Goal: Task Accomplishment & Management: Complete application form

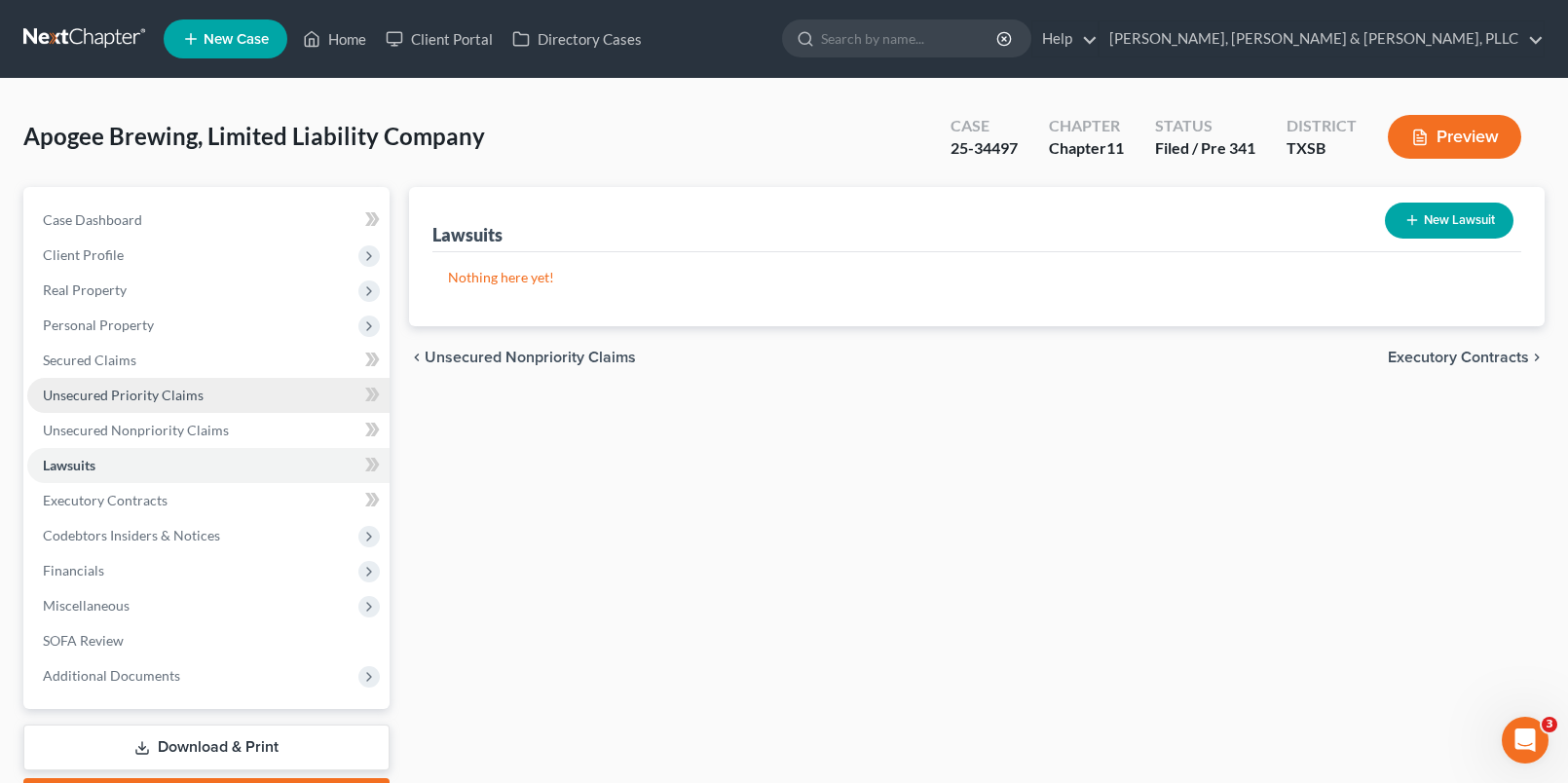
click at [281, 399] on link "Unsecured Priority Claims" at bounding box center [208, 396] width 362 height 36
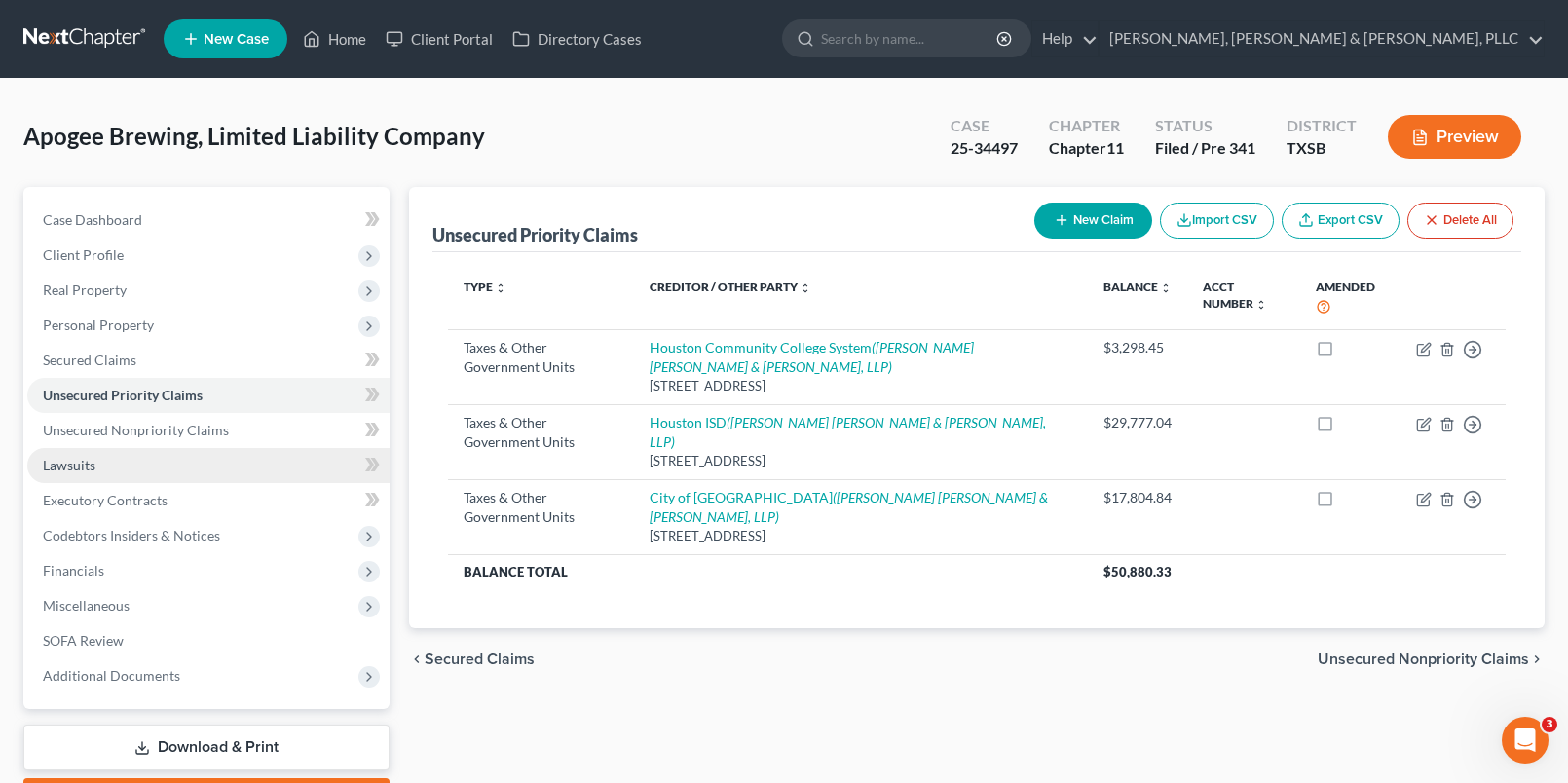
click at [147, 448] on link "Lawsuits" at bounding box center [208, 466] width 362 height 36
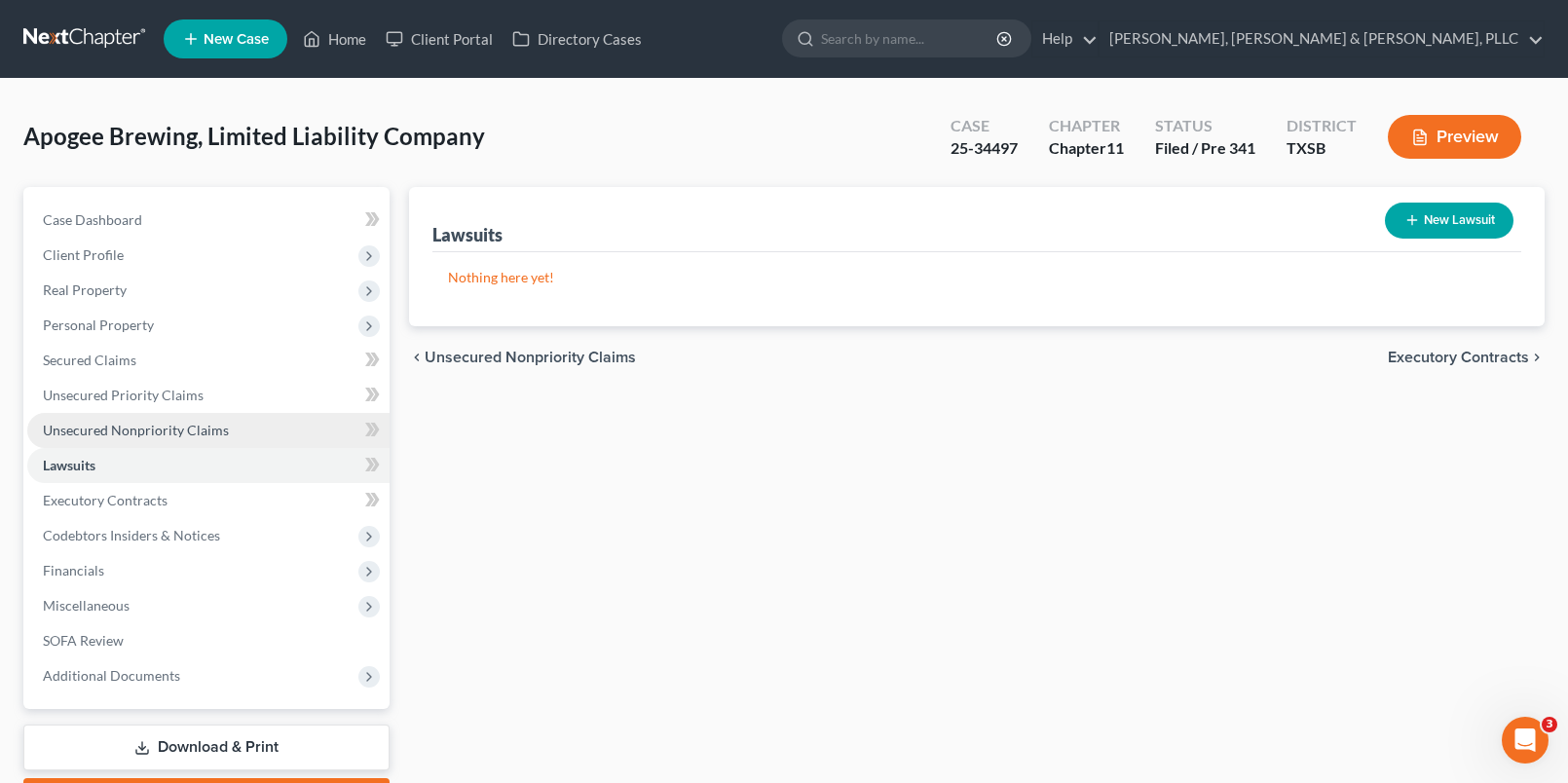
click at [151, 422] on span "Unsecured Nonpriority Claims" at bounding box center [135, 430] width 186 height 17
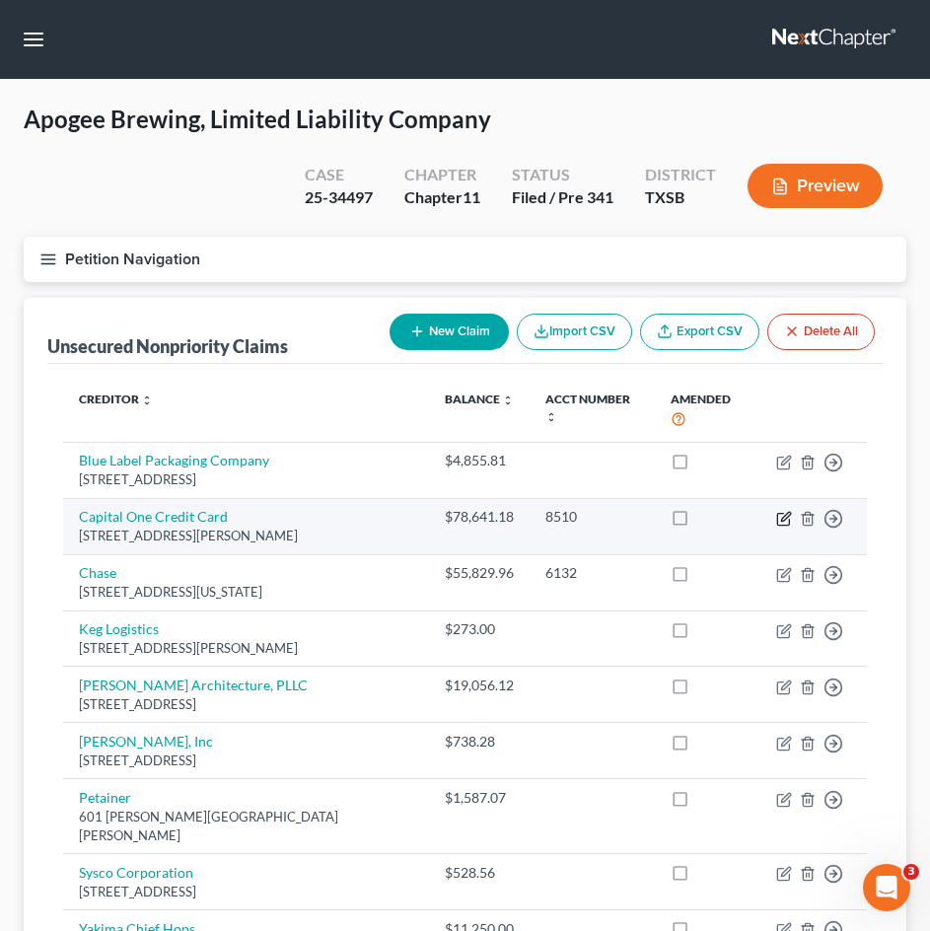
click at [778, 525] on icon "button" at bounding box center [783, 519] width 12 height 12
select select "48"
select select "2"
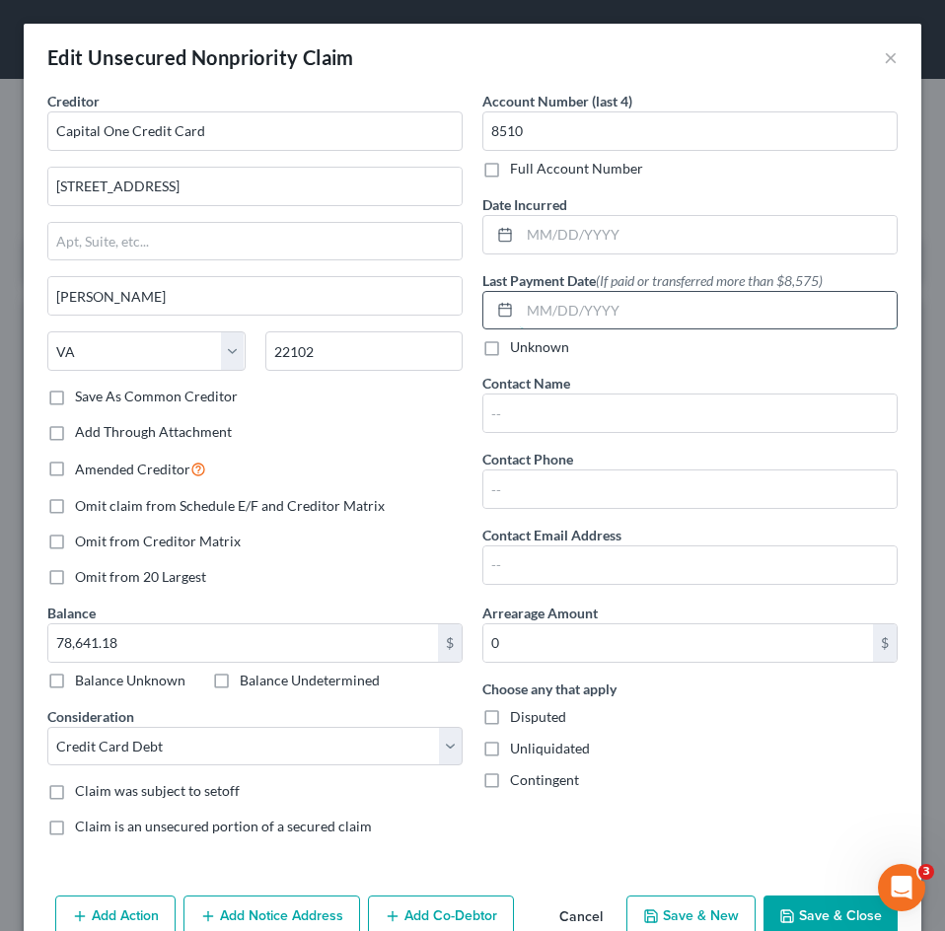
click at [555, 304] on input "text" at bounding box center [708, 310] width 377 height 37
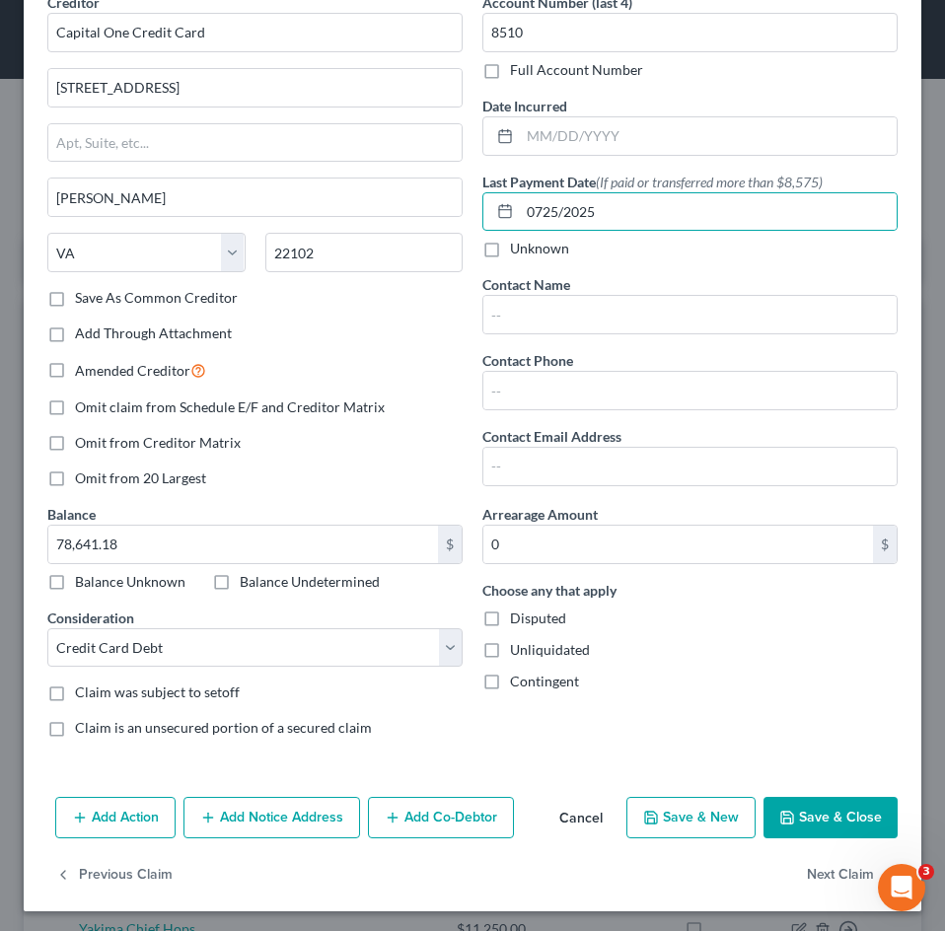
click at [532, 518] on label "Arrearage Amount" at bounding box center [539, 514] width 115 height 21
click at [532, 513] on label "Arrearage Amount" at bounding box center [539, 514] width 115 height 21
copy label "Arrearage"
click at [685, 644] on div "Unliquidated" at bounding box center [689, 650] width 415 height 20
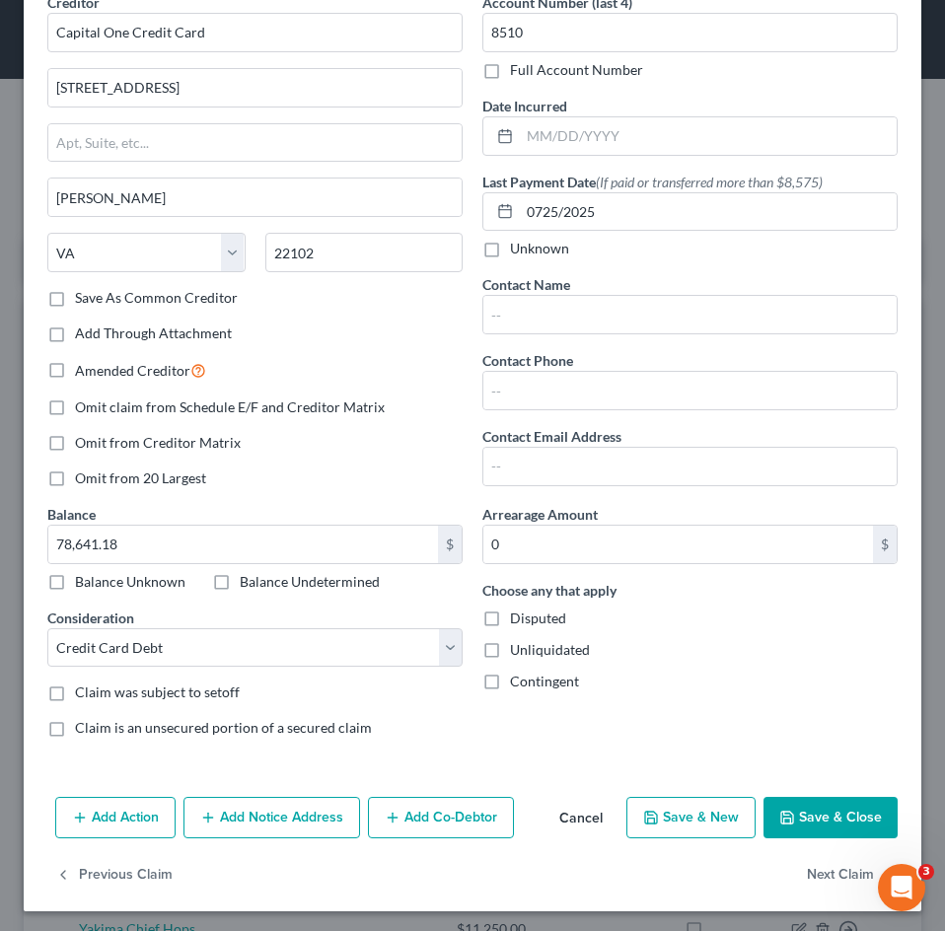
scroll to position [103, 0]
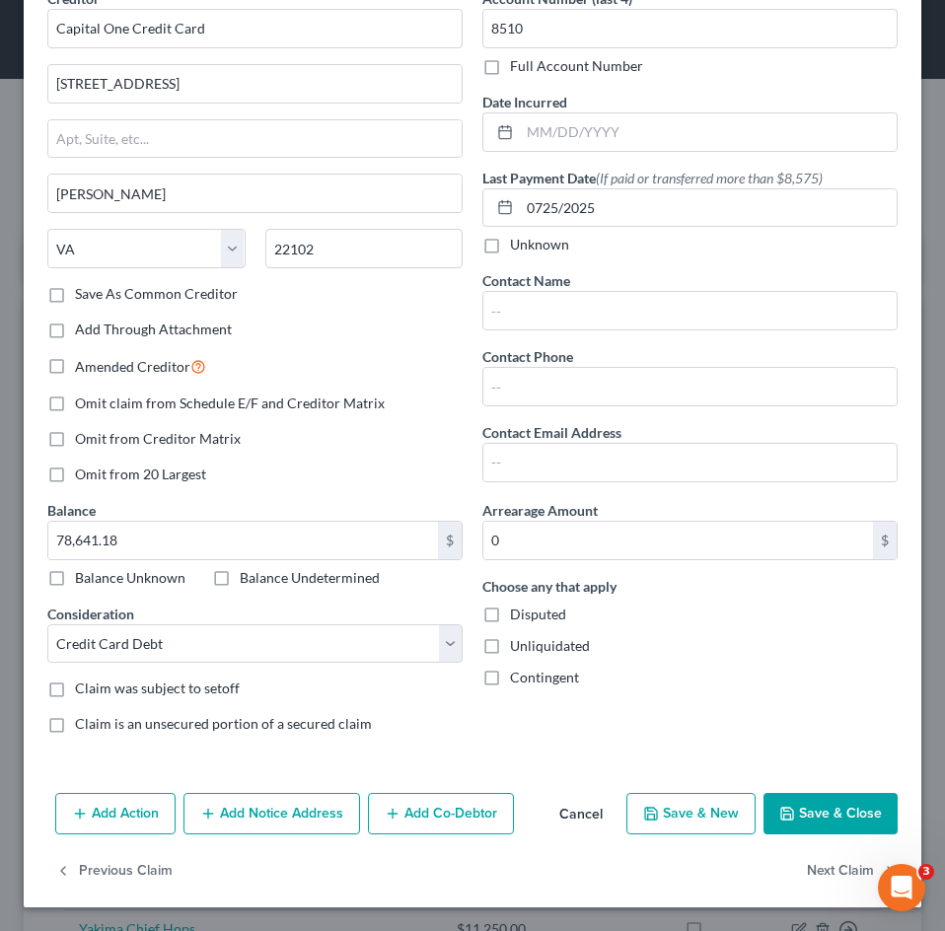
click at [798, 792] on button "Save & Close" at bounding box center [830, 813] width 134 height 41
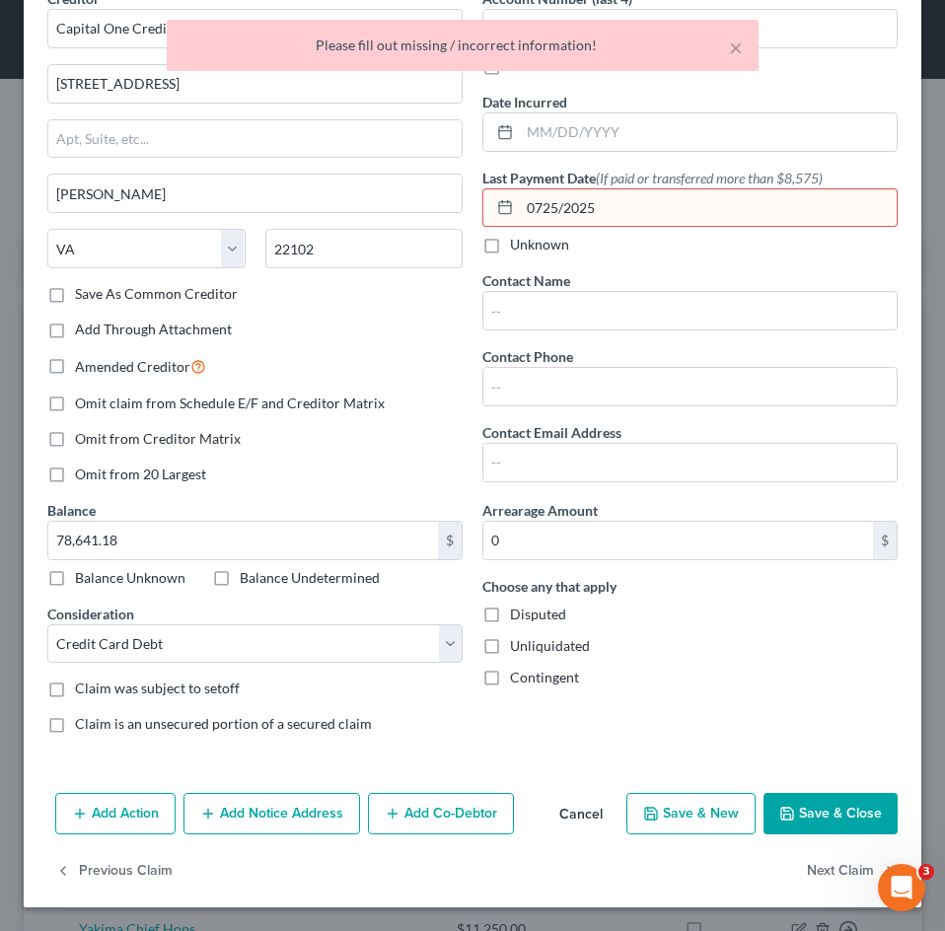
drag, startPoint x: 784, startPoint y: 821, endPoint x: 741, endPoint y: 745, distance: 87.5
click at [759, 772] on div "Edit Unsecured Nonpriority Claim × Creditor * Capital One Credit Card [GEOGRAPH…" at bounding box center [473, 414] width 898 height 986
click at [533, 210] on input "0725/2025" at bounding box center [708, 207] width 377 height 37
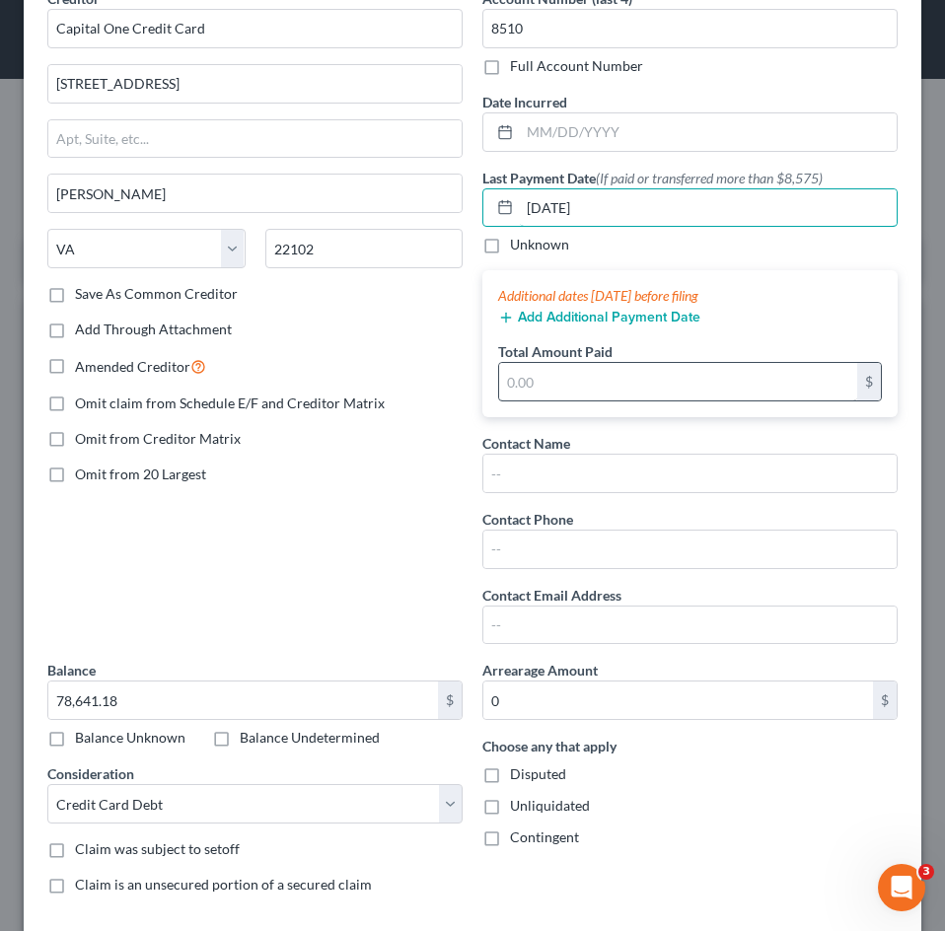
type input "[DATE]"
click at [542, 372] on input "text" at bounding box center [678, 381] width 358 height 37
click at [569, 376] on input "text" at bounding box center [678, 381] width 358 height 37
paste input "$50,550"
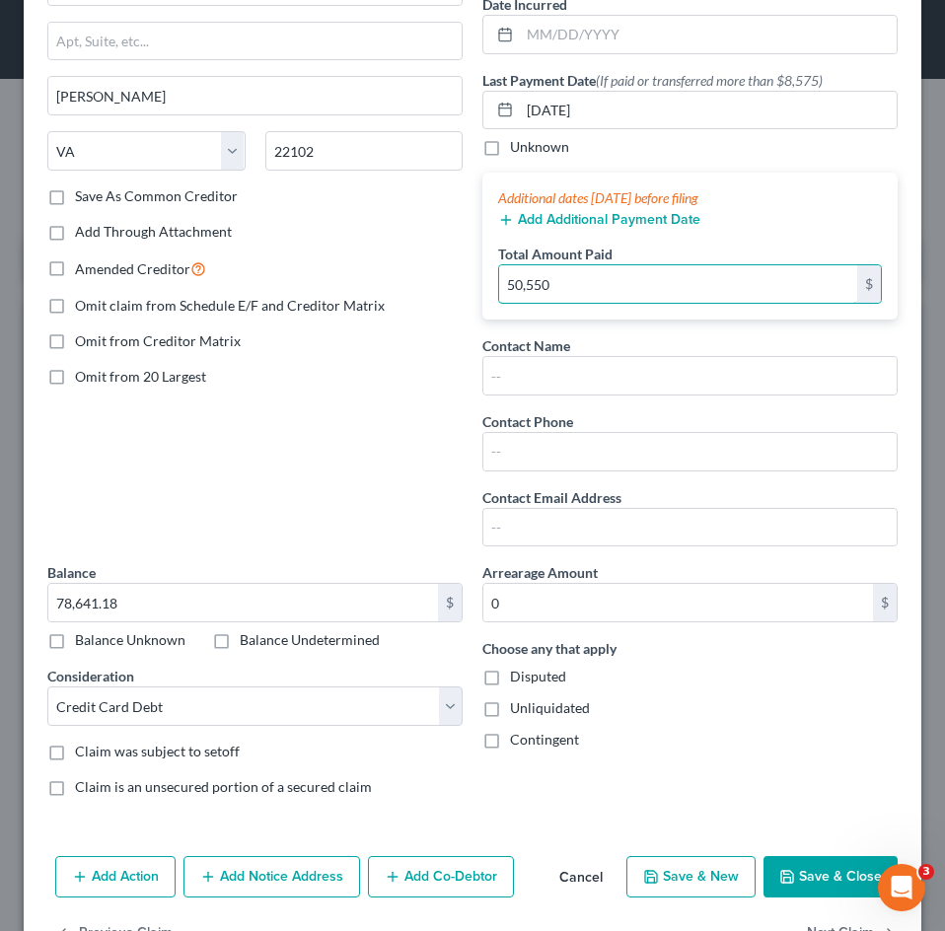
scroll to position [201, 0]
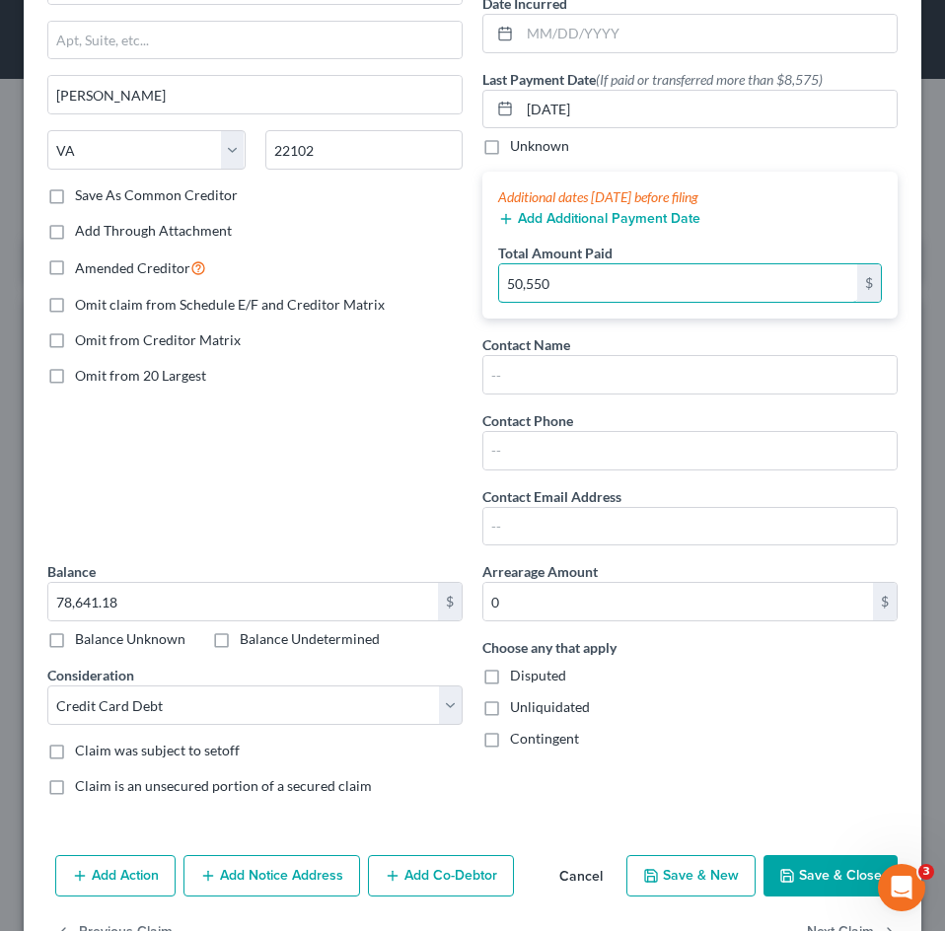
type input "50,550"
click at [550, 214] on button "Add Additional Payment Date" at bounding box center [599, 219] width 202 height 16
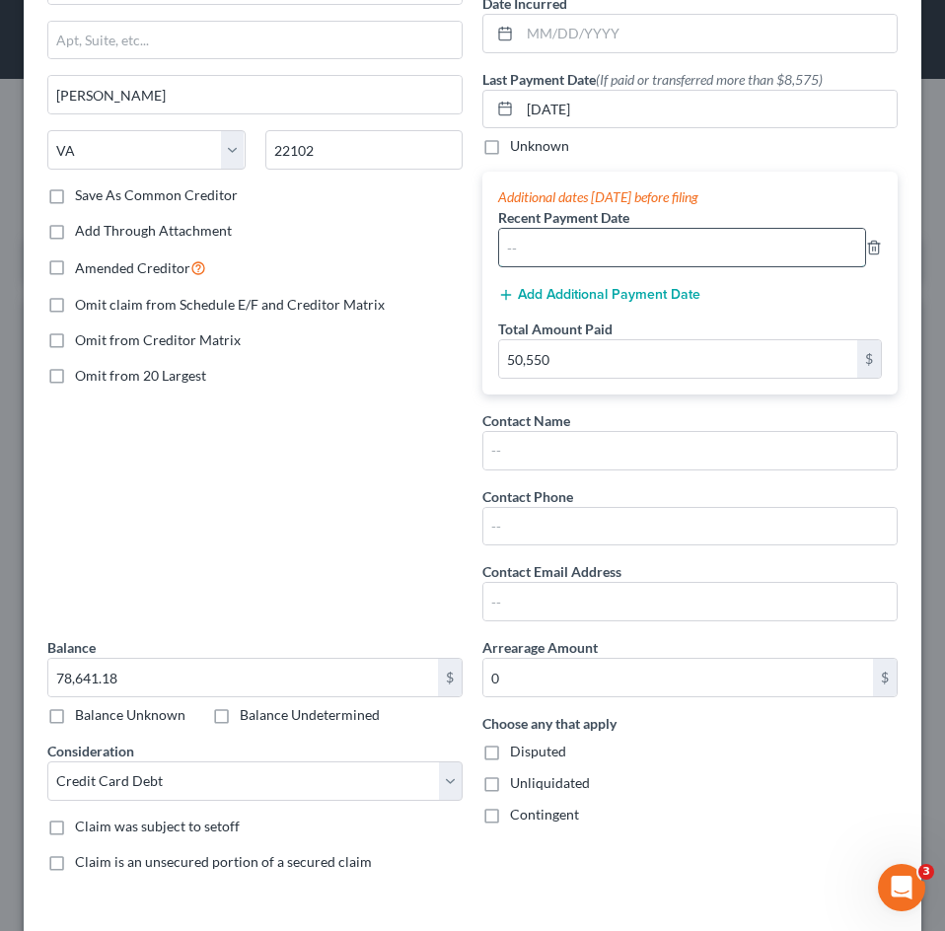
click at [548, 231] on input "text" at bounding box center [682, 247] width 366 height 37
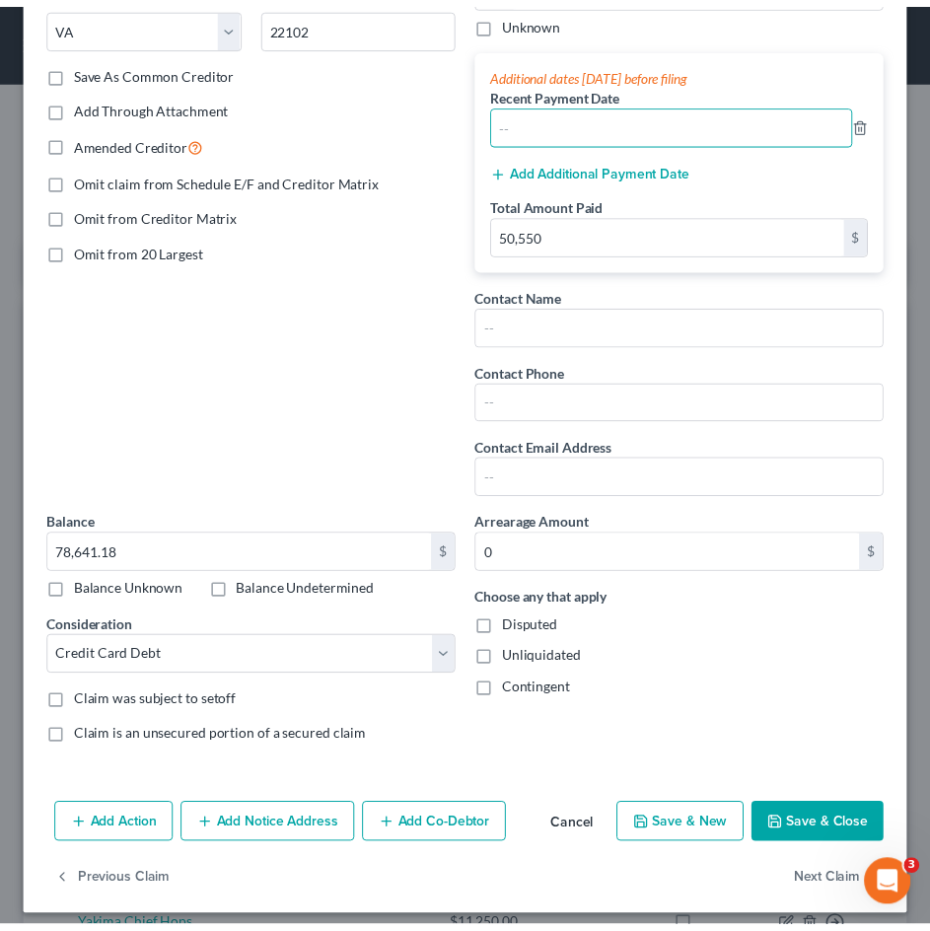
scroll to position [339, 0]
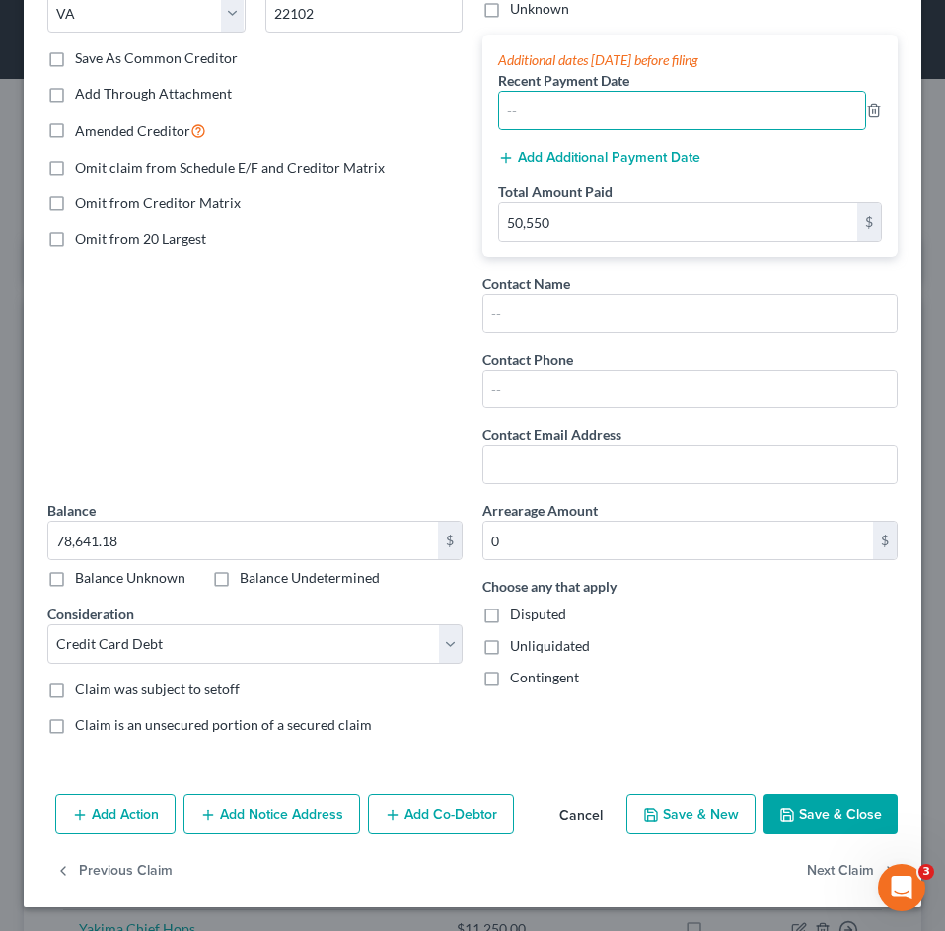
click at [765, 792] on button "Save & Close" at bounding box center [830, 814] width 134 height 41
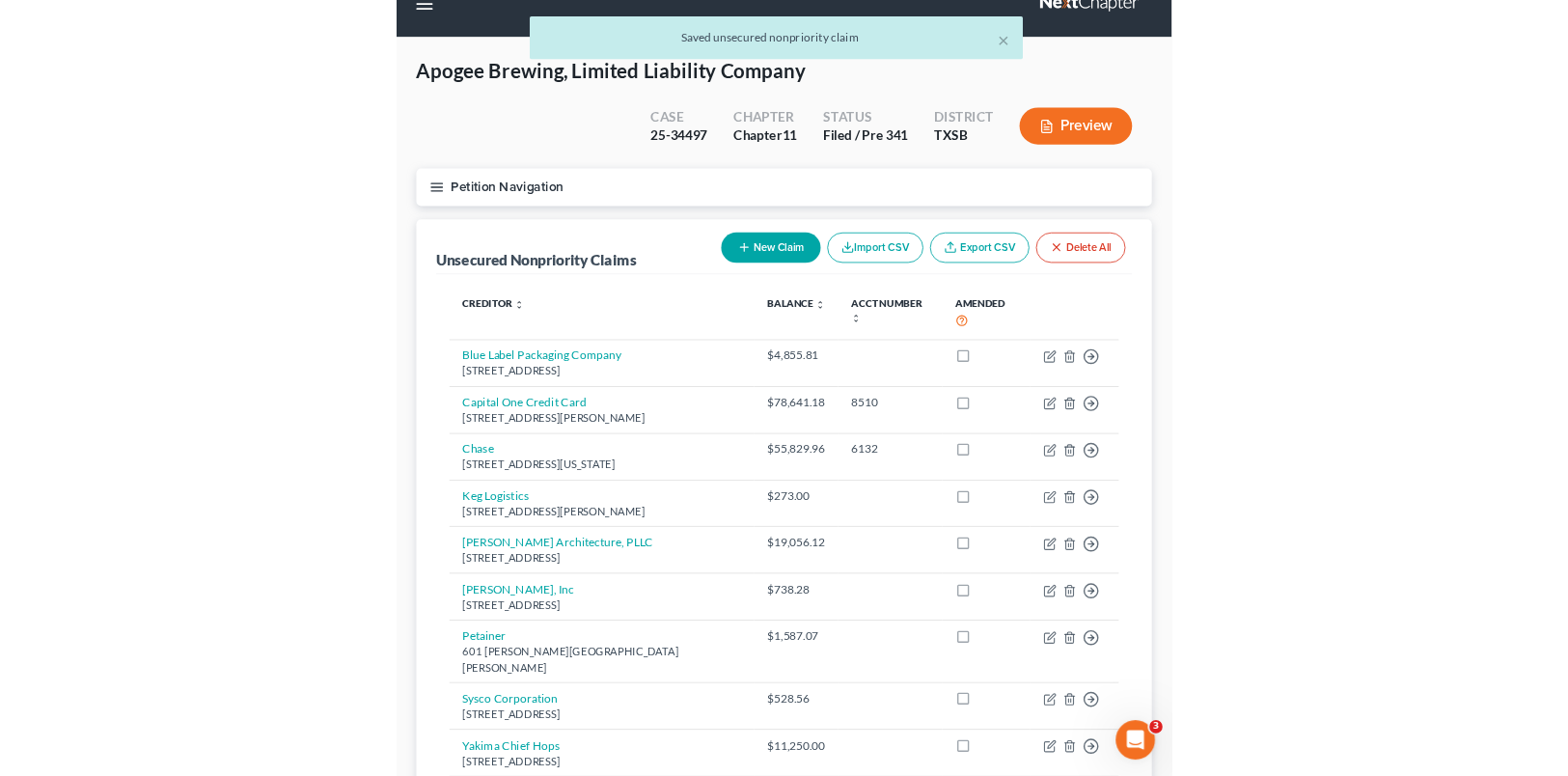
scroll to position [0, 0]
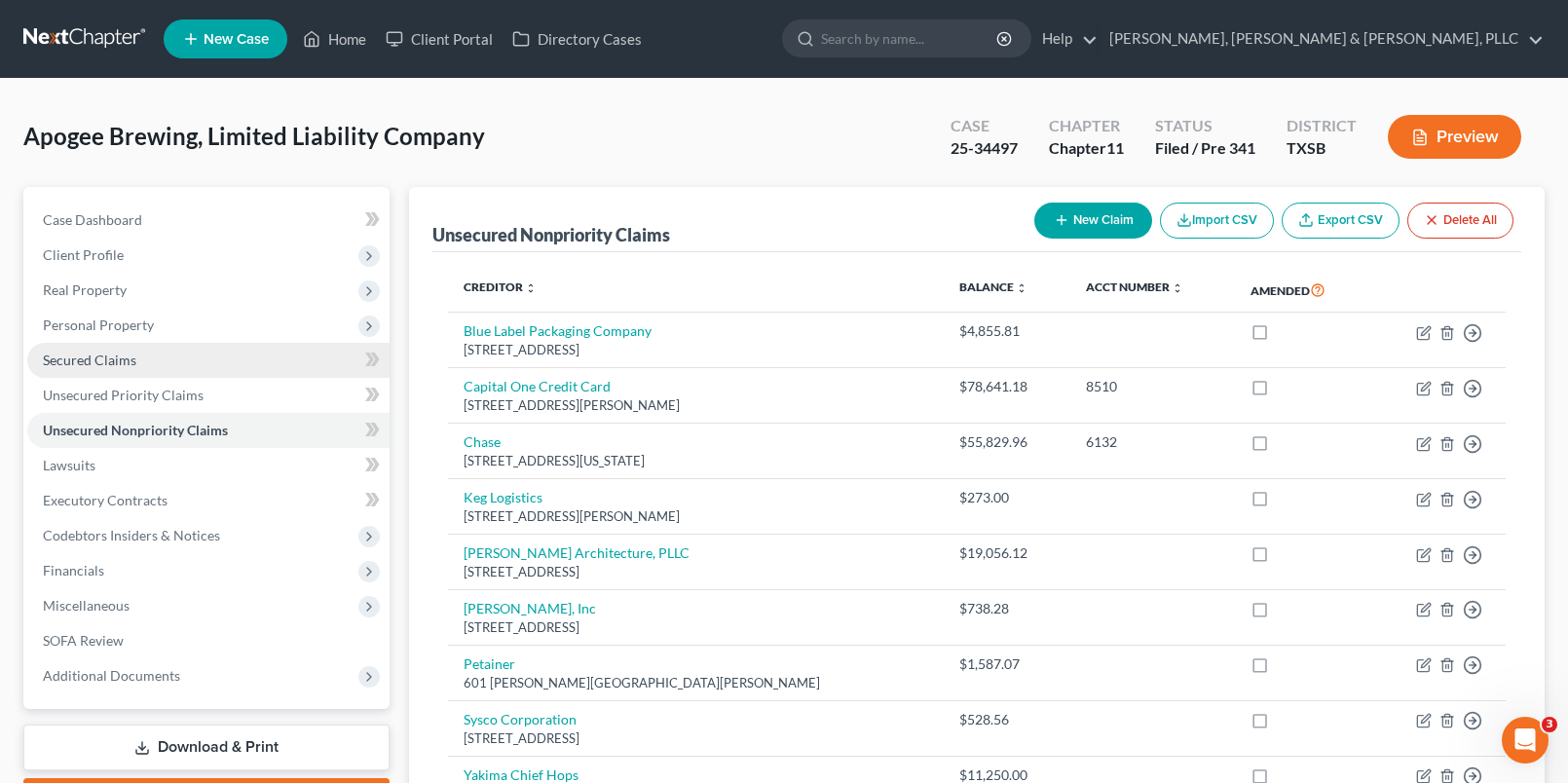
click at [207, 375] on link "Secured Claims" at bounding box center [208, 360] width 362 height 36
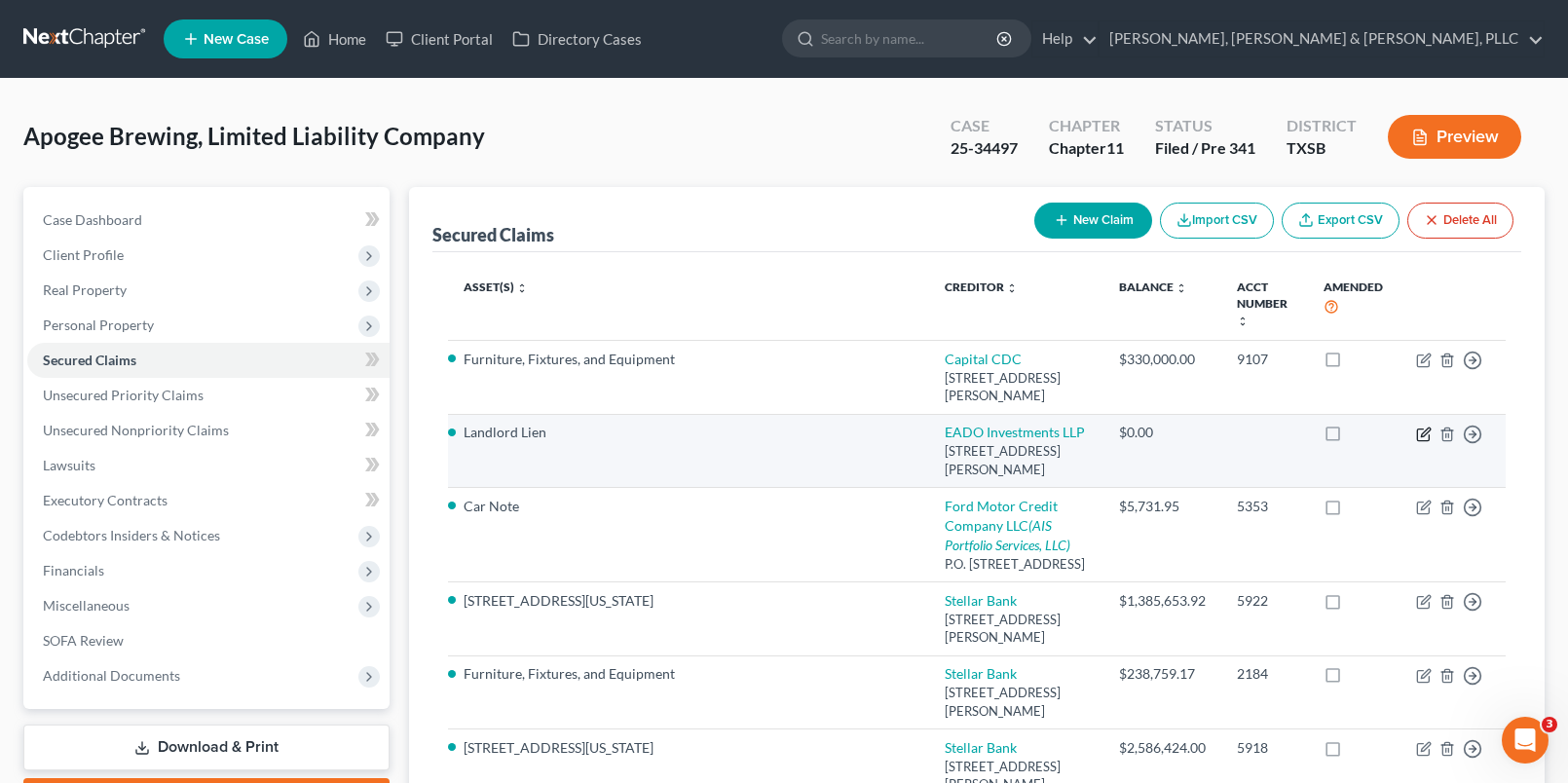
click at [1423, 442] on icon "button" at bounding box center [1424, 434] width 16 height 16
select select "45"
select select "0"
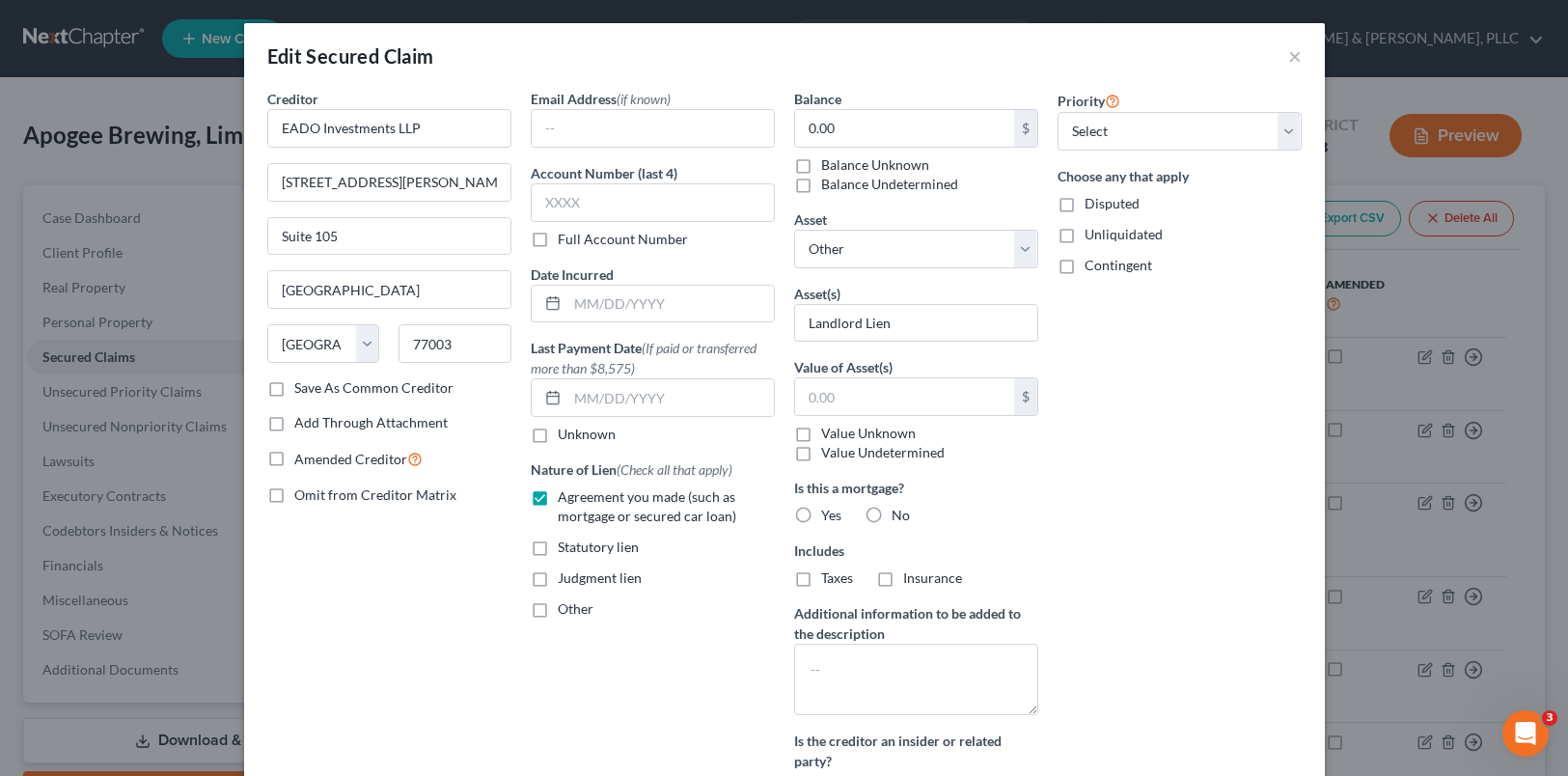
click at [722, 324] on div "Email Address (if known) Account Number (last 4) Full Account Number Date Incur…" at bounding box center [652, 451] width 263 height 725
click at [680, 397] on input "text" at bounding box center [670, 397] width 206 height 36
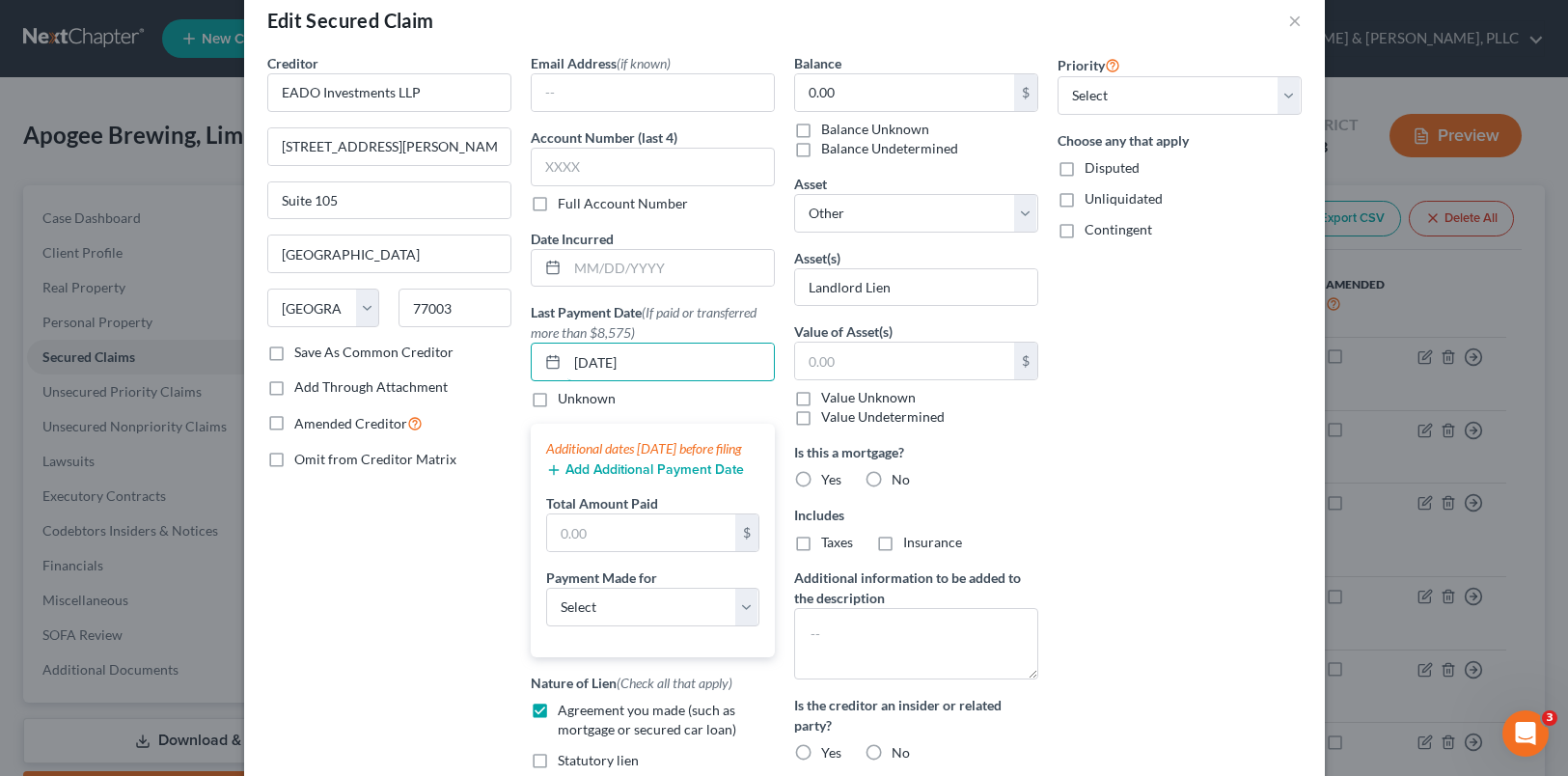
scroll to position [36, 0]
type input "[DATE]"
click at [562, 550] on input "text" at bounding box center [641, 531] width 188 height 36
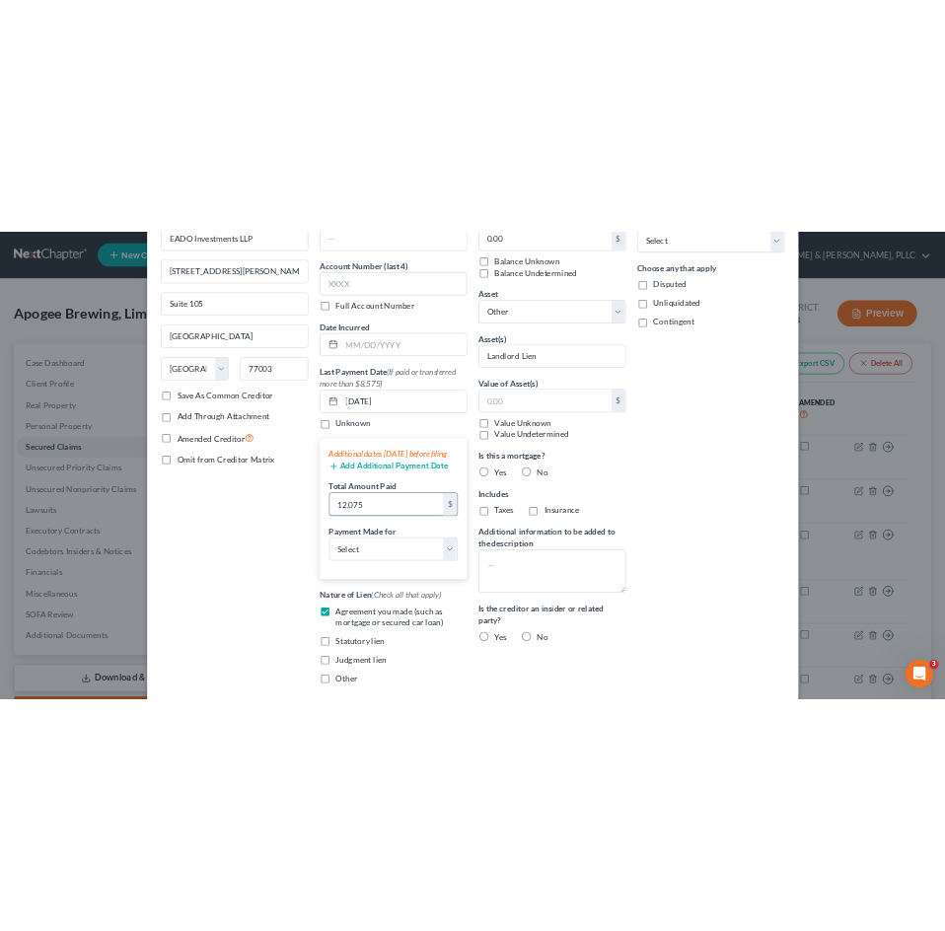
scroll to position [120, 0]
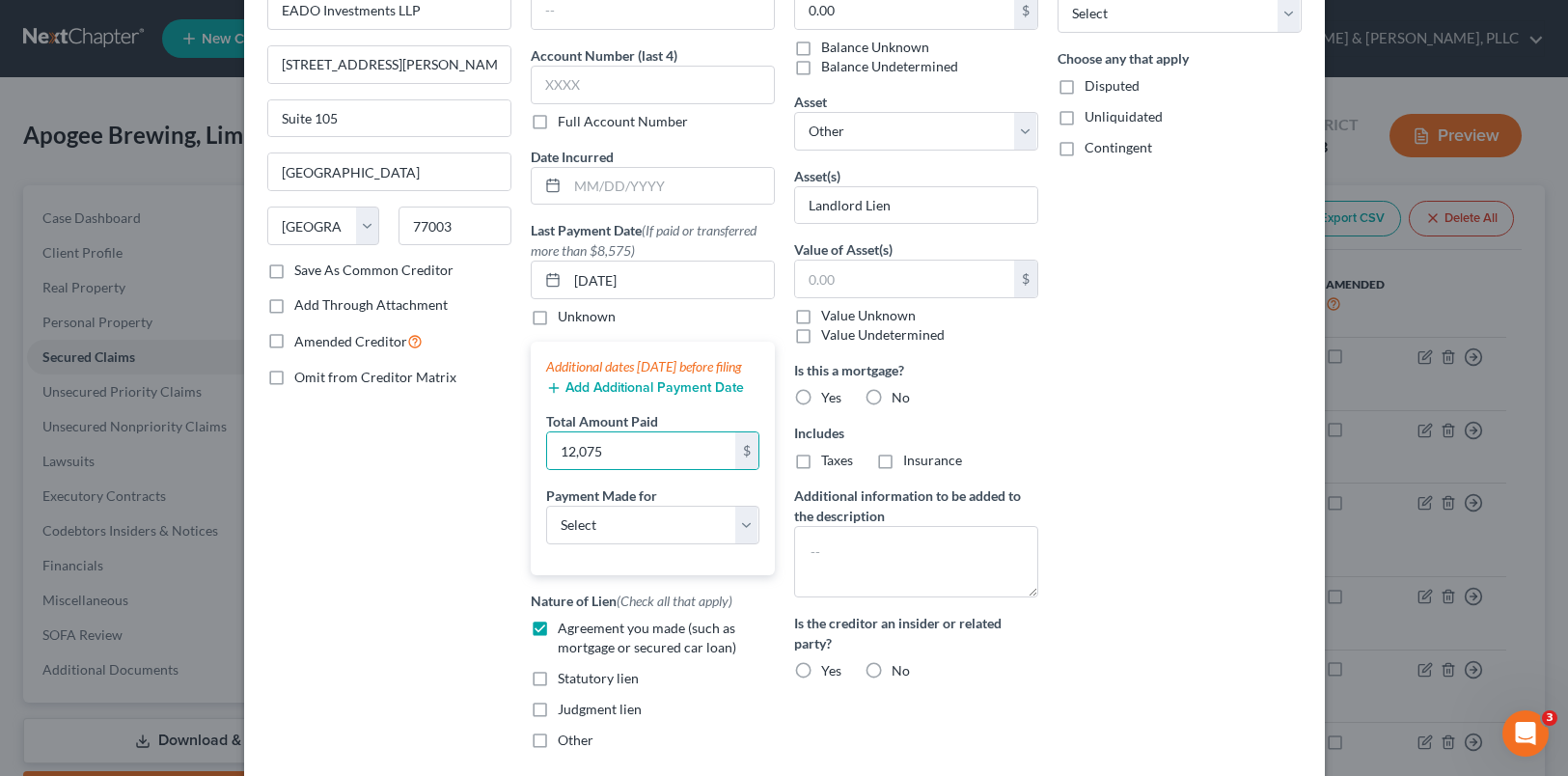
click at [592, 395] on button "Add Additional Payment Date" at bounding box center [645, 388] width 198 height 16
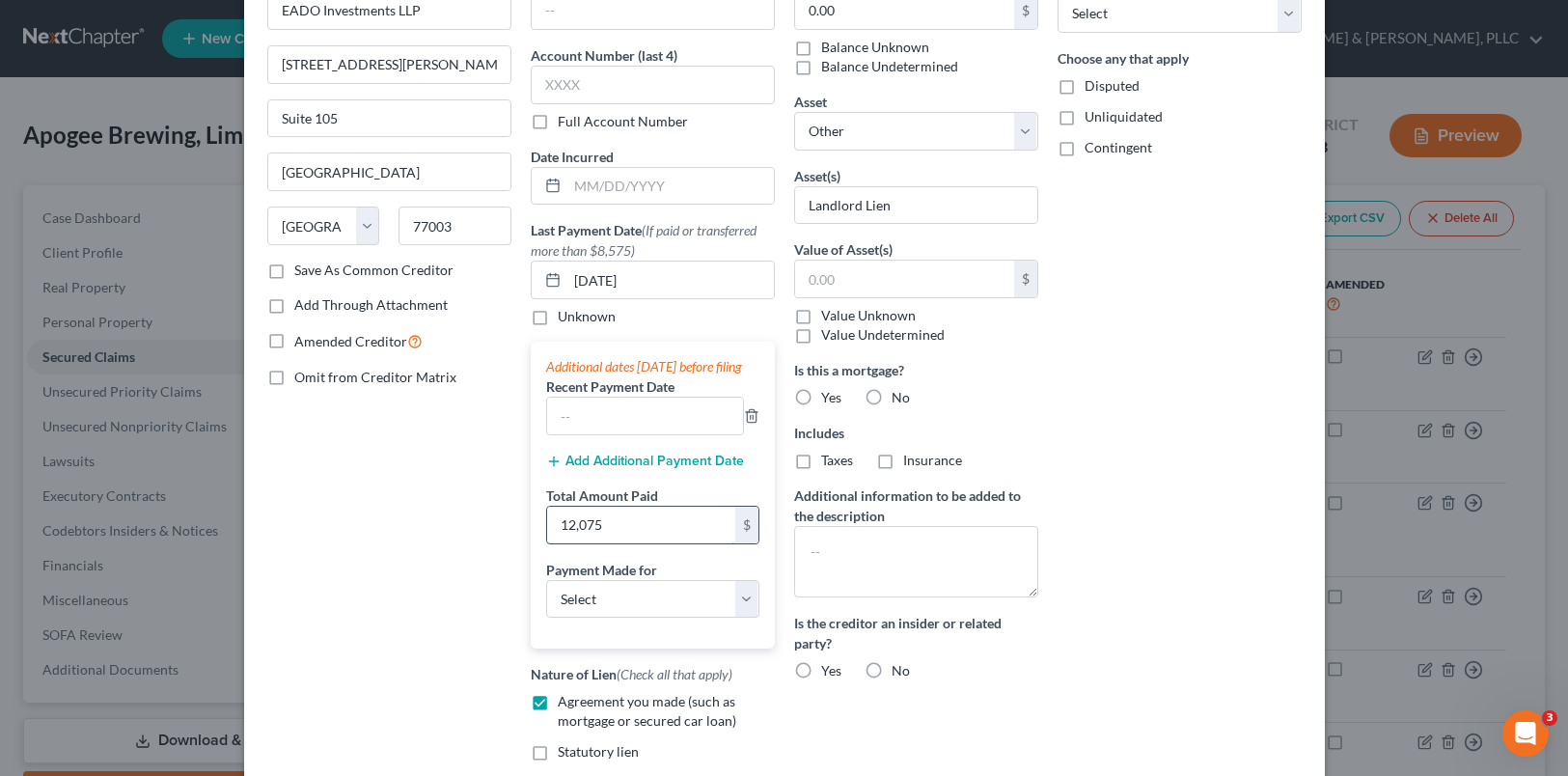
click at [613, 538] on input "12,075" at bounding box center [641, 525] width 188 height 36
type input "24,150"
click at [588, 434] on input "text" at bounding box center [645, 415] width 196 height 36
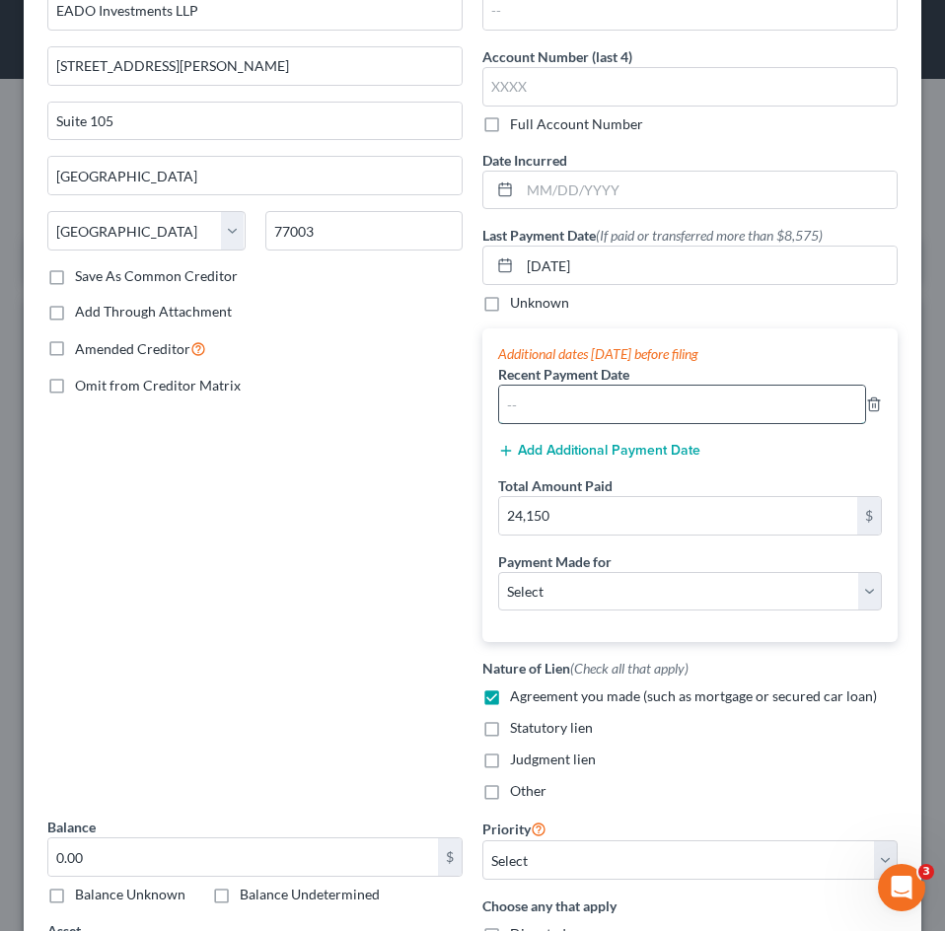
click at [540, 398] on input "text" at bounding box center [682, 404] width 366 height 37
type input "[DATE]"
click at [398, 506] on div "Creditor * EADO Investments LLP [STREET_ADDRESS][GEOGRAPHIC_DATA][PERSON_NAME][…" at bounding box center [254, 393] width 435 height 846
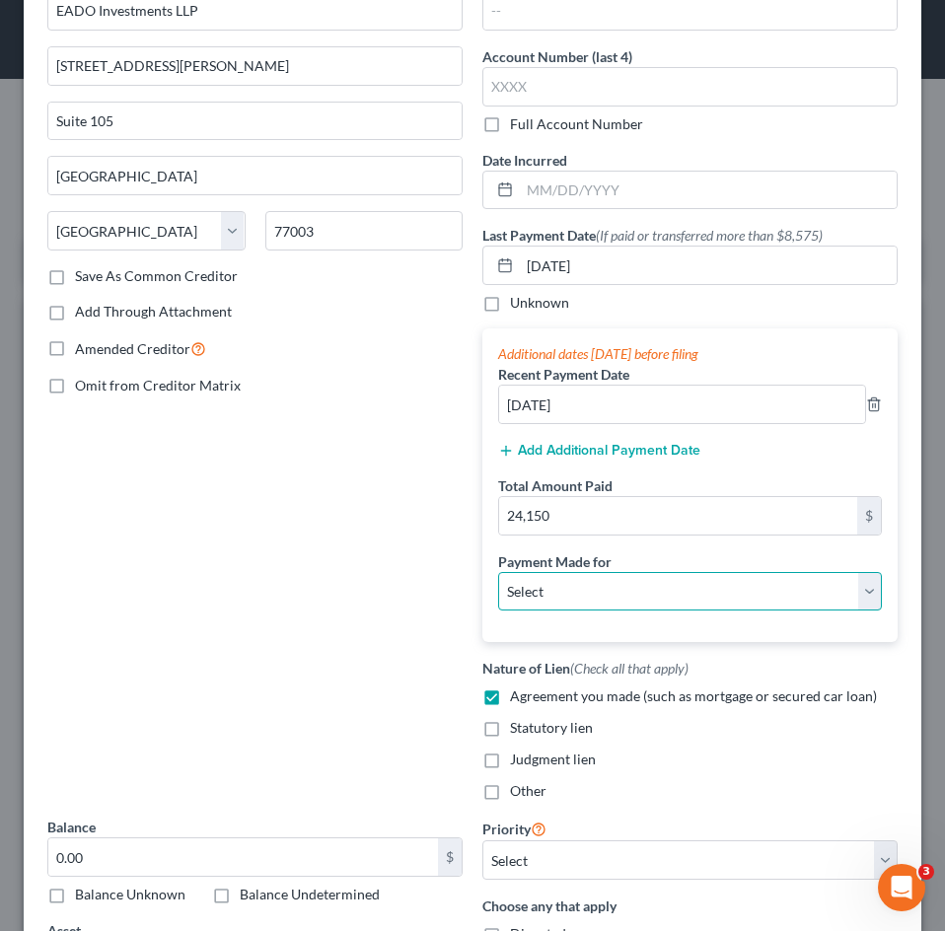
click at [556, 581] on select "Select Car Credit Card Loan Repayment Mortgage Other Suppliers Or Vendors" at bounding box center [690, 591] width 384 height 39
select select "4"
click at [498, 573] on select "Select Car Credit Card Loan Repayment Mortgage Other Suppliers Or Vendors" at bounding box center [690, 591] width 384 height 39
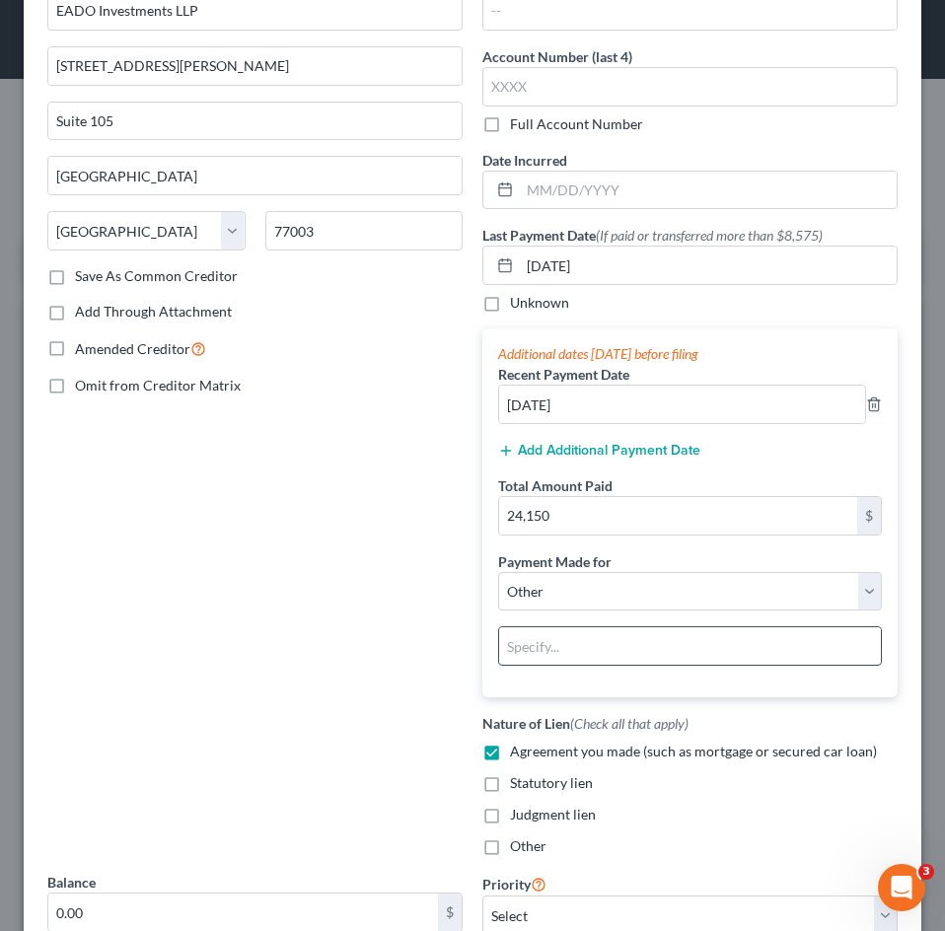
click at [595, 658] on input "text" at bounding box center [690, 645] width 382 height 37
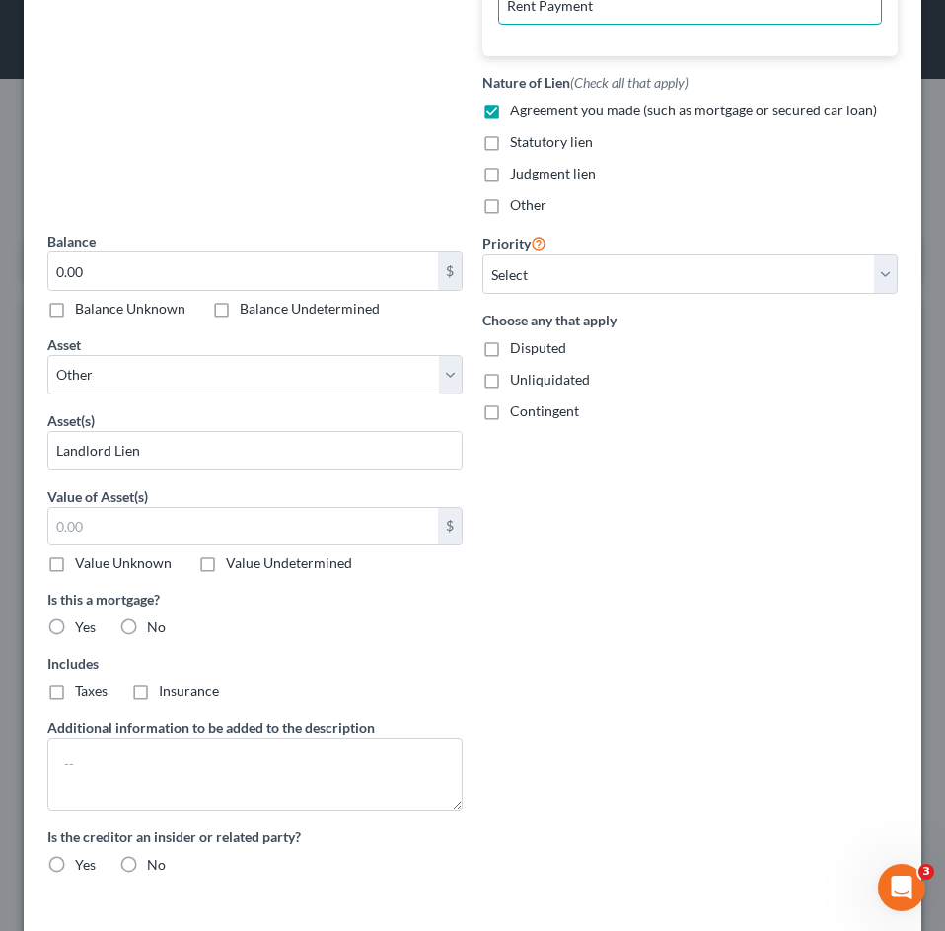
scroll to position [905, 0]
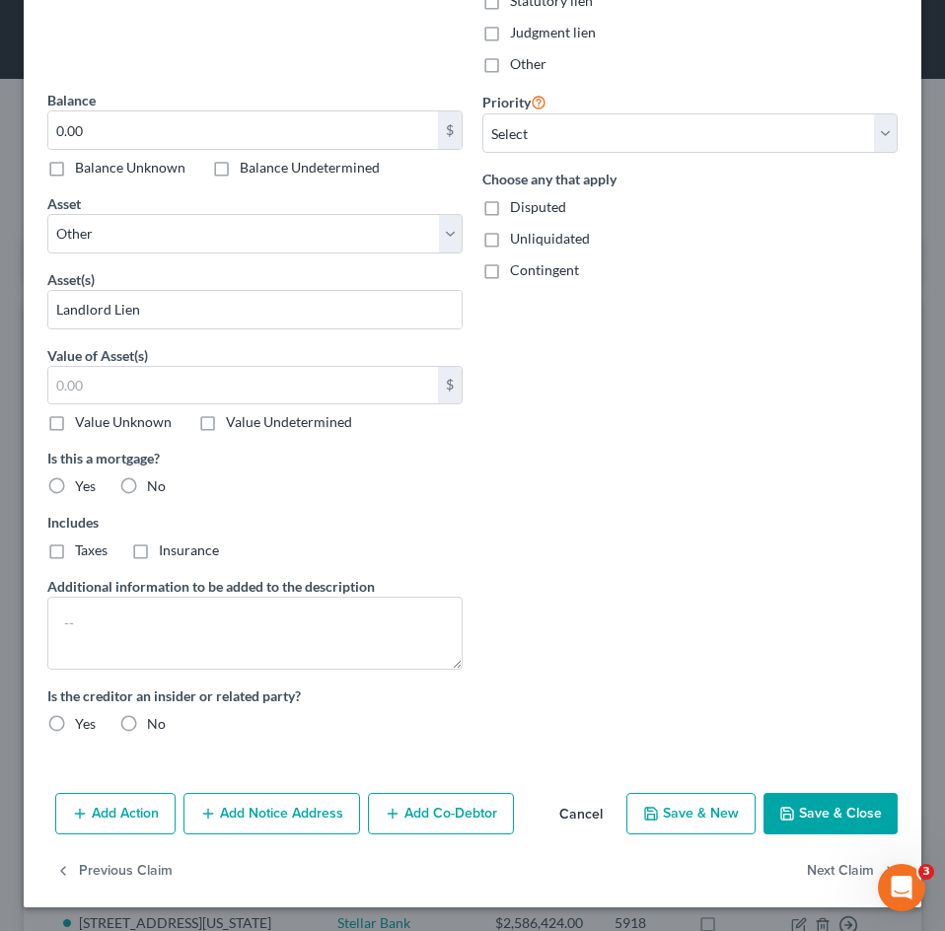
type input "Rent Payment"
click at [797, 792] on button "Save & Close" at bounding box center [830, 813] width 134 height 41
select select
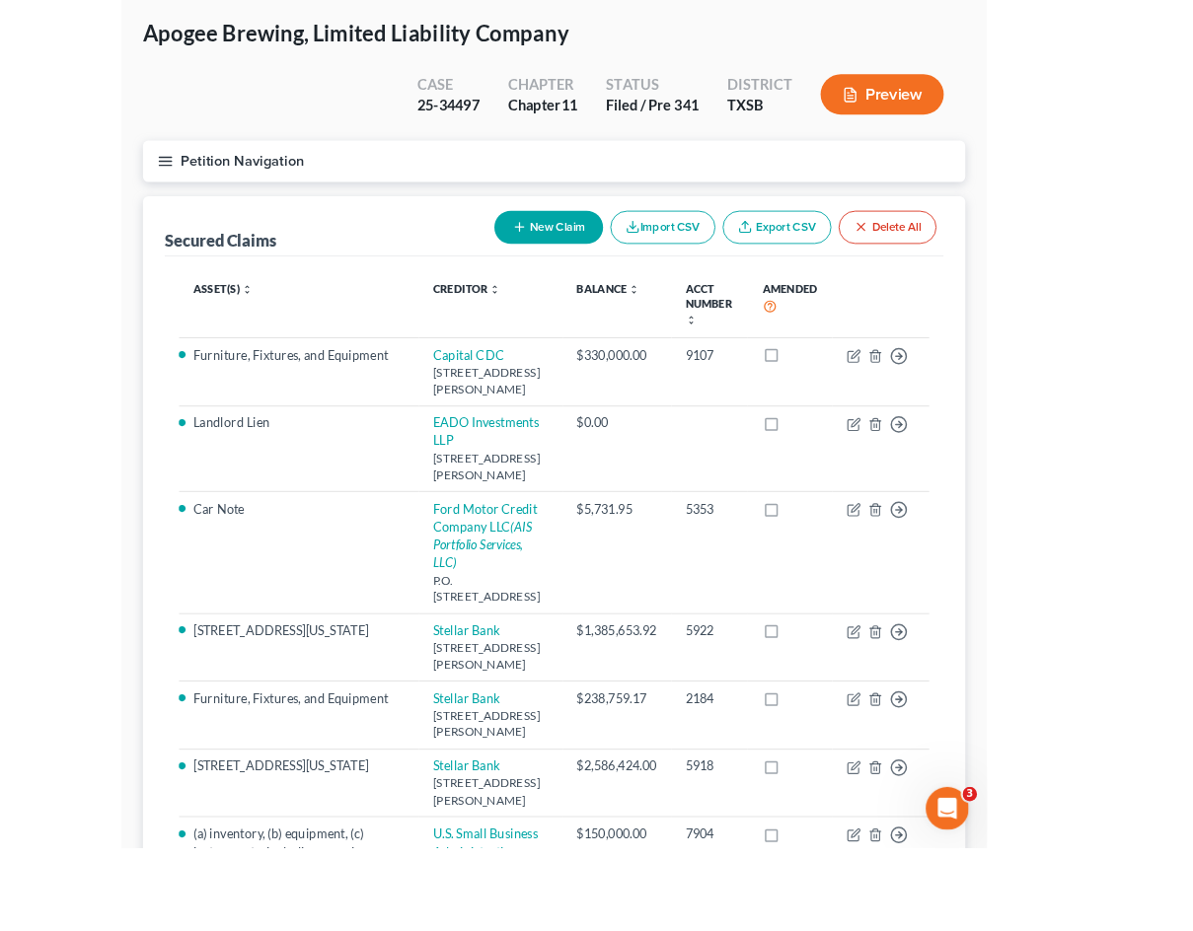
scroll to position [117, 0]
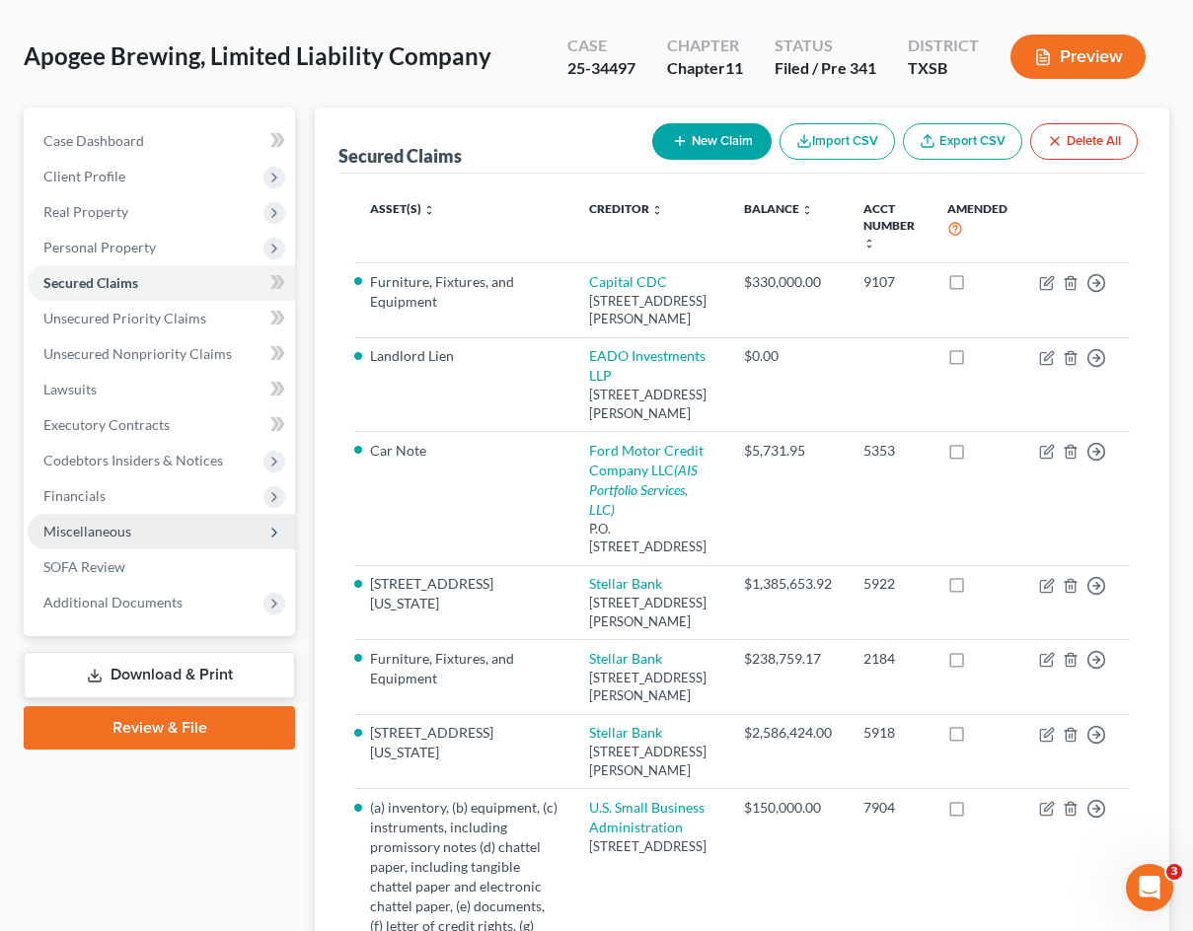
click at [206, 530] on span "Miscellaneous" at bounding box center [161, 532] width 267 height 36
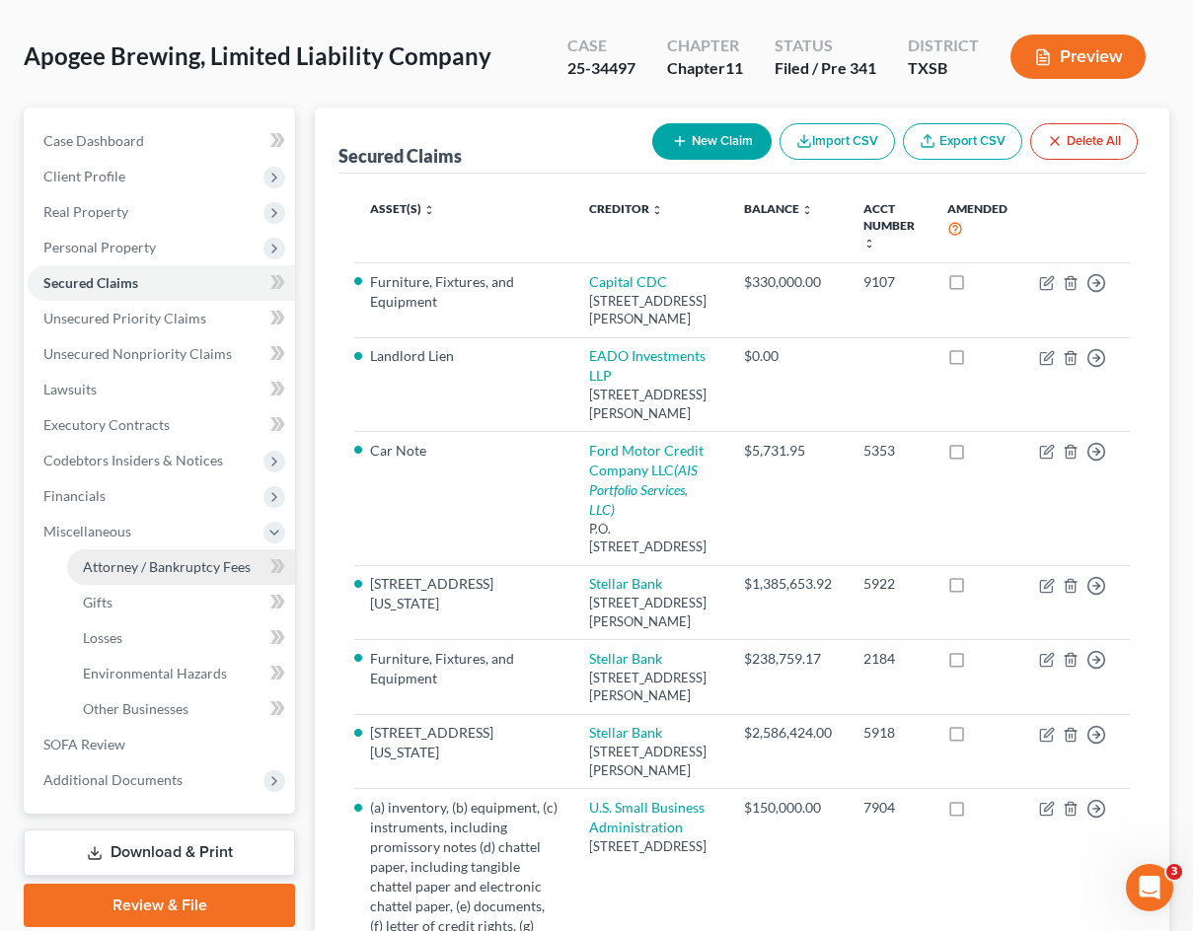
click at [193, 580] on link "Attorney / Bankruptcy Fees" at bounding box center [181, 567] width 228 height 36
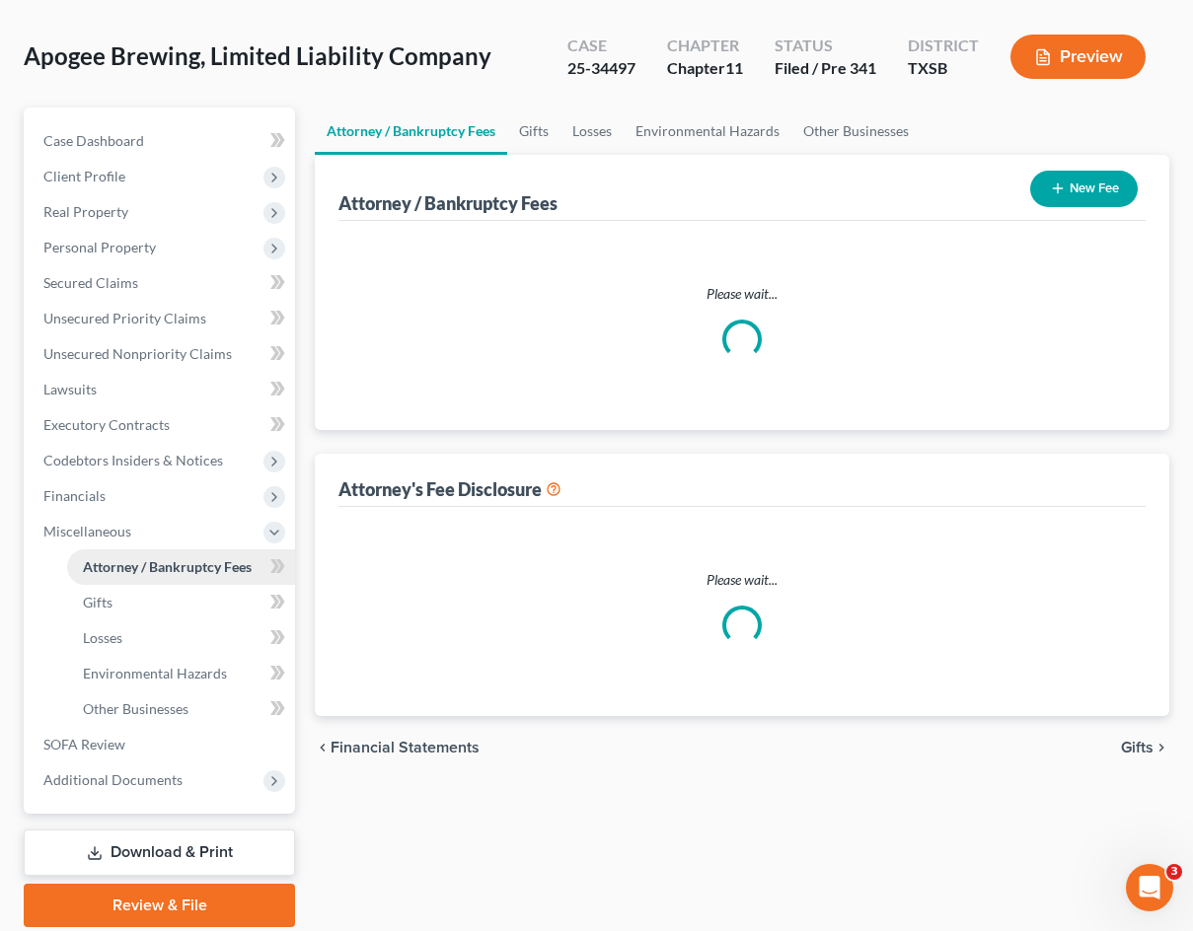
scroll to position [114, 0]
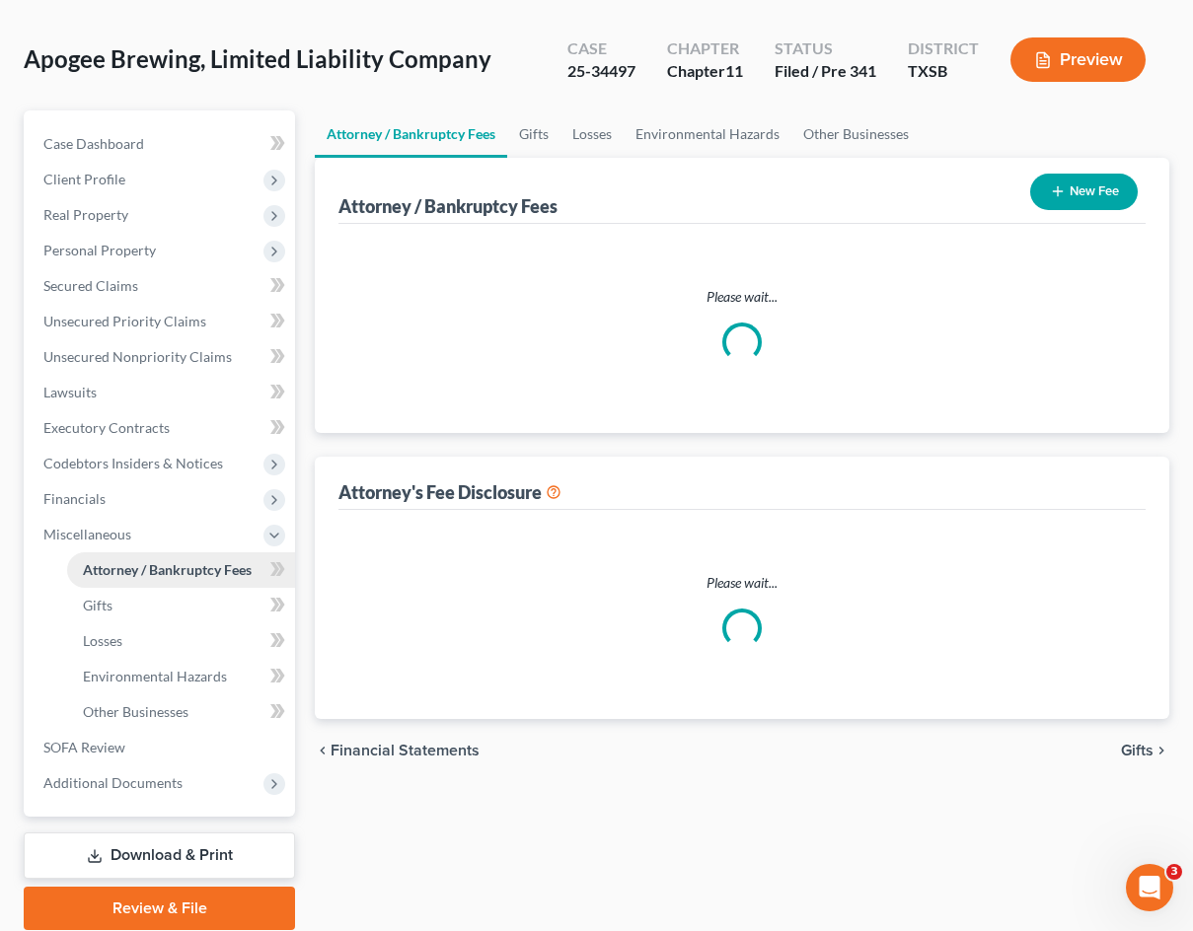
select select "0"
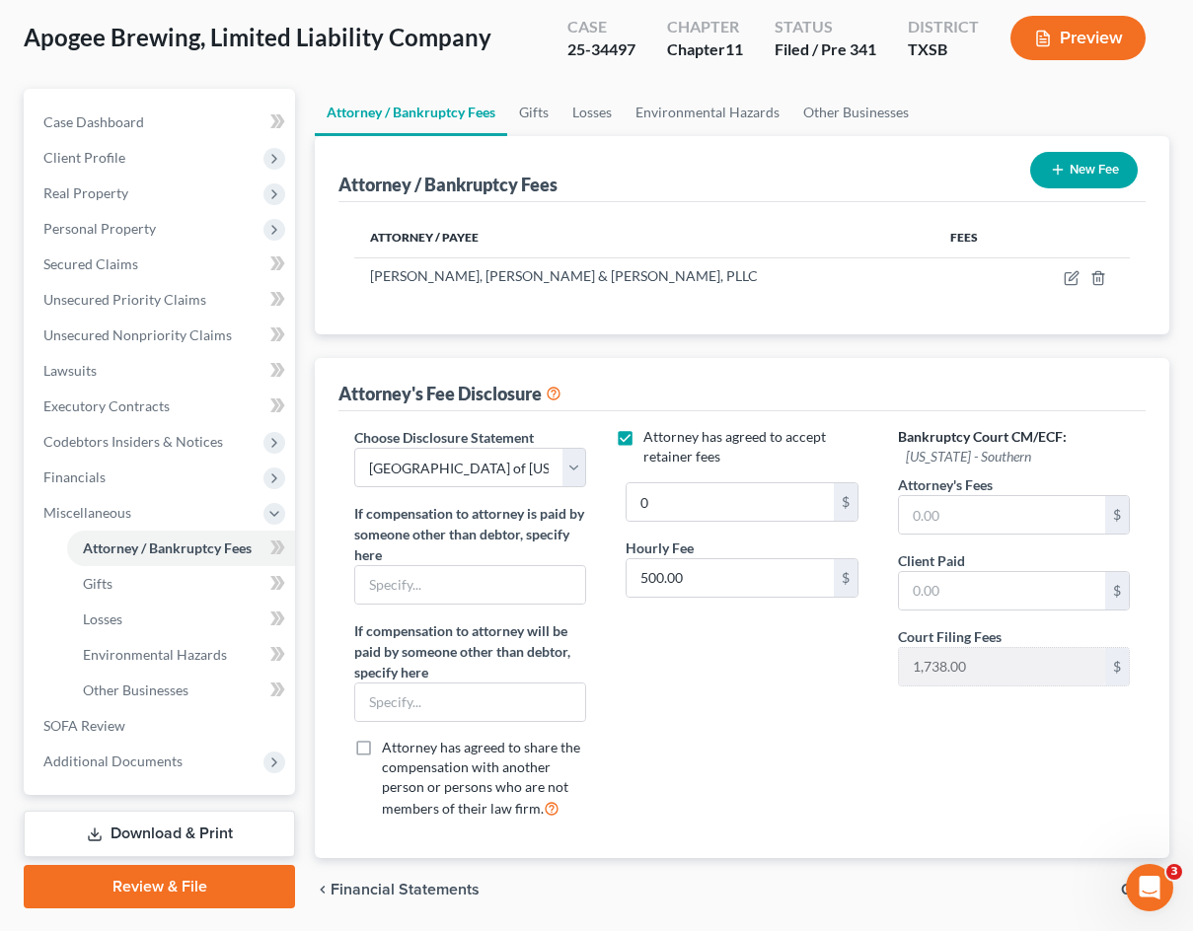
scroll to position [201, 0]
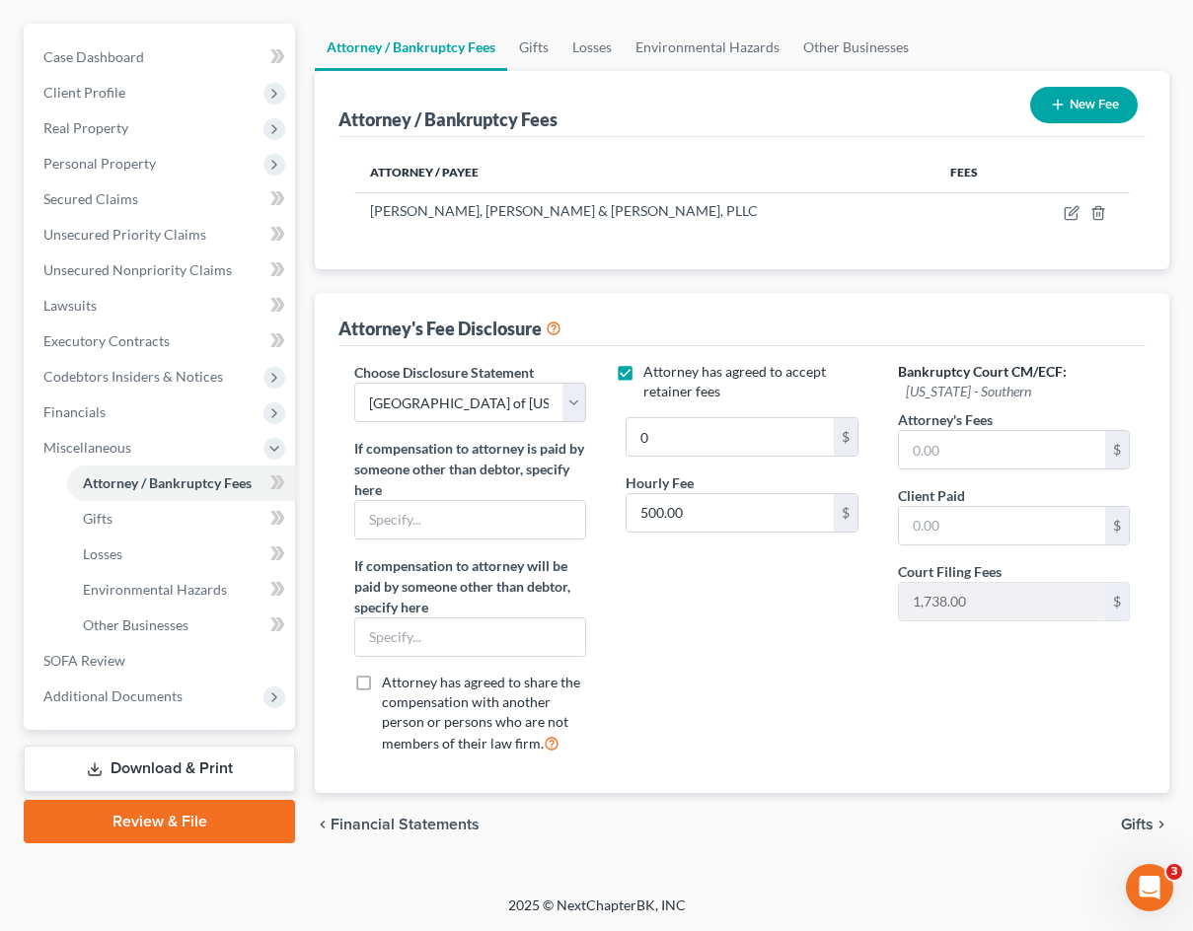
click at [733, 382] on label "Attorney has agreed to accept retainer fees" at bounding box center [755, 381] width 224 height 39
click at [664, 375] on input "Attorney has agreed to accept retainer fees" at bounding box center [657, 368] width 13 height 13
checkbox input "false"
click at [964, 463] on input "text" at bounding box center [1002, 449] width 206 height 37
click at [177, 660] on link "SOFA Review" at bounding box center [161, 661] width 267 height 36
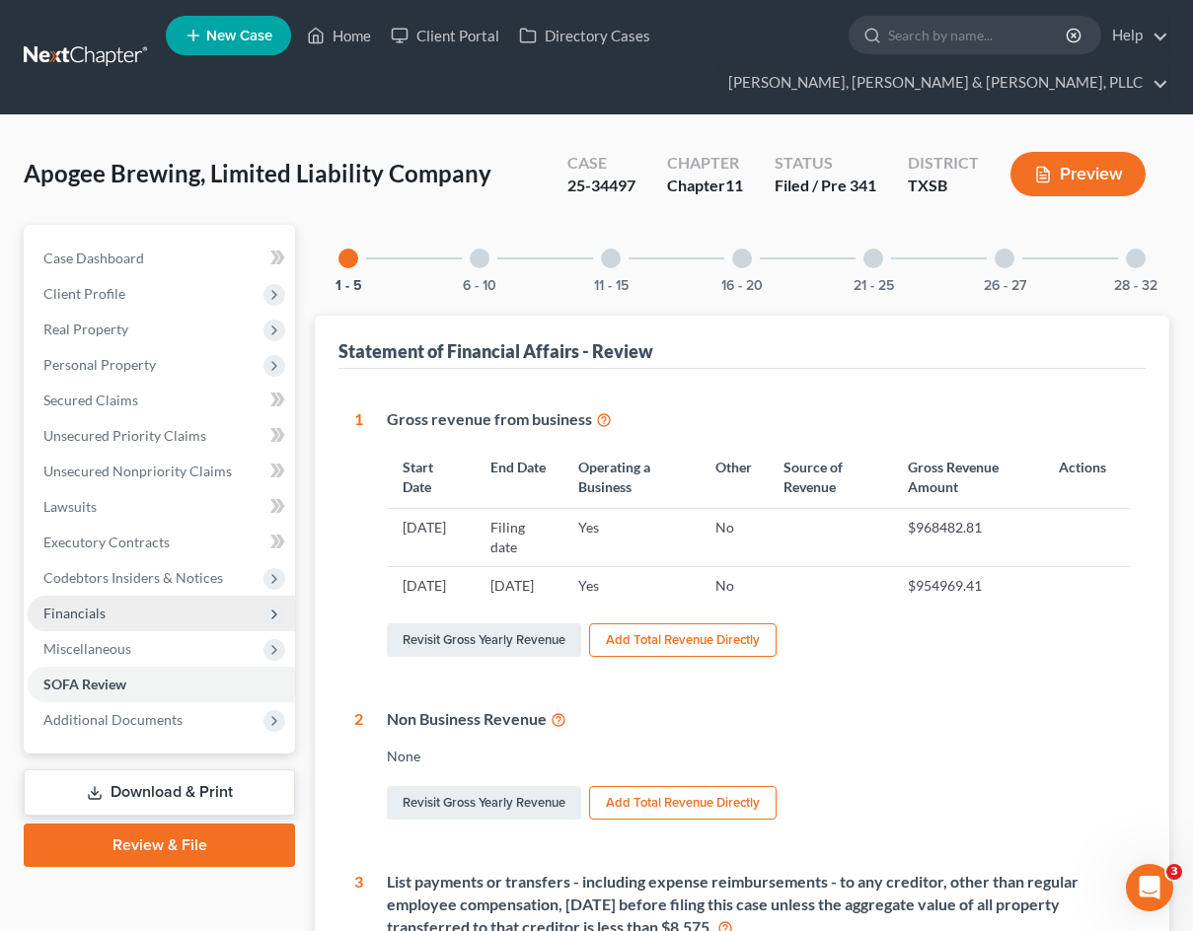
click at [172, 599] on span "Financials" at bounding box center [161, 614] width 267 height 36
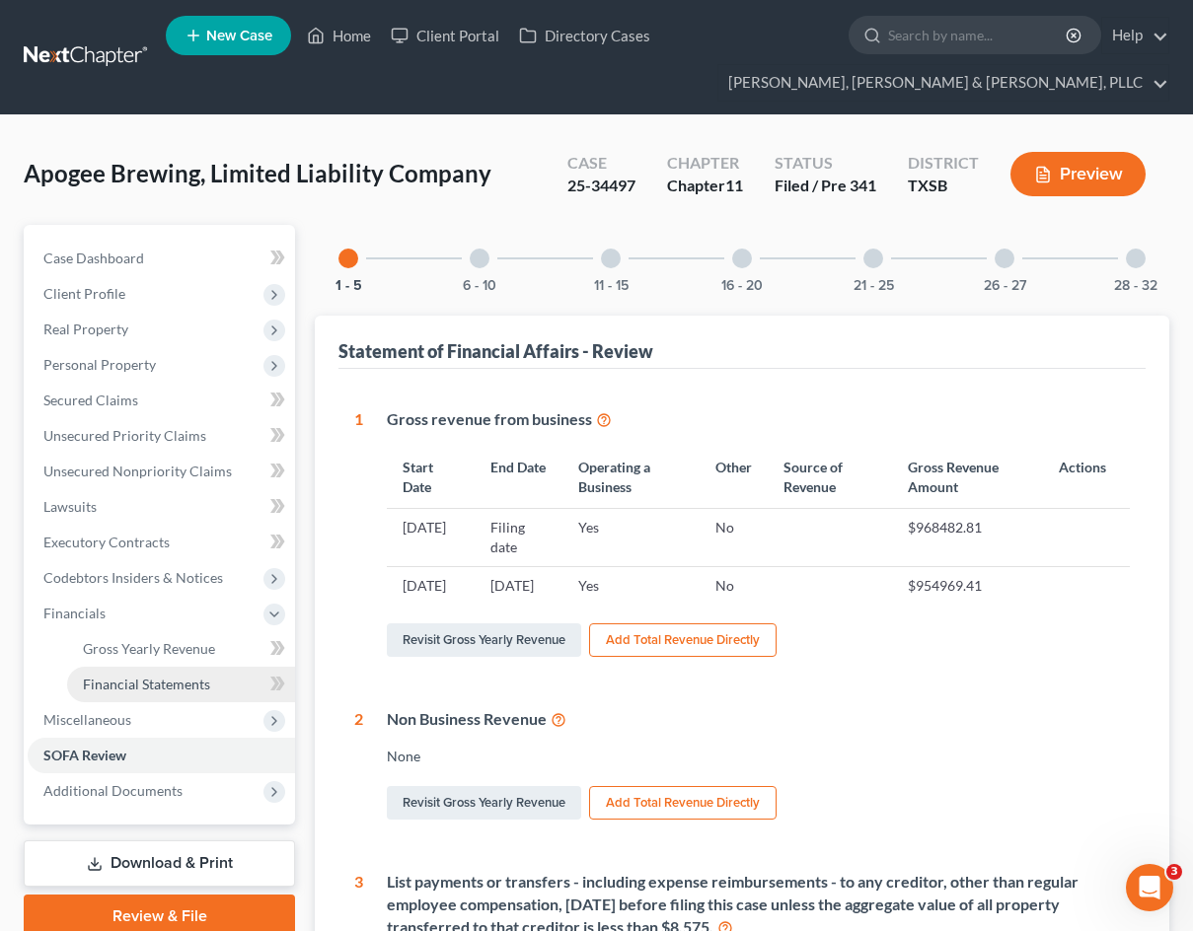
click at [184, 685] on span "Financial Statements" at bounding box center [146, 684] width 127 height 17
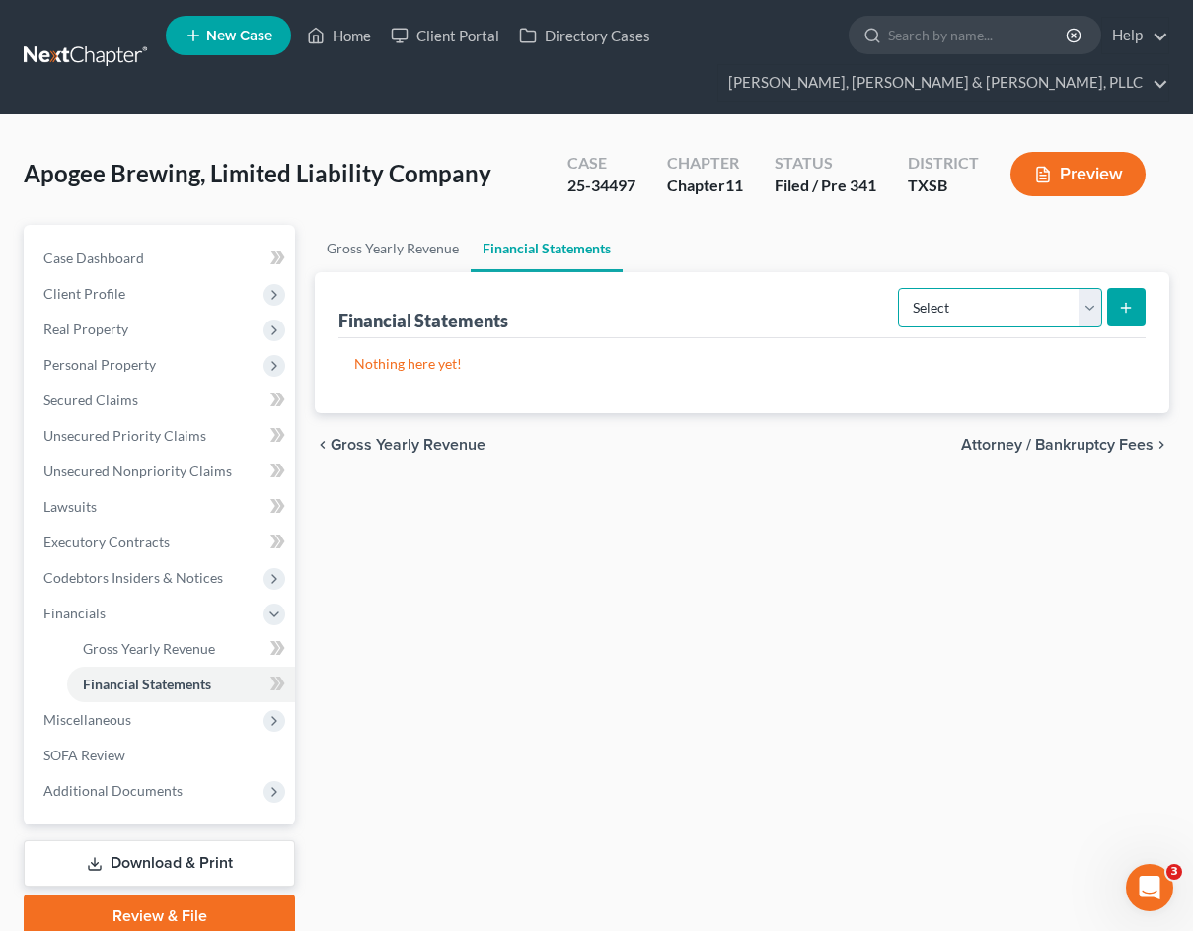
click at [979, 291] on select "Select Auditor Bookkeeper Creditor Pension Contribution Records Keeper Tax Cons…" at bounding box center [1000, 307] width 204 height 39
click at [86, 575] on span "Codebtors Insiders & Notices" at bounding box center [133, 577] width 180 height 17
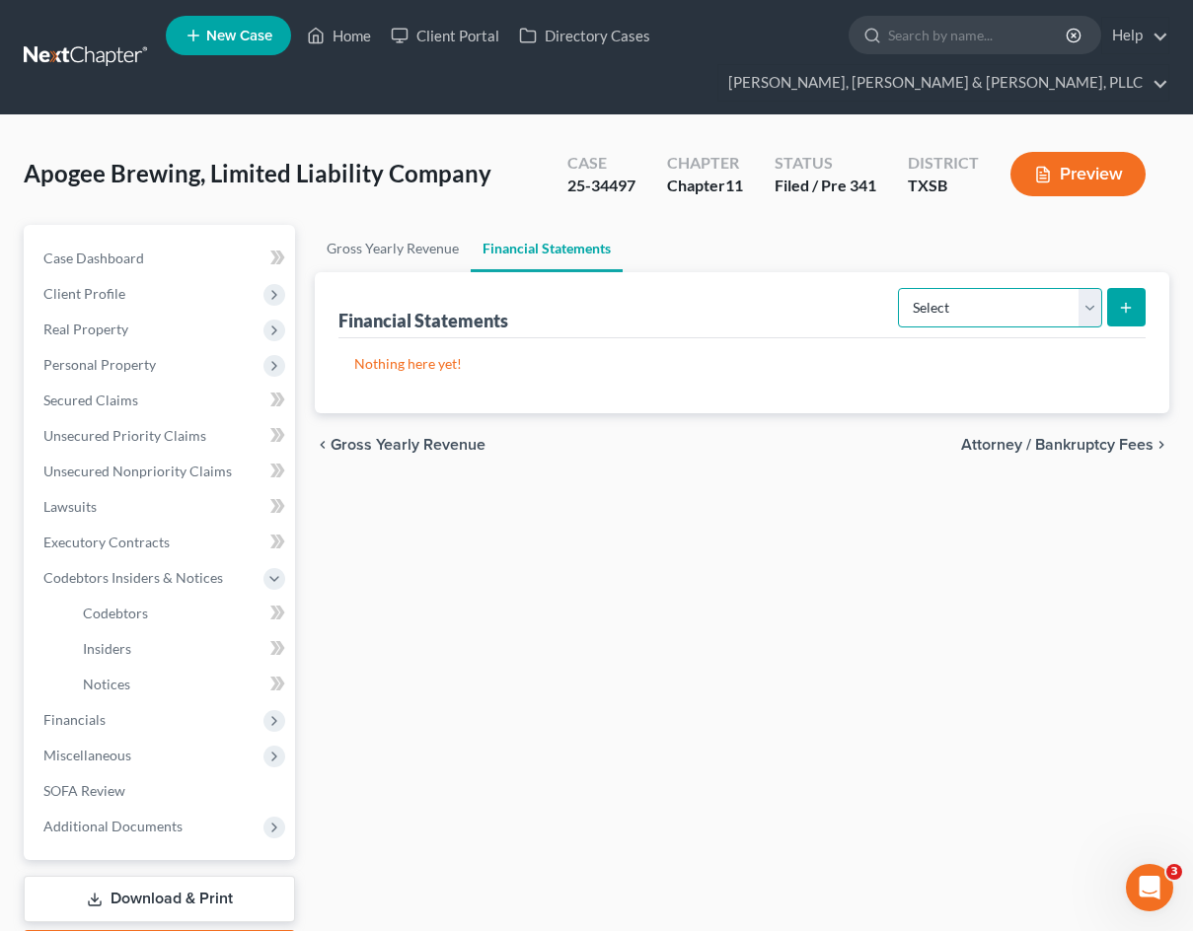
click at [967, 303] on select "Select Auditor Bookkeeper Creditor Pension Contribution Records Keeper Tax Cons…" at bounding box center [1000, 307] width 204 height 39
click at [119, 599] on link "Codebtors" at bounding box center [181, 614] width 228 height 36
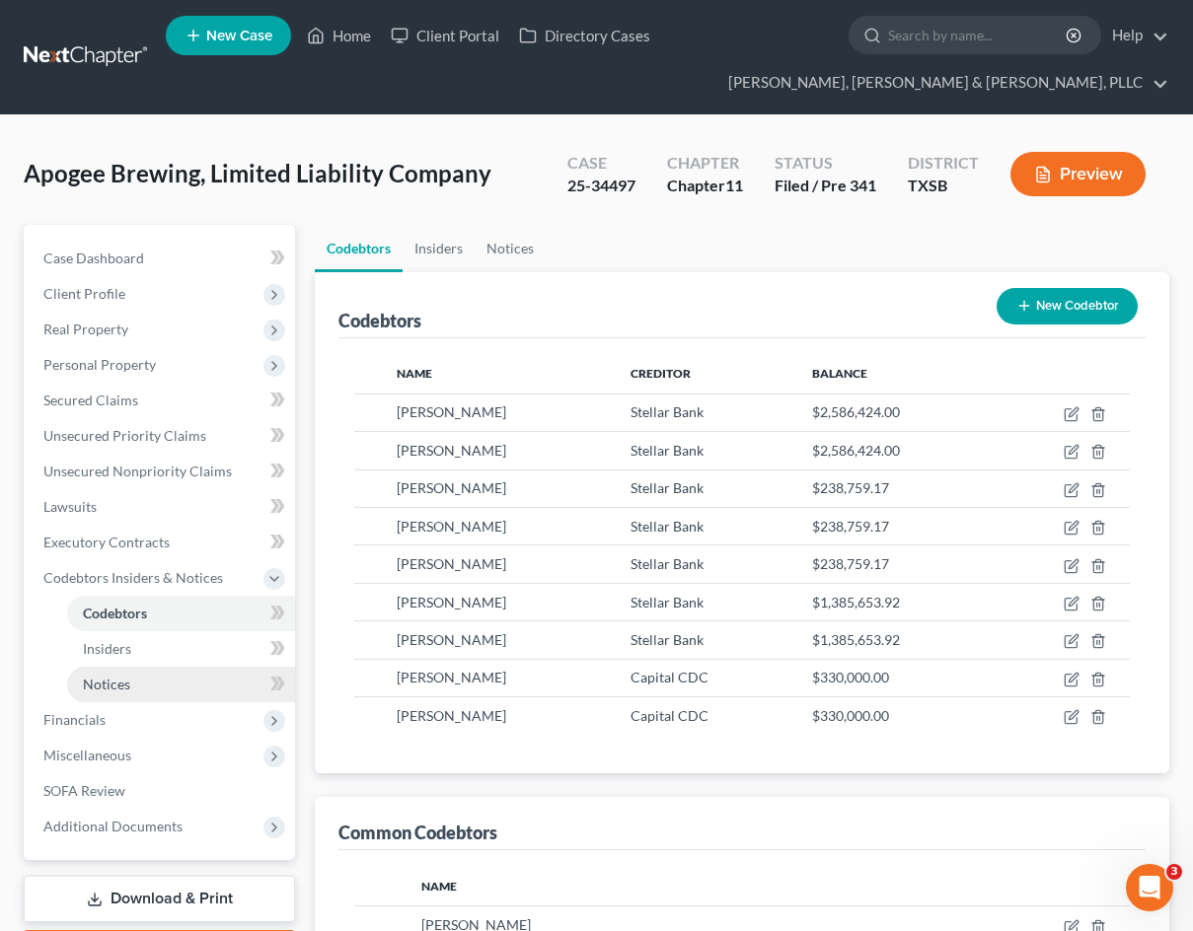
click at [94, 669] on link "Notices" at bounding box center [181, 685] width 228 height 36
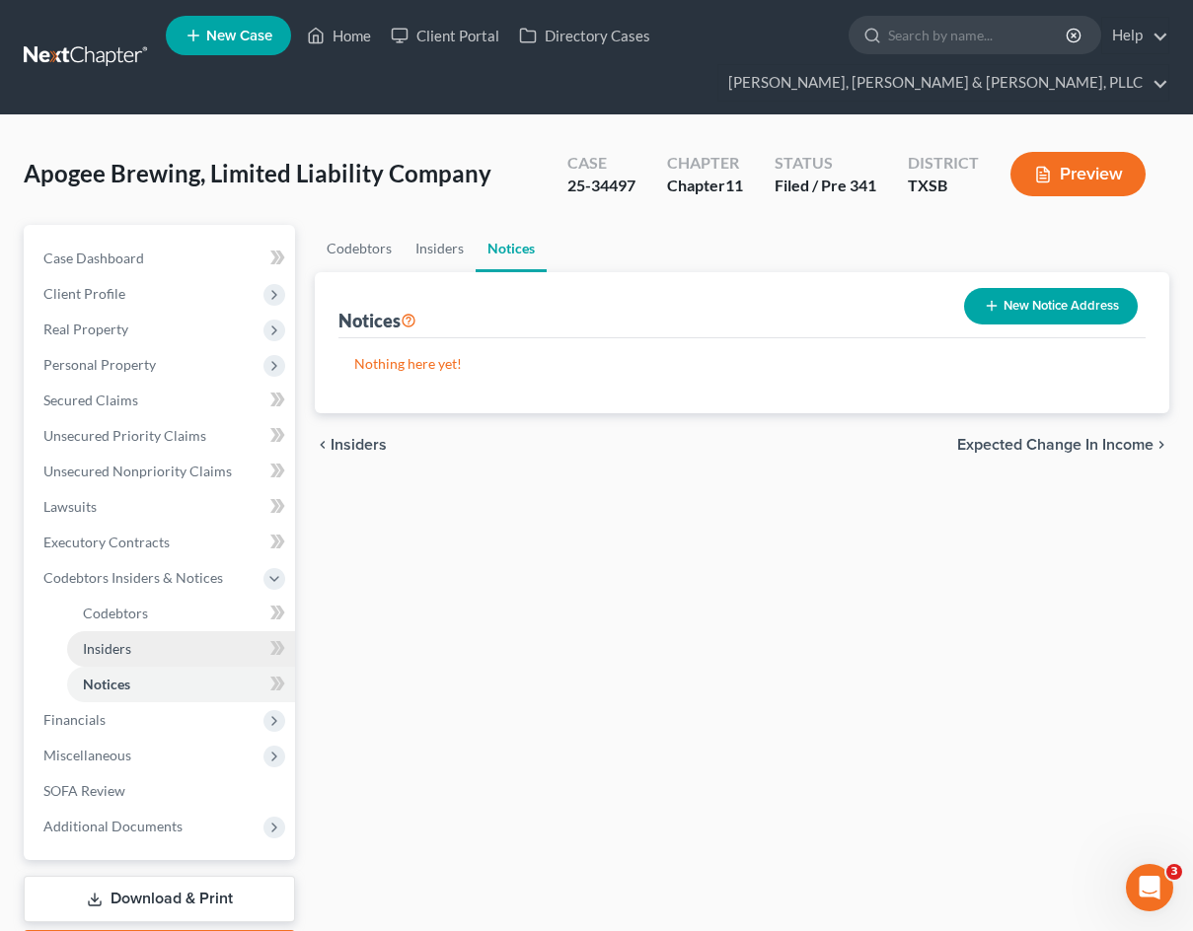
click at [105, 655] on span "Insiders" at bounding box center [107, 648] width 48 height 17
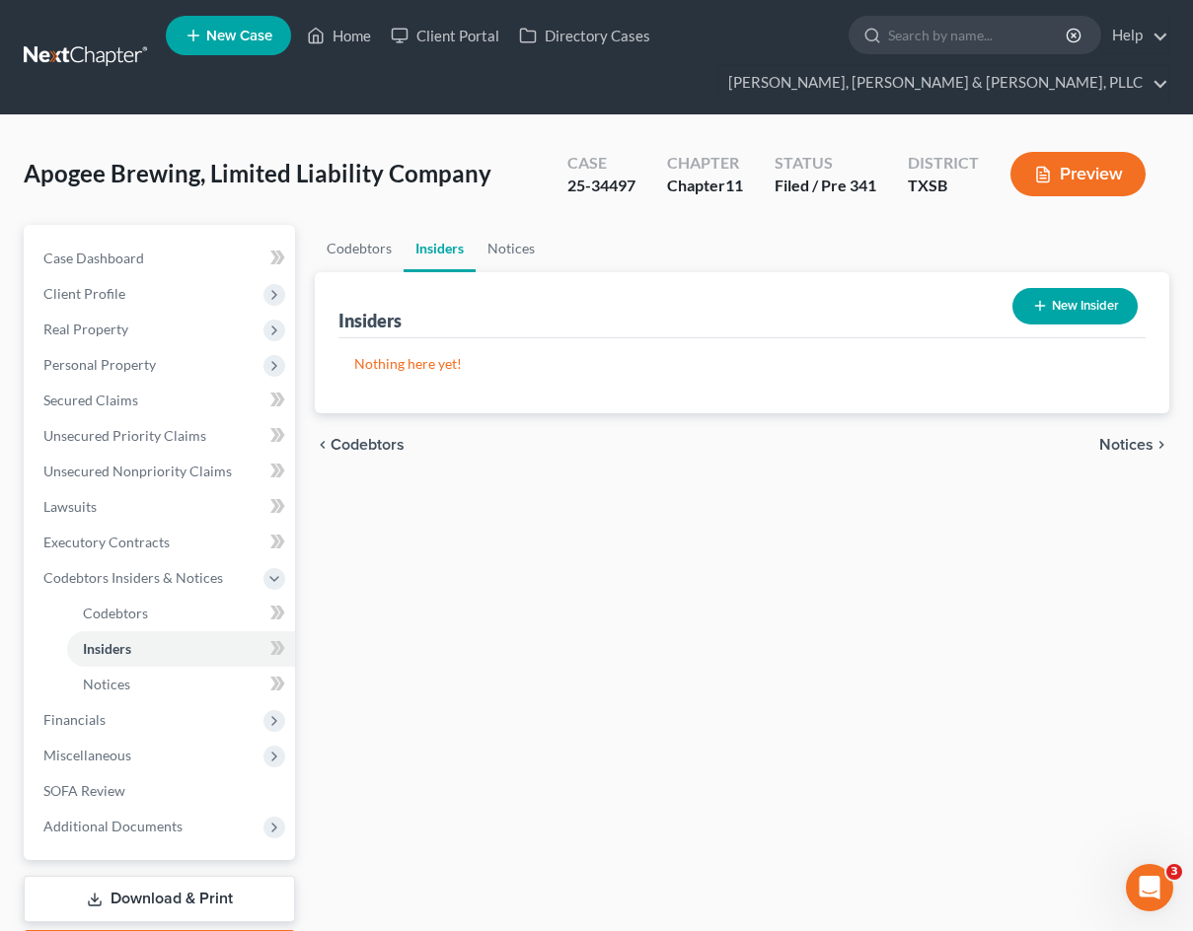
click at [1044, 317] on button "New Insider" at bounding box center [1074, 306] width 125 height 36
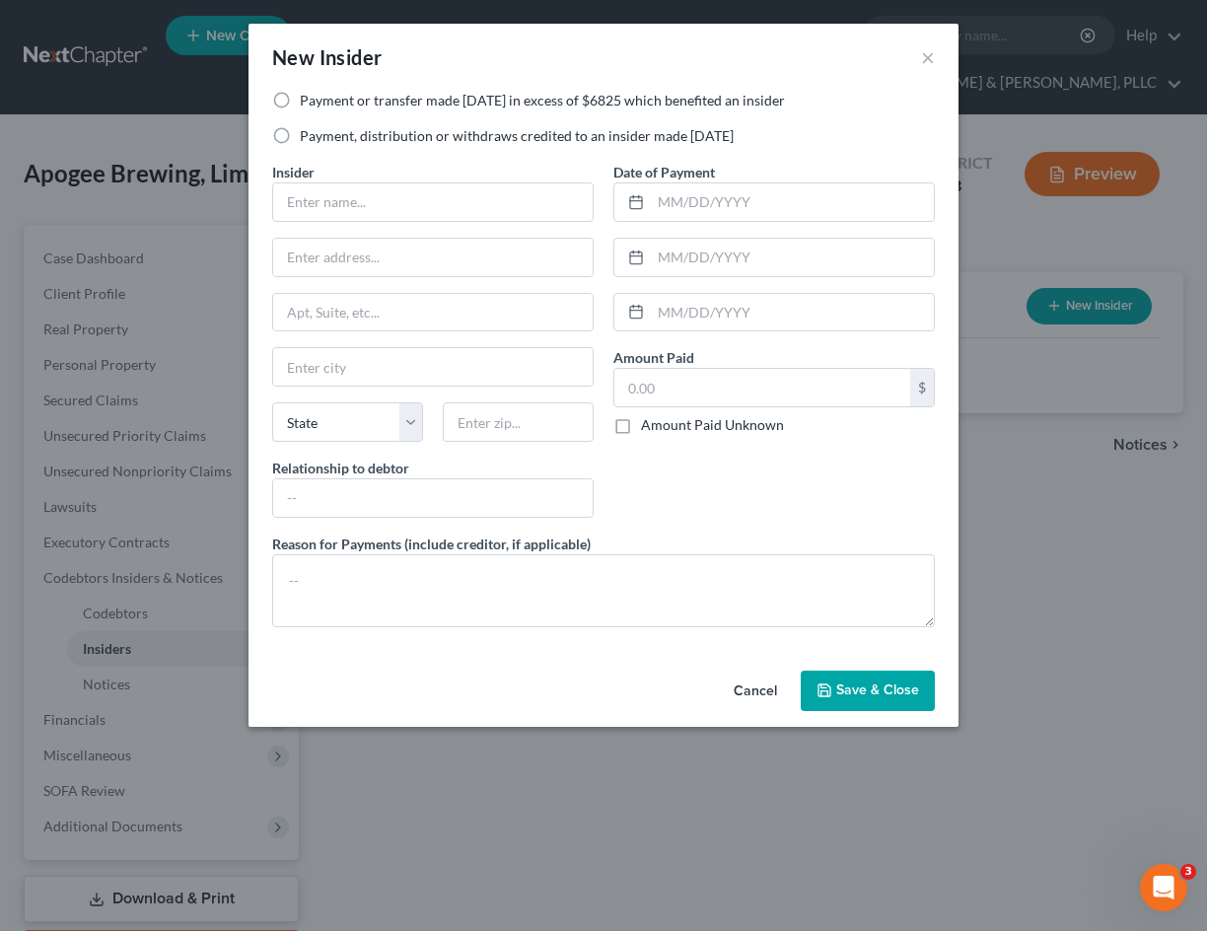
click at [678, 102] on label "Payment or transfer made [DATE] in excess of $6825 which benefited an insider" at bounding box center [542, 101] width 485 height 20
click at [321, 102] on input "Payment or transfer made [DATE] in excess of $6825 which benefited an insider" at bounding box center [314, 97] width 13 height 13
radio input "true"
click at [445, 206] on input "text" at bounding box center [433, 201] width 320 height 37
type input "[PERSON_NAME]"
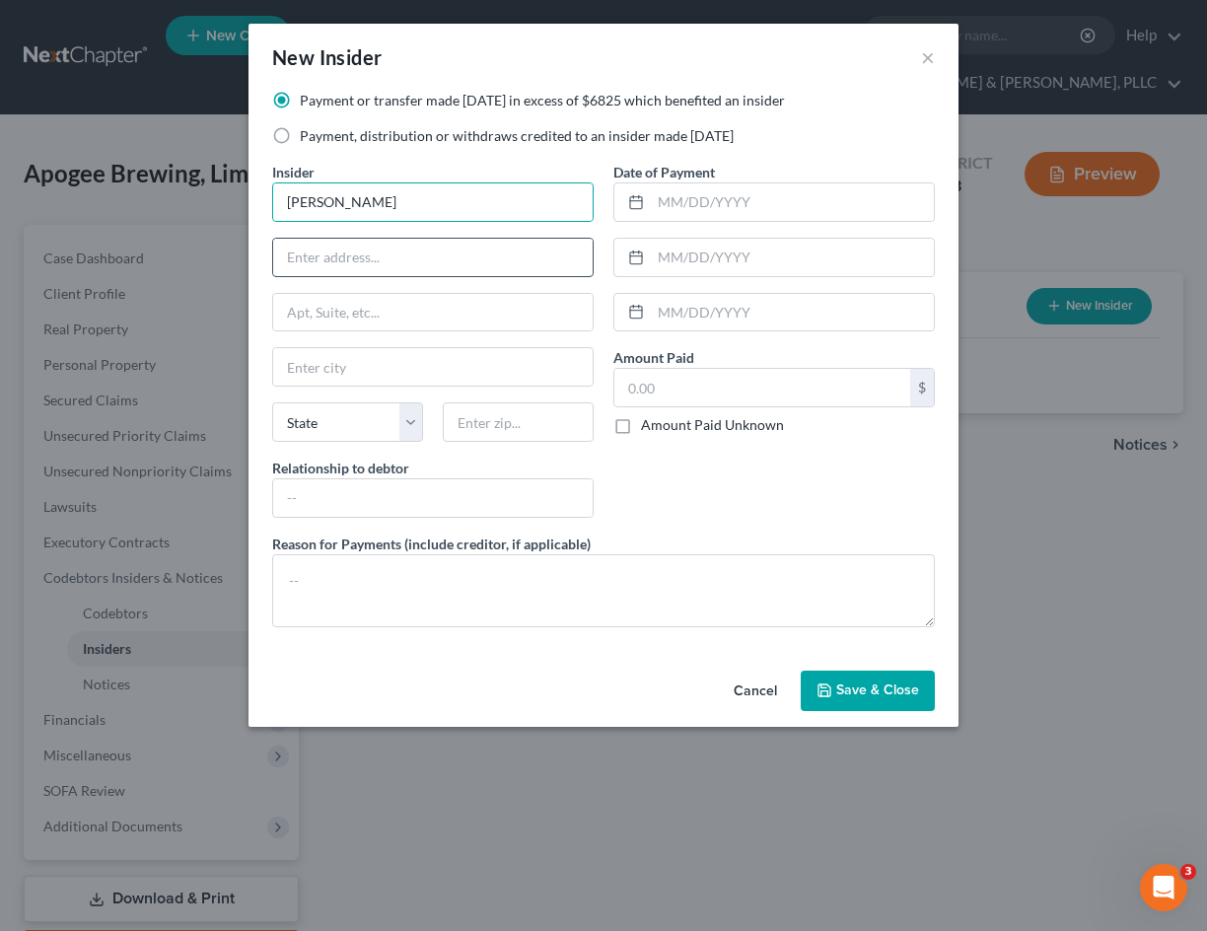
click at [401, 249] on input "text" at bounding box center [433, 257] width 320 height 37
type input "n"
click at [175, 109] on div "New Insider × Payment or transfer made [DATE] in excess of $6825 which benefite…" at bounding box center [603, 465] width 1207 height 931
click at [339, 279] on div "Insider * [PERSON_NAME] State [US_STATE] AK AR AZ CA CO CT DE DC [GEOGRAPHIC_DA…" at bounding box center [432, 348] width 341 height 372
click at [340, 270] on input "text" at bounding box center [433, 257] width 320 height 37
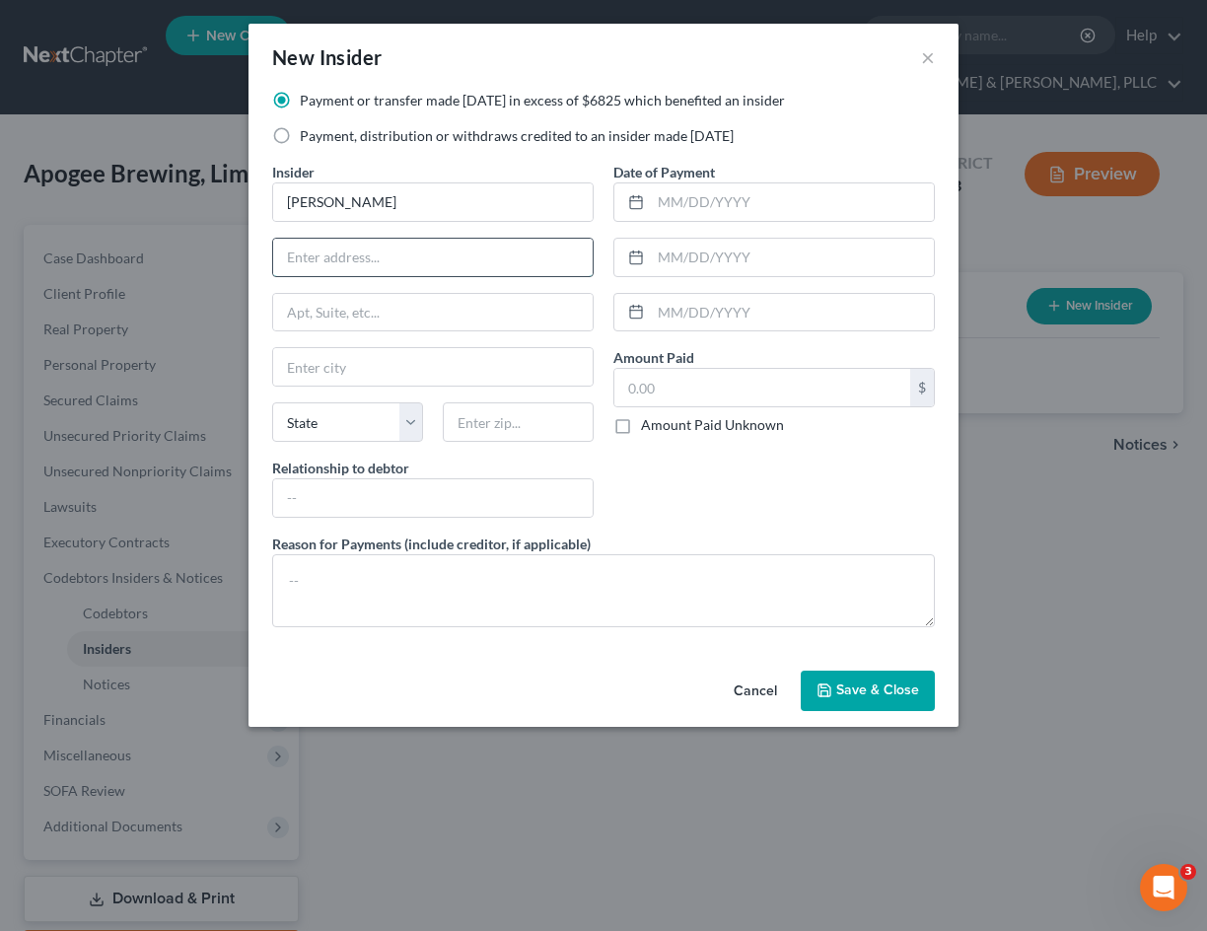
paste input "[STREET_ADDRESS][PERSON_NAME]"
type input "[STREET_ADDRESS][PERSON_NAME]"
click at [347, 371] on input "text" at bounding box center [433, 366] width 320 height 37
type input "[GEOGRAPHIC_DATA]"
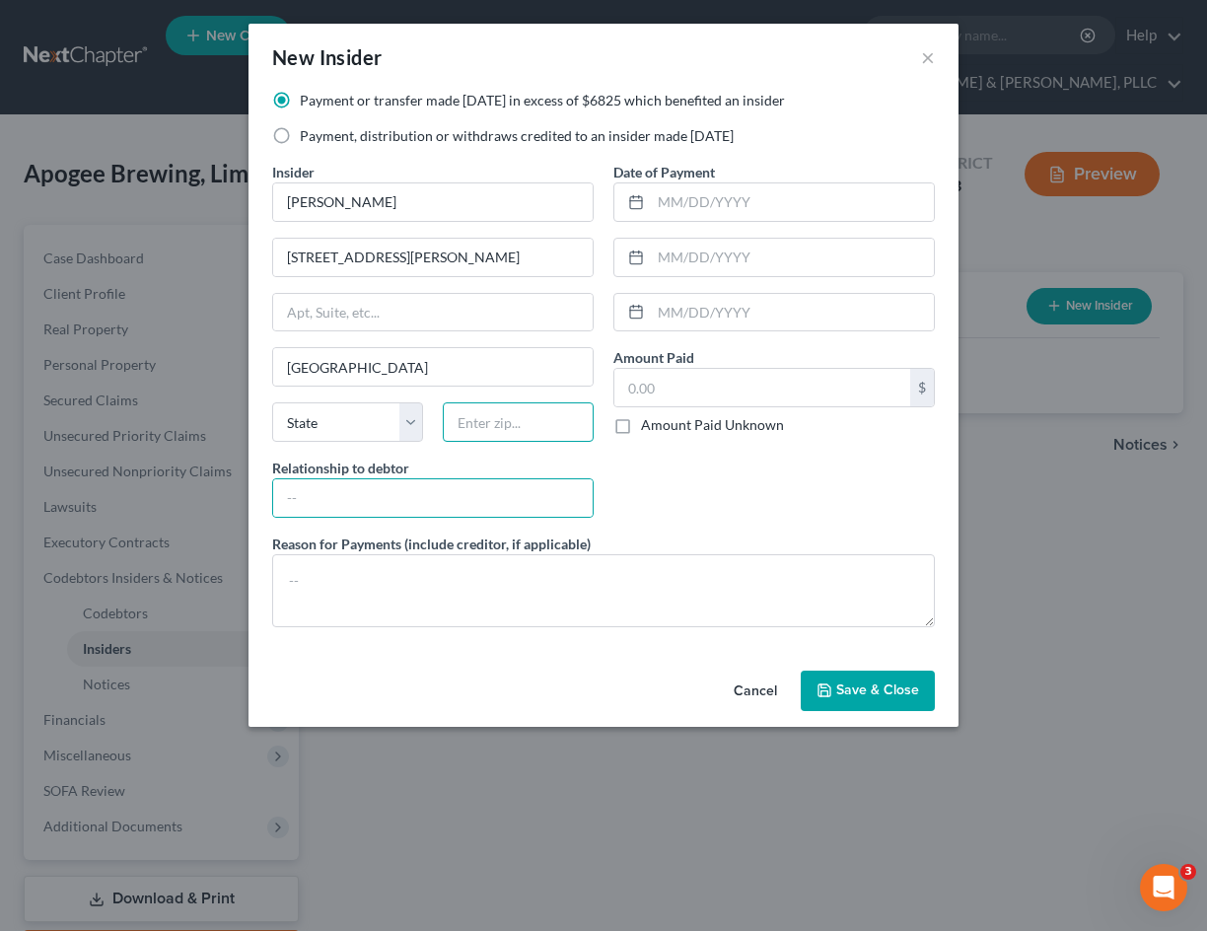
click at [530, 431] on input "text" at bounding box center [518, 421] width 151 height 39
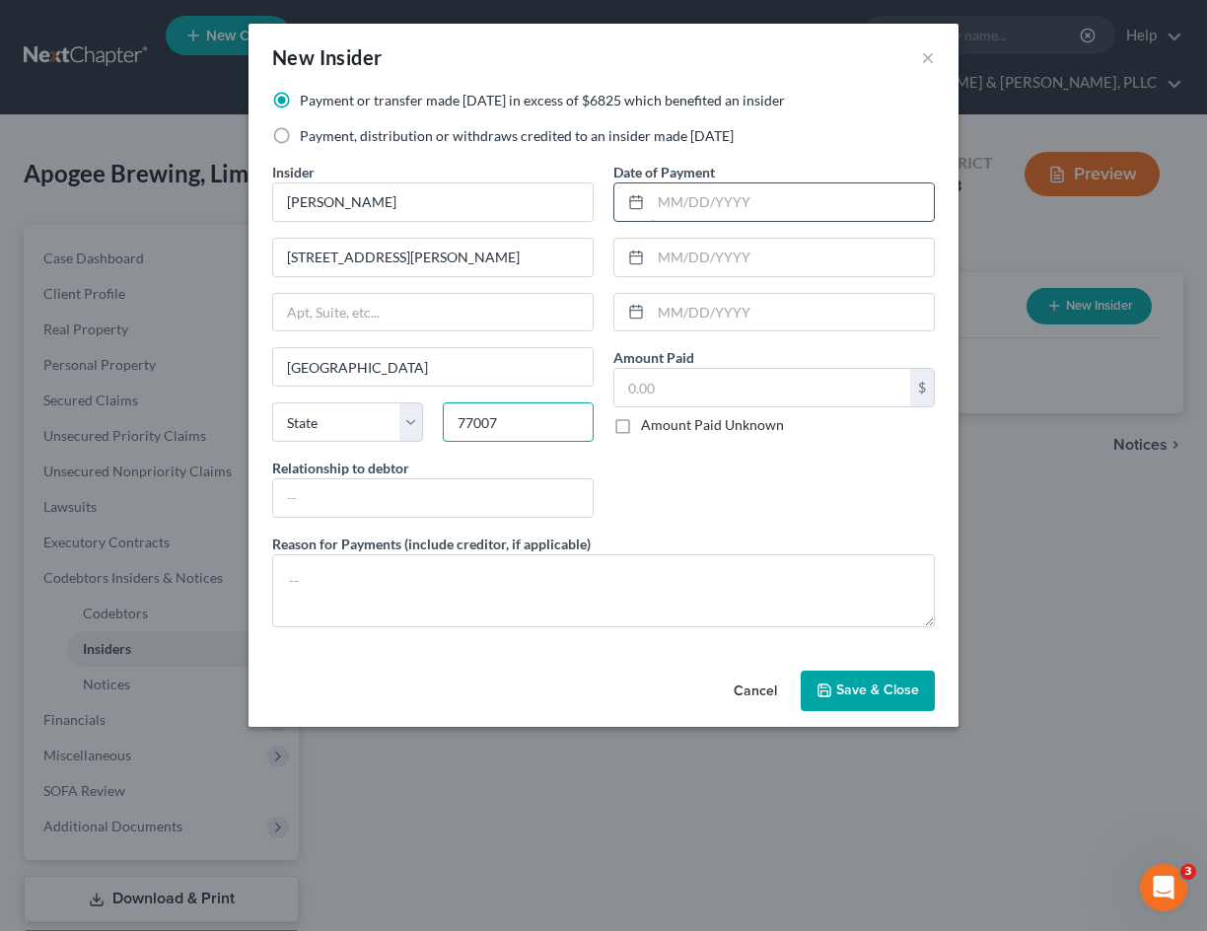
type input "77007"
click at [677, 200] on input "text" at bounding box center [792, 201] width 283 height 37
select select "45"
click at [736, 374] on input "text" at bounding box center [763, 387] width 296 height 37
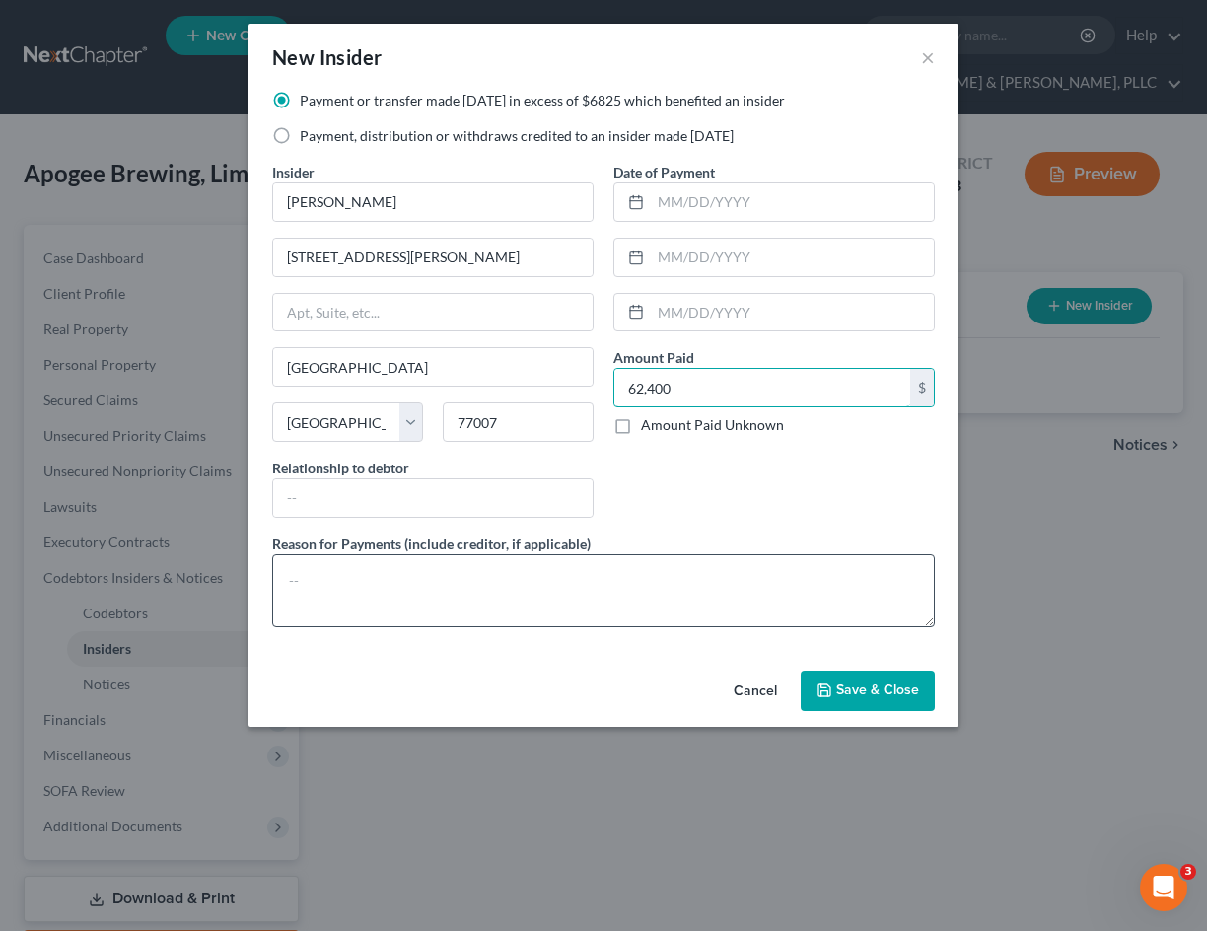
type input "62,400"
click at [481, 563] on textarea at bounding box center [603, 590] width 663 height 73
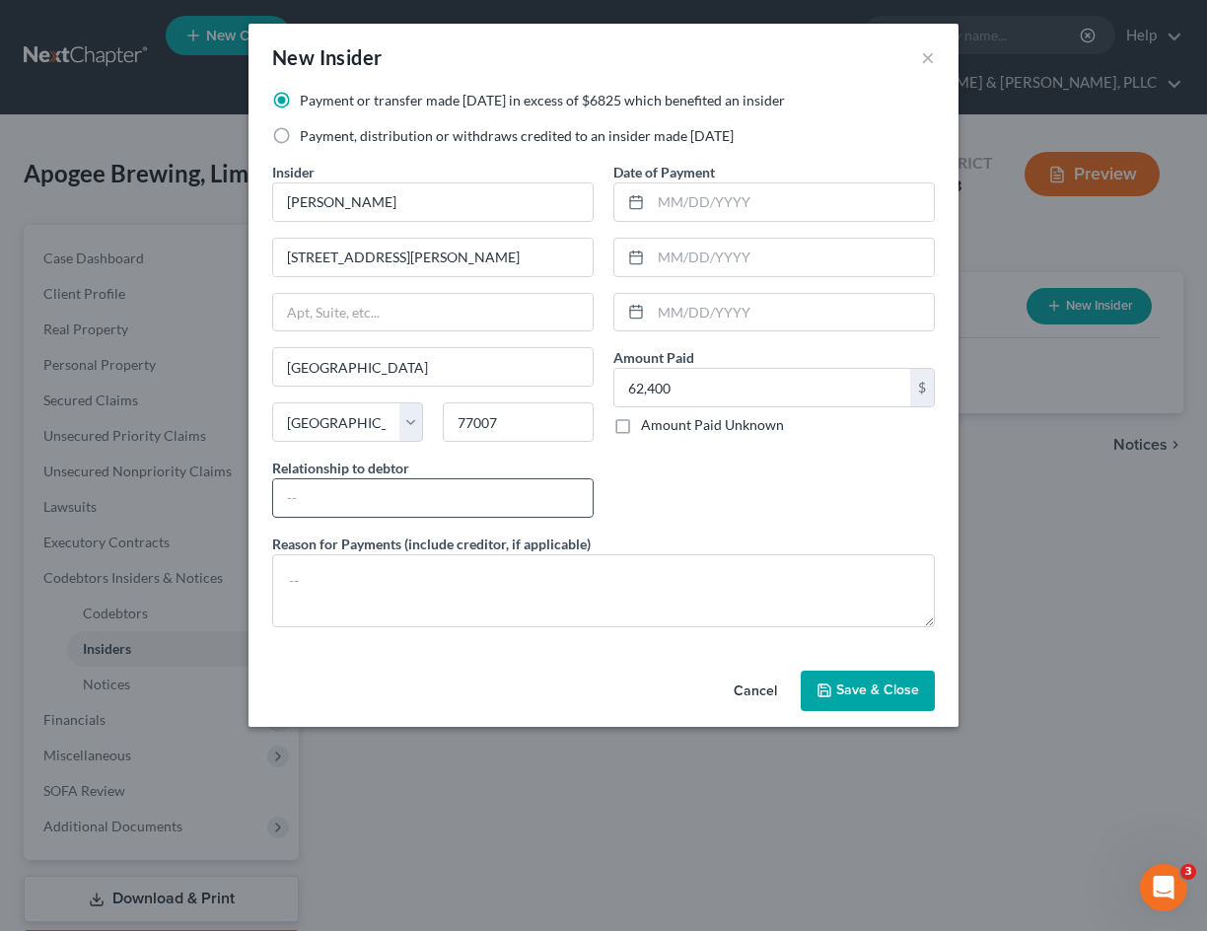
click at [536, 494] on input "text" at bounding box center [433, 497] width 320 height 37
type input "Co-Owner"
click at [510, 598] on textarea at bounding box center [603, 590] width 663 height 73
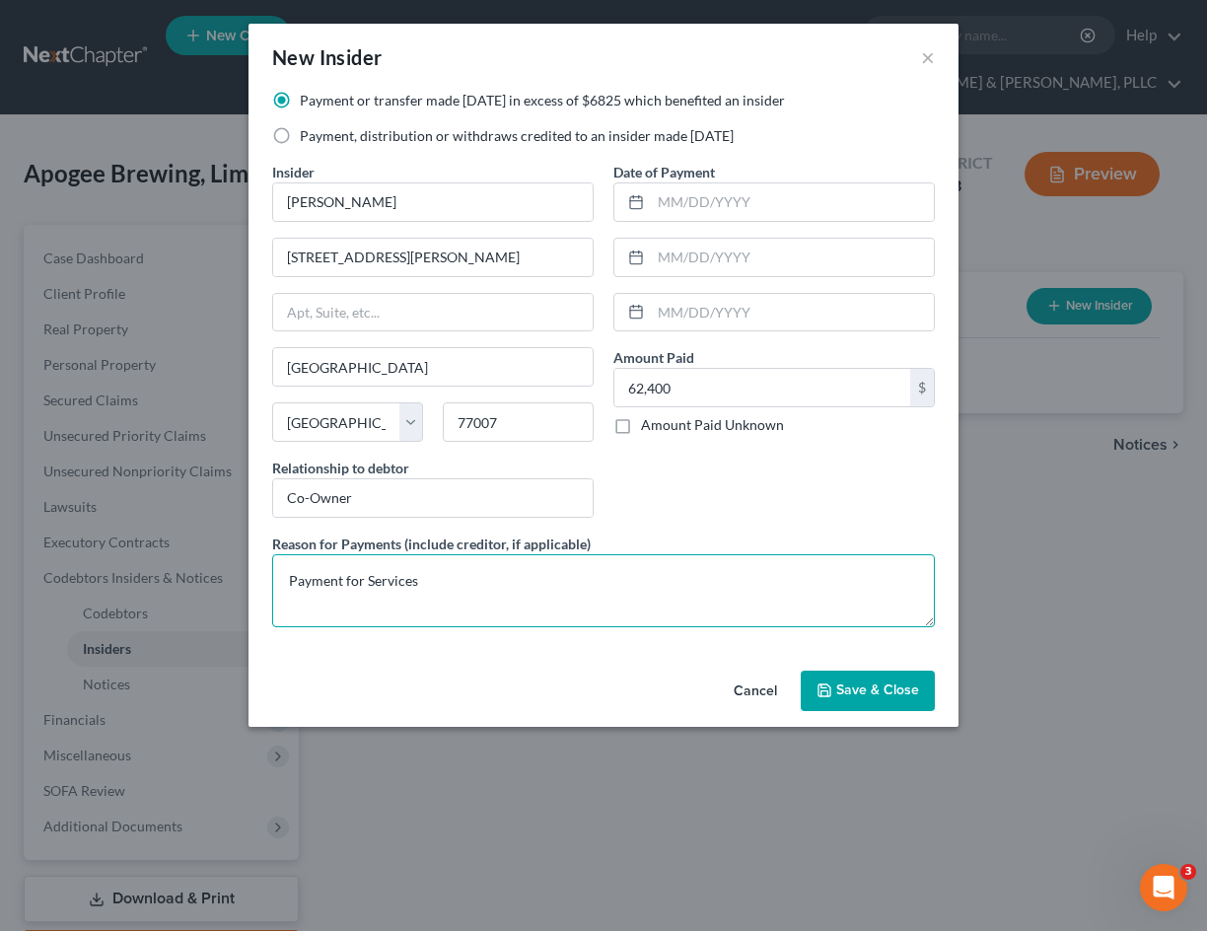
type textarea "Payment for Services"
click at [828, 694] on icon "button" at bounding box center [825, 691] width 16 height 16
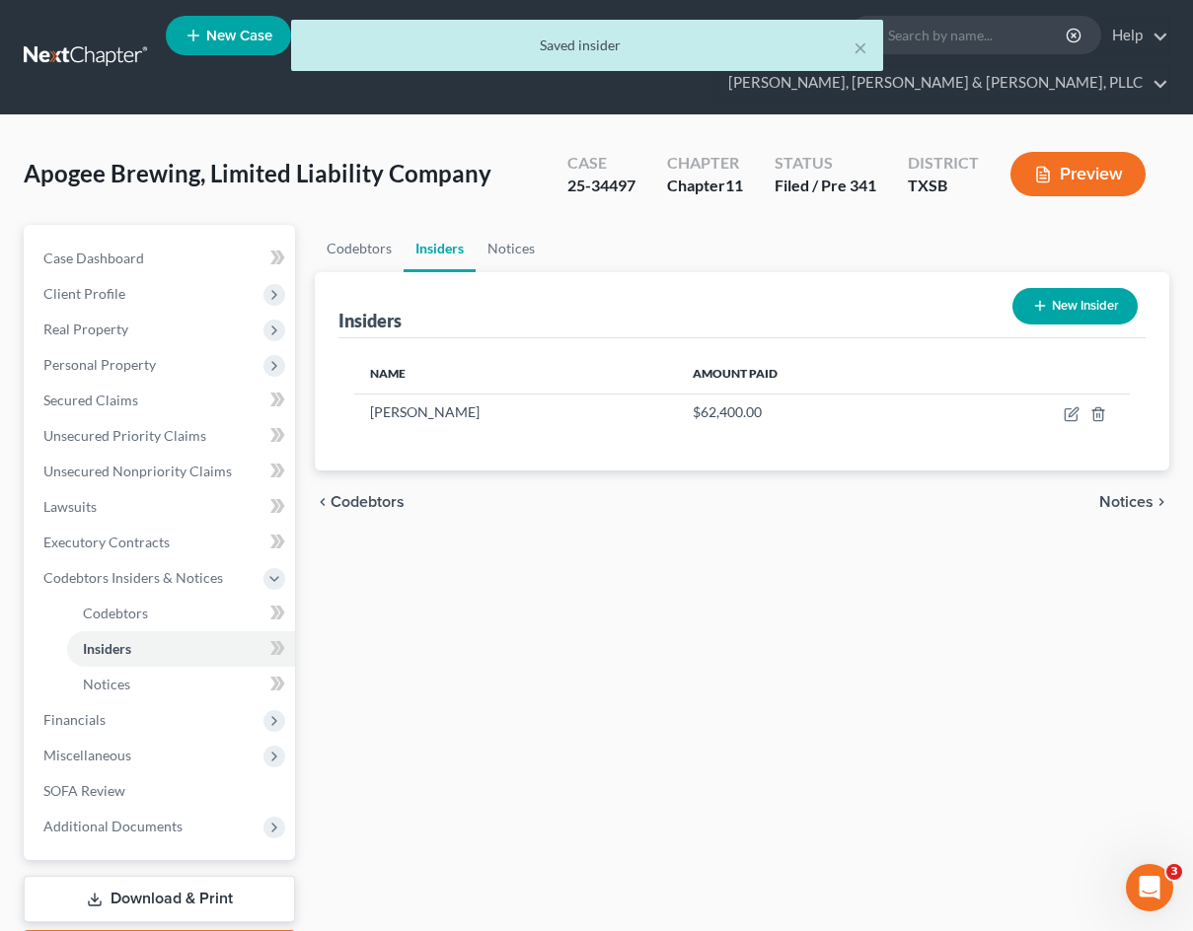
click at [1065, 303] on button "New Insider" at bounding box center [1074, 306] width 125 height 36
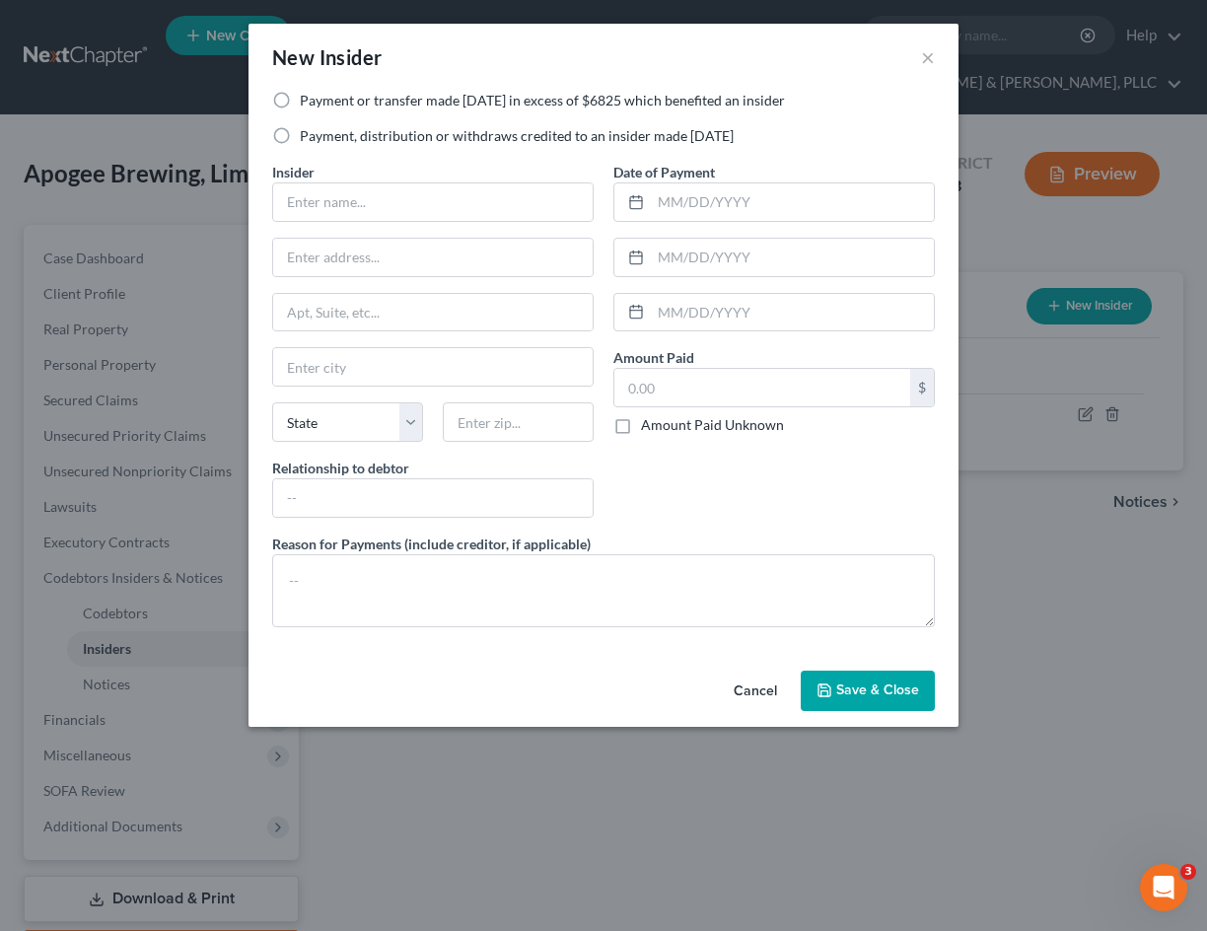
click at [341, 135] on label "Payment, distribution or withdraws credited to an insider made [DATE]" at bounding box center [517, 136] width 434 height 20
click at [321, 135] on input "Payment, distribution or withdraws credited to an insider made [DATE]" at bounding box center [314, 132] width 13 height 13
radio input "true"
click at [398, 98] on label "Payment or transfer made [DATE] in excess of $6825 which benefited an insider" at bounding box center [542, 101] width 485 height 20
click at [321, 98] on input "Payment or transfer made [DATE] in excess of $6825 which benefited an insider" at bounding box center [314, 97] width 13 height 13
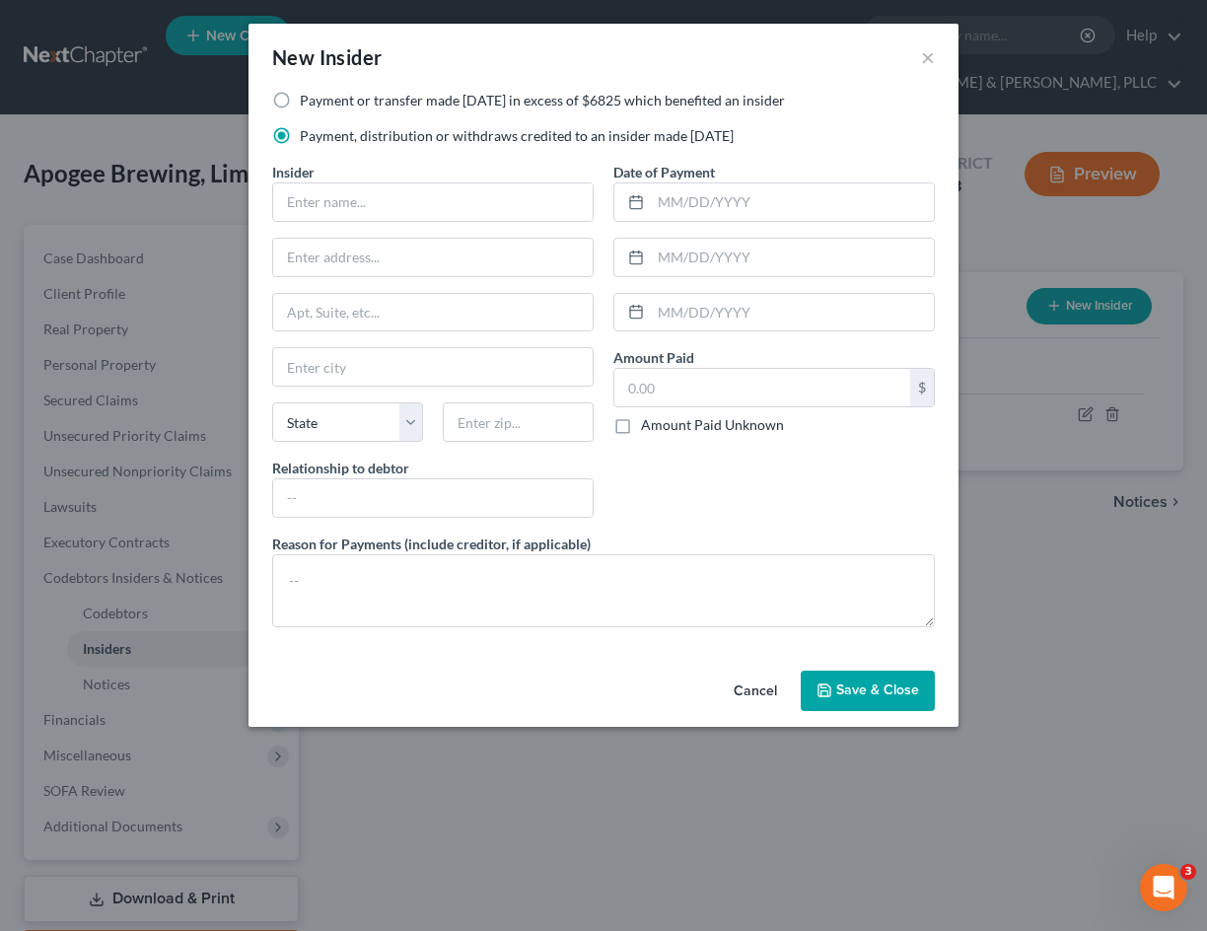
radio input "true"
click at [408, 195] on input "text" at bounding box center [433, 201] width 320 height 37
type input "[PERSON_NAME]"
click at [175, 229] on div "New Insider × Payment or transfer made [DATE] in excess of $6825 which benefite…" at bounding box center [603, 465] width 1207 height 931
click at [352, 276] on div at bounding box center [433, 257] width 322 height 39
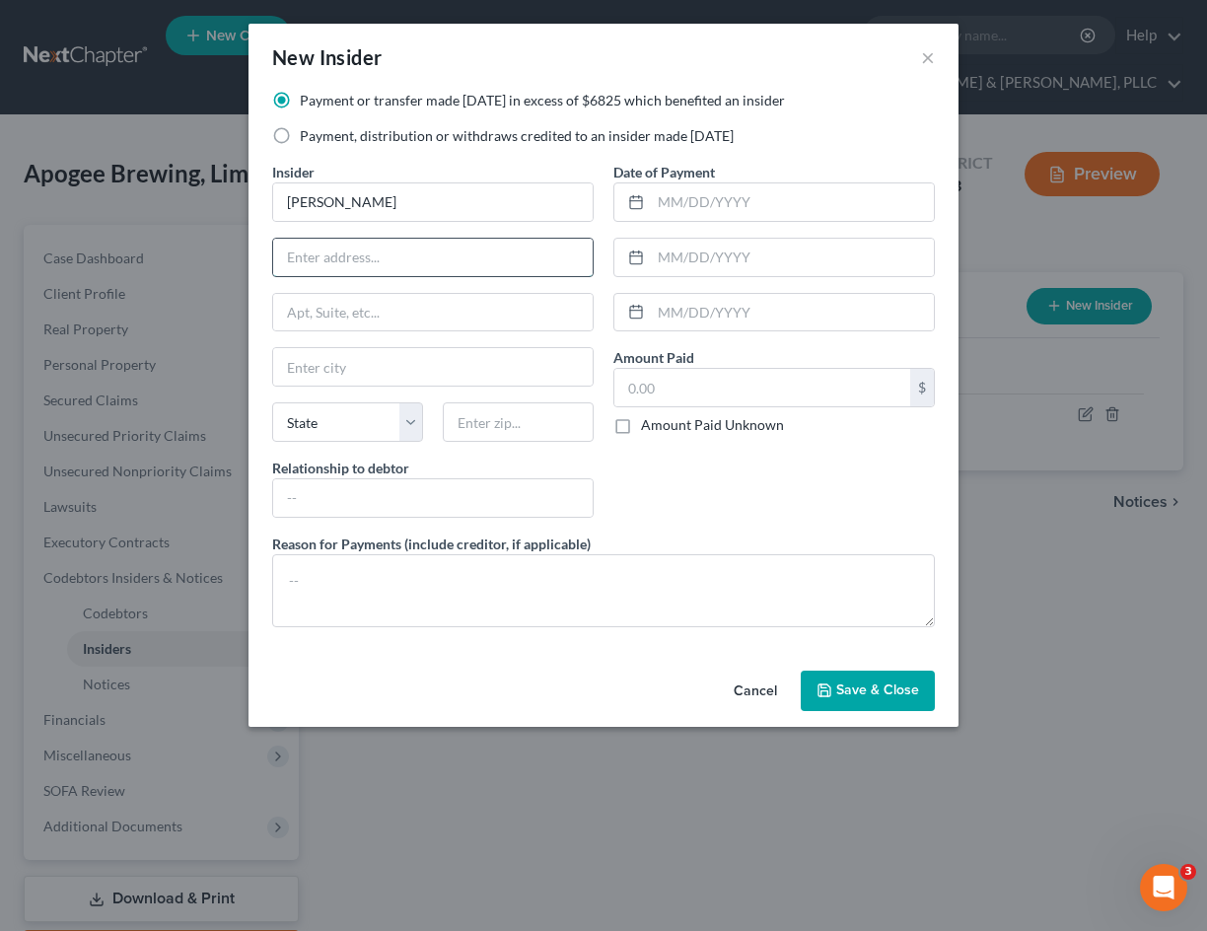
paste input "[STREET_ADDRESS][PERSON_NAME]"
type input "[STREET_ADDRESS][PERSON_NAME]"
click at [323, 350] on input "text" at bounding box center [433, 366] width 320 height 37
click at [158, 268] on div "New Insider × Payment or transfer made [DATE] in excess of $6825 which benefite…" at bounding box center [603, 465] width 1207 height 931
click at [348, 306] on input "text" at bounding box center [433, 312] width 320 height 37
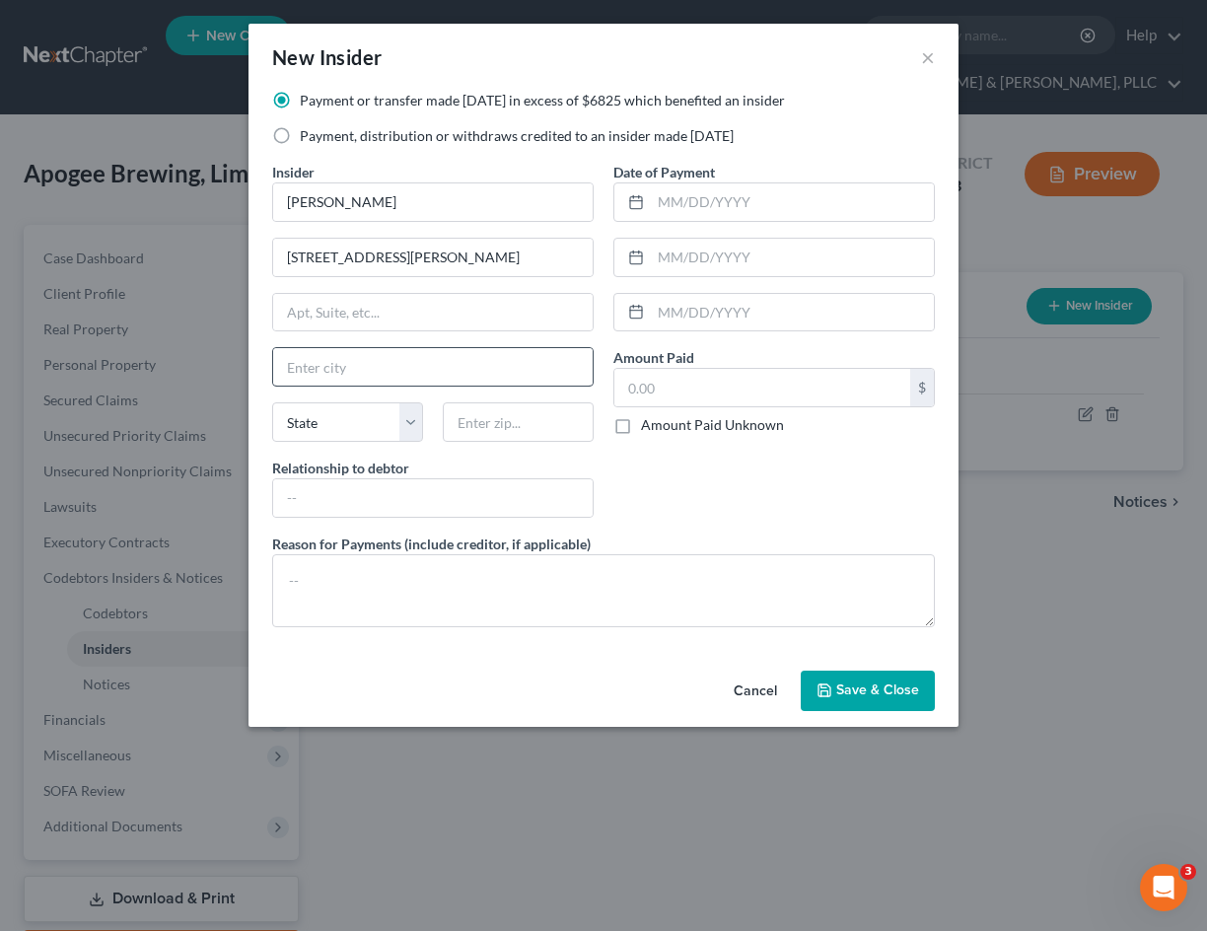
click at [341, 385] on div at bounding box center [433, 366] width 322 height 39
click at [367, 362] on input "text" at bounding box center [433, 366] width 320 height 37
type input "[GEOGRAPHIC_DATA]"
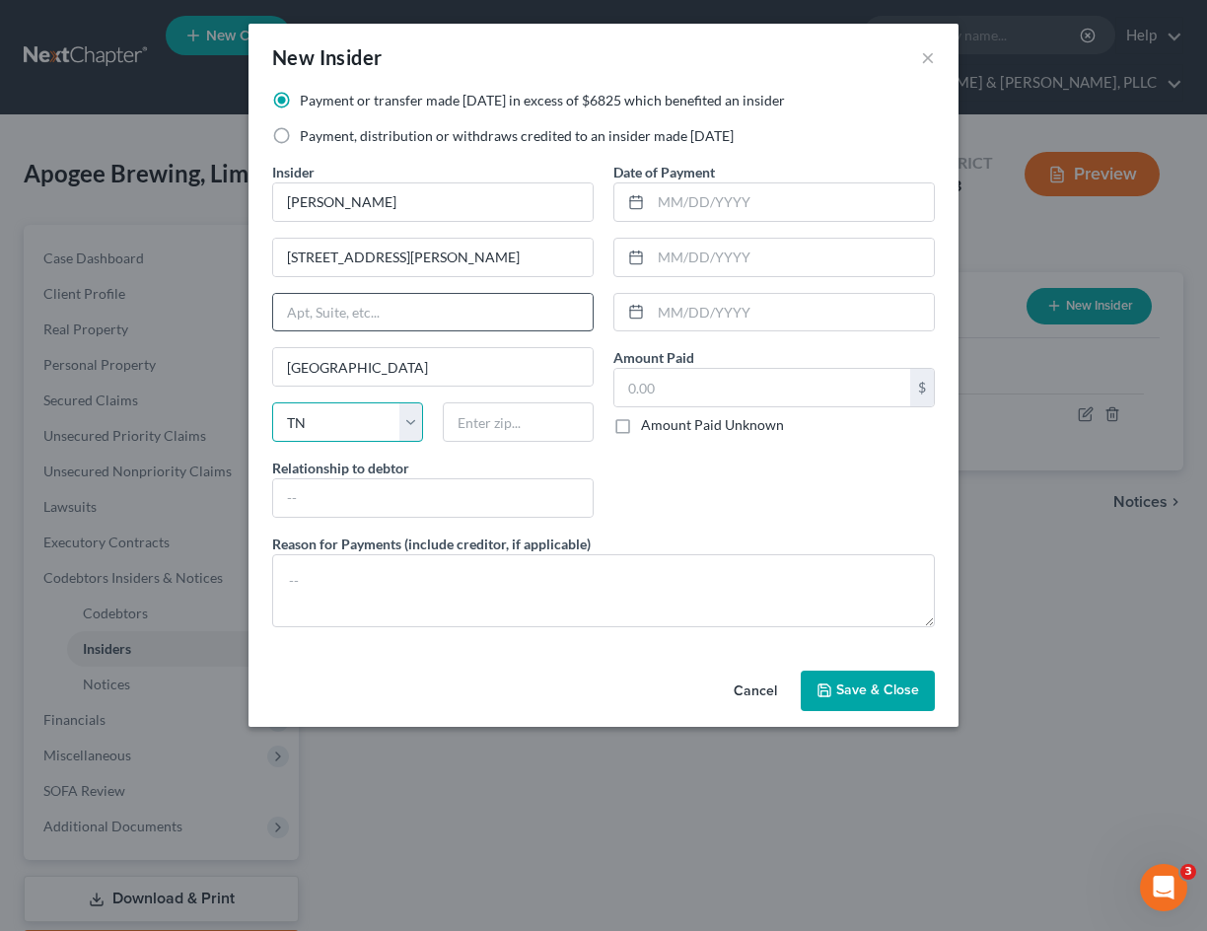
select select "45"
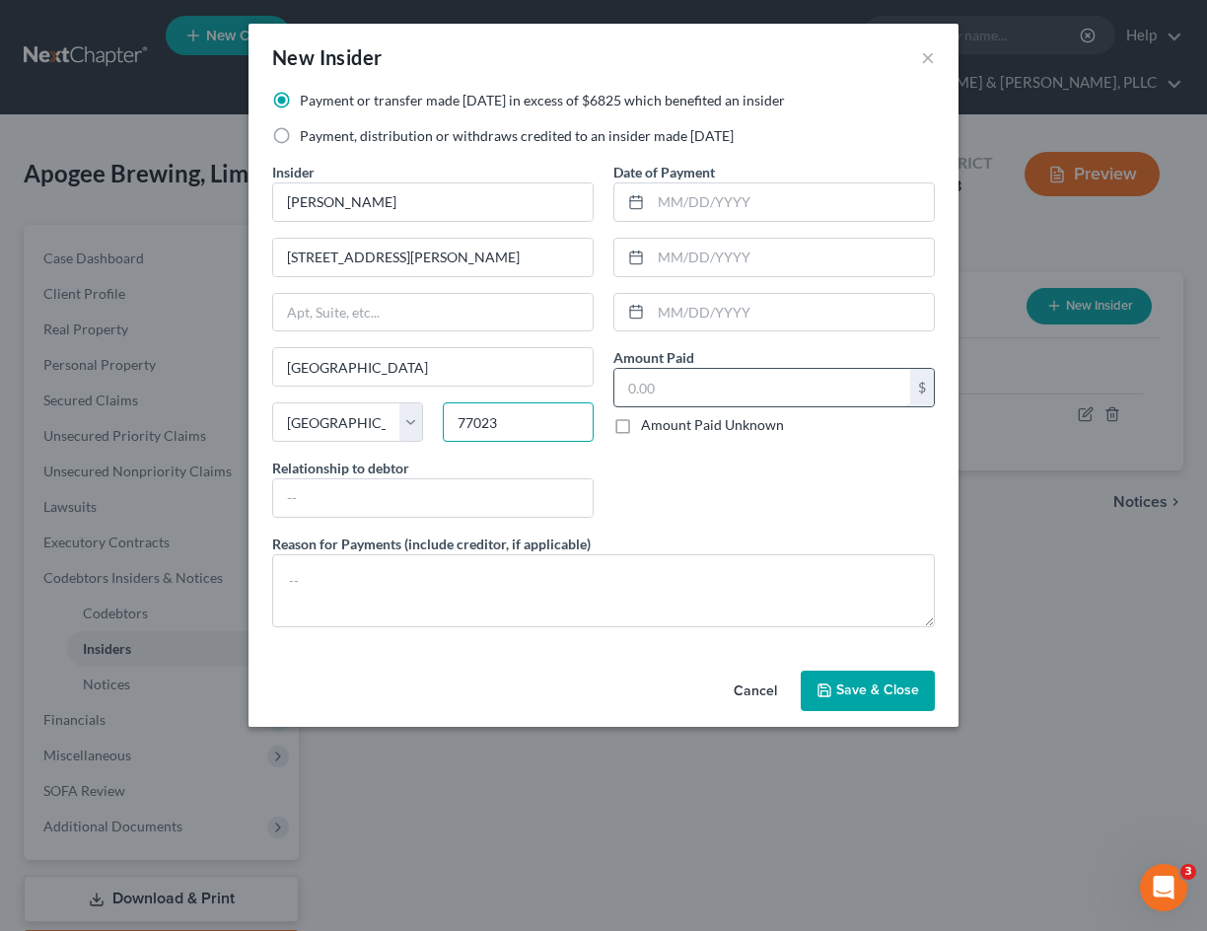
type input "77023"
click at [680, 382] on input "text" at bounding box center [763, 387] width 296 height 37
type input "15,600"
click at [418, 505] on input "text" at bounding box center [433, 497] width 320 height 37
type input "Co-Owner"
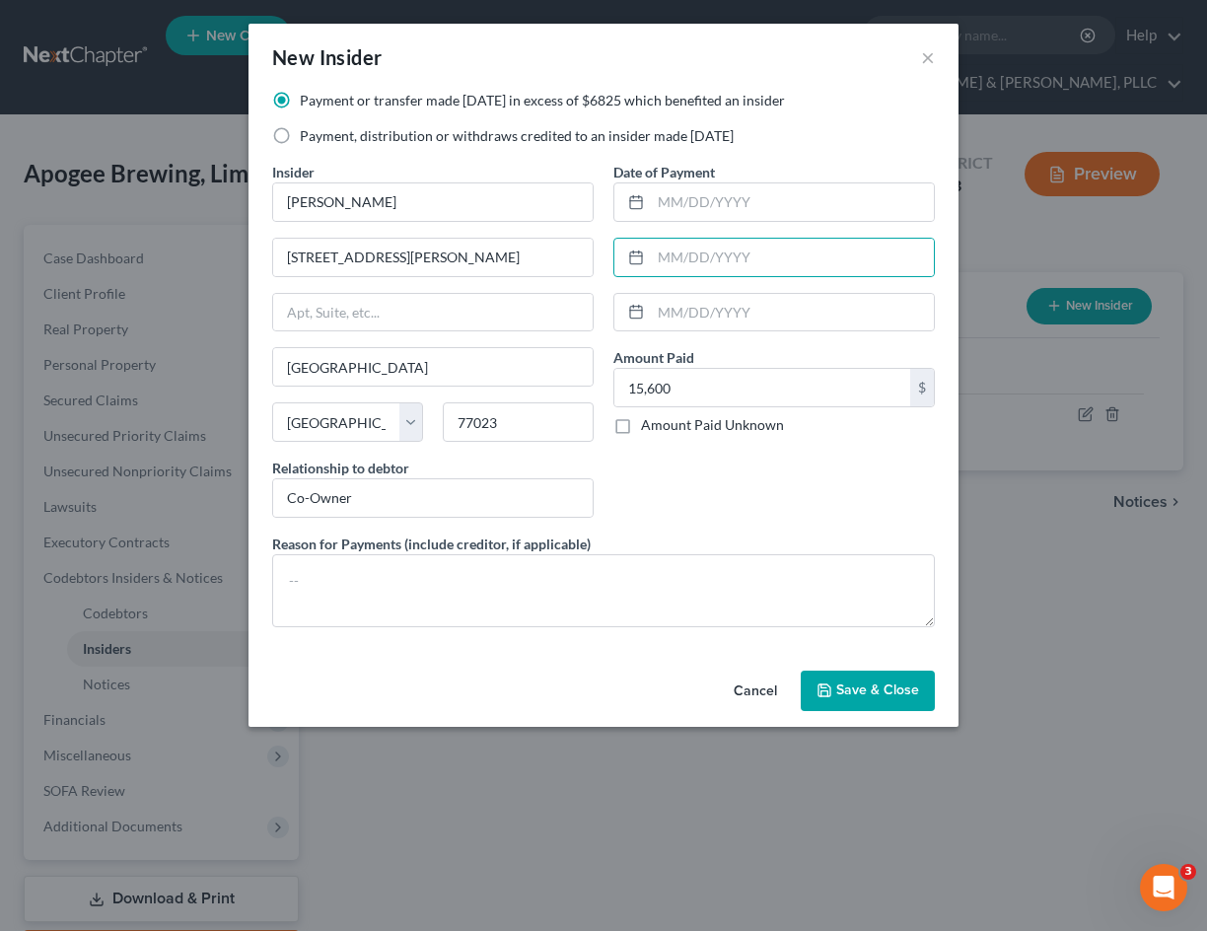
click at [387, 553] on label "Reason for Payments (include creditor, if applicable)" at bounding box center [431, 544] width 319 height 21
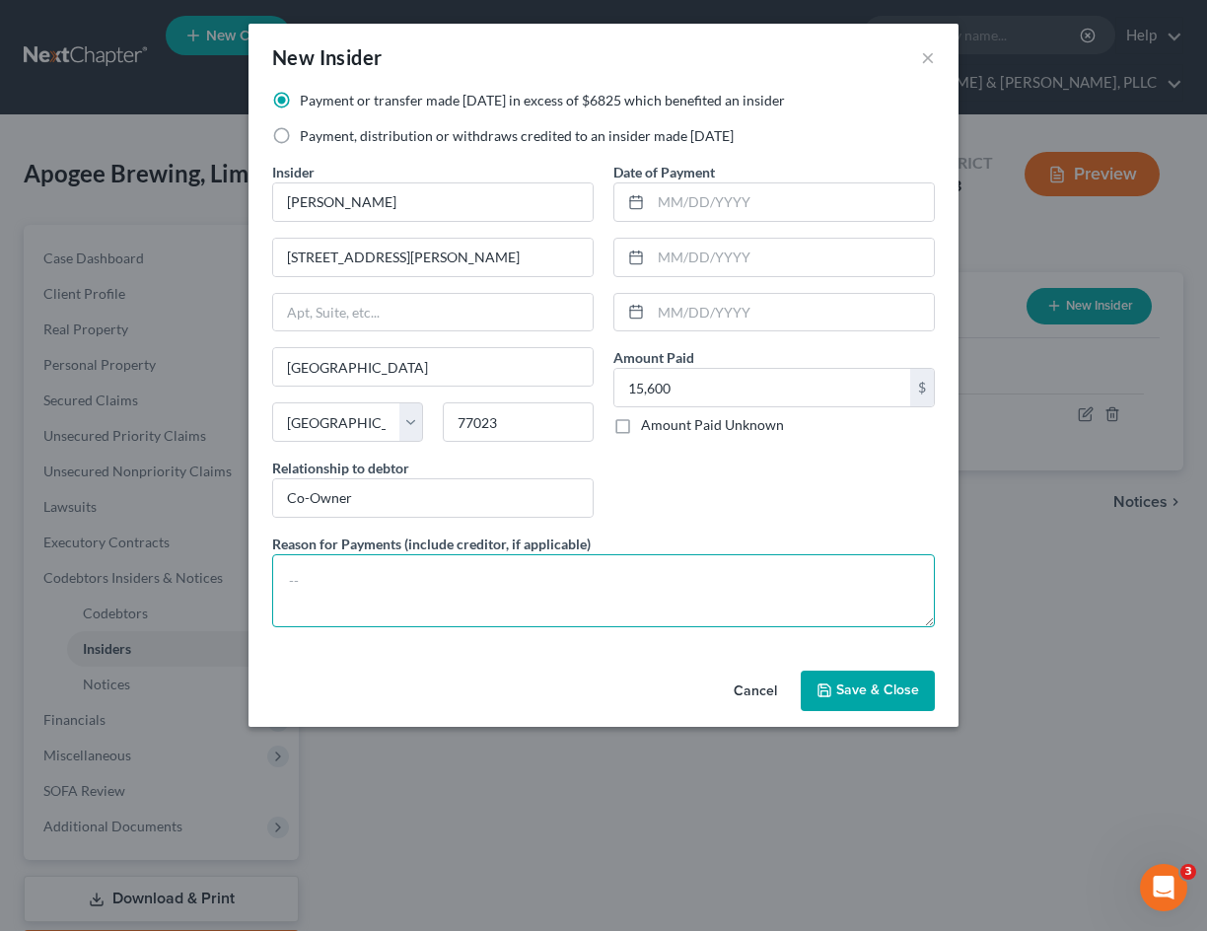
click at [373, 567] on textarea at bounding box center [603, 590] width 663 height 73
type textarea "Payment for Services"
click at [884, 722] on div "Cancel Save & Close" at bounding box center [604, 695] width 710 height 65
click at [879, 715] on div "Cancel Save & Close" at bounding box center [604, 695] width 710 height 65
click at [877, 709] on button "Save & Close" at bounding box center [868, 691] width 134 height 41
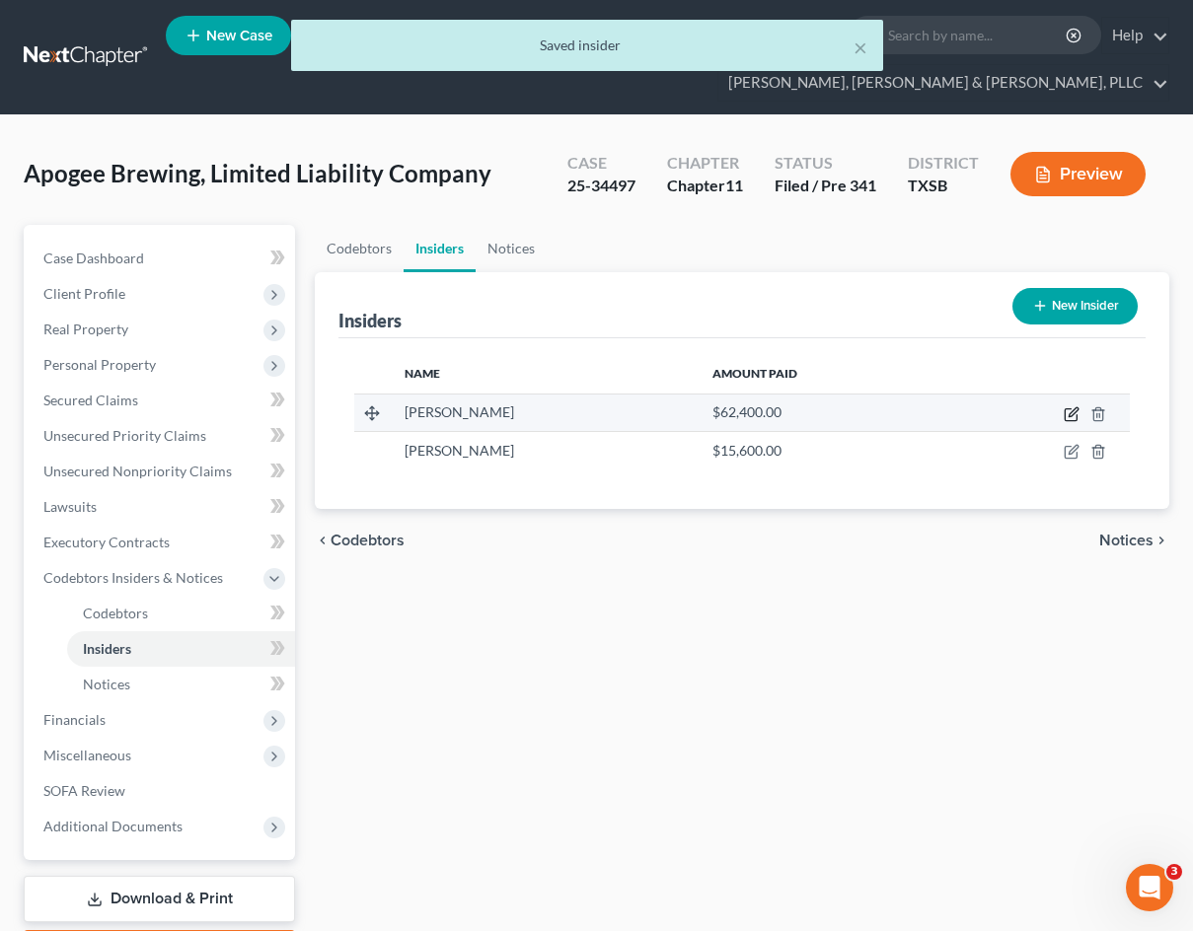
click at [1076, 414] on icon "button" at bounding box center [1071, 414] width 16 height 16
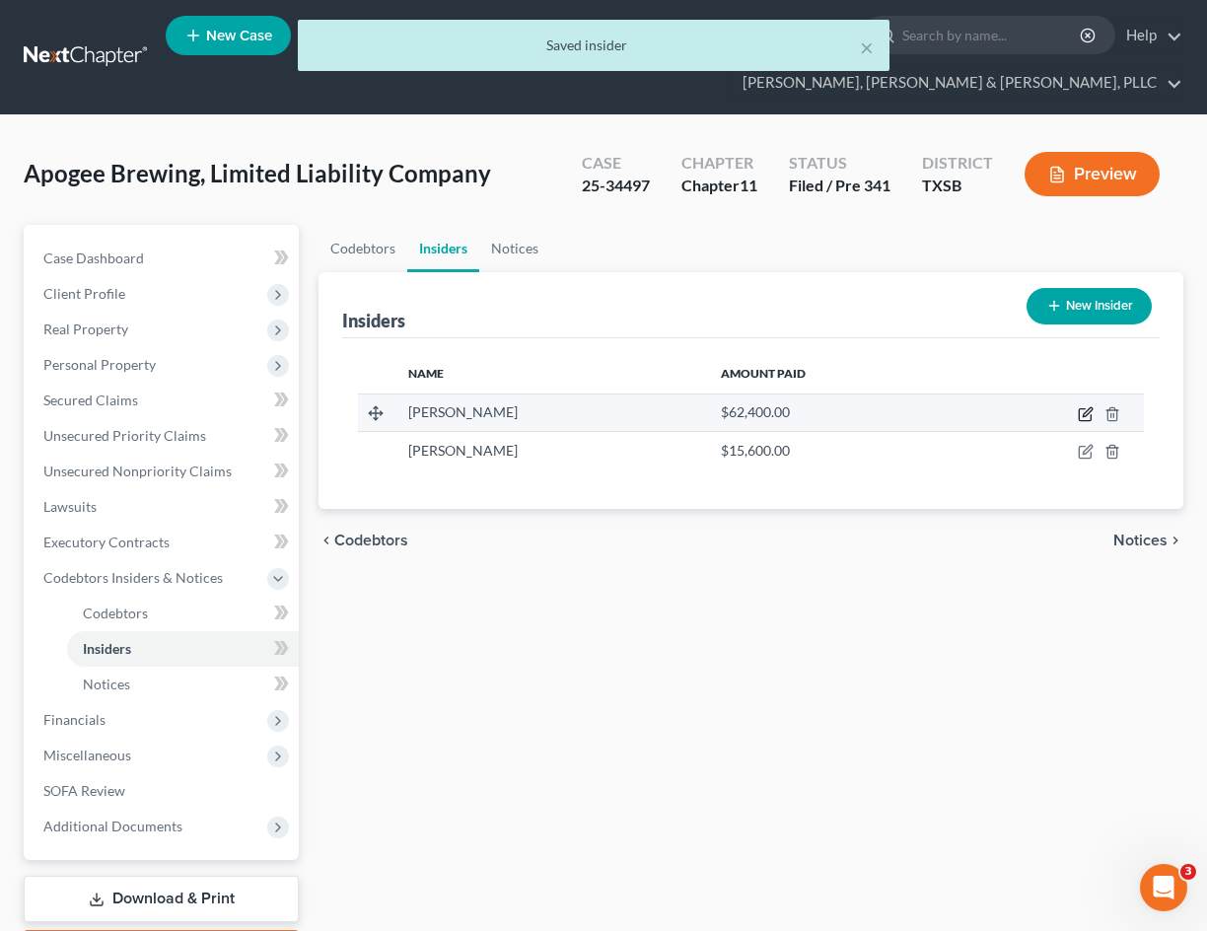
select select "45"
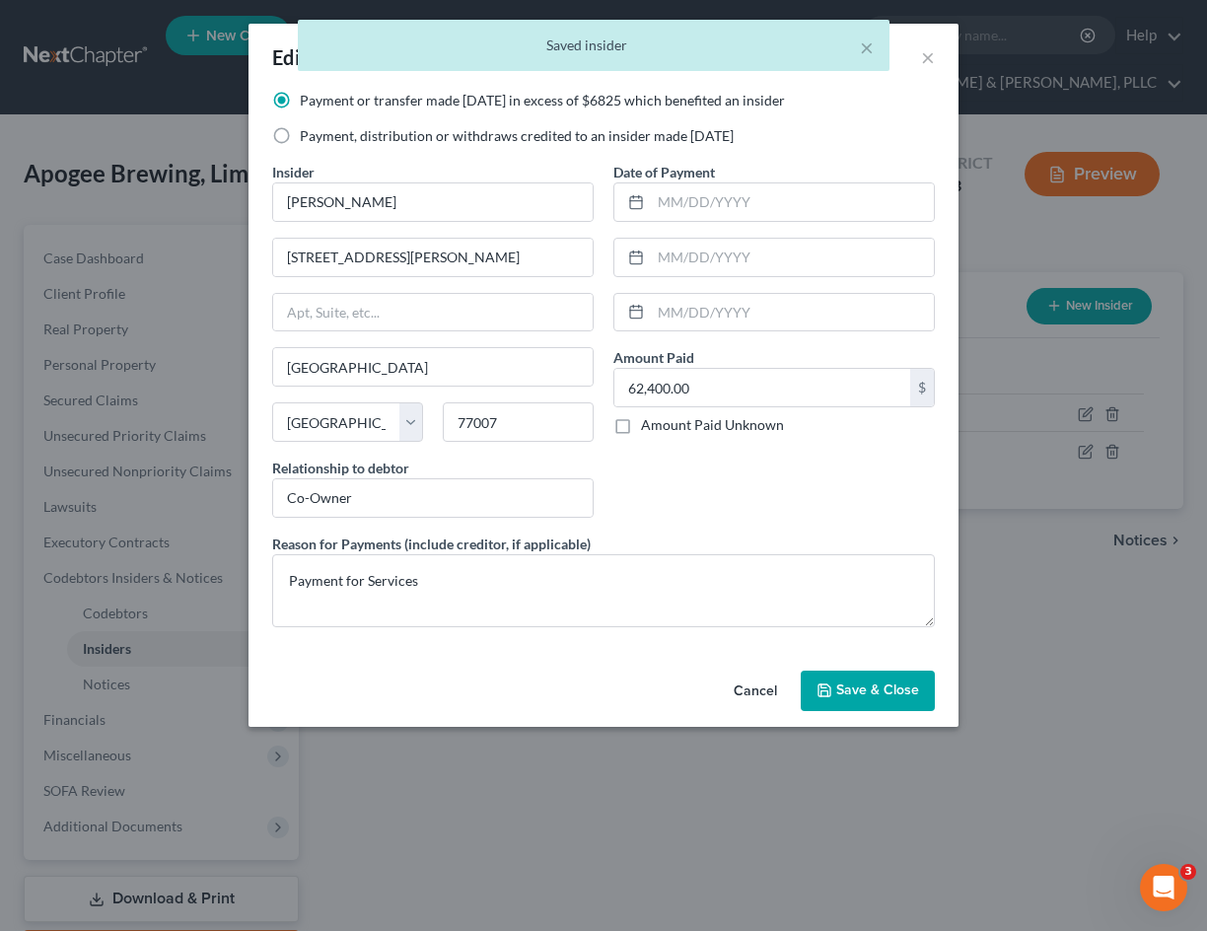
click at [421, 148] on div "Payment or transfer made [DATE] in excess of $6825 which benefited an insider P…" at bounding box center [603, 126] width 683 height 71
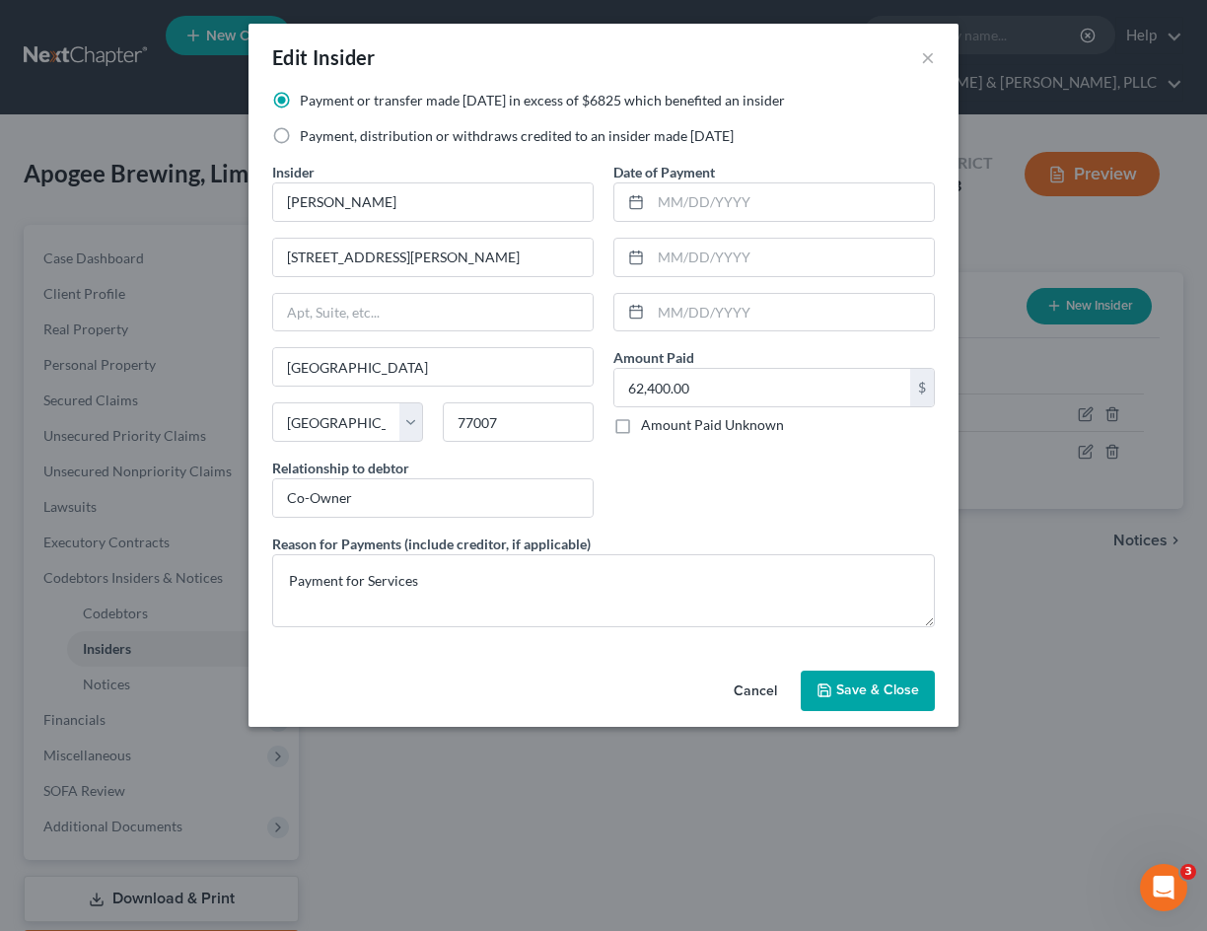
click at [865, 684] on span "Save & Close" at bounding box center [877, 691] width 83 height 17
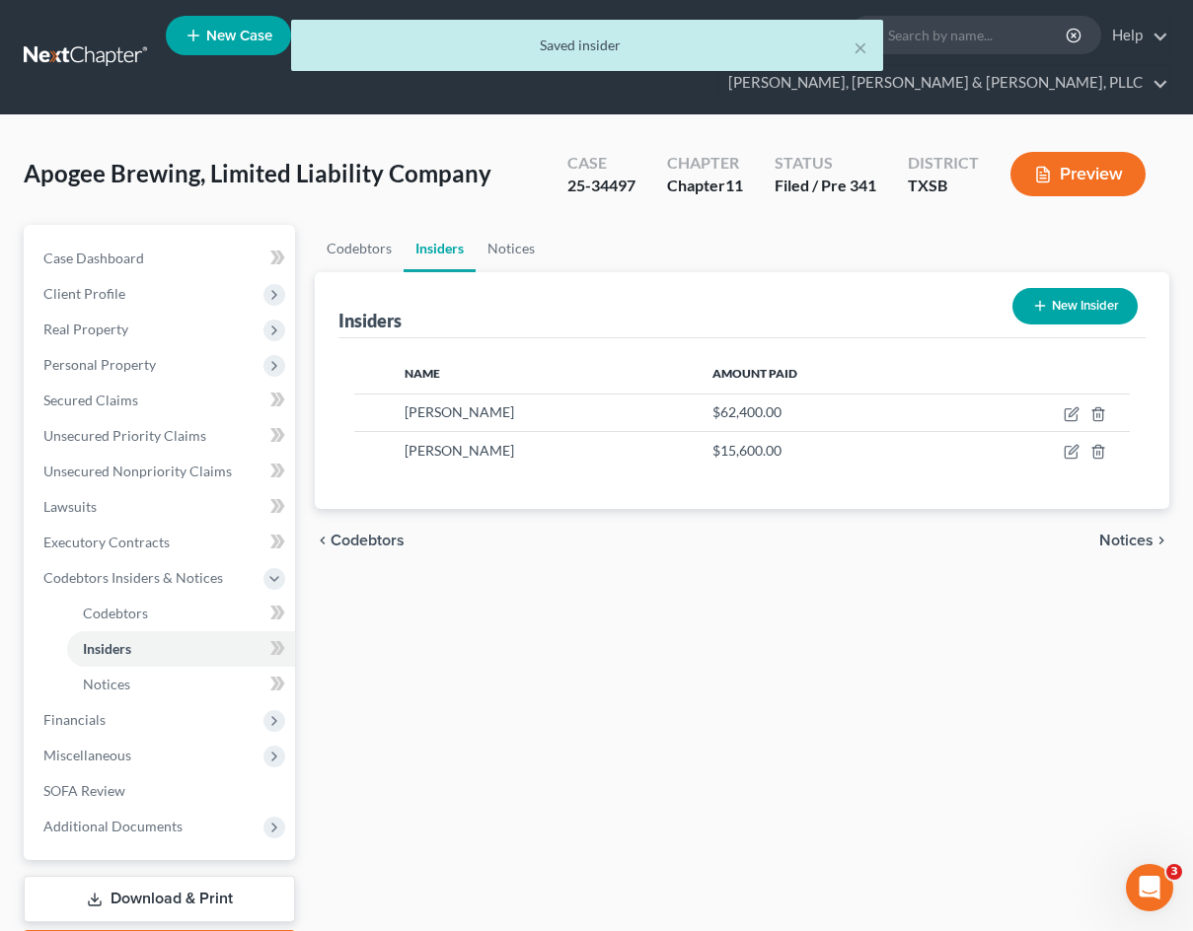
click at [1054, 181] on button "Preview" at bounding box center [1077, 174] width 135 height 44
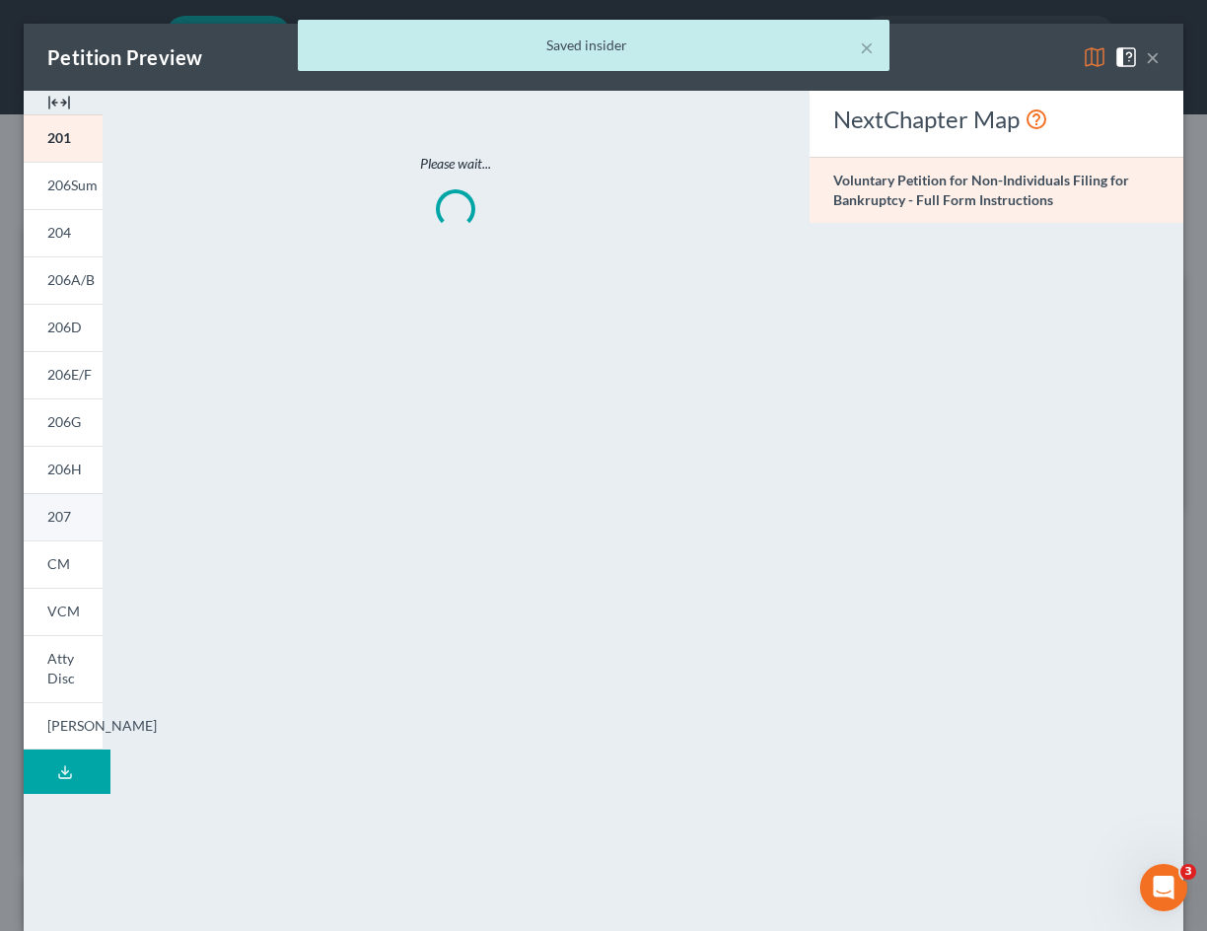
click at [66, 534] on link "207" at bounding box center [63, 516] width 79 height 47
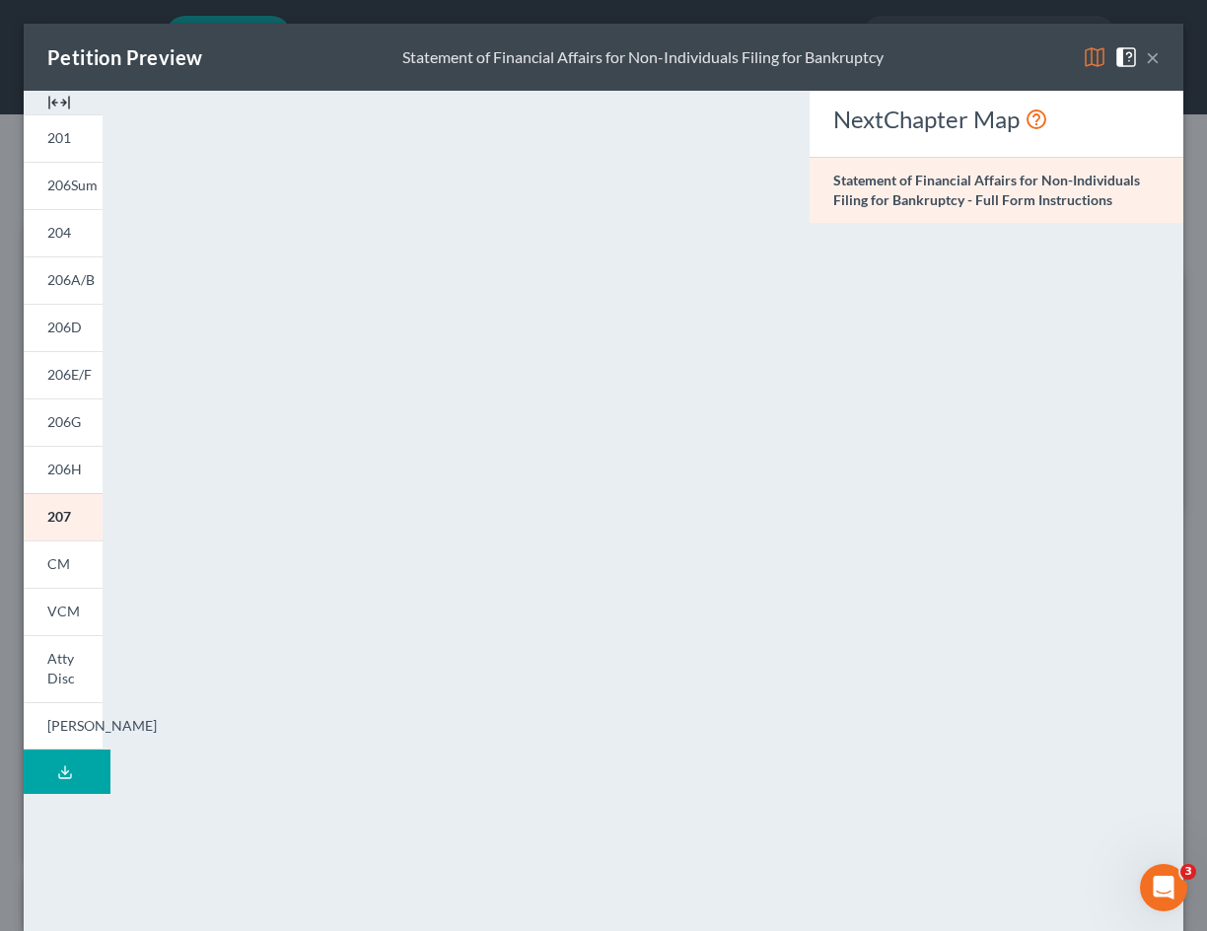
drag, startPoint x: 1146, startPoint y: 54, endPoint x: 1136, endPoint y: 56, distance: 10.1
click at [1136, 56] on div "Petition Preview Statement of Financial Affairs for Non-Individuals Filing for …" at bounding box center [604, 57] width 1160 height 67
click at [1146, 56] on button "×" at bounding box center [1153, 57] width 14 height 24
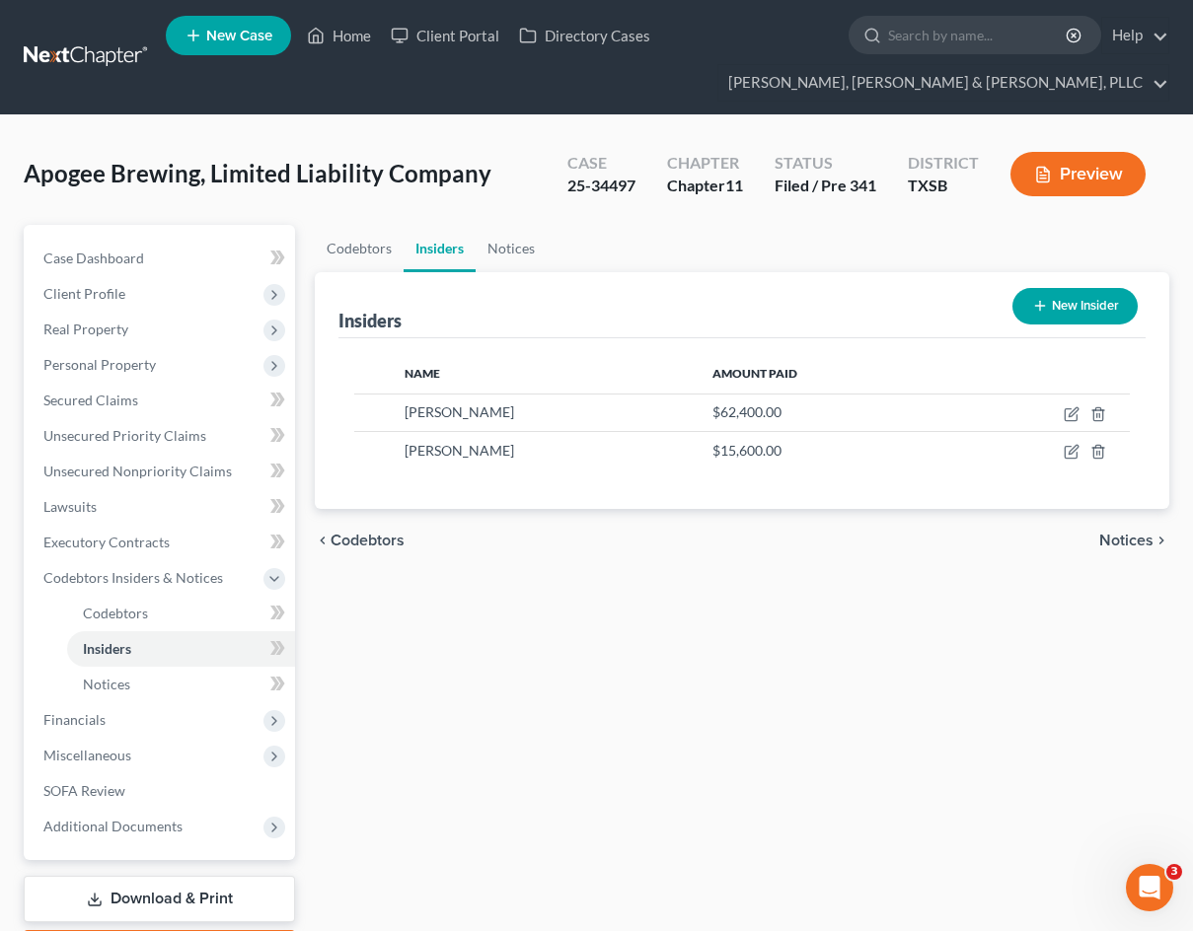
click at [1052, 307] on button "New Insider" at bounding box center [1074, 306] width 125 height 36
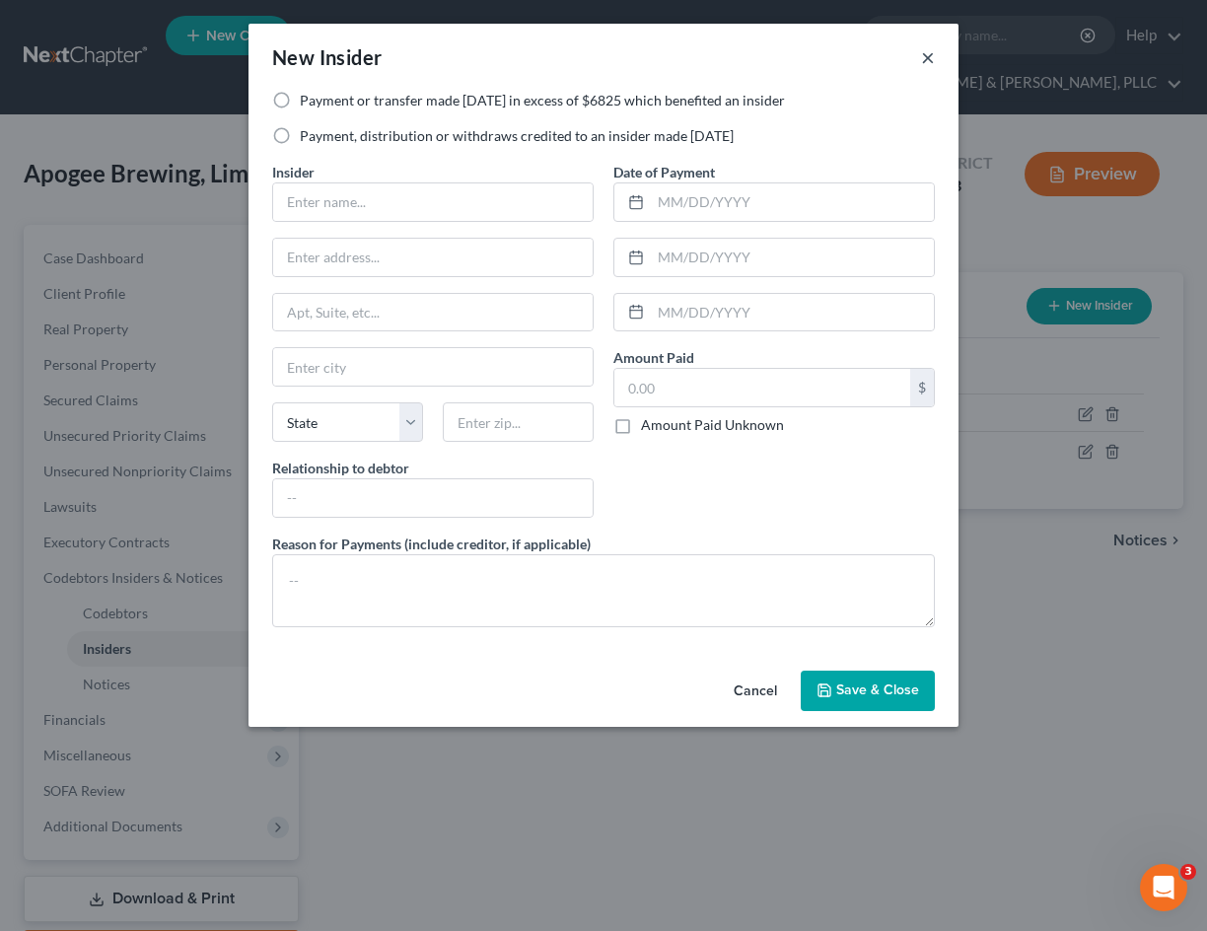
click at [930, 62] on button "×" at bounding box center [928, 57] width 14 height 24
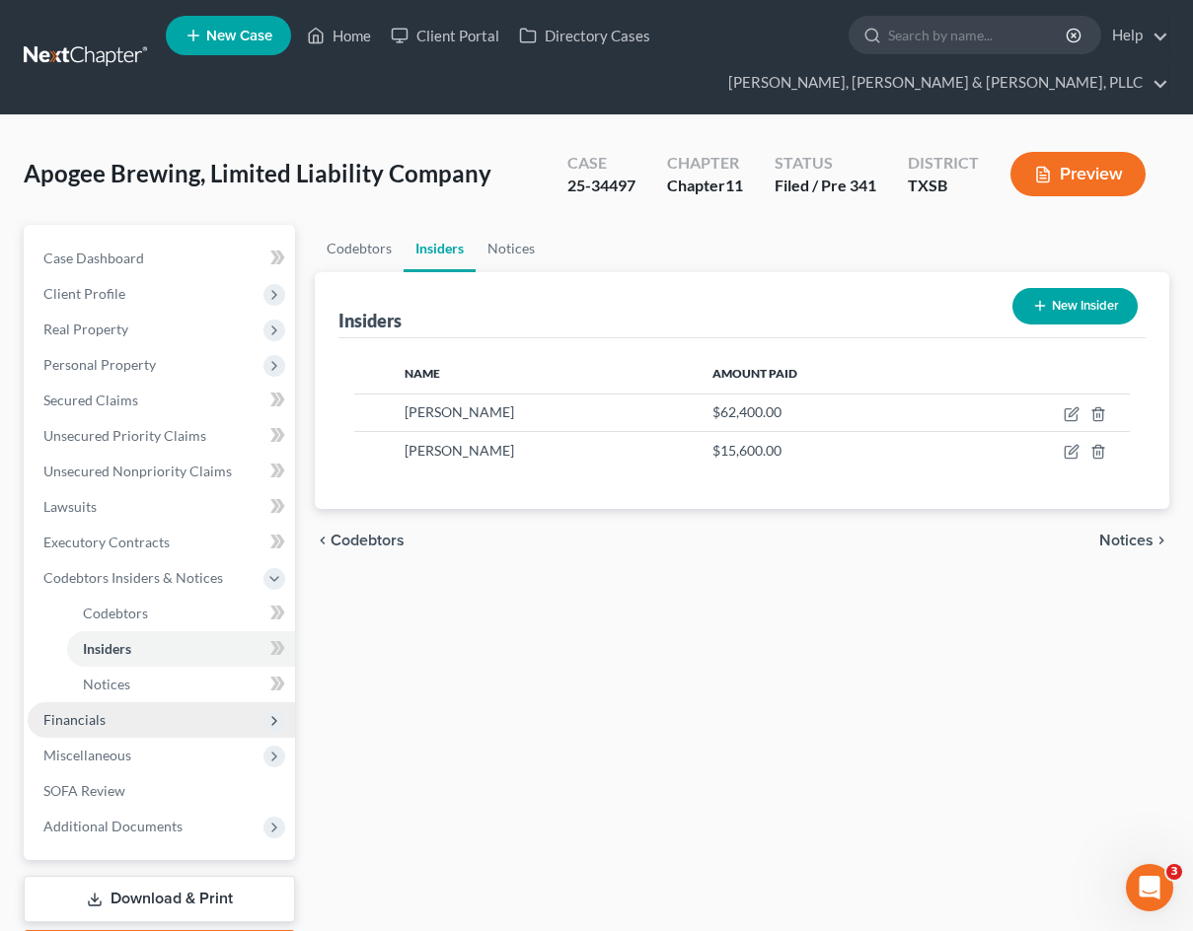
click at [128, 719] on span "Financials" at bounding box center [161, 720] width 267 height 36
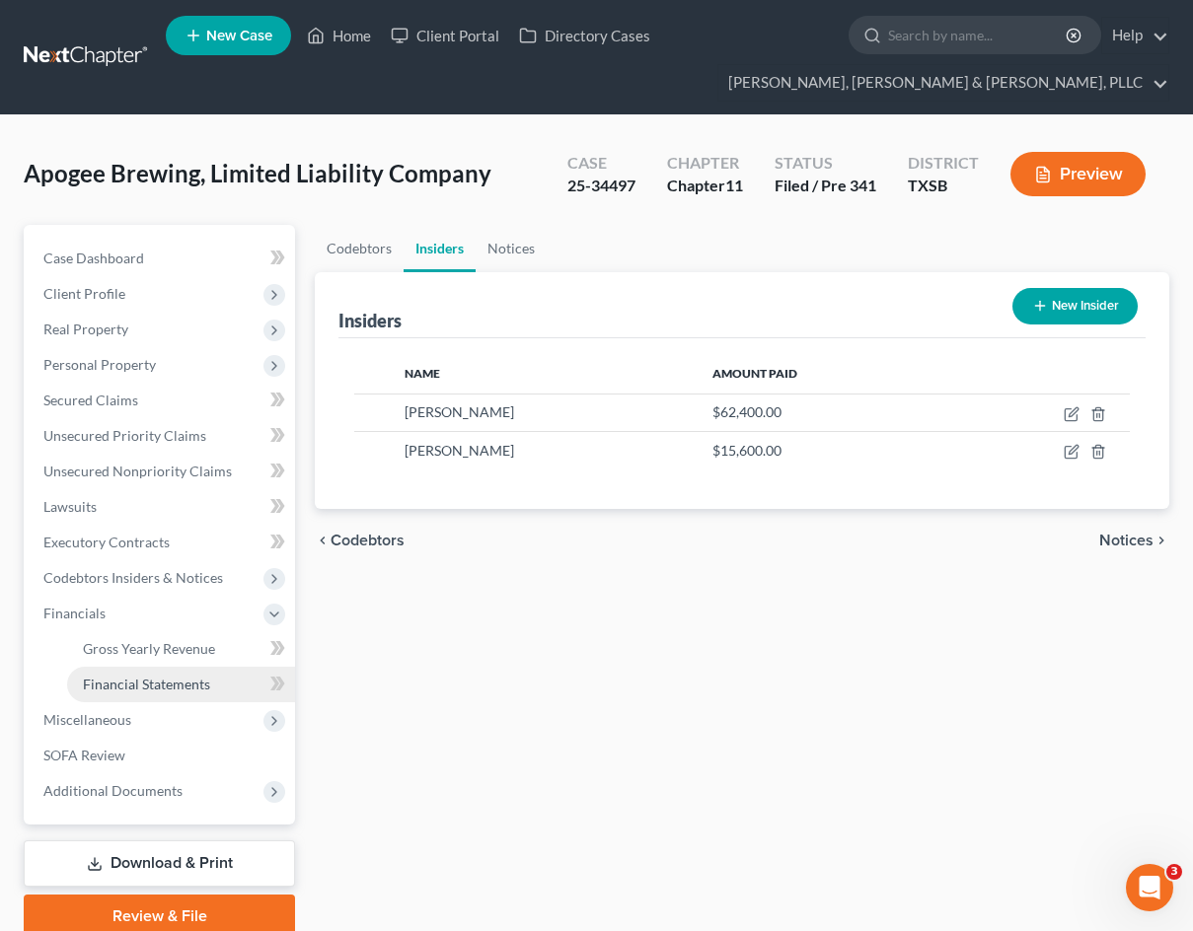
click at [174, 691] on span "Financial Statements" at bounding box center [146, 684] width 127 height 17
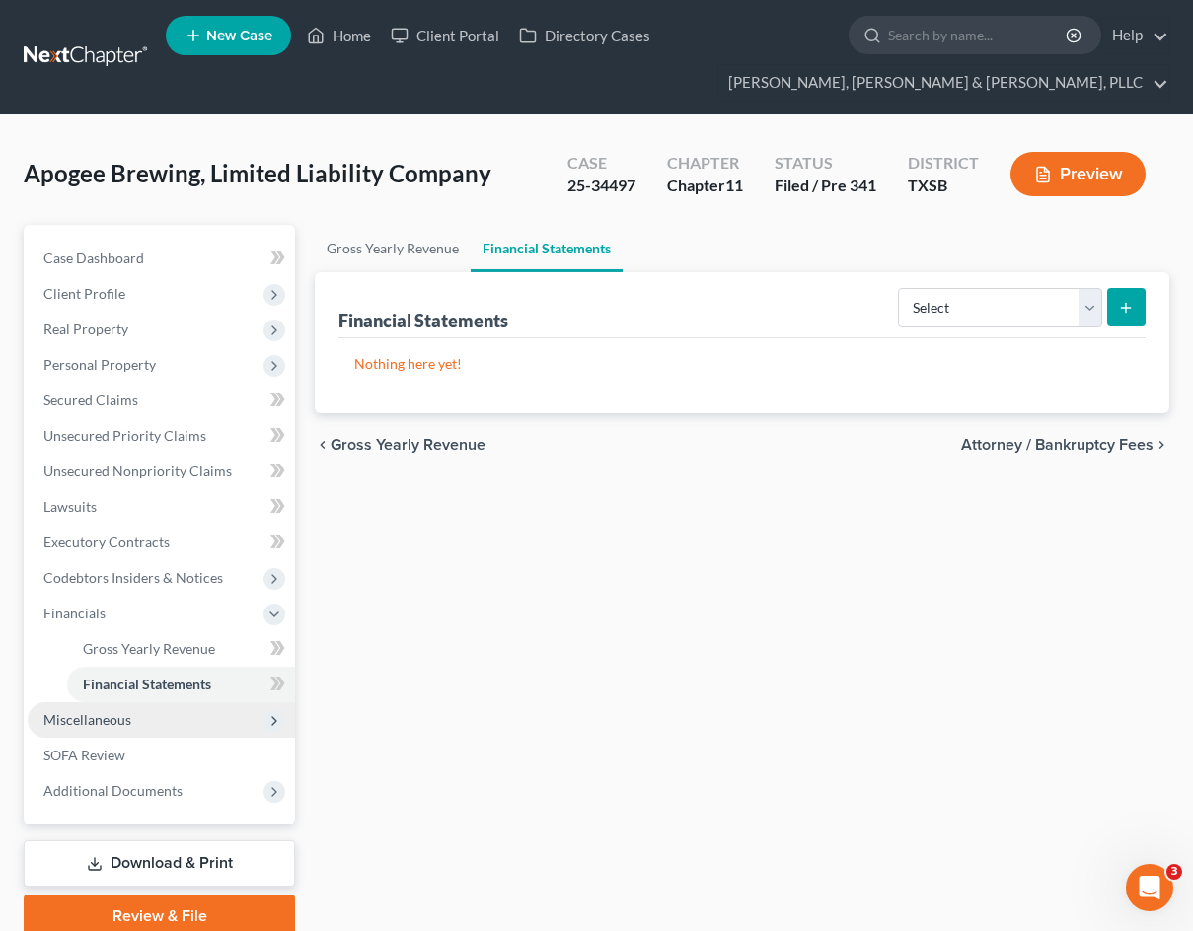
click at [80, 730] on span "Miscellaneous" at bounding box center [161, 720] width 267 height 36
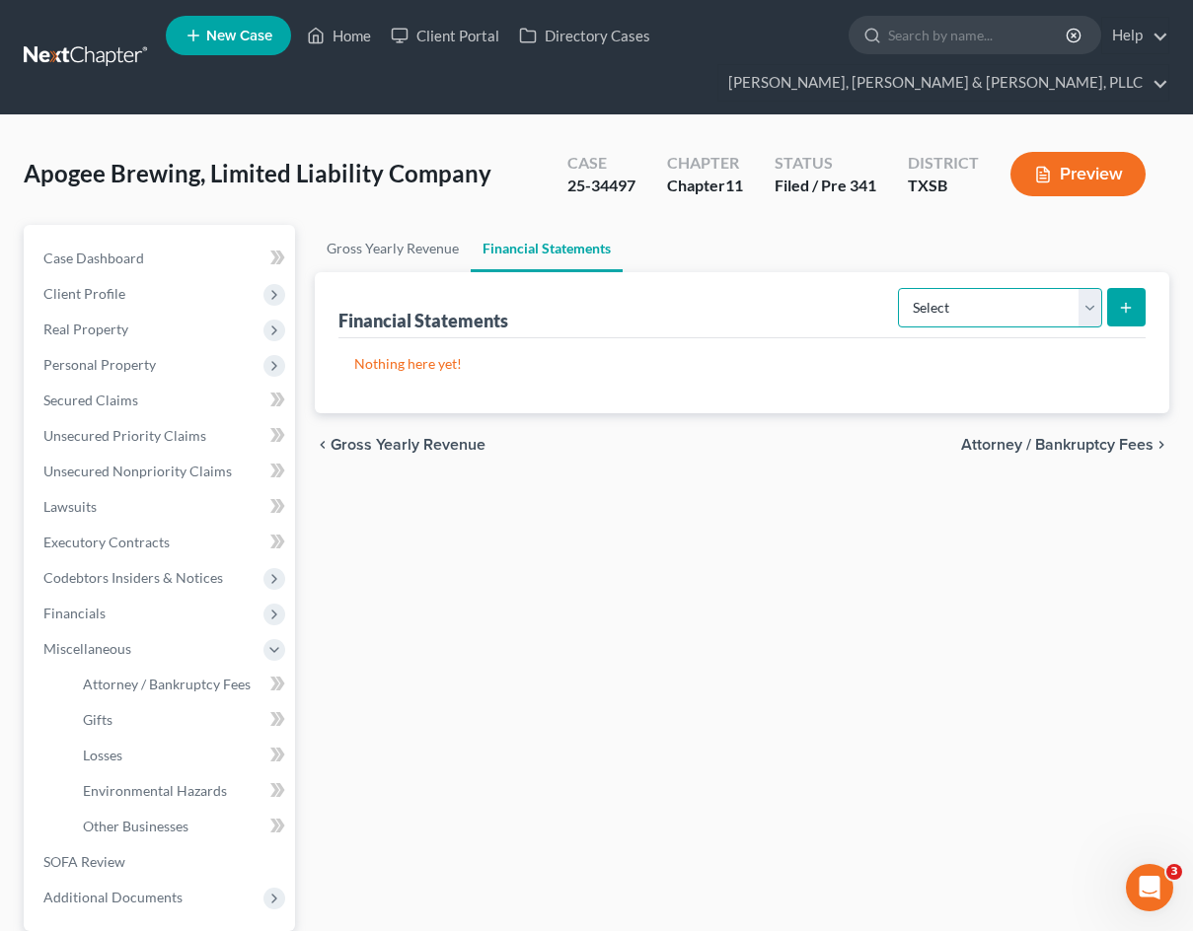
click at [1055, 315] on select "Select Auditor Bookkeeper Creditor Pension Contribution Records Keeper Tax Cons…" at bounding box center [1000, 307] width 204 height 39
select select "bookkeeper"
click at [898, 288] on select "Select Auditor Bookkeeper Creditor Pension Contribution Records Keeper Tax Cons…" at bounding box center [1000, 307] width 204 height 39
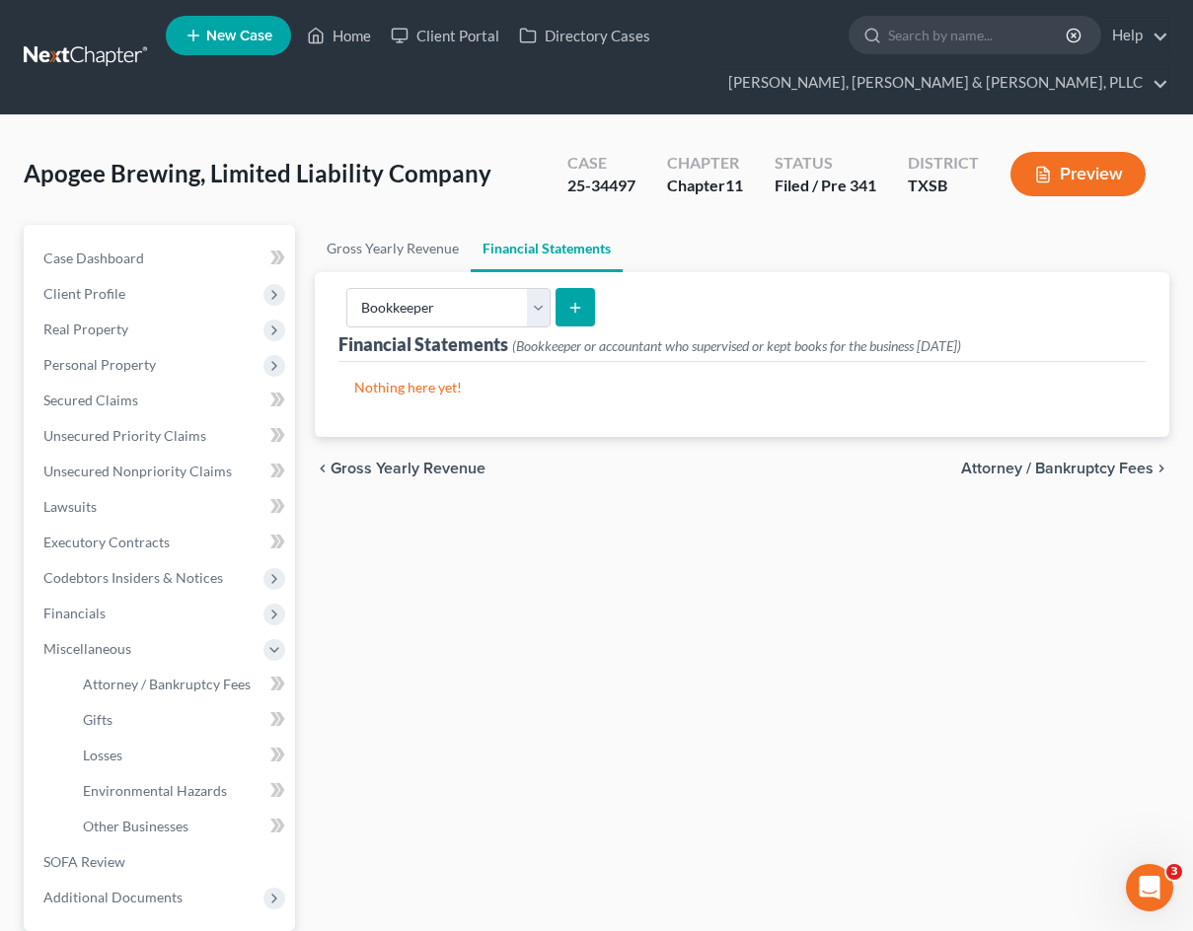
click at [573, 318] on button "submit" at bounding box center [574, 307] width 38 height 38
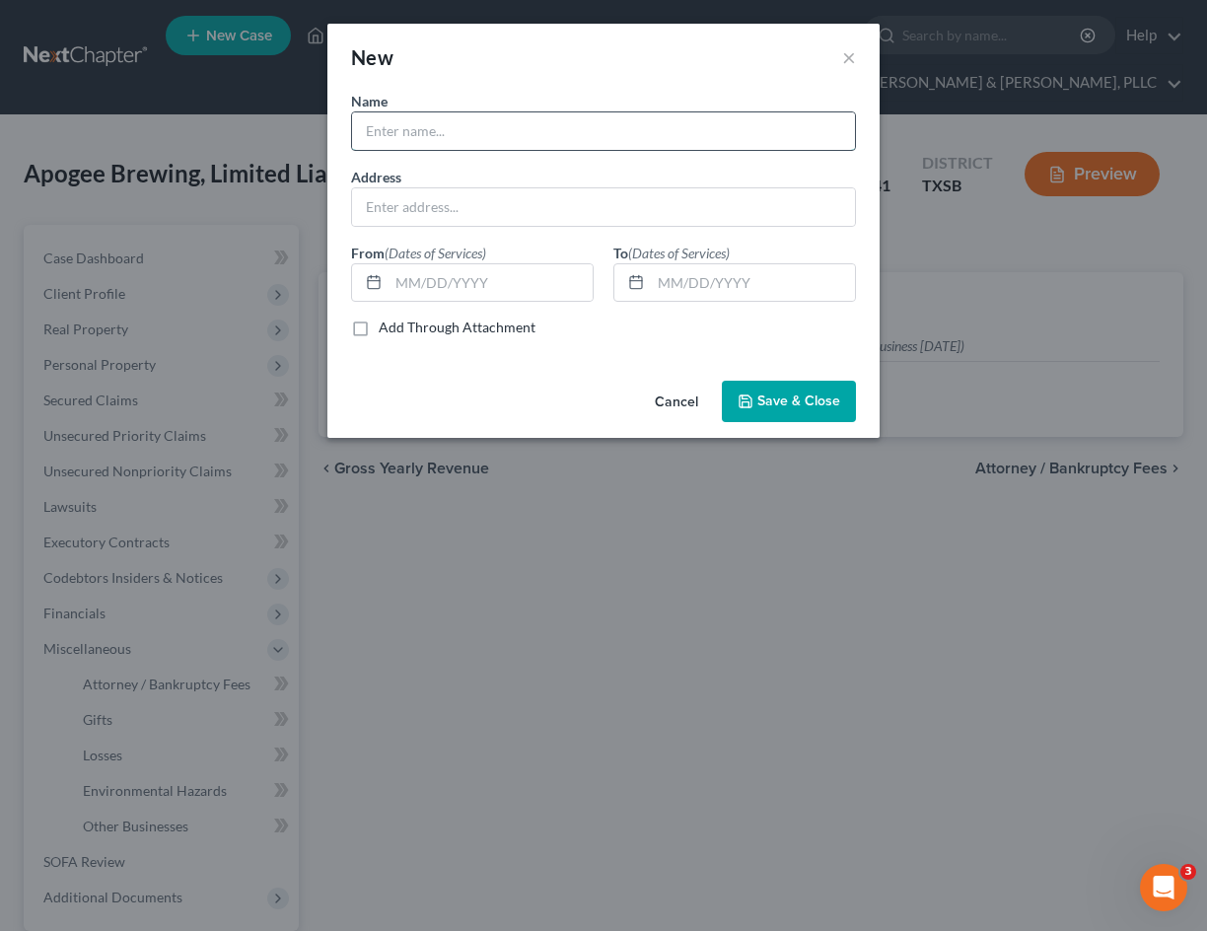
click at [441, 135] on input "text" at bounding box center [603, 130] width 503 height 37
paste input ": [PERSON_NAME], CPA, PC"
type input ": [PERSON_NAME], CPA, PC"
click at [380, 188] on input "text" at bounding box center [603, 206] width 503 height 37
click at [548, 226] on div at bounding box center [603, 206] width 505 height 39
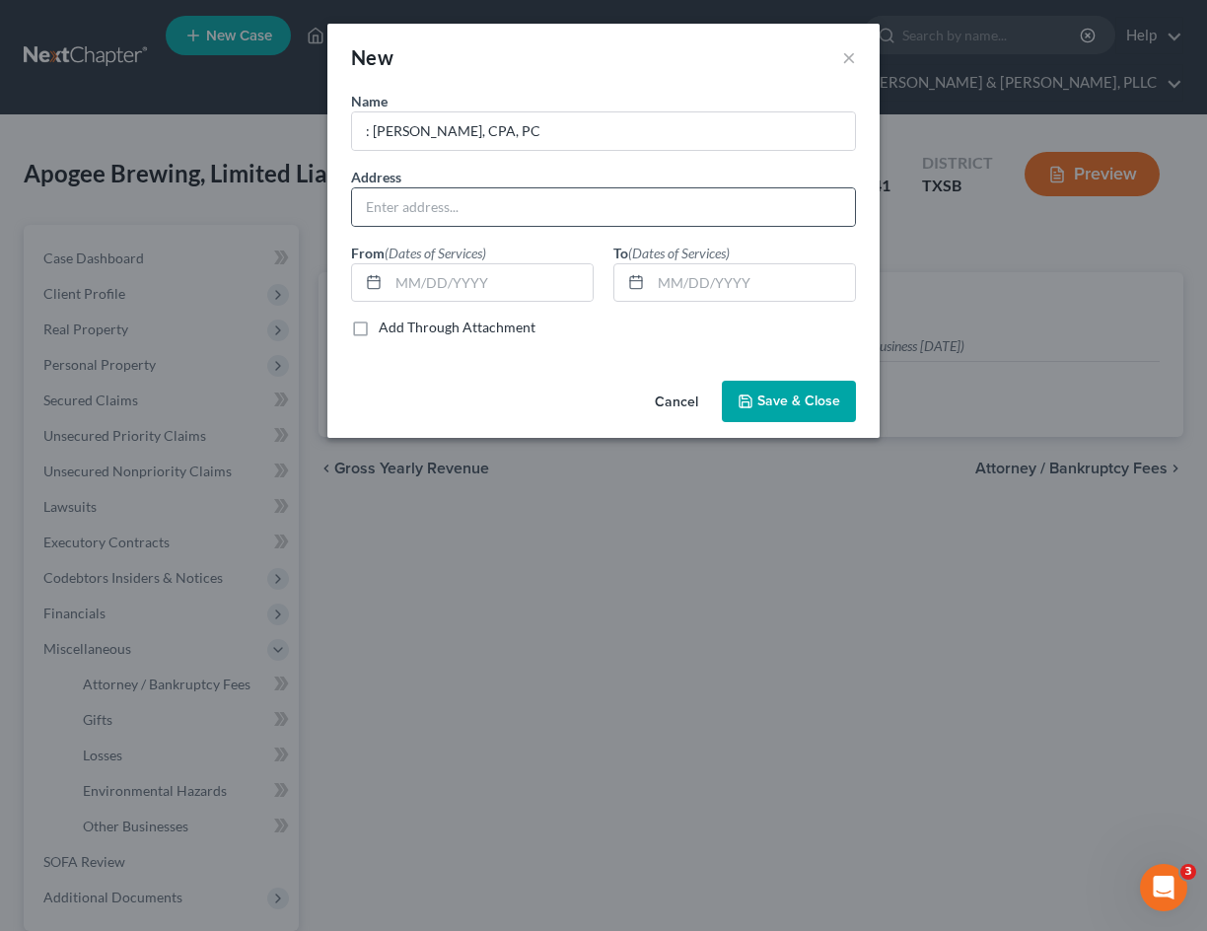
click at [548, 226] on div at bounding box center [603, 206] width 505 height 39
click at [547, 215] on input "text" at bounding box center [603, 206] width 503 height 37
paste input "[STREET_ADDRESS][US_STATE]"
type input "[STREET_ADDRESS][US_STATE]"
click at [530, 259] on div "From (Dates of Services)" at bounding box center [472, 273] width 262 height 60
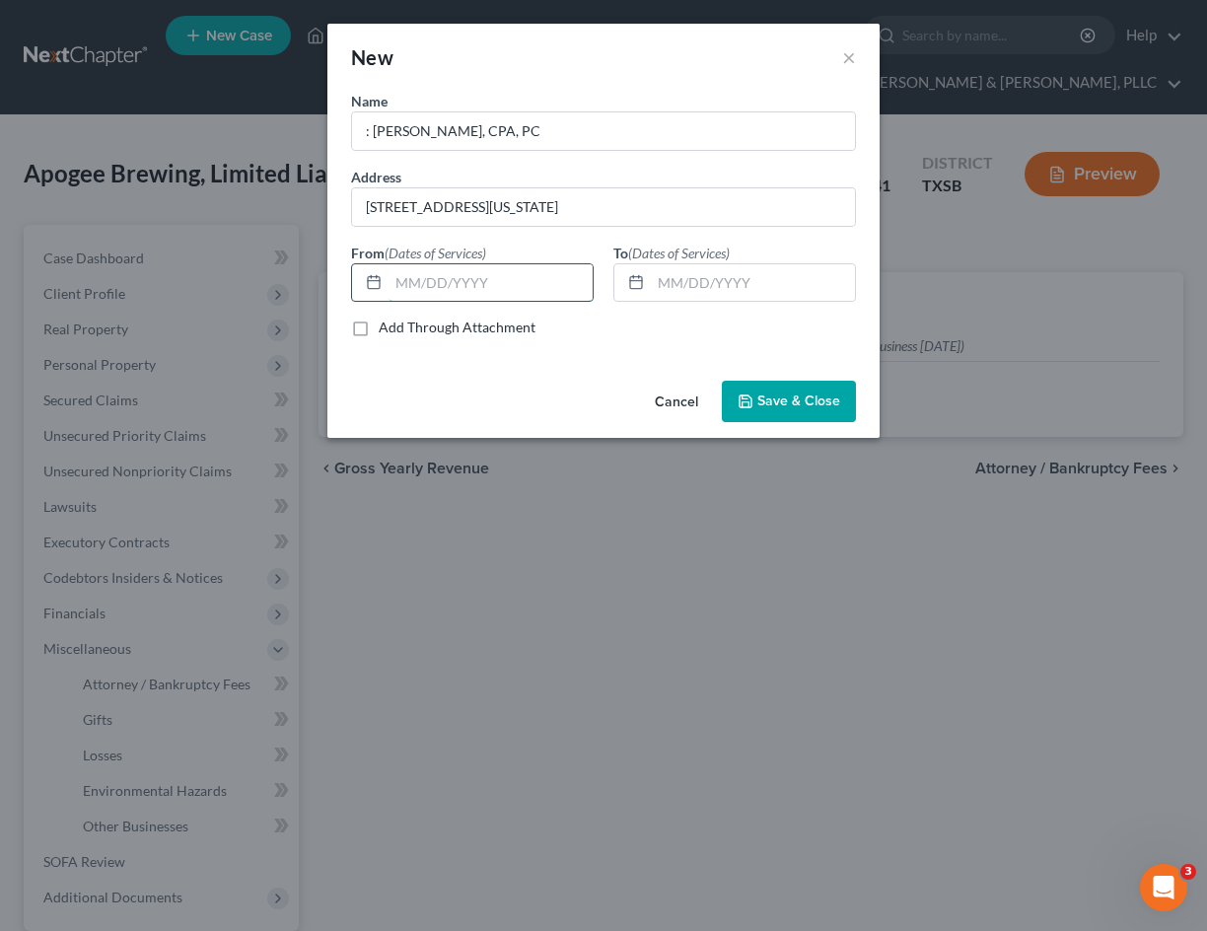
click at [519, 268] on input "text" at bounding box center [491, 282] width 204 height 37
type input "[DATE]"
click at [760, 400] on span "Save & Close" at bounding box center [799, 401] width 83 height 17
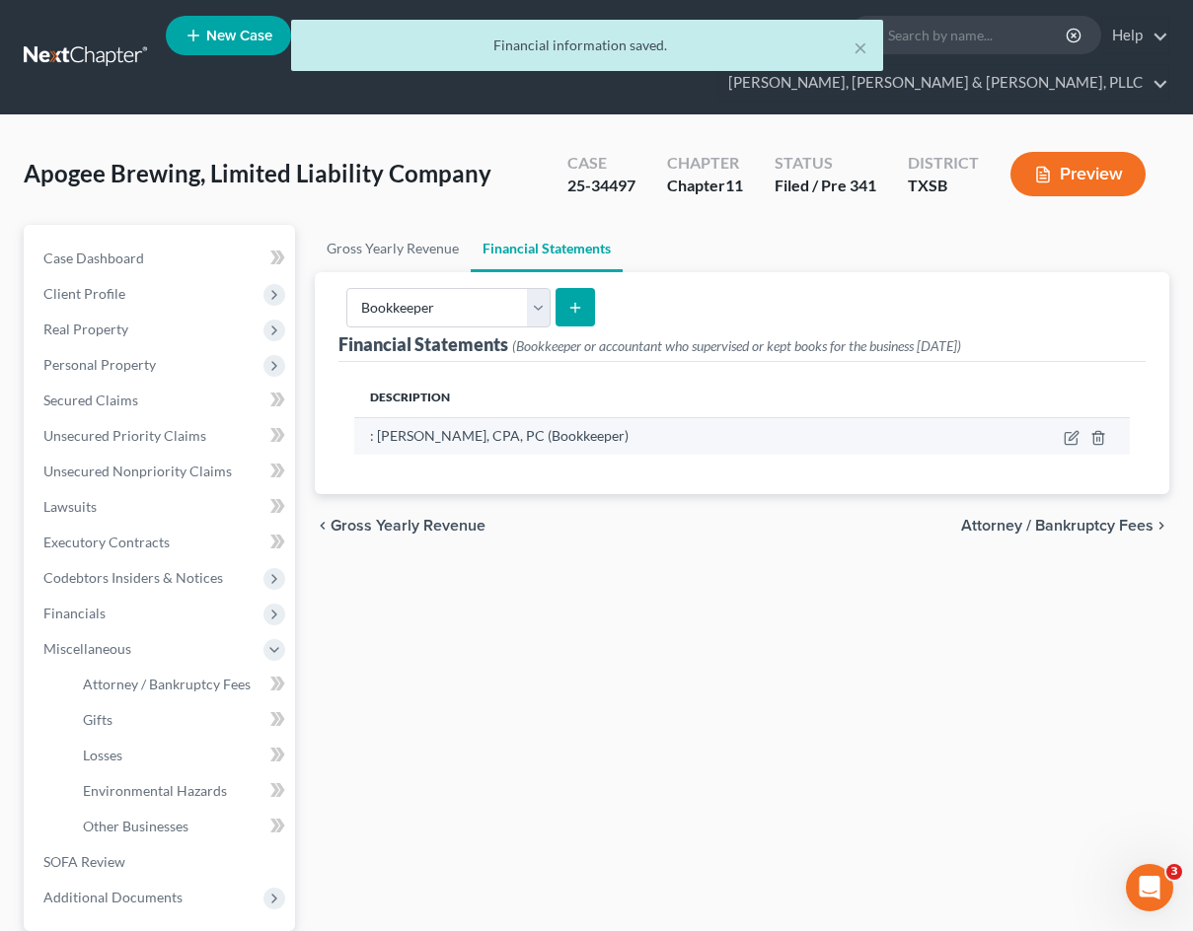
click at [1075, 446] on td at bounding box center [1044, 435] width 171 height 37
click at [1072, 438] on icon "button" at bounding box center [1071, 438] width 16 height 16
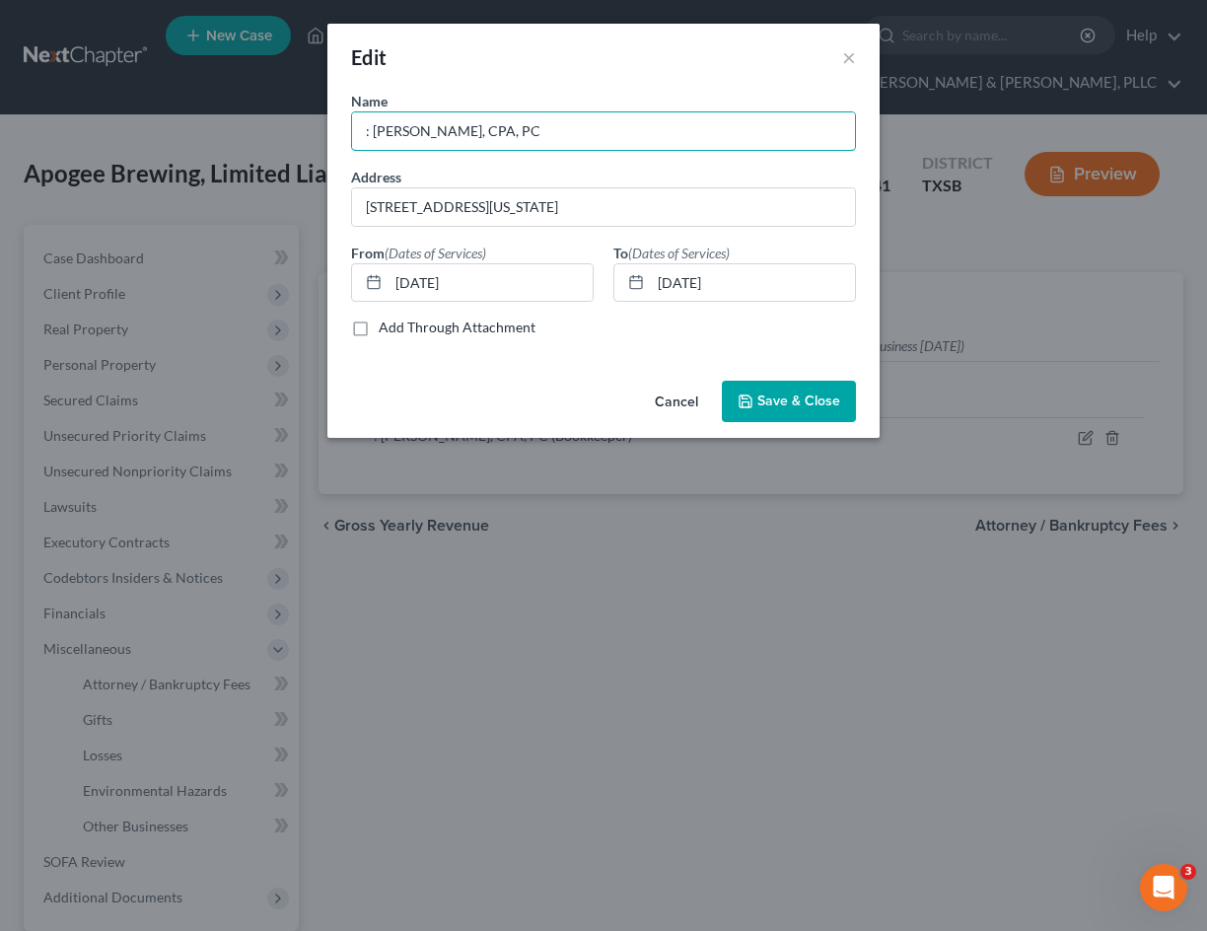
drag, startPoint x: 375, startPoint y: 129, endPoint x: 346, endPoint y: 127, distance: 28.7
click at [346, 127] on div "Name * : [PERSON_NAME], CPA, PC" at bounding box center [603, 121] width 525 height 60
type input "[PERSON_NAME], CPA, PC"
click at [518, 292] on input "[DATE]" at bounding box center [491, 282] width 204 height 37
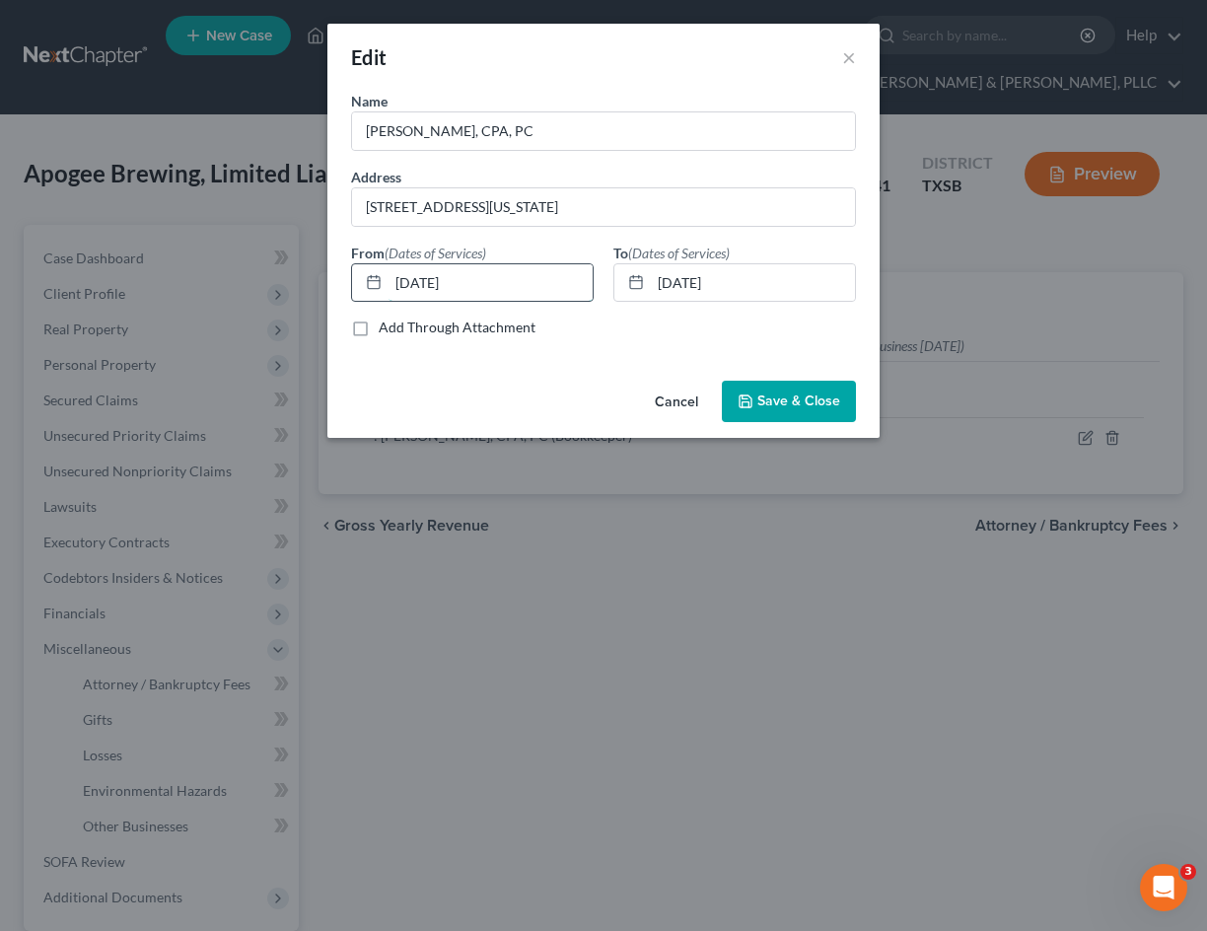
click at [518, 292] on input "[DATE]" at bounding box center [491, 282] width 204 height 37
click at [780, 276] on input "[DATE]" at bounding box center [753, 282] width 204 height 37
click at [531, 290] on input "0" at bounding box center [491, 282] width 204 height 37
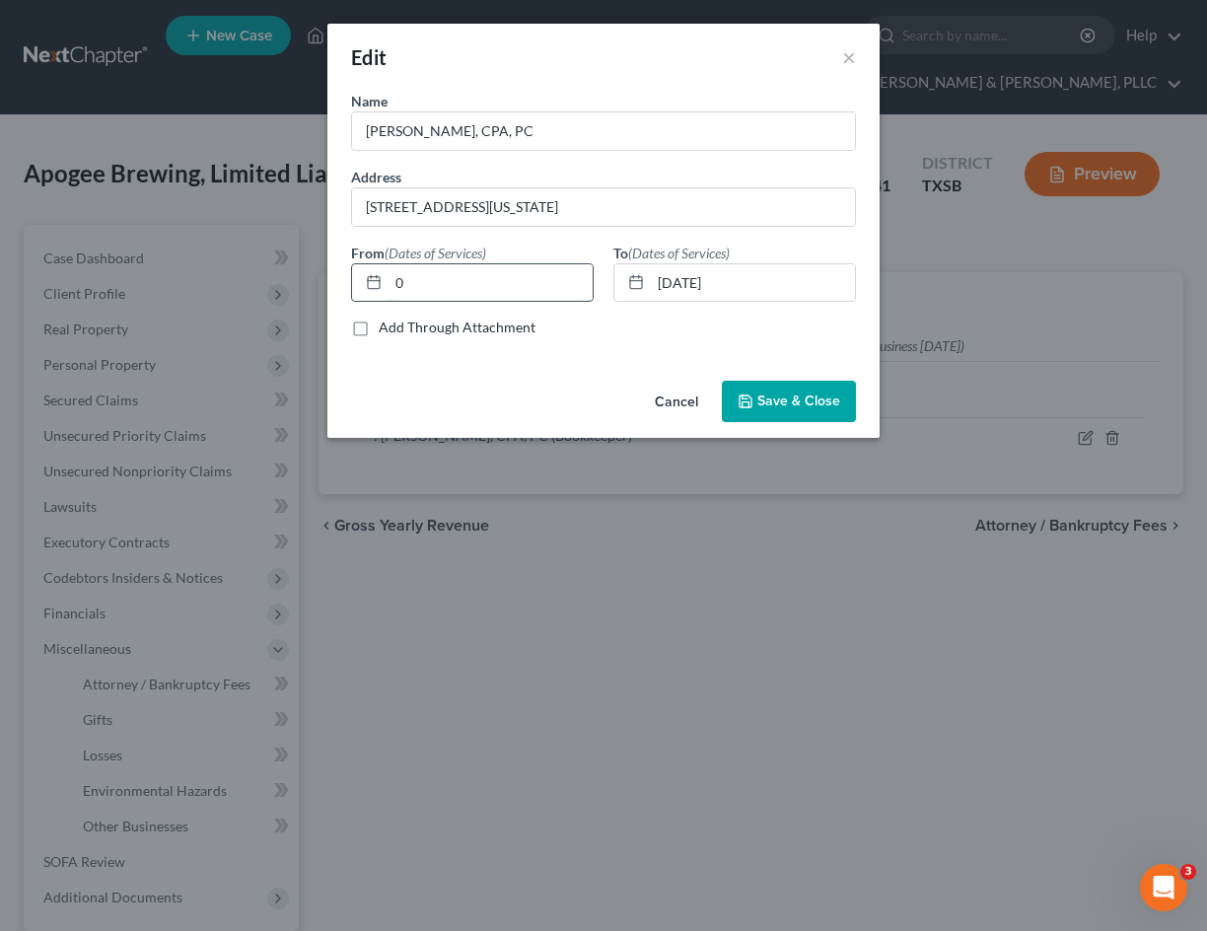
click at [531, 290] on input "0" at bounding box center [491, 282] width 204 height 37
type input "[DATE]"
click at [766, 395] on span "Save & Close" at bounding box center [799, 401] width 83 height 17
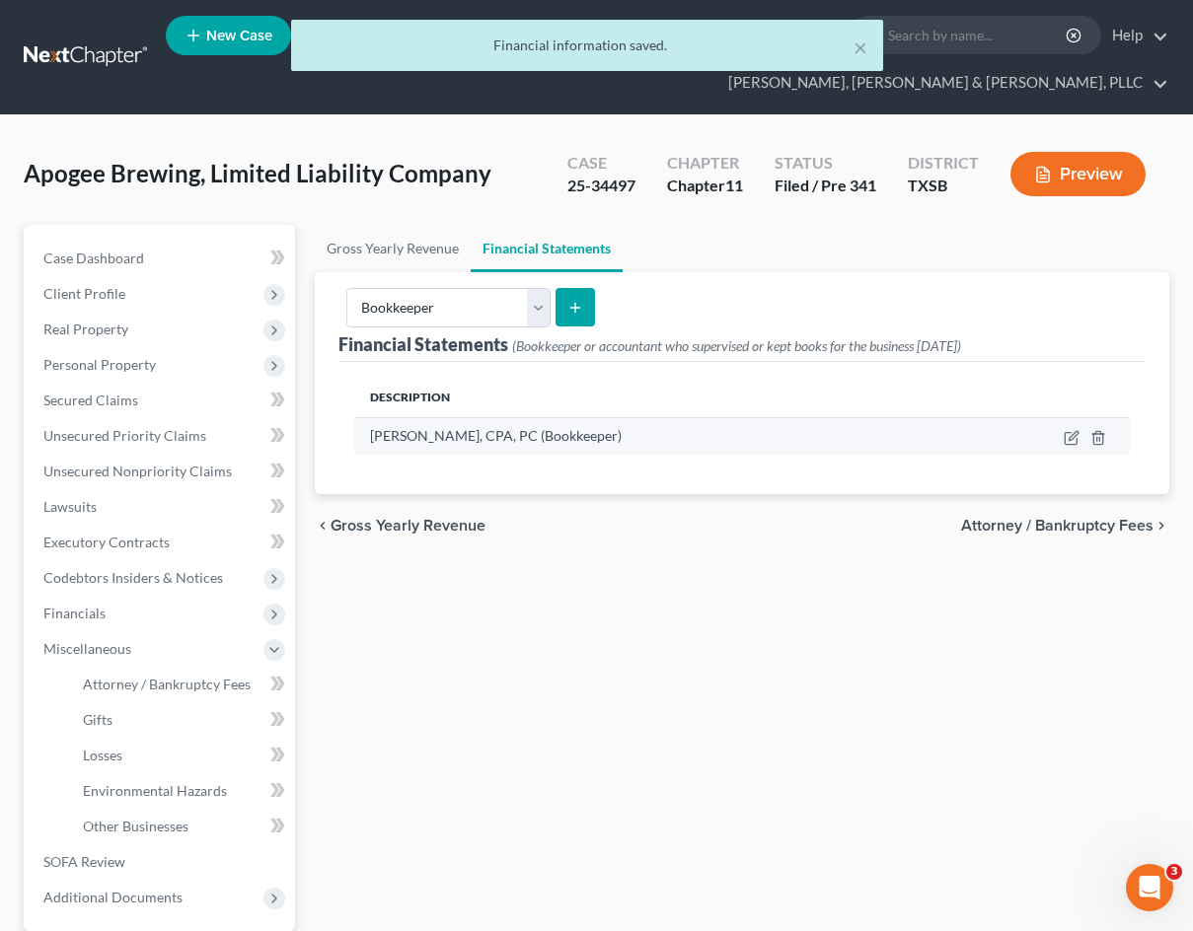
click at [1061, 442] on td at bounding box center [1043, 435] width 174 height 37
drag, startPoint x: 1070, startPoint y: 426, endPoint x: 1067, endPoint y: 439, distance: 13.2
click at [1067, 439] on td at bounding box center [1043, 435] width 174 height 37
click at [1067, 439] on icon "button" at bounding box center [1071, 438] width 16 height 16
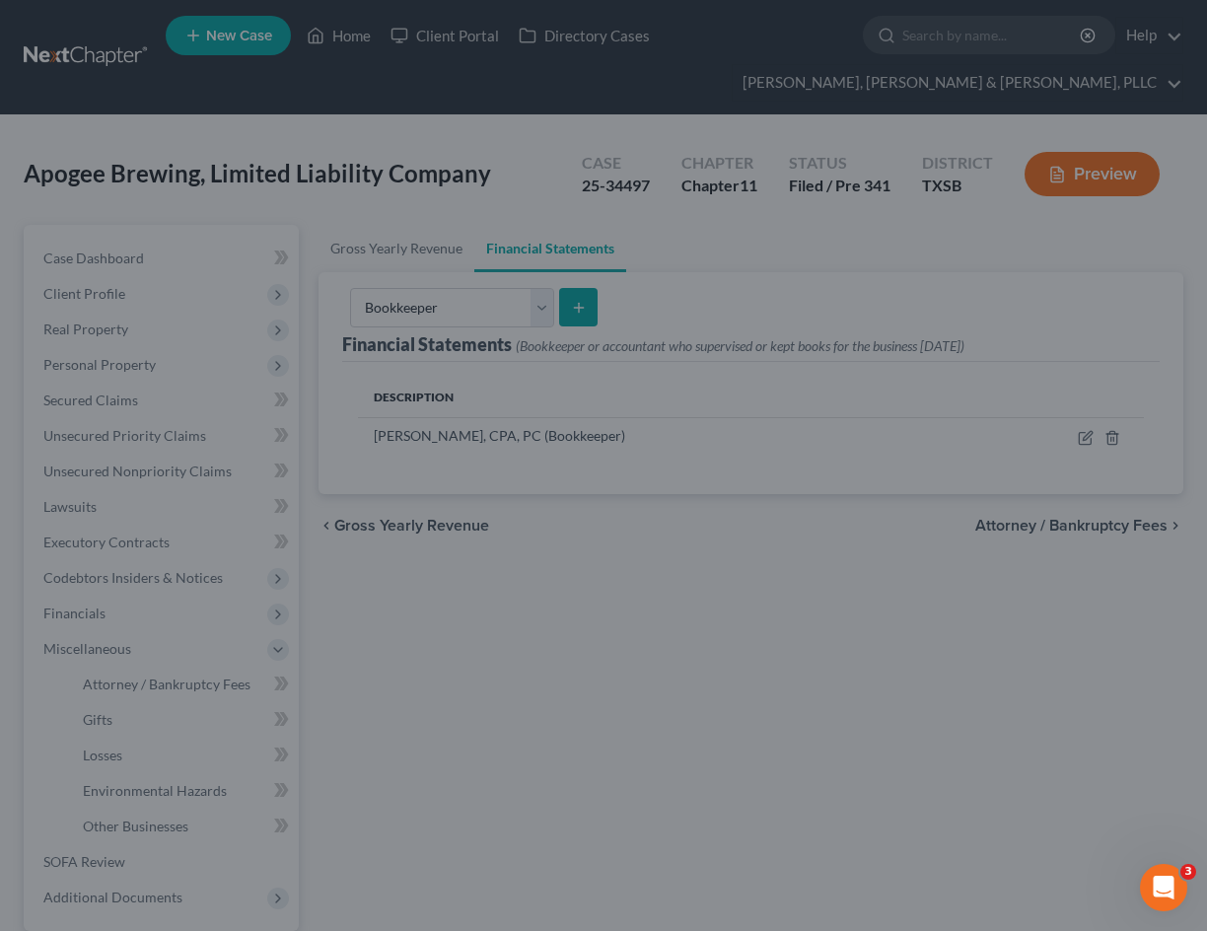
click at [175, 378] on div "New × Name * [PERSON_NAME], CPA, PC Address [STREET_ADDRESS][US_STATE] From (Da…" at bounding box center [603, 465] width 1207 height 931
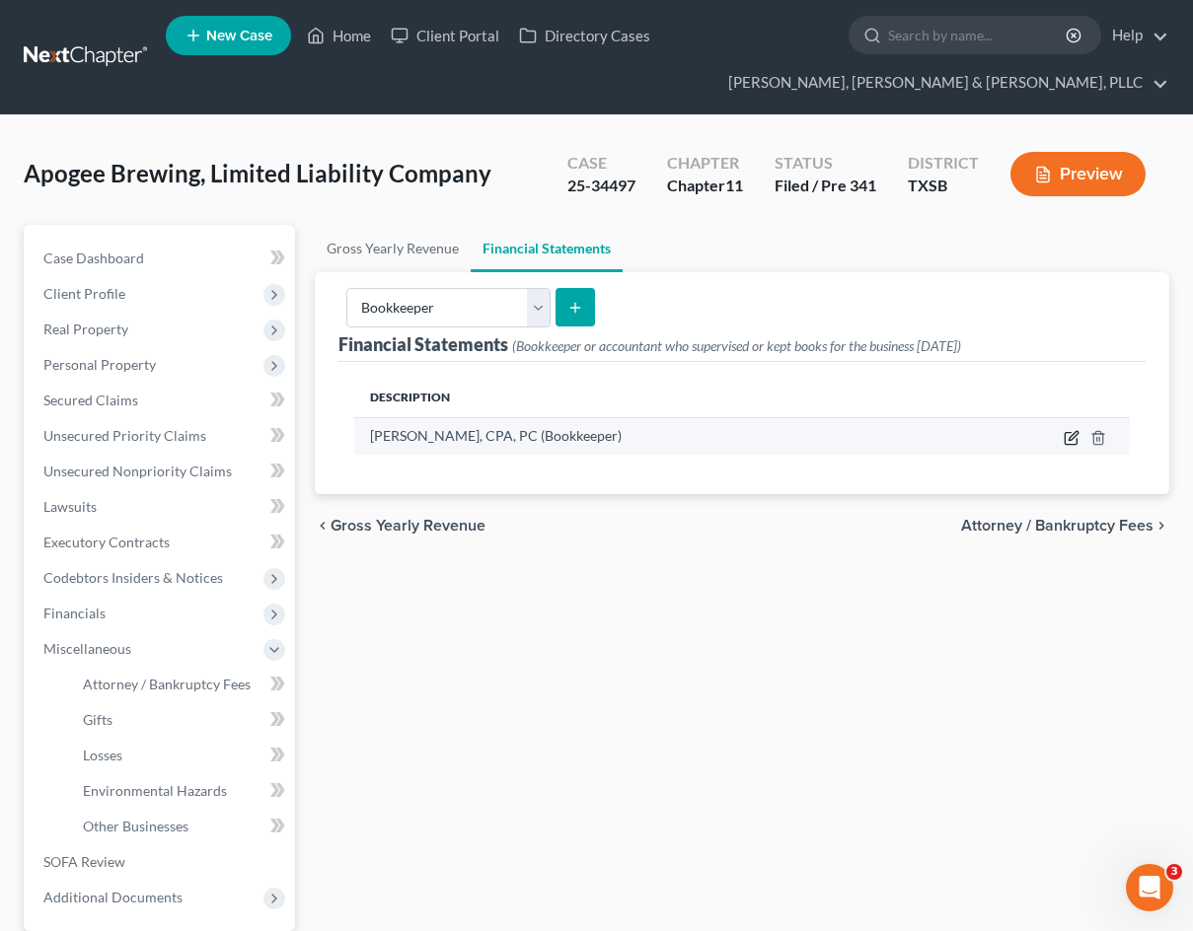
click at [1071, 437] on icon "button" at bounding box center [1071, 438] width 16 height 16
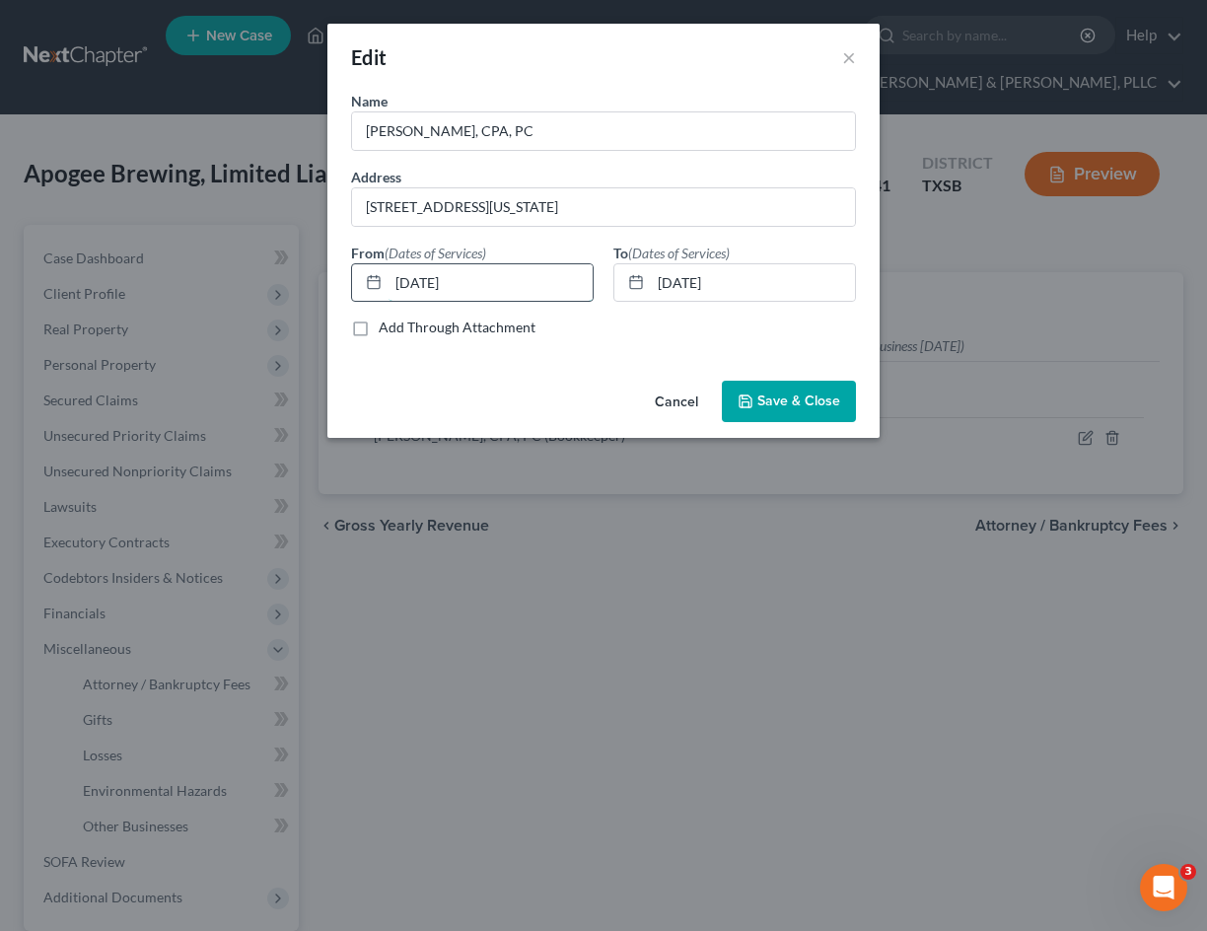
click at [519, 293] on input "[DATE]" at bounding box center [491, 282] width 204 height 37
click at [736, 396] on button "Save & Close" at bounding box center [789, 401] width 134 height 41
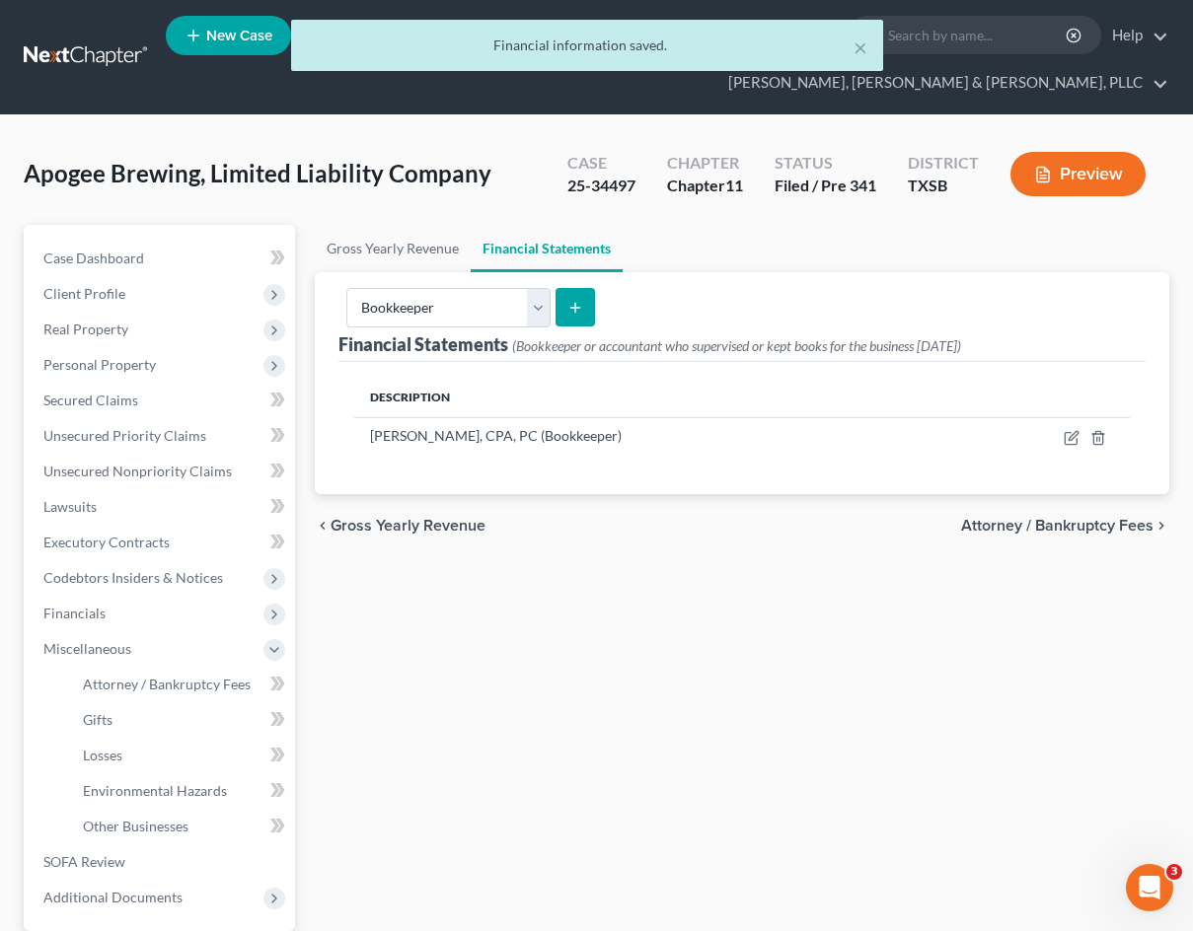
click at [568, 322] on button "submit" at bounding box center [574, 307] width 38 height 38
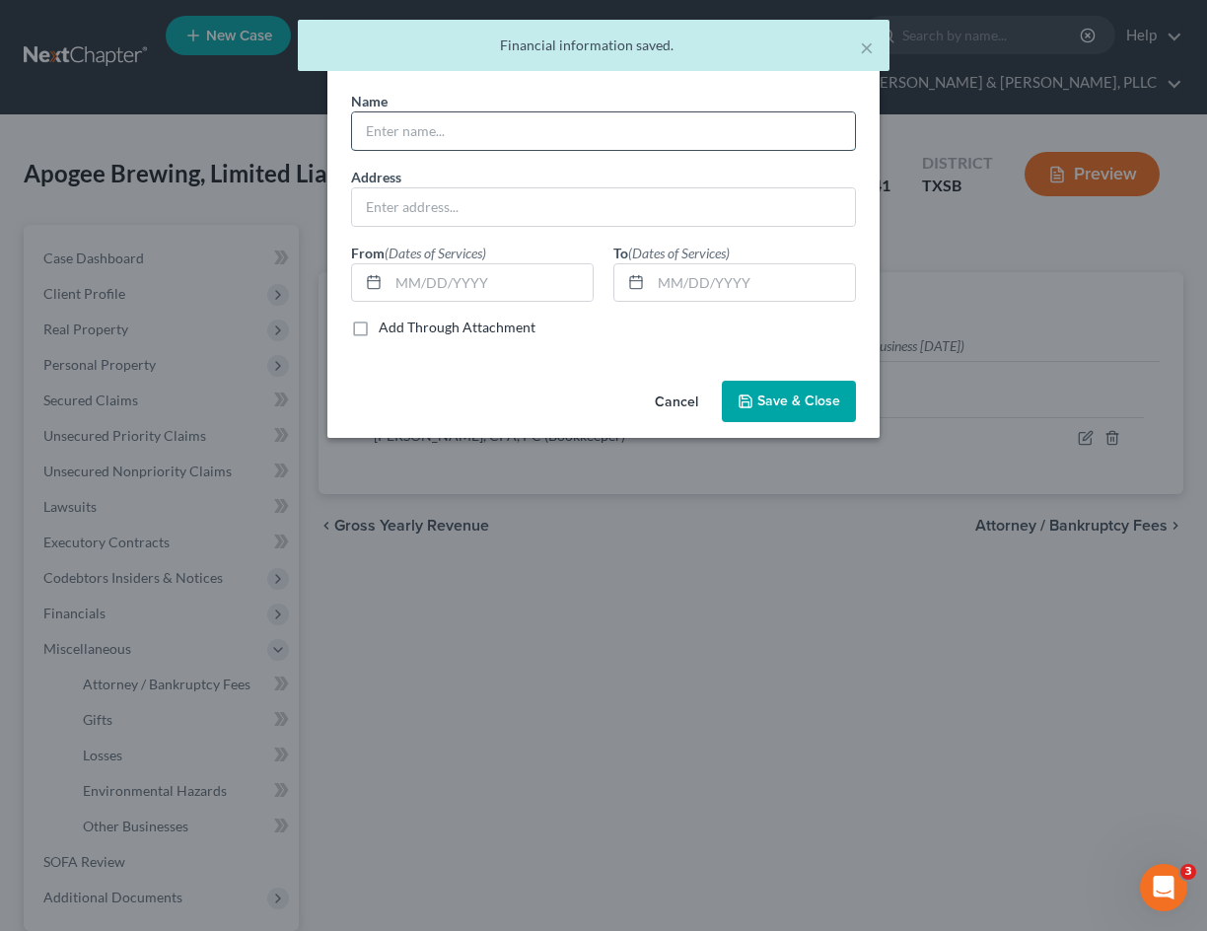
click at [473, 127] on input "text" at bounding box center [603, 130] width 503 height 37
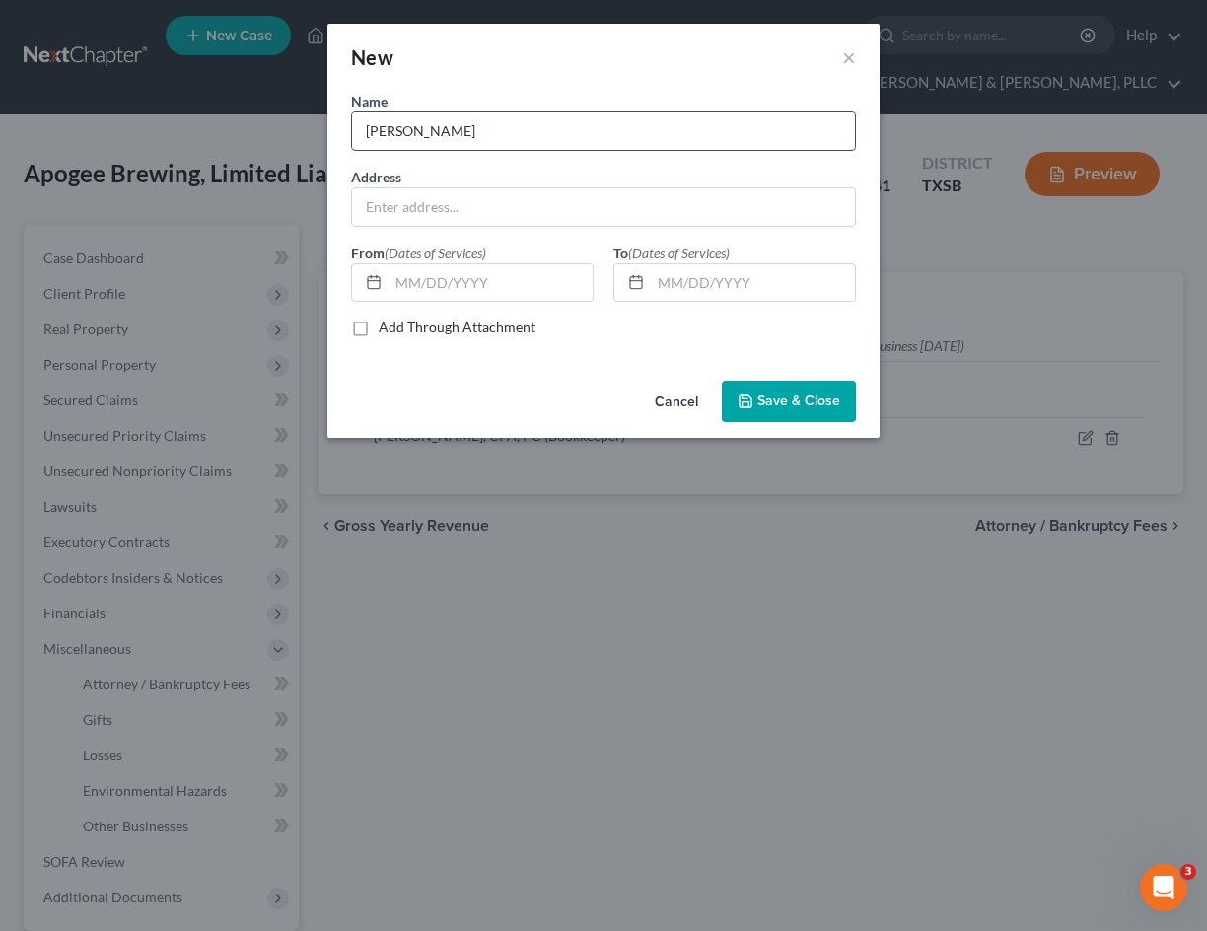
type input "[PERSON_NAME]"
drag, startPoint x: 162, startPoint y: 290, endPoint x: 180, endPoint y: 289, distance: 17.8
click at [162, 290] on div "New × Name * [PERSON_NAME] Address From (Dates of Services) To (Dates of Servic…" at bounding box center [603, 465] width 1207 height 931
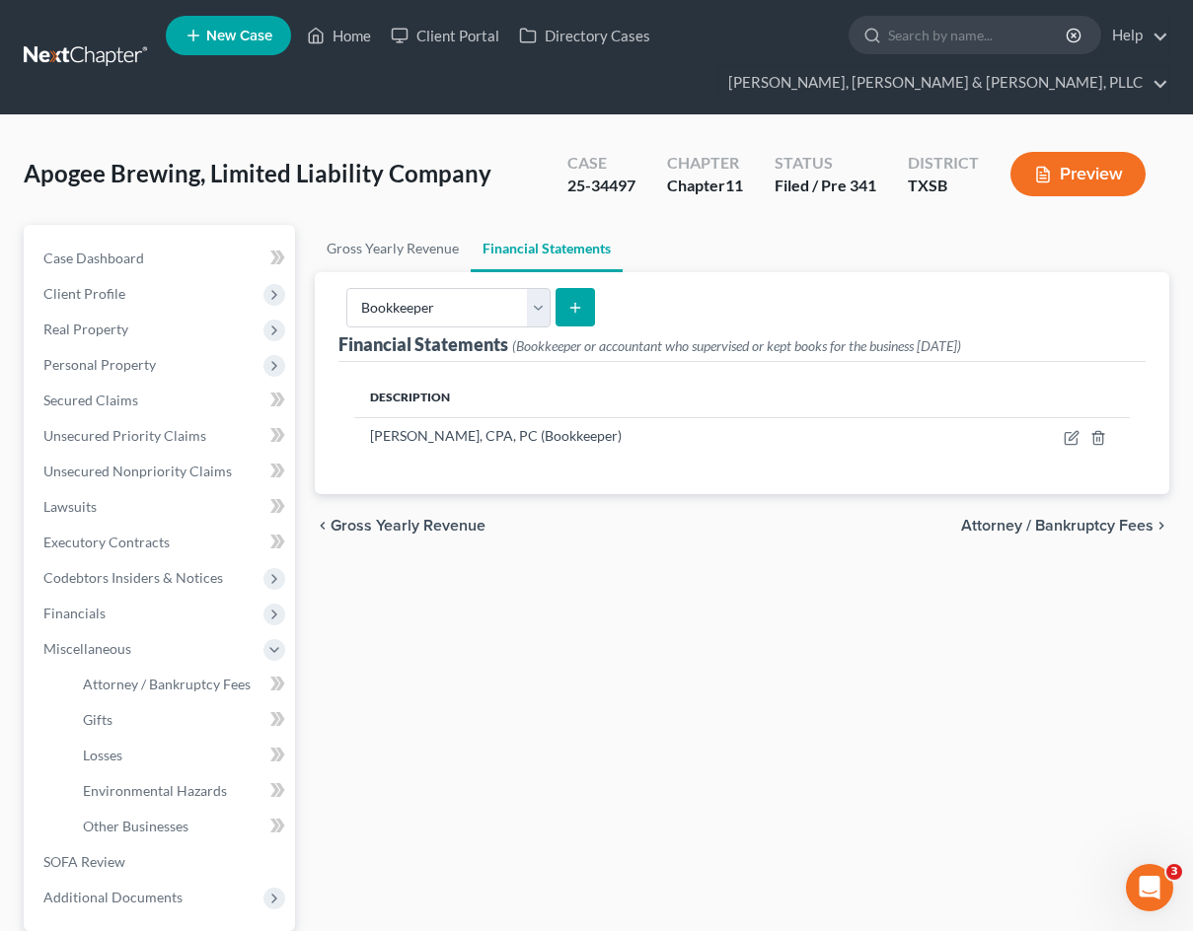
click at [572, 309] on icon "submit" at bounding box center [575, 308] width 16 height 16
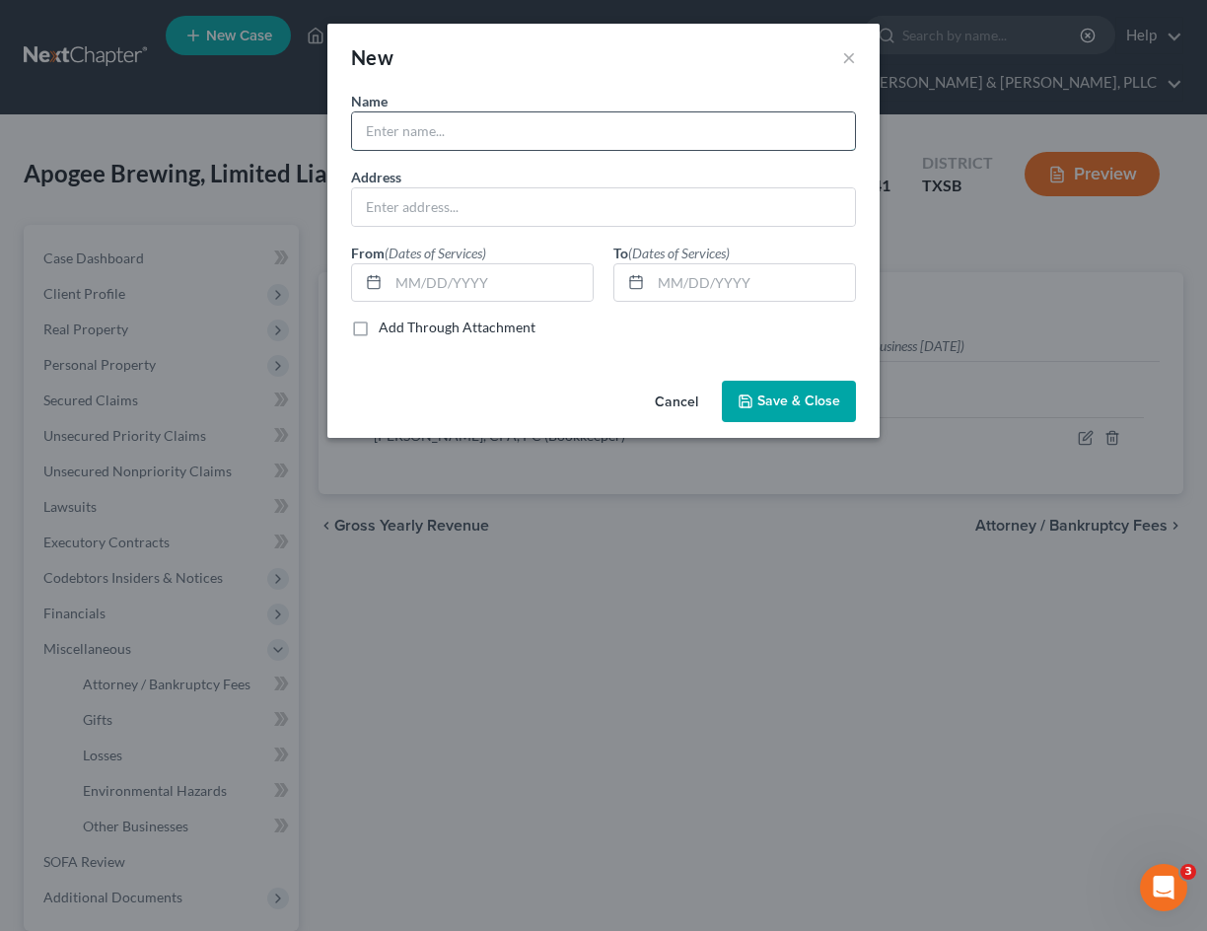
click at [443, 134] on input "text" at bounding box center [603, 130] width 503 height 37
type input "N"
type input "[PERSON_NAME]"
paste input "[STREET_ADDRESS]"
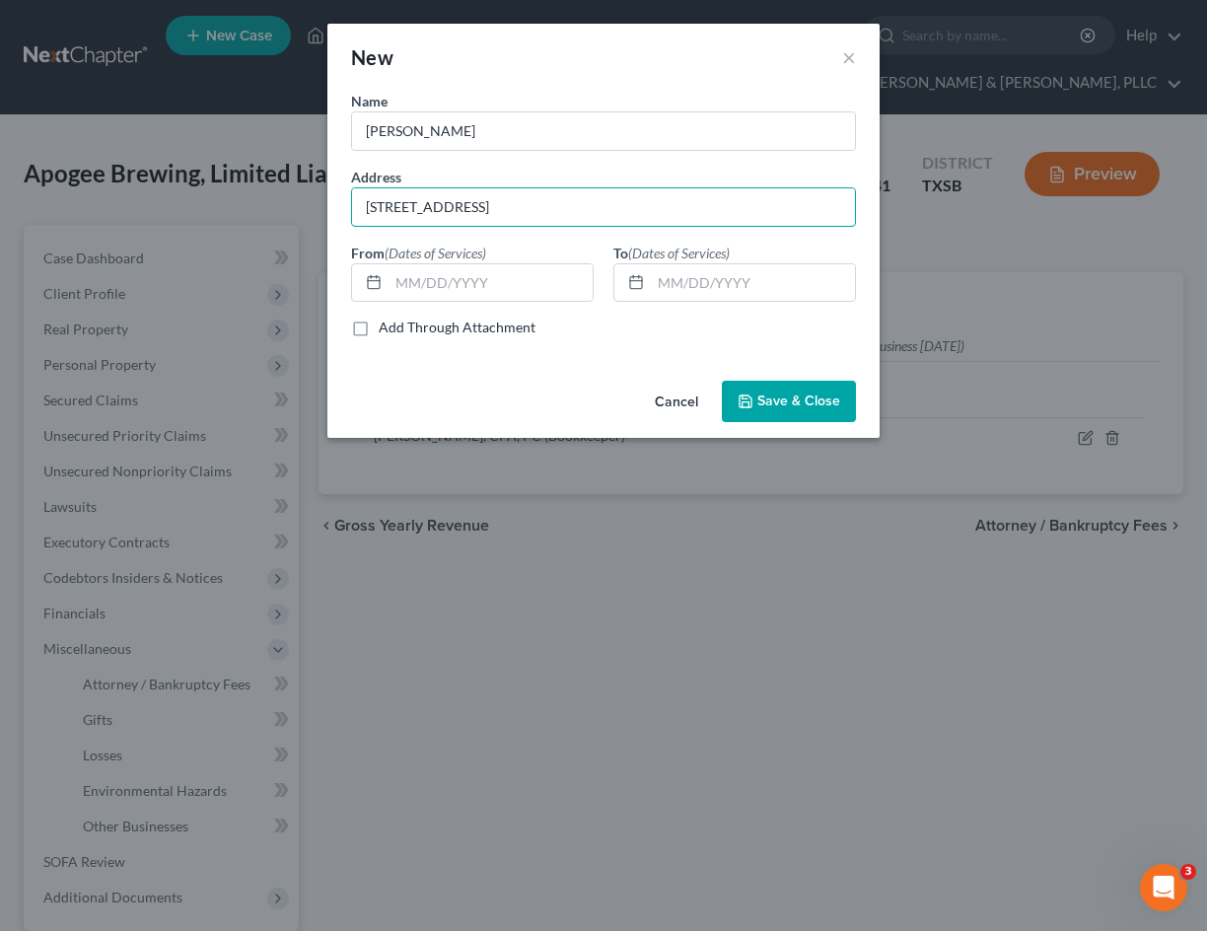
type input "[STREET_ADDRESS]"
click at [159, 177] on div "New × Name * [PERSON_NAME] Address [STREET_ADDRESS][GEOGRAPHIC_DATA] (Dates of …" at bounding box center [603, 465] width 1207 height 931
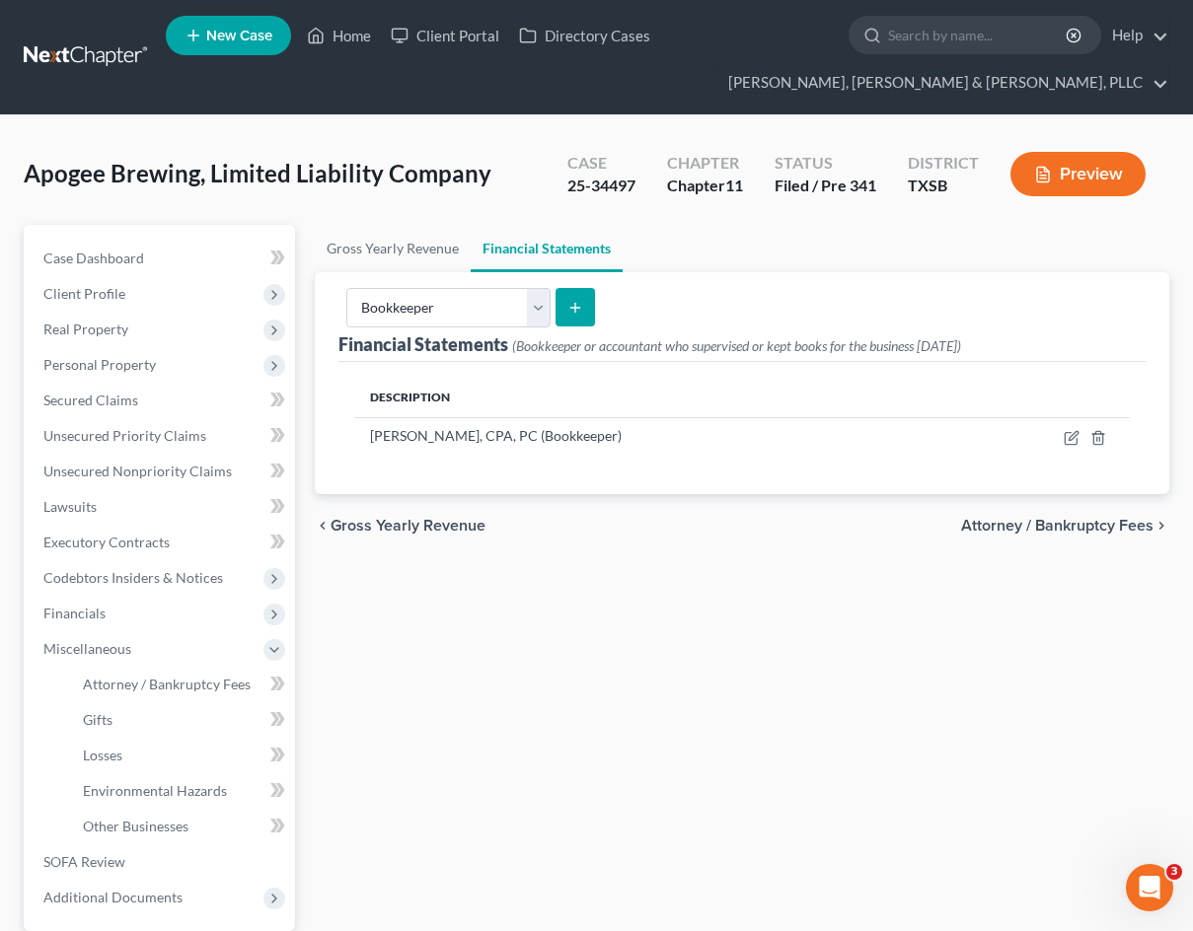
click at [585, 321] on button "submit" at bounding box center [574, 307] width 38 height 38
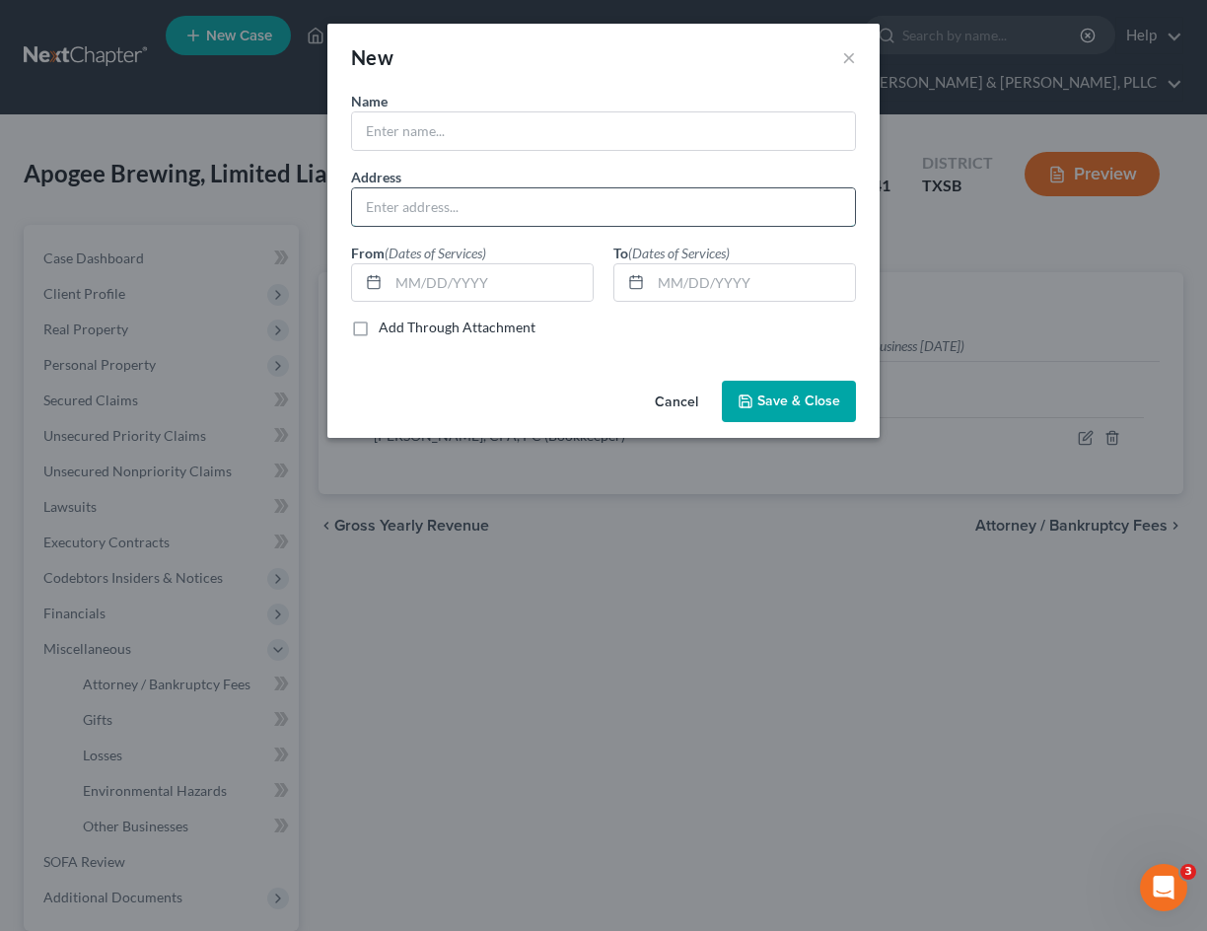
click at [443, 192] on input "text" at bounding box center [603, 206] width 503 height 37
paste input "[STREET_ADDRESS]"
type input "[STREET_ADDRESS][US_STATE]"
type input "[PERSON_NAME]"
click at [774, 404] on span "Save & Close" at bounding box center [799, 401] width 83 height 17
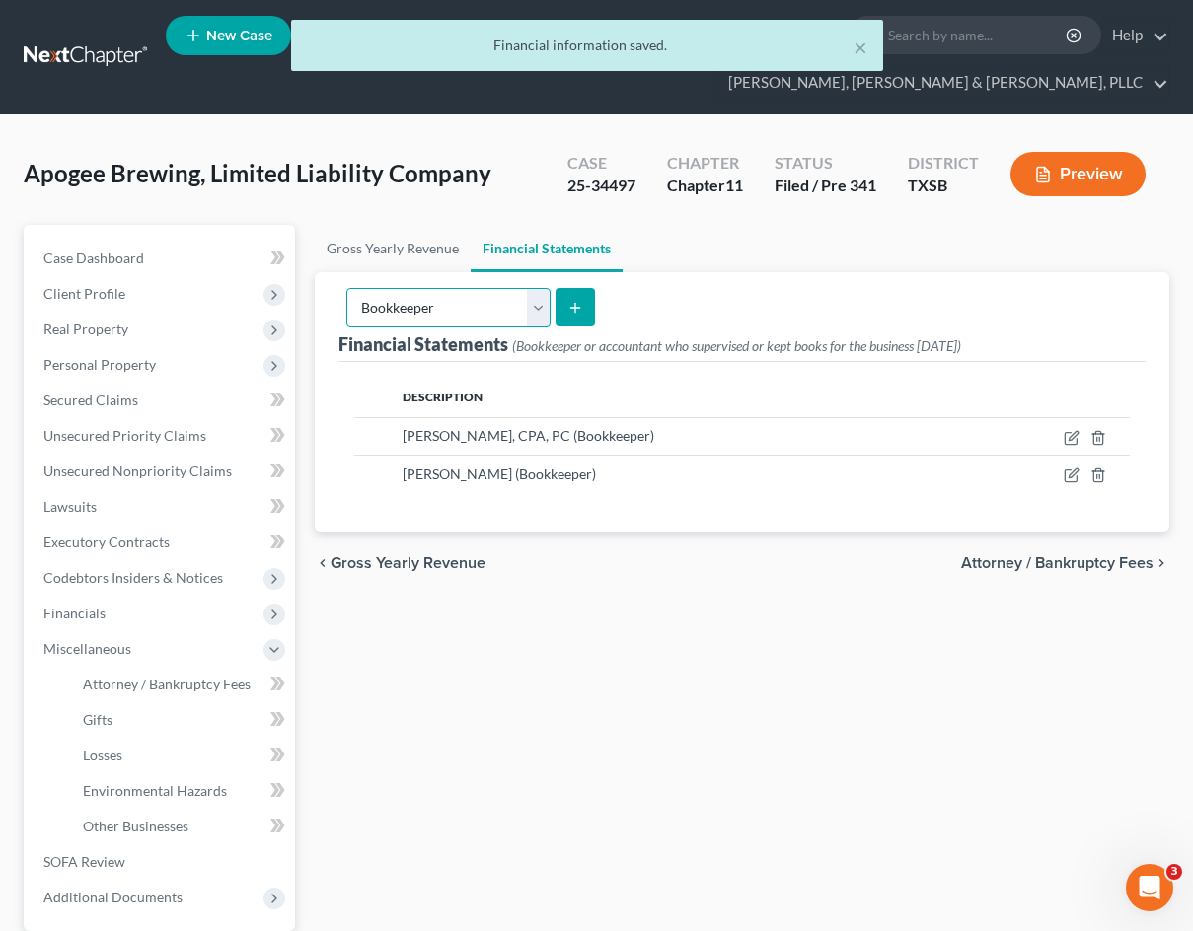
click at [528, 304] on select "Select Auditor Bookkeeper Creditor Pension Contribution Records Keeper Tax Cons…" at bounding box center [448, 307] width 204 height 39
click at [600, 673] on div "Gross Yearly Revenue Financial Statements Financial Statements (Bookkeeper or a…" at bounding box center [742, 635] width 874 height 820
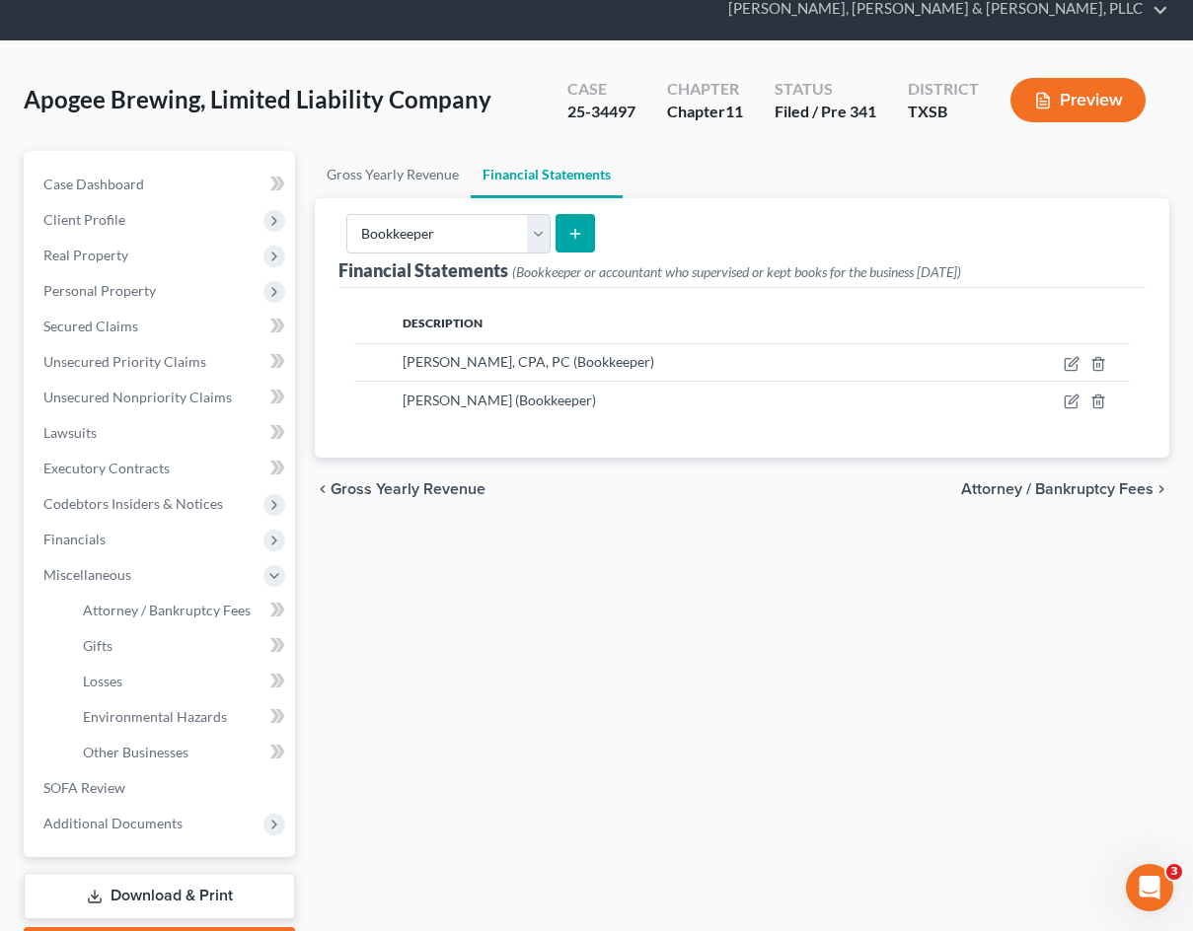
scroll to position [75, 0]
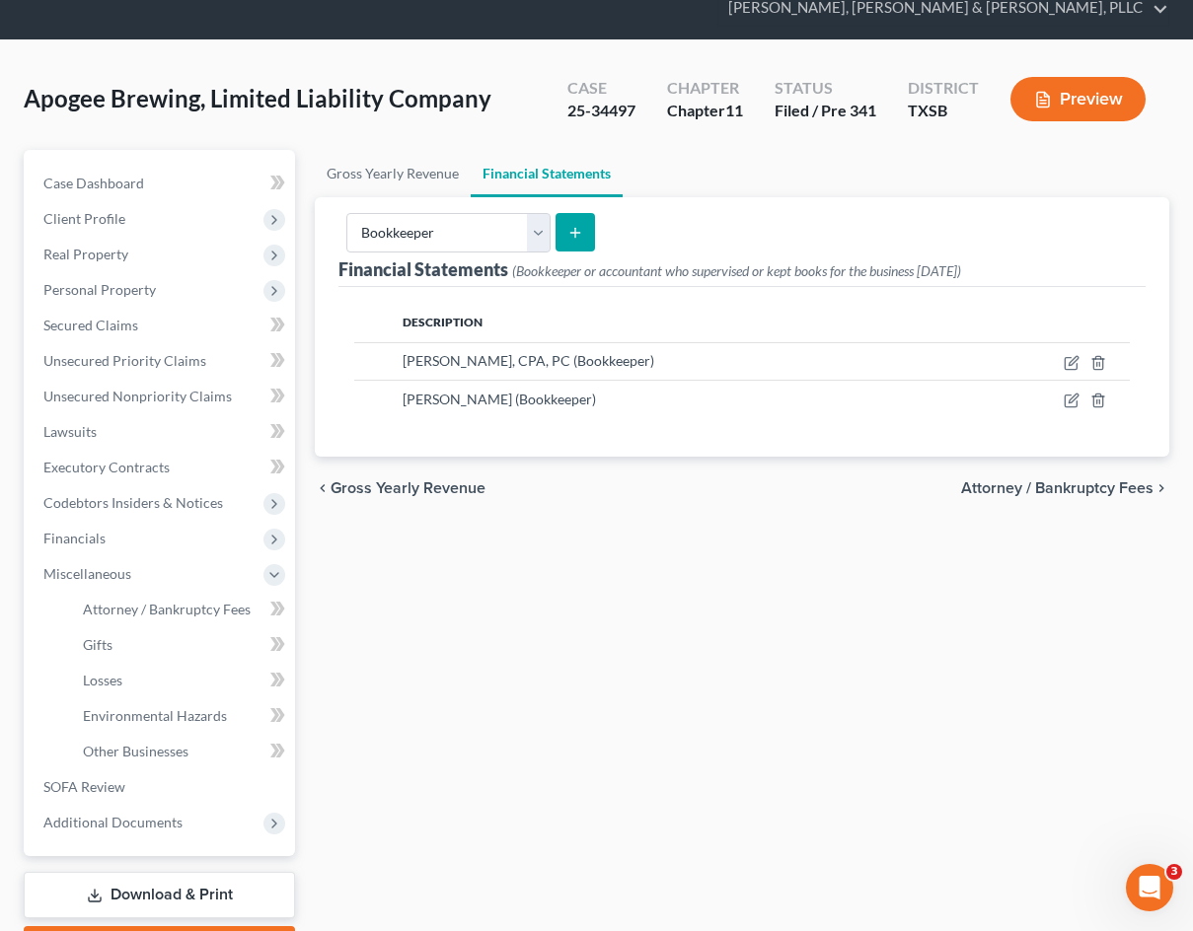
click at [1034, 85] on button "Preview" at bounding box center [1077, 99] width 135 height 44
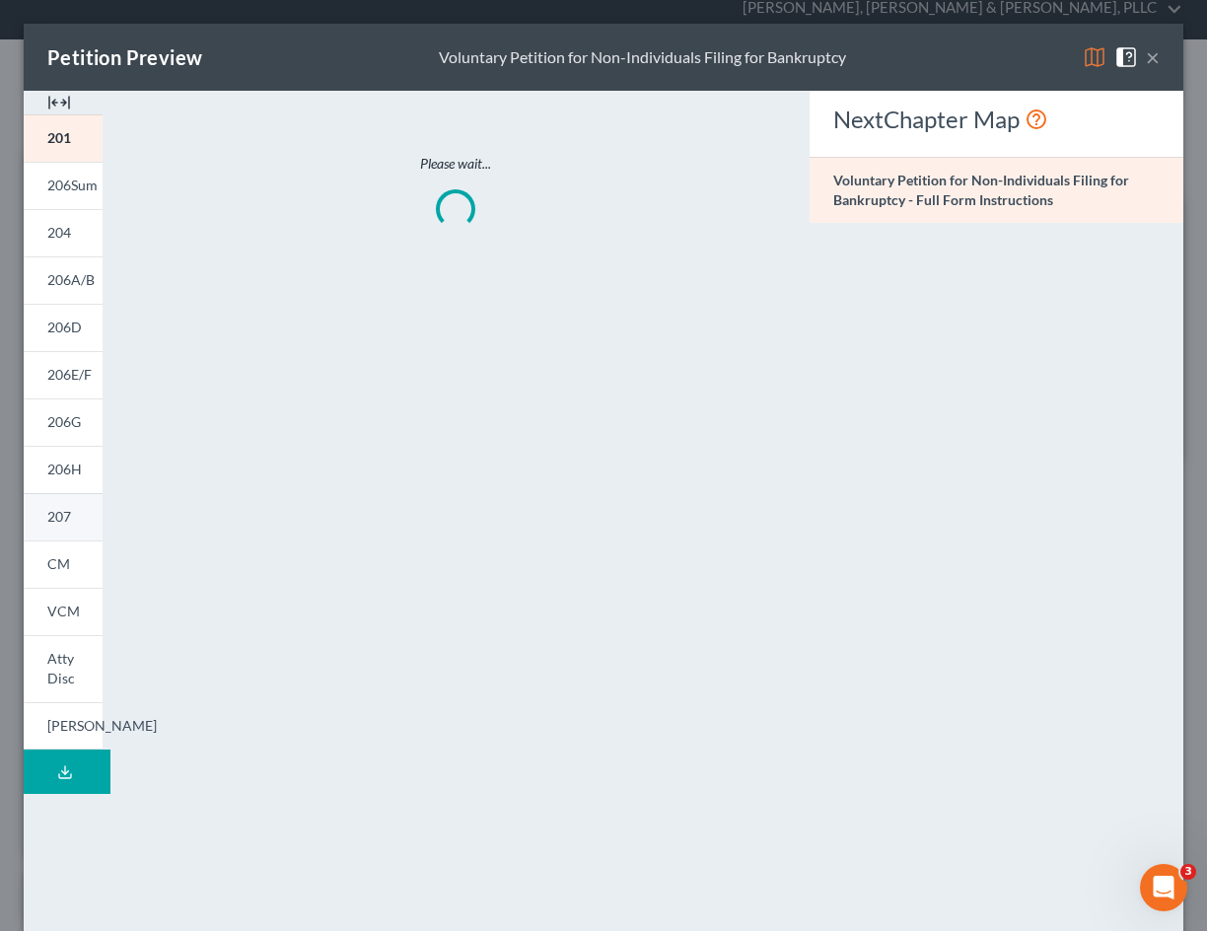
click at [69, 533] on link "207" at bounding box center [63, 516] width 79 height 47
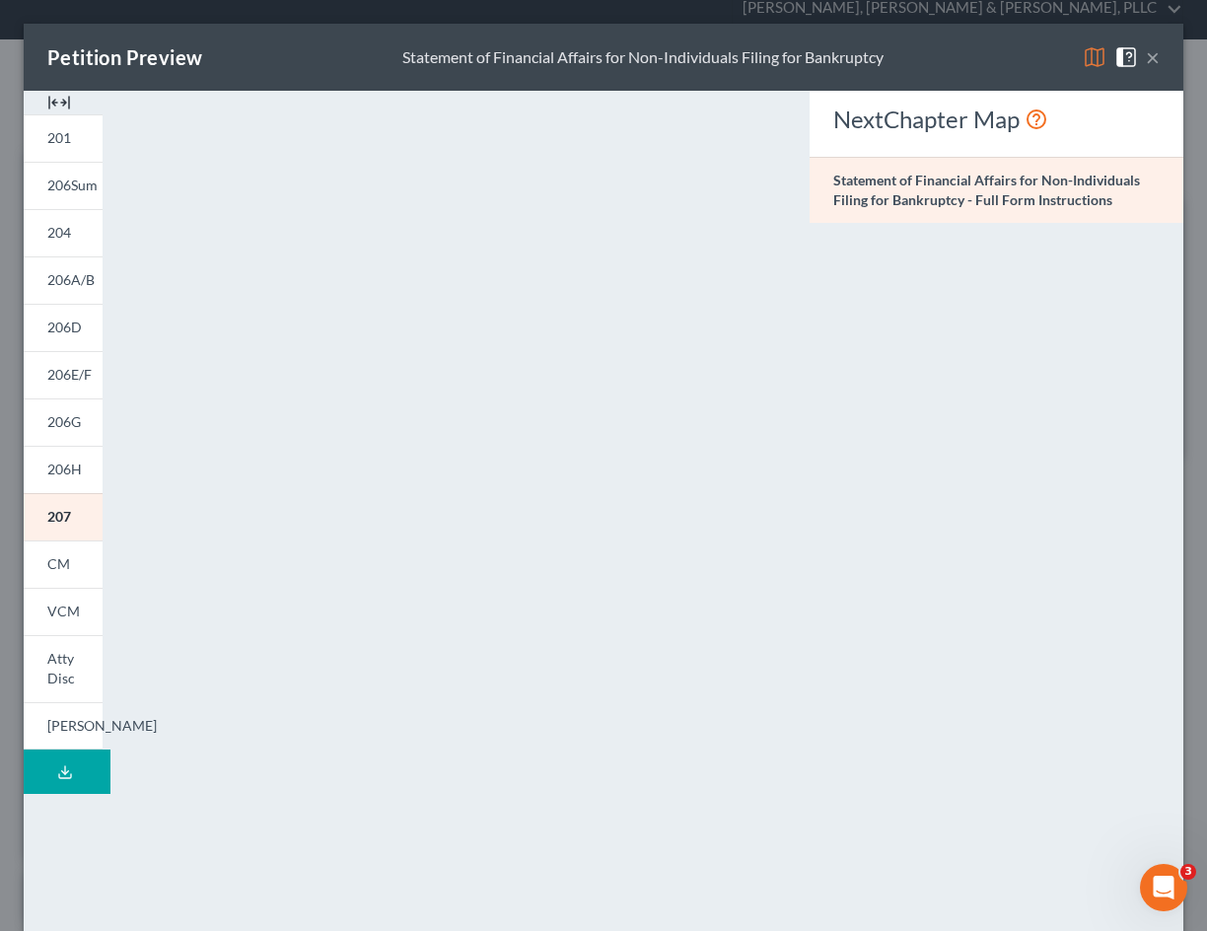
click at [1146, 56] on button "×" at bounding box center [1153, 57] width 14 height 24
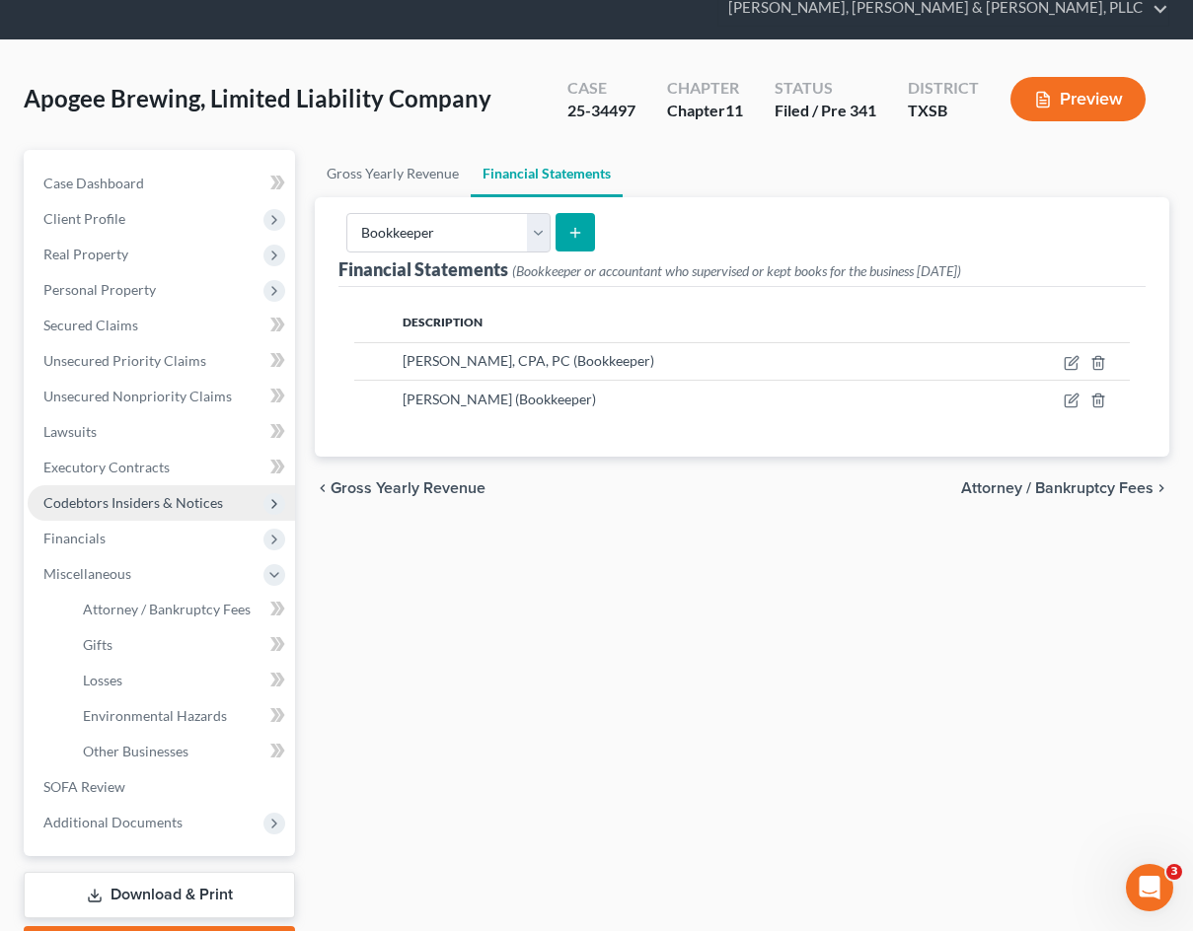
click at [127, 509] on span "Codebtors Insiders & Notices" at bounding box center [133, 502] width 180 height 17
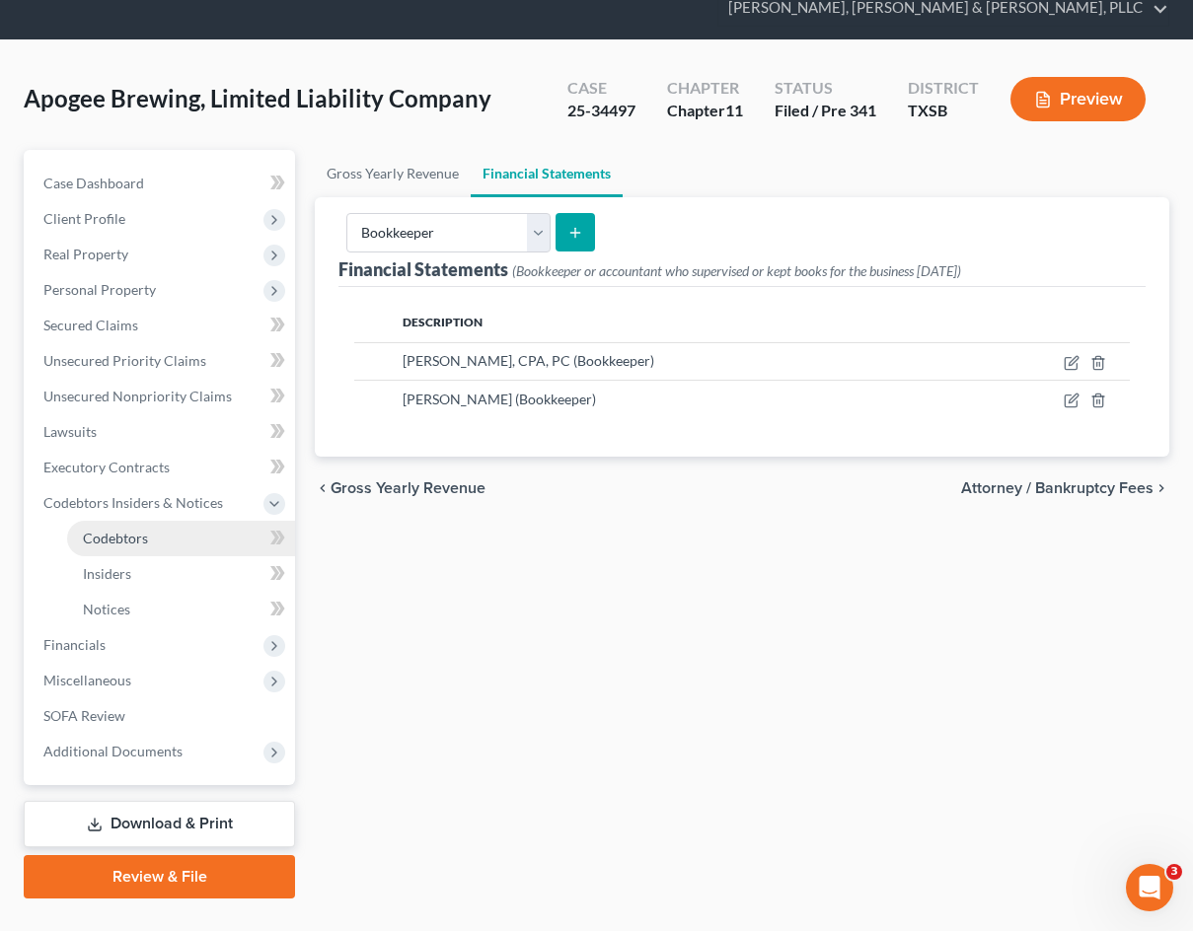
click at [133, 537] on span "Codebtors" at bounding box center [115, 538] width 65 height 17
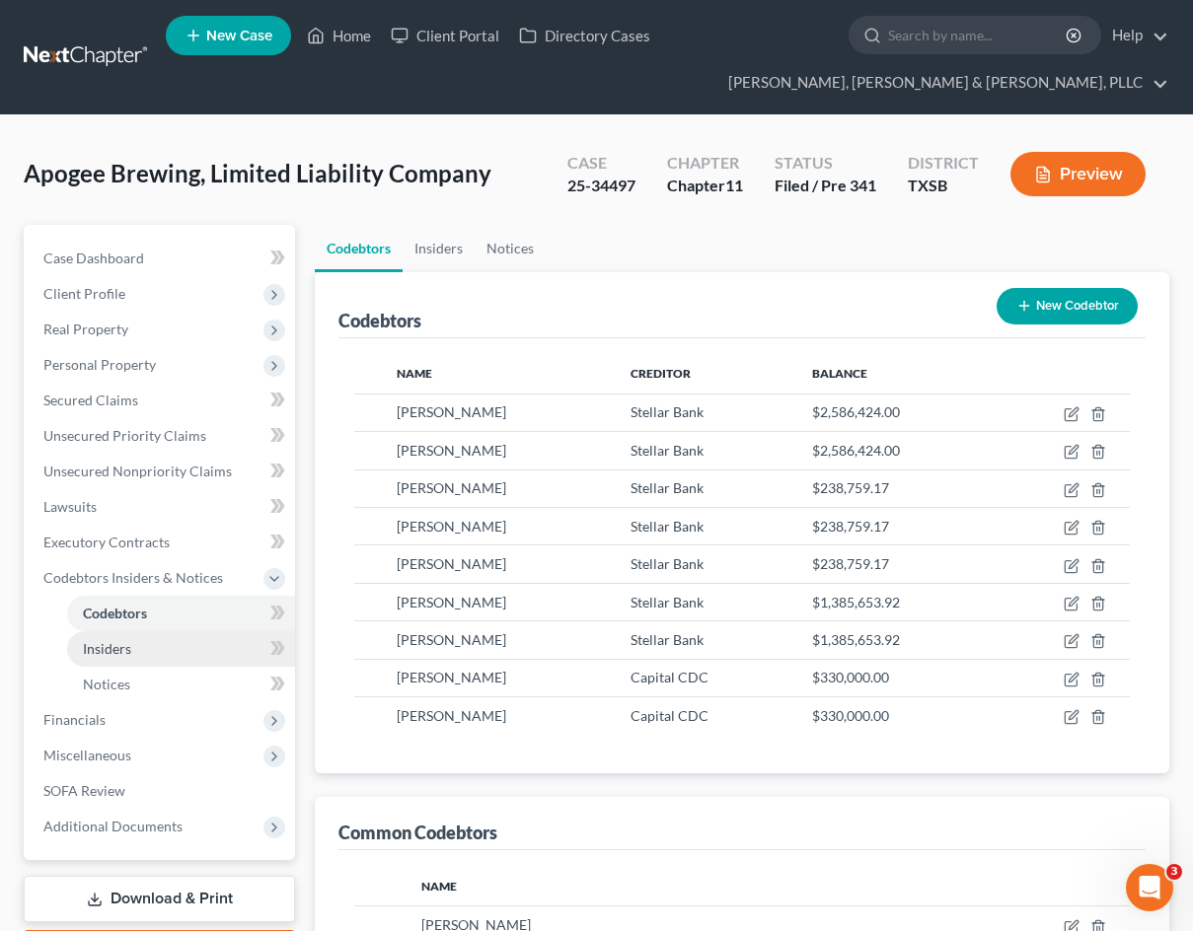
click at [211, 653] on link "Insiders" at bounding box center [181, 649] width 228 height 36
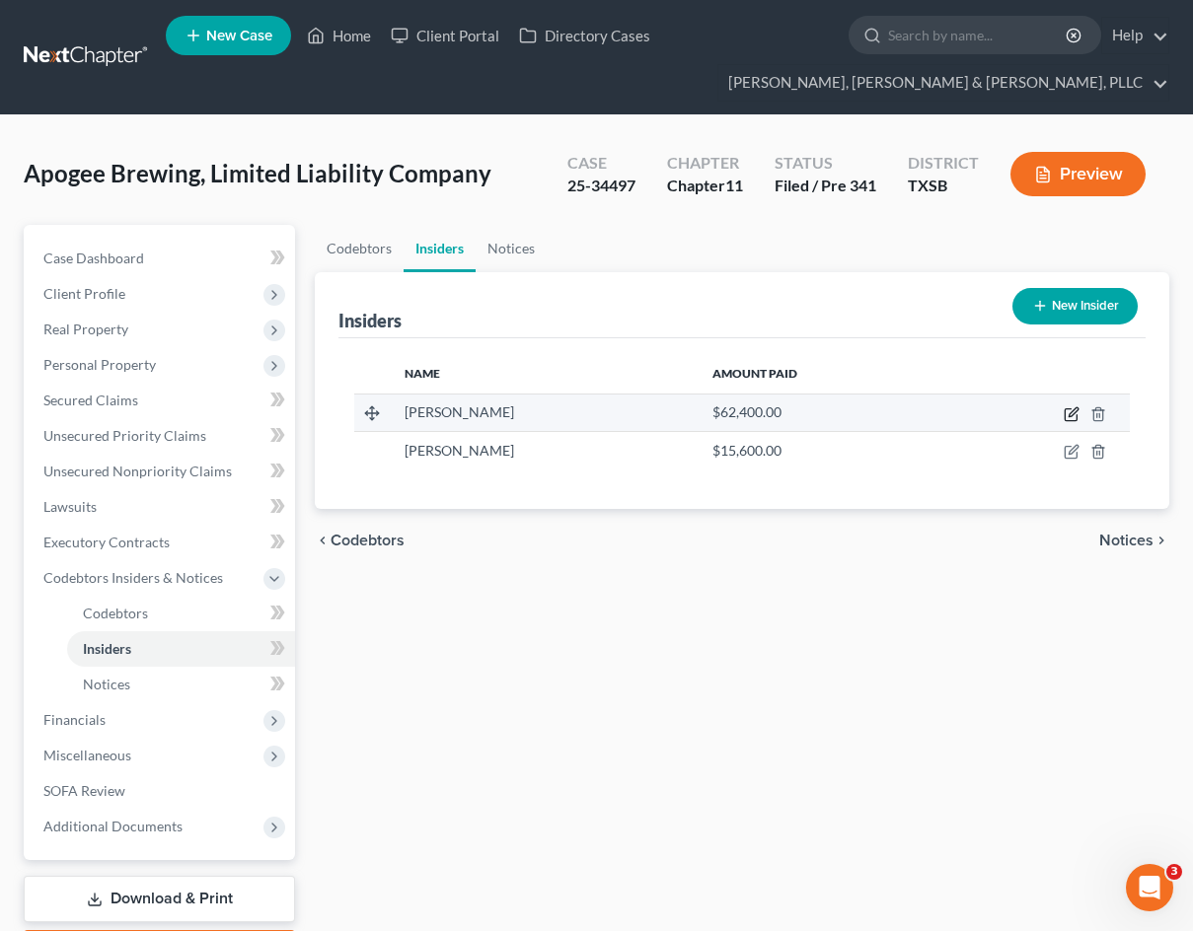
click at [1076, 412] on icon "button" at bounding box center [1072, 411] width 9 height 9
select select "45"
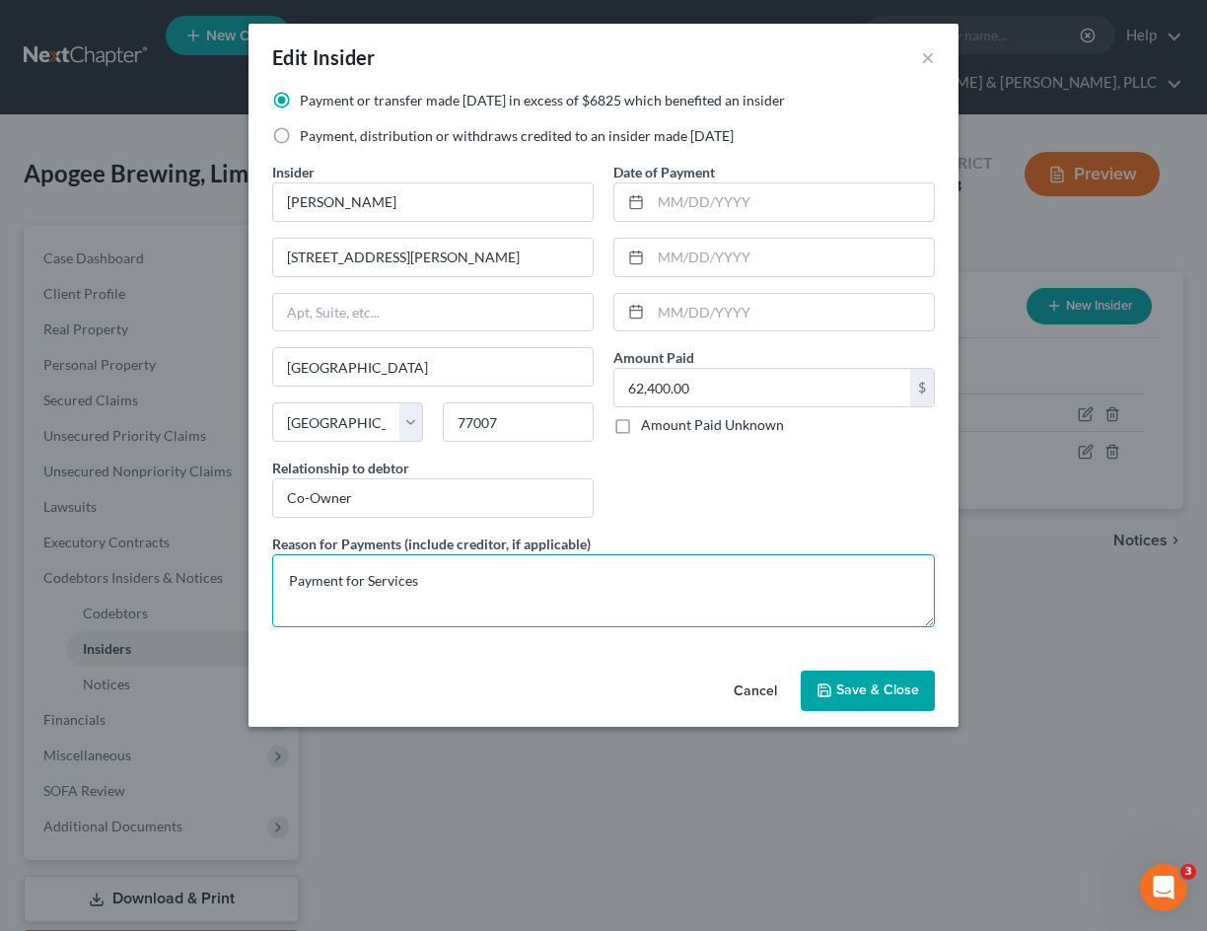
click at [541, 593] on textarea "Payment for Services" at bounding box center [603, 590] width 663 height 73
type textarea "Salary"
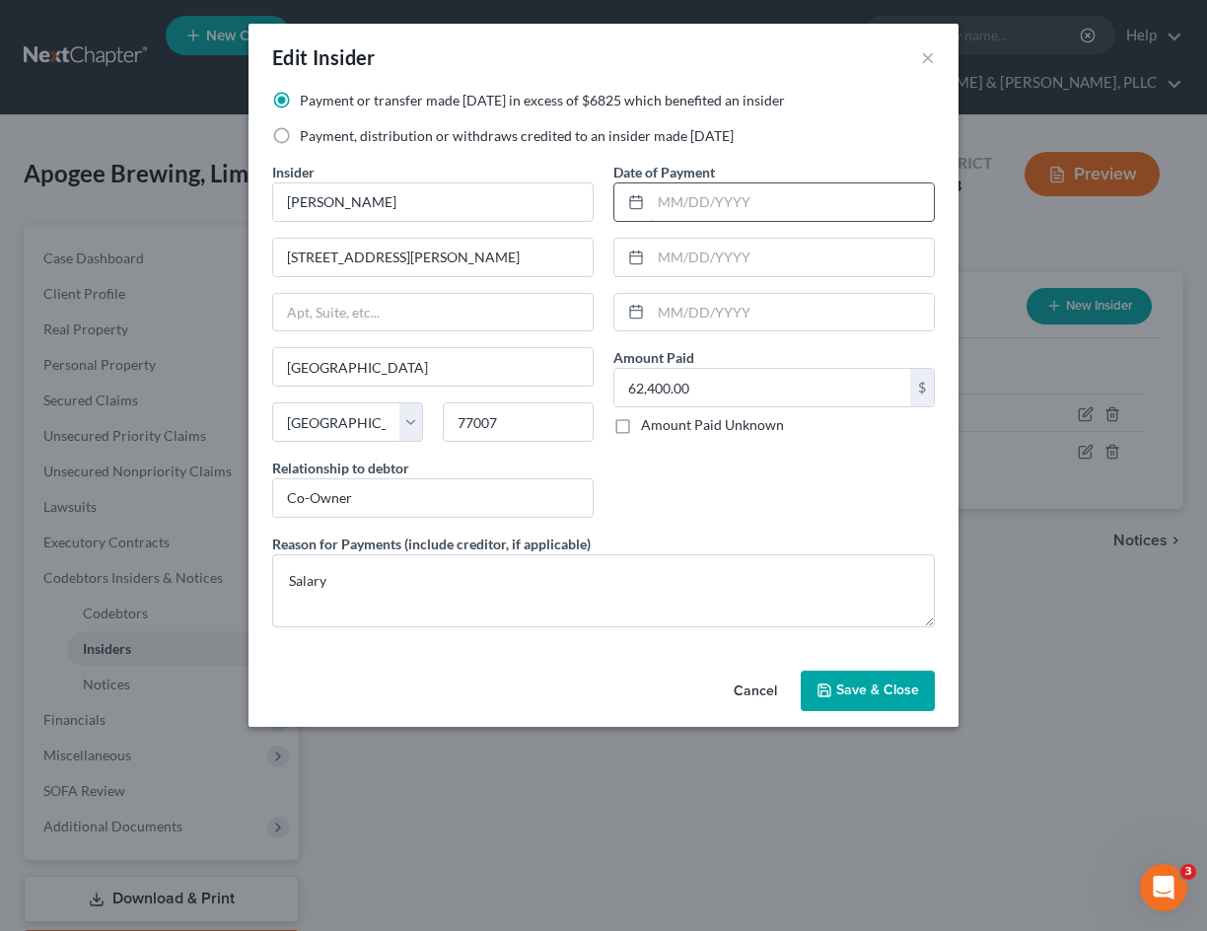
click at [690, 211] on input "text" at bounding box center [792, 201] width 283 height 37
type input "2023"
type input "2"
type input "2024"
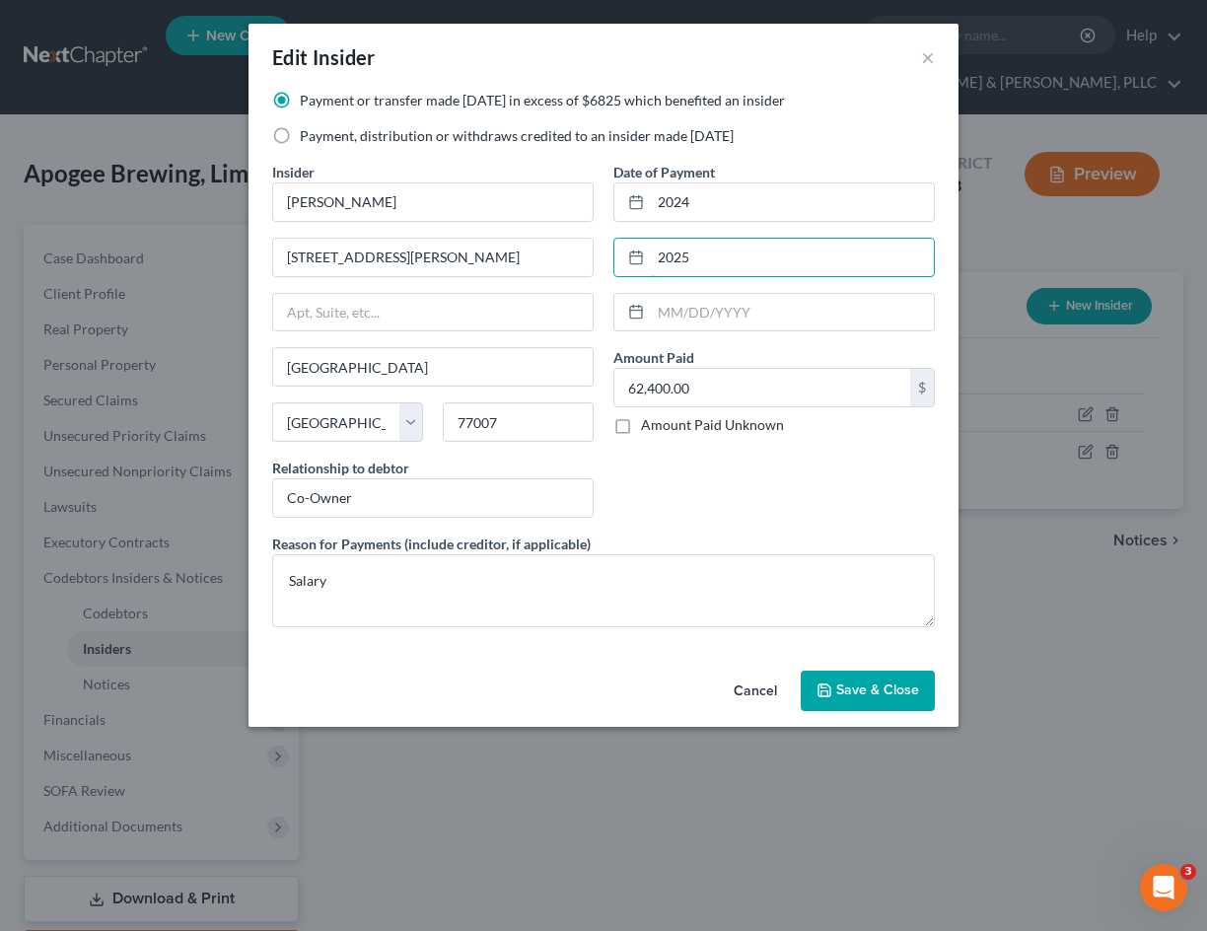
type input "2025"
click at [821, 684] on icon "button" at bounding box center [825, 691] width 16 height 16
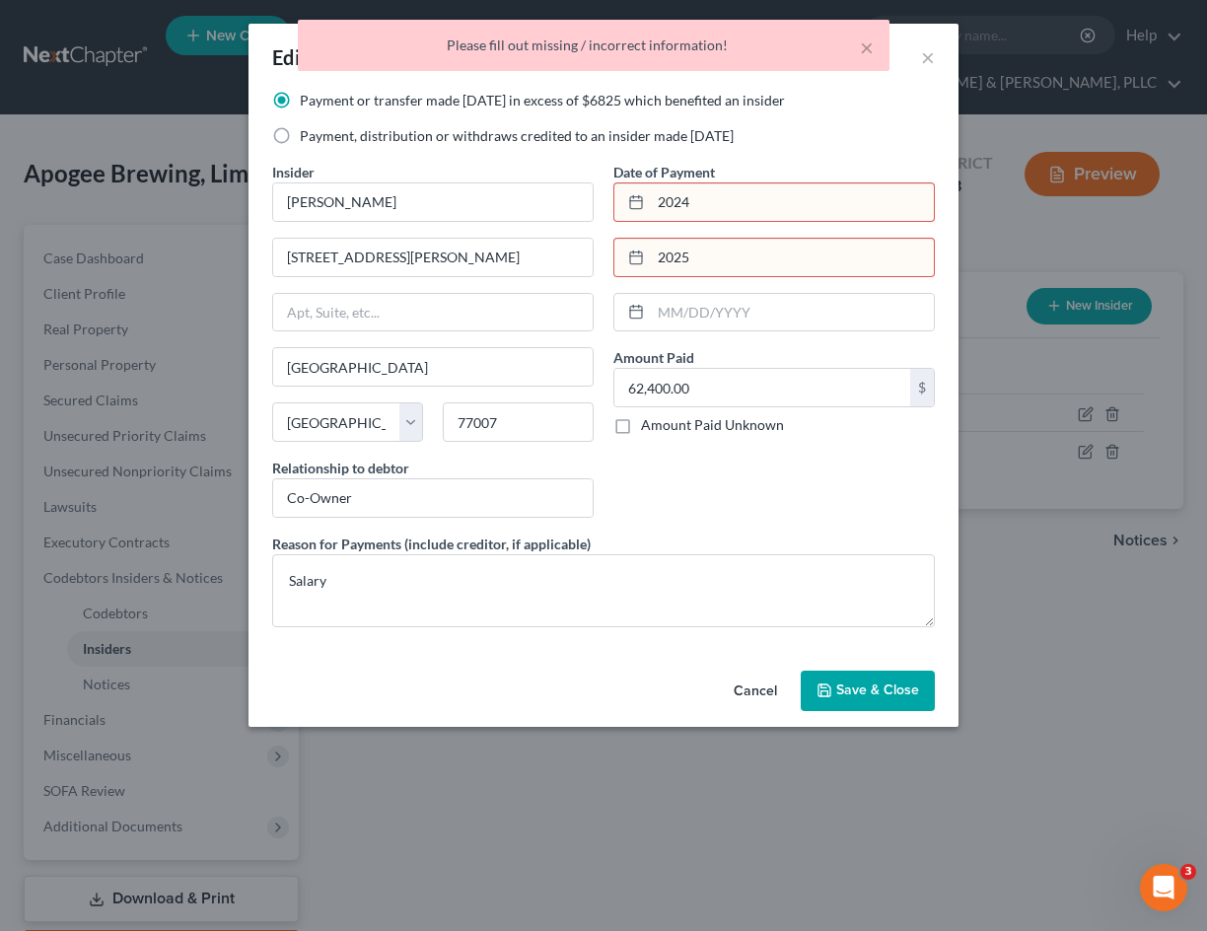
click at [711, 188] on input "2024" at bounding box center [792, 201] width 283 height 37
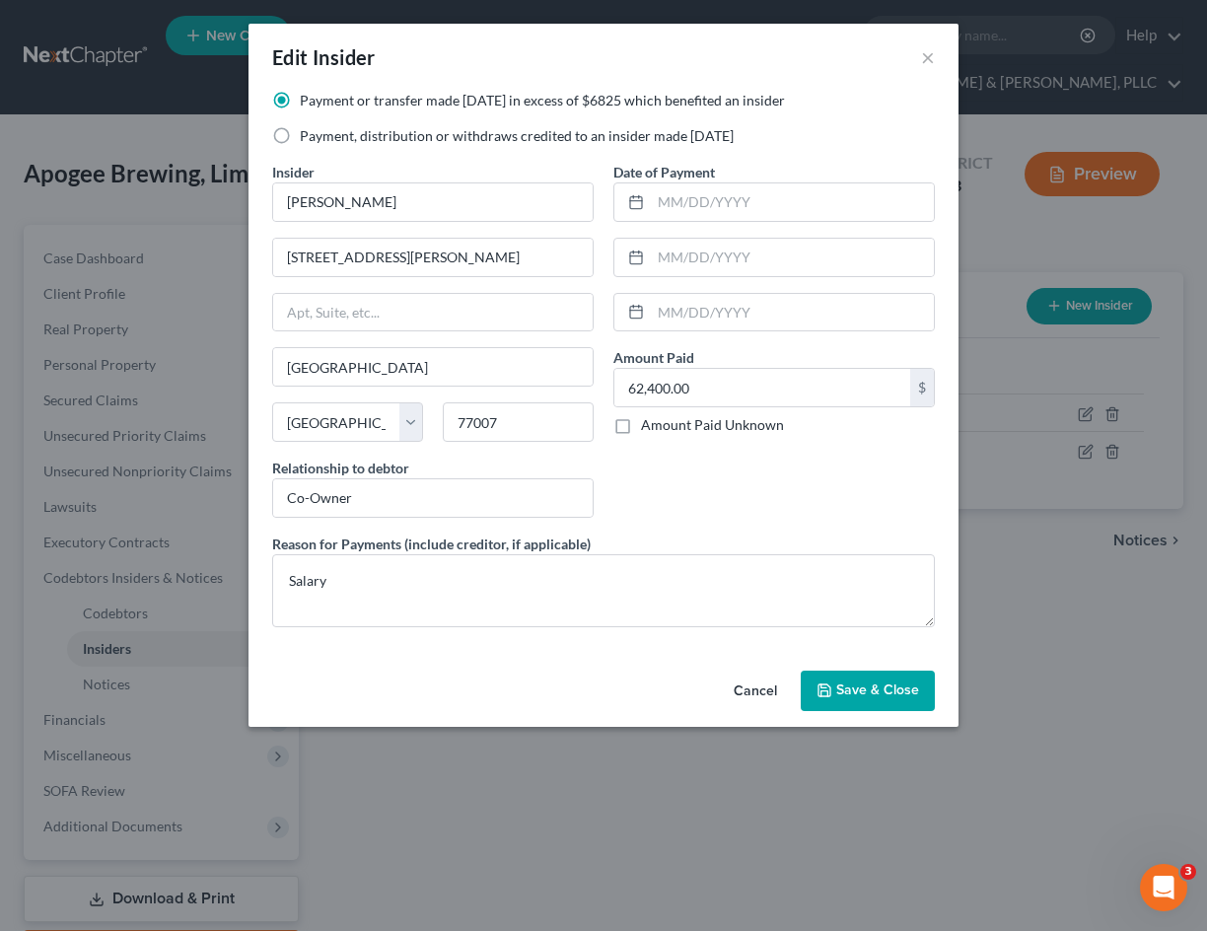
click at [829, 685] on icon "button" at bounding box center [825, 691] width 12 height 12
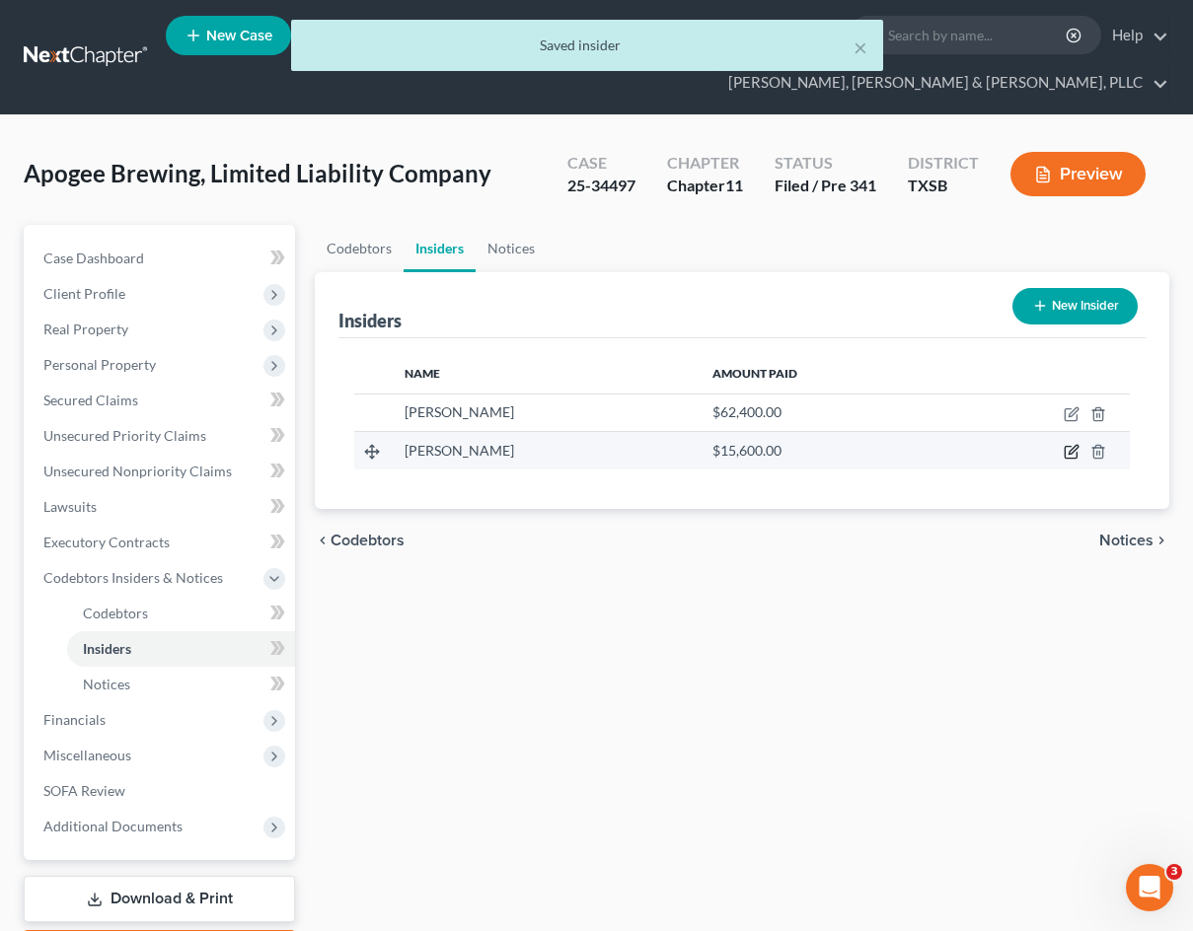
click at [1065, 453] on icon "button" at bounding box center [1070, 453] width 12 height 12
select select "45"
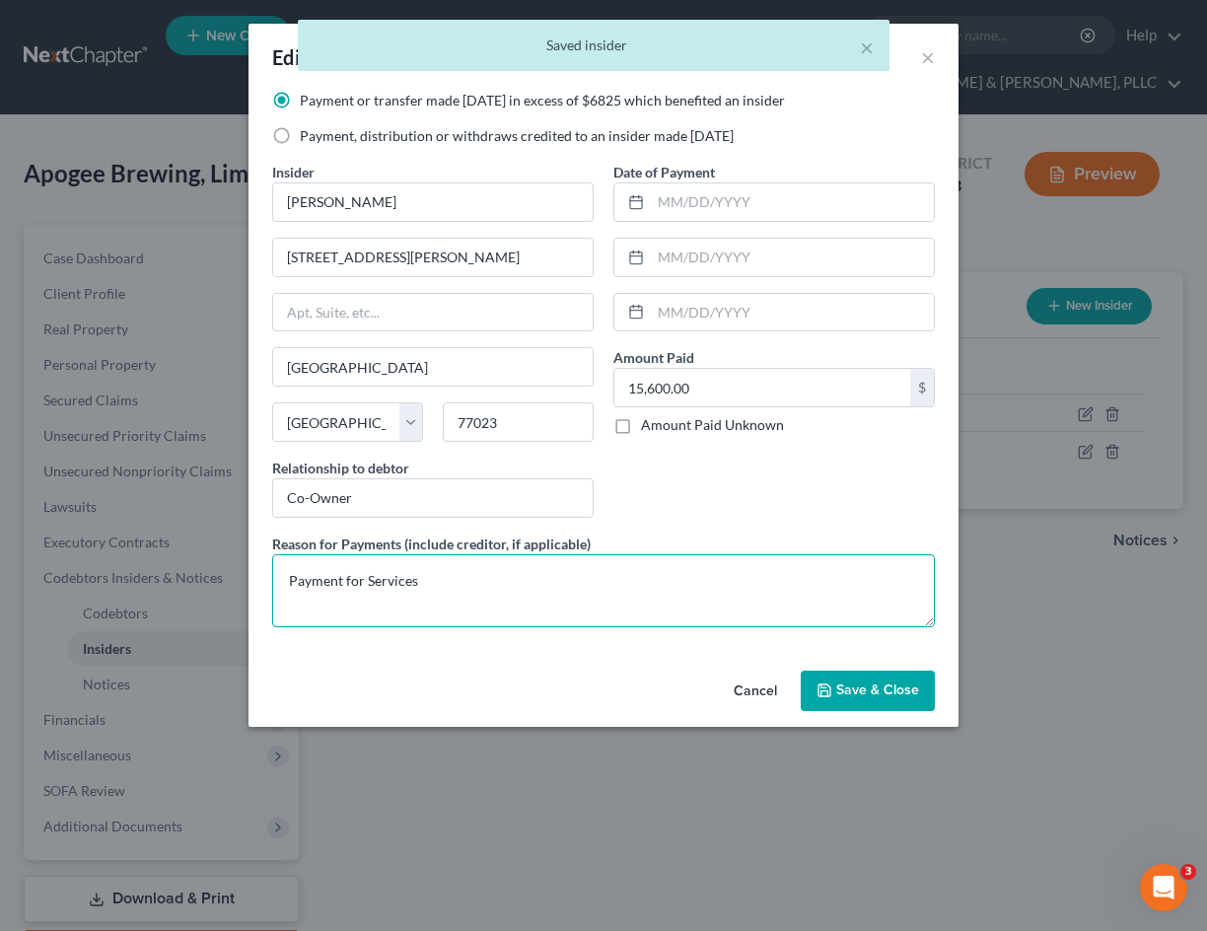
click at [474, 571] on textarea "Payment for Services" at bounding box center [603, 590] width 663 height 73
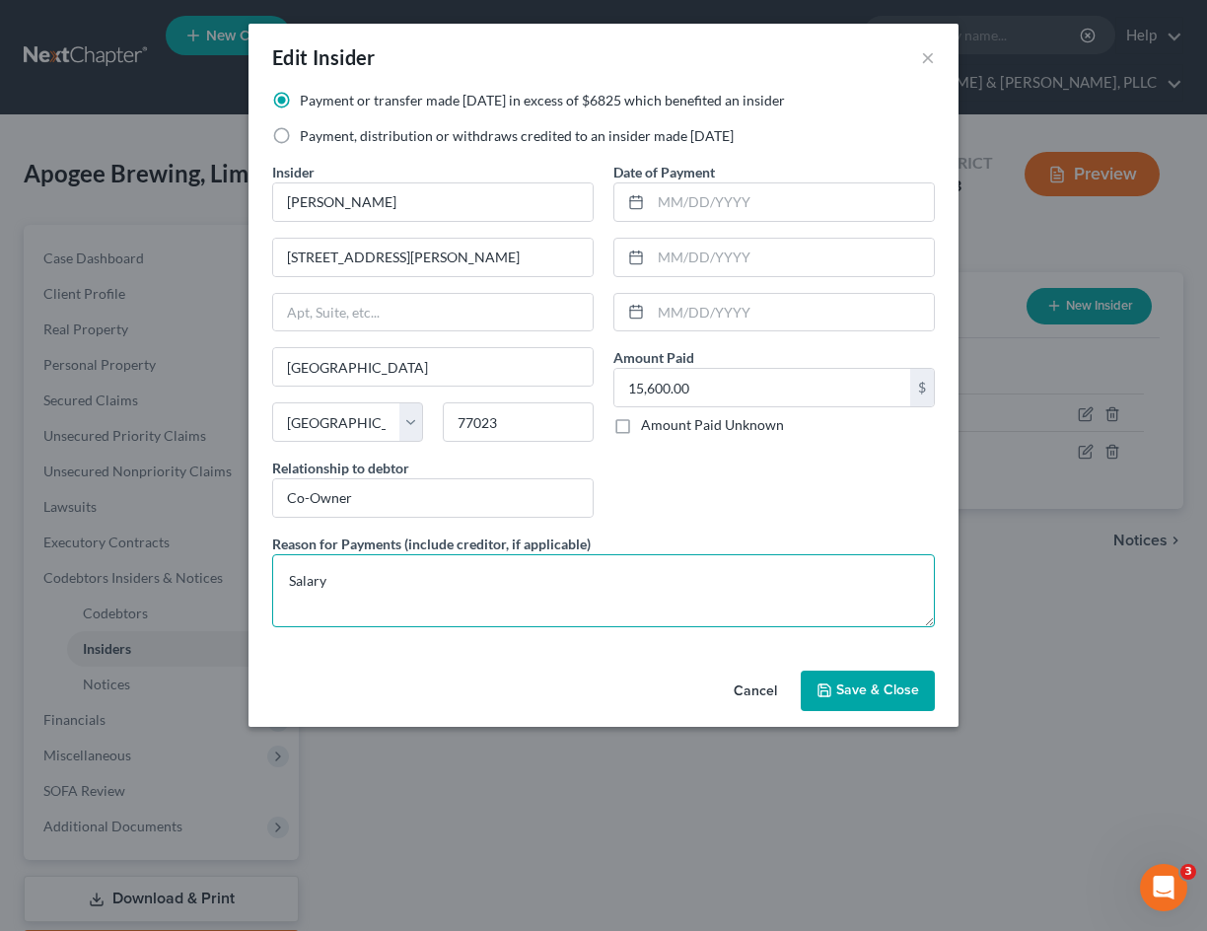
type textarea "Salary"
click at [867, 690] on span "Save & Close" at bounding box center [877, 691] width 83 height 17
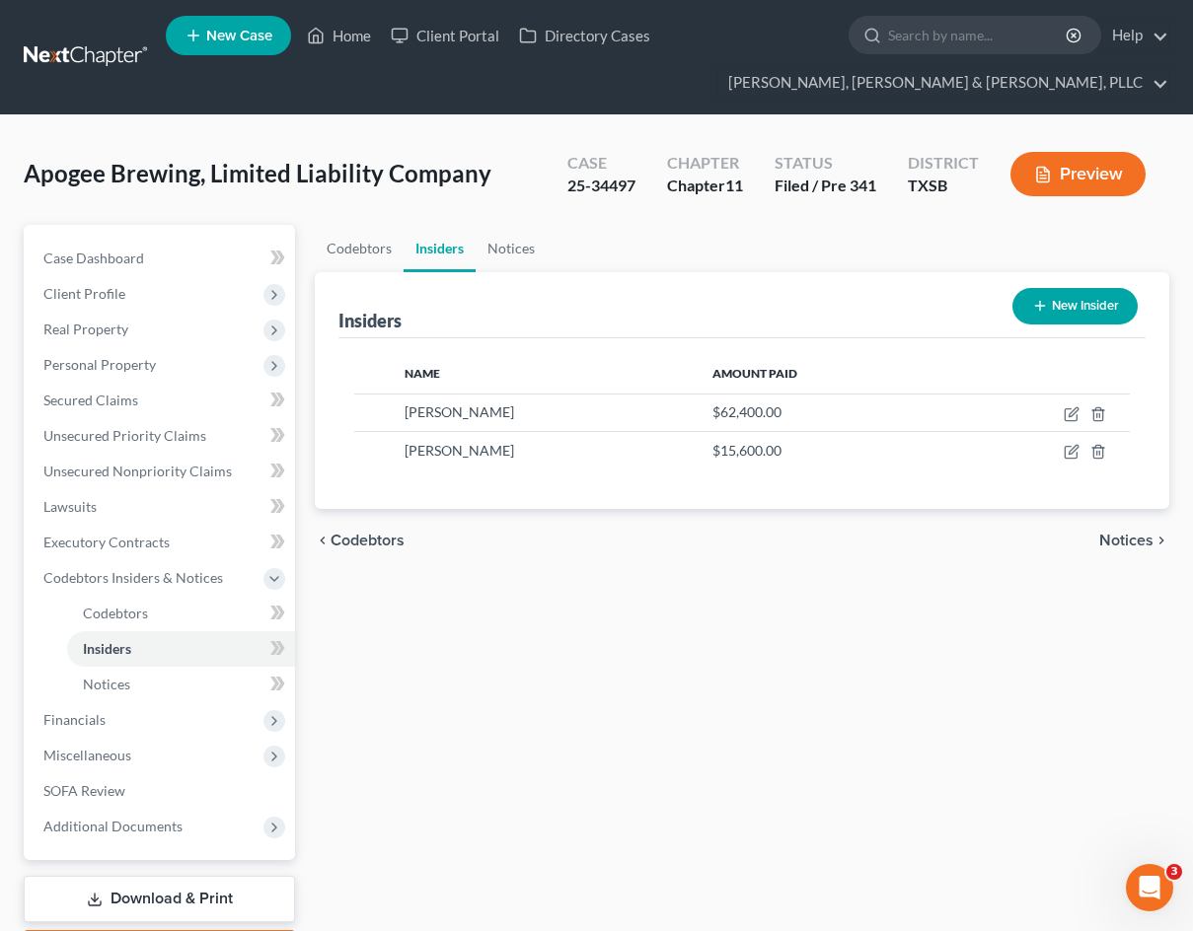
click at [213, 169] on span "Apogee Brewing, Limited Liability Company" at bounding box center [258, 173] width 468 height 29
click at [191, 412] on link "Secured Claims" at bounding box center [161, 401] width 267 height 36
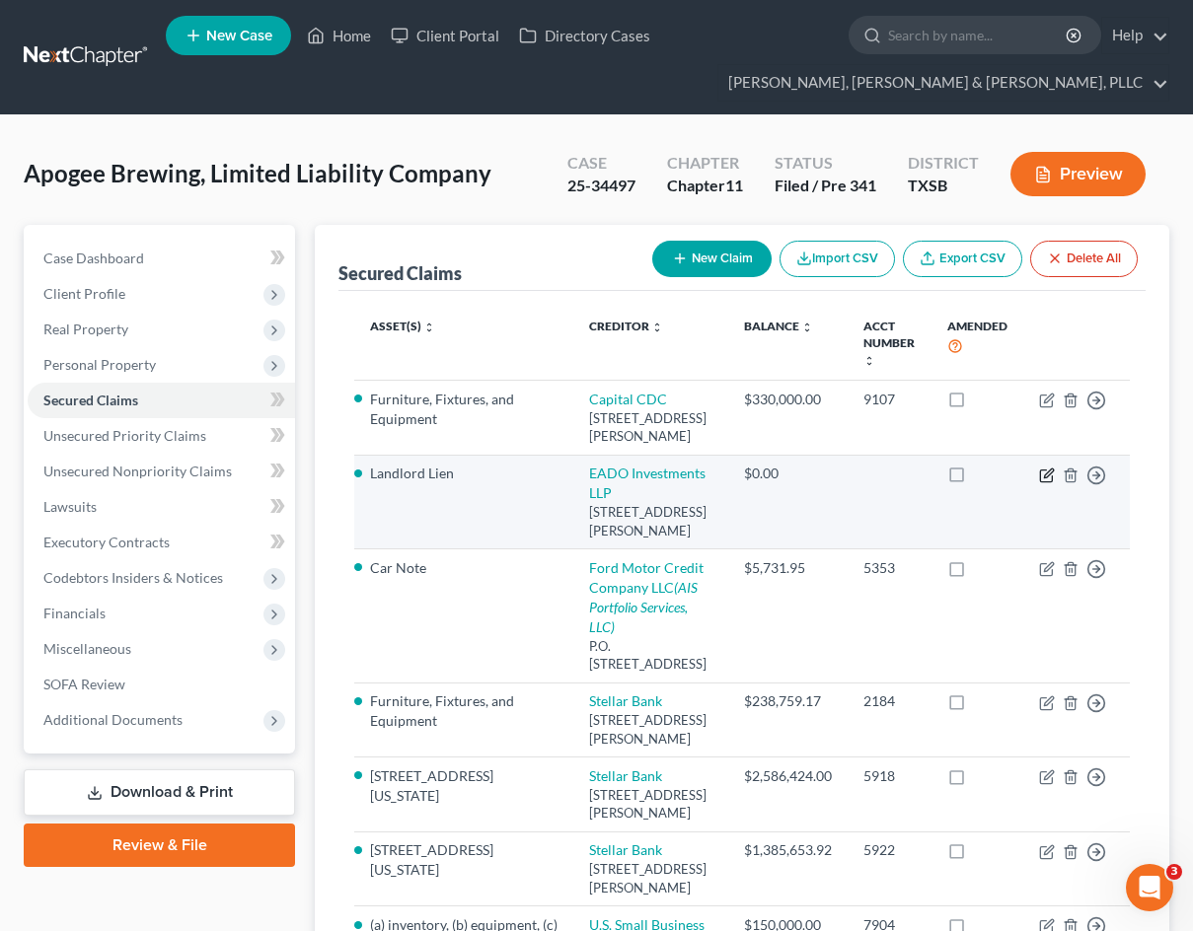
click at [1049, 481] on icon "button" at bounding box center [1046, 476] width 12 height 12
select select "45"
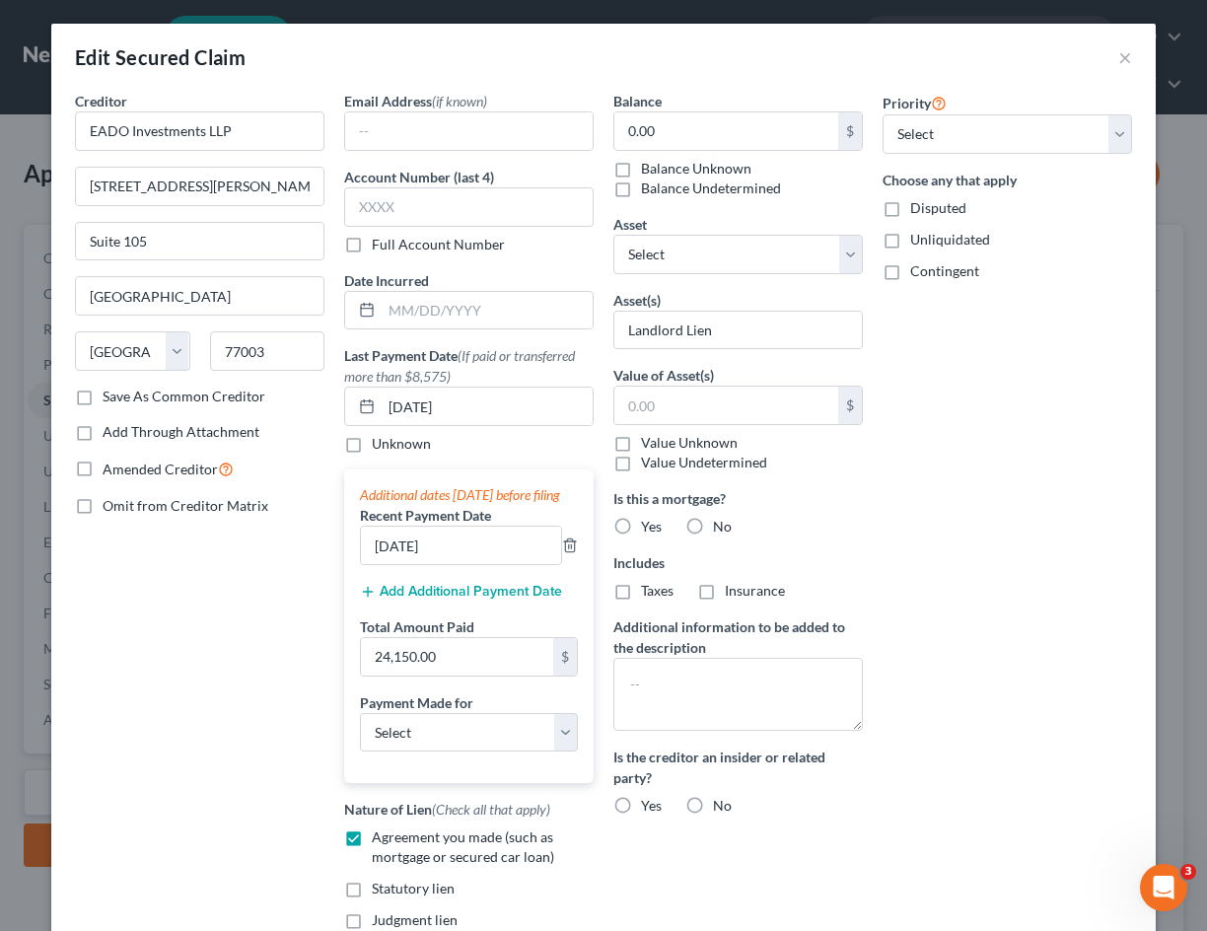
click at [495, 601] on div "Add Additional Payment Date" at bounding box center [469, 591] width 218 height 20
click at [488, 600] on button "Add Additional Payment Date" at bounding box center [461, 592] width 202 height 16
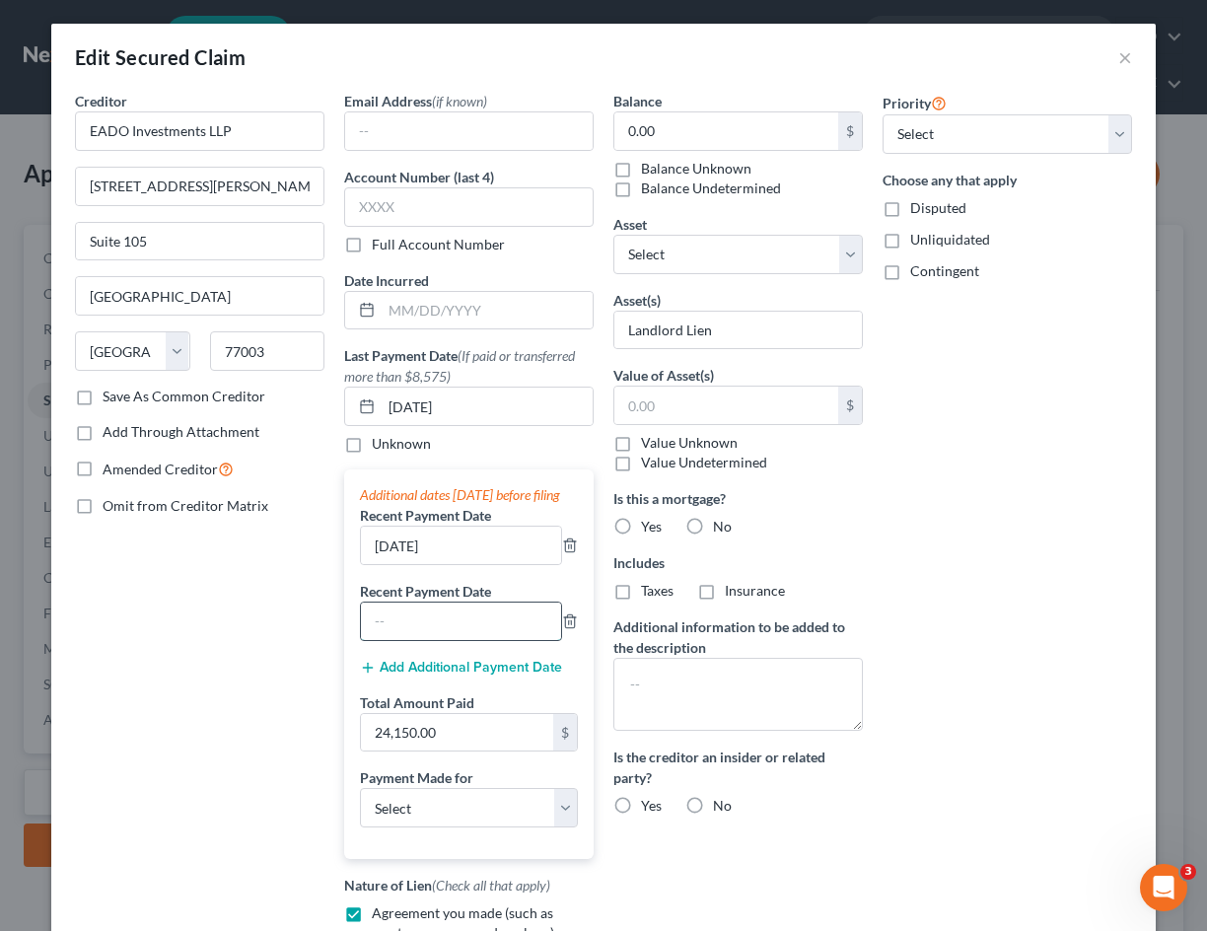
click at [457, 635] on input "text" at bounding box center [461, 621] width 200 height 37
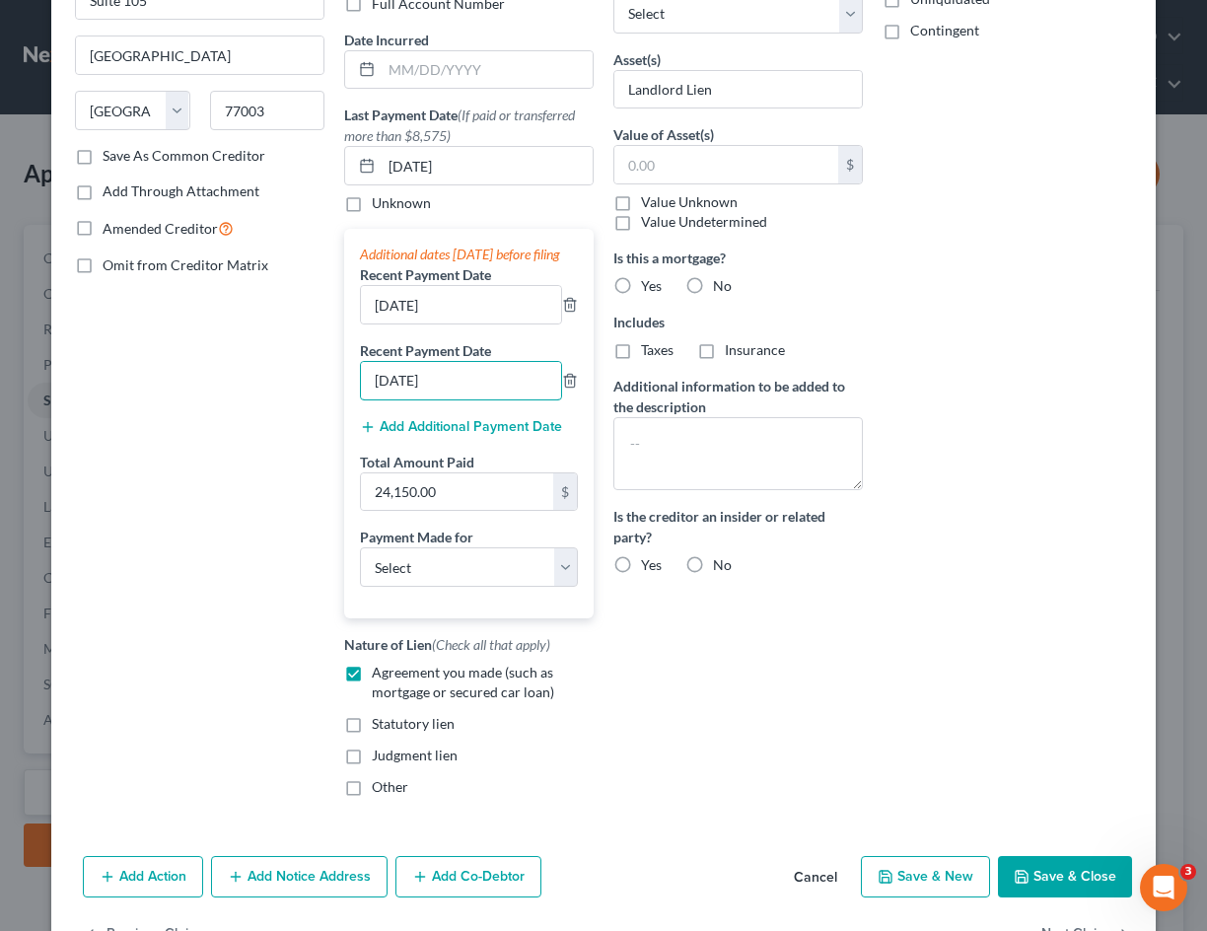
scroll to position [242, 0]
type input "[DATE]"
click at [478, 586] on select "Select Car Credit Card Loan Repayment Mortgage Other Suppliers Or Vendors" at bounding box center [469, 565] width 218 height 39
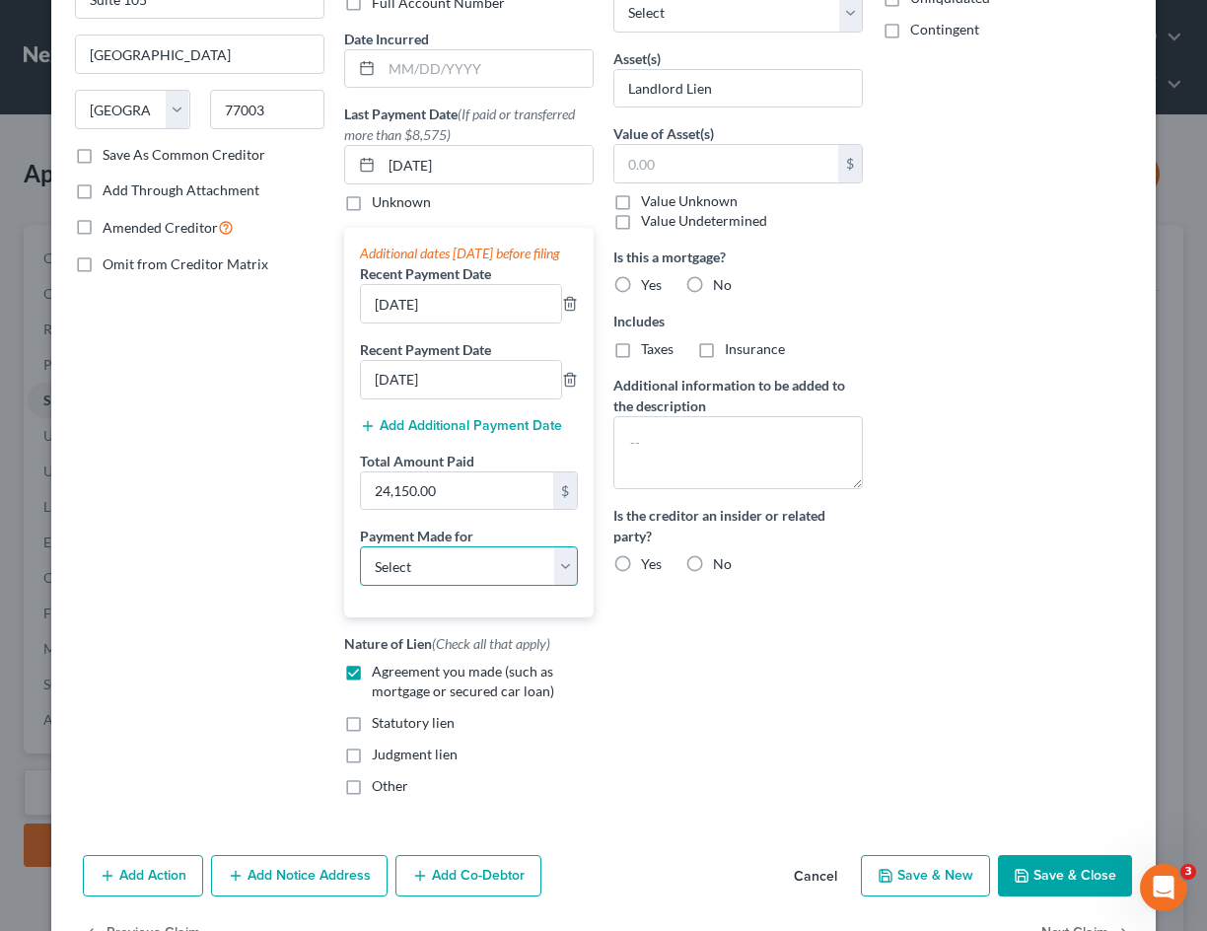
select select "4"
click at [360, 569] on select "Select Car Credit Card Loan Repayment Mortgage Other Suppliers Or Vendors" at bounding box center [469, 565] width 218 height 39
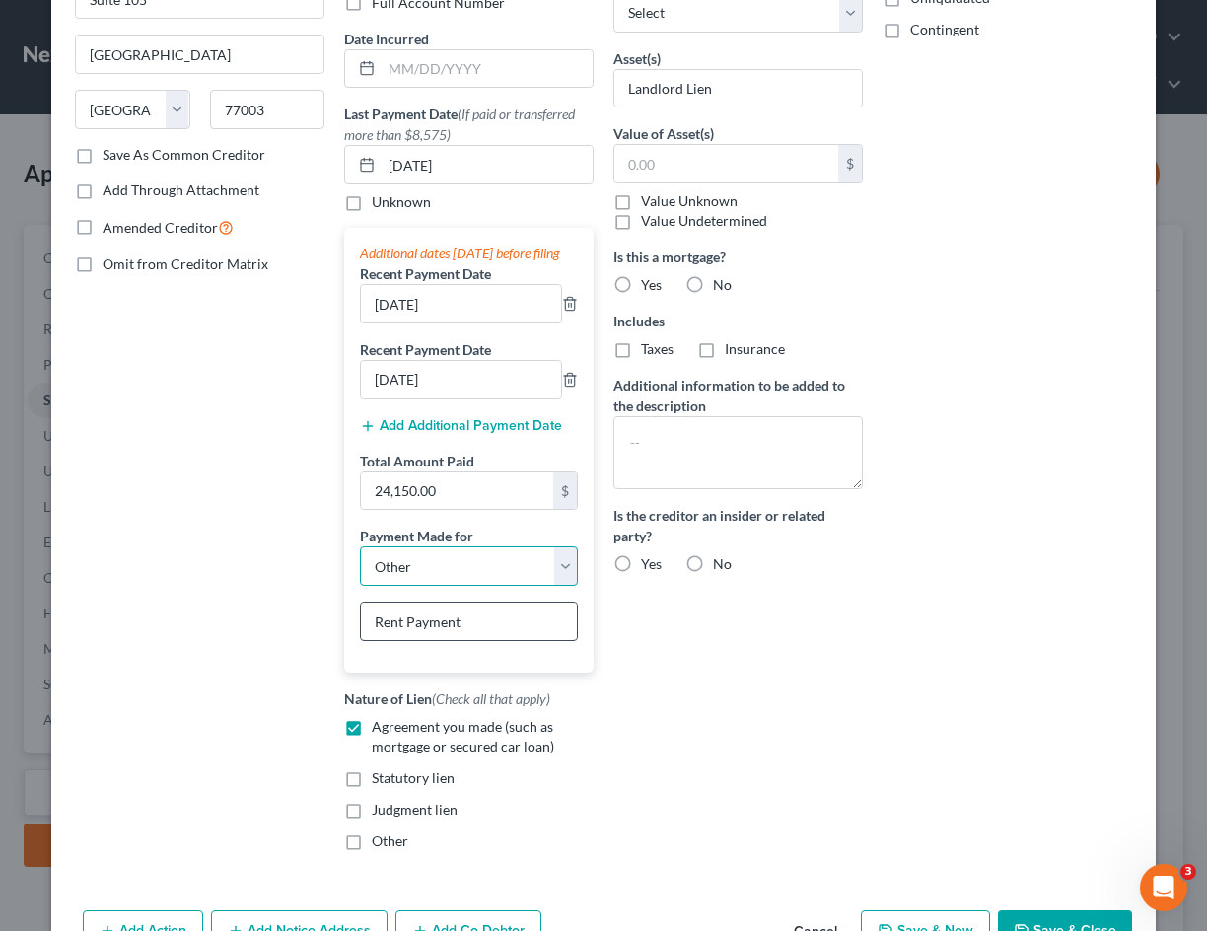
scroll to position [382, 0]
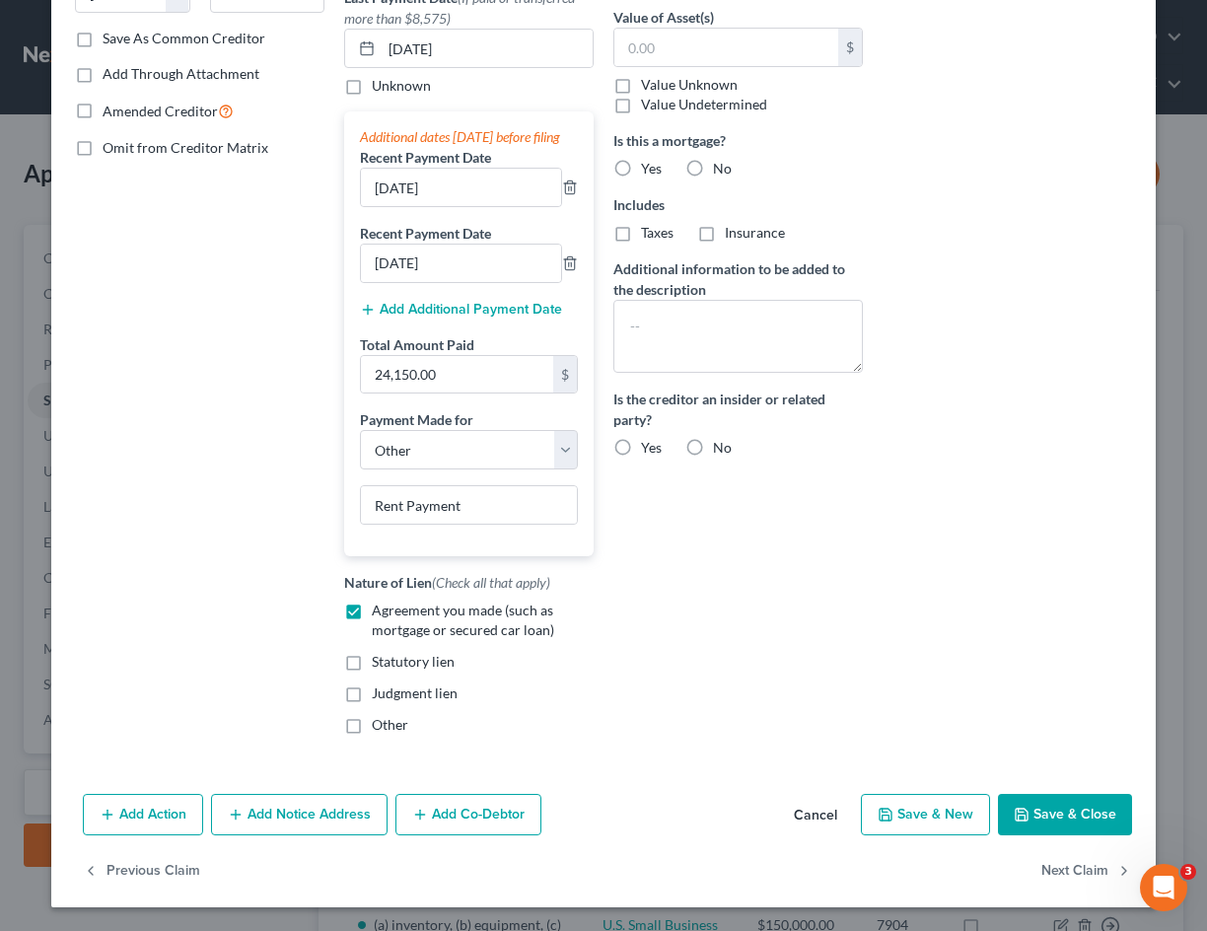
click at [1016, 792] on icon "button" at bounding box center [1022, 815] width 12 height 12
select select
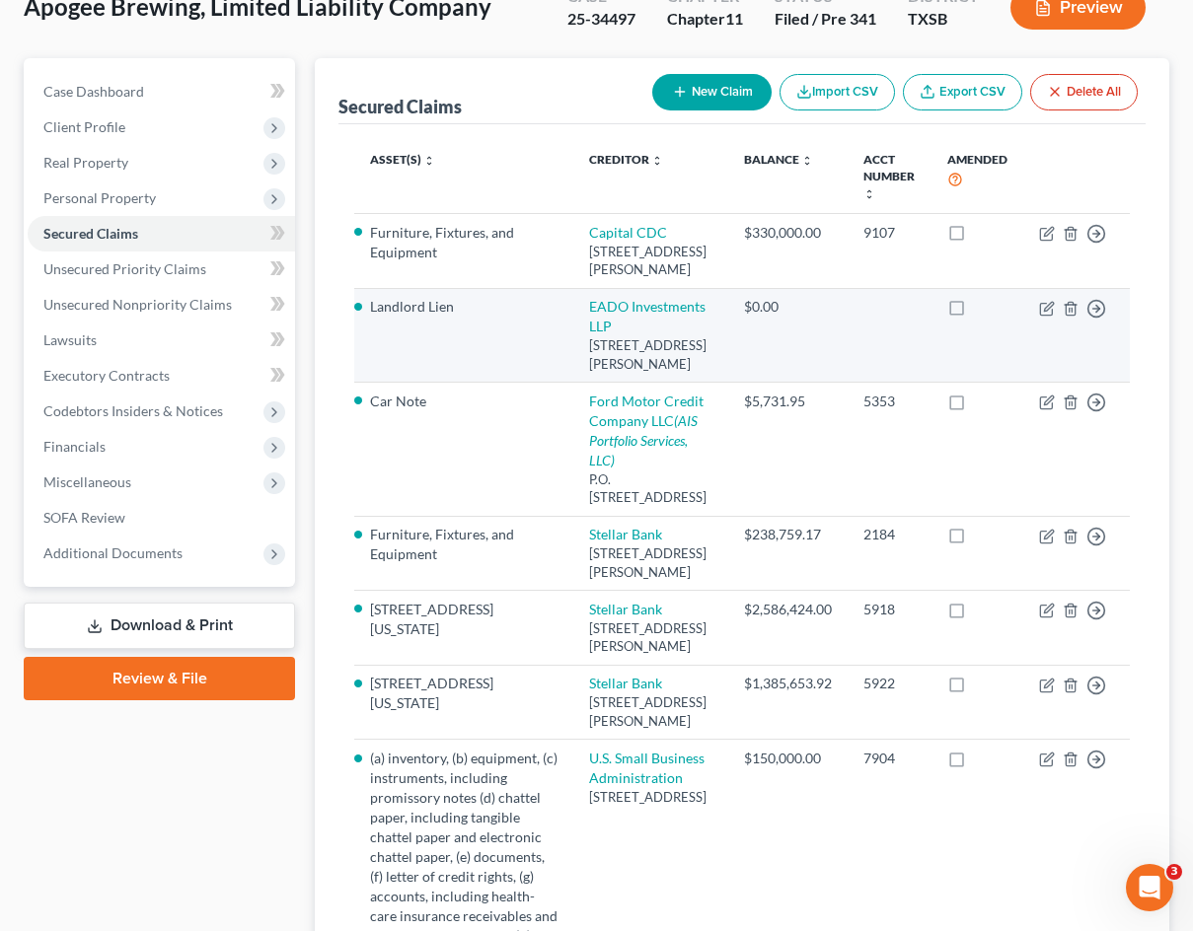
scroll to position [166, 0]
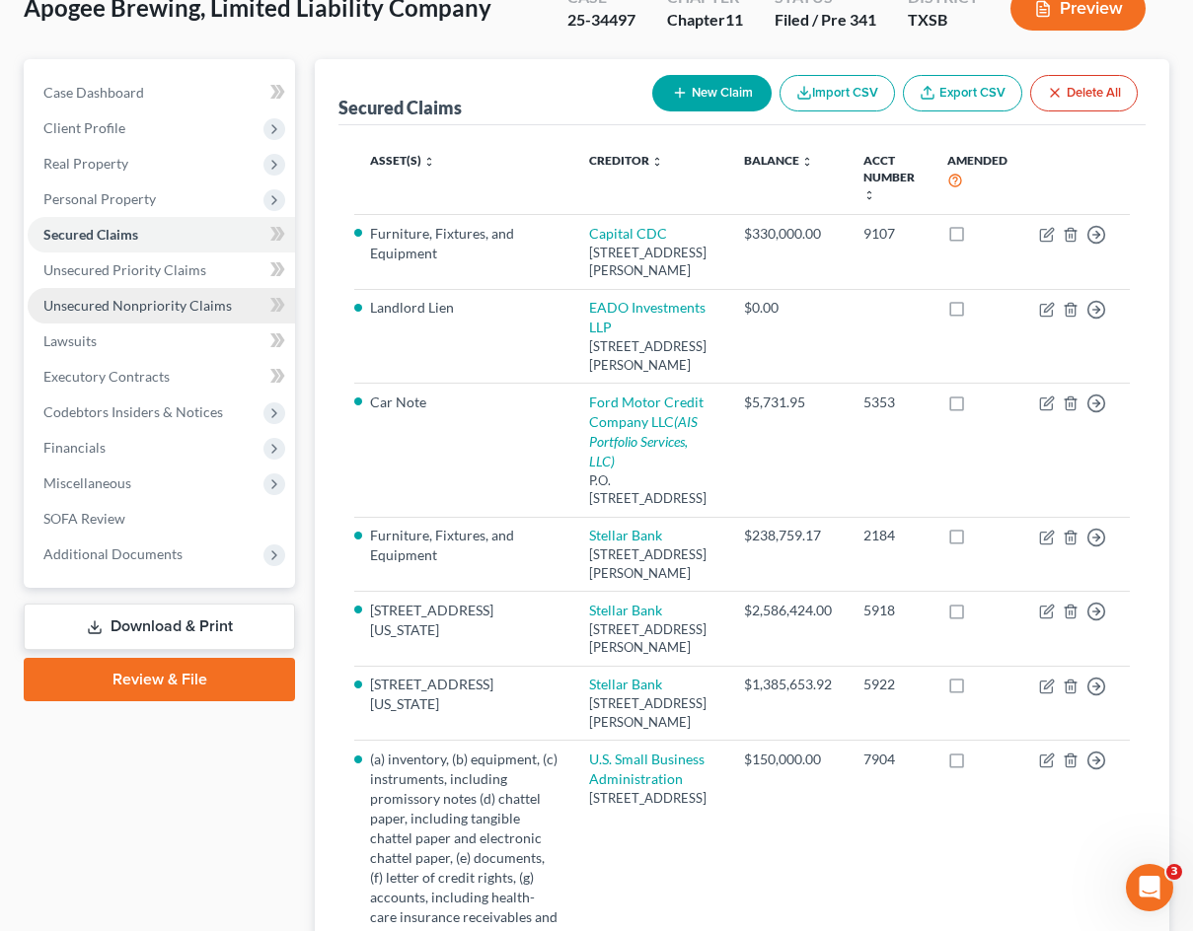
click at [175, 299] on span "Unsecured Nonpriority Claims" at bounding box center [137, 305] width 188 height 17
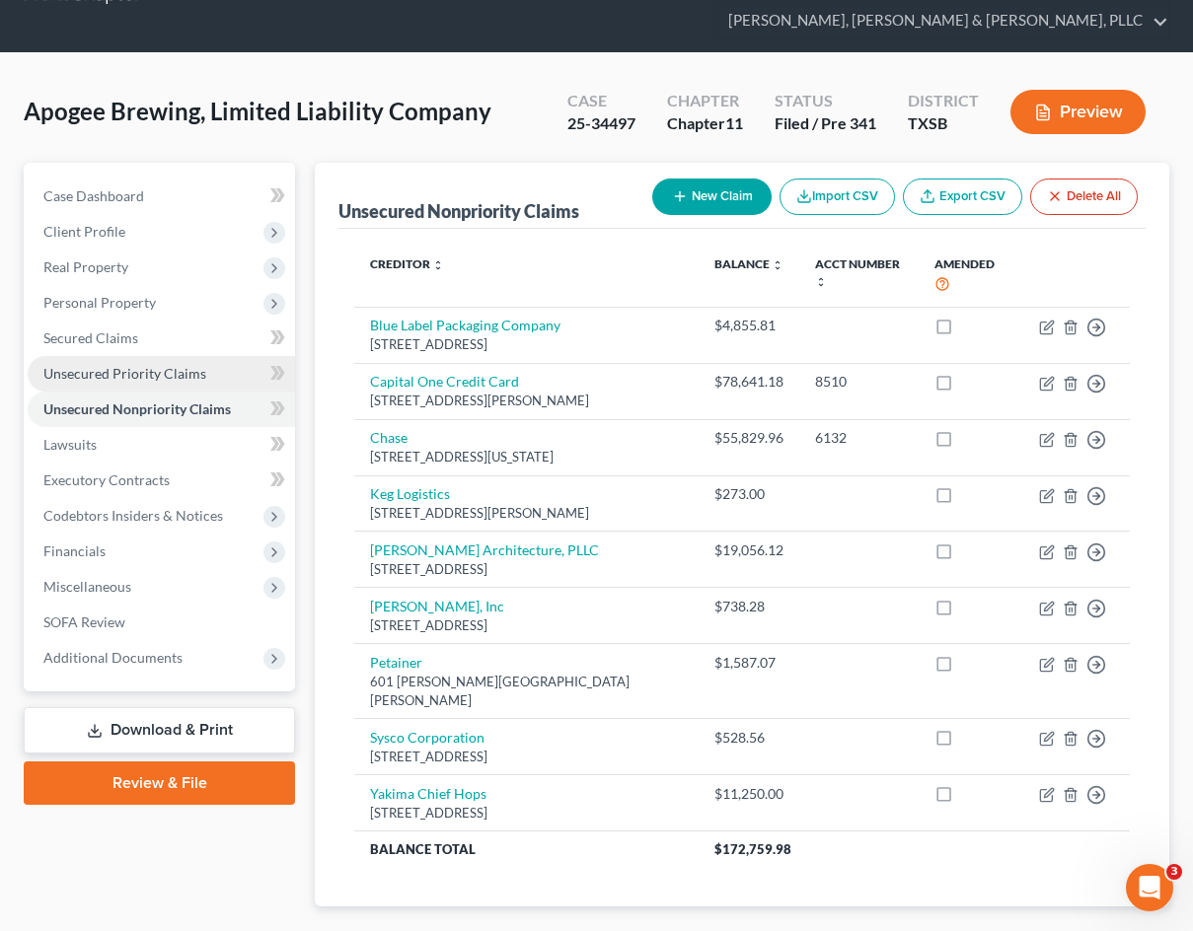
scroll to position [63, 0]
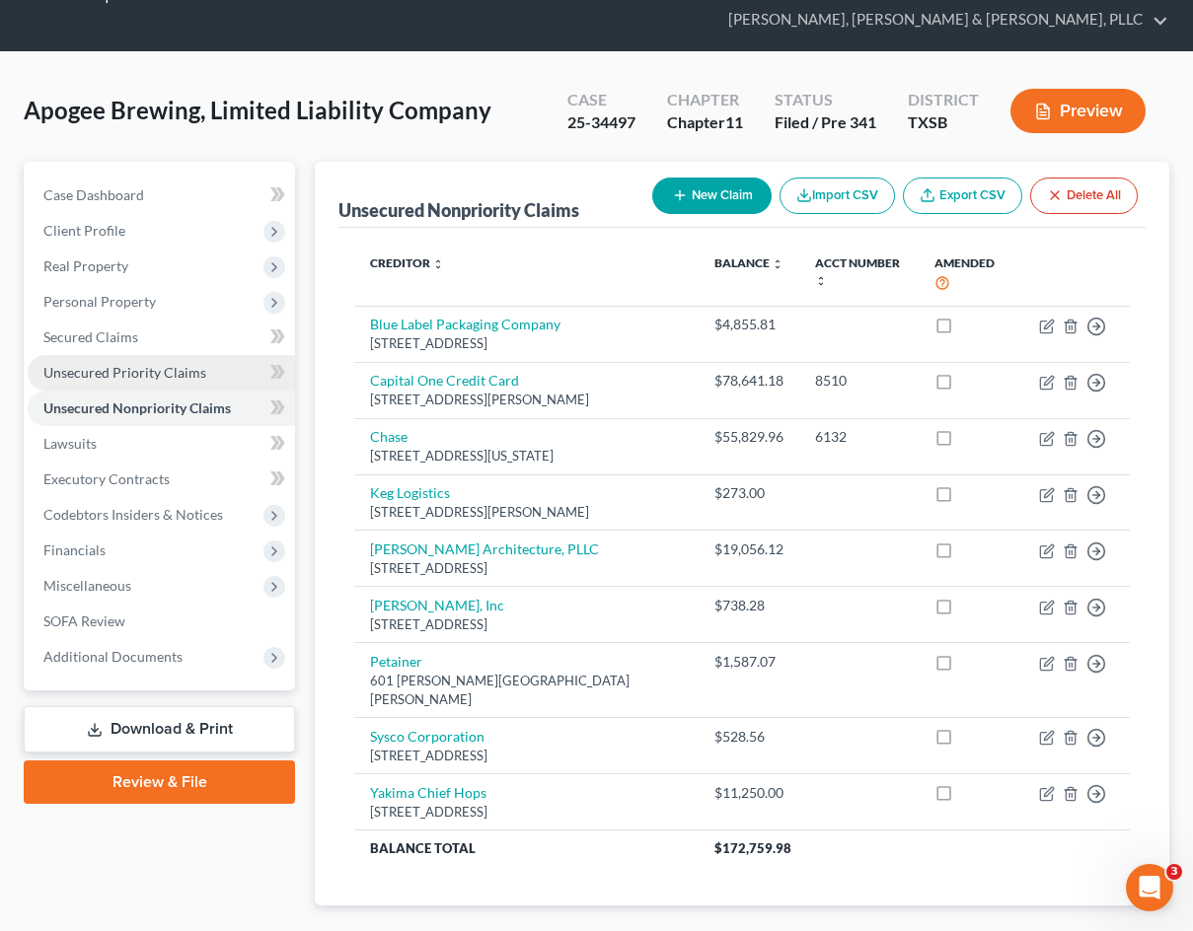
click at [160, 382] on link "Unsecured Priority Claims" at bounding box center [161, 373] width 267 height 36
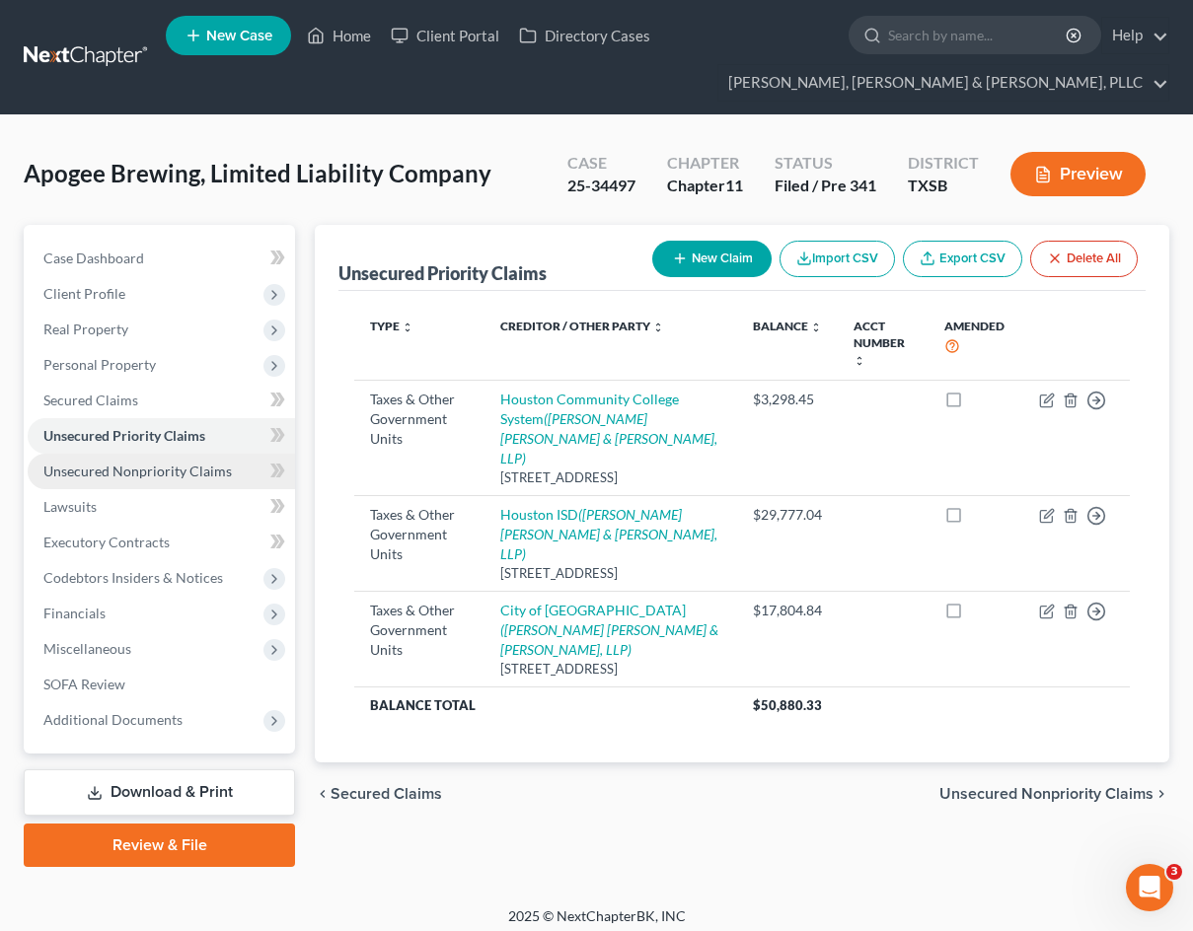
click at [138, 484] on link "Unsecured Nonpriority Claims" at bounding box center [161, 472] width 267 height 36
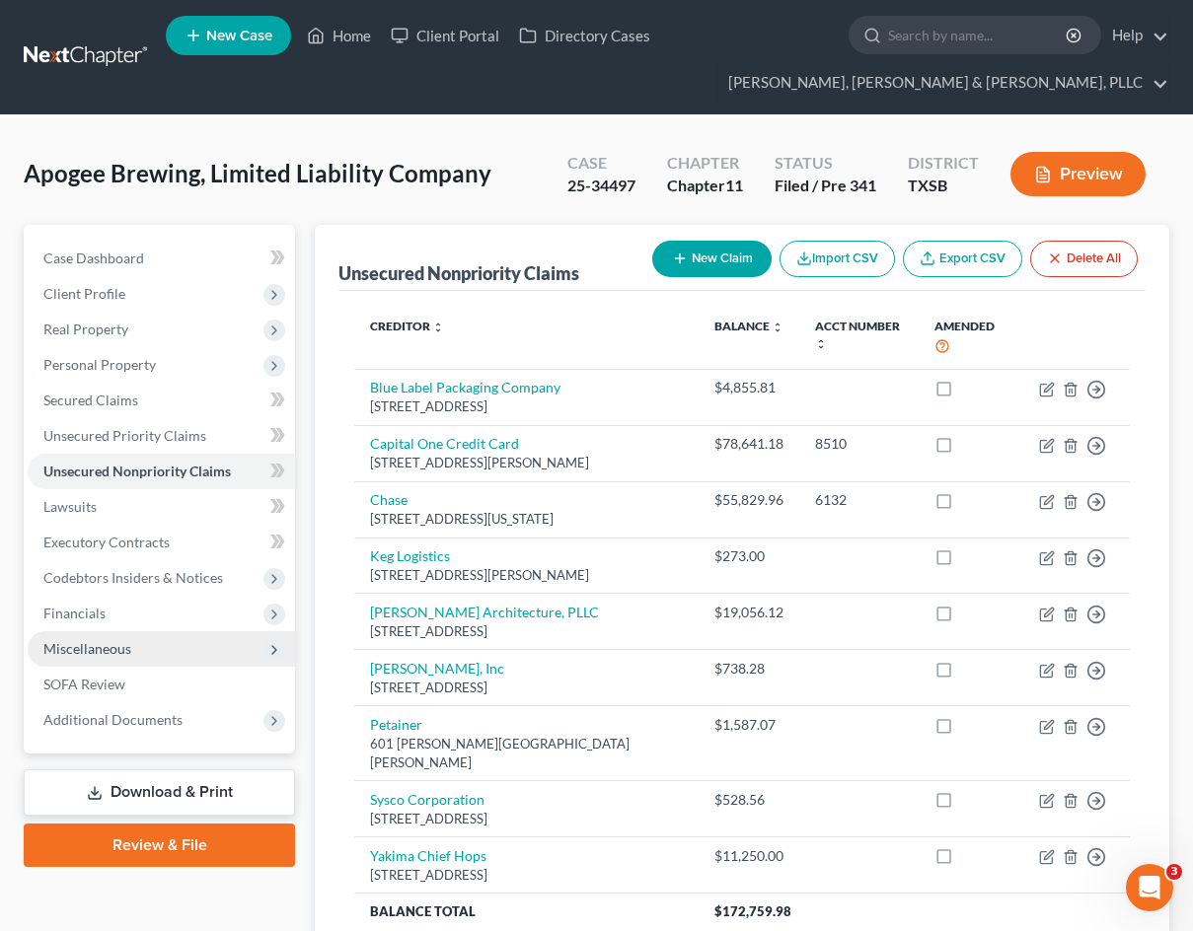
click at [164, 651] on span "Miscellaneous" at bounding box center [161, 649] width 267 height 36
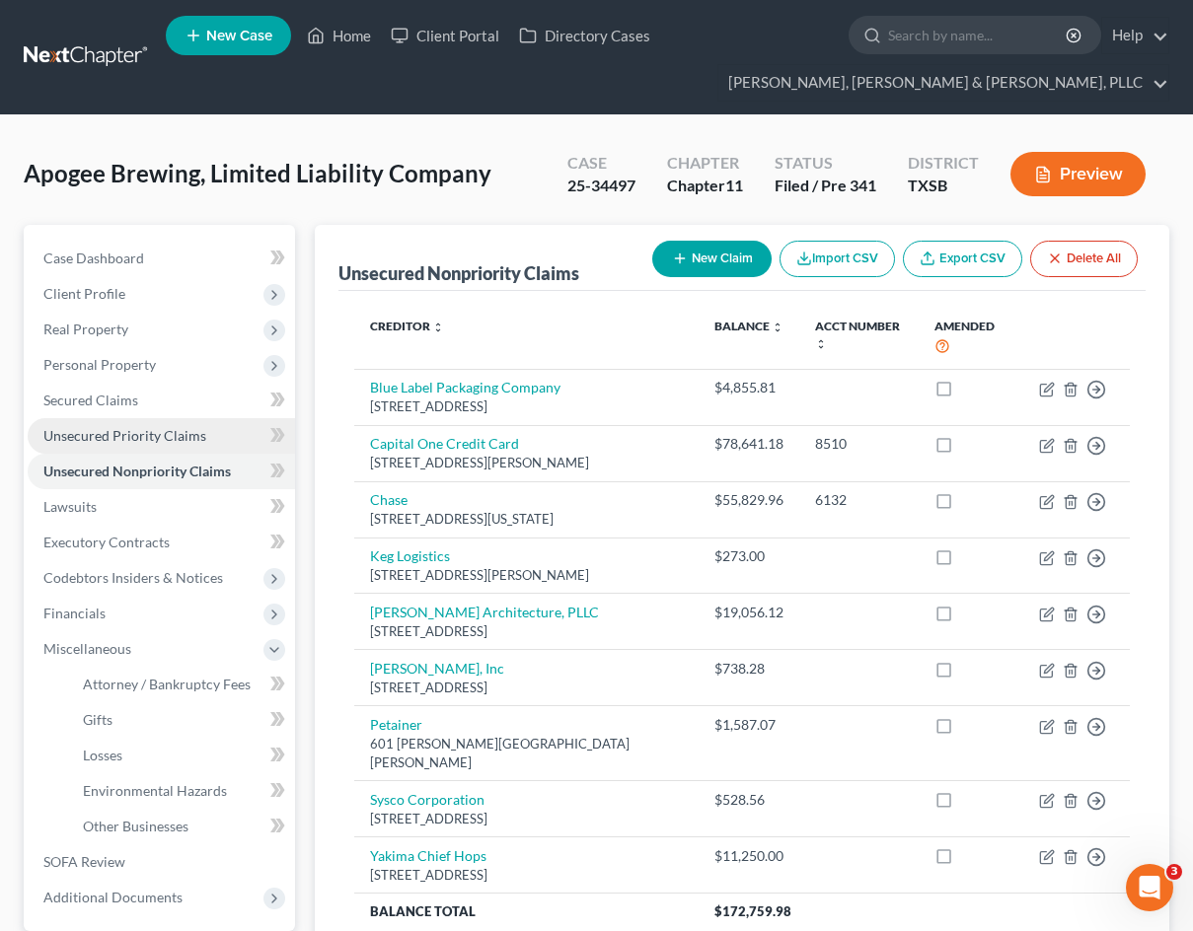
click at [115, 433] on span "Unsecured Priority Claims" at bounding box center [124, 435] width 163 height 17
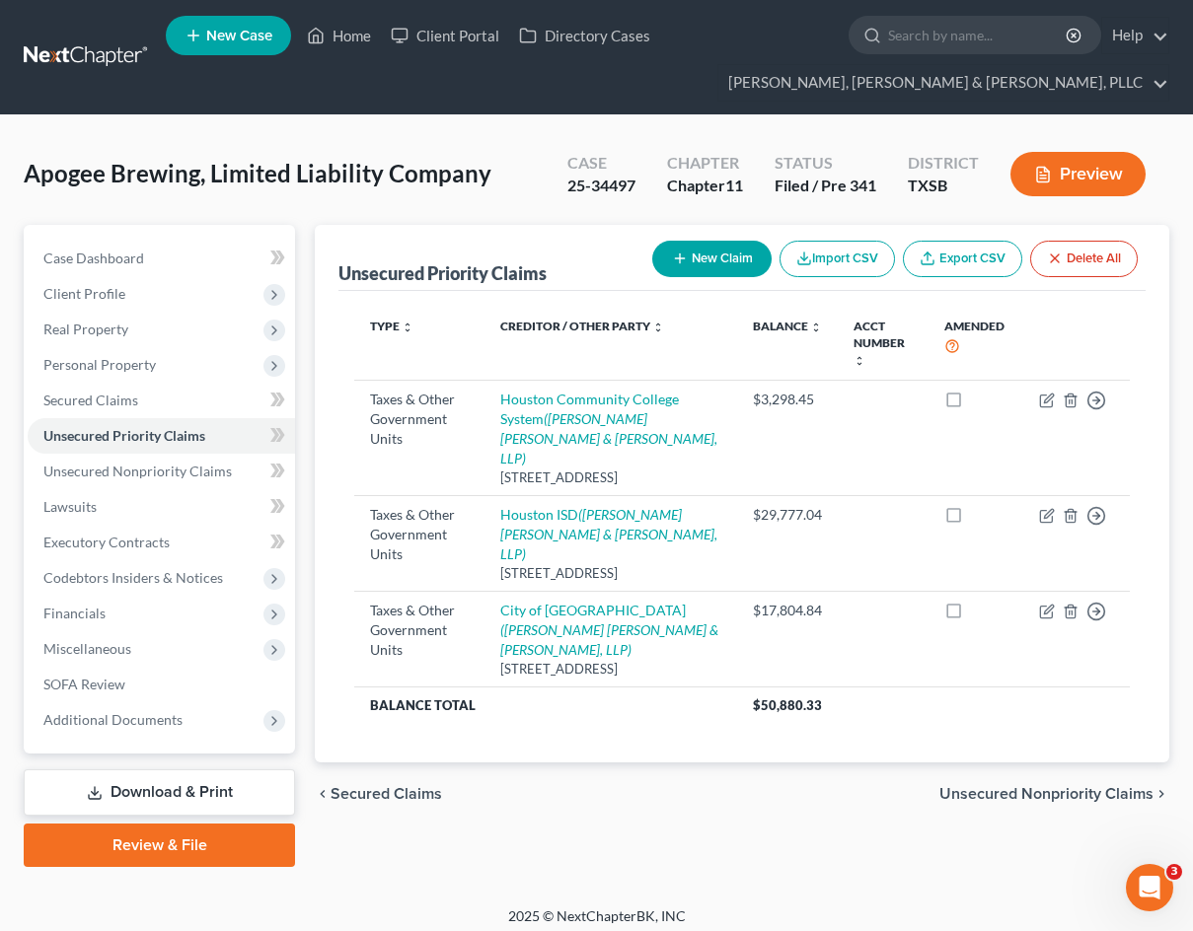
click at [449, 373] on th "Type expand_more expand_less unfold_more" at bounding box center [419, 344] width 130 height 74
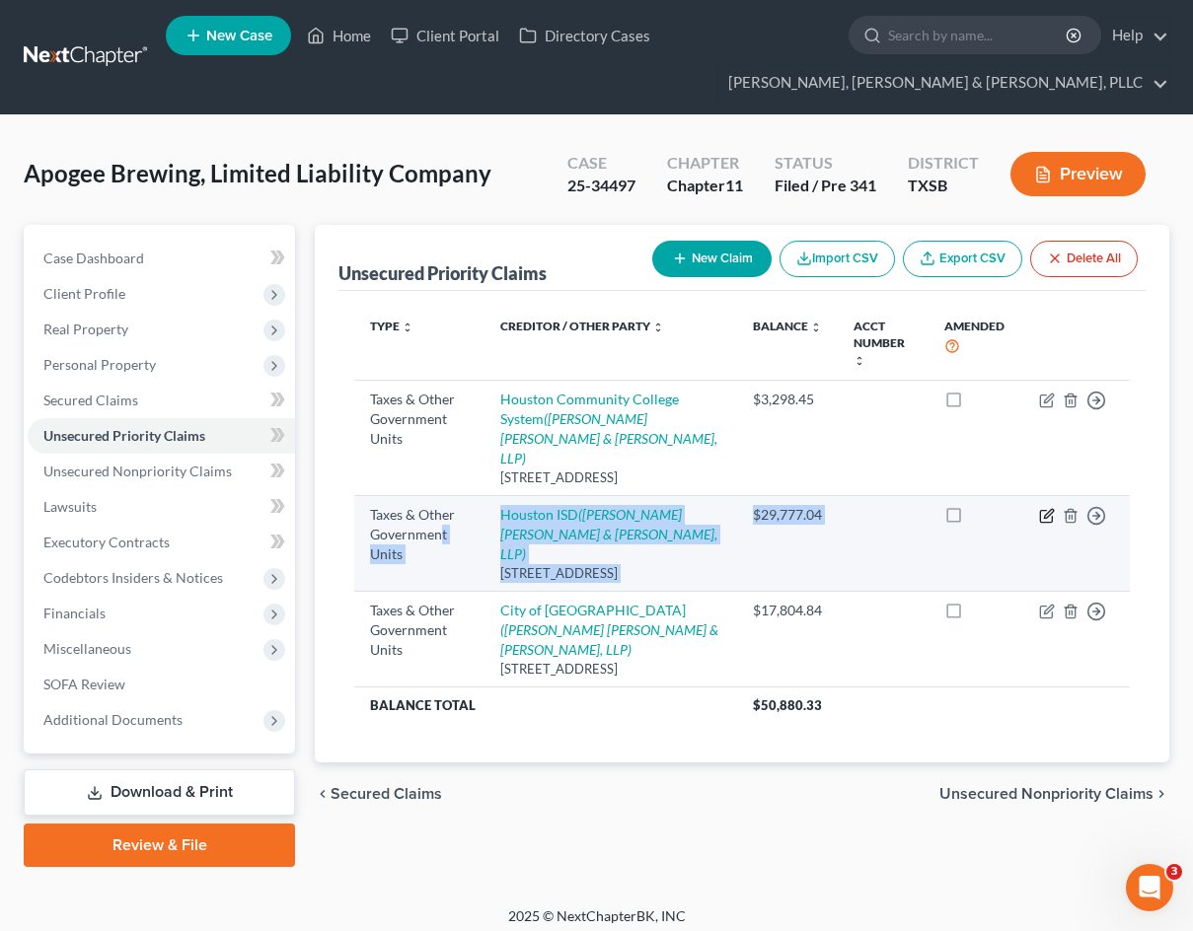
drag, startPoint x: 438, startPoint y: 514, endPoint x: 1053, endPoint y: 499, distance: 615.7
click at [1053, 499] on tr "Taxes & Other Government Units [GEOGRAPHIC_DATA] ISD ([PERSON_NAME] [PERSON_NAM…" at bounding box center [741, 544] width 775 height 96
click at [1053, 508] on icon "button" at bounding box center [1047, 516] width 16 height 16
select select "1"
select select "45"
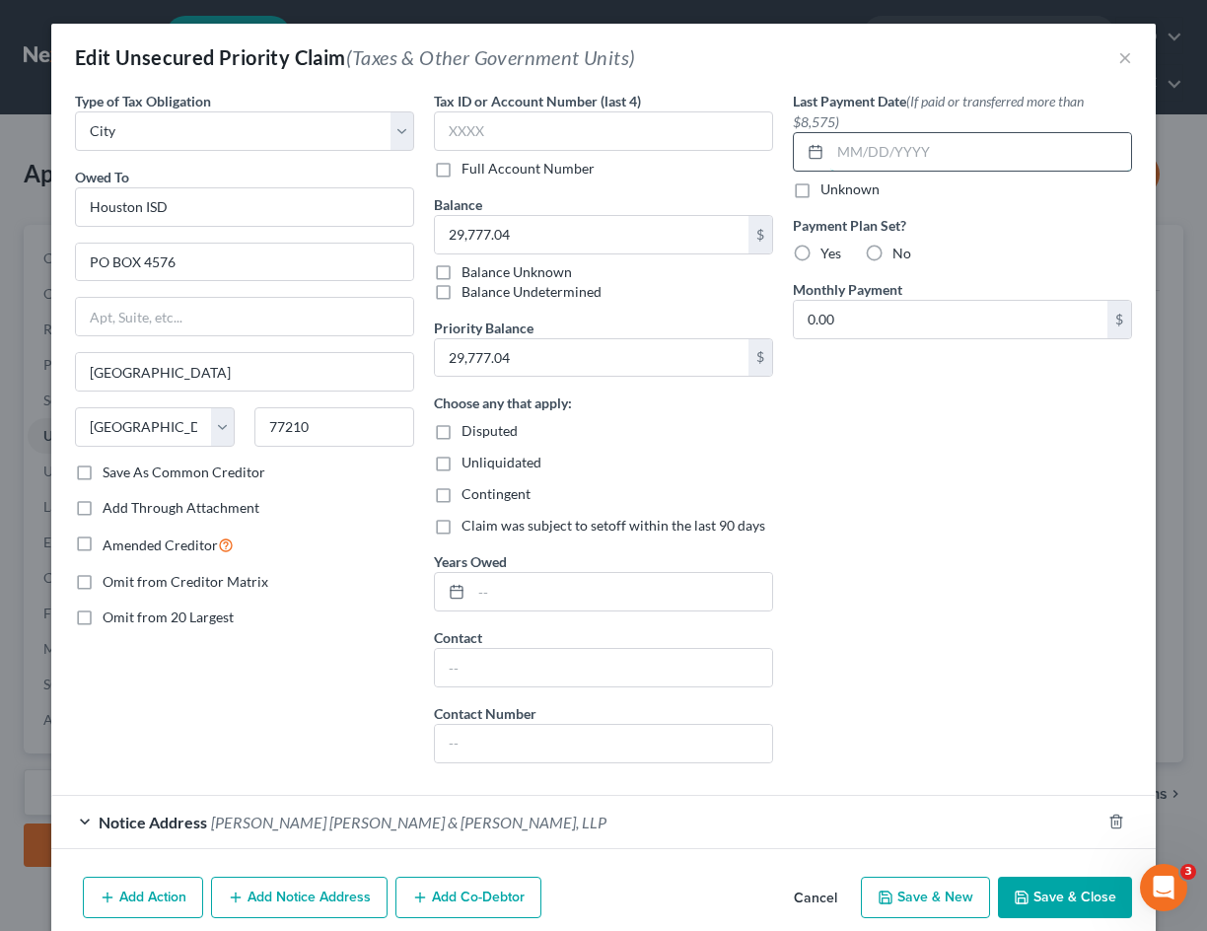
click at [865, 159] on input "text" at bounding box center [981, 151] width 301 height 37
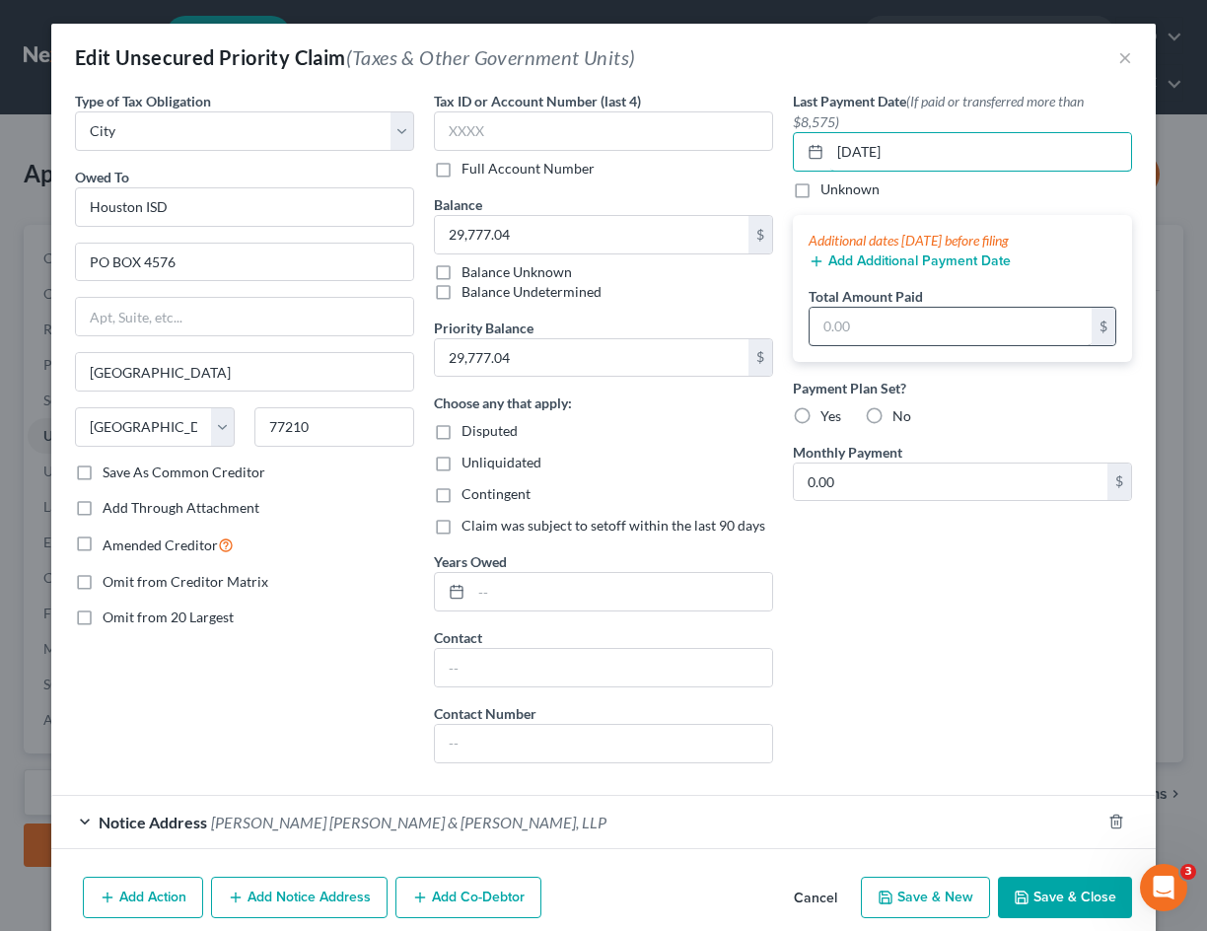
type input "[DATE]"
click at [832, 324] on input "text" at bounding box center [951, 326] width 282 height 37
paste input "$15476.21"
type input "15,476.21"
click at [951, 615] on div "Last Payment Date (If paid or transferred more than $8,575) [DATE] Unknown Addi…" at bounding box center [962, 435] width 359 height 688
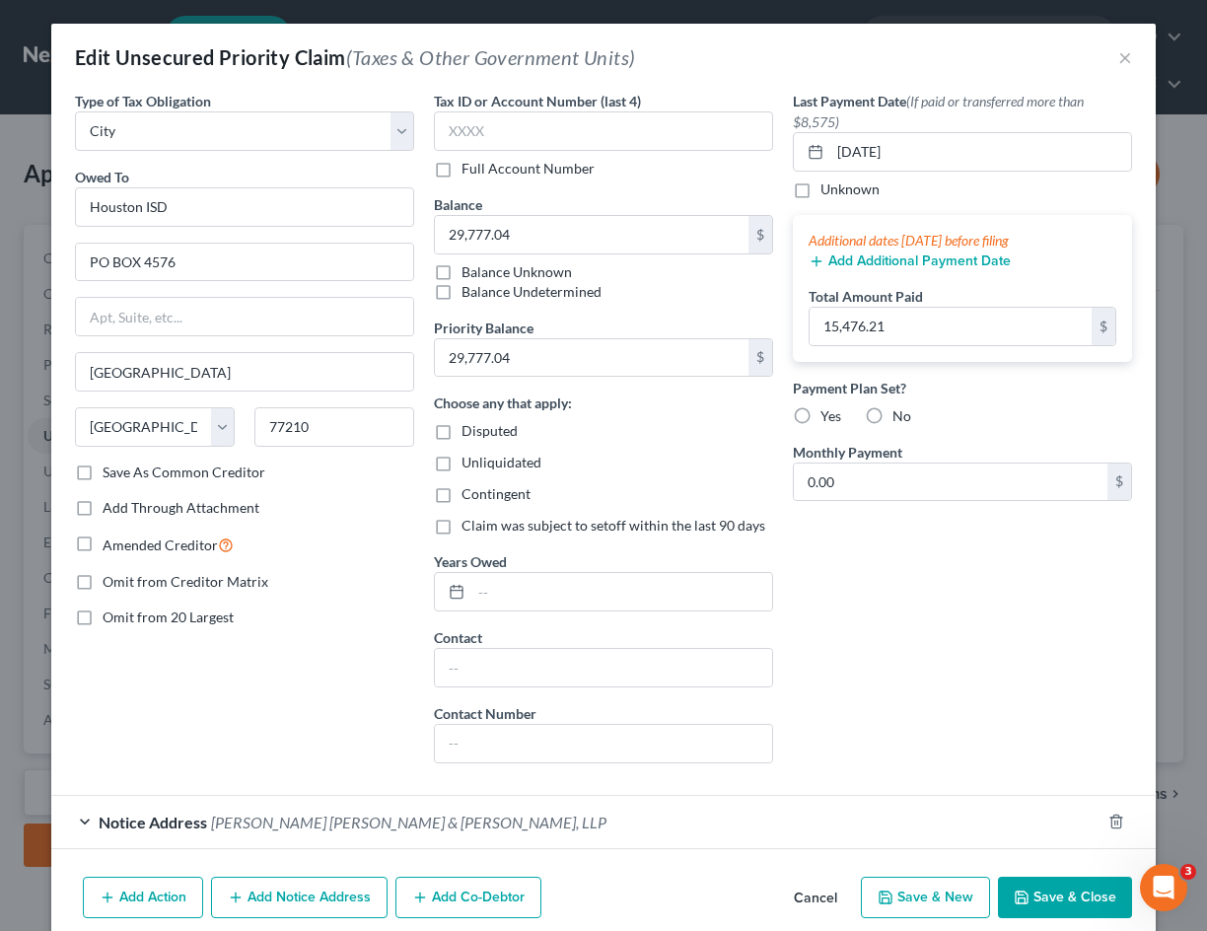
scroll to position [85, 0]
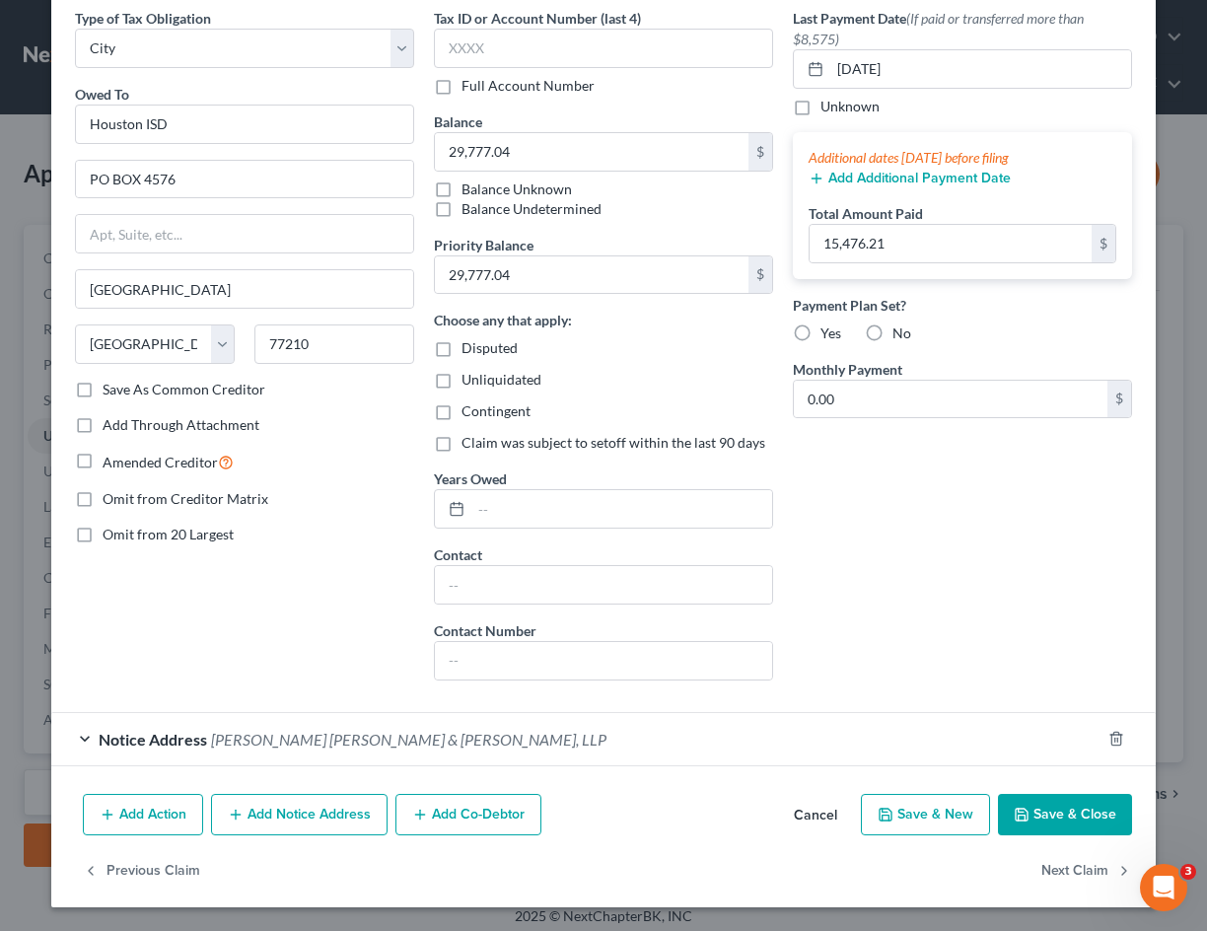
click at [1065, 792] on button "Save & Close" at bounding box center [1065, 814] width 134 height 41
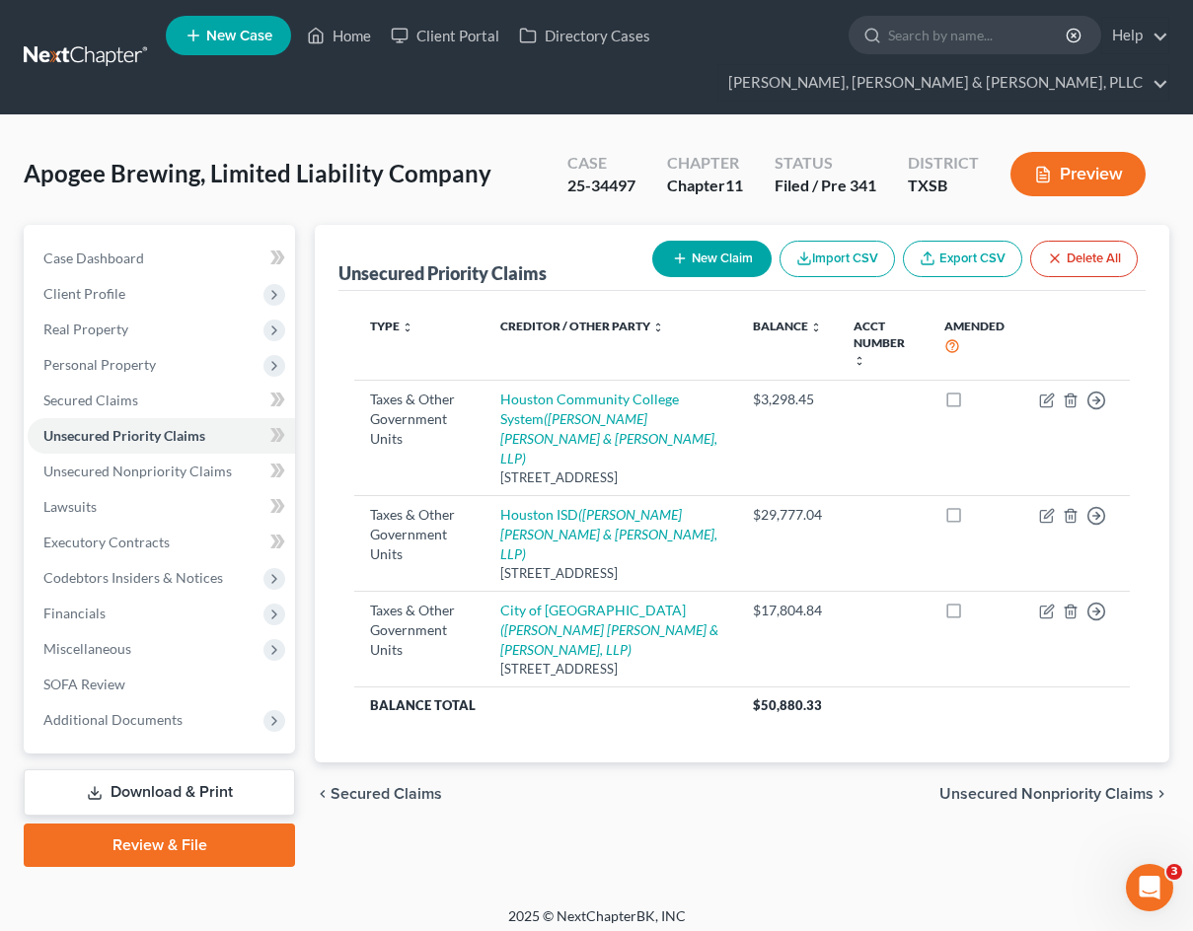
click at [473, 329] on th "Type expand_more expand_less unfold_more" at bounding box center [419, 344] width 130 height 74
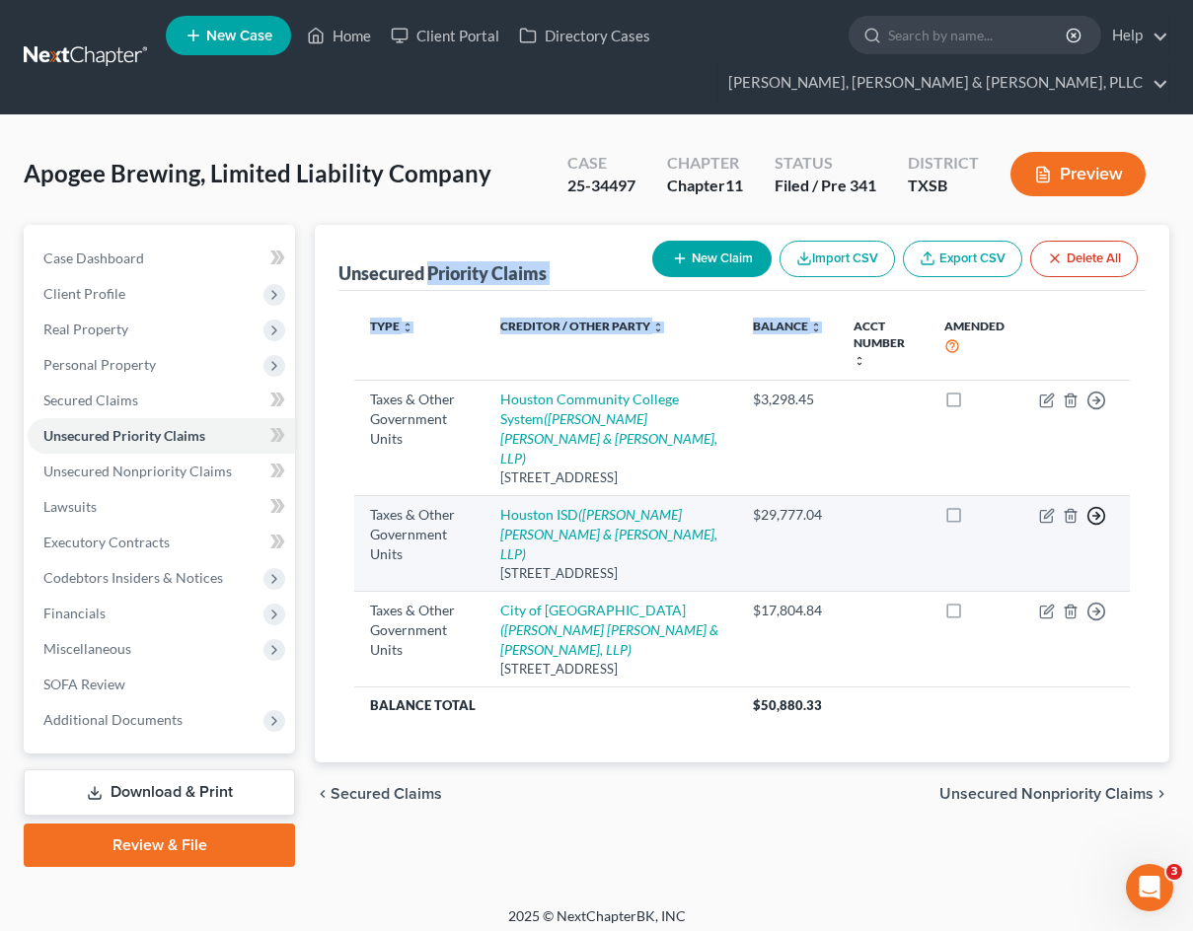
drag, startPoint x: 431, startPoint y: 248, endPoint x: 1101, endPoint y: 504, distance: 717.2
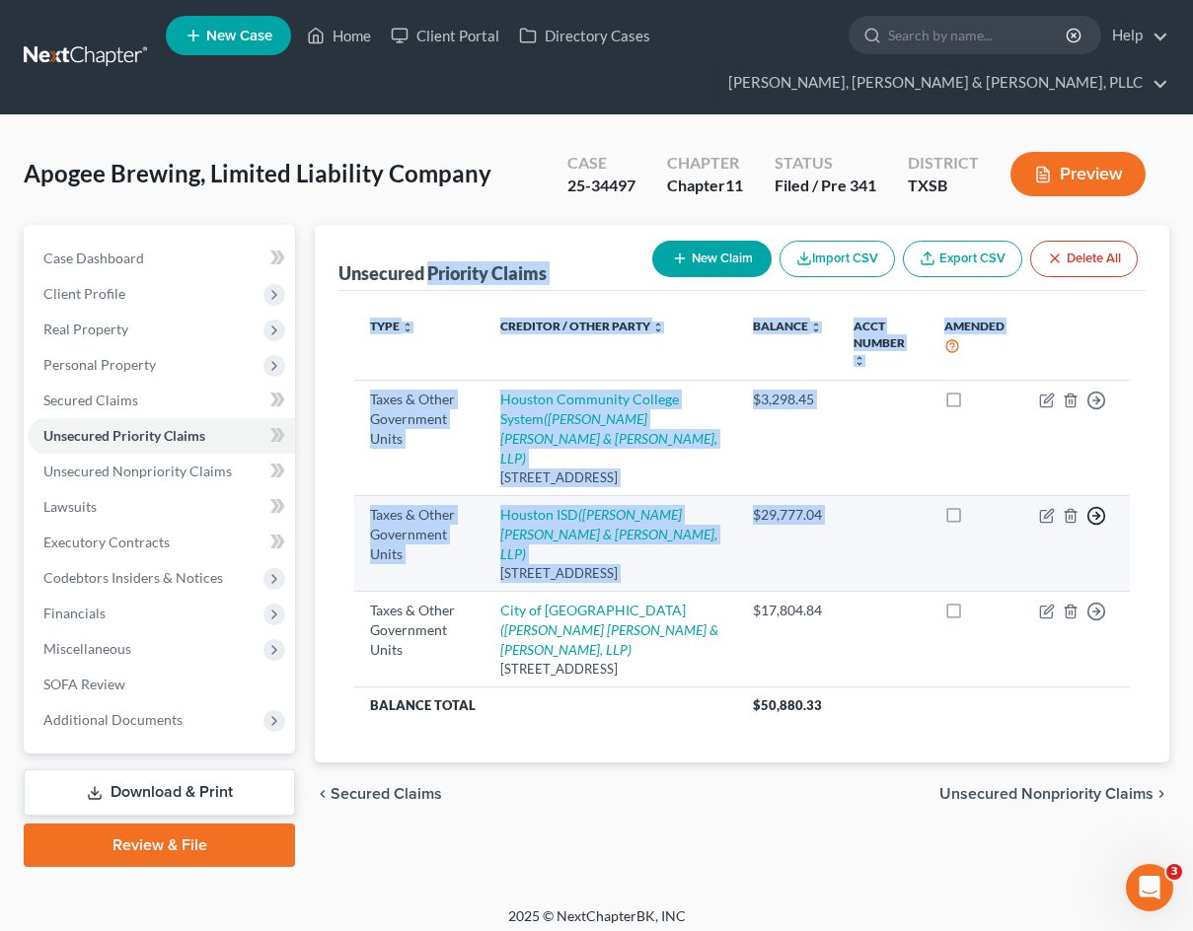
click at [1101, 504] on div "Unsecured Priority Claims New Claim Import CSV Export CSV Delete All Type expan…" at bounding box center [742, 494] width 854 height 538
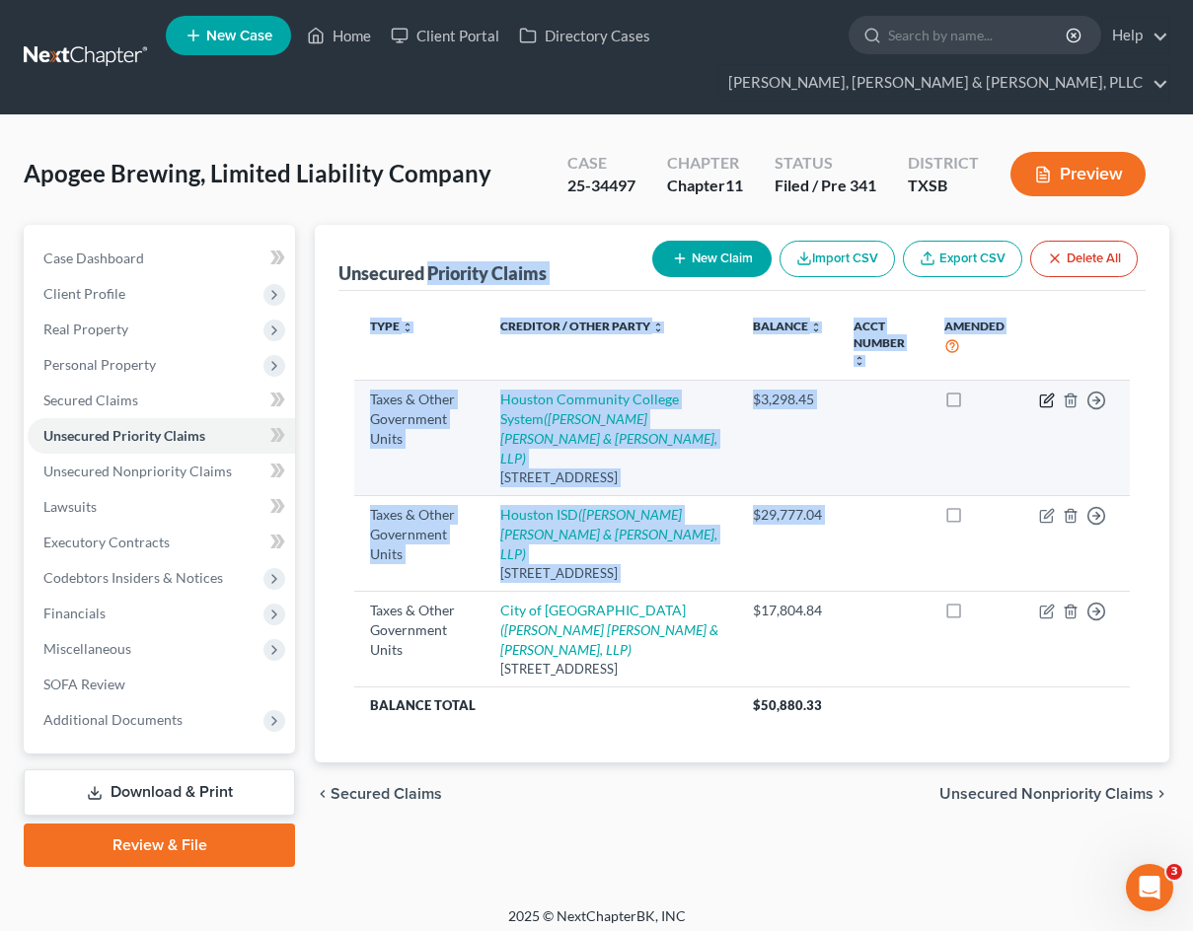
click at [1049, 401] on icon "button" at bounding box center [1048, 398] width 9 height 9
select select "1"
select select "45"
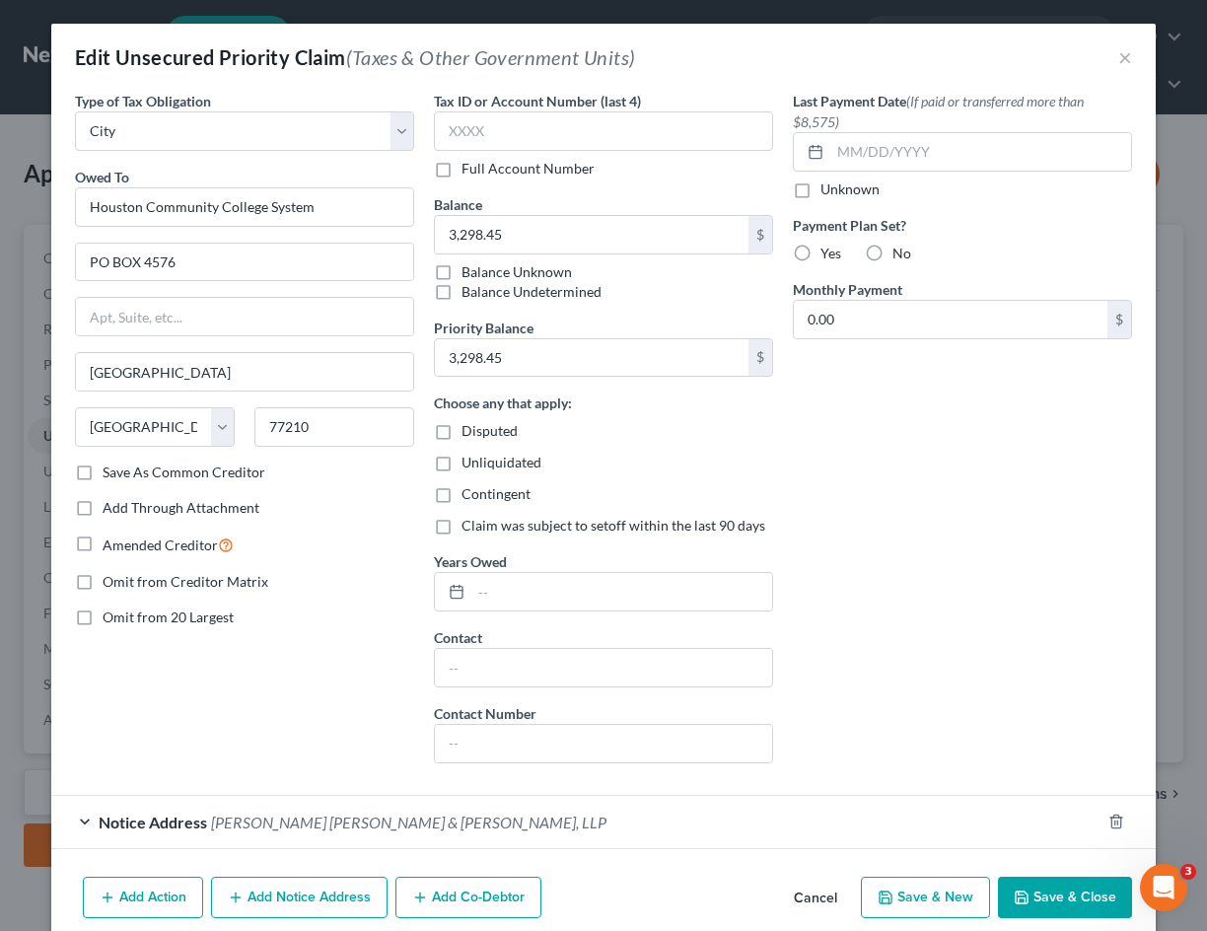
click at [524, 213] on div "Balance 3,298.45 $ Balance Unknown Balance Undetermined 3,298.45 $ Balance Unkn…" at bounding box center [603, 248] width 339 height 108
click at [947, 178] on div "Last Payment Date (If paid or transferred more than $8,575) Unknown" at bounding box center [962, 145] width 339 height 109
click at [944, 166] on input "text" at bounding box center [981, 151] width 301 height 37
paste input "1714.33"
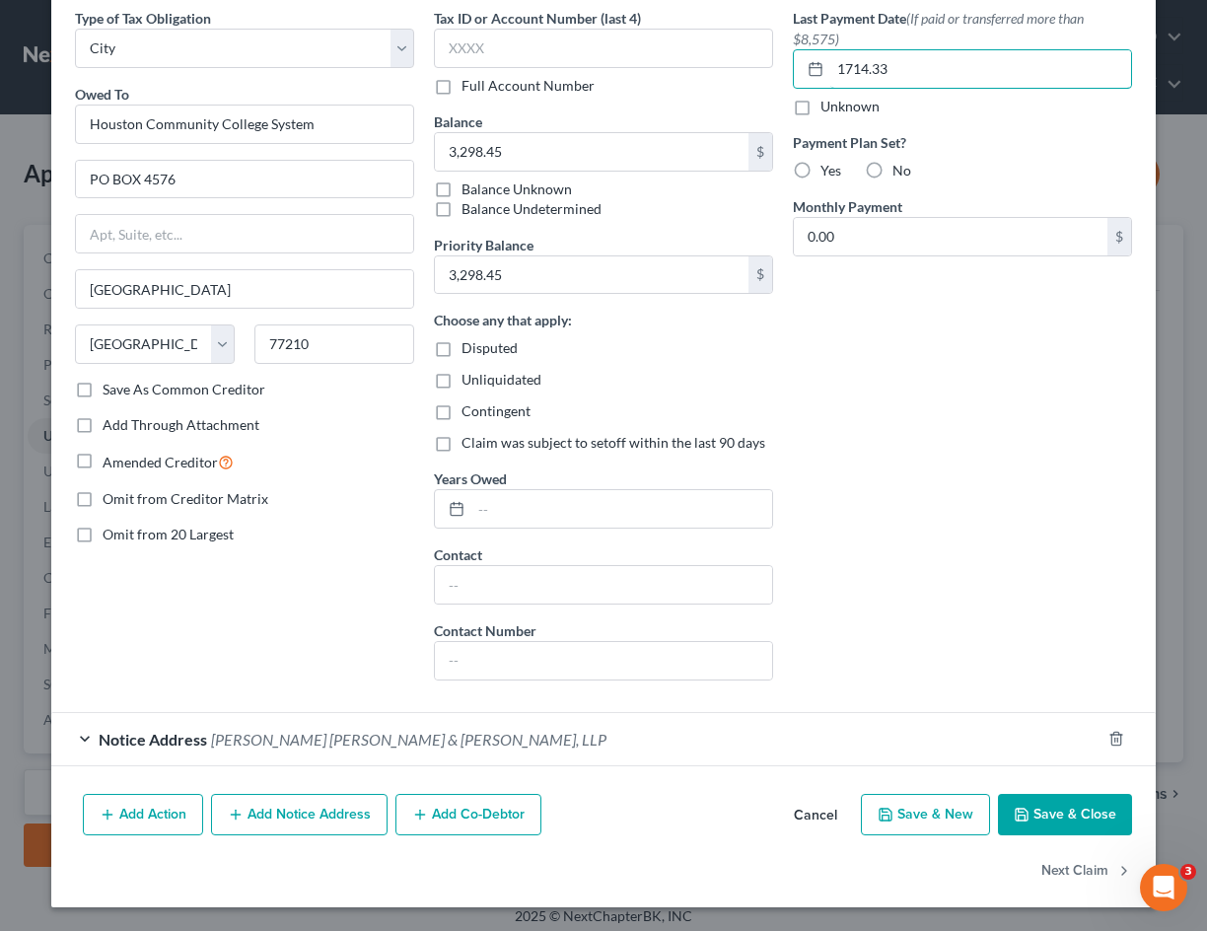
type input "1714.33"
click at [1000, 160] on div "Payment Plan Set? Yes No" at bounding box center [962, 156] width 339 height 48
click at [975, 87] on input "1714.33" at bounding box center [981, 68] width 301 height 37
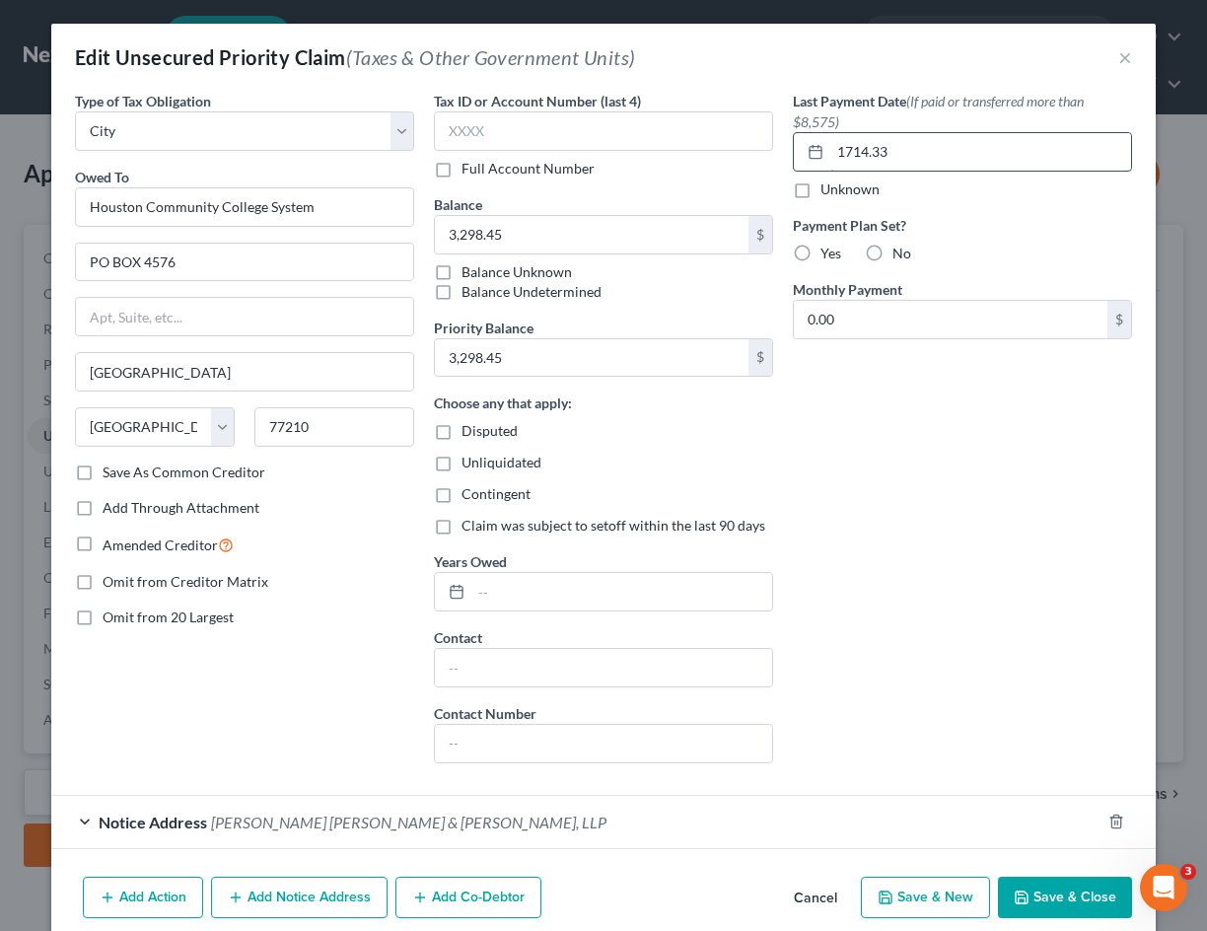
click at [907, 144] on input "1714.33" at bounding box center [981, 151] width 301 height 37
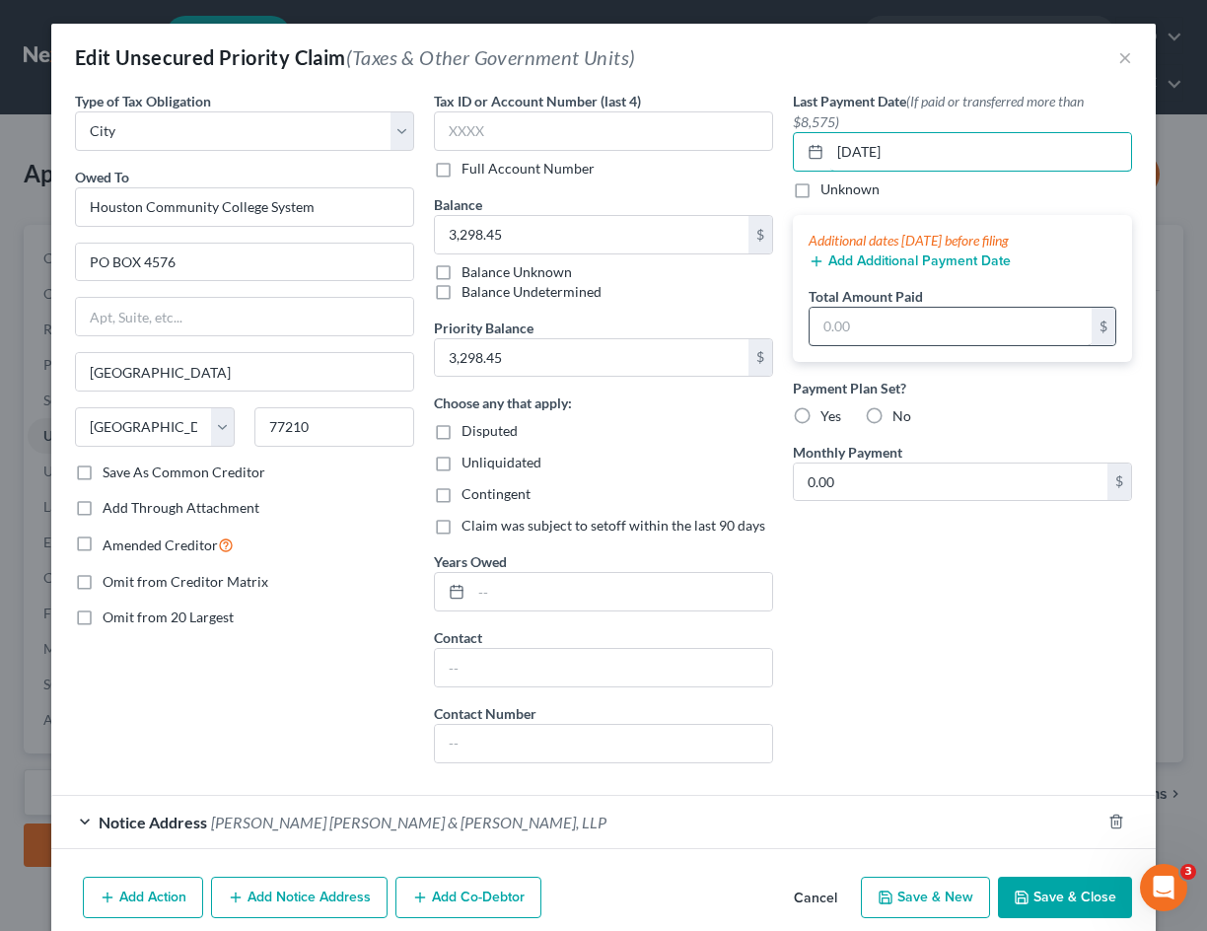
type input "[DATE]"
click at [852, 342] on input "text" at bounding box center [951, 326] width 282 height 37
paste input "1714.33"
type input "1,714.33"
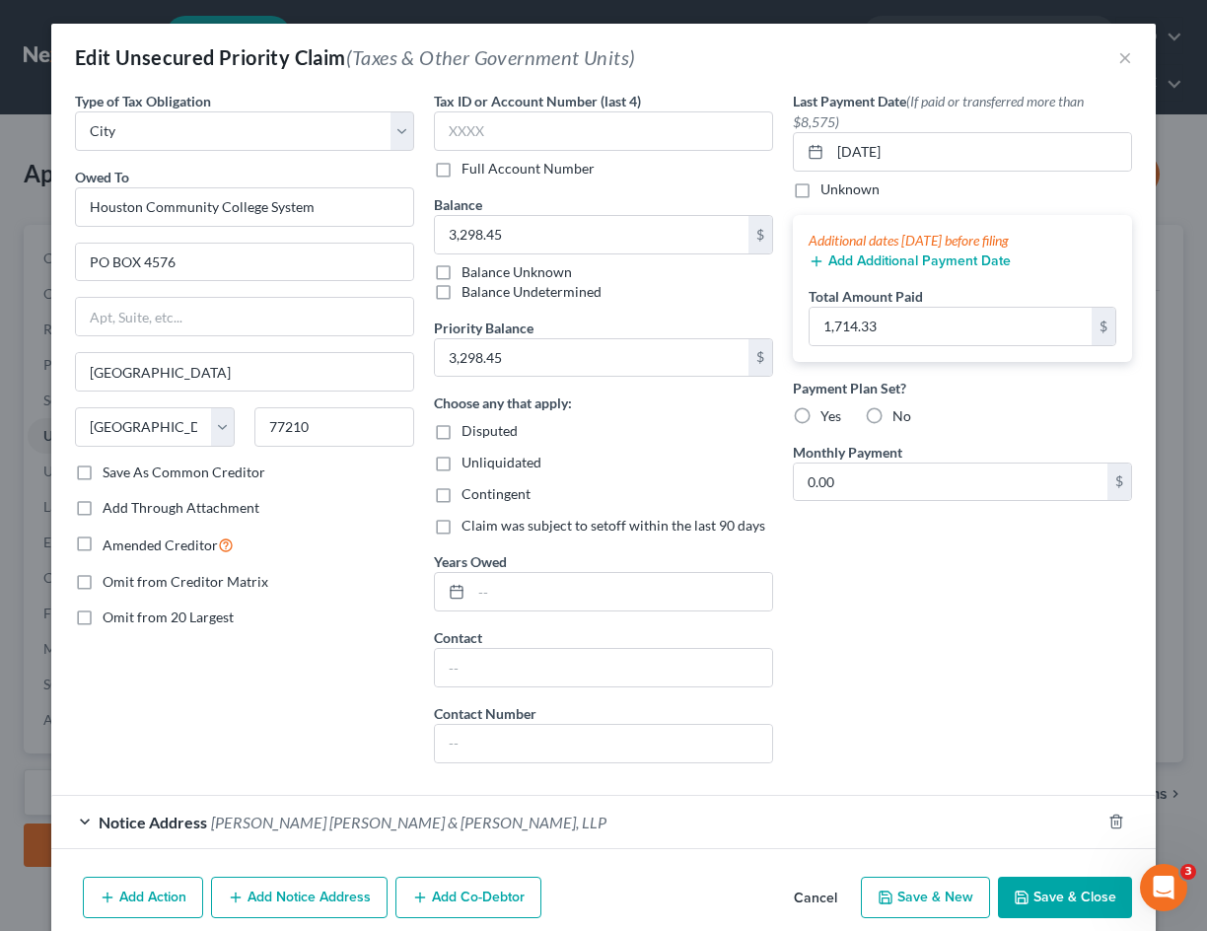
click at [948, 660] on div "Last Payment Date (If paid or transferred more than $8,575) [DATE] Unknown Addi…" at bounding box center [962, 435] width 359 height 688
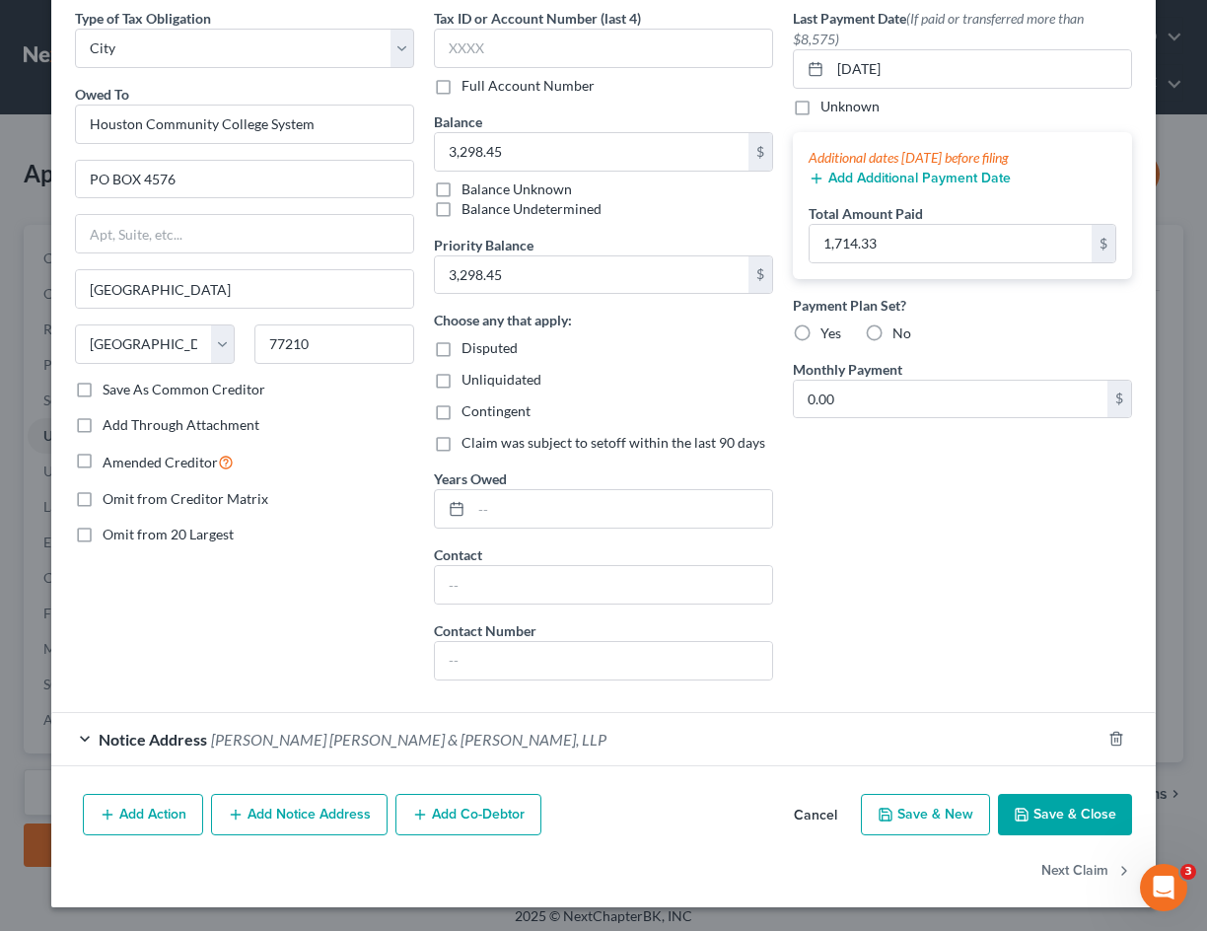
click at [1064, 792] on button "Save & Close" at bounding box center [1065, 814] width 134 height 41
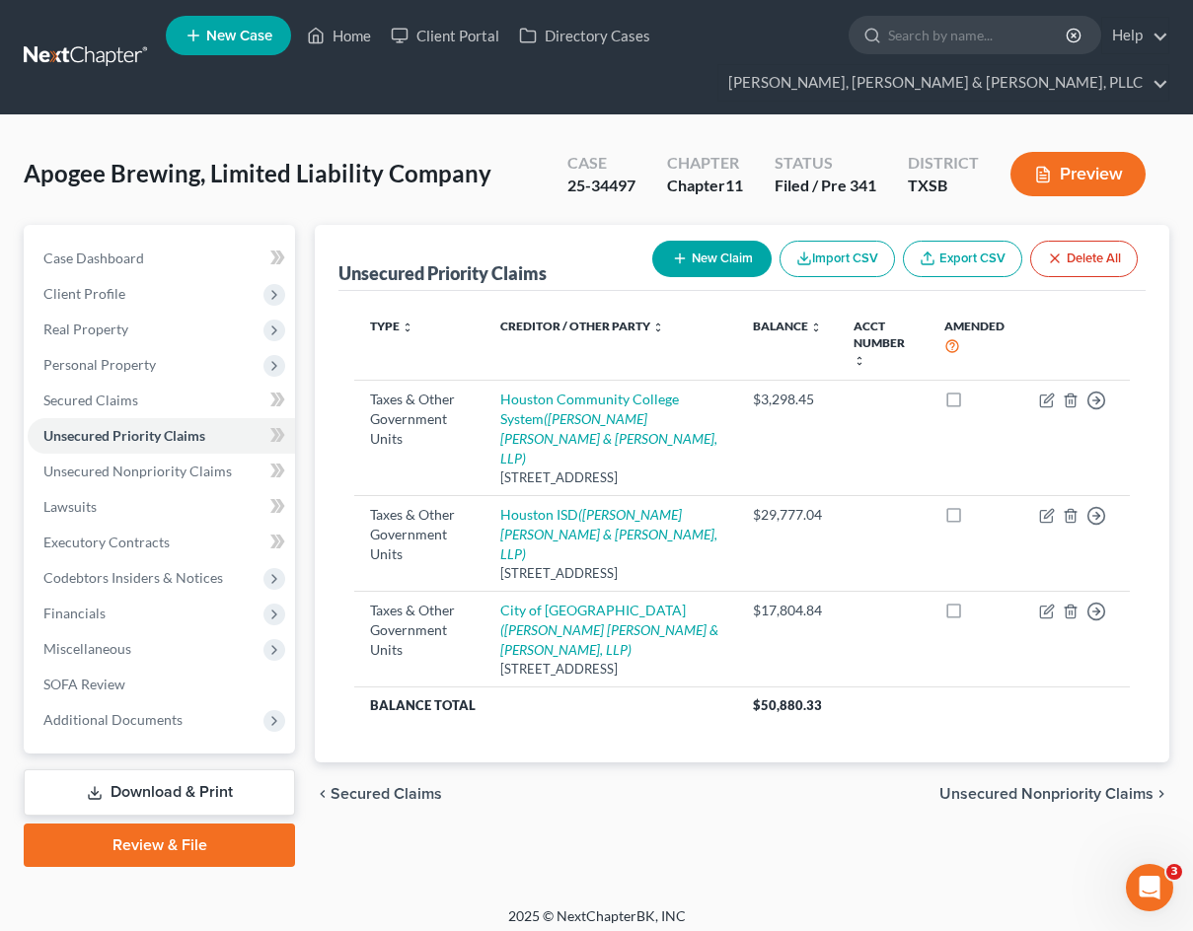
click at [338, 396] on div "Type expand_more expand_less unfold_more Creditor / Other Party expand_more exp…" at bounding box center [741, 526] width 807 height 471
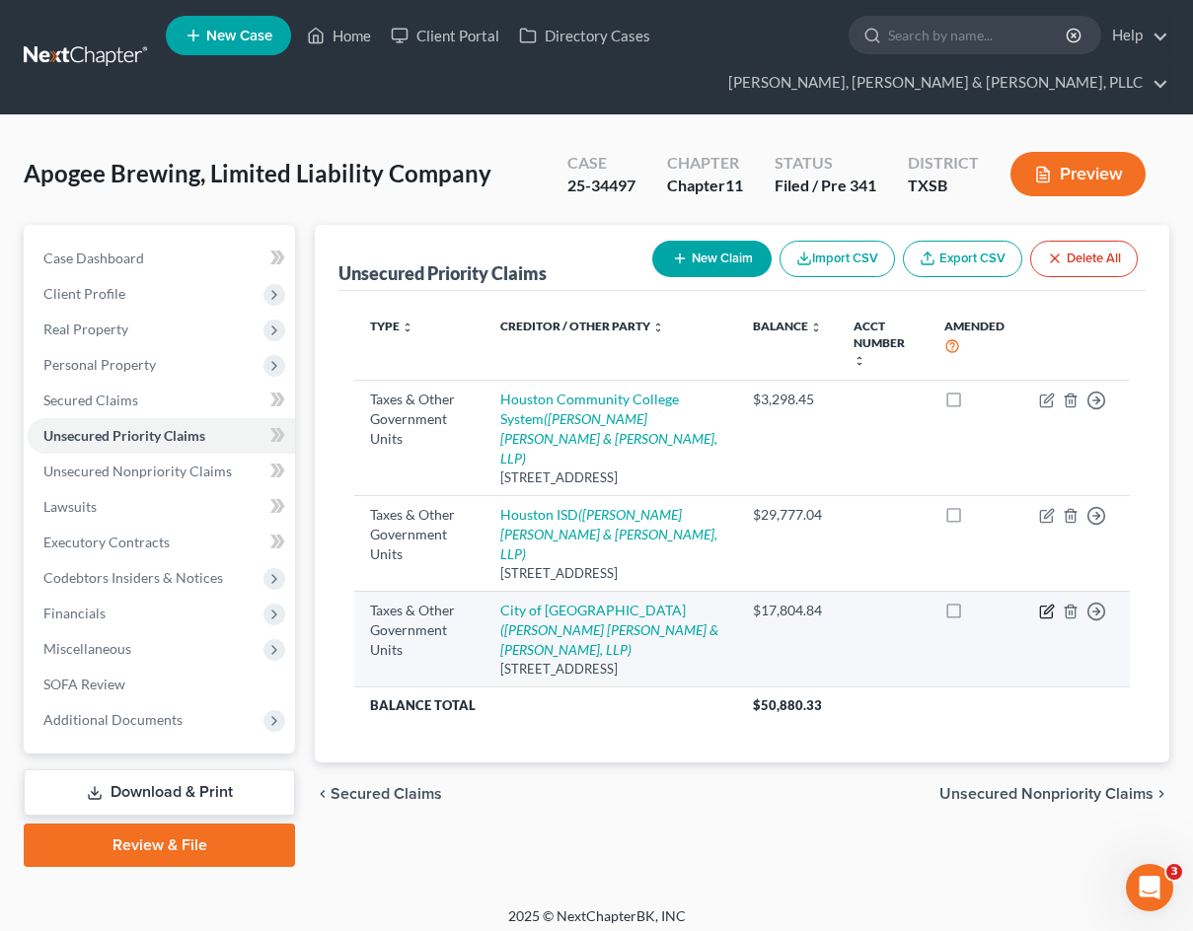
click at [1051, 607] on icon "button" at bounding box center [1046, 613] width 12 height 12
select select "1"
select select "45"
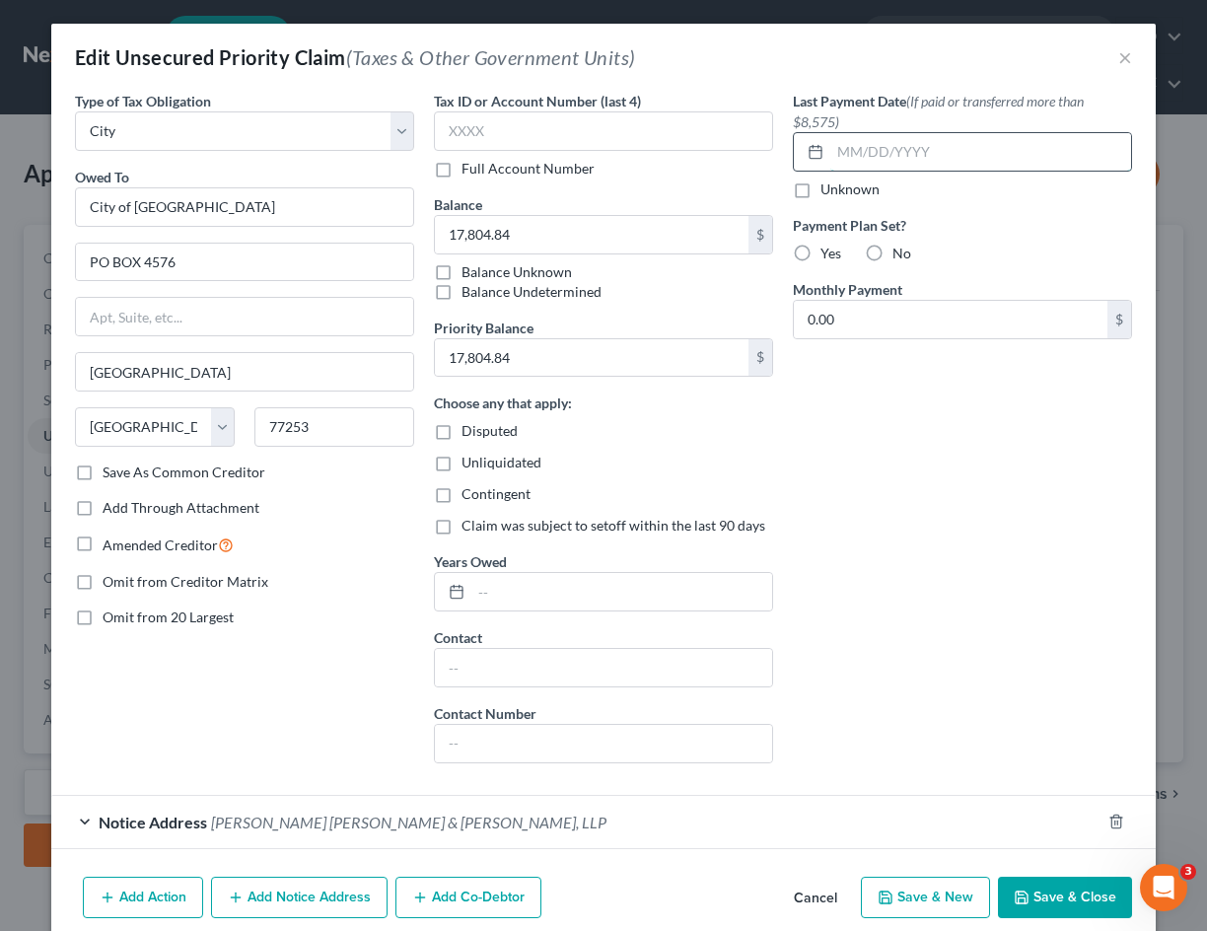
click at [938, 168] on input "text" at bounding box center [981, 151] width 301 height 37
type input "[DATE]"
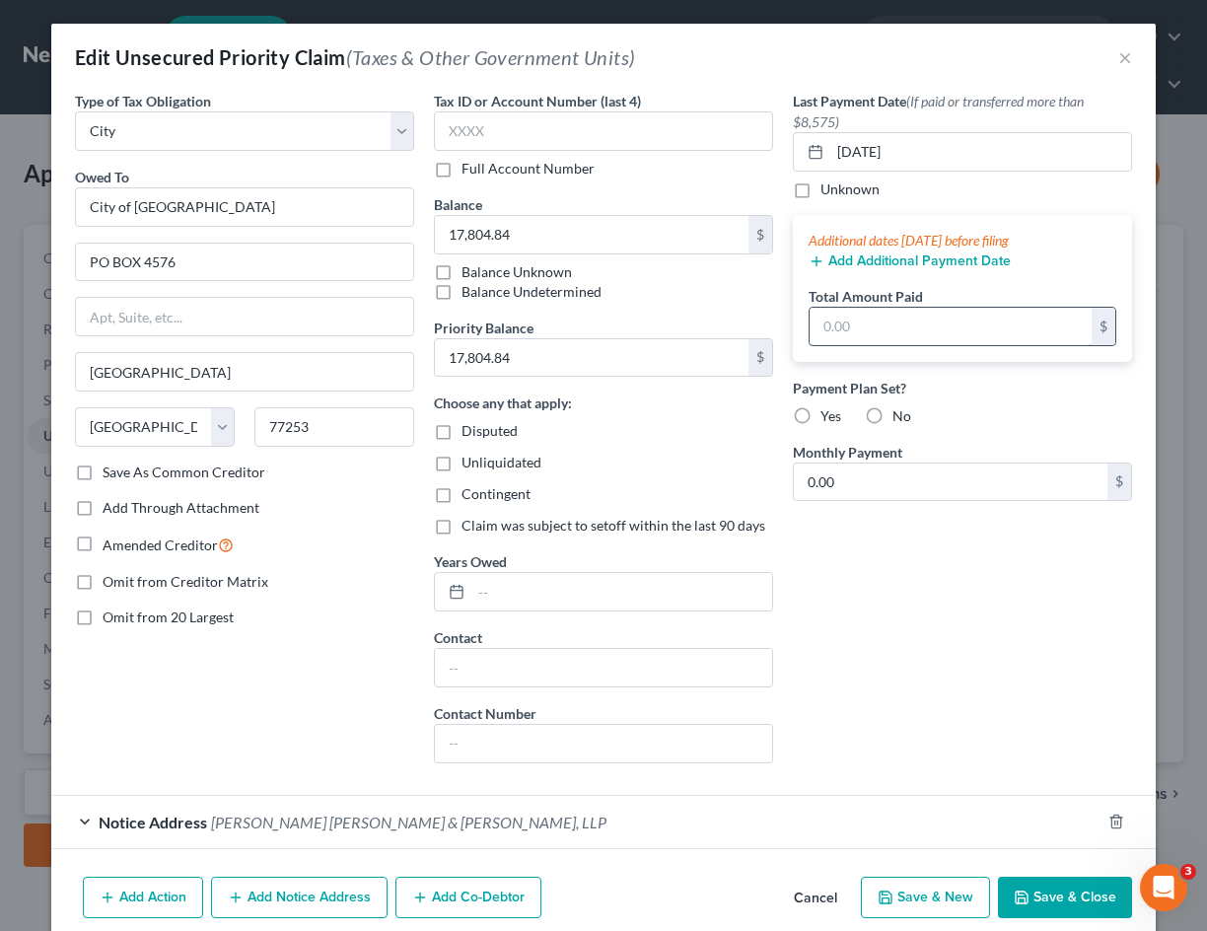
drag, startPoint x: 317, startPoint y: 714, endPoint x: 878, endPoint y: 320, distance: 686.0
click at [878, 320] on input "text" at bounding box center [951, 326] width 282 height 37
paste input "9253.81"
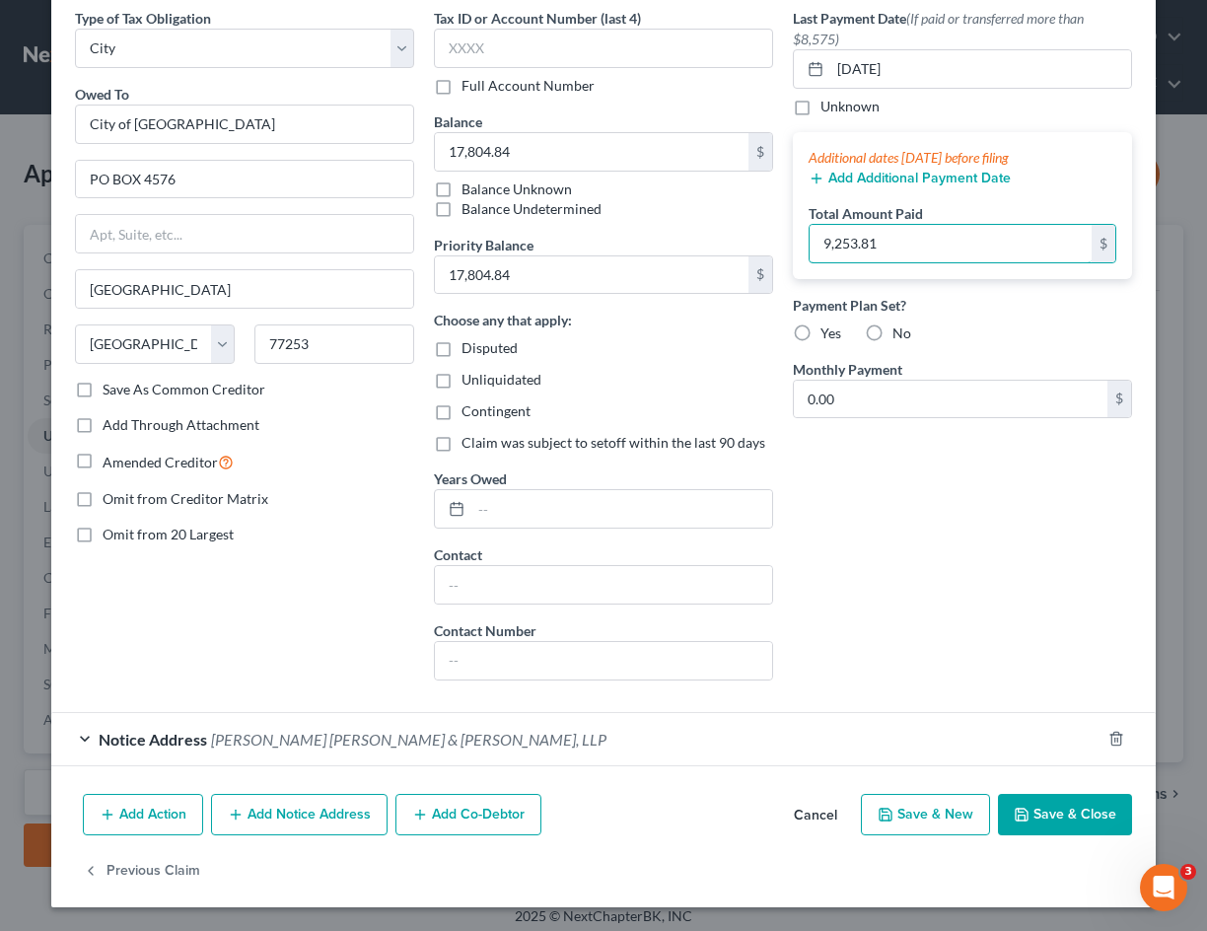
type input "9,253.81"
click at [1039, 792] on button "Save & Close" at bounding box center [1065, 814] width 134 height 41
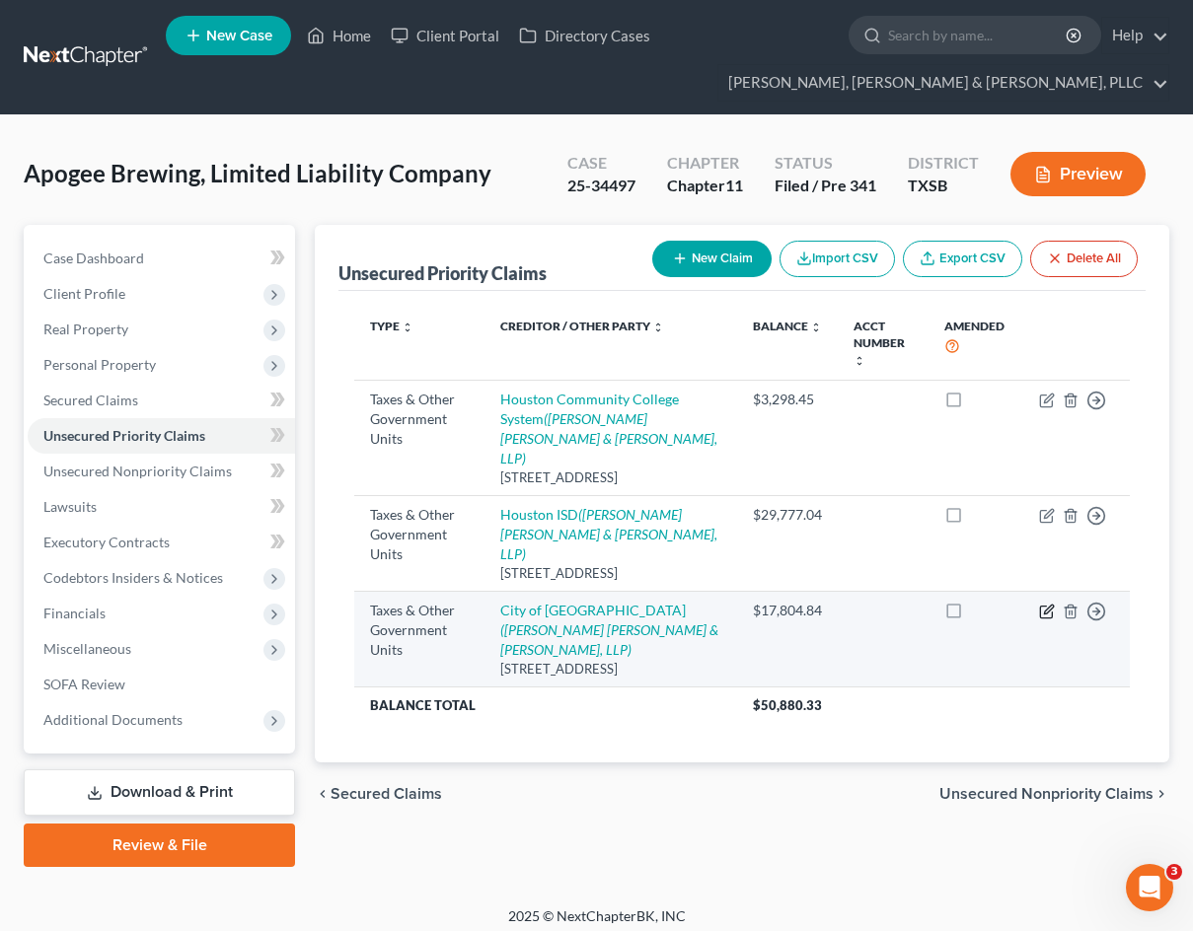
click at [1045, 607] on icon "button" at bounding box center [1046, 613] width 12 height 12
select select "1"
select select "45"
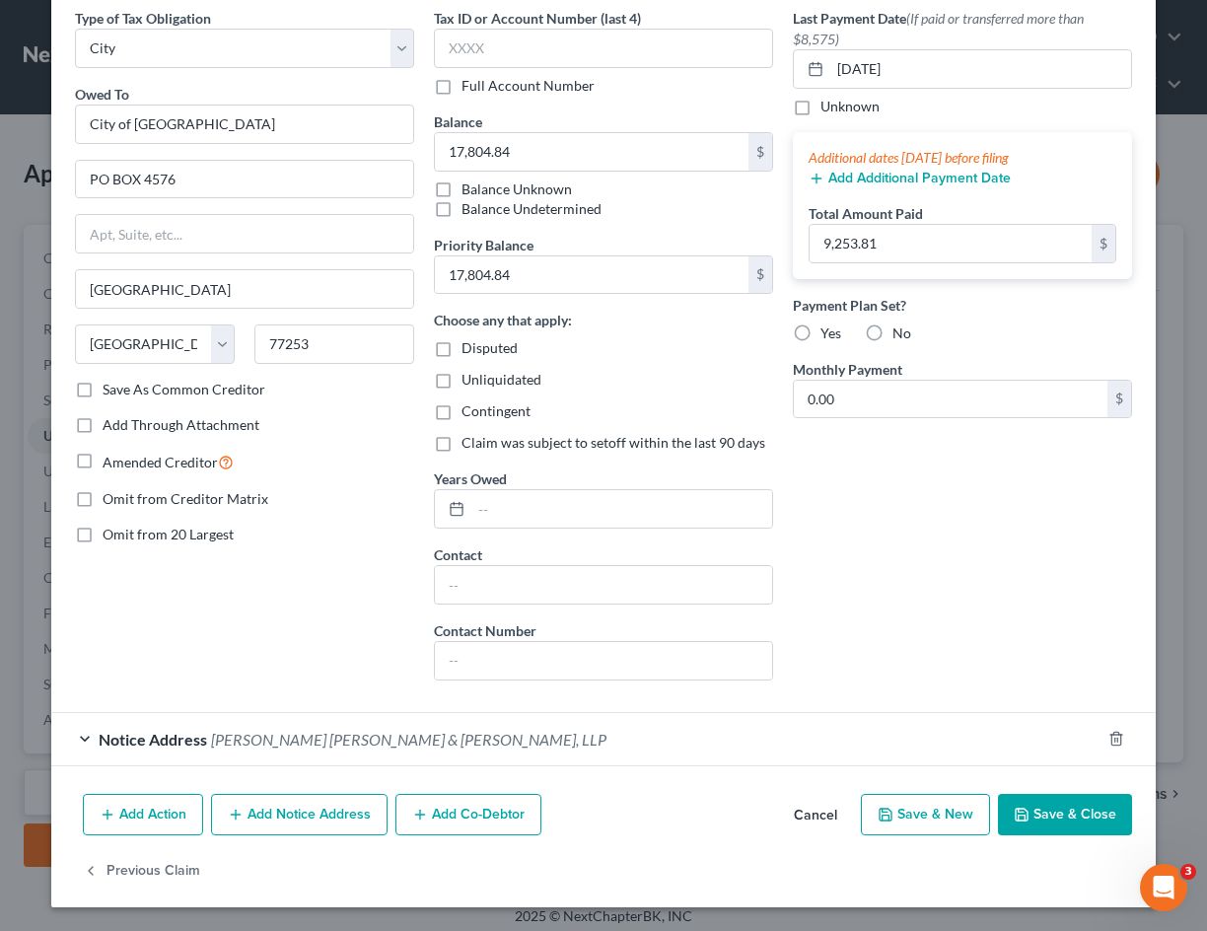
click at [1047, 792] on button "Save & Close" at bounding box center [1065, 814] width 134 height 41
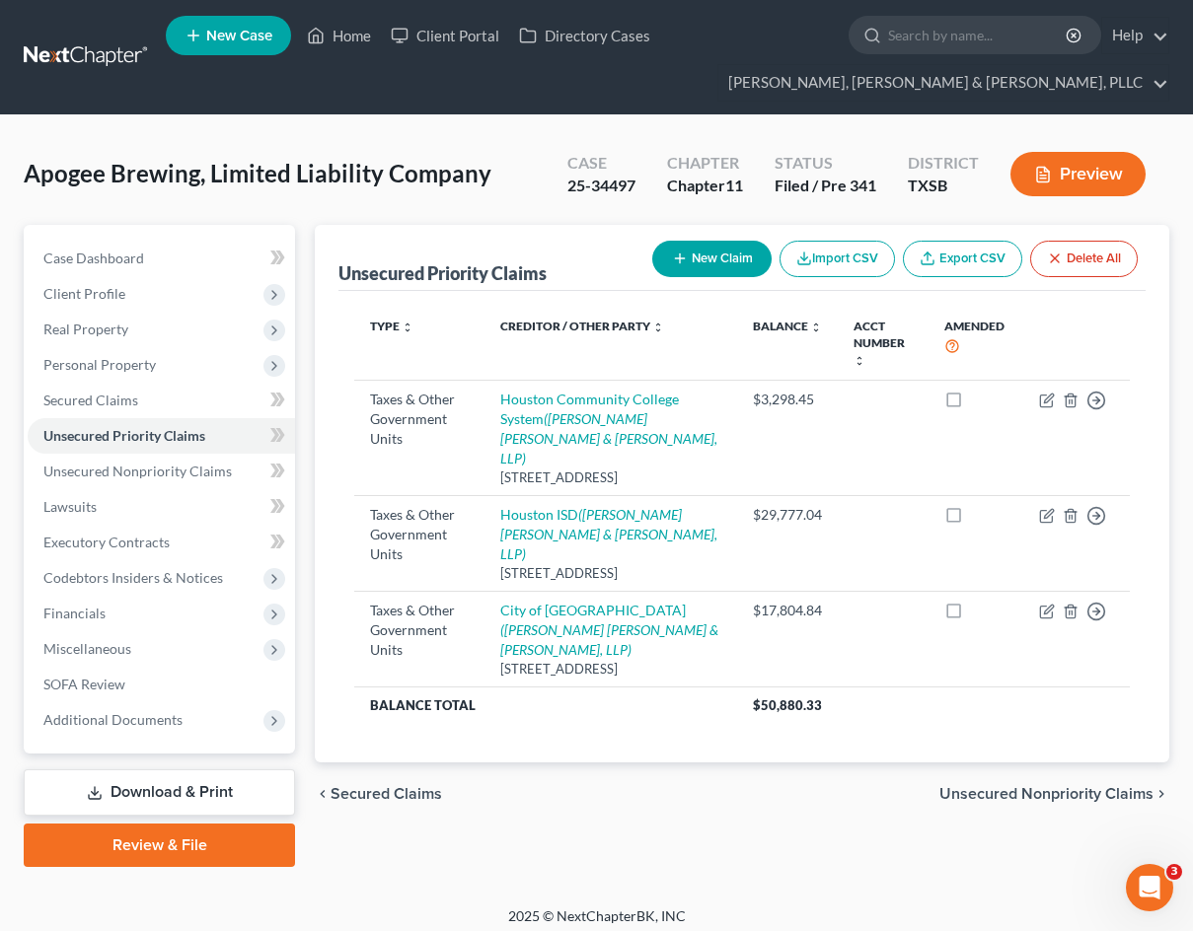
click at [747, 792] on div "Unsecured Priority Claims New Claim Import CSV Export CSV Delete All Type expan…" at bounding box center [742, 546] width 874 height 642
click at [190, 396] on link "Secured Claims" at bounding box center [161, 401] width 267 height 36
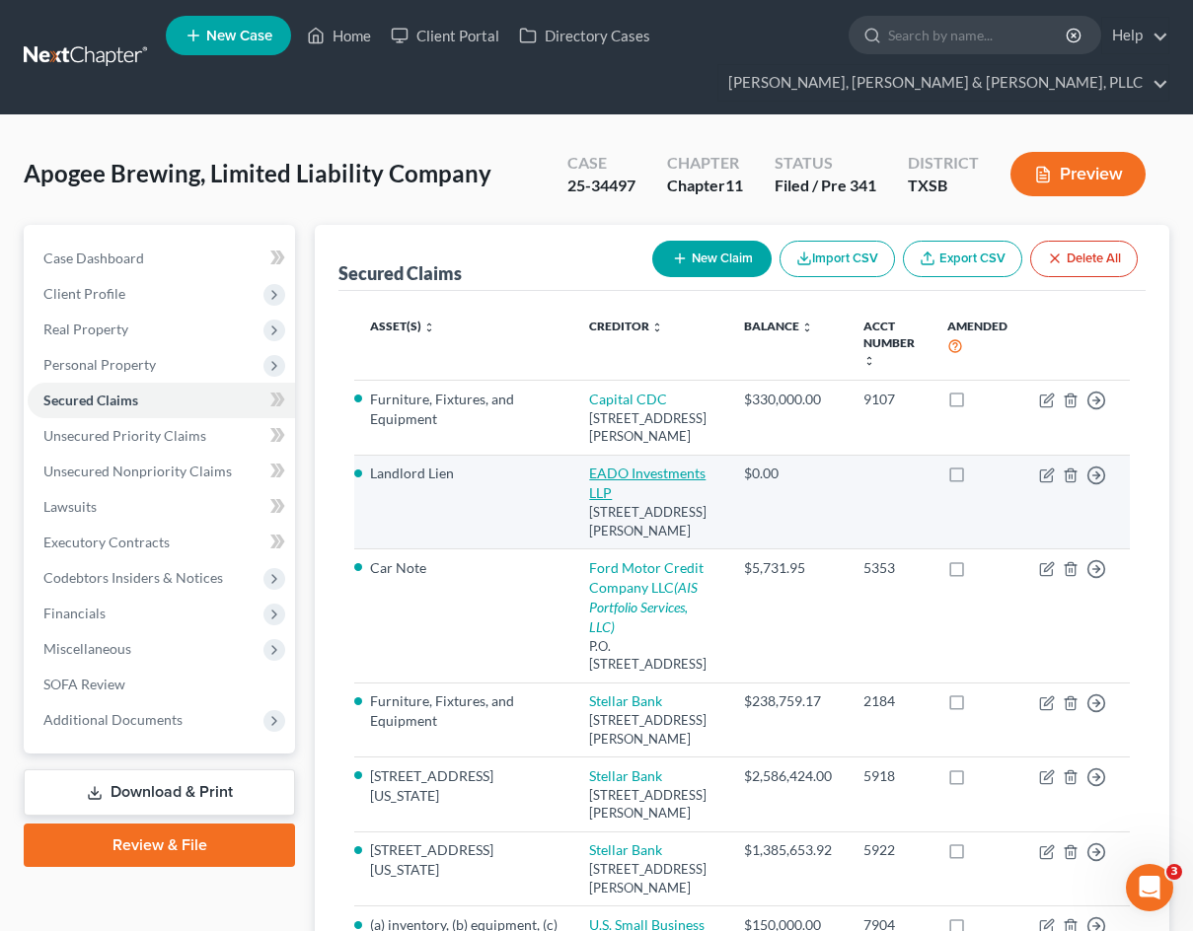
click at [651, 501] on link "EADO Investments LLP" at bounding box center [647, 483] width 116 height 36
select select "45"
select select "0"
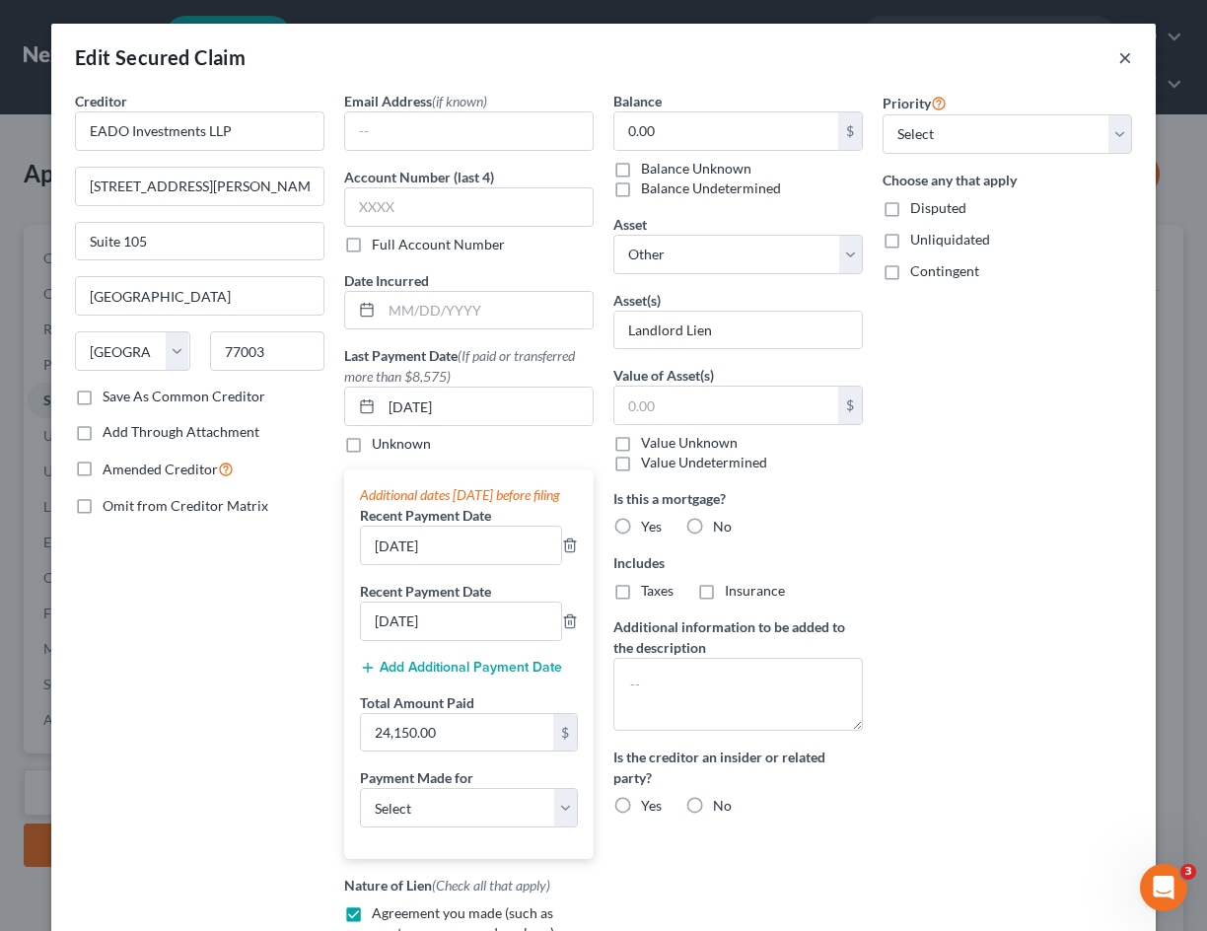
click at [1119, 65] on button "×" at bounding box center [1126, 57] width 14 height 24
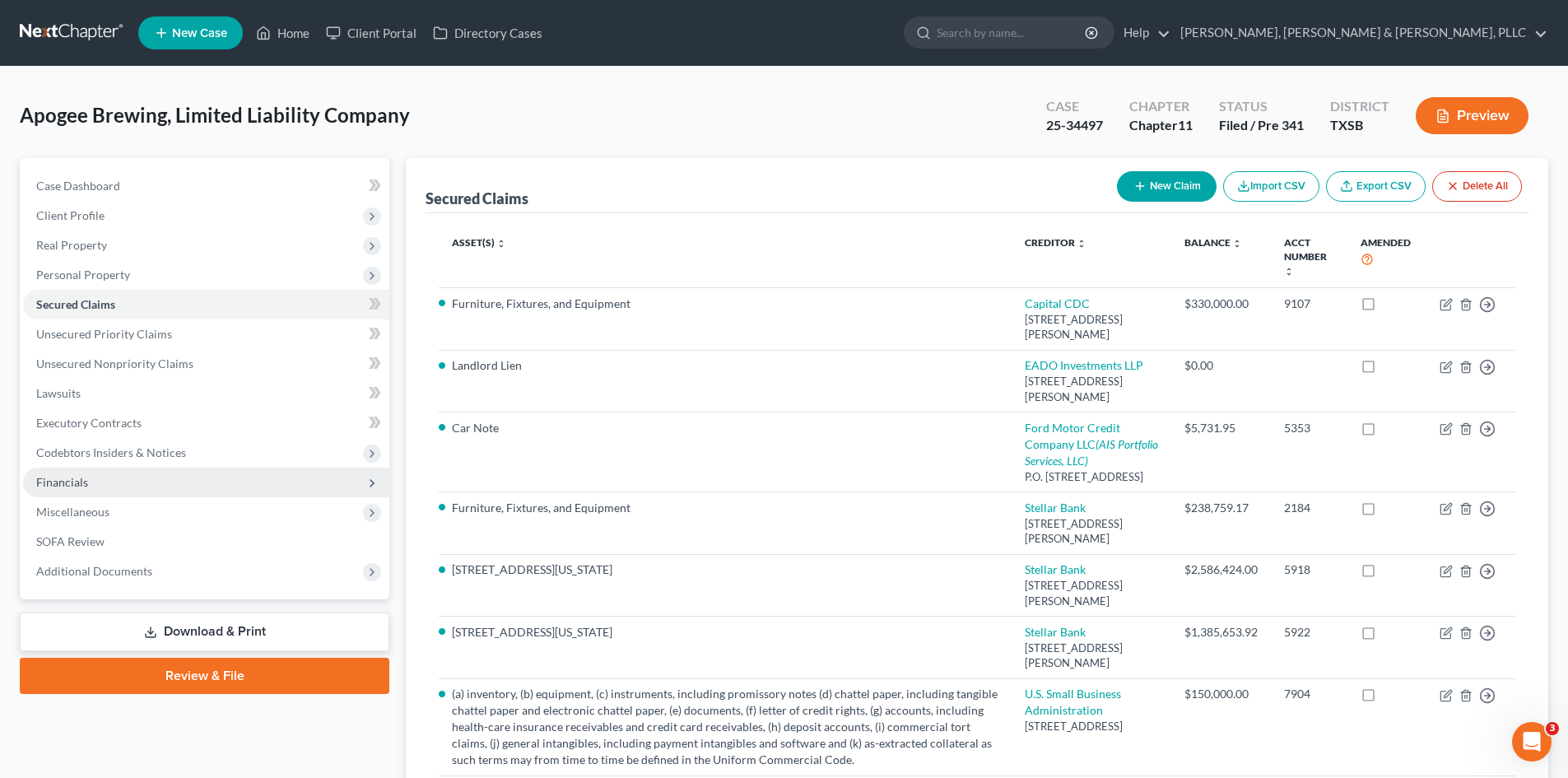
click at [132, 491] on span "Financials" at bounding box center [206, 482] width 366 height 30
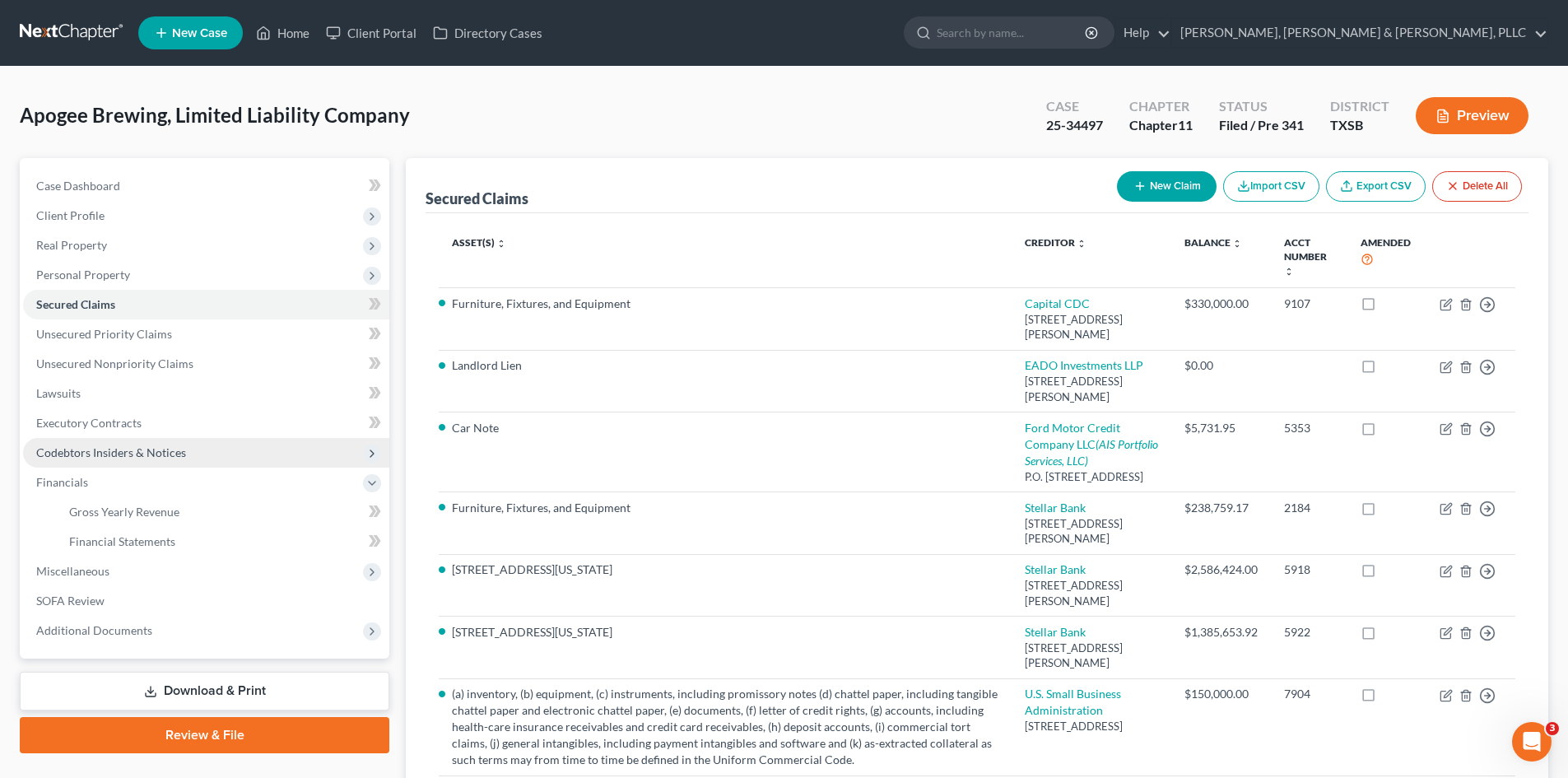
click at [167, 462] on span "Codebtors Insiders & Notices" at bounding box center [206, 453] width 366 height 30
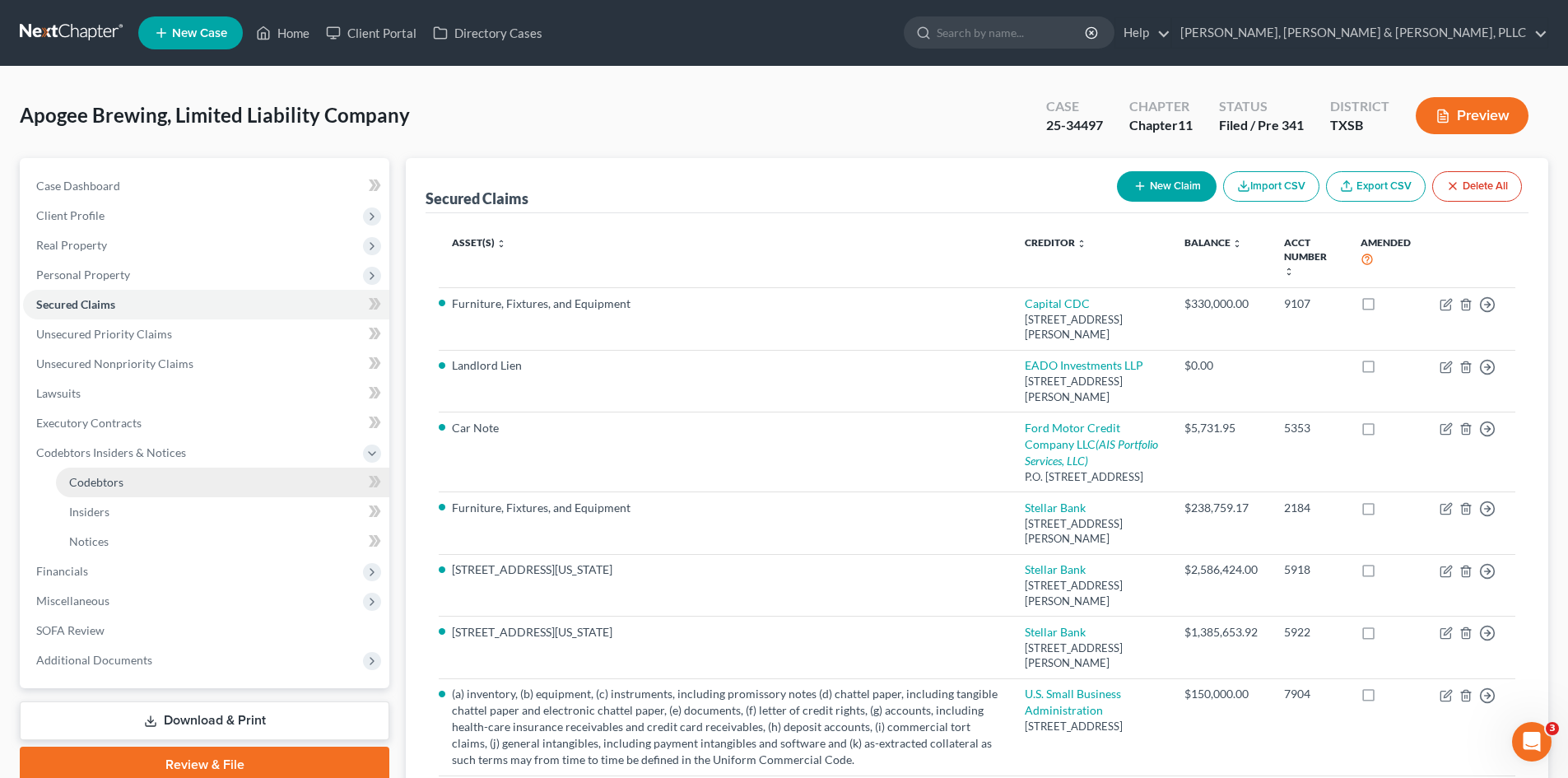
click at [168, 489] on link "Codebtors" at bounding box center [222, 482] width 333 height 30
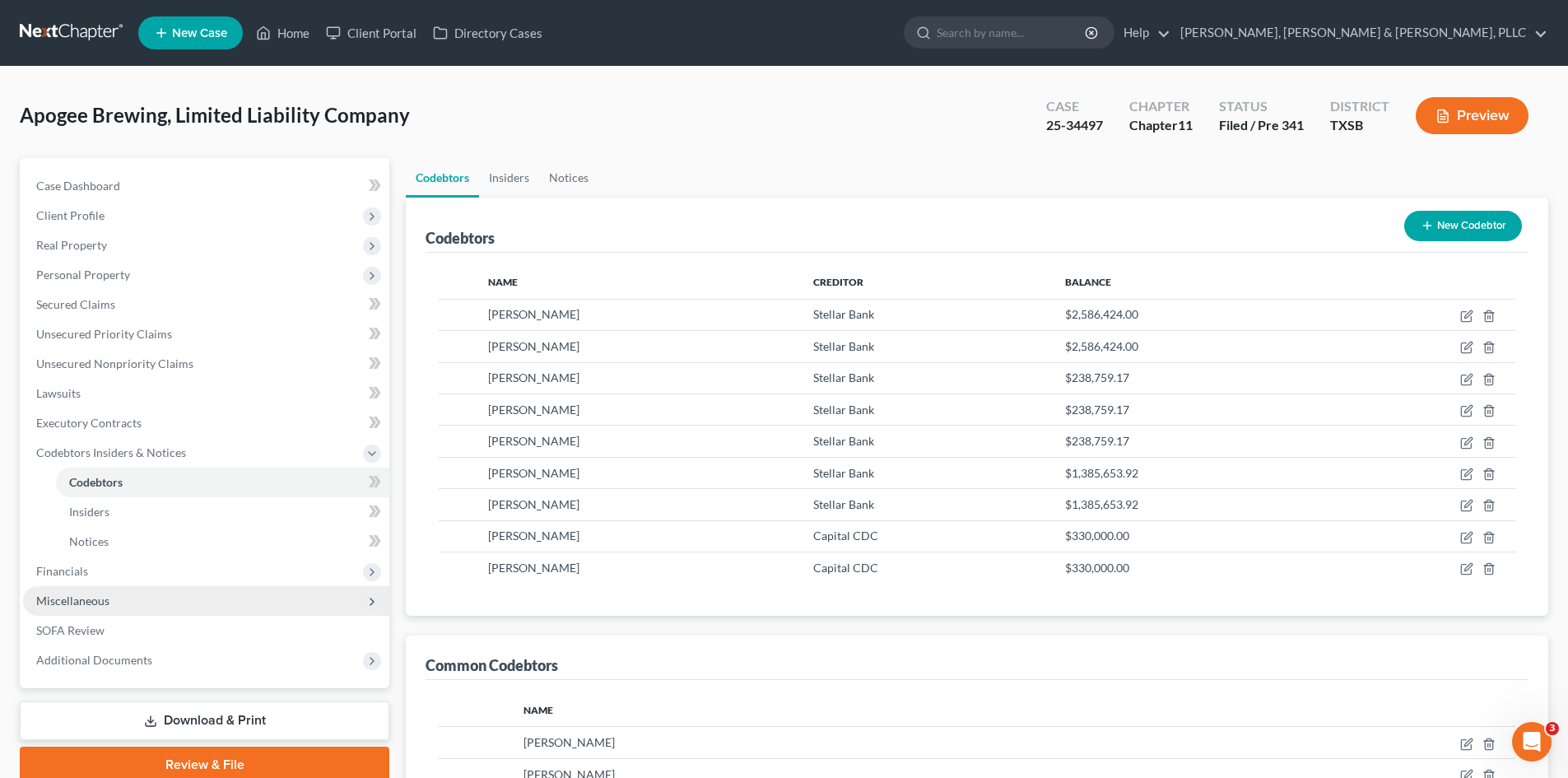
click at [139, 594] on span "Miscellaneous" at bounding box center [206, 601] width 366 height 30
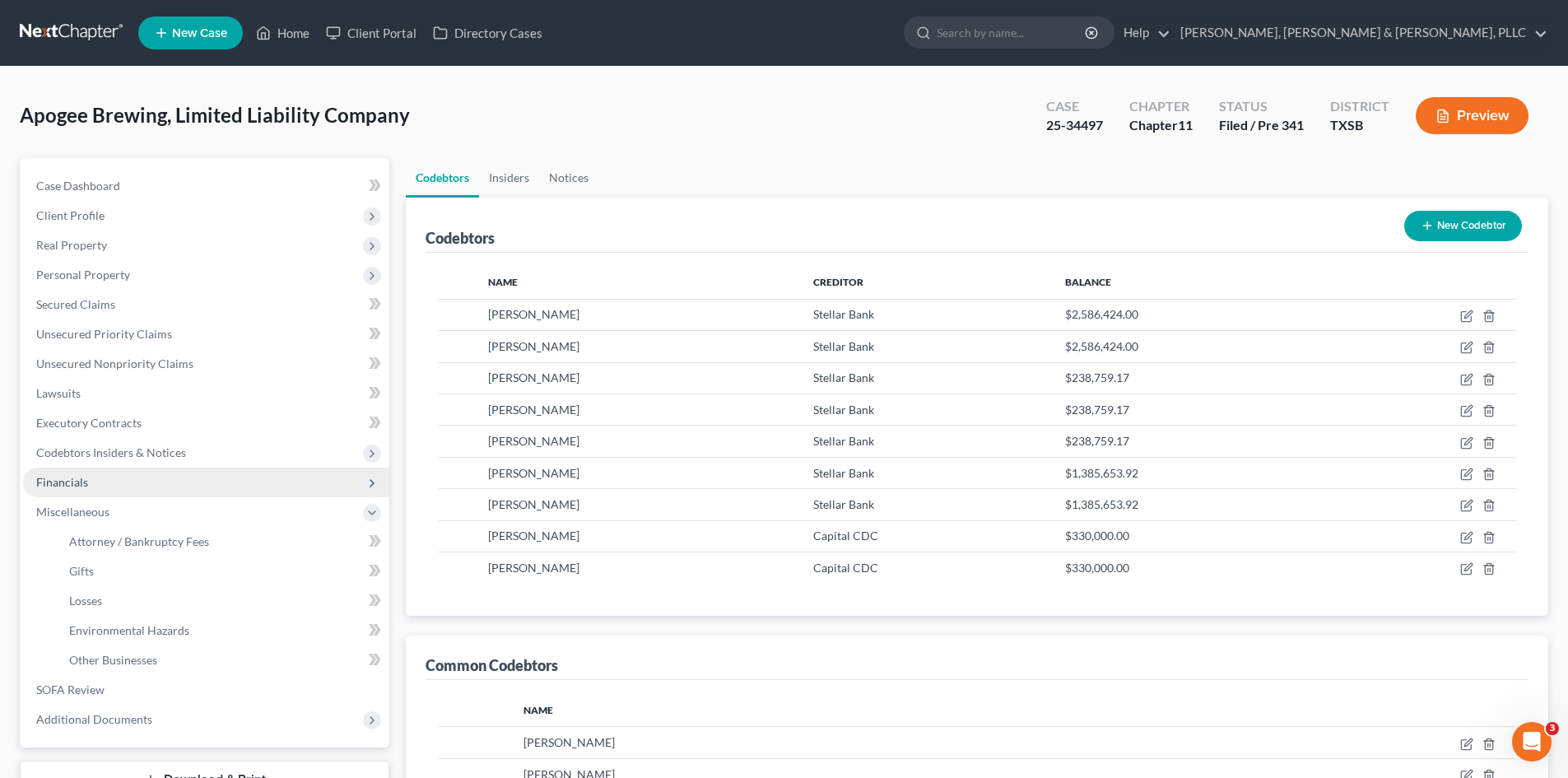
click at [151, 483] on span "Financials" at bounding box center [206, 482] width 366 height 30
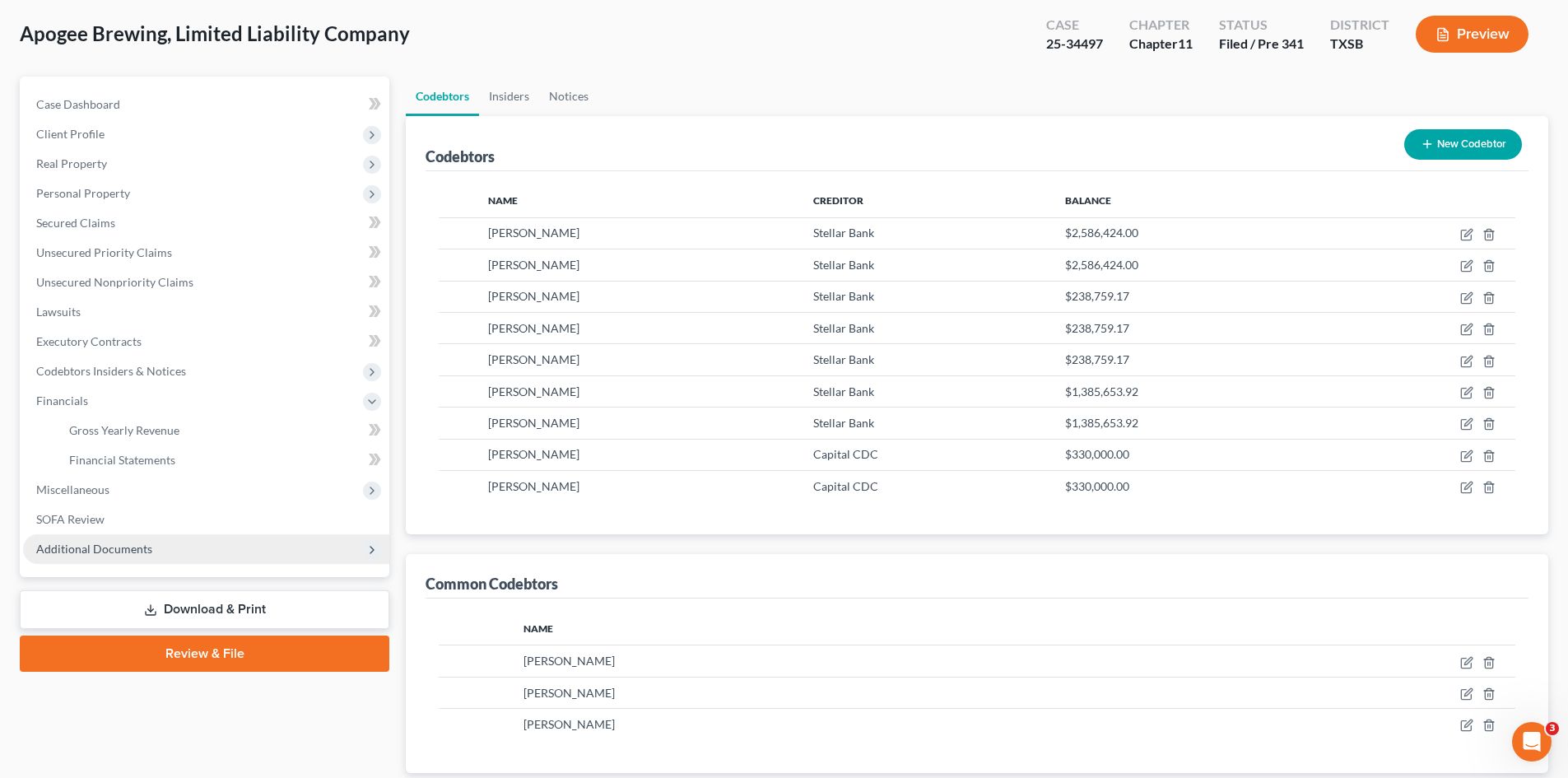
scroll to position [83, 0]
click at [525, 99] on link "Insiders" at bounding box center [509, 95] width 60 height 39
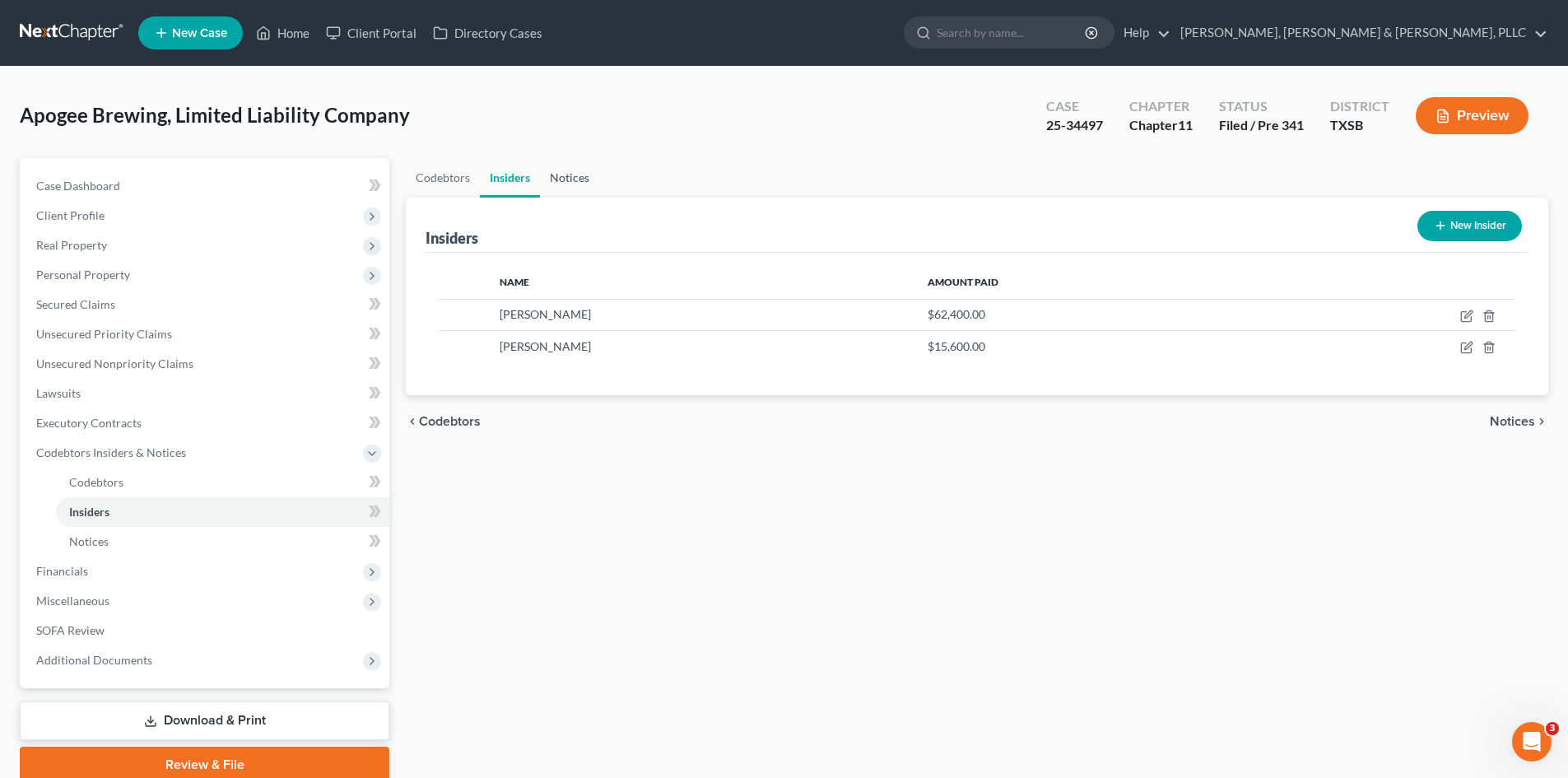
click at [541, 179] on link "Notices" at bounding box center [569, 177] width 59 height 39
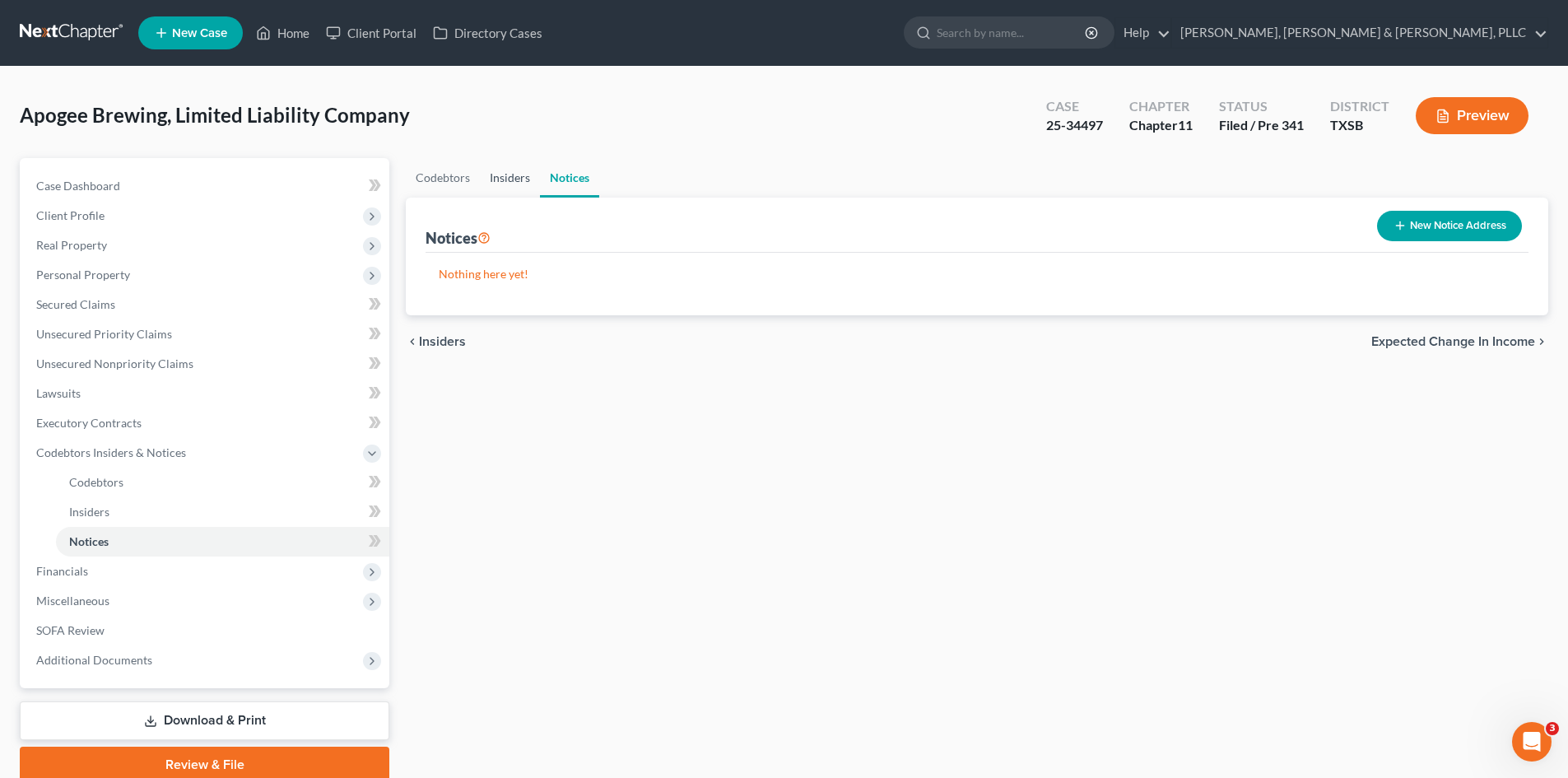
click at [529, 187] on link "Insiders" at bounding box center [510, 177] width 60 height 39
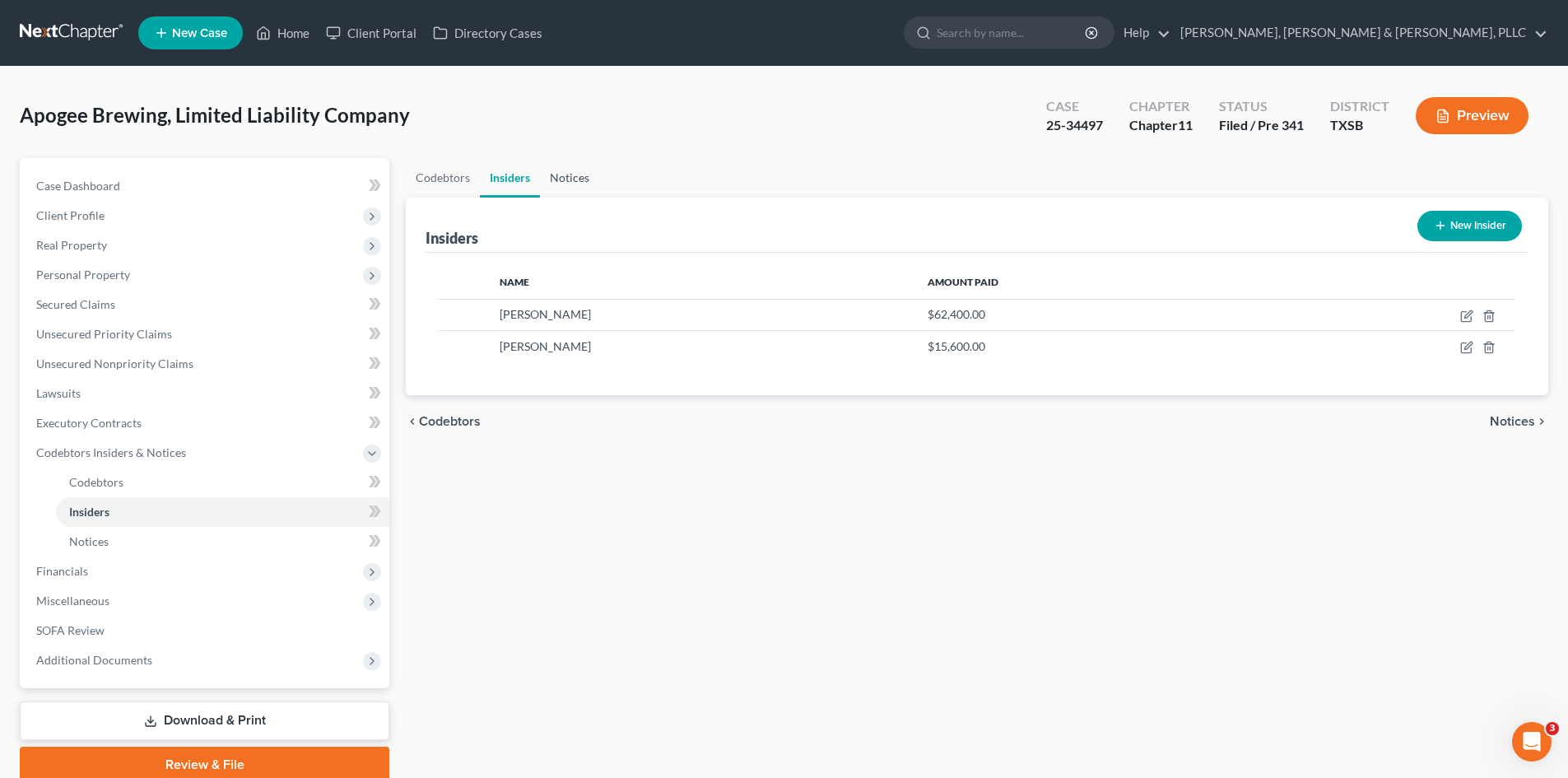
drag, startPoint x: 565, startPoint y: 179, endPoint x: 893, endPoint y: 208, distance: 329.3
click at [566, 180] on link "Notices" at bounding box center [569, 177] width 59 height 39
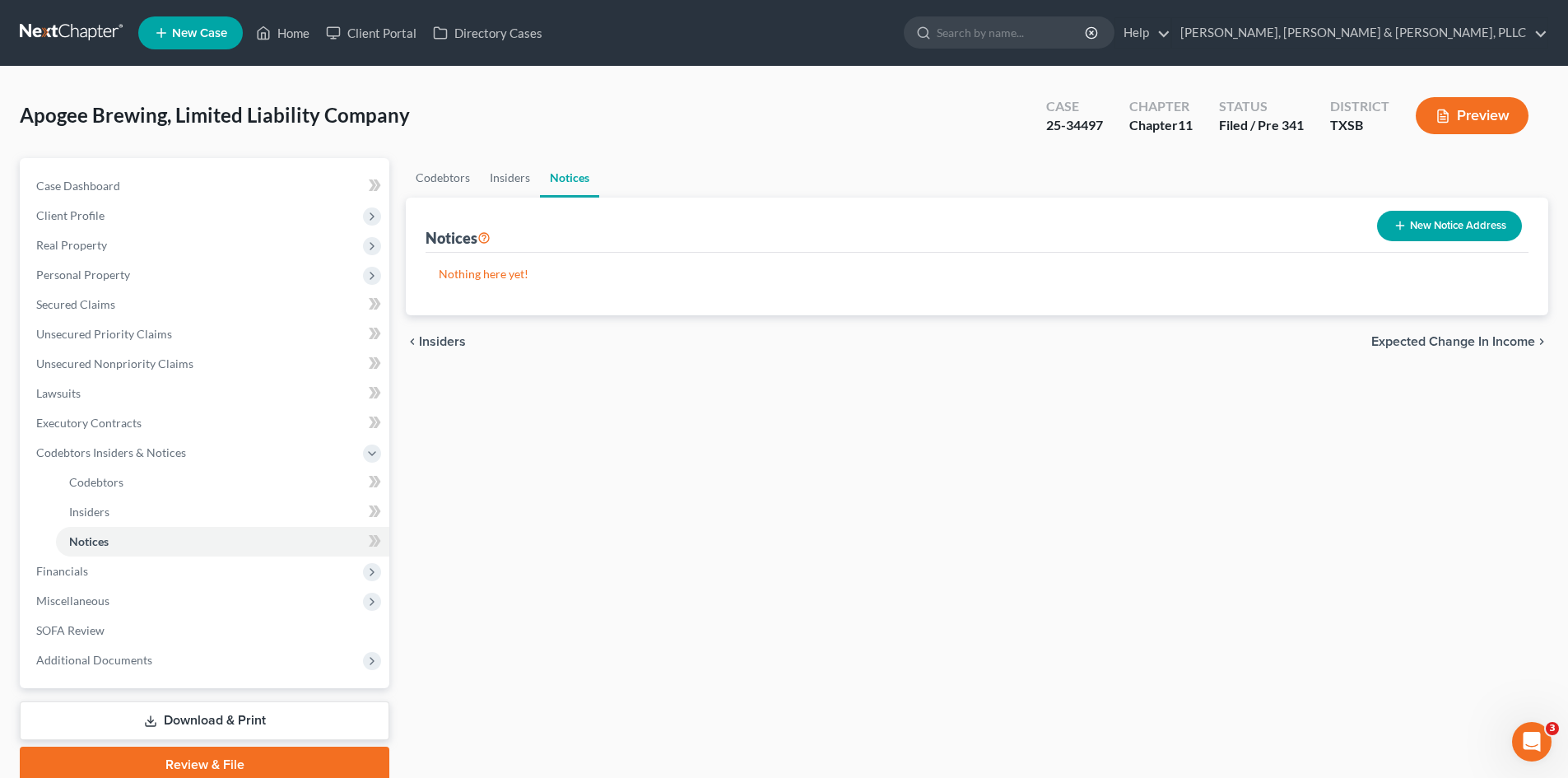
click at [1324, 219] on button "New Notice Address" at bounding box center [1450, 226] width 145 height 30
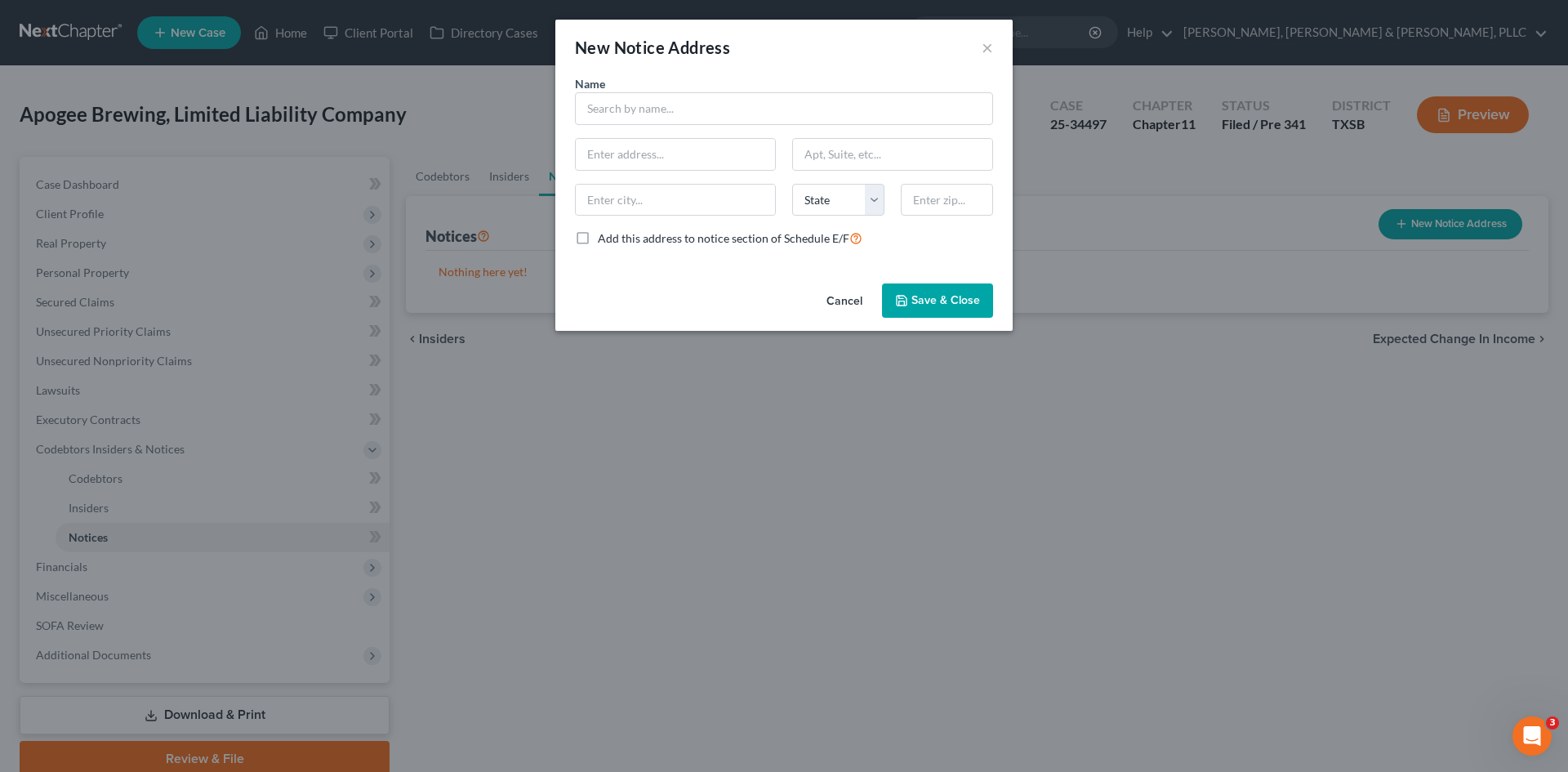
click at [980, 51] on div "New Notice Address ×" at bounding box center [784, 47] width 457 height 55
click at [834, 299] on button "Cancel" at bounding box center [844, 301] width 62 height 32
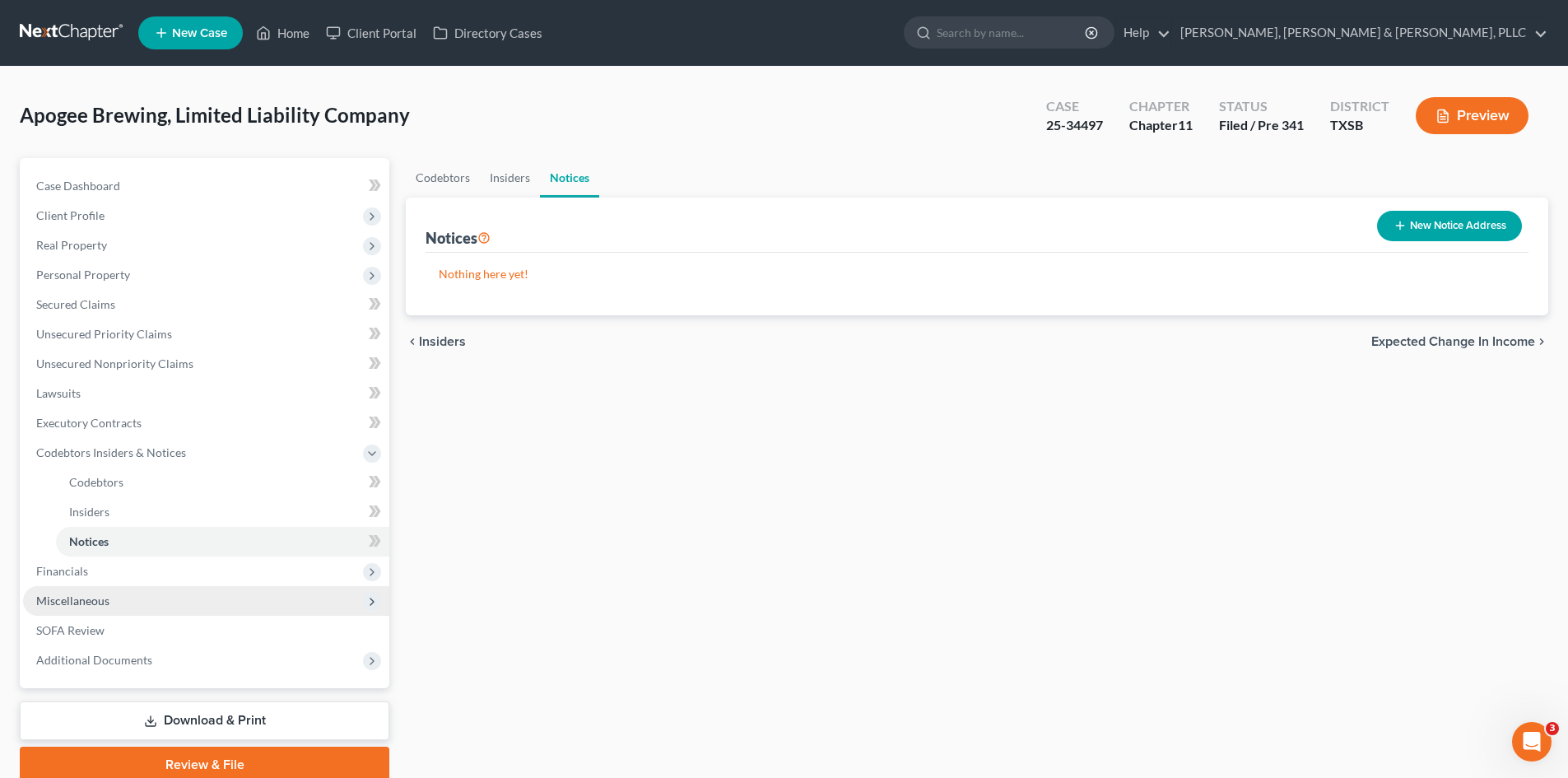
click at [231, 605] on span "Miscellaneous" at bounding box center [206, 601] width 366 height 30
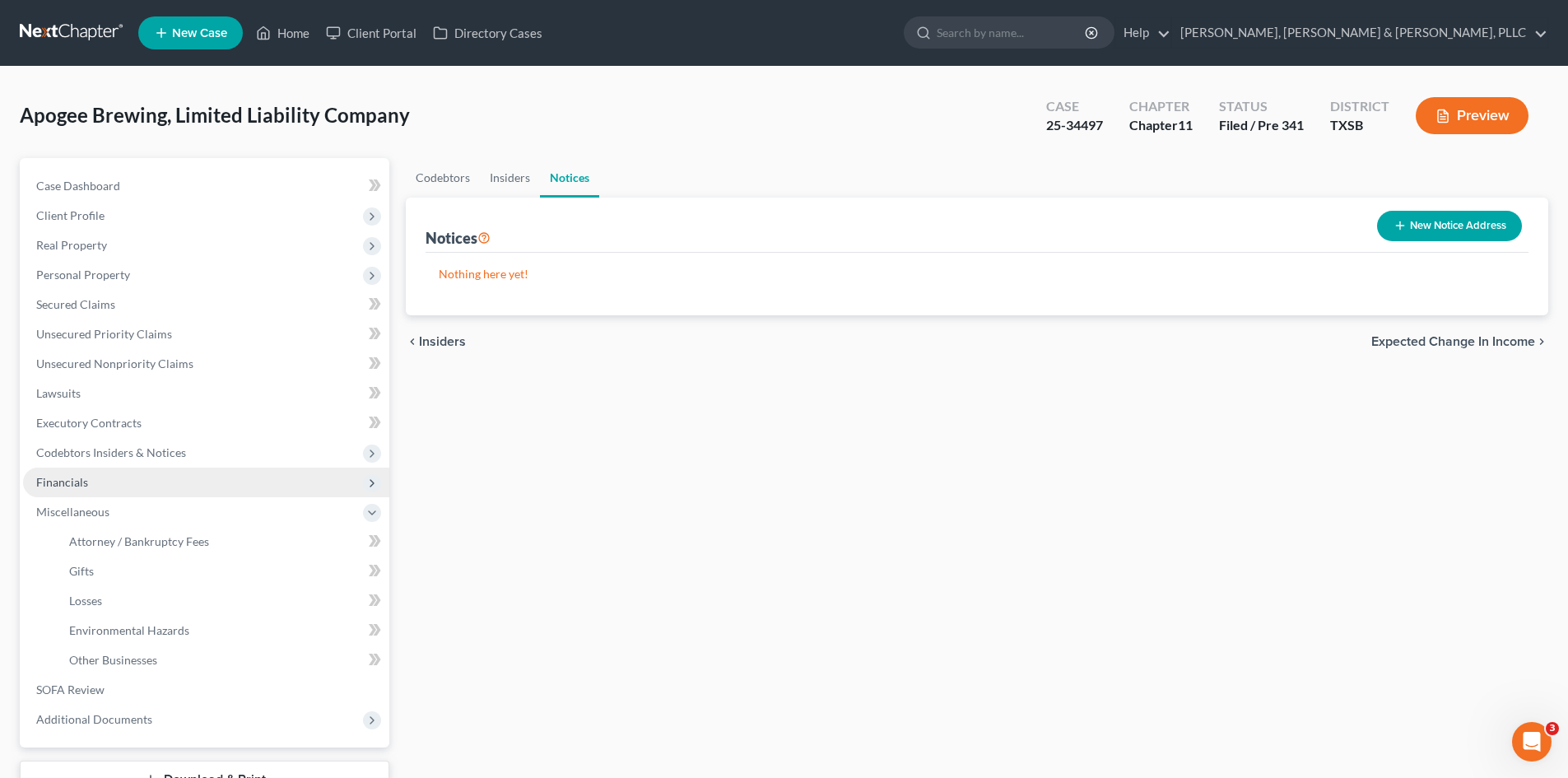
click at [147, 483] on span "Financials" at bounding box center [206, 482] width 366 height 30
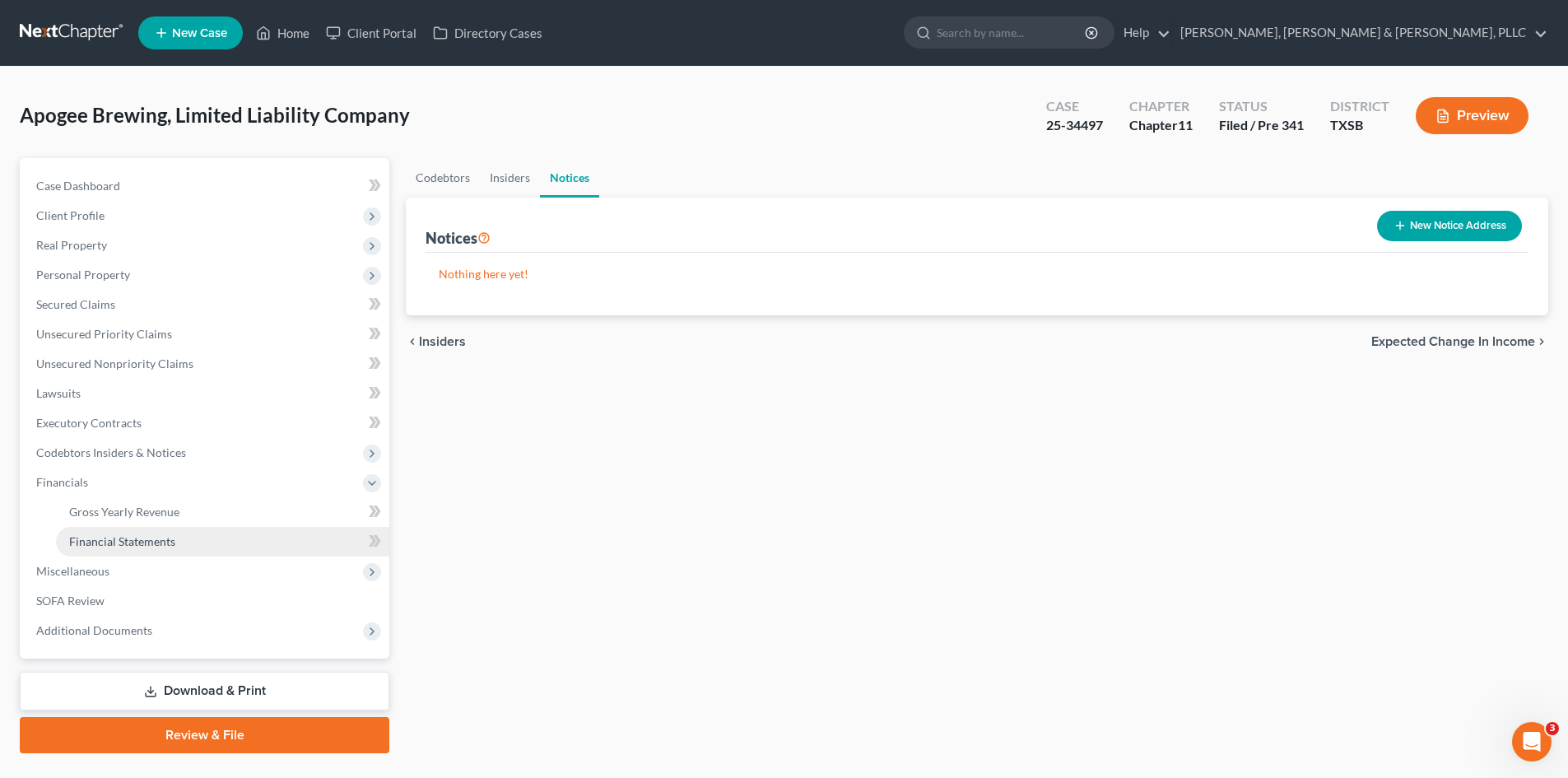
click at [188, 536] on link "Financial Statements" at bounding box center [222, 542] width 333 height 30
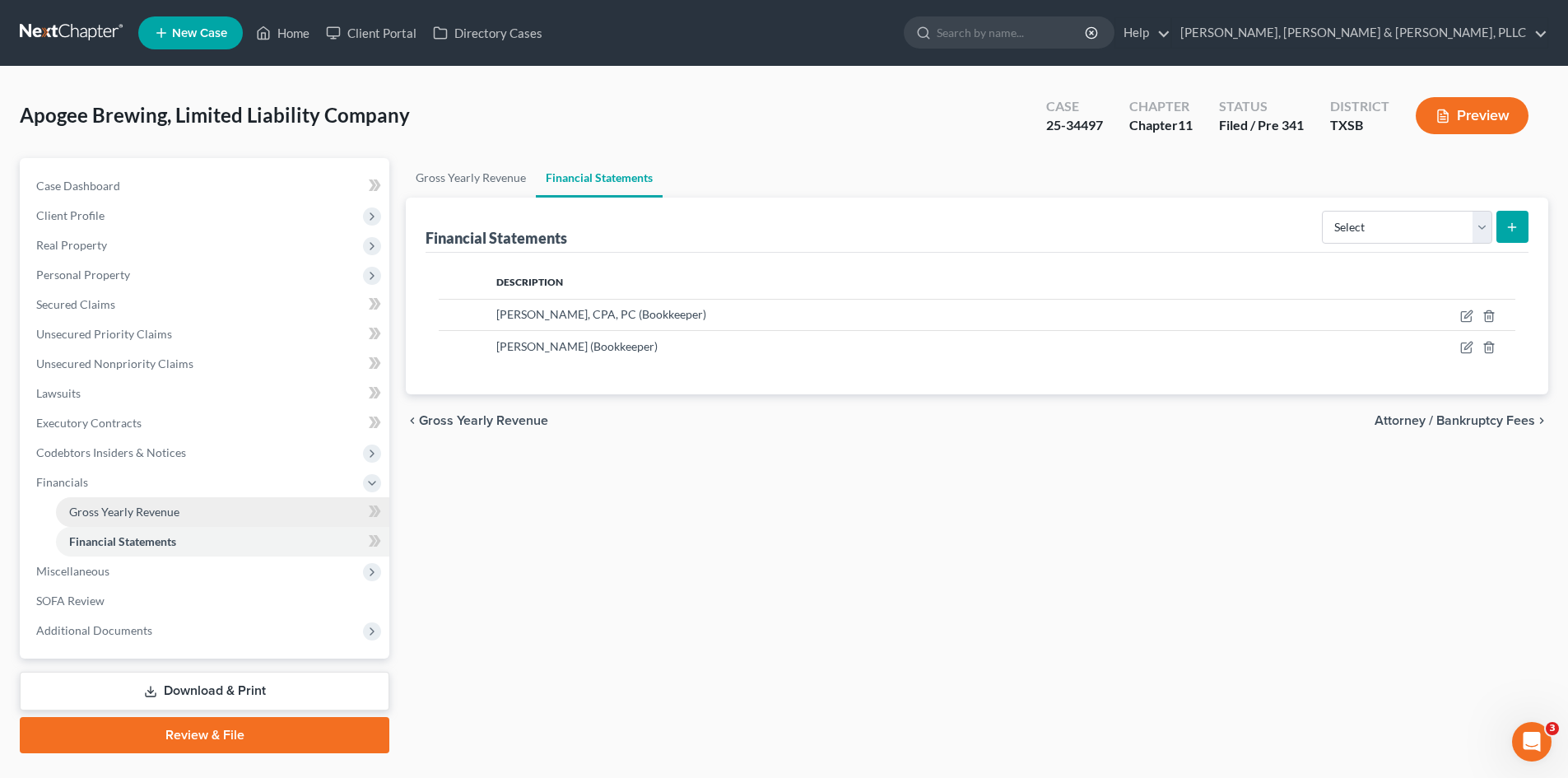
click at [193, 518] on link "Gross Yearly Revenue" at bounding box center [222, 513] width 333 height 30
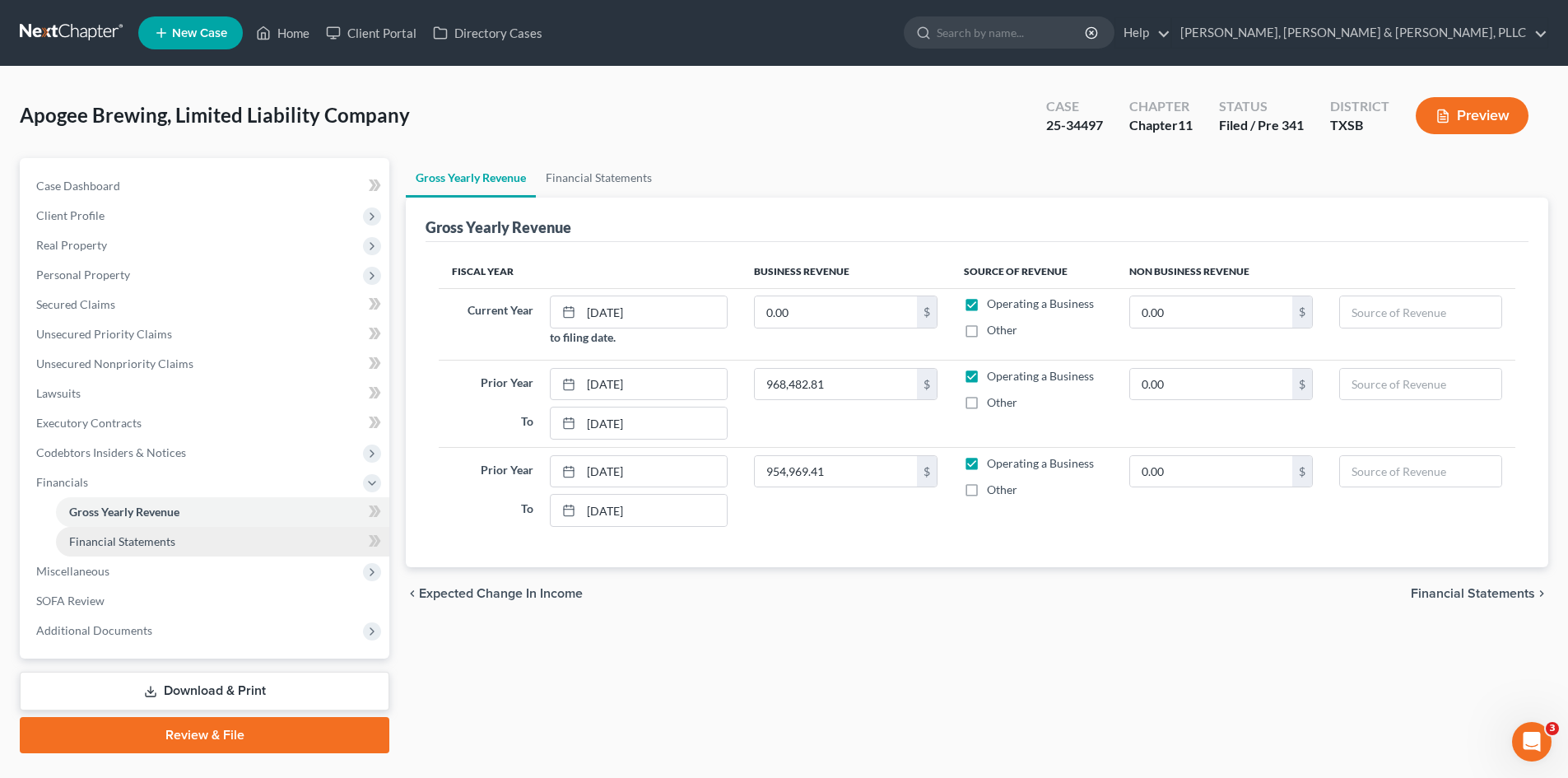
click at [184, 547] on link "Financial Statements" at bounding box center [222, 542] width 333 height 30
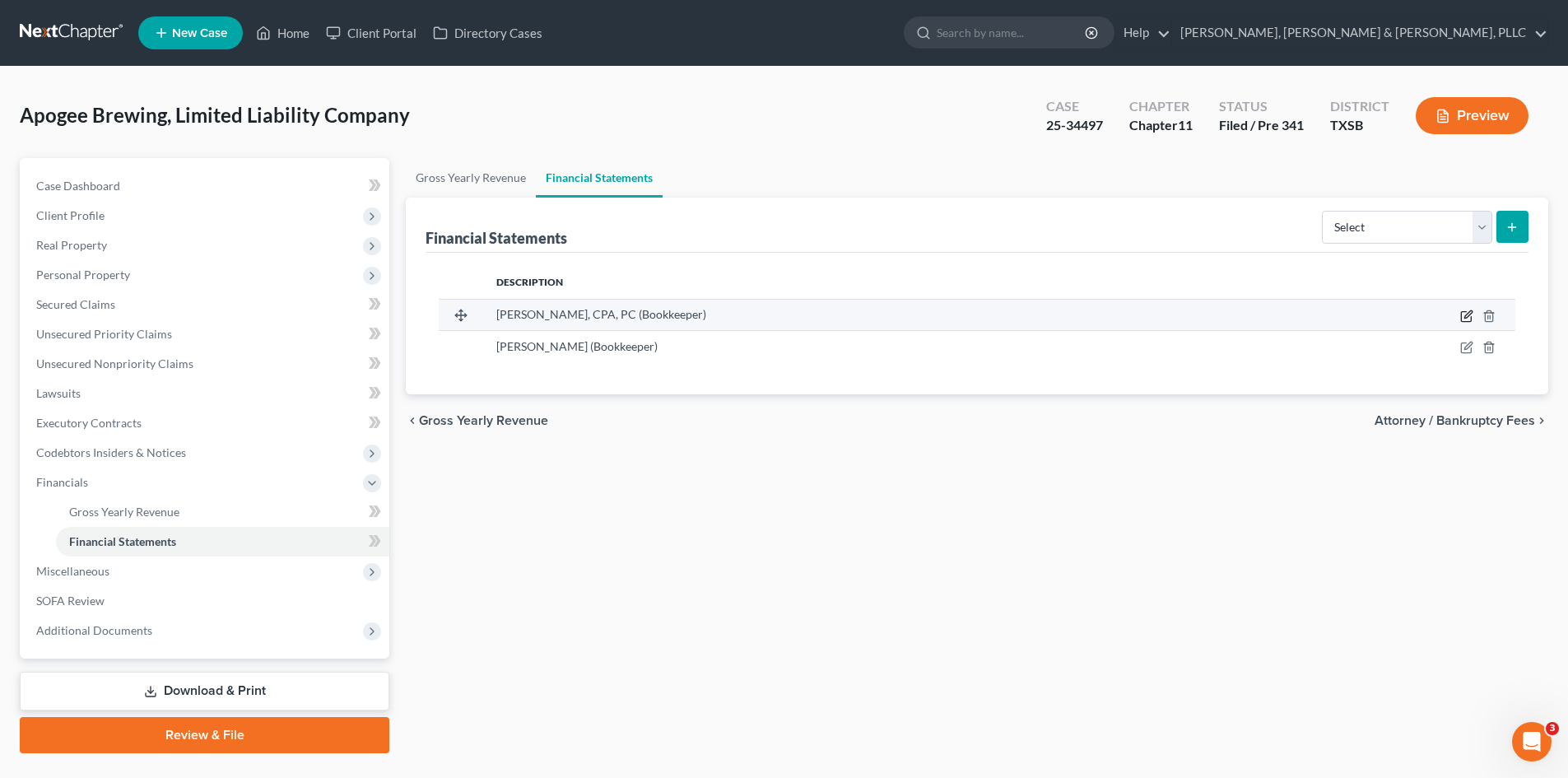
click at [1324, 318] on icon "button" at bounding box center [1467, 316] width 13 height 13
select select "bookkeeper"
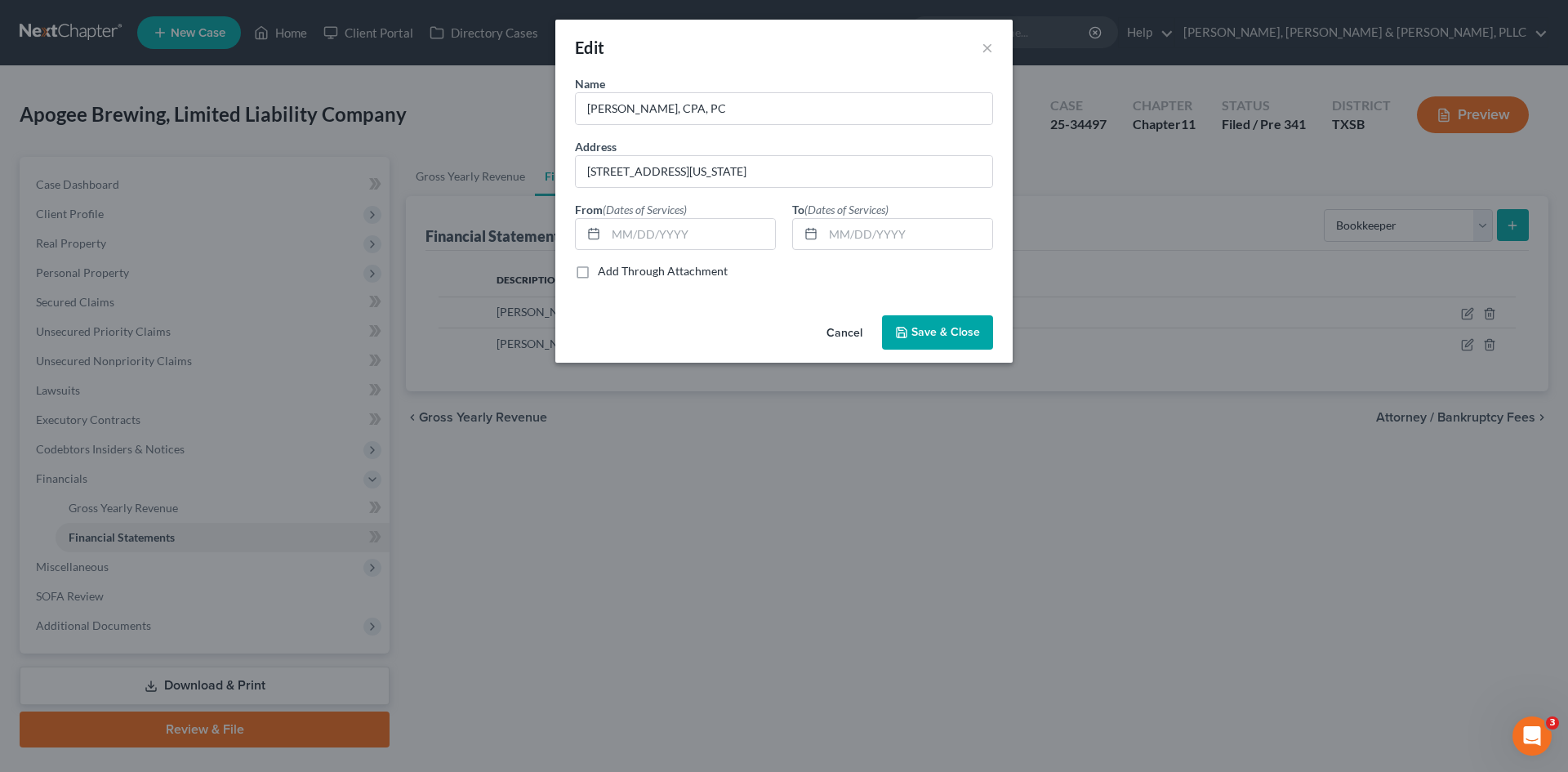
click at [830, 327] on button "Cancel" at bounding box center [844, 333] width 62 height 32
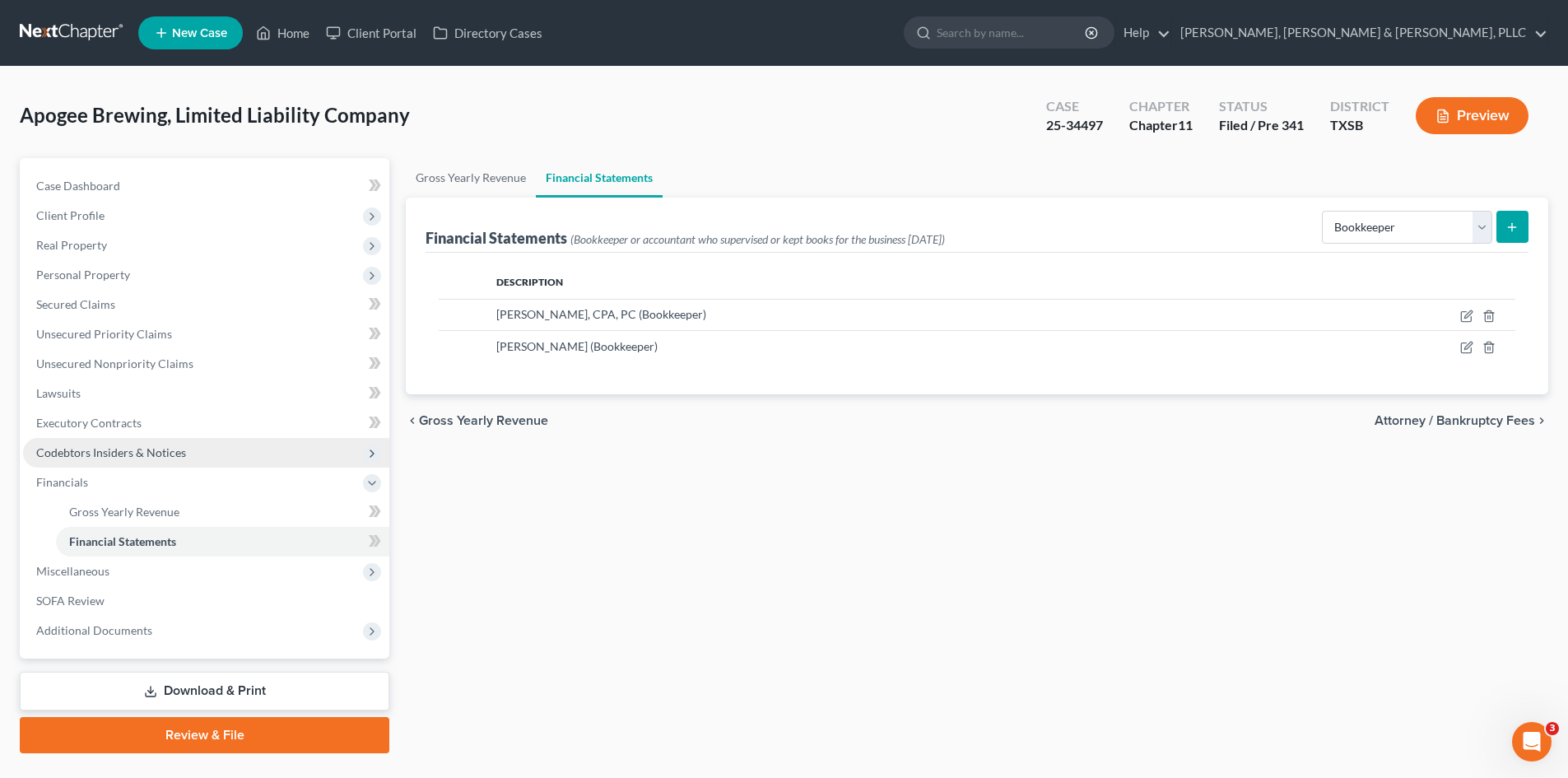
click at [207, 462] on span "Codebtors Insiders & Notices" at bounding box center [206, 453] width 366 height 30
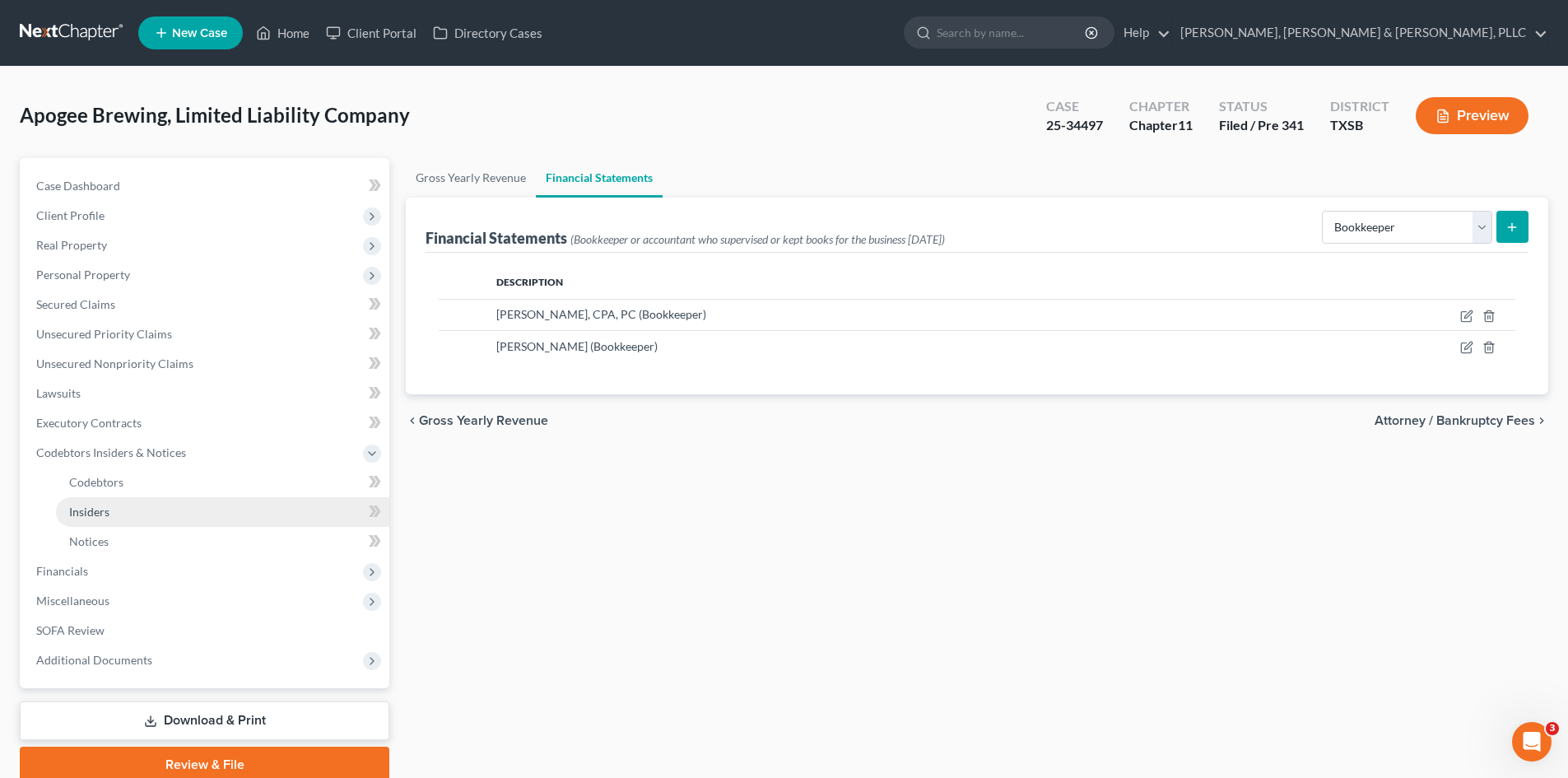
click at [179, 500] on link "Insiders" at bounding box center [222, 513] width 333 height 30
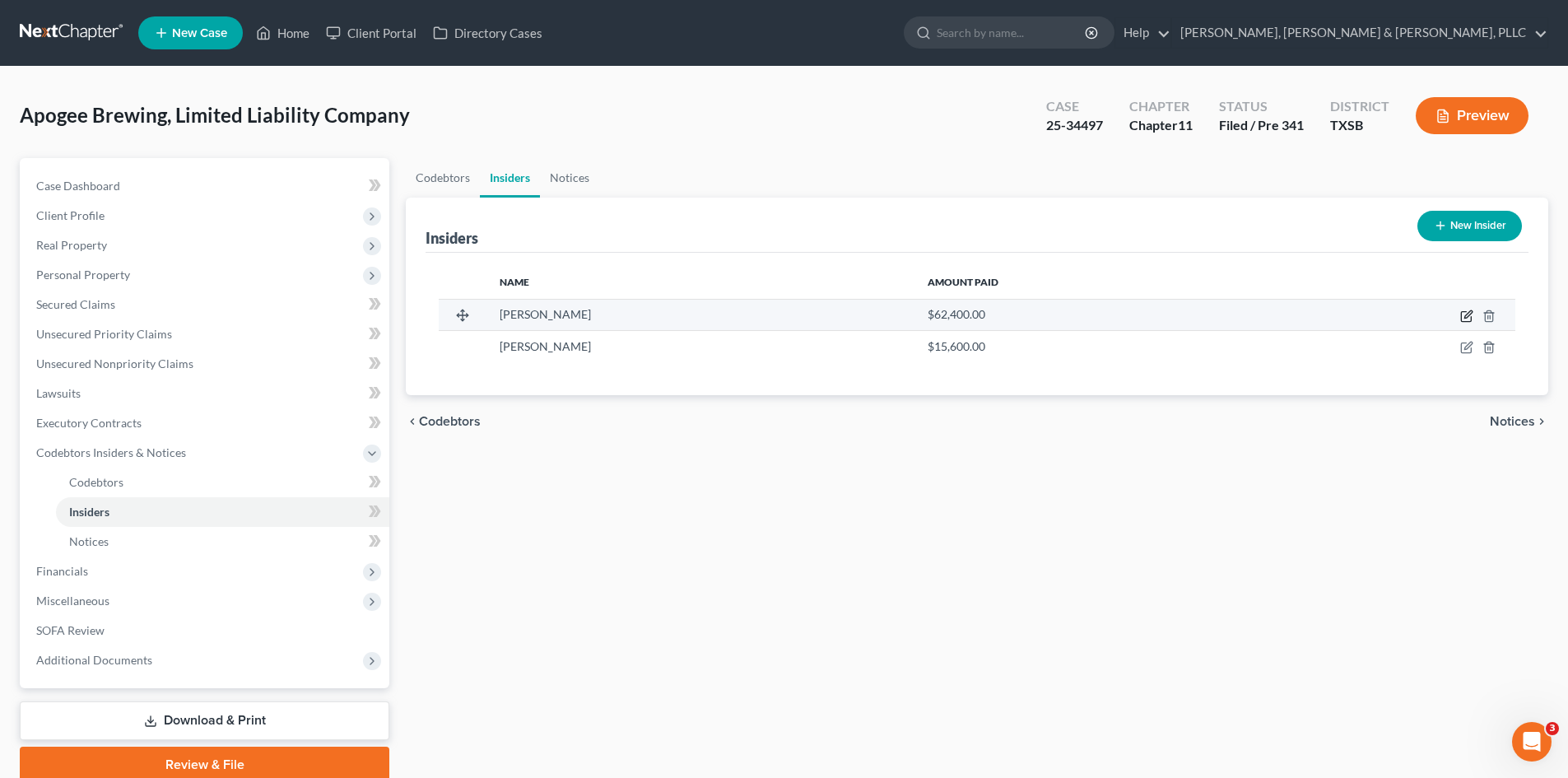
click at [1324, 319] on icon "button" at bounding box center [1467, 316] width 13 height 13
select select "45"
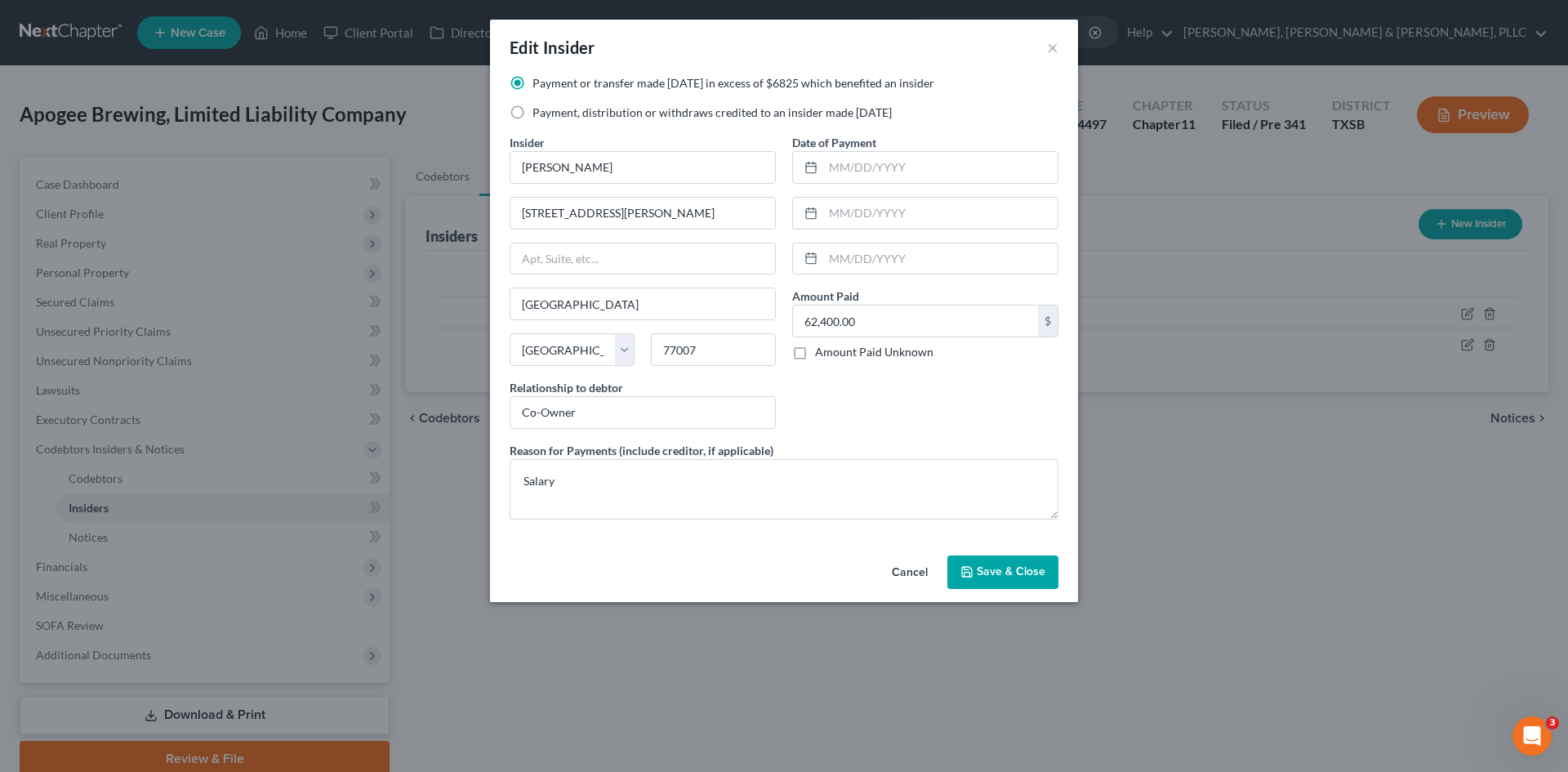
click at [909, 570] on button "Cancel" at bounding box center [909, 573] width 62 height 32
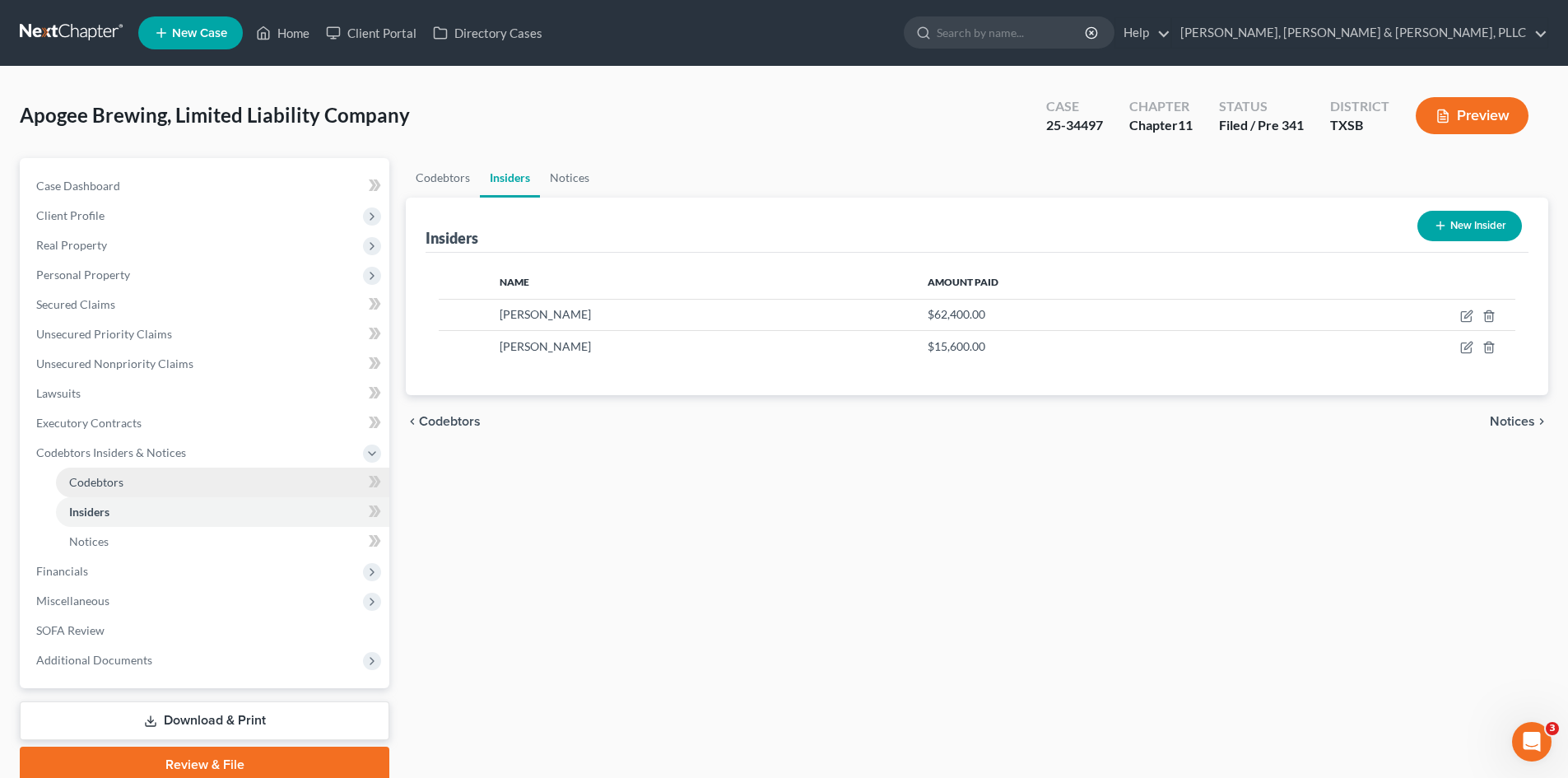
click at [188, 495] on link "Codebtors" at bounding box center [222, 482] width 333 height 30
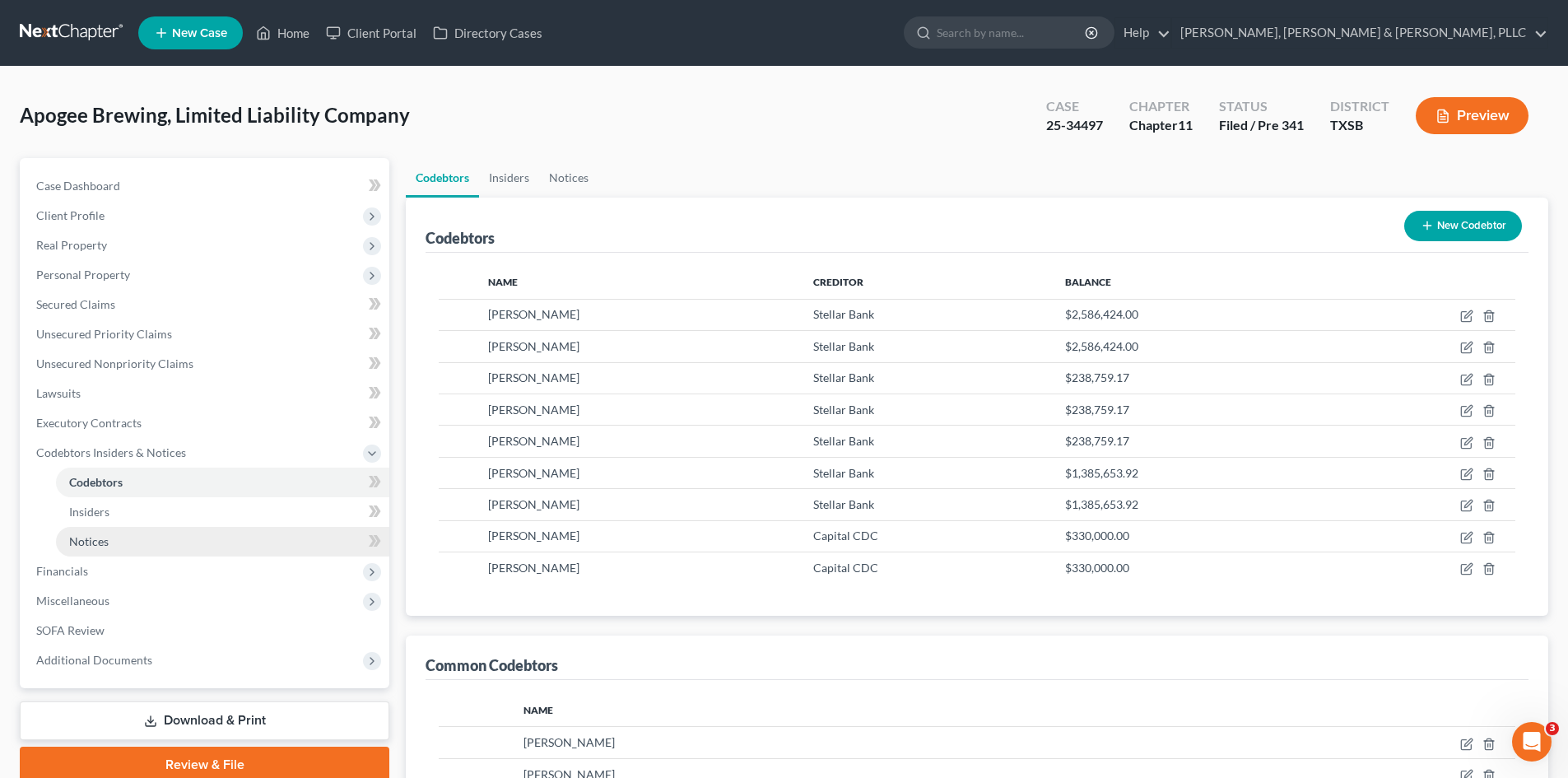
click at [161, 535] on link "Notices" at bounding box center [222, 542] width 333 height 30
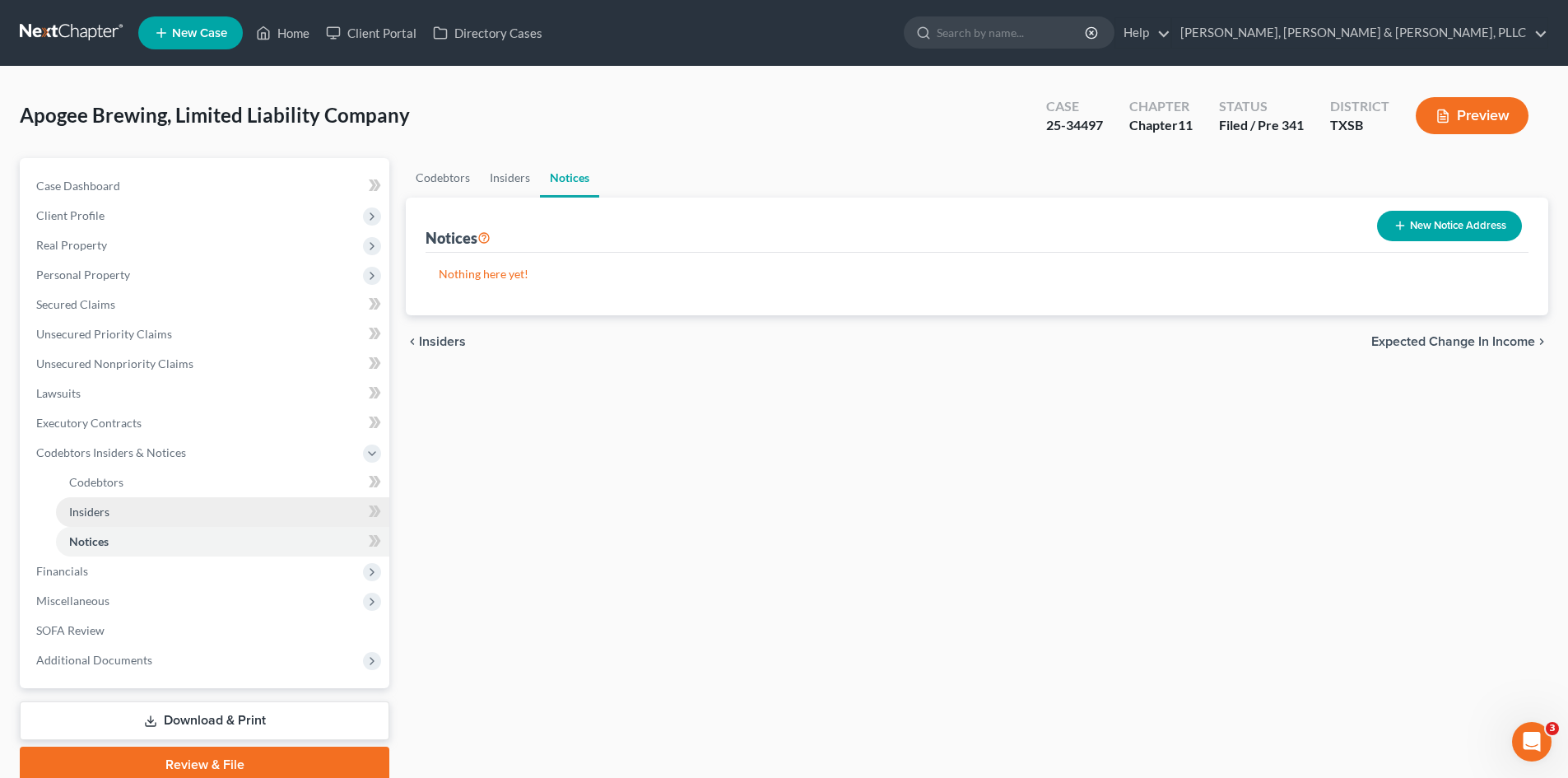
click at [164, 514] on link "Insiders" at bounding box center [222, 513] width 333 height 30
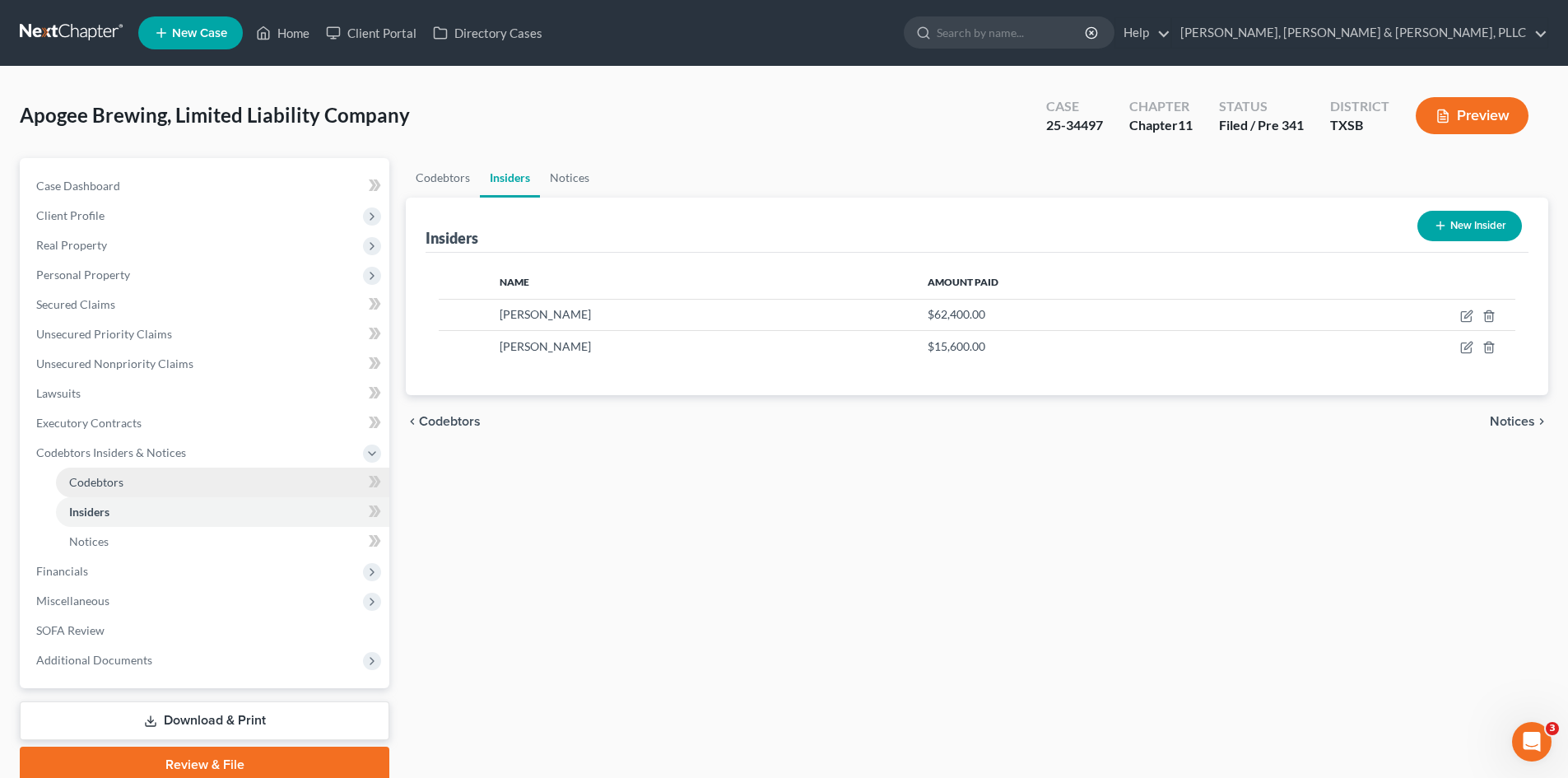
click at [214, 487] on link "Codebtors" at bounding box center [222, 482] width 333 height 30
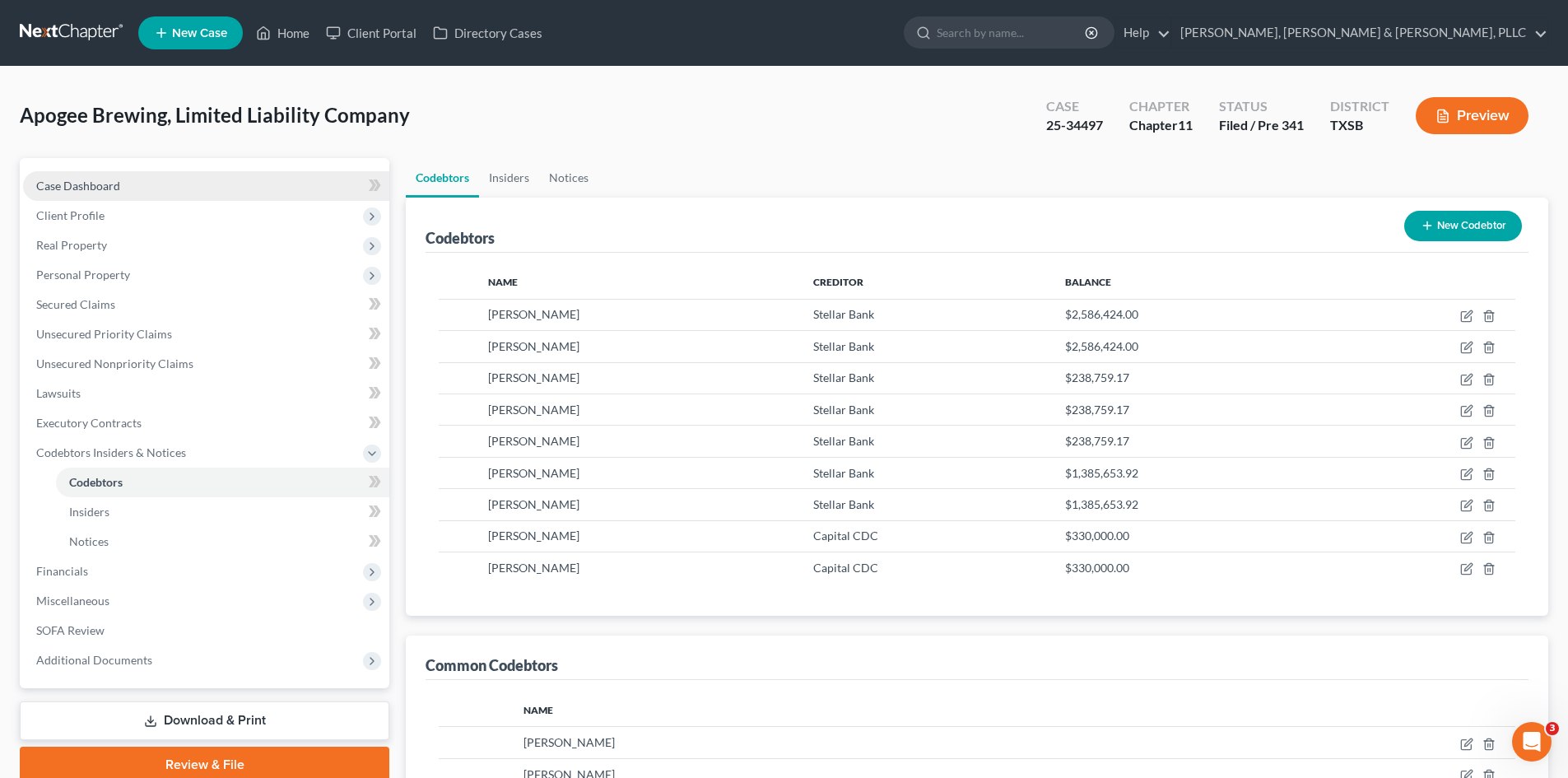
click at [159, 189] on link "Case Dashboard" at bounding box center [206, 186] width 366 height 30
select select "7"
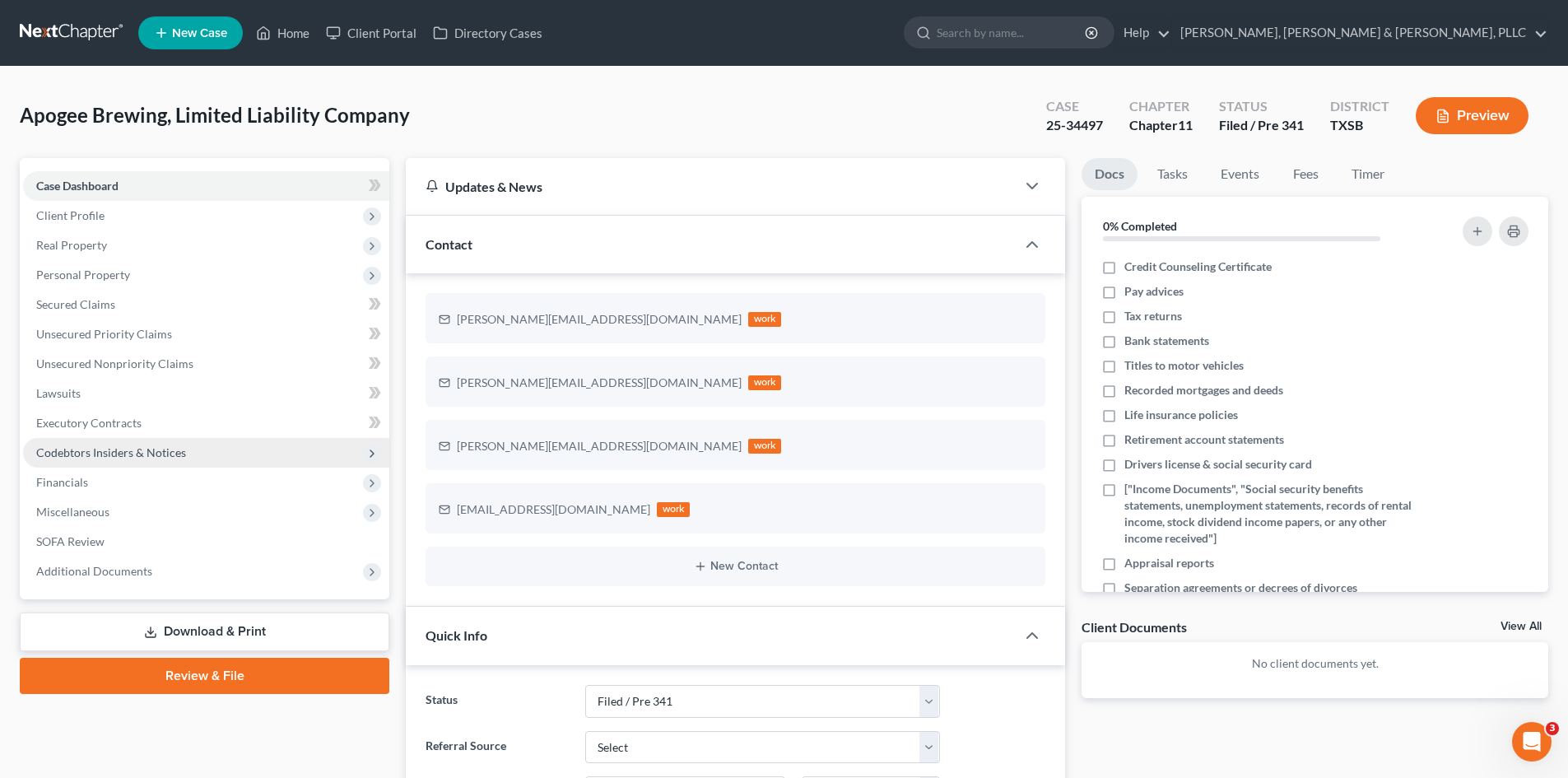
click at [174, 446] on span "Codebtors Insiders & Notices" at bounding box center [111, 452] width 150 height 14
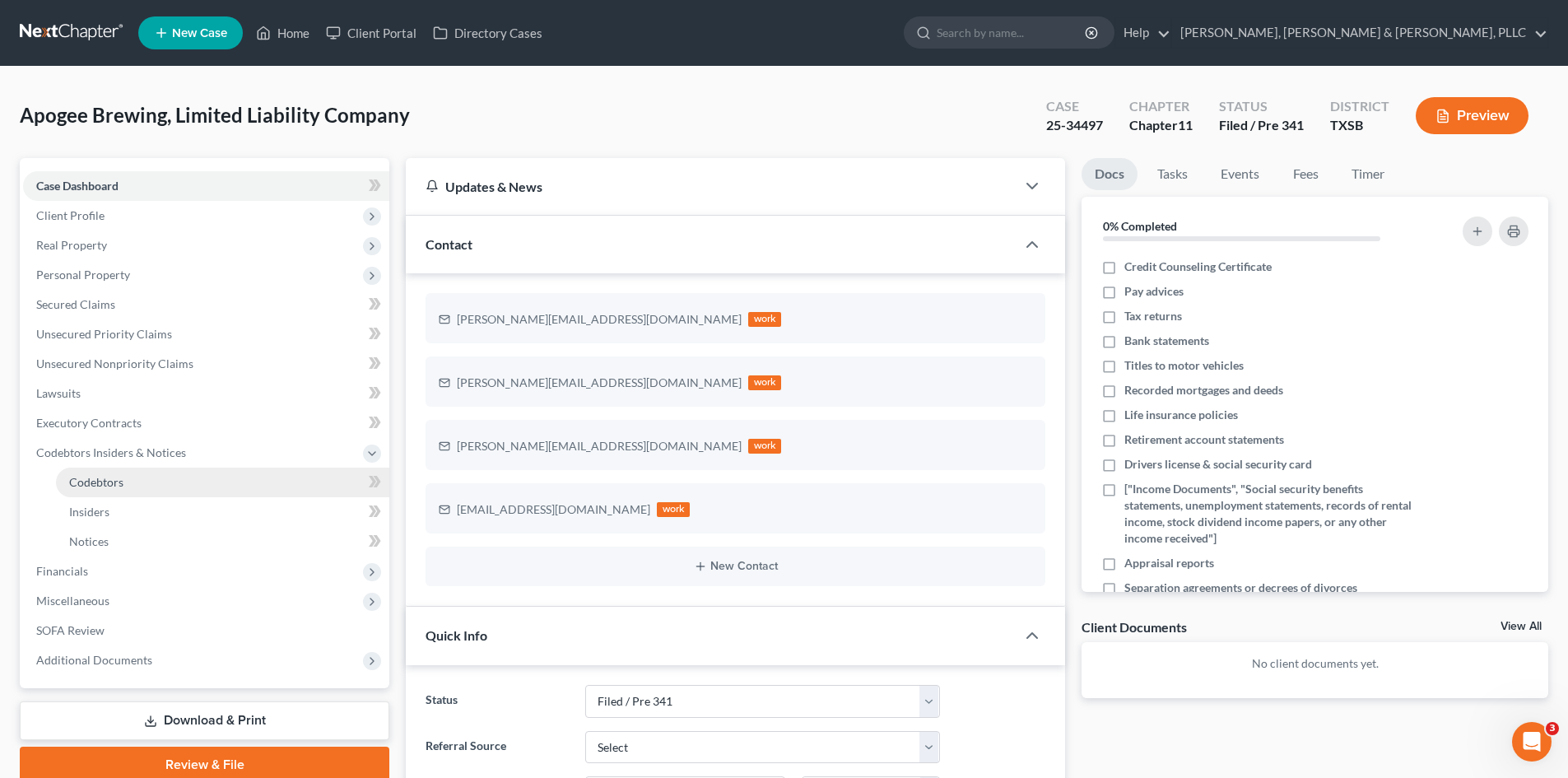
click at [167, 476] on link "Codebtors" at bounding box center [222, 482] width 333 height 30
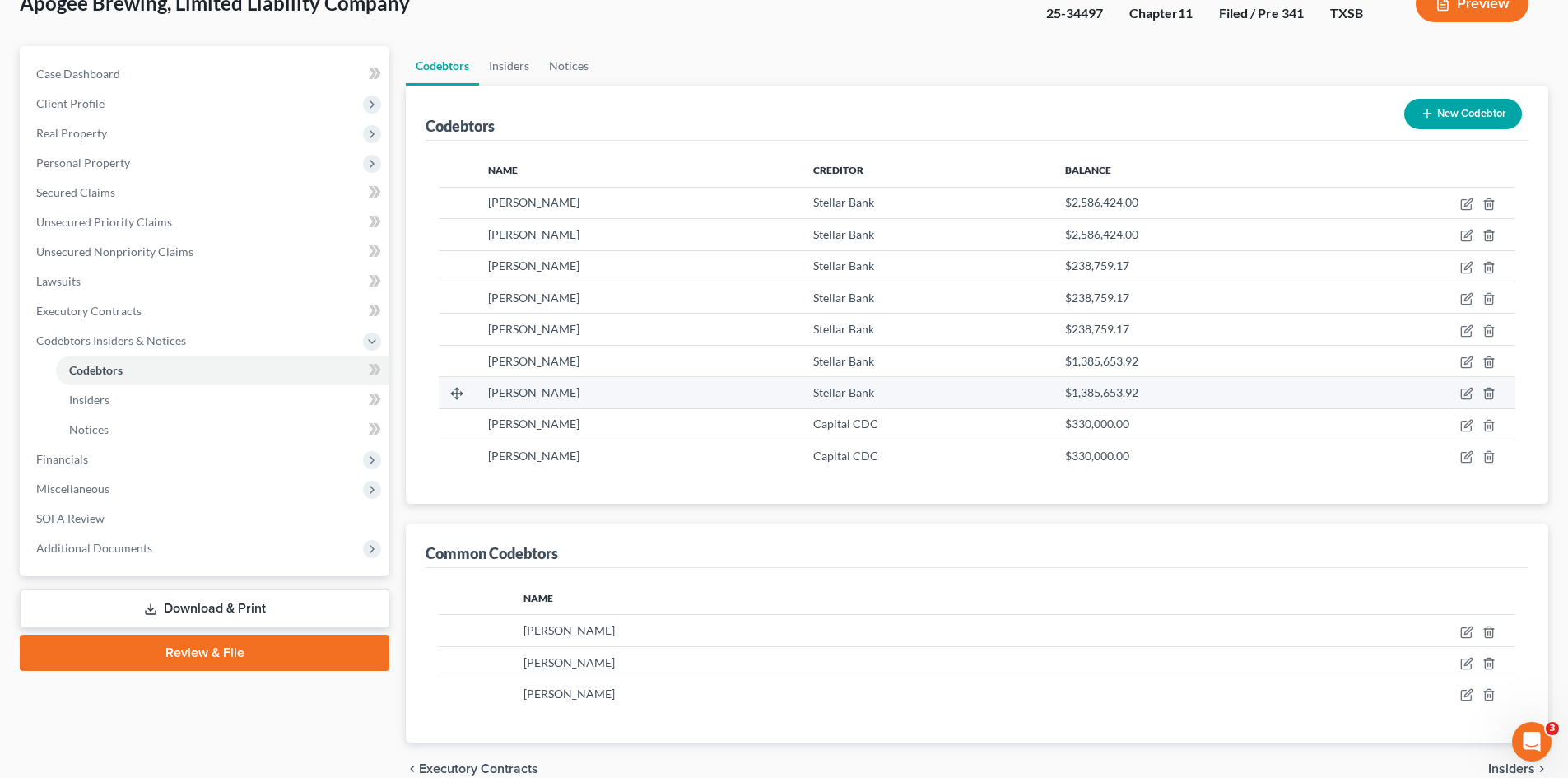
scroll to position [113, 0]
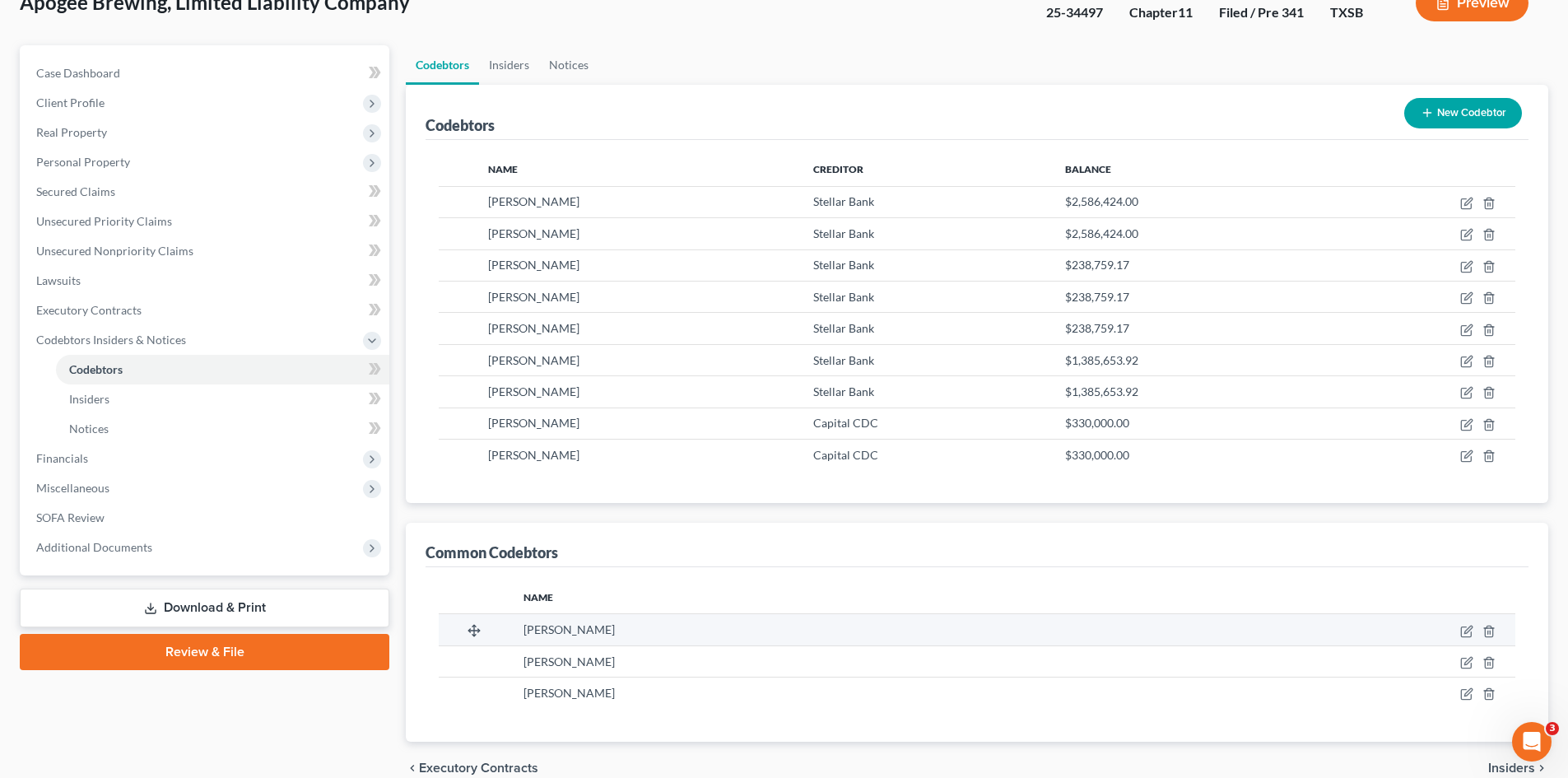
click at [1324, 638] on td at bounding box center [1330, 629] width 370 height 31
click at [514, 61] on link "Insiders" at bounding box center [509, 64] width 60 height 39
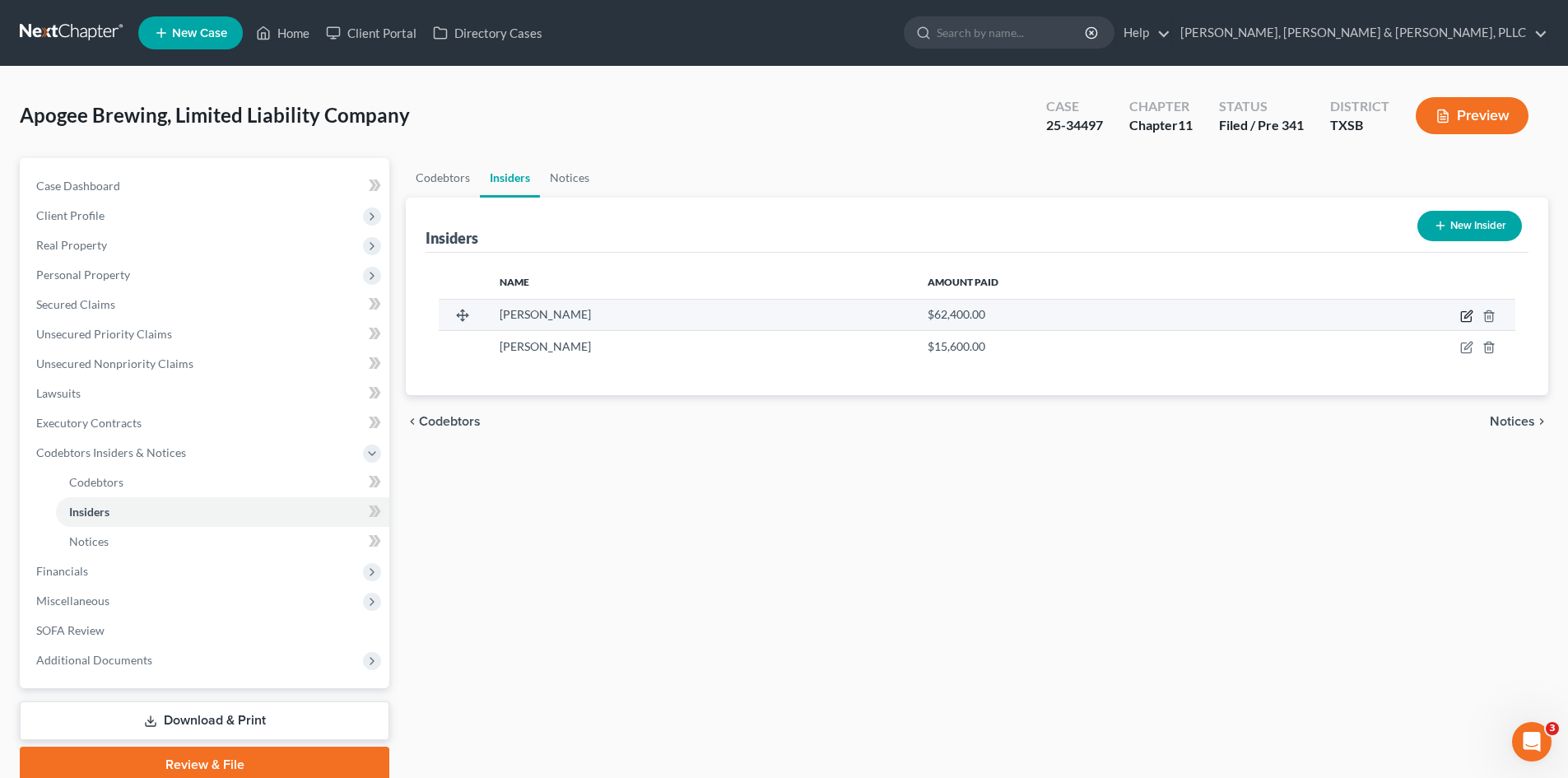
click at [1324, 313] on icon "button" at bounding box center [1467, 316] width 13 height 13
select select "45"
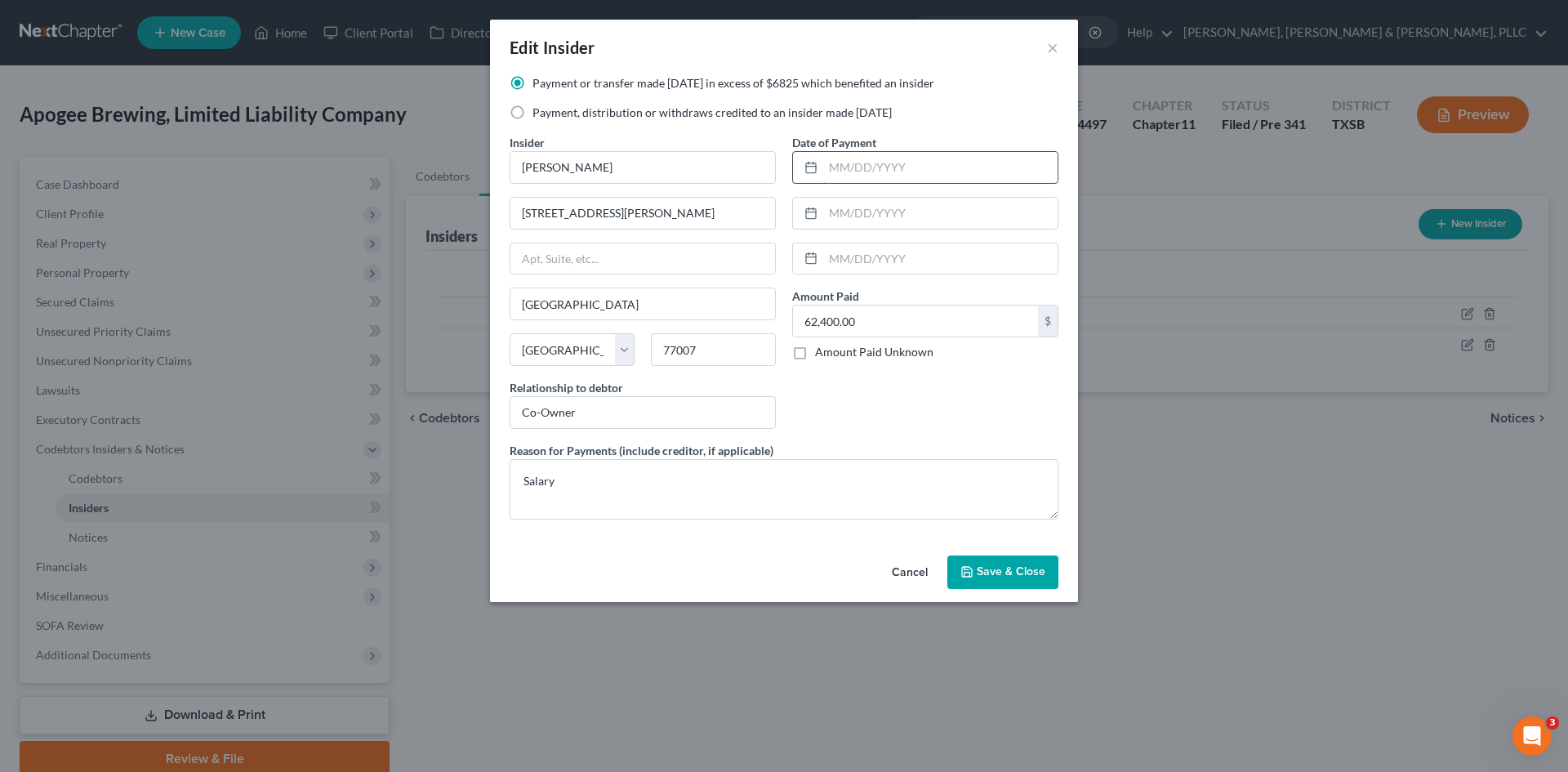
click at [883, 181] on input "text" at bounding box center [940, 166] width 234 height 31
click at [769, 510] on textarea "Salary" at bounding box center [783, 489] width 549 height 60
click at [969, 571] on icon "button" at bounding box center [967, 572] width 13 height 13
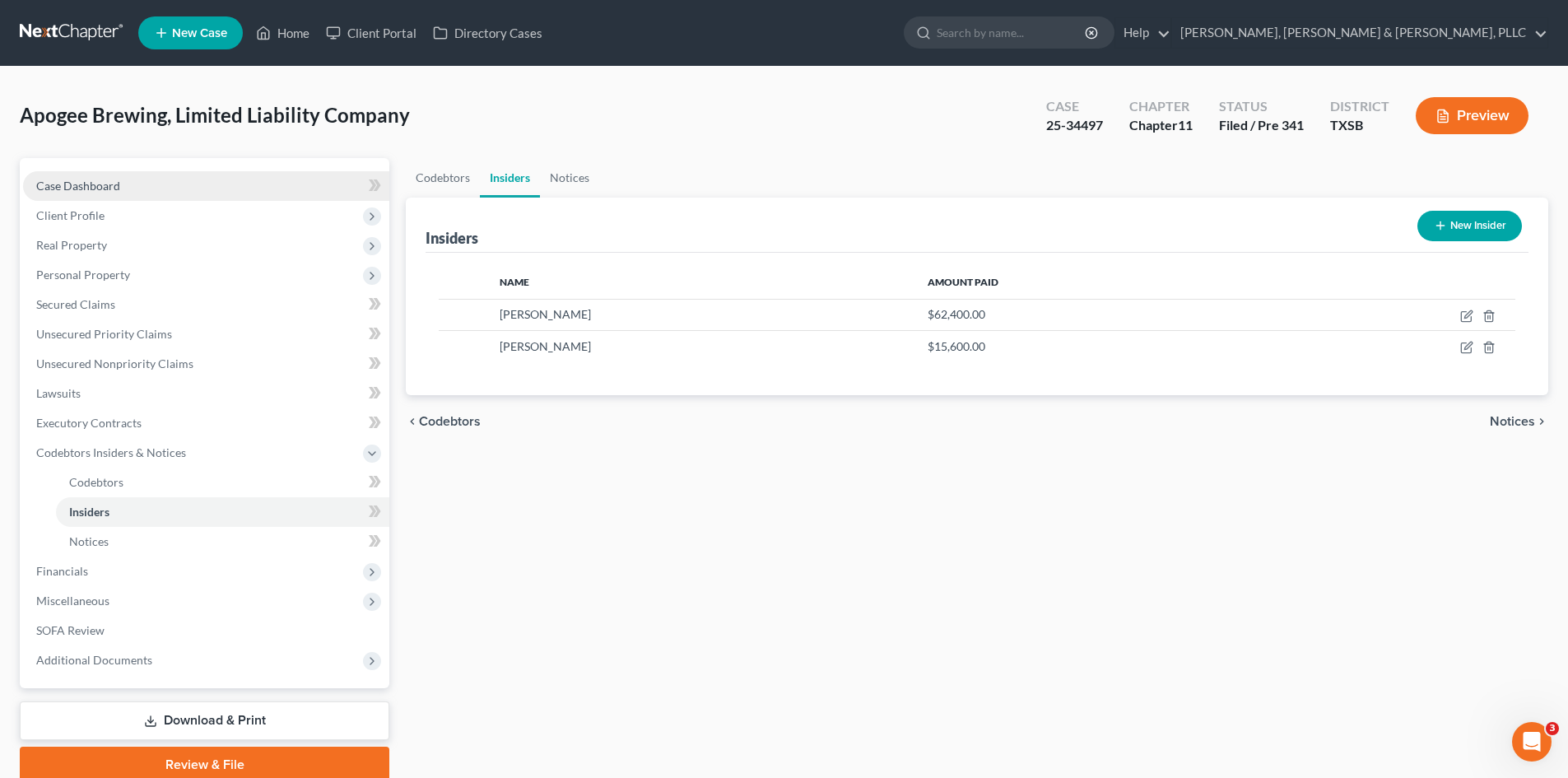
click at [129, 185] on link "Case Dashboard" at bounding box center [206, 186] width 366 height 30
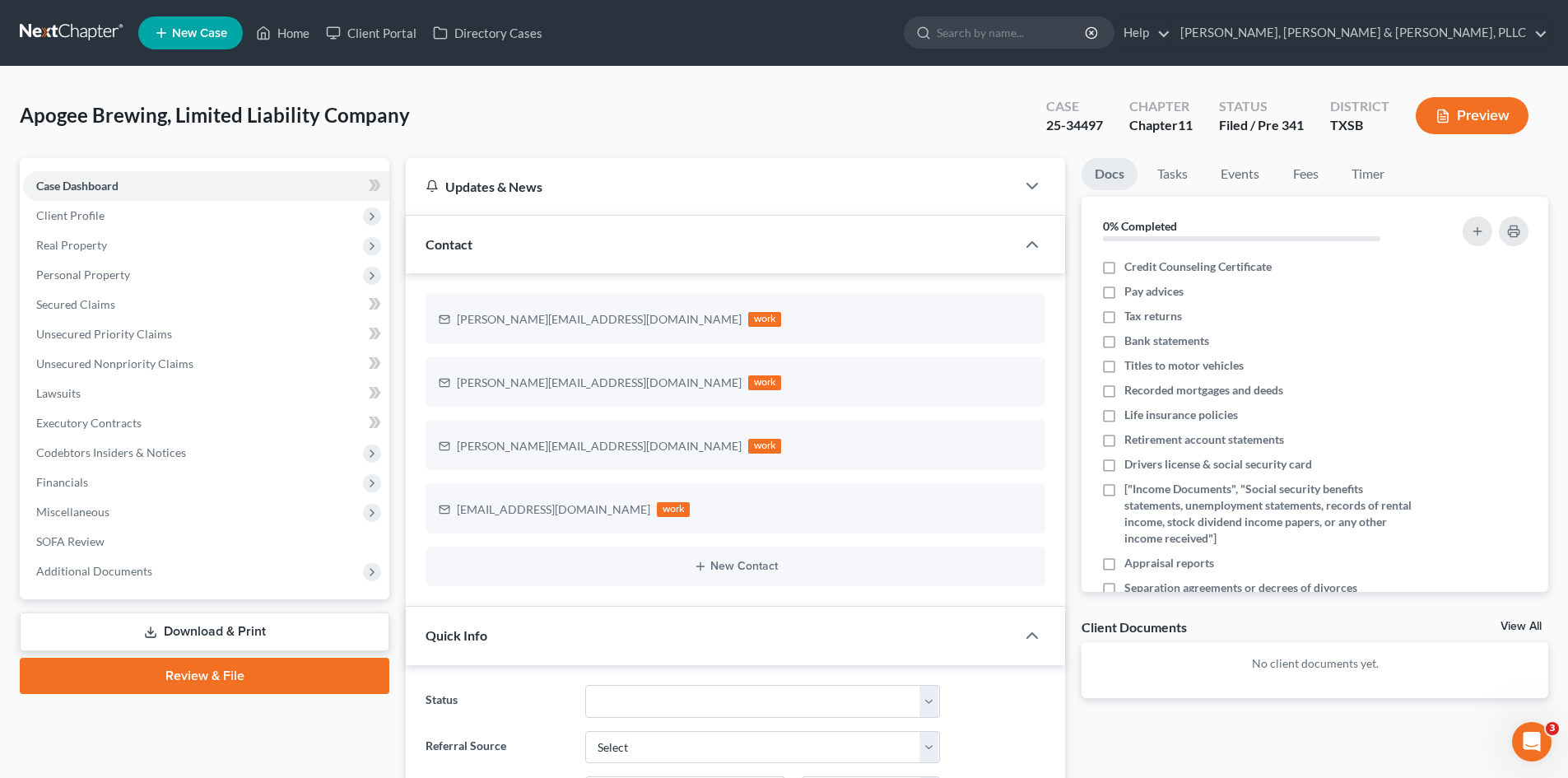
click at [273, 635] on link "Download & Print" at bounding box center [204, 632] width 370 height 38
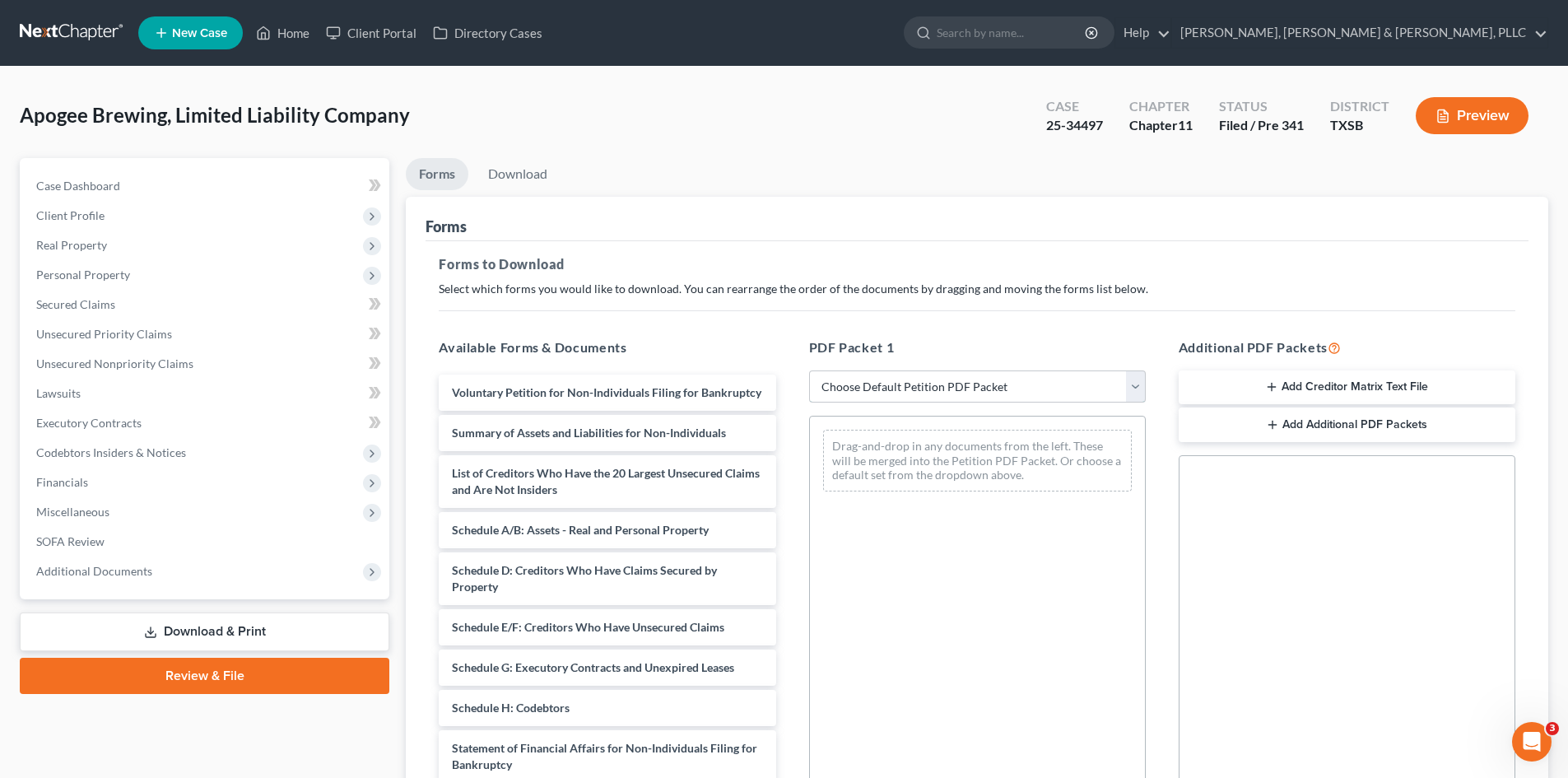
click at [894, 386] on select "Choose Default Petition PDF Packet Complete Bankruptcy Petition (all forms and …" at bounding box center [977, 386] width 336 height 33
select select "0"
click at [809, 371] on select "Choose Default Petition PDF Packet Complete Bankruptcy Petition (all forms and …" at bounding box center [977, 386] width 336 height 33
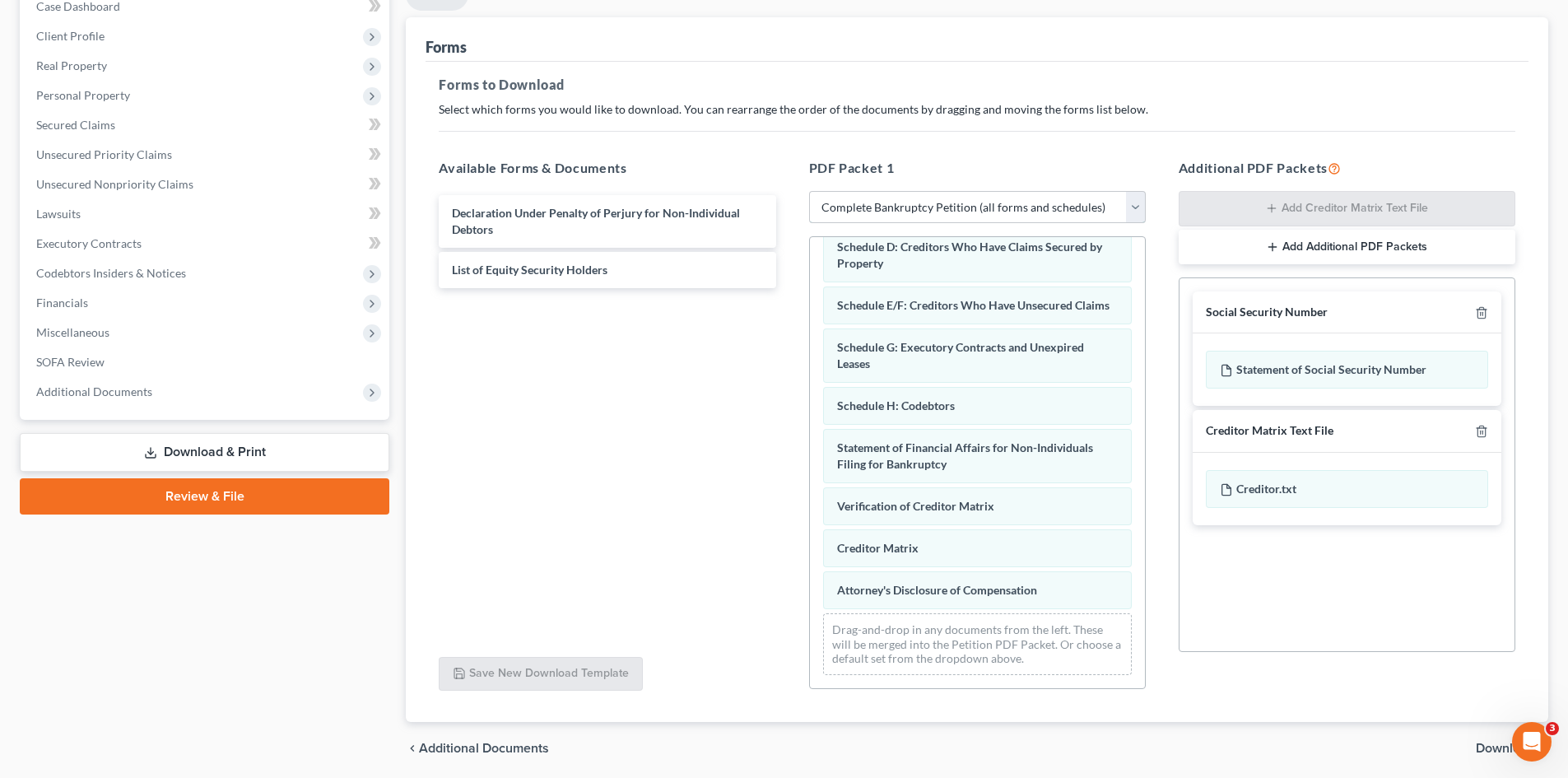
scroll to position [239, 0]
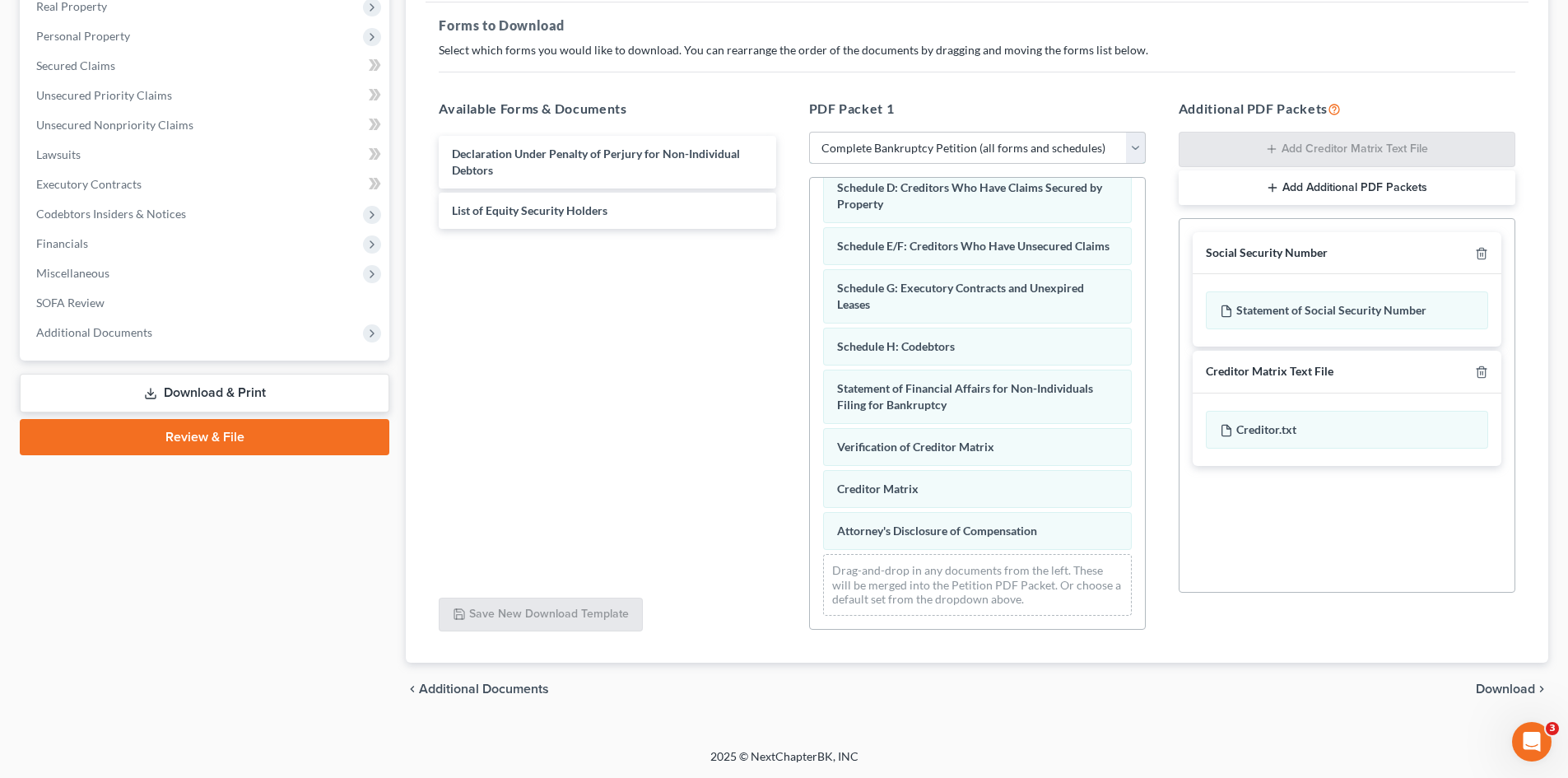
click at [903, 149] on select "Choose Default Petition PDF Packet Complete Bankruptcy Petition (all forms and …" at bounding box center [977, 148] width 336 height 33
click at [809, 132] on select "Choose Default Petition PDF Packet Complete Bankruptcy Petition (all forms and …" at bounding box center [977, 148] width 336 height 33
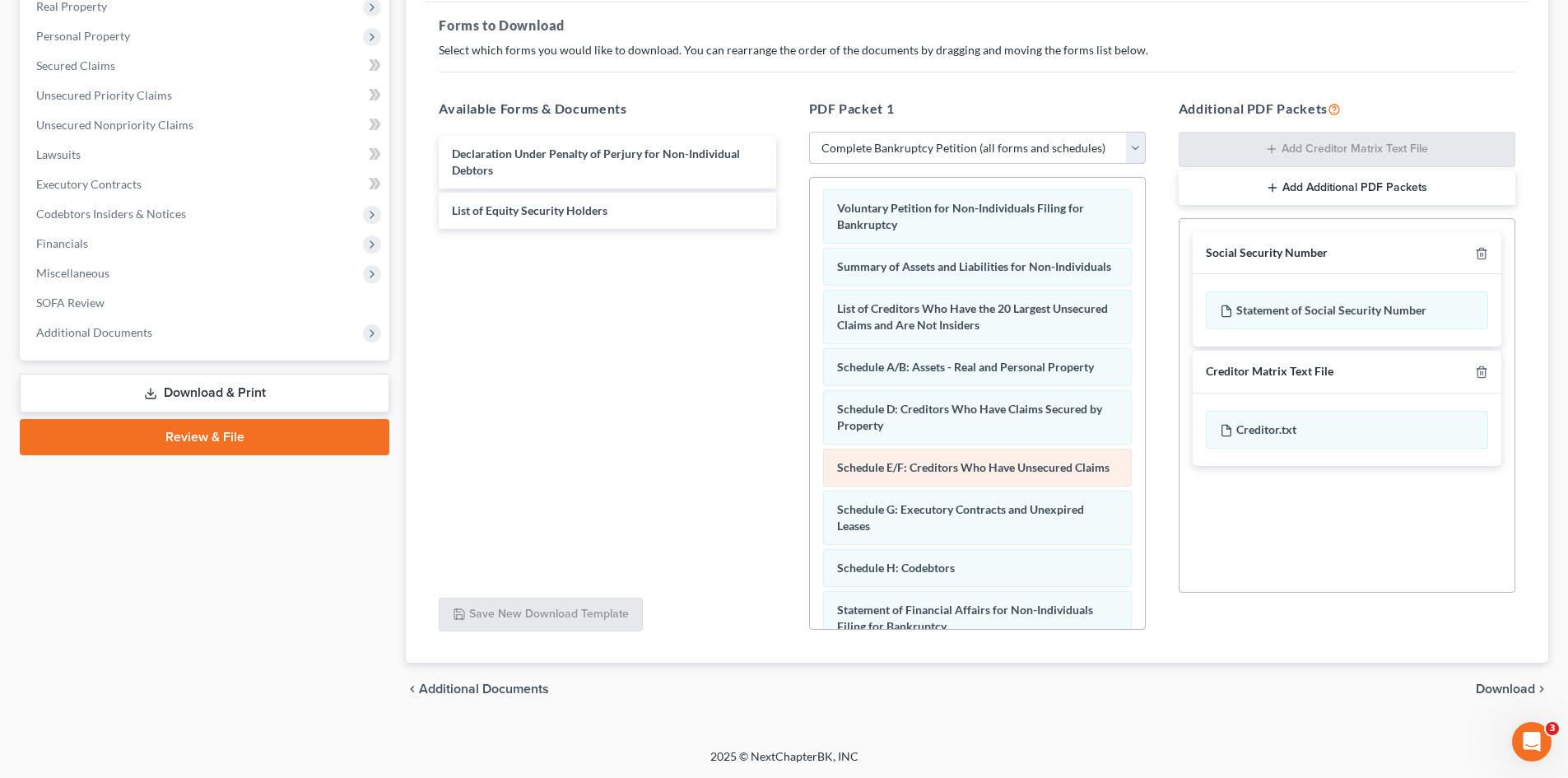
scroll to position [0, 0]
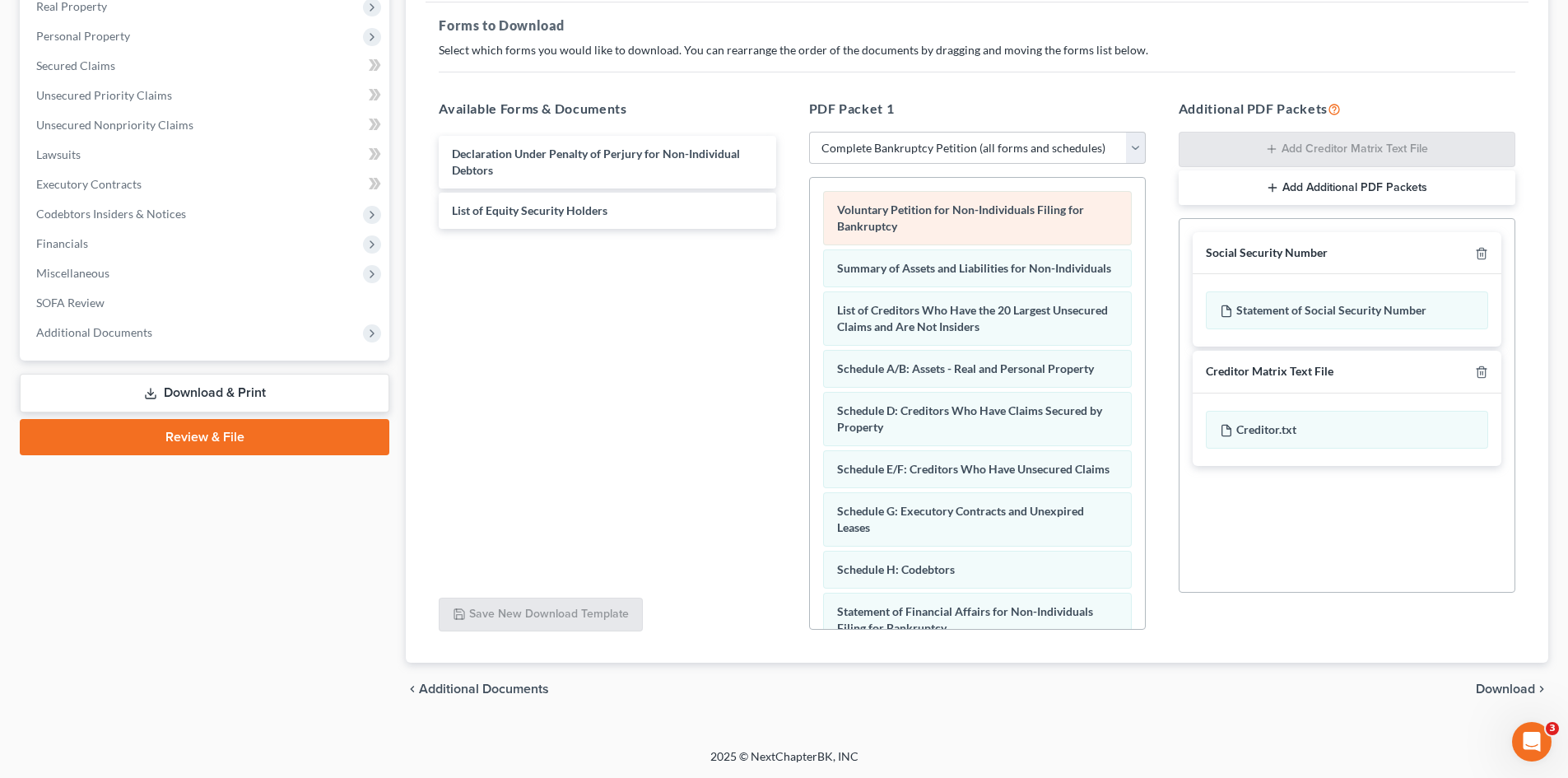
click at [947, 237] on div "Voluntary Petition for Non-Individuals Filing for Bankruptcy" at bounding box center [977, 218] width 309 height 54
click at [951, 220] on div "Voluntary Petition for Non-Individuals Filing for Bankruptcy" at bounding box center [977, 218] width 309 height 54
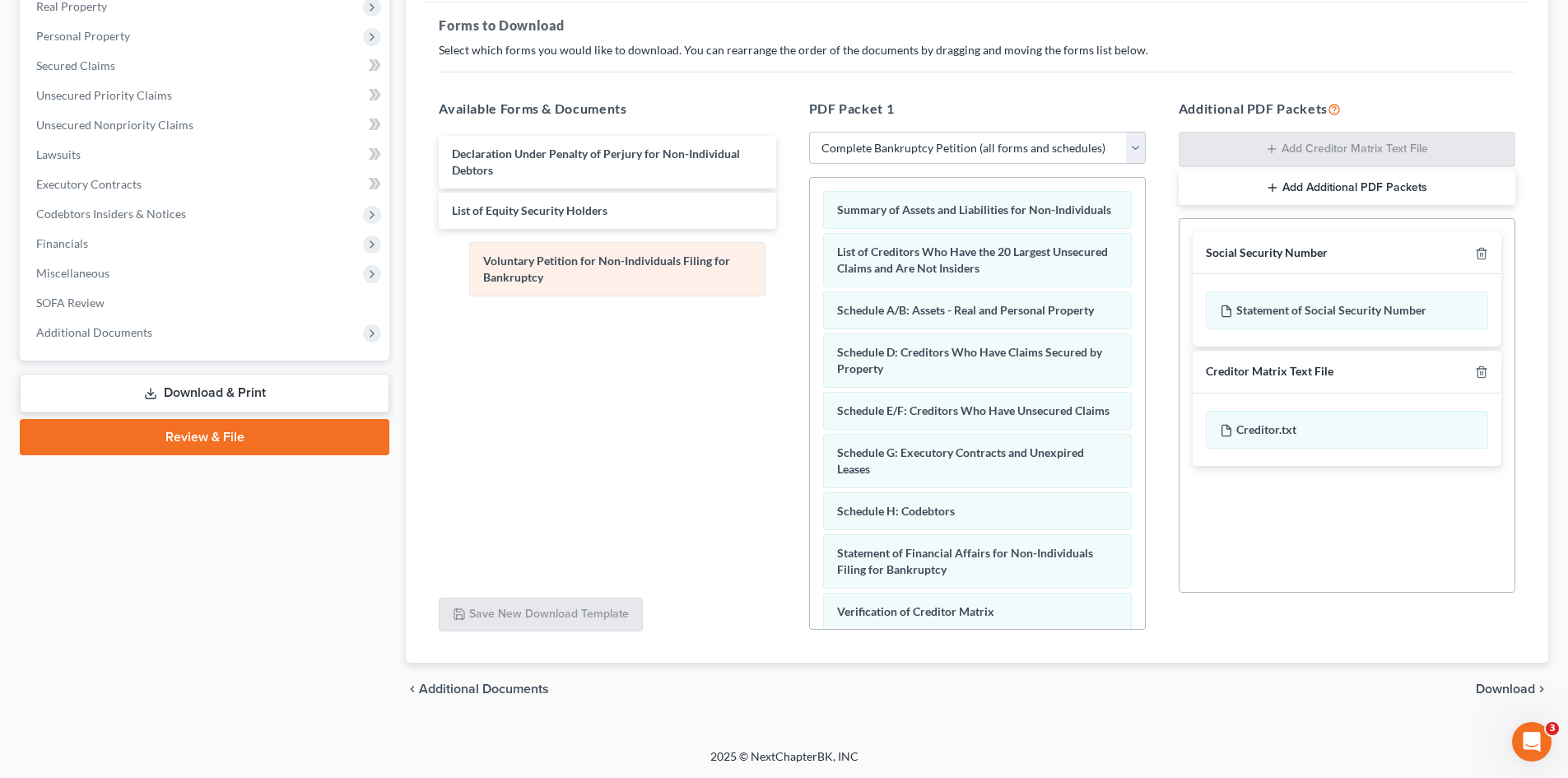
drag, startPoint x: 762, startPoint y: 254, endPoint x: 522, endPoint y: 272, distance: 240.7
click at [810, 272] on div "Voluntary Petition for Non-Individuals Filing for Bankruptcy Voluntary Petition…" at bounding box center [977, 486] width 335 height 616
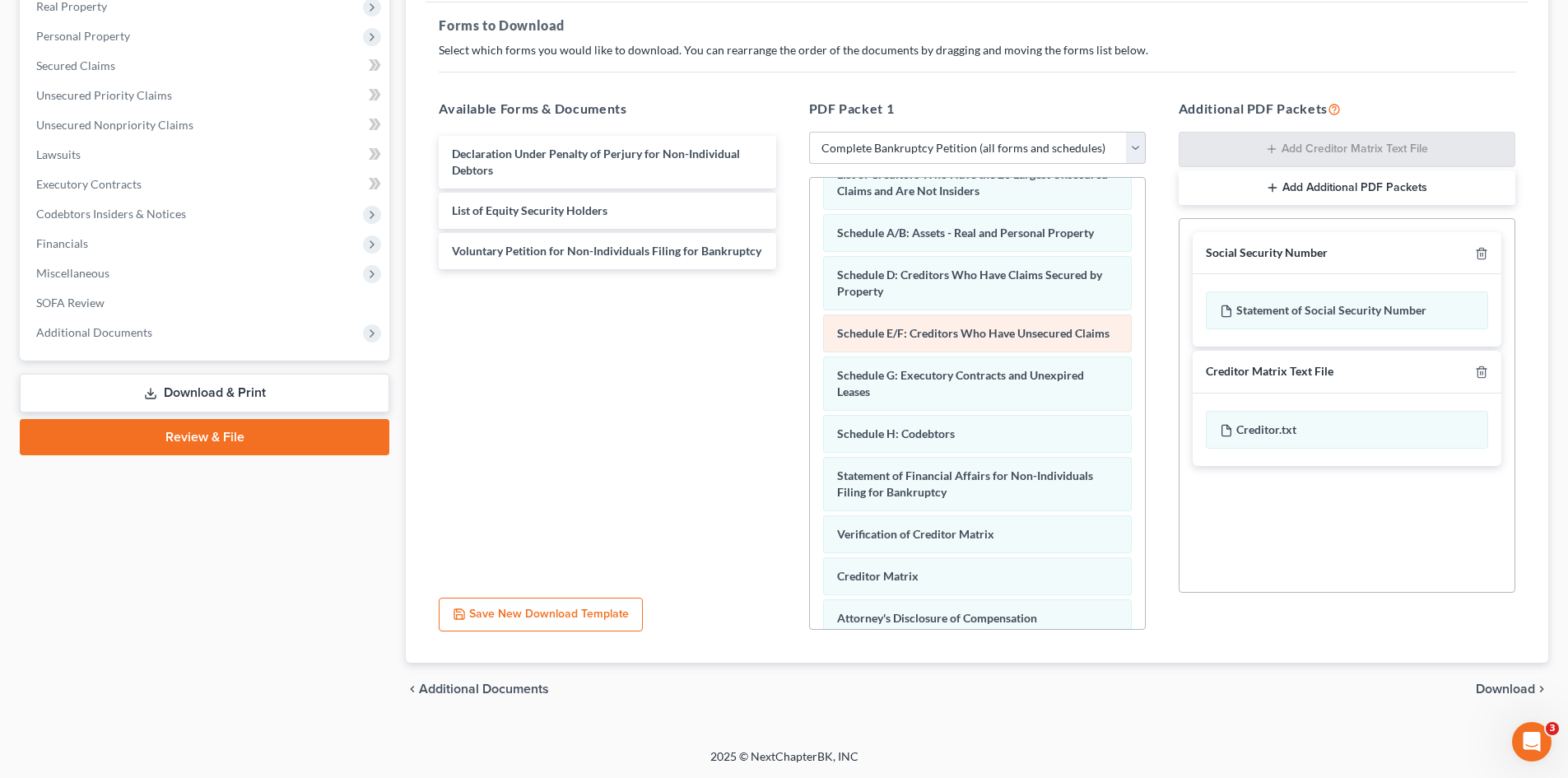
scroll to position [198, 0]
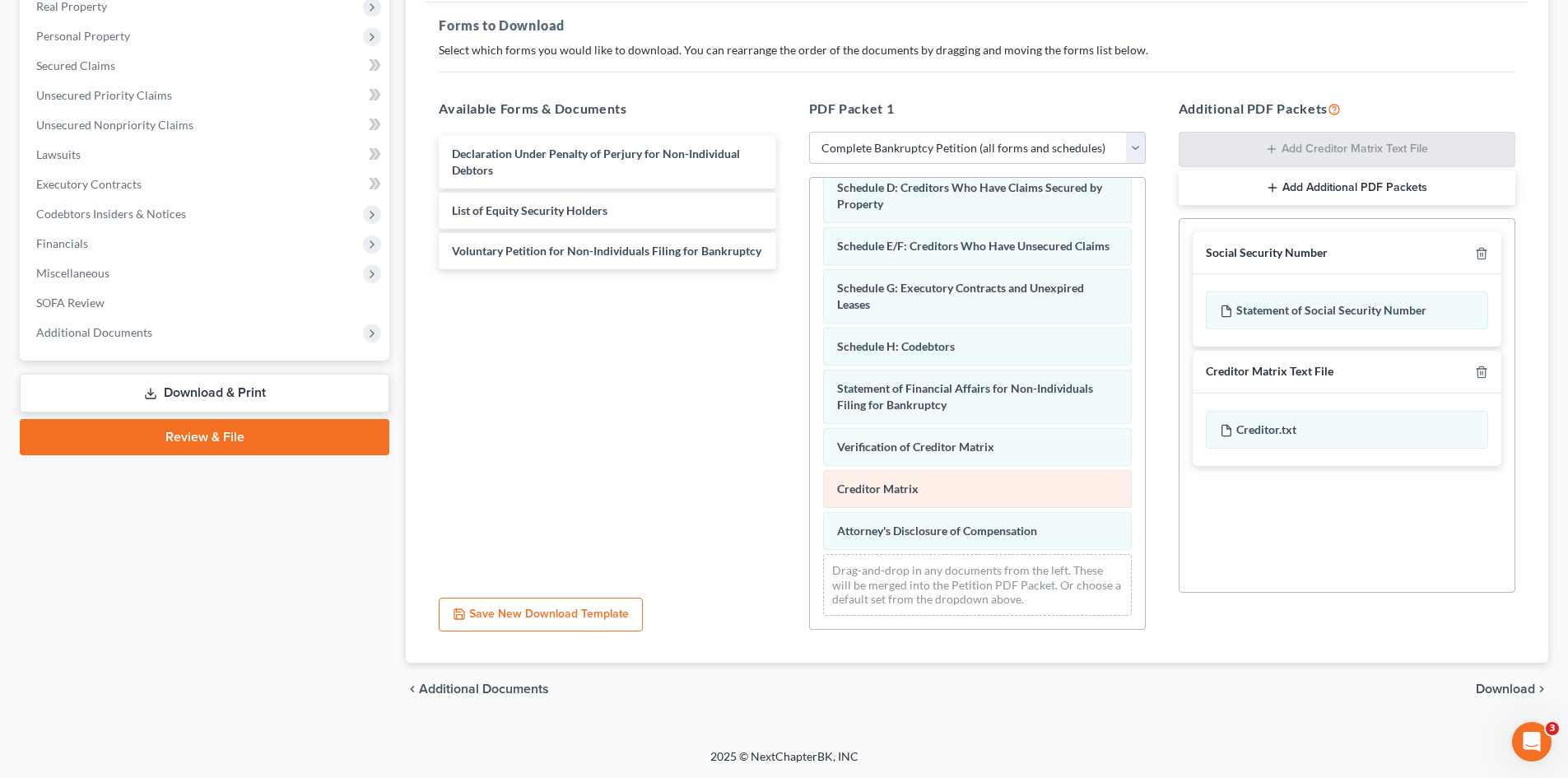
drag, startPoint x: 663, startPoint y: 531, endPoint x: 829, endPoint y: 499, distance: 169.1
click at [663, 531] on div "Declaration Under Penalty of Perjury for Non-Individual Debtors List of Equity …" at bounding box center [607, 358] width 363 height 453
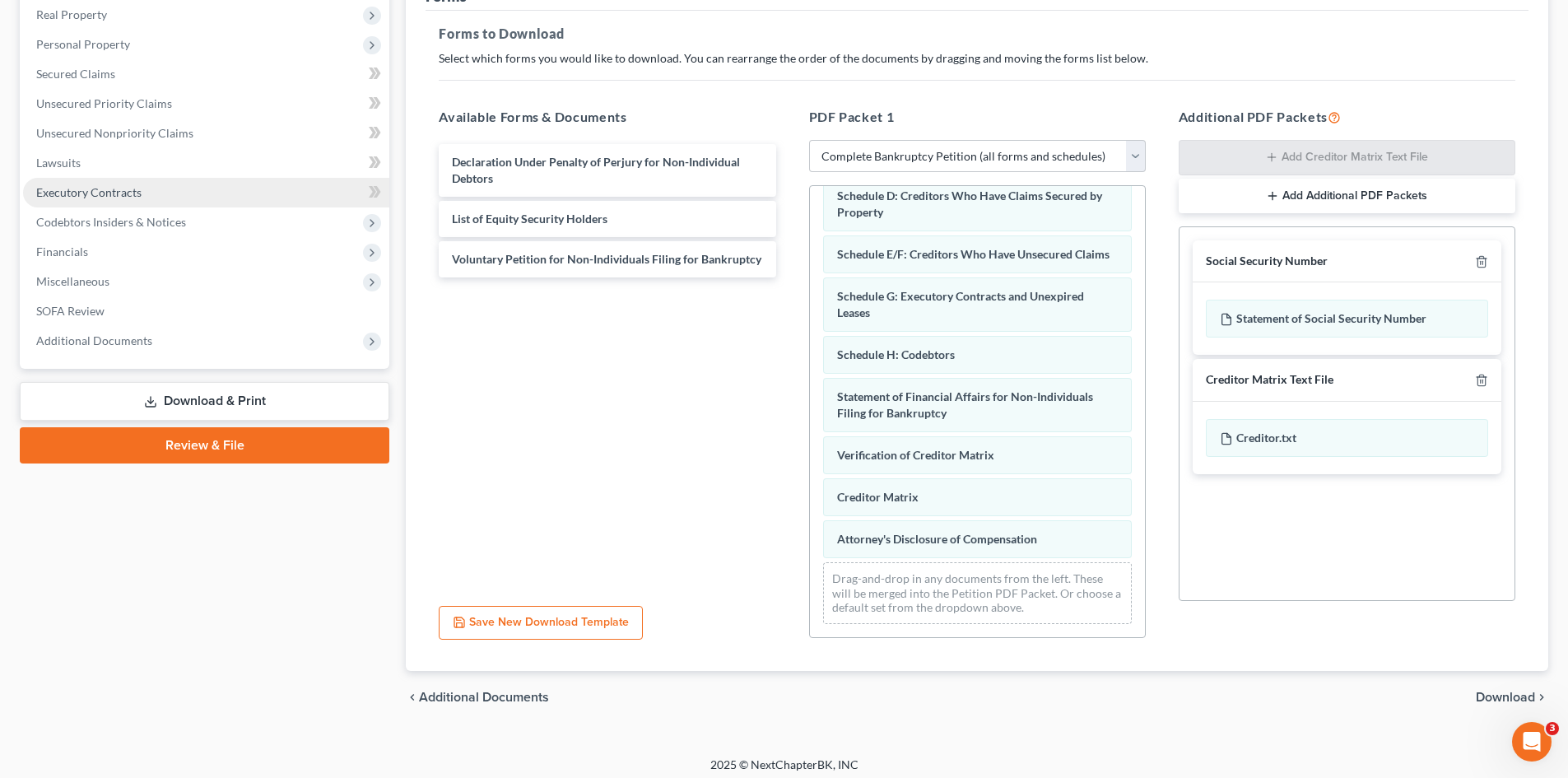
scroll to position [0, 0]
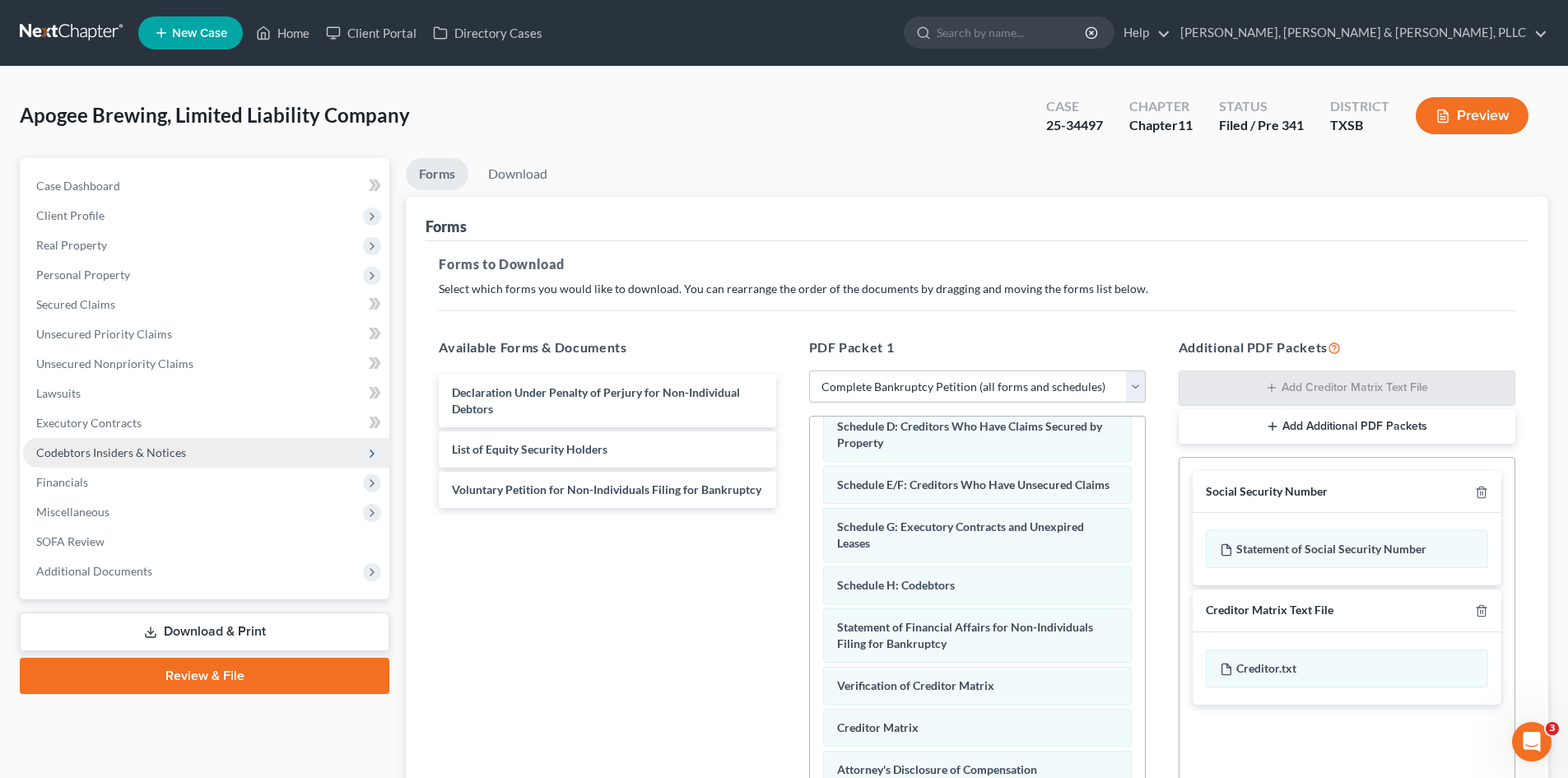
click at [114, 460] on span "Codebtors Insiders & Notices" at bounding box center [206, 453] width 366 height 30
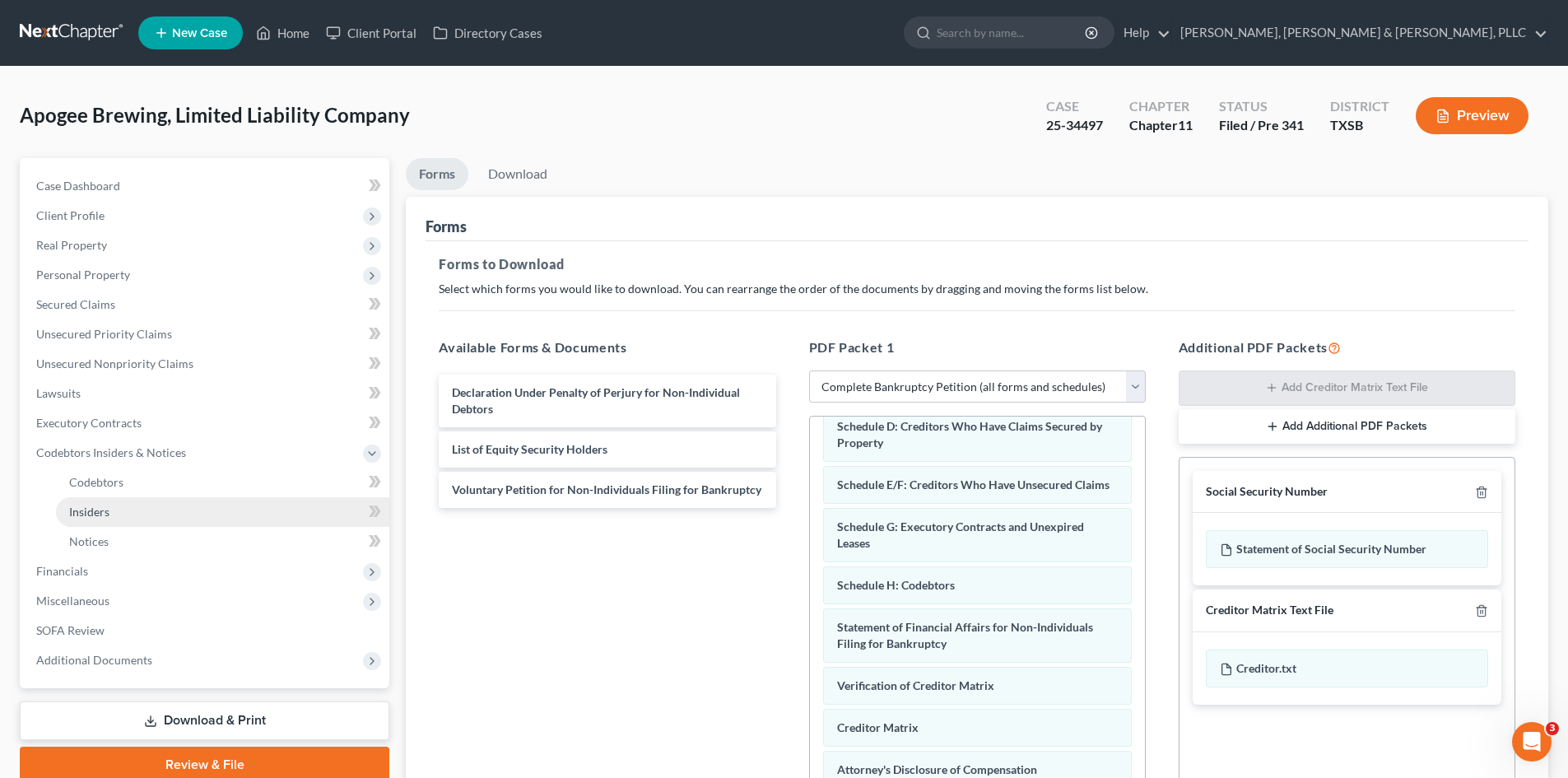
click at [126, 511] on link "Insiders" at bounding box center [222, 513] width 333 height 30
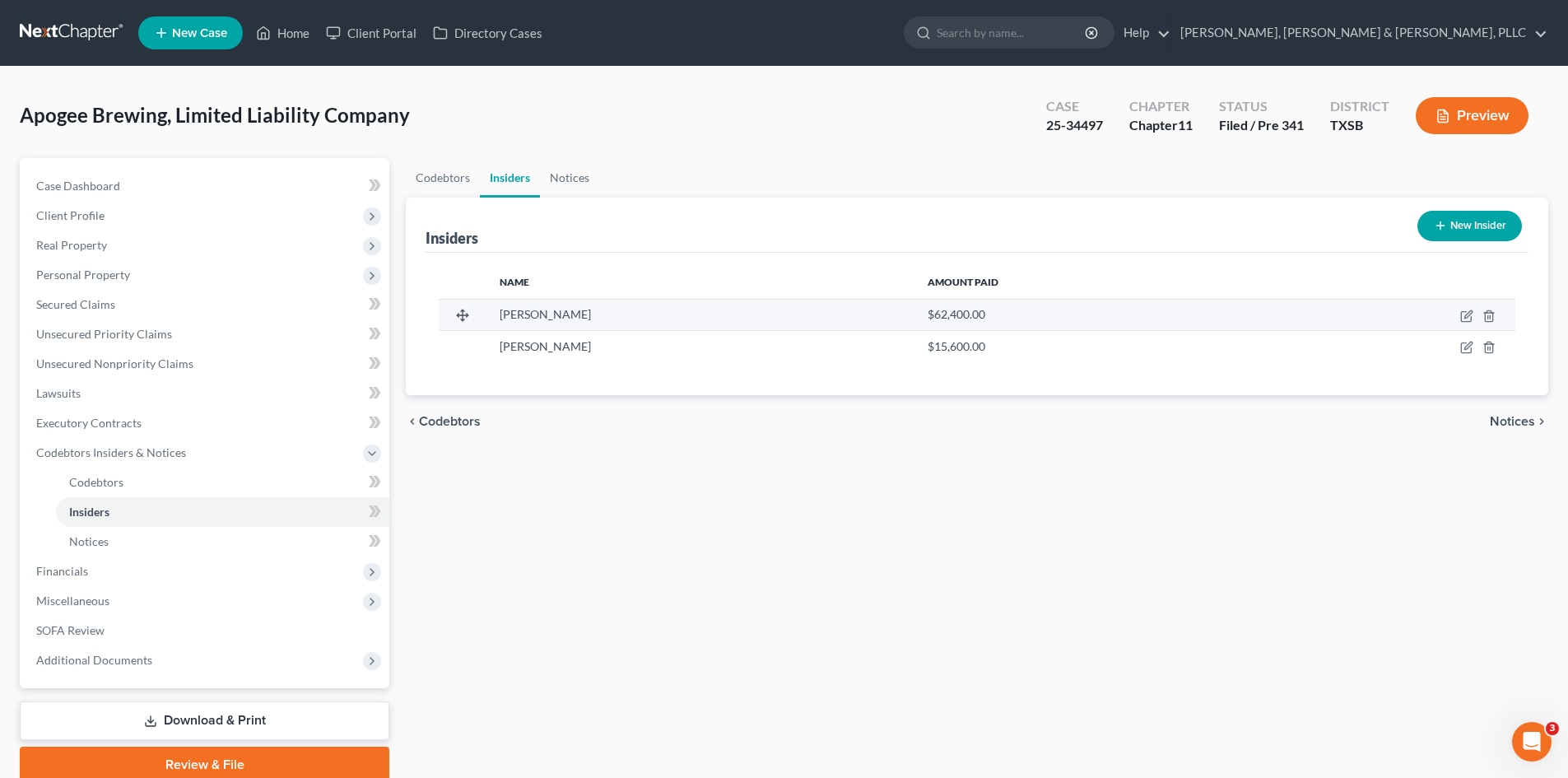
click at [1324, 324] on td at bounding box center [1391, 314] width 249 height 31
click at [1324, 321] on icon "button" at bounding box center [1467, 316] width 13 height 13
select select "45"
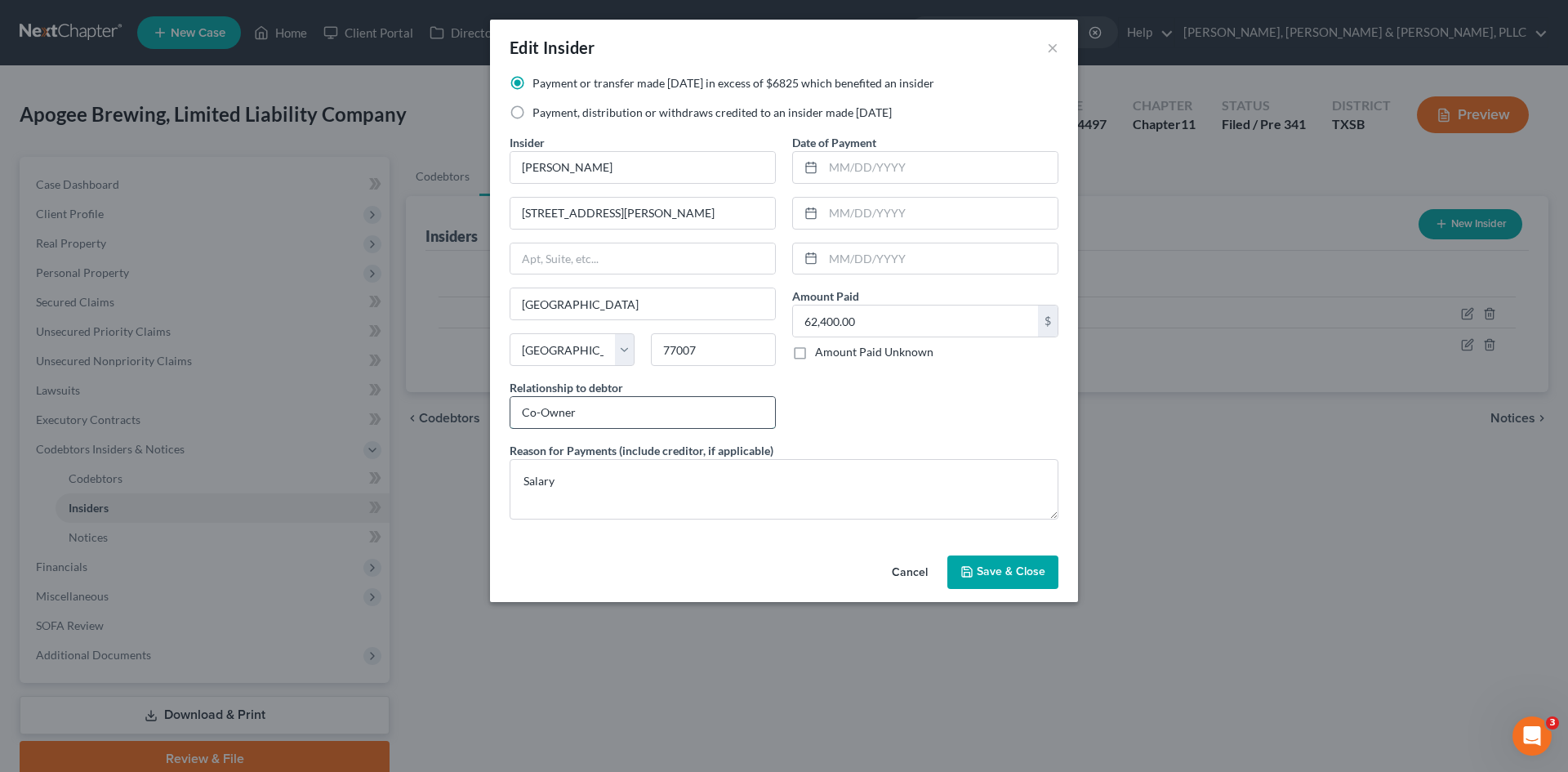
click at [658, 404] on input "Co-Owner" at bounding box center [642, 412] width 265 height 31
type input "Member Manager"
click at [966, 576] on polyline "button" at bounding box center [967, 574] width 6 height 4
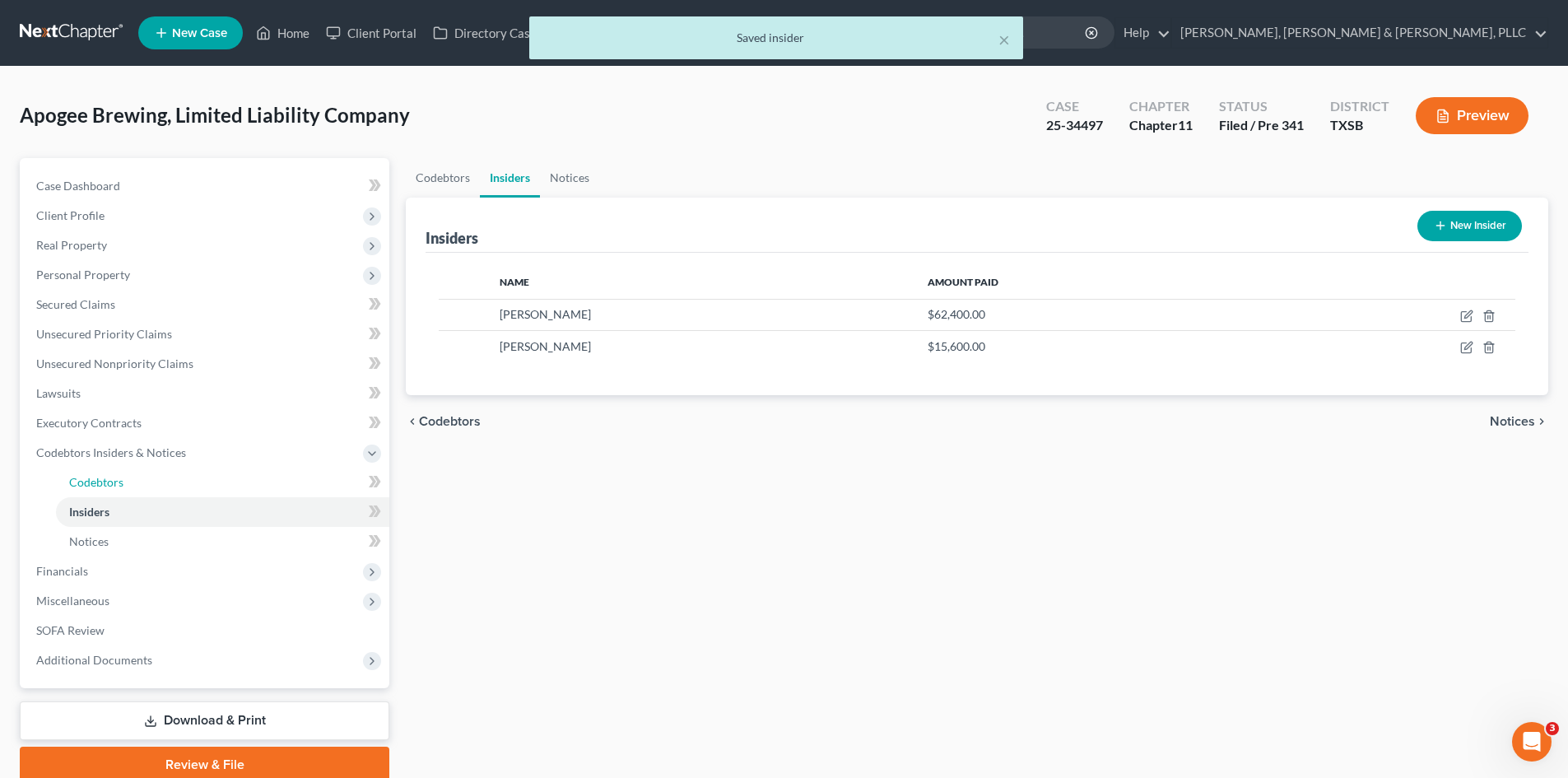
drag, startPoint x: 108, startPoint y: 477, endPoint x: 413, endPoint y: 392, distance: 316.6
click at [108, 477] on span "Codebtors" at bounding box center [96, 482] width 54 height 14
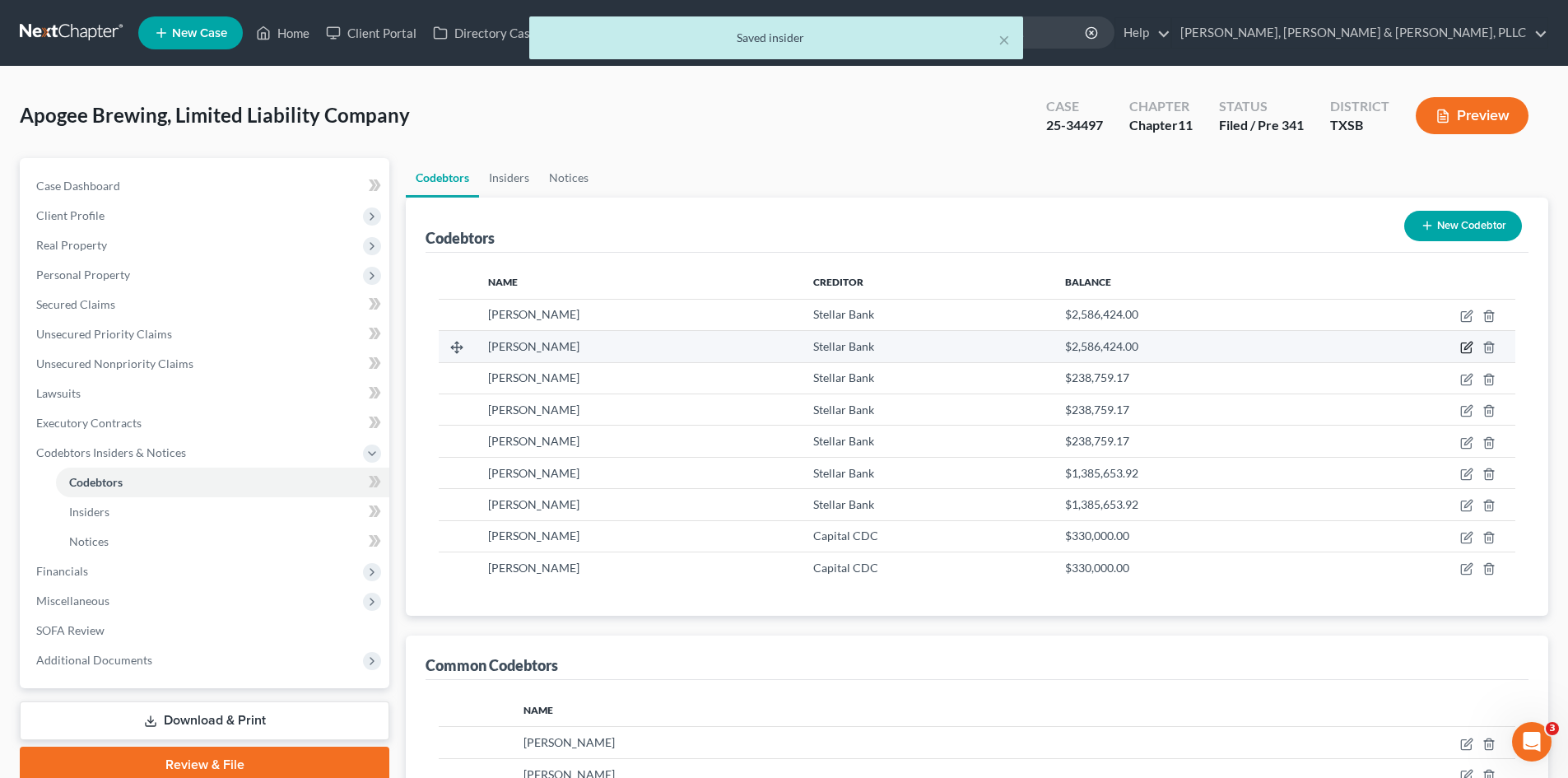
click at [1324, 347] on icon "button" at bounding box center [1467, 347] width 13 height 13
select select "45"
select select "6"
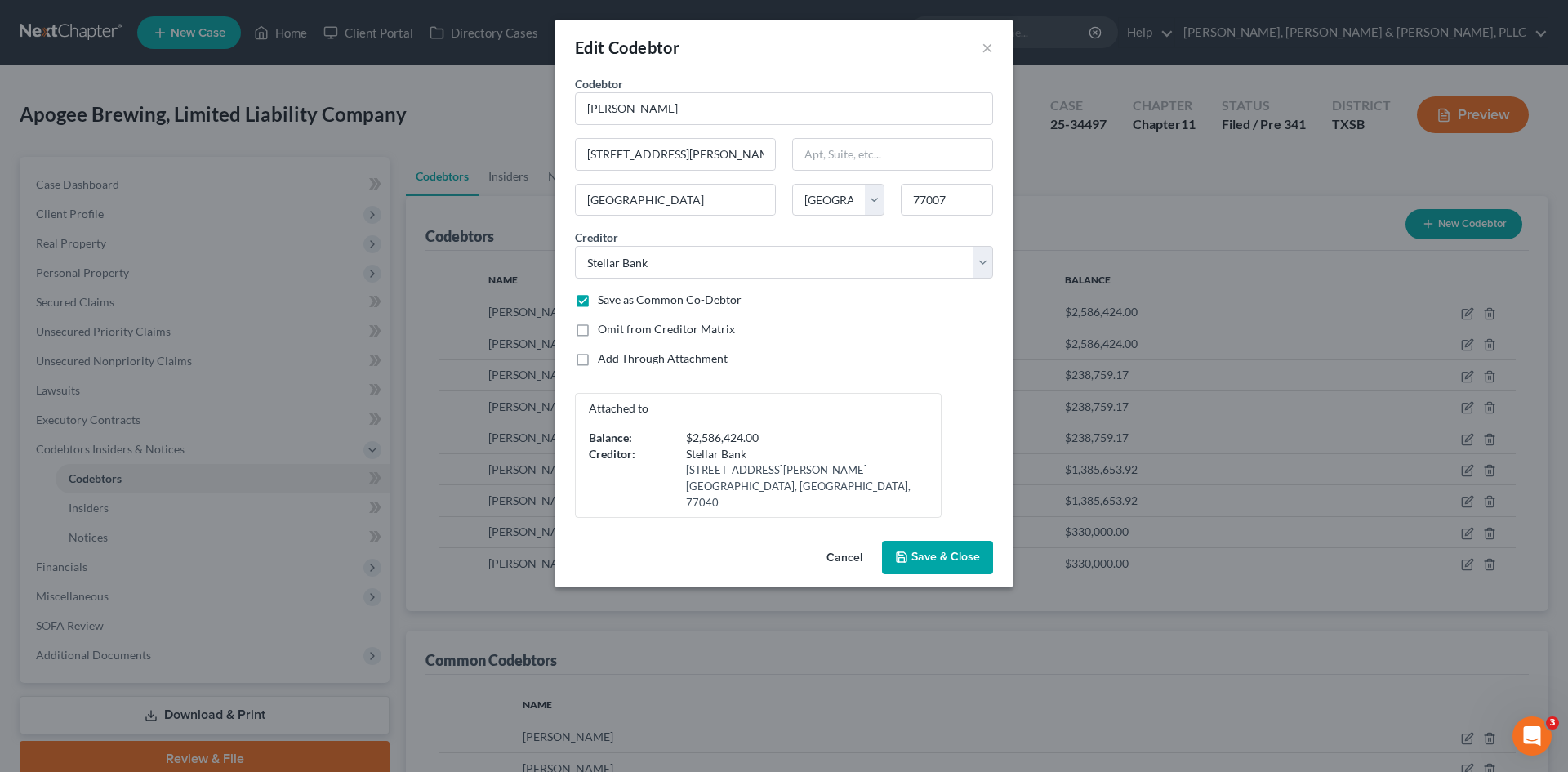
click at [852, 569] on button "Cancel" at bounding box center [844, 558] width 62 height 32
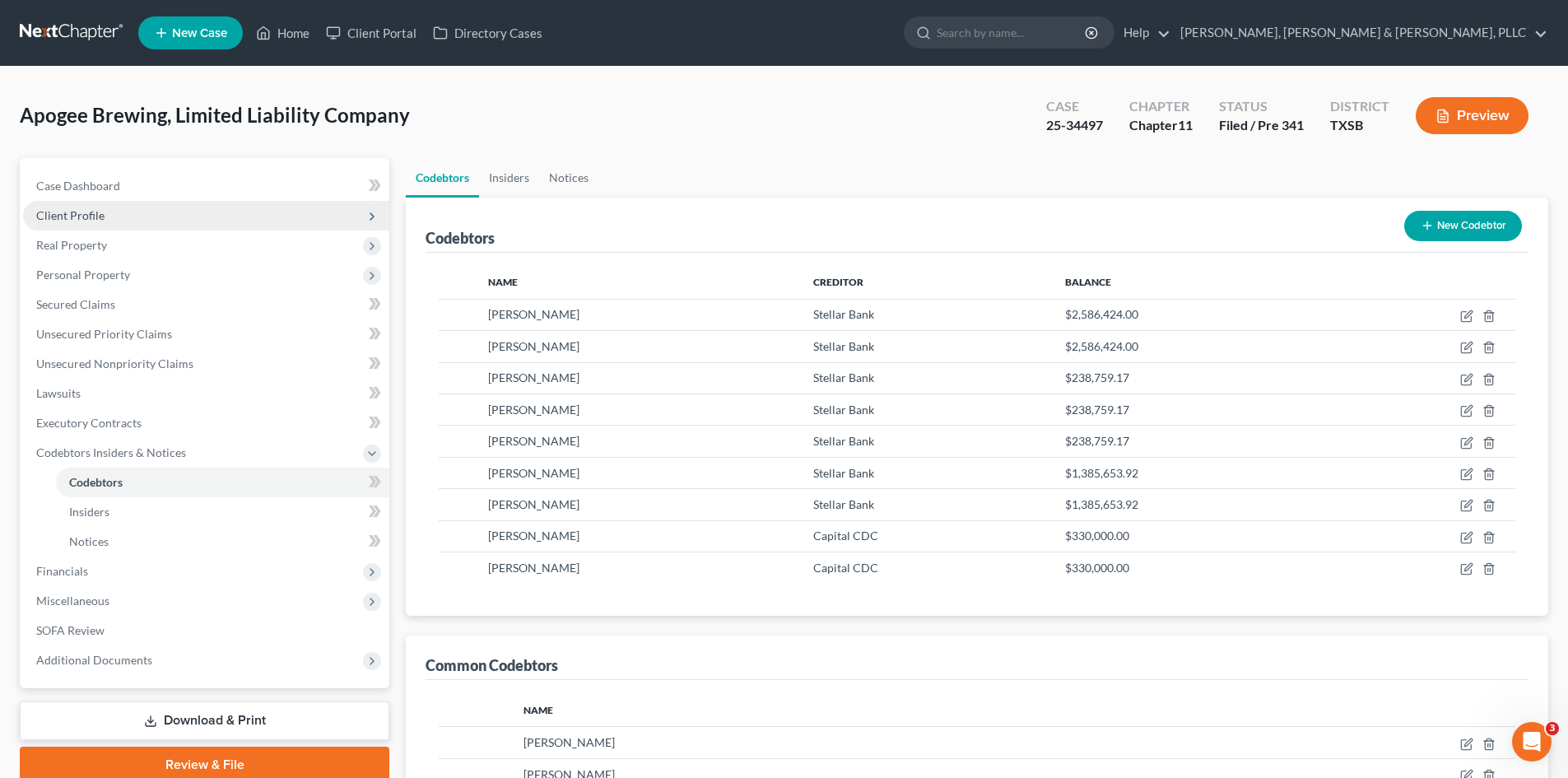
click at [108, 209] on span "Client Profile" at bounding box center [206, 216] width 366 height 30
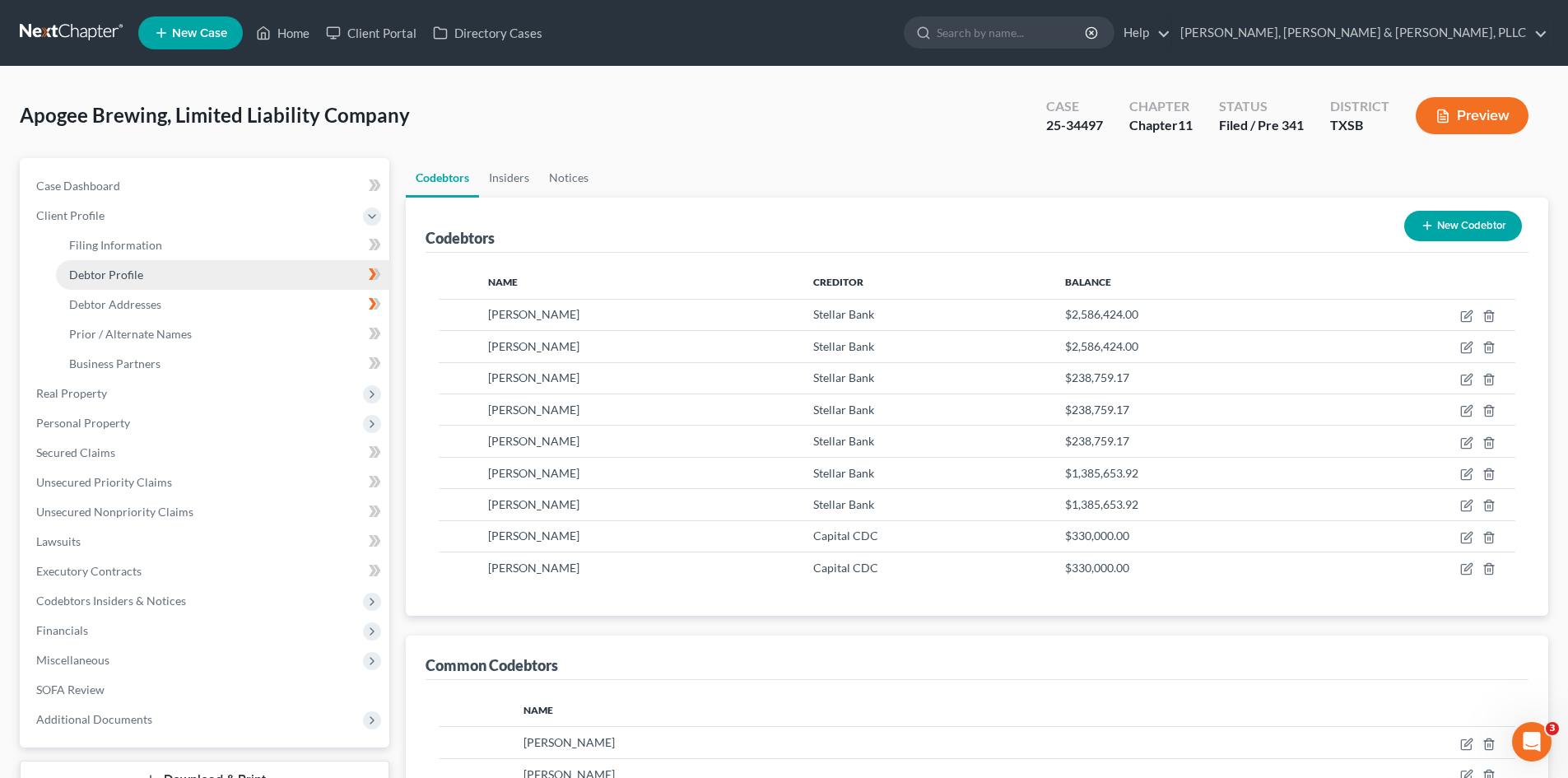
click at [211, 271] on link "Debtor Profile" at bounding box center [222, 275] width 333 height 30
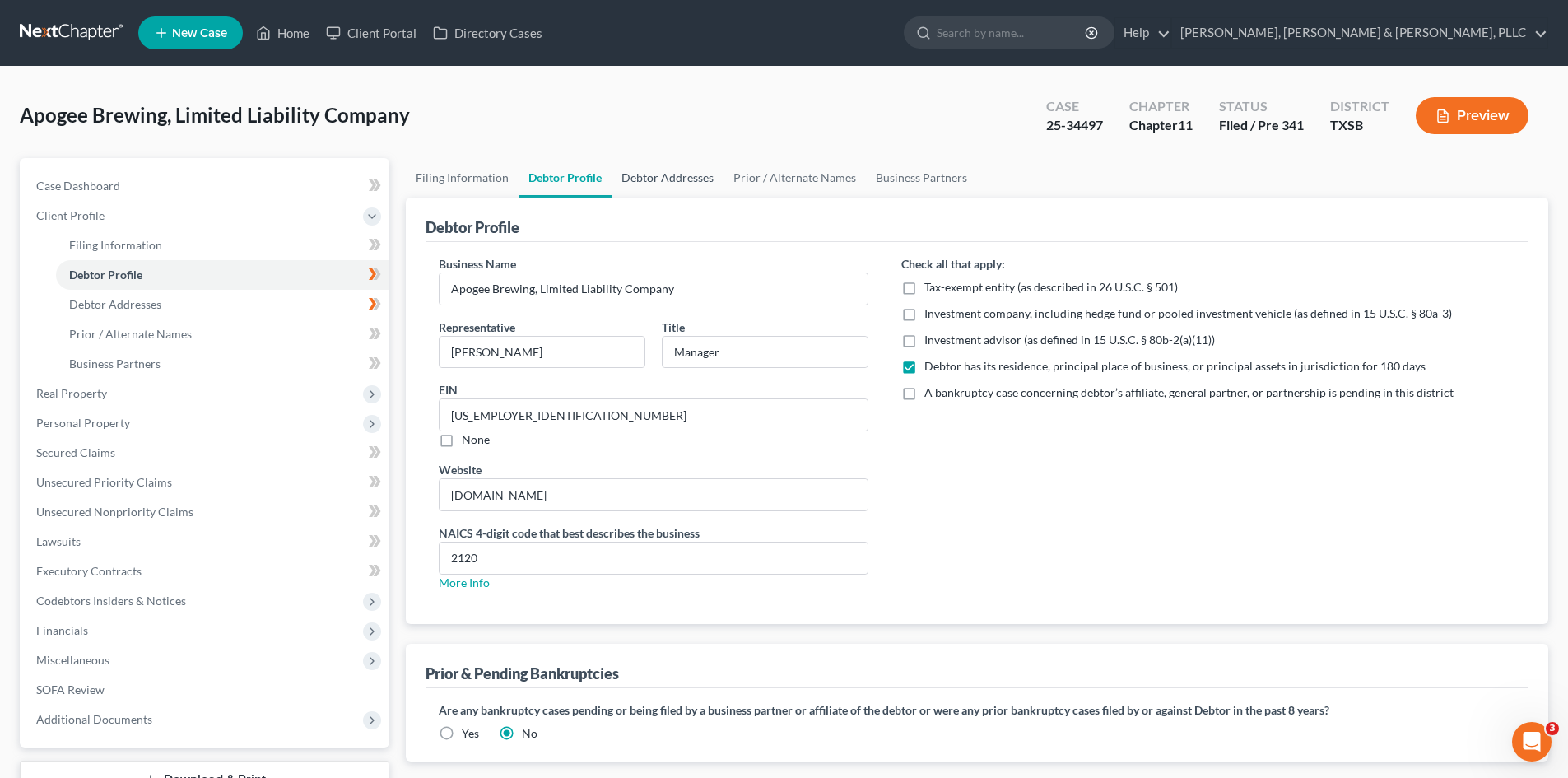
click at [658, 174] on link "Debtor Addresses" at bounding box center [668, 177] width 112 height 39
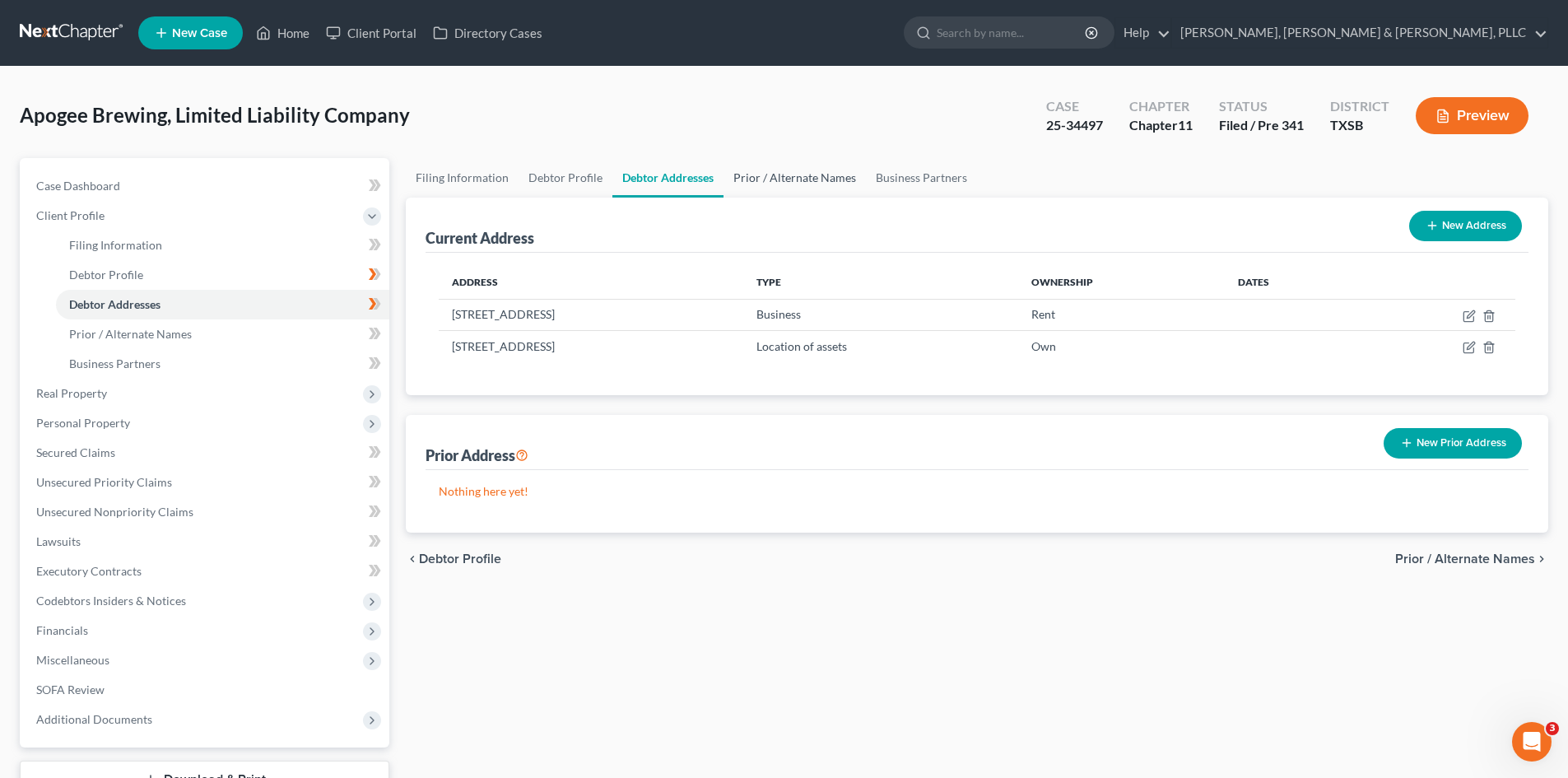
click at [776, 182] on link "Prior / Alternate Names" at bounding box center [794, 177] width 143 height 39
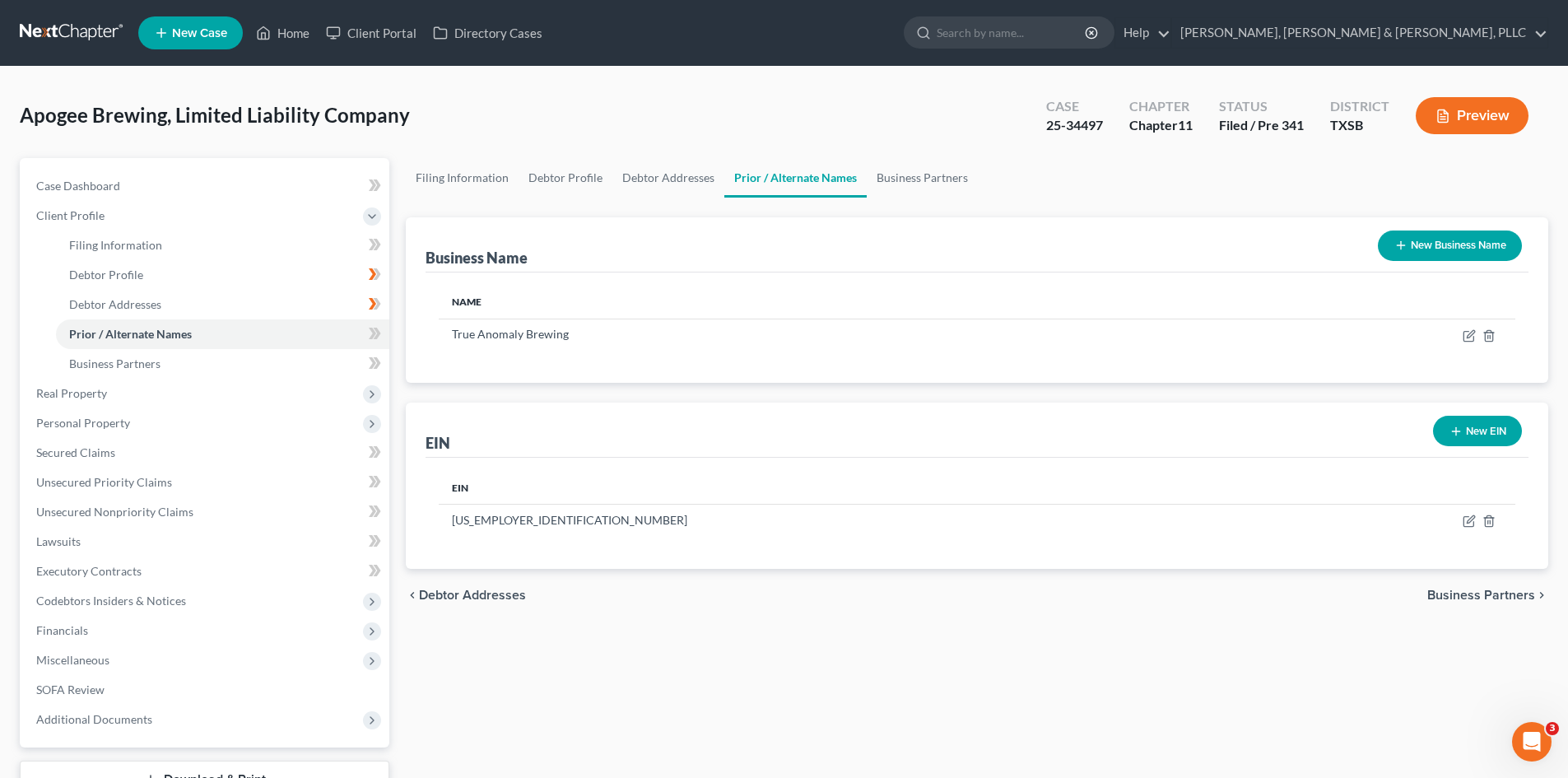
click at [857, 181] on link "Prior / Alternate Names" at bounding box center [795, 177] width 143 height 39
click at [875, 179] on link "Business Partners" at bounding box center [922, 177] width 111 height 39
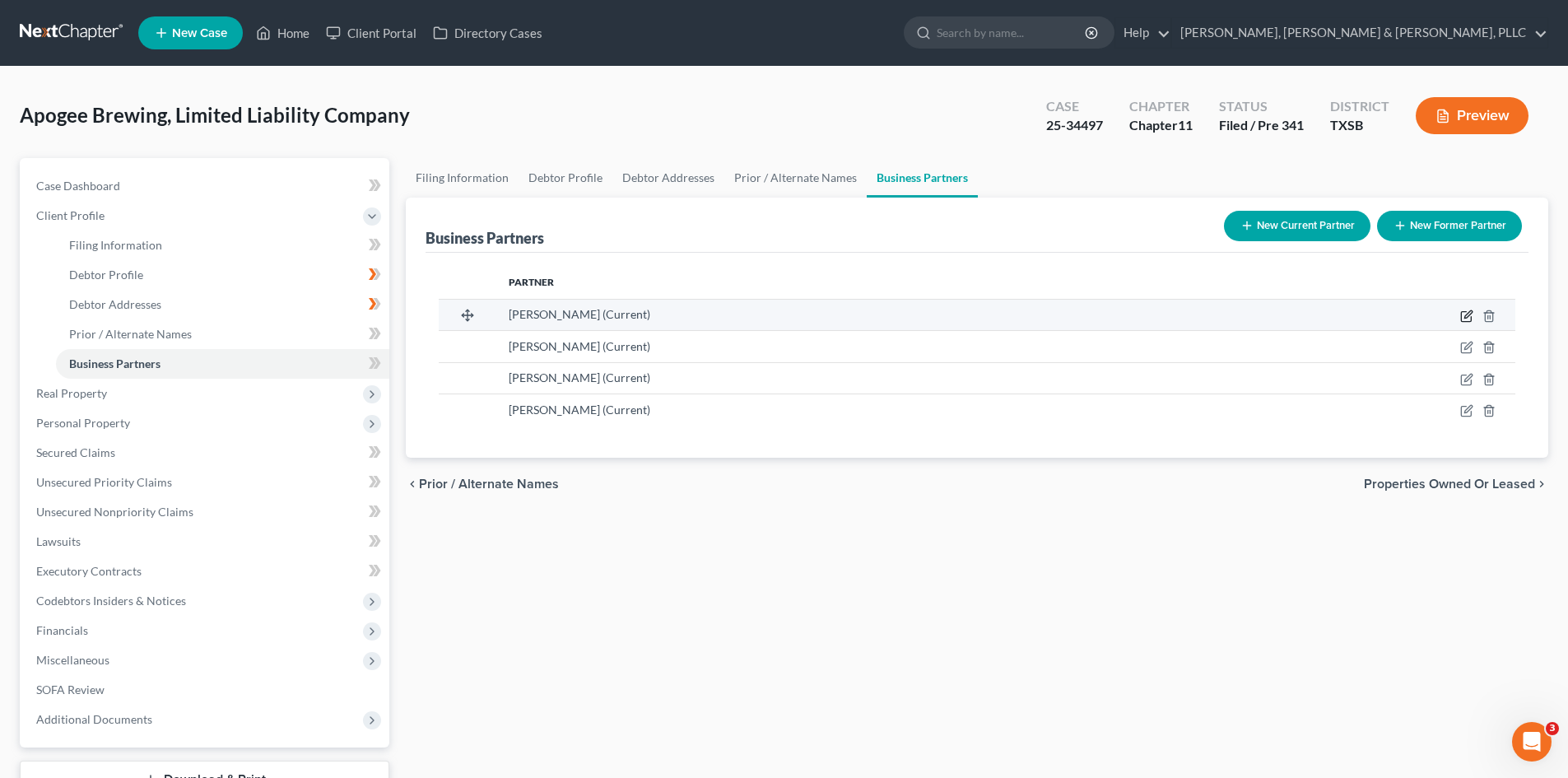
click at [1324, 312] on icon "button" at bounding box center [1466, 317] width 10 height 10
select select "45"
select select "0"
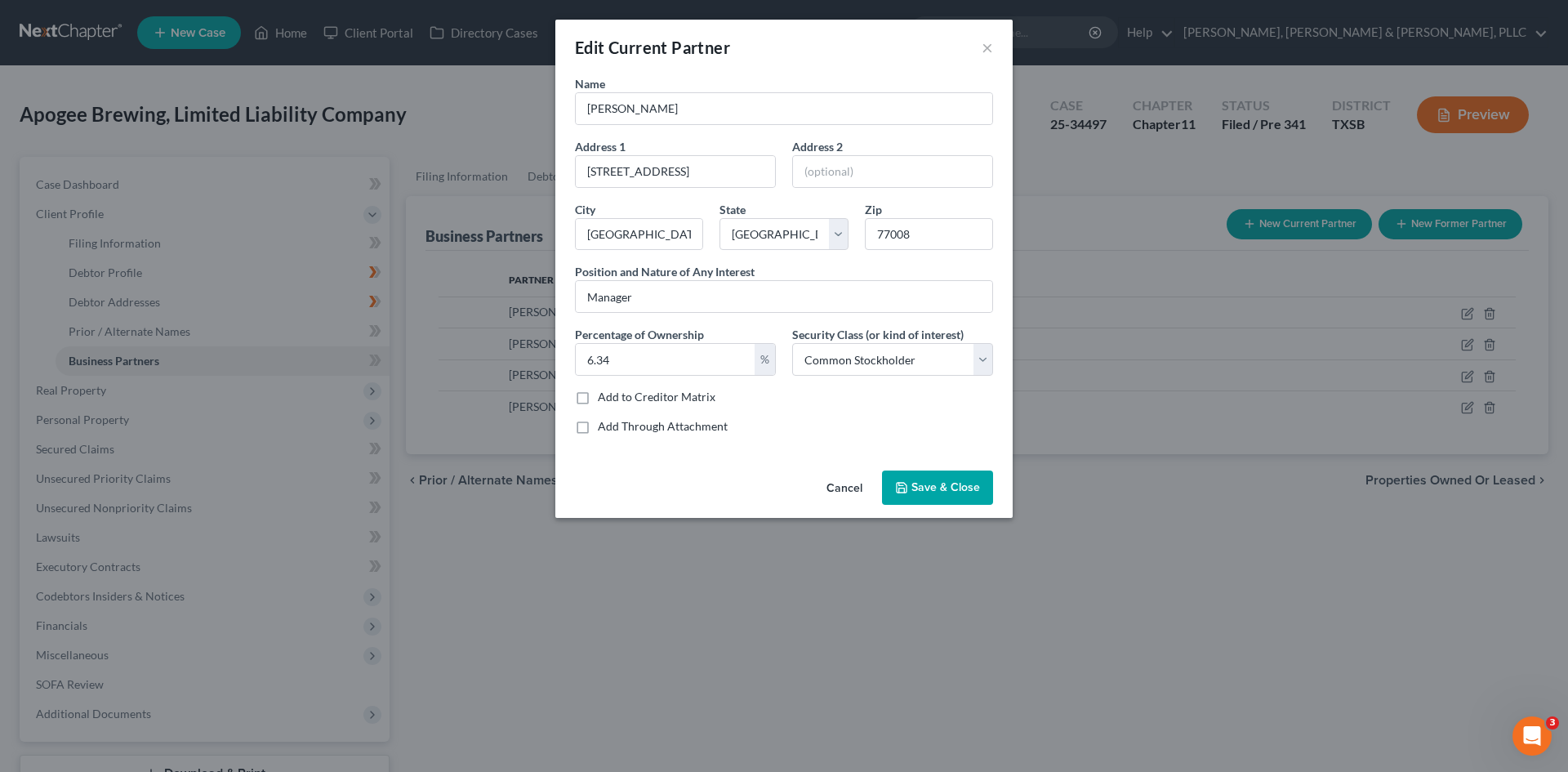
click at [852, 495] on button "Cancel" at bounding box center [844, 488] width 62 height 32
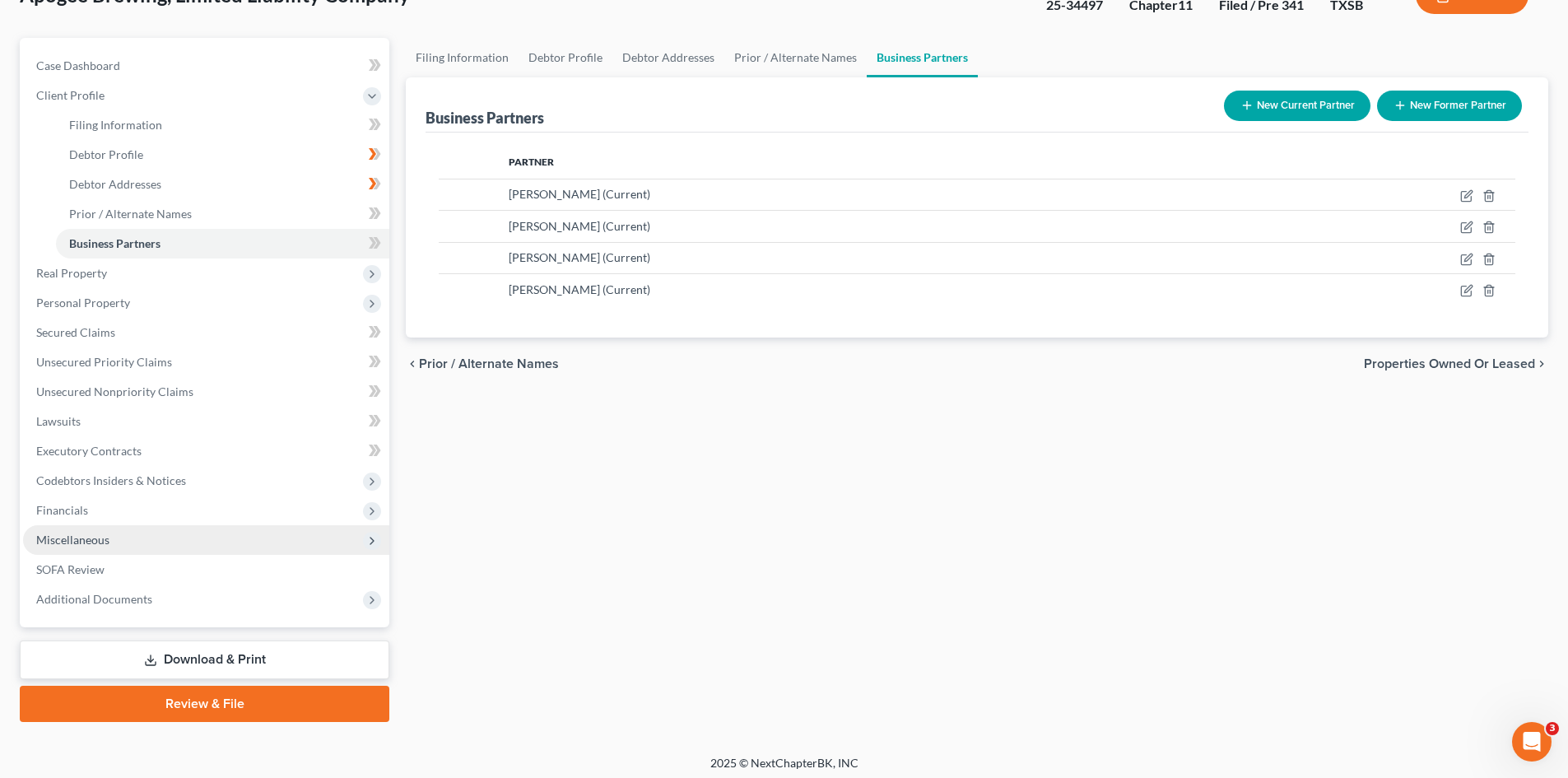
scroll to position [127, 0]
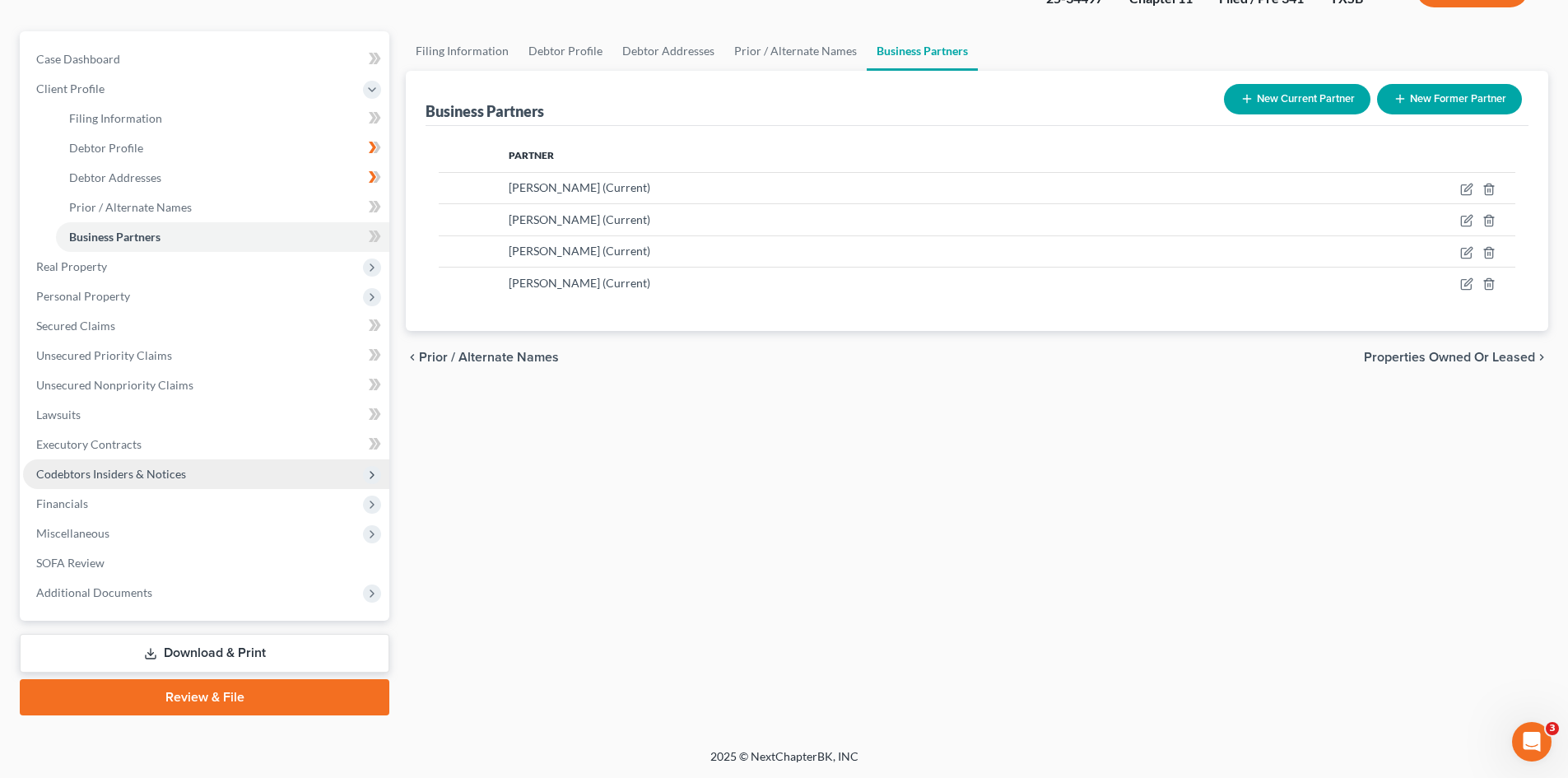
click at [134, 477] on span "Codebtors Insiders & Notices" at bounding box center [111, 473] width 150 height 14
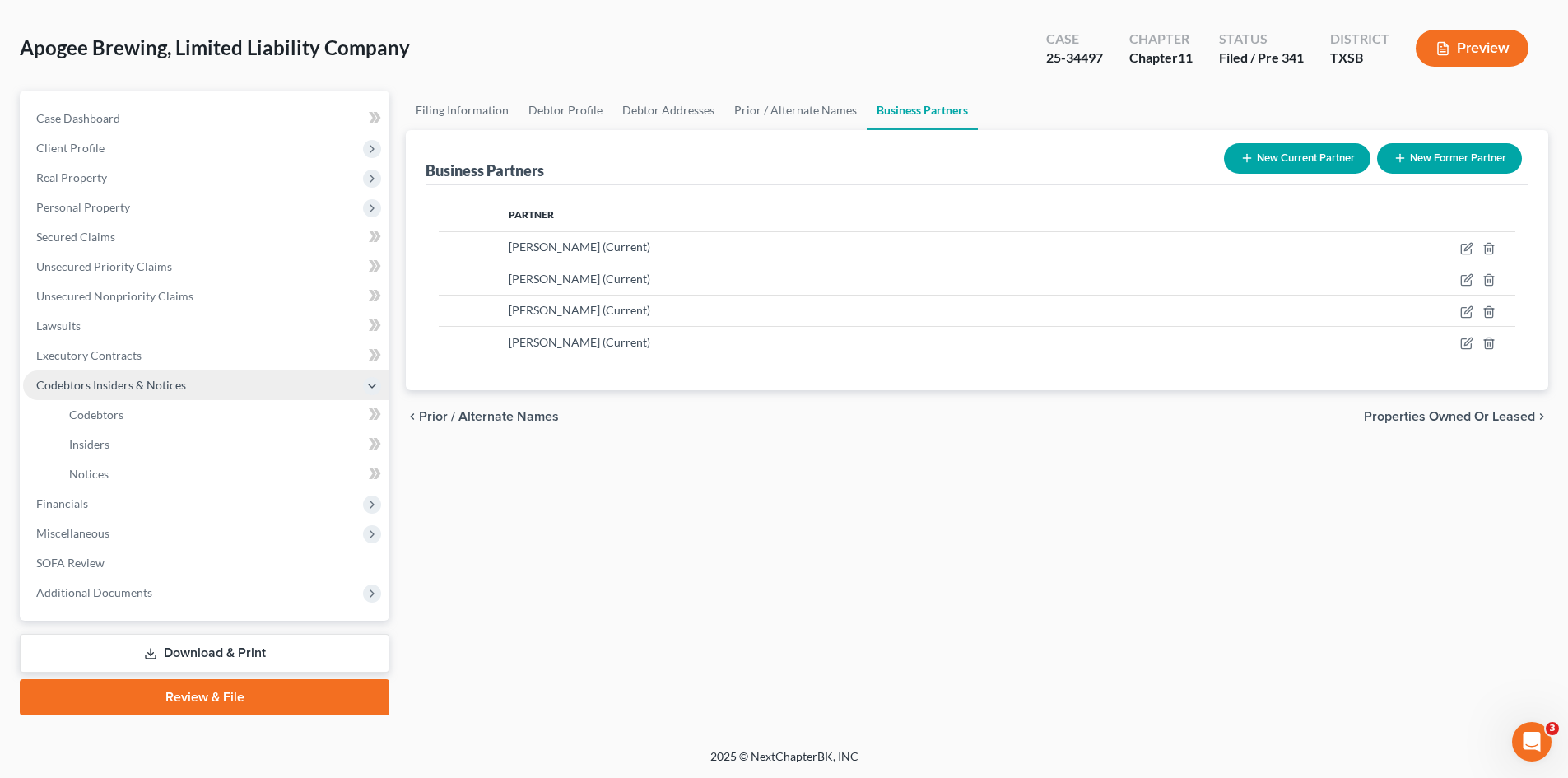
scroll to position [68, 0]
click at [133, 455] on link "Insiders" at bounding box center [222, 445] width 333 height 30
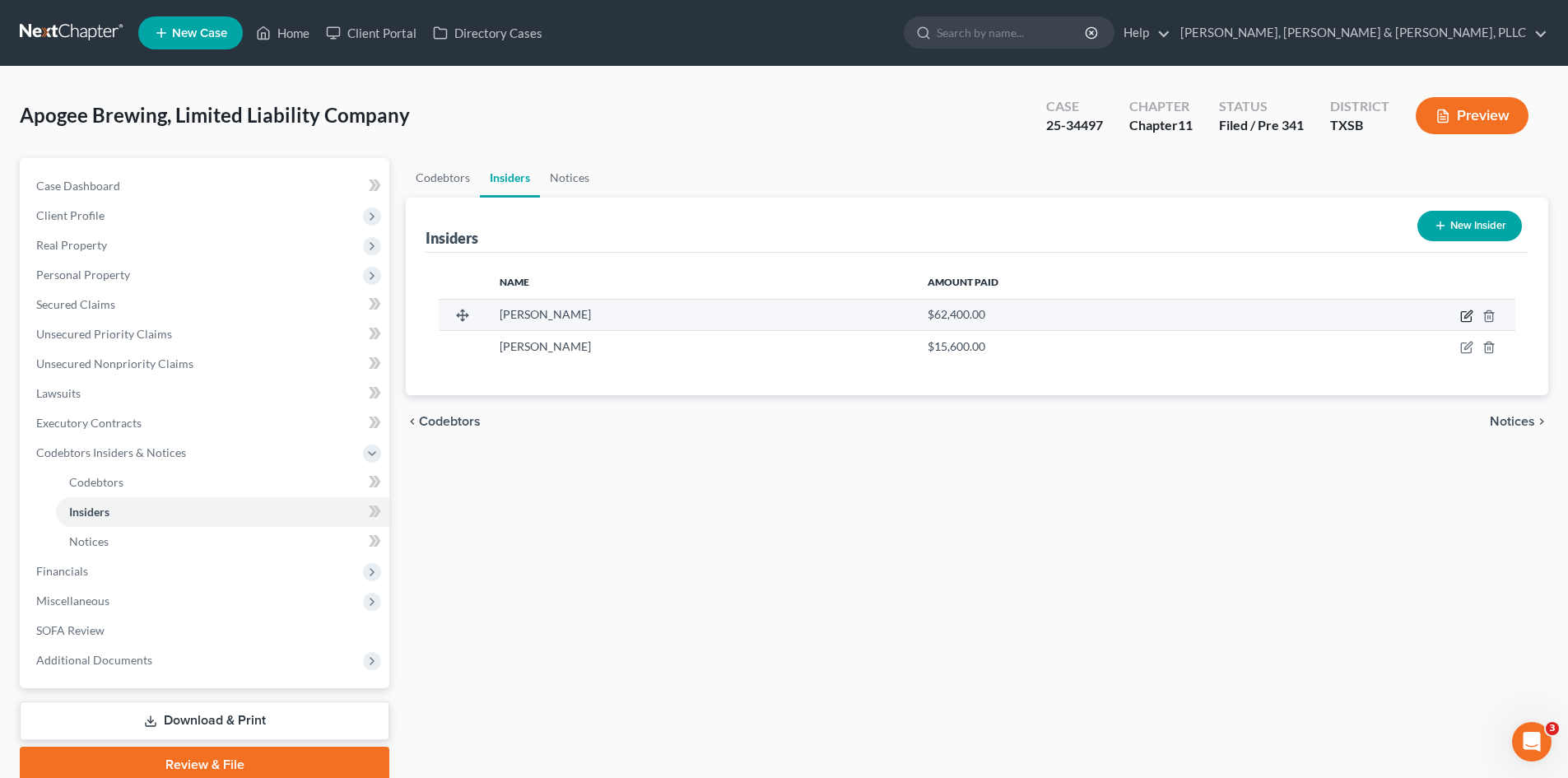
click at [1324, 321] on icon "button" at bounding box center [1466, 317] width 10 height 10
select select "45"
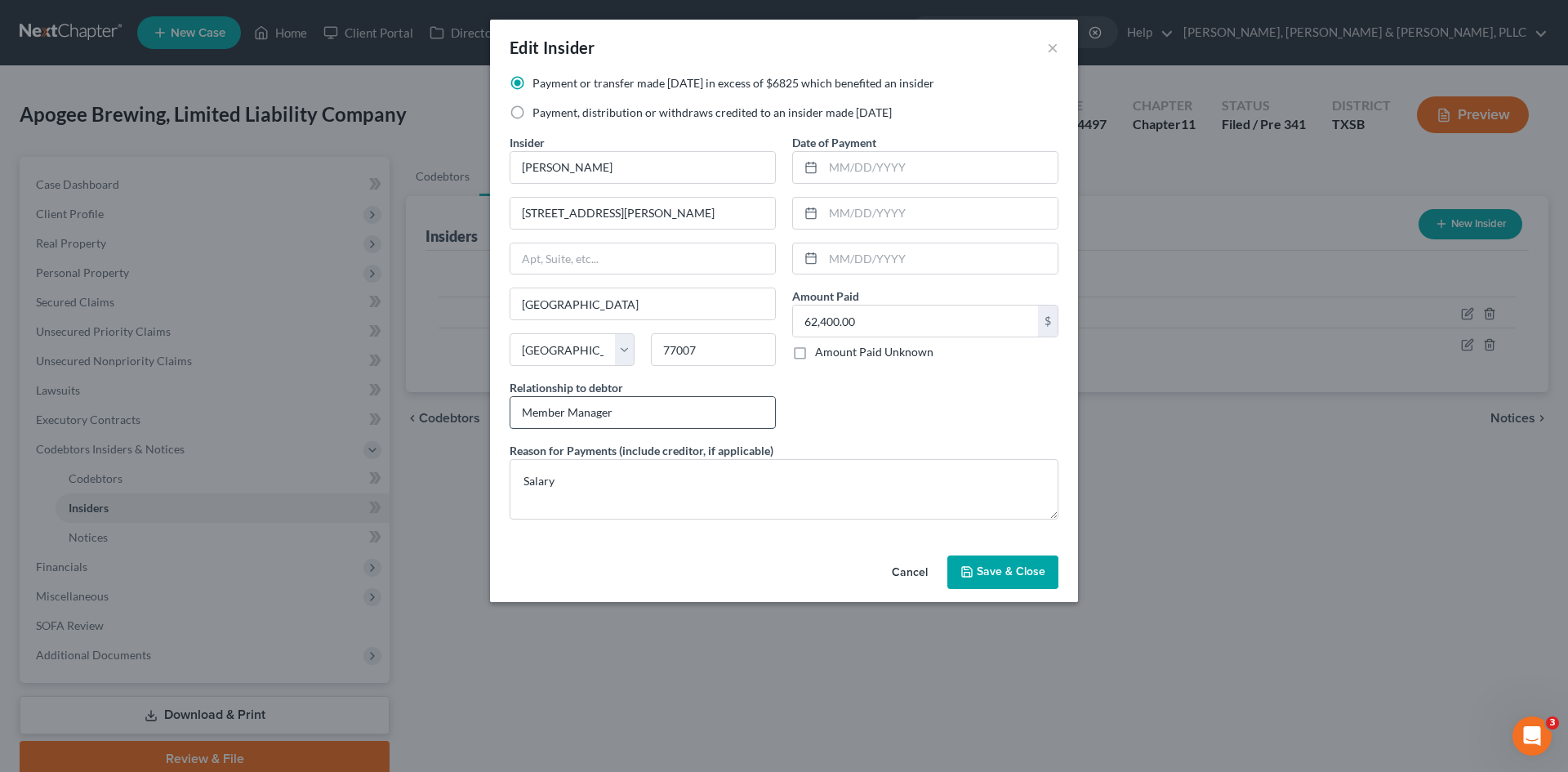
click at [546, 408] on input "Member Manager" at bounding box center [642, 412] width 265 height 31
click at [546, 409] on input "Member Manager" at bounding box center [642, 412] width 265 height 31
click at [546, 410] on input "Member Manager" at bounding box center [642, 412] width 265 height 31
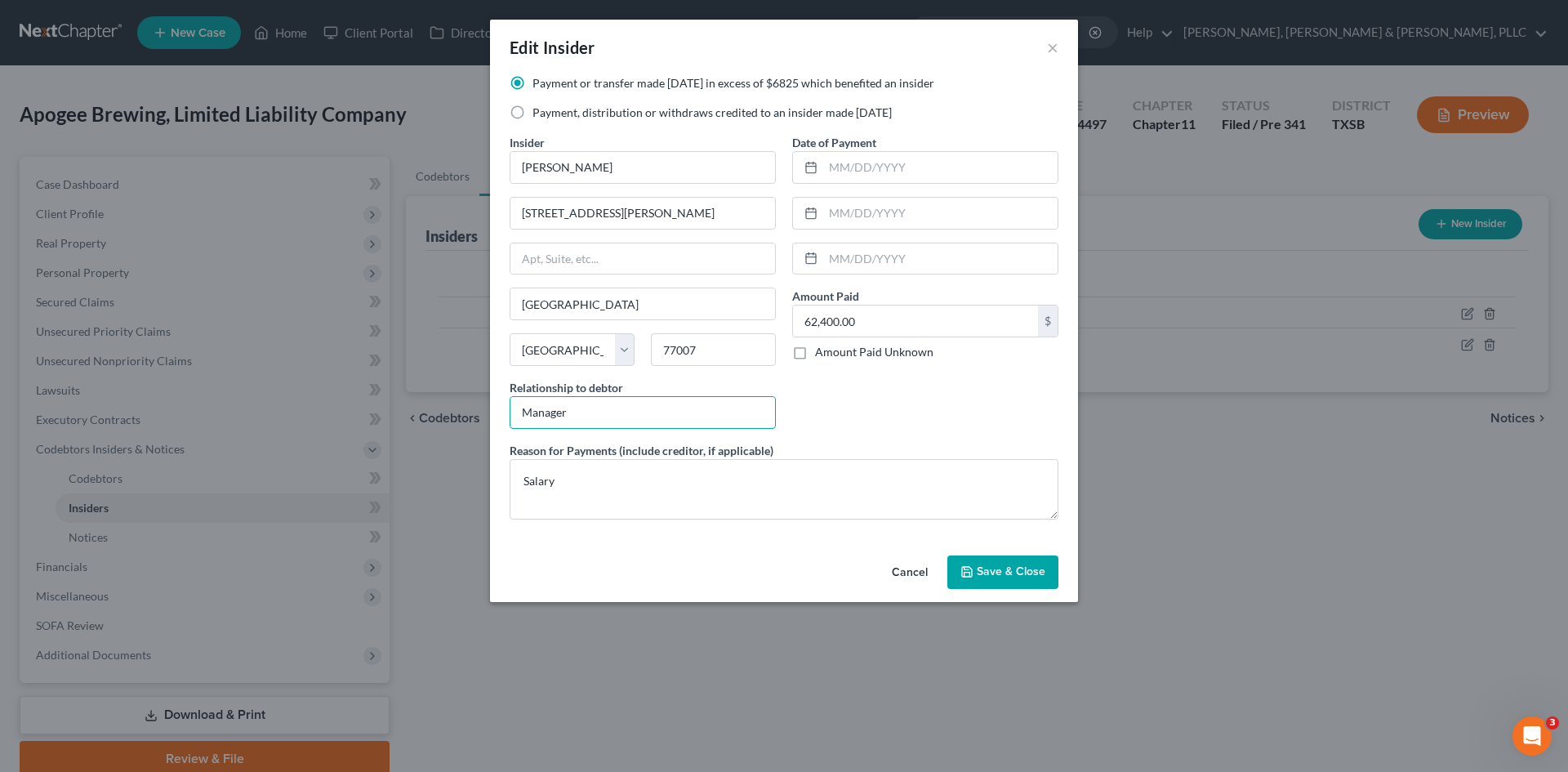
type input "Manager"
click at [968, 572] on icon "button" at bounding box center [967, 572] width 13 height 13
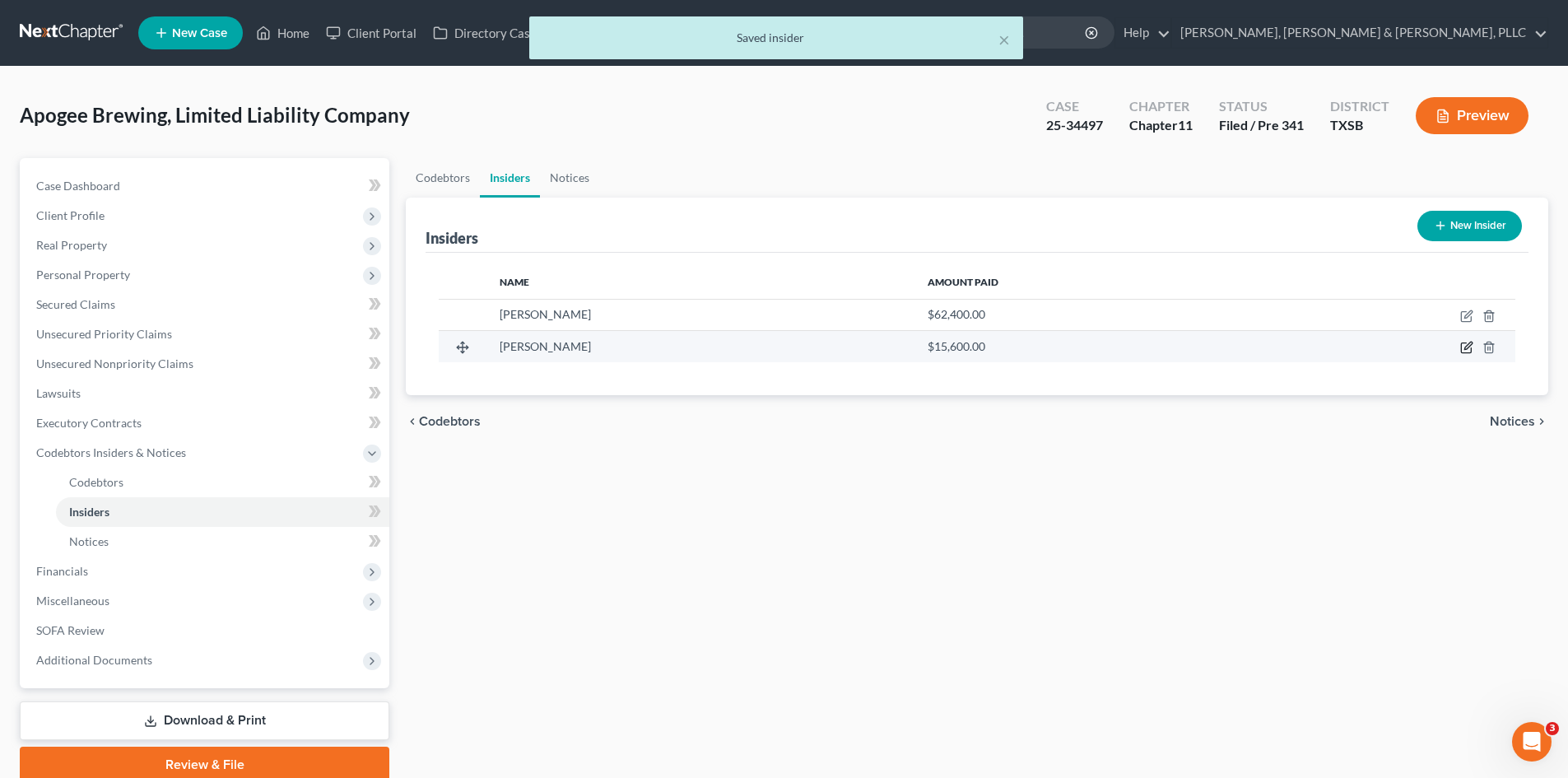
click at [1324, 349] on icon "button" at bounding box center [1467, 347] width 13 height 13
select select "45"
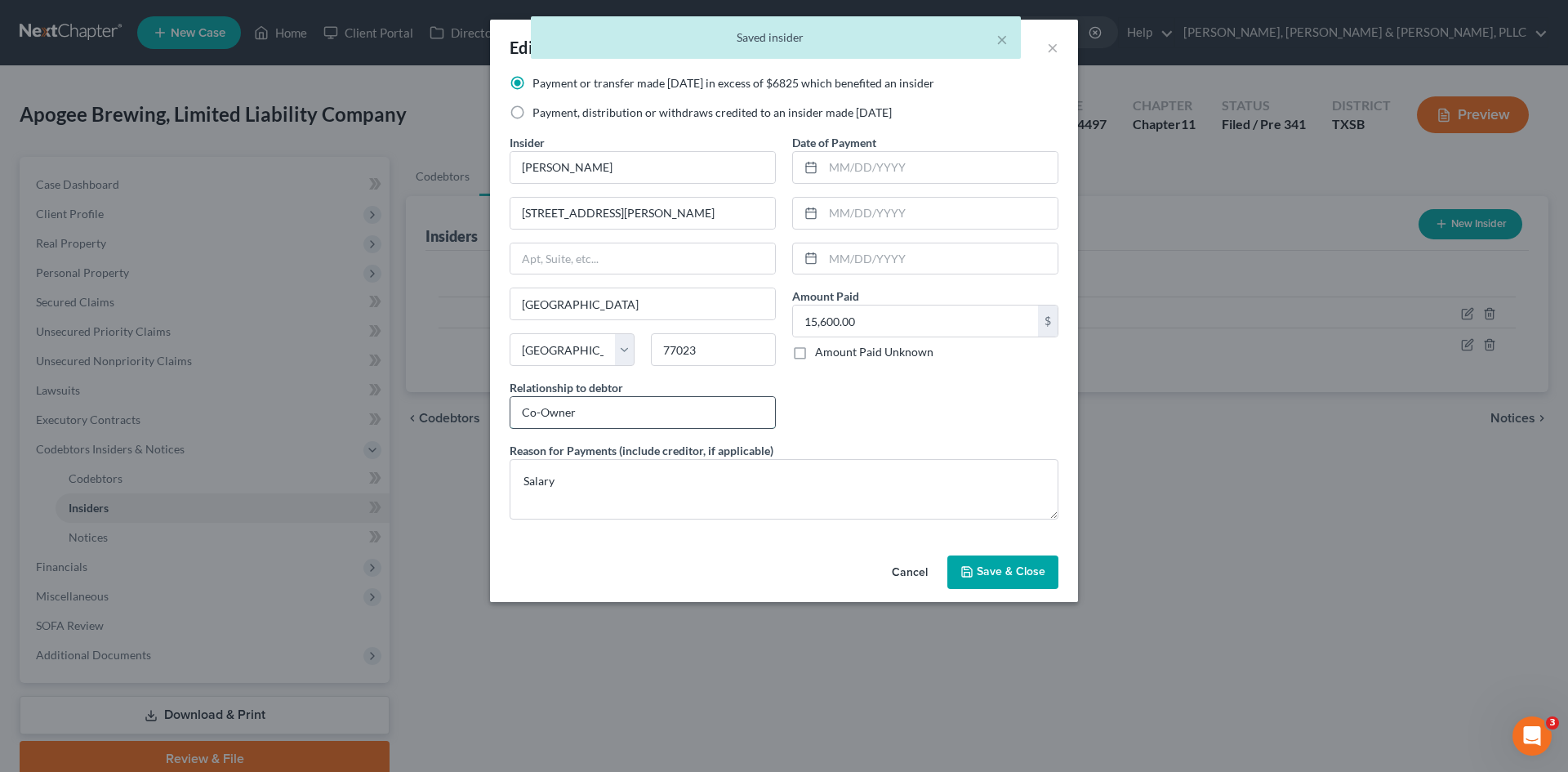
click at [671, 413] on input "Co-Owner" at bounding box center [642, 412] width 265 height 31
click at [671, 412] on input "Co-Owner" at bounding box center [642, 412] width 265 height 31
click at [668, 409] on input "Co-Owner" at bounding box center [642, 412] width 265 height 31
paste input "Manager"
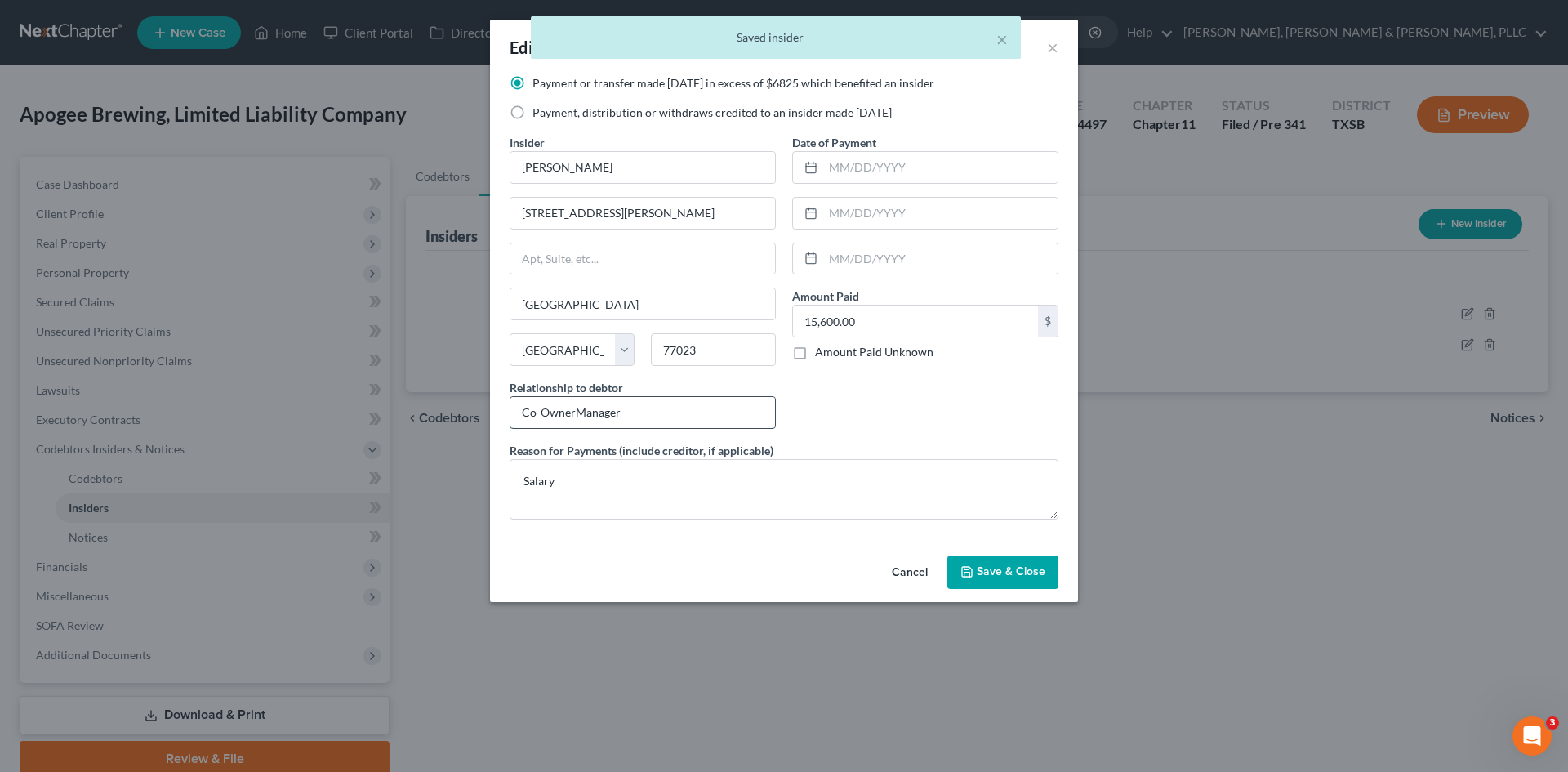
paste input "text"
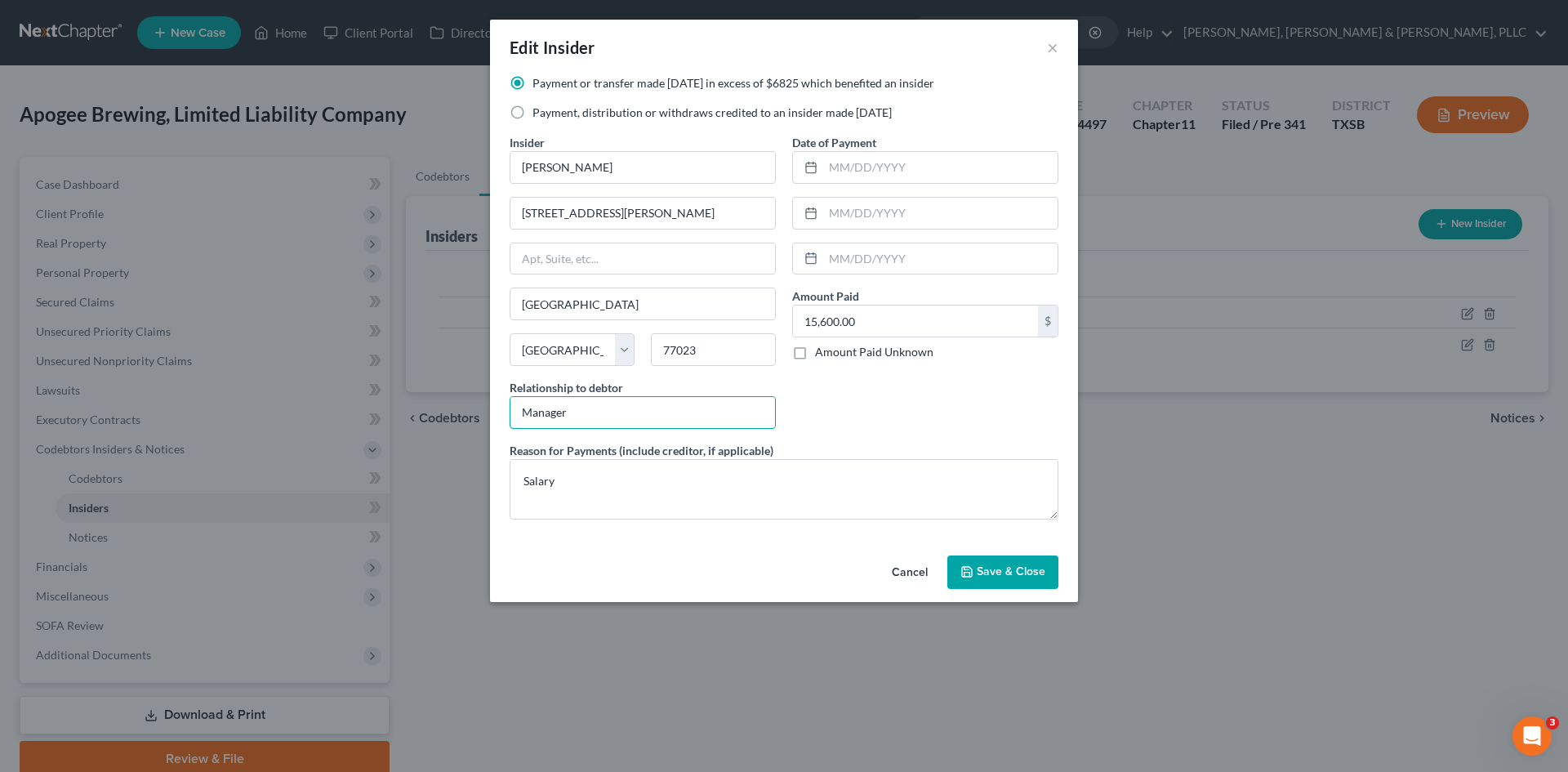
type input "Manager"
click at [963, 565] on button "Save & Close" at bounding box center [1003, 572] width 111 height 34
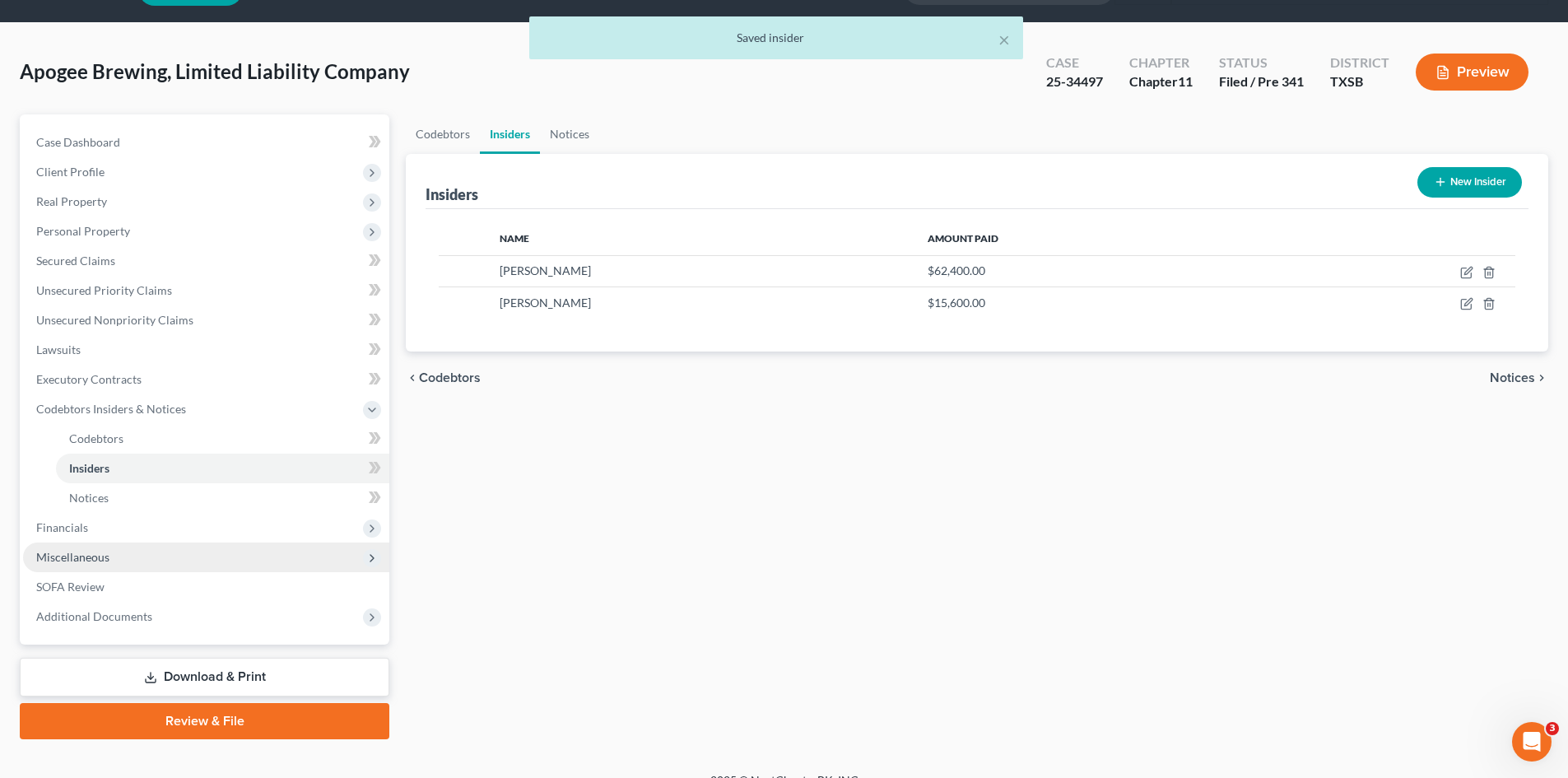
scroll to position [68, 0]
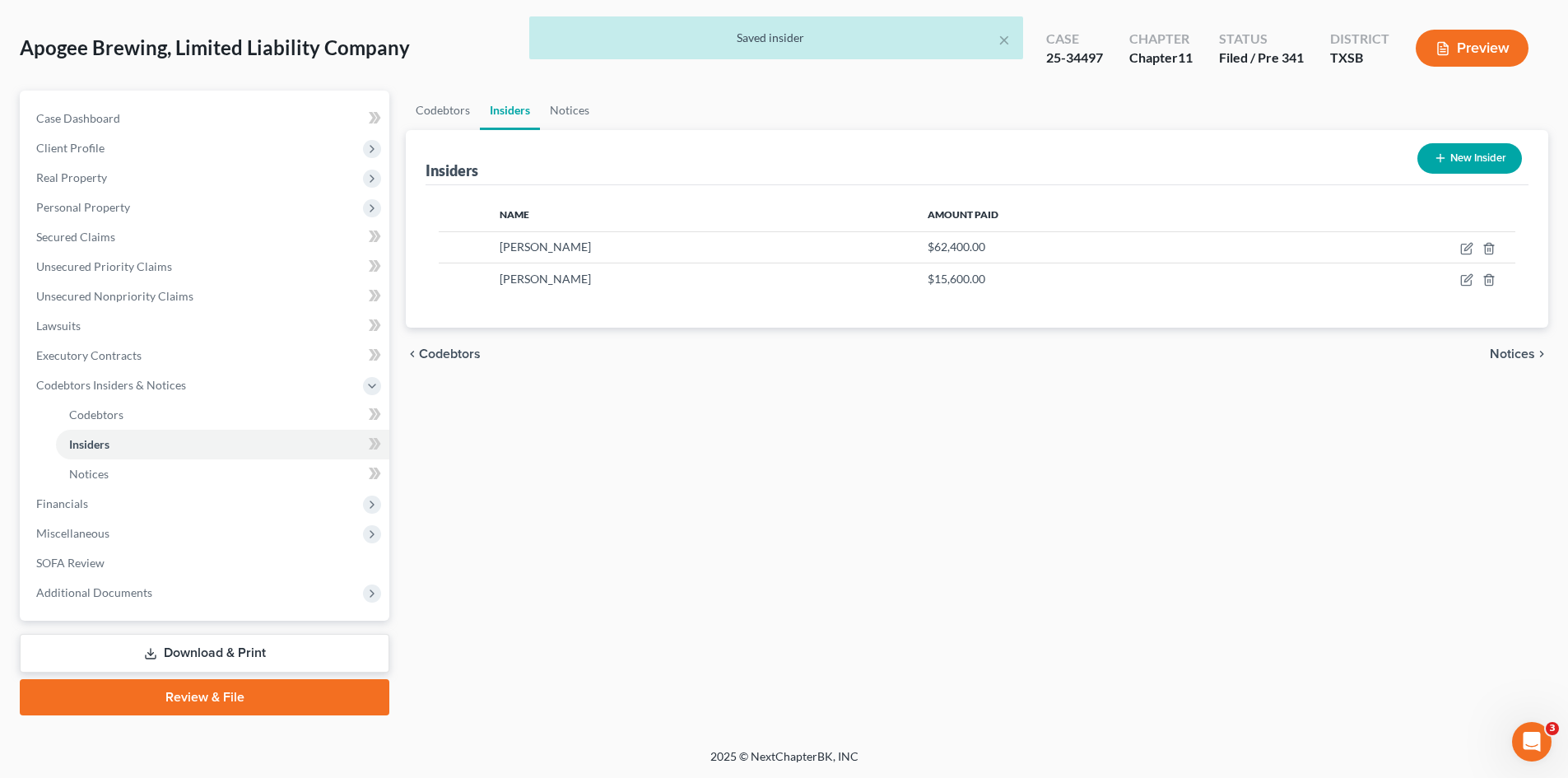
click at [235, 655] on link "Download & Print" at bounding box center [204, 654] width 370 height 38
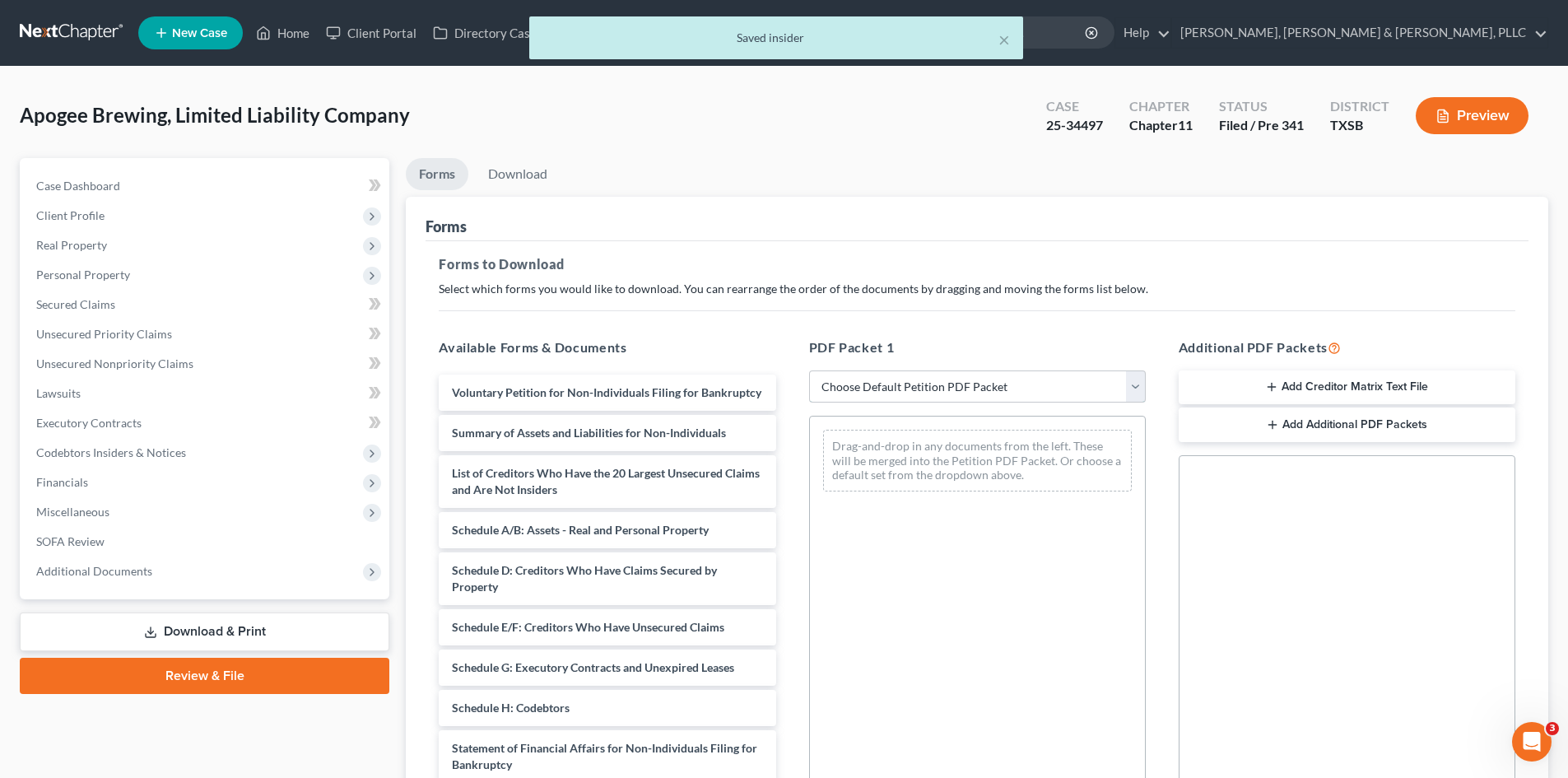
click at [896, 395] on select "Choose Default Petition PDF Packet Complete Bankruptcy Petition (all forms and …" at bounding box center [977, 386] width 336 height 33
select select "0"
click at [809, 371] on select "Choose Default Petition PDF Packet Complete Bankruptcy Petition (all forms and …" at bounding box center [977, 386] width 336 height 33
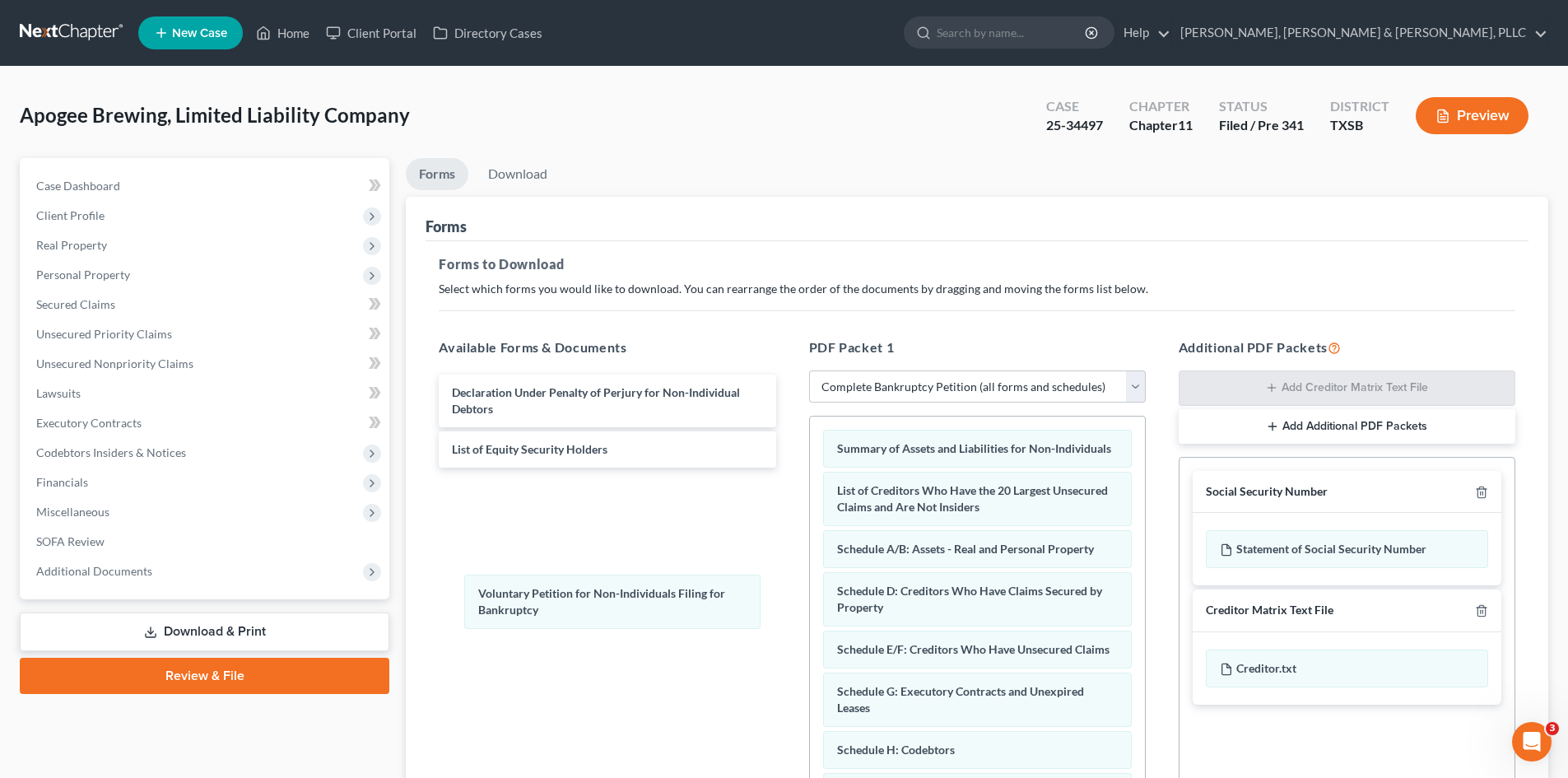
drag, startPoint x: 886, startPoint y: 458, endPoint x: 633, endPoint y: 567, distance: 275.5
click at [810, 604] on div "Voluntary Petition for Non-Individuals Filing for Bankruptcy Voluntary Petition…" at bounding box center [977, 725] width 335 height 616
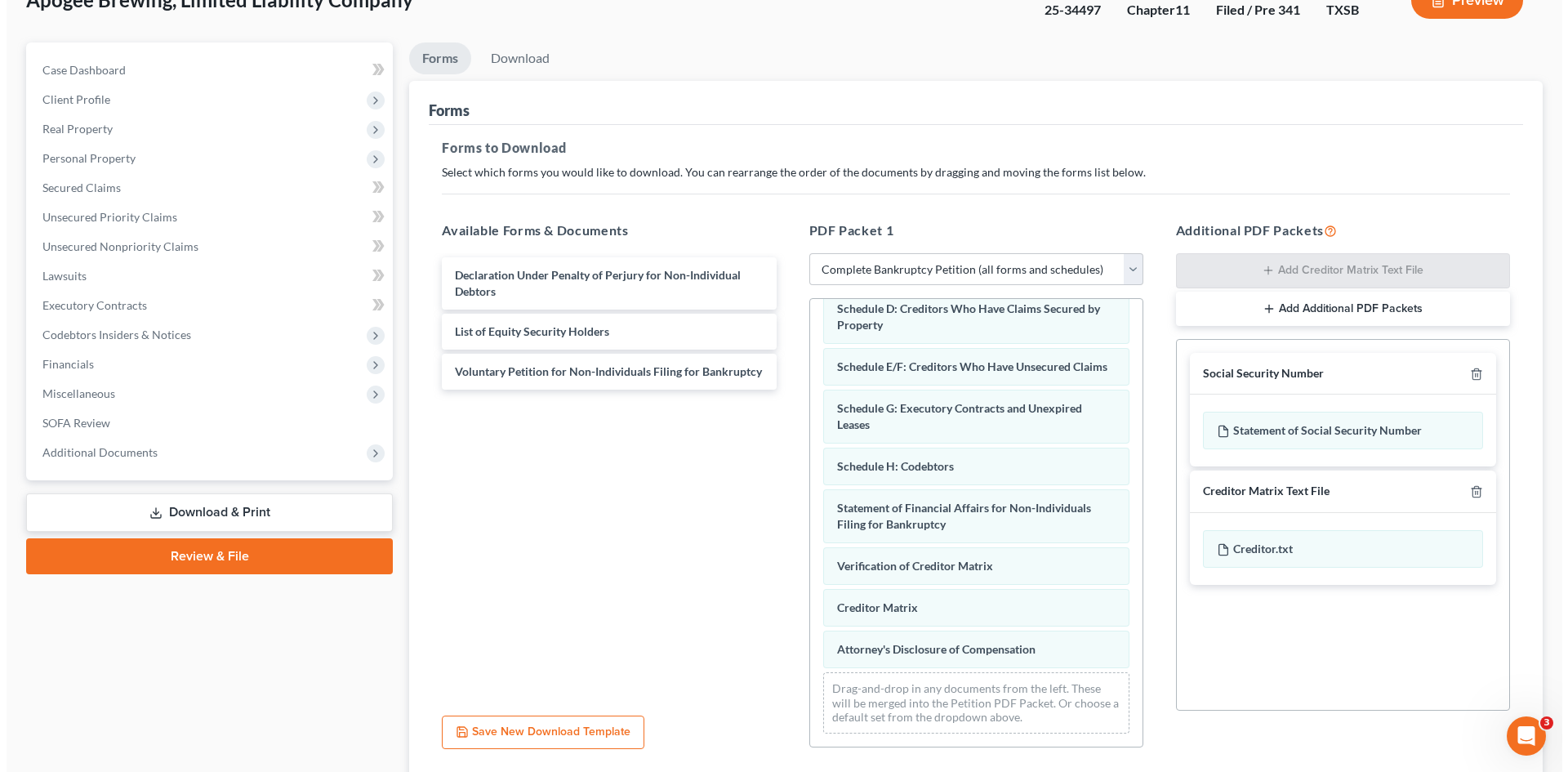
scroll to position [237, 0]
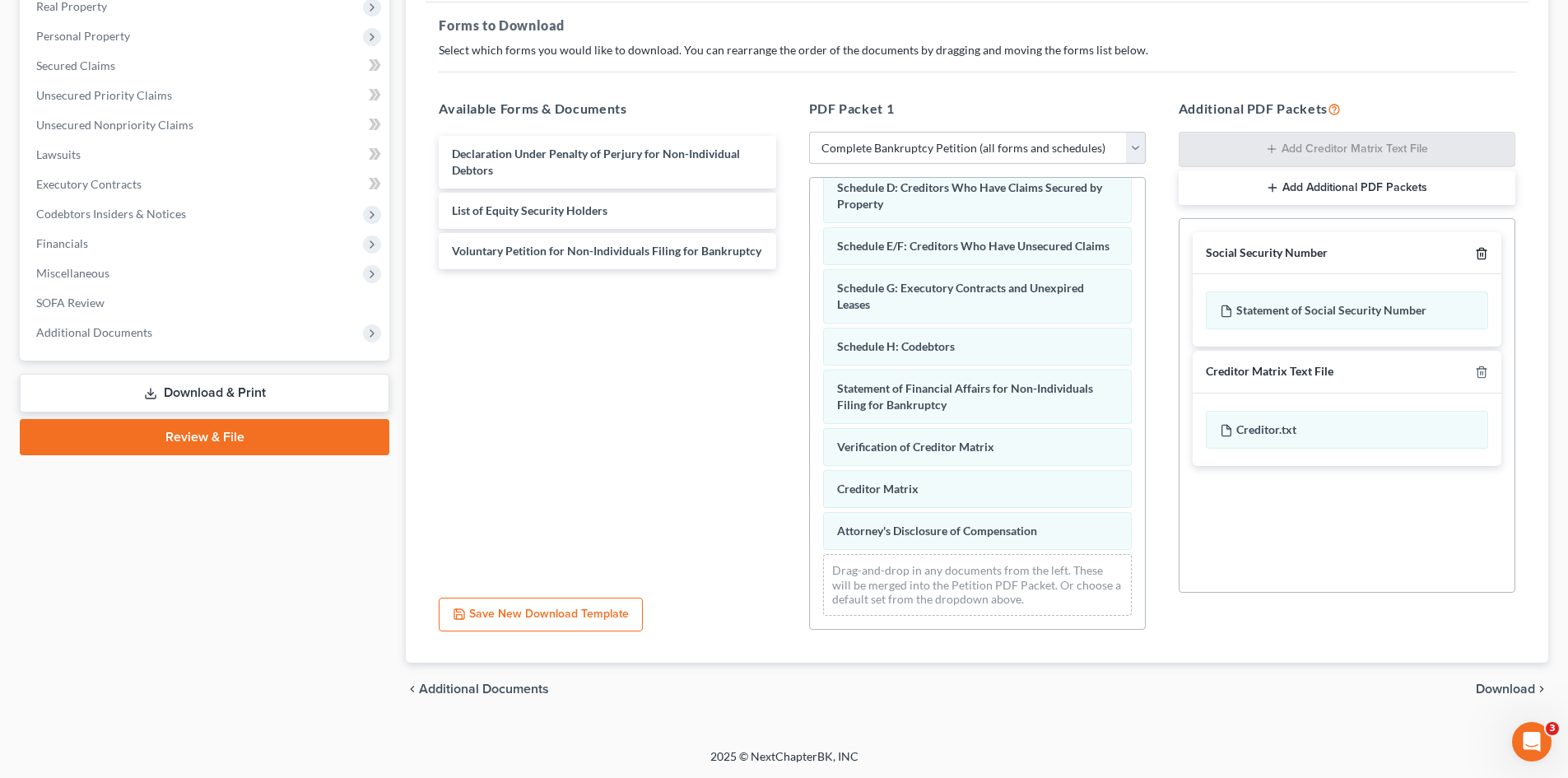
click at [1324, 253] on icon "button" at bounding box center [1482, 254] width 13 height 13
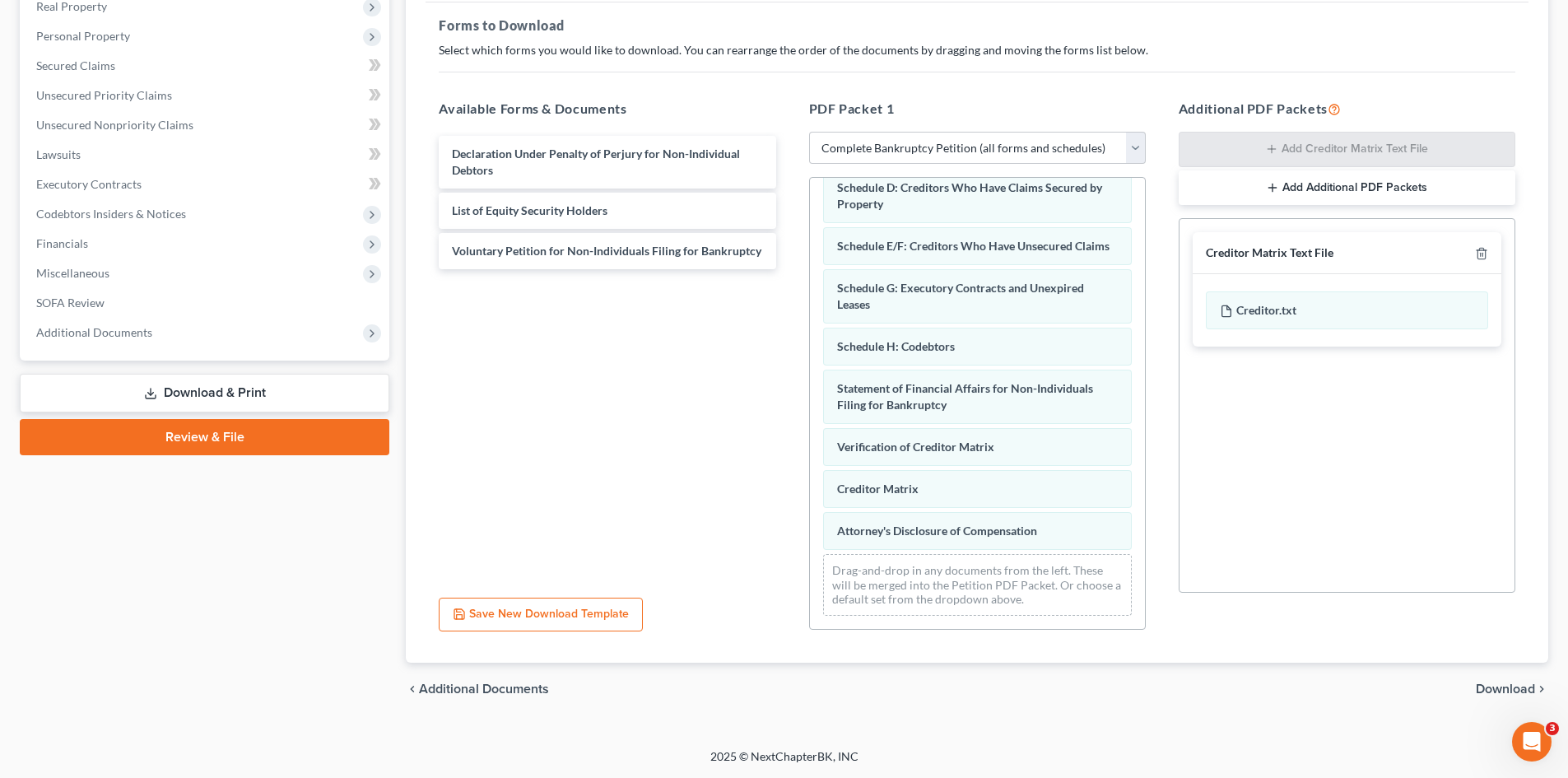
click at [1324, 263] on div "Creditor Matrix Text File" at bounding box center [1347, 253] width 309 height 43
click at [1324, 258] on icon "button" at bounding box center [1482, 254] width 13 height 13
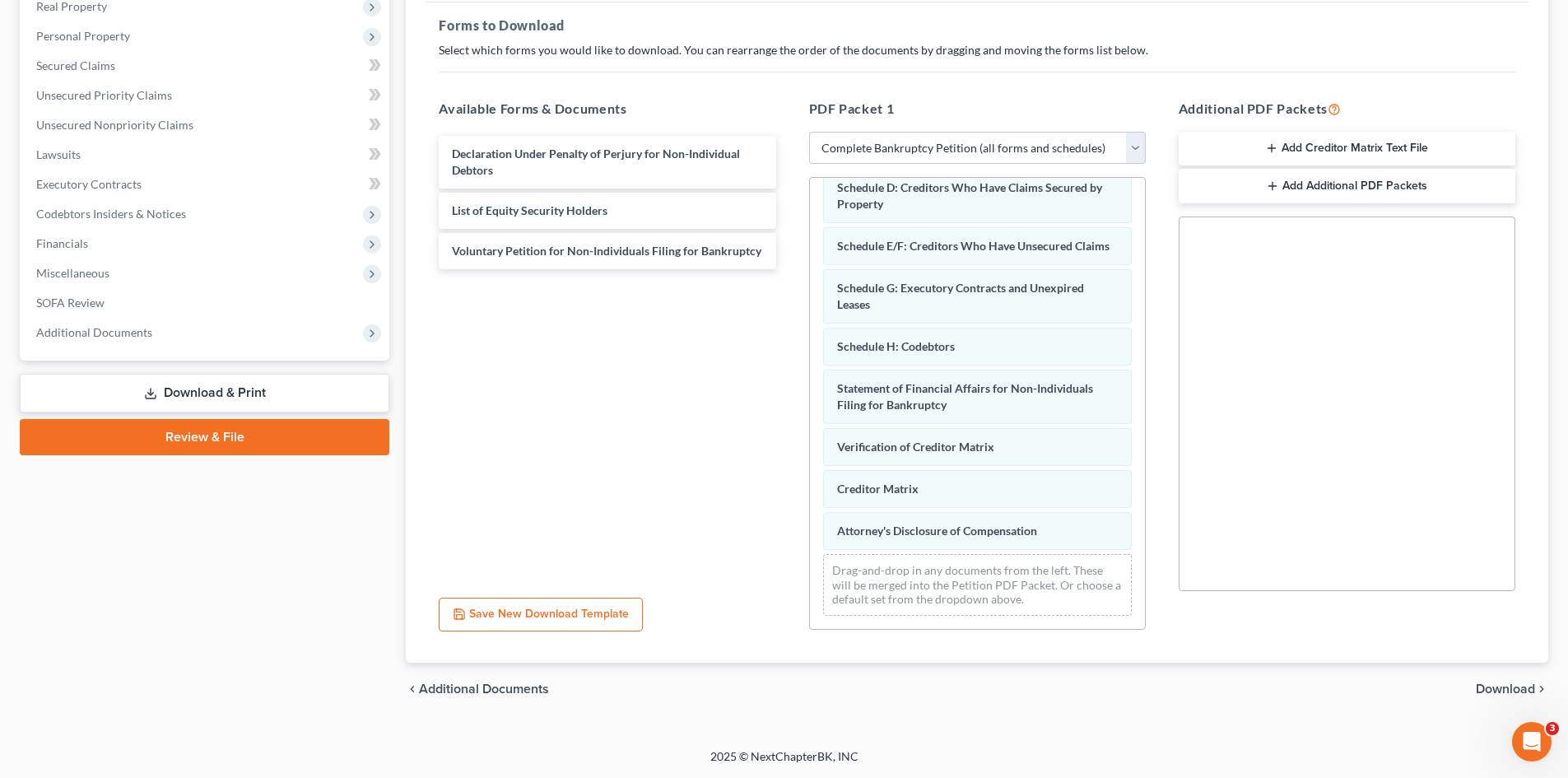
click at [251, 392] on link "Download & Print" at bounding box center [204, 393] width 370 height 38
click at [575, 605] on button "Save New Download Template" at bounding box center [541, 614] width 204 height 34
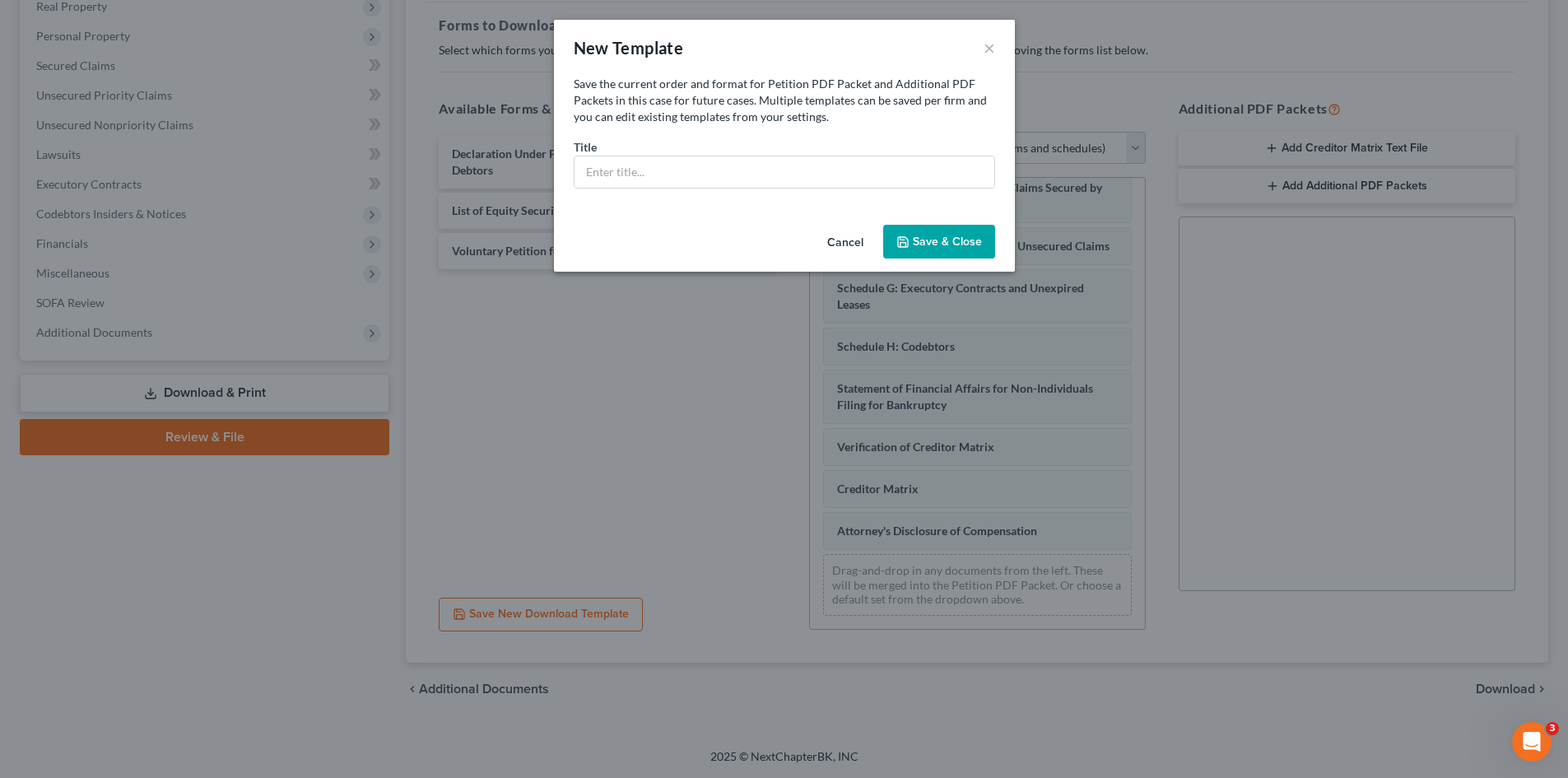
scroll to position [181, 0]
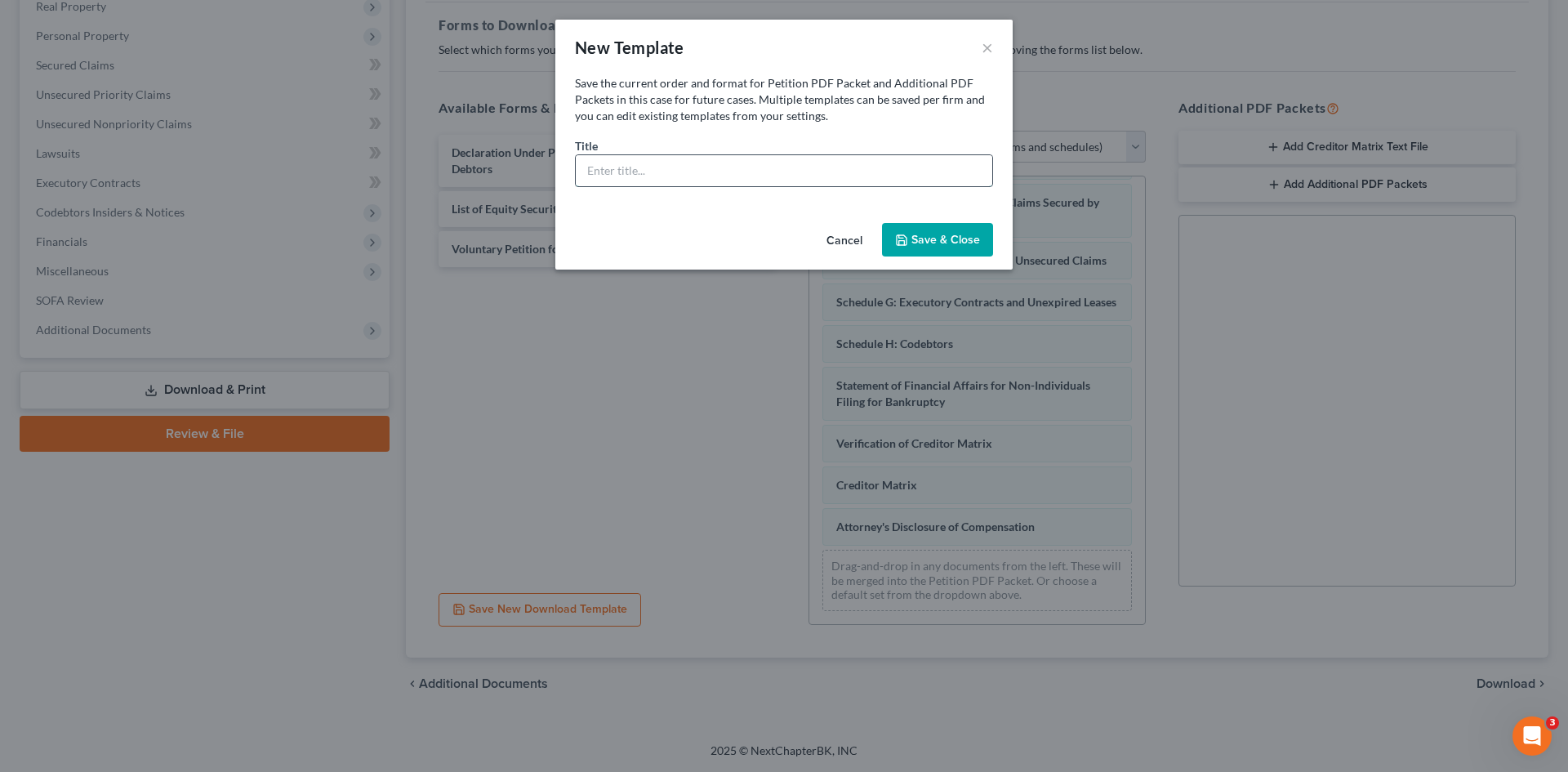
click at [814, 181] on input "text" at bounding box center [783, 170] width 416 height 31
click at [852, 147] on div "Title *" at bounding box center [783, 162] width 418 height 50
click at [848, 225] on button "Cancel" at bounding box center [844, 240] width 62 height 32
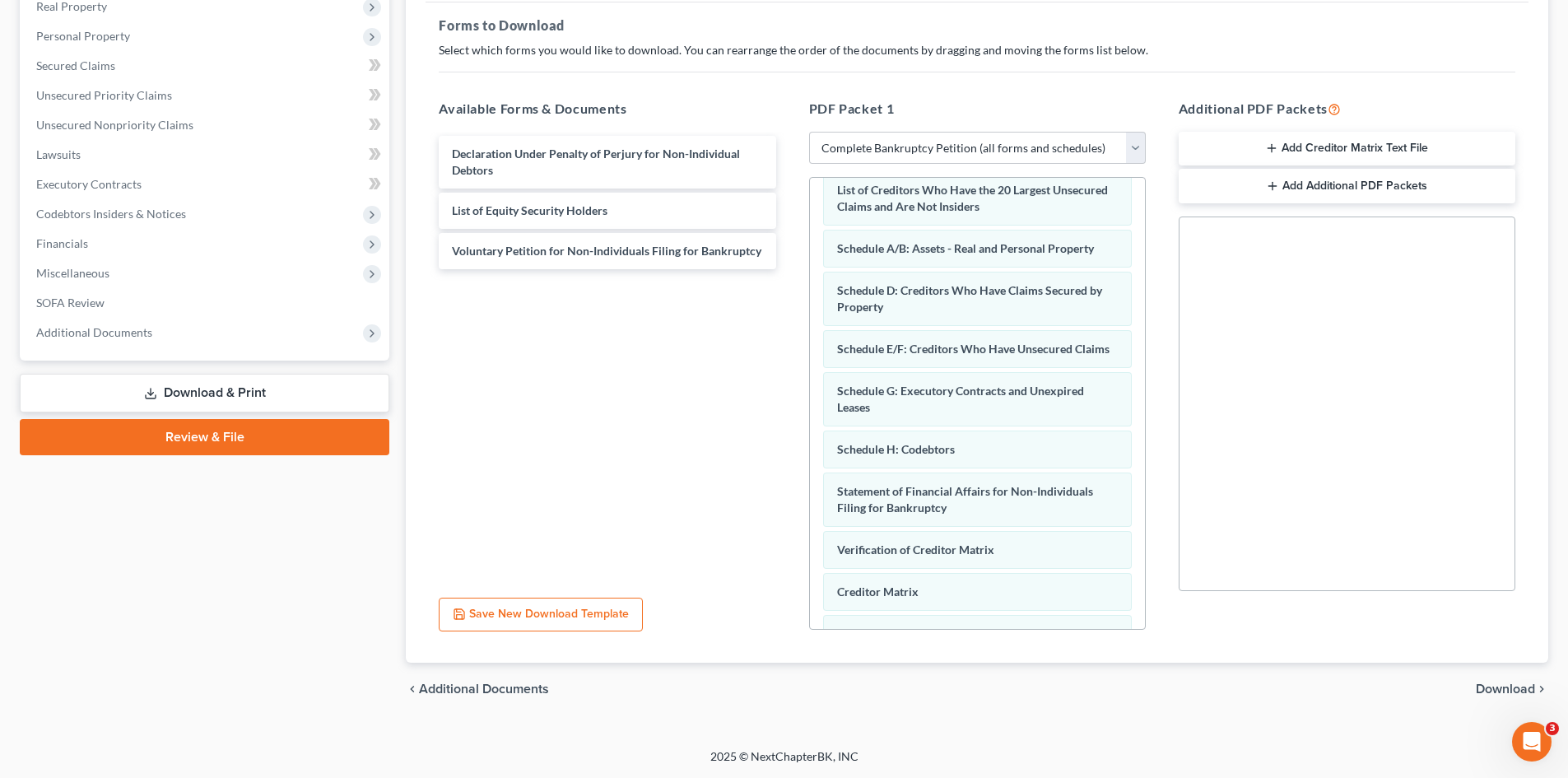
scroll to position [33, 0]
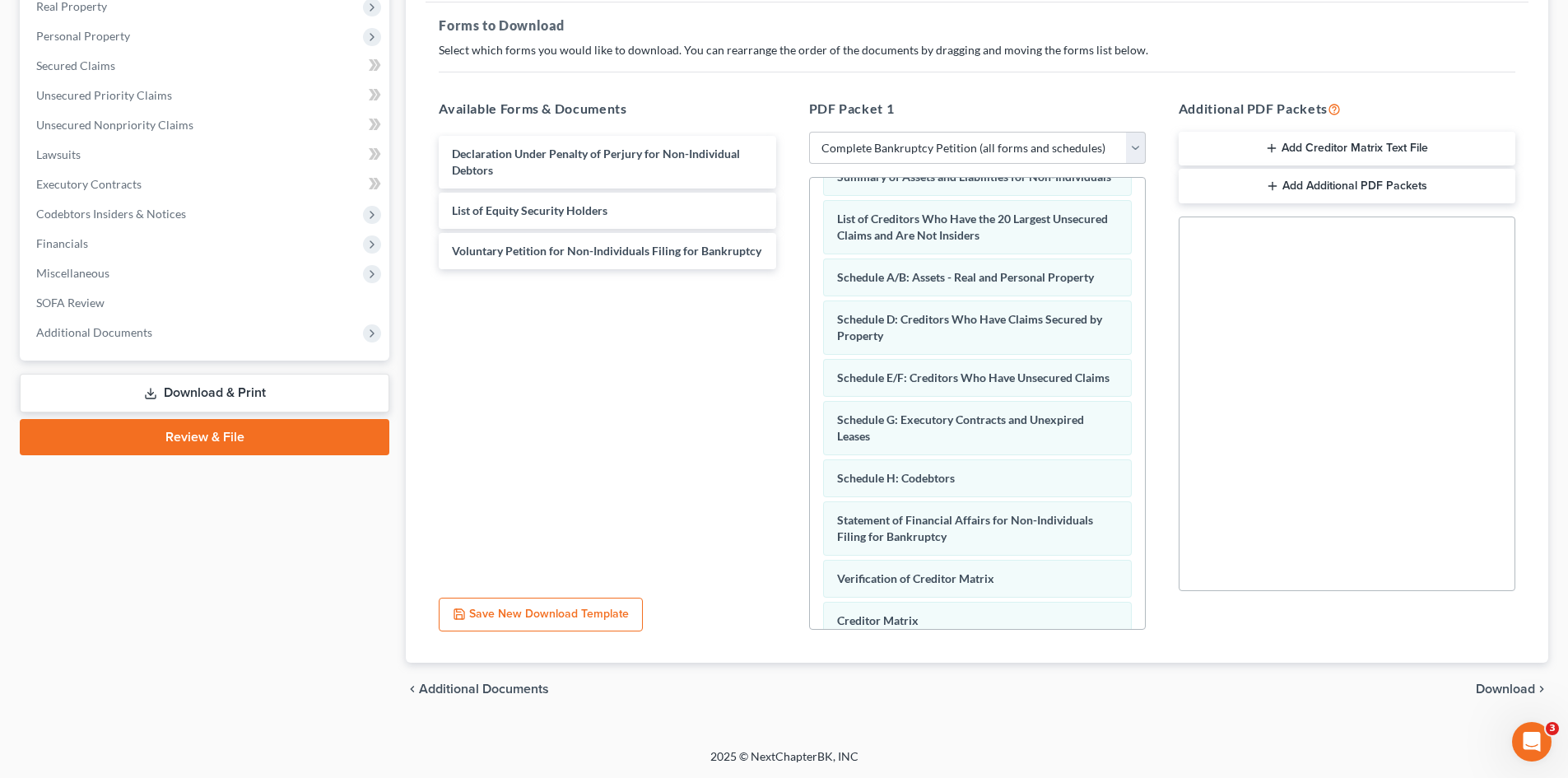
click at [1324, 661] on span "Download" at bounding box center [1505, 690] width 59 height 13
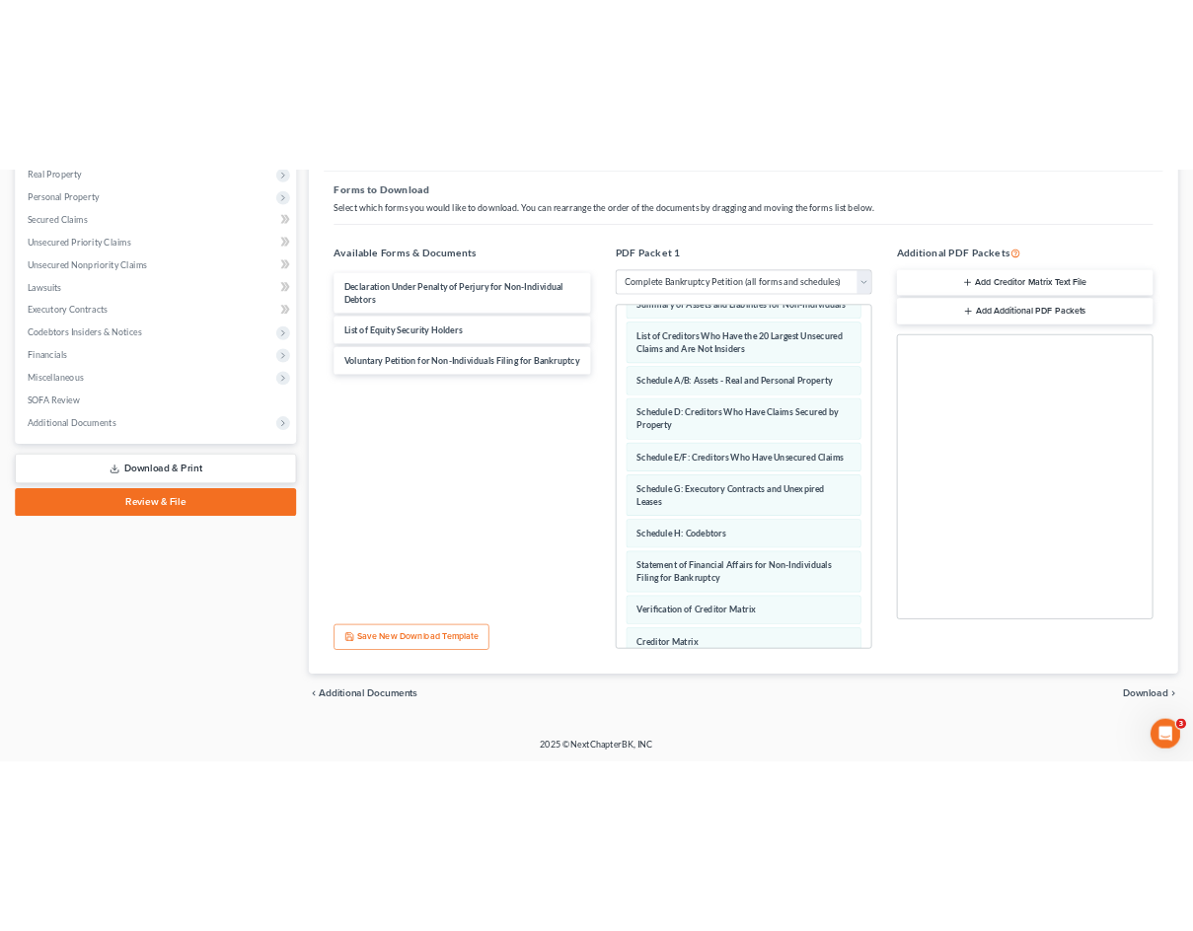
scroll to position [0, 0]
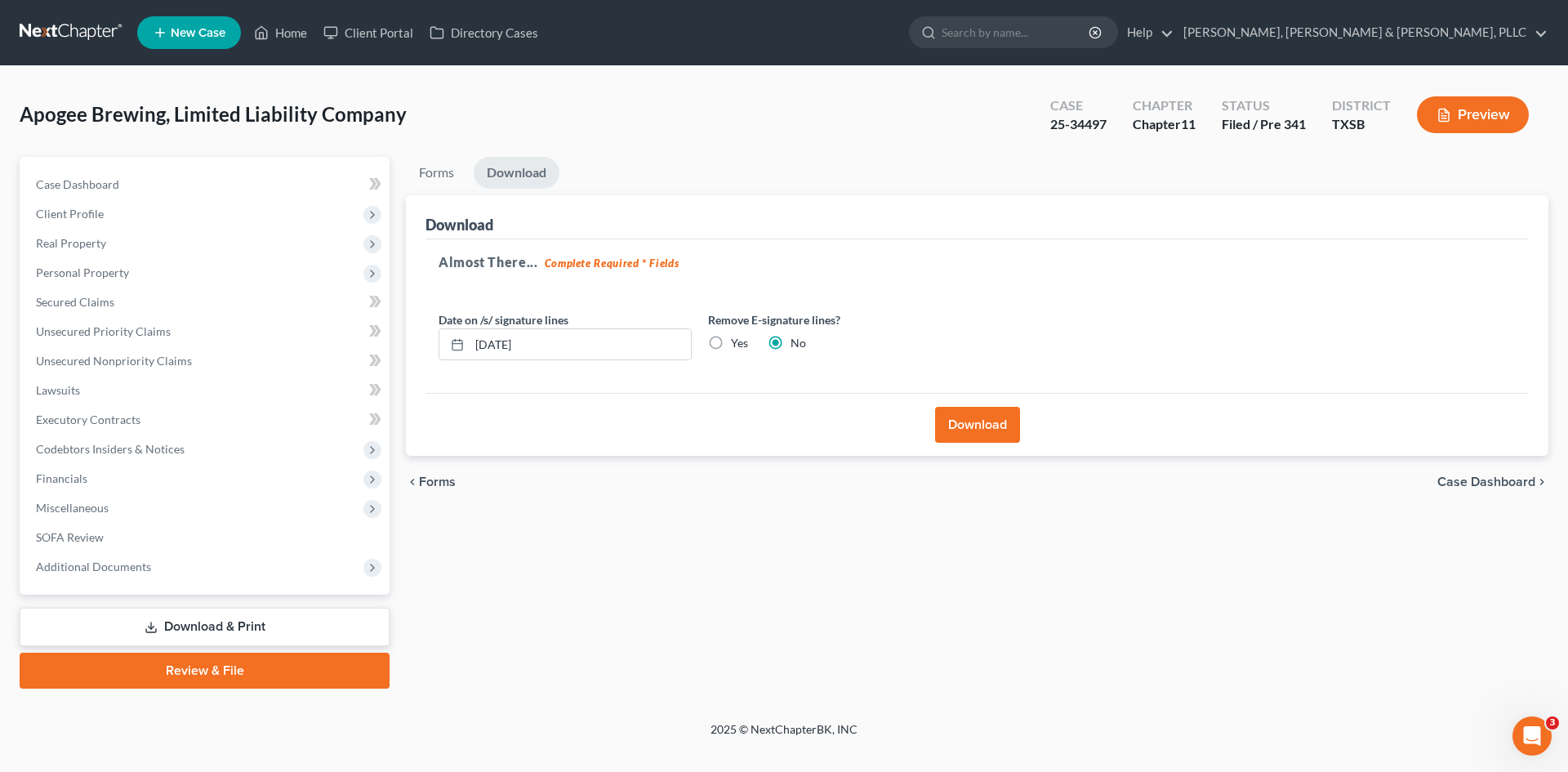
click at [947, 415] on button "Download" at bounding box center [977, 424] width 85 height 36
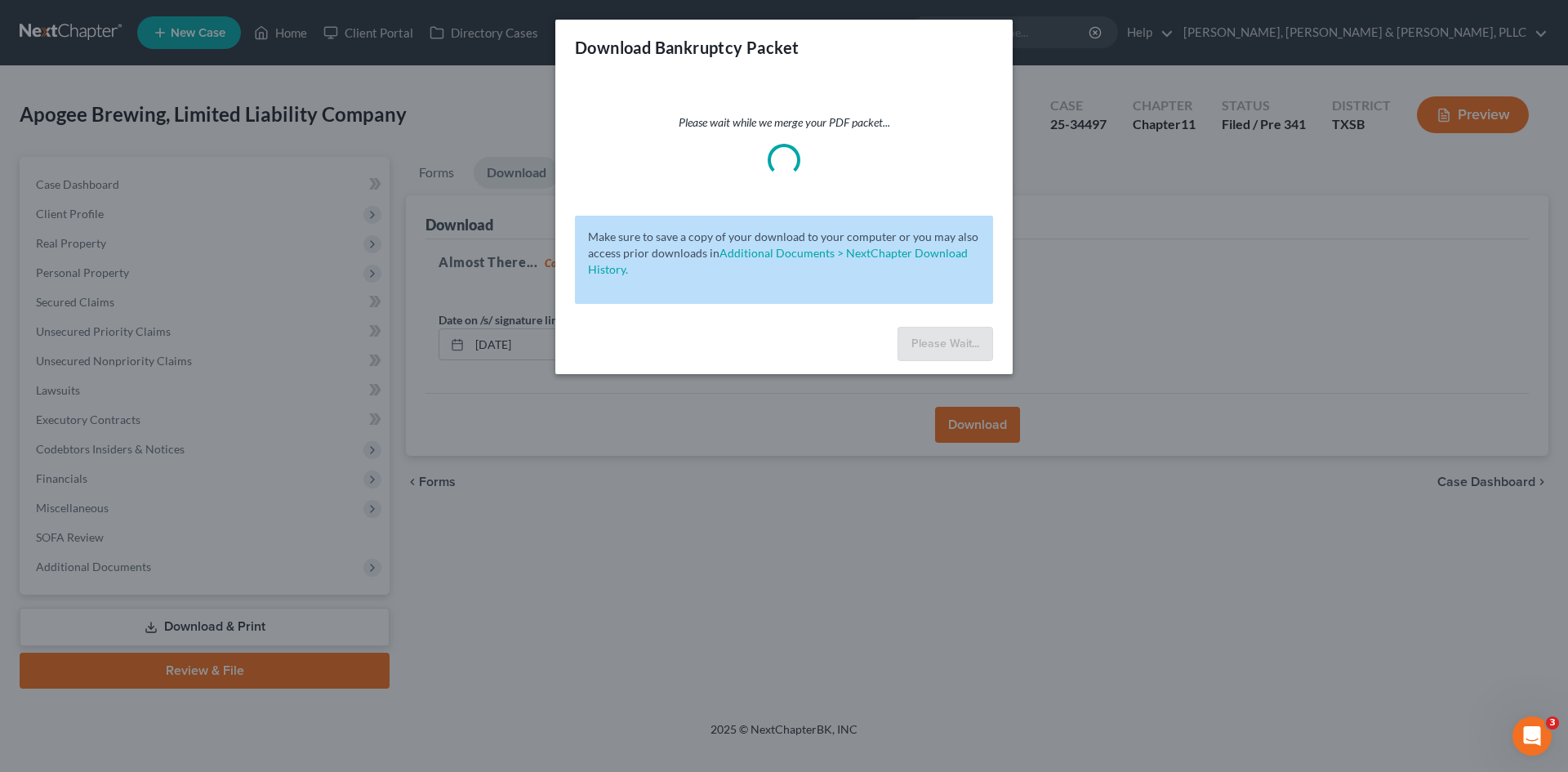
click at [796, 90] on div "Please wait while we merge your PDF packet... Make sure to save a copy of your …" at bounding box center [784, 198] width 457 height 245
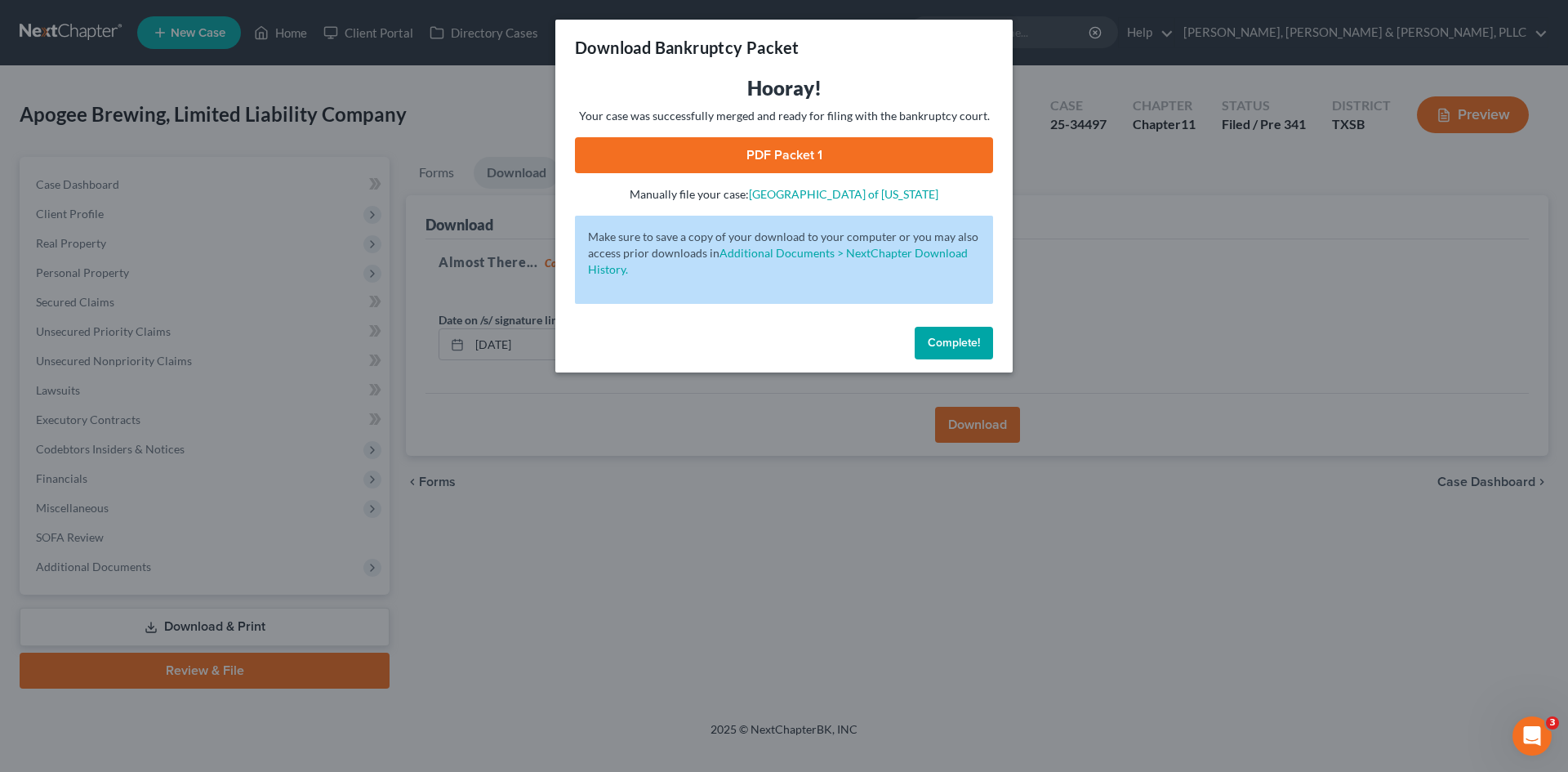
click at [910, 88] on h3 "Hooray!" at bounding box center [783, 89] width 418 height 27
click at [810, 164] on link "PDF Packet 1" at bounding box center [783, 155] width 418 height 36
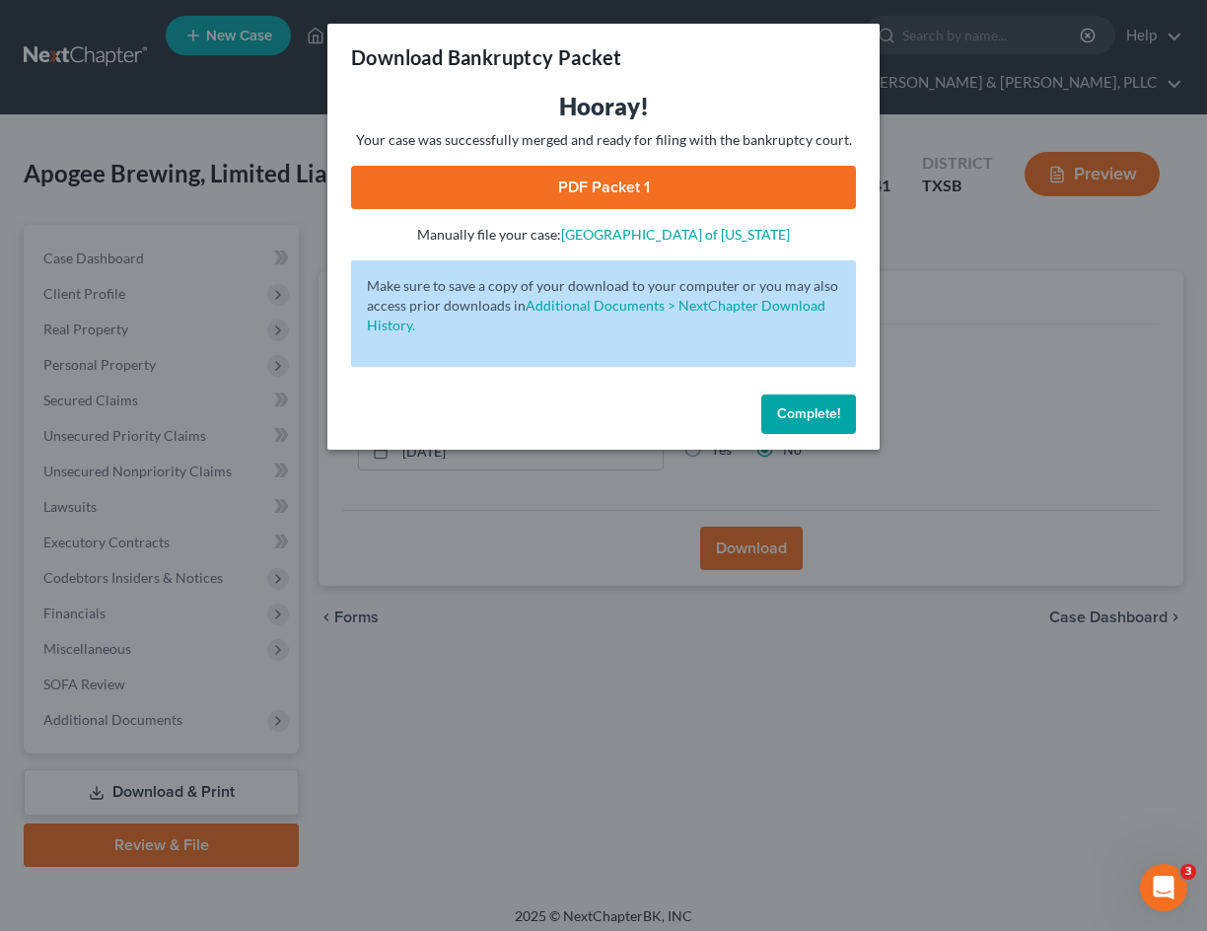
click at [325, 395] on div "Download Bankruptcy Packet Hooray! Your case was successfully merged and ready …" at bounding box center [603, 465] width 1207 height 931
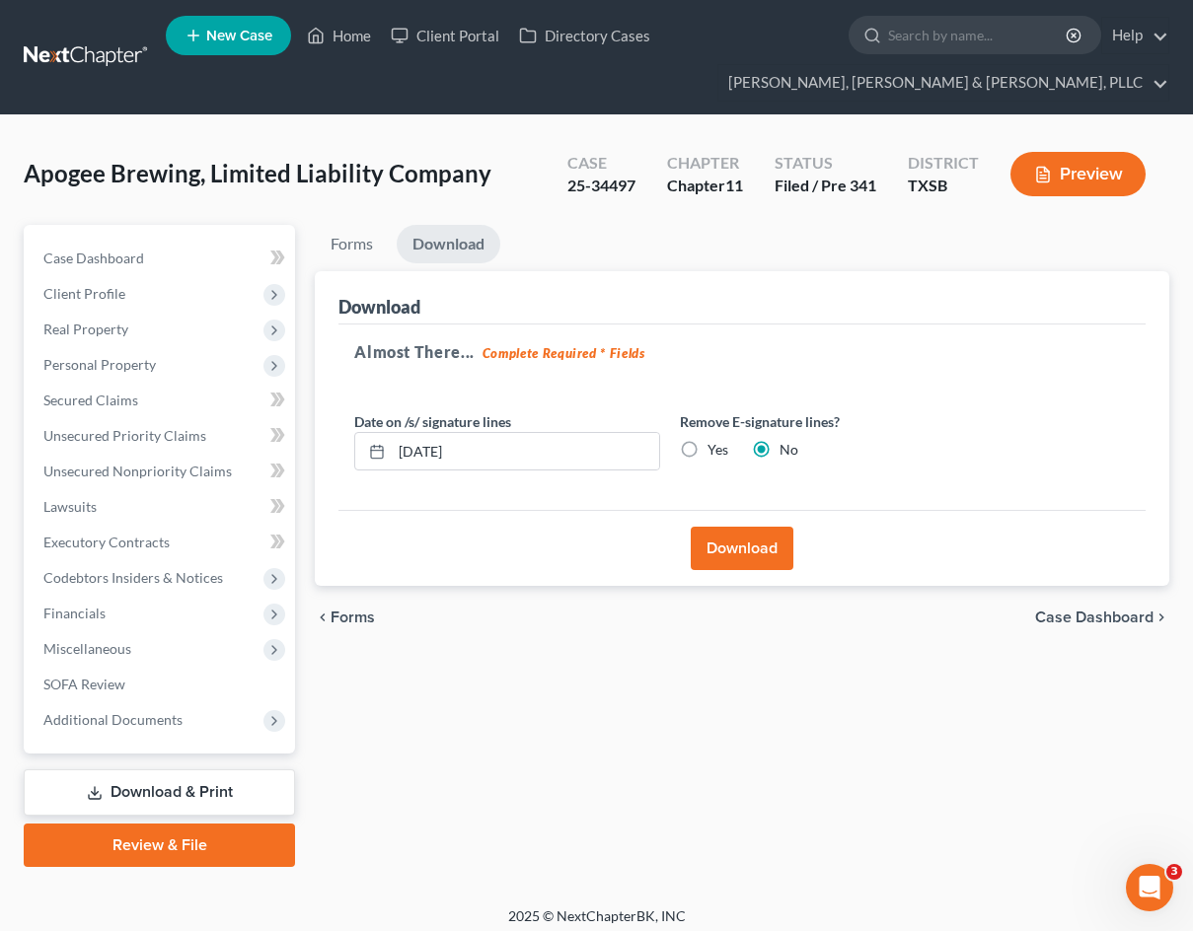
click at [672, 265] on ul "Forms Download" at bounding box center [742, 248] width 854 height 46
drag, startPoint x: 156, startPoint y: 469, endPoint x: 214, endPoint y: 465, distance: 58.3
click at [156, 469] on span "Unsecured Nonpriority Claims" at bounding box center [137, 471] width 188 height 17
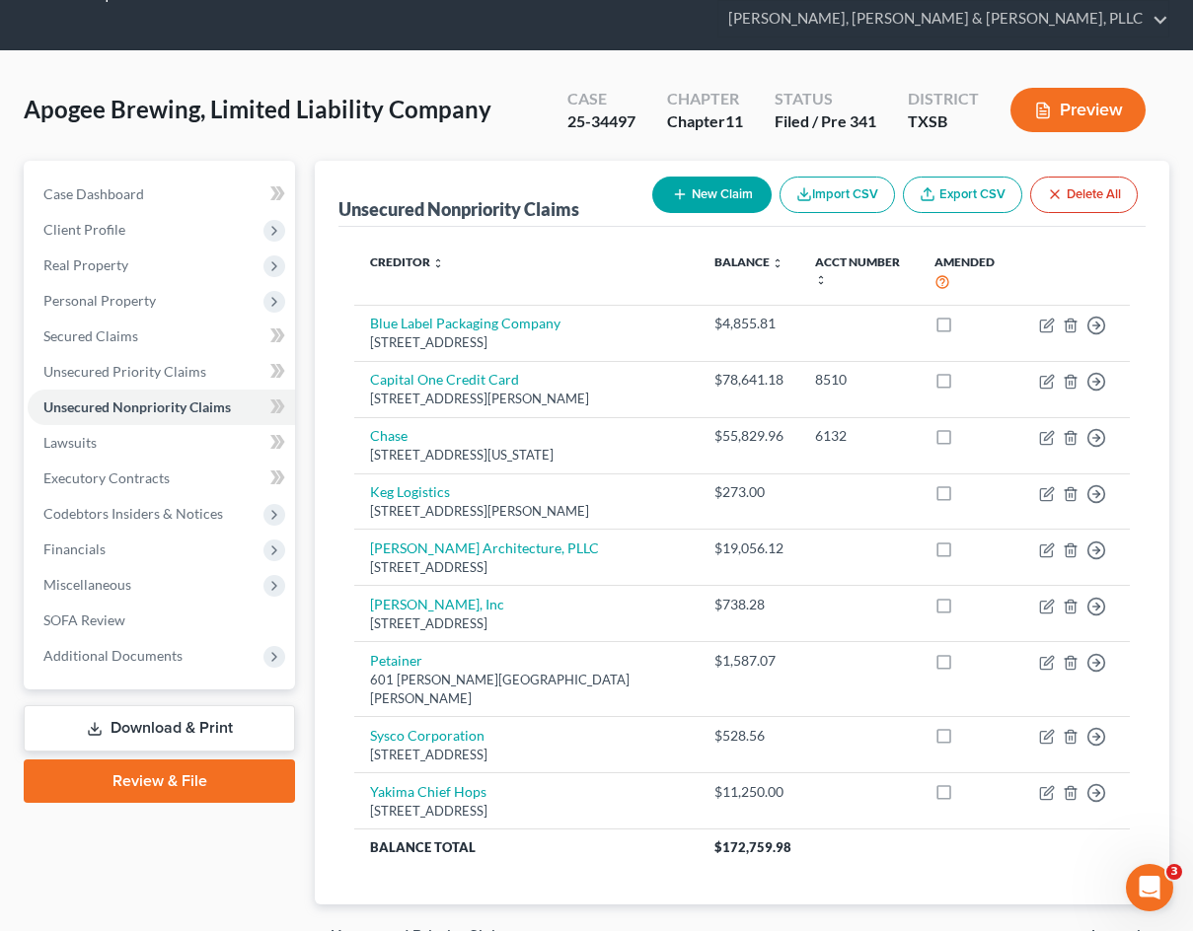
scroll to position [99, 0]
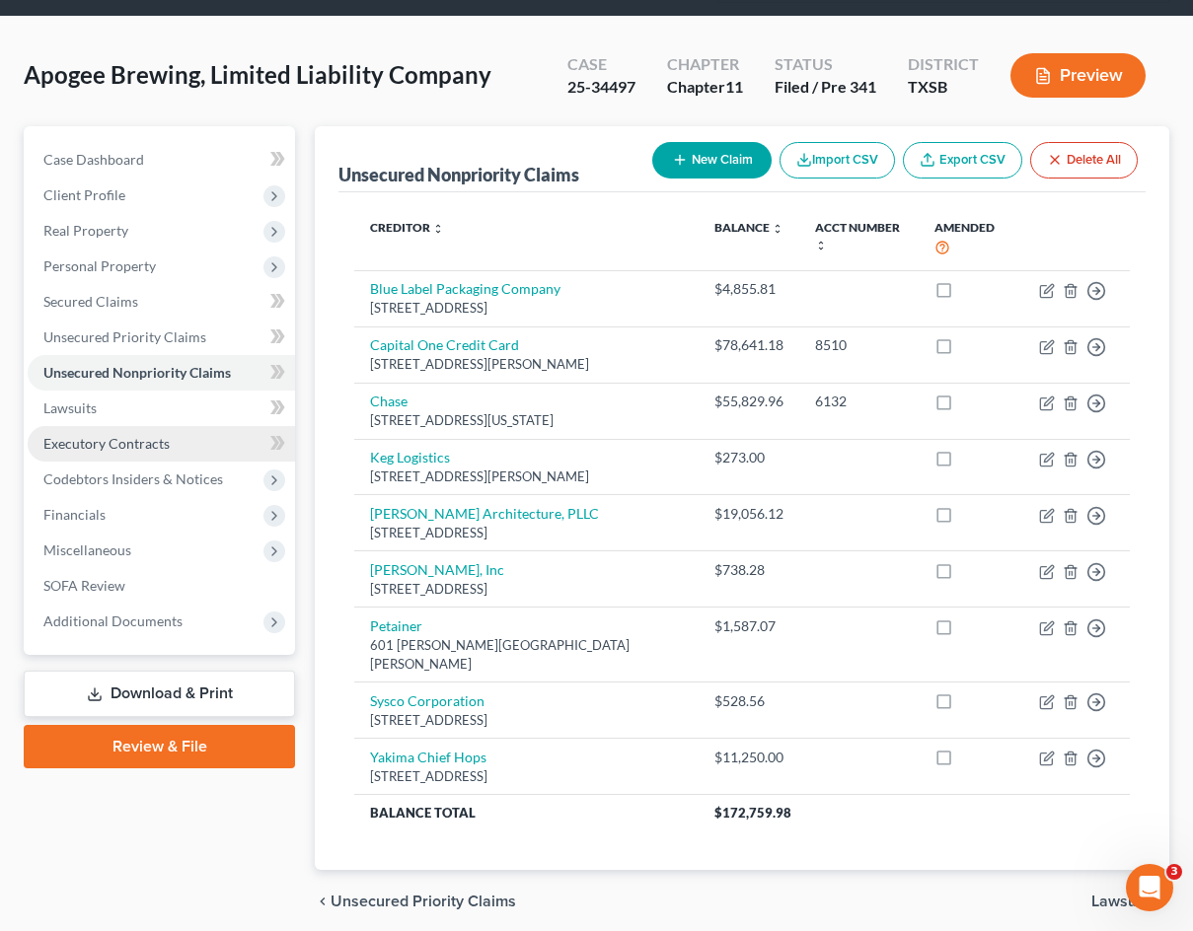
click at [667, 239] on th "Creditor expand_more expand_less unfold_more" at bounding box center [525, 239] width 343 height 62
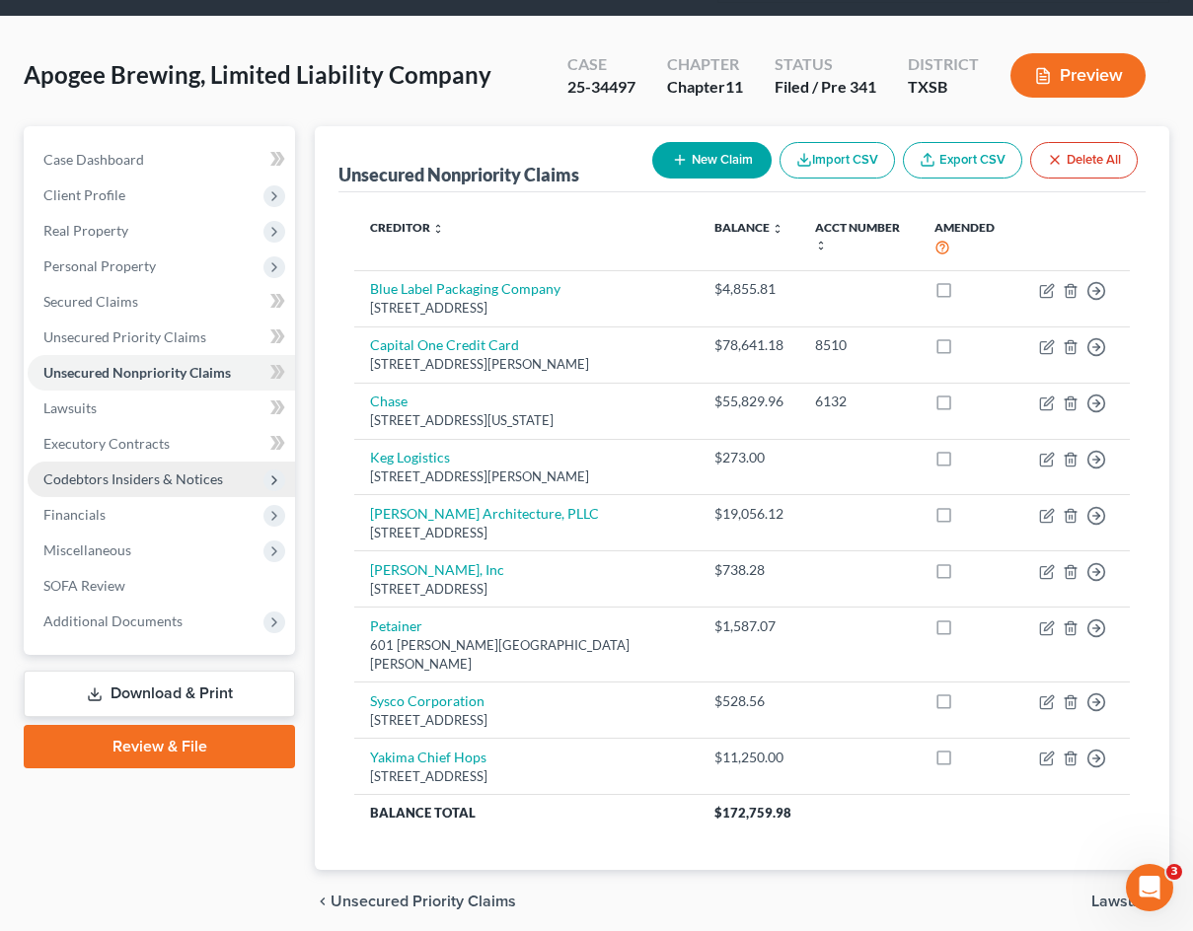
drag, startPoint x: 139, startPoint y: 501, endPoint x: 139, endPoint y: 486, distance: 14.8
click at [139, 502] on span "Financials" at bounding box center [161, 515] width 267 height 36
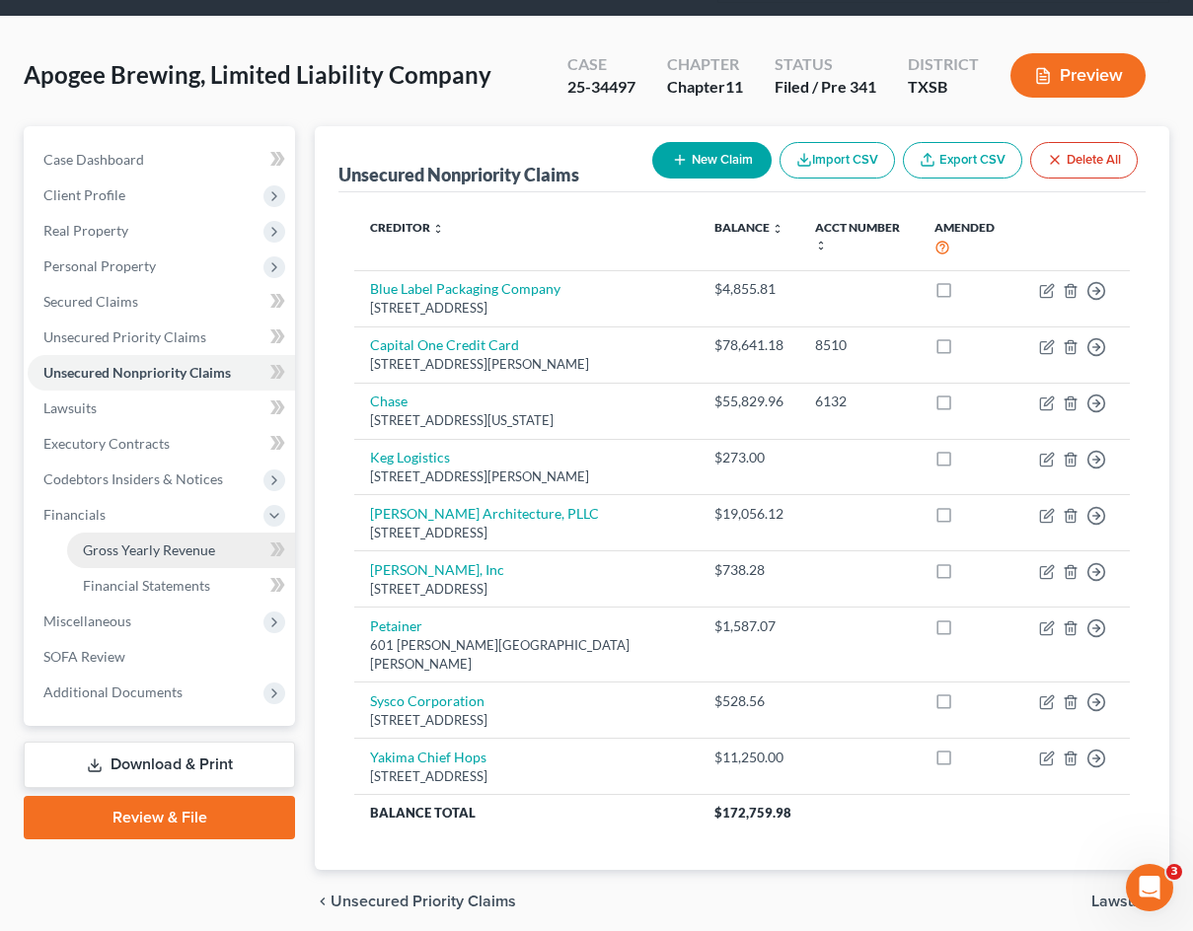
click at [137, 563] on link "Gross Yearly Revenue" at bounding box center [181, 551] width 228 height 36
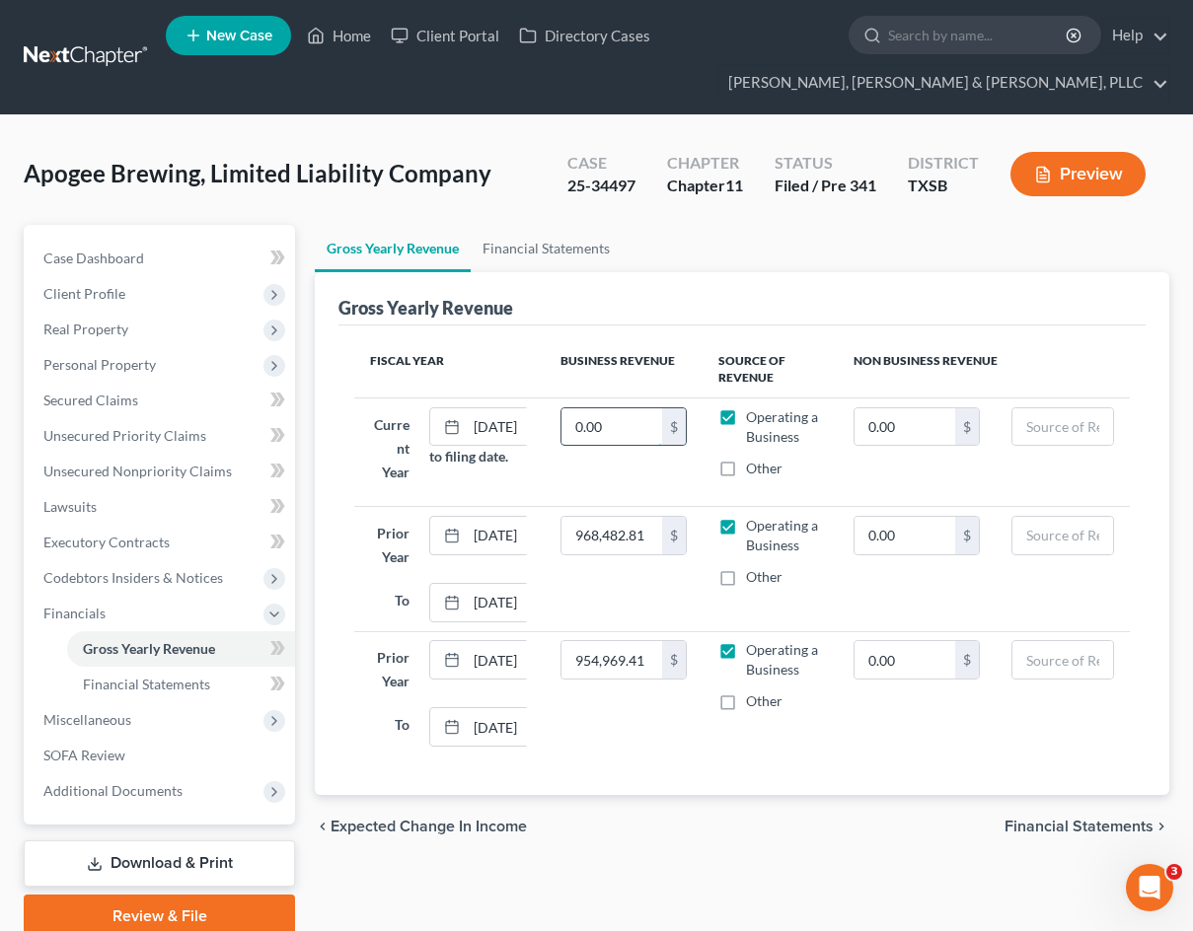
click at [576, 435] on input "0.00" at bounding box center [611, 426] width 101 height 37
click at [636, 440] on input "489,957" at bounding box center [611, 426] width 101 height 37
click at [632, 429] on input "489,957" at bounding box center [611, 426] width 101 height 37
type input "489,957.09"
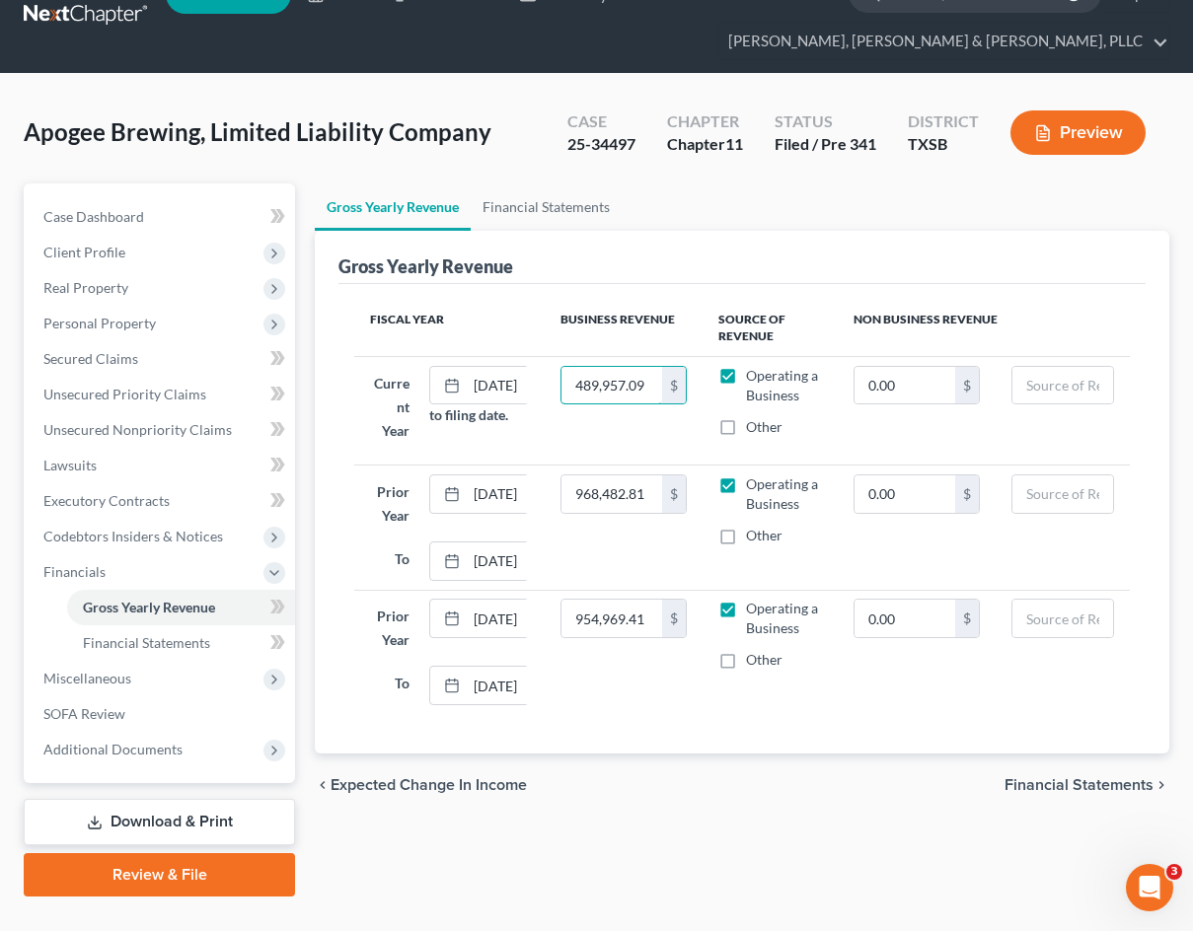
scroll to position [82, 0]
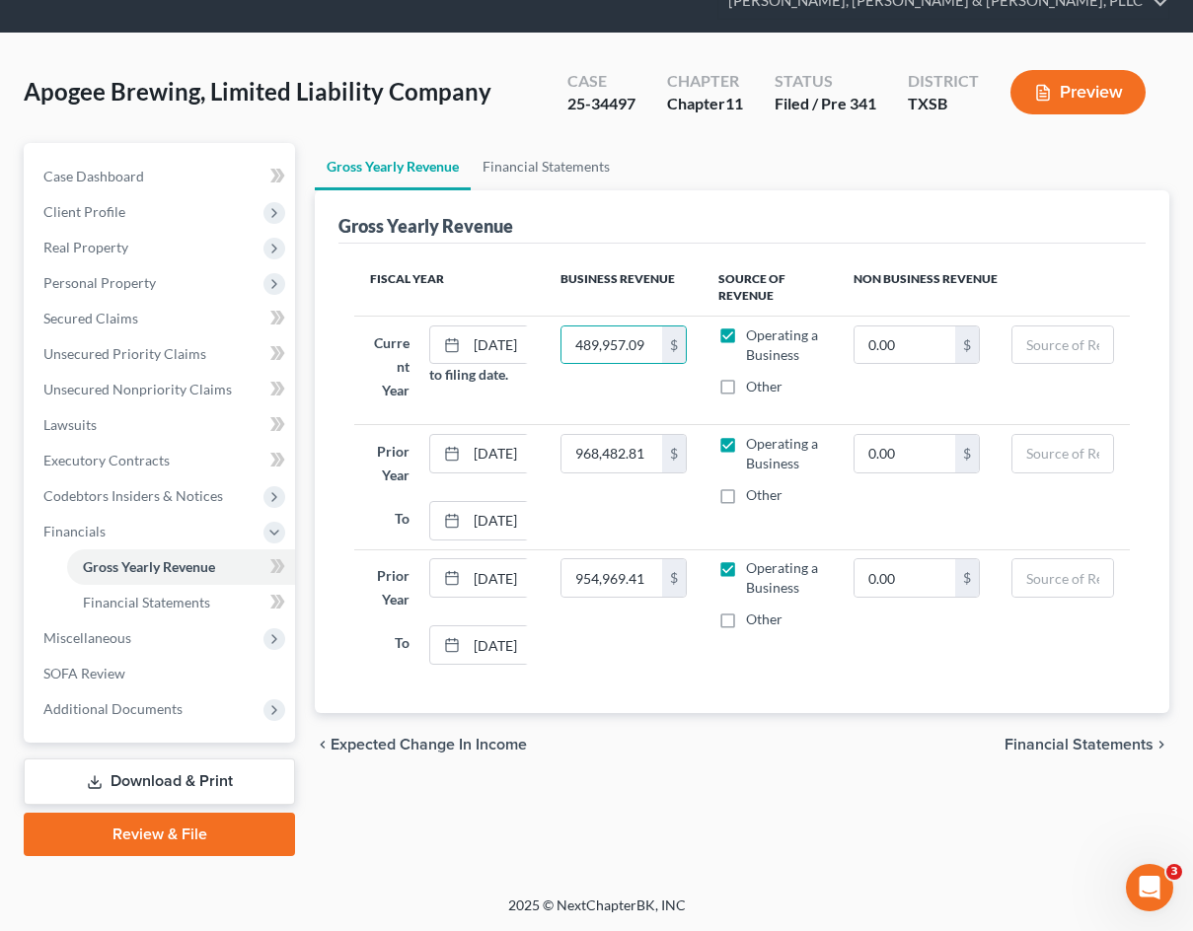
click at [1038, 737] on span "Financial Statements" at bounding box center [1078, 745] width 149 height 16
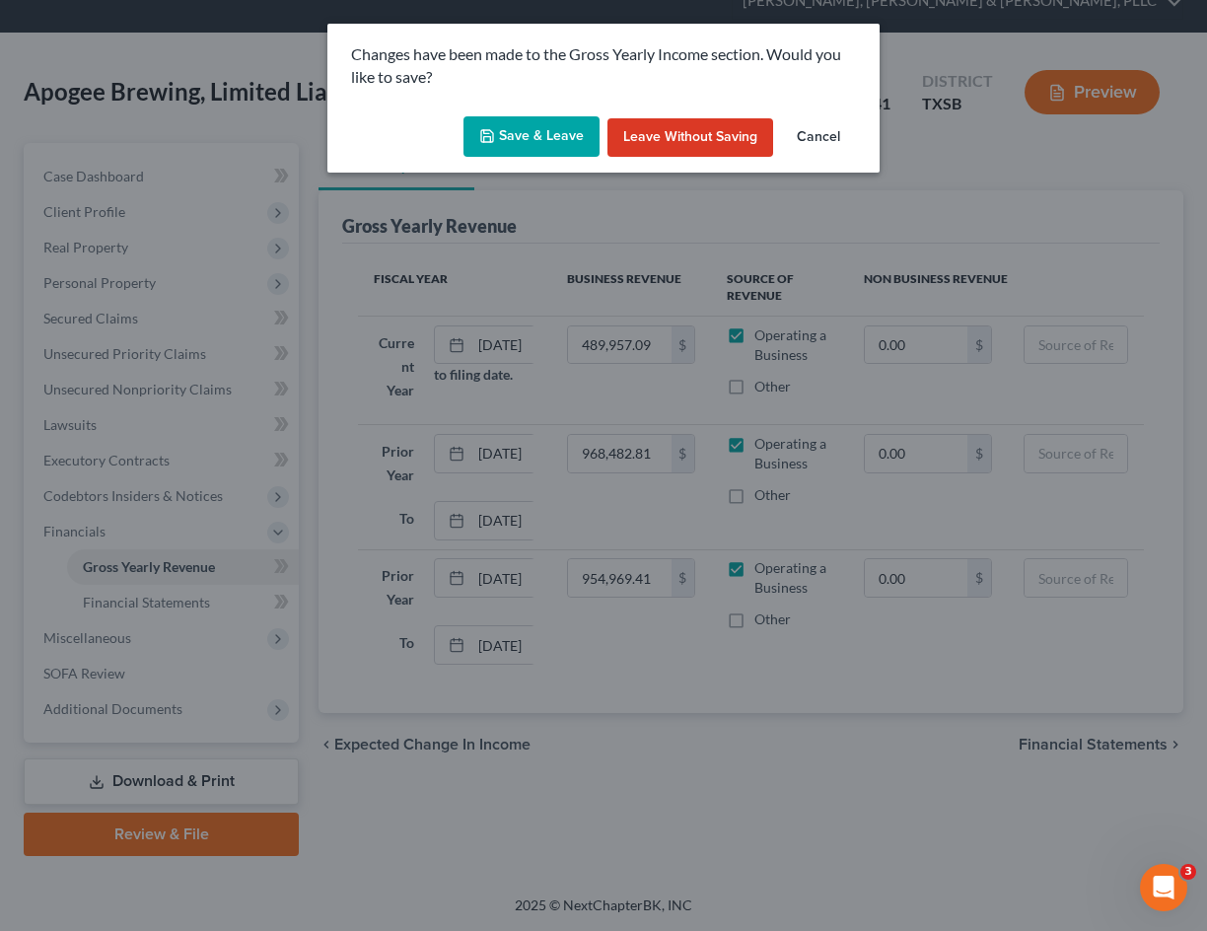
click at [561, 134] on button "Save & Leave" at bounding box center [532, 136] width 136 height 41
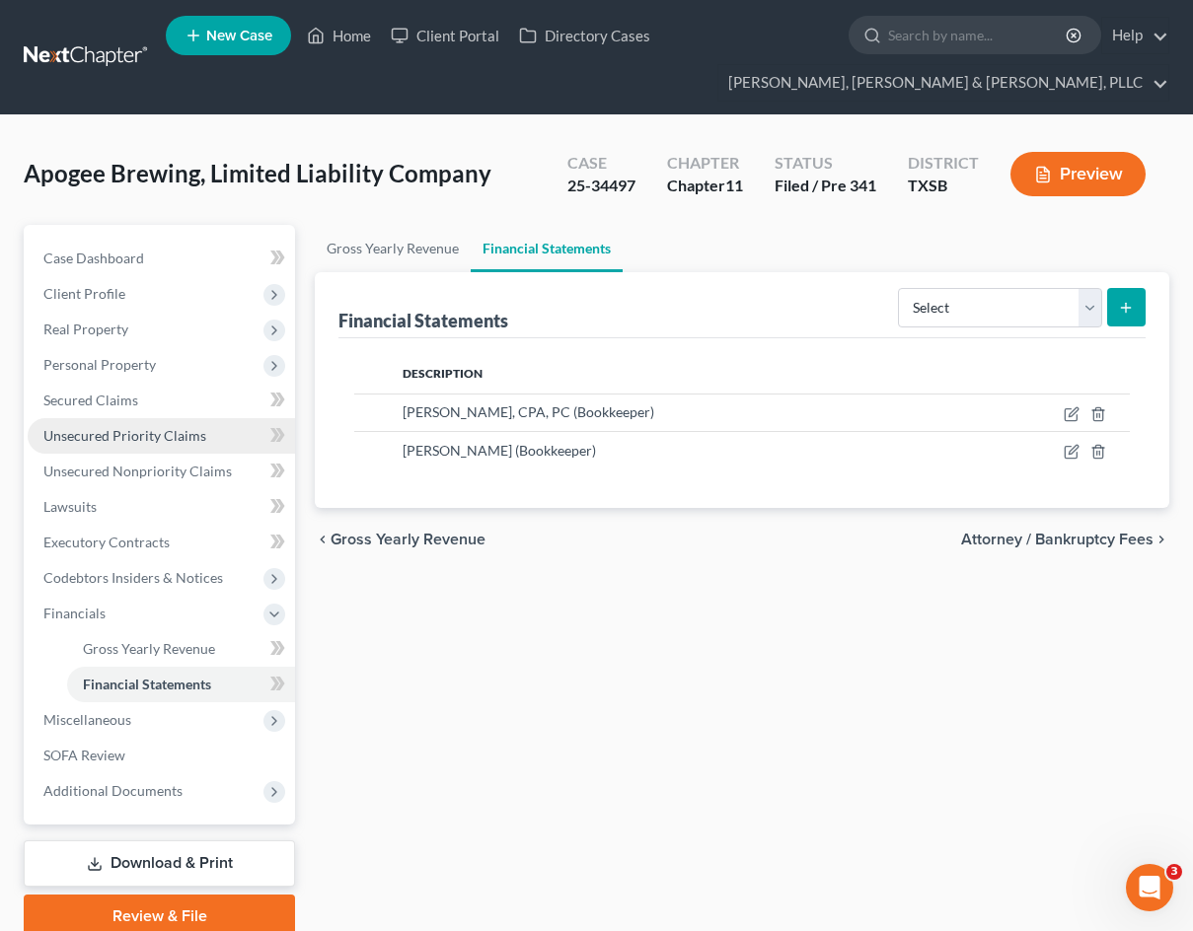
click at [124, 434] on span "Unsecured Priority Claims" at bounding box center [124, 435] width 163 height 17
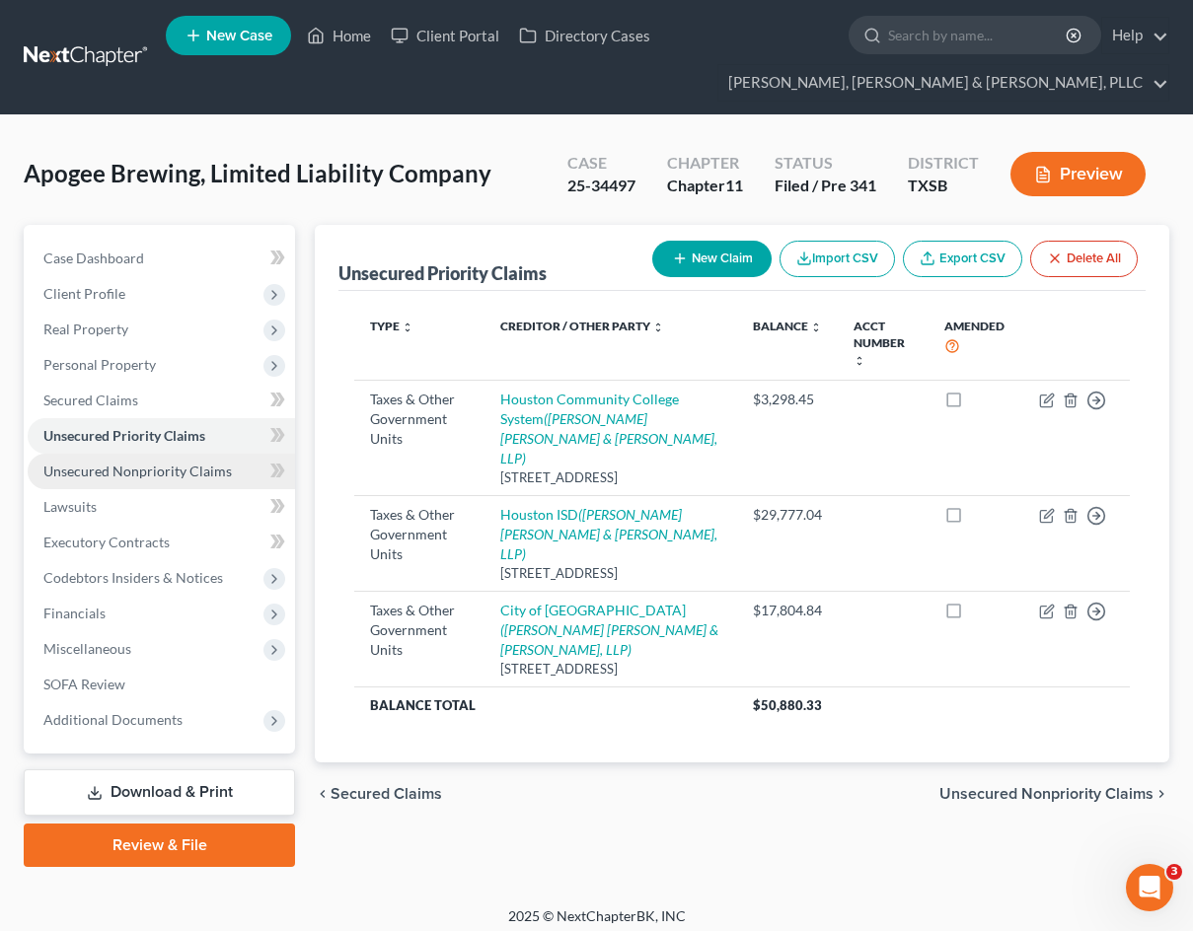
click at [155, 475] on span "Unsecured Nonpriority Claims" at bounding box center [137, 471] width 188 height 17
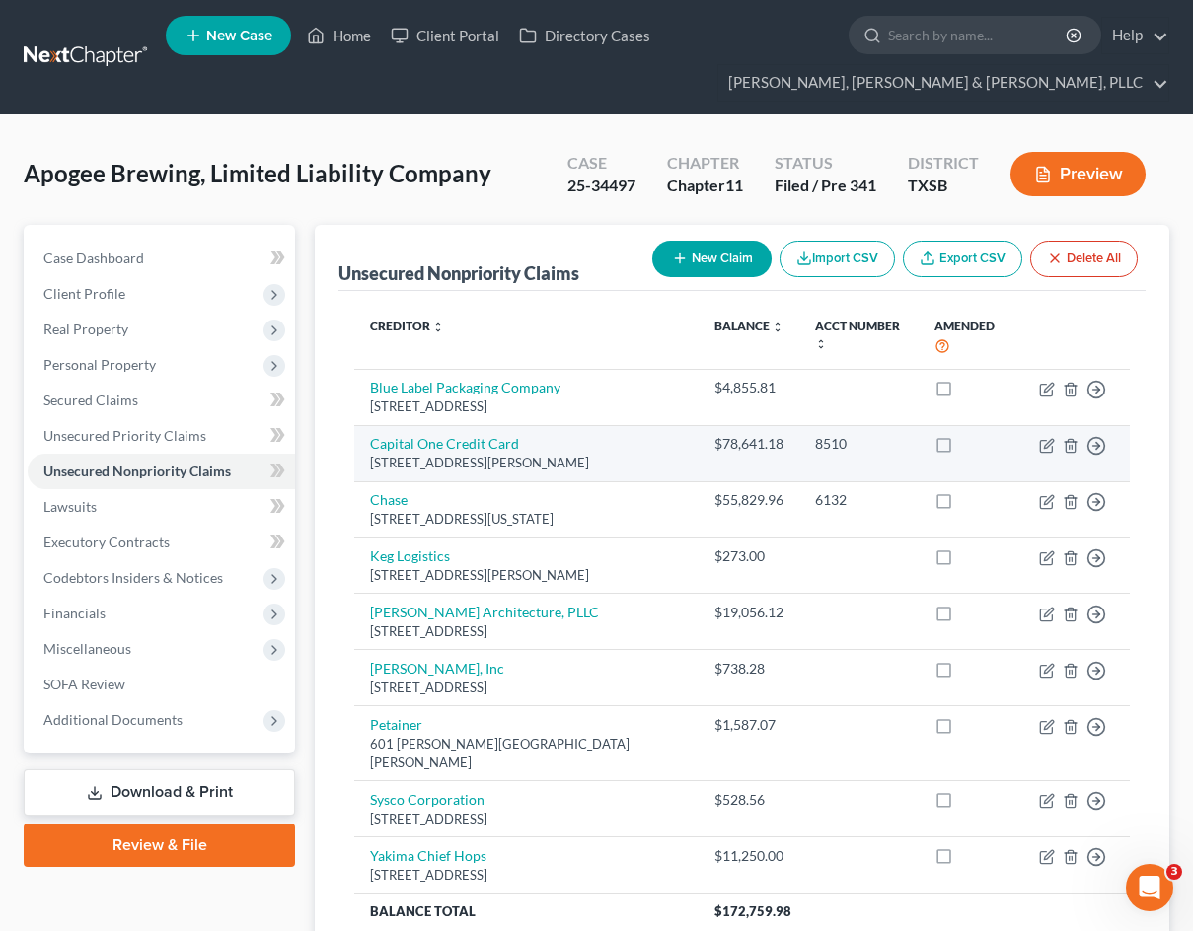
click at [1038, 461] on td "Move to D Move to E Move to G Move to Notice Only" at bounding box center [1076, 453] width 107 height 56
click at [1044, 454] on icon "button" at bounding box center [1047, 446] width 16 height 16
select select "48"
select select "2"
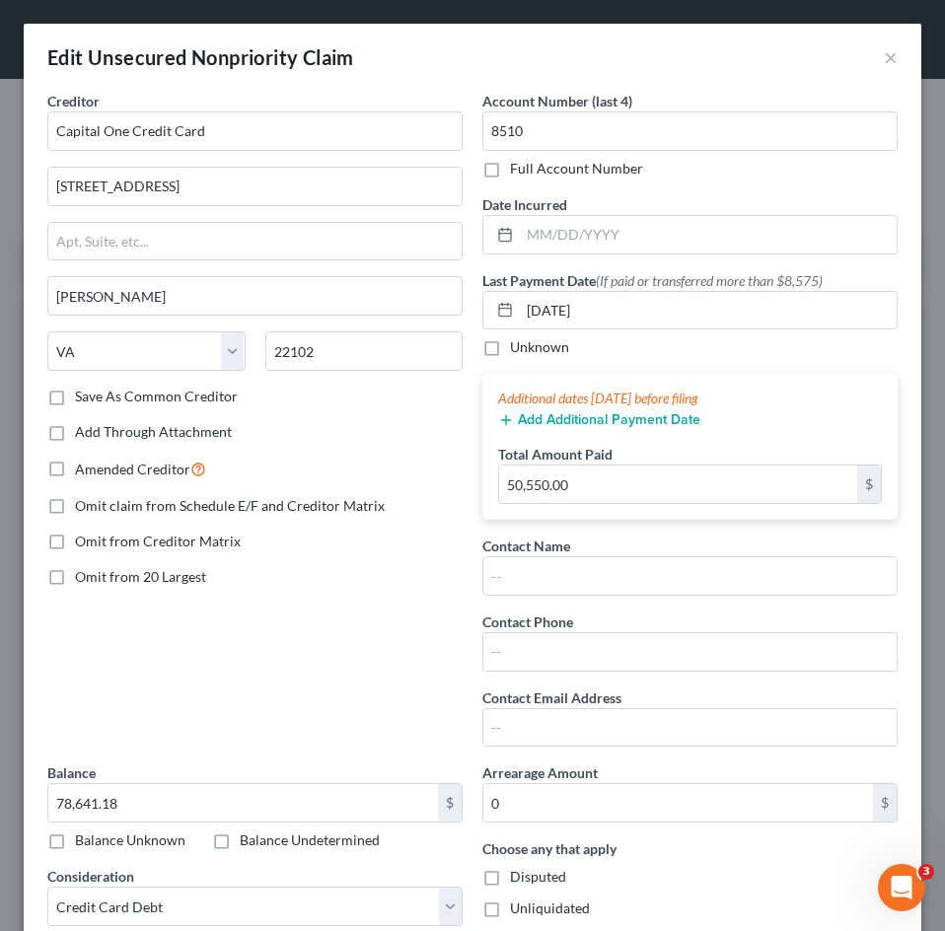
click at [584, 426] on button "Add Additional Payment Date" at bounding box center [599, 420] width 202 height 16
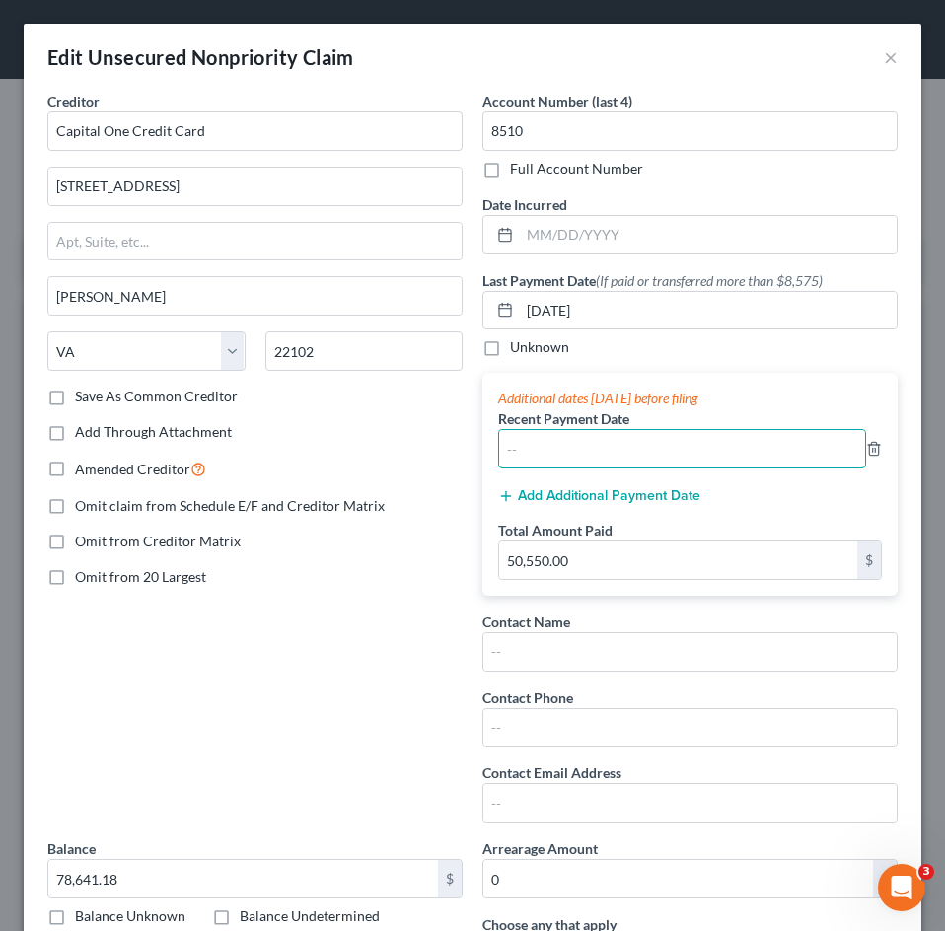
drag, startPoint x: 623, startPoint y: 445, endPoint x: 616, endPoint y: 367, distance: 78.2
click at [623, 445] on input "text" at bounding box center [682, 448] width 366 height 37
type input "[DATE]"
click at [547, 319] on input "[DATE]" at bounding box center [708, 310] width 377 height 37
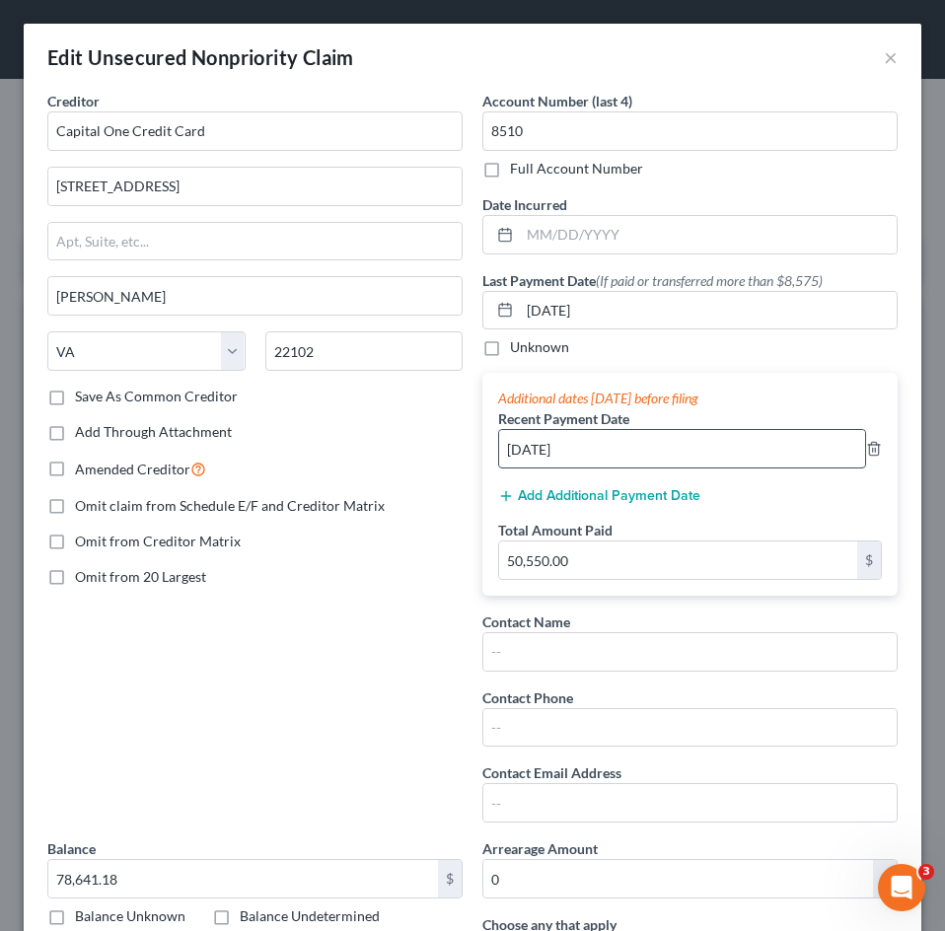
click at [557, 460] on input "[DATE]" at bounding box center [682, 448] width 366 height 37
click at [557, 459] on input "[DATE]" at bounding box center [682, 448] width 366 height 37
click at [553, 456] on input "[DATE]" at bounding box center [682, 448] width 366 height 37
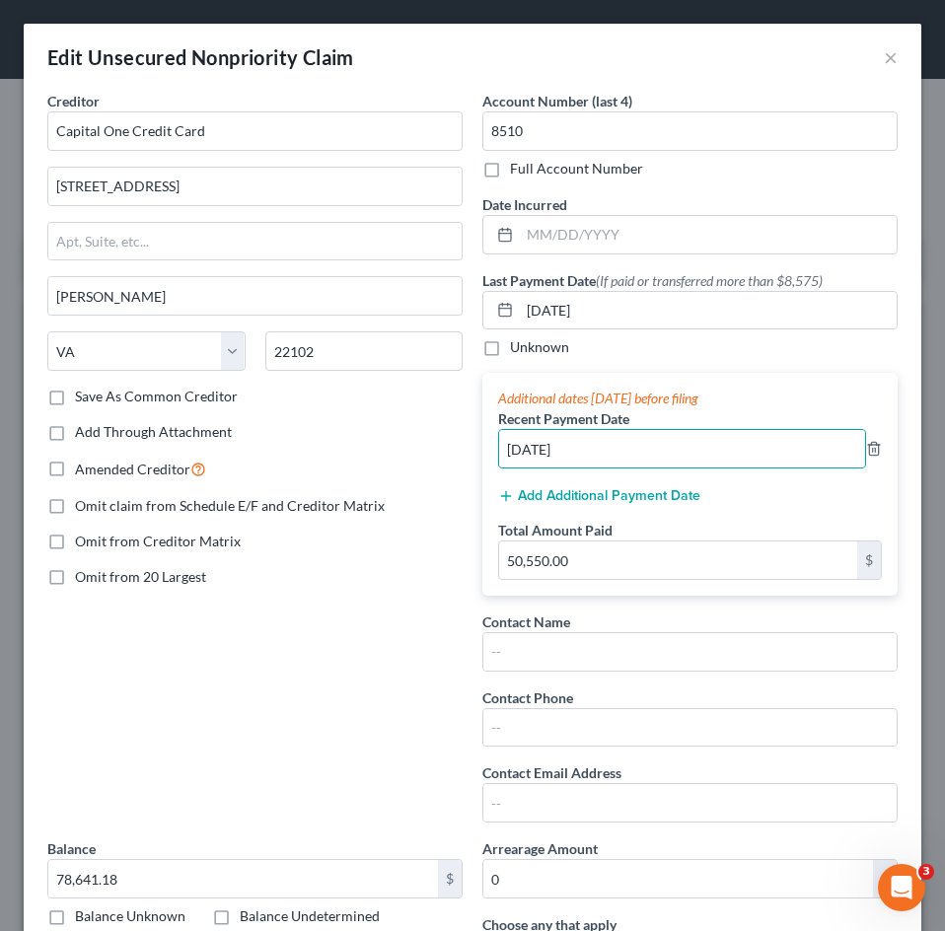
drag, startPoint x: 559, startPoint y: 484, endPoint x: 561, endPoint y: 496, distance: 12.0
click at [559, 485] on div "Additional dates [DATE] before filing Recent Payment Date [DATE] Add Additional…" at bounding box center [689, 484] width 415 height 223
click at [561, 496] on button "Add Additional Payment Date" at bounding box center [599, 496] width 202 height 16
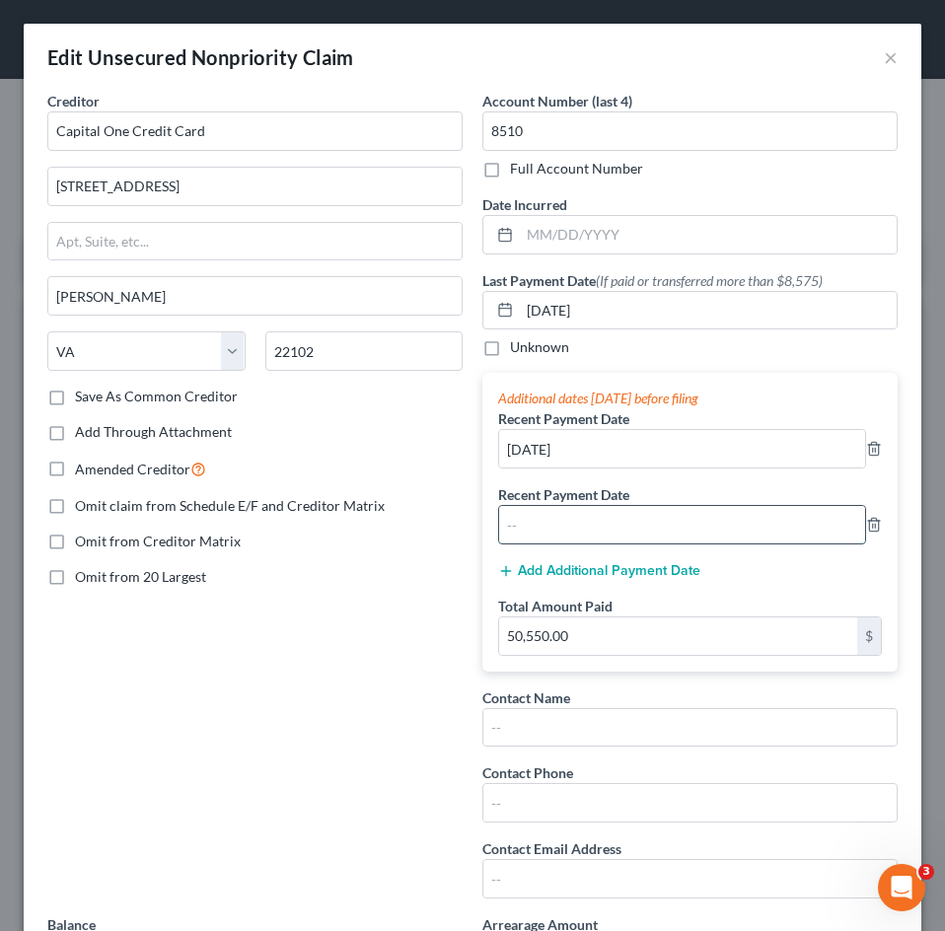
click at [551, 507] on input "text" at bounding box center [682, 524] width 366 height 37
paste input "PAYMENT RNDC CCD 34197165 TRUE ANOMALY B"
type input "PAYMENT RNDC CCD 34197165 TRUE ANOMALY B"
click at [555, 450] on input "[DATE]" at bounding box center [682, 448] width 366 height 37
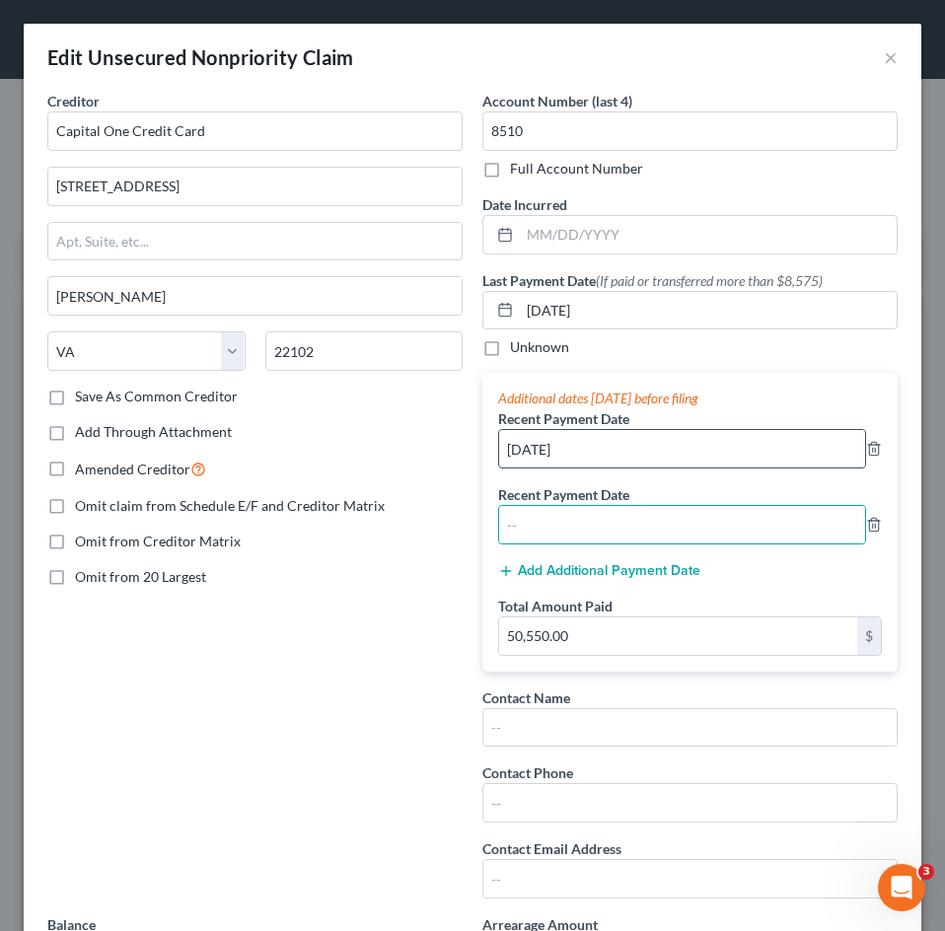
click at [555, 450] on input "[DATE]" at bounding box center [682, 448] width 366 height 37
click at [515, 523] on input "text" at bounding box center [682, 524] width 366 height 37
paste input "[DATE]"
click at [529, 536] on input "[DATE]" at bounding box center [682, 524] width 366 height 37
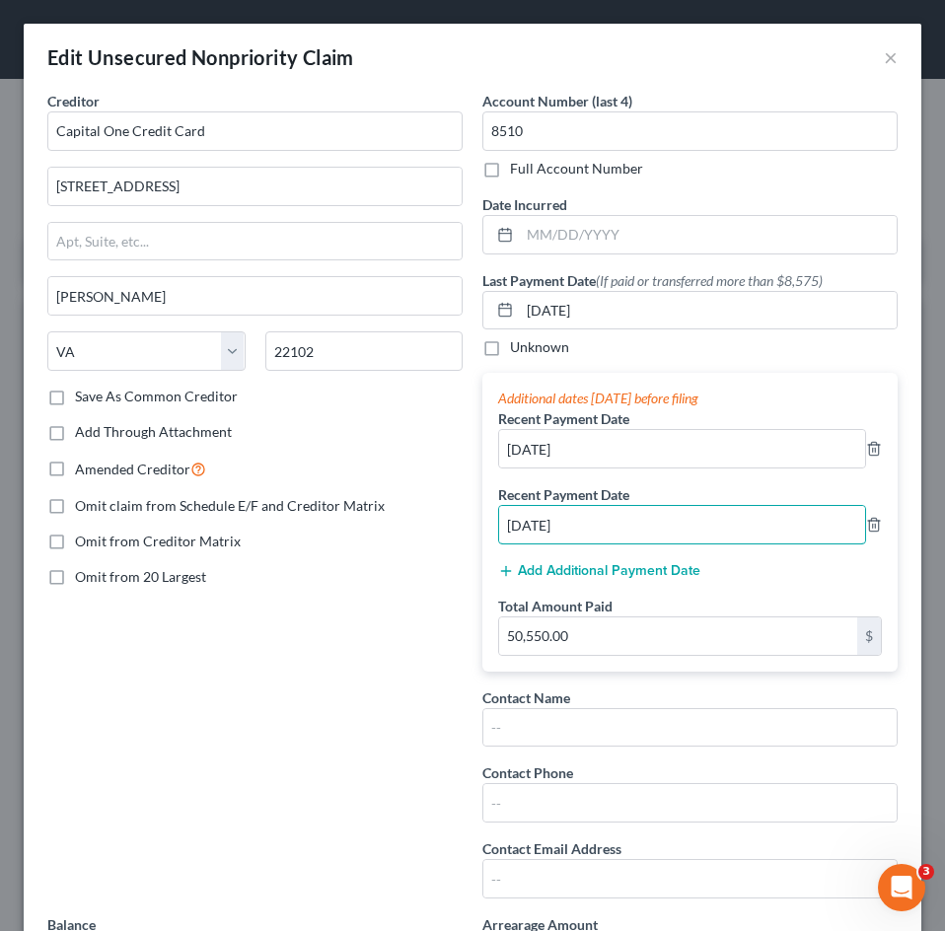
type input "[DATE]"
click at [542, 579] on button "Add Additional Payment Date" at bounding box center [599, 571] width 202 height 16
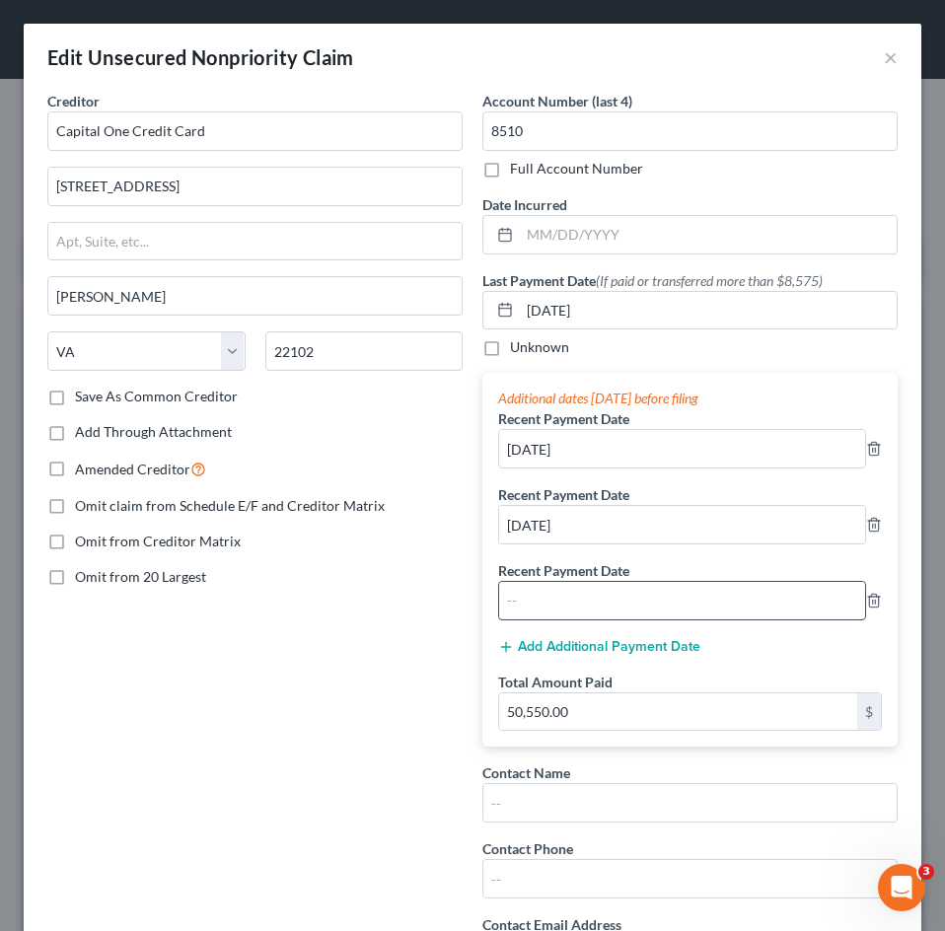
click at [549, 601] on input "text" at bounding box center [682, 600] width 366 height 37
paste input "[DATE]"
click at [527, 602] on input "[DATE]" at bounding box center [682, 600] width 366 height 37
click at [527, 603] on input "[DATE]" at bounding box center [682, 600] width 366 height 37
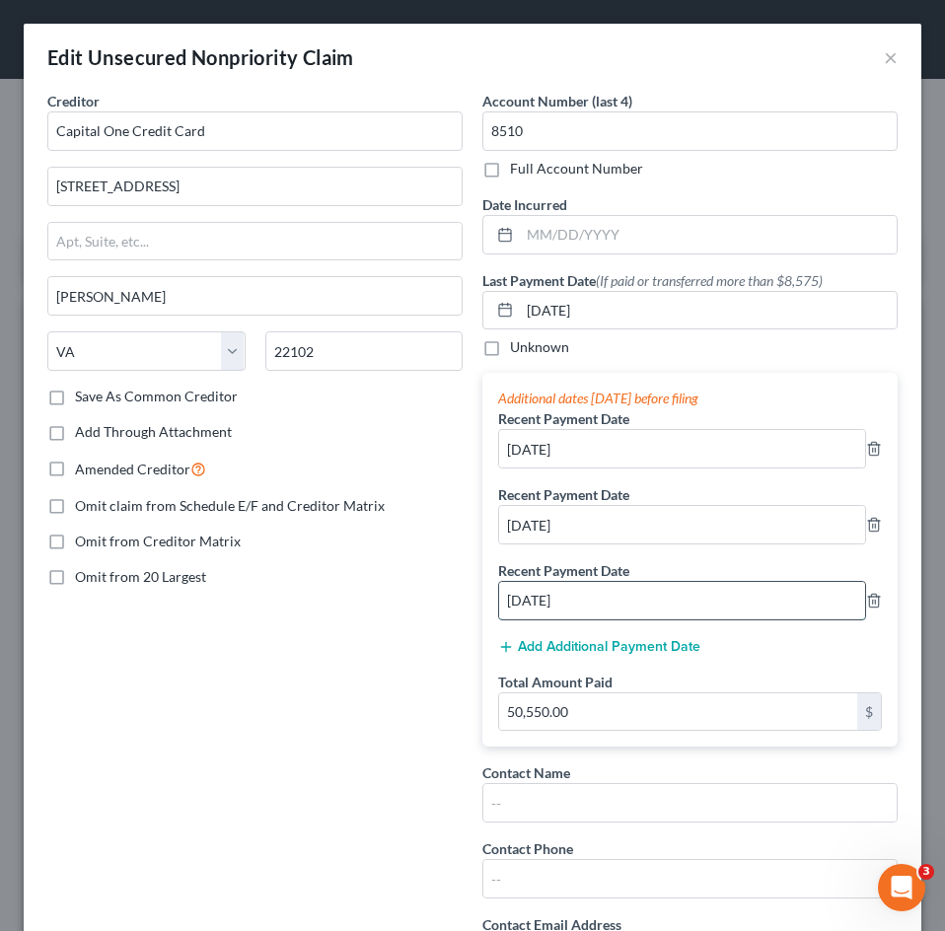
click at [529, 605] on input "[DATE]" at bounding box center [682, 600] width 366 height 37
type input "[DATE]"
click at [547, 643] on button "Add Additional Payment Date" at bounding box center [599, 647] width 202 height 16
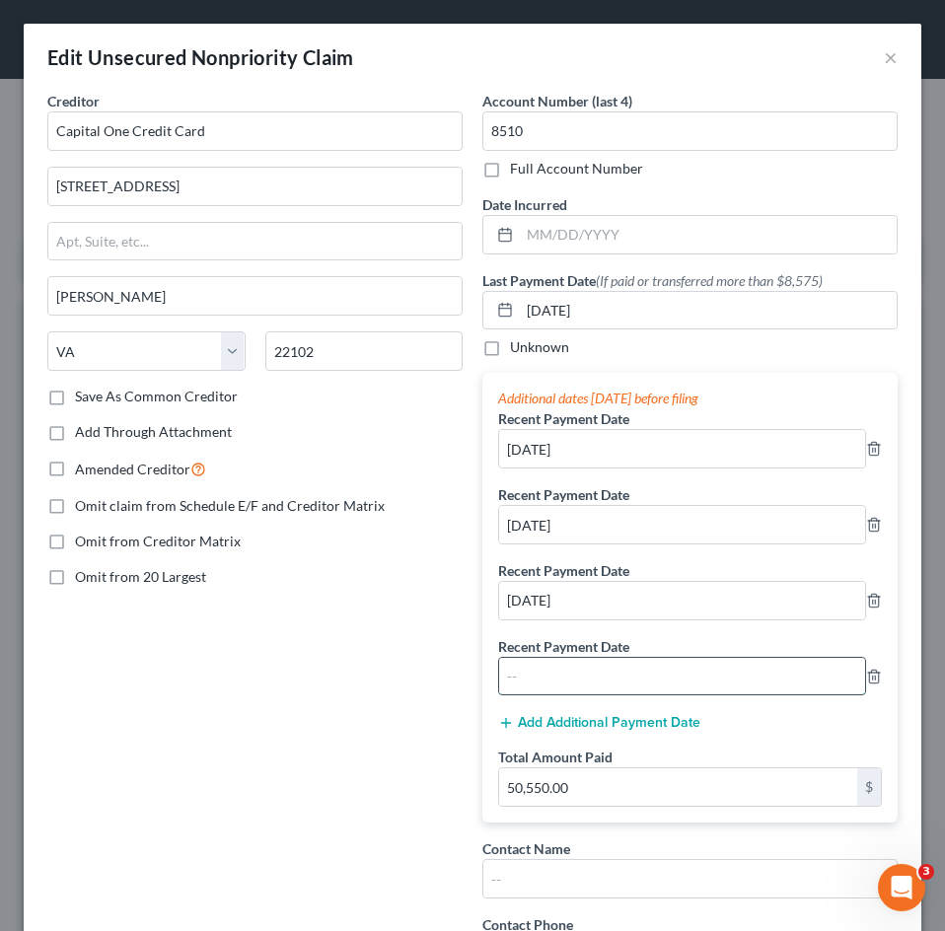
click at [555, 667] on input "text" at bounding box center [682, 676] width 366 height 37
paste input "[DATE]"
click at [540, 679] on input "[DATE]" at bounding box center [682, 676] width 366 height 37
type input "[DATE]"
click at [606, 733] on div "Additional dates [DATE] before filing Recent Payment Date [DATE] Recent Payment…" at bounding box center [689, 598] width 415 height 450
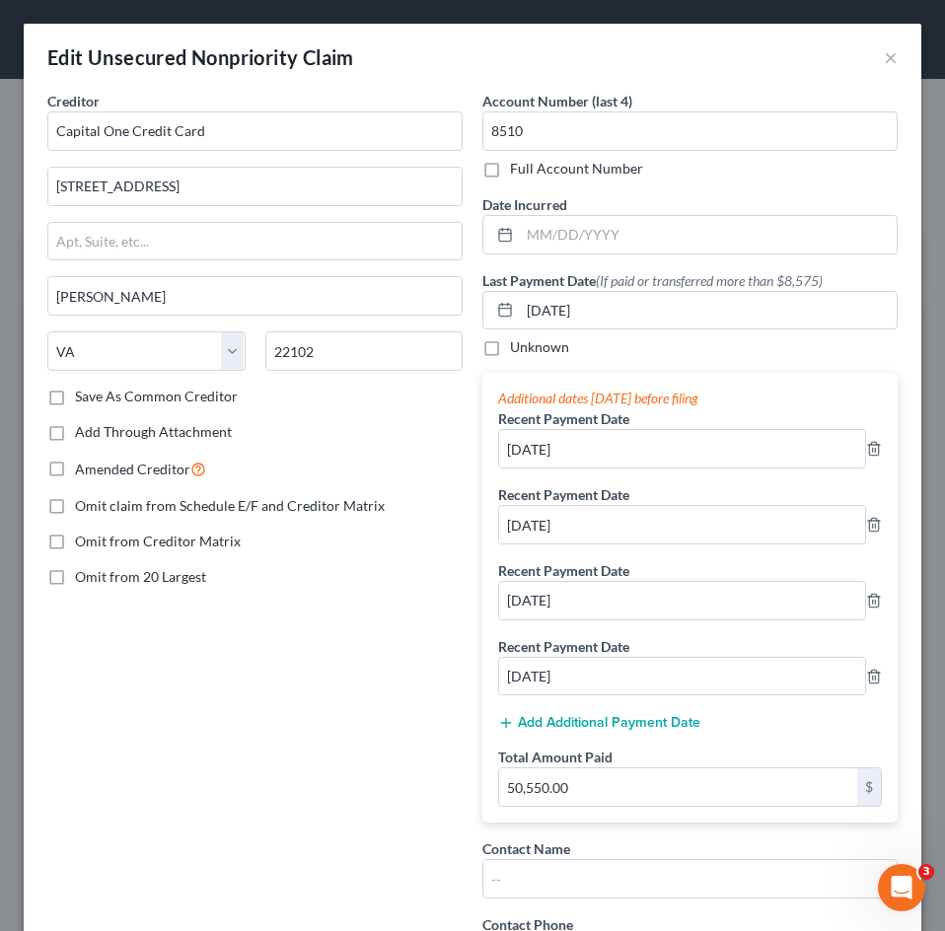
click at [609, 725] on button "Add Additional Payment Date" at bounding box center [599, 723] width 202 height 16
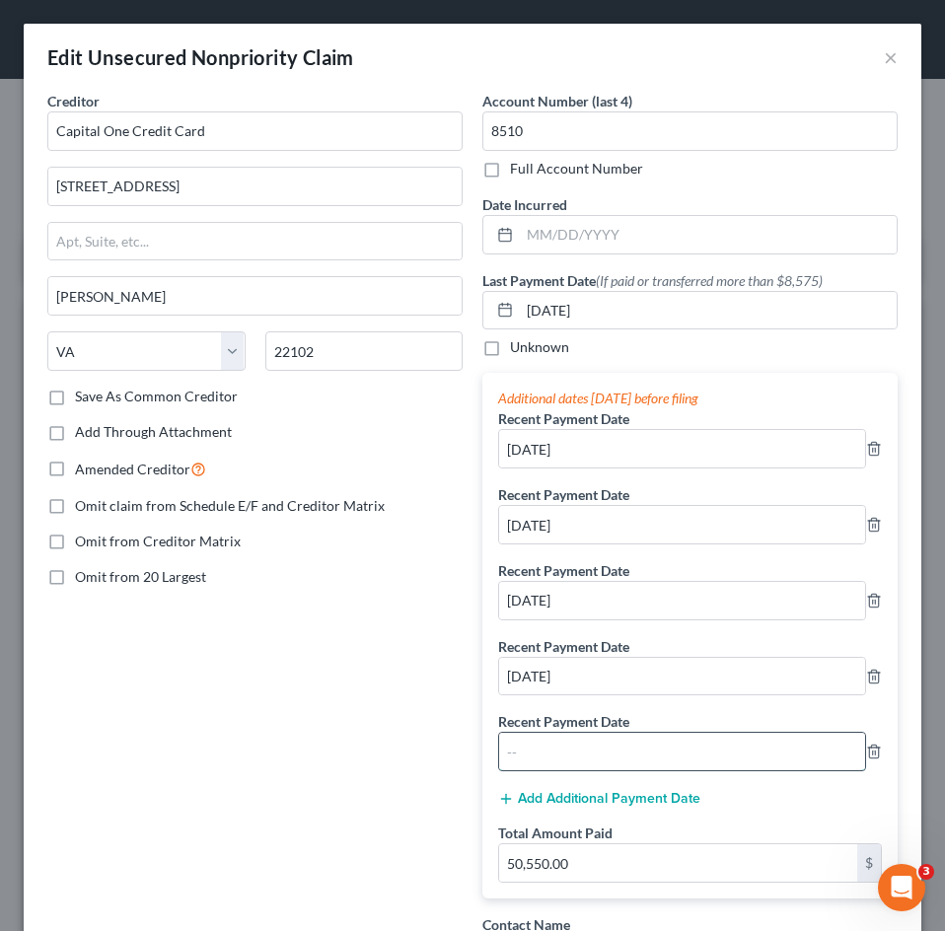
click at [575, 760] on input "text" at bounding box center [682, 751] width 366 height 37
paste input "[DATE]"
click at [539, 753] on input "[DATE]" at bounding box center [682, 751] width 366 height 37
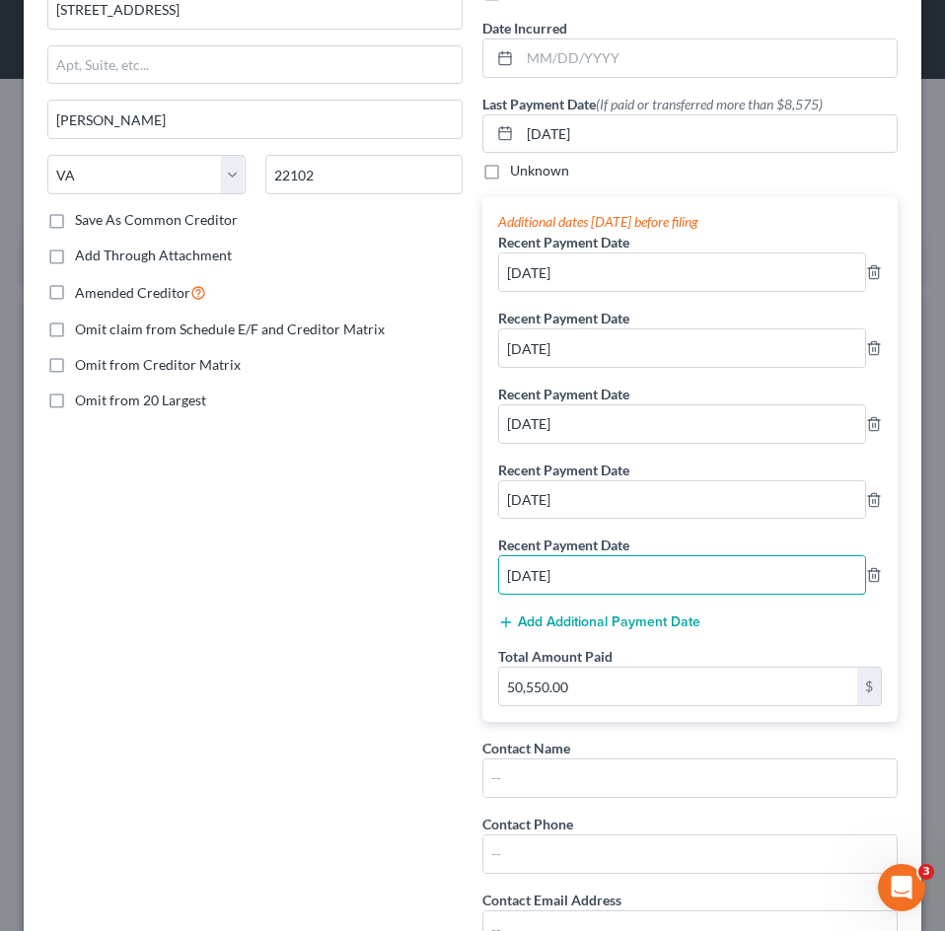
scroll to position [197, 0]
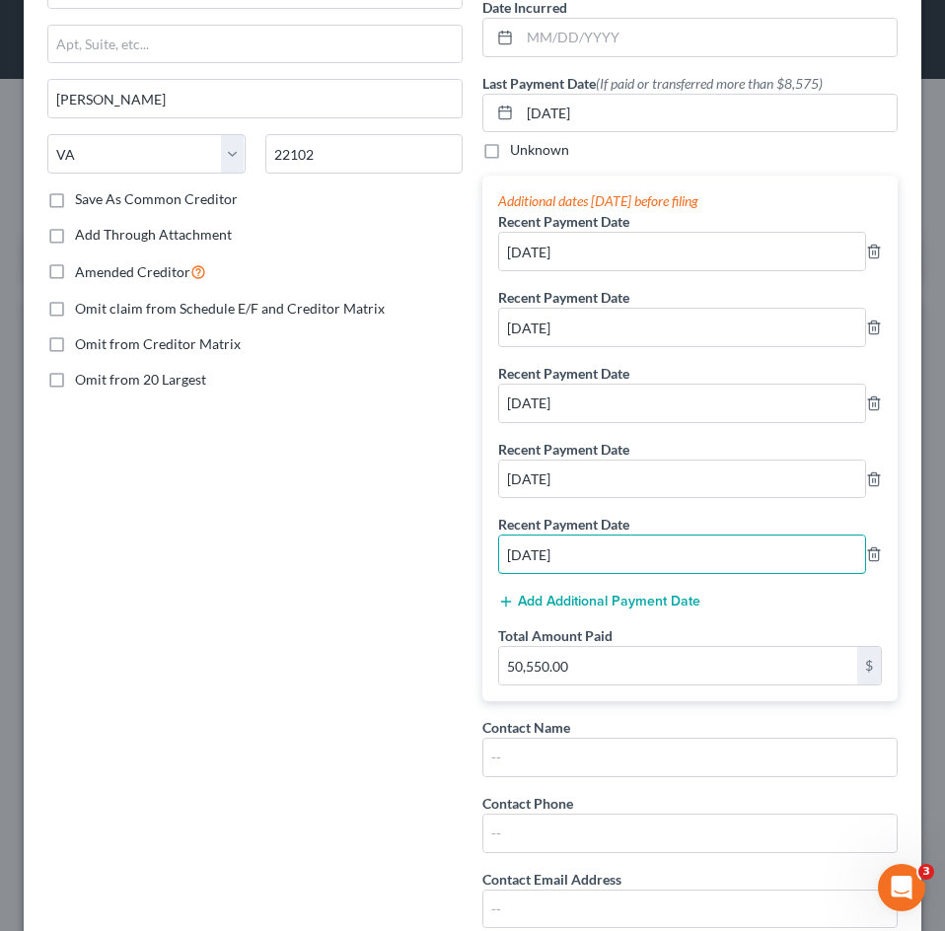
type input "[DATE]"
click at [602, 605] on button "Add Additional Payment Date" at bounding box center [599, 602] width 202 height 16
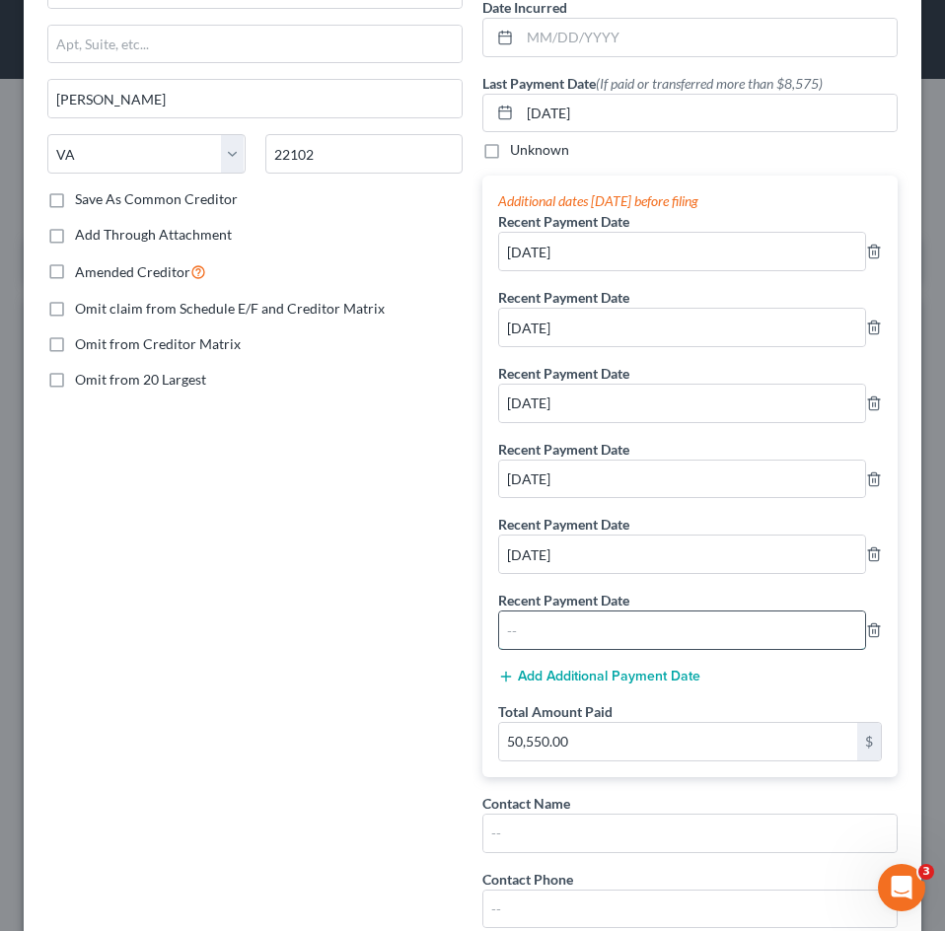
click at [586, 620] on input "text" at bounding box center [682, 630] width 366 height 37
type input "[DATE]"
click at [564, 672] on button "Add Additional Payment Date" at bounding box center [599, 677] width 202 height 16
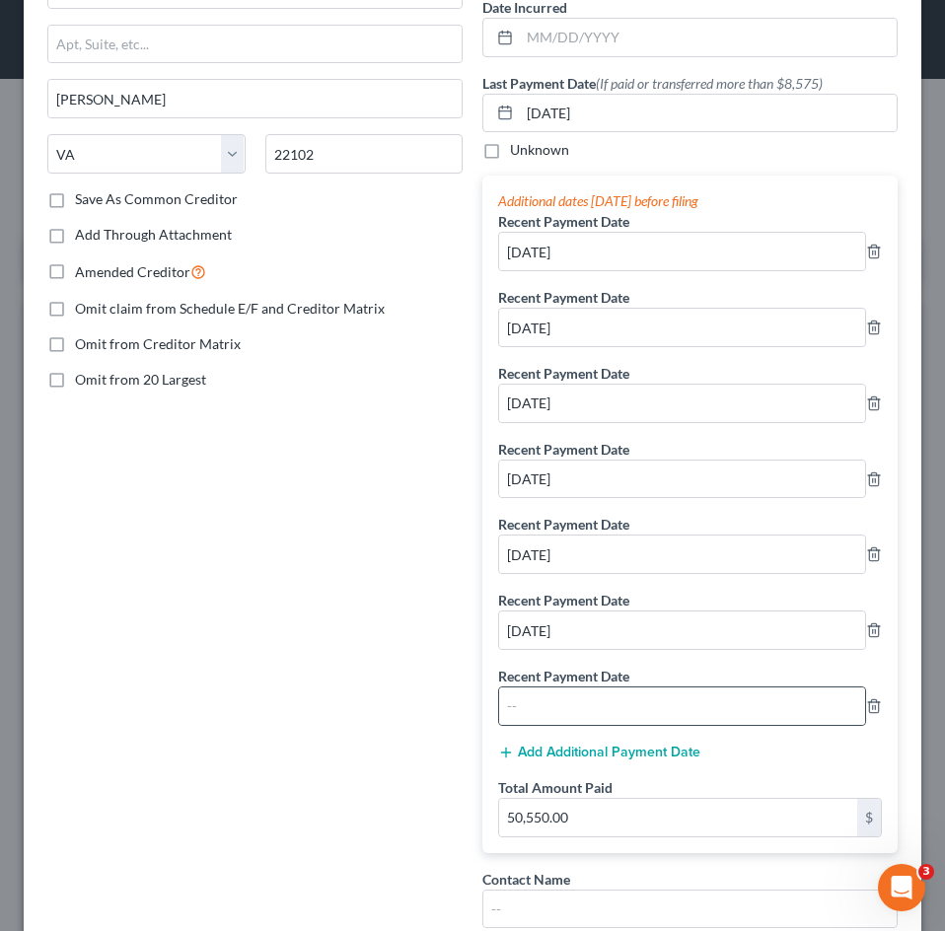
click at [526, 687] on div at bounding box center [682, 706] width 368 height 39
click at [523, 703] on input "text" at bounding box center [682, 705] width 366 height 37
type input "2"
type input "[DATE]"
click at [524, 757] on button "Add Additional Payment Date" at bounding box center [599, 753] width 202 height 16
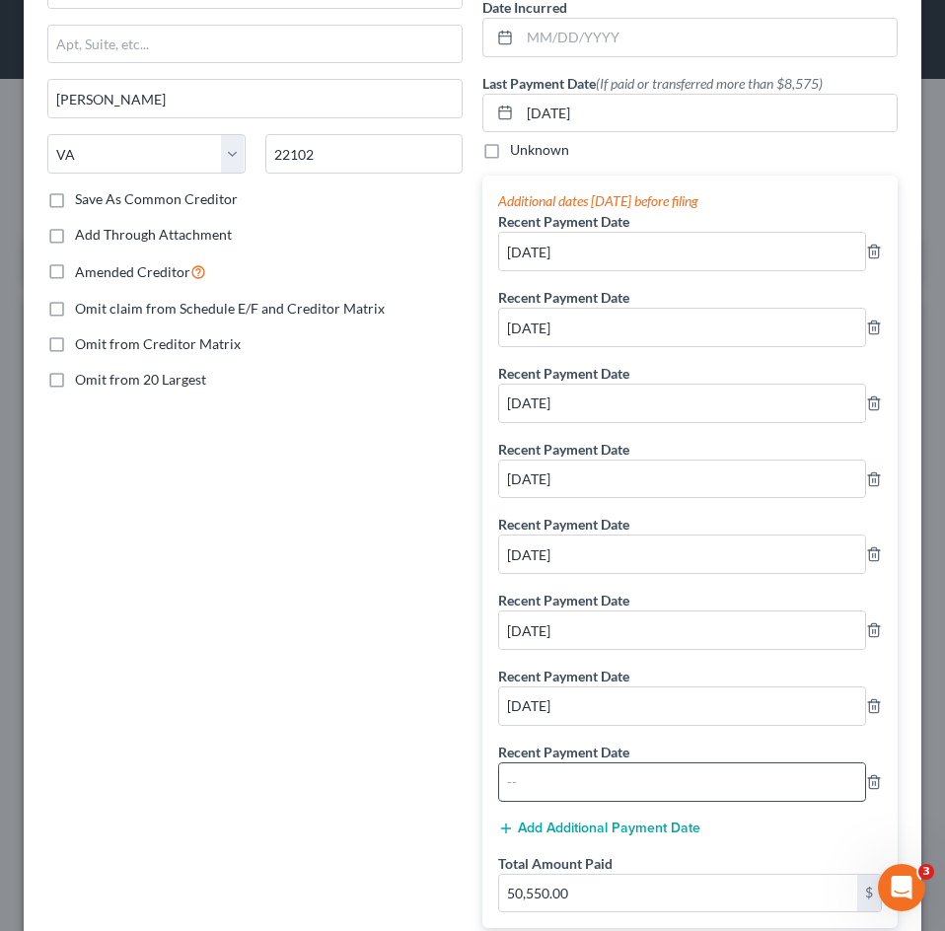
click at [625, 771] on input "text" at bounding box center [682, 781] width 366 height 37
type input "[DATE]"
click at [591, 792] on button "Add Additional Payment Date" at bounding box center [599, 829] width 202 height 16
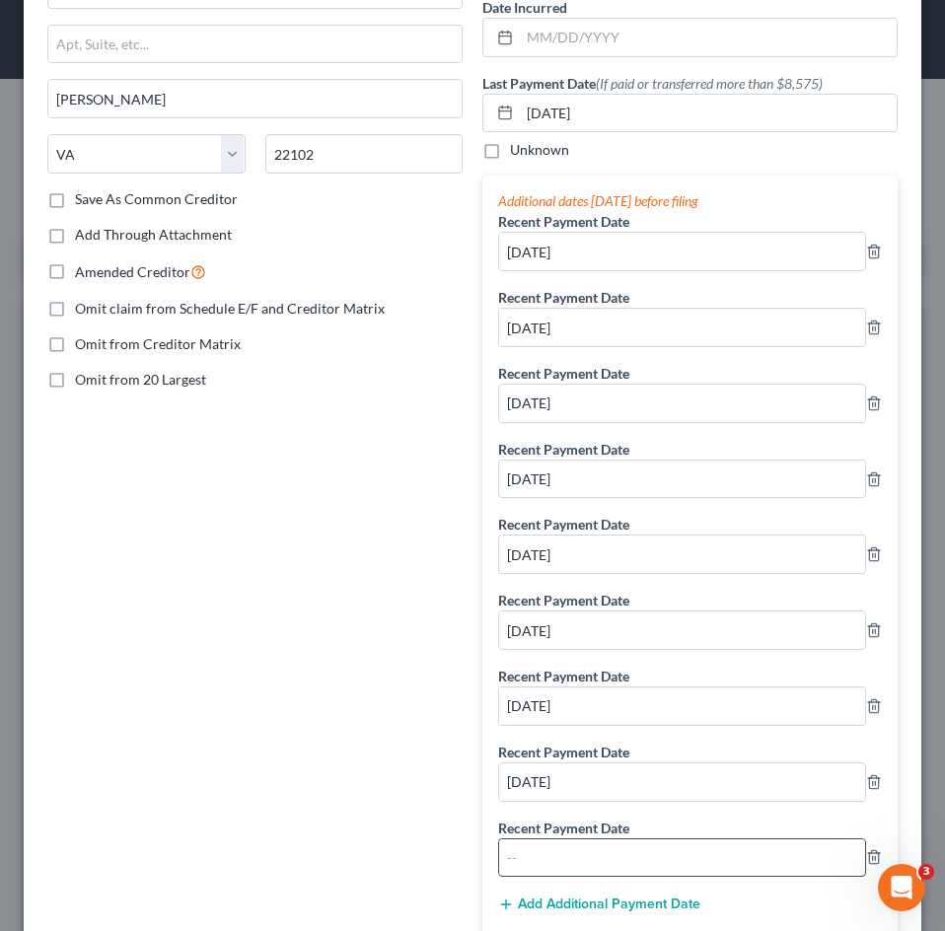
click at [557, 792] on input "text" at bounding box center [682, 857] width 366 height 37
type input "[DATE]"
click at [563, 792] on div "Add Additional Payment Date" at bounding box center [690, 903] width 384 height 20
click at [557, 792] on button "Add Additional Payment Date" at bounding box center [599, 905] width 202 height 16
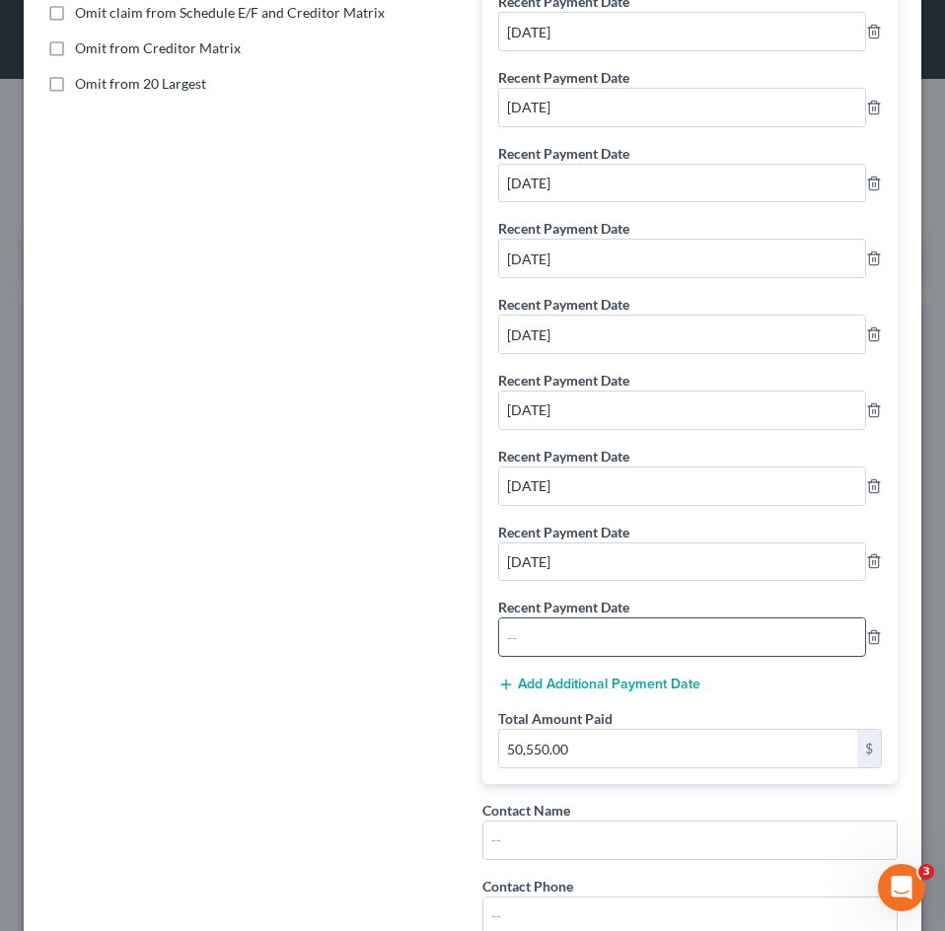
click at [524, 627] on input "text" at bounding box center [682, 636] width 366 height 37
type input "[DATE]"
click at [541, 695] on div "Additional dates [DATE] before filing Recent Payment Date [DATE] Recent Payment…" at bounding box center [689, 332] width 415 height 904
click at [540, 691] on button "Add Additional Payment Date" at bounding box center [599, 685] width 202 height 16
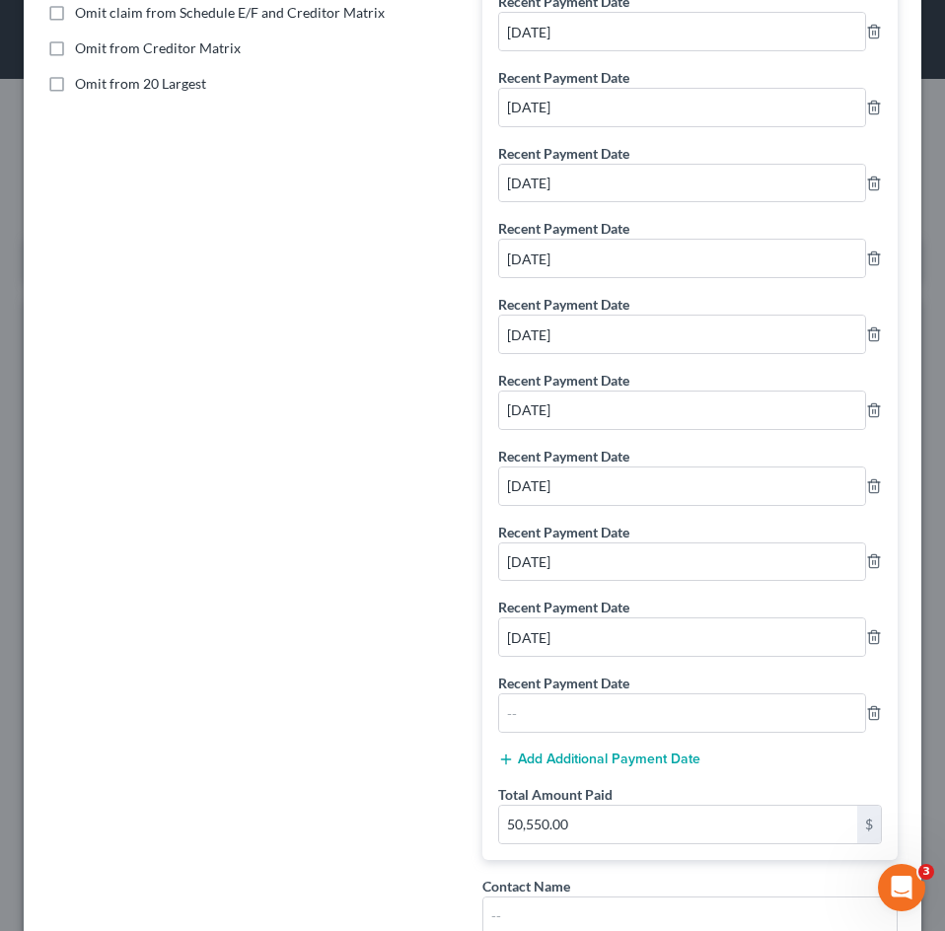
click at [534, 691] on label "Recent Payment Date" at bounding box center [563, 683] width 131 height 21
click at [534, 709] on input "text" at bounding box center [682, 712] width 366 height 37
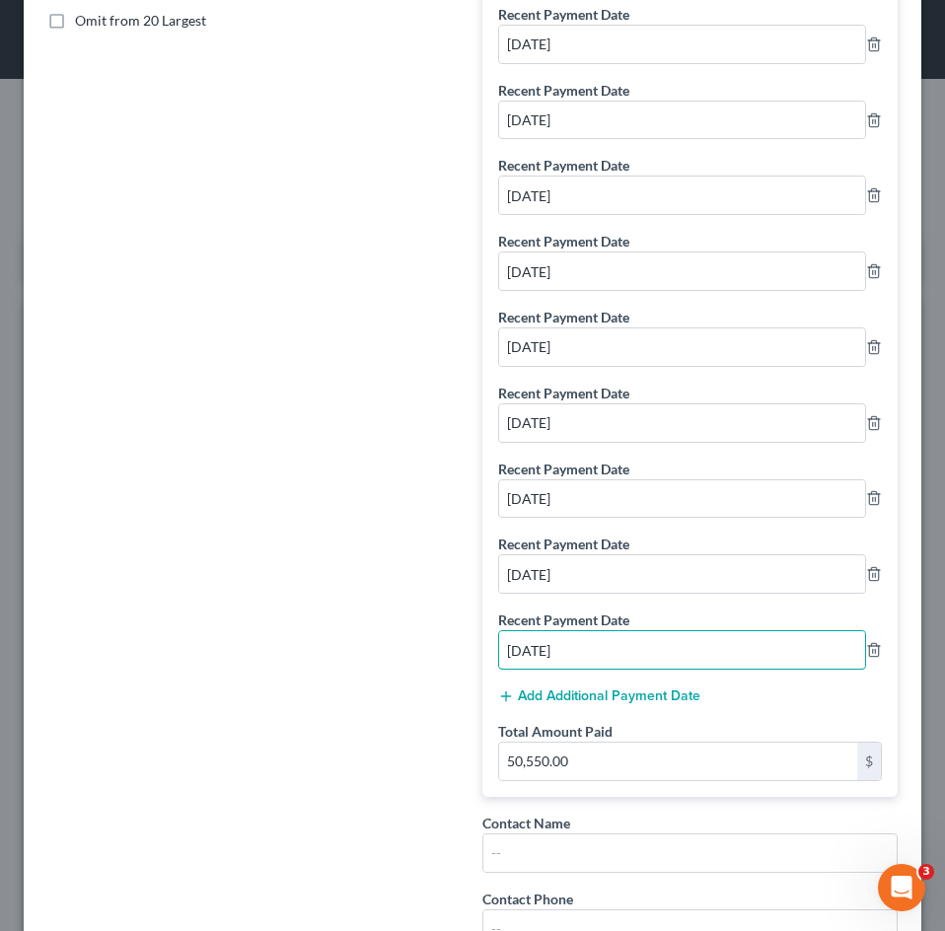
scroll to position [592, 0]
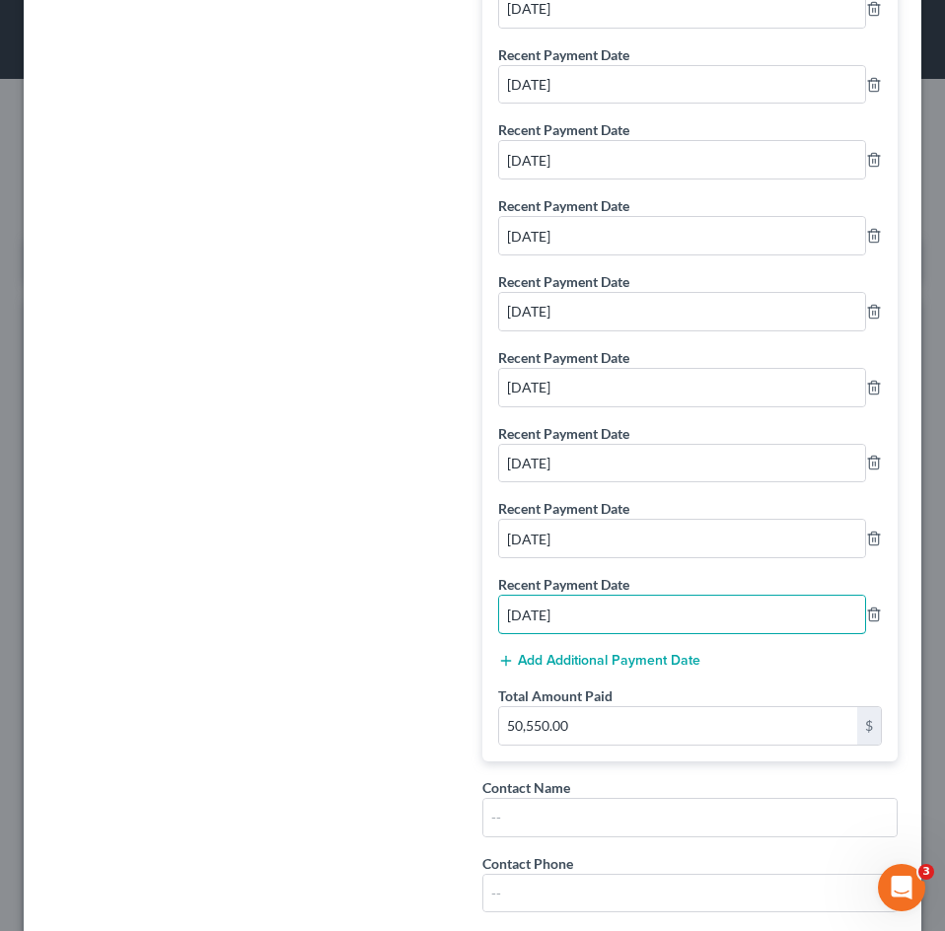
type input "[DATE]"
click at [576, 668] on button "Add Additional Payment Date" at bounding box center [599, 661] width 202 height 16
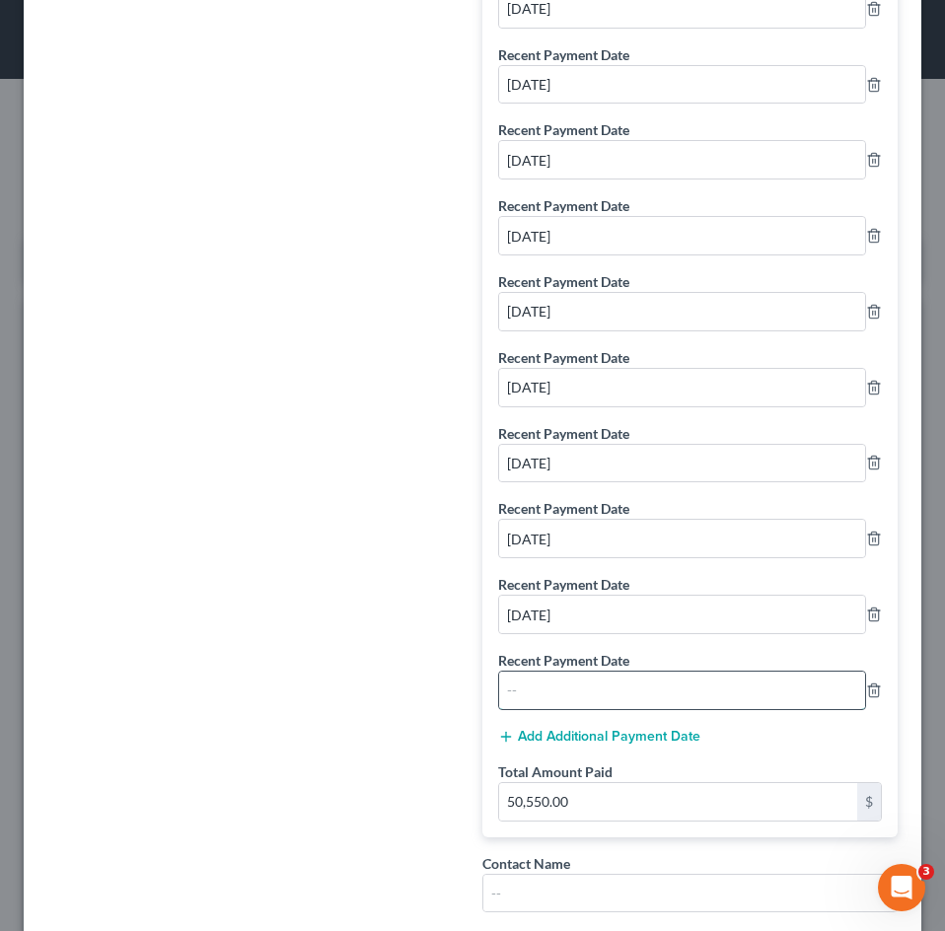
click at [575, 707] on input "text" at bounding box center [682, 690] width 366 height 37
type input "[DATE]"
click at [633, 743] on button "Add Additional Payment Date" at bounding box center [599, 737] width 202 height 16
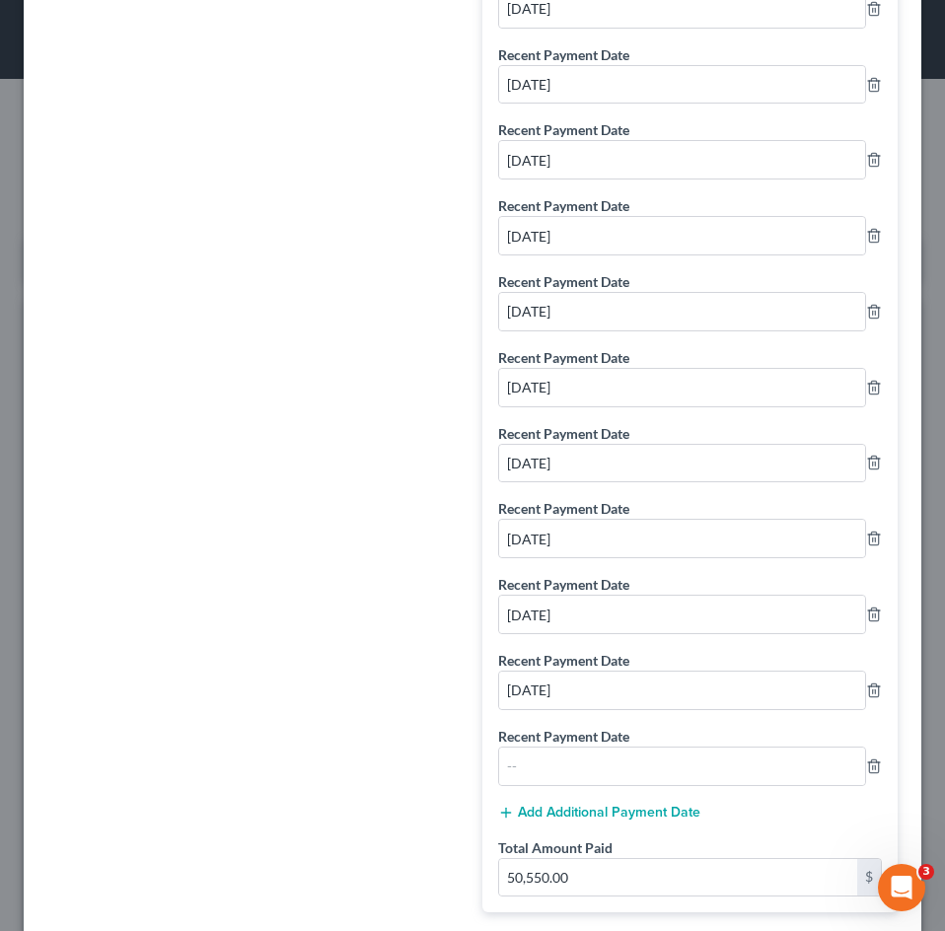
click at [617, 792] on button "Add Additional Payment Date" at bounding box center [599, 813] width 202 height 16
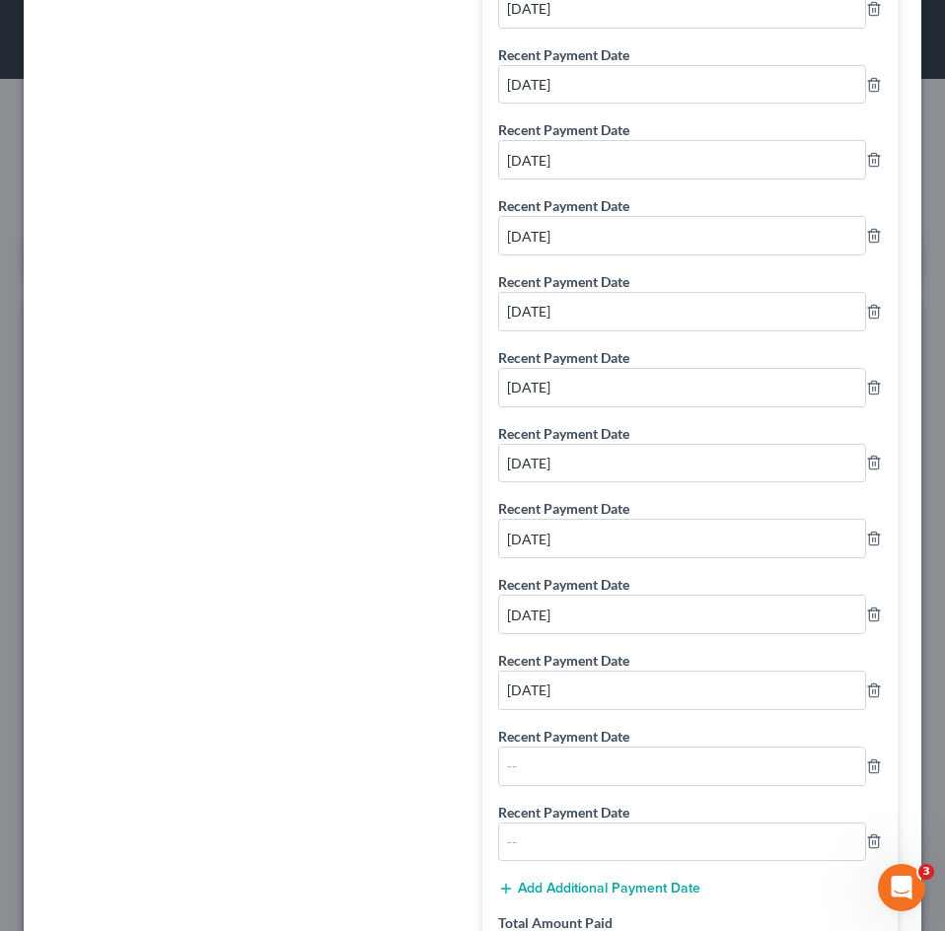
scroll to position [690, 0]
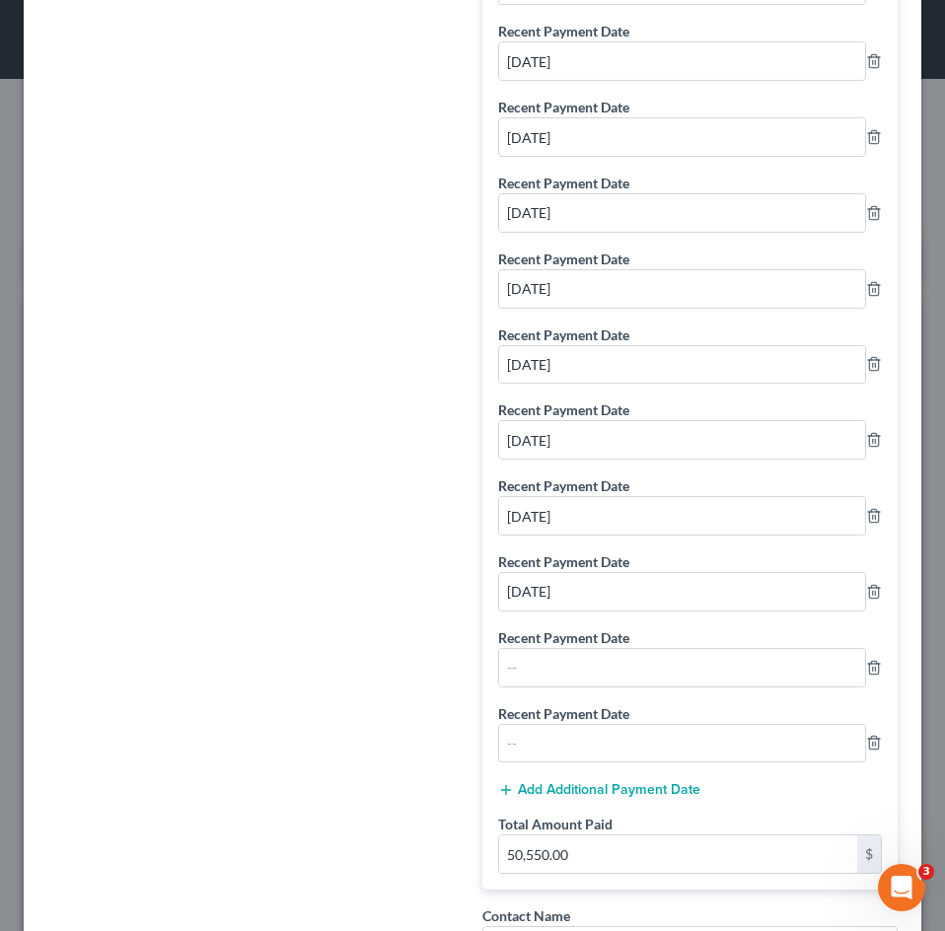
click at [617, 792] on div "Additional dates [DATE] before filing Recent Payment Date [DATE] Recent Payment…" at bounding box center [689, 285] width 415 height 1207
click at [617, 792] on button "Add Additional Payment Date" at bounding box center [599, 790] width 202 height 16
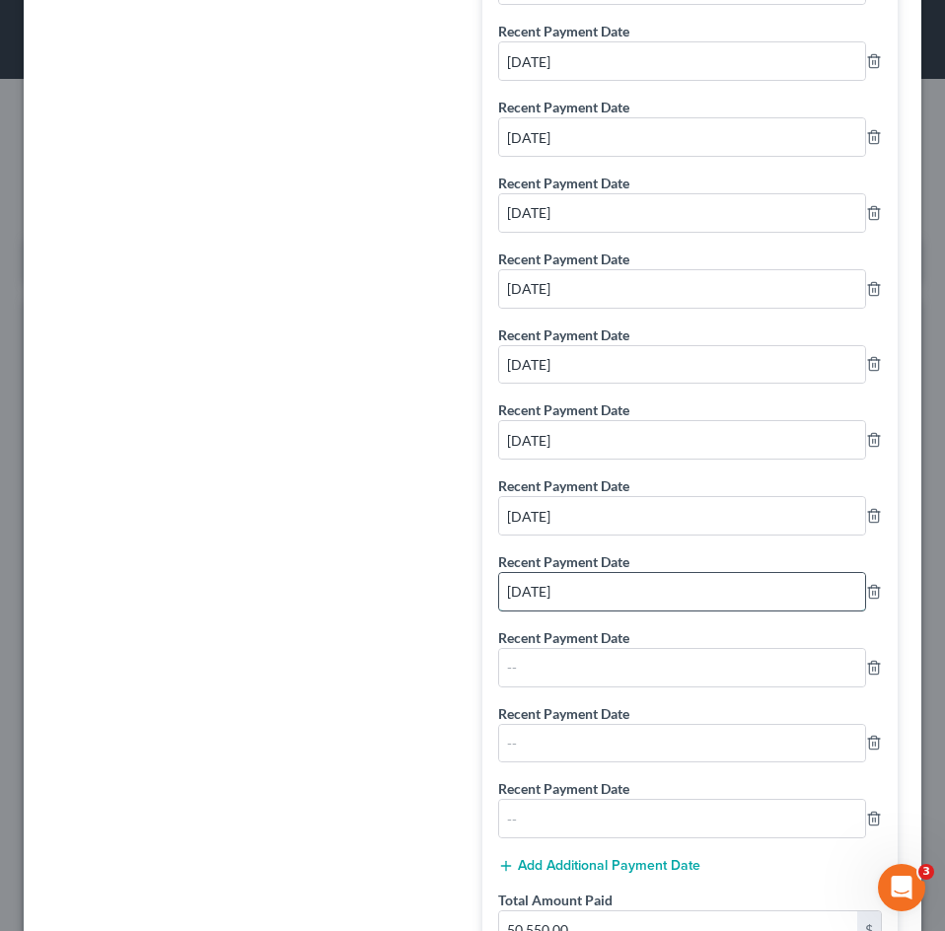
click at [566, 599] on input "[DATE]" at bounding box center [682, 591] width 366 height 37
click at [566, 597] on input "[DATE]" at bounding box center [682, 591] width 366 height 37
click at [566, 593] on input "[DATE]" at bounding box center [682, 591] width 366 height 37
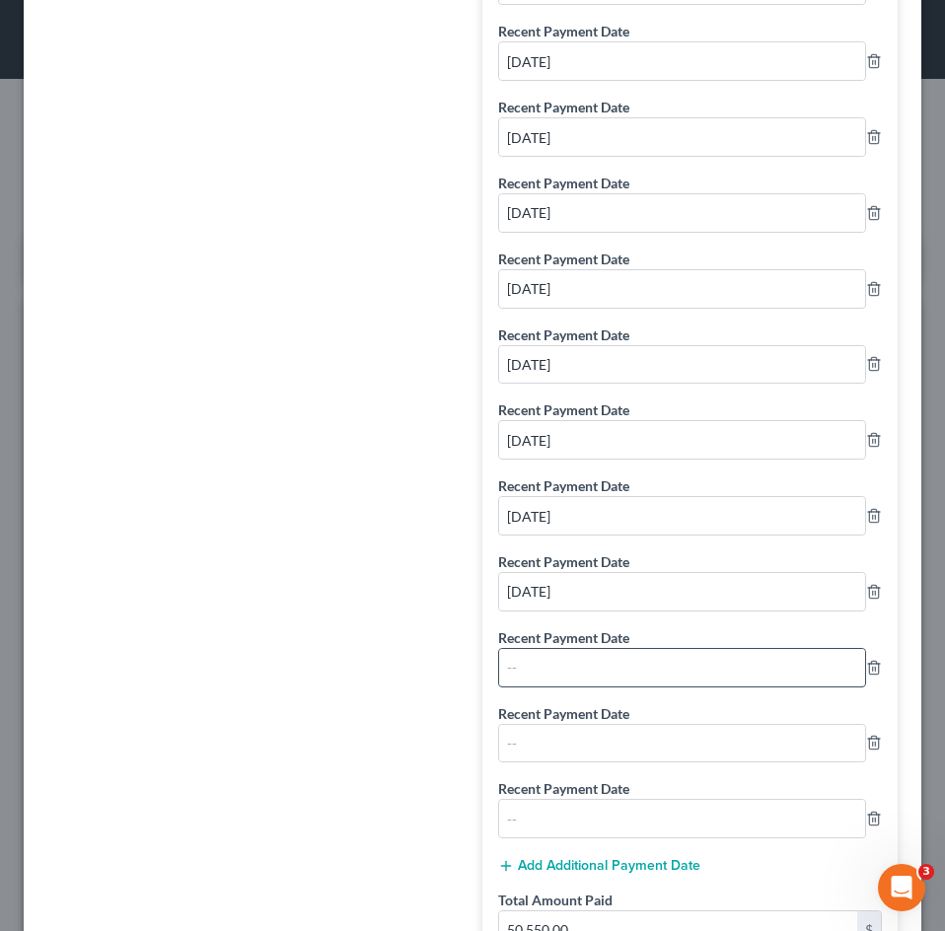
click at [555, 655] on input "text" at bounding box center [682, 667] width 366 height 37
paste input "[DATE]"
drag, startPoint x: 534, startPoint y: 671, endPoint x: 459, endPoint y: 677, distance: 75.2
click at [461, 677] on div "Creditor * Capital One Credit Card 1680 Capital One Drive [PERSON_NAME][GEOGRAP…" at bounding box center [472, 429] width 870 height 2059
type input "[DATE]"
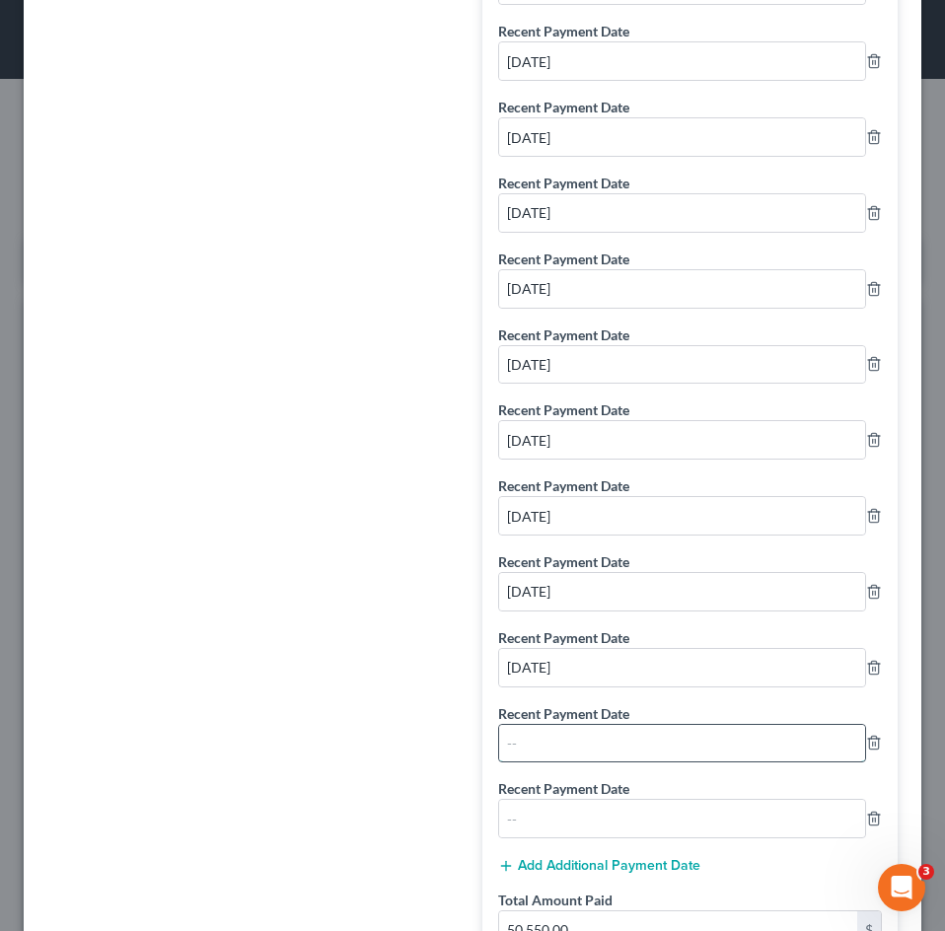
drag, startPoint x: 499, startPoint y: 733, endPoint x: 509, endPoint y: 743, distance: 13.9
click at [499, 733] on input "text" at bounding box center [682, 743] width 366 height 37
paste input "[DATE]"
click at [536, 743] on input "[DATE]" at bounding box center [682, 743] width 366 height 37
type input "[DATE]"
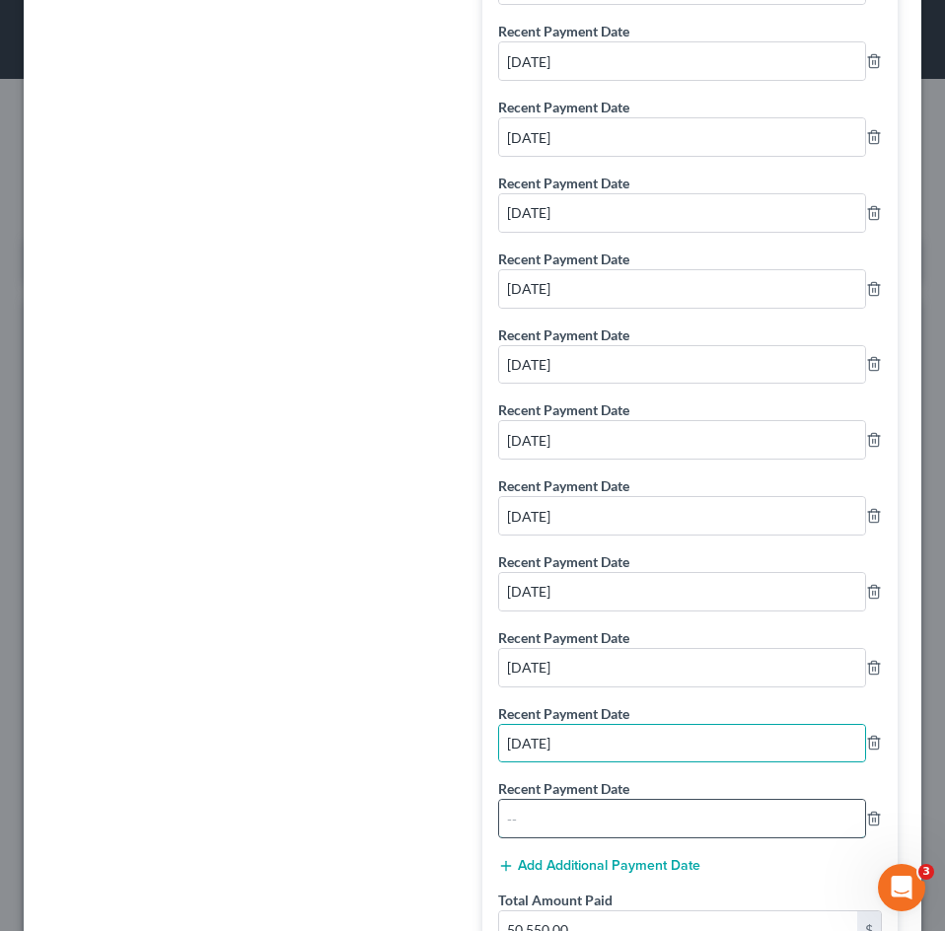
click at [543, 792] on input "text" at bounding box center [682, 818] width 366 height 37
paste input "[DATE]"
click at [542, 792] on input "[DATE]" at bounding box center [682, 818] width 366 height 37
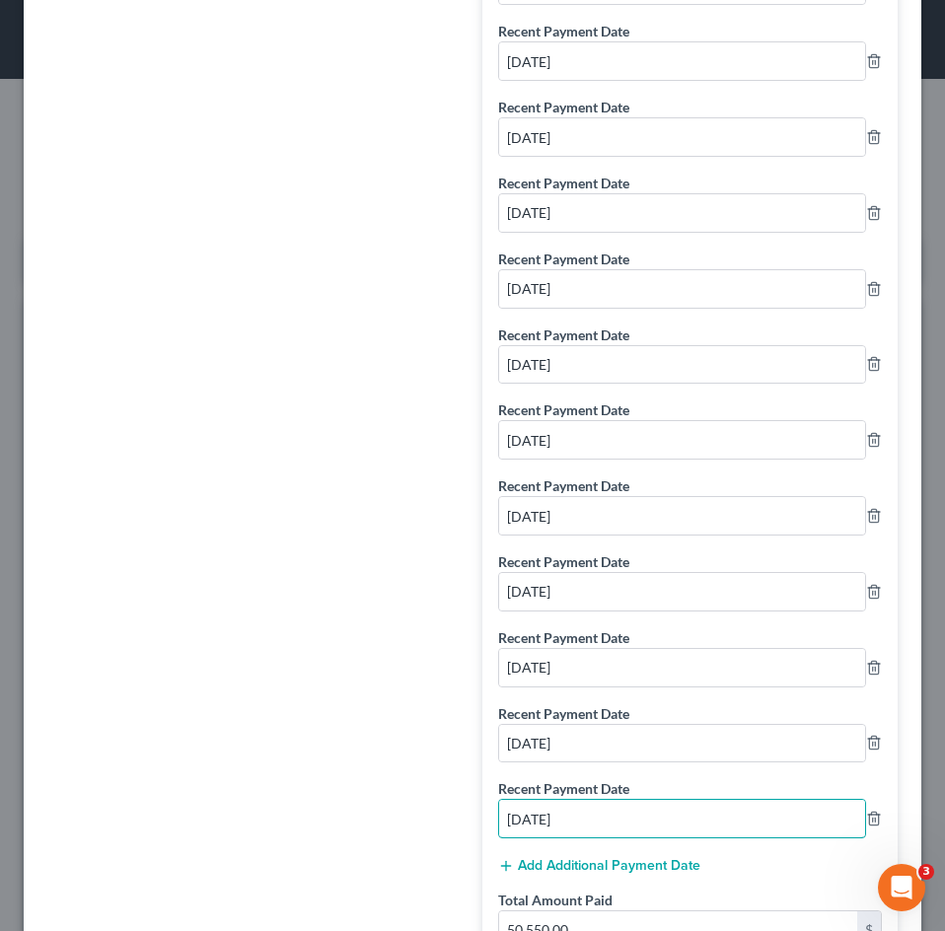
type input "[DATE]"
click at [587, 792] on button "Add Additional Payment Date" at bounding box center [599, 866] width 202 height 16
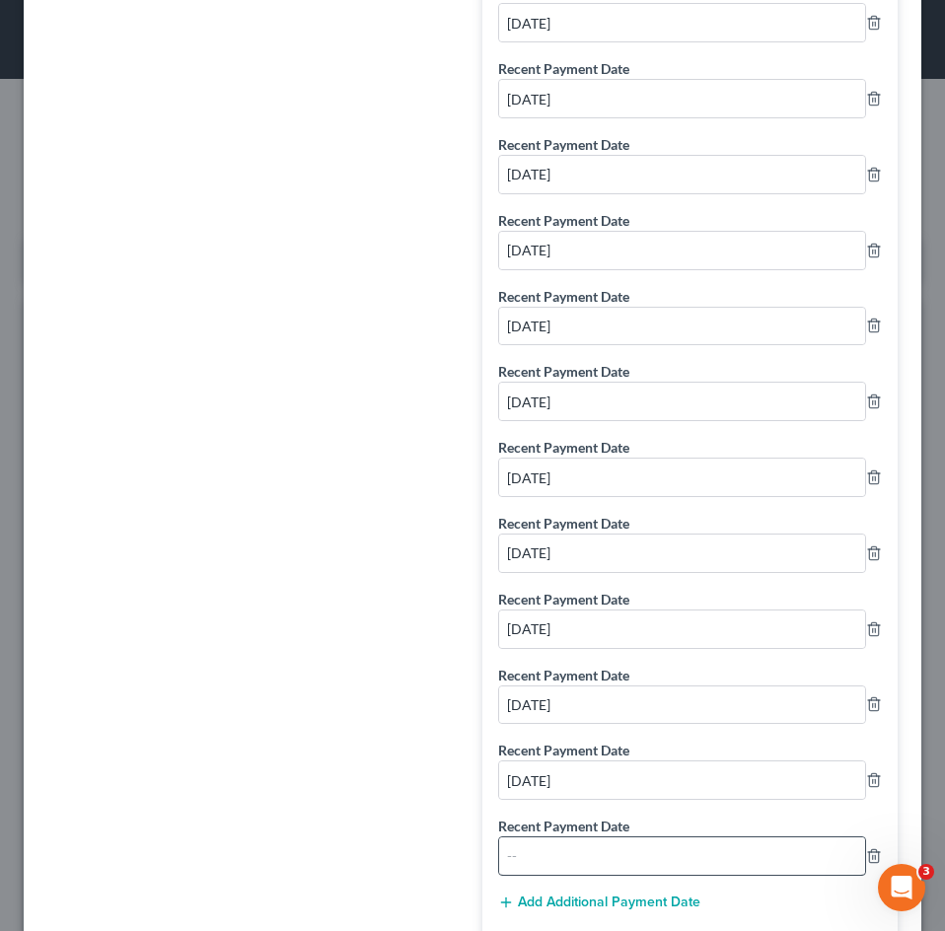
scroll to position [789, 0]
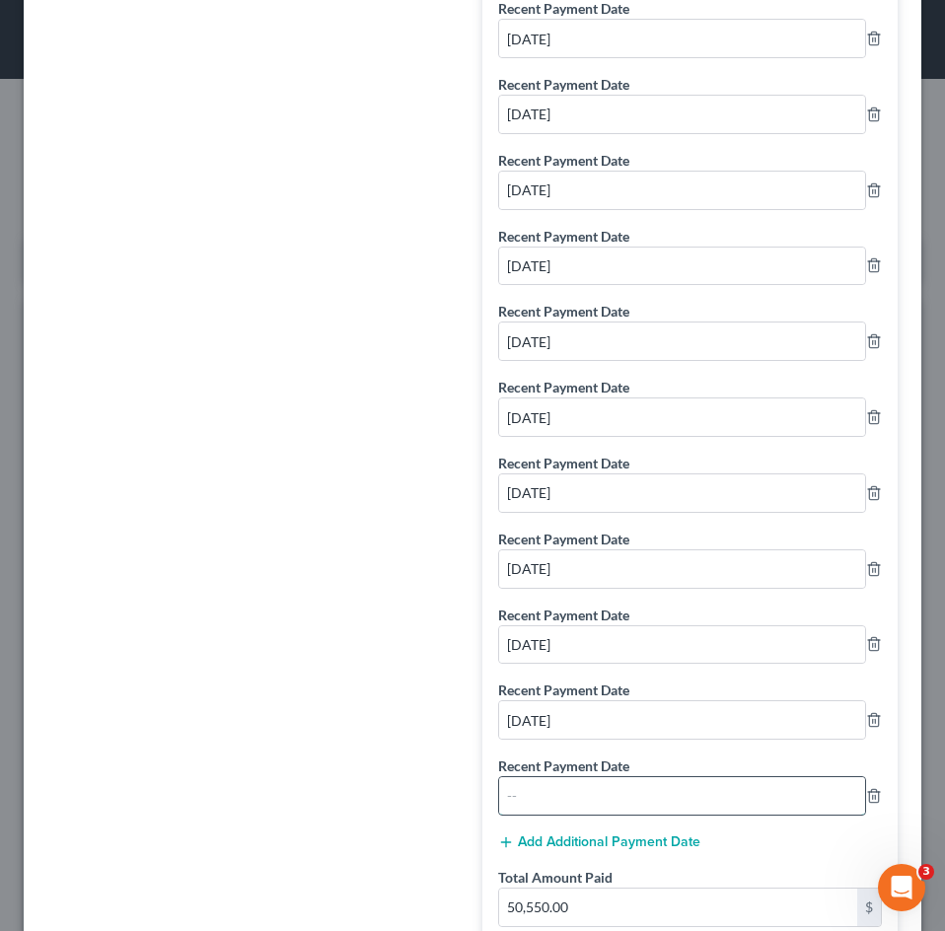
click at [574, 792] on input "text" at bounding box center [682, 795] width 366 height 37
paste input "[DATE]"
click at [533, 792] on input "[DATE]" at bounding box center [682, 795] width 366 height 37
type input "[DATE]"
click at [866, 499] on icon "button" at bounding box center [874, 493] width 16 height 16
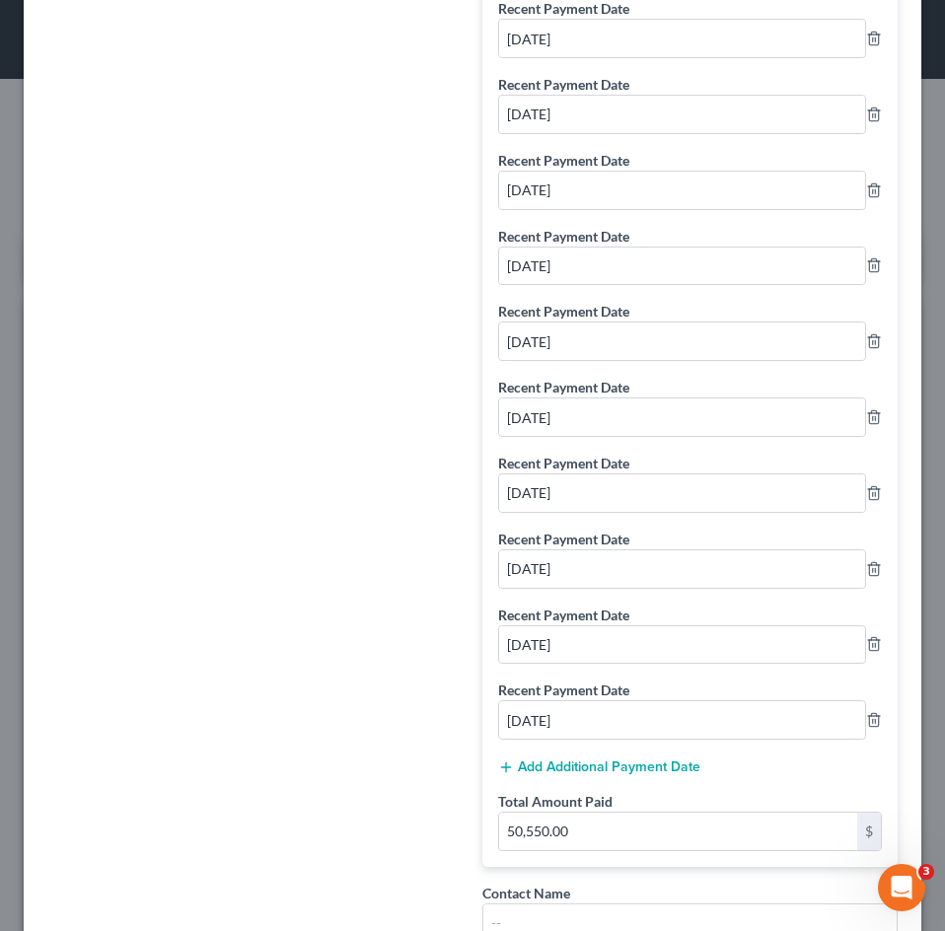
click at [564, 770] on button "Add Additional Payment Date" at bounding box center [599, 768] width 202 height 16
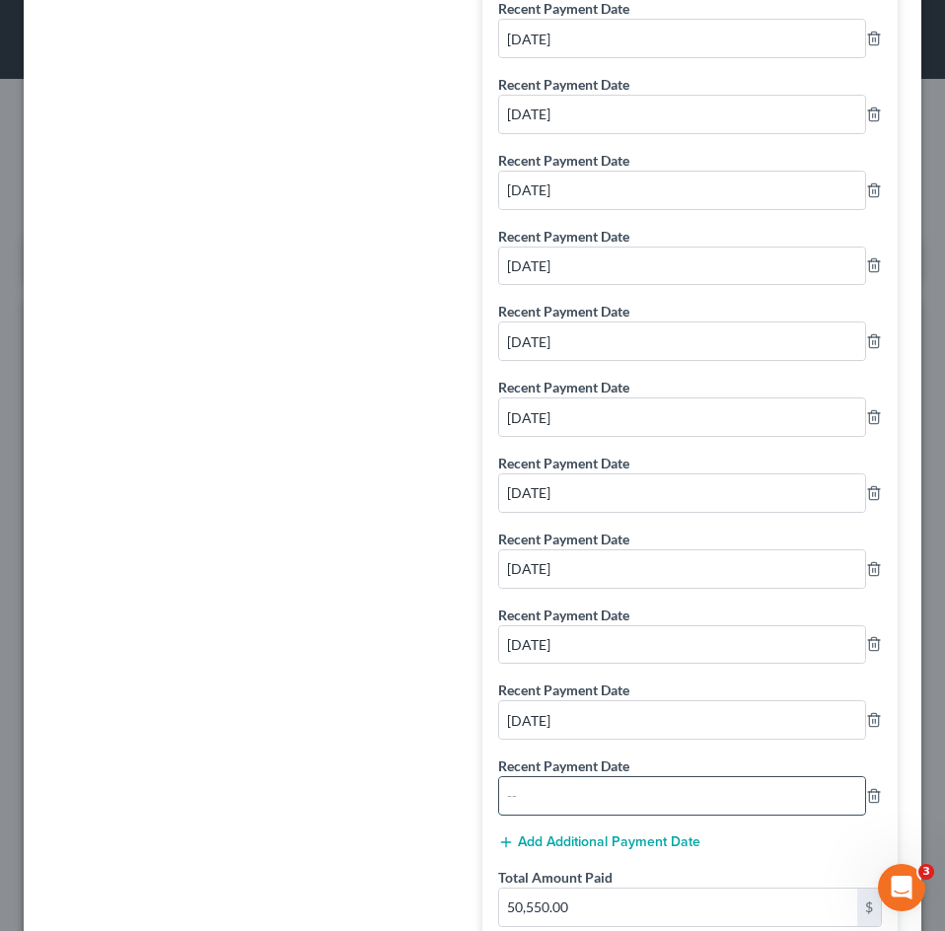
click at [540, 781] on input "text" at bounding box center [682, 795] width 366 height 37
type input "[DATE]"
click at [693, 678] on div "Additional dates [DATE] before filing Recent Payment Date [DATE] Recent Payment…" at bounding box center [689, 263] width 415 height 1358
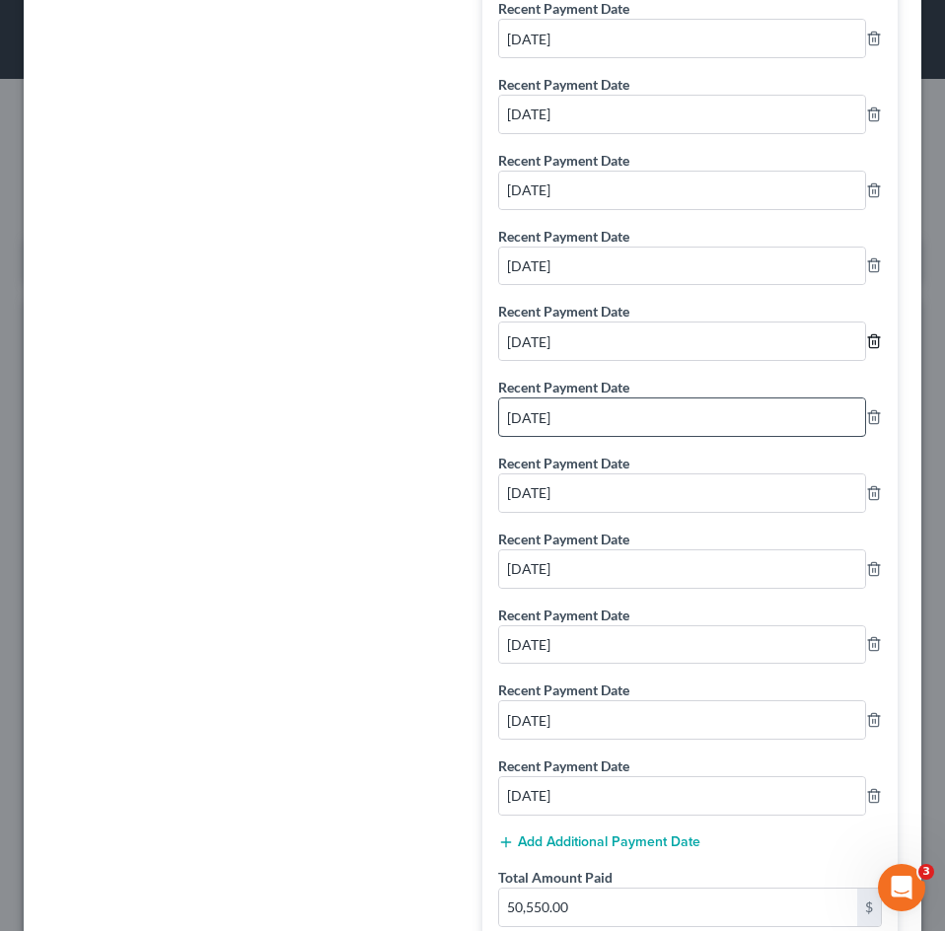
click at [866, 339] on icon "button" at bounding box center [874, 341] width 16 height 16
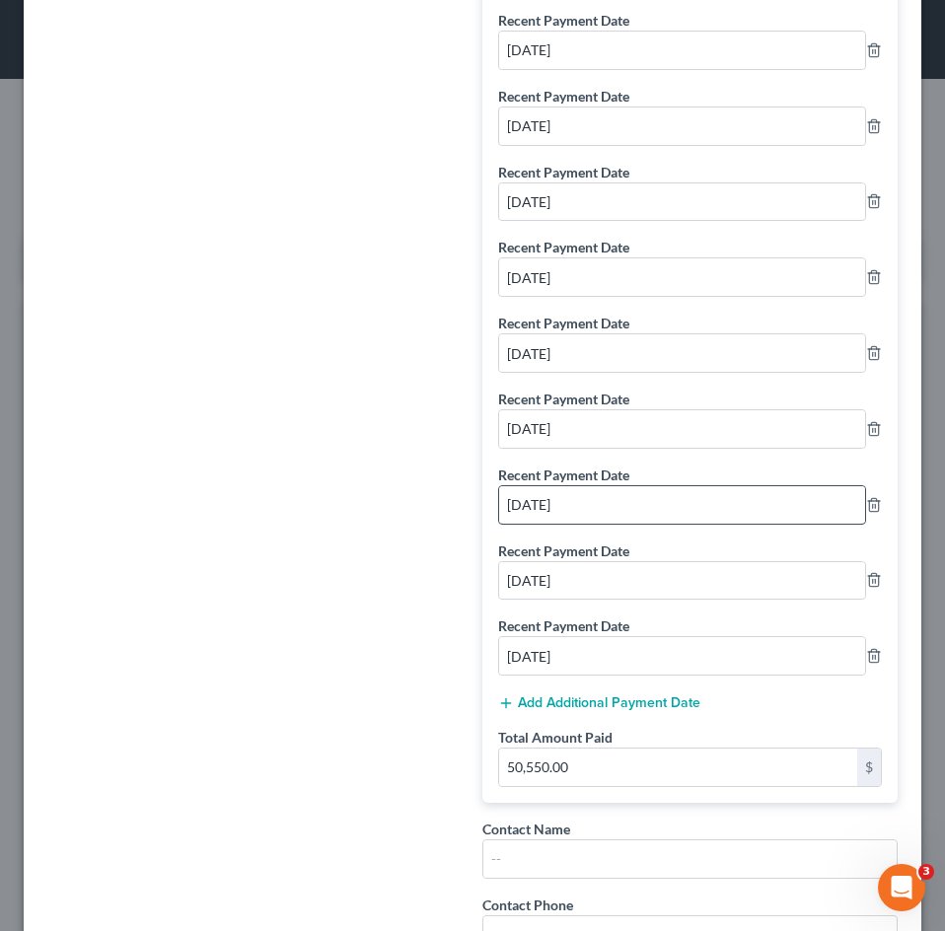
scroll to position [888, 0]
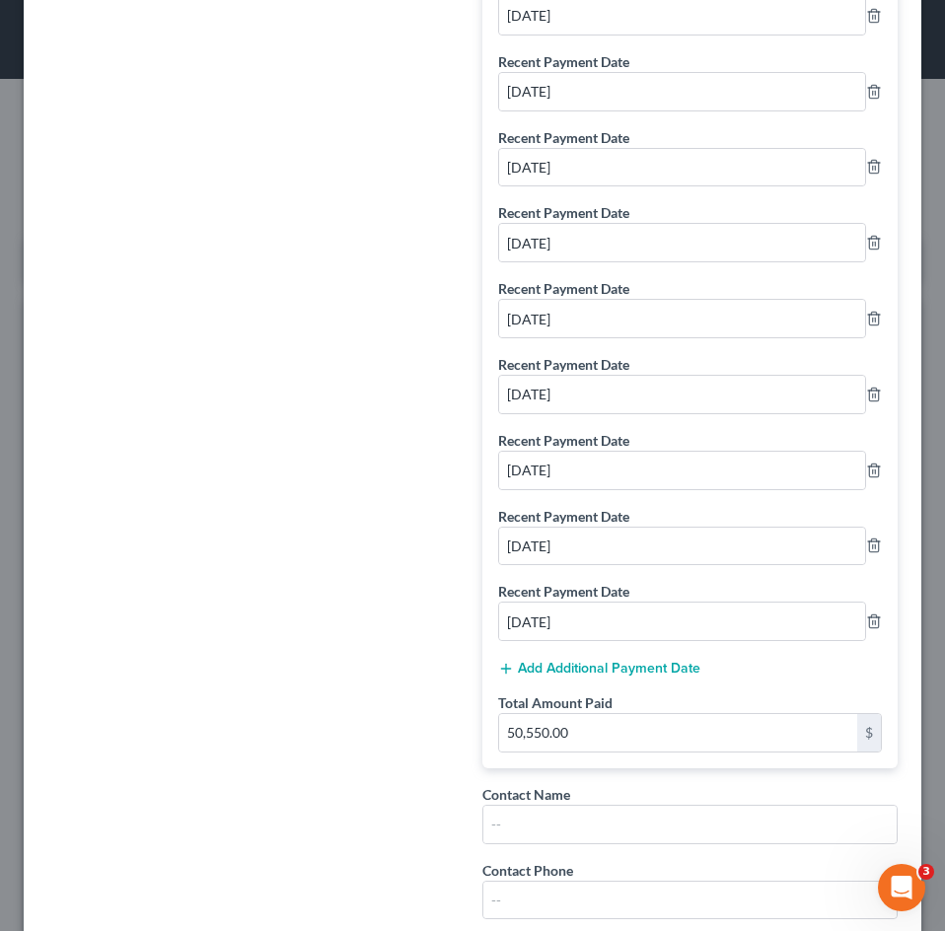
click at [578, 674] on button "Add Additional Payment Date" at bounding box center [599, 669] width 202 height 16
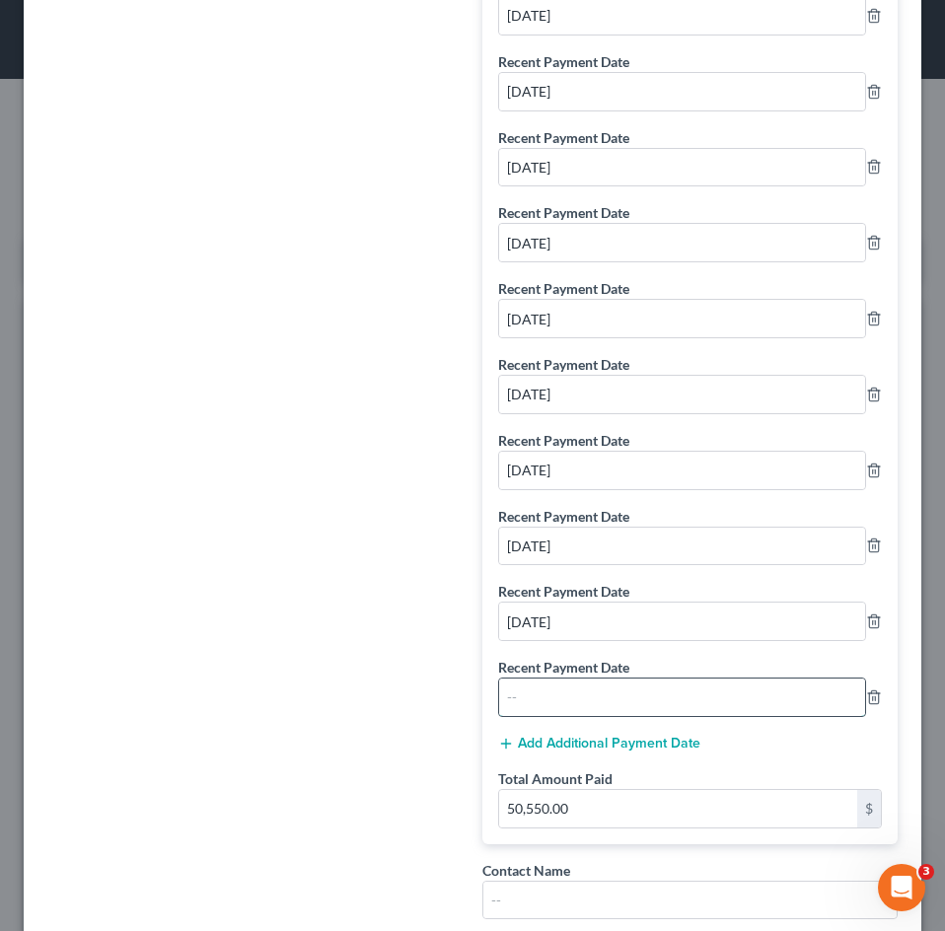
click at [558, 702] on input "text" at bounding box center [682, 697] width 366 height 37
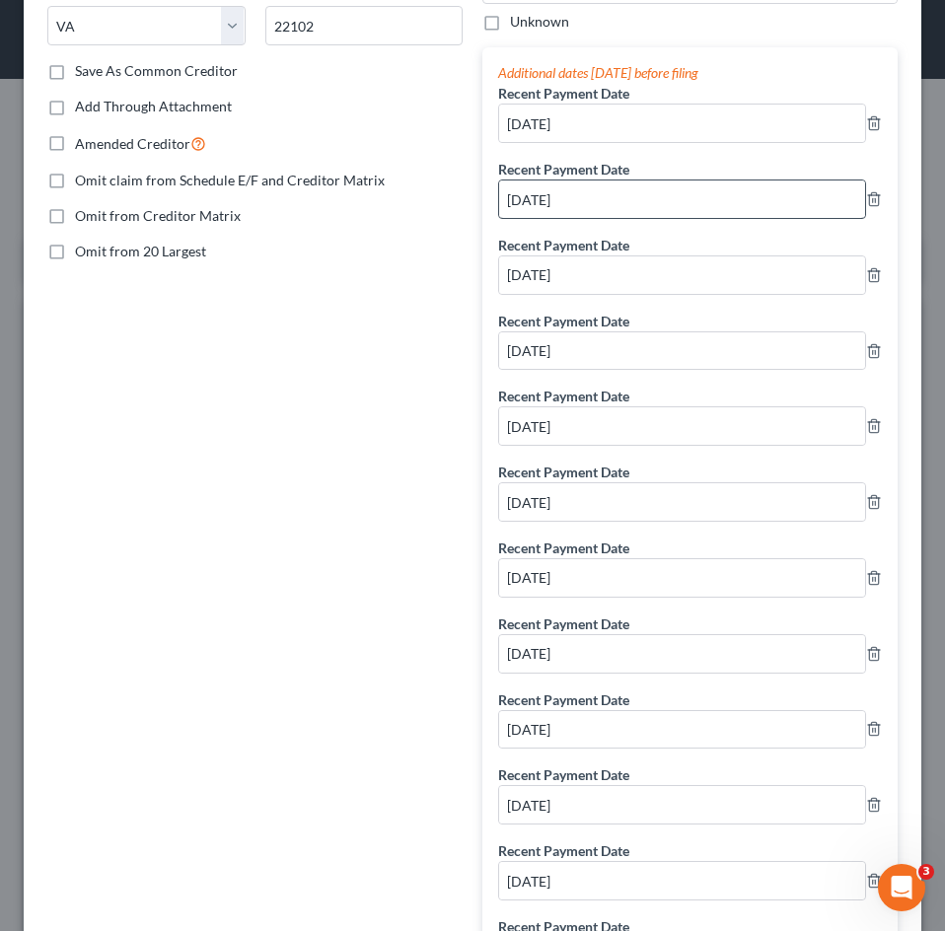
scroll to position [296, 0]
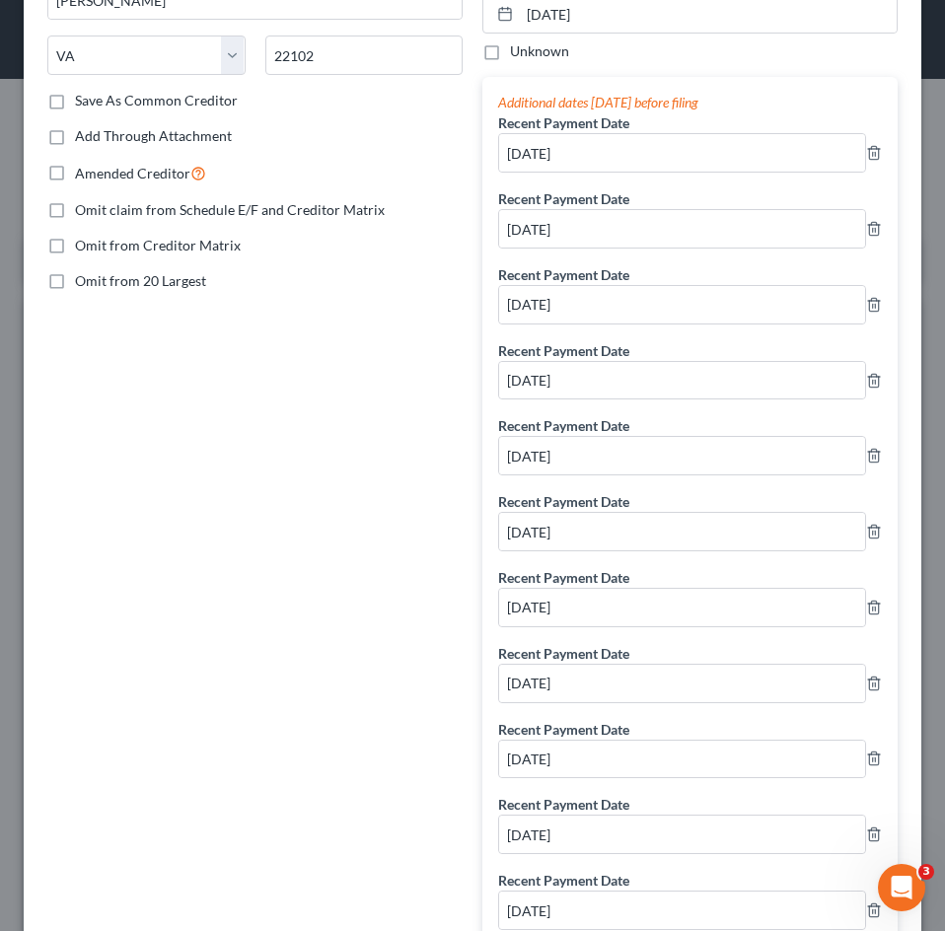
type input "[DATE]"
click at [866, 382] on icon "button" at bounding box center [874, 381] width 16 height 16
click at [570, 523] on input "[DATE]" at bounding box center [682, 531] width 366 height 37
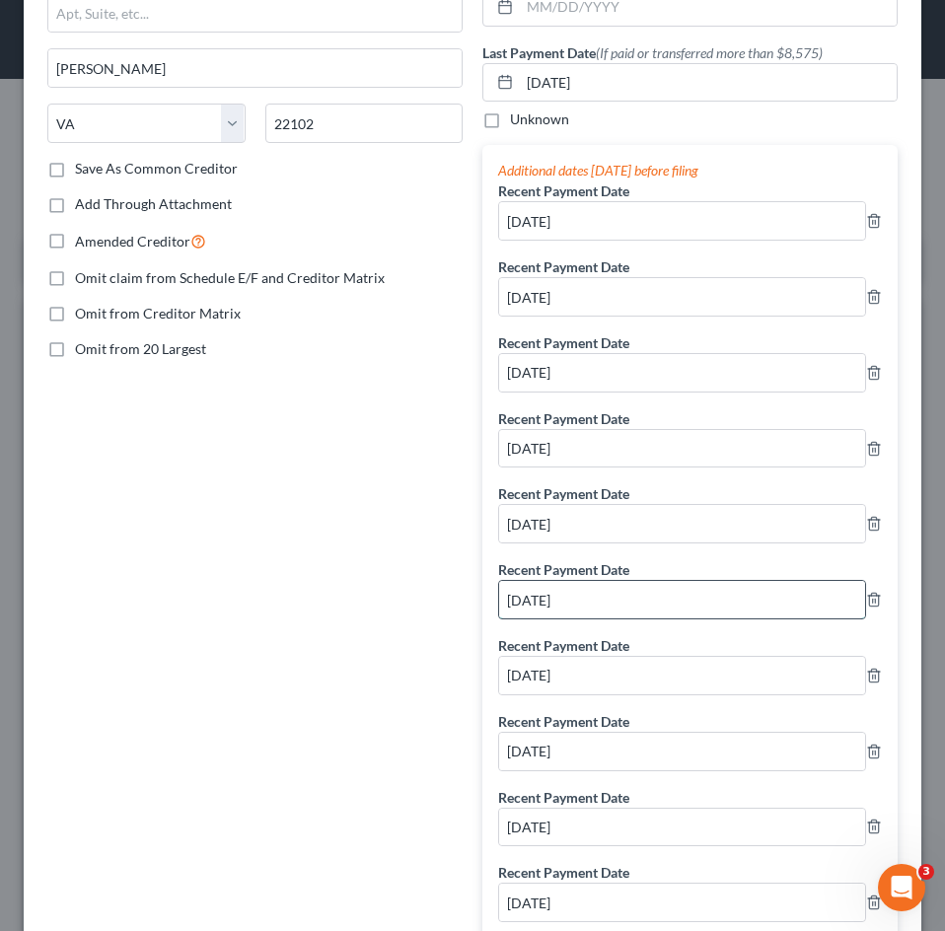
scroll to position [197, 0]
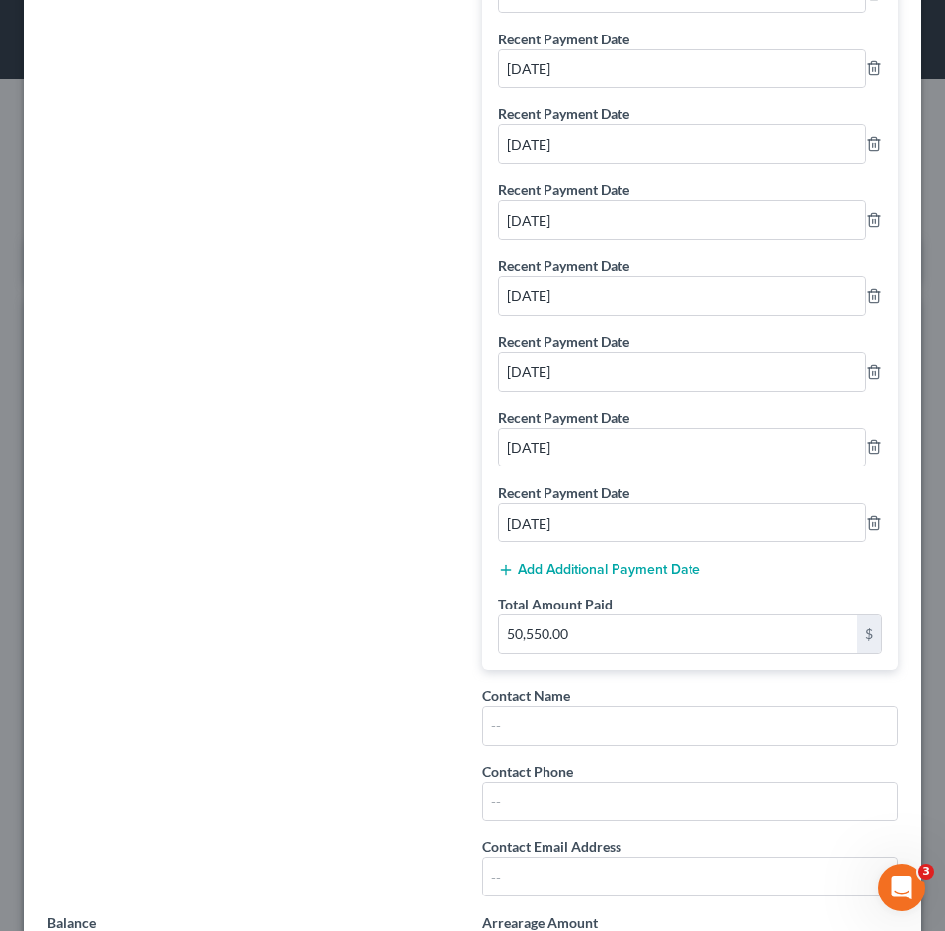
type input "[DATE]"
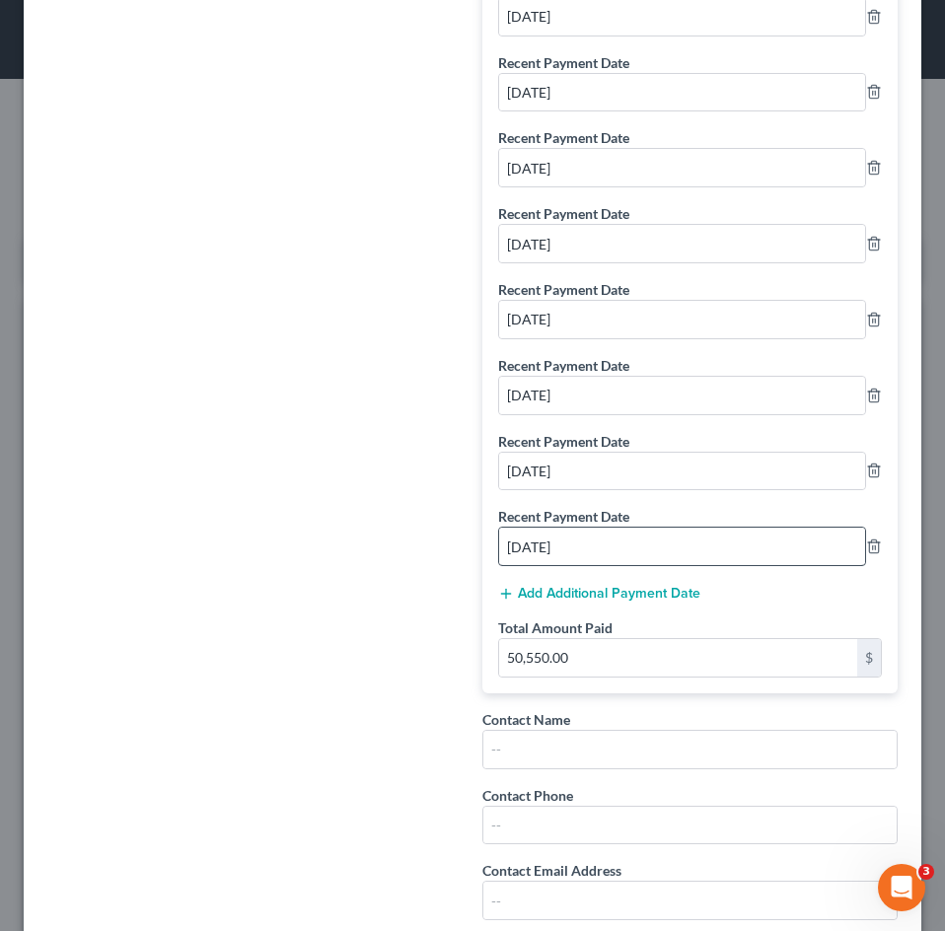
drag, startPoint x: 614, startPoint y: 573, endPoint x: 608, endPoint y: 596, distance: 23.4
click at [613, 573] on div "Additional dates [DATE] before filing Recent Payment Date [DATE] Recent Payment…" at bounding box center [689, 51] width 415 height 1283
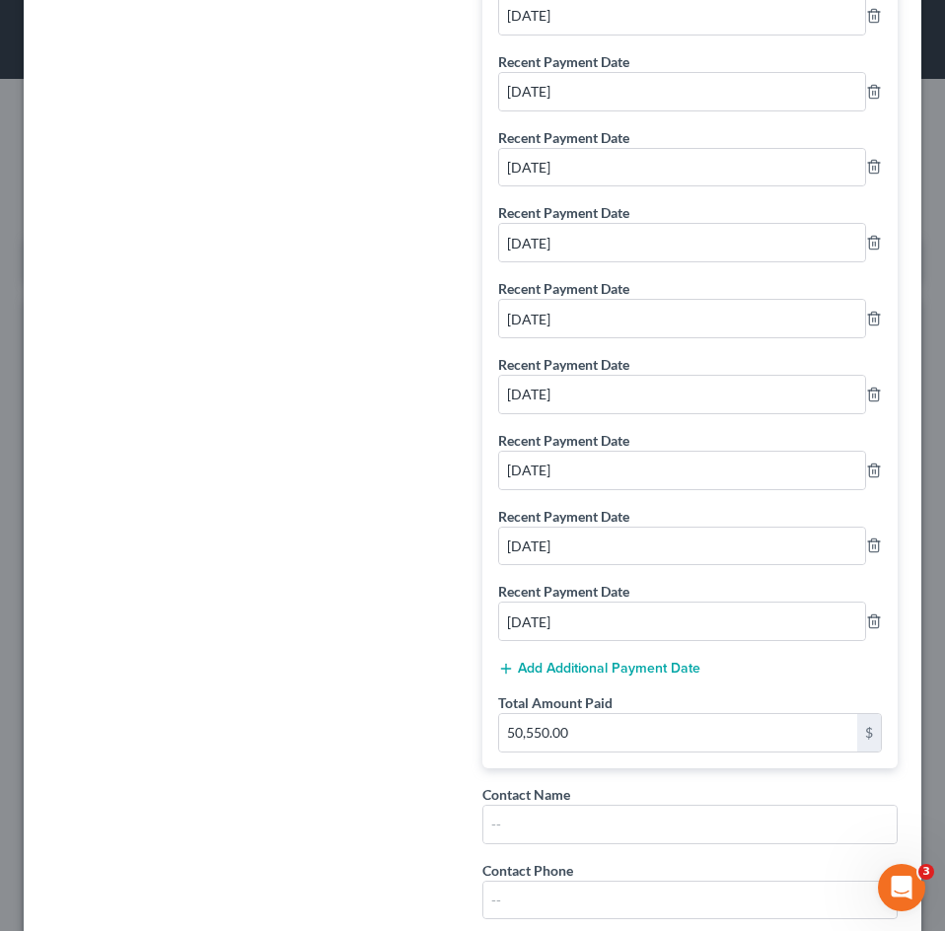
click at [615, 679] on div "Additional dates [DATE] before filing Recent Payment Date [DATE] Recent Payment…" at bounding box center [689, 126] width 415 height 1283
click at [612, 667] on button "Add Additional Payment Date" at bounding box center [599, 669] width 202 height 16
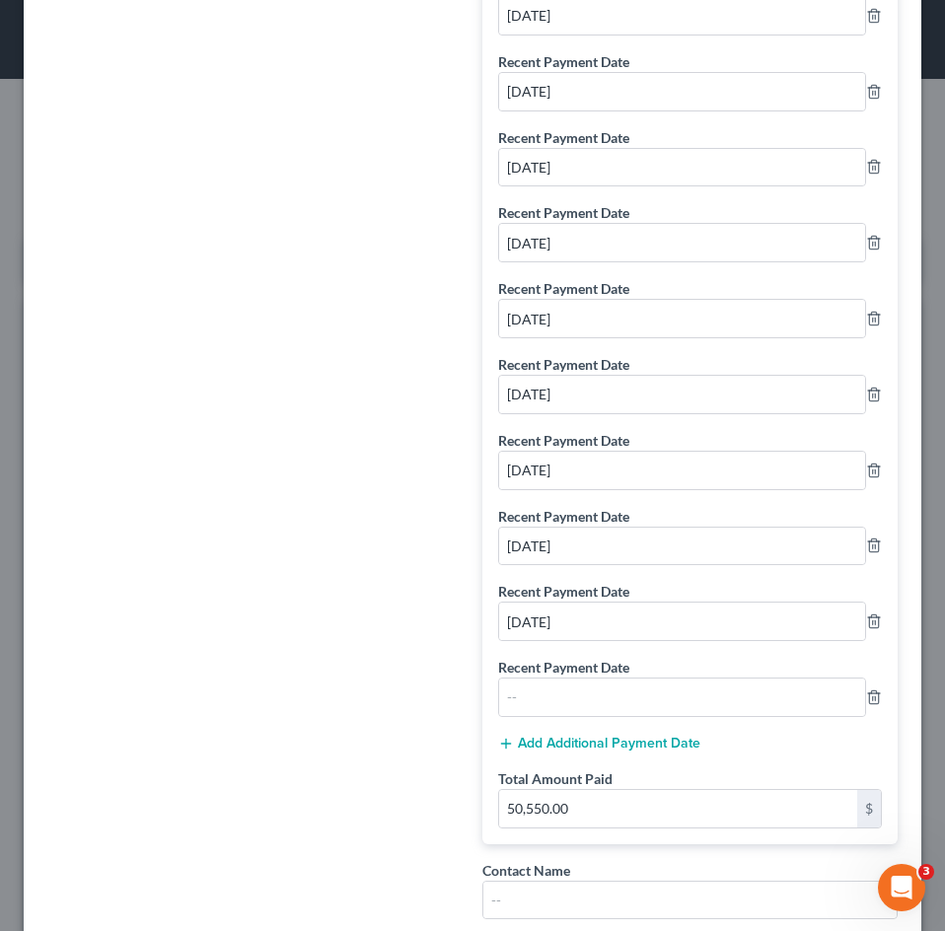
click at [604, 669] on label "Recent Payment Date" at bounding box center [563, 667] width 131 height 21
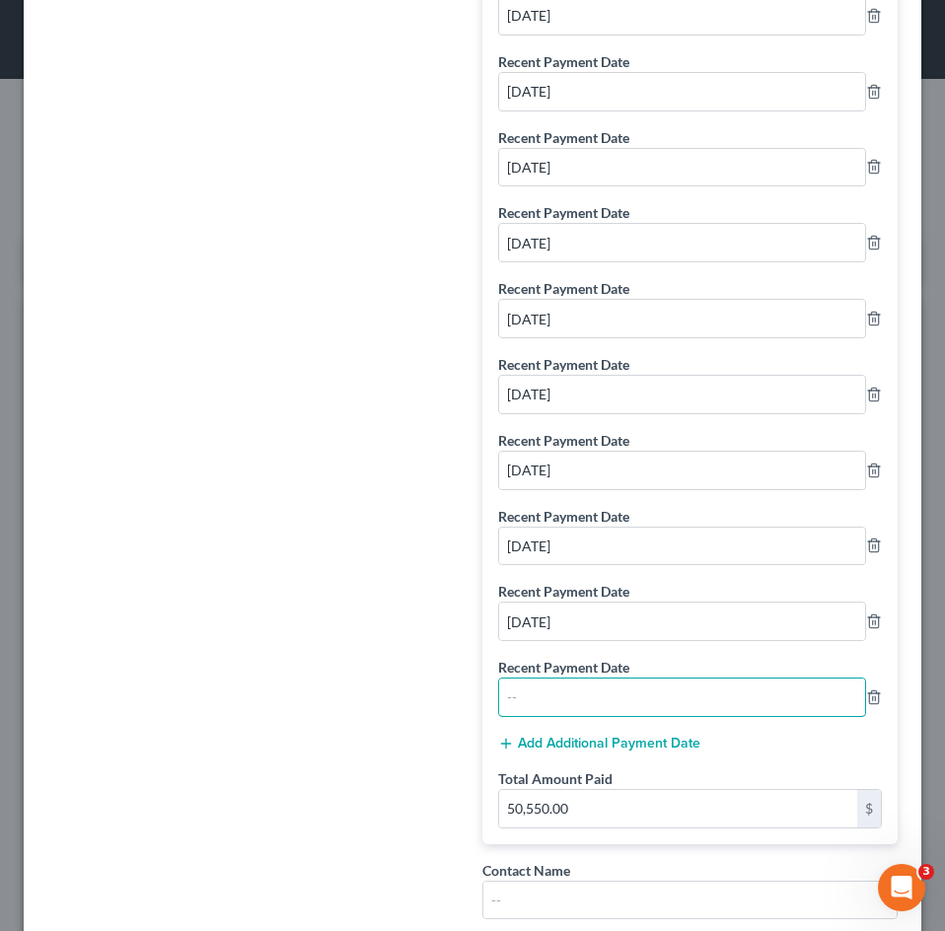
click at [594, 681] on input "text" at bounding box center [682, 697] width 366 height 37
type input "[DATE]"
click at [333, 568] on div "Creditor * Capital One Credit Card 1680 Capital One Drive [PERSON_NAME][GEOGRAP…" at bounding box center [254, 145] width 435 height 1884
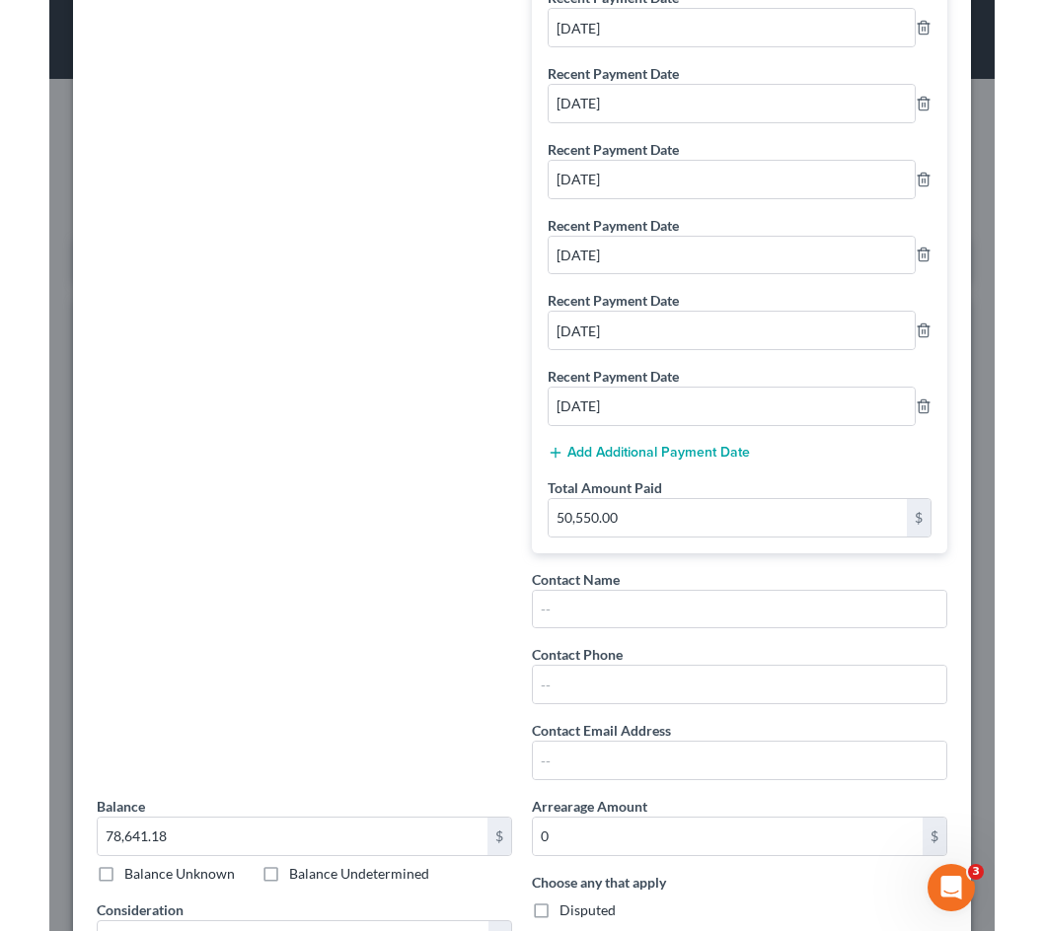
scroll to position [1476, 0]
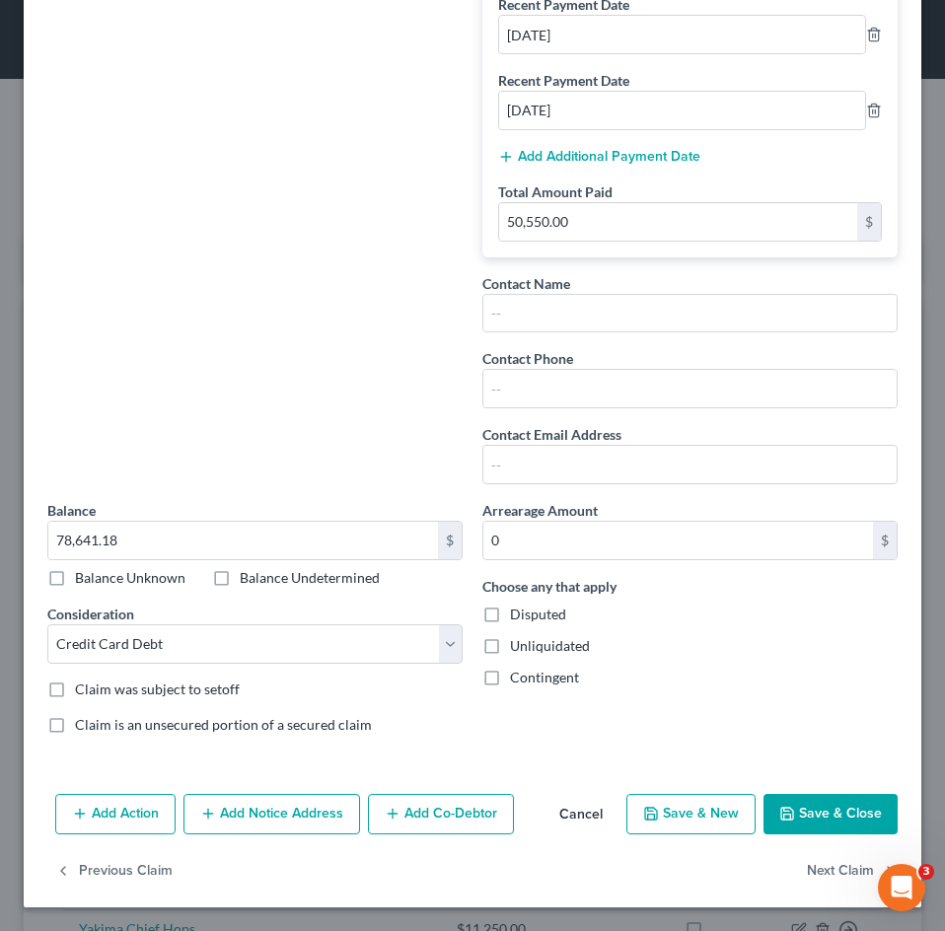
click at [839, 792] on button "Save & Close" at bounding box center [830, 814] width 134 height 41
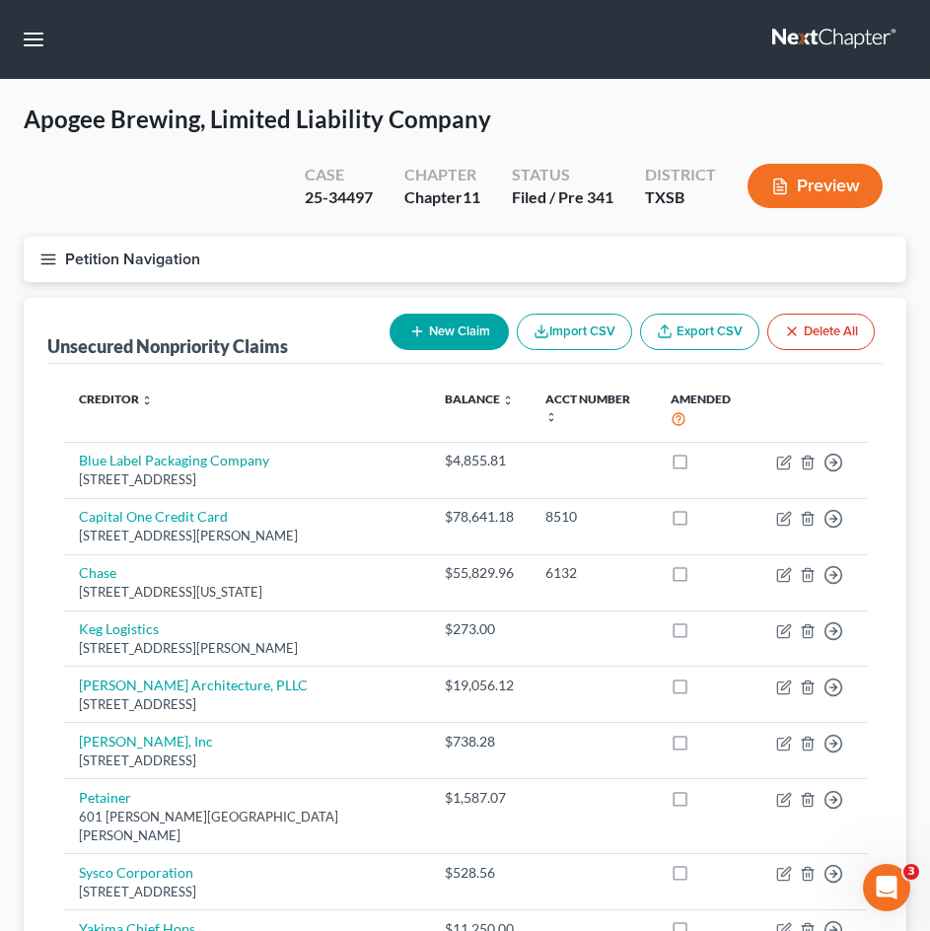
click at [314, 282] on div "Petition Navigation Case Dashboard Payments Invoices Payments Payments Credit R…" at bounding box center [465, 267] width 903 height 61
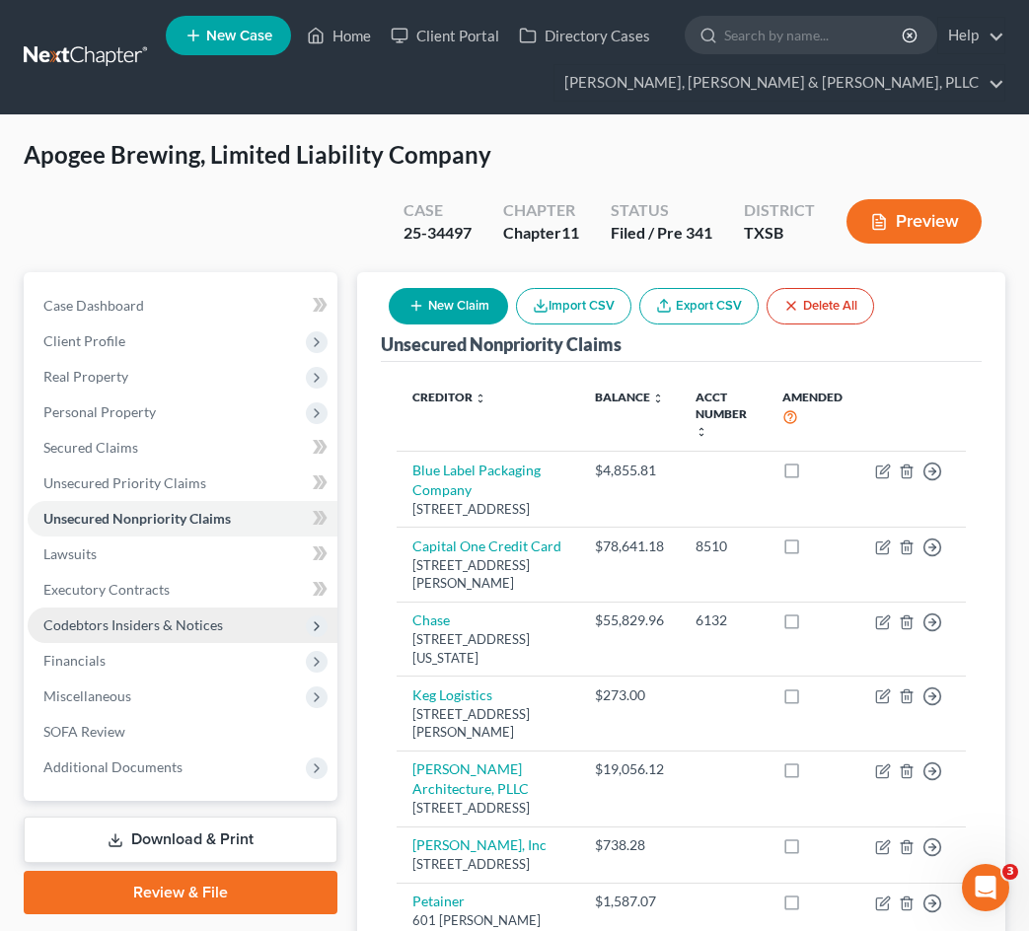
click at [139, 629] on span "Codebtors Insiders & Notices" at bounding box center [133, 624] width 180 height 17
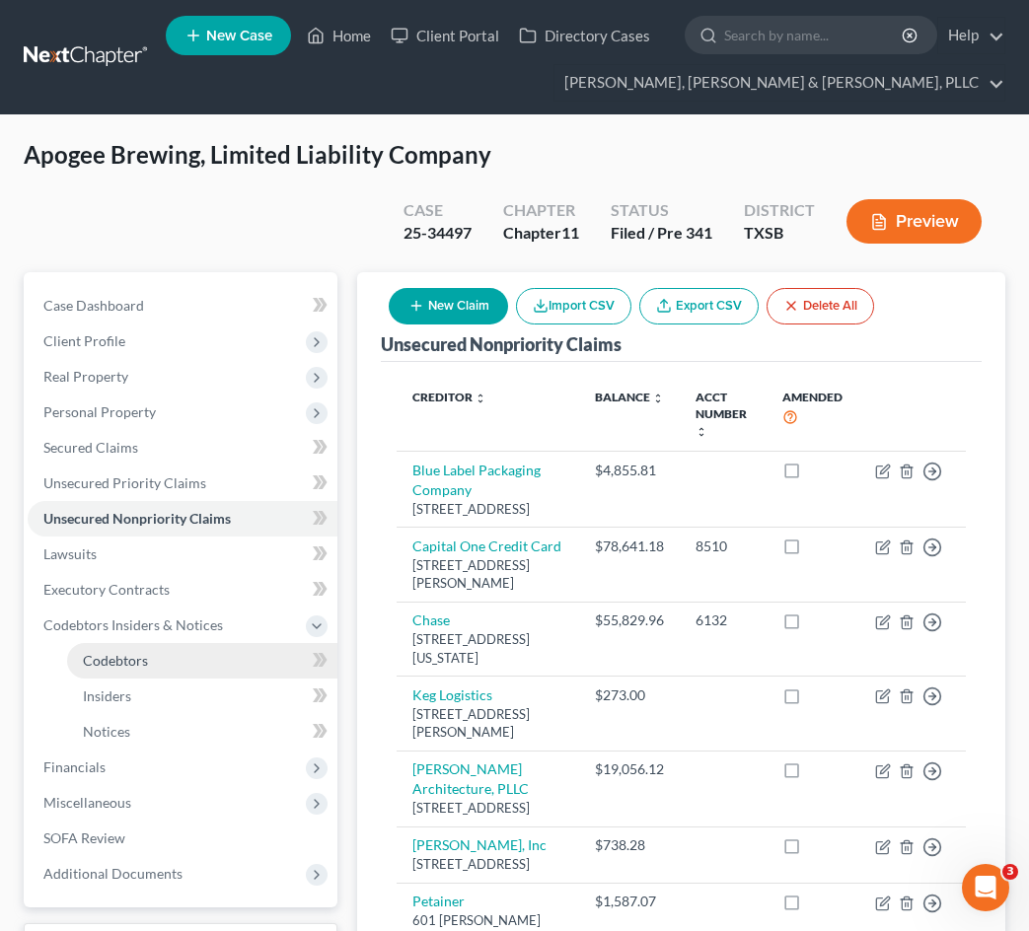
click at [145, 673] on link "Codebtors" at bounding box center [202, 661] width 270 height 36
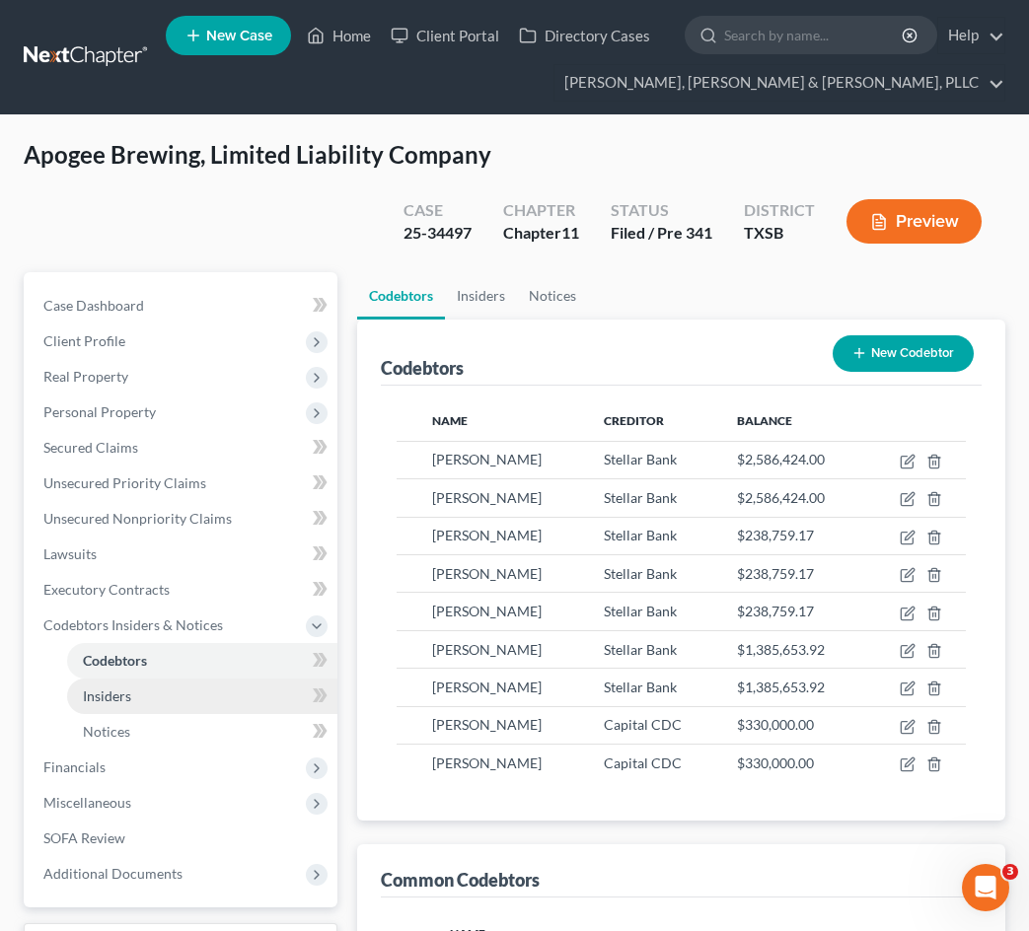
click at [226, 708] on link "Insiders" at bounding box center [202, 697] width 270 height 36
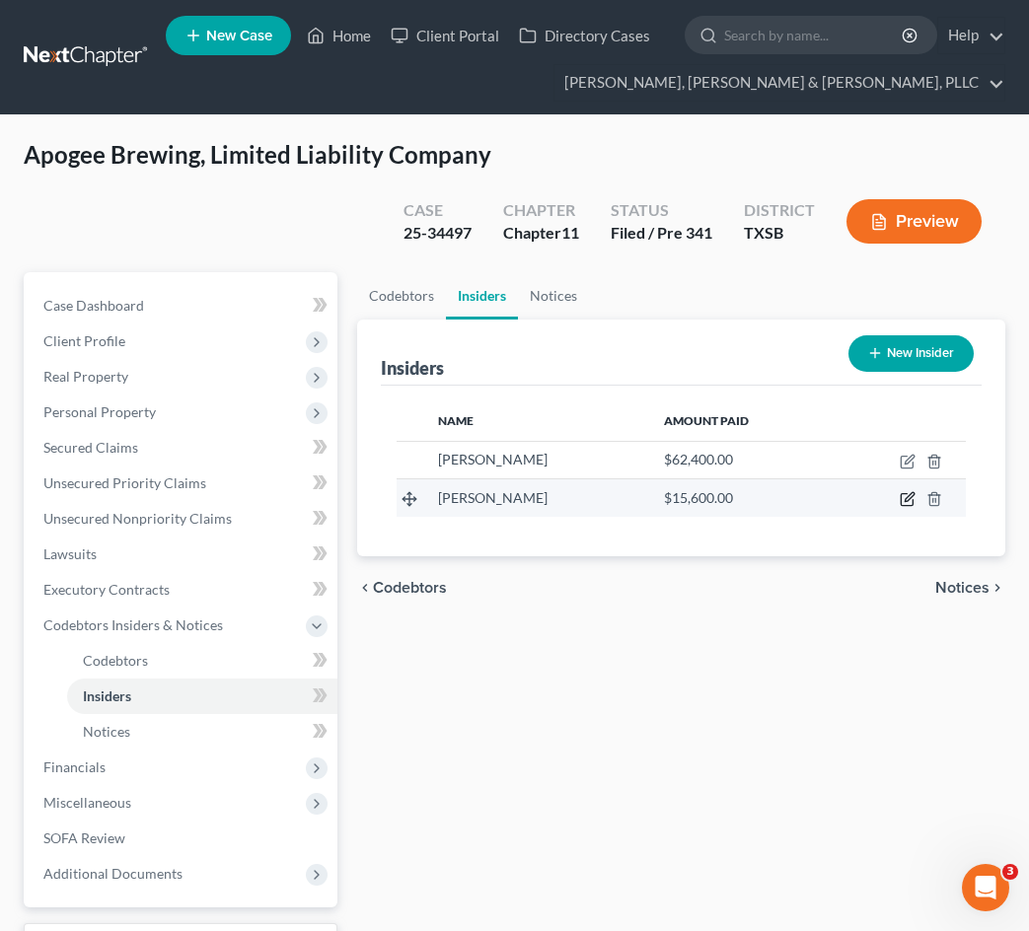
click at [905, 497] on icon "button" at bounding box center [908, 499] width 16 height 16
select select "45"
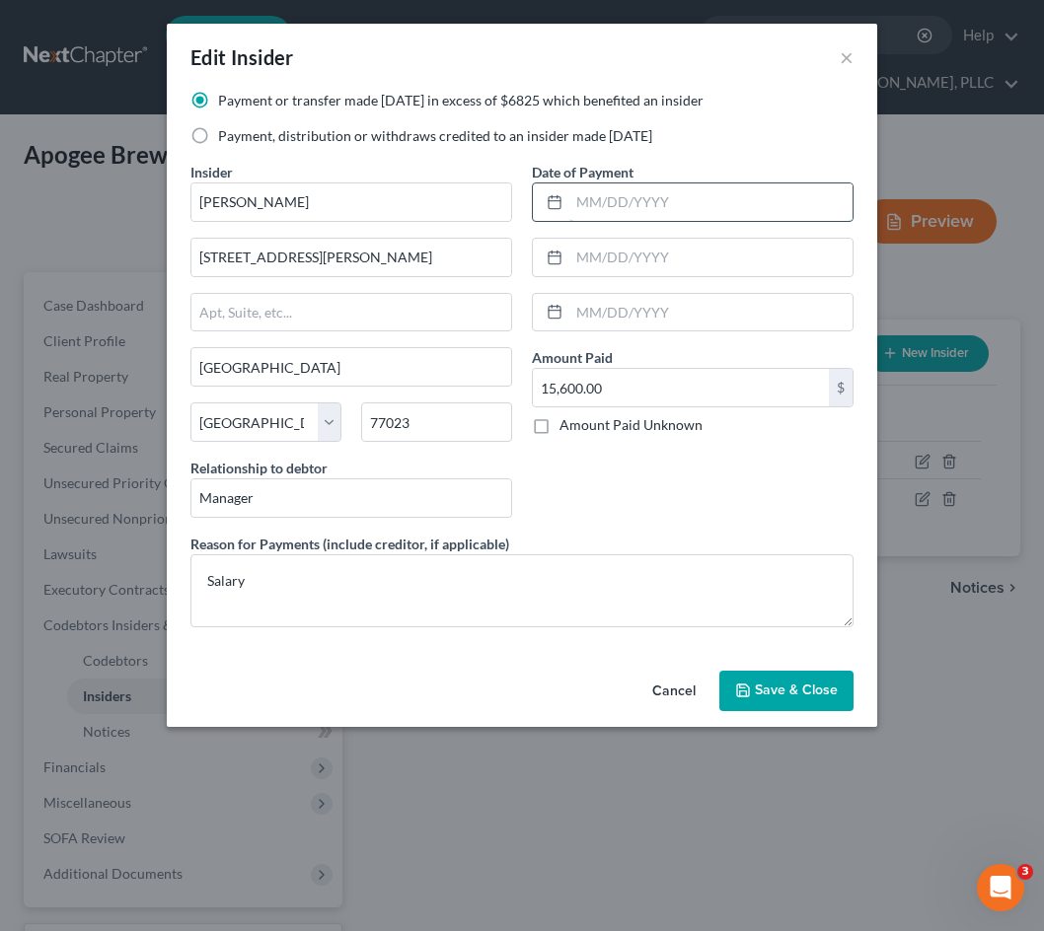
click at [590, 213] on input "text" at bounding box center [710, 201] width 283 height 37
type input "[DATE]"
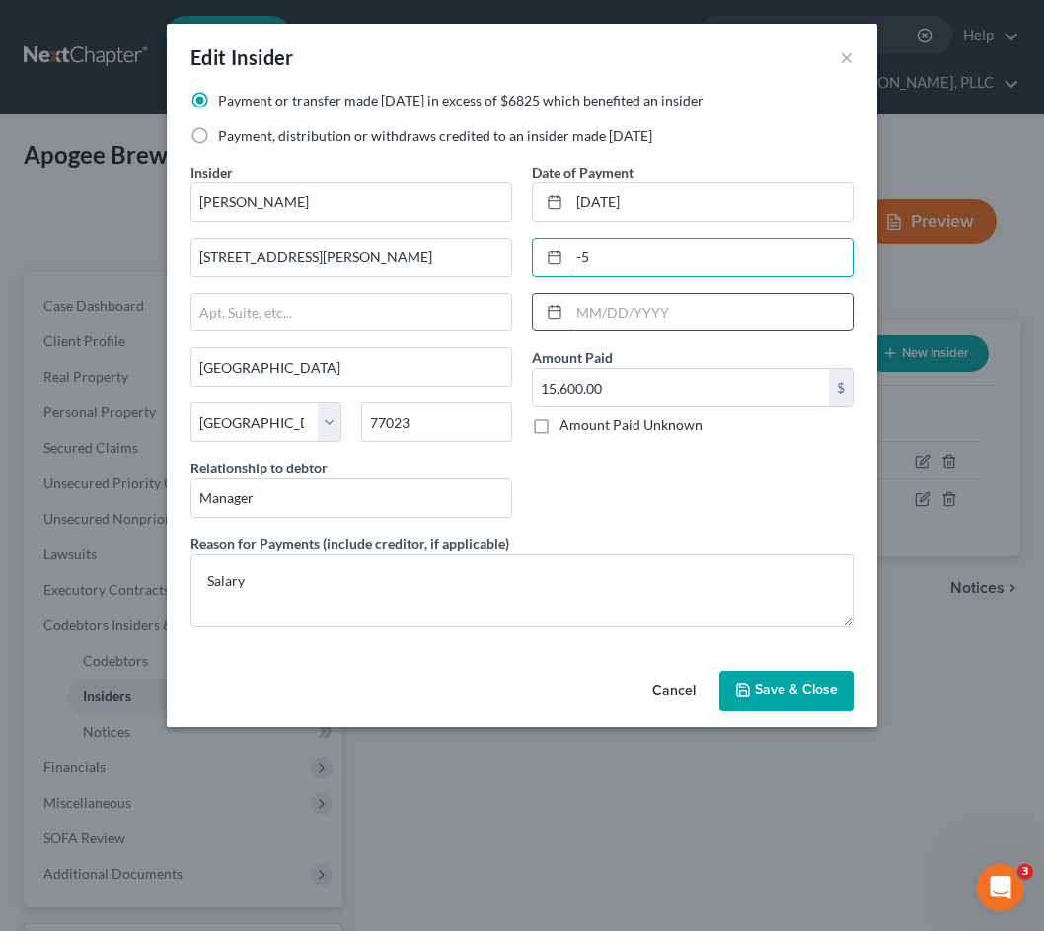
type input "-"
click at [496, 138] on label "Payment, distribution or withdraws credited to an insider made [DATE]" at bounding box center [435, 136] width 434 height 20
click at [239, 138] on input "Payment, distribution or withdraws credited to an insider made [DATE]" at bounding box center [232, 132] width 13 height 13
radio input "true"
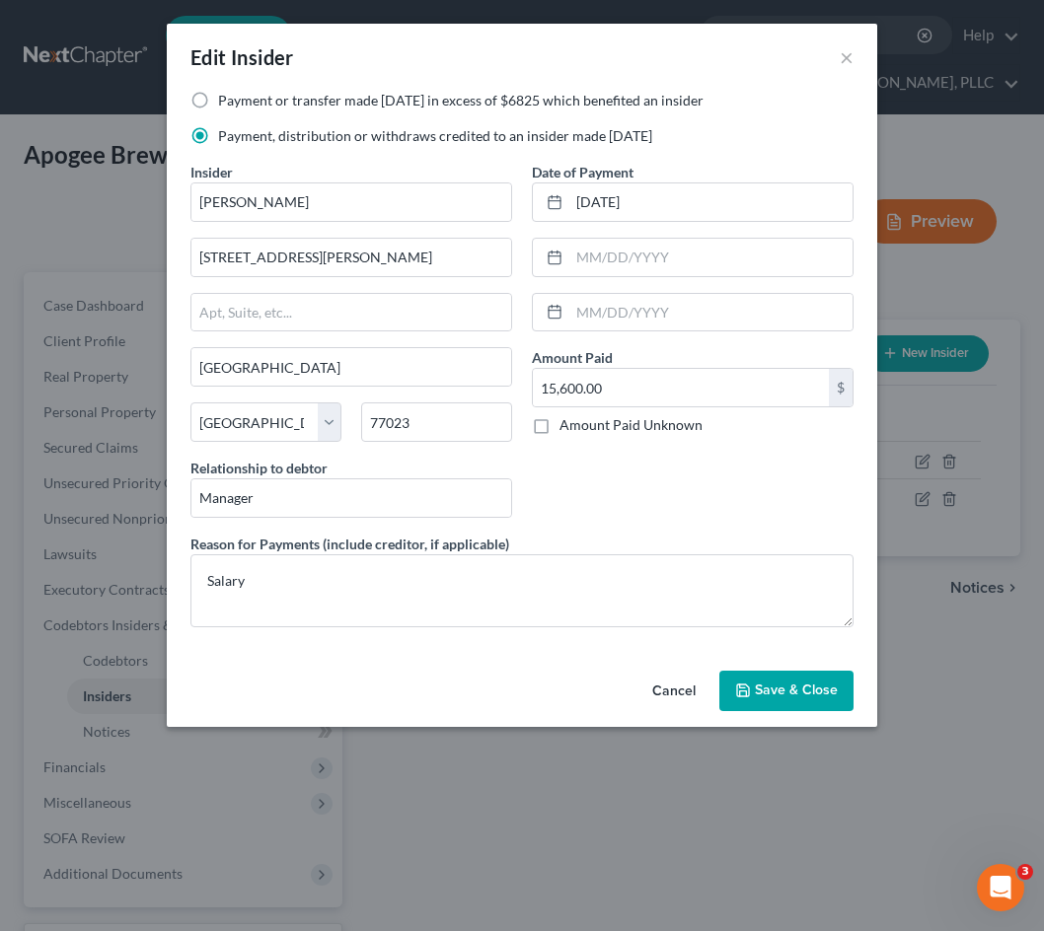
click at [472, 108] on label "Payment or transfer made [DATE] in excess of $6825 which benefited an insider" at bounding box center [460, 101] width 485 height 20
click at [239, 104] on input "Payment or transfer made [DATE] in excess of $6825 which benefited an insider" at bounding box center [232, 97] width 13 height 13
radio input "true"
click at [601, 248] on input "text" at bounding box center [710, 257] width 283 height 37
click at [696, 198] on input "[DATE]" at bounding box center [710, 201] width 283 height 37
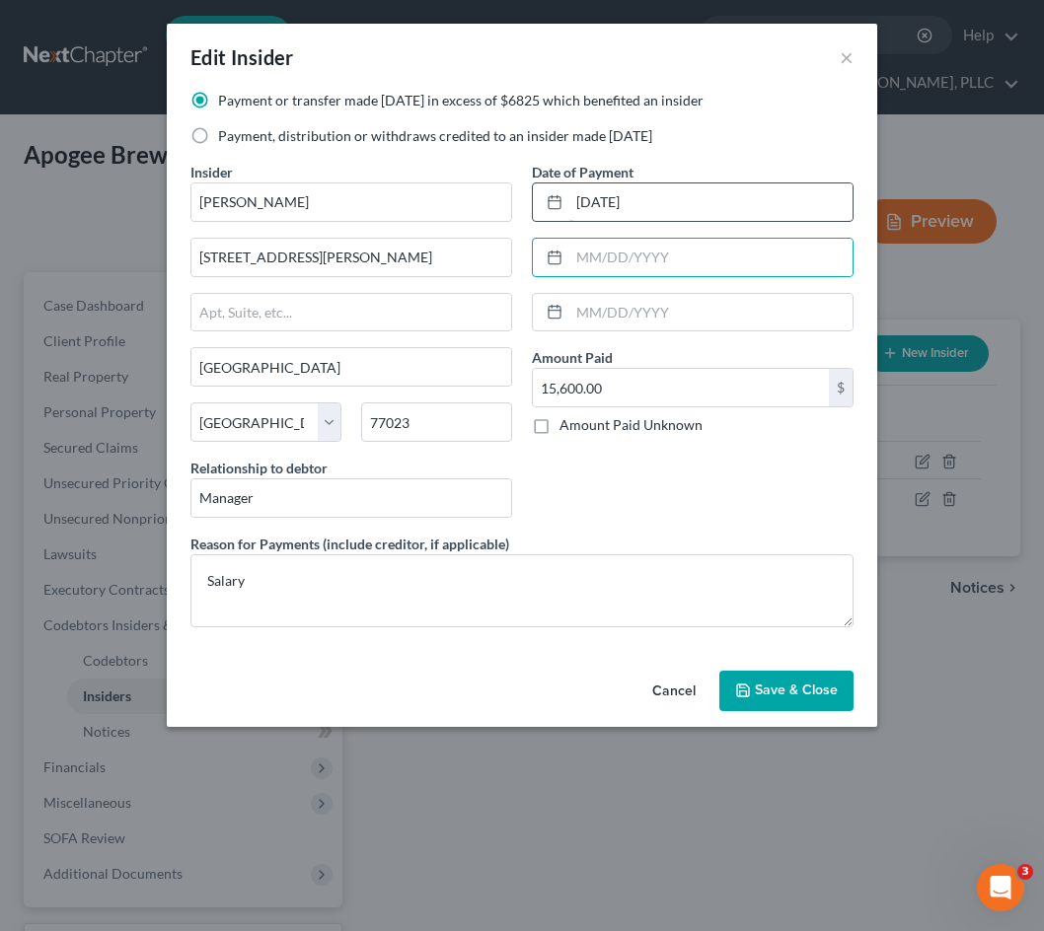
click at [696, 198] on input "[DATE]" at bounding box center [710, 201] width 283 height 37
click at [649, 266] on input "text" at bounding box center [710, 257] width 283 height 37
type input "[DATE]"
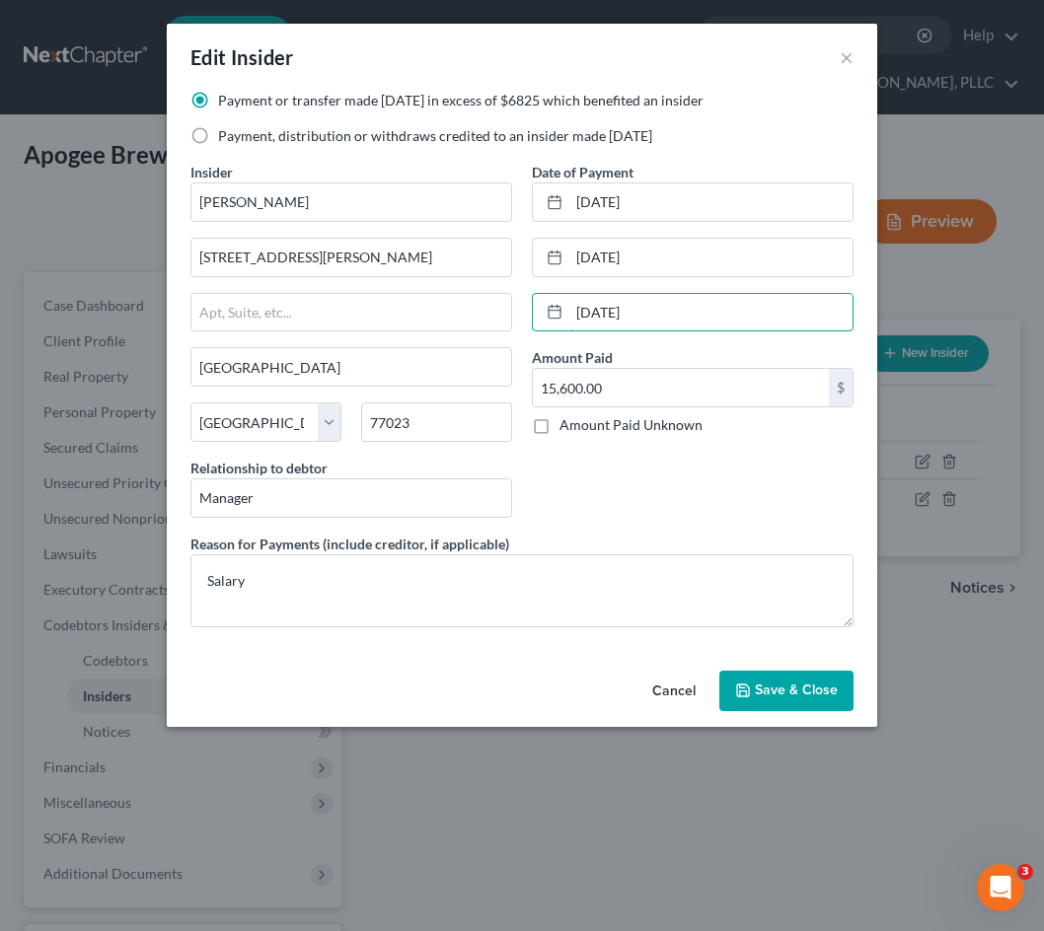
type input "[DATE]"
click at [779, 680] on button "Save & Close" at bounding box center [786, 691] width 134 height 41
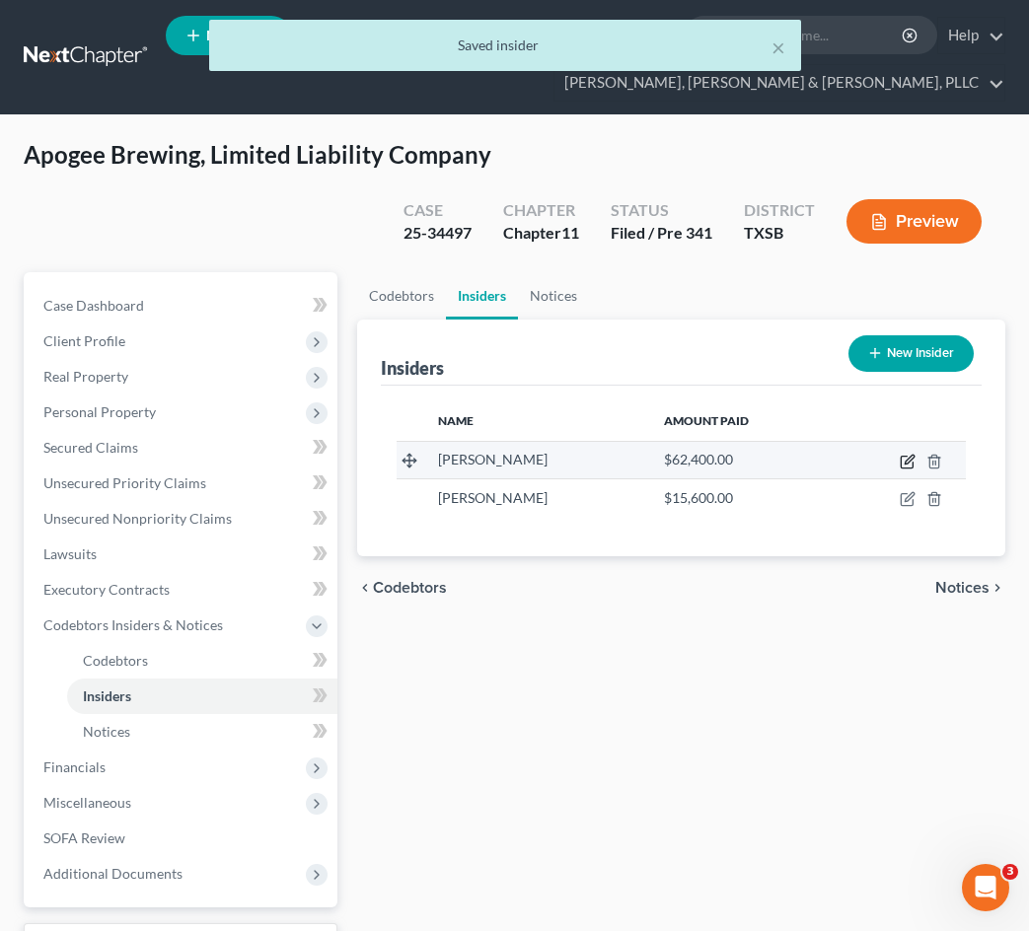
click at [905, 463] on icon "button" at bounding box center [908, 459] width 9 height 9
select select "45"
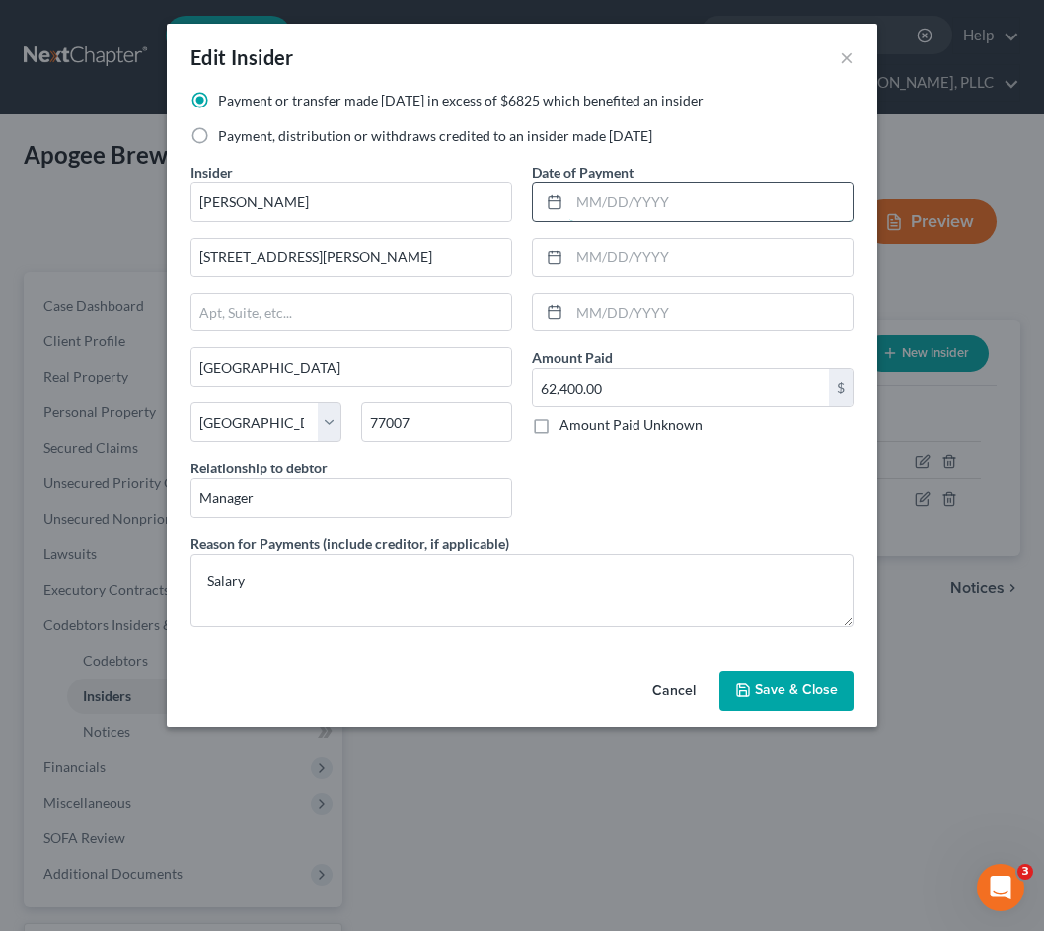
click at [630, 187] on input "text" at bounding box center [710, 201] width 283 height 37
type input "[DATE]"
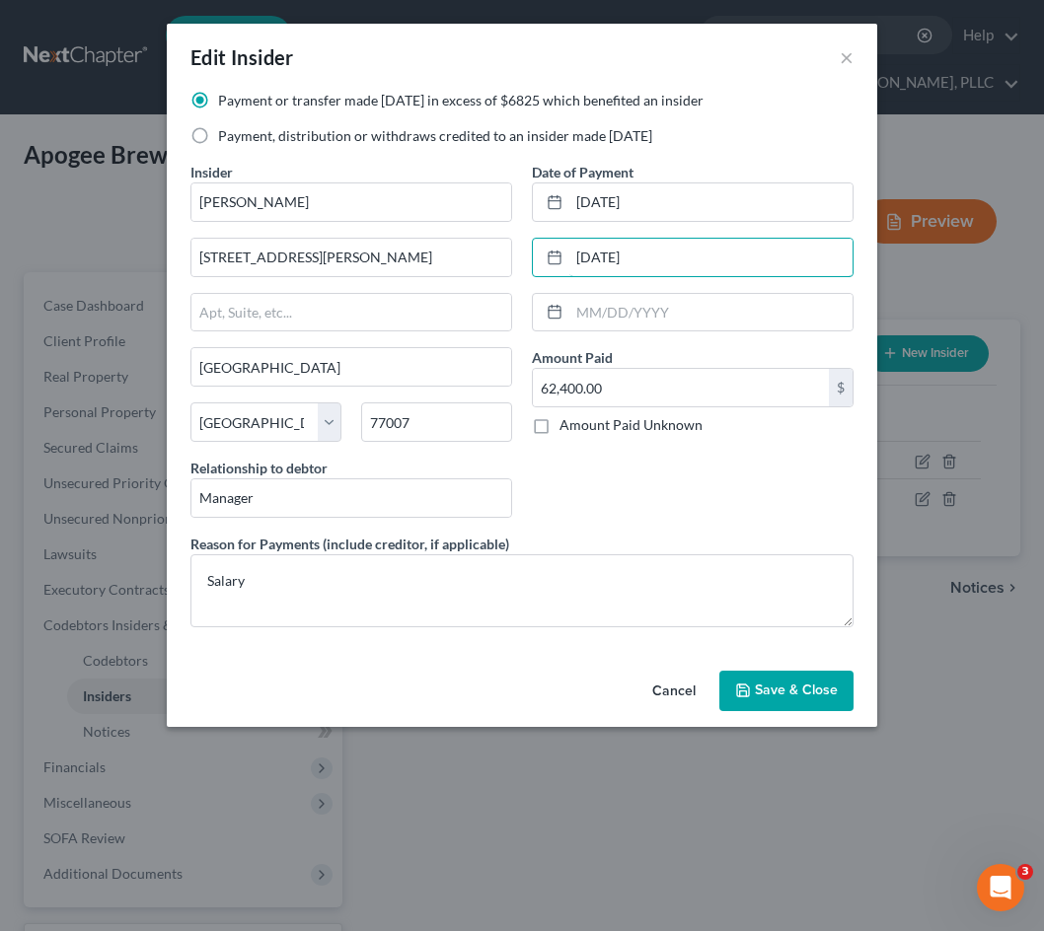
type input "[DATE]"
click at [747, 687] on icon "button" at bounding box center [743, 691] width 16 height 16
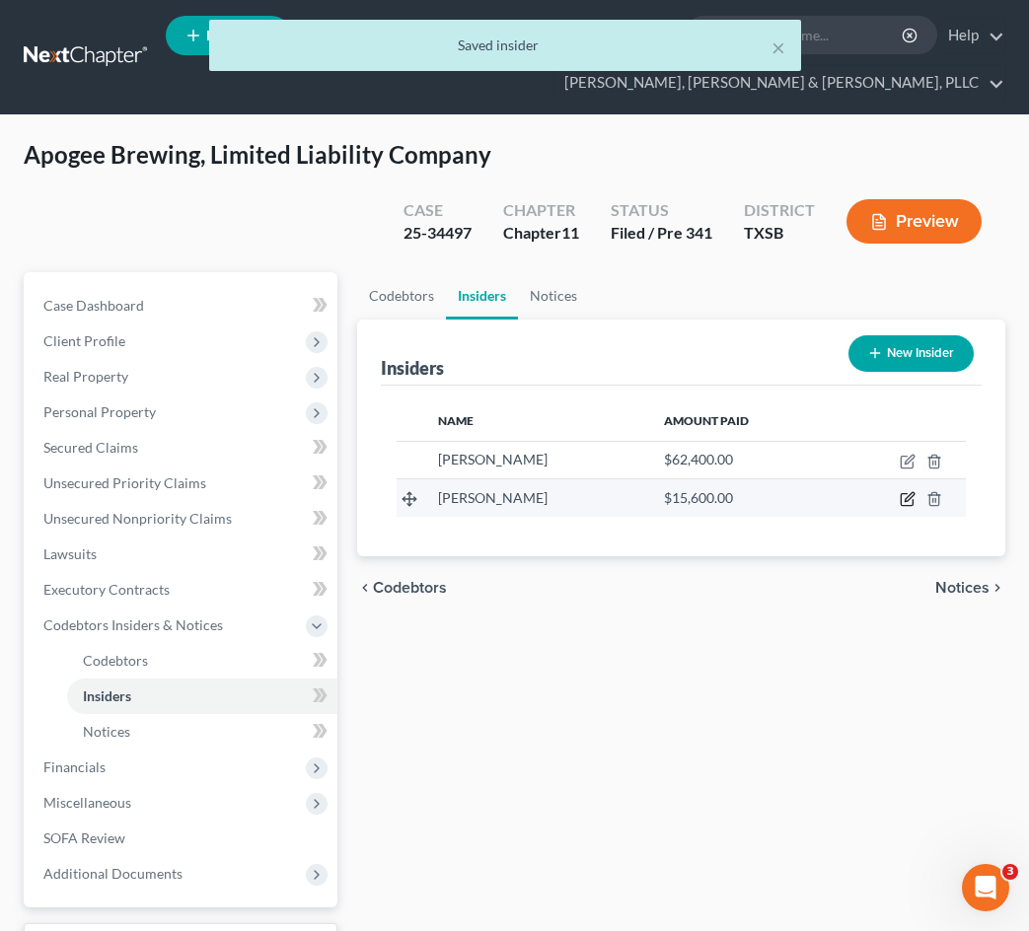
click at [908, 497] on icon "button" at bounding box center [908, 497] width 9 height 9
select select "45"
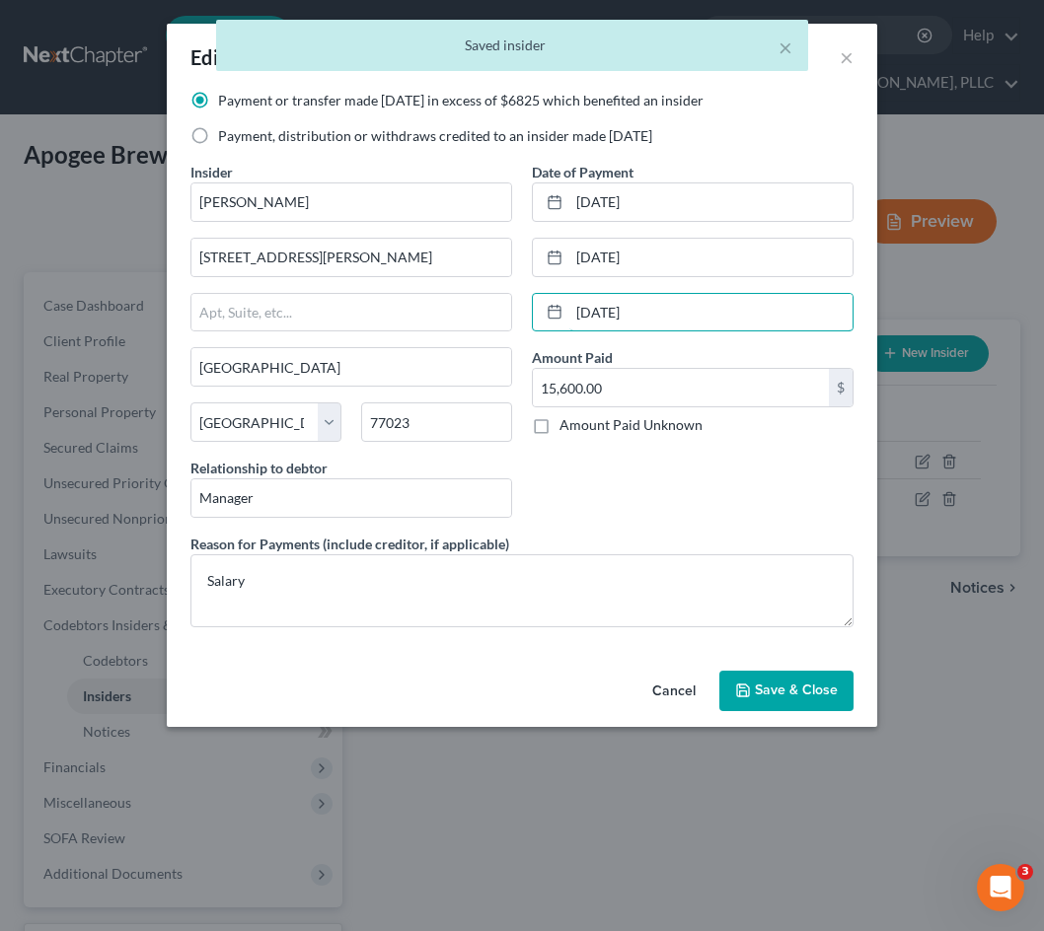
drag, startPoint x: 688, startPoint y: 324, endPoint x: 525, endPoint y: 292, distance: 166.8
click at [525, 292] on div "Date of Payment [DATE] [DATE] [DATE] Amount Paid 15,600.00 $ Amount Paid Unknow…" at bounding box center [692, 348] width 341 height 372
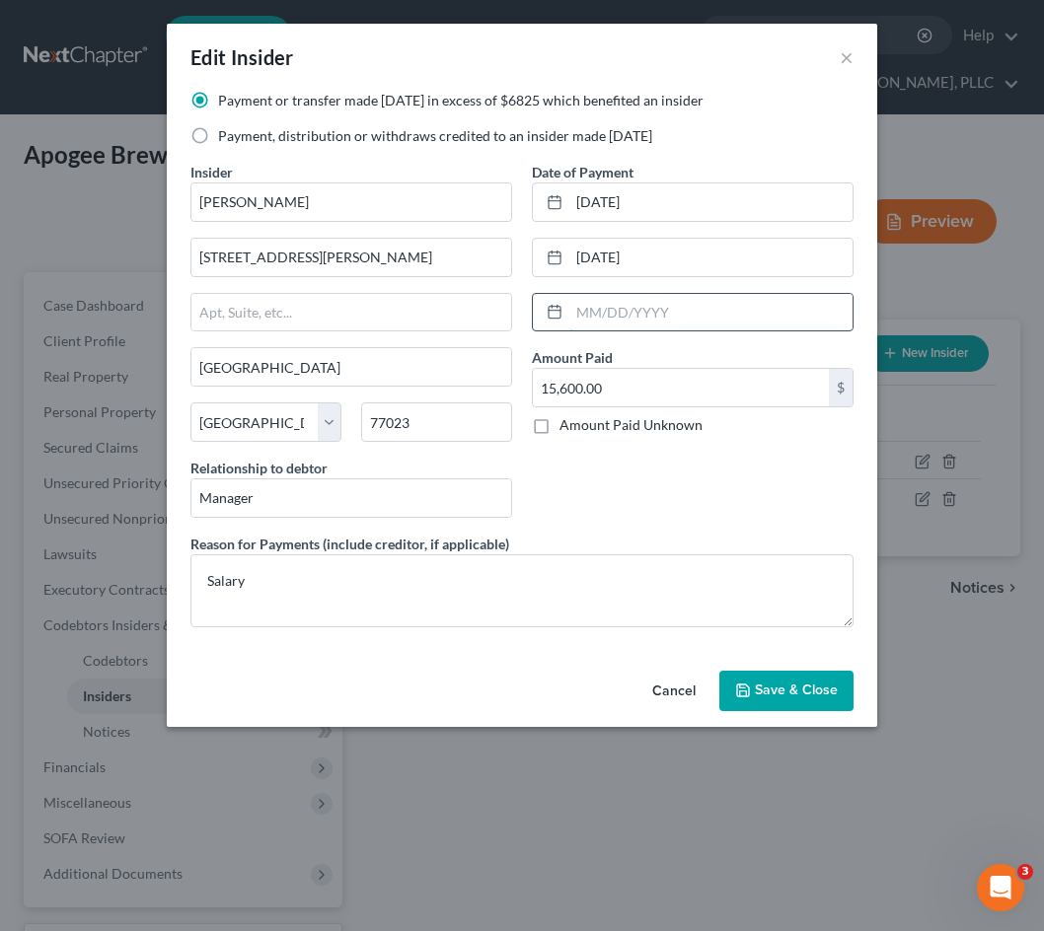
click at [666, 326] on input "text" at bounding box center [710, 312] width 283 height 37
type input "0"
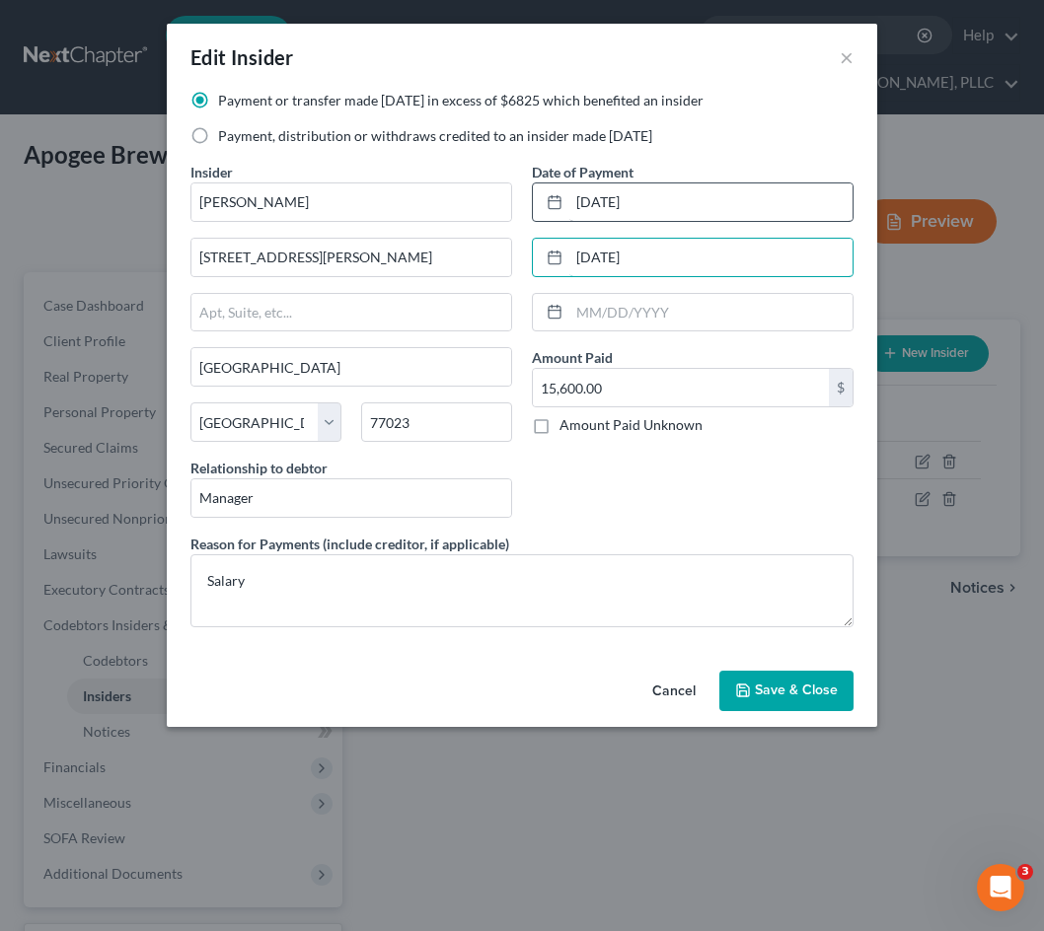
type input "[DATE]"
click at [667, 218] on input "[DATE]" at bounding box center [710, 201] width 283 height 37
click at [736, 691] on icon "button" at bounding box center [743, 691] width 16 height 16
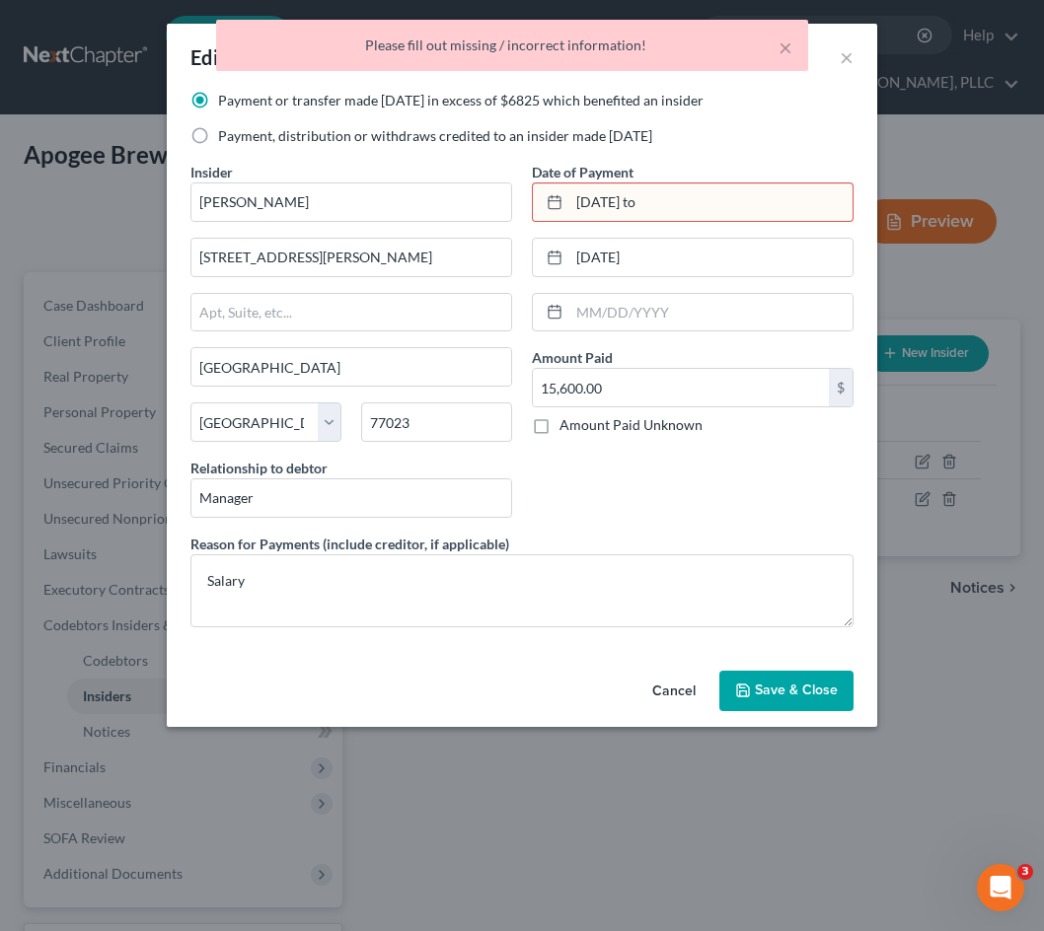
drag, startPoint x: 668, startPoint y: 230, endPoint x: 662, endPoint y: 213, distance: 17.8
click at [668, 229] on div "Date of Payment [DATE] to [DATE] Amount Paid 15,600.00 $ Amount Paid Unknown Ba…" at bounding box center [692, 348] width 341 height 372
click at [662, 213] on input "[DATE] to" at bounding box center [710, 201] width 283 height 37
click at [660, 210] on input "[DATE] to" at bounding box center [710, 201] width 283 height 37
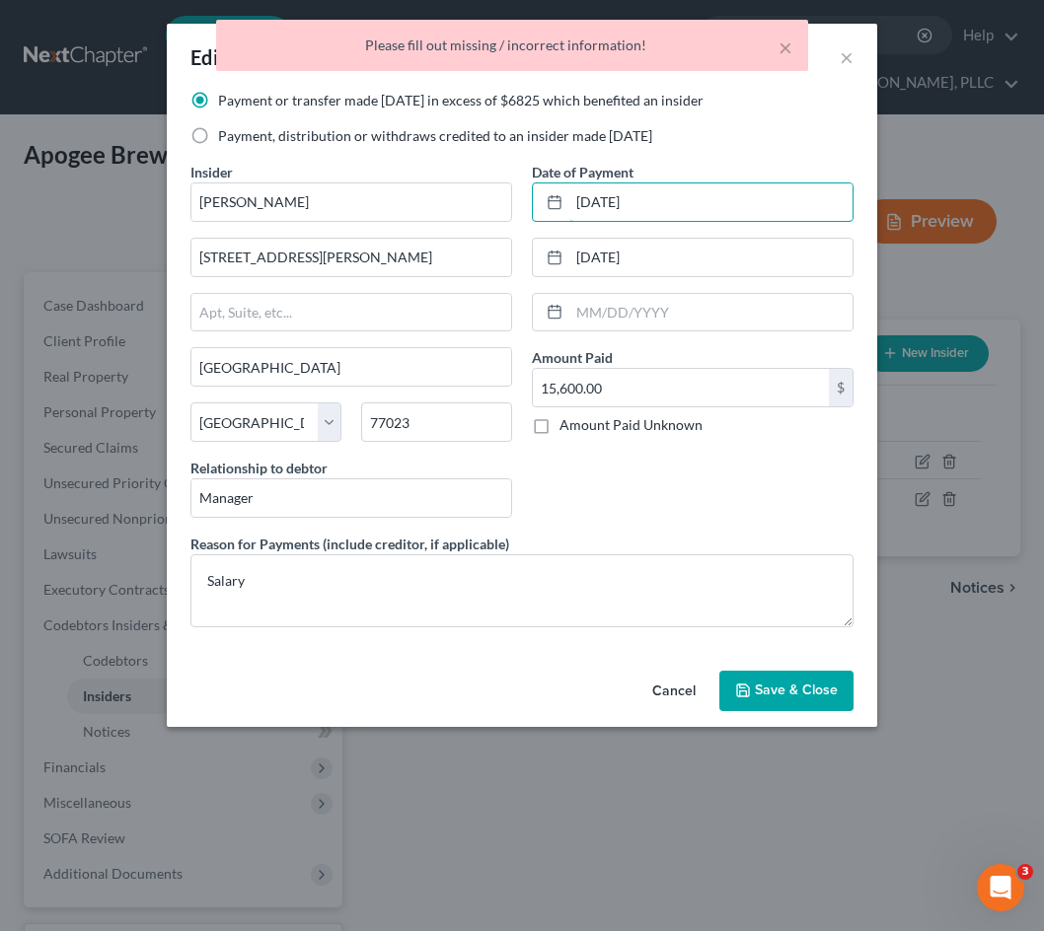
type input "[DATE]"
click at [773, 678] on button "Save & Close" at bounding box center [786, 691] width 134 height 41
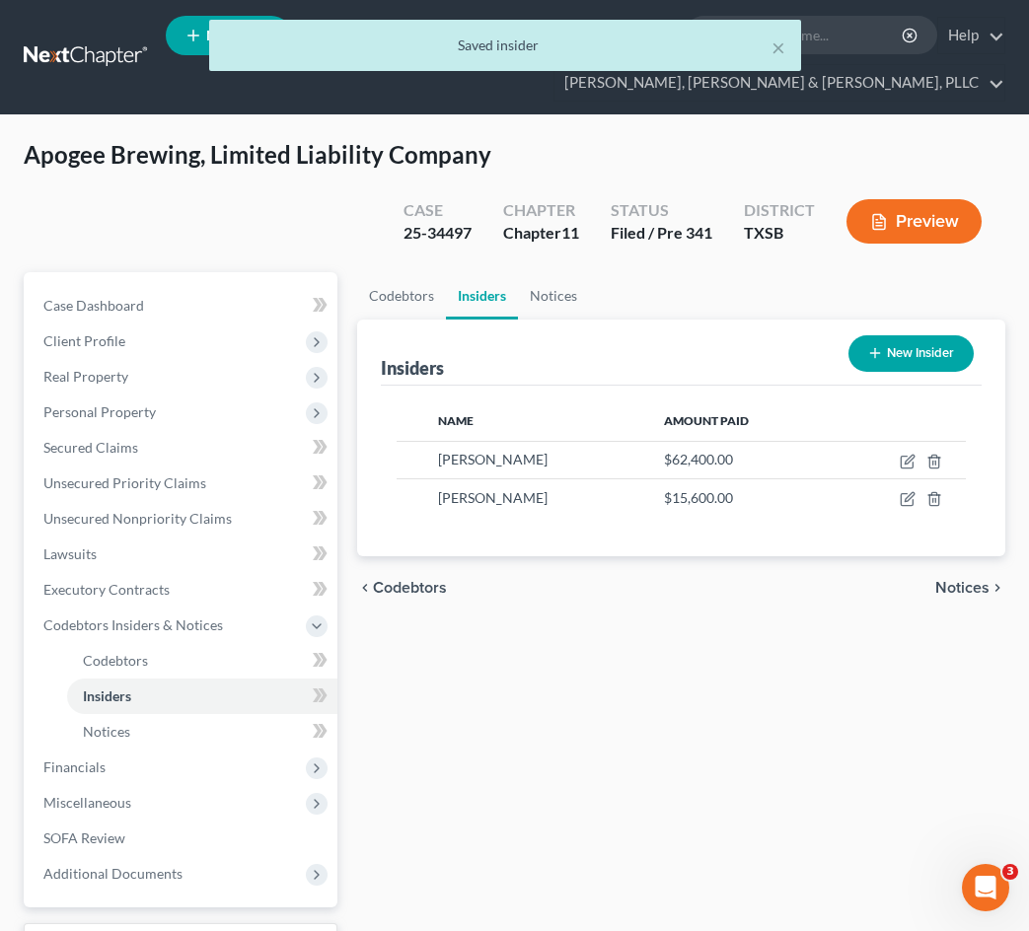
click at [874, 234] on button "Preview" at bounding box center [913, 221] width 135 height 44
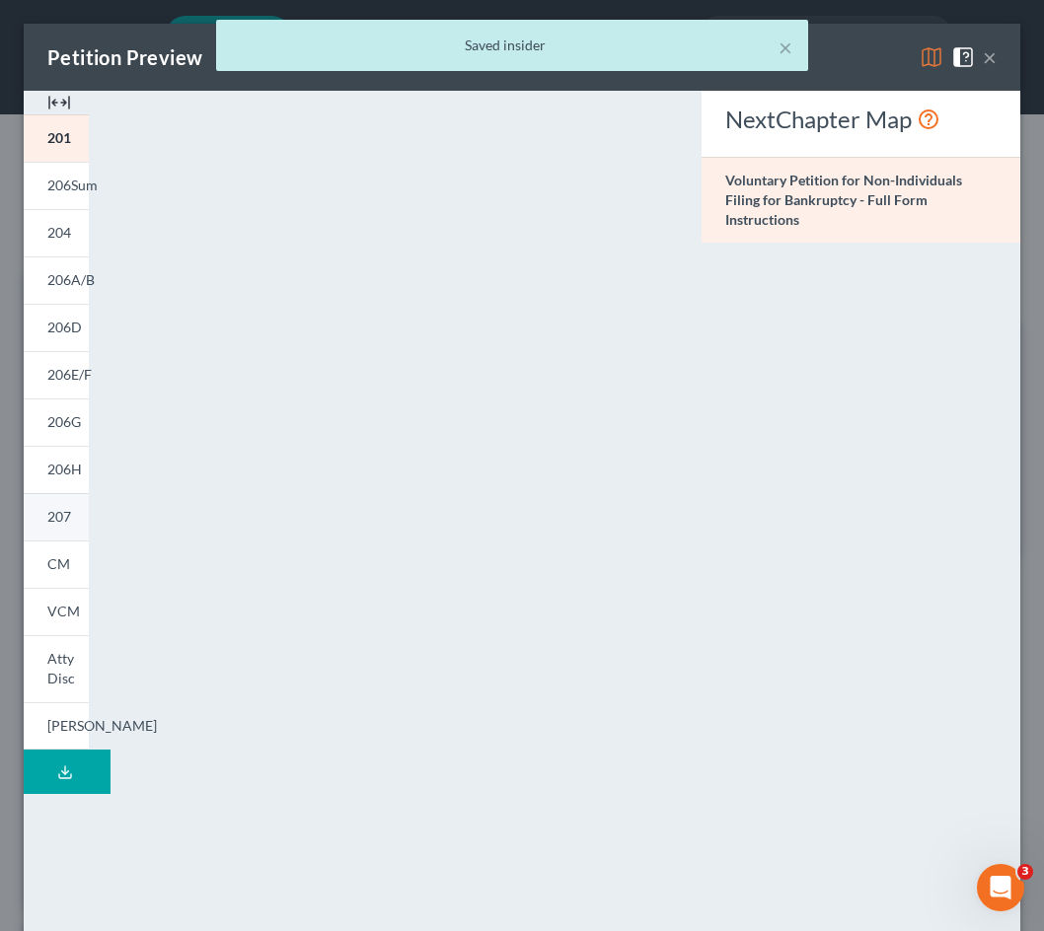
click at [49, 522] on span "207" at bounding box center [59, 516] width 24 height 17
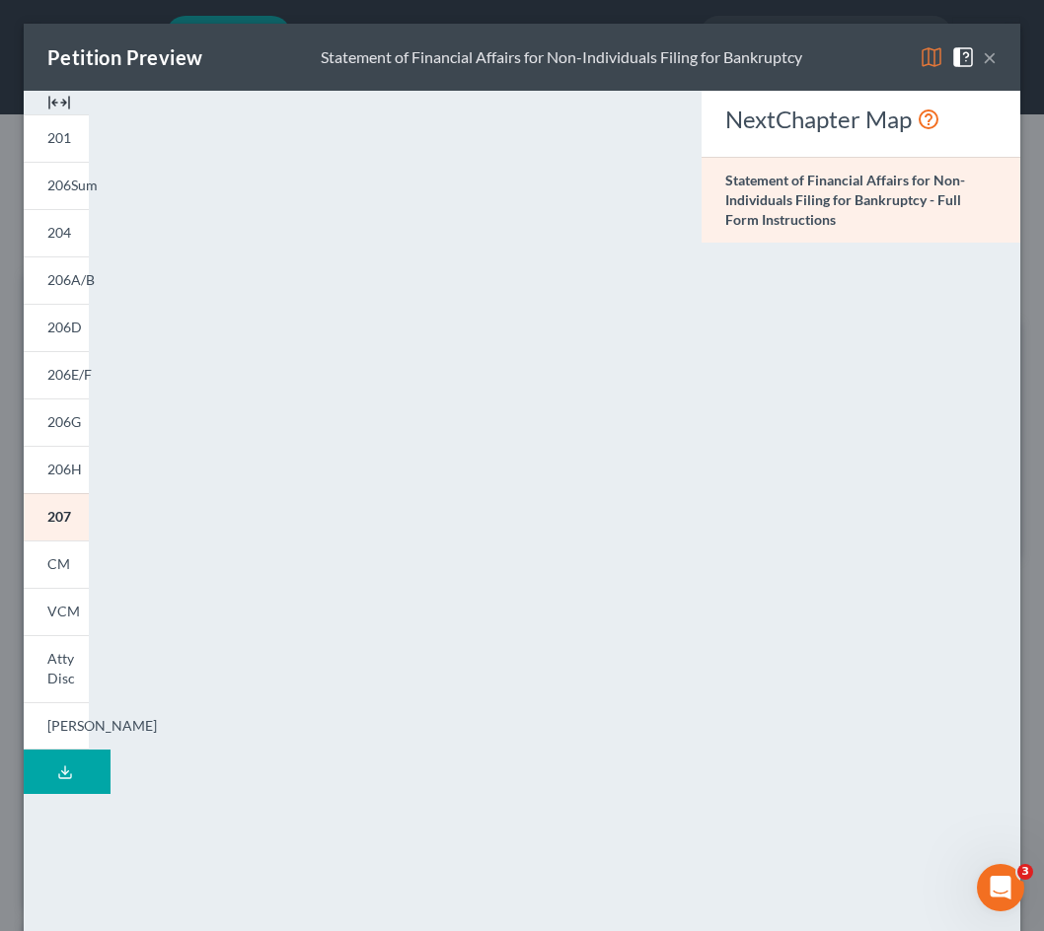
drag, startPoint x: 848, startPoint y: 431, endPoint x: 820, endPoint y: 453, distance: 35.9
click at [847, 433] on div "NextChapter Map Statement of Financial Affairs for Non-Individuals Filing for B…" at bounding box center [860, 580] width 338 height 979
click at [982, 60] on button "×" at bounding box center [989, 57] width 14 height 24
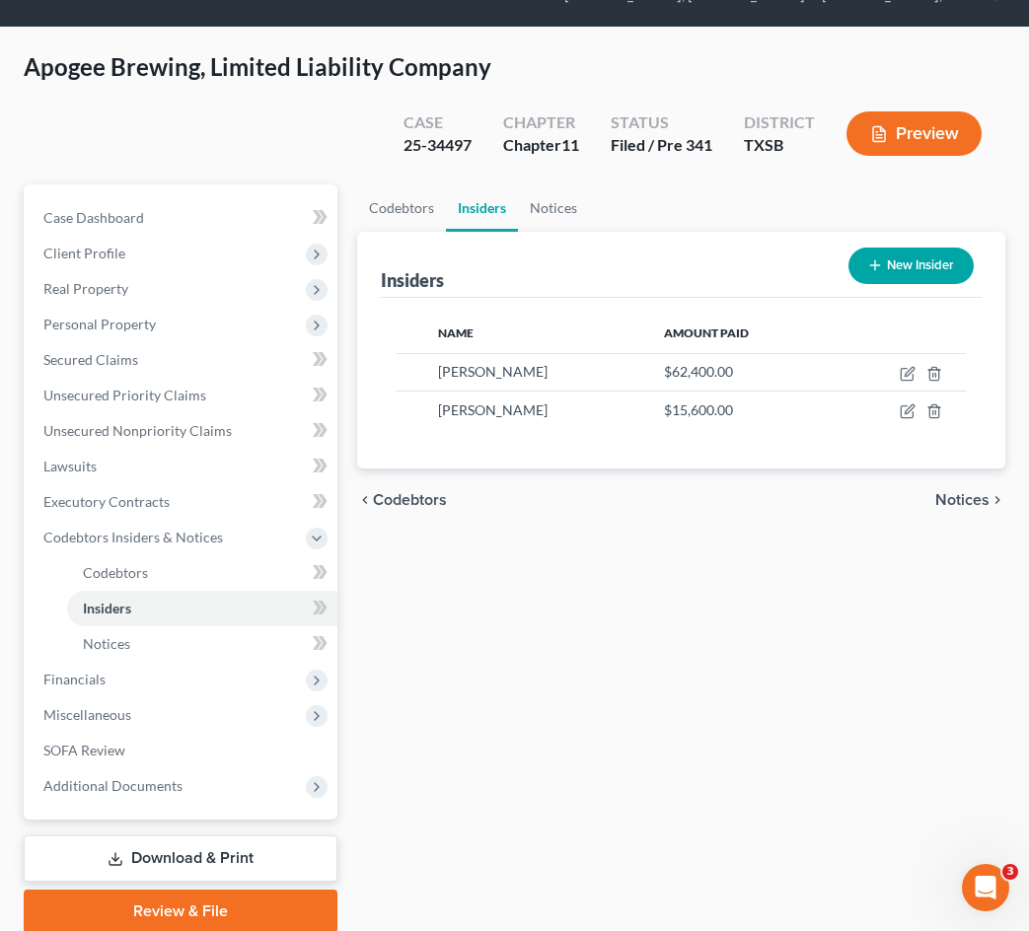
scroll to position [165, 0]
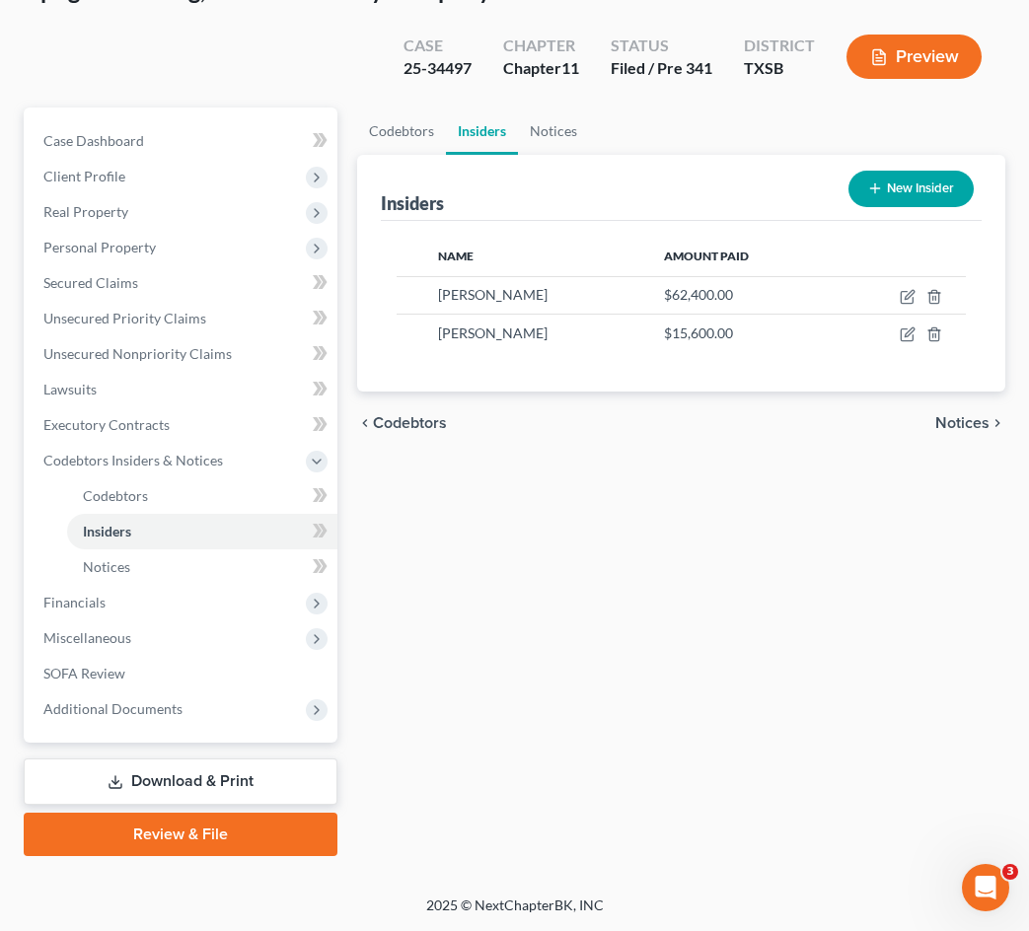
click at [224, 790] on link "Download & Print" at bounding box center [181, 782] width 314 height 46
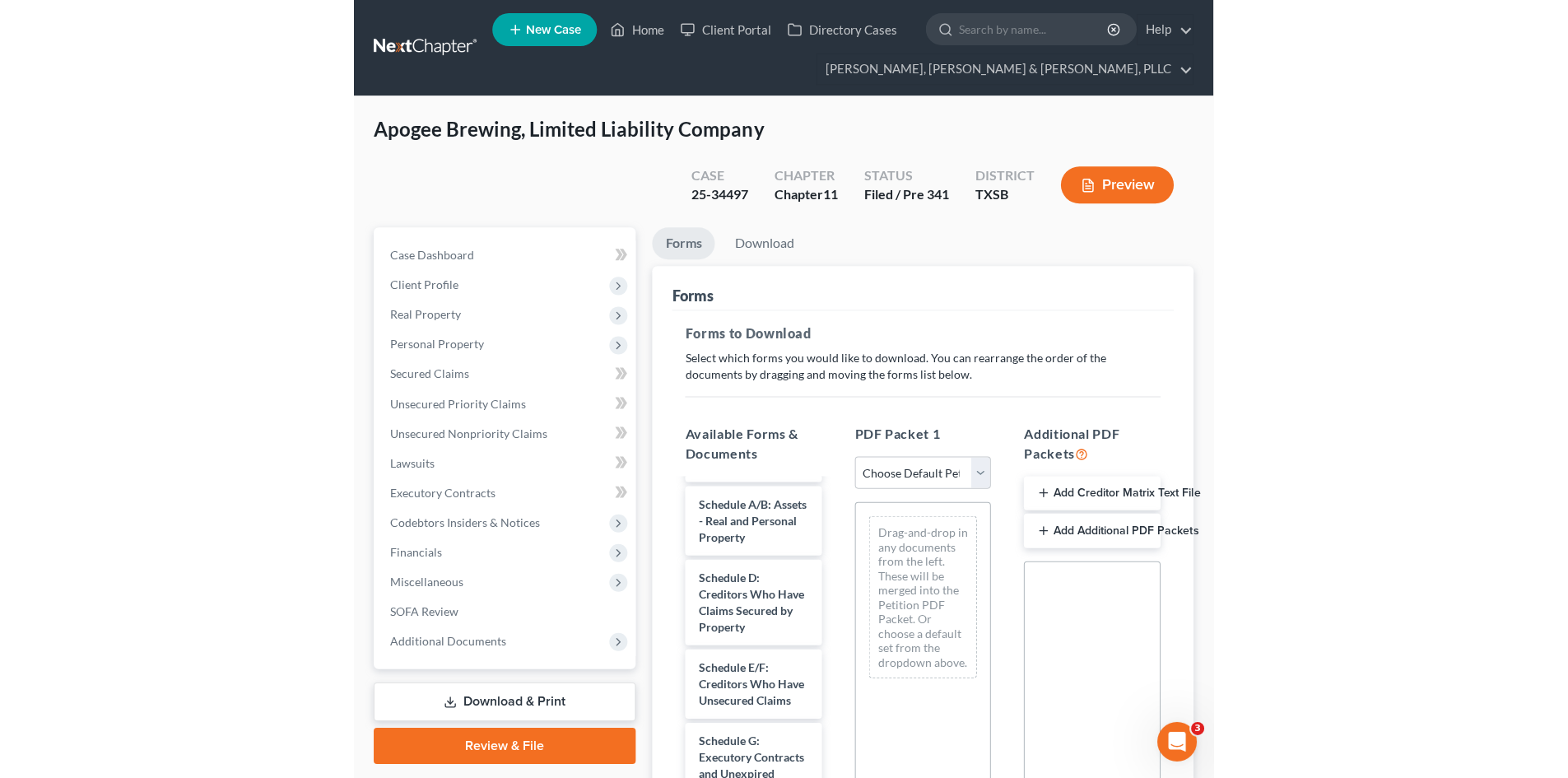
scroll to position [164, 0]
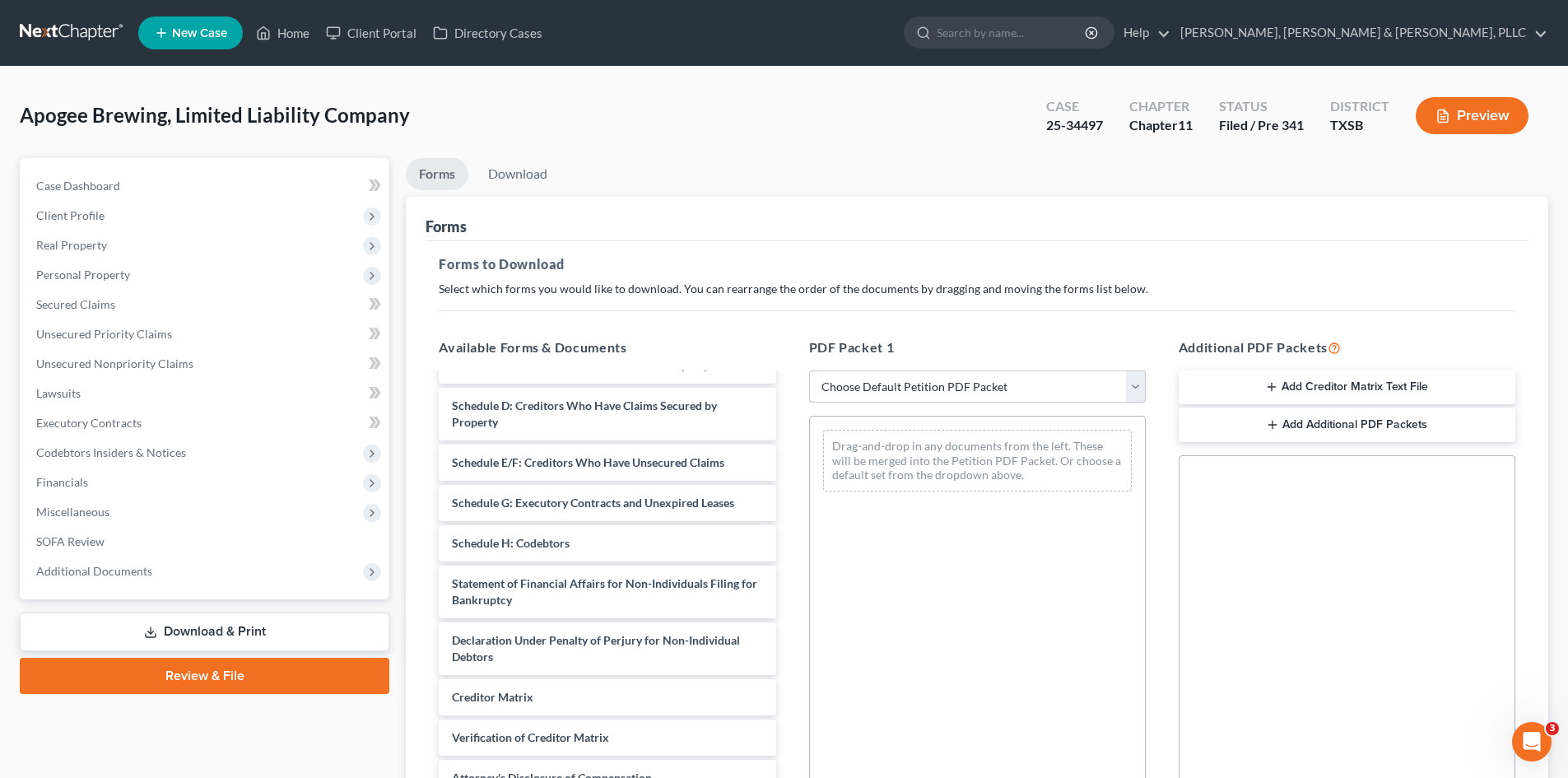
click at [940, 380] on select "Choose Default Petition PDF Packet Complete Bankruptcy Petition (all forms and …" at bounding box center [977, 386] width 336 height 33
select select "0"
click at [809, 371] on select "Choose Default Petition PDF Packet Complete Bankruptcy Petition (all forms and …" at bounding box center [977, 386] width 336 height 33
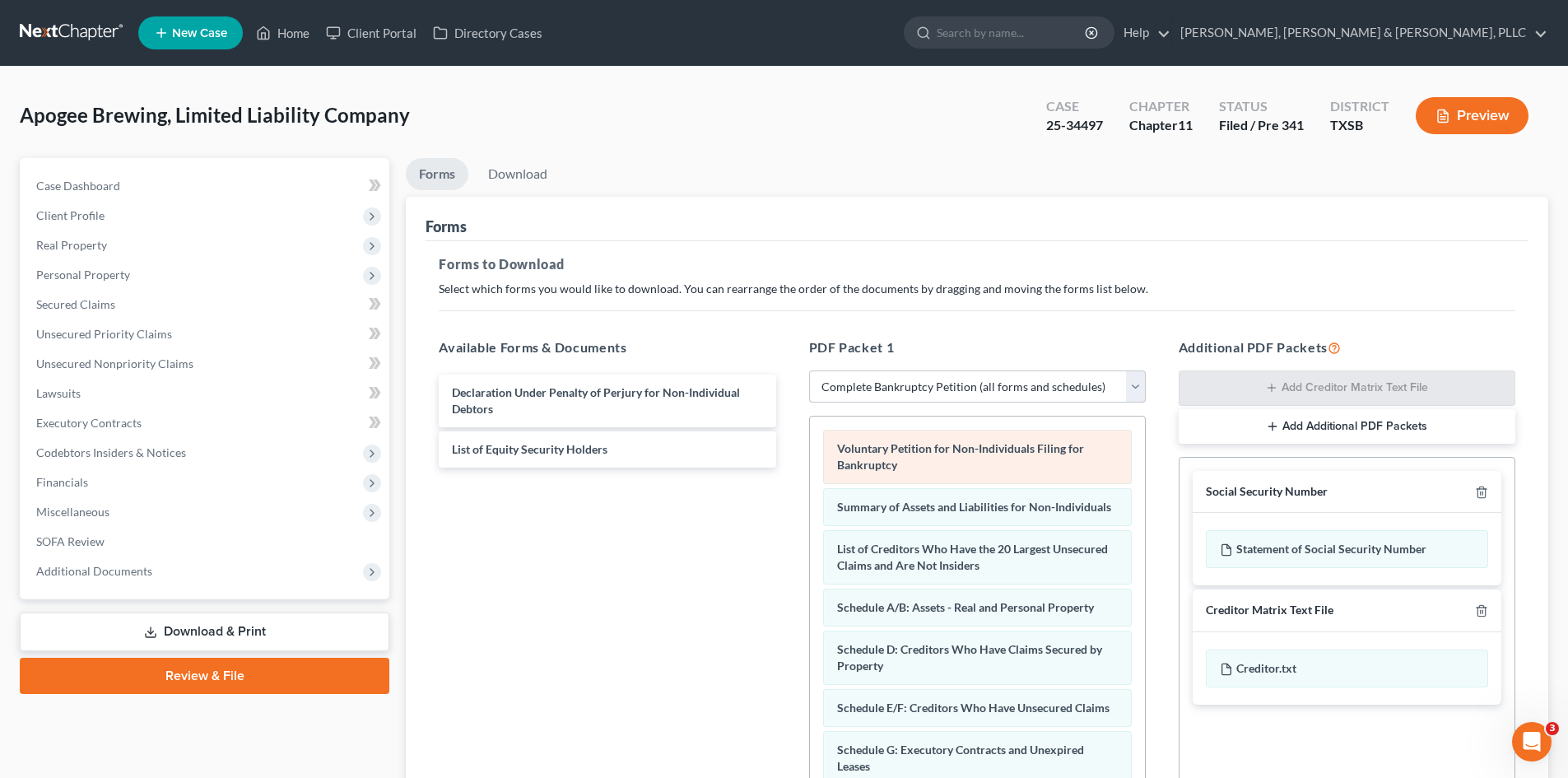
scroll to position [0, 0]
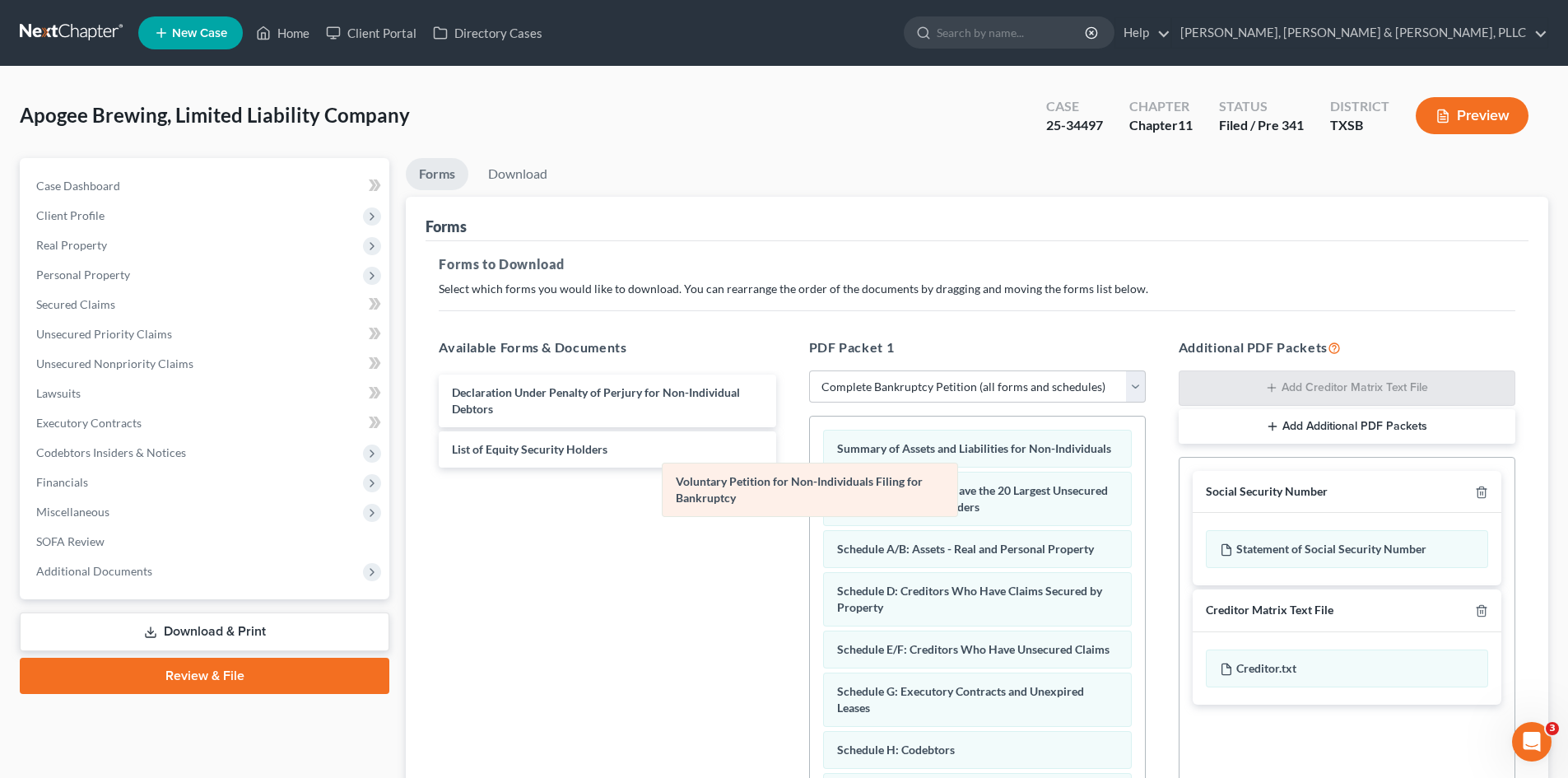
drag, startPoint x: 930, startPoint y: 462, endPoint x: 688, endPoint y: 518, distance: 248.4
click at [810, 518] on div "Voluntary Petition for Non-Individuals Filing for Bankruptcy Voluntary Petition…" at bounding box center [977, 725] width 335 height 616
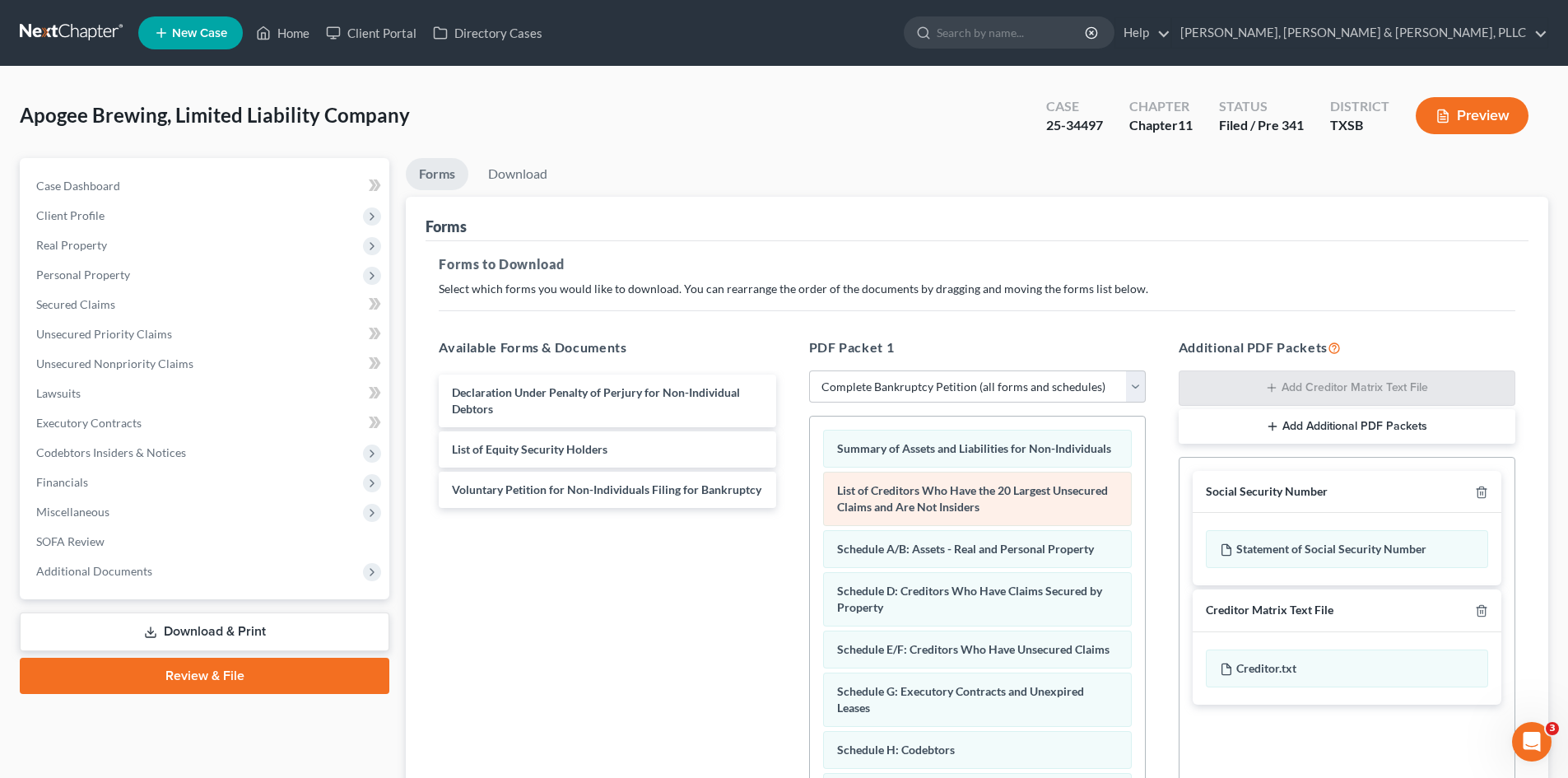
click at [978, 513] on span "List of Creditors Who Have the 20 Largest Unsecured Claims and Are Not Insiders" at bounding box center [972, 498] width 271 height 30
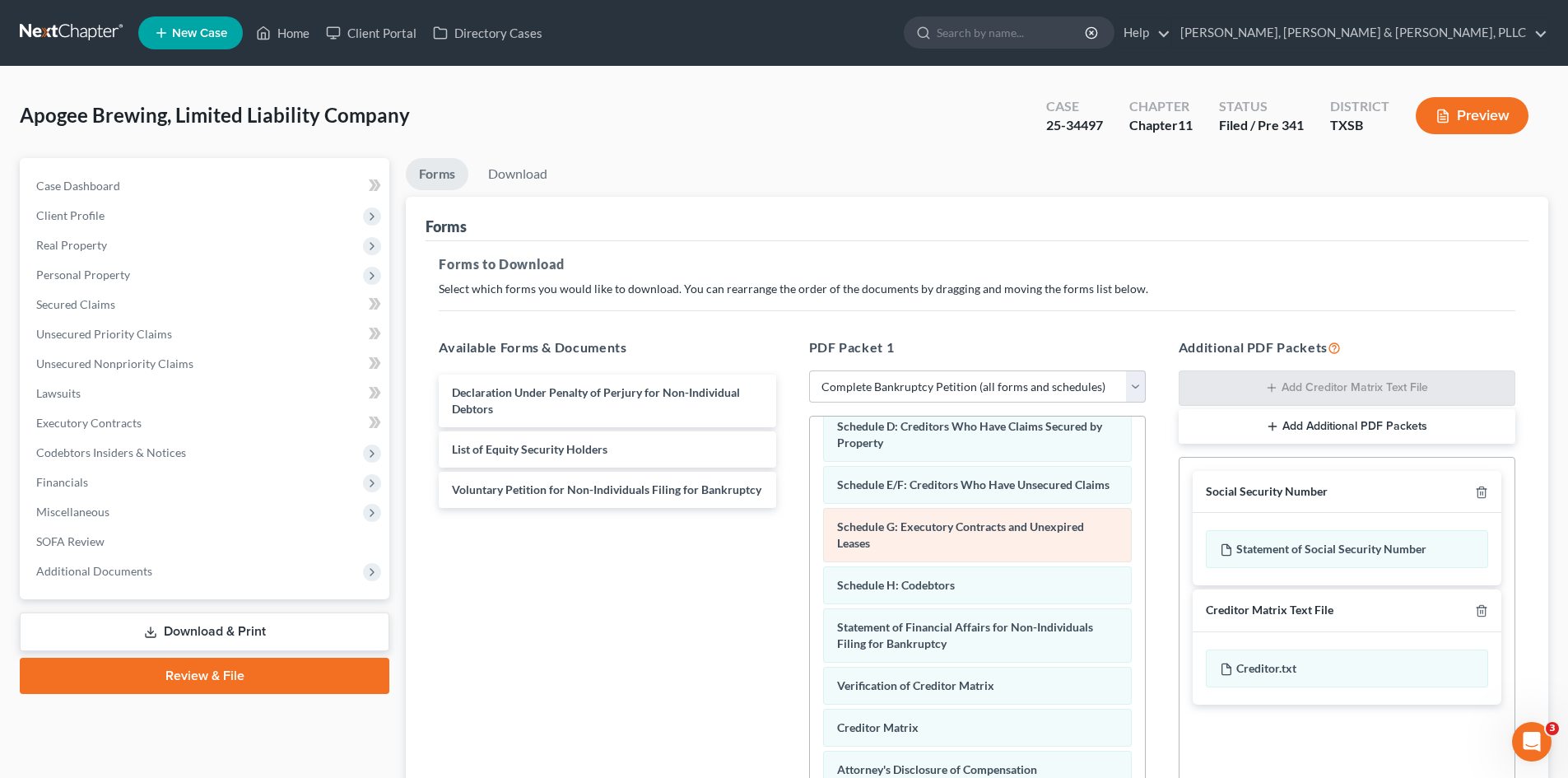
scroll to position [198, 0]
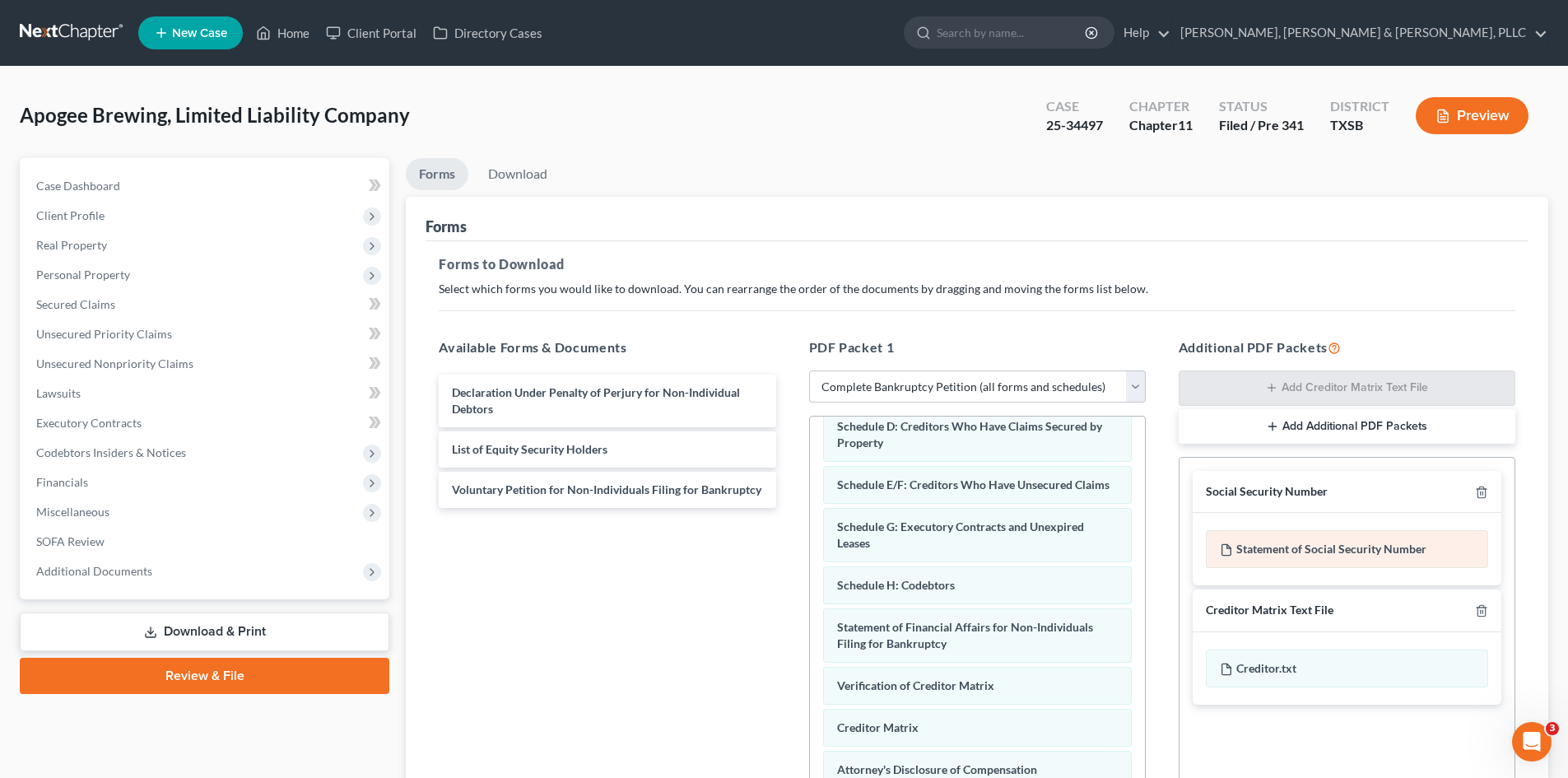
click at [1316, 553] on div "Statement of Social Security Number" at bounding box center [1347, 548] width 282 height 38
click at [1324, 496] on icon "button" at bounding box center [1482, 493] width 13 height 13
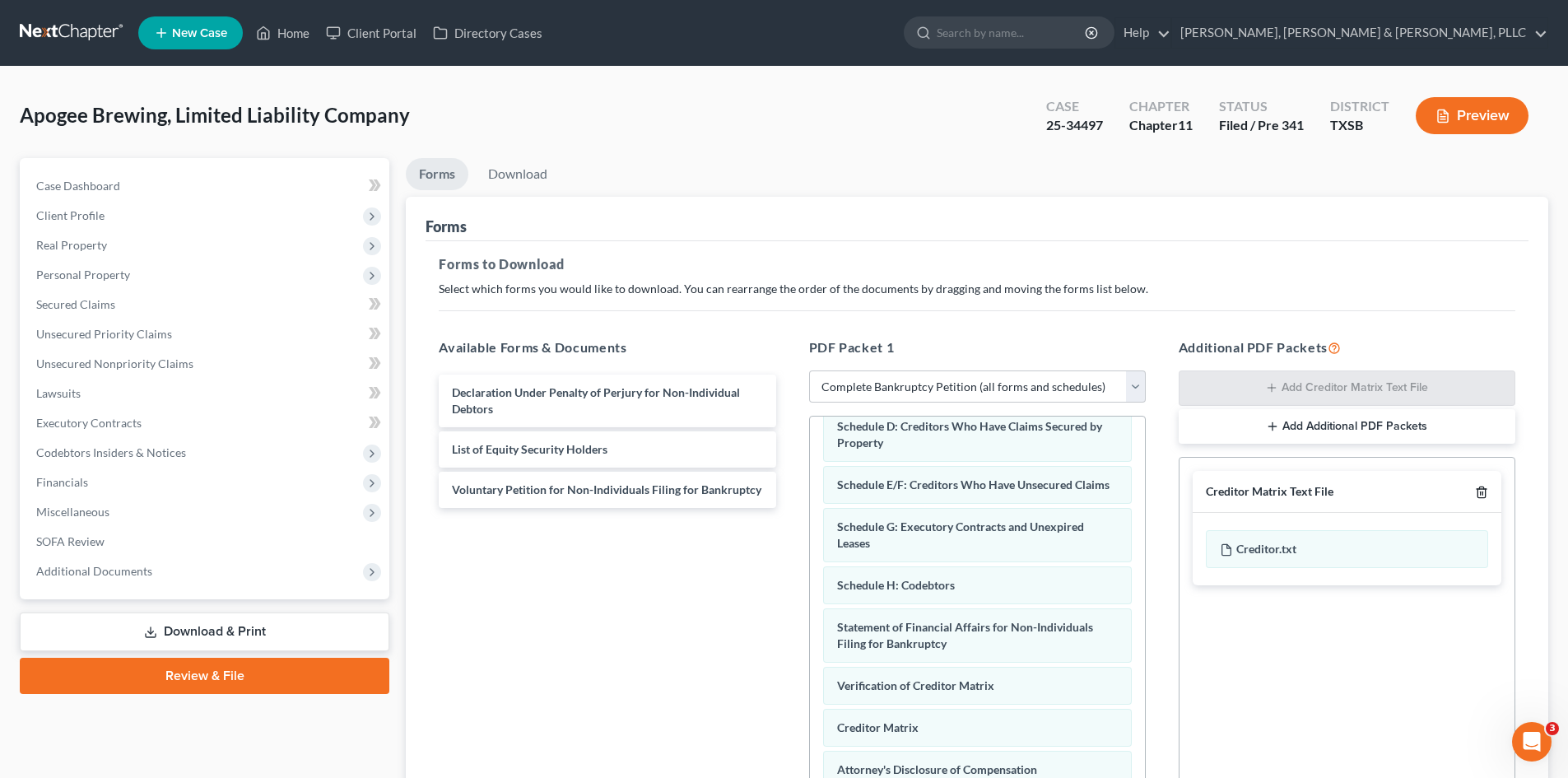
click at [1324, 494] on icon "button" at bounding box center [1481, 492] width 8 height 11
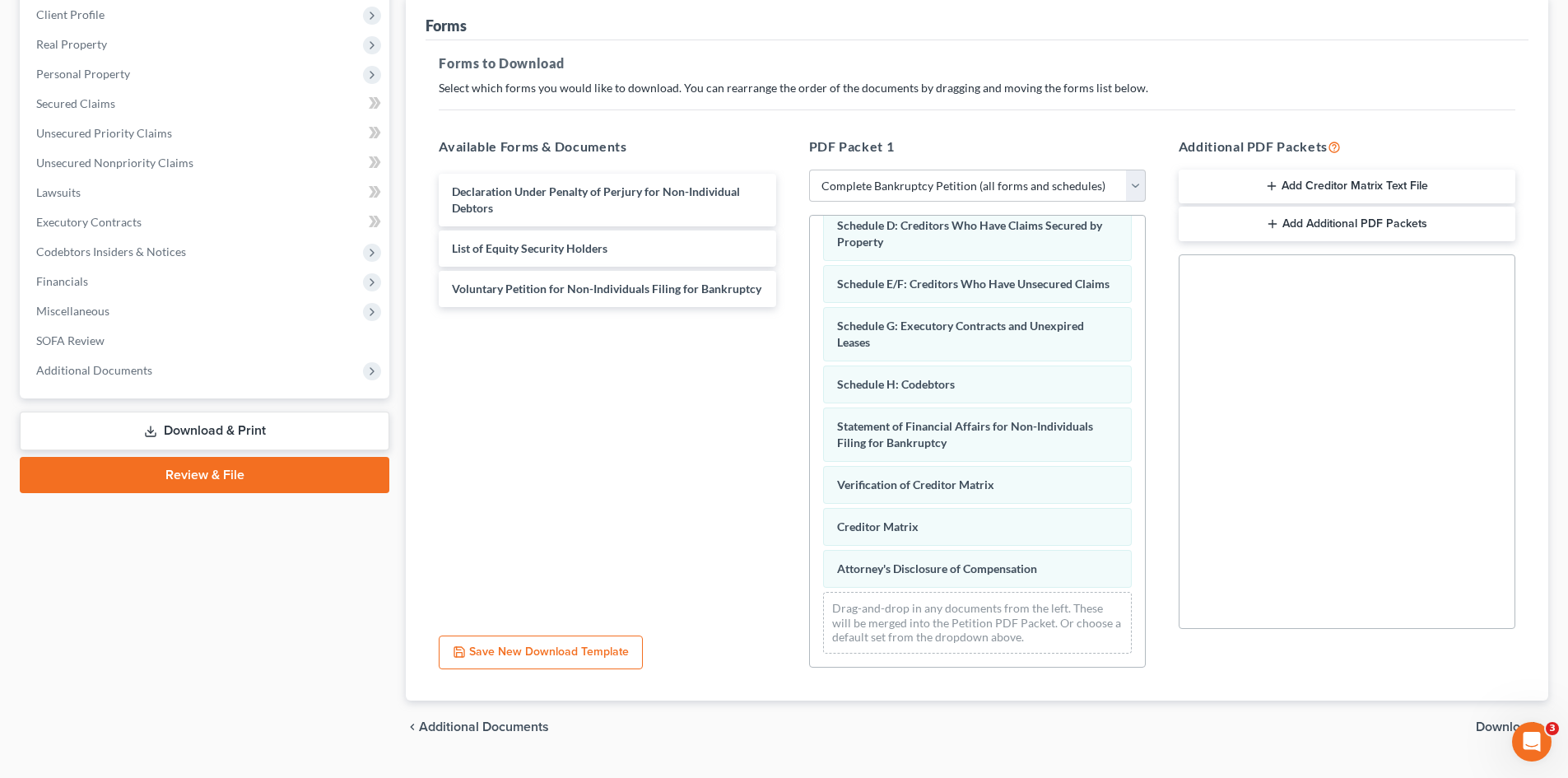
scroll to position [239, 0]
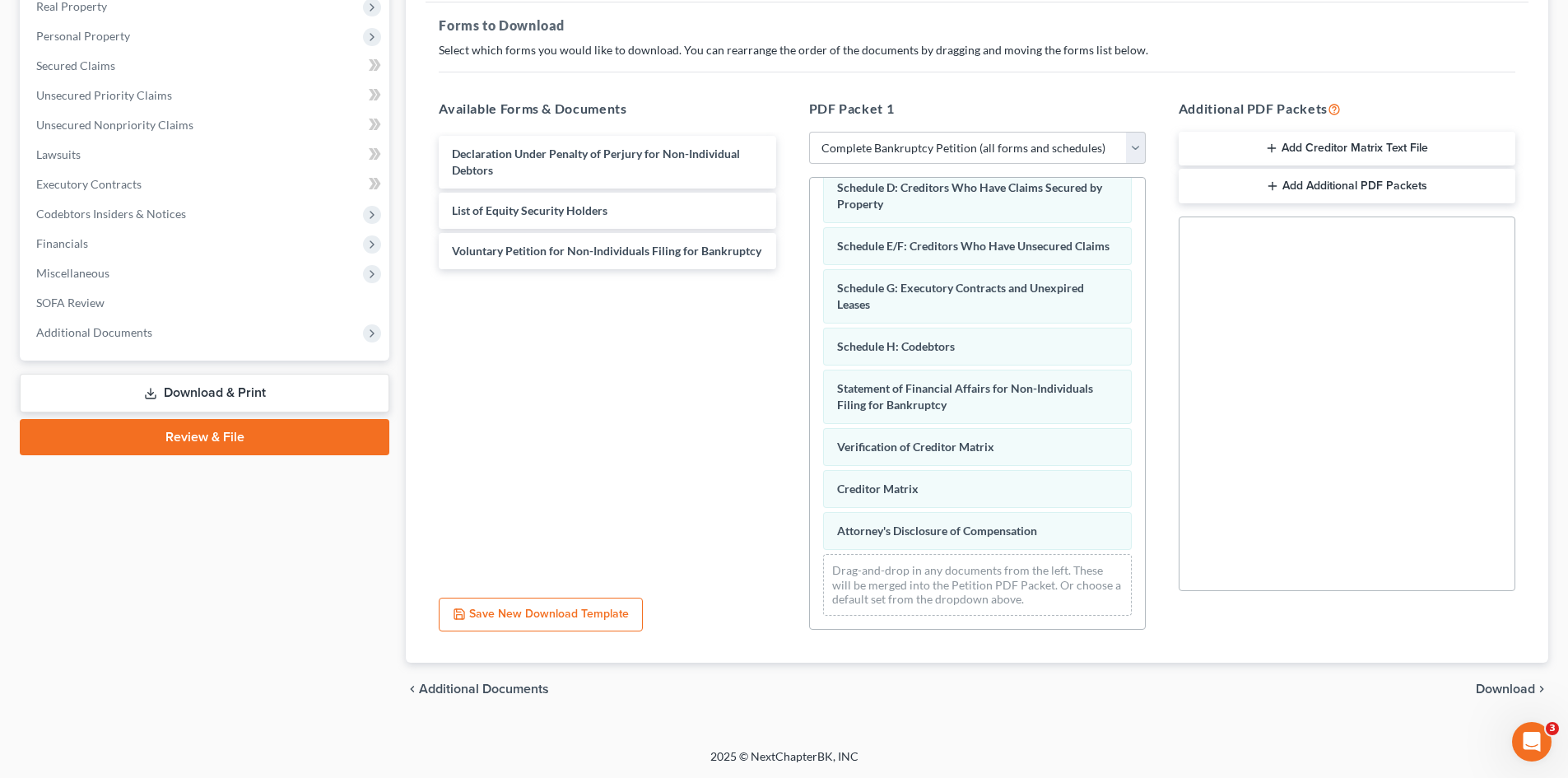
click at [1324, 661] on span "Download" at bounding box center [1505, 690] width 59 height 13
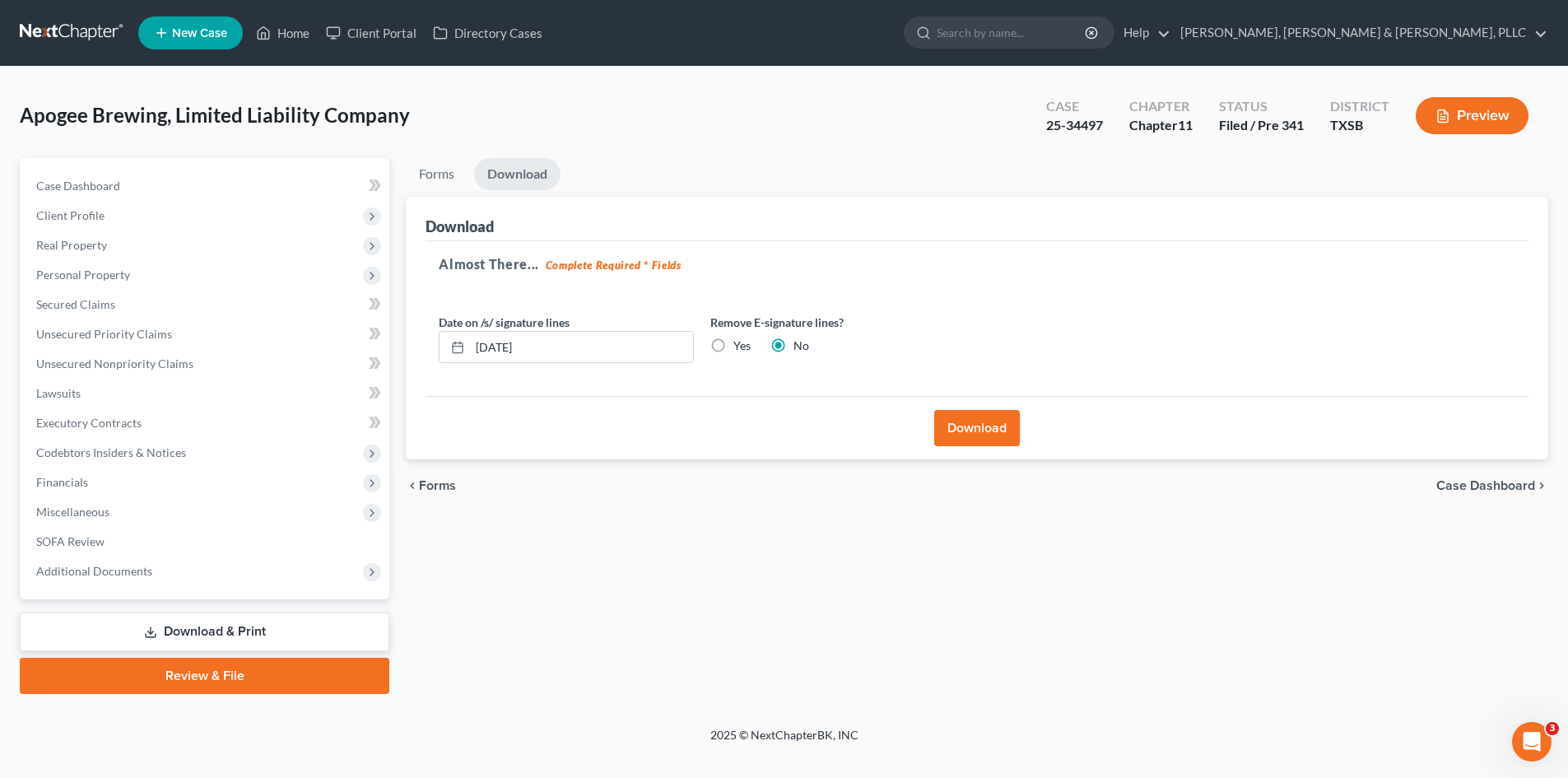
scroll to position [0, 0]
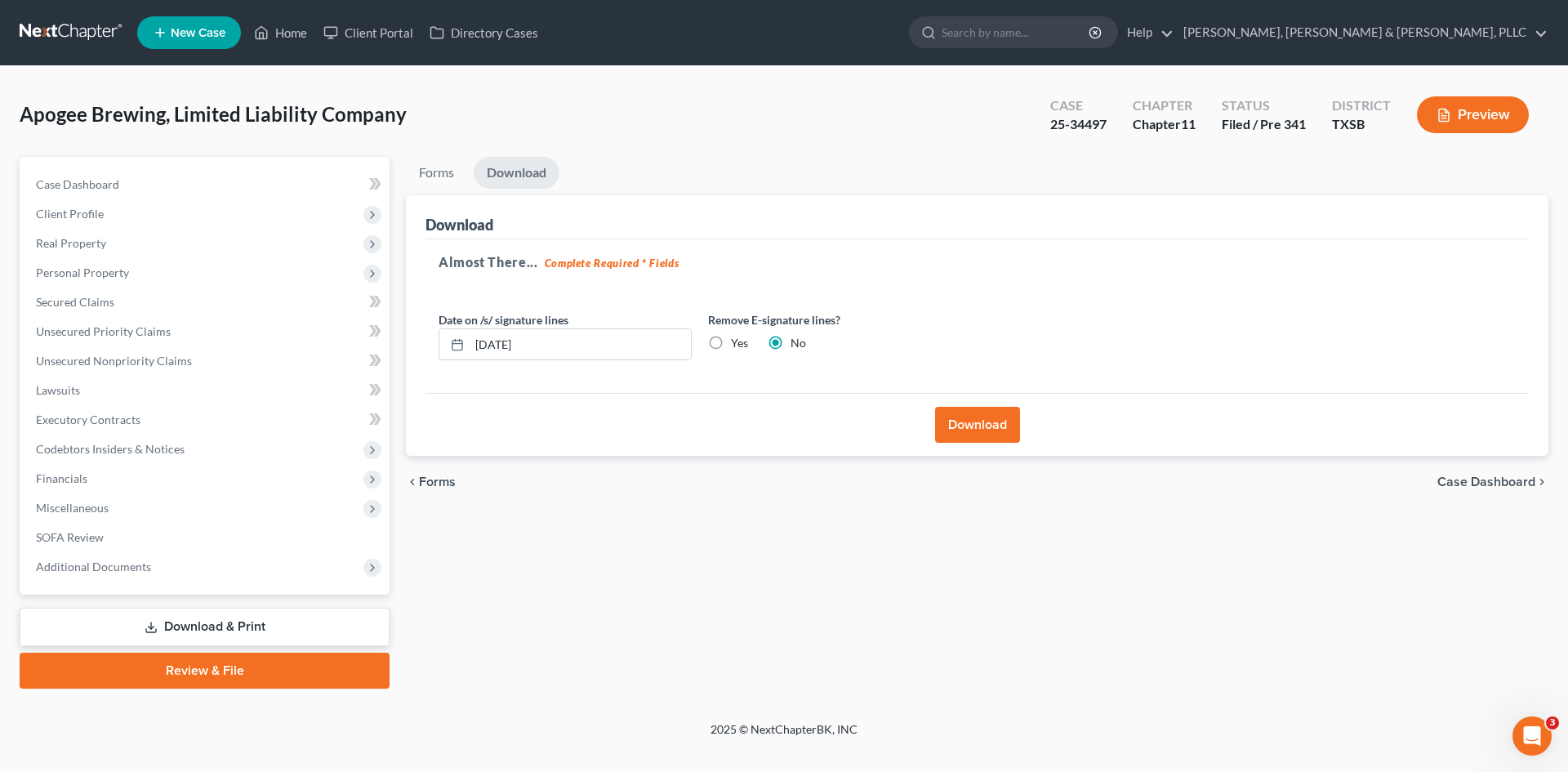
click at [950, 419] on button "Download" at bounding box center [977, 424] width 85 height 36
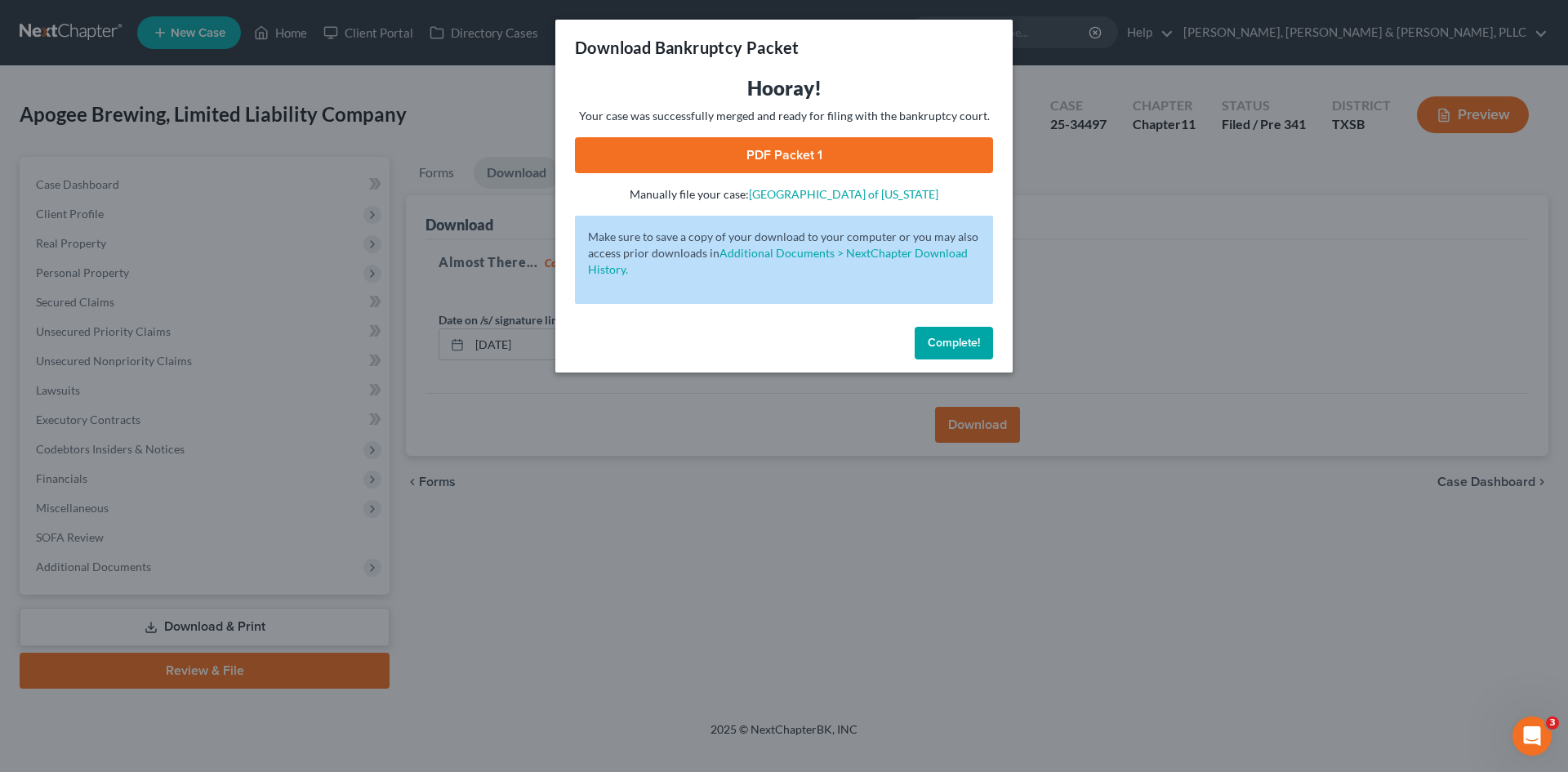
click at [796, 164] on link "PDF Packet 1" at bounding box center [783, 155] width 418 height 36
click at [920, 365] on div "Complete!" at bounding box center [784, 346] width 457 height 52
click at [927, 351] on button "Complete!" at bounding box center [954, 343] width 79 height 32
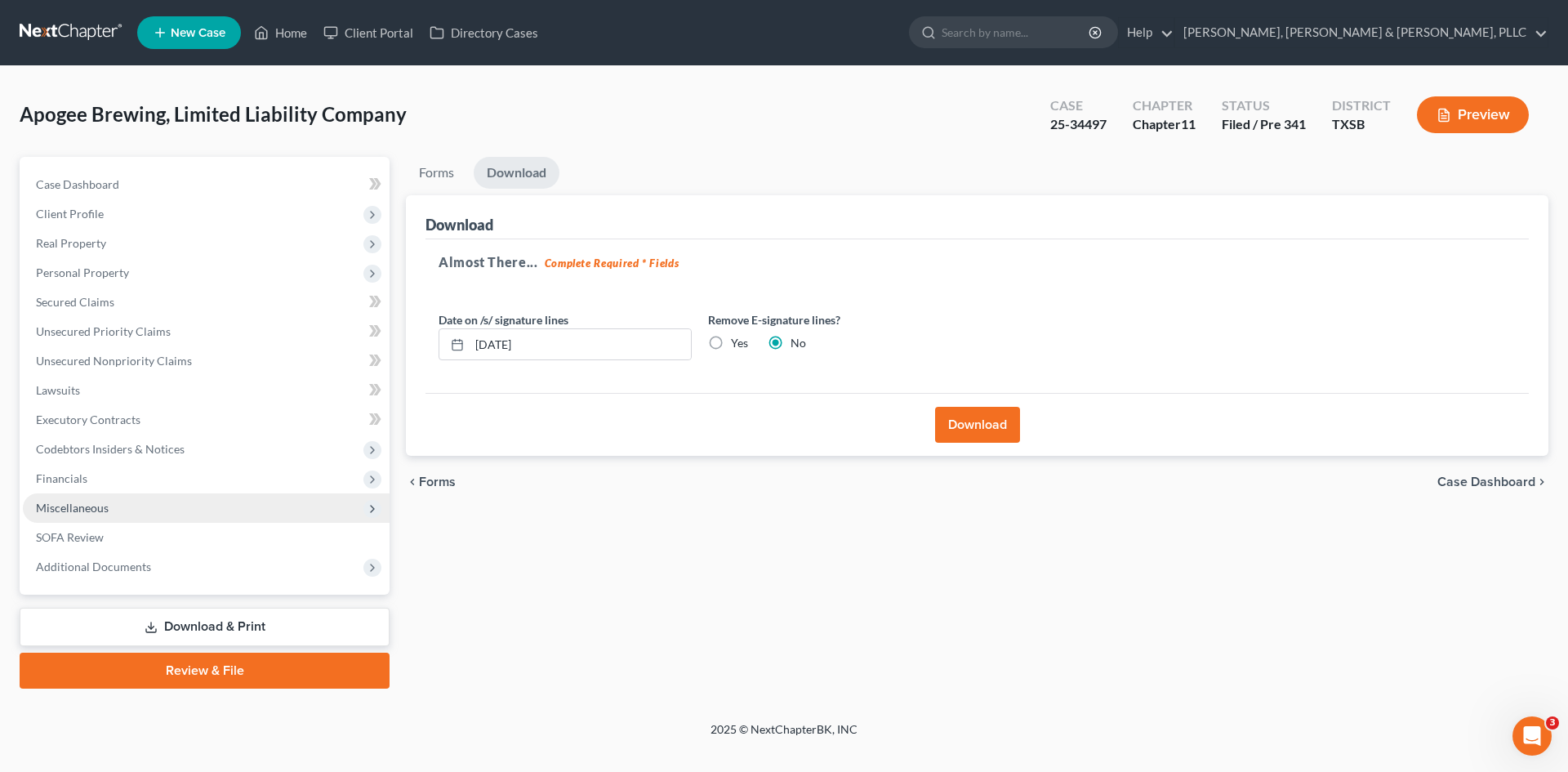
click at [204, 514] on span "Miscellaneous" at bounding box center [206, 509] width 367 height 30
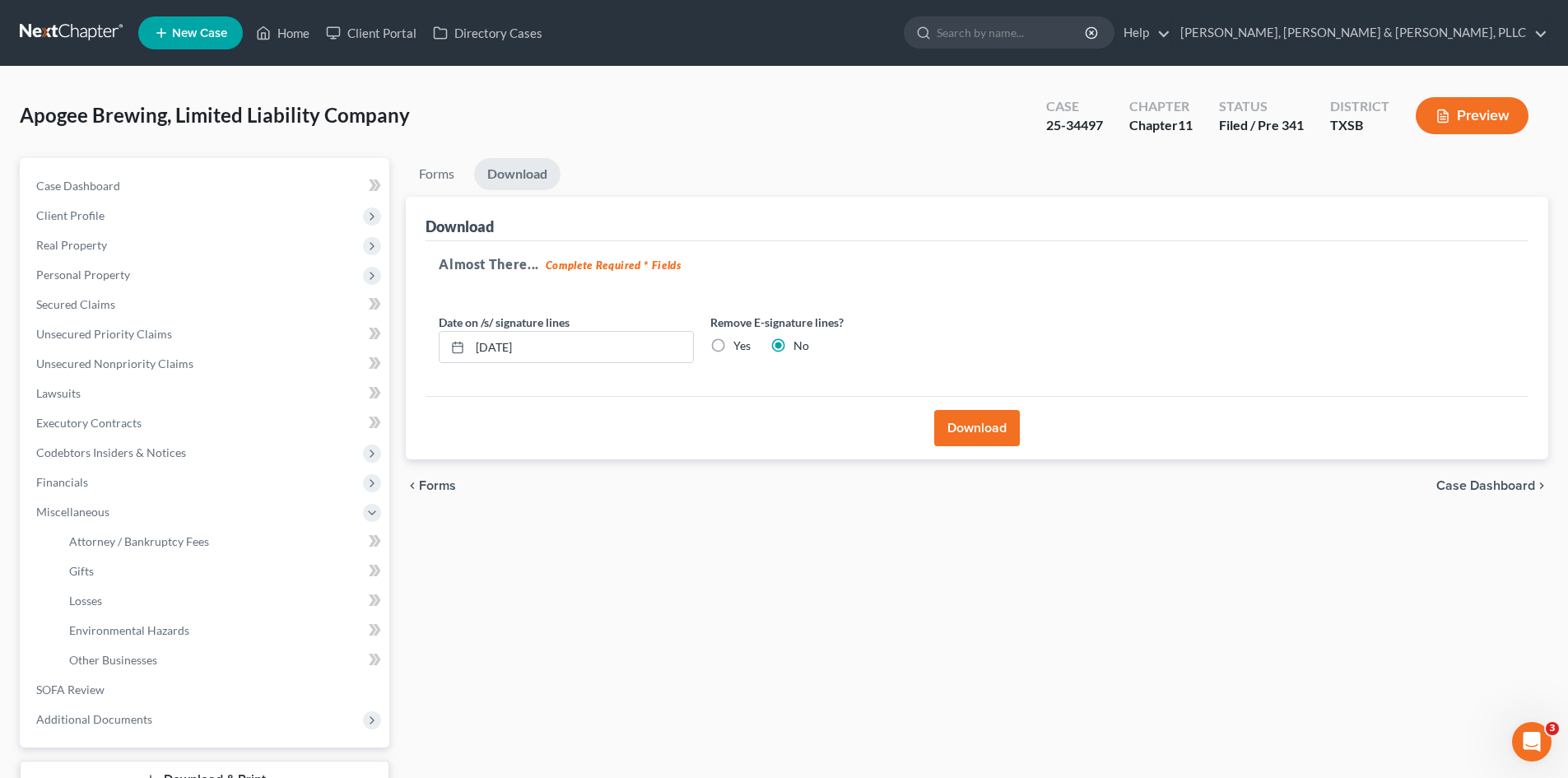
drag, startPoint x: 708, startPoint y: 553, endPoint x: 747, endPoint y: 447, distance: 112.9
click at [707, 553] on div "Forms Download Forms Forms to Download Select which forms you would like to dow…" at bounding box center [976, 500] width 1159 height 685
click at [195, 661] on link "SOFA Review" at bounding box center [206, 690] width 366 height 30
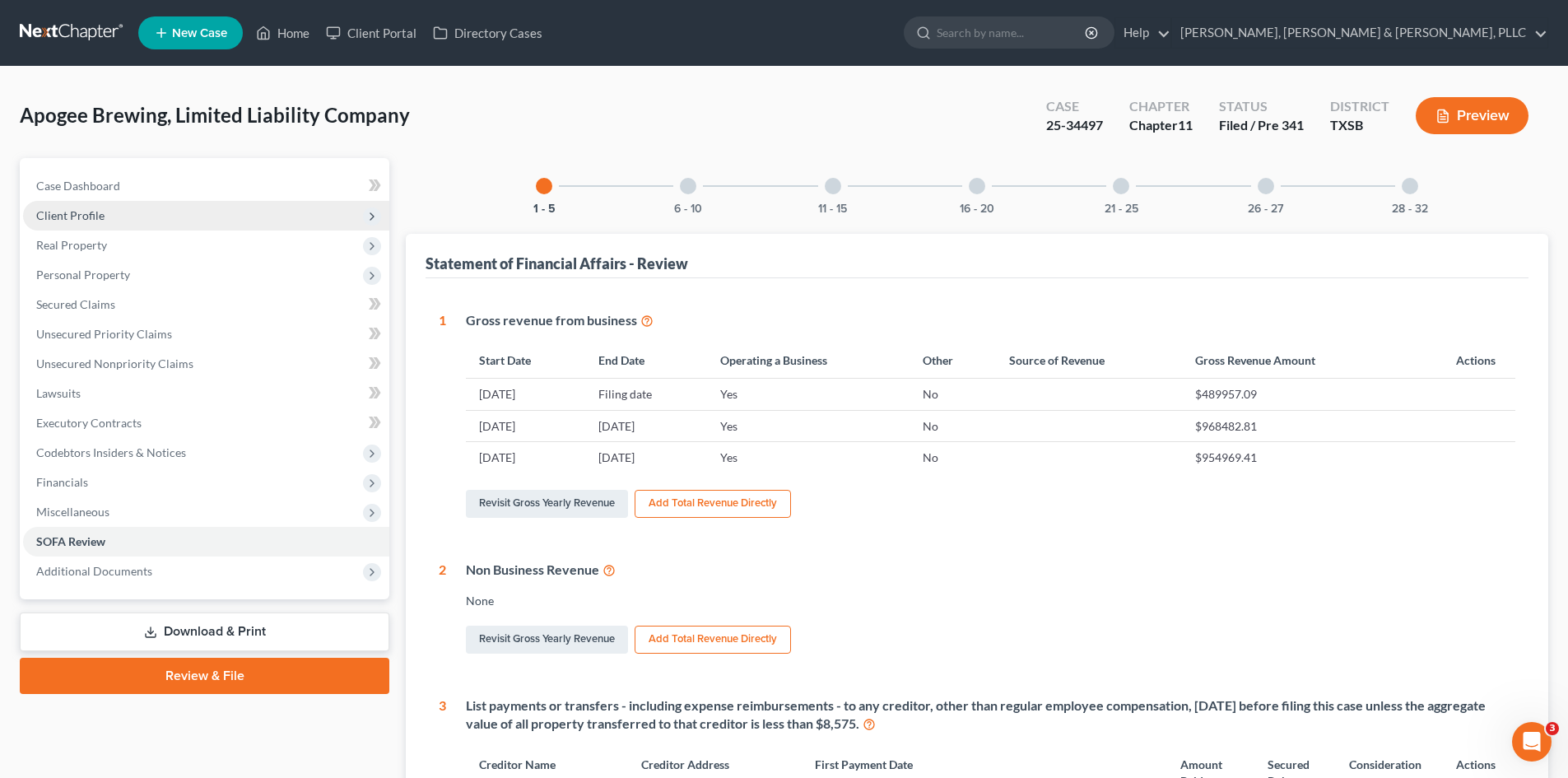
click at [97, 225] on span "Client Profile" at bounding box center [206, 216] width 366 height 30
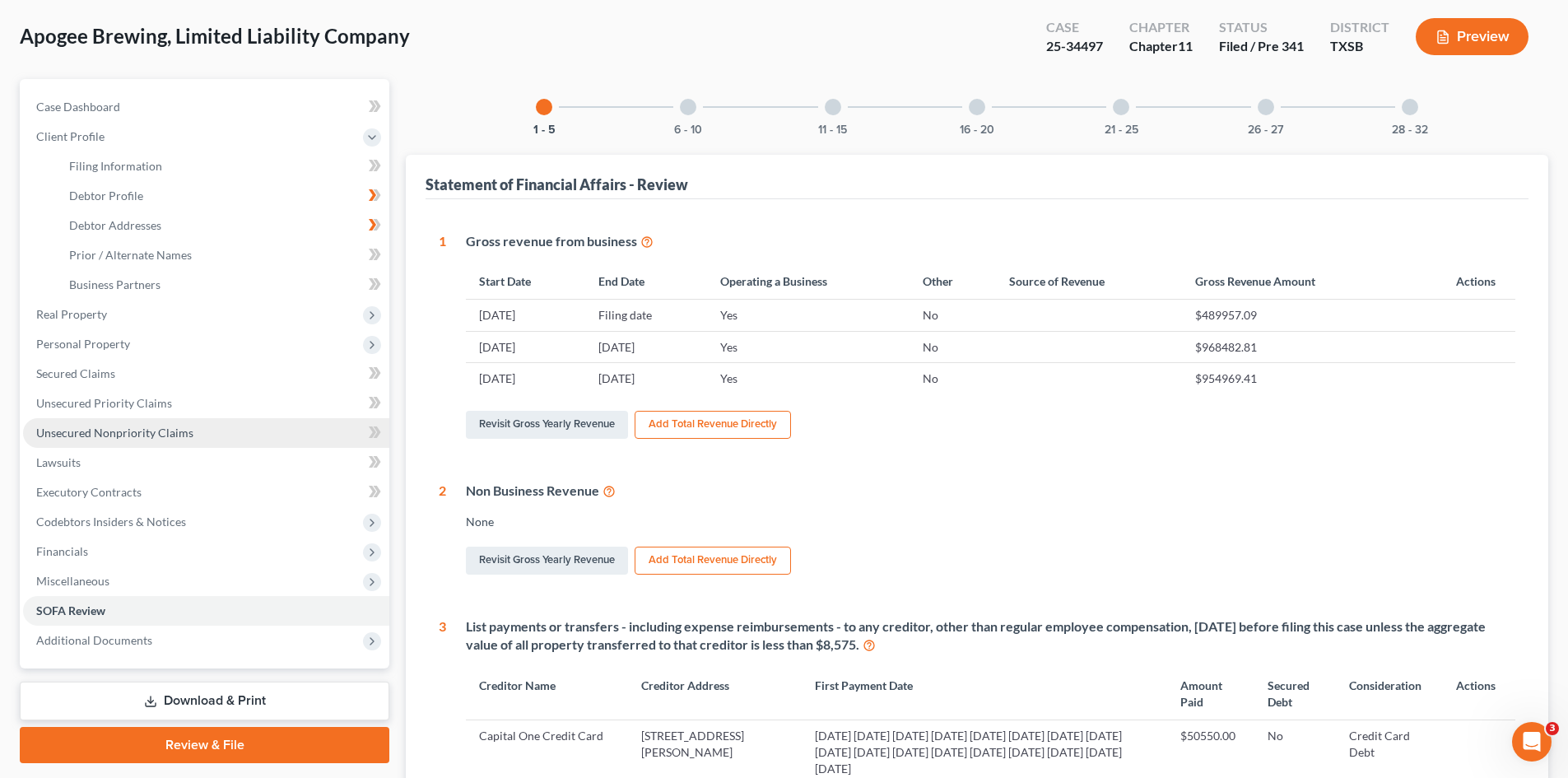
scroll to position [164, 0]
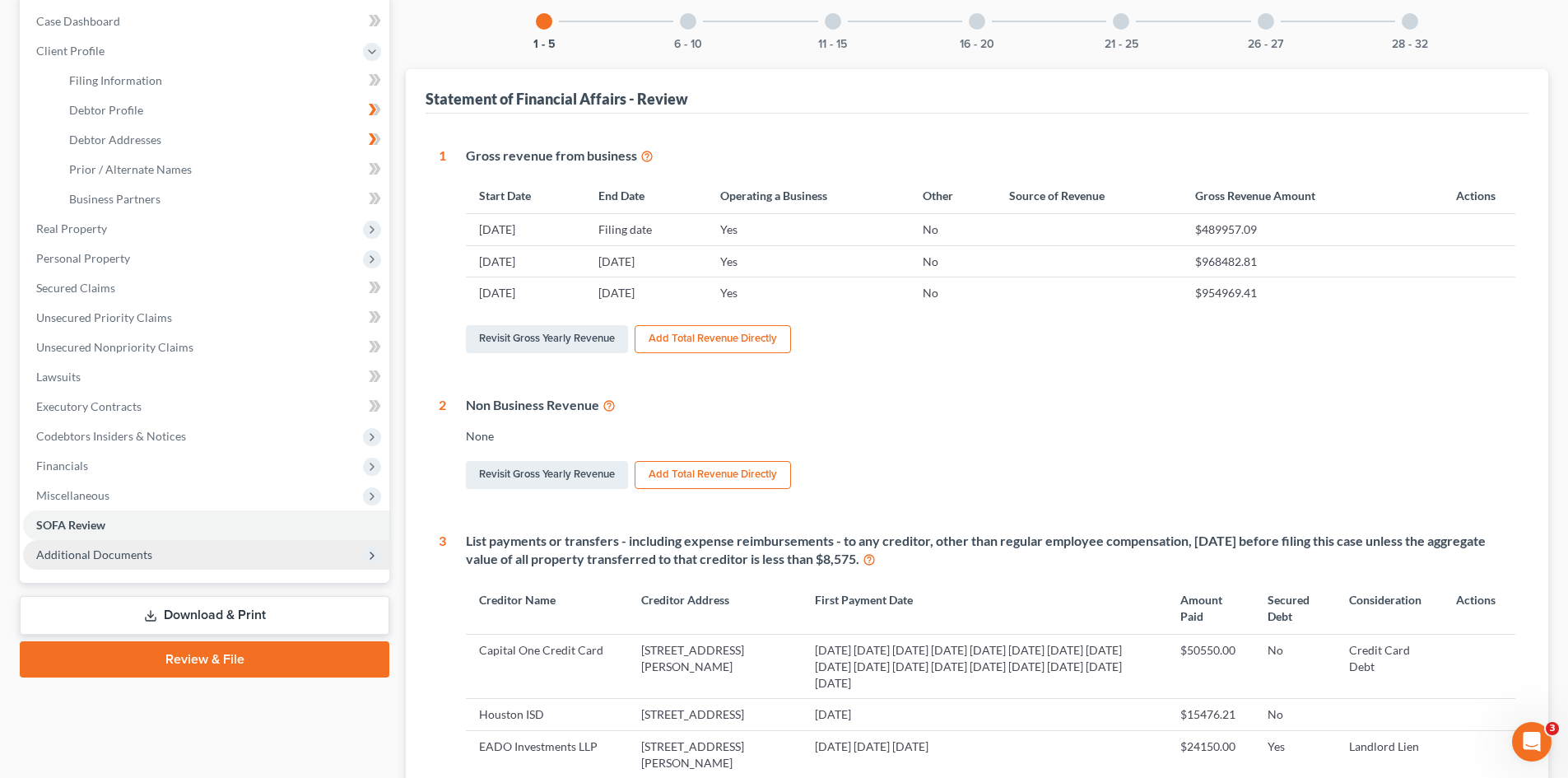
click at [53, 558] on span "Additional Documents" at bounding box center [93, 554] width 116 height 14
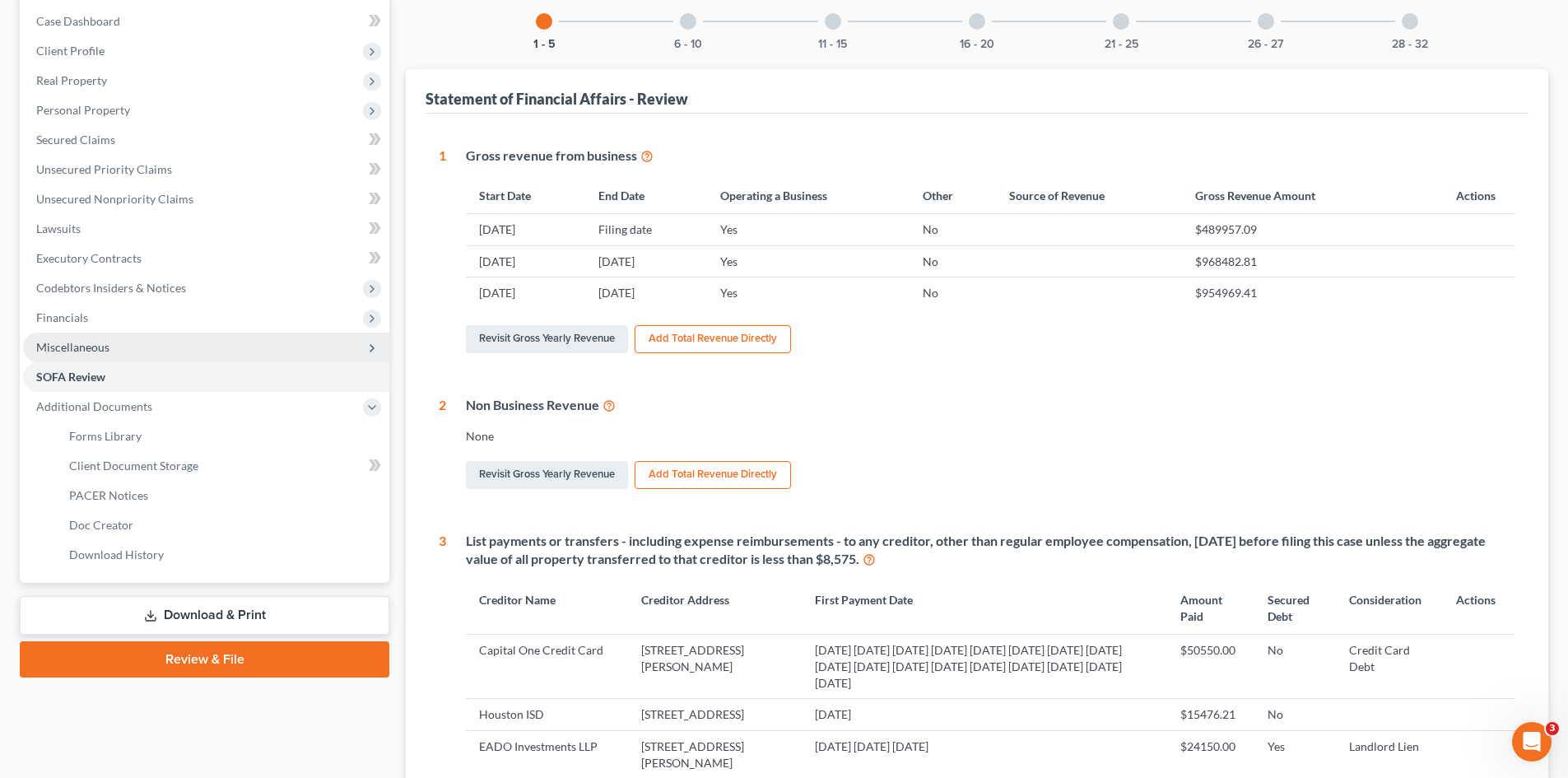
click at [108, 350] on span "Miscellaneous" at bounding box center [73, 346] width 73 height 14
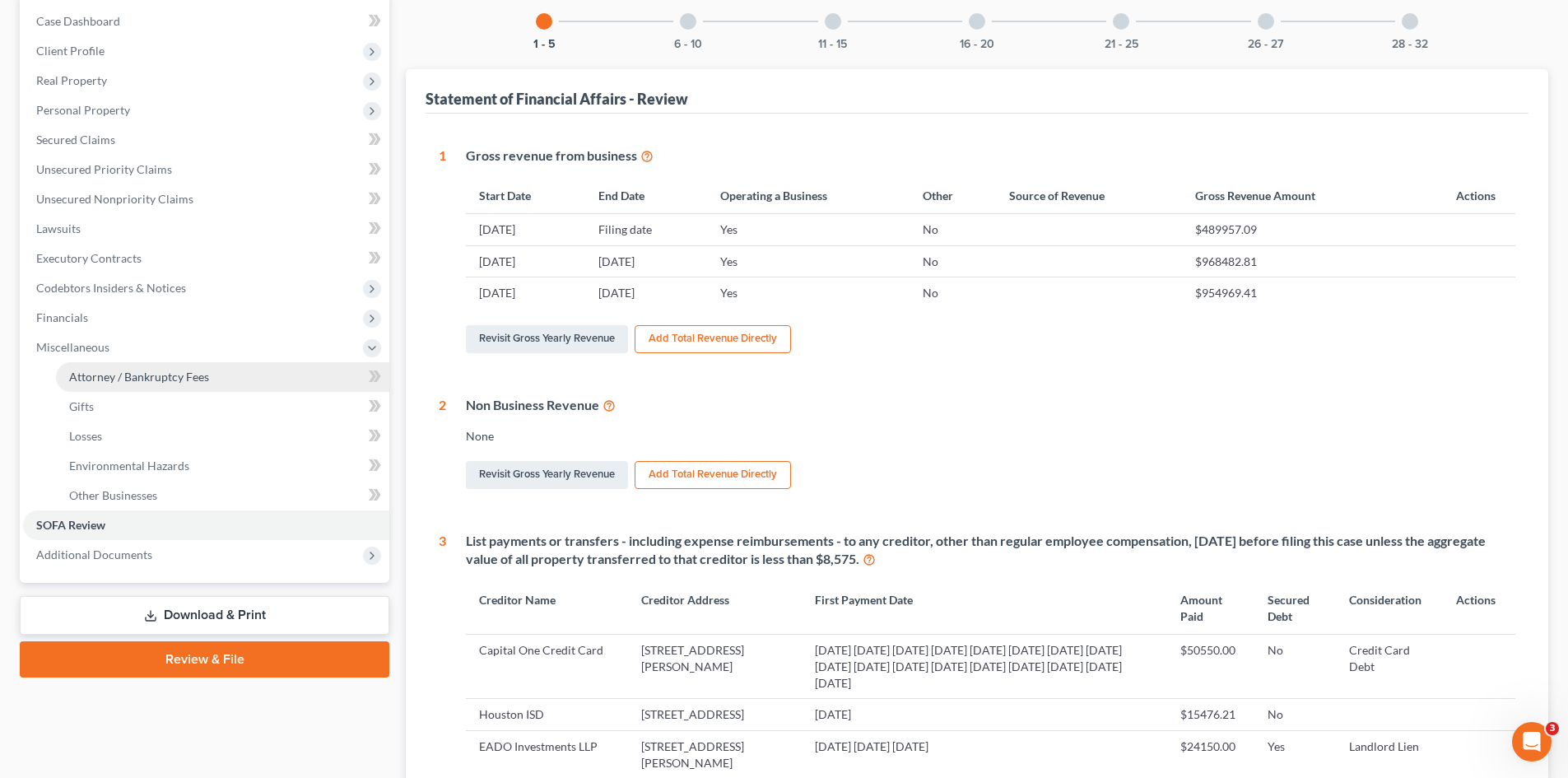
click at [129, 386] on link "Attorney / Bankruptcy Fees" at bounding box center [222, 377] width 333 height 30
select select "0"
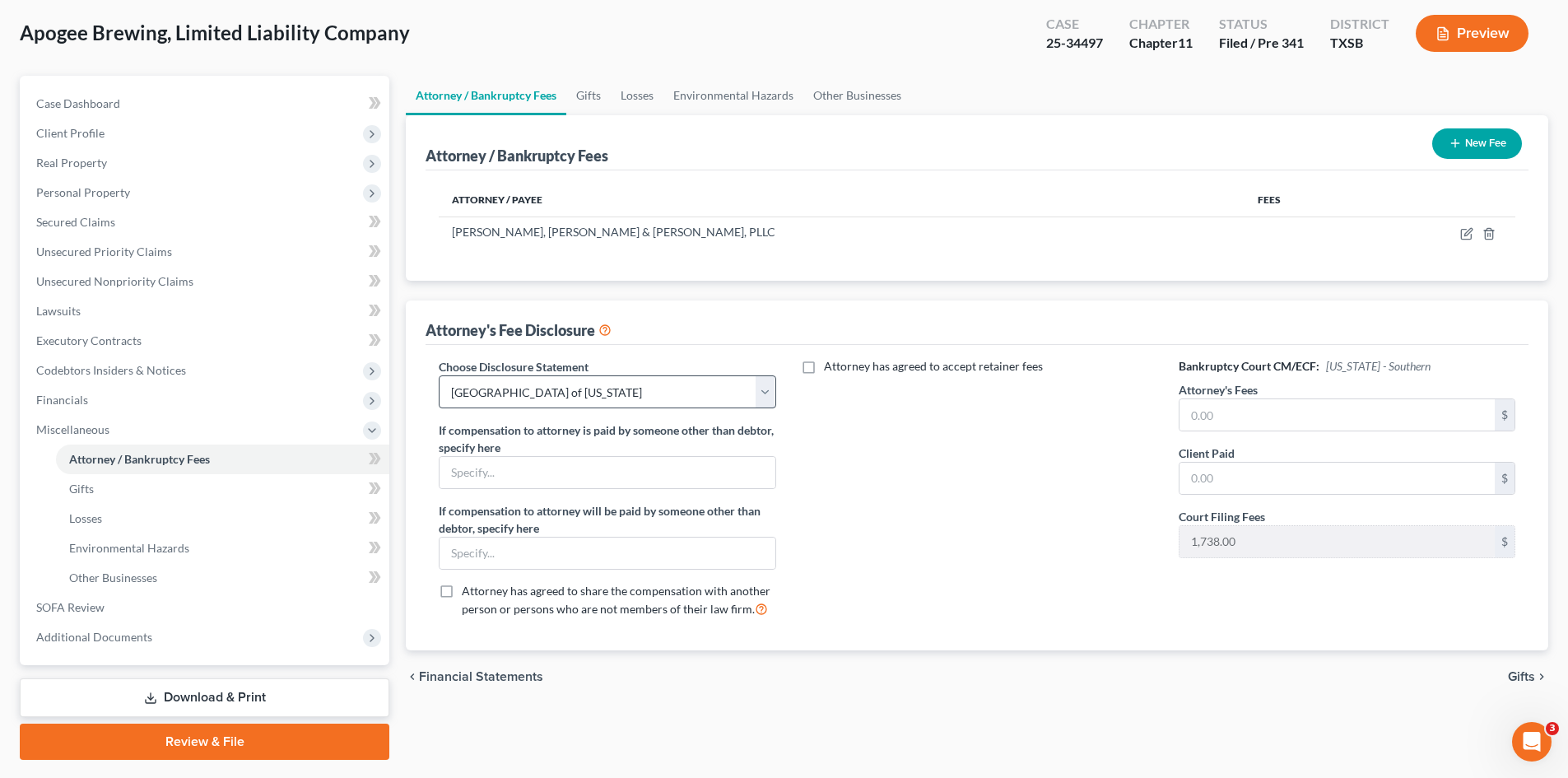
scroll to position [127, 0]
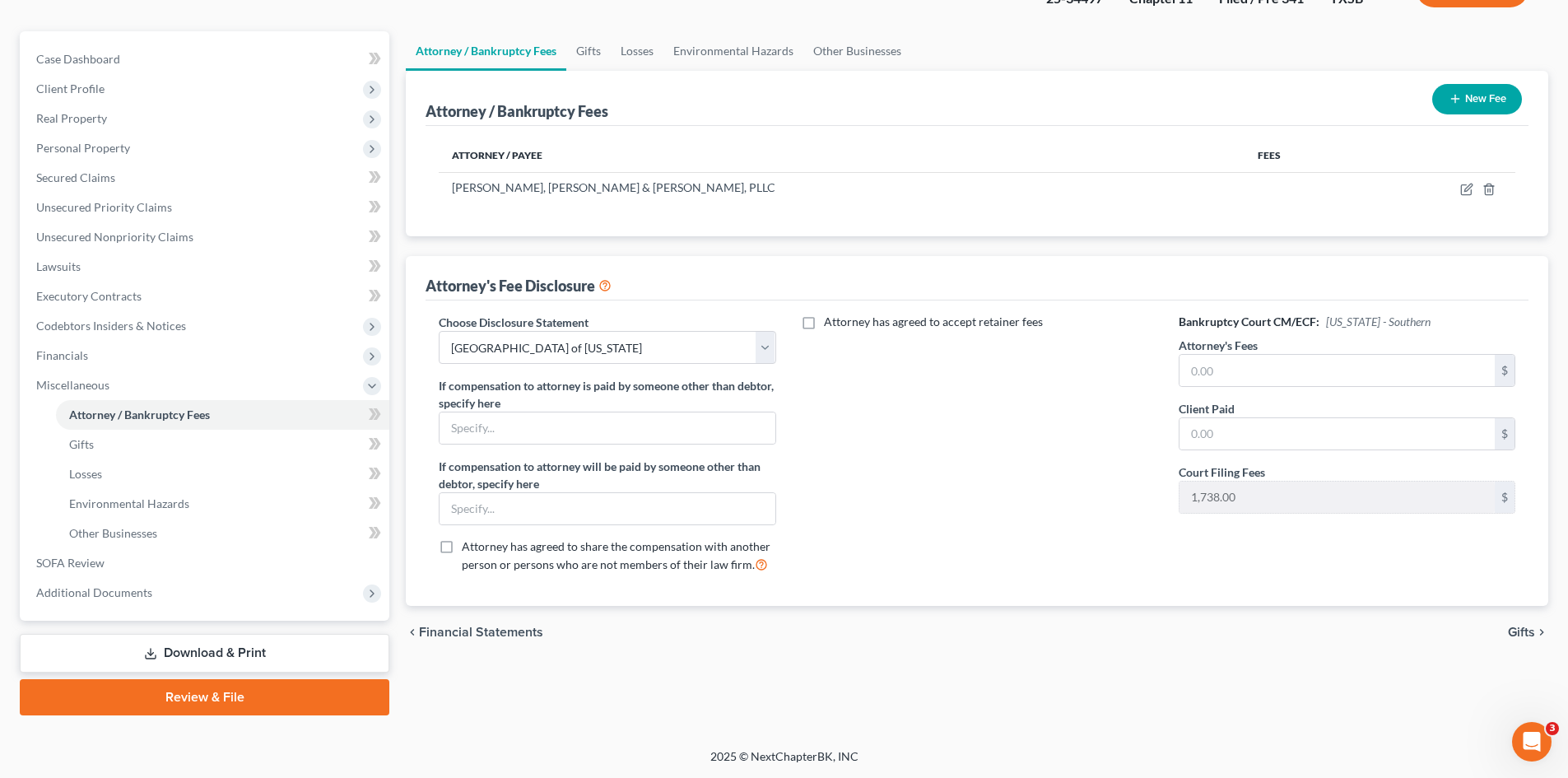
click at [1324, 107] on button "New Fee" at bounding box center [1477, 99] width 90 height 30
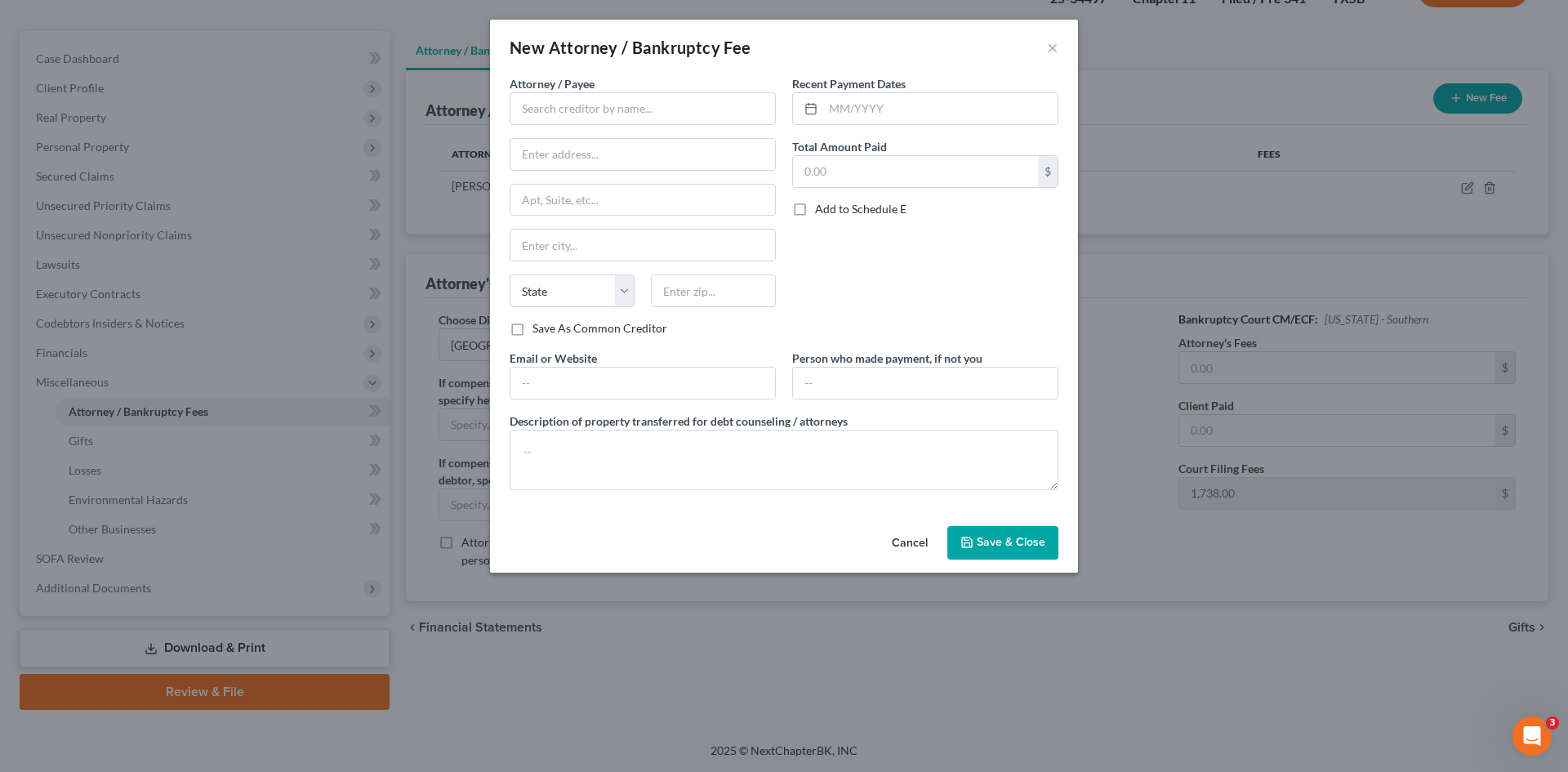
click at [1046, 50] on div "New Attorney / Bankruptcy Fee ×" at bounding box center [784, 47] width 588 height 55
click at [1045, 46] on div "New Attorney / Bankruptcy Fee ×" at bounding box center [784, 47] width 588 height 55
click at [1049, 46] on button "×" at bounding box center [1053, 47] width 12 height 20
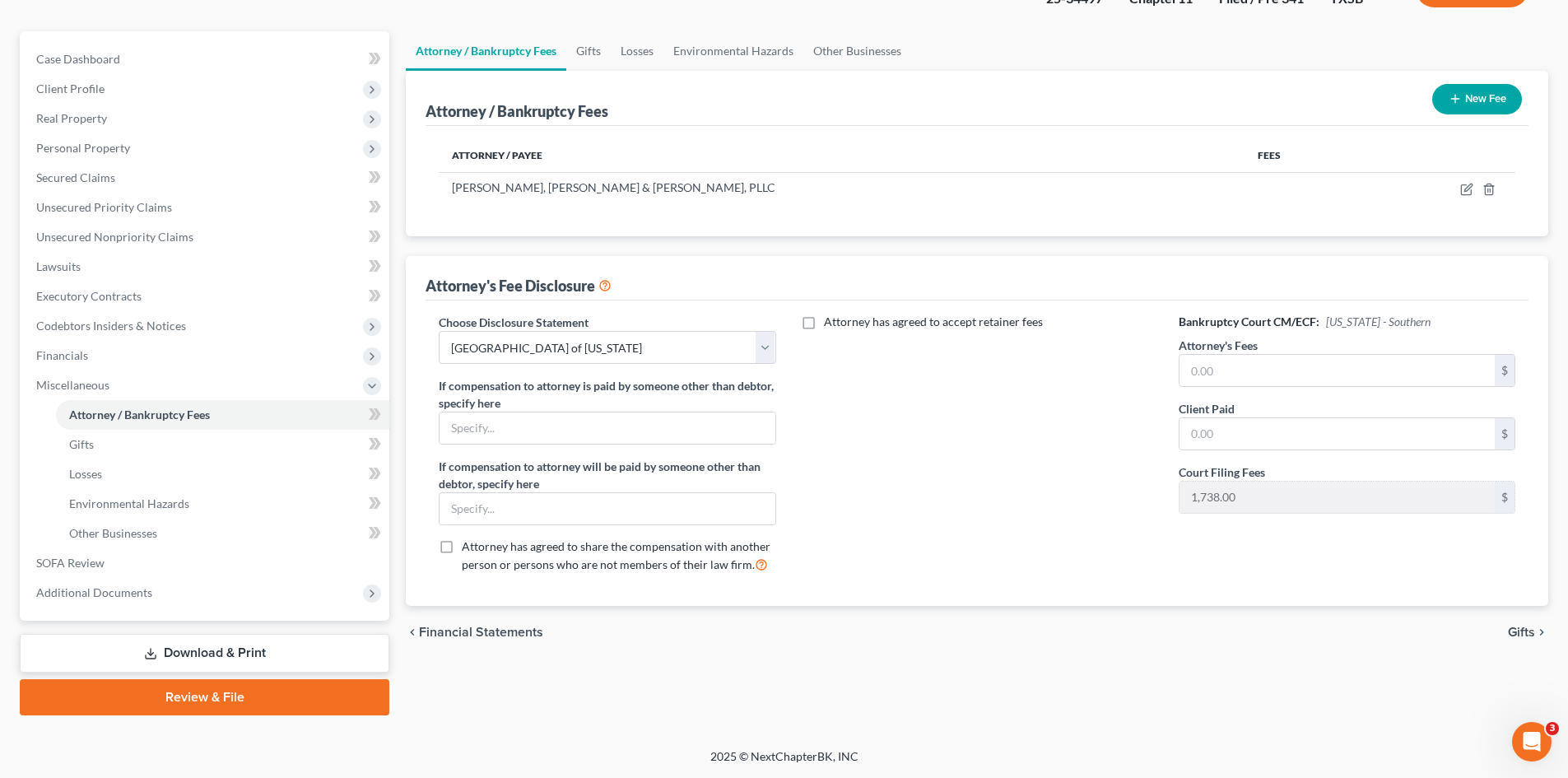
click at [561, 551] on span "Attorney has agreed to share the compensation with another person or persons wh…" at bounding box center [616, 555] width 309 height 32
click at [479, 549] on input "Attorney has agreed to share the compensation with another person or persons wh…" at bounding box center [473, 543] width 11 height 11
checkbox input "true"
click at [337, 661] on link "Download & Print" at bounding box center [204, 654] width 370 height 38
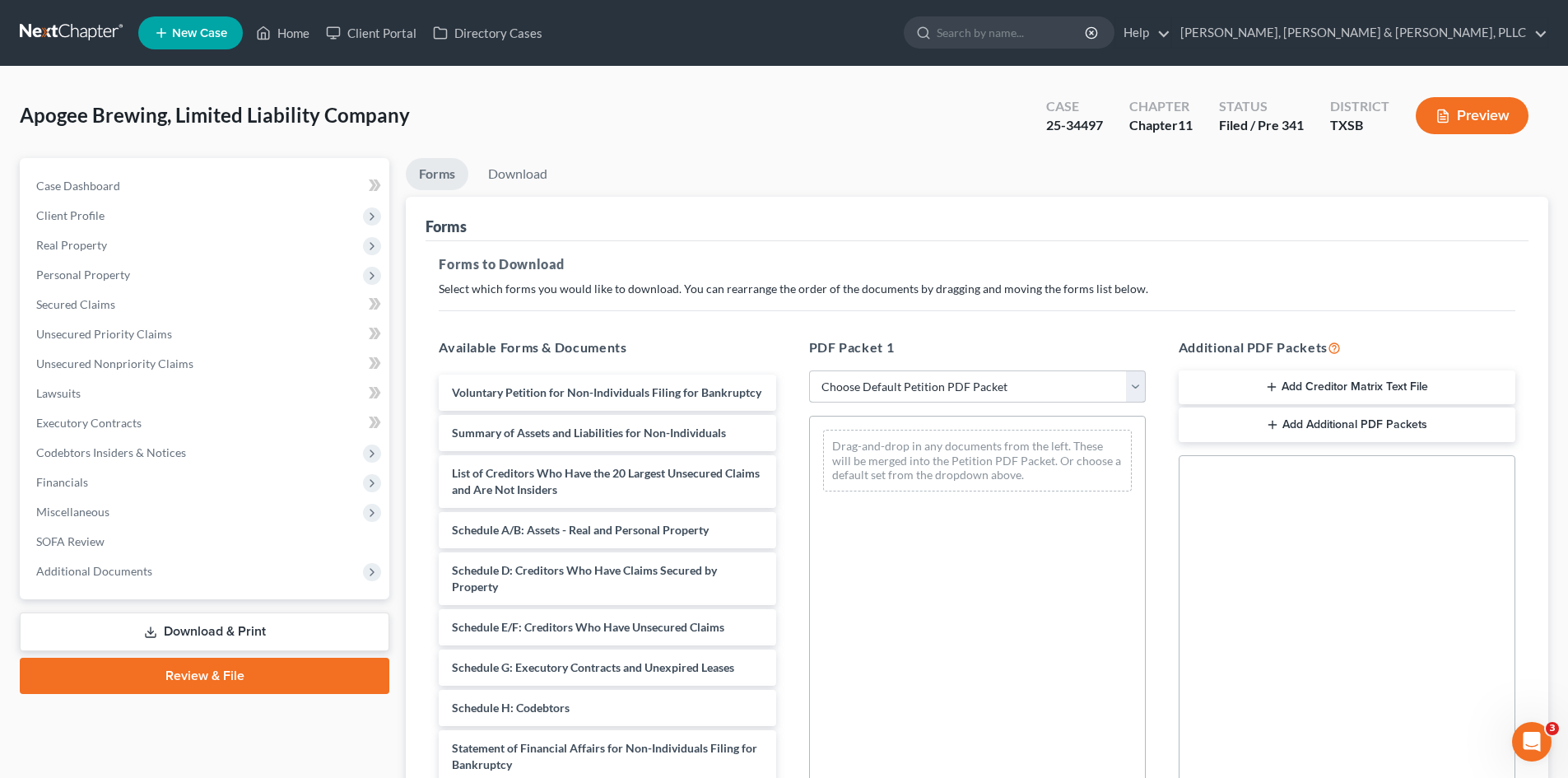
click at [852, 393] on select "Choose Default Petition PDF Packet Complete Bankruptcy Petition (all forms and …" at bounding box center [977, 386] width 336 height 33
select select "0"
click at [809, 371] on select "Choose Default Petition PDF Packet Complete Bankruptcy Petition (all forms and …" at bounding box center [977, 386] width 336 height 33
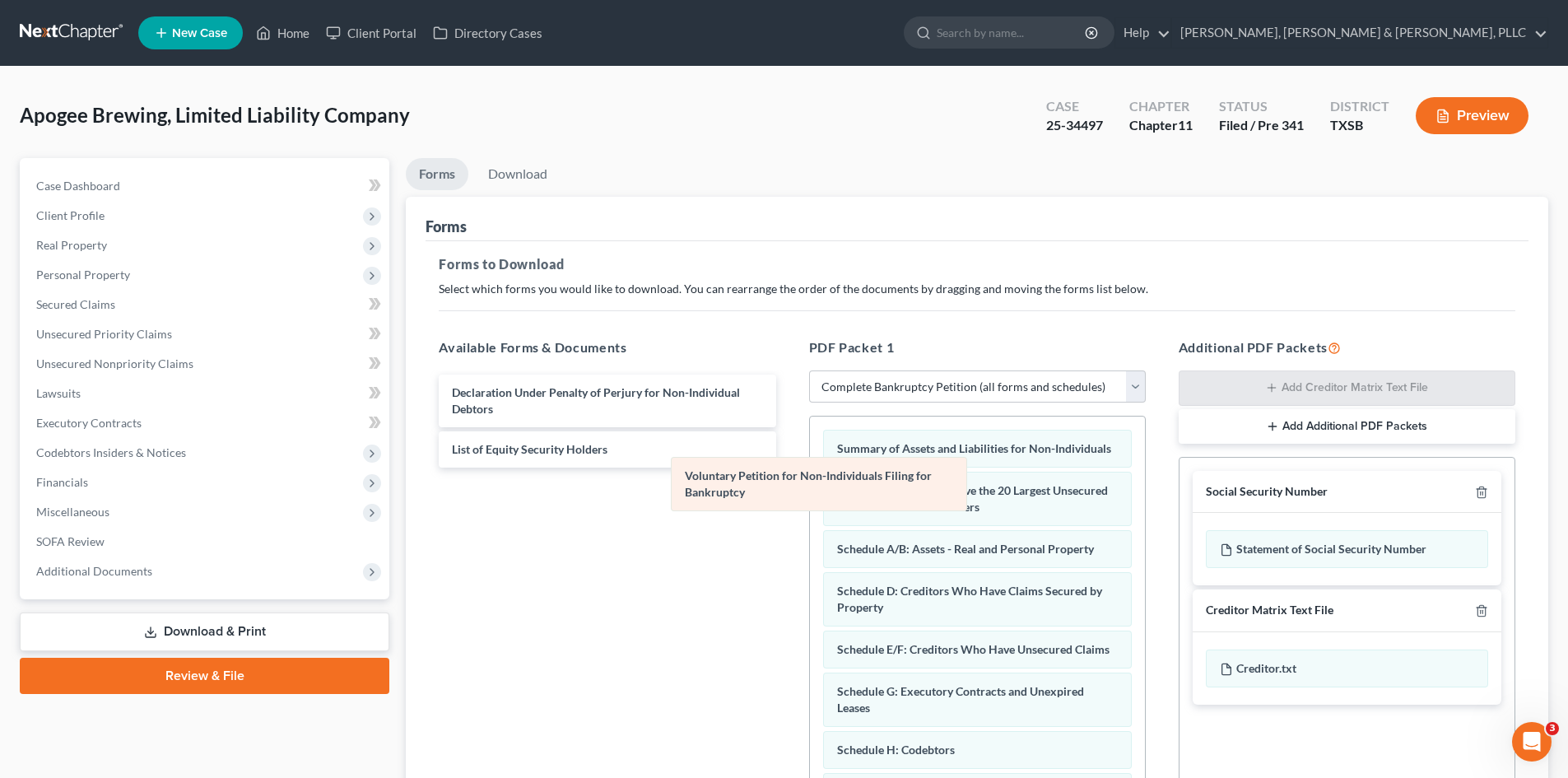
drag, startPoint x: 887, startPoint y: 462, endPoint x: 710, endPoint y: 491, distance: 179.4
click at [810, 512] on div "Voluntary Petition for Non-Individuals Filing for Bankruptcy Voluntary Petition…" at bounding box center [977, 725] width 335 height 616
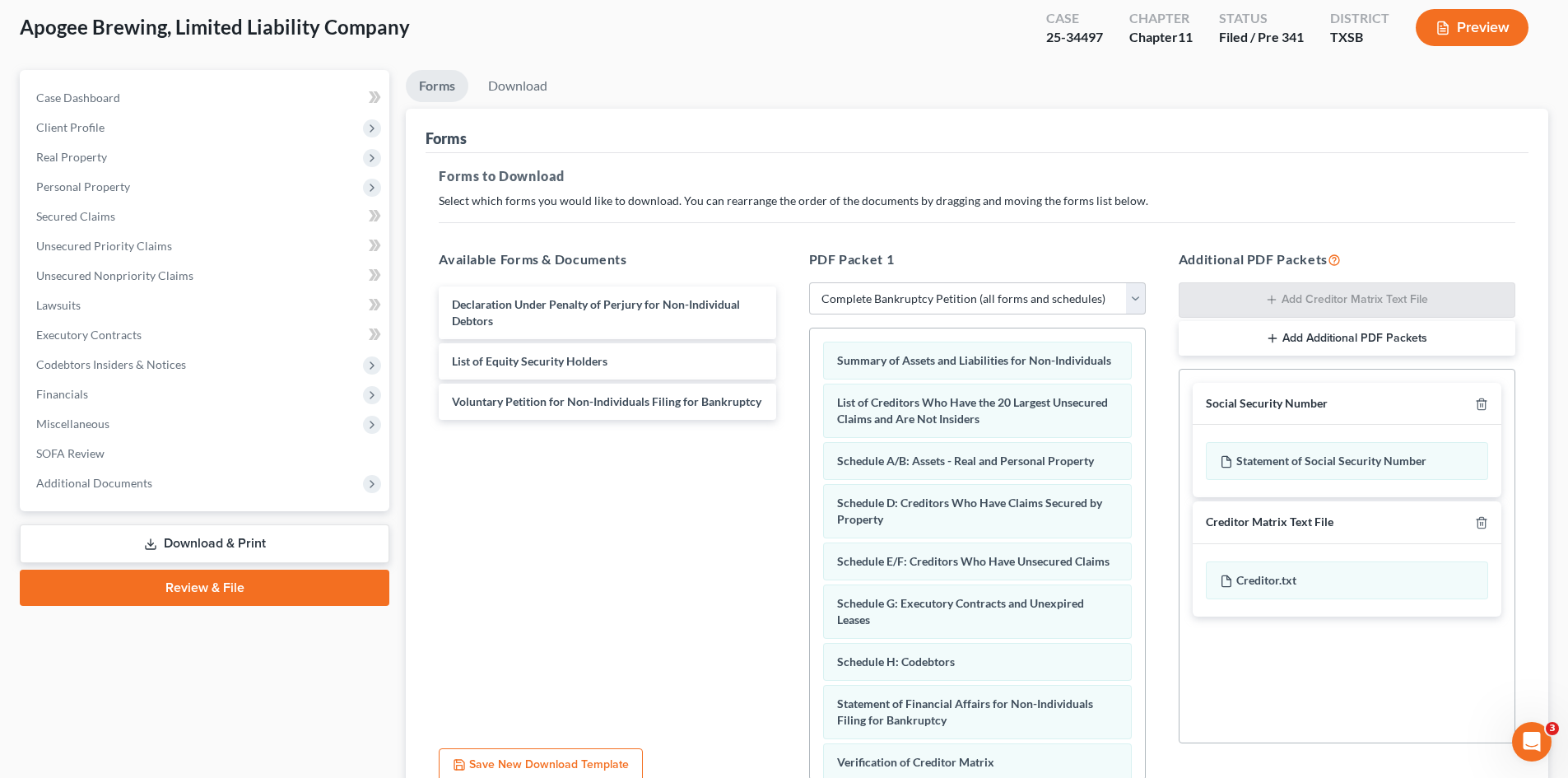
scroll to position [239, 0]
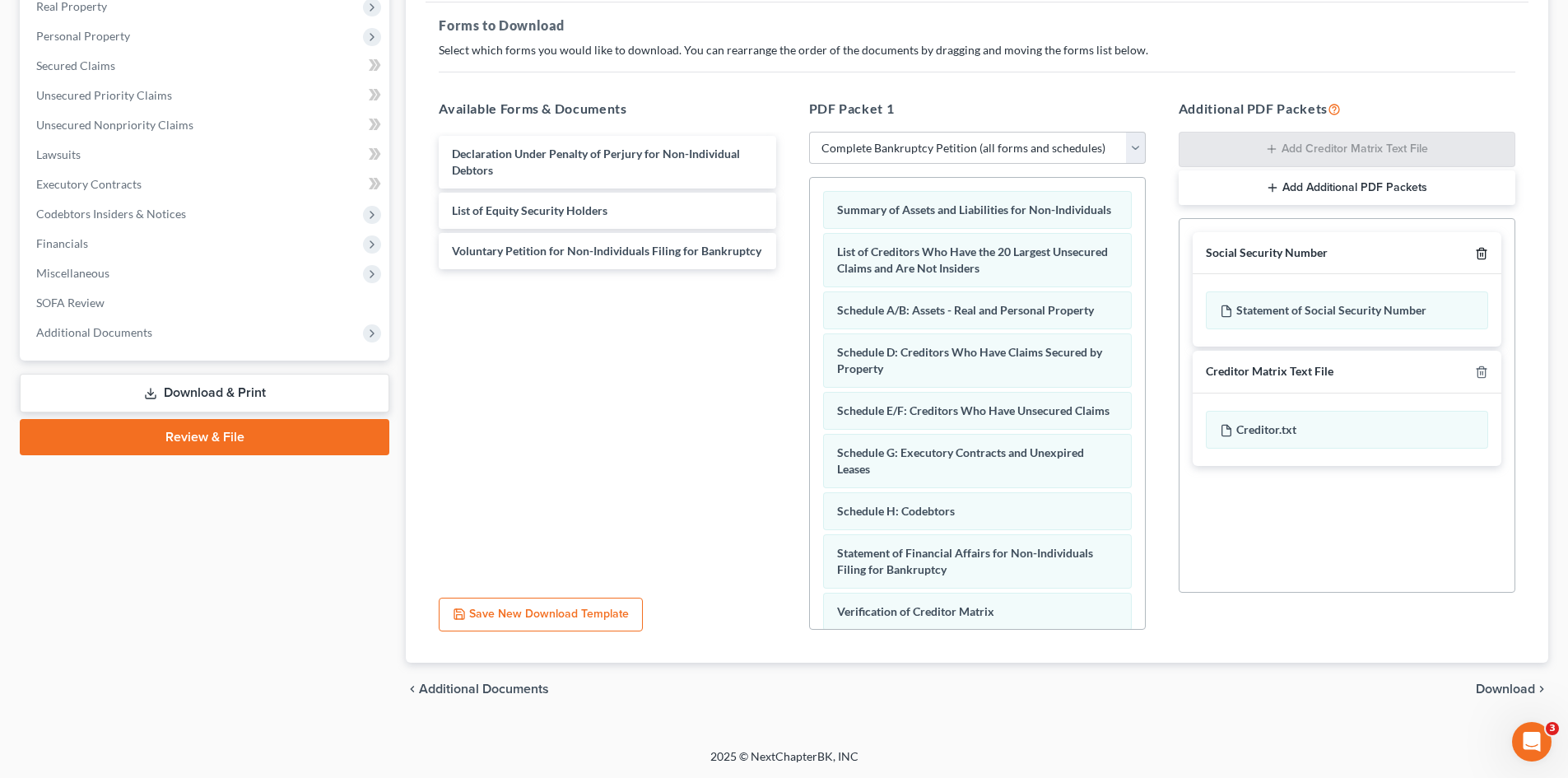
click at [1324, 256] on icon "button" at bounding box center [1481, 253] width 8 height 11
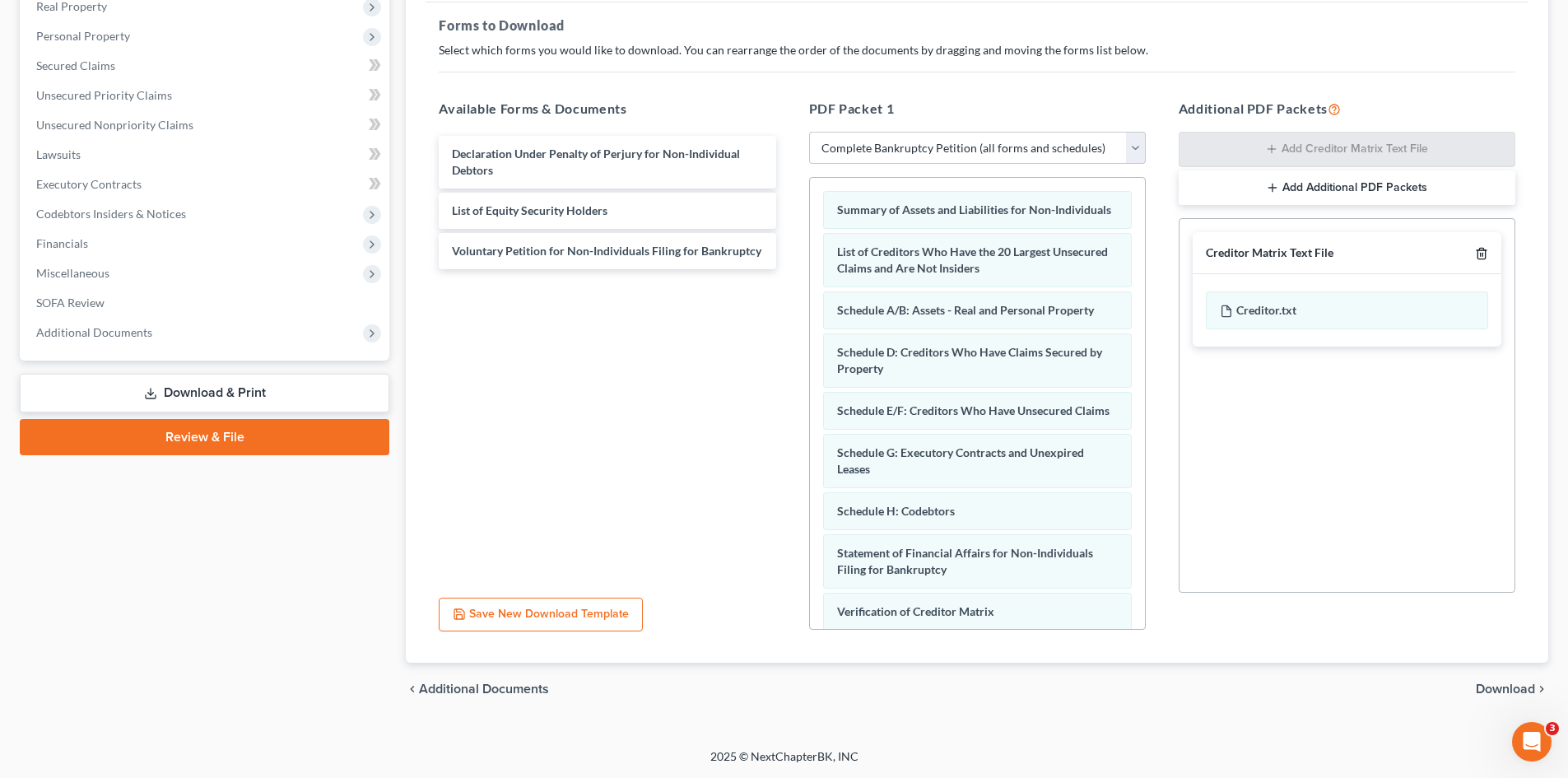
drag, startPoint x: 1479, startPoint y: 256, endPoint x: 1478, endPoint y: 285, distance: 29.0
click at [1324, 257] on icon "button" at bounding box center [1481, 253] width 8 height 11
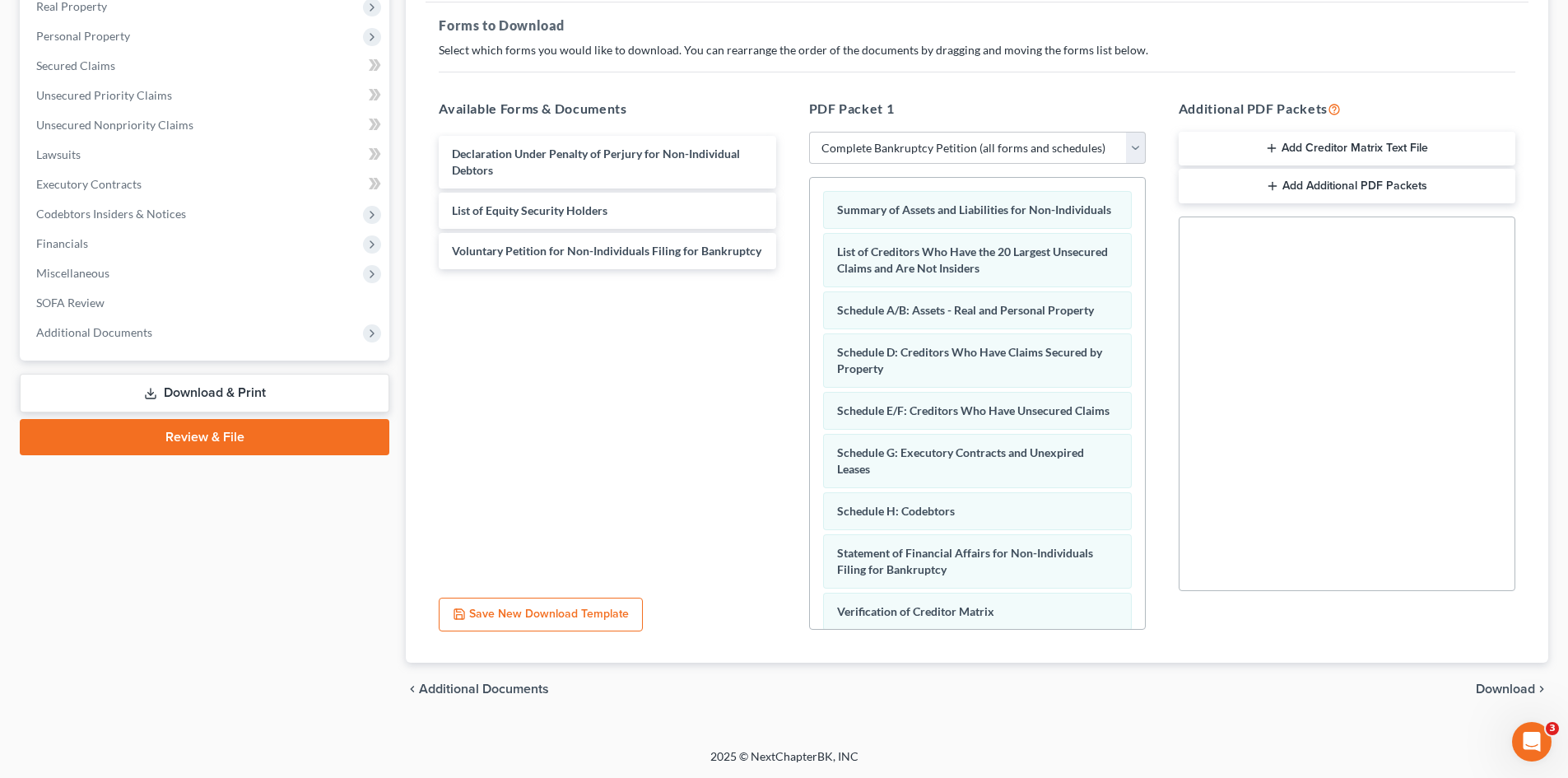
click at [1324, 661] on span "Download" at bounding box center [1505, 690] width 59 height 13
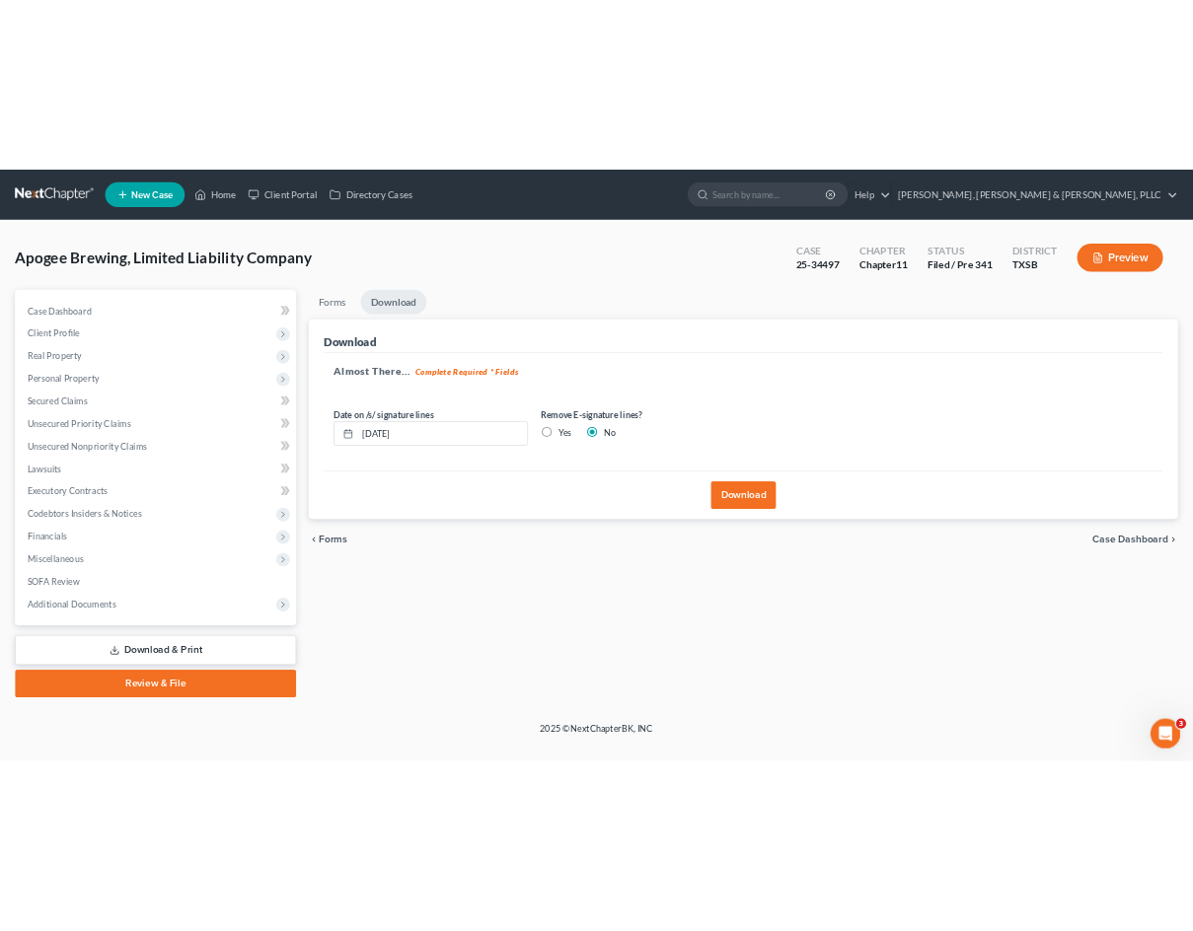
scroll to position [0, 0]
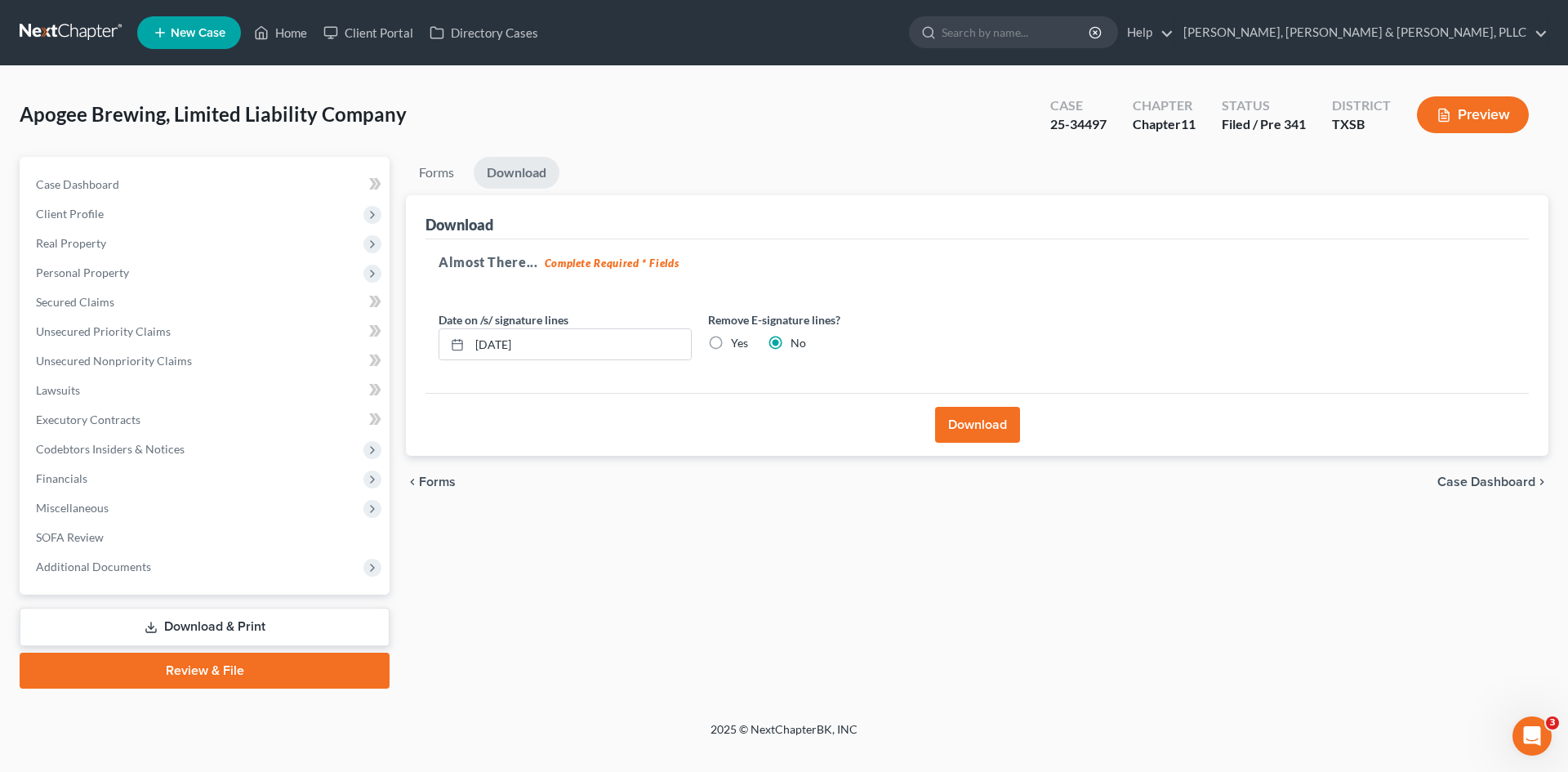
click at [957, 432] on button "Download" at bounding box center [977, 424] width 85 height 36
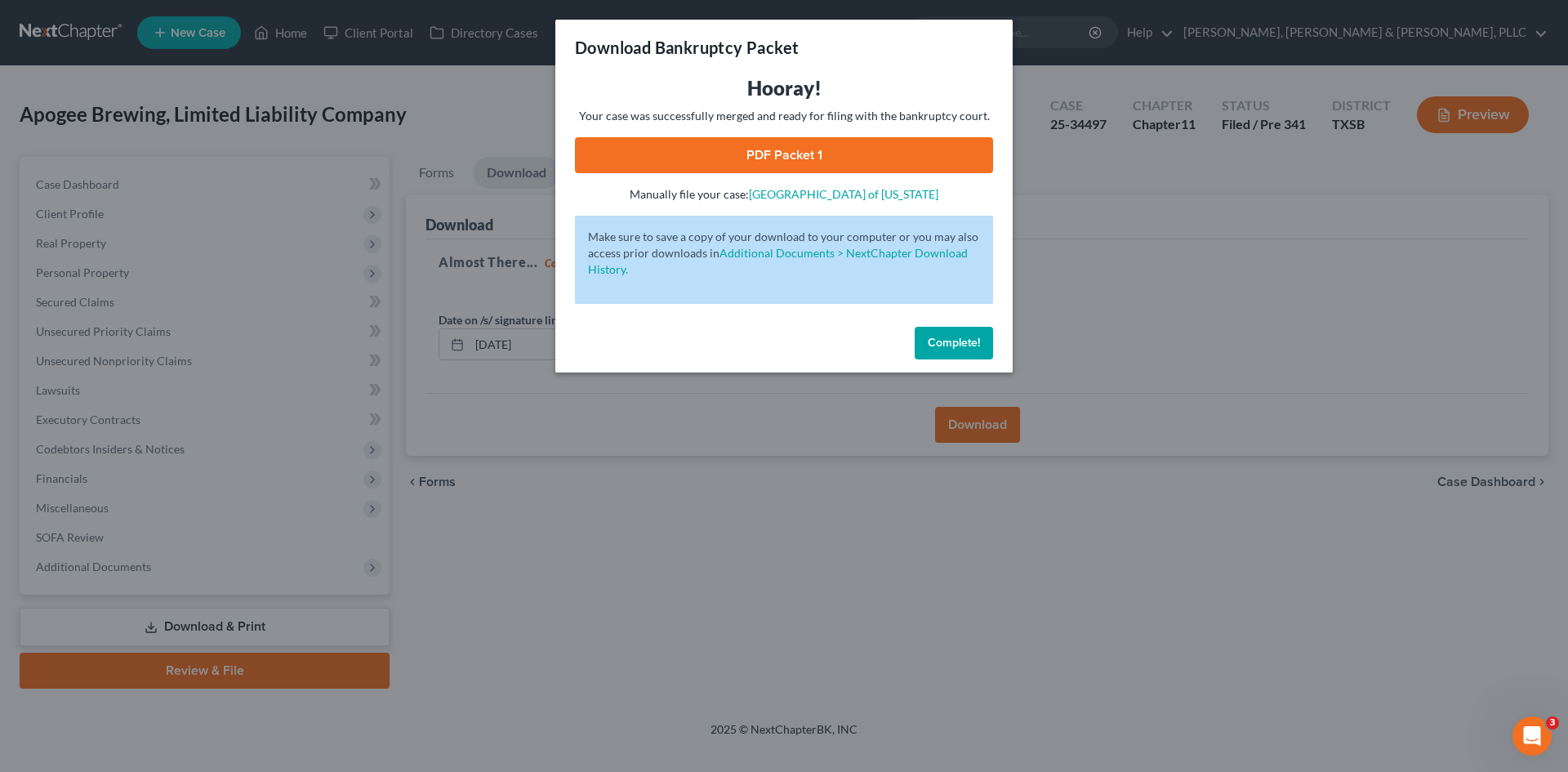
click at [821, 173] on div "Hooray! Your case was successfully merged and ready for filing with the bankrup…" at bounding box center [783, 139] width 418 height 128
click at [815, 161] on link "PDF Packet 1" at bounding box center [783, 155] width 418 height 36
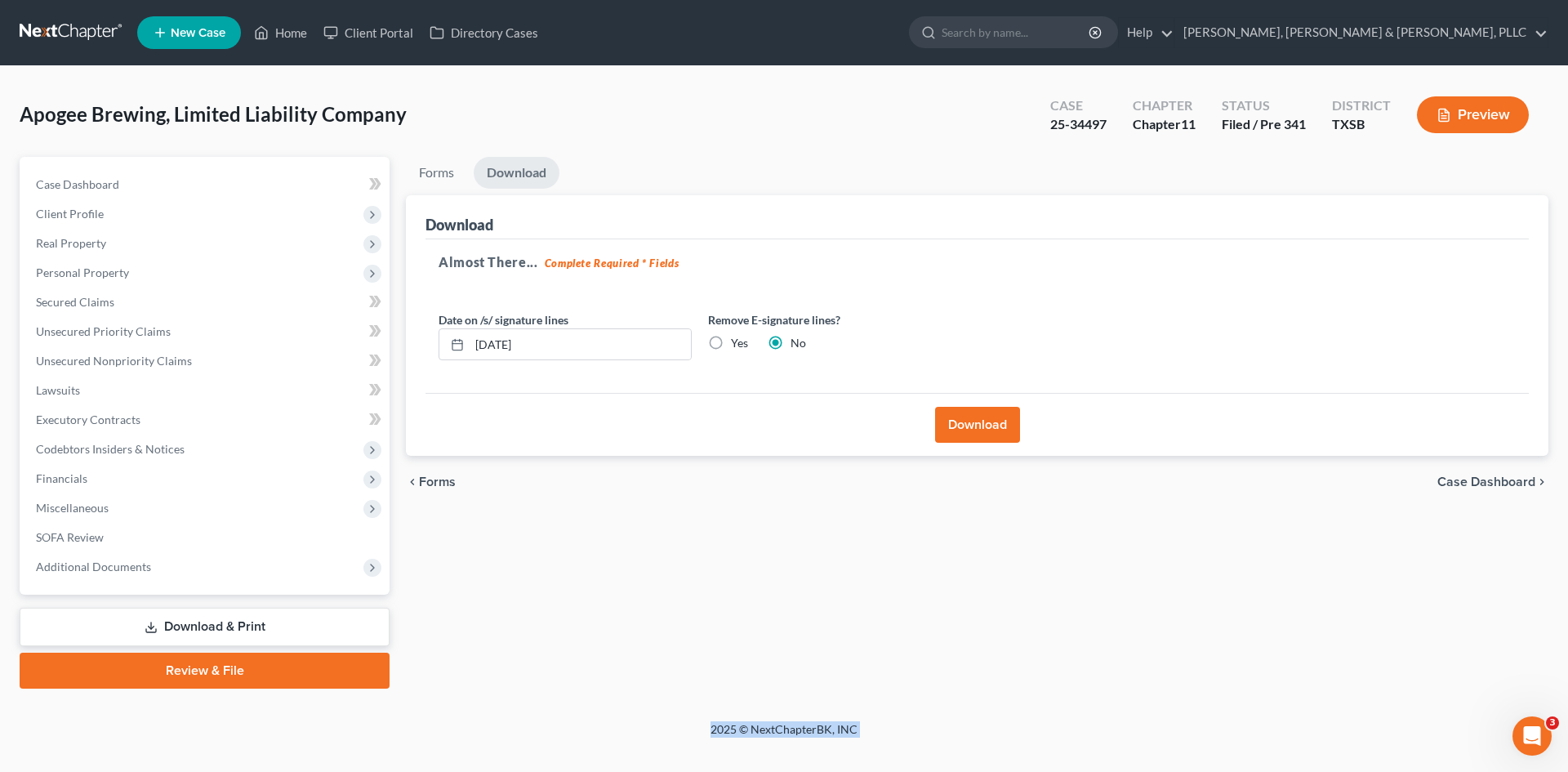
drag, startPoint x: 1083, startPoint y: 356, endPoint x: 99, endPoint y: 810, distance: 1083.7
click at [145, 328] on span "Unsecured Priority Claims" at bounding box center [103, 331] width 135 height 14
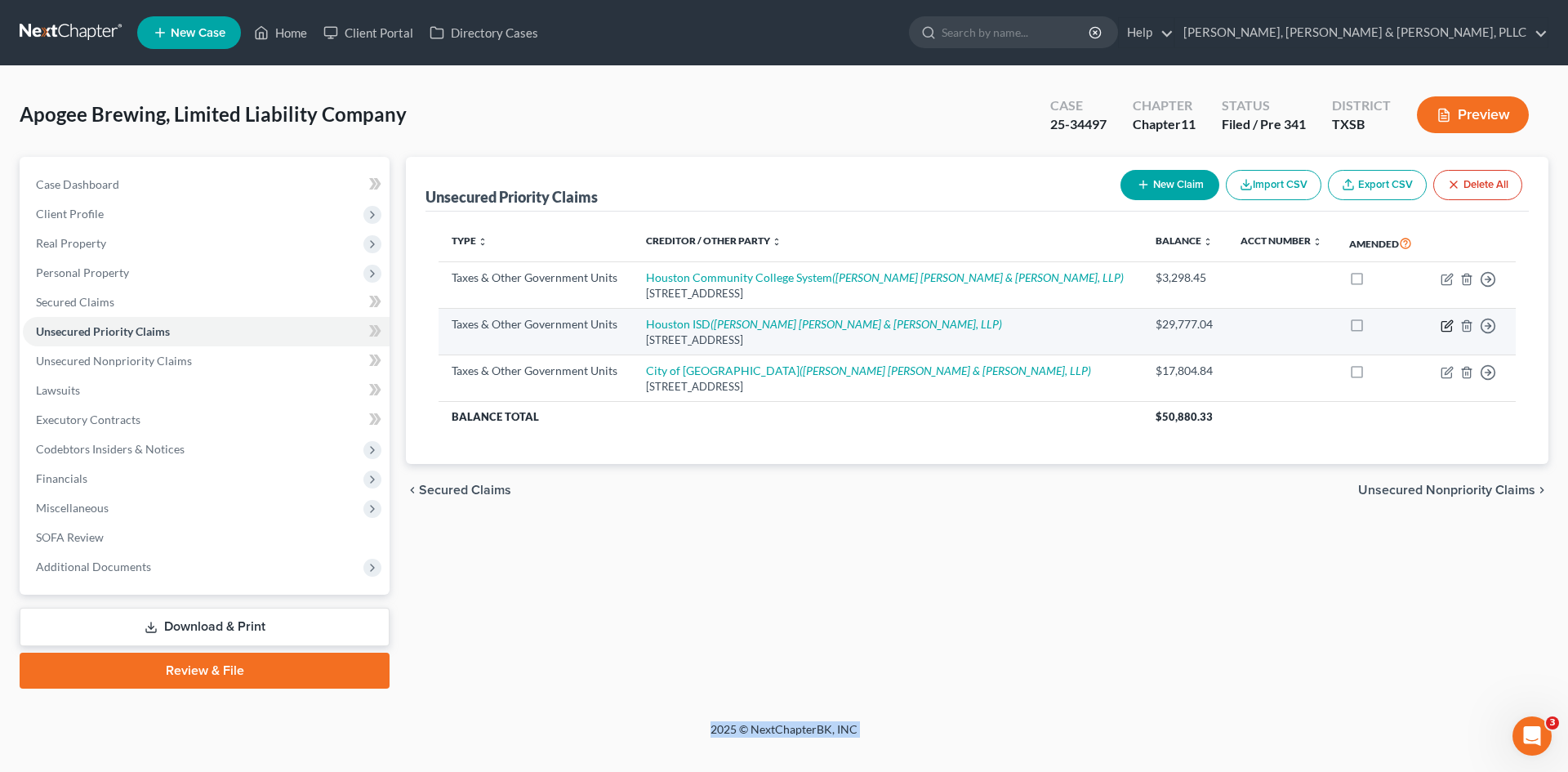
click at [1314, 330] on icon "button" at bounding box center [1447, 326] width 13 height 13
select select "1"
select select "45"
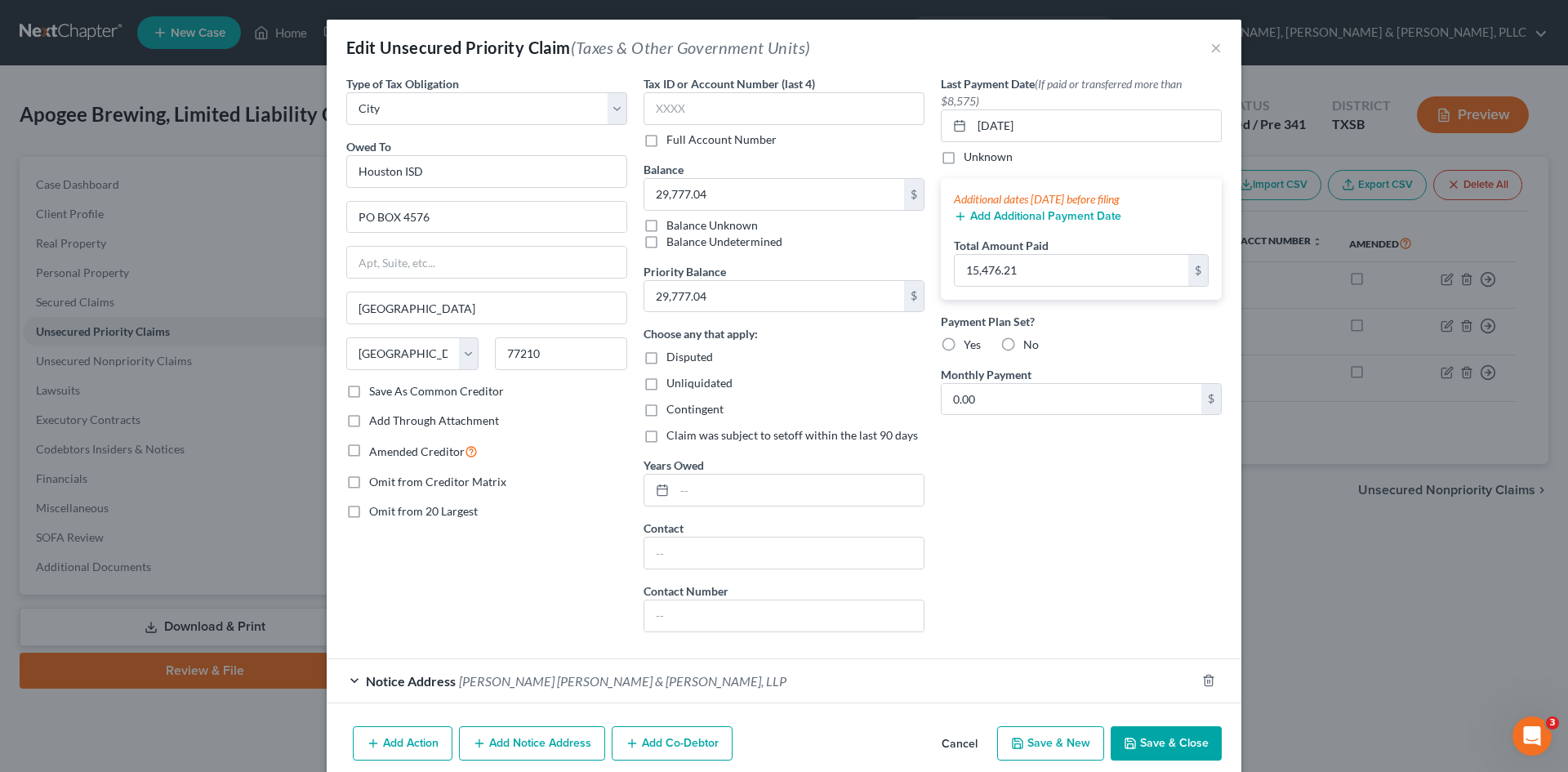
click at [1172, 656] on button "Save & Close" at bounding box center [1166, 743] width 111 height 34
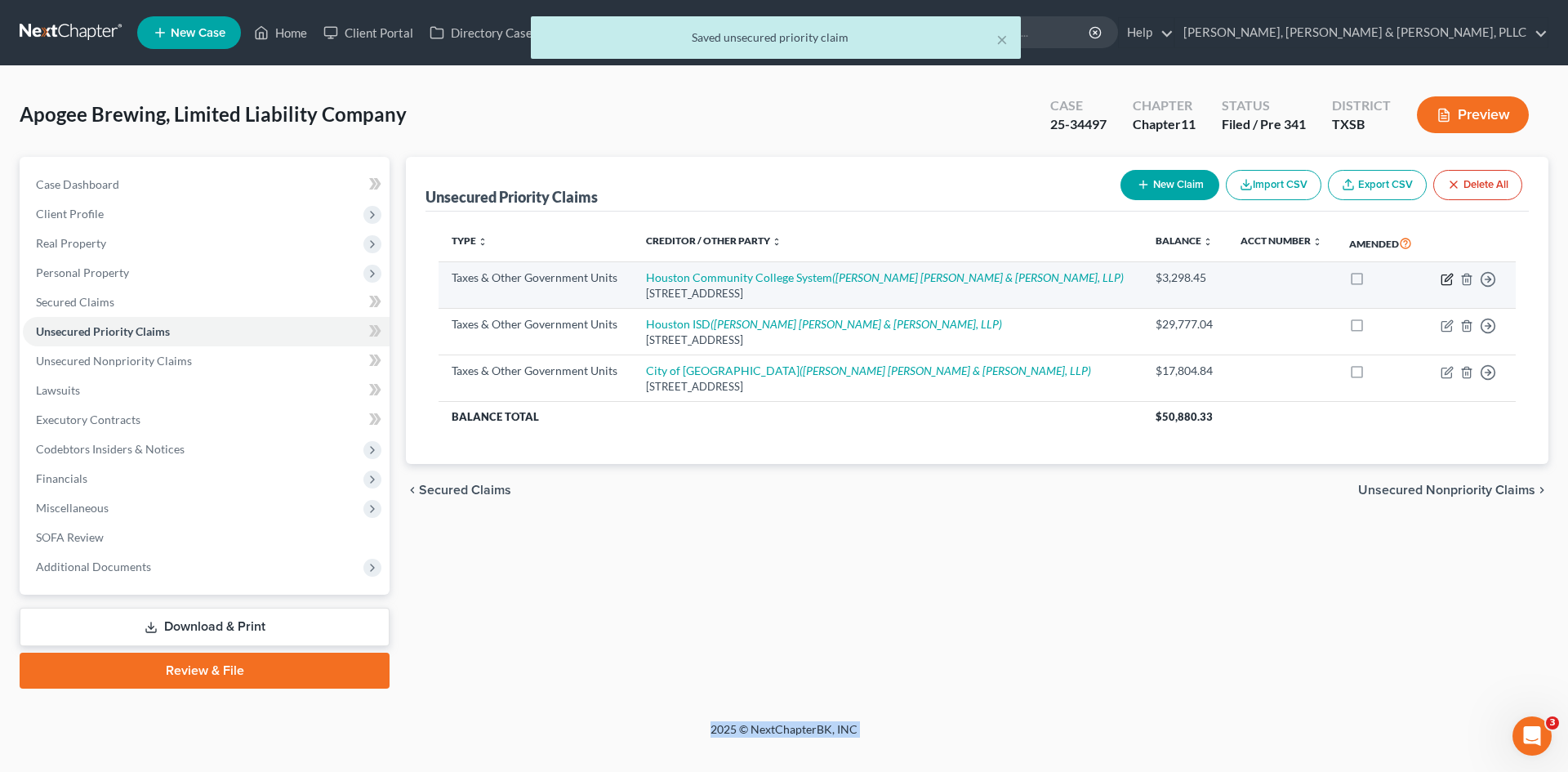
click at [1314, 279] on icon "button" at bounding box center [1447, 279] width 13 height 13
select select "1"
select select "45"
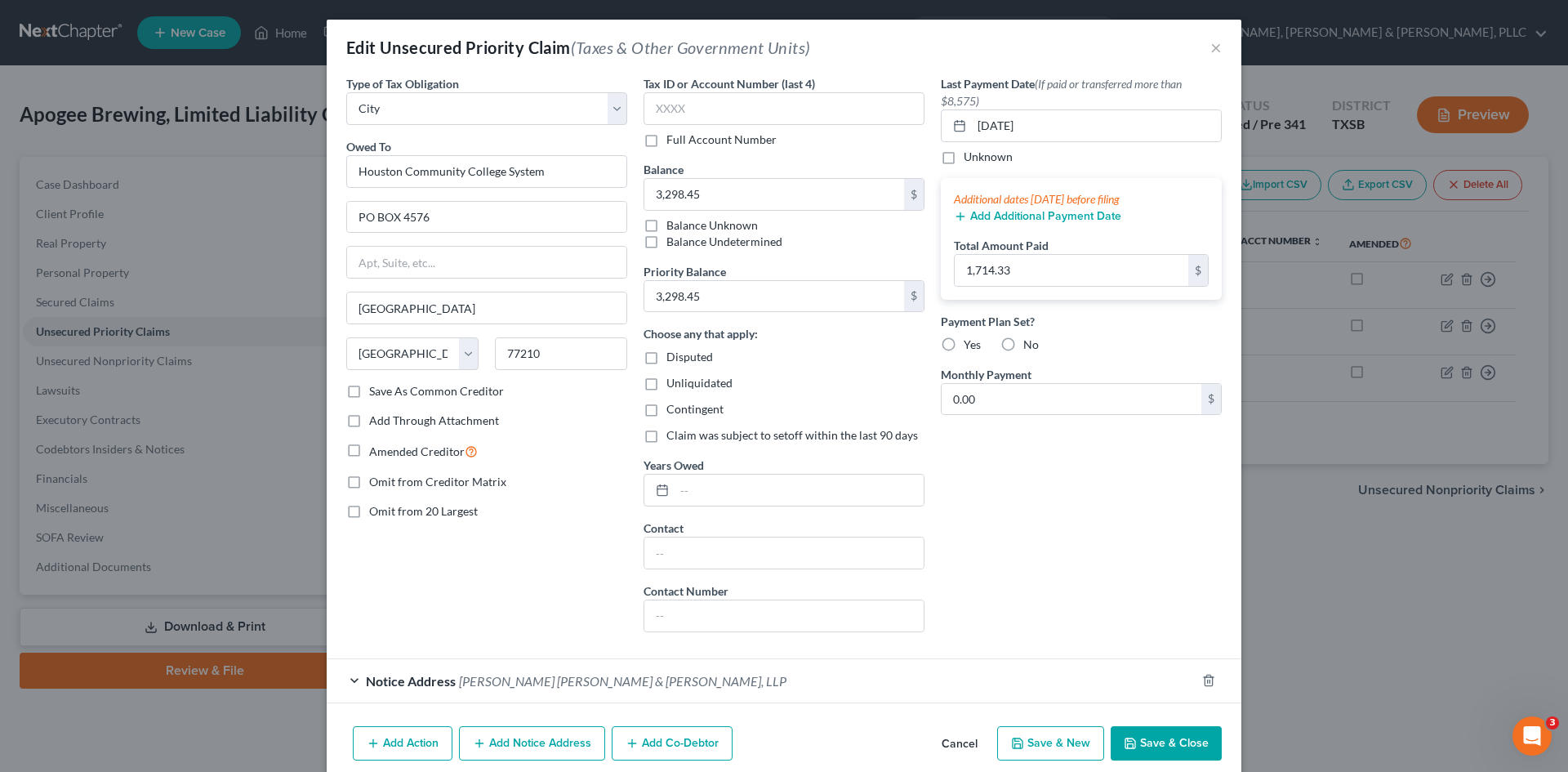
click at [1133, 656] on button "Save & Close" at bounding box center [1166, 743] width 111 height 34
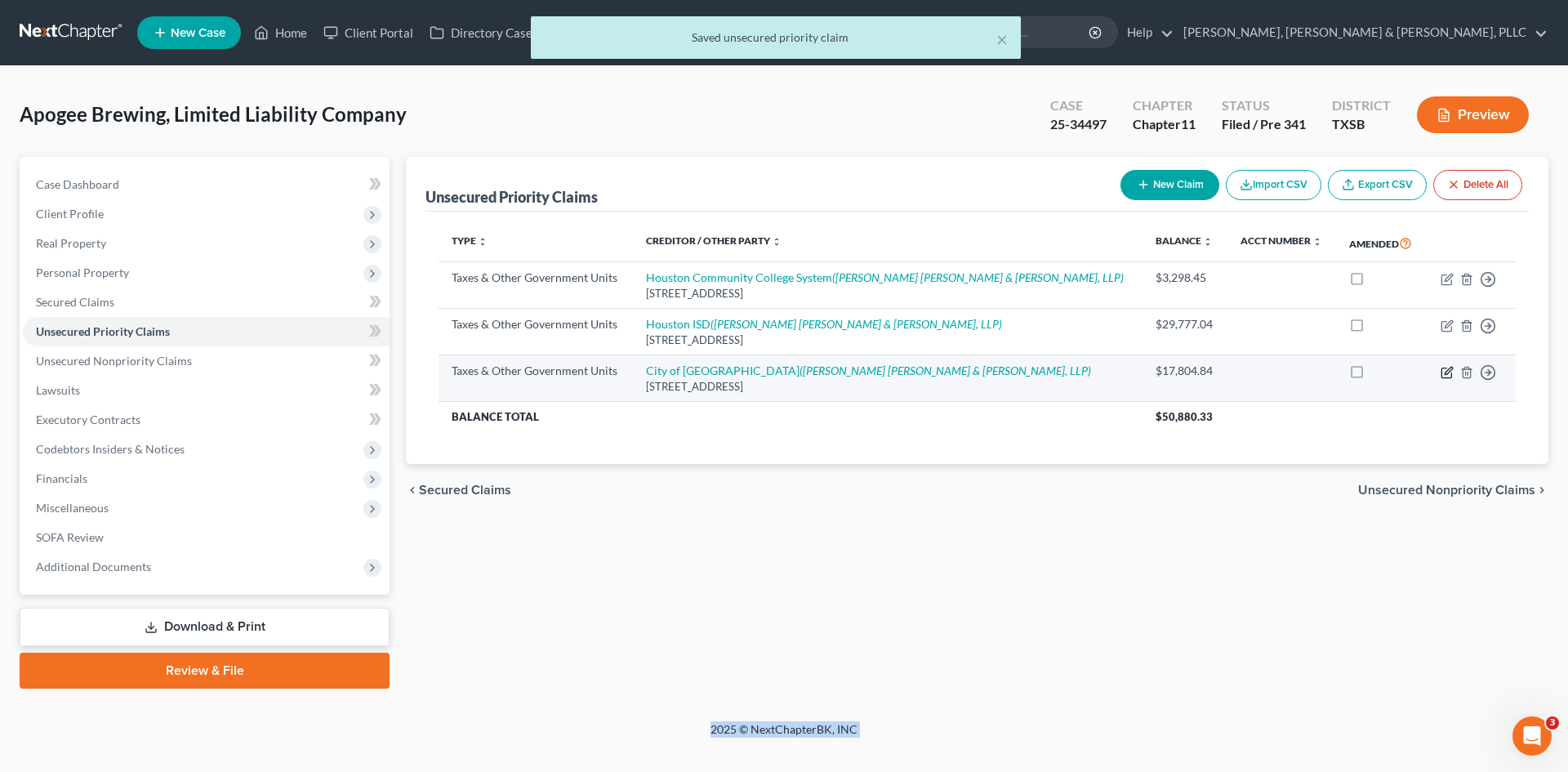
click at [1314, 369] on icon "button" at bounding box center [1447, 373] width 13 height 13
select select "1"
select select "45"
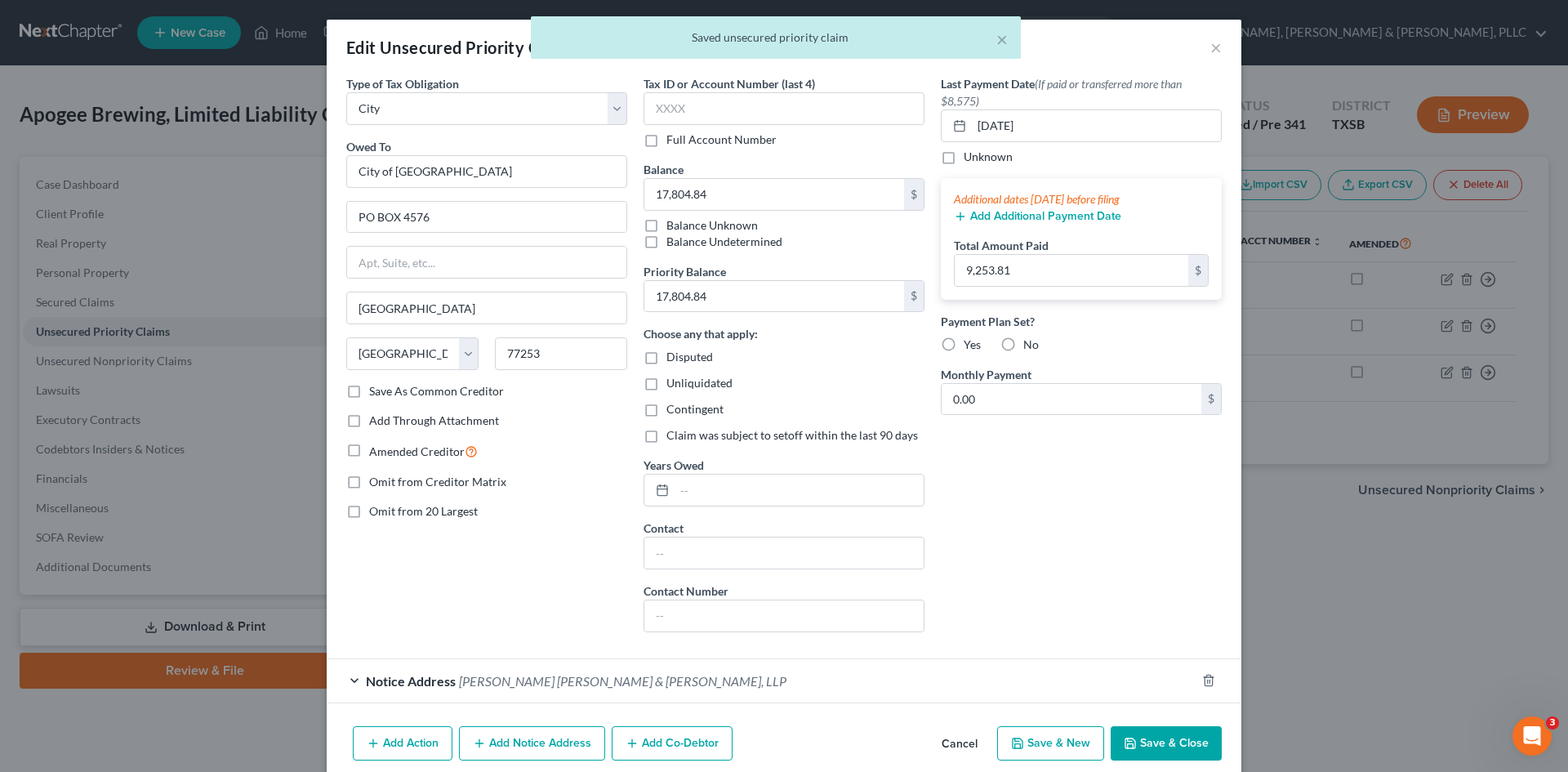
click at [1165, 656] on button "Save & Close" at bounding box center [1166, 743] width 111 height 34
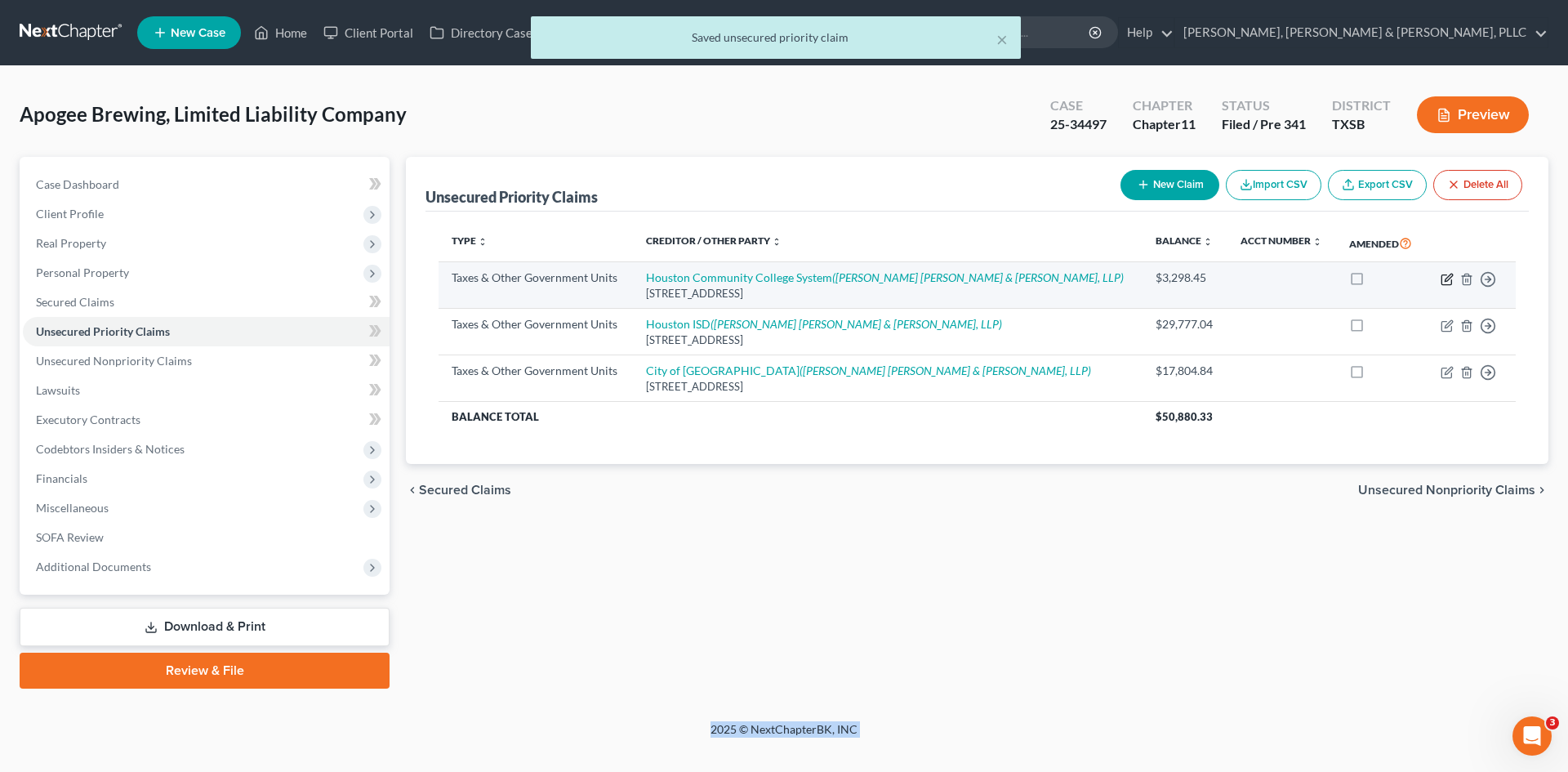
click at [1314, 277] on icon "button" at bounding box center [1447, 279] width 13 height 13
select select "1"
select select "45"
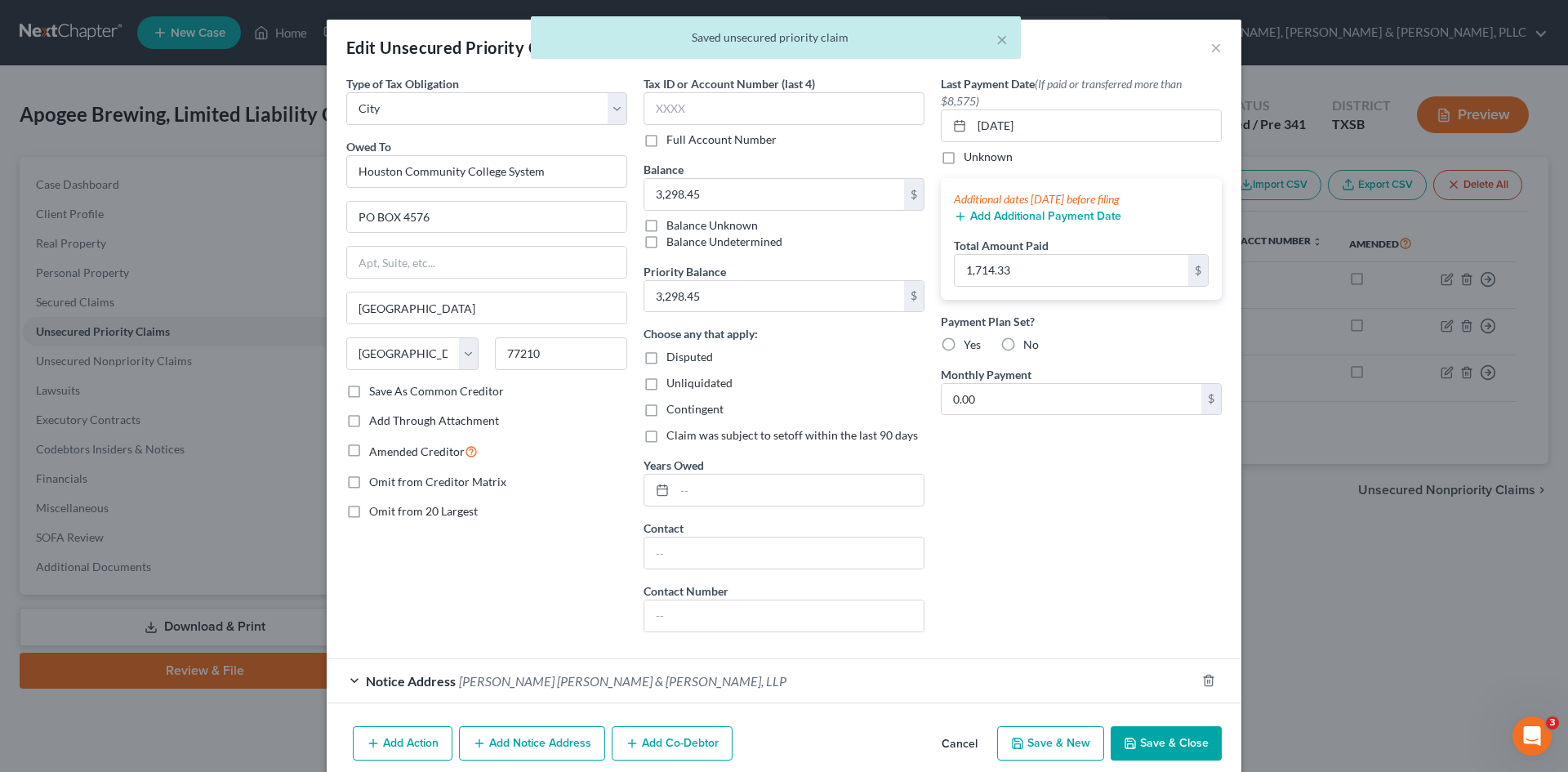
click at [1168, 656] on div "Type of Tax Obligation * Select Federal City State Franchise Tax Board Other Ow…" at bounding box center [784, 398] width 915 height 644
click at [1174, 656] on button "Save & Close" at bounding box center [1166, 743] width 111 height 34
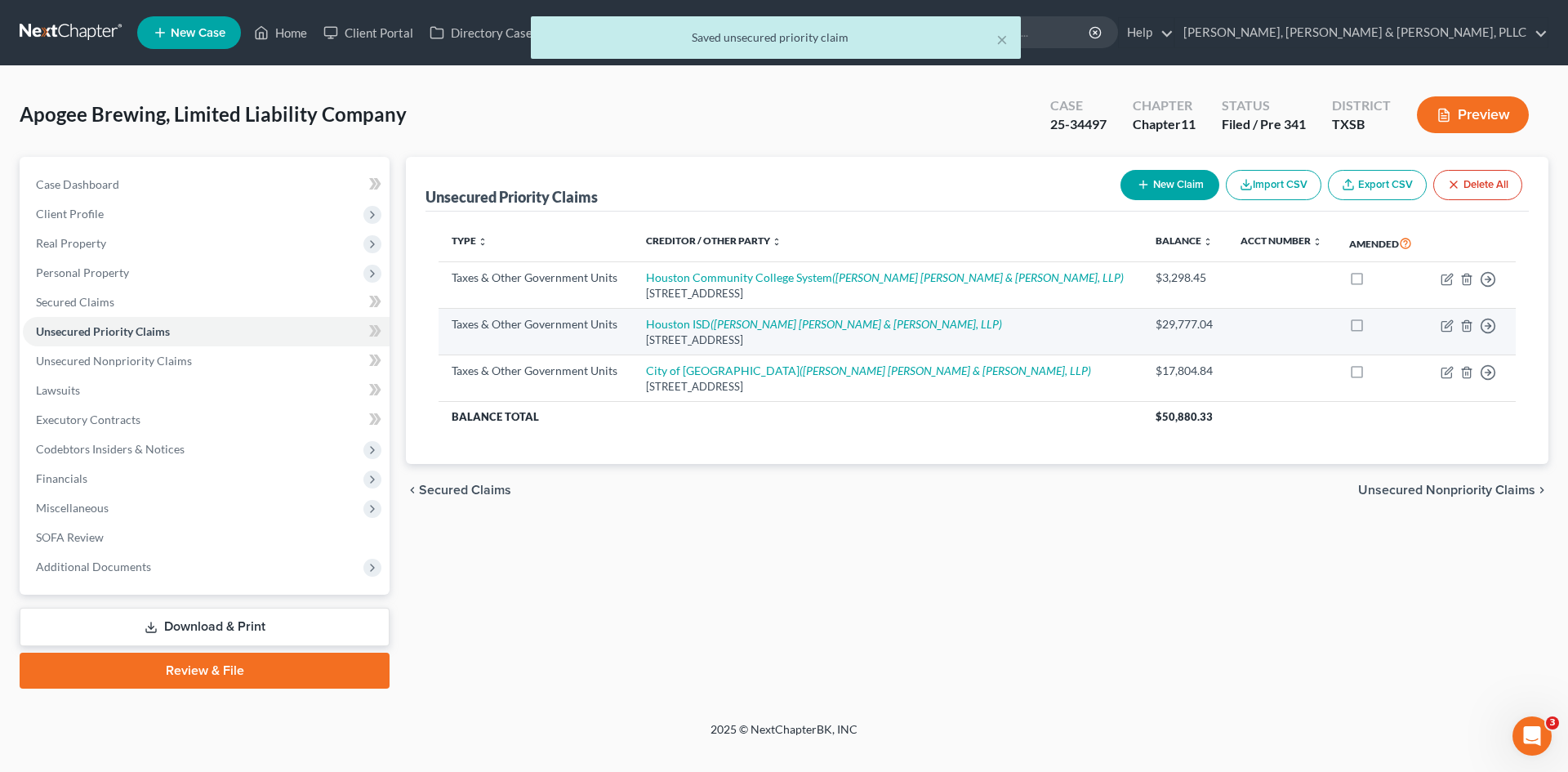
click at [1314, 330] on td "Move to D Move to F Move to G Move to Notice Only" at bounding box center [1471, 332] width 89 height 46
click at [1314, 327] on icon "button" at bounding box center [1448, 324] width 7 height 7
select select "1"
select select "45"
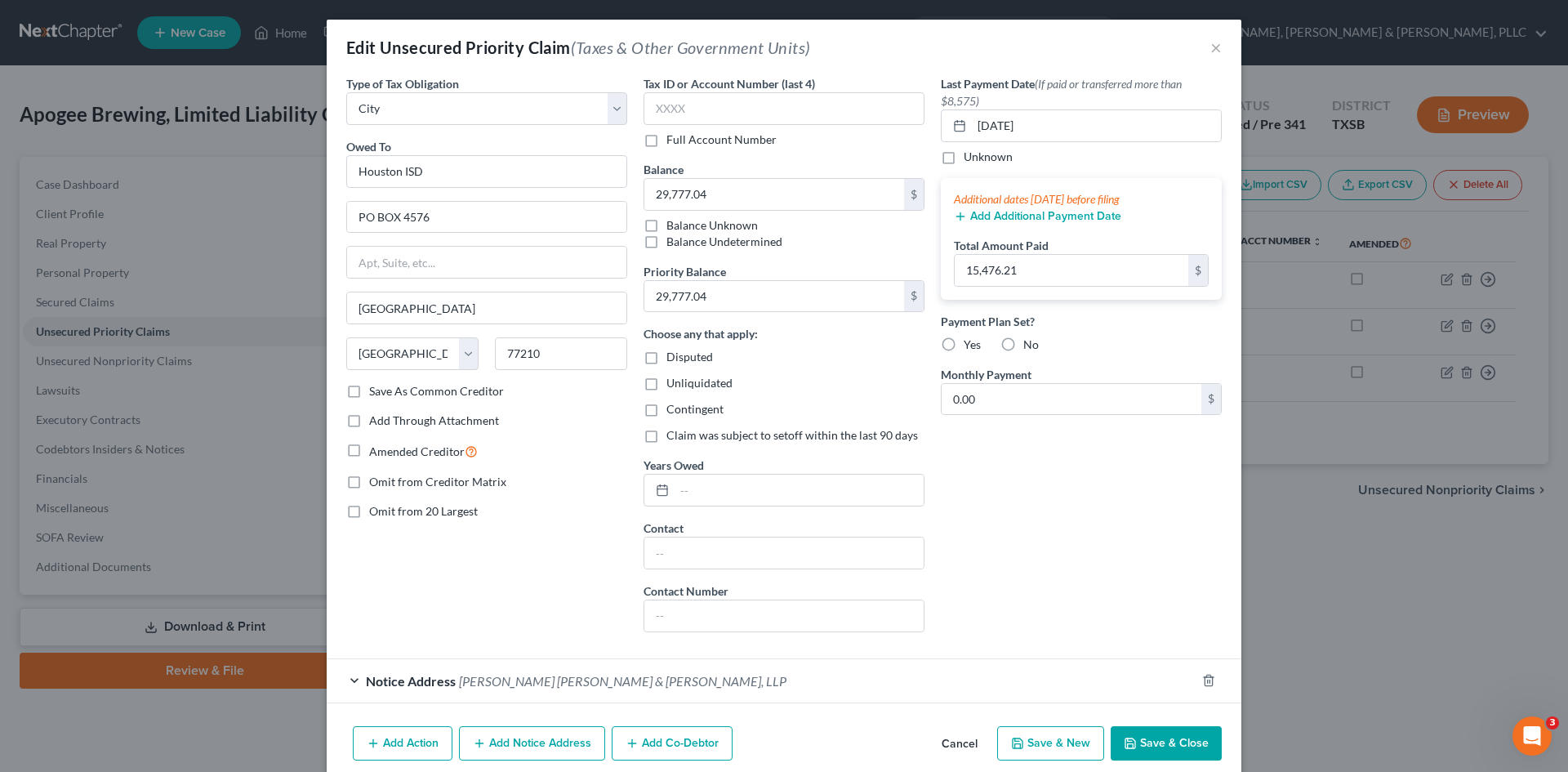
click at [1147, 656] on button "Save & Close" at bounding box center [1166, 743] width 111 height 34
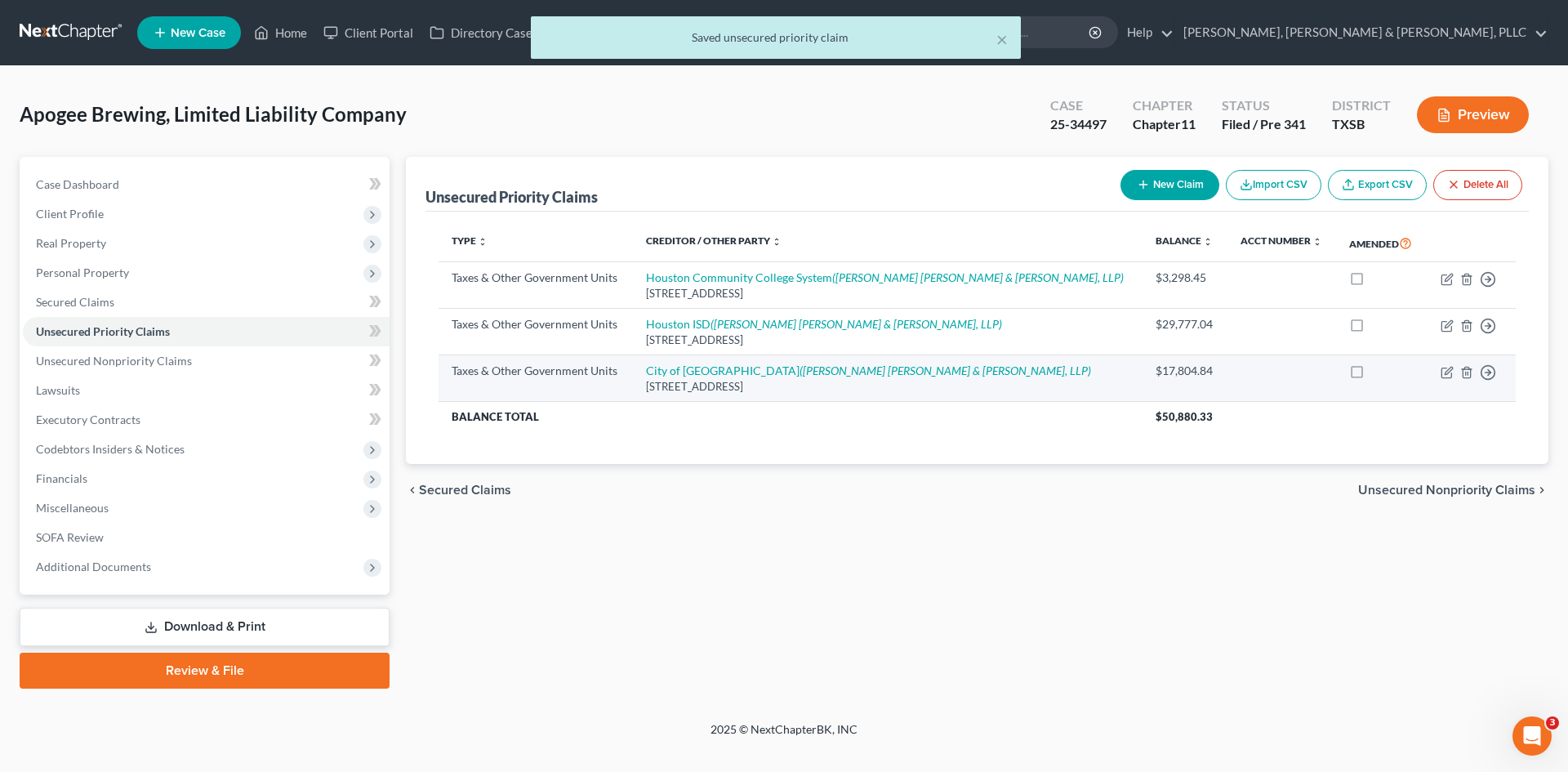
click at [1314, 374] on td "Move to D Move to F Move to G Move to Notice Only" at bounding box center [1471, 379] width 89 height 46
click at [1314, 373] on icon "button" at bounding box center [1447, 373] width 13 height 13
select select "1"
select select "45"
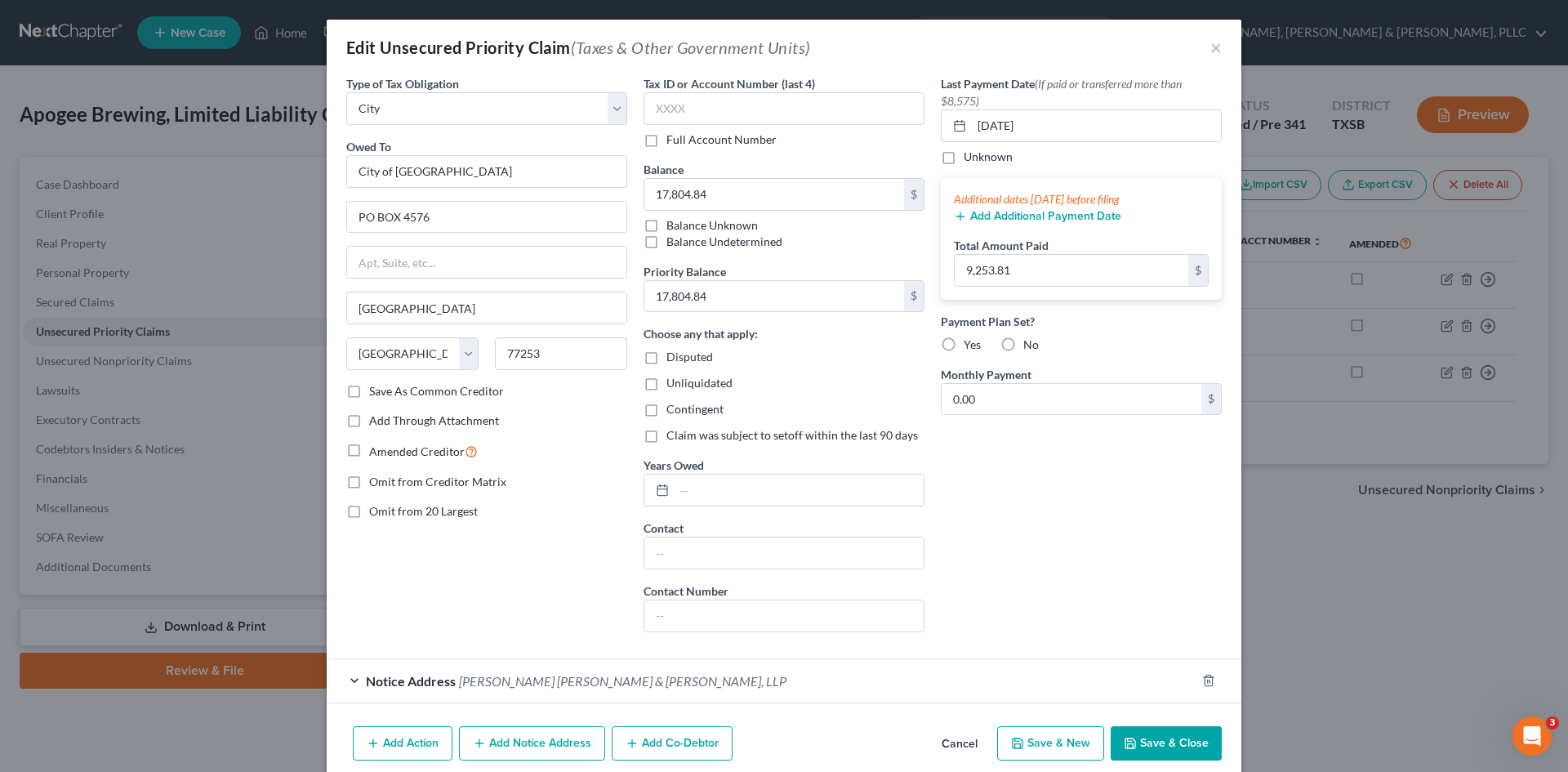
click at [1157, 656] on button "Save & Close" at bounding box center [1166, 743] width 111 height 34
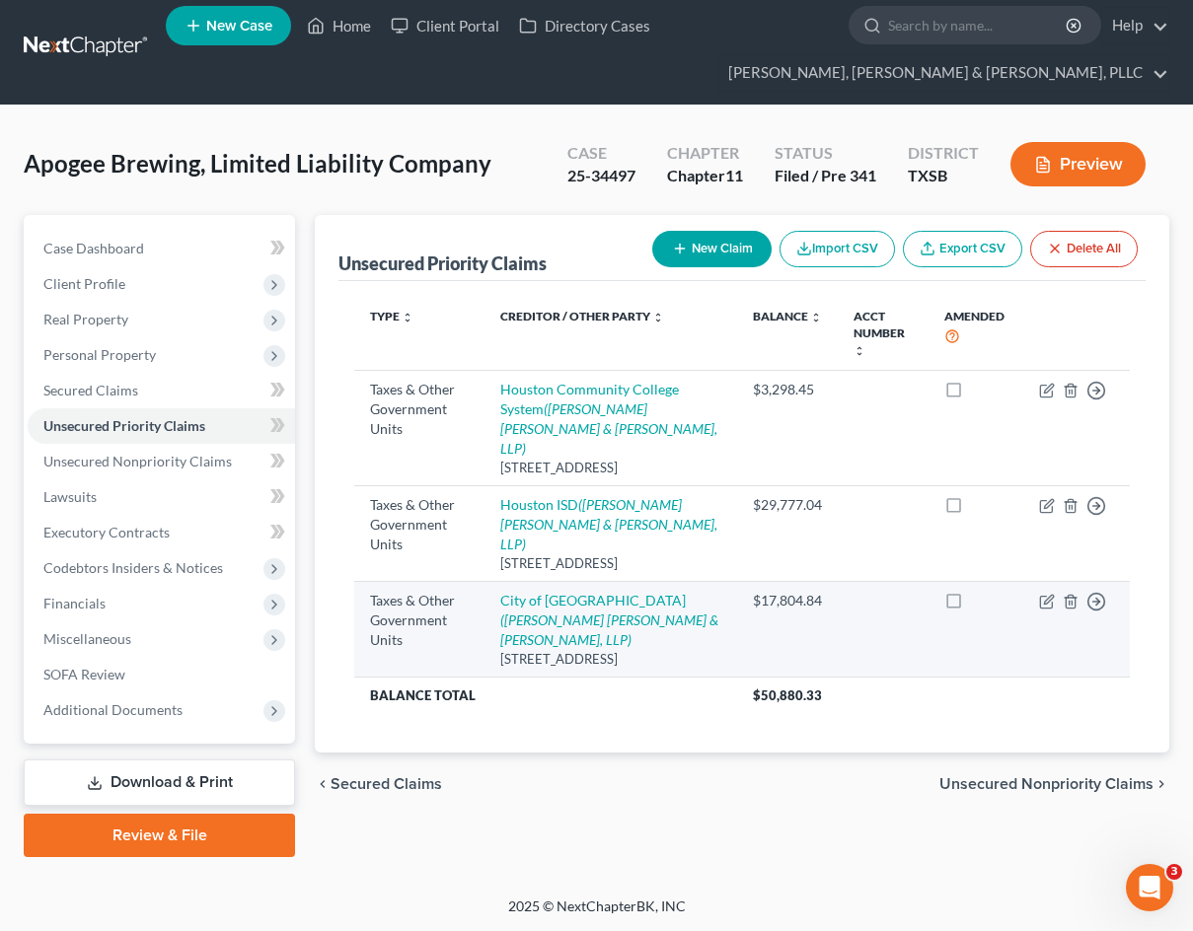
scroll to position [11, 0]
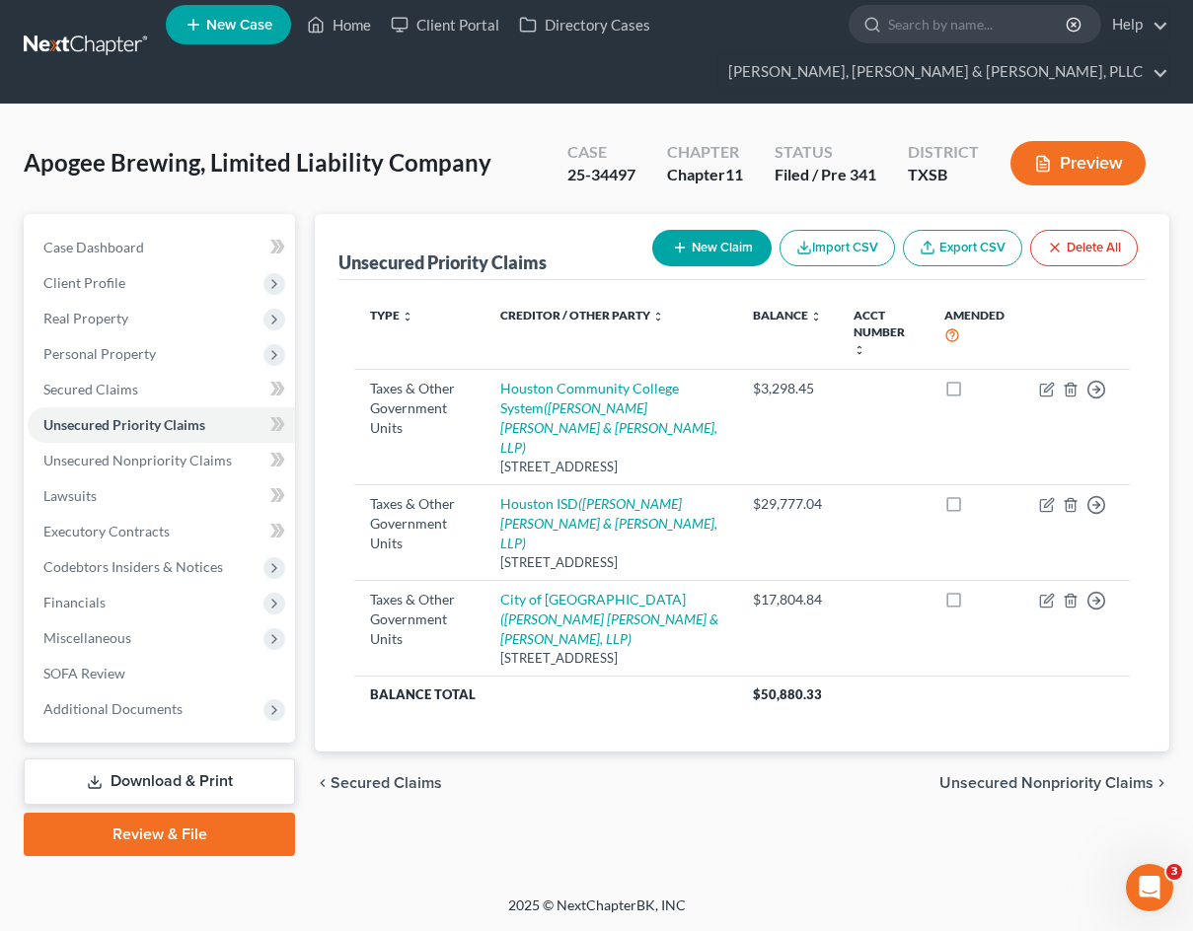
click at [218, 792] on link "Review & File" at bounding box center [159, 834] width 271 height 43
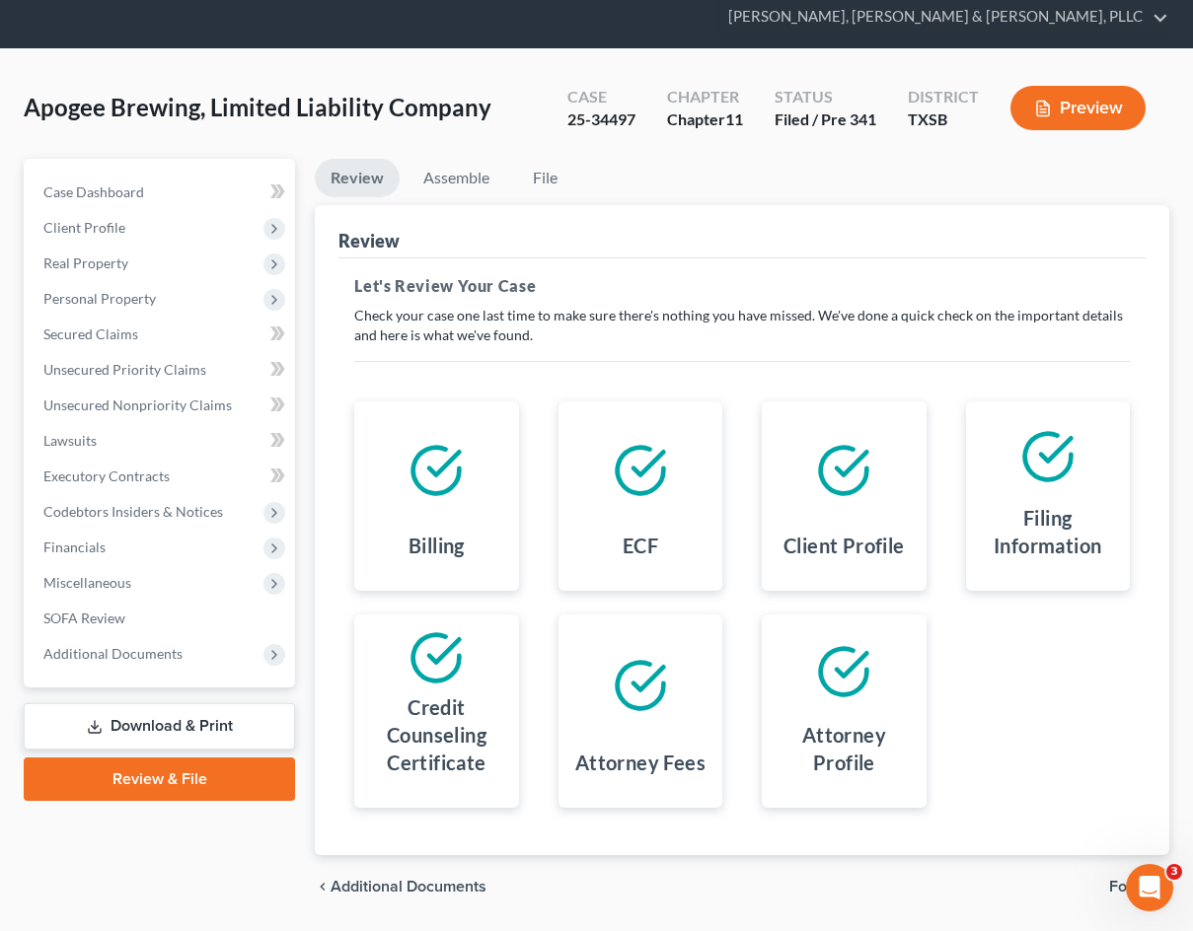
scroll to position [128, 0]
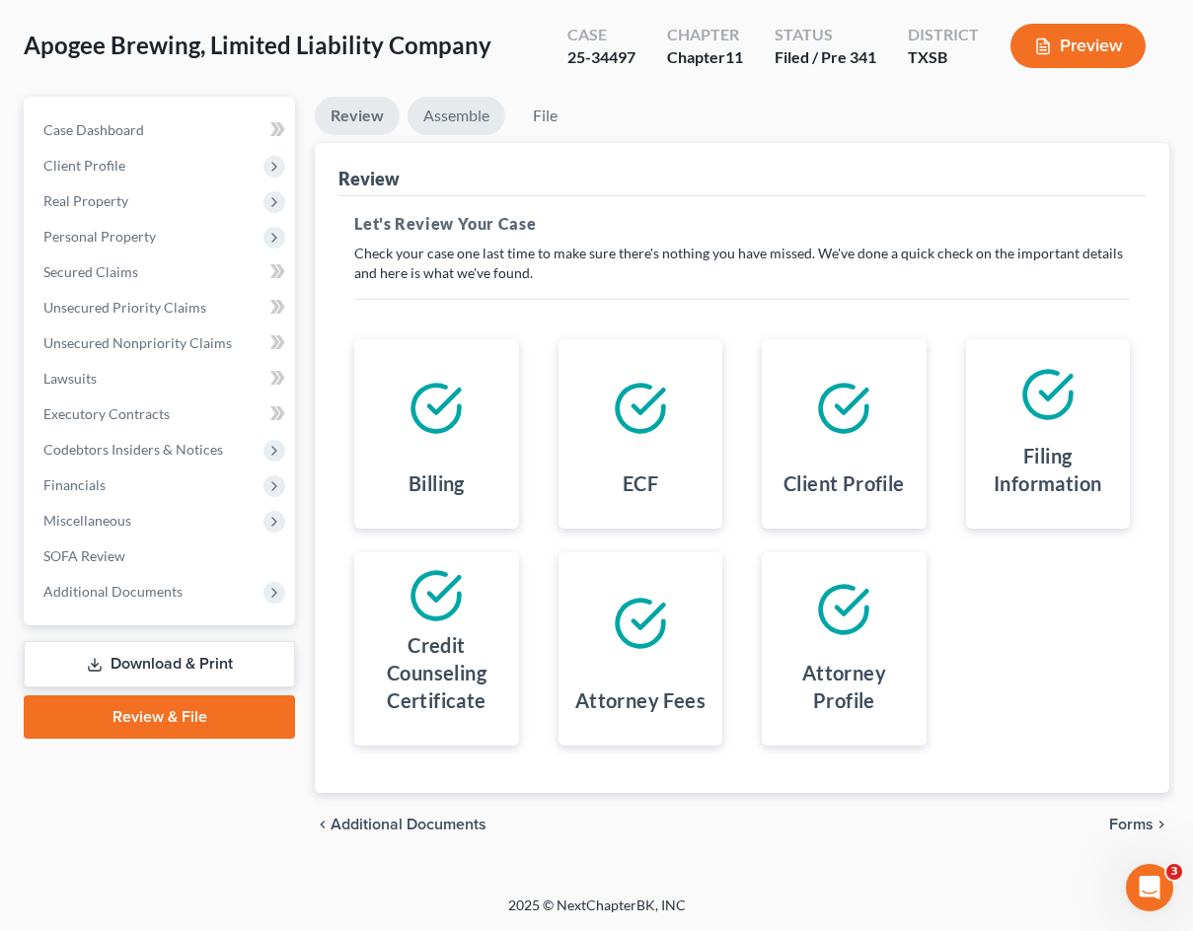
click at [441, 126] on link "Assemble" at bounding box center [456, 116] width 98 height 38
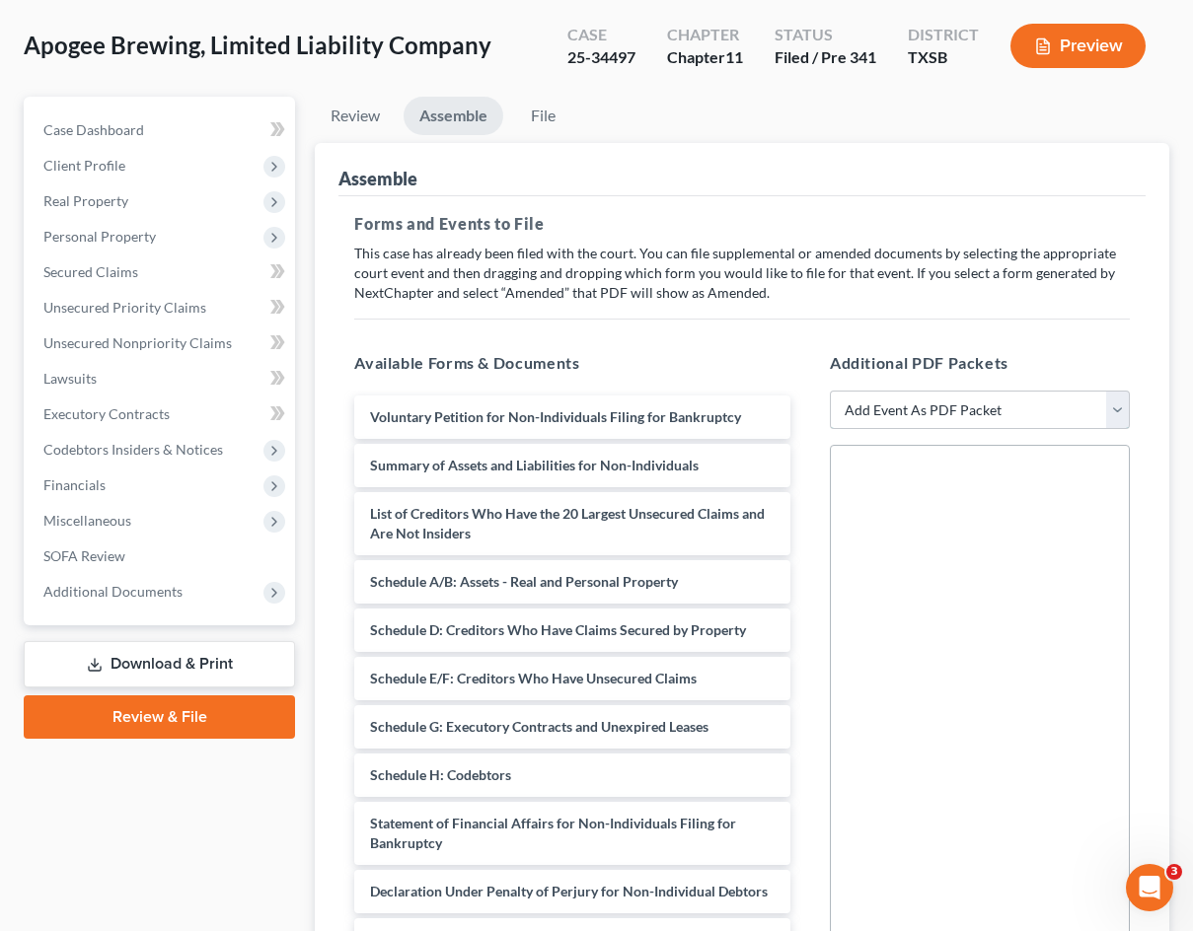
drag, startPoint x: 941, startPoint y: 394, endPoint x: 937, endPoint y: 405, distance: 12.5
click at [941, 394] on select "Add Event As PDF Packet 20 Largest Unsecured Creditors Additional Attachments A…" at bounding box center [980, 410] width 300 height 39
click at [124, 666] on link "Download & Print" at bounding box center [159, 664] width 271 height 46
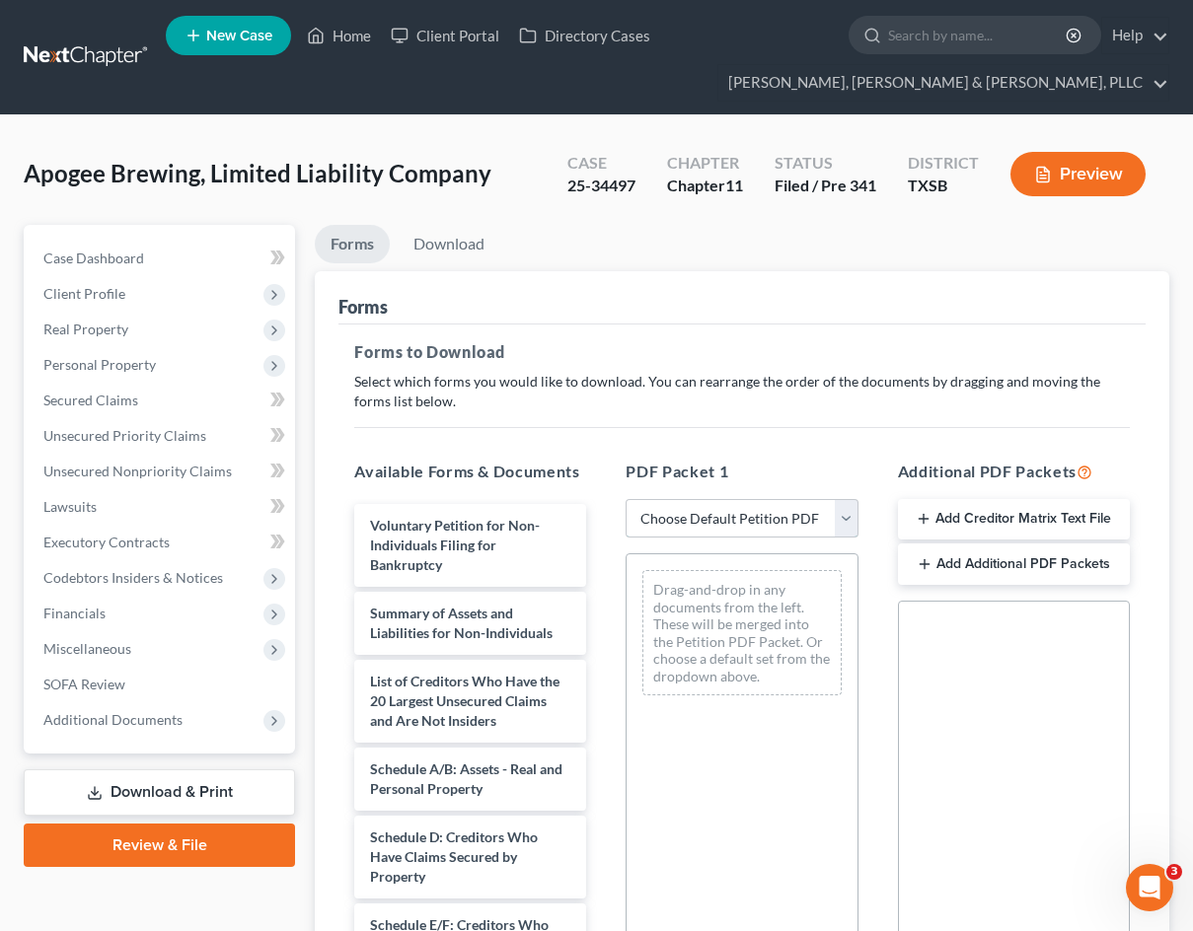
click at [831, 522] on select "Choose Default Petition PDF Packet Complete Bankruptcy Petition (all forms and …" at bounding box center [741, 518] width 232 height 39
click at [625, 499] on select "Choose Default Petition PDF Packet Complete Bankruptcy Petition (all forms and …" at bounding box center [741, 518] width 232 height 39
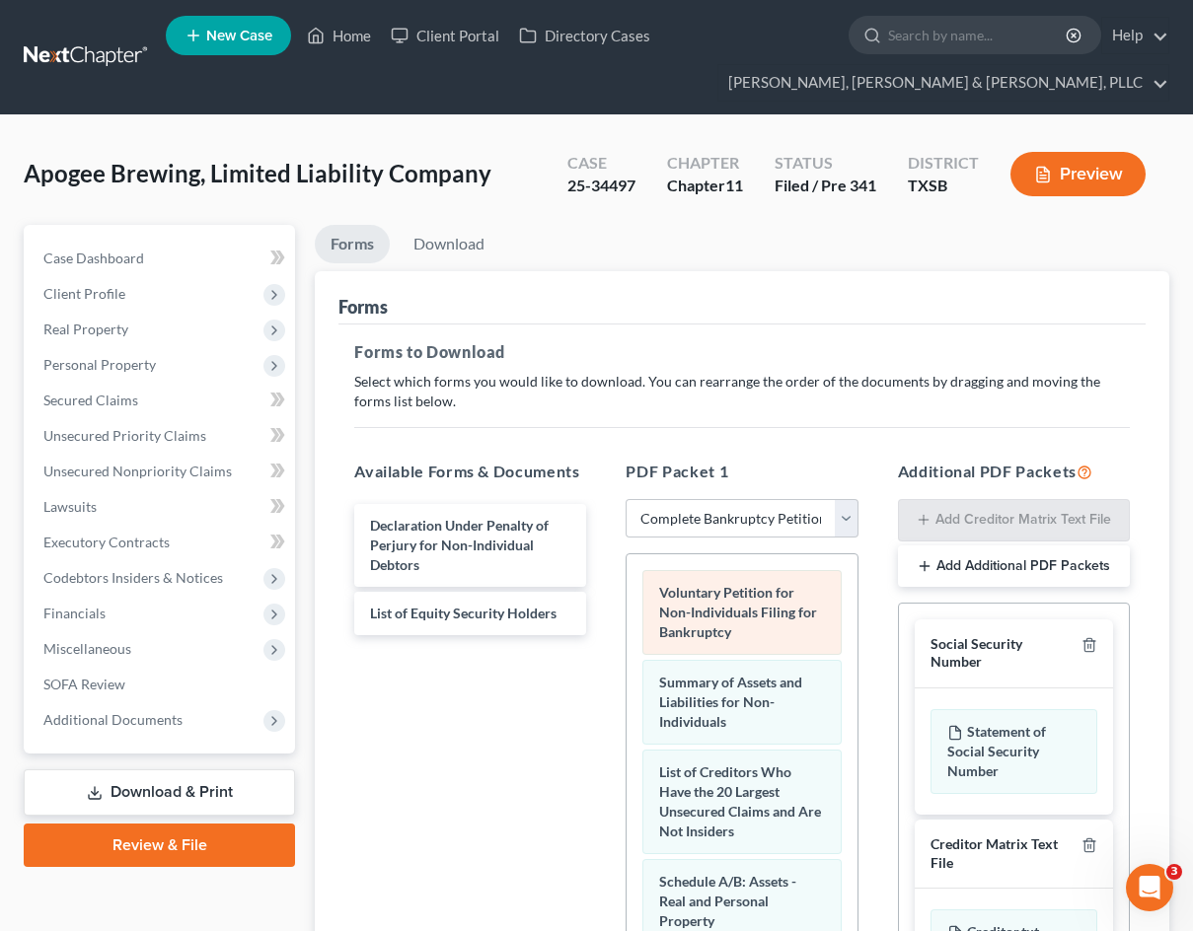
click at [661, 623] on span "Voluntary Petition for Non-Individuals Filing for Bankruptcy" at bounding box center [738, 612] width 158 height 56
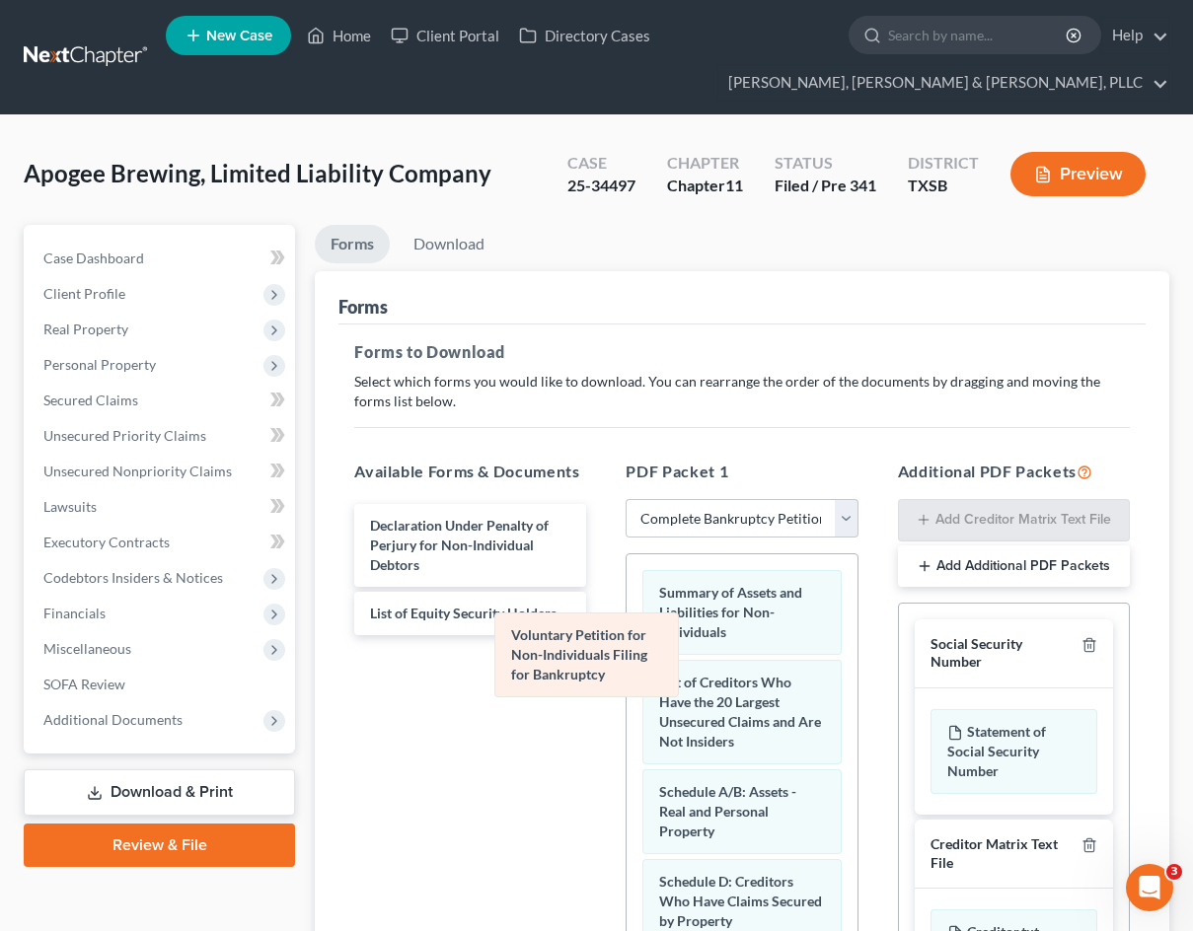
drag, startPoint x: 661, startPoint y: 623, endPoint x: 477, endPoint y: 671, distance: 189.5
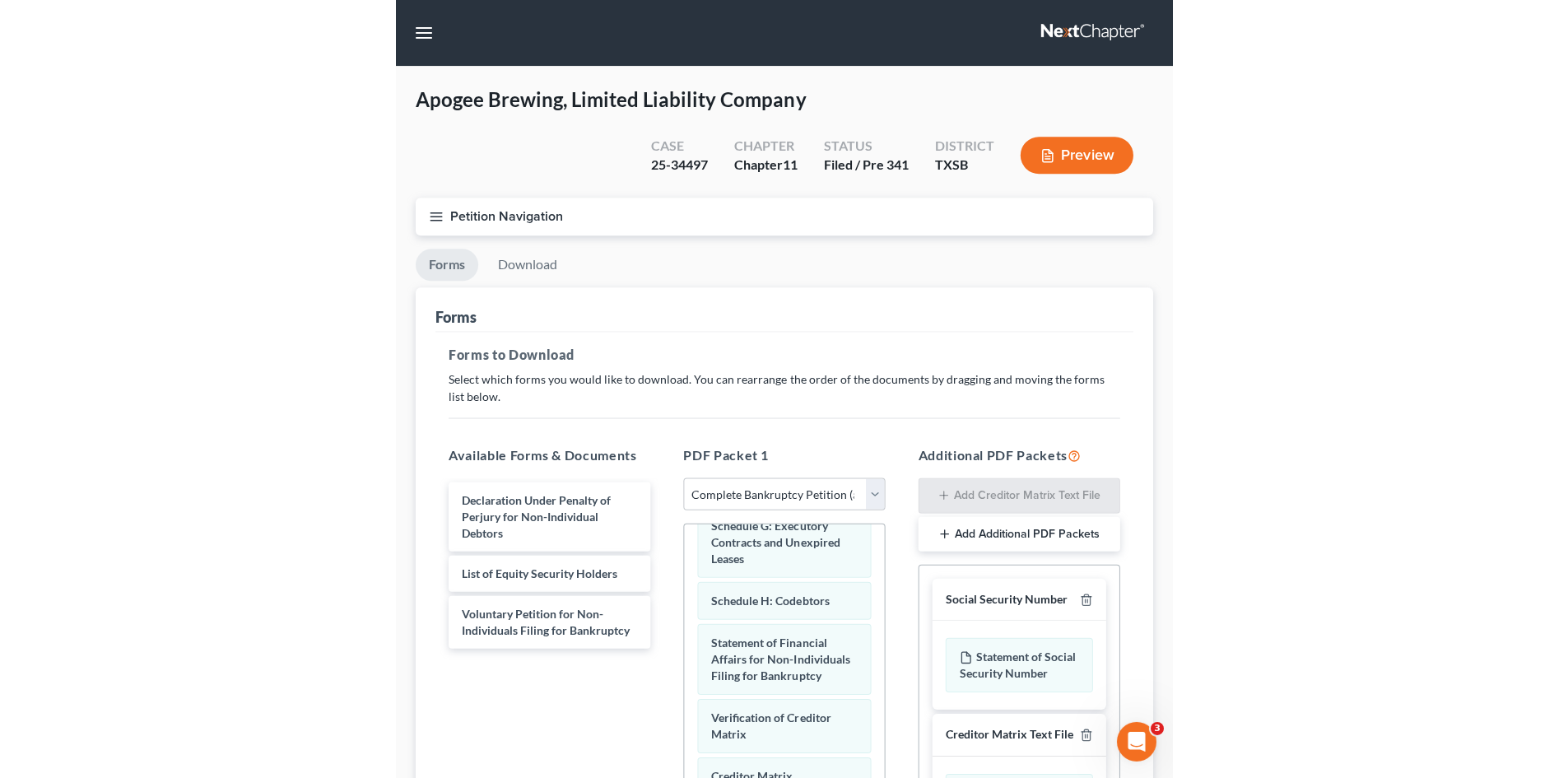
scroll to position [198, 0]
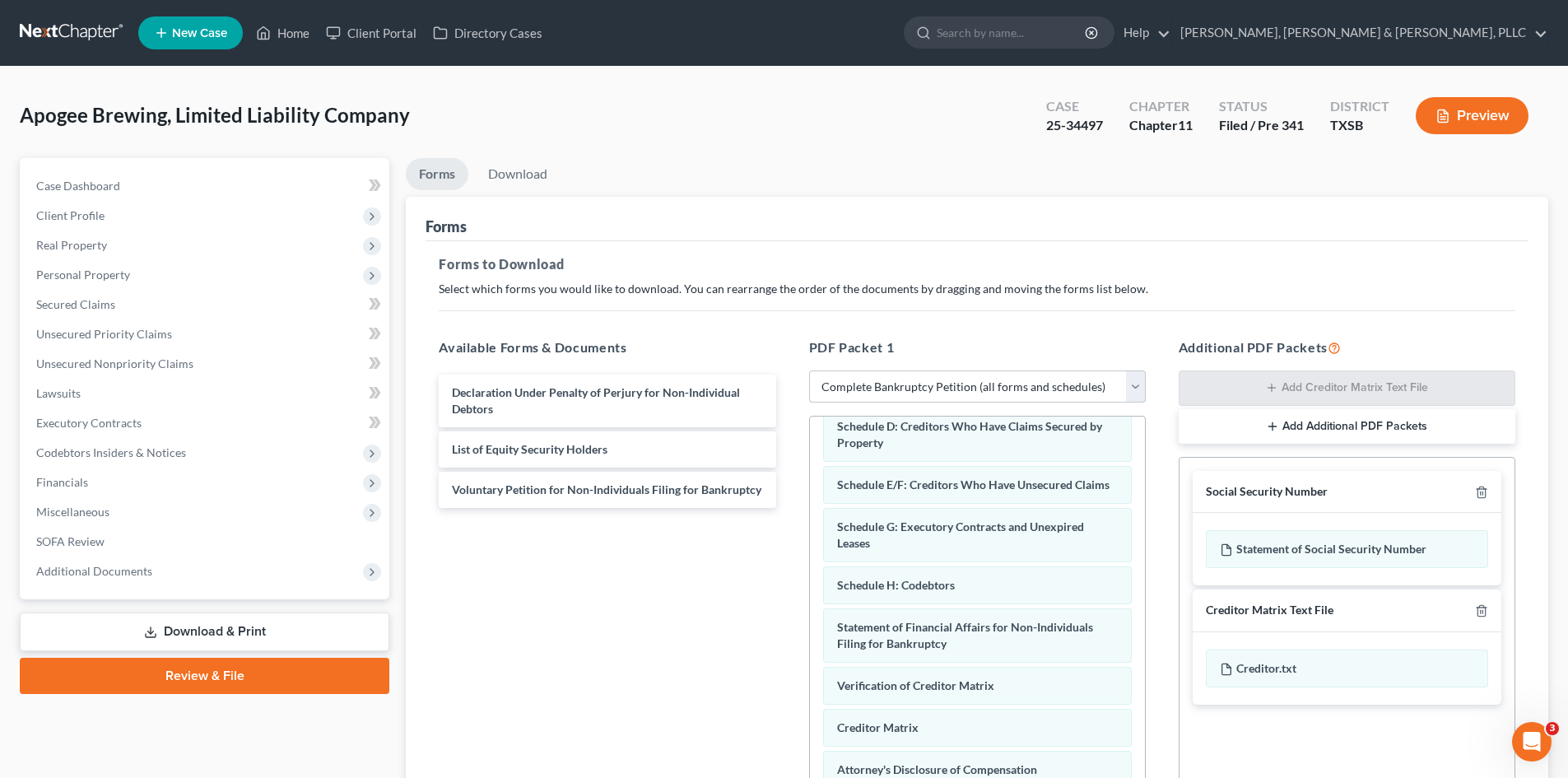
click at [858, 386] on select "Choose Default Petition PDF Packet Complete Bankruptcy Petition (all forms and …" at bounding box center [977, 386] width 336 height 33
select select "2"
click at [809, 371] on select "Choose Default Petition PDF Packet Complete Bankruptcy Petition (all forms and …" at bounding box center [977, 386] width 336 height 33
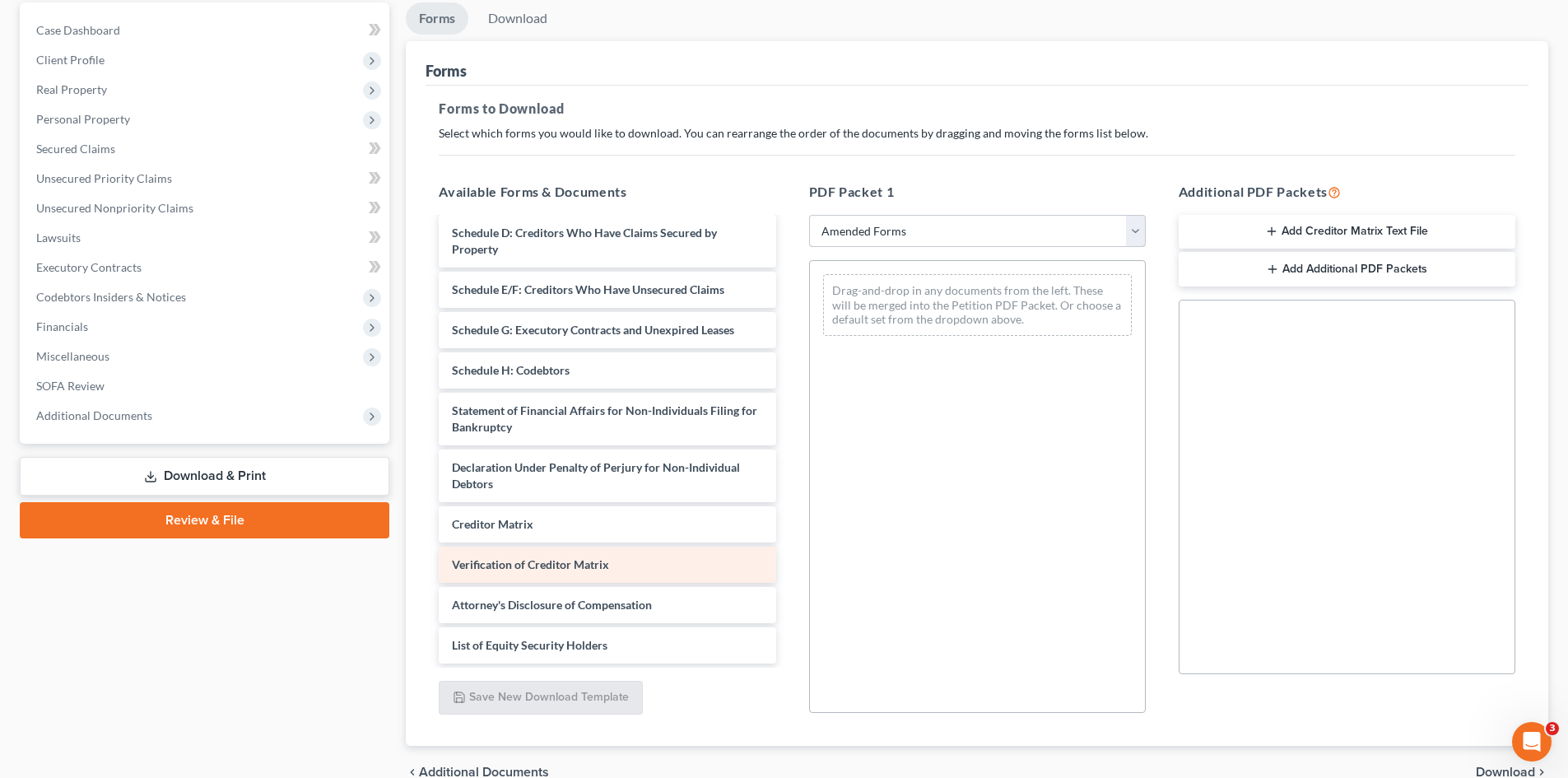
scroll to position [164, 0]
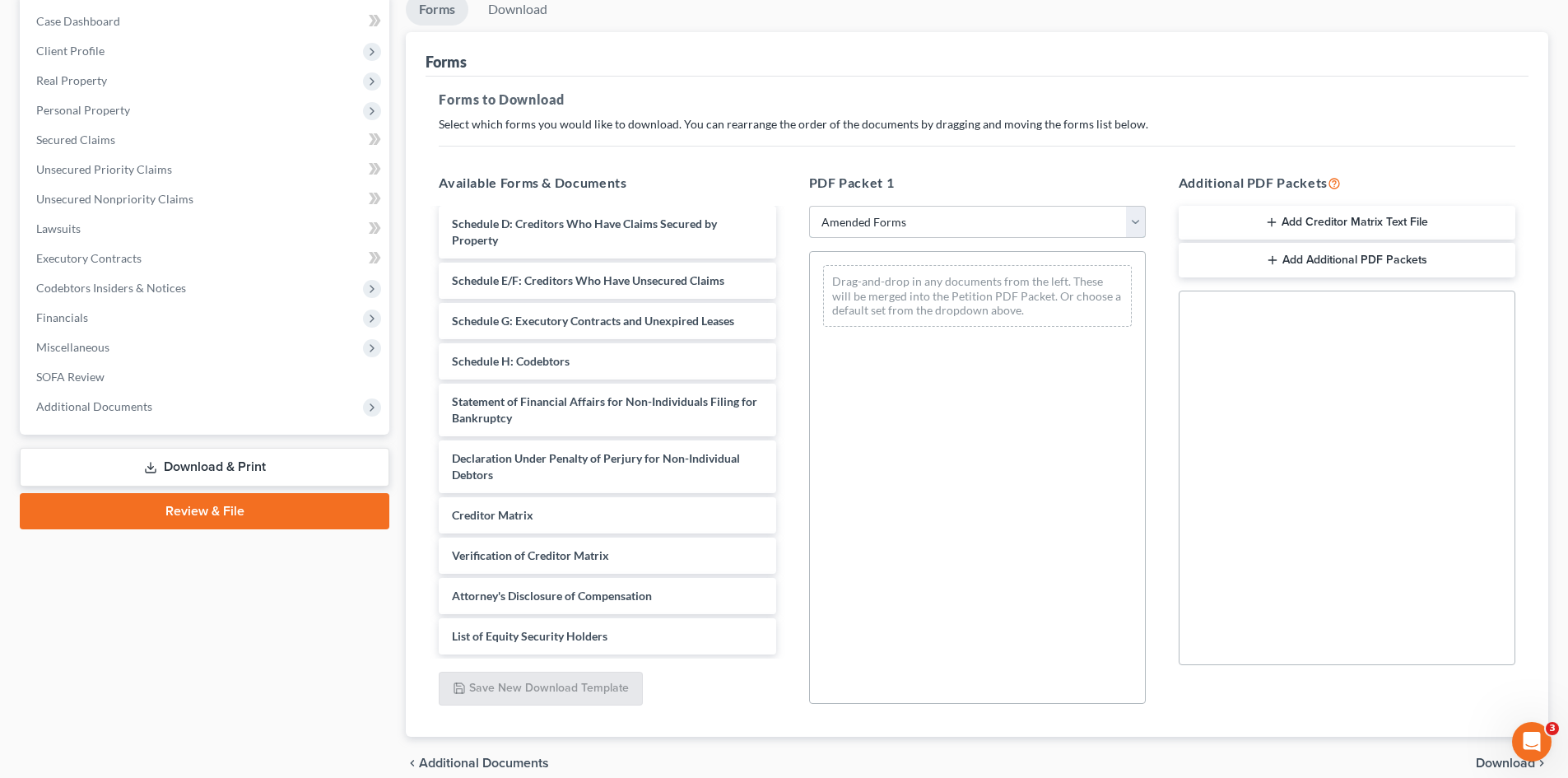
click at [872, 229] on select "Choose Default Petition PDF Packet Complete Bankruptcy Petition (all forms and …" at bounding box center [977, 222] width 336 height 33
click at [842, 174] on h5 "PDF Packet 1" at bounding box center [977, 183] width 336 height 20
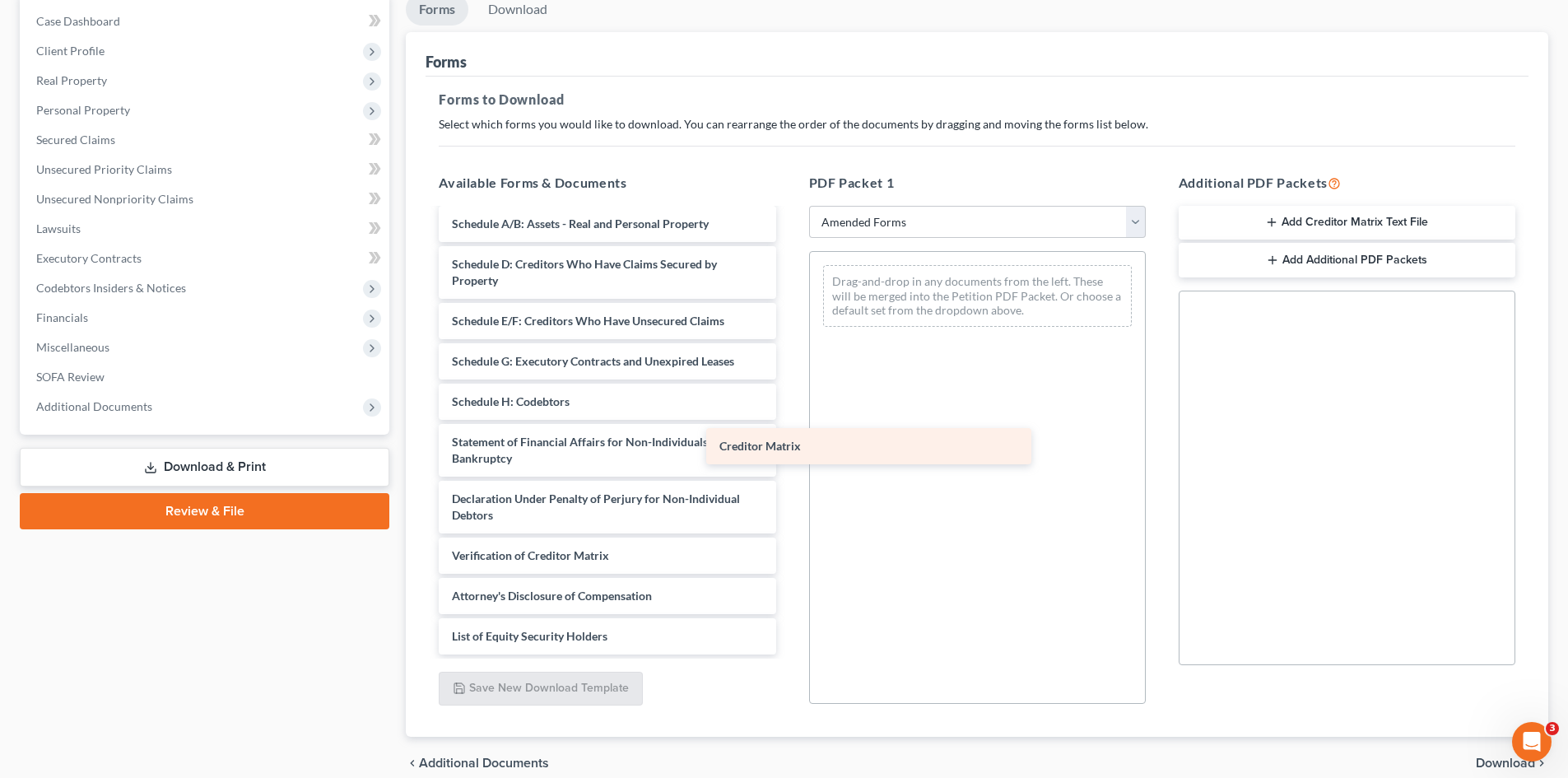
scroll to position [158, 0]
drag, startPoint x: 552, startPoint y: 515, endPoint x: 875, endPoint y: 467, distance: 326.5
click at [789, 431] on div "Creditor Matrix Voluntary Petition for Non-Individuals Filing for Bankruptcy Su…" at bounding box center [607, 361] width 363 height 586
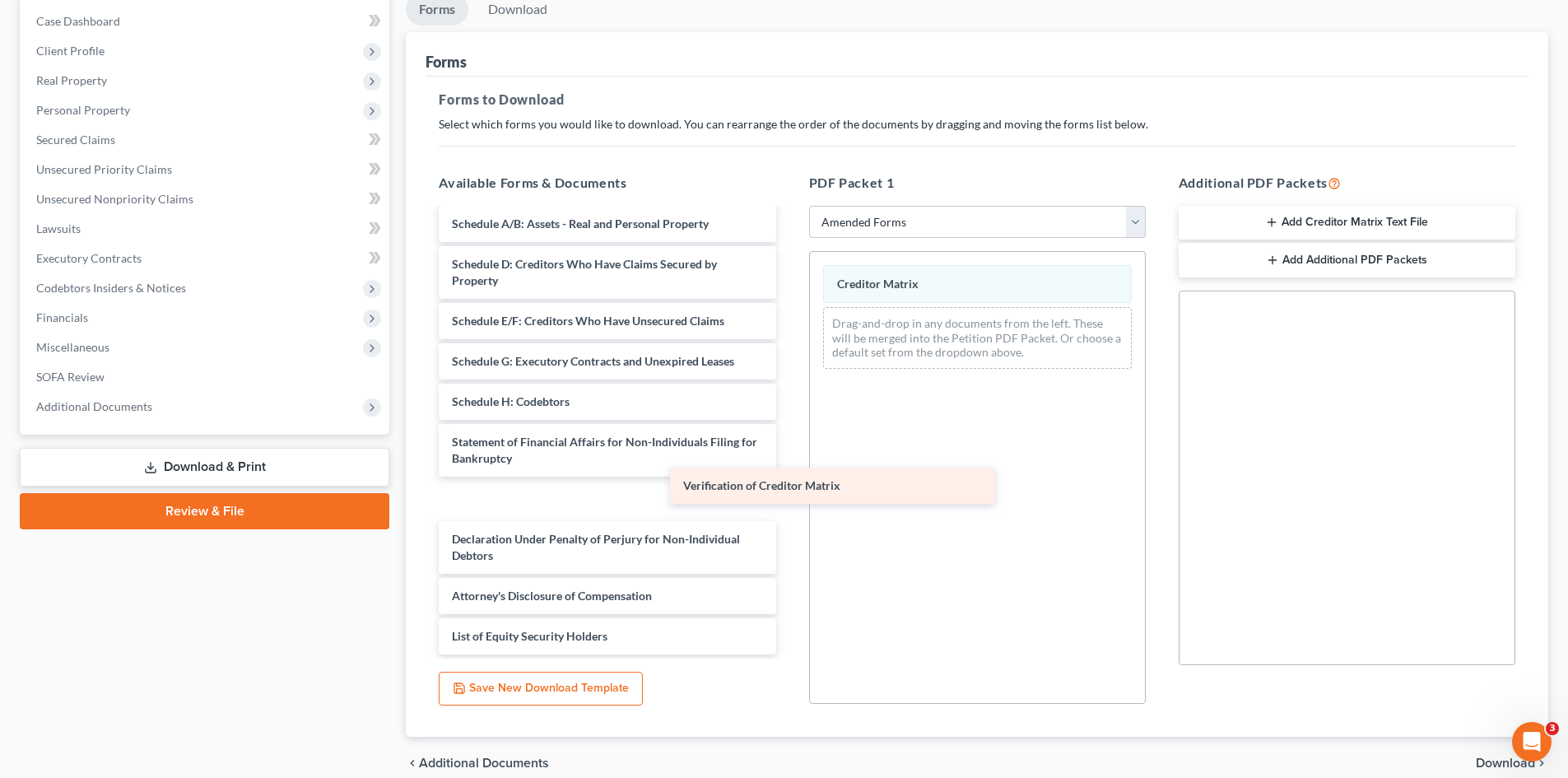
scroll to position [118, 0]
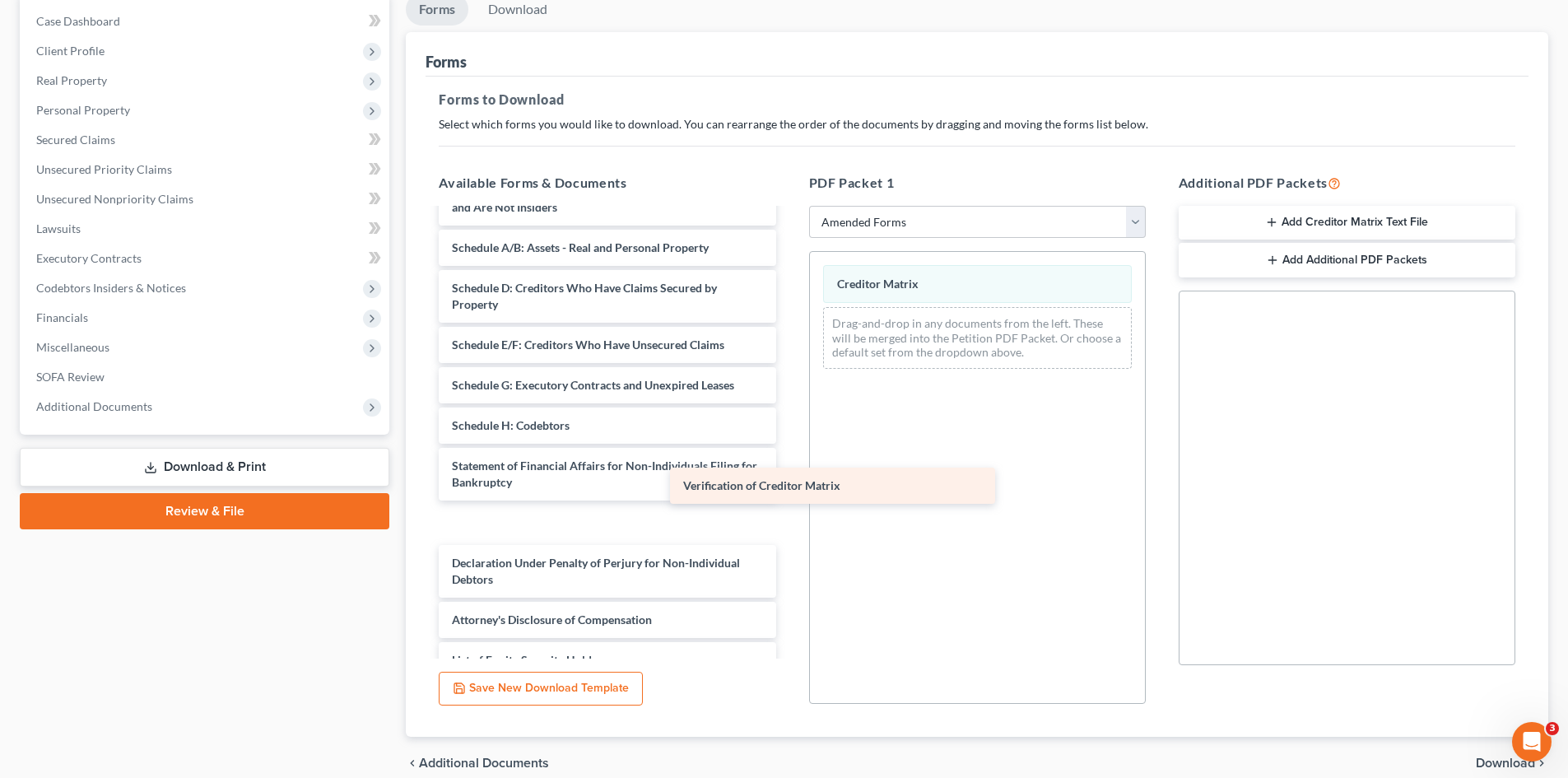
drag, startPoint x: 602, startPoint y: 563, endPoint x: 880, endPoint y: 487, distance: 288.2
click at [789, 487] on div "Verification of Creditor Matrix Voluntary Petition for Non-Individuals Filing f…" at bounding box center [607, 385] width 363 height 586
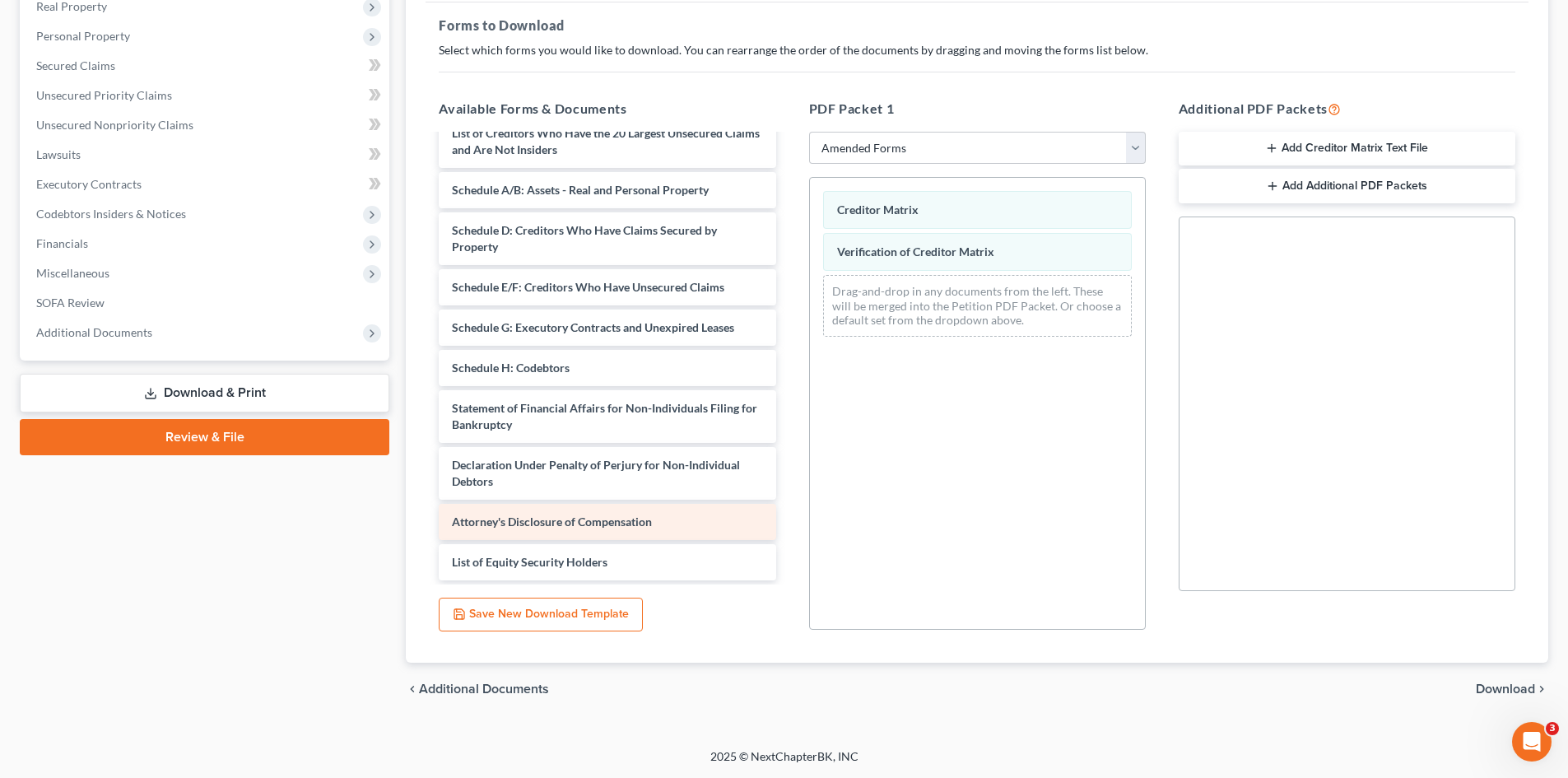
scroll to position [0, 0]
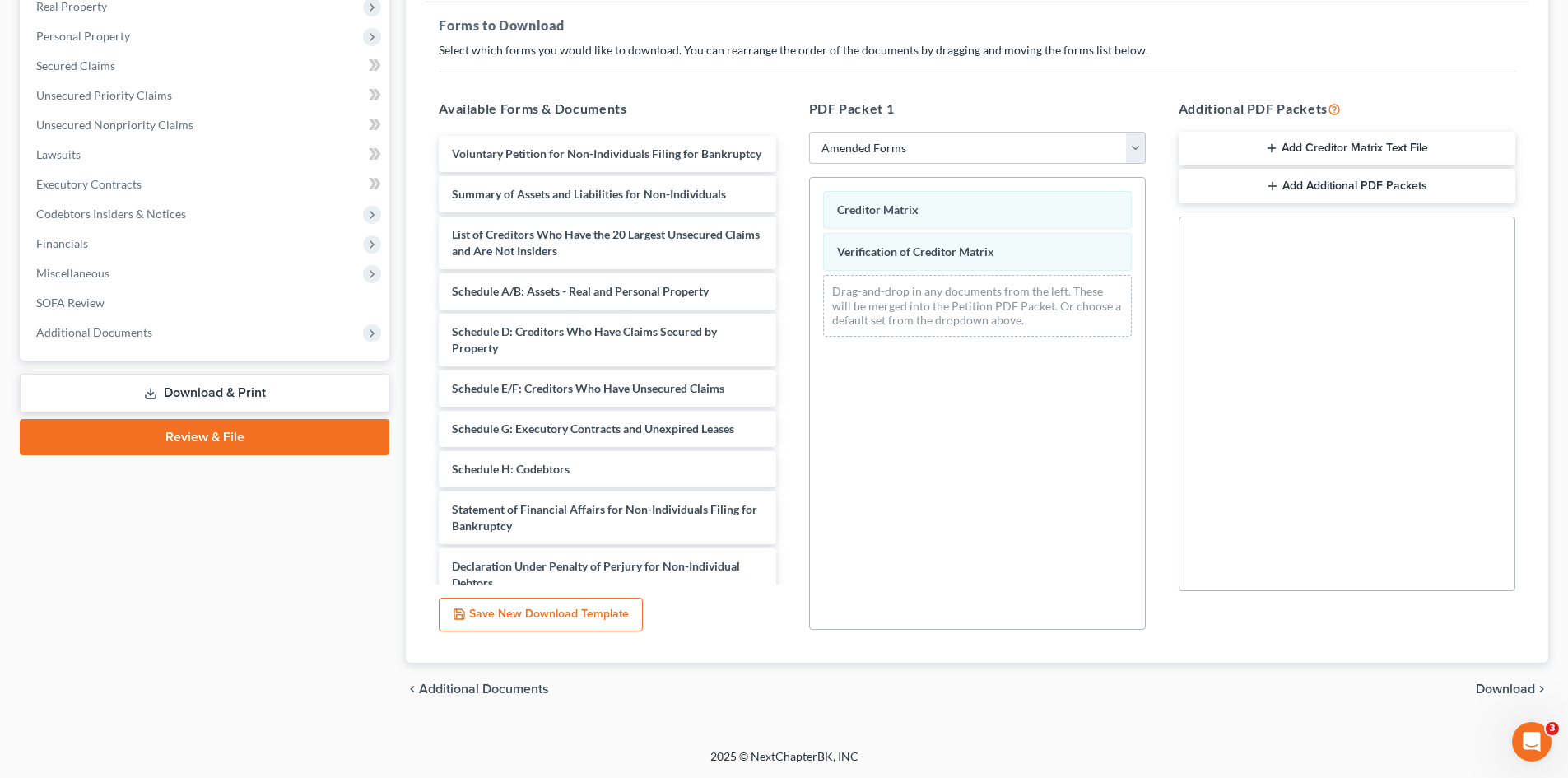
click at [1324, 661] on span "Download" at bounding box center [1505, 690] width 59 height 13
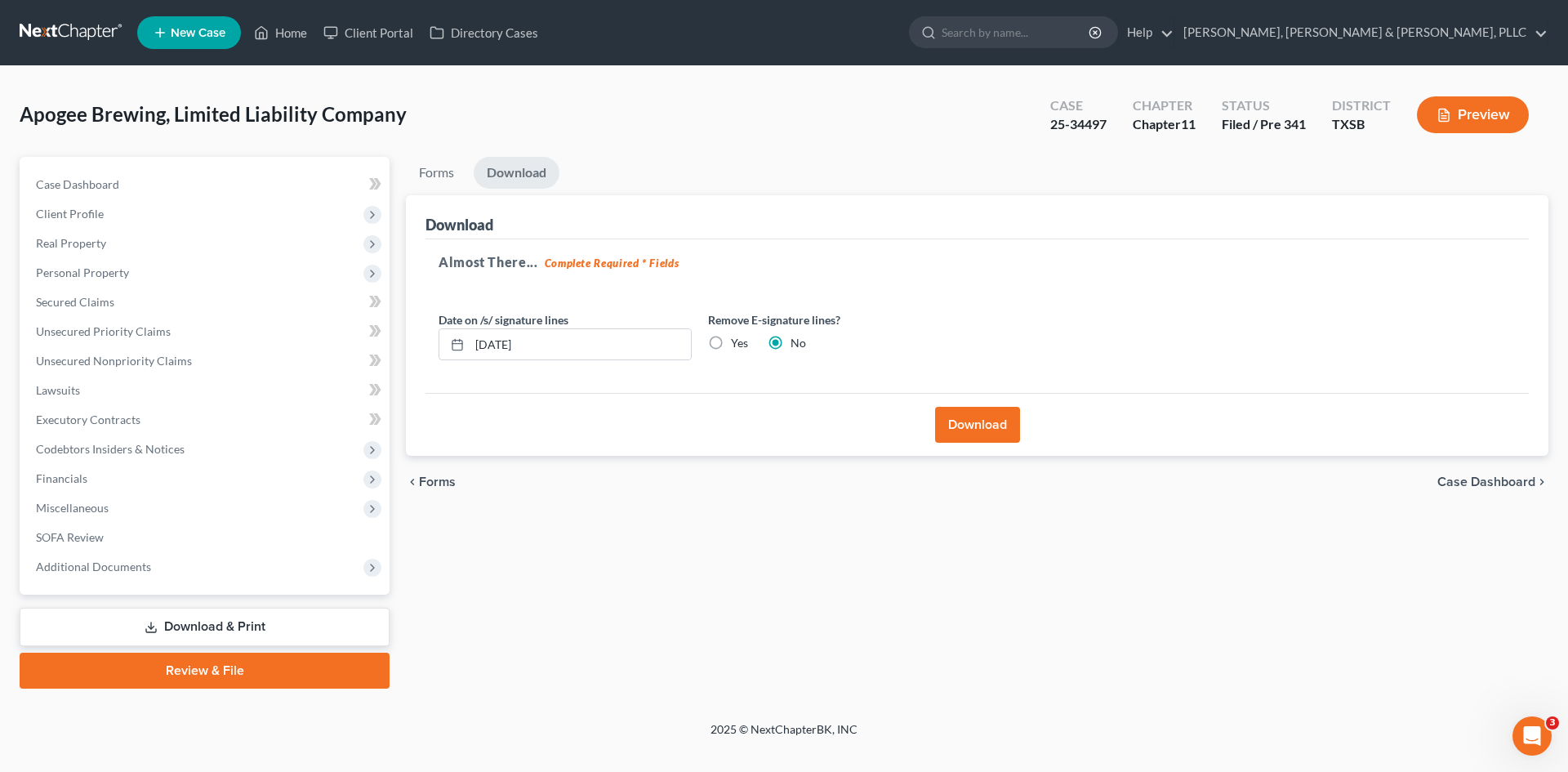
click at [991, 420] on button "Download" at bounding box center [977, 424] width 85 height 36
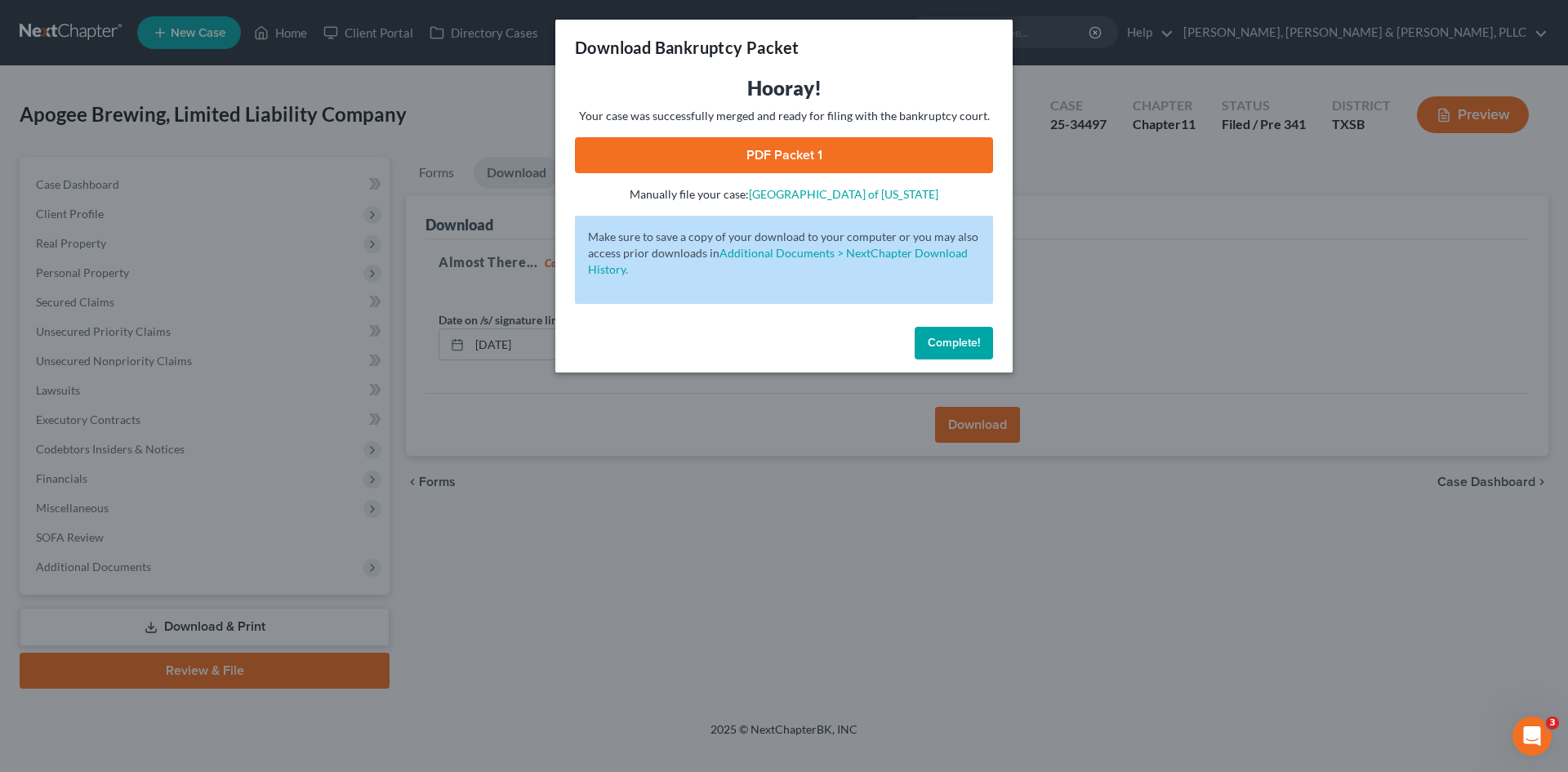
click at [806, 161] on link "PDF Packet 1" at bounding box center [783, 155] width 418 height 36
click at [955, 342] on span "Complete!" at bounding box center [954, 342] width 52 height 14
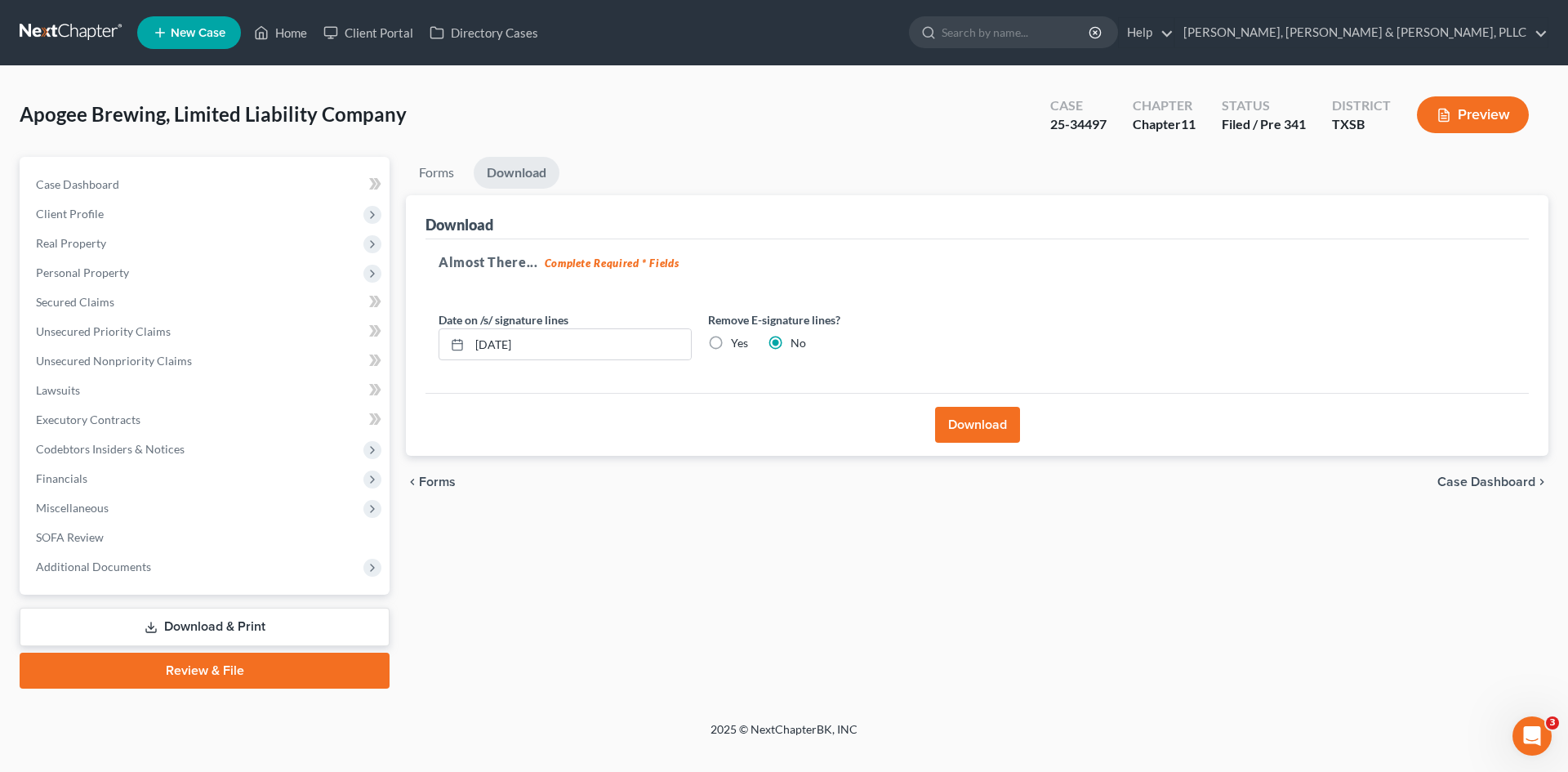
click at [220, 656] on link "Review & File" at bounding box center [204, 670] width 370 height 36
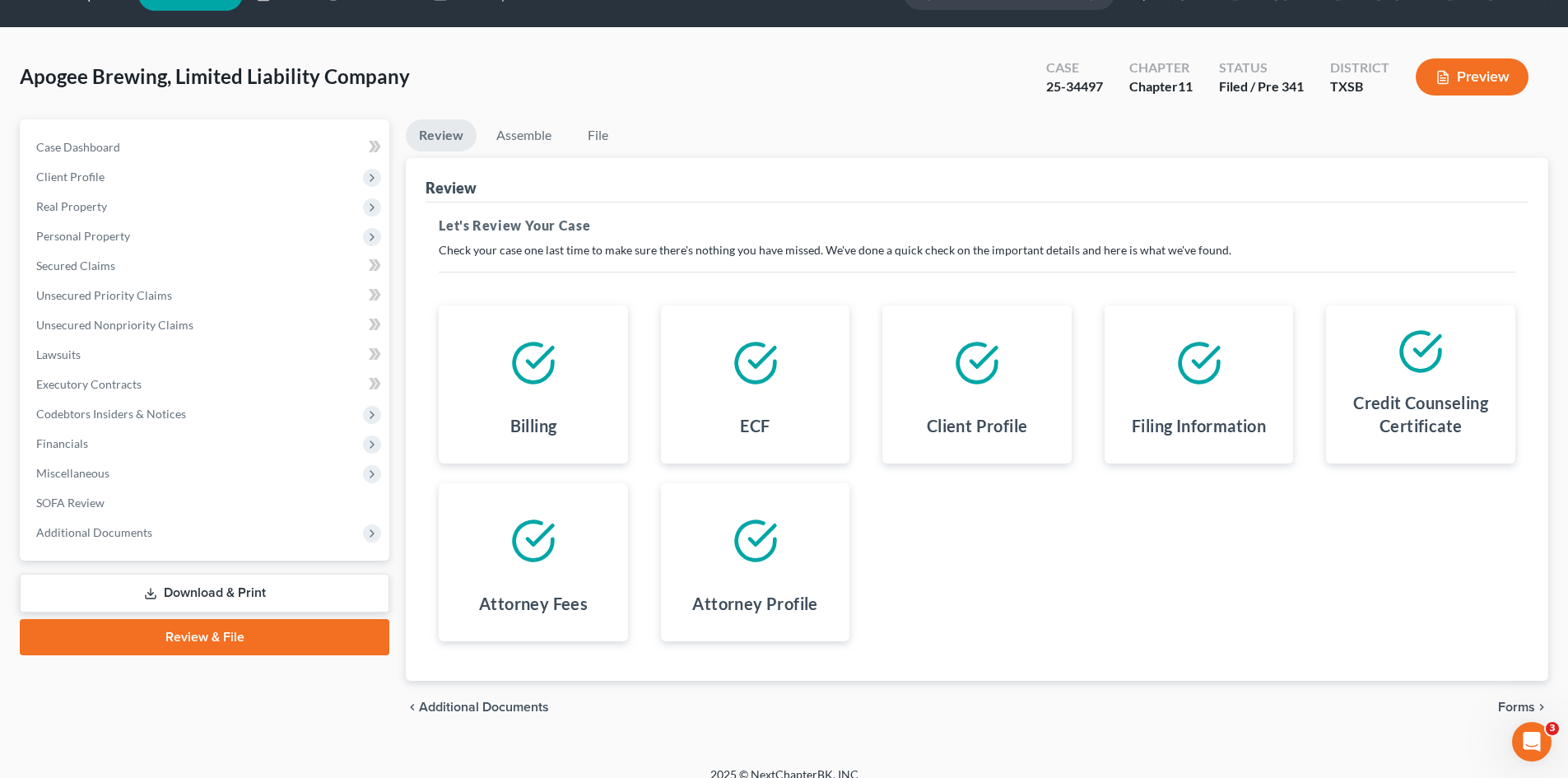
scroll to position [57, 0]
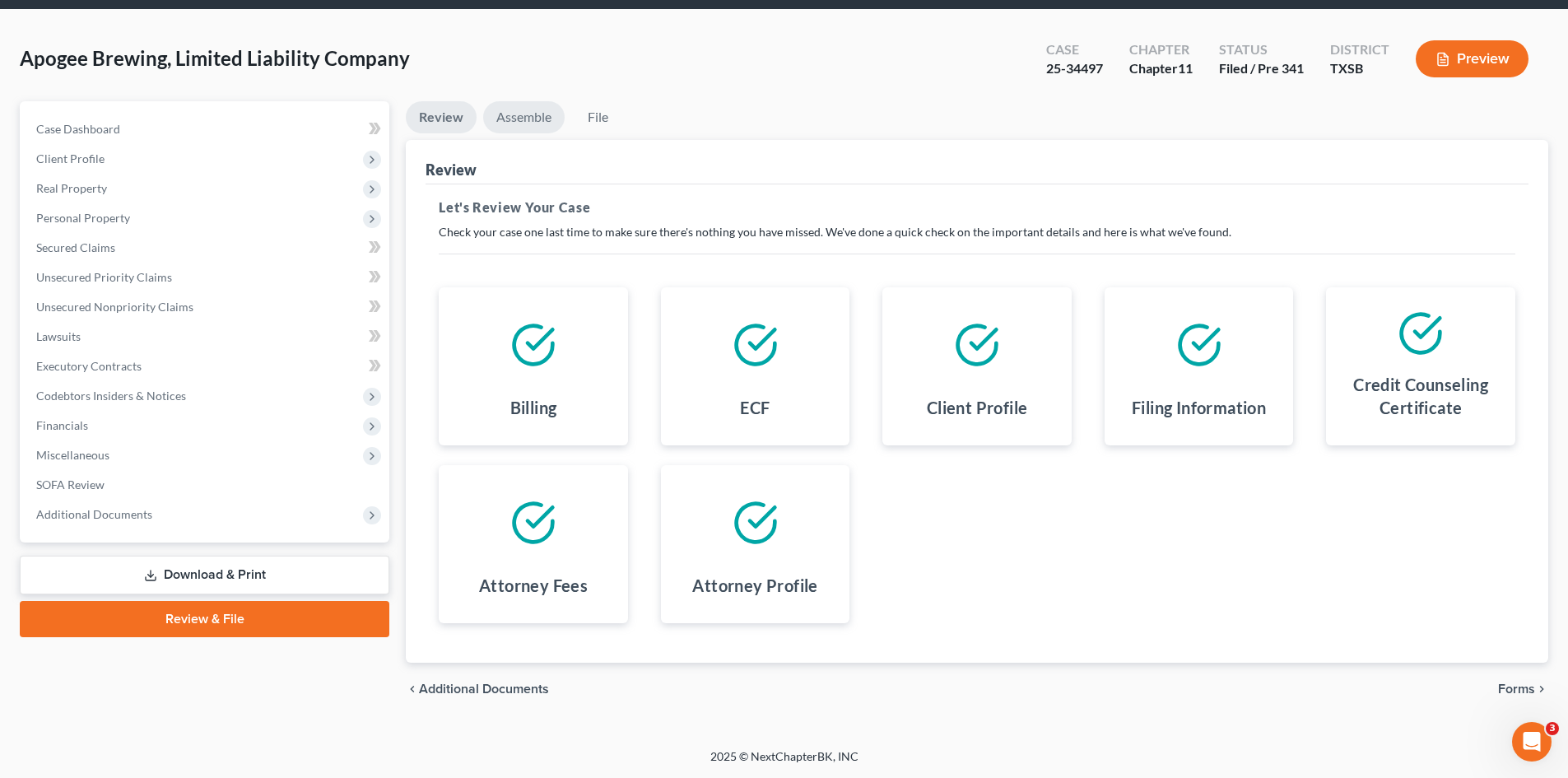
click at [529, 123] on link "Assemble" at bounding box center [524, 117] width 82 height 32
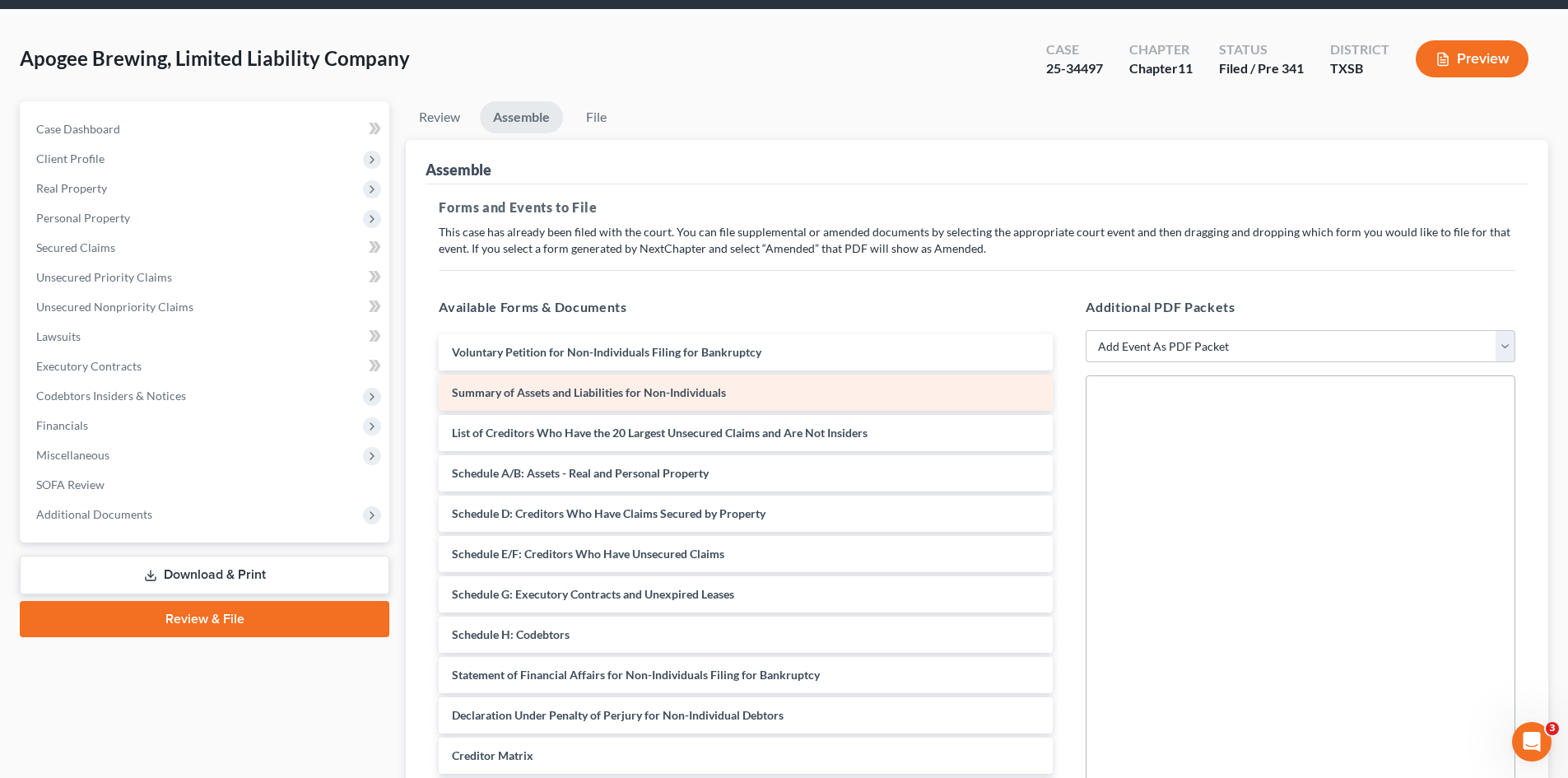
click at [729, 391] on div "Summary of Assets and Liabilities for Non-Individuals" at bounding box center [746, 392] width 614 height 36
click at [713, 386] on div "Voluntary Petition for Non-Individuals Filing for Bankruptcy Summary of Assets …" at bounding box center [745, 614] width 640 height 561
click at [706, 399] on div "Summary of Assets and Liabilities for Non-Individuals" at bounding box center [746, 392] width 614 height 36
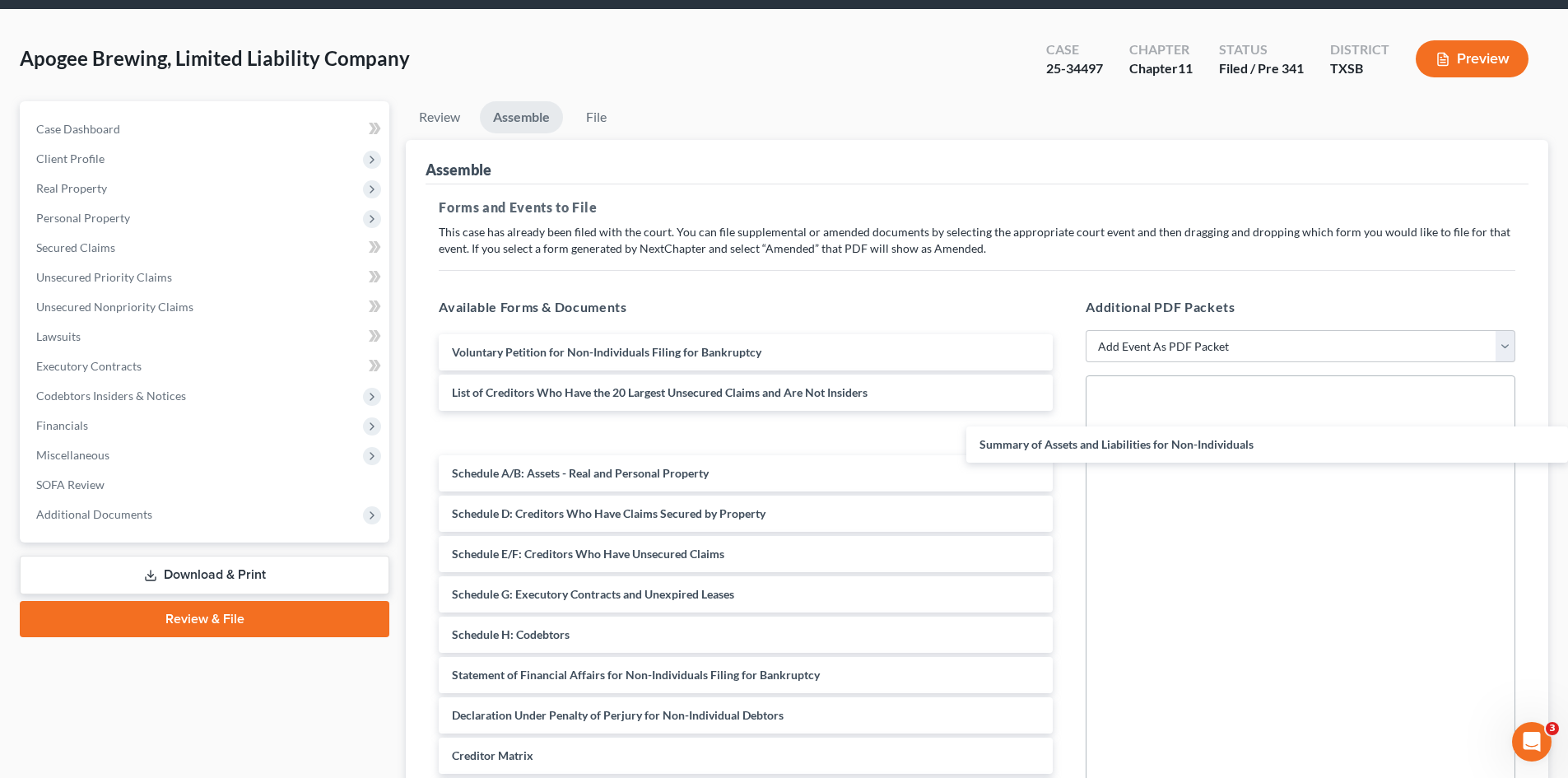
drag, startPoint x: 707, startPoint y: 397, endPoint x: 1335, endPoint y: 417, distance: 628.3
click at [1066, 448] on div "Summary of Assets and Liabilities for Non-Individuals Voluntary Petition for No…" at bounding box center [745, 614] width 640 height 561
click at [1158, 344] on select "Add Event As PDF Packet 20 Largest Unsecured Creditors Additional Attachments A…" at bounding box center [1300, 346] width 430 height 33
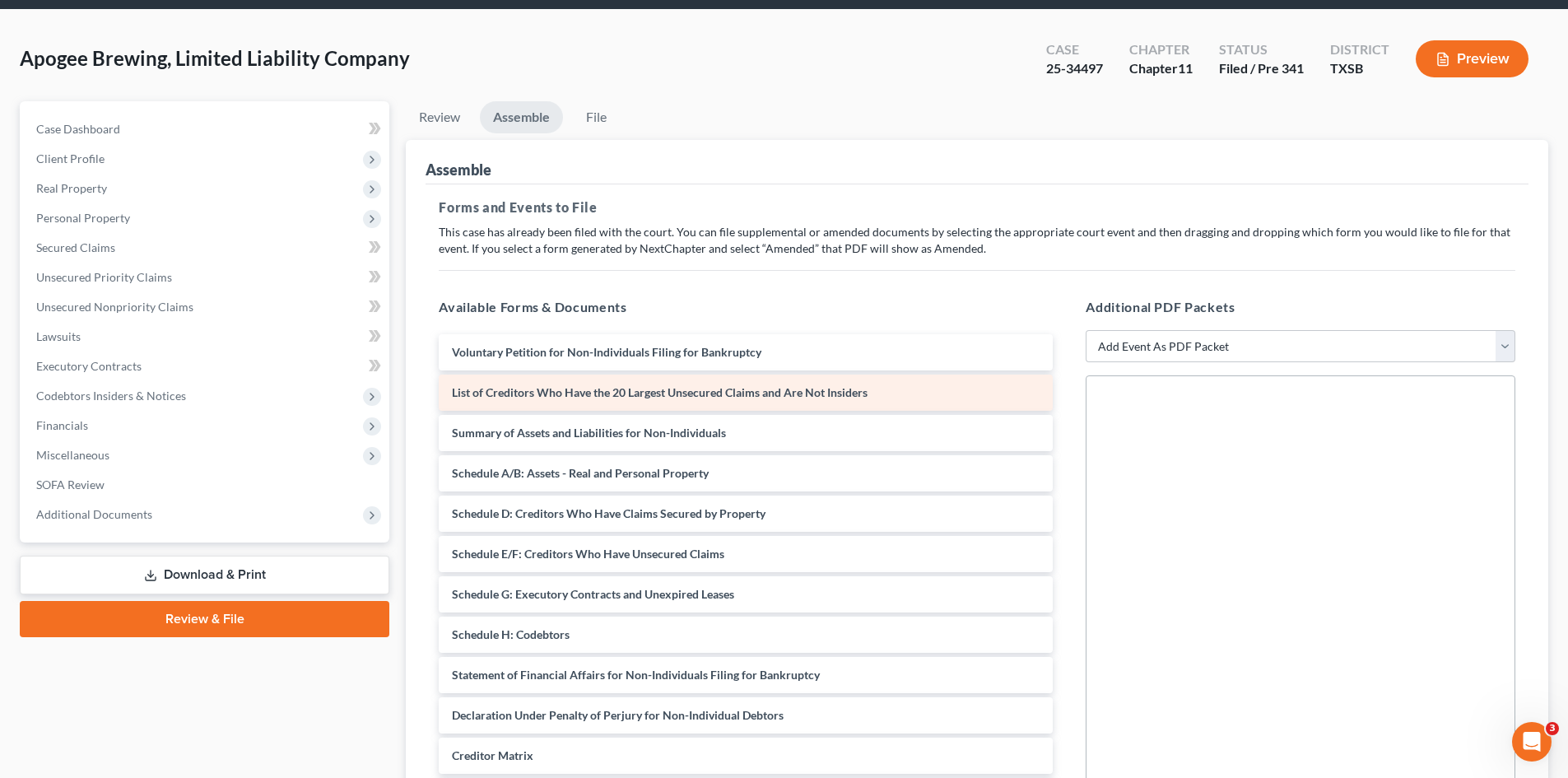
click at [717, 392] on div "Voluntary Petition for Non-Individuals Filing for Bankruptcy List of Creditors …" at bounding box center [745, 614] width 640 height 561
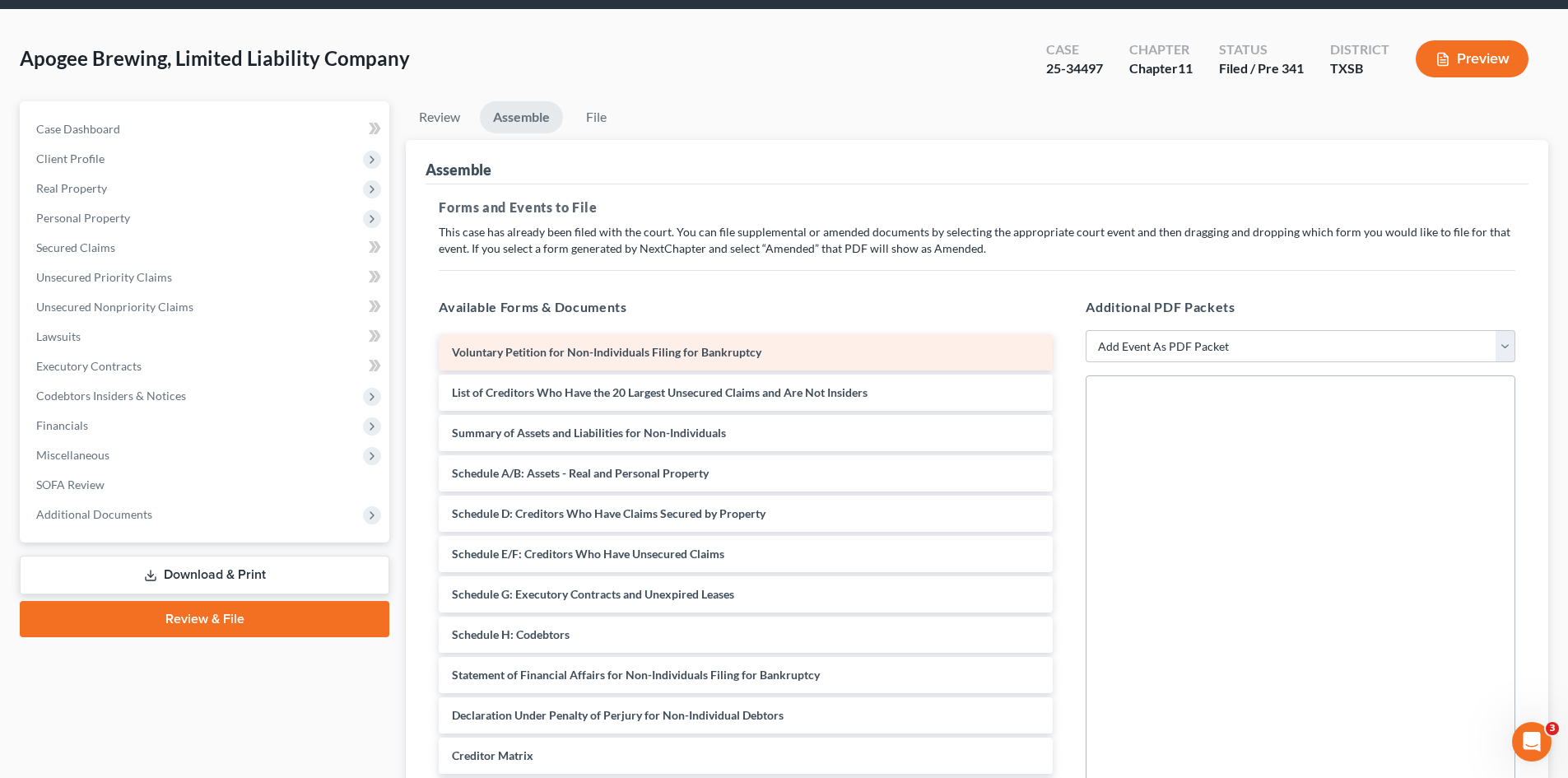
scroll to position [83, 0]
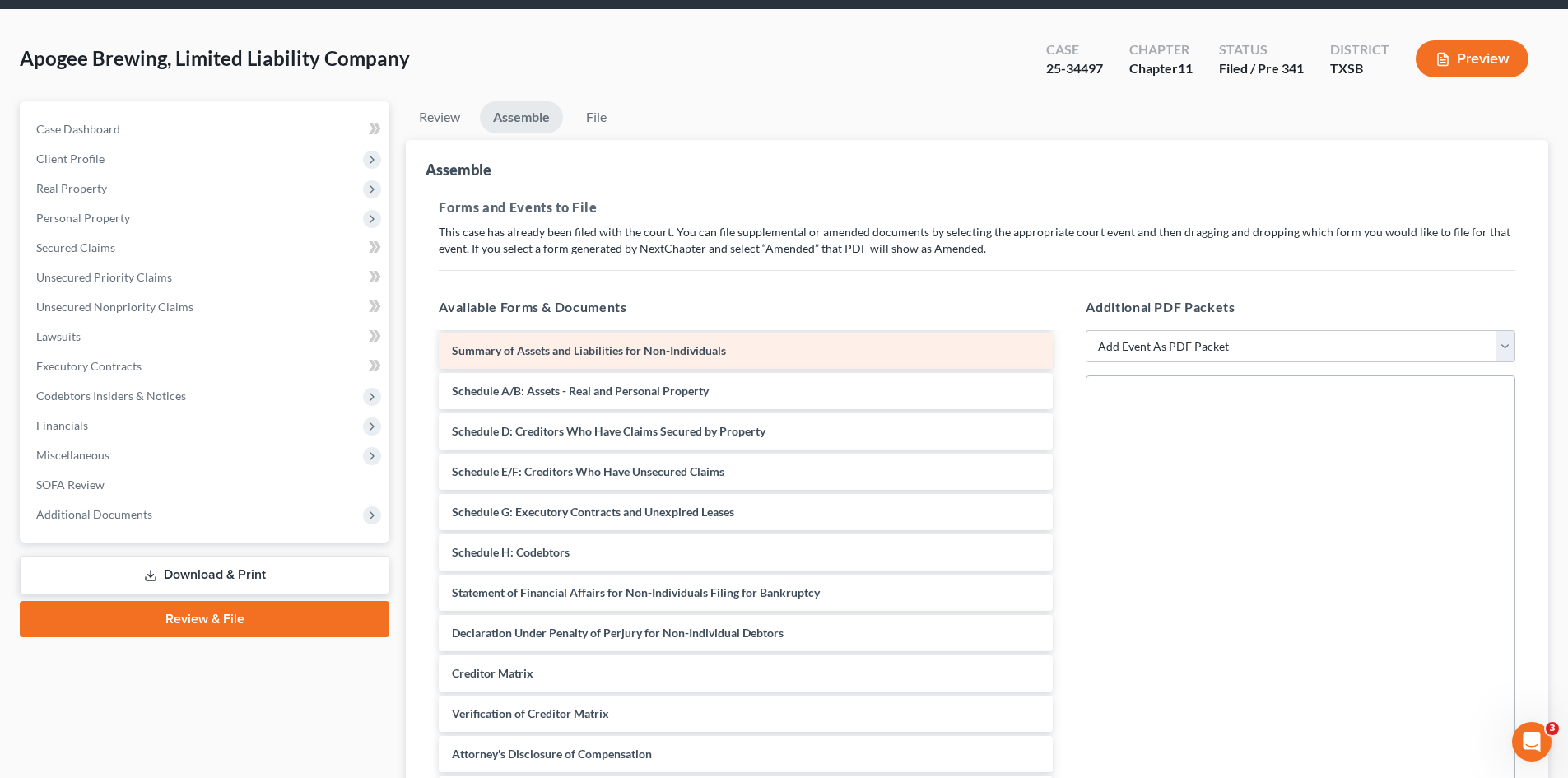
click at [669, 356] on div "Voluntary Petition for Non-Individuals Filing for Bankruptcy List of Creditors …" at bounding box center [745, 533] width 640 height 561
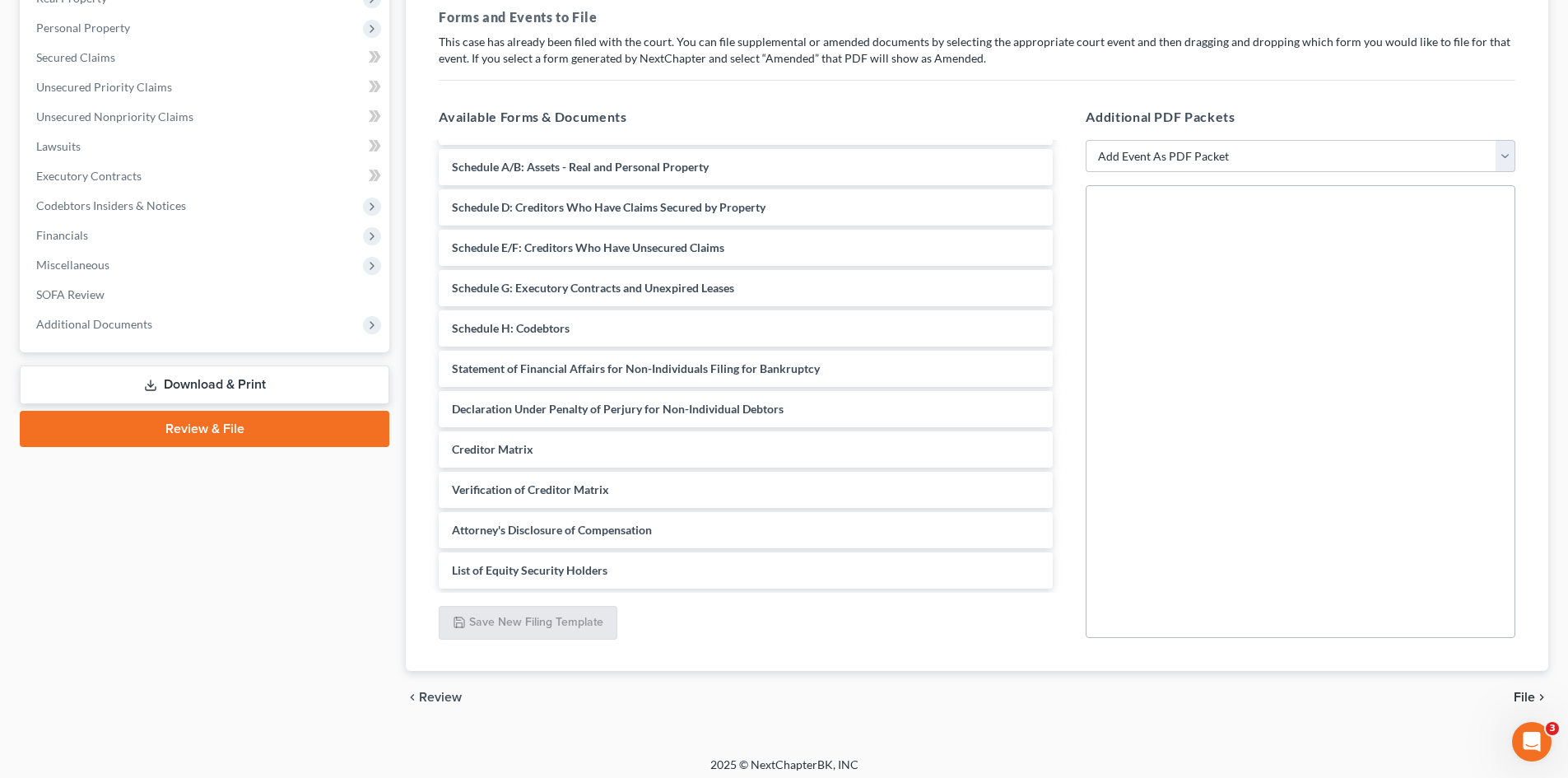
scroll to position [255, 0]
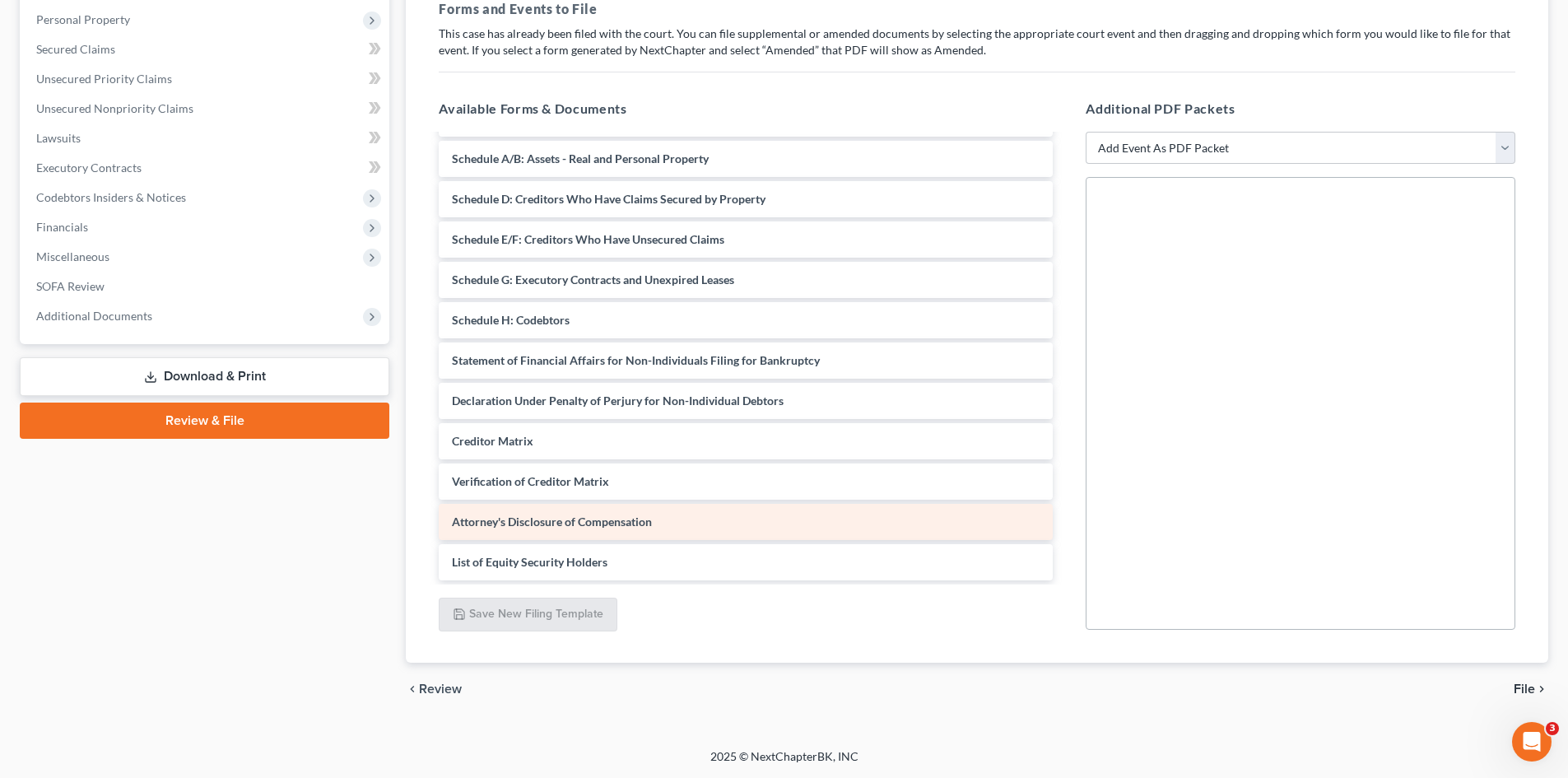
click at [554, 552] on div "Voluntary Petition for Non-Individuals Filing for Bankruptcy List of Creditors …" at bounding box center [745, 301] width 640 height 561
click at [557, 522] on div "Voluntary Petition for Non-Individuals Filing for Bankruptcy List of Creditors …" at bounding box center [745, 301] width 640 height 561
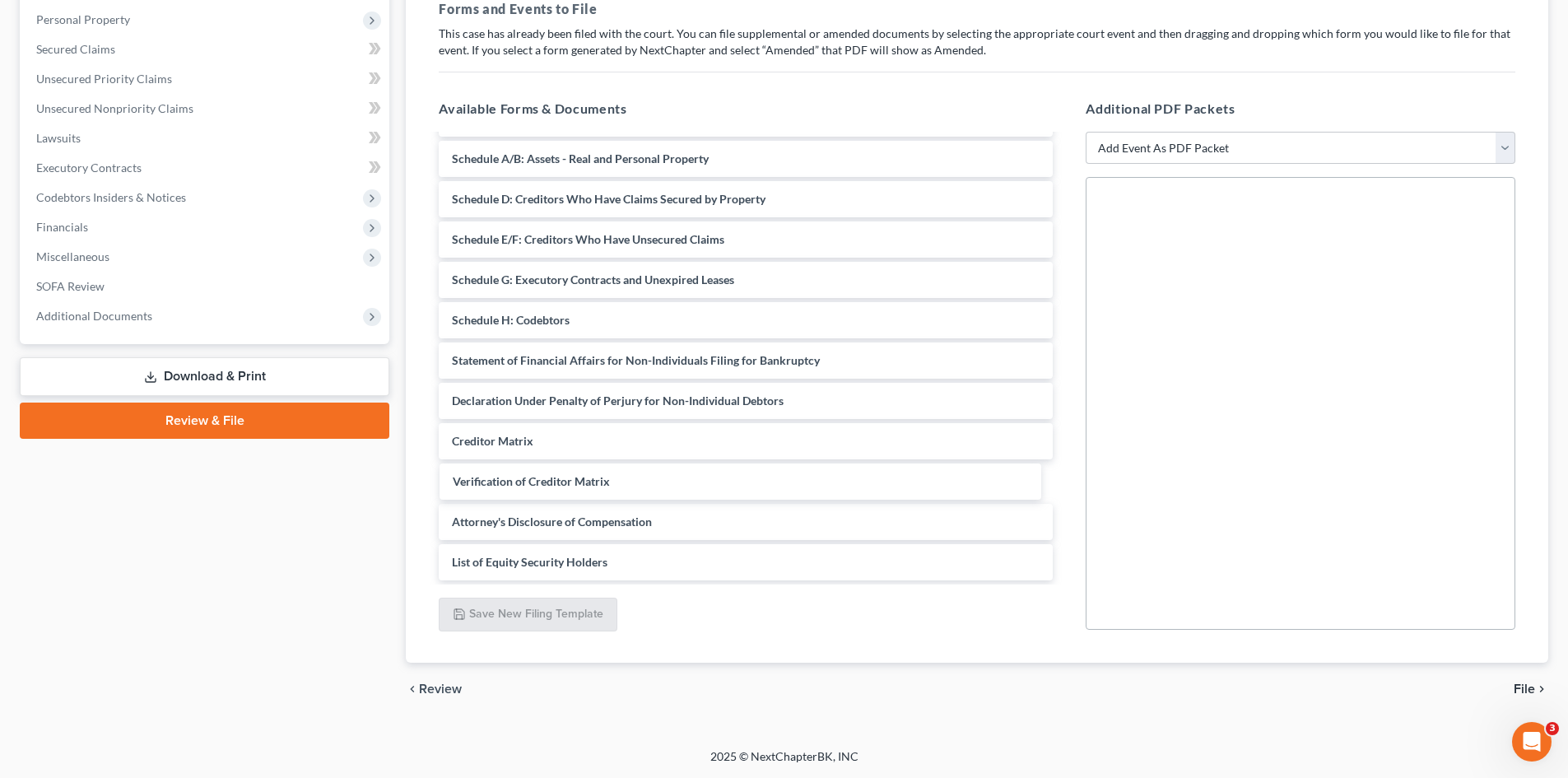
click at [558, 479] on div "Verification of Creditor Matrix Voluntary Petition for Non-Individuals Filing f…" at bounding box center [745, 301] width 640 height 561
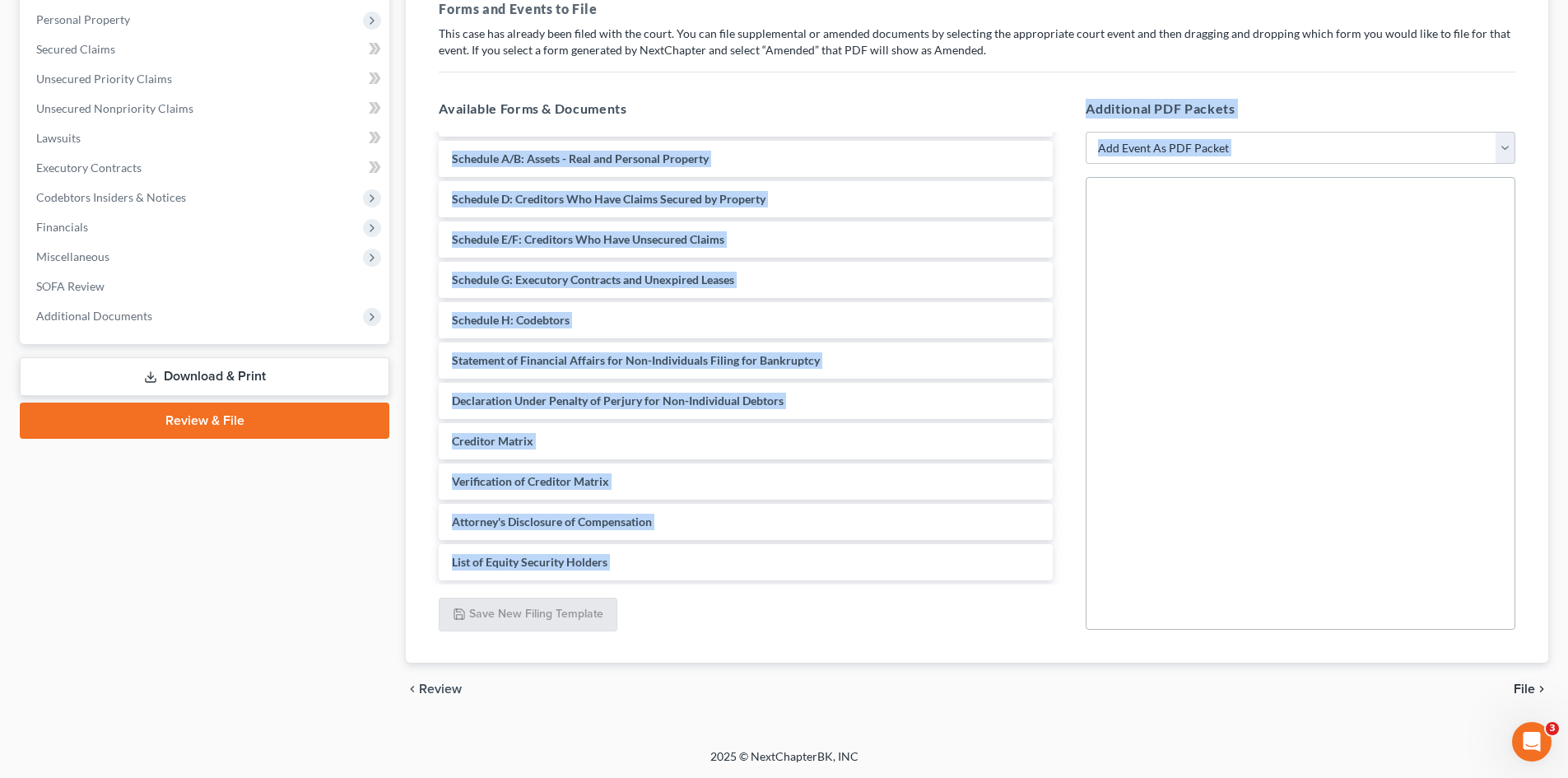
drag, startPoint x: 562, startPoint y: 479, endPoint x: 1268, endPoint y: 454, distance: 706.4
click at [1179, 154] on select "Add Event As PDF Packet 20 Largest Unsecured Creditors Additional Attachments A…" at bounding box center [1300, 148] width 430 height 33
click at [1086, 132] on select "Add Event As PDF Packet 20 Largest Unsecured Creditors Additional Attachments A…" at bounding box center [1300, 148] width 430 height 33
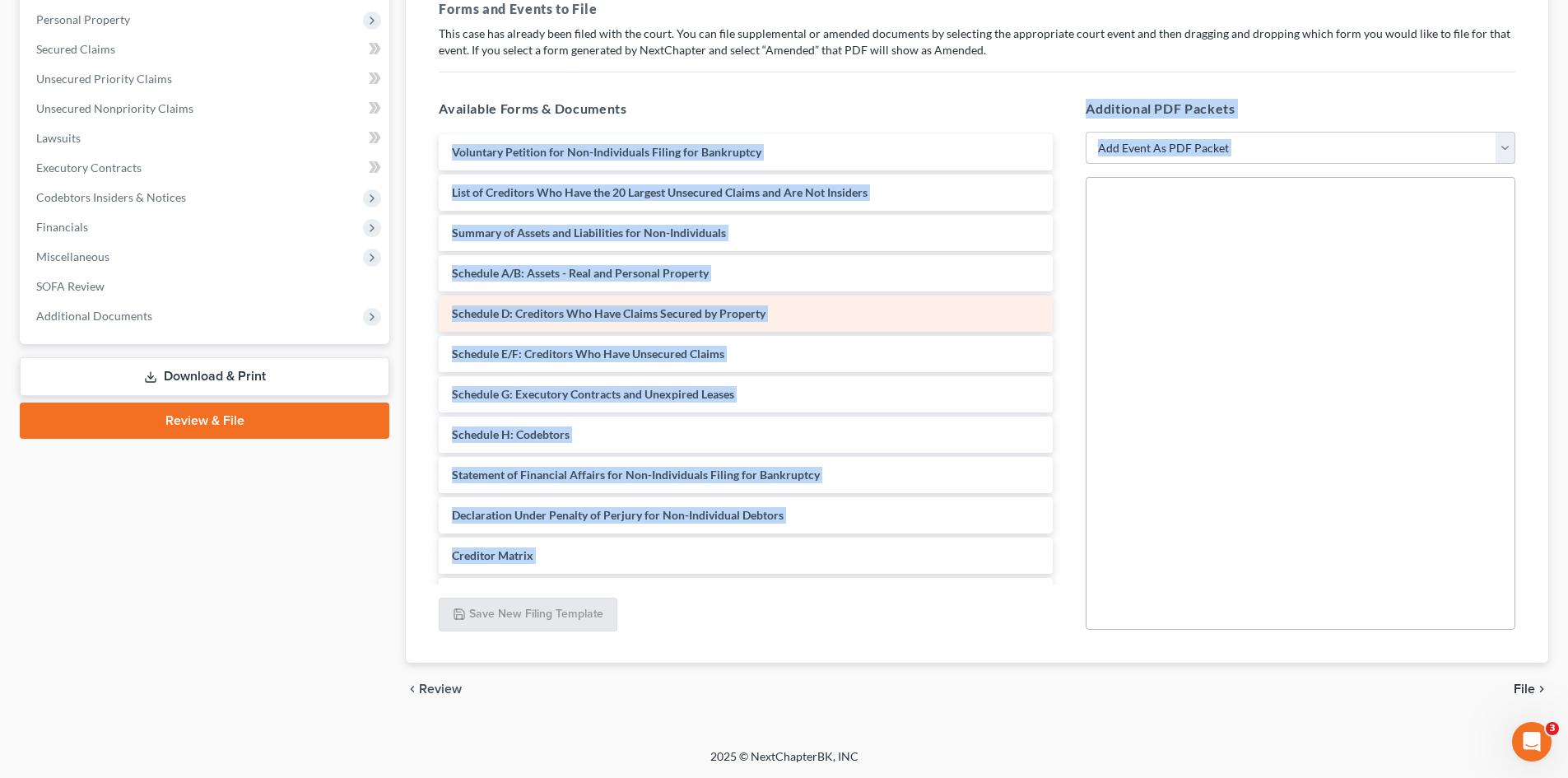
scroll to position [0, 0]
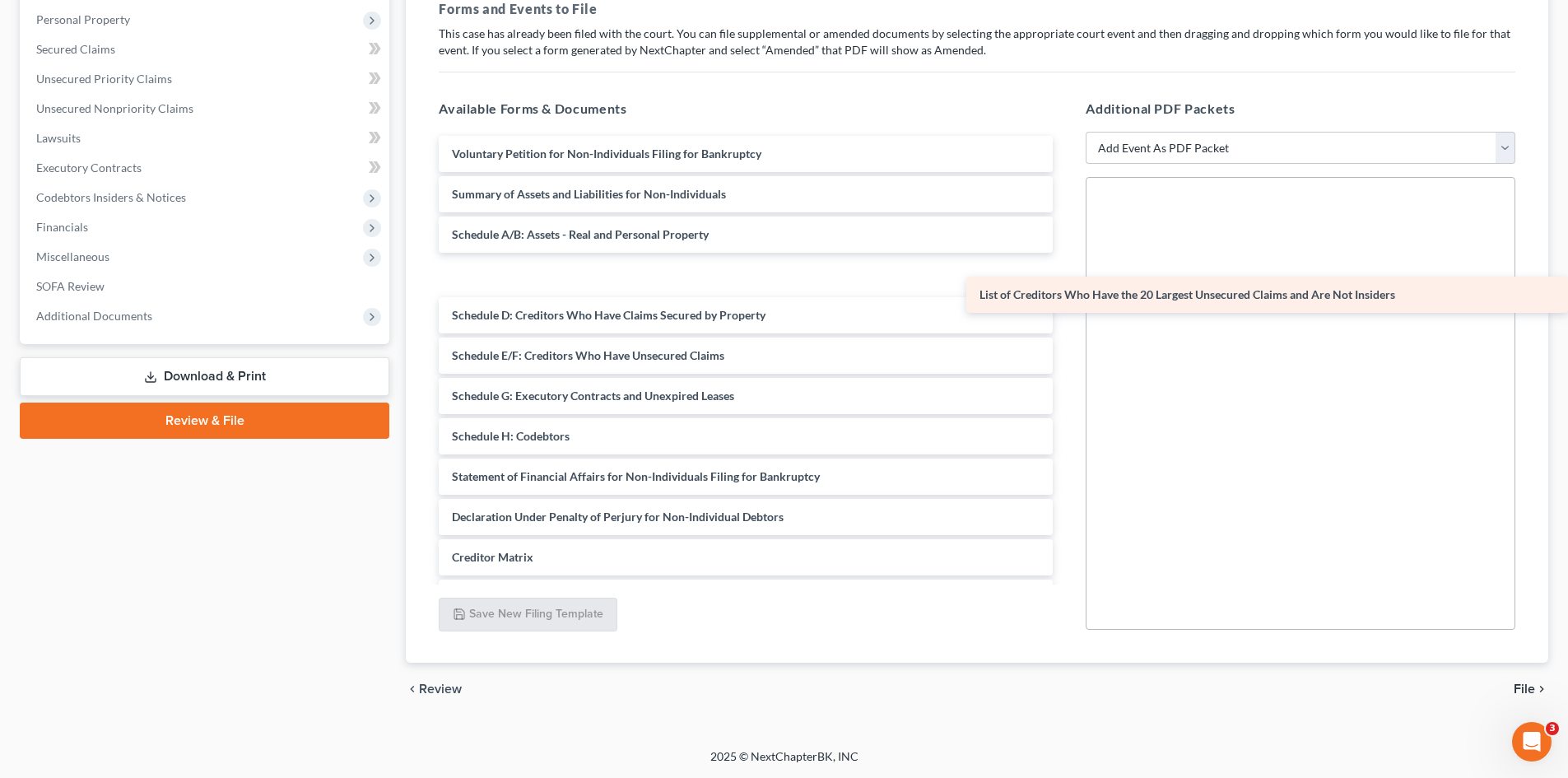
drag, startPoint x: 558, startPoint y: 189, endPoint x: 1209, endPoint y: 280, distance: 657.3
click at [1066, 281] on div "List of Creditors Who Have the 20 Largest Unsecured Claims and Are Not Insiders…" at bounding box center [745, 417] width 640 height 561
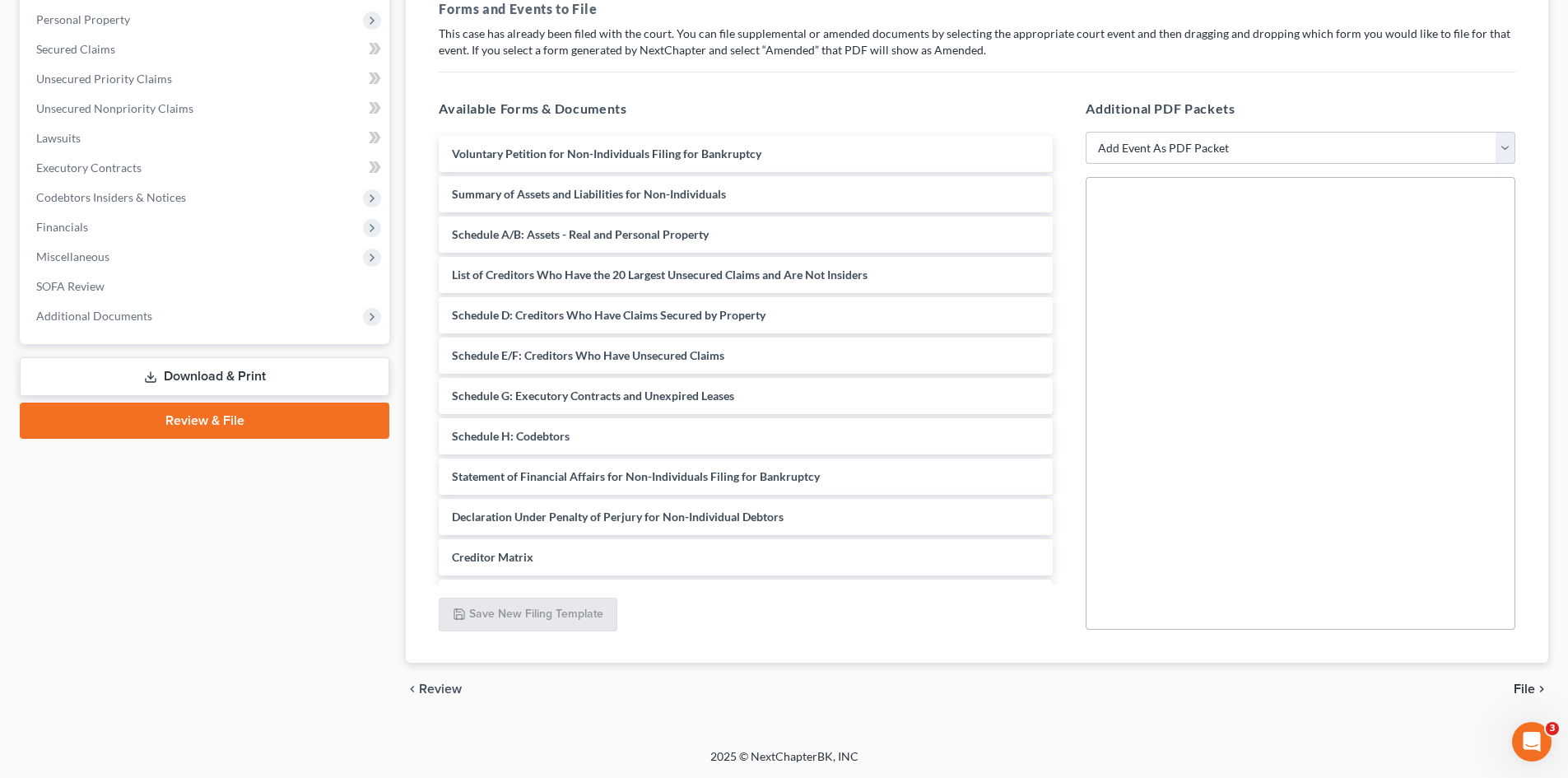
click at [883, 117] on h5 "Available Forms & Documents" at bounding box center [746, 109] width 614 height 20
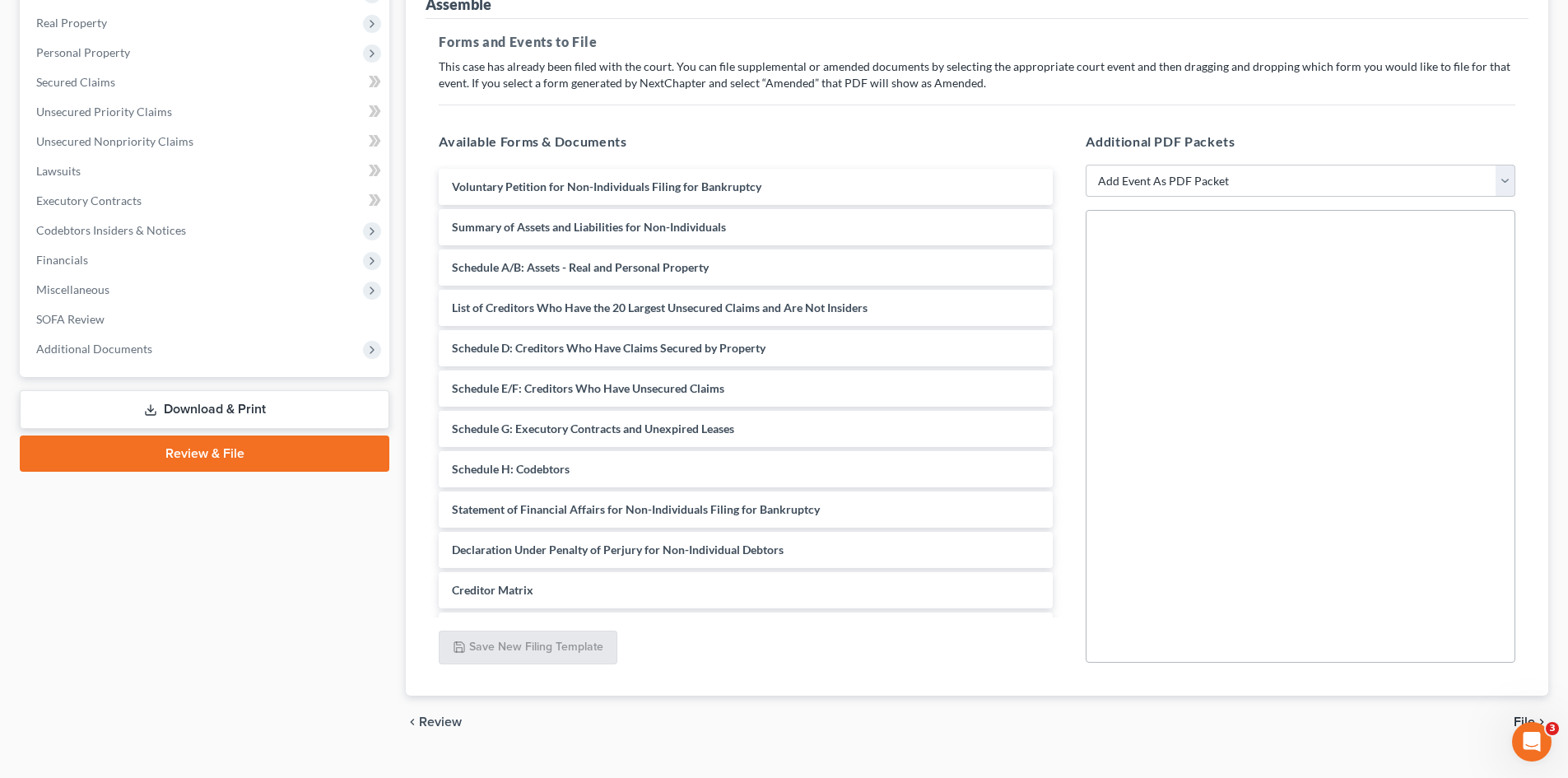
scroll to position [173, 0]
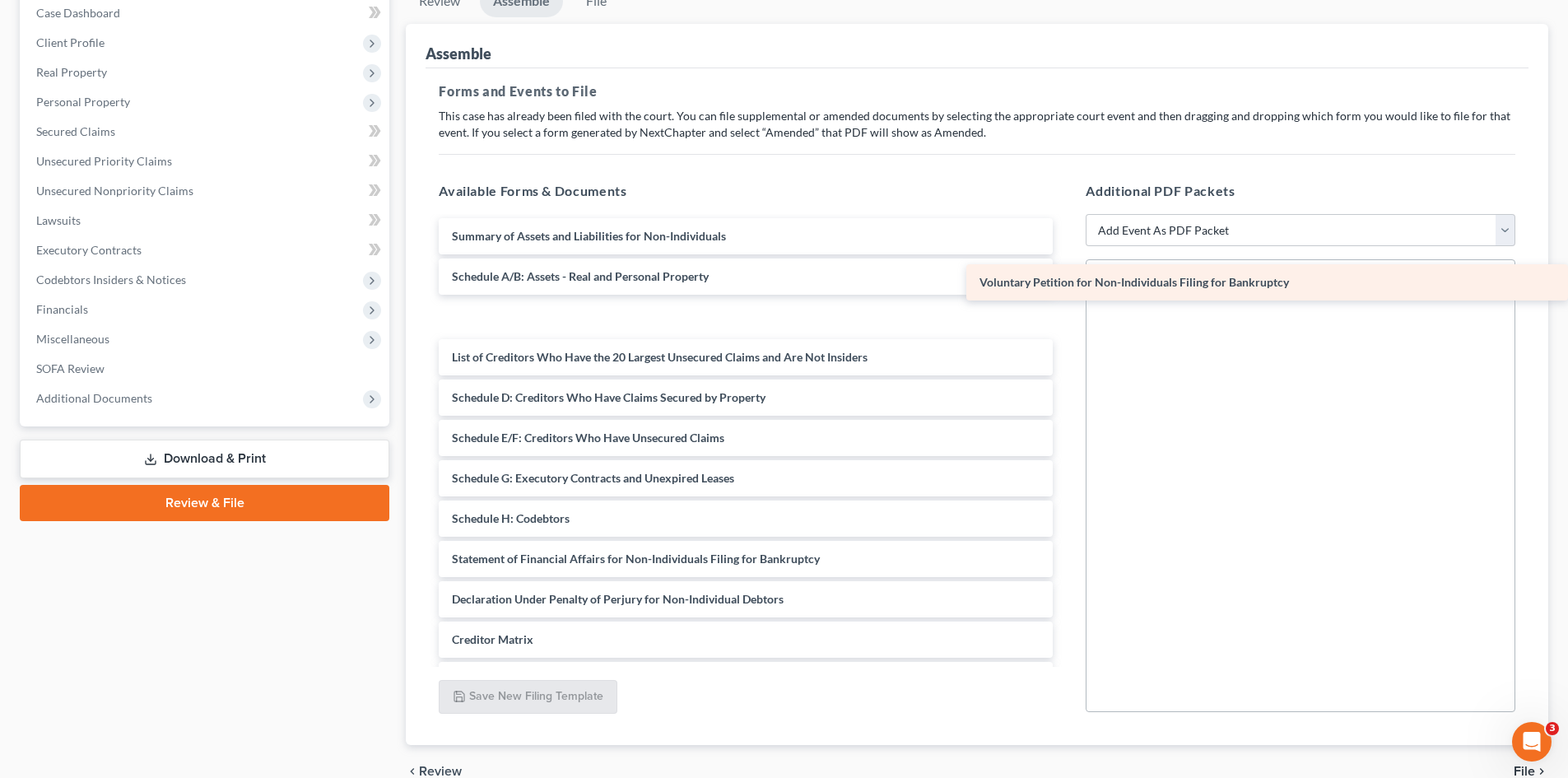
drag, startPoint x: 537, startPoint y: 236, endPoint x: 1172, endPoint y: 282, distance: 636.7
click at [1066, 282] on div "Voluntary Petition for Non-Individuals Filing for Bankruptcy Voluntary Petition…" at bounding box center [745, 498] width 640 height 561
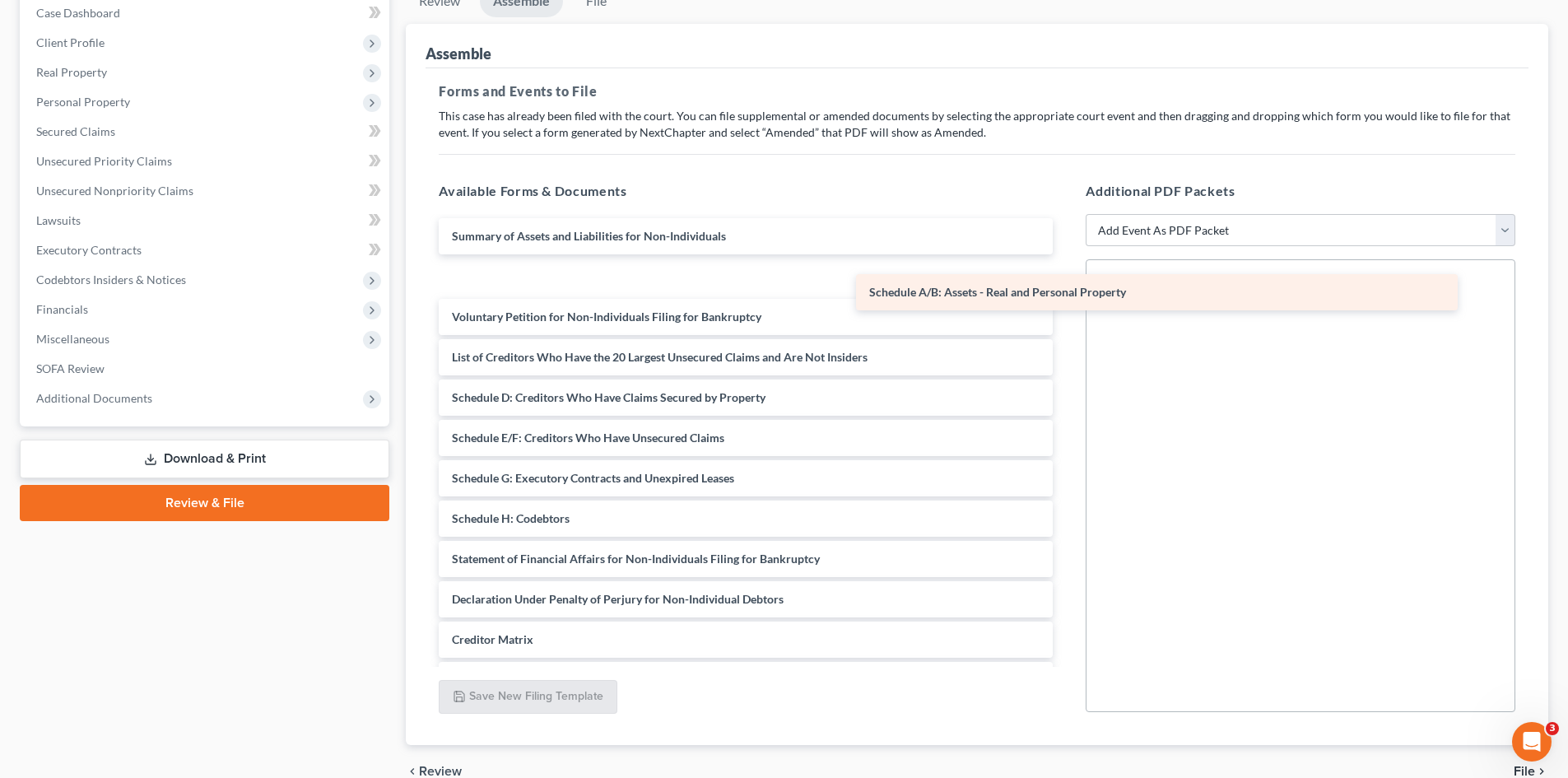
drag, startPoint x: 748, startPoint y: 284, endPoint x: 1165, endPoint y: 300, distance: 417.3
click at [1066, 300] on div "Schedule A/B: Assets - Real and Personal Property Summary of Assets and Liabili…" at bounding box center [745, 498] width 640 height 561
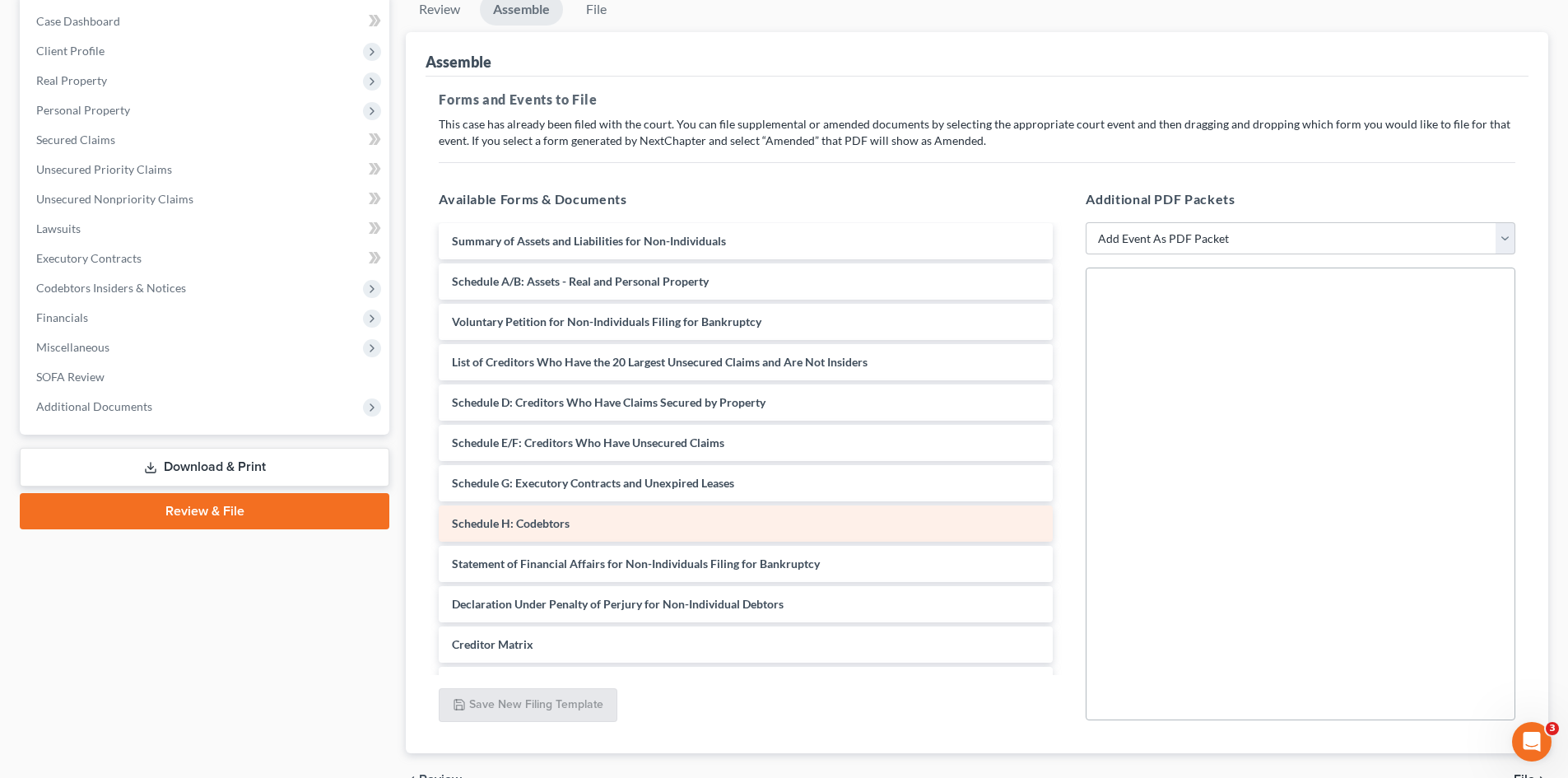
scroll to position [0, 0]
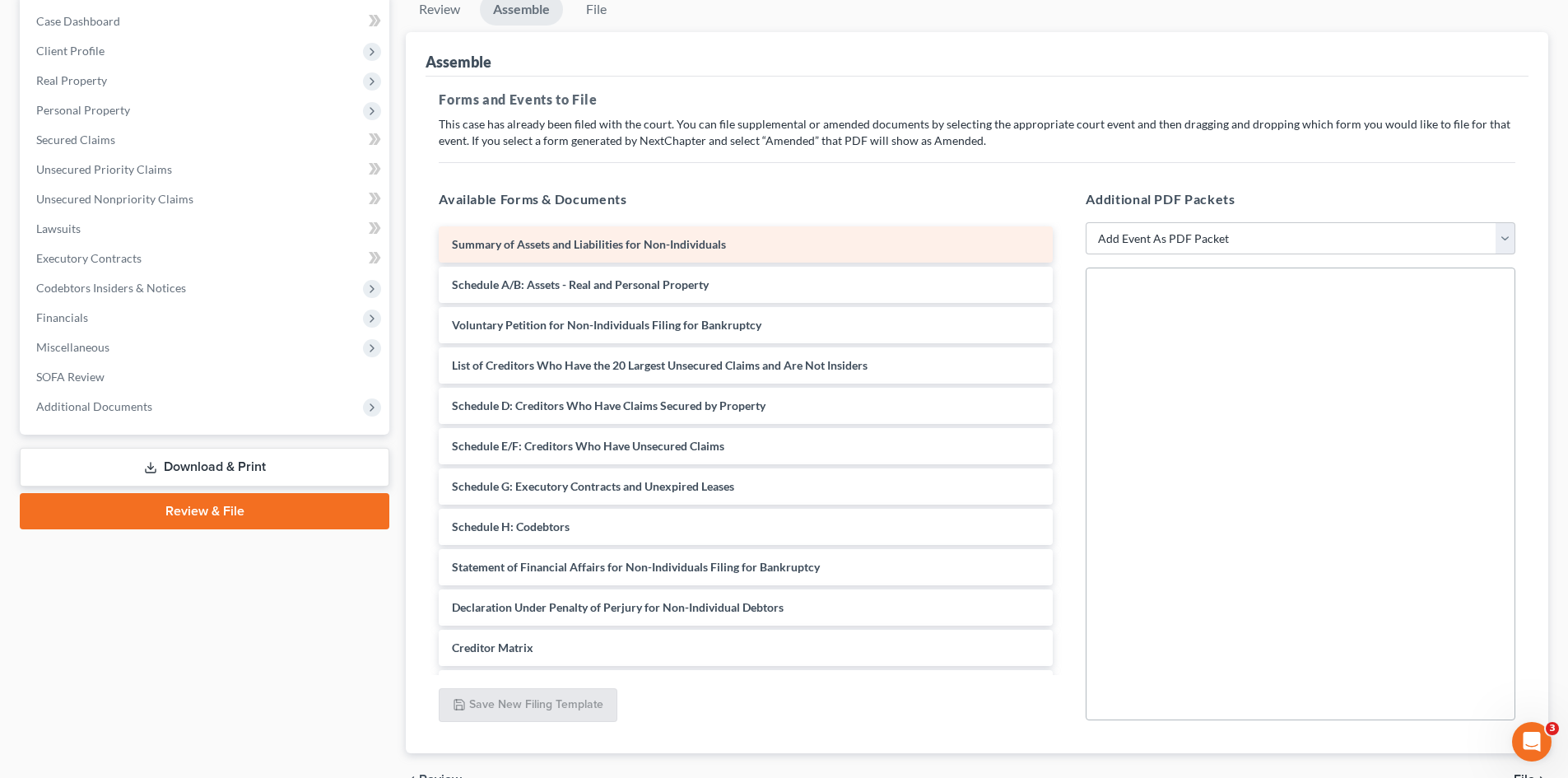
click at [743, 244] on div "Summary of Assets and Liabilities for Non-Individuals" at bounding box center [746, 244] width 614 height 36
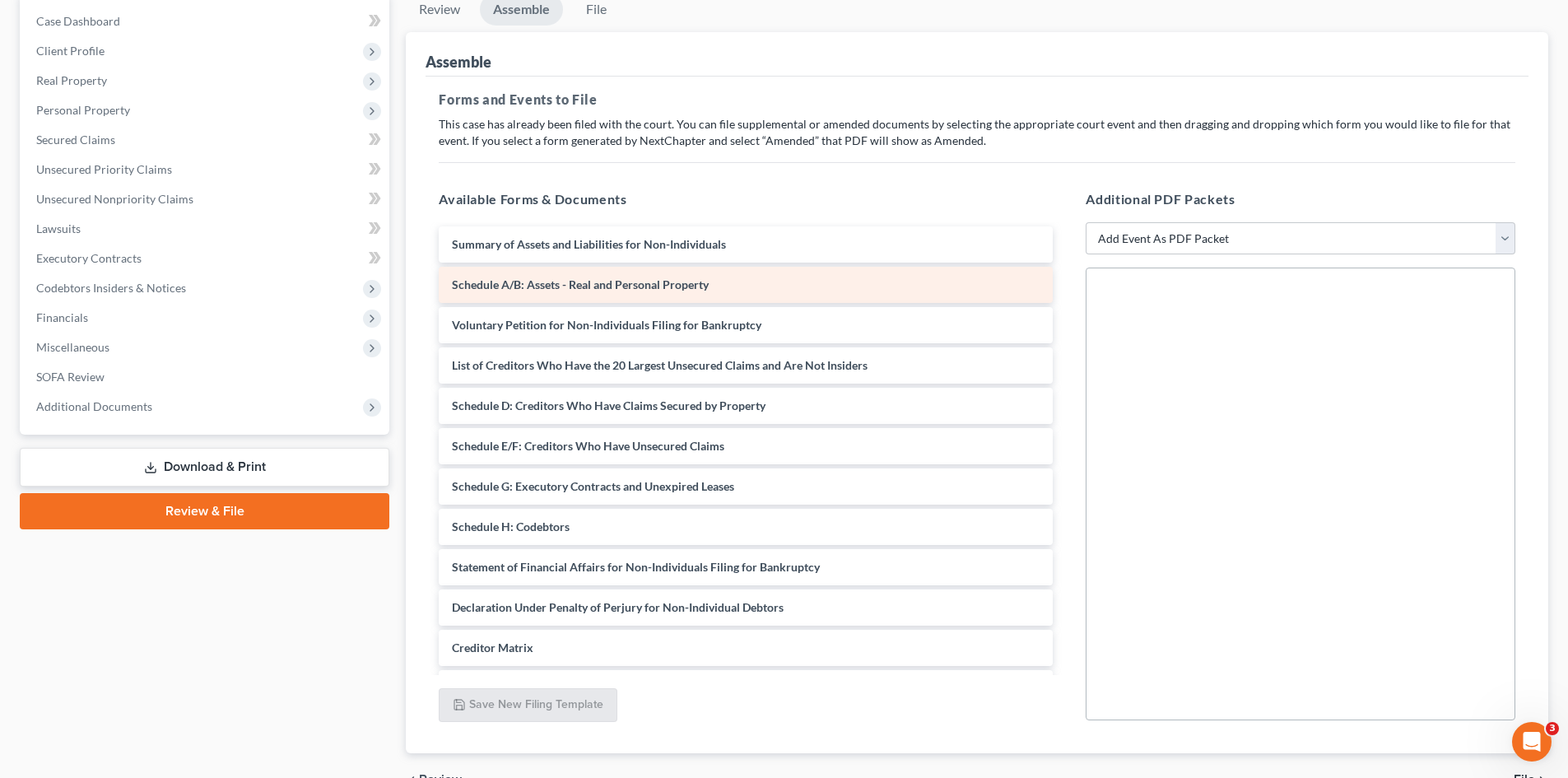
click at [734, 275] on div "Schedule A/B: Assets - Real and Personal Property" at bounding box center [746, 285] width 614 height 36
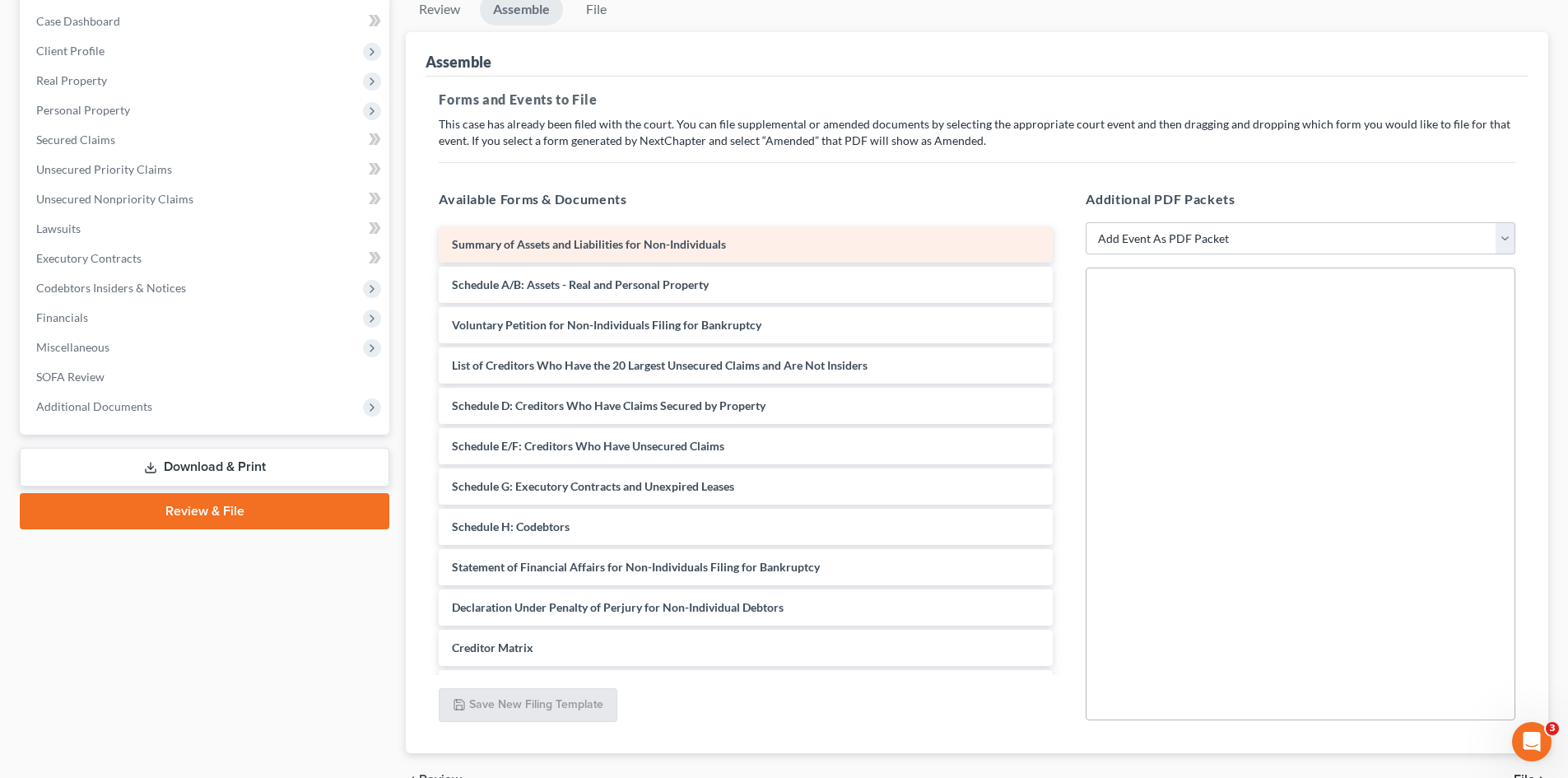
click at [735, 245] on div "Summary of Assets and Liabilities for Non-Individuals" at bounding box center [746, 244] width 614 height 36
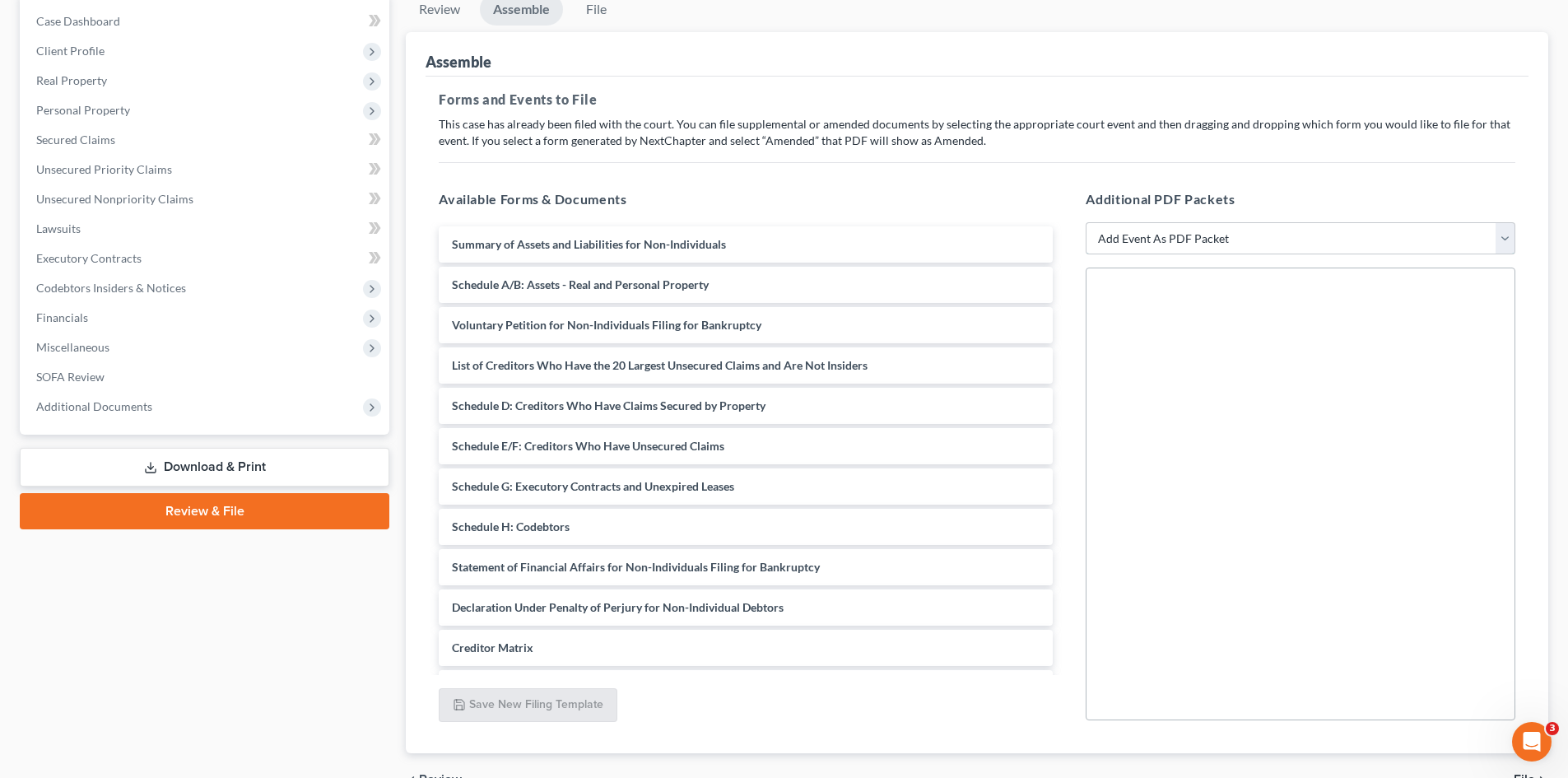
drag, startPoint x: 1140, startPoint y: 232, endPoint x: 1145, endPoint y: 252, distance: 20.6
click at [1142, 232] on select "Add Event As PDF Packet 20 Largest Unsecured Creditors Additional Attachments A…" at bounding box center [1300, 238] width 430 height 33
select select "36"
click at [1086, 222] on select "Add Event As PDF Packet 20 Largest Unsecured Creditors Additional Attachments A…" at bounding box center [1300, 238] width 430 height 33
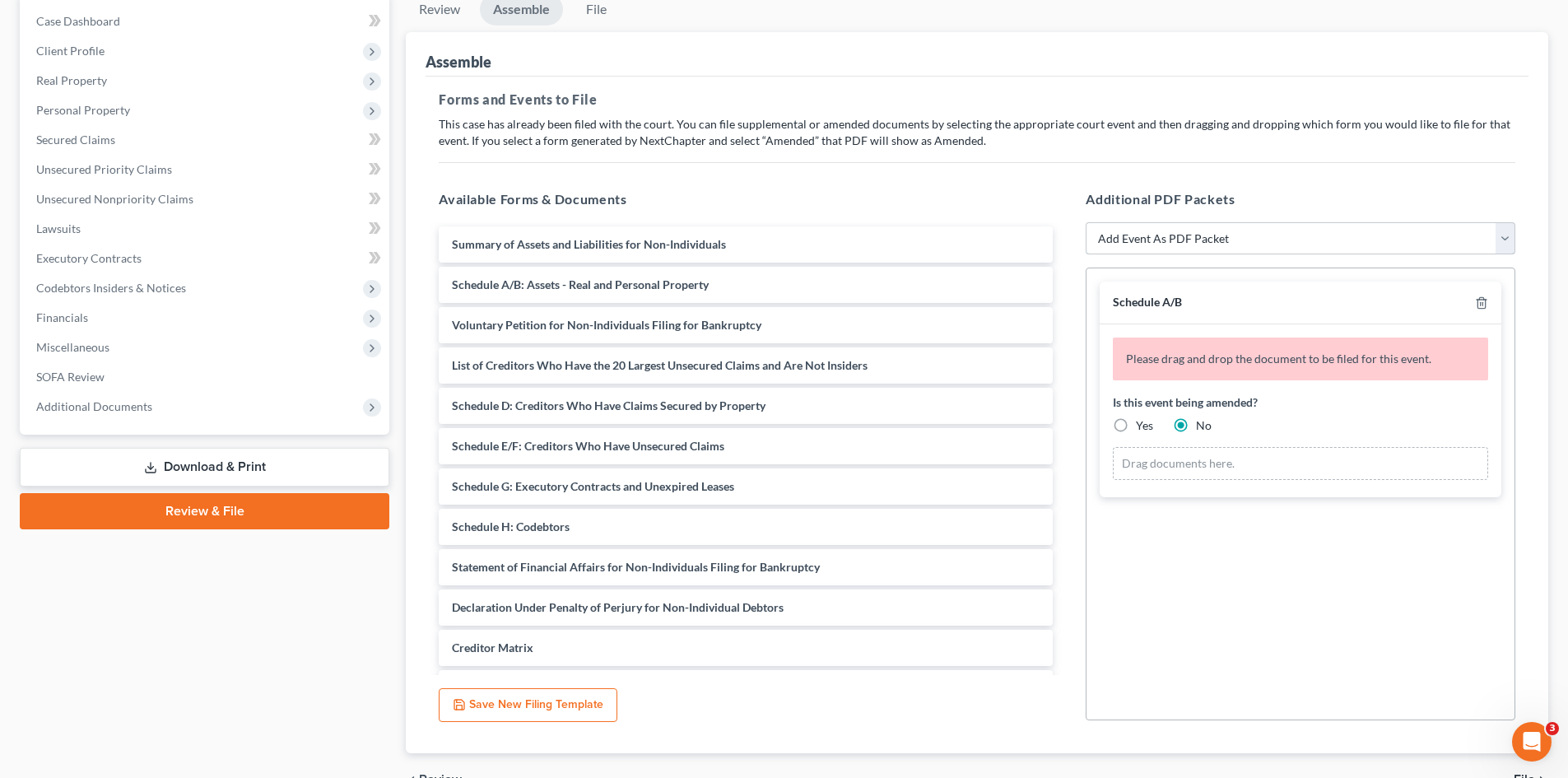
click at [1174, 239] on select "Add Event As PDF Packet 20 Largest Unsecured Creditors Additional Attachments A…" at bounding box center [1300, 238] width 430 height 33
select select "52"
click at [1086, 222] on select "Add Event As PDF Packet 20 Largest Unsecured Creditors Additional Attachments A…" at bounding box center [1300, 238] width 430 height 33
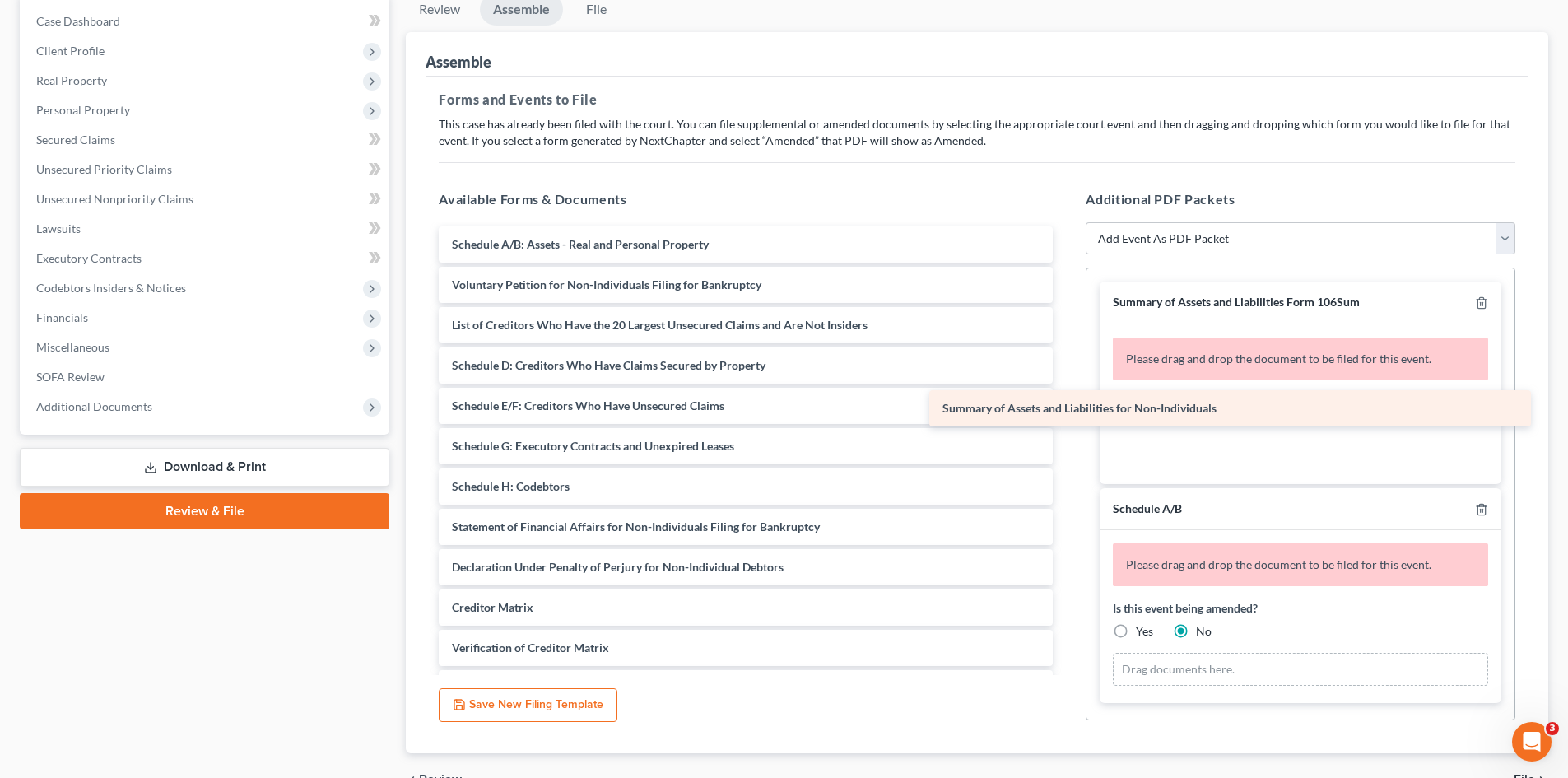
drag, startPoint x: 722, startPoint y: 252, endPoint x: 1213, endPoint y: 416, distance: 517.7
click at [1066, 416] on div "Summary of Assets and Liabilities for Non-Individuals Summary of Assets and Lia…" at bounding box center [745, 486] width 640 height 520
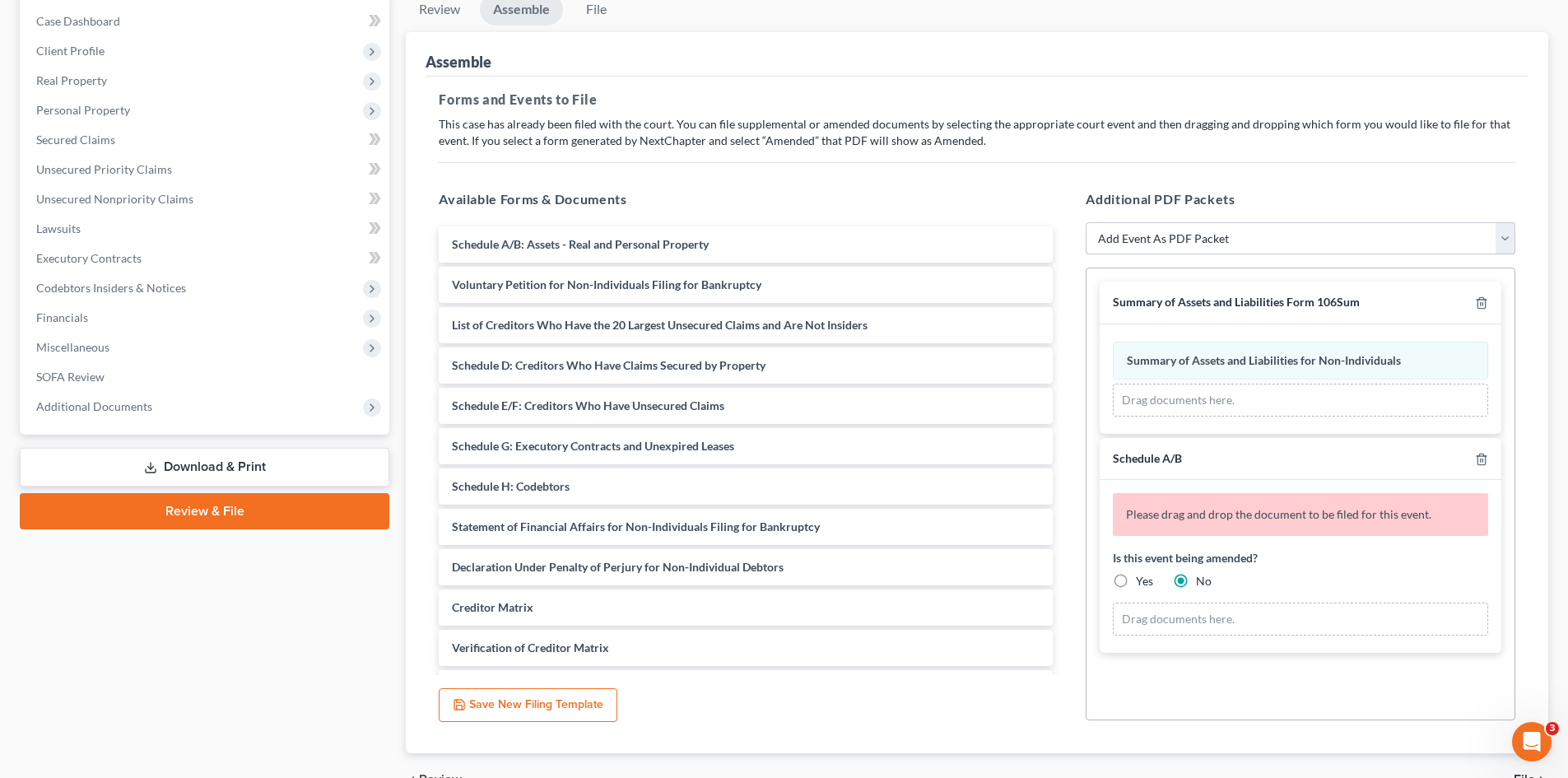
click at [1171, 237] on select "Add Event As PDF Packet 20 Largest Unsecured Creditors Additional Attachments A…" at bounding box center [1300, 238] width 430 height 33
select select "0"
click at [1086, 222] on select "Add Event As PDF Packet 20 Largest Unsecured Creditors Additional Attachments A…" at bounding box center [1300, 238] width 430 height 33
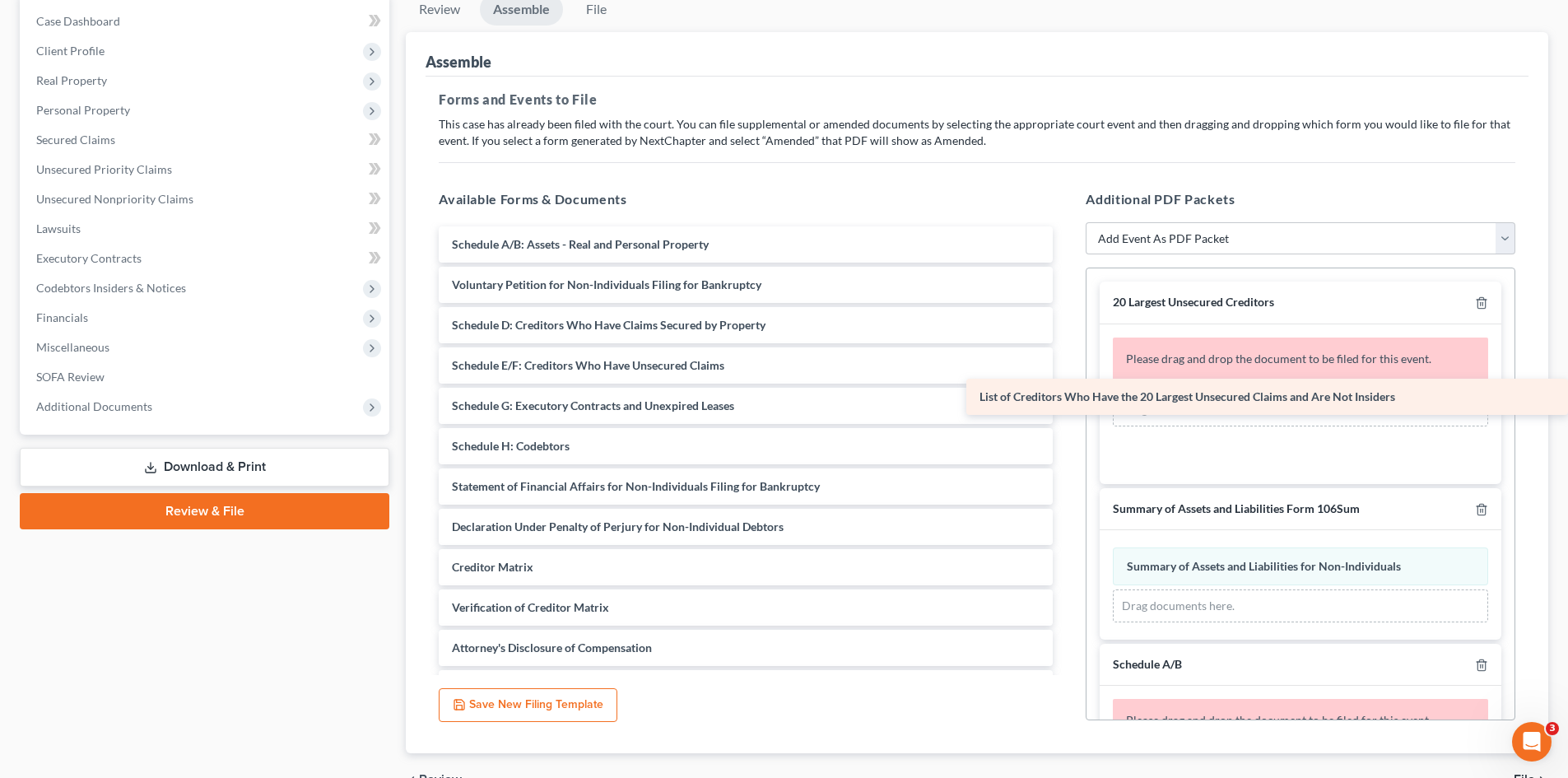
drag, startPoint x: 707, startPoint y: 322, endPoint x: 1255, endPoint y: 393, distance: 552.6
click at [1066, 393] on div "List of Creditors Who Have the 20 Largest Unsecured Claims and Are Not Insiders…" at bounding box center [745, 466] width 640 height 480
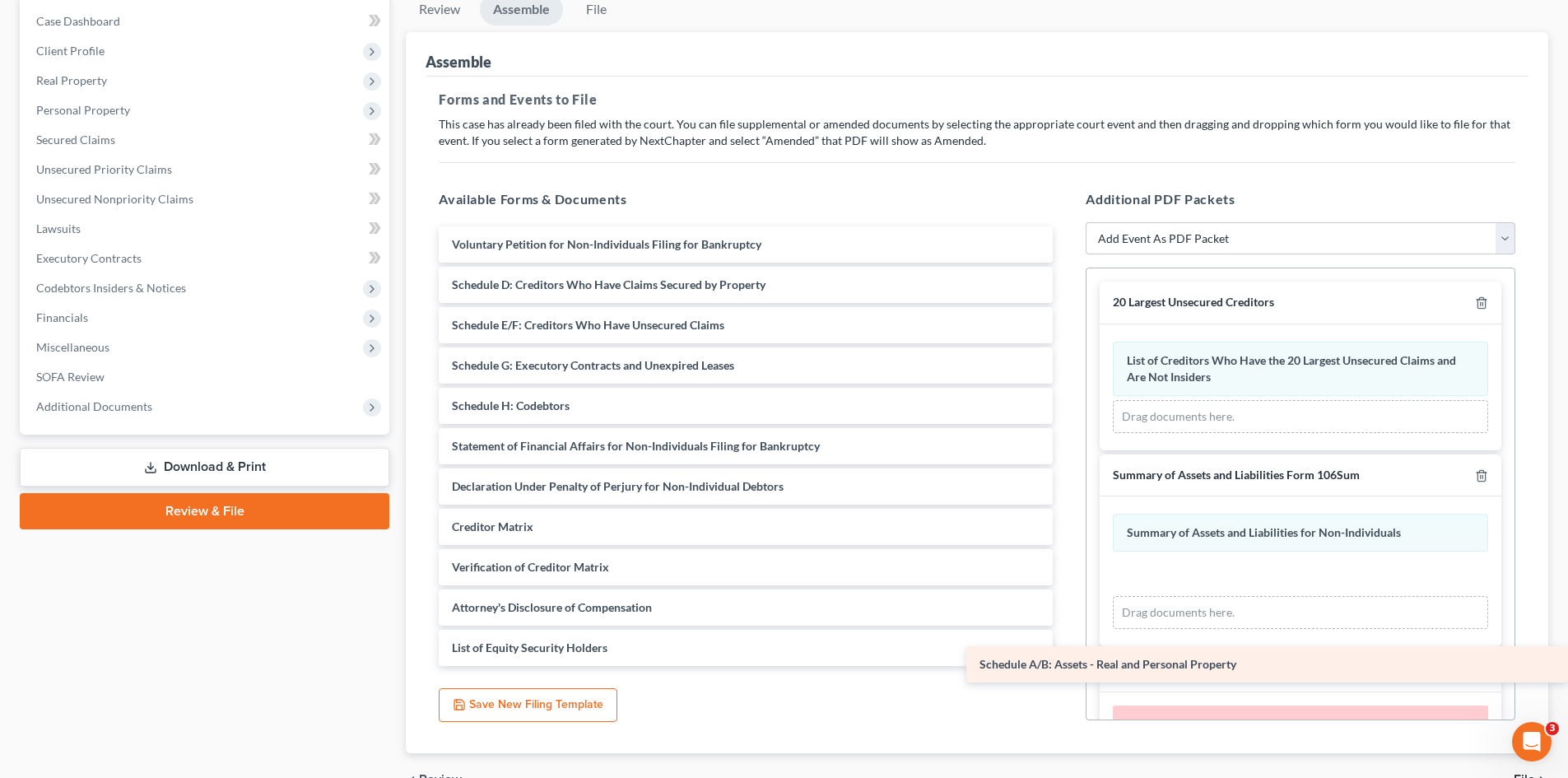
drag, startPoint x: 669, startPoint y: 251, endPoint x: 1276, endPoint y: 671, distance: 738.1
click at [1066, 661] on div "Schedule A/B: Assets - Real and Personal Property Schedule A/B: Assets - Real a…" at bounding box center [745, 446] width 640 height 440
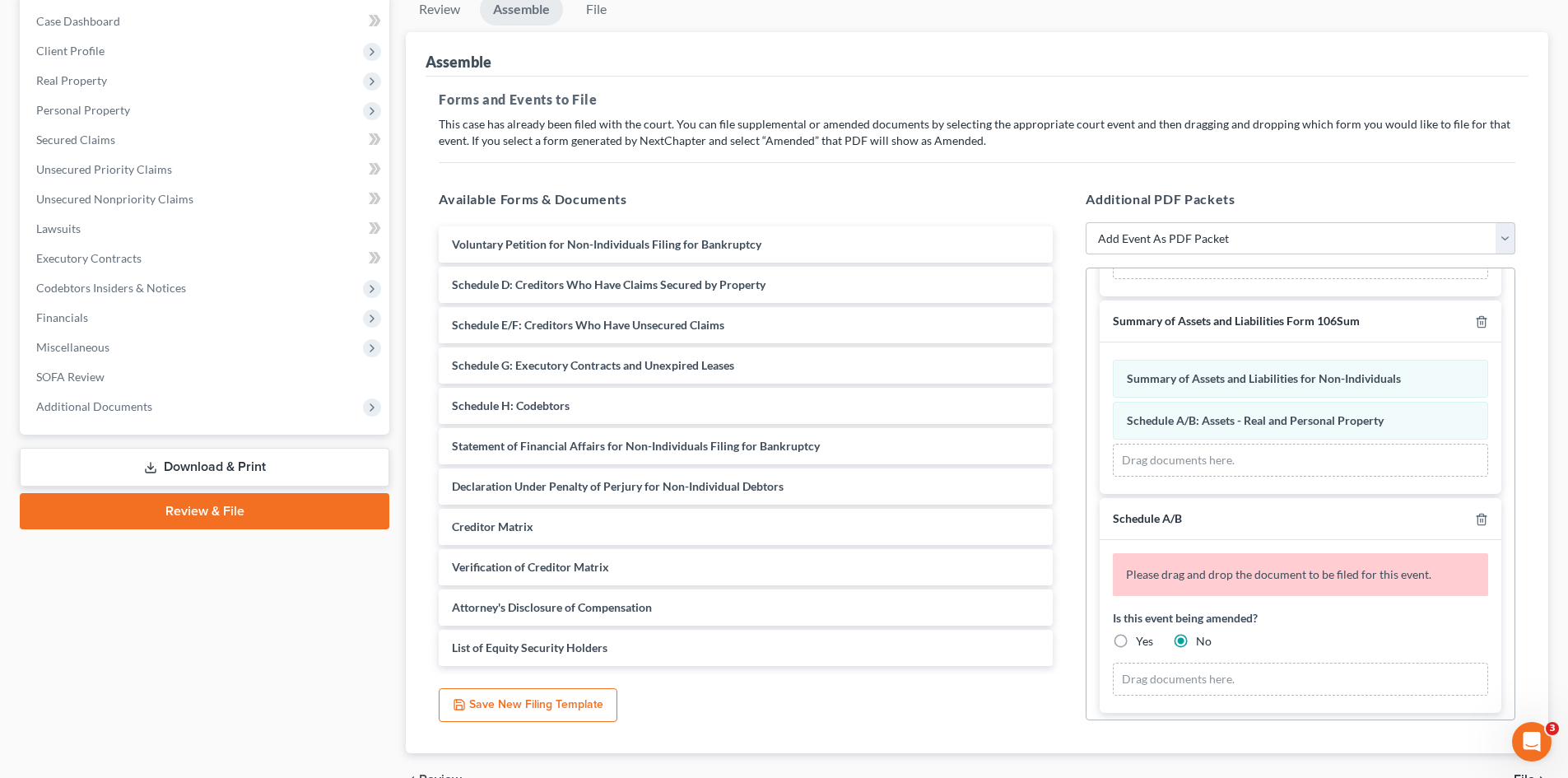
scroll to position [159, 0]
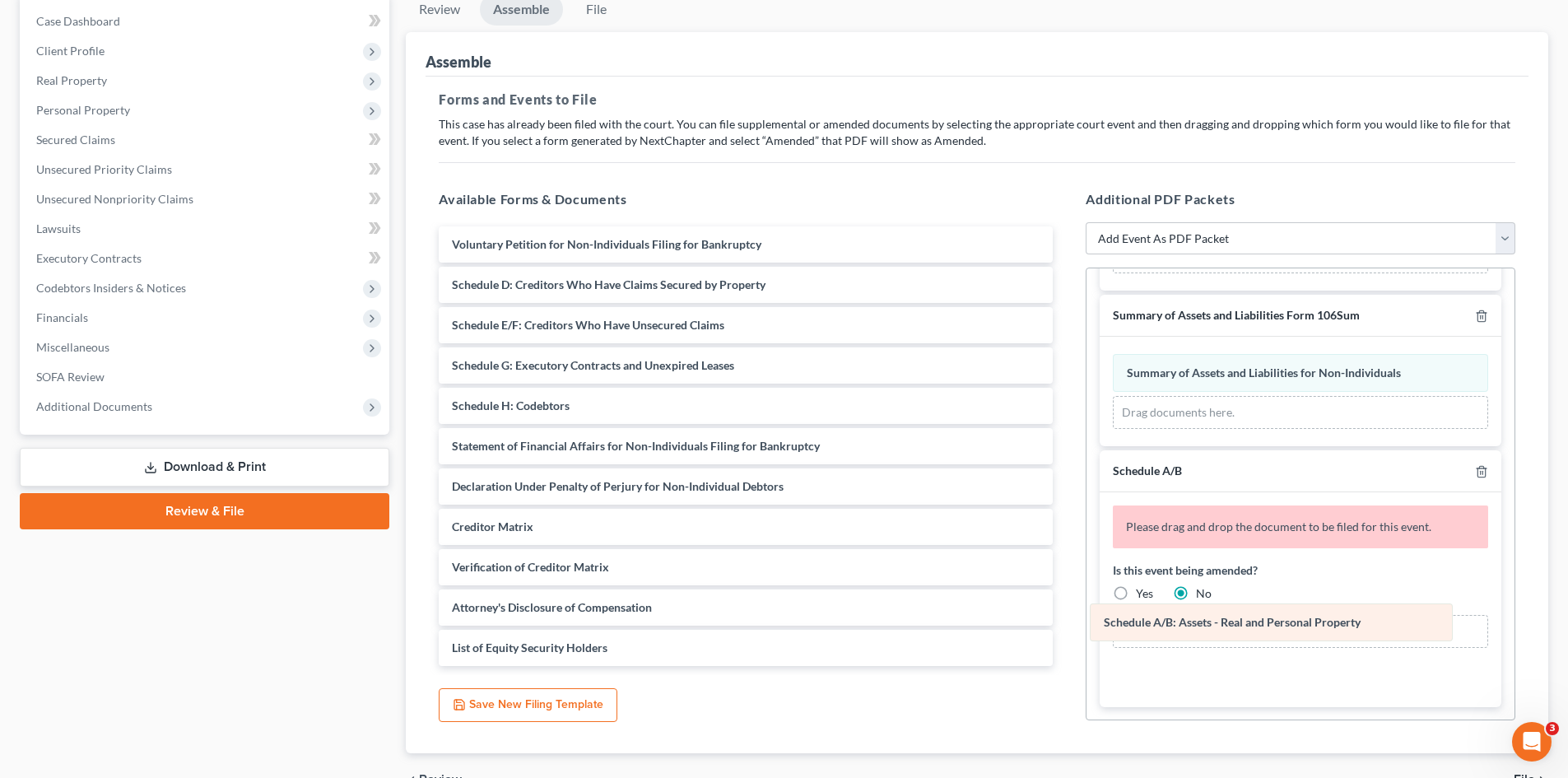
drag, startPoint x: 1250, startPoint y: 425, endPoint x: 1228, endPoint y: 633, distance: 209.2
click at [1228, 429] on div "Schedule A/B: Assets - Real and Personal Property Amended Schedule A/B: Assets …" at bounding box center [1301, 392] width 376 height 75
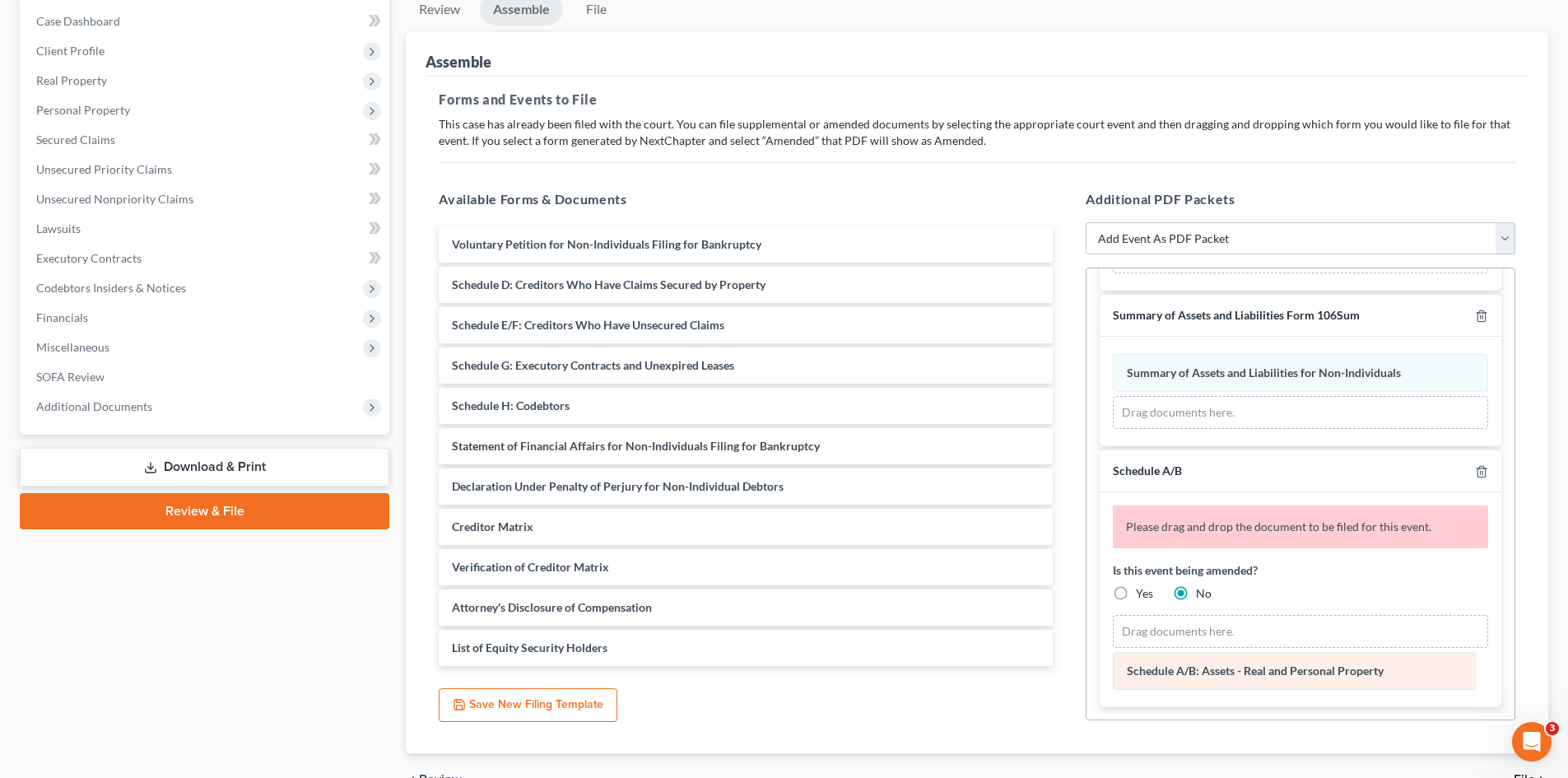
scroll to position [110, 0]
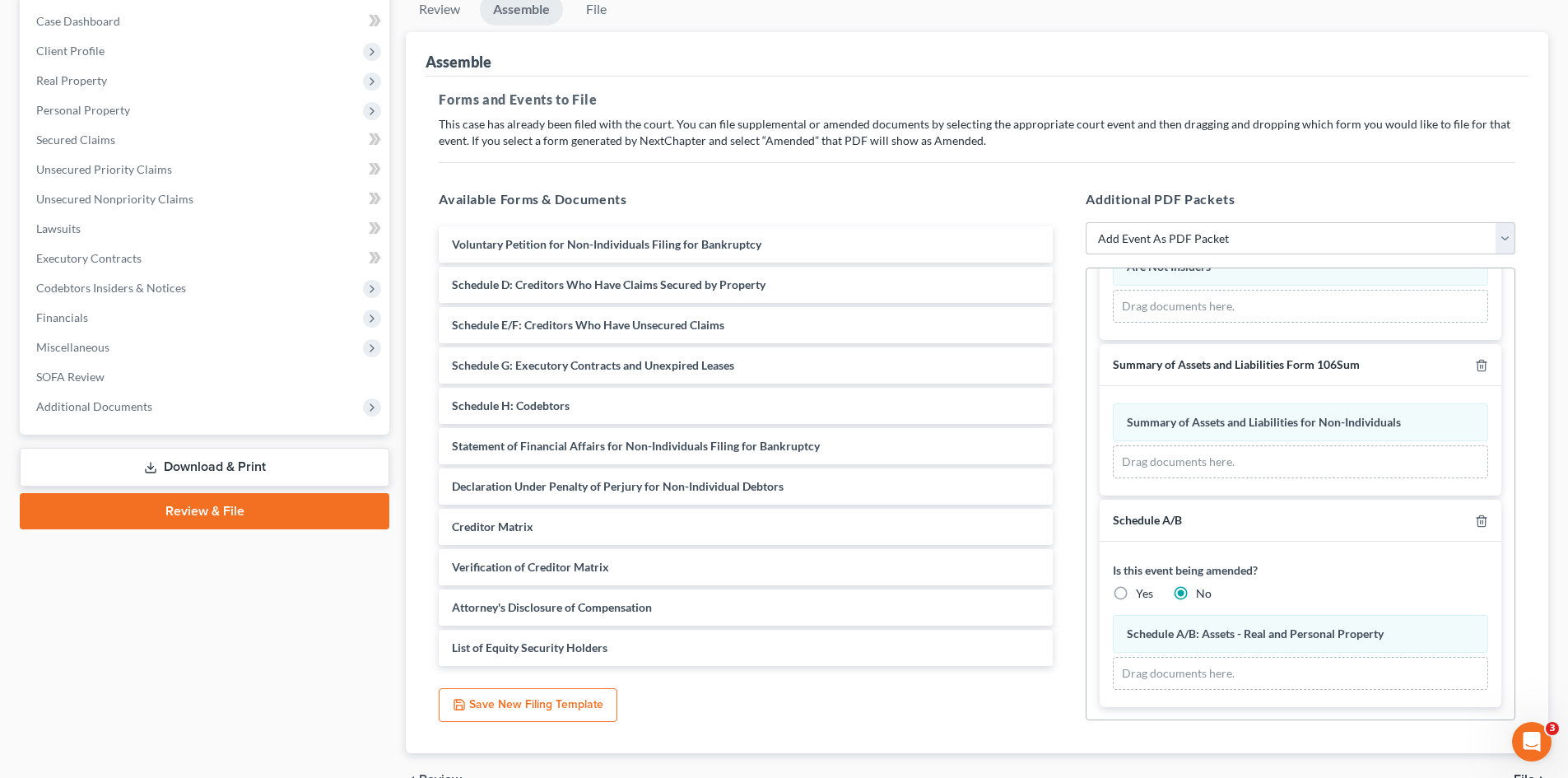
click at [1248, 230] on select "Add Event As PDF Packet 20 Largest Unsecured Creditors Additional Attachments A…" at bounding box center [1300, 238] width 430 height 33
click at [1255, 201] on h5 "Additional PDF Packets" at bounding box center [1300, 200] width 430 height 20
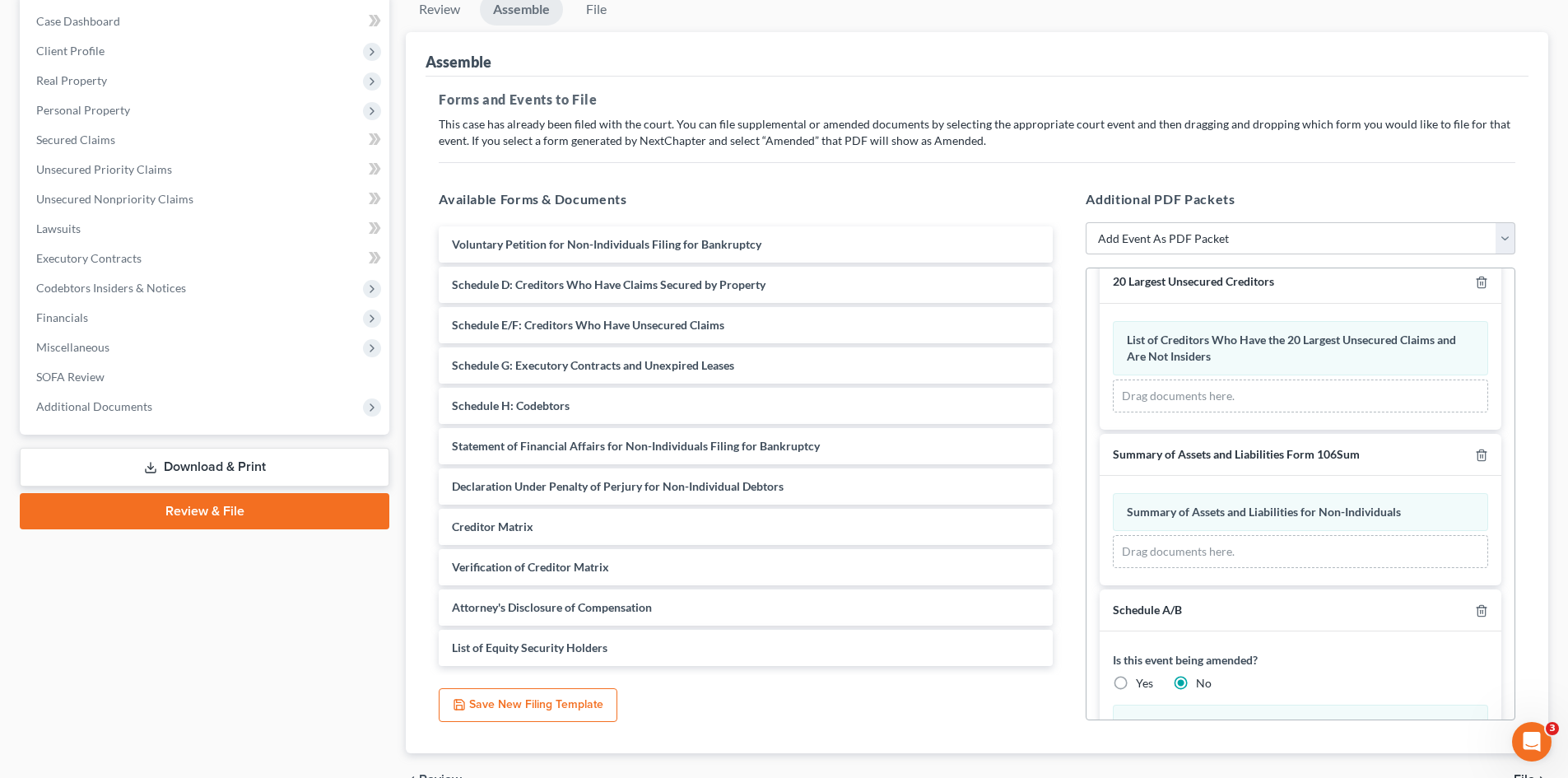
scroll to position [0, 0]
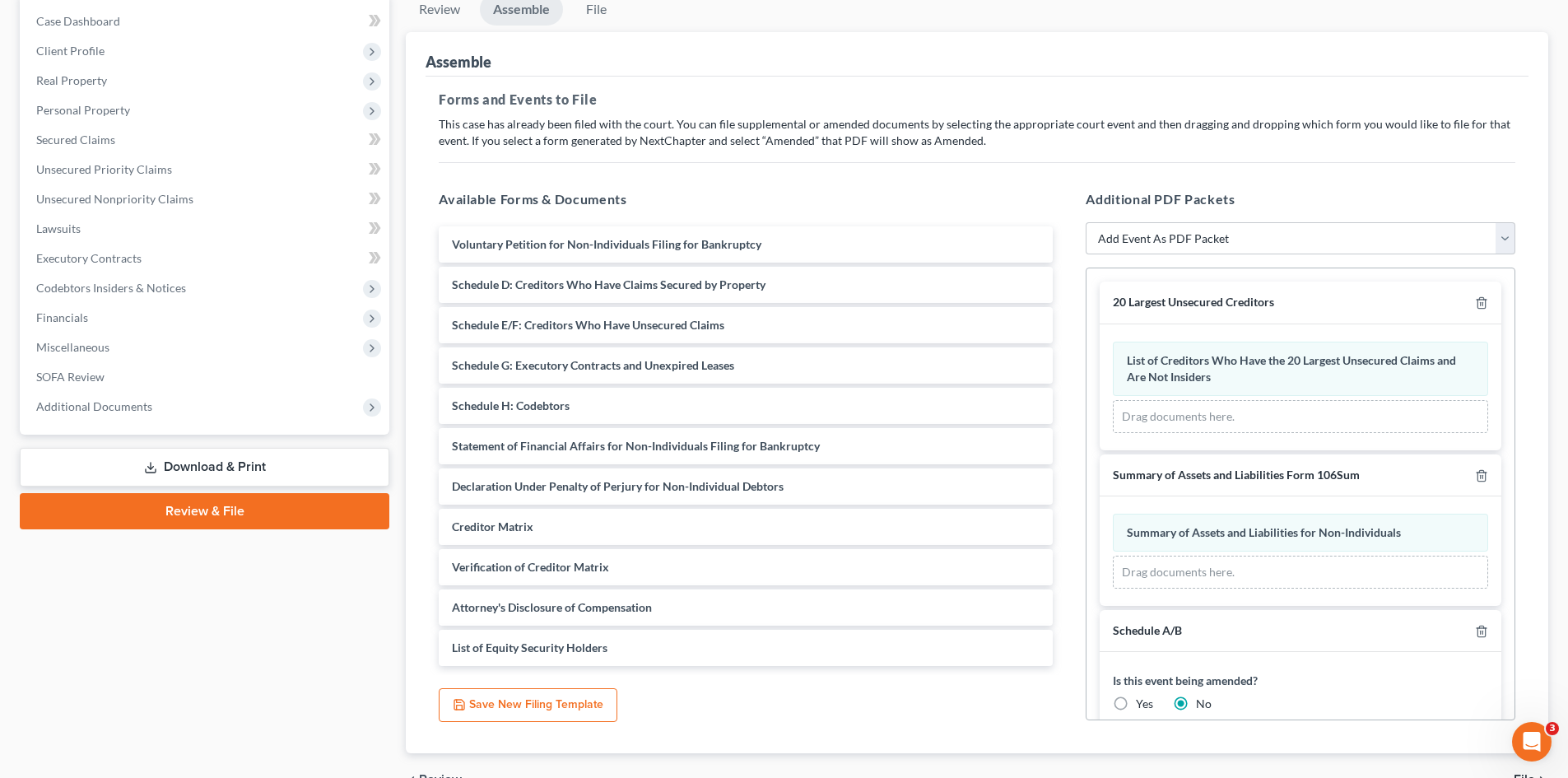
click at [1167, 421] on div "Drag documents here." at bounding box center [1301, 416] width 376 height 33
click at [1197, 367] on span "List of Creditors Who Have the 20 Largest Unsecured Claims and Are Not Insiders" at bounding box center [1291, 368] width 330 height 30
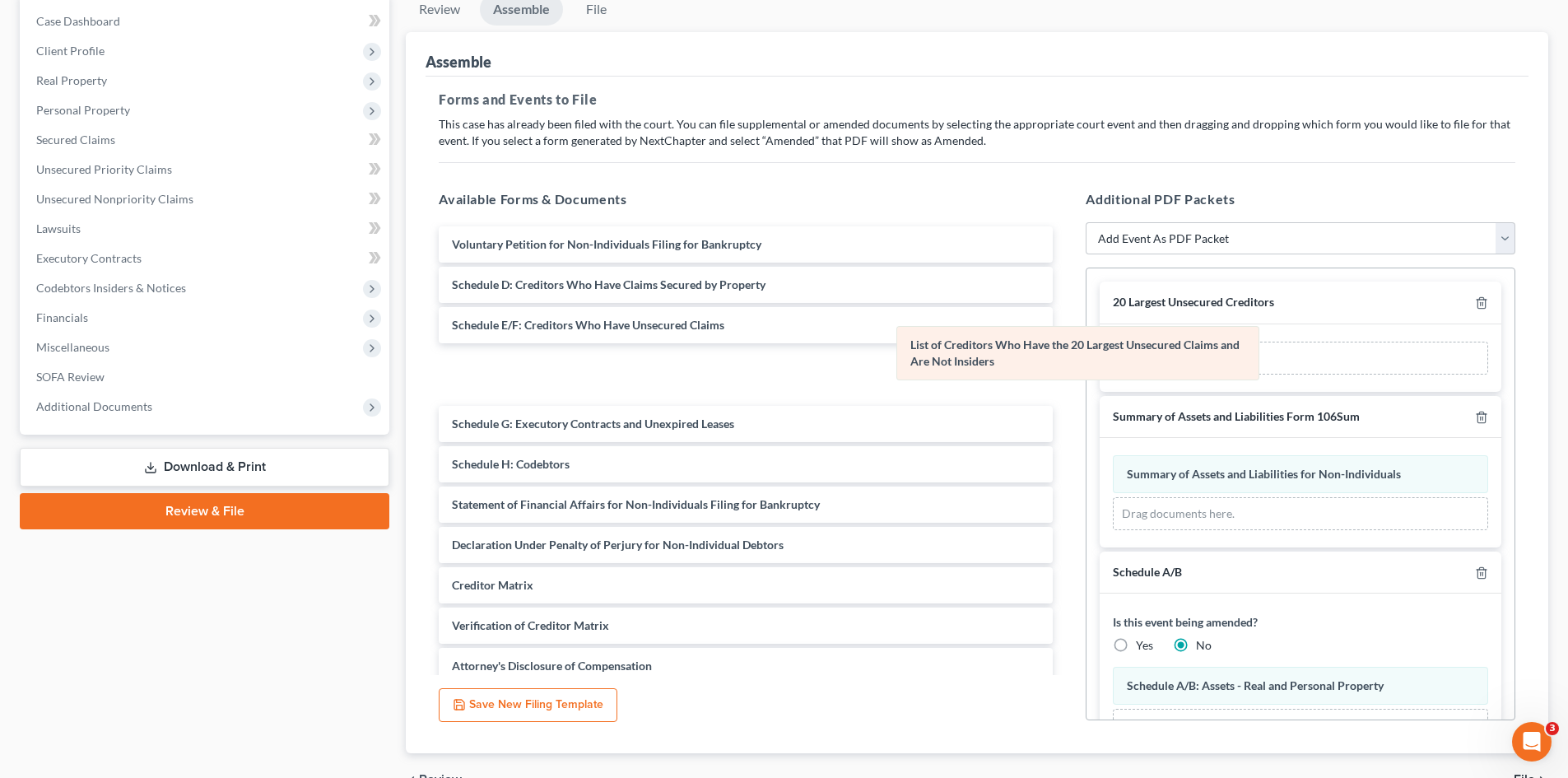
drag, startPoint x: 1198, startPoint y: 366, endPoint x: 981, endPoint y: 351, distance: 217.5
click at [1113, 351] on div "List of Creditors Who Have the 20 Largest Unsecured Claims and Are Not Insiders…" at bounding box center [1301, 357] width 376 height 33
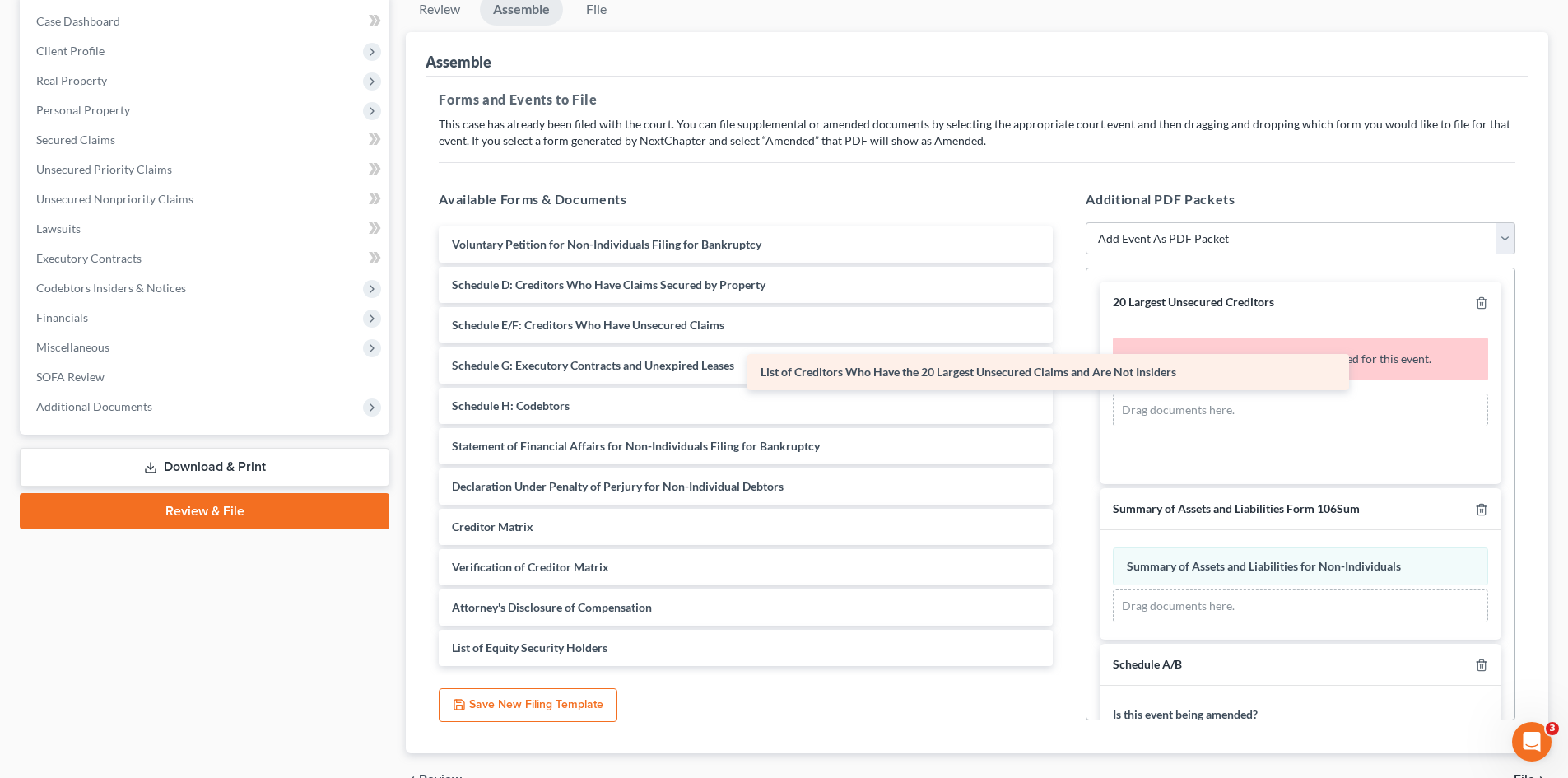
drag, startPoint x: 935, startPoint y: 362, endPoint x: 1244, endPoint y: 369, distance: 309.1
click at [1066, 369] on div "List of Creditors Who Have the 20 Largest Unsecured Claims and Are Not Insiders…" at bounding box center [745, 446] width 640 height 440
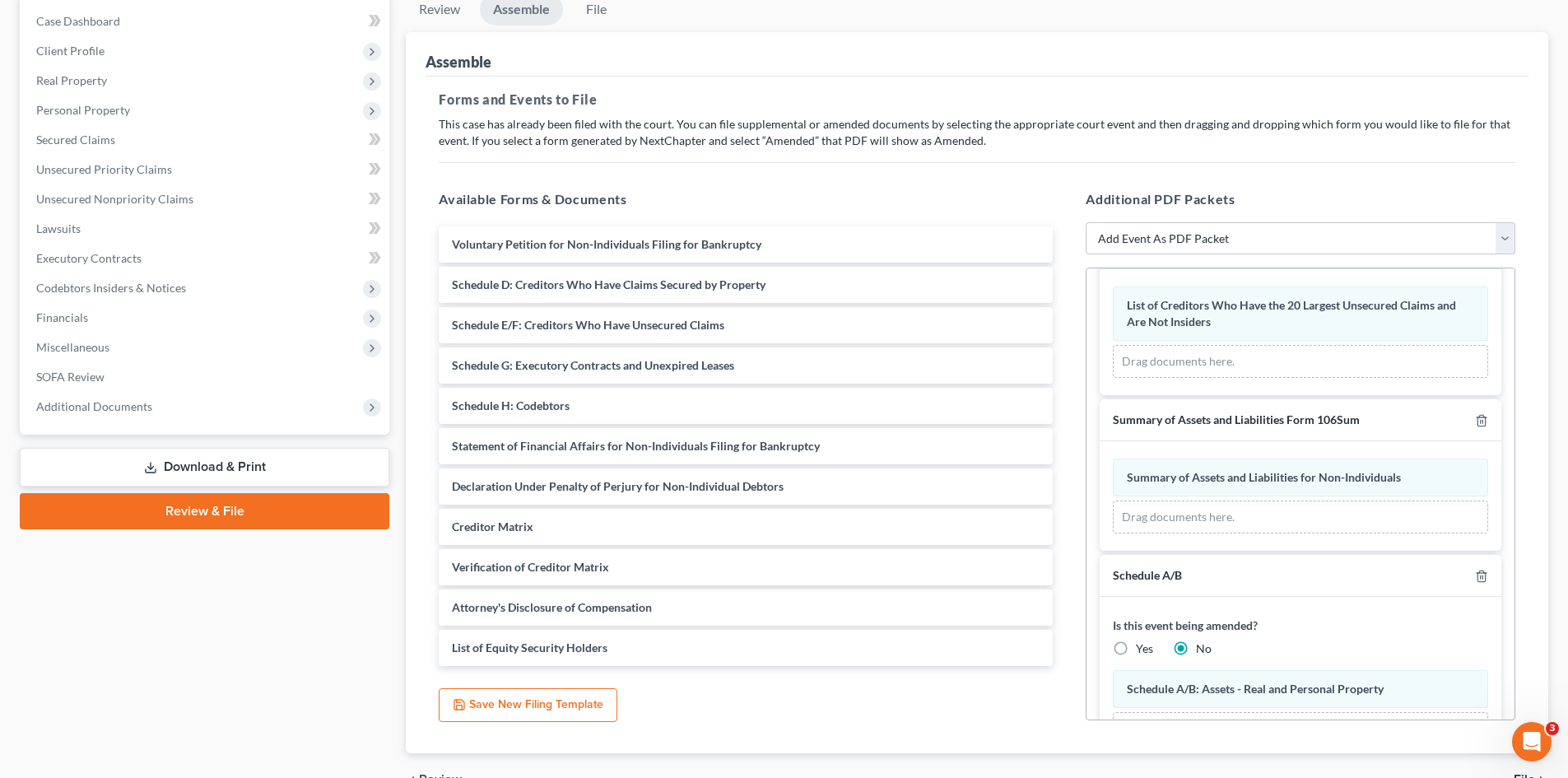
scroll to position [110, 0]
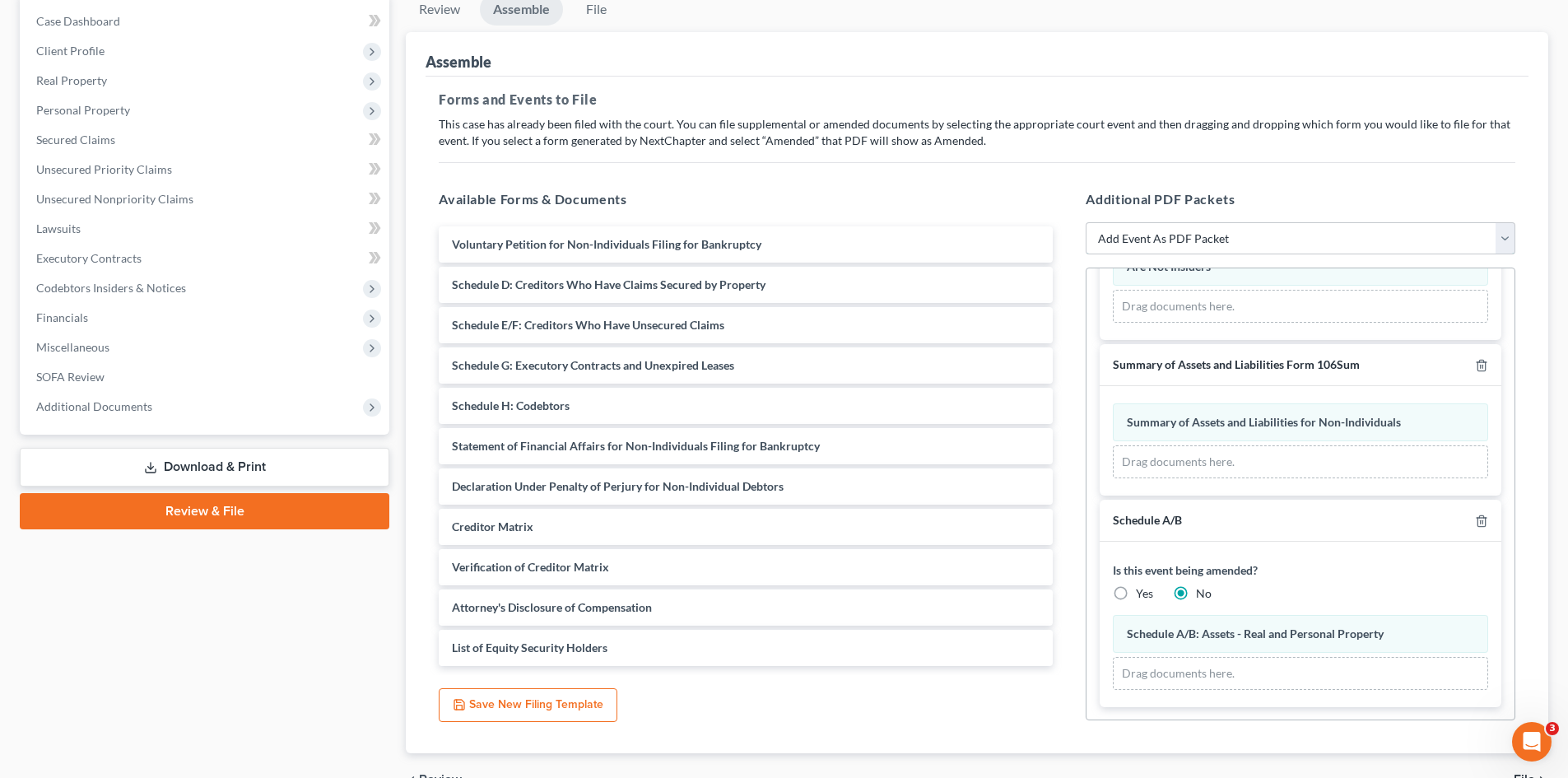
click at [1179, 231] on select "Add Event As PDF Packet 20 Largest Unsecured Creditors Additional Attachments A…" at bounding box center [1300, 238] width 430 height 33
drag, startPoint x: 1212, startPoint y: 189, endPoint x: 1185, endPoint y: 230, distance: 49.1
click at [1212, 189] on h5 "Additional PDF Packets" at bounding box center [1300, 200] width 430 height 20
click at [1185, 230] on select "Add Event As PDF Packet 20 Largest Unsecured Creditors Additional Attachments A…" at bounding box center [1300, 238] width 430 height 33
select select "38"
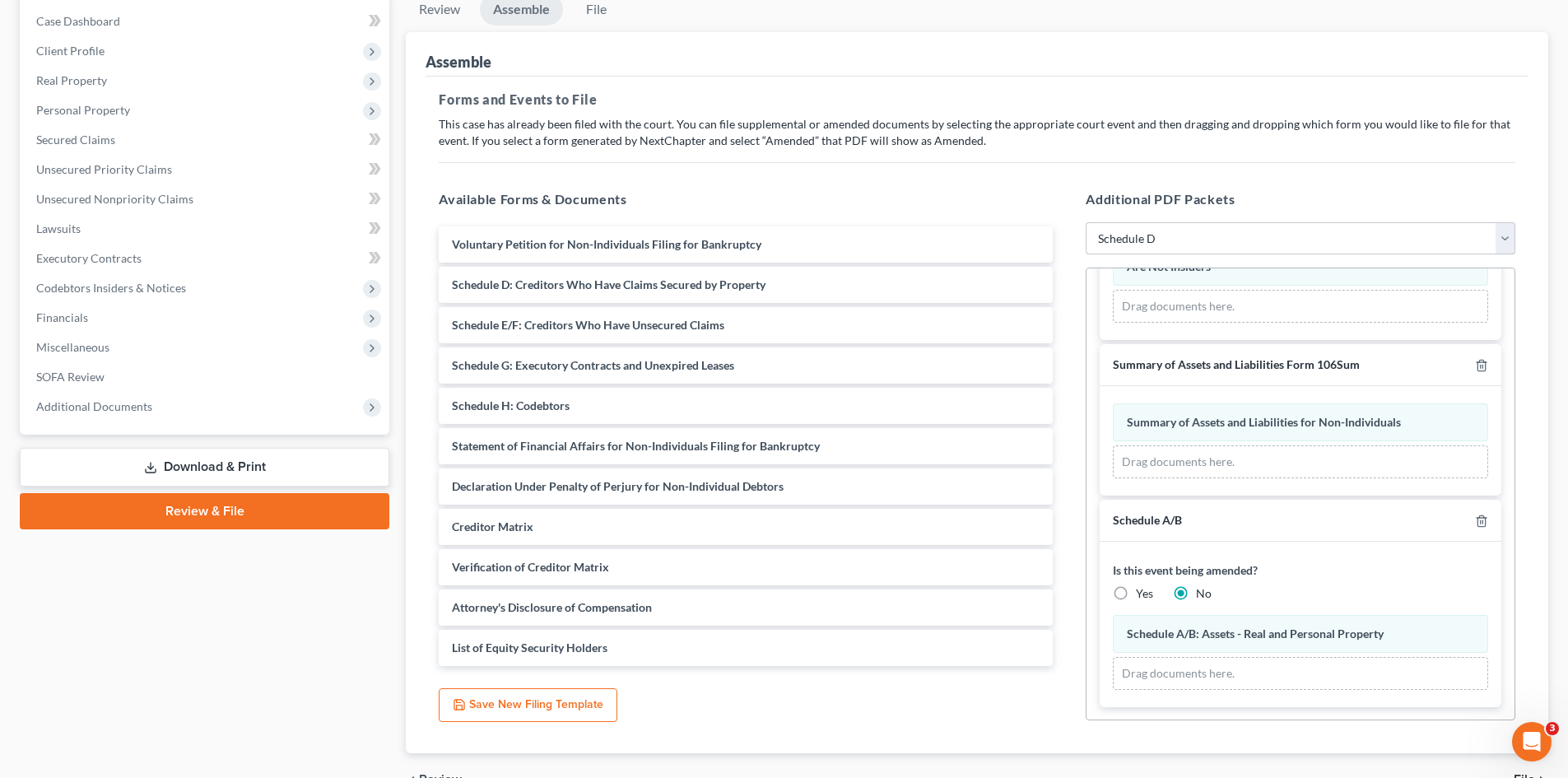
click at [1086, 222] on select "Add Event As PDF Packet 20 Largest Unsecured Creditors Additional Attachments A…" at bounding box center [1300, 238] width 430 height 33
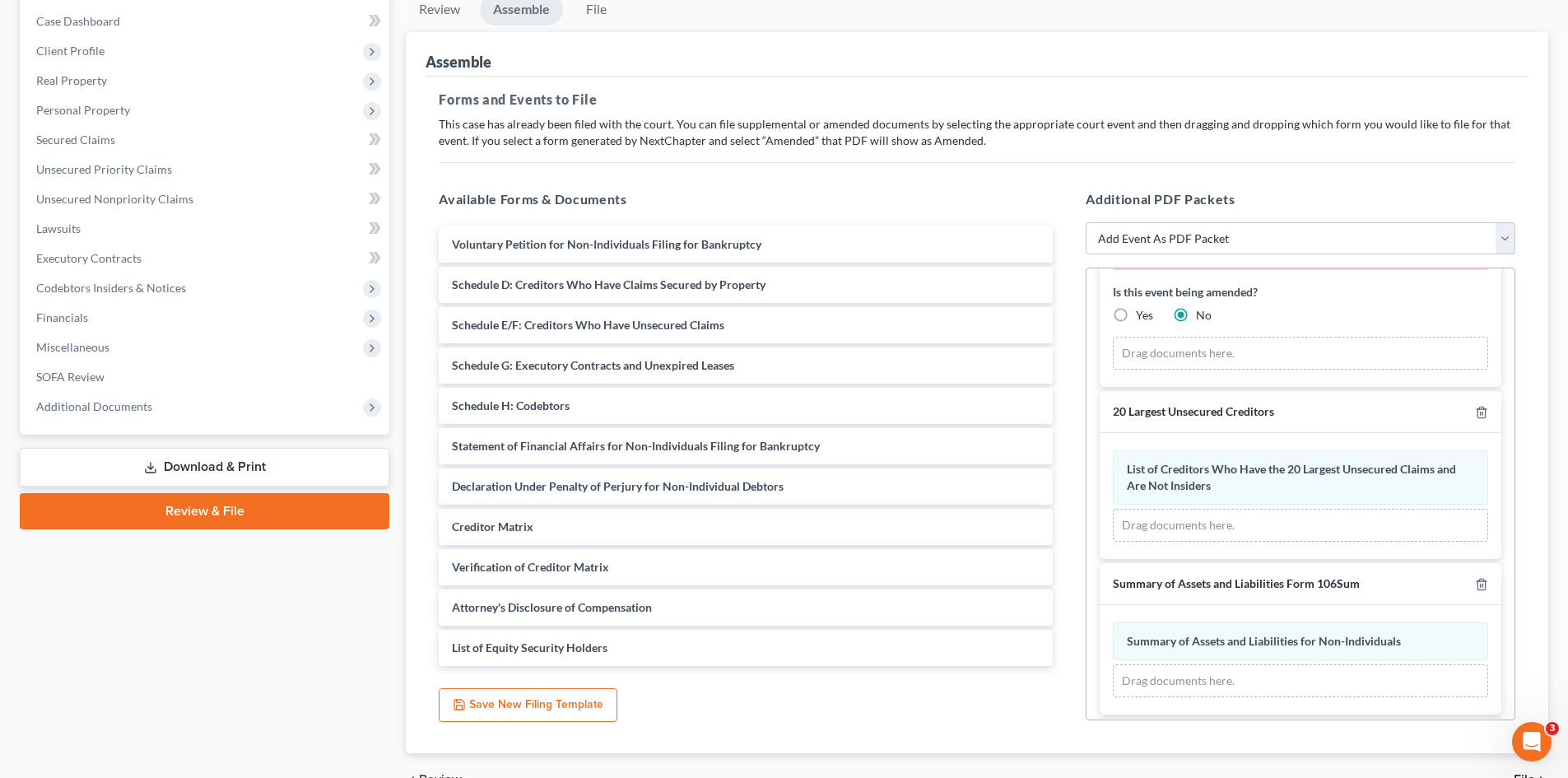
scroll to position [330, 0]
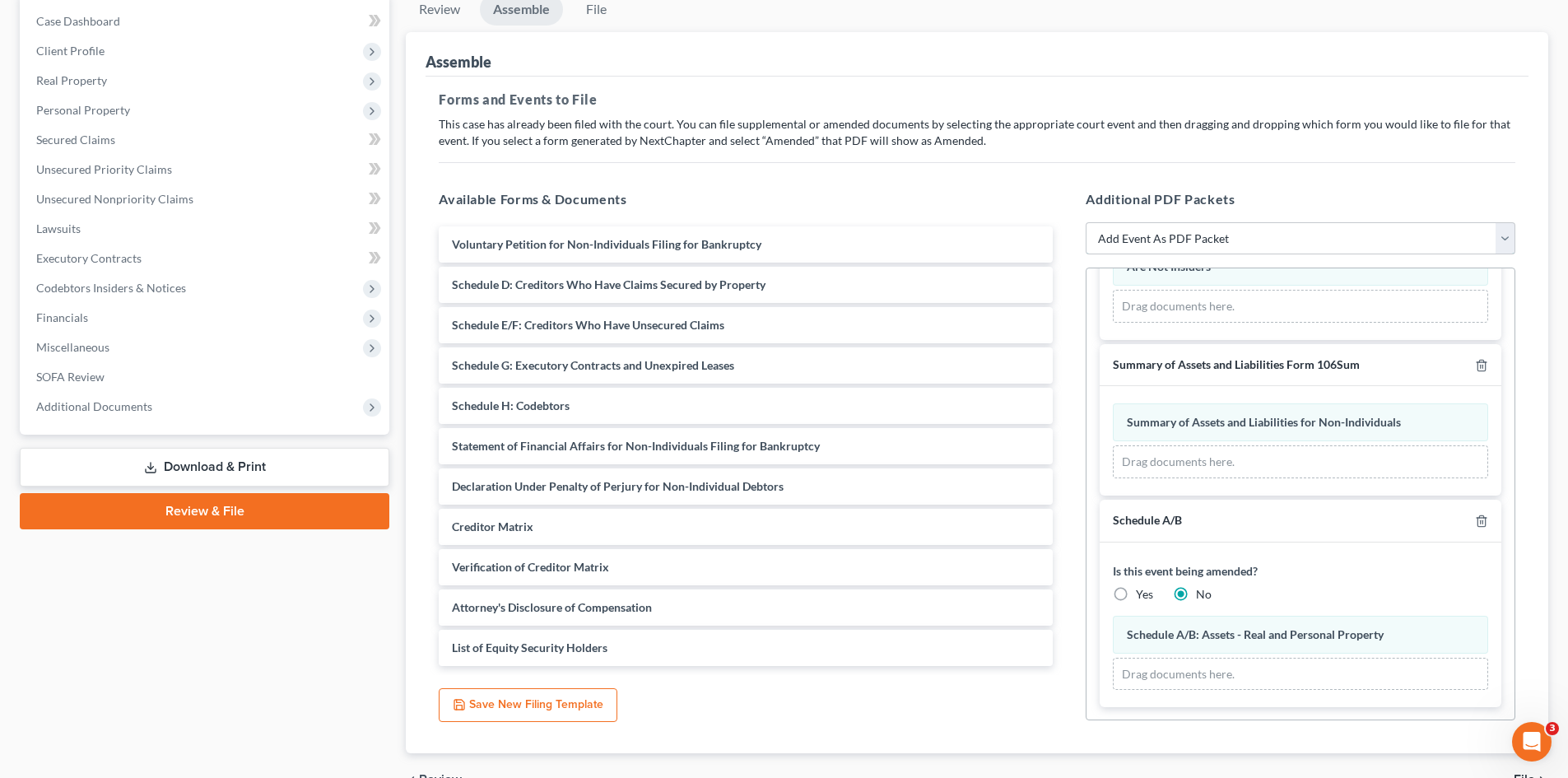
click at [1181, 249] on select "Add Event As PDF Packet 20 Largest Unsecured Creditors Additional Attachments A…" at bounding box center [1300, 238] width 430 height 33
select select "39"
click at [1086, 222] on select "Add Event As PDF Packet 20 Largest Unsecured Creditors Additional Attachments A…" at bounding box center [1300, 238] width 430 height 33
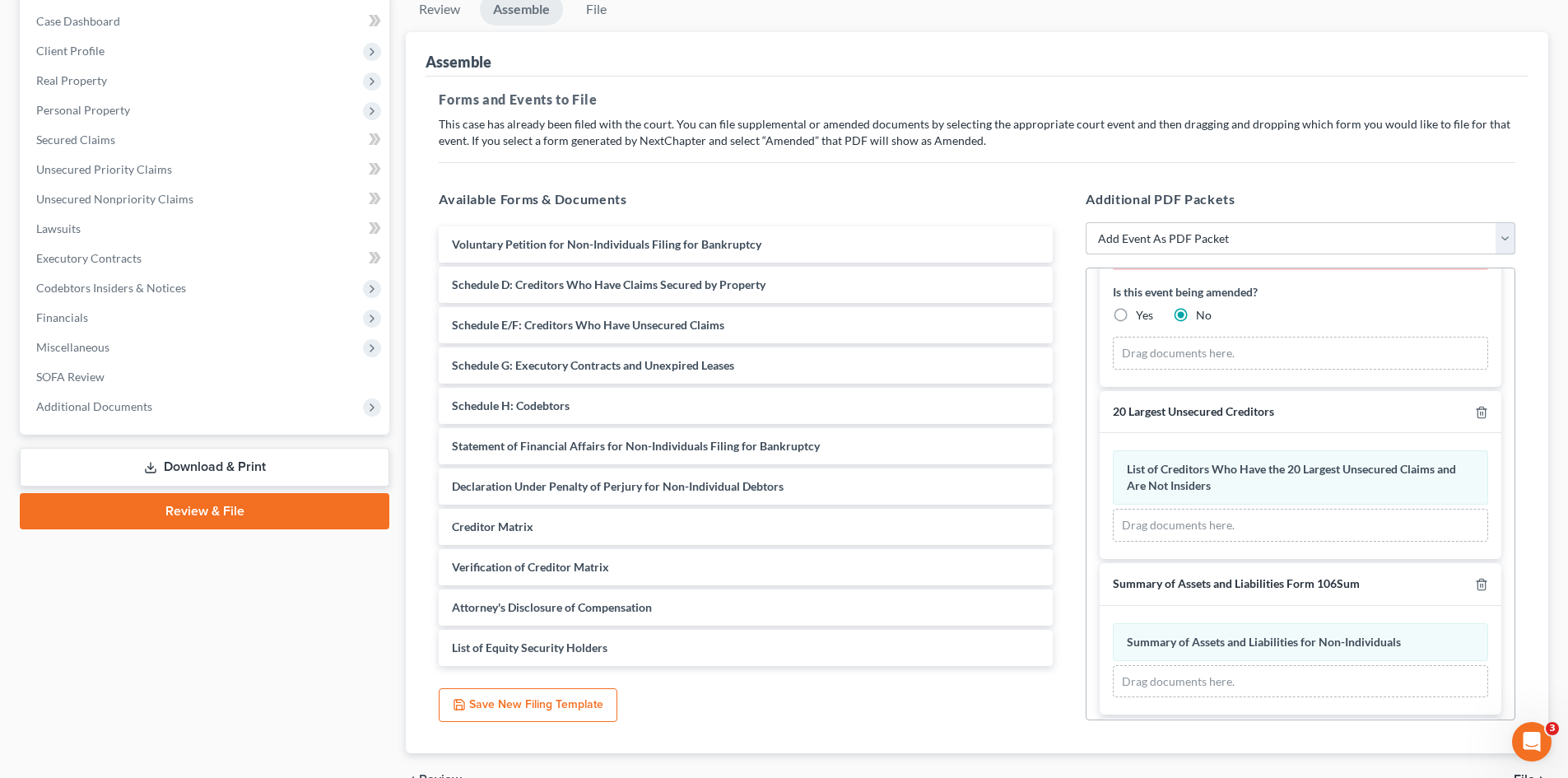
scroll to position [548, 0]
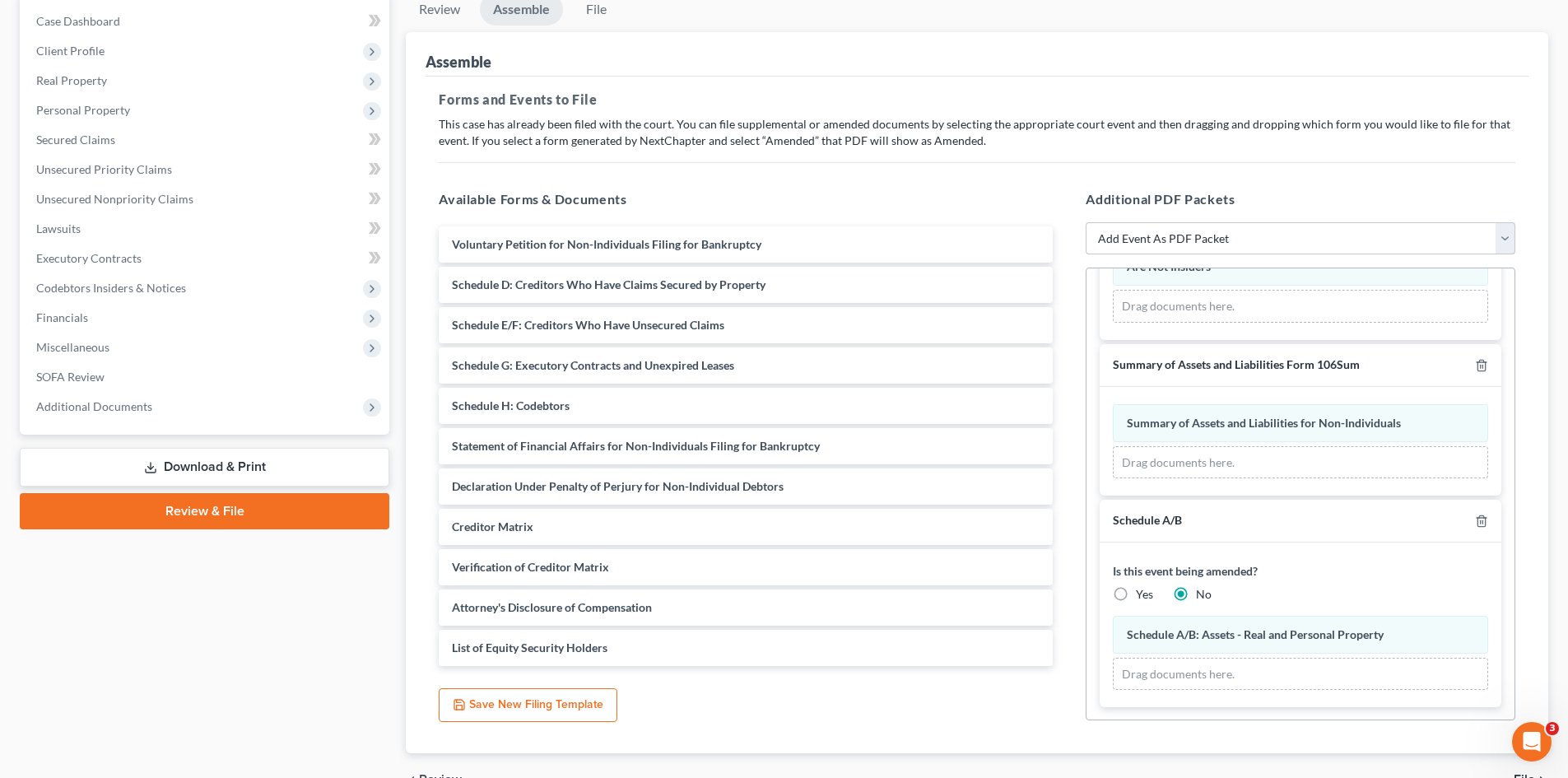
click at [1202, 245] on select "Add Event As PDF Packet 20 Largest Unsecured Creditors Additional Attachments A…" at bounding box center [1300, 238] width 430 height 33
select select "40"
click at [1086, 222] on select "Add Event As PDF Packet 20 Largest Unsecured Creditors Additional Attachments A…" at bounding box center [1300, 238] width 430 height 33
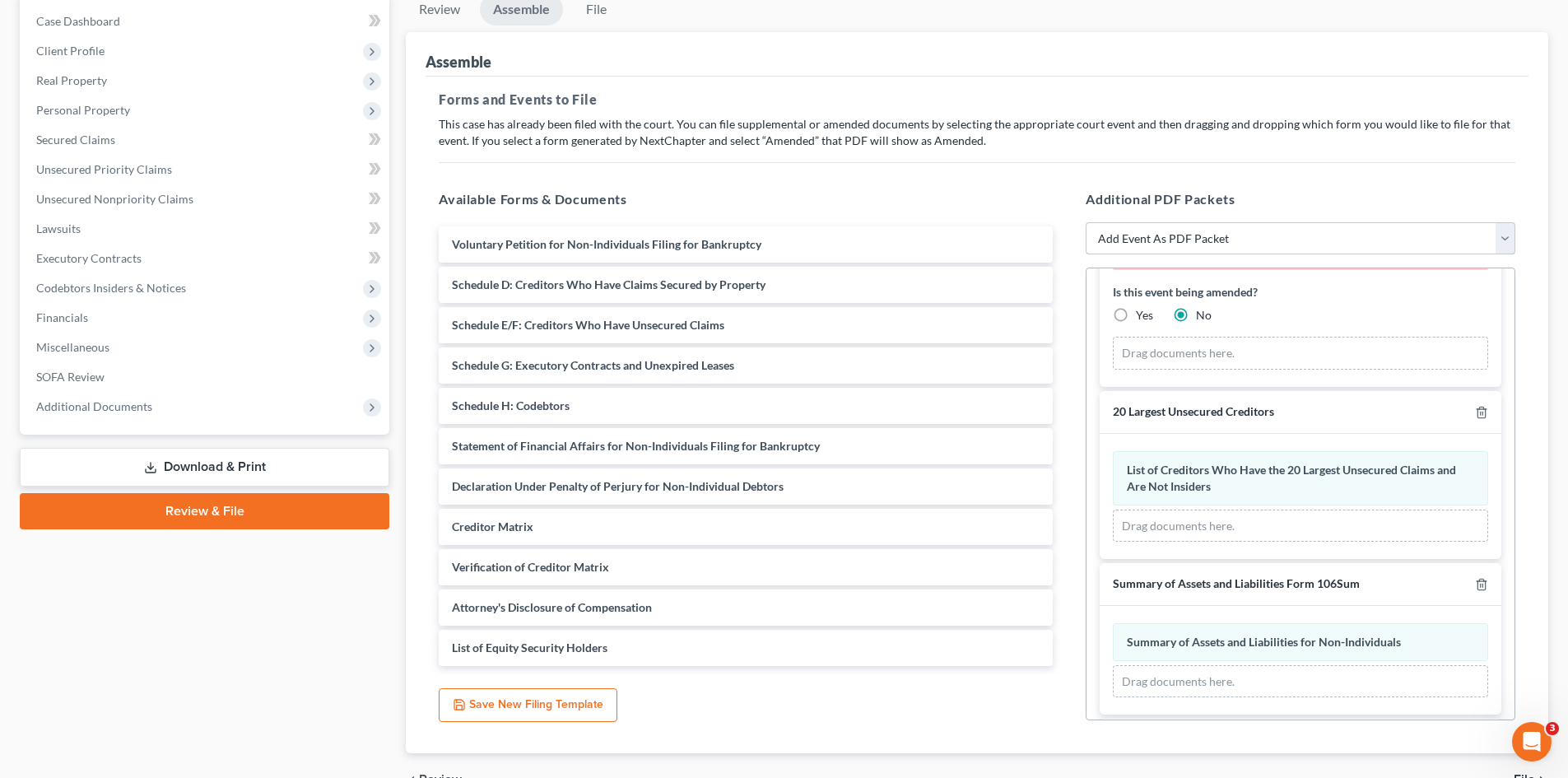
scroll to position [767, 0]
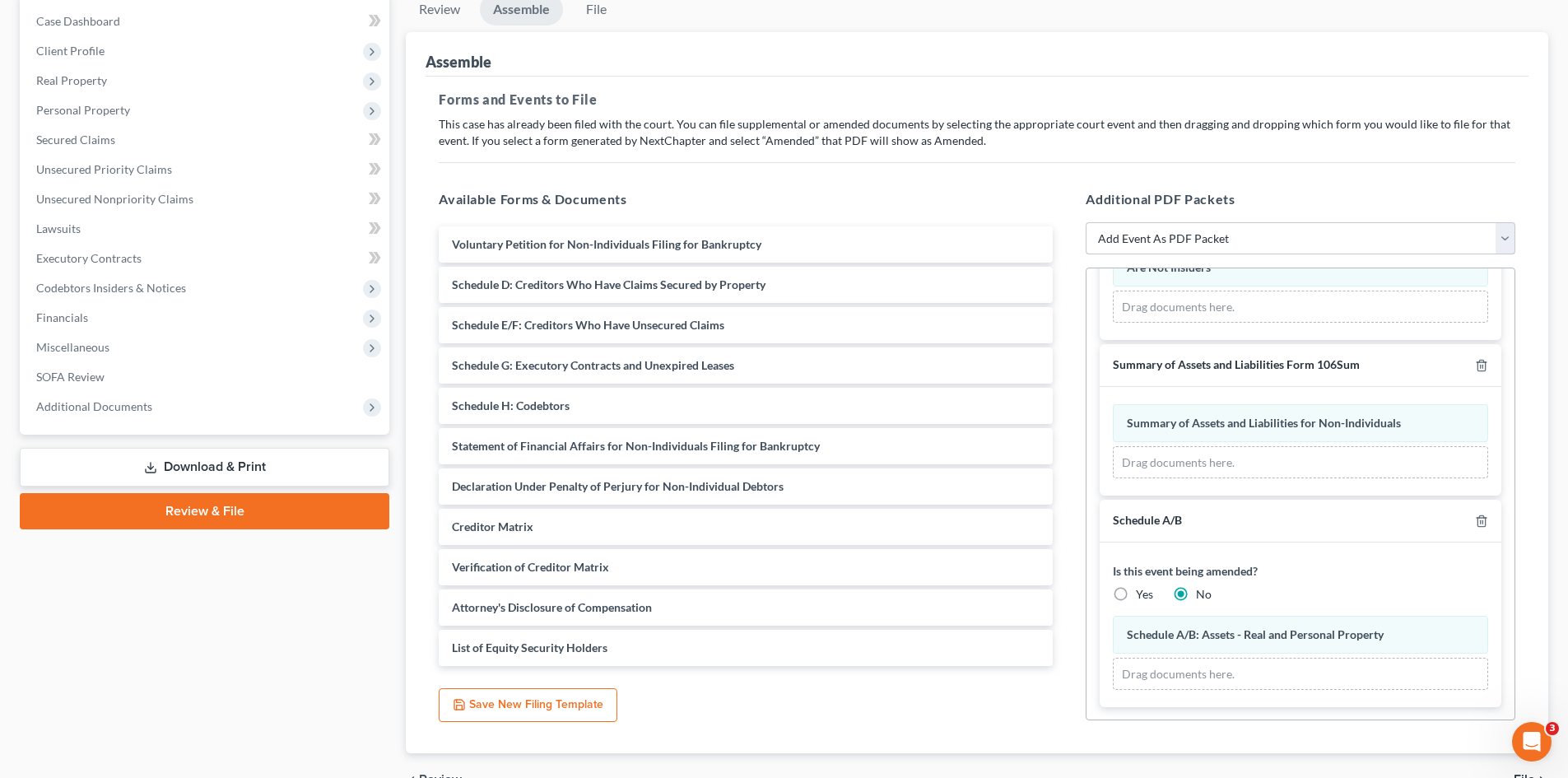
click at [1194, 246] on select "Add Event As PDF Packet 20 Largest Unsecured Creditors Additional Attachments A…" at bounding box center [1300, 238] width 430 height 33
select select "41"
click at [1086, 222] on select "Add Event As PDF Packet 20 Largest Unsecured Creditors Additional Attachments A…" at bounding box center [1300, 238] width 430 height 33
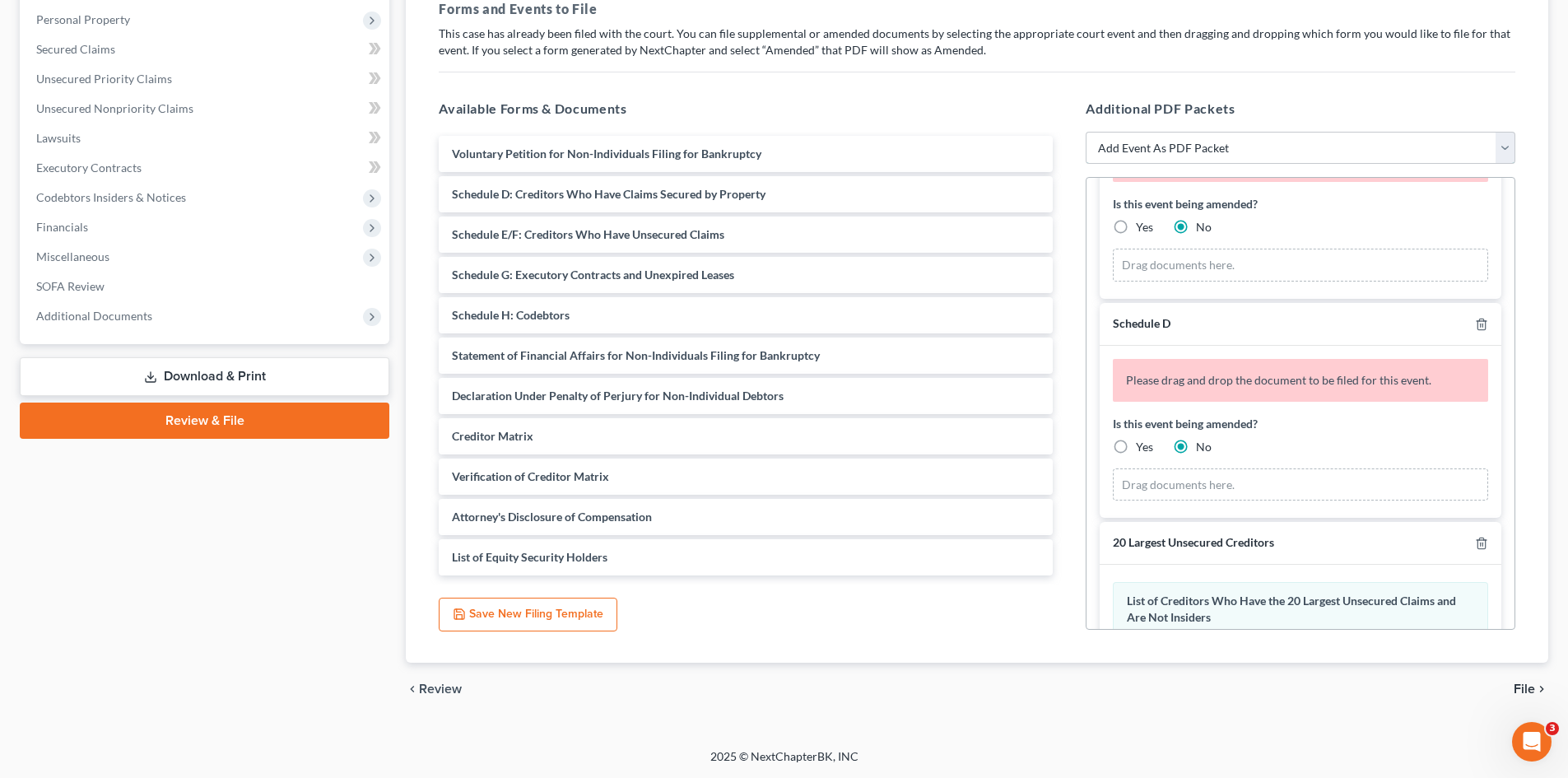
scroll to position [494, 0]
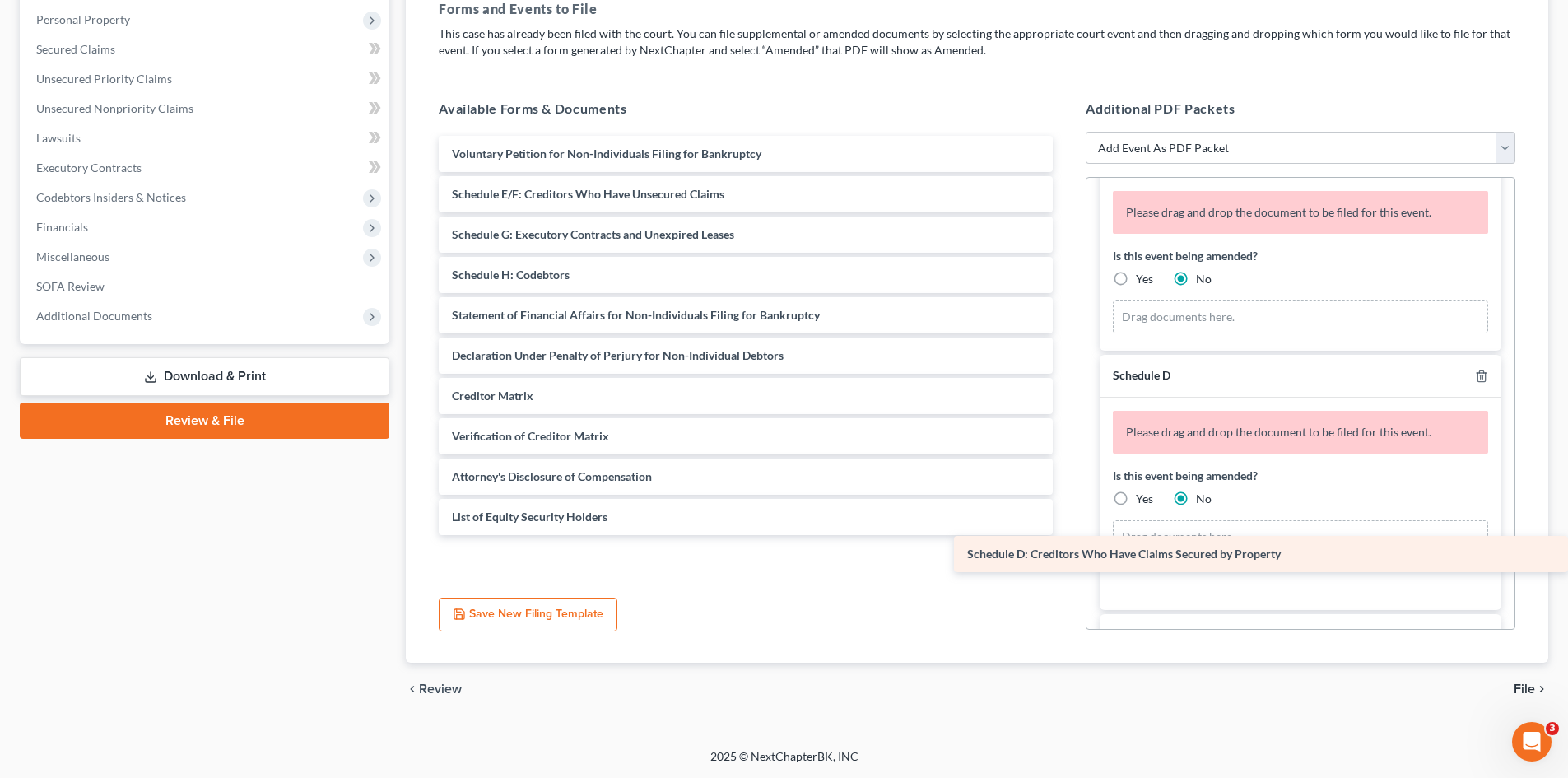
drag, startPoint x: 678, startPoint y: 192, endPoint x: 1210, endPoint y: 549, distance: 640.7
click at [1066, 535] on div "Schedule D: Creditors Who Have Claims Secured by Property Voluntary Petition fo…" at bounding box center [745, 336] width 640 height 399
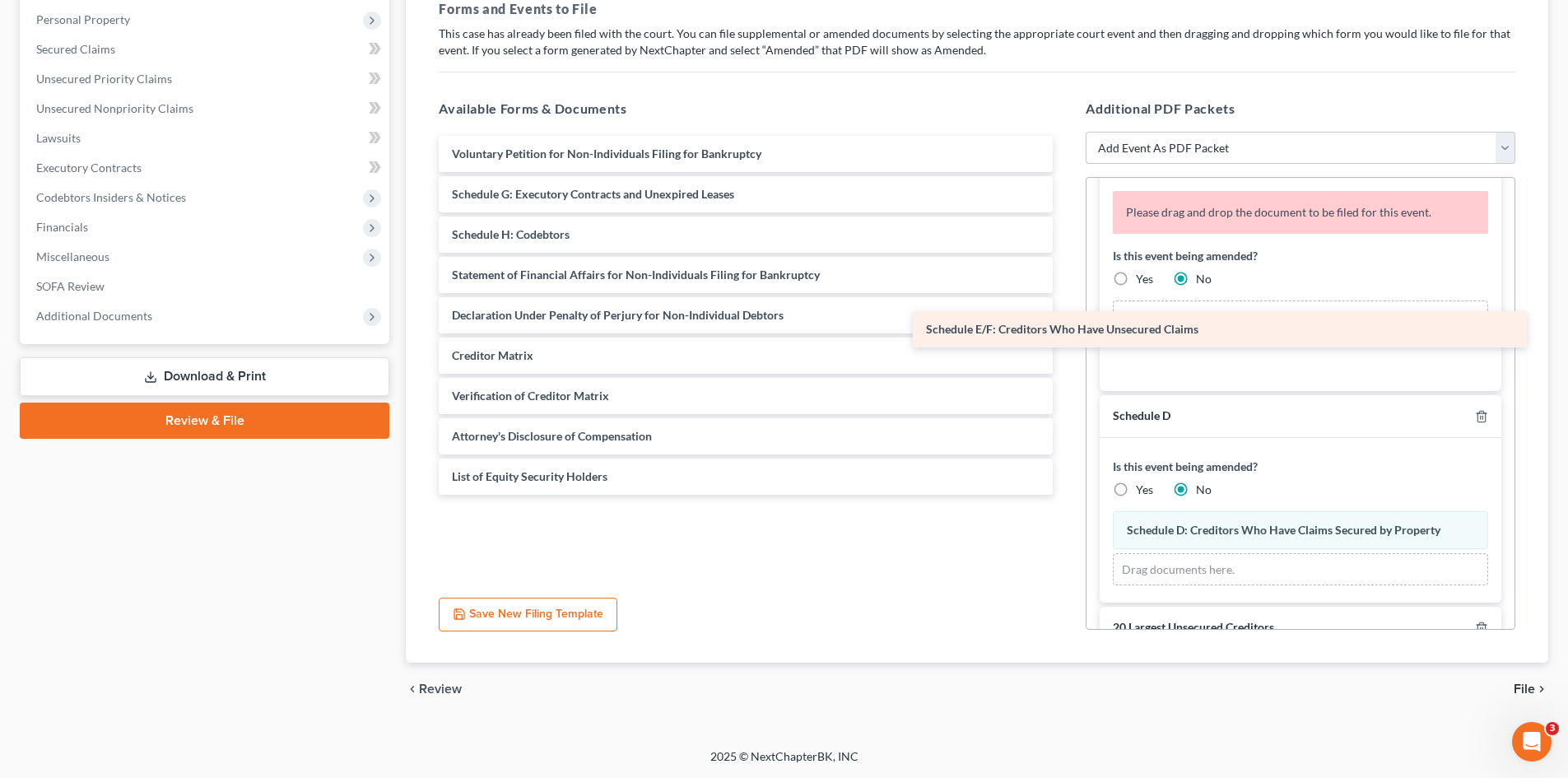
drag, startPoint x: 706, startPoint y: 200, endPoint x: 1187, endPoint y: 345, distance: 502.4
click at [1066, 337] on div "Schedule E/F: Creditors Who Have Unsecured Claims Voluntary Petition for Non-In…" at bounding box center [745, 316] width 640 height 359
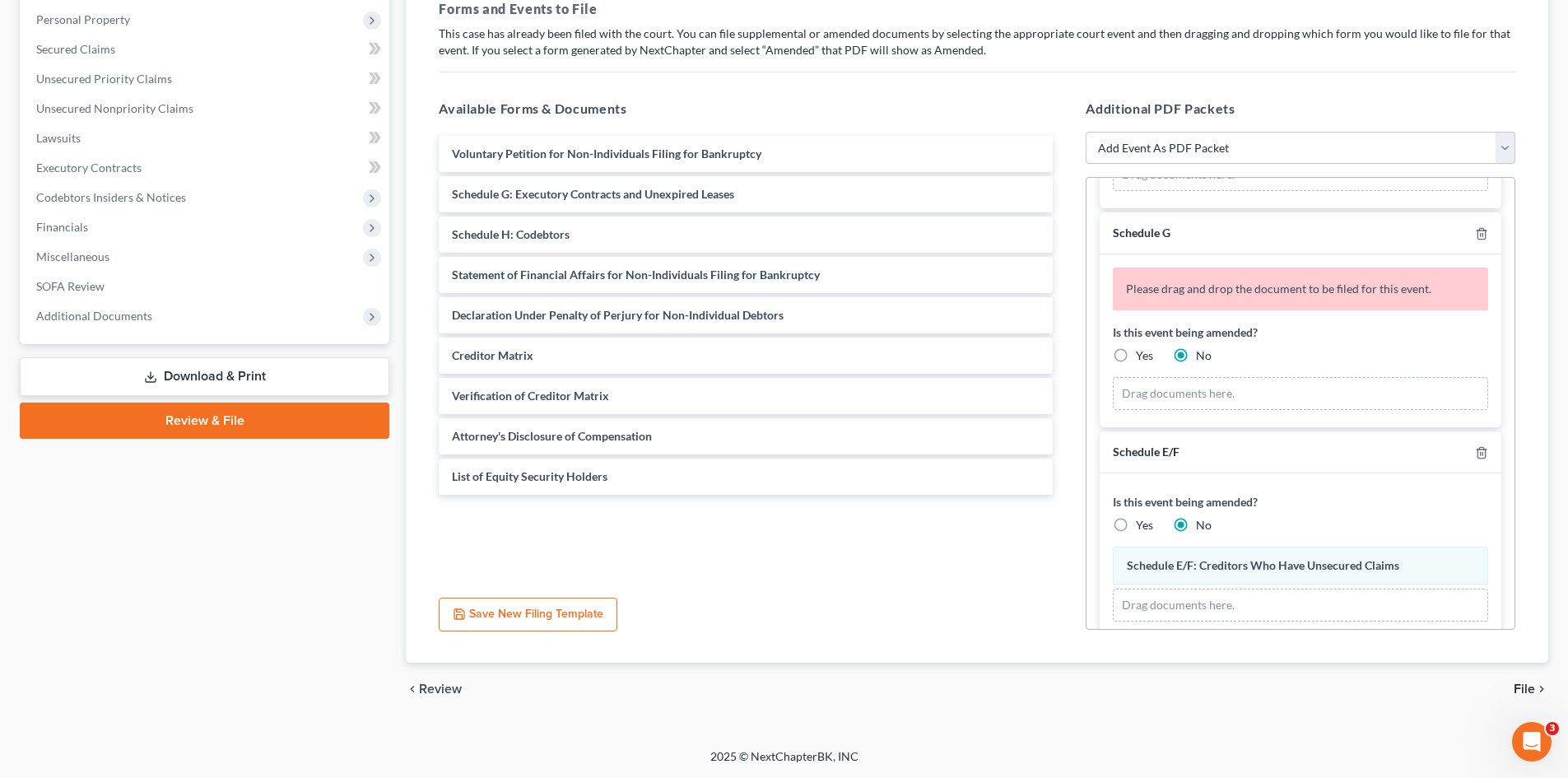
scroll to position [198, 0]
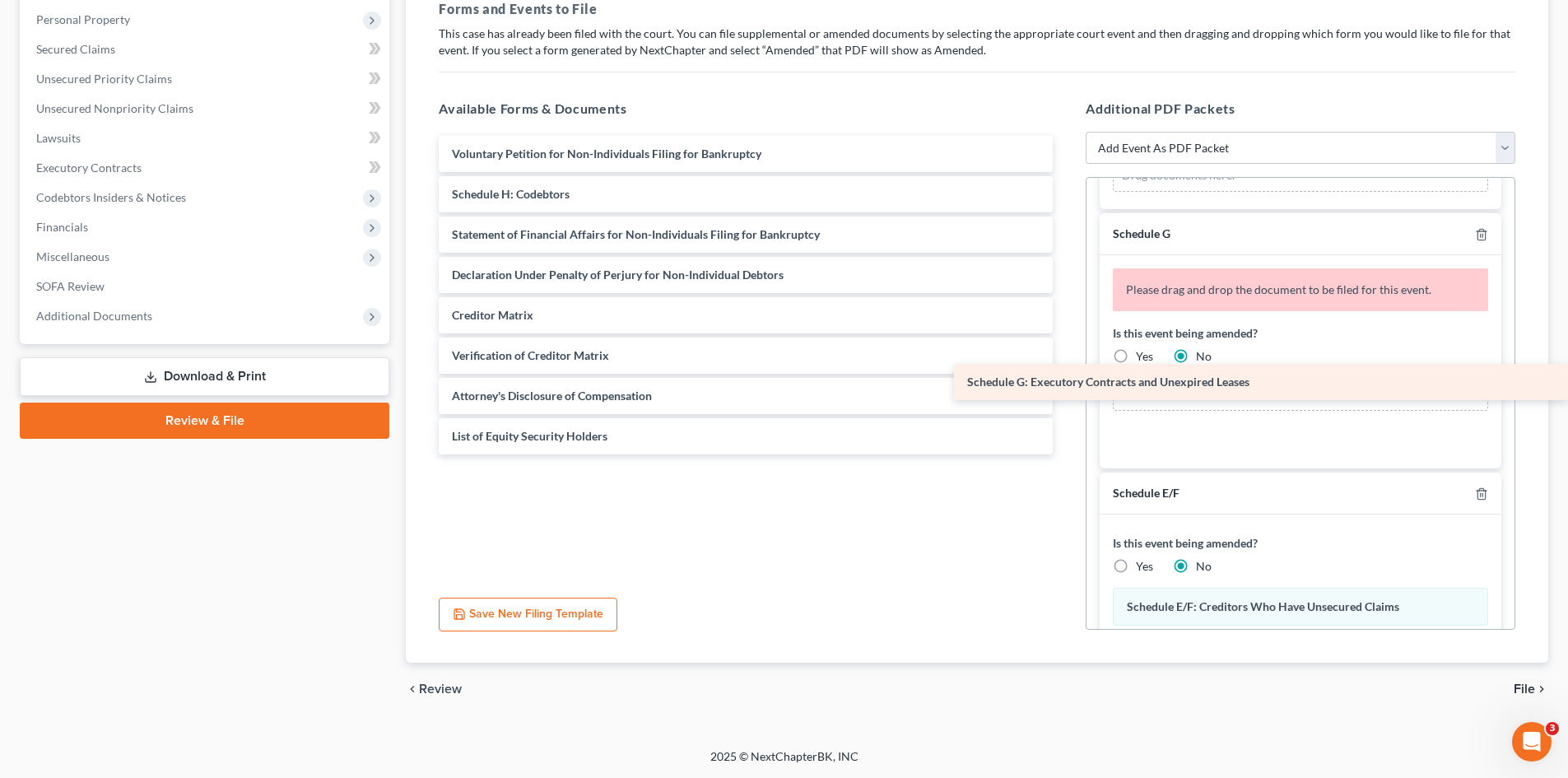
drag, startPoint x: 553, startPoint y: 200, endPoint x: 1209, endPoint y: 387, distance: 682.1
click at [1066, 387] on div "Schedule G: Executory Contracts and Unexpired Leases Voluntary Petition for Non…" at bounding box center [745, 296] width 640 height 319
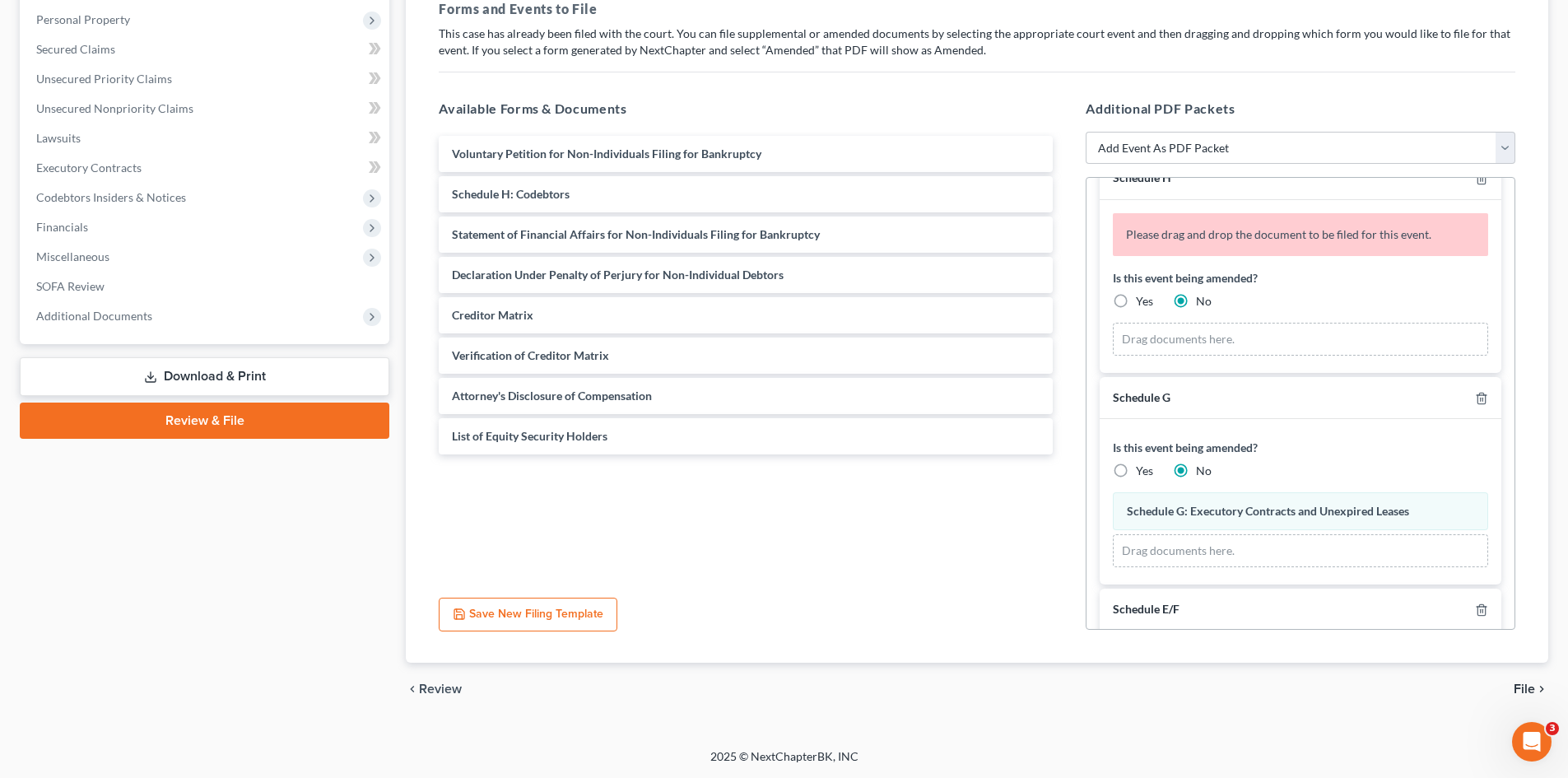
scroll to position [33, 0]
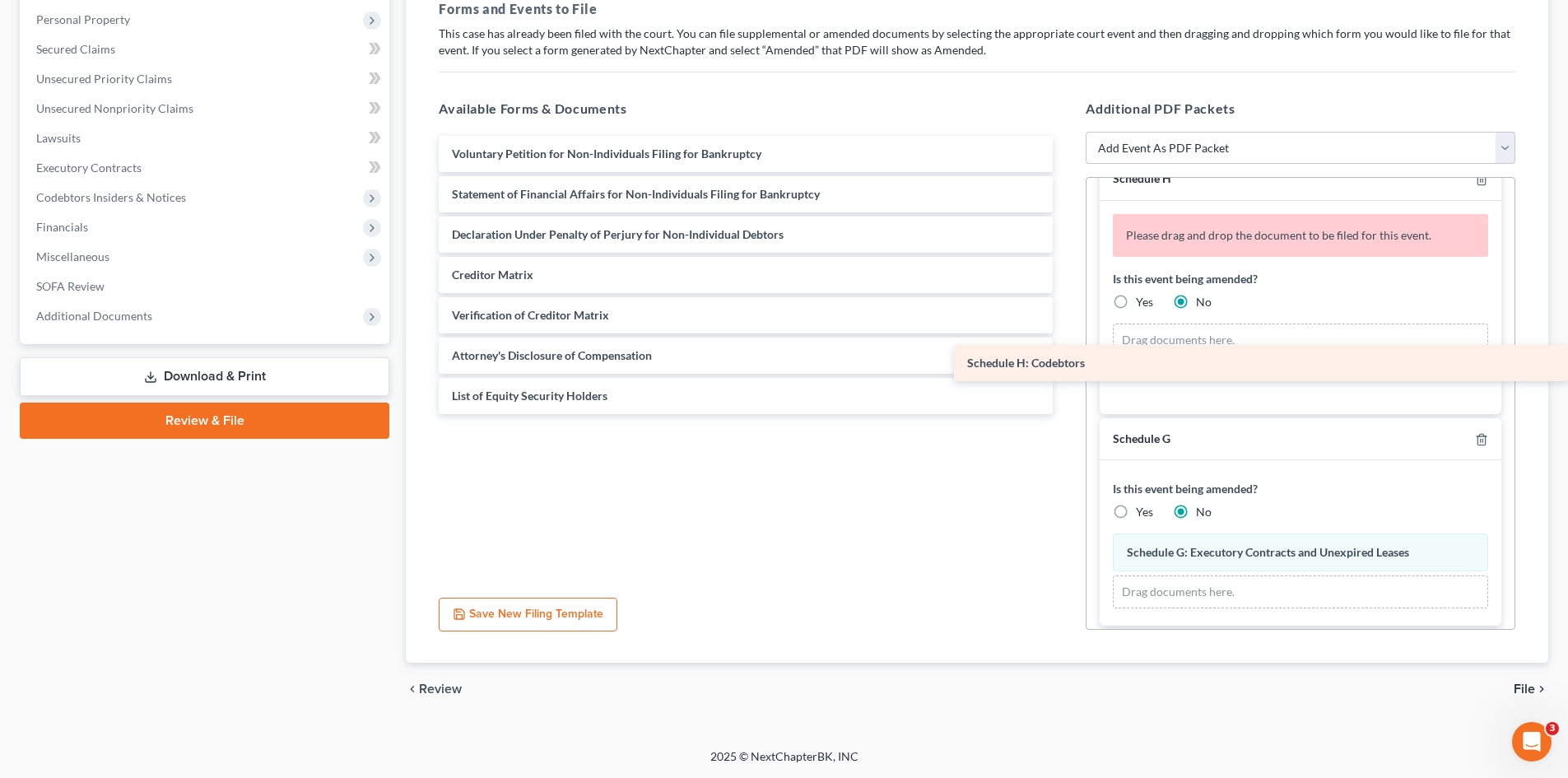
drag, startPoint x: 578, startPoint y: 189, endPoint x: 1233, endPoint y: 340, distance: 672.2
click at [1066, 340] on div "Schedule H: Codebtors Voluntary Petition for Non-Individuals Filing for Bankrup…" at bounding box center [745, 275] width 640 height 278
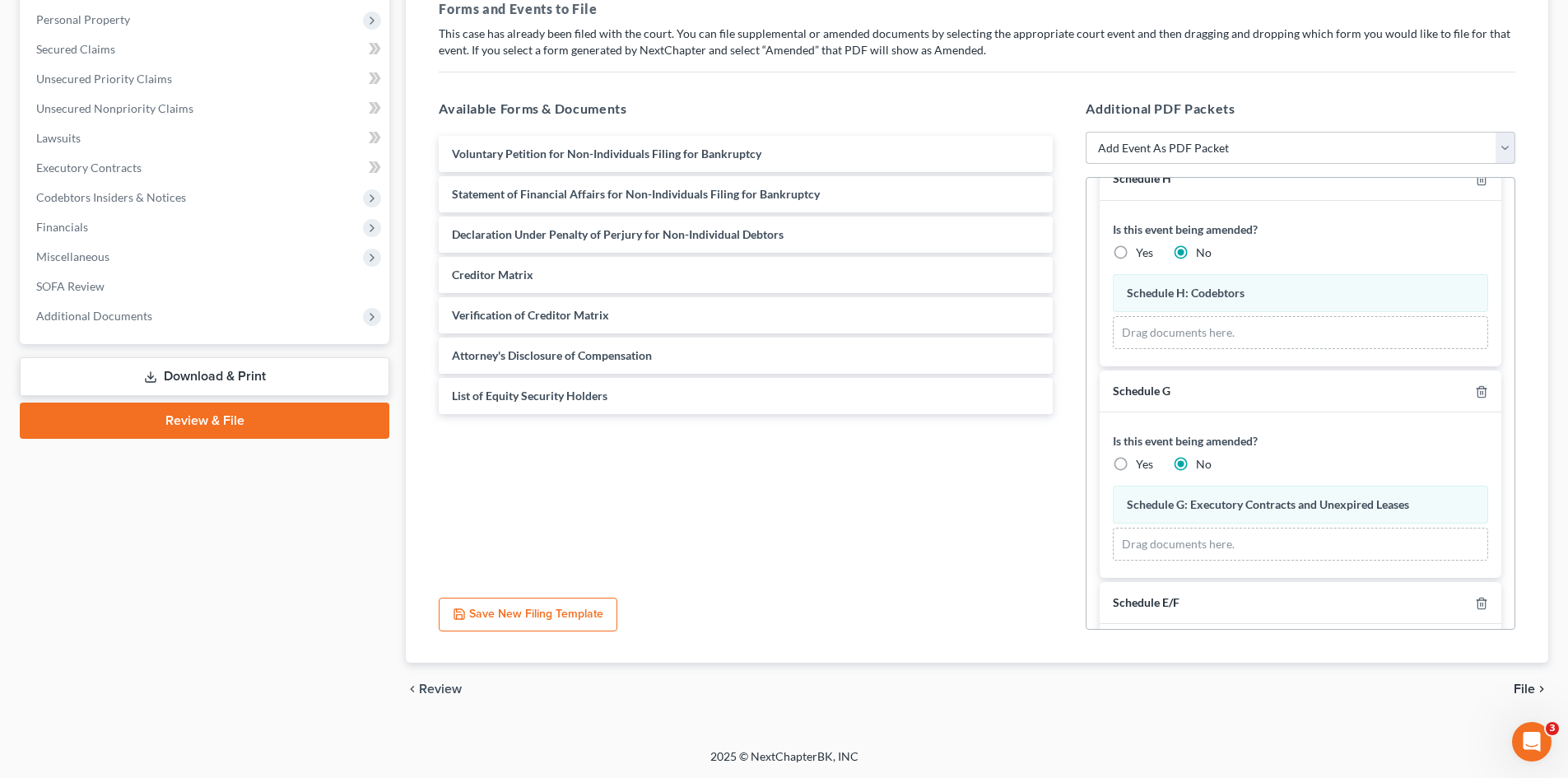
drag, startPoint x: 1169, startPoint y: 145, endPoint x: 1167, endPoint y: 163, distance: 18.1
click at [1169, 146] on select "Add Event As PDF Packet 20 Largest Unsecured Creditors Additional Attachments A…" at bounding box center [1300, 148] width 430 height 33
select select "48"
click at [1086, 132] on select "Add Event As PDF Packet 20 Largest Unsecured Creditors Additional Attachments A…" at bounding box center [1300, 148] width 430 height 33
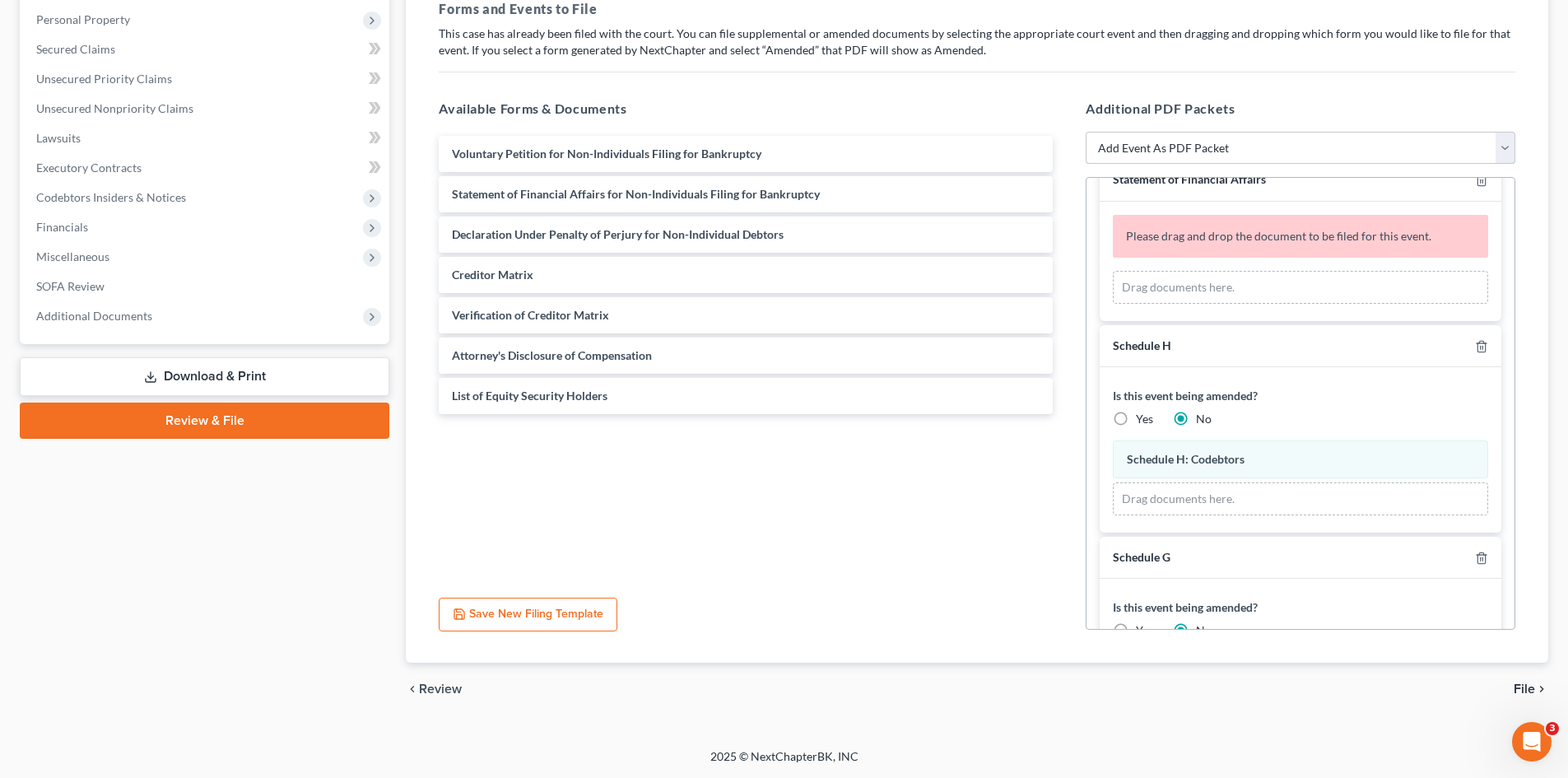
scroll to position [0, 0]
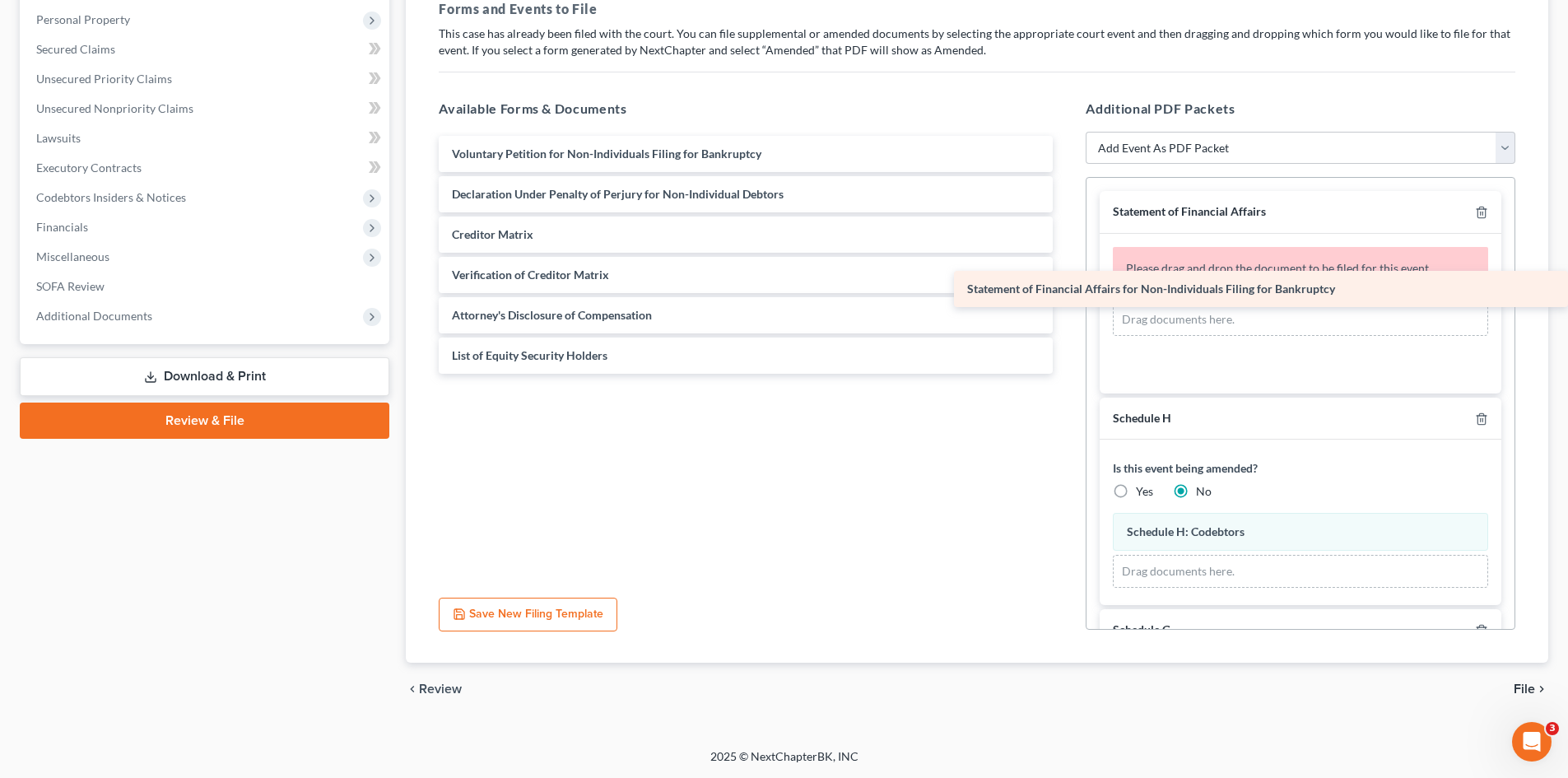
drag, startPoint x: 502, startPoint y: 189, endPoint x: 1197, endPoint y: 294, distance: 702.9
click at [1066, 294] on div "Statement of Financial Affairs for Non-Individuals Filing for Bankruptcy Volunt…" at bounding box center [745, 255] width 640 height 238
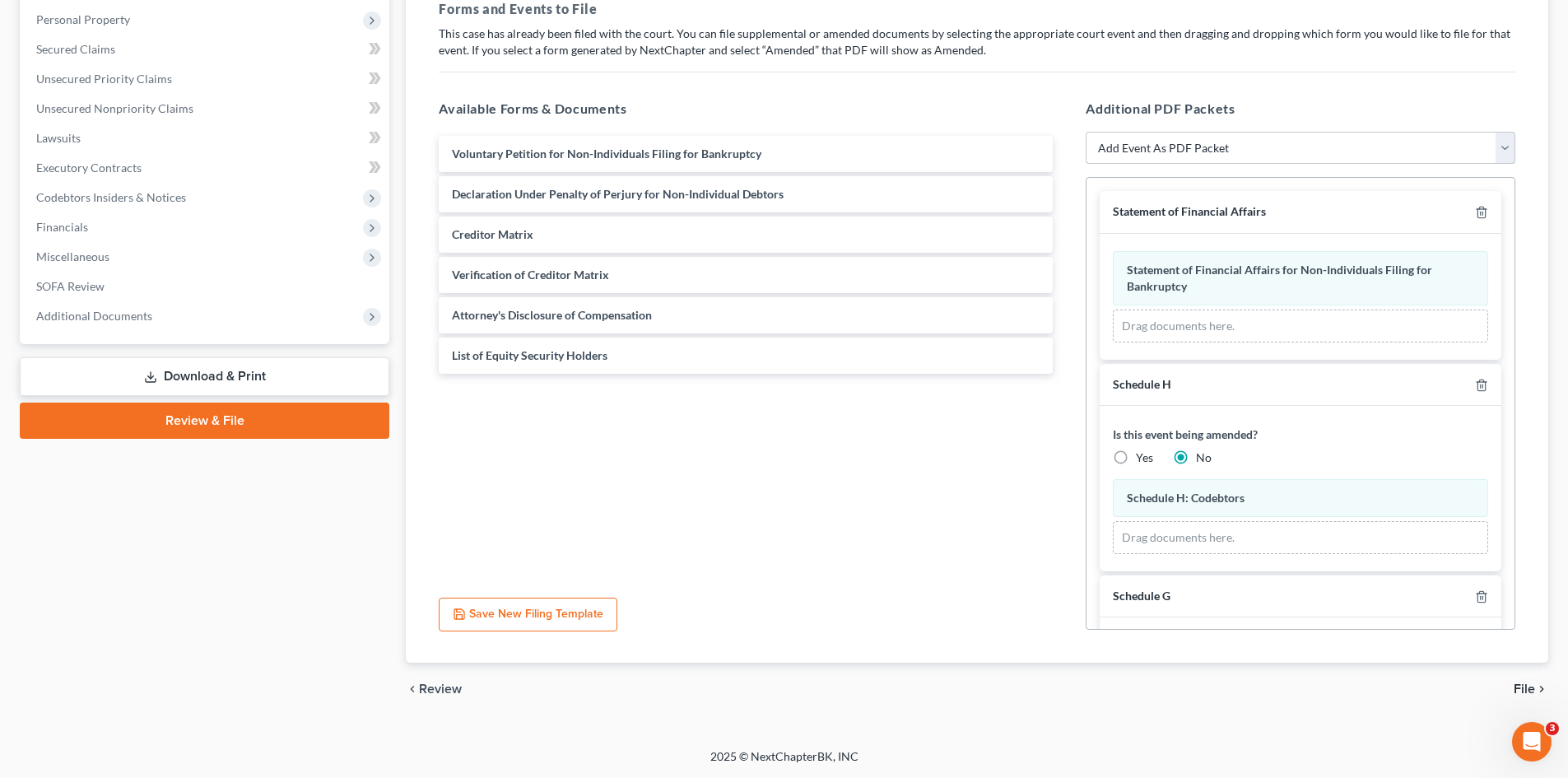
click at [1157, 144] on select "Add Event As PDF Packet 20 Largest Unsecured Creditors Additional Attachments A…" at bounding box center [1300, 148] width 430 height 33
select select "20"
click at [1086, 132] on select "Add Event As PDF Packet 20 Largest Unsecured Creditors Additional Attachments A…" at bounding box center [1300, 148] width 430 height 33
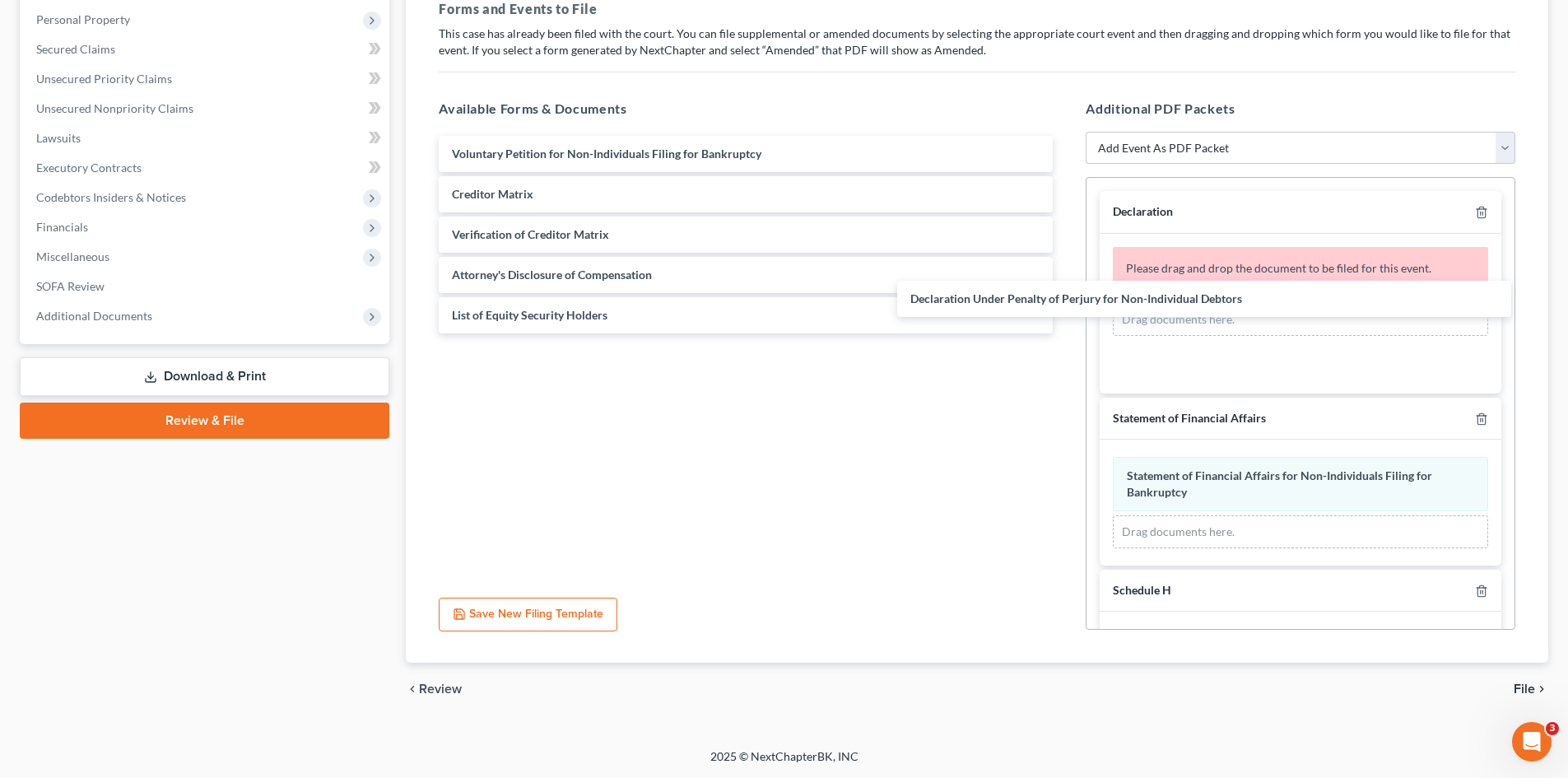
drag, startPoint x: 753, startPoint y: 189, endPoint x: 1228, endPoint y: 191, distance: 475.0
click at [1066, 294] on div "Declaration Under Penalty of Perjury for Non-Individual Debtors Voluntary Petit…" at bounding box center [745, 235] width 640 height 198
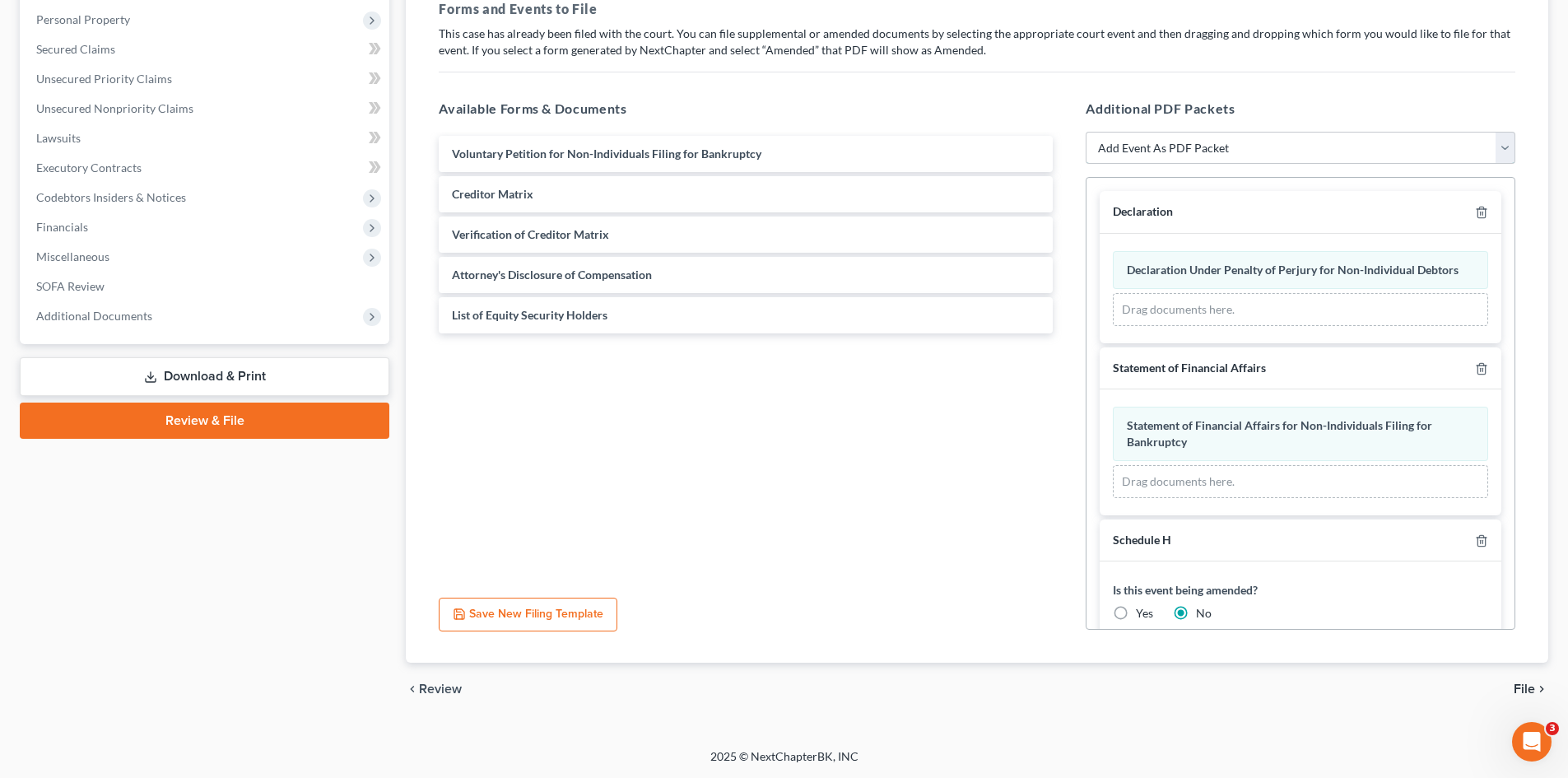
click at [1223, 145] on select "Add Event As PDF Packet 20 Largest Unsecured Creditors Additional Attachments A…" at bounding box center [1300, 148] width 430 height 33
select select "22"
click at [1086, 132] on select "Add Event As PDF Packet 20 Largest Unsecured Creditors Additional Attachments A…" at bounding box center [1300, 148] width 430 height 33
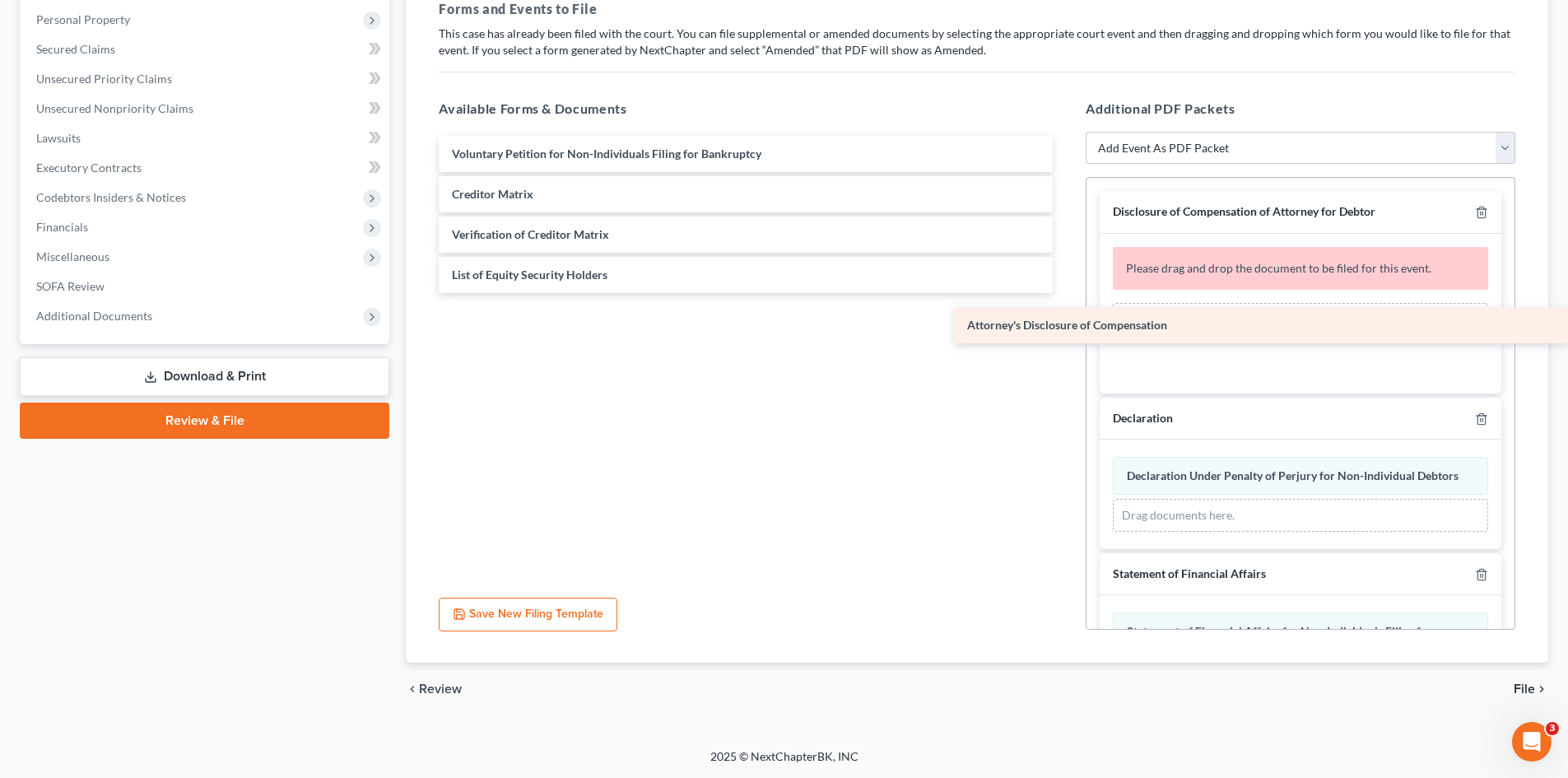
drag, startPoint x: 627, startPoint y: 271, endPoint x: 1202, endPoint y: 321, distance: 577.2
click at [1066, 293] on div "Attorney's Disclosure of Compensation Voluntary Petition for Non-Individuals Fi…" at bounding box center [745, 215] width 640 height 157
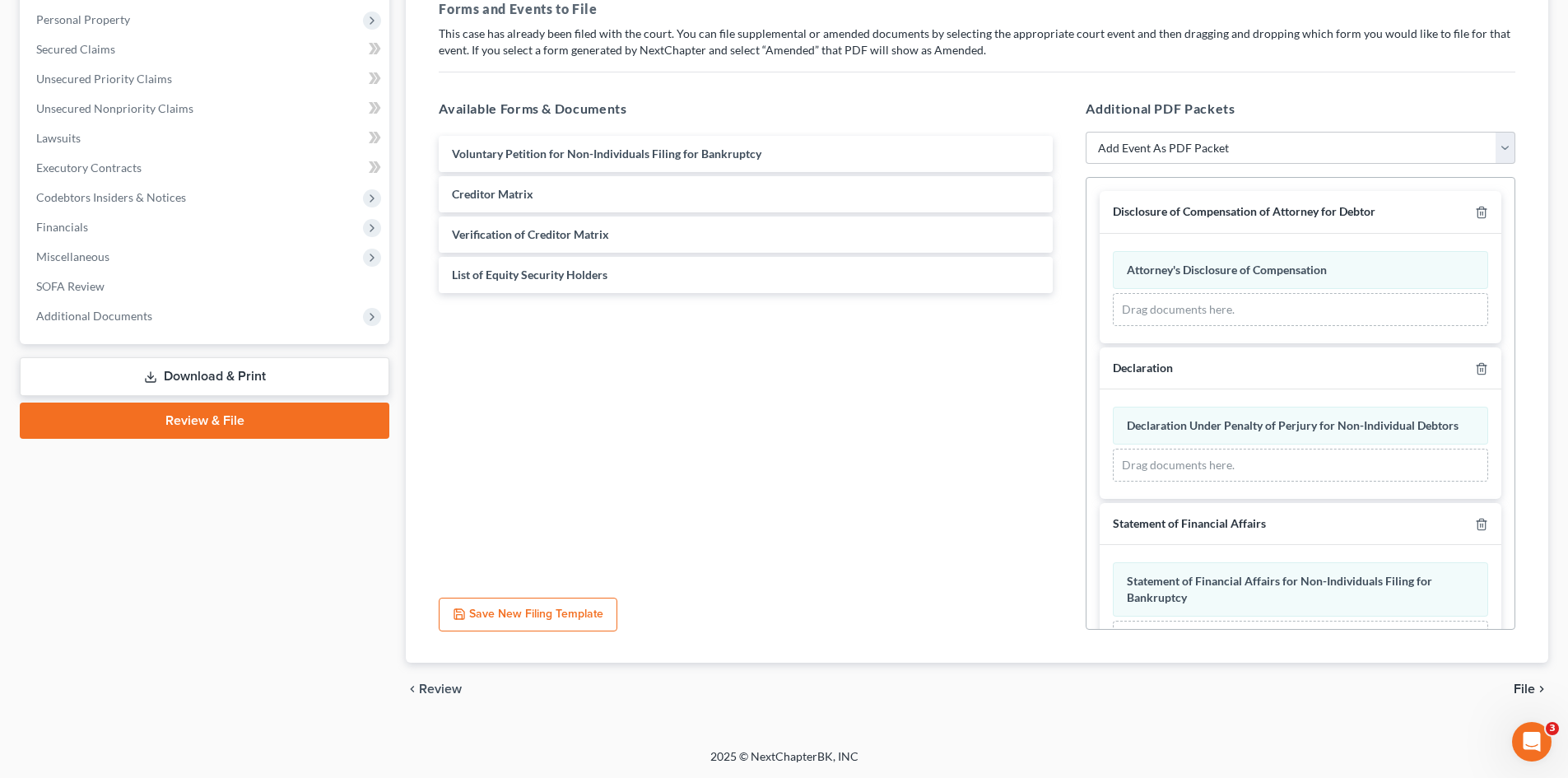
drag, startPoint x: 1036, startPoint y: 456, endPoint x: 1021, endPoint y: 452, distance: 15.5
click at [1036, 456] on div "Voluntary Petition for Non-Individuals Filing for Bankruptcy Creditor Matrix Ve…" at bounding box center [745, 358] width 640 height 453
click at [1157, 154] on select "Add Event As PDF Packet 20 Largest Unsecured Creditors Additional Attachments A…" at bounding box center [1300, 148] width 430 height 33
select select "2"
click at [1086, 132] on select "Add Event As PDF Packet 20 Largest Unsecured Creditors Additional Attachments A…" at bounding box center [1300, 148] width 430 height 33
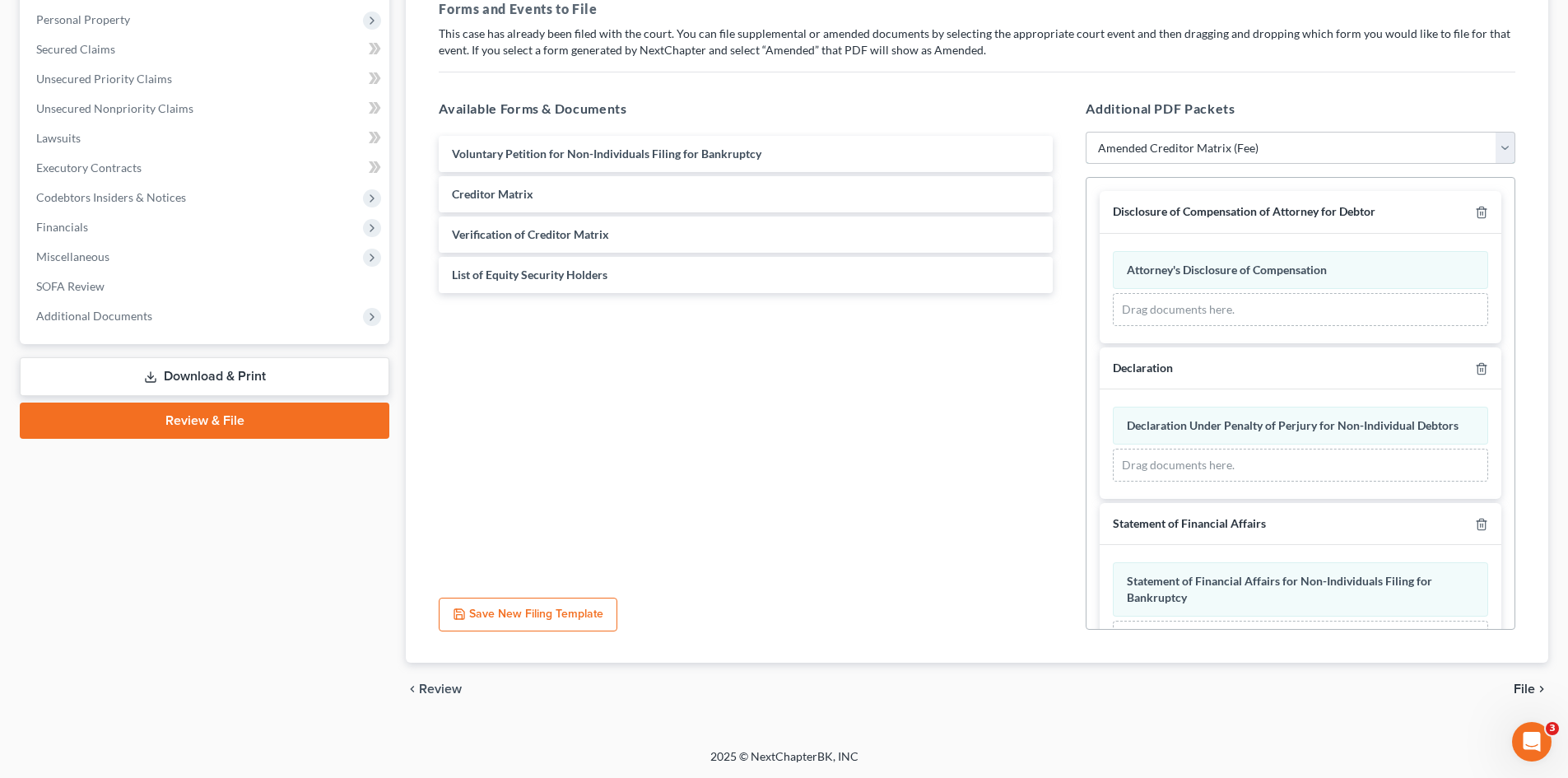
select select
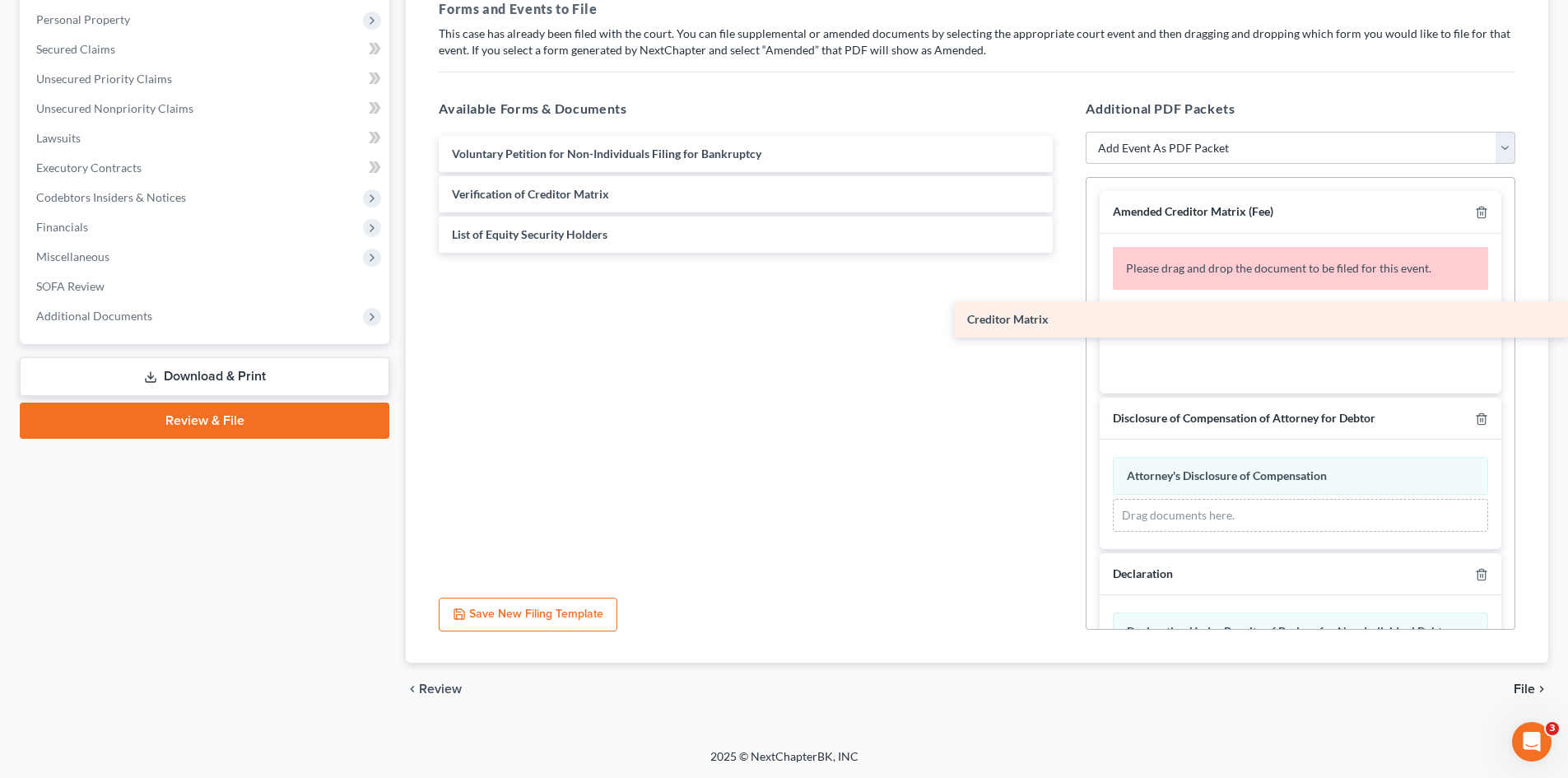
drag, startPoint x: 584, startPoint y: 192, endPoint x: 1175, endPoint y: 317, distance: 604.1
click at [1066, 253] on div "Creditor Matrix Voluntary Petition for Non-Individuals Filing for Bankruptcy Cr…" at bounding box center [745, 194] width 640 height 117
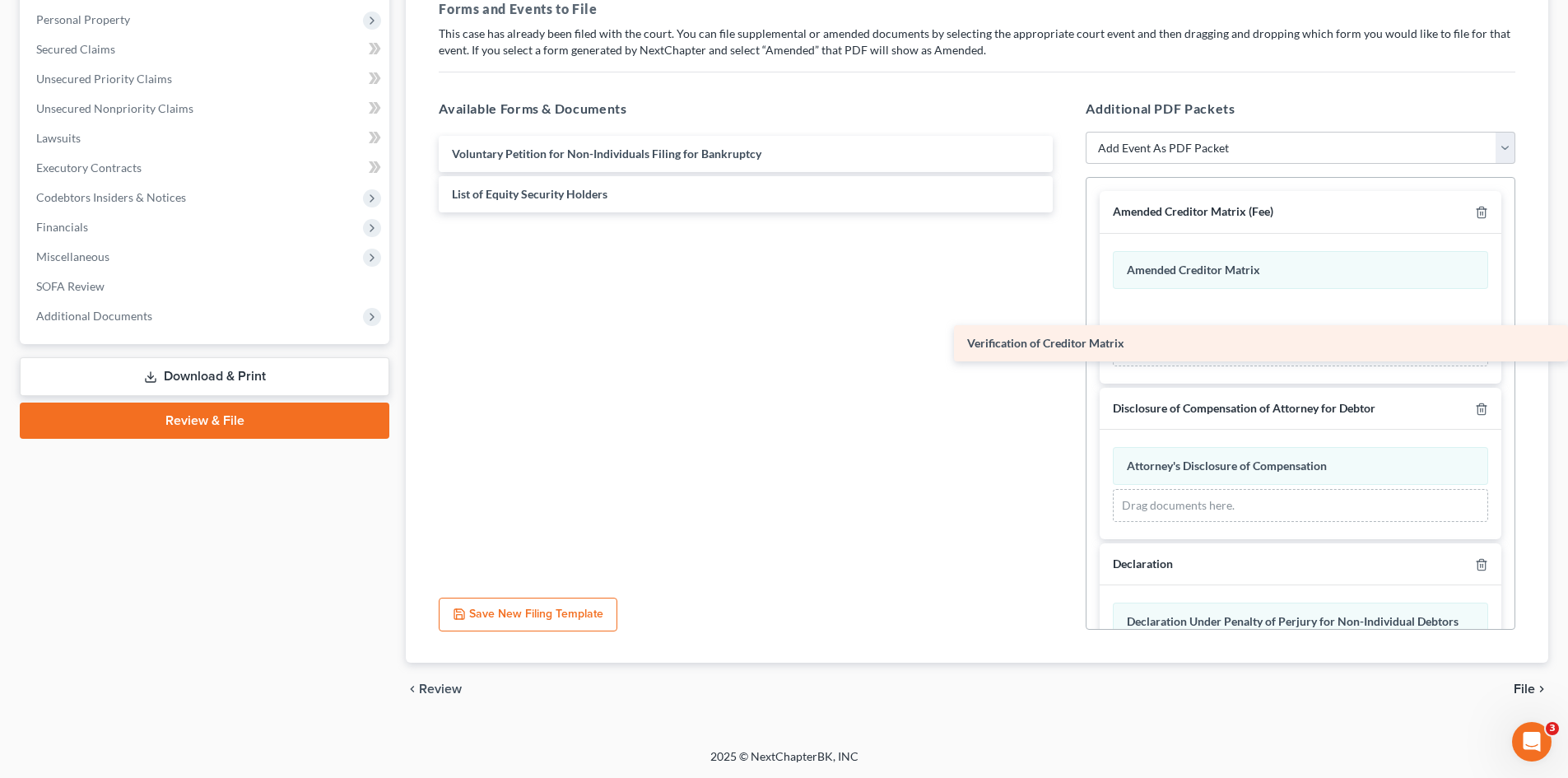
drag, startPoint x: 624, startPoint y: 186, endPoint x: 1358, endPoint y: 335, distance: 749.0
click at [1066, 212] on div "Verification of Creditor Matrix Voluntary Petition for Non-Individuals Filing f…" at bounding box center [745, 174] width 640 height 77
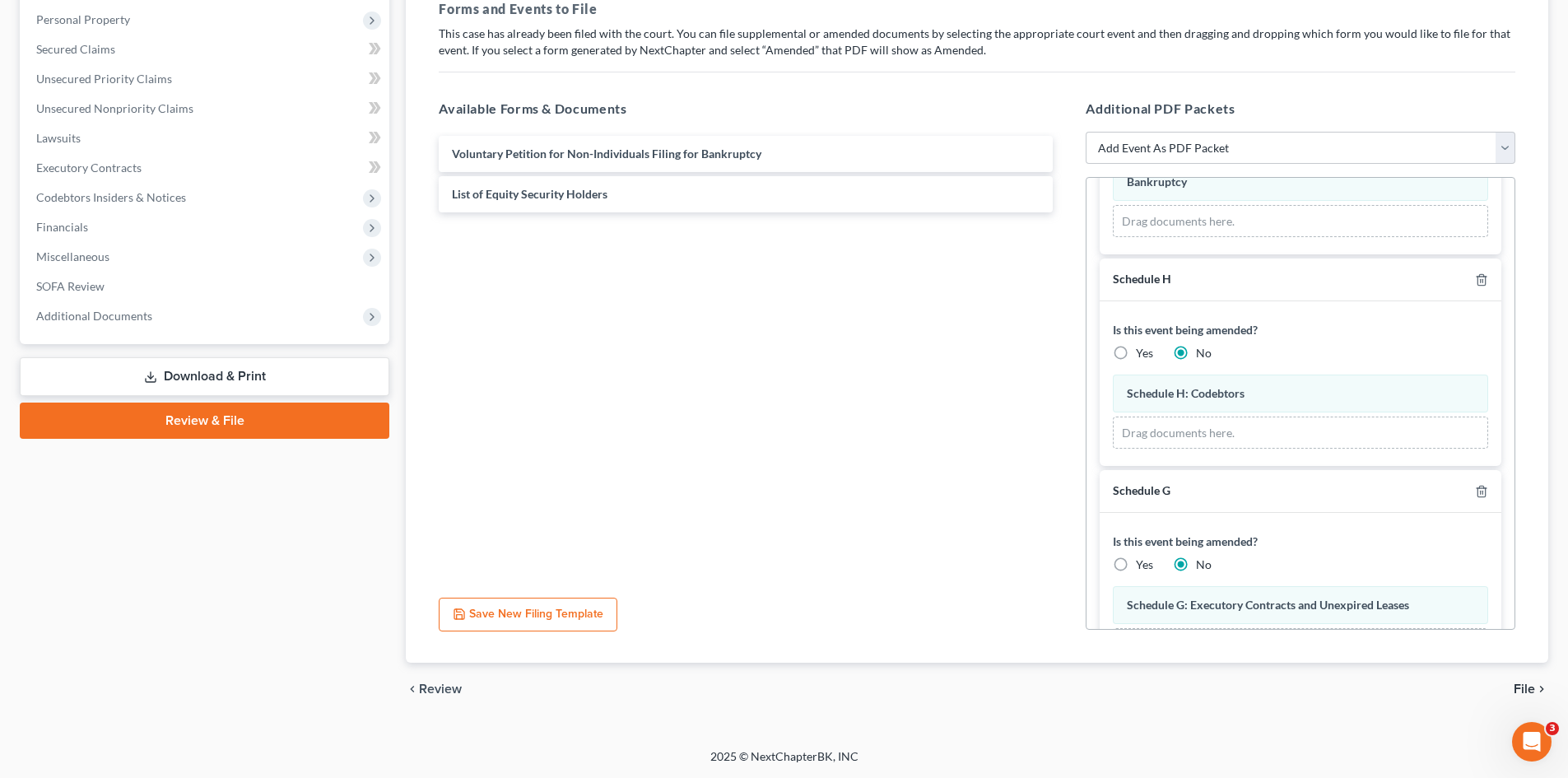
scroll to position [906, 0]
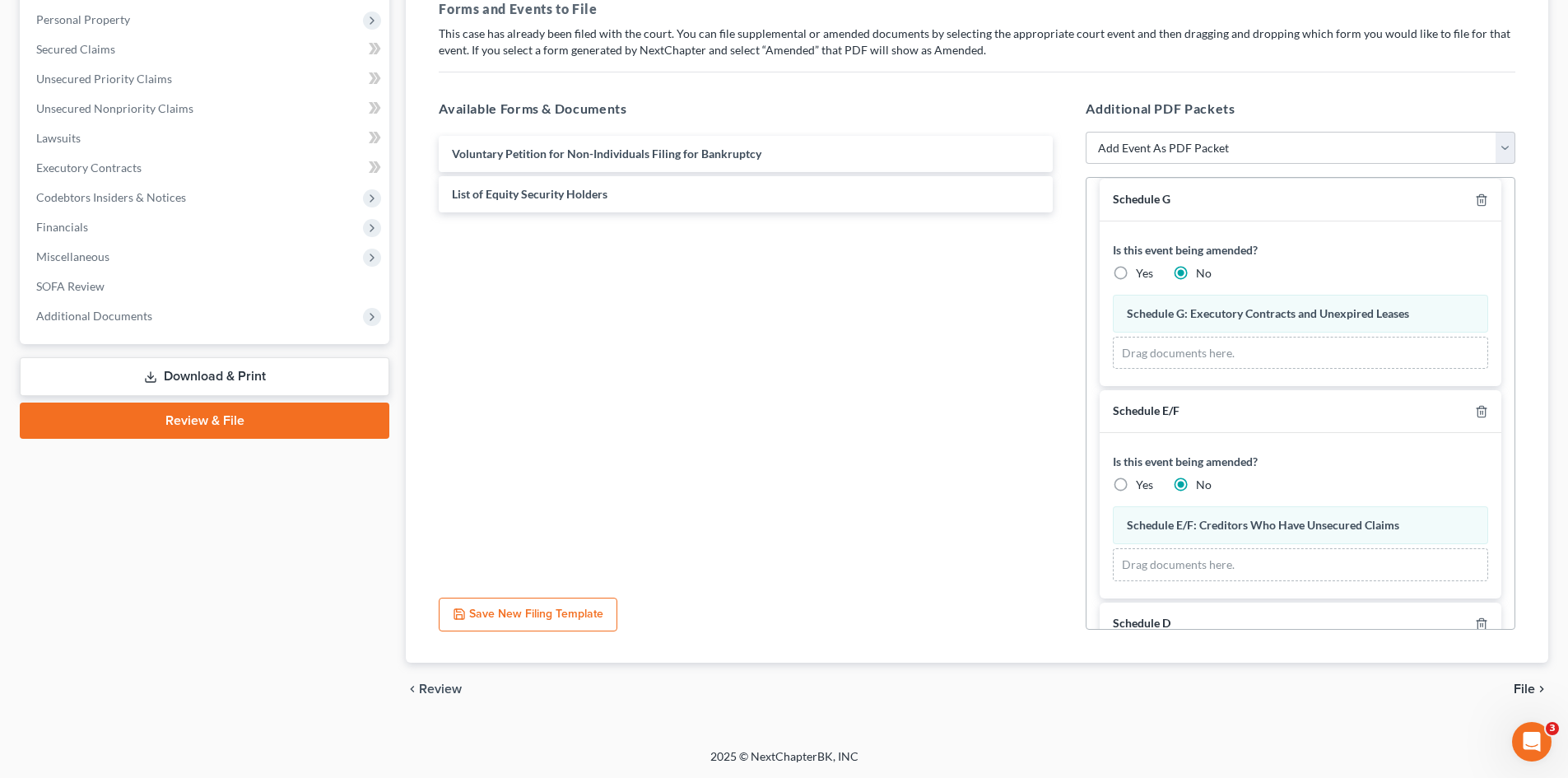
click at [1324, 661] on span "File" at bounding box center [1525, 690] width 22 height 13
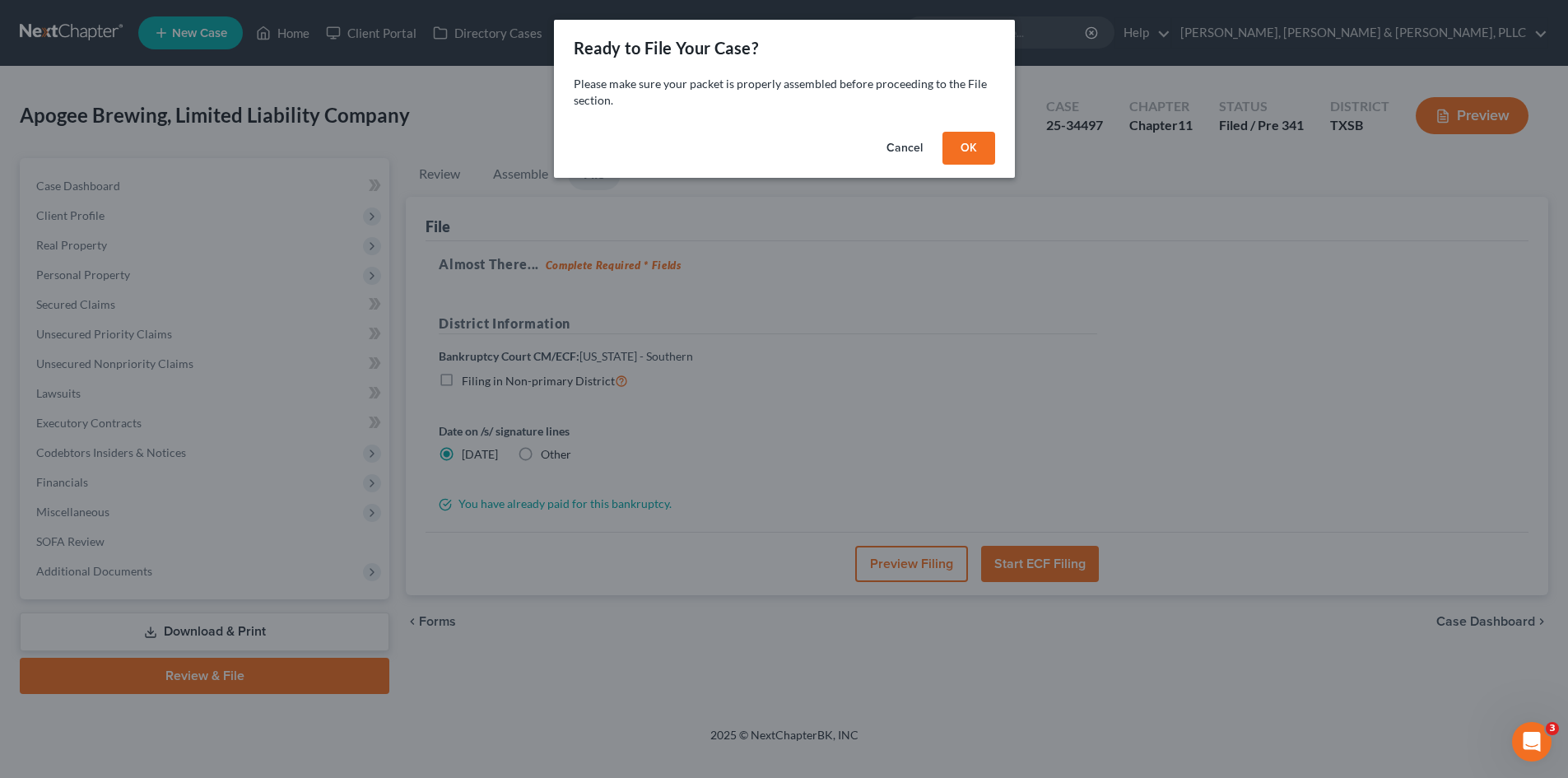
scroll to position [0, 0]
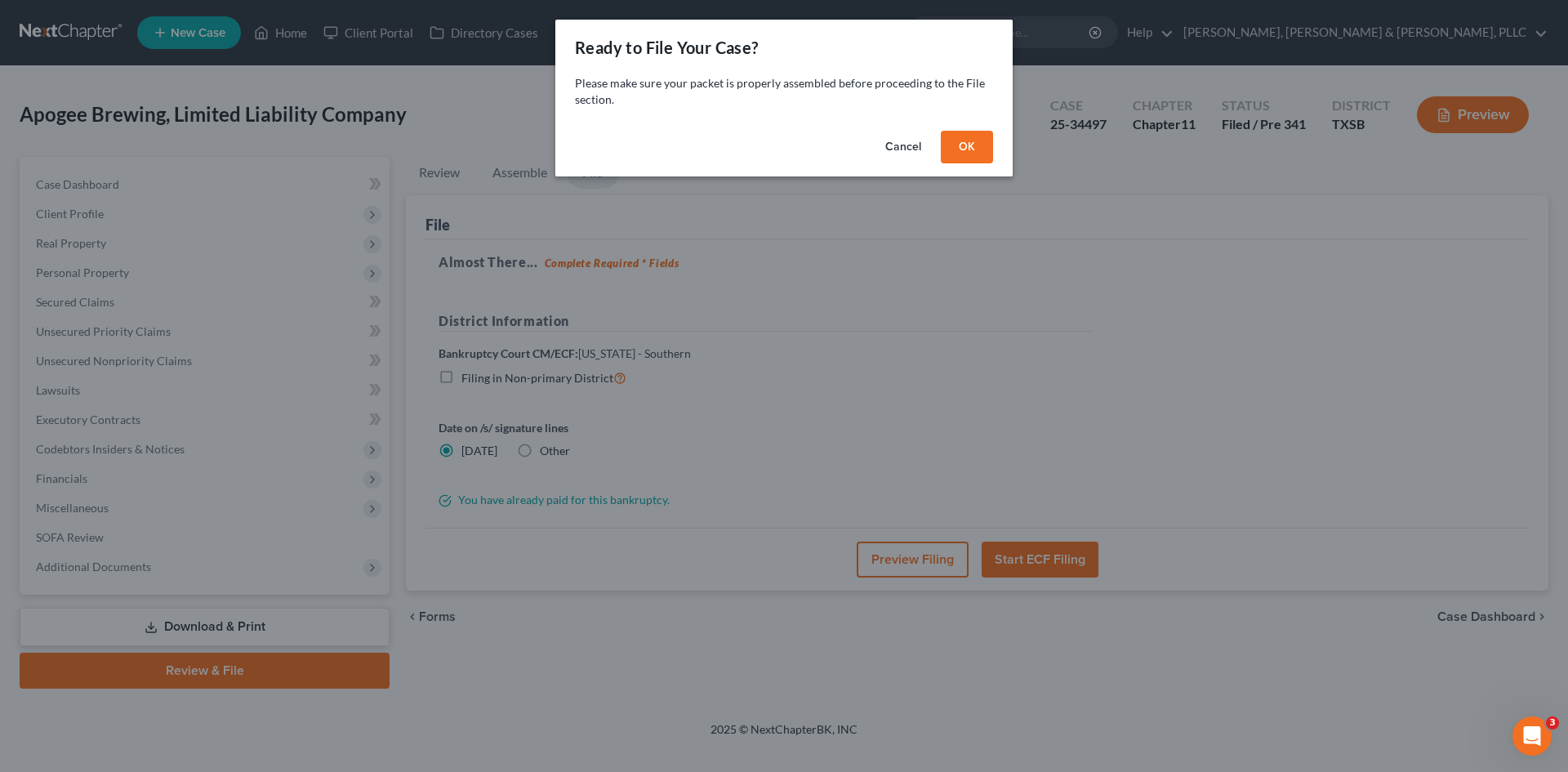
click at [955, 152] on button "OK" at bounding box center [966, 147] width 52 height 32
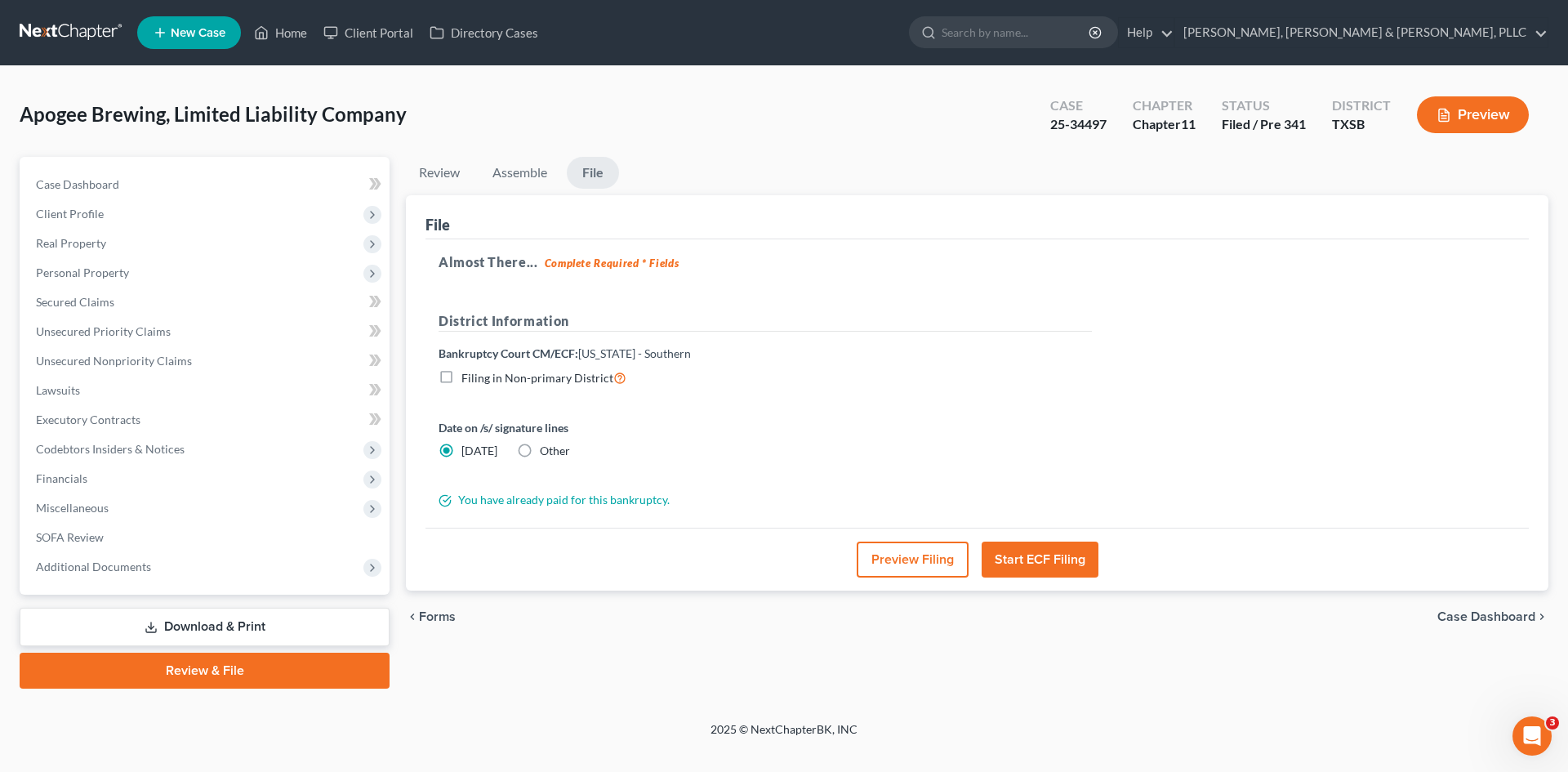
click at [998, 560] on button "Start ECF Filing" at bounding box center [1040, 559] width 117 height 36
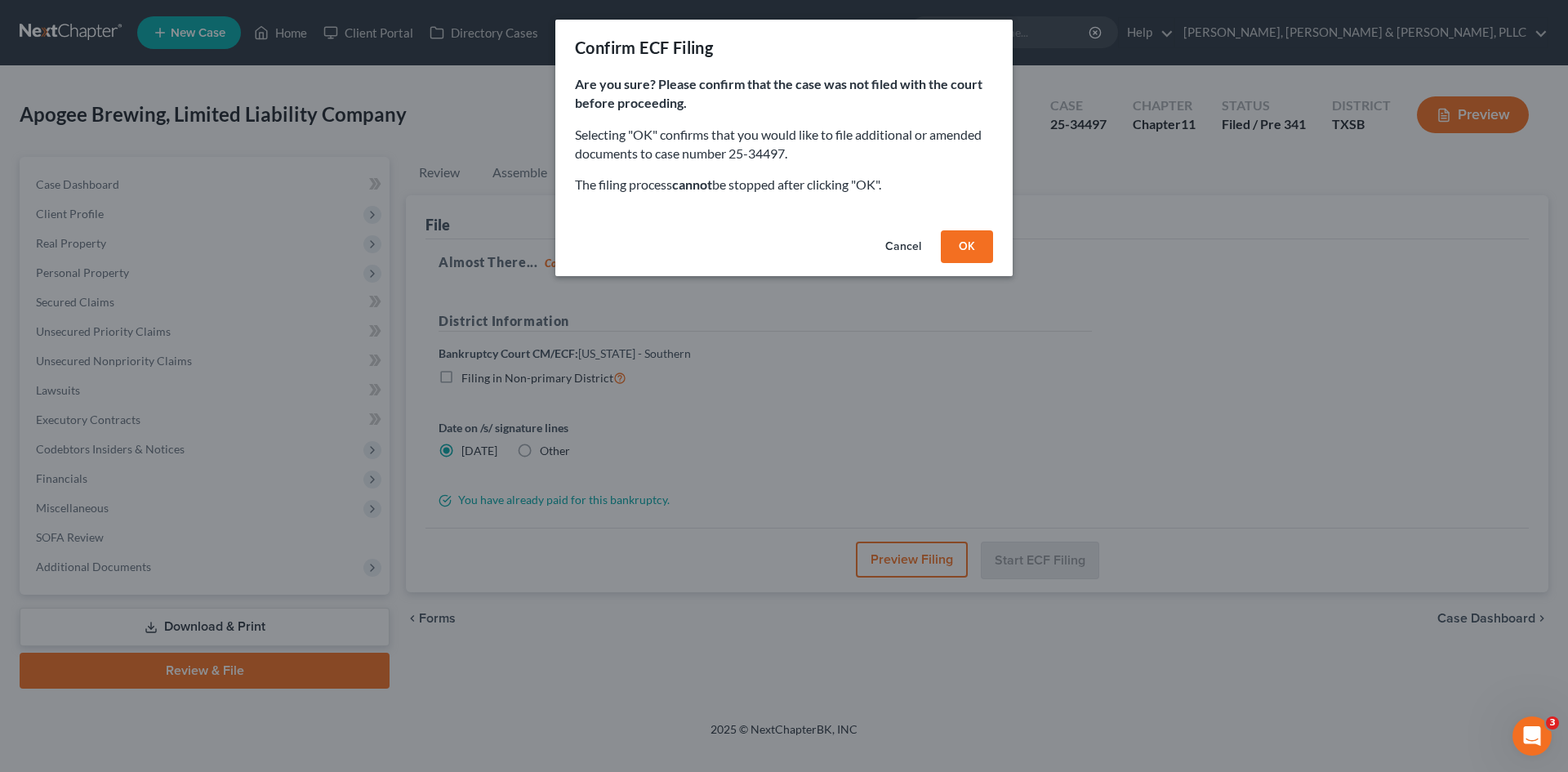
click at [969, 244] on button "OK" at bounding box center [966, 246] width 52 height 32
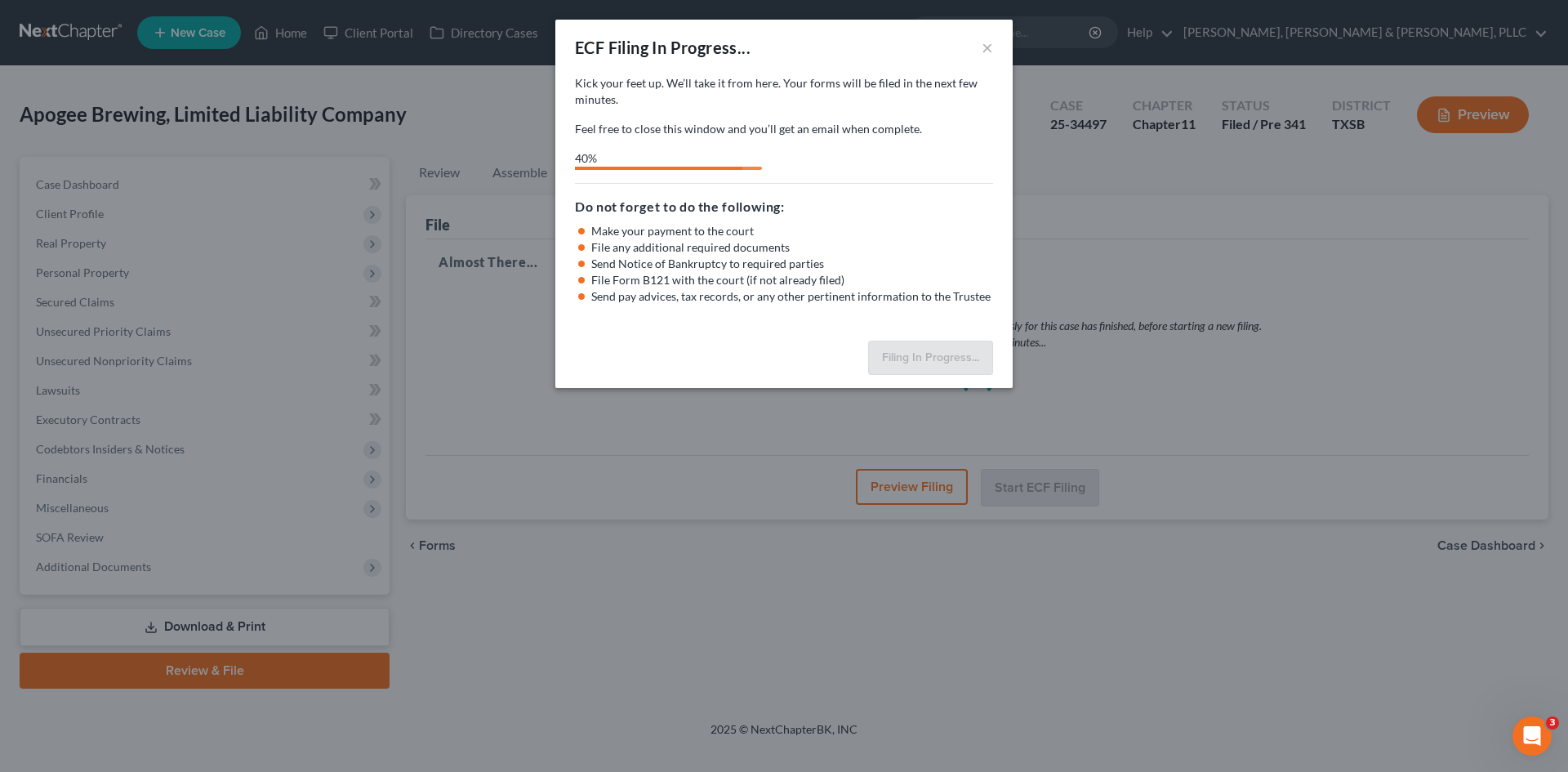
click at [521, 73] on div "ECF Filing In Progress... × Kick your feet up. We’ll take it from here. Your ca…" at bounding box center [784, 386] width 1568 height 772
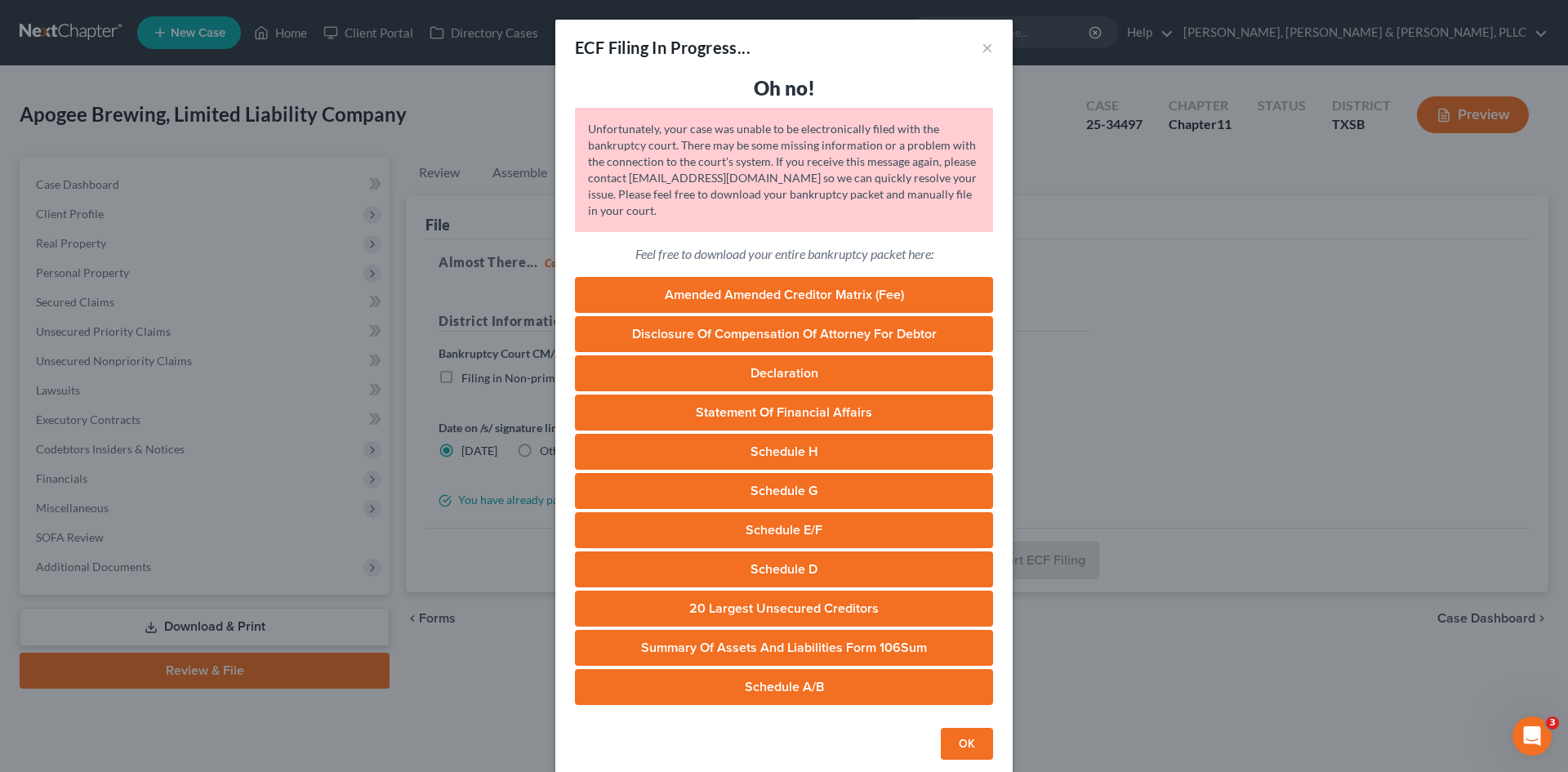
click at [791, 284] on link "Amended Amended Creditor Matrix (Fee)" at bounding box center [783, 294] width 418 height 36
click at [678, 324] on link "Disclosure of Compensation of Attorney for Debtor" at bounding box center [783, 334] width 418 height 36
drag, startPoint x: 798, startPoint y: 374, endPoint x: 730, endPoint y: 416, distance: 79.9
click at [798, 374] on link "Declaration" at bounding box center [783, 373] width 418 height 36
click at [794, 408] on link "Statement of Financial Affairs" at bounding box center [783, 412] width 418 height 36
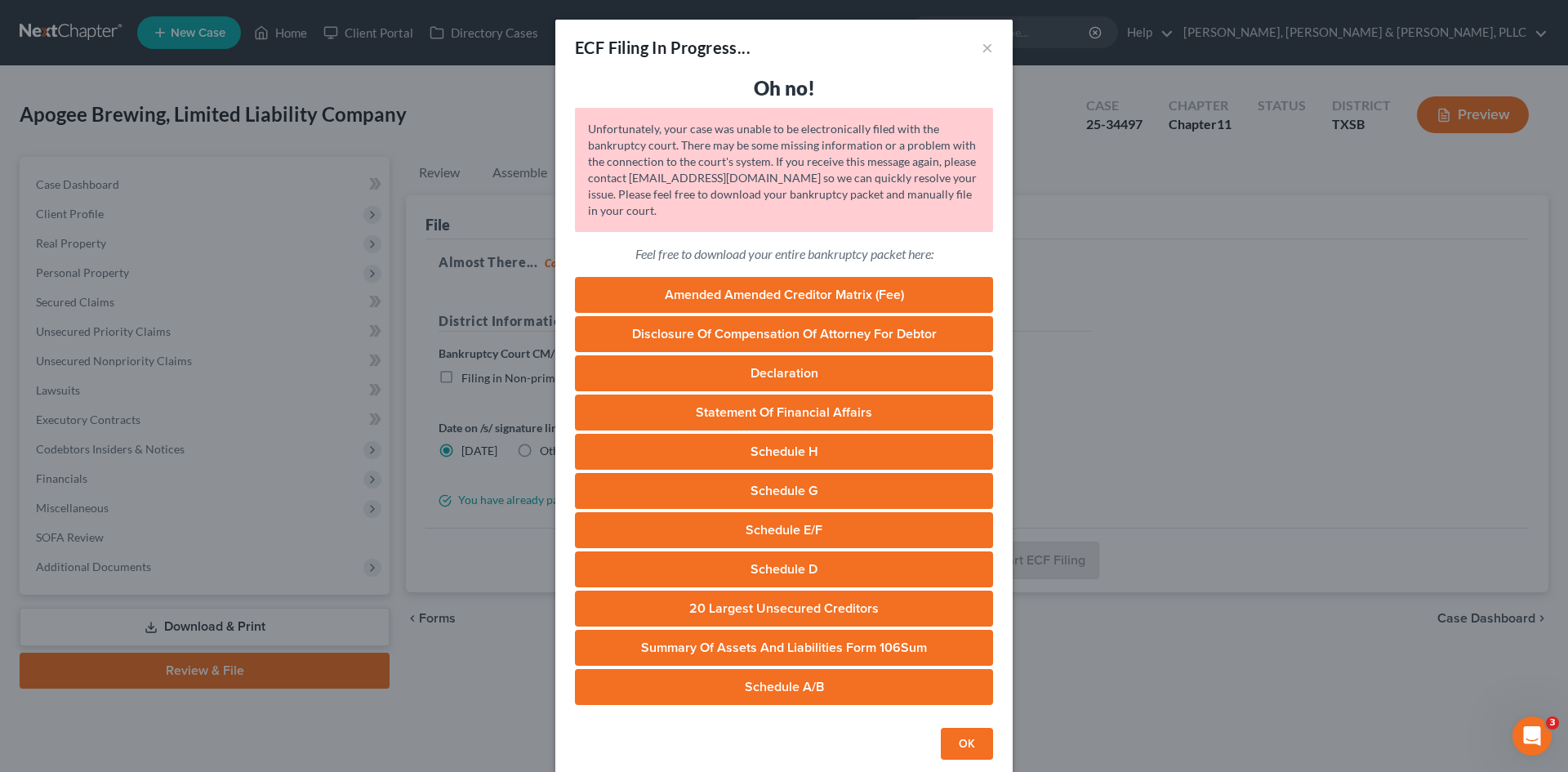
drag, startPoint x: 800, startPoint y: 449, endPoint x: 809, endPoint y: 432, distance: 19.2
click at [800, 449] on link "Schedule H" at bounding box center [783, 451] width 418 height 36
click at [753, 490] on link "Schedule G" at bounding box center [783, 490] width 418 height 36
click at [751, 522] on link "Schedule E/F" at bounding box center [783, 529] width 418 height 36
click at [730, 572] on link "Schedule D" at bounding box center [783, 569] width 418 height 36
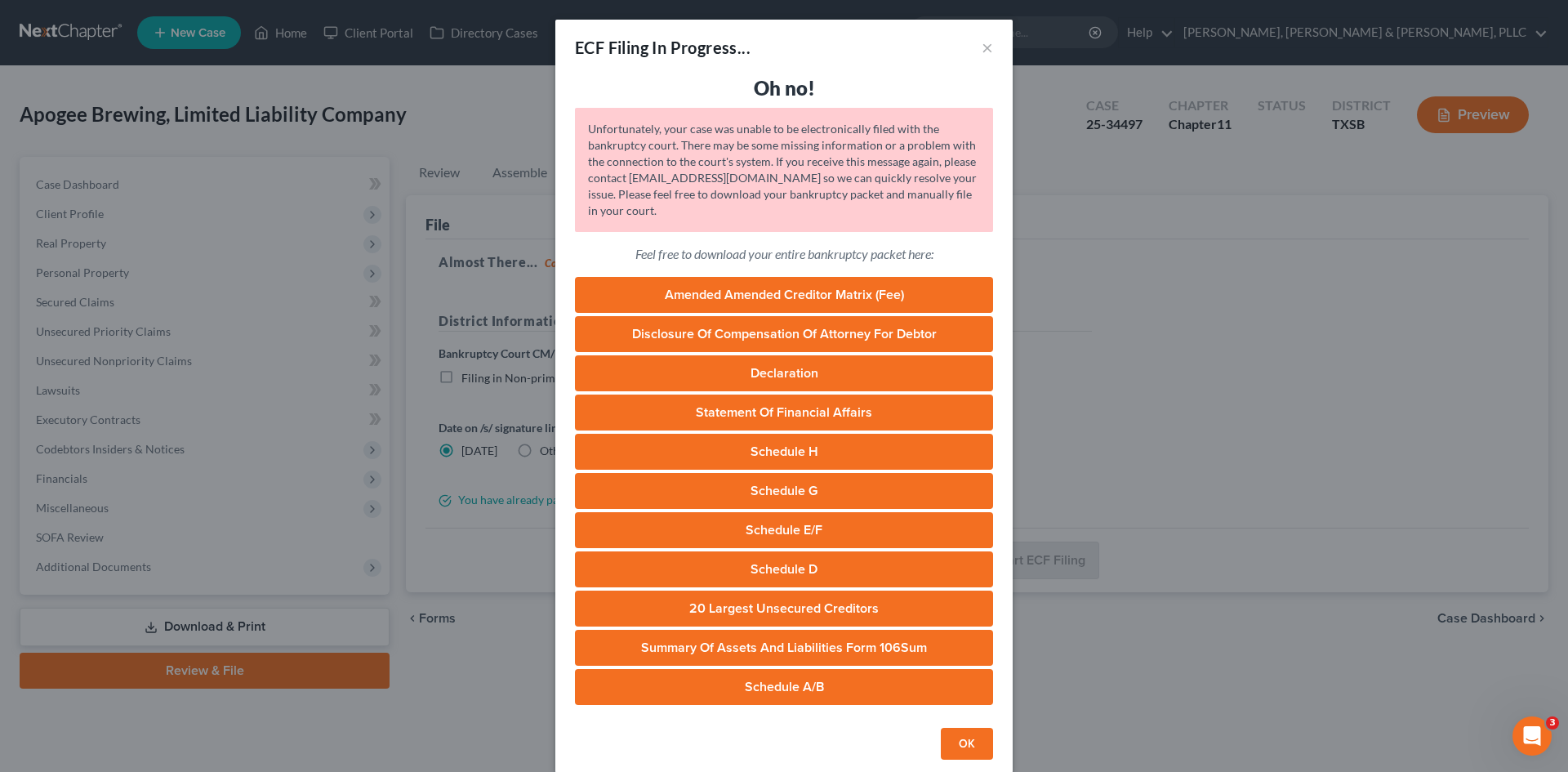
click at [774, 601] on link "20 Largest Unsecured Creditors" at bounding box center [783, 608] width 418 height 36
click at [815, 654] on link "Summary of Assets and Liabilities Form 106Sum" at bounding box center [783, 647] width 418 height 36
click at [725, 656] on link "Schedule A/B" at bounding box center [783, 687] width 418 height 36
click at [850, 304] on link "Amended Amended Creditor Matrix (Fee)" at bounding box center [783, 294] width 418 height 36
drag, startPoint x: 496, startPoint y: 171, endPoint x: 553, endPoint y: 155, distance: 59.2
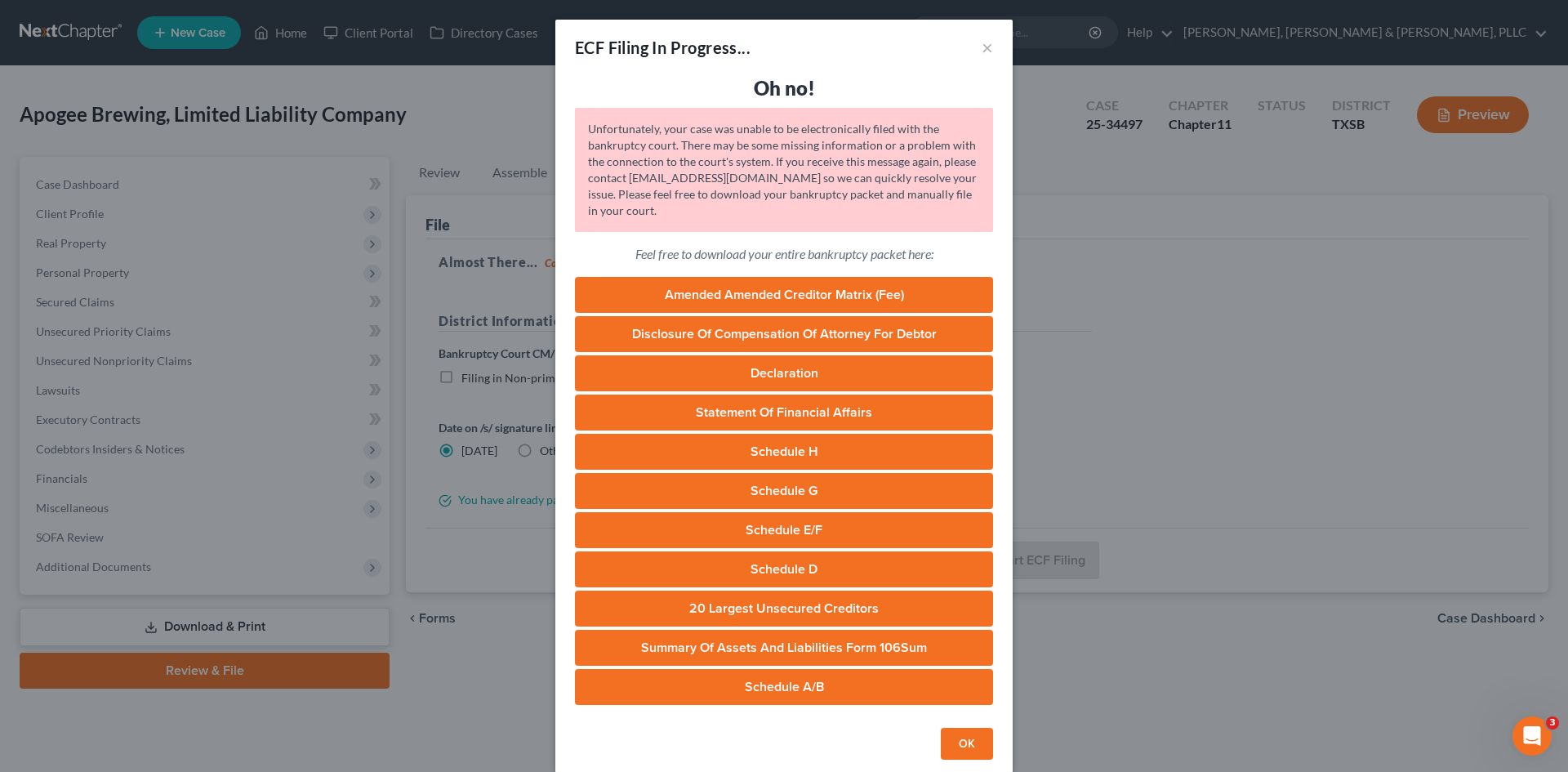
click at [496, 171] on div "ECF Filing In Progress... × Oh no! Unfortunately, your case was unable to be el…" at bounding box center [784, 386] width 1568 height 772
click at [982, 55] on button "×" at bounding box center [988, 47] width 12 height 20
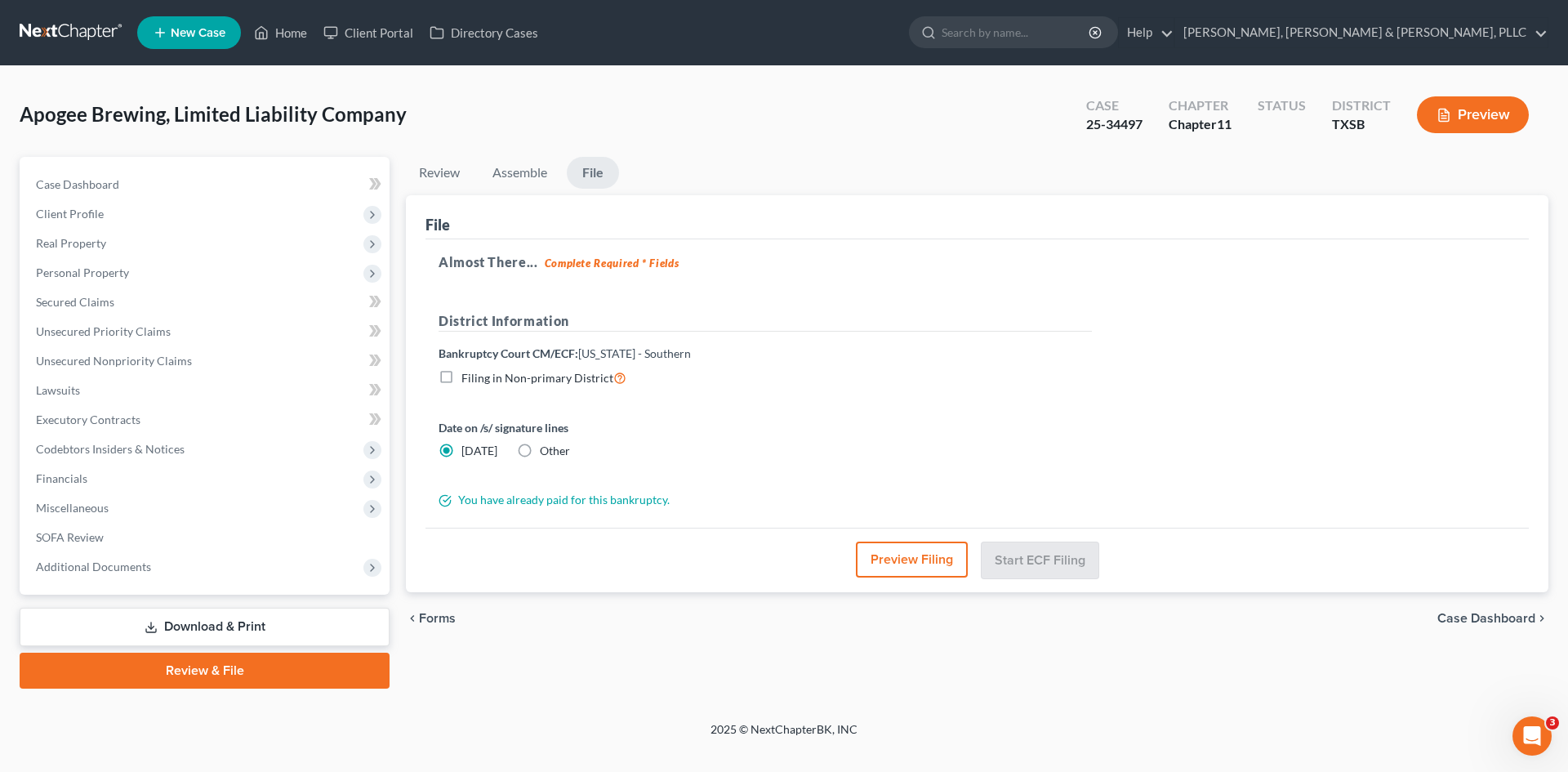
click at [123, 630] on link "Download & Print" at bounding box center [204, 627] width 370 height 38
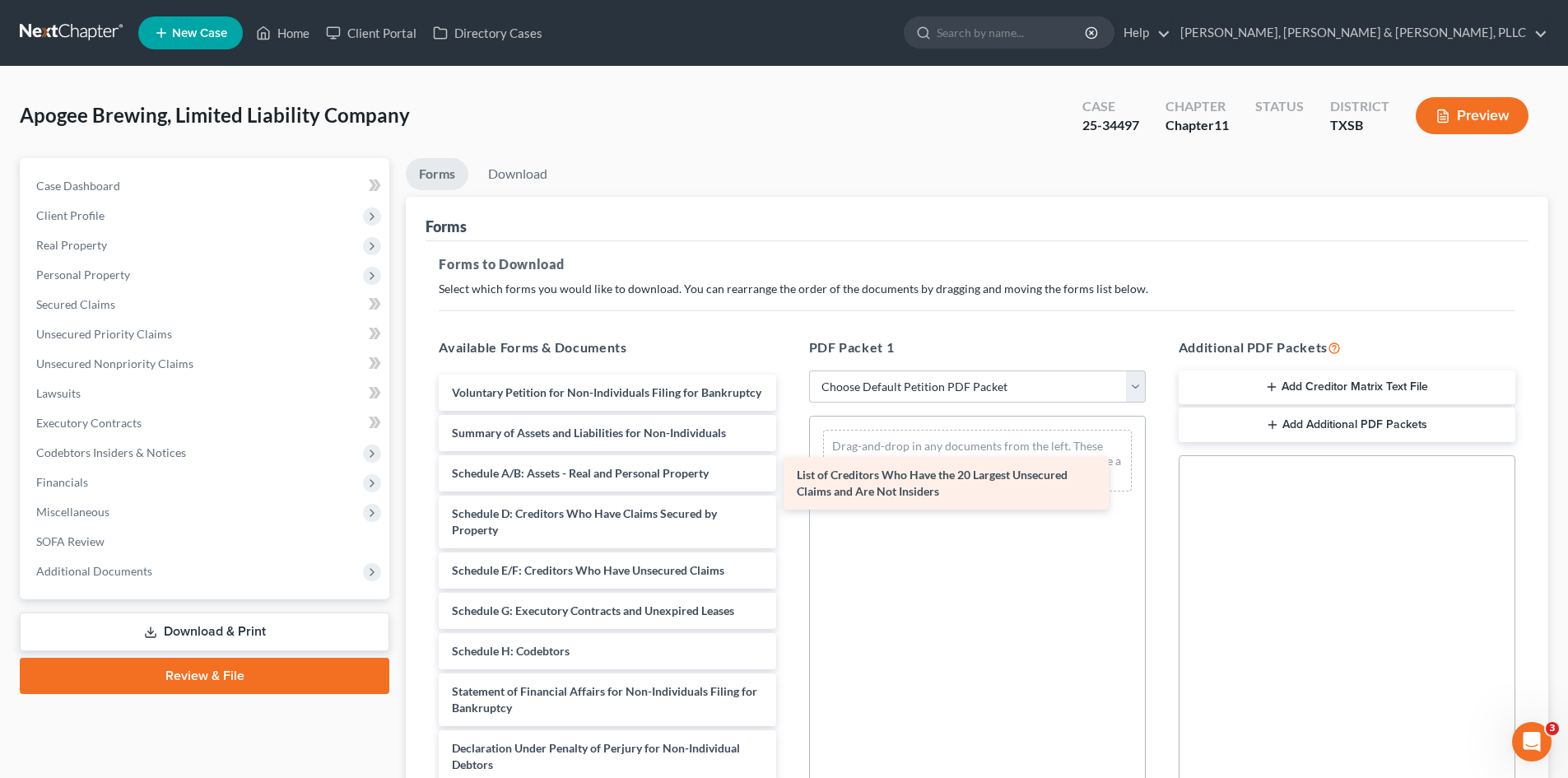
drag, startPoint x: 691, startPoint y: 499, endPoint x: 1036, endPoint y: 484, distance: 345.3
click at [789, 484] on div "List of Creditors Who Have the 20 Largest Unsecured Claims and Are Not Insiders…" at bounding box center [607, 659] width 363 height 570
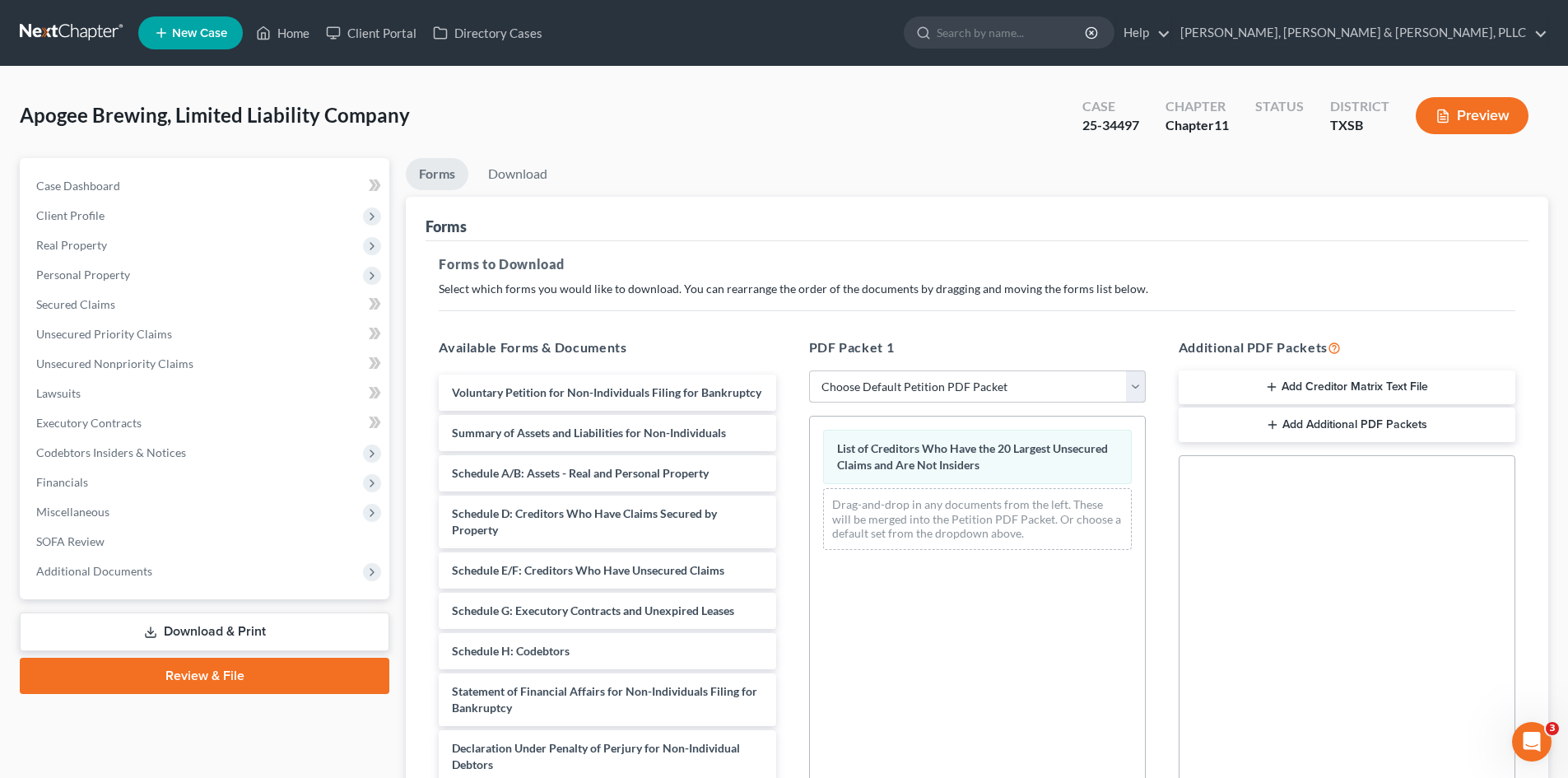
click at [960, 380] on select "Choose Default Petition PDF Packet Complete Bankruptcy Petition (all forms and …" at bounding box center [977, 386] width 336 height 33
click at [967, 353] on h5 "PDF Packet 1" at bounding box center [977, 347] width 336 height 20
click at [951, 404] on div "PDF Packet 1 Choose Default Petition PDF Packet Complete Bankruptcy Petition (a…" at bounding box center [977, 604] width 370 height 558
select select "2"
click at [809, 371] on select "Choose Default Petition PDF Packet Complete Bankruptcy Petition (all forms and …" at bounding box center [977, 386] width 336 height 33
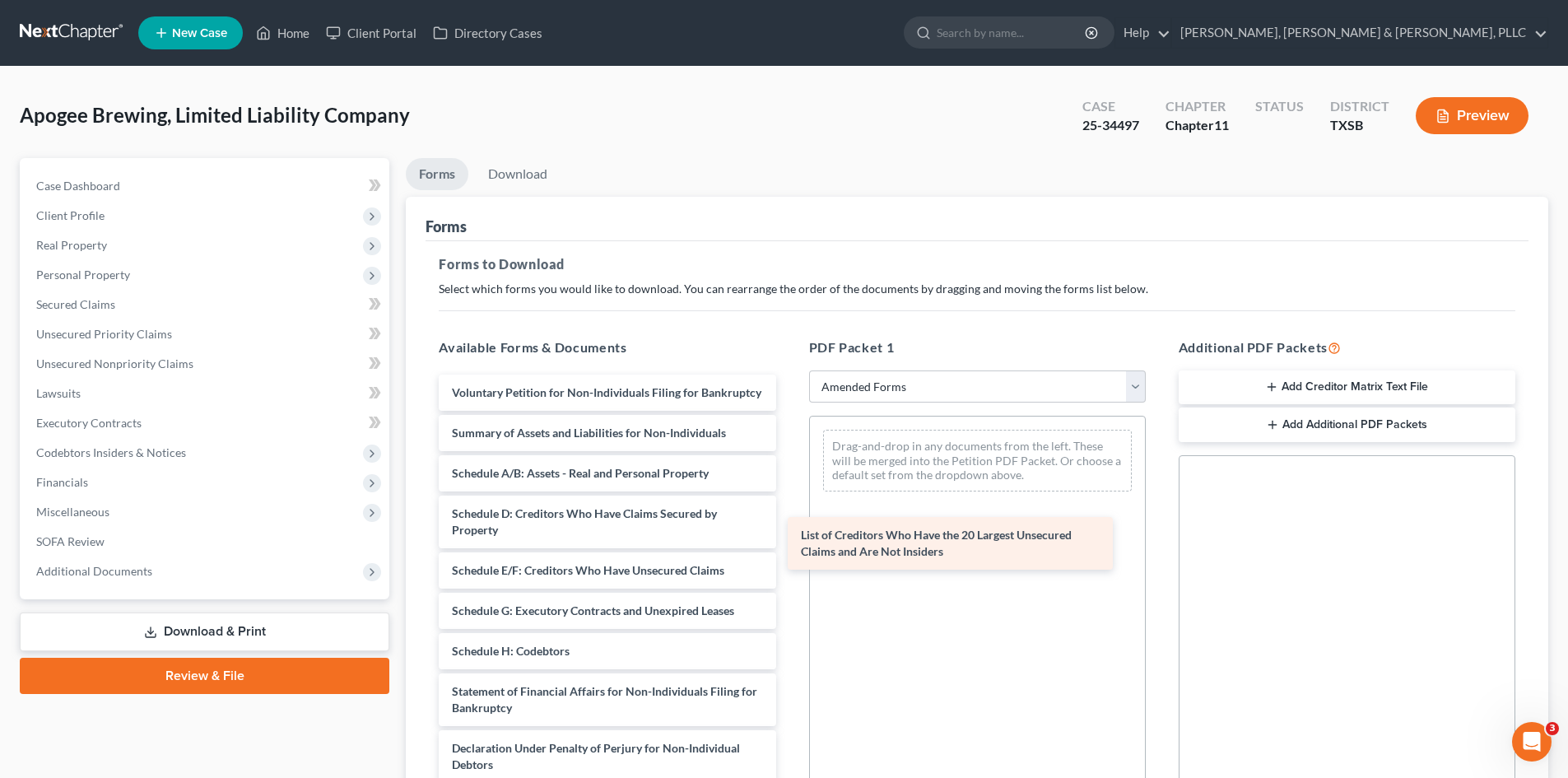
drag, startPoint x: 636, startPoint y: 485, endPoint x: 983, endPoint y: 530, distance: 349.9
click at [789, 530] on div "List of Creditors Who Have the 20 Largest Unsecured Claims and Are Not Insiders…" at bounding box center [607, 659] width 363 height 570
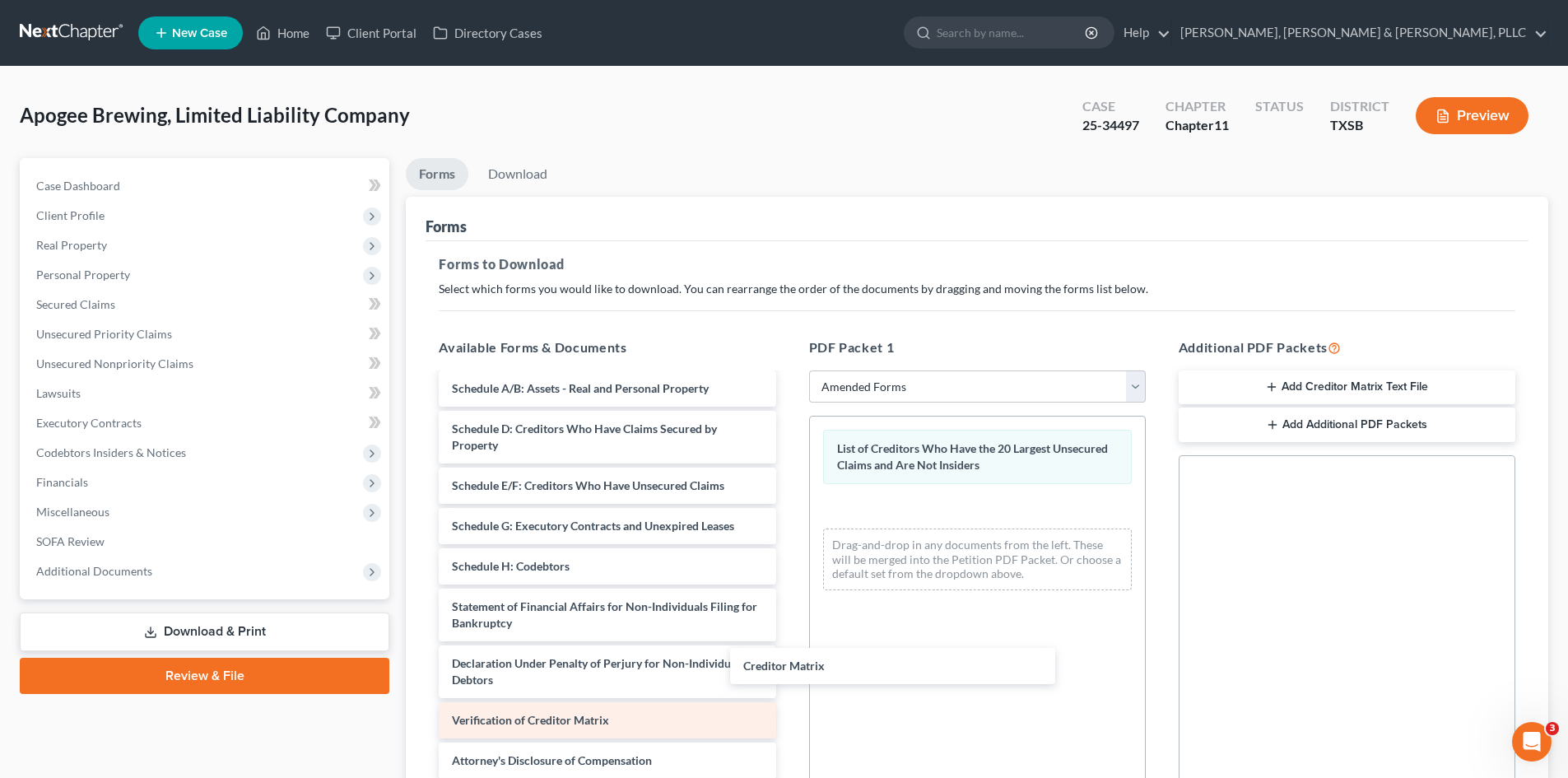
scroll to position [101, 0]
drag, startPoint x: 625, startPoint y: 685, endPoint x: 628, endPoint y: 716, distance: 31.1
click at [789, 661] on div "Creditor Matrix Voluntary Petition for Non-Individuals Filing for Bankruptcy Su…" at bounding box center [607, 554] width 363 height 529
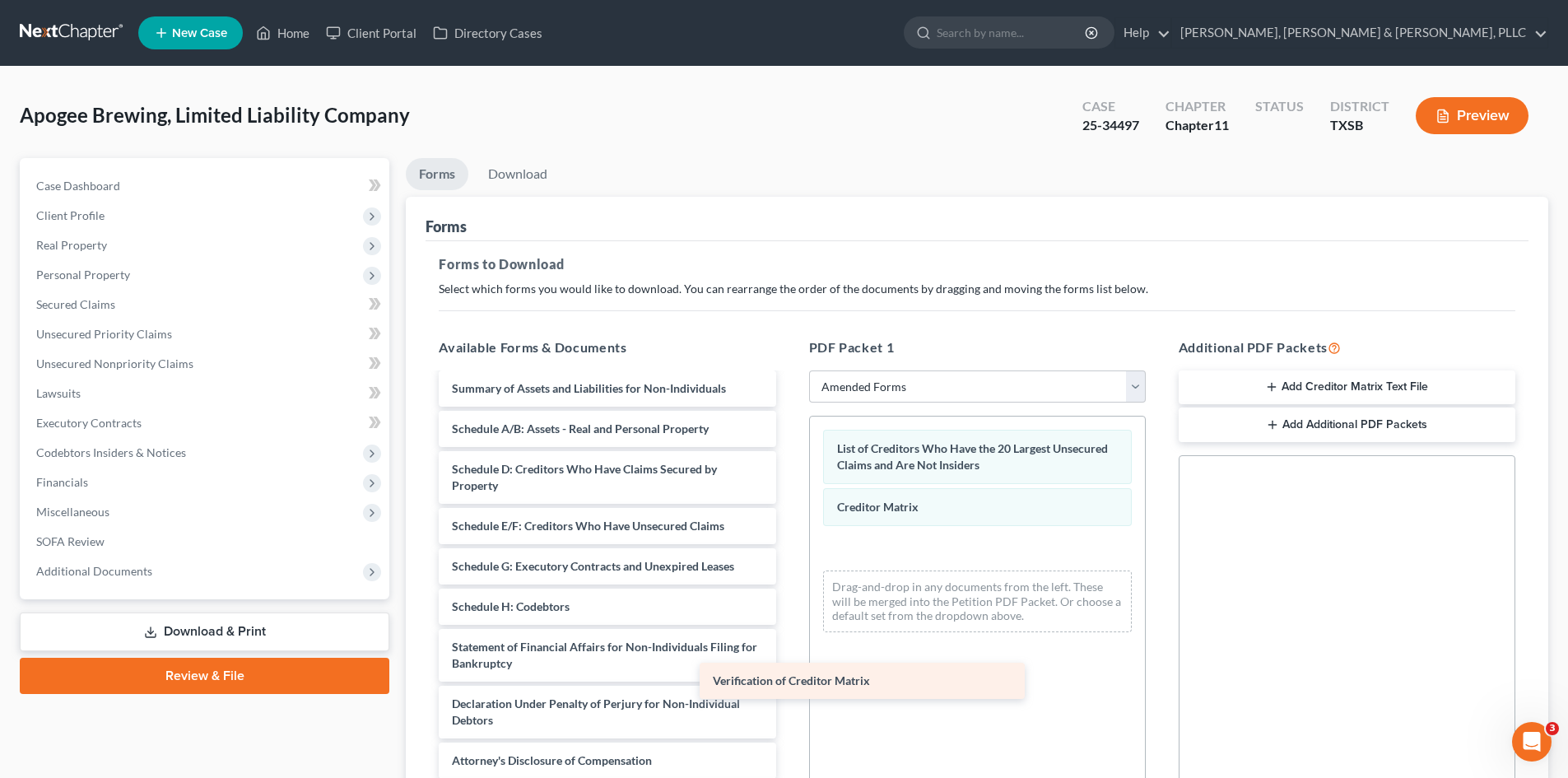
scroll to position [61, 0]
drag, startPoint x: 602, startPoint y: 720, endPoint x: 890, endPoint y: 675, distance: 291.5
click at [789, 661] on div "Verification of Creditor Matrix Voluntary Petition for Non-Individuals Filing f…" at bounding box center [607, 575] width 363 height 489
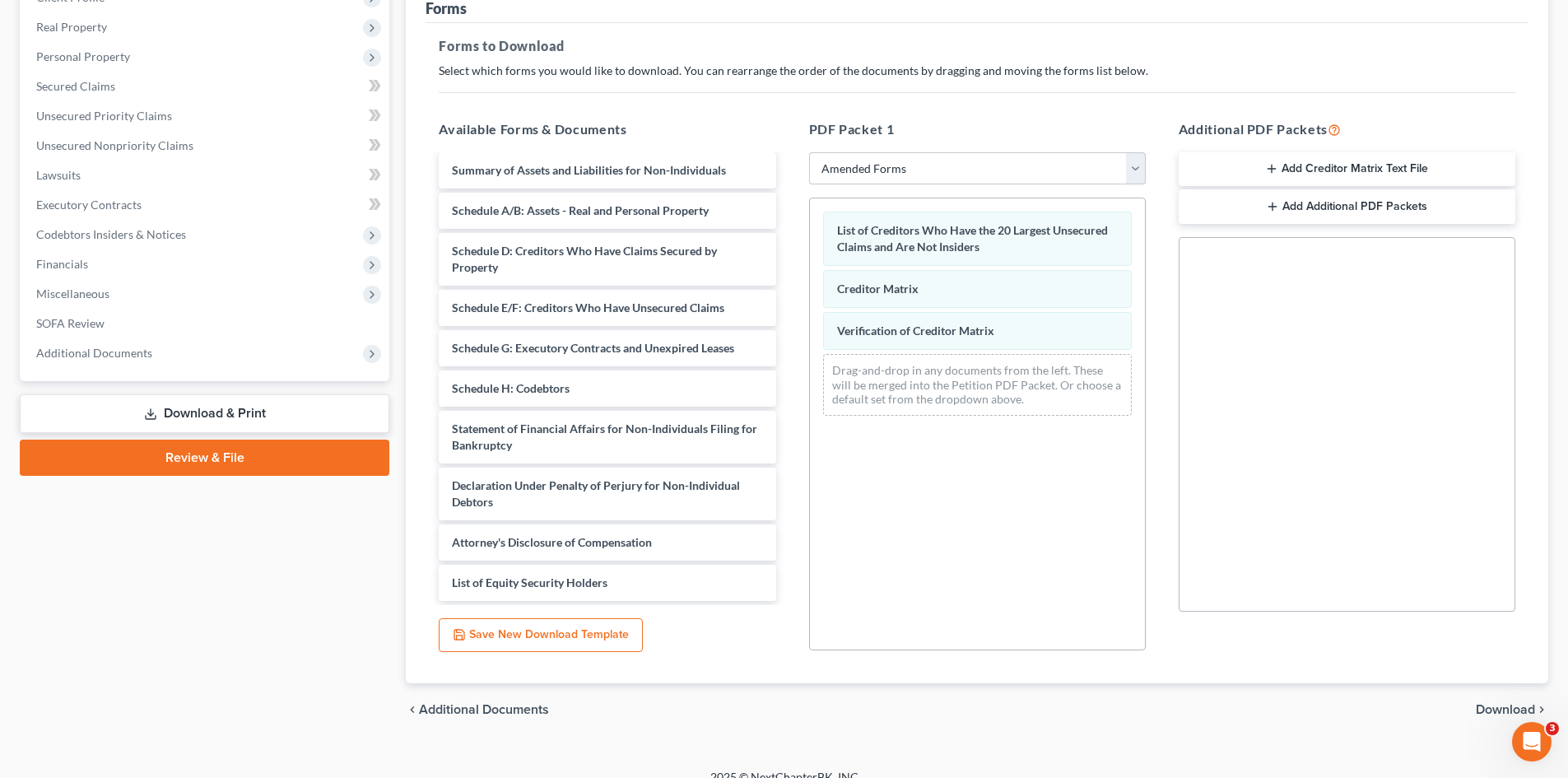
scroll to position [239, 0]
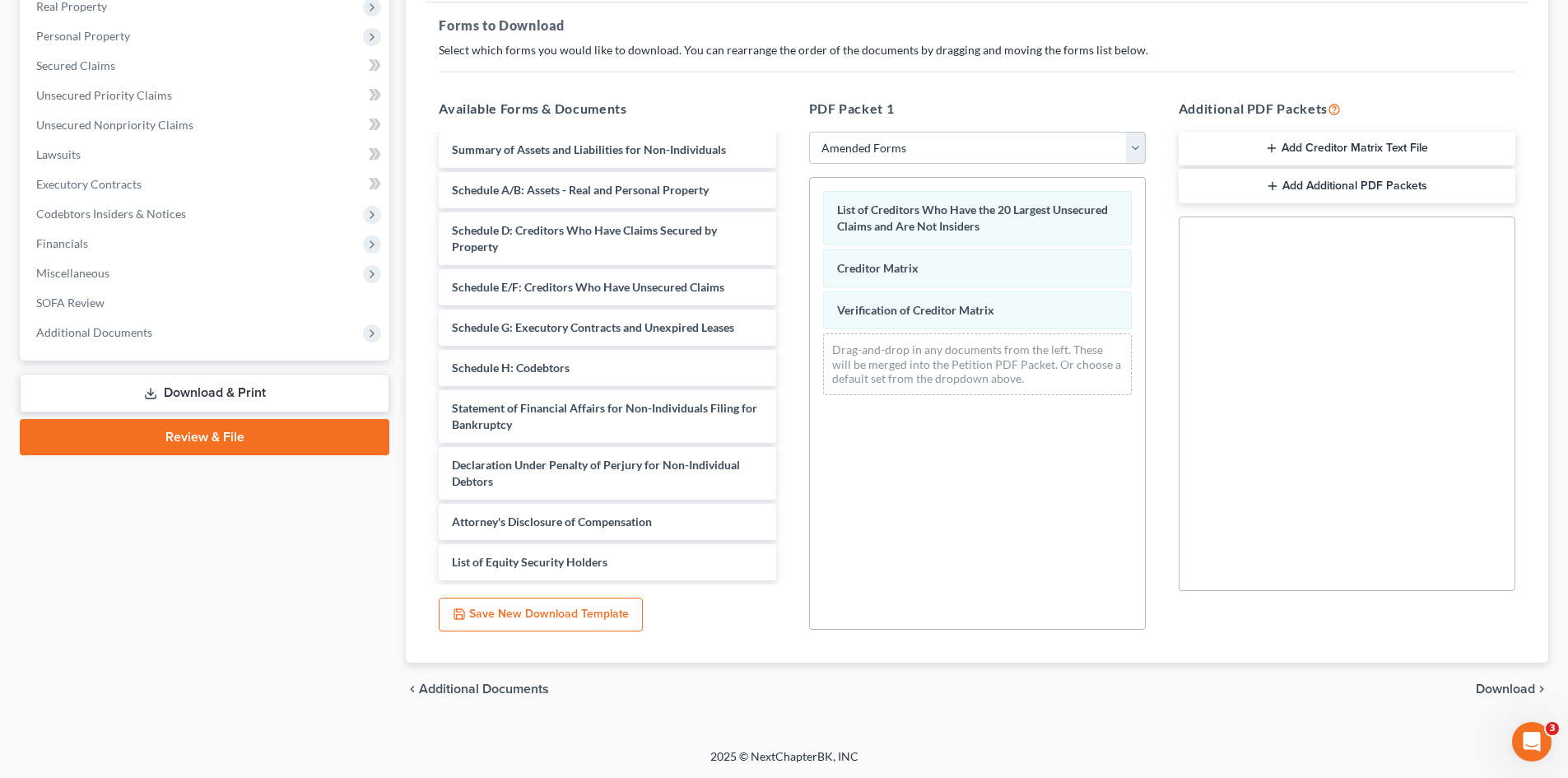
click at [1324, 661] on span "Download" at bounding box center [1505, 690] width 59 height 13
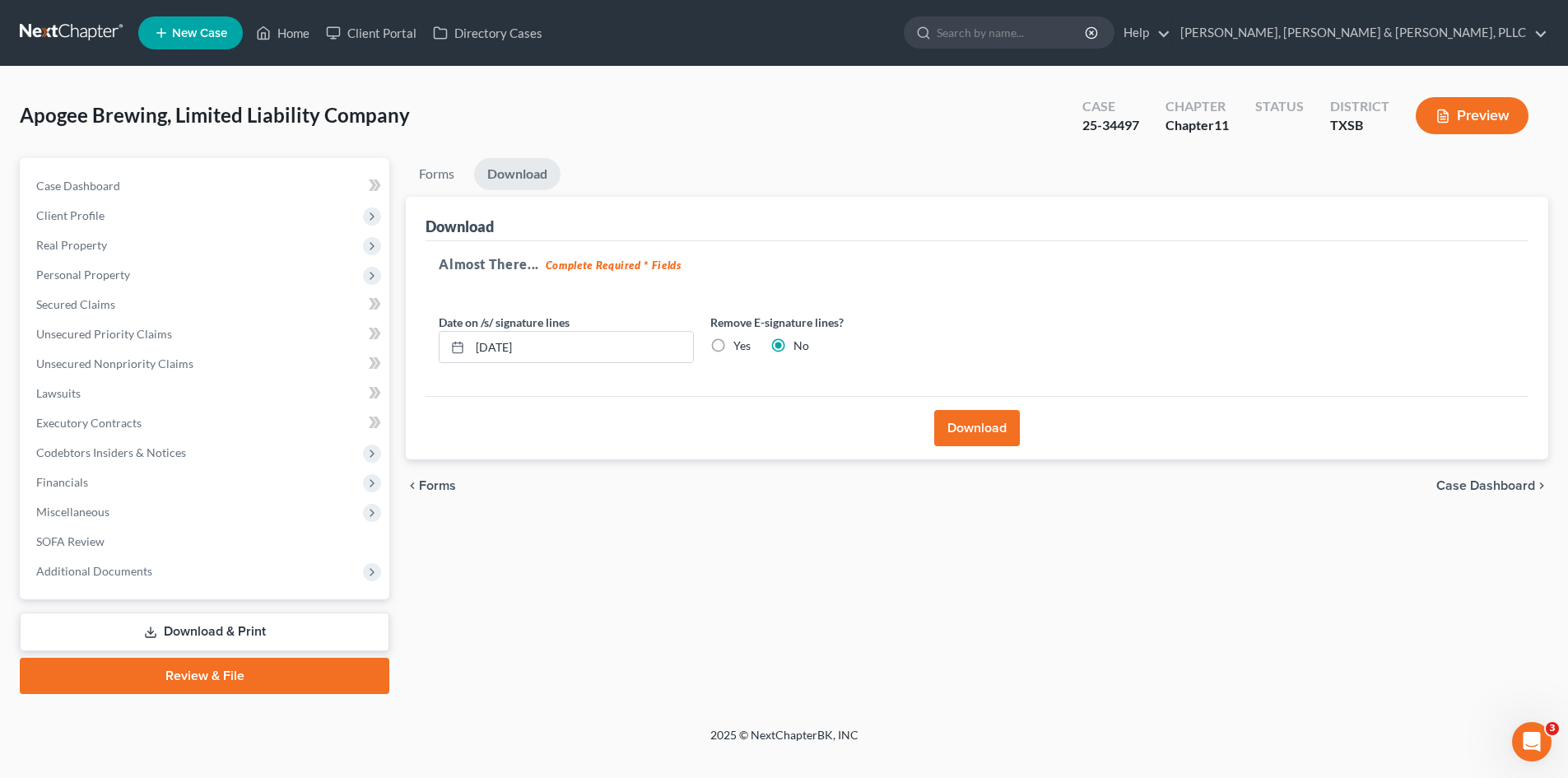
scroll to position [0, 0]
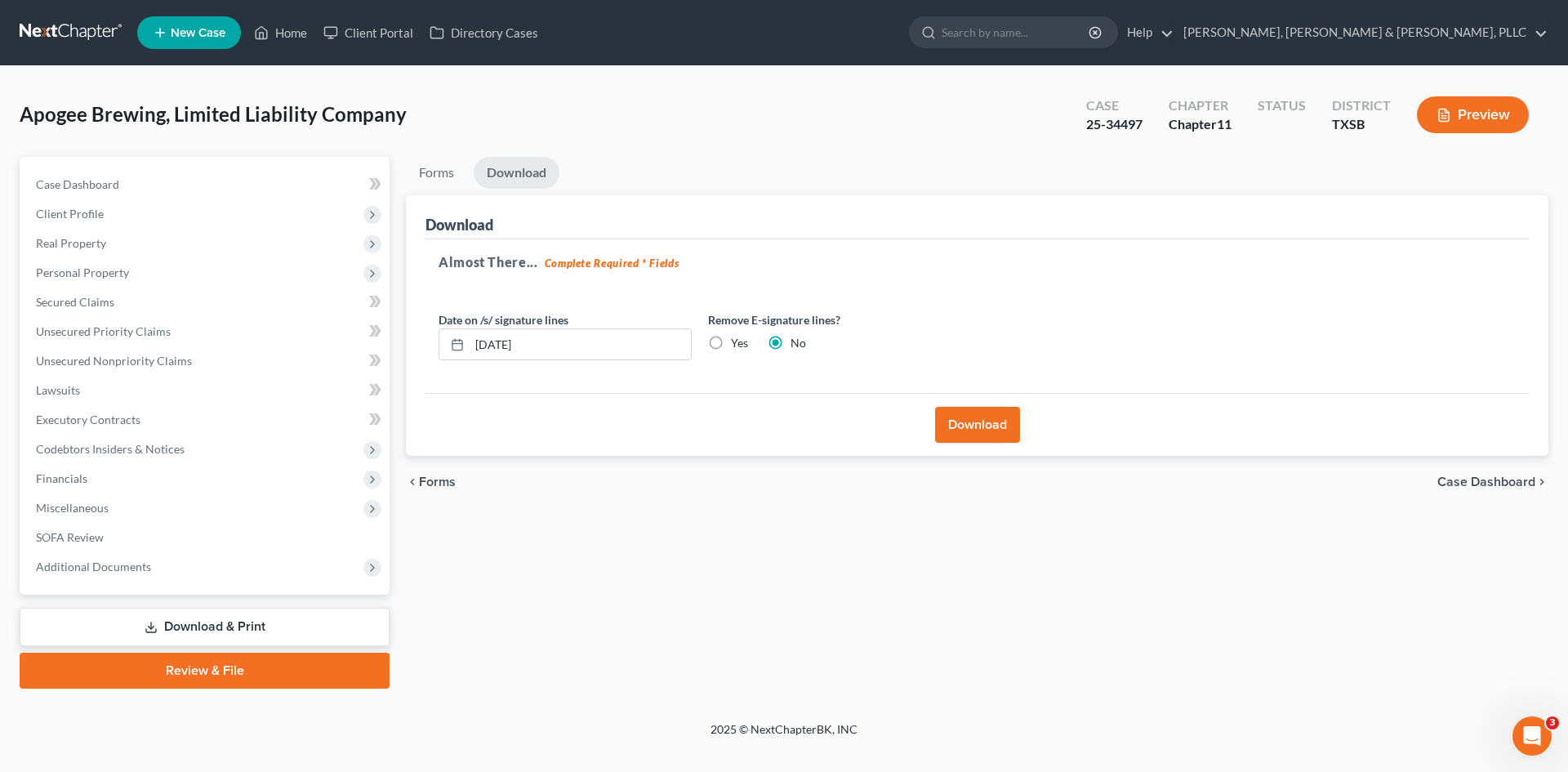
click at [966, 416] on button "Download" at bounding box center [977, 424] width 85 height 36
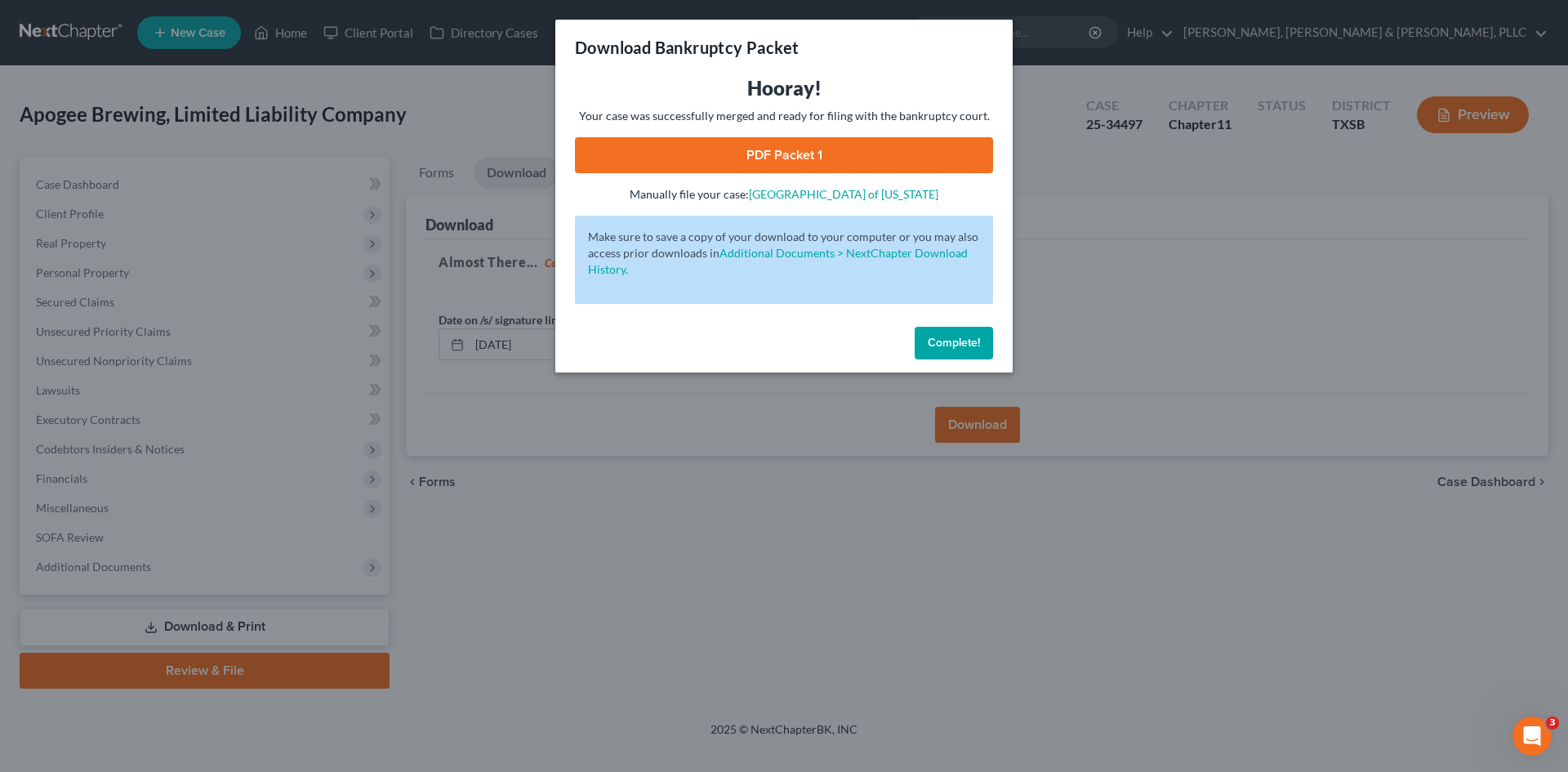
click at [716, 166] on link "PDF Packet 1" at bounding box center [783, 155] width 418 height 36
click at [948, 335] on span "Complete!" at bounding box center [954, 342] width 52 height 14
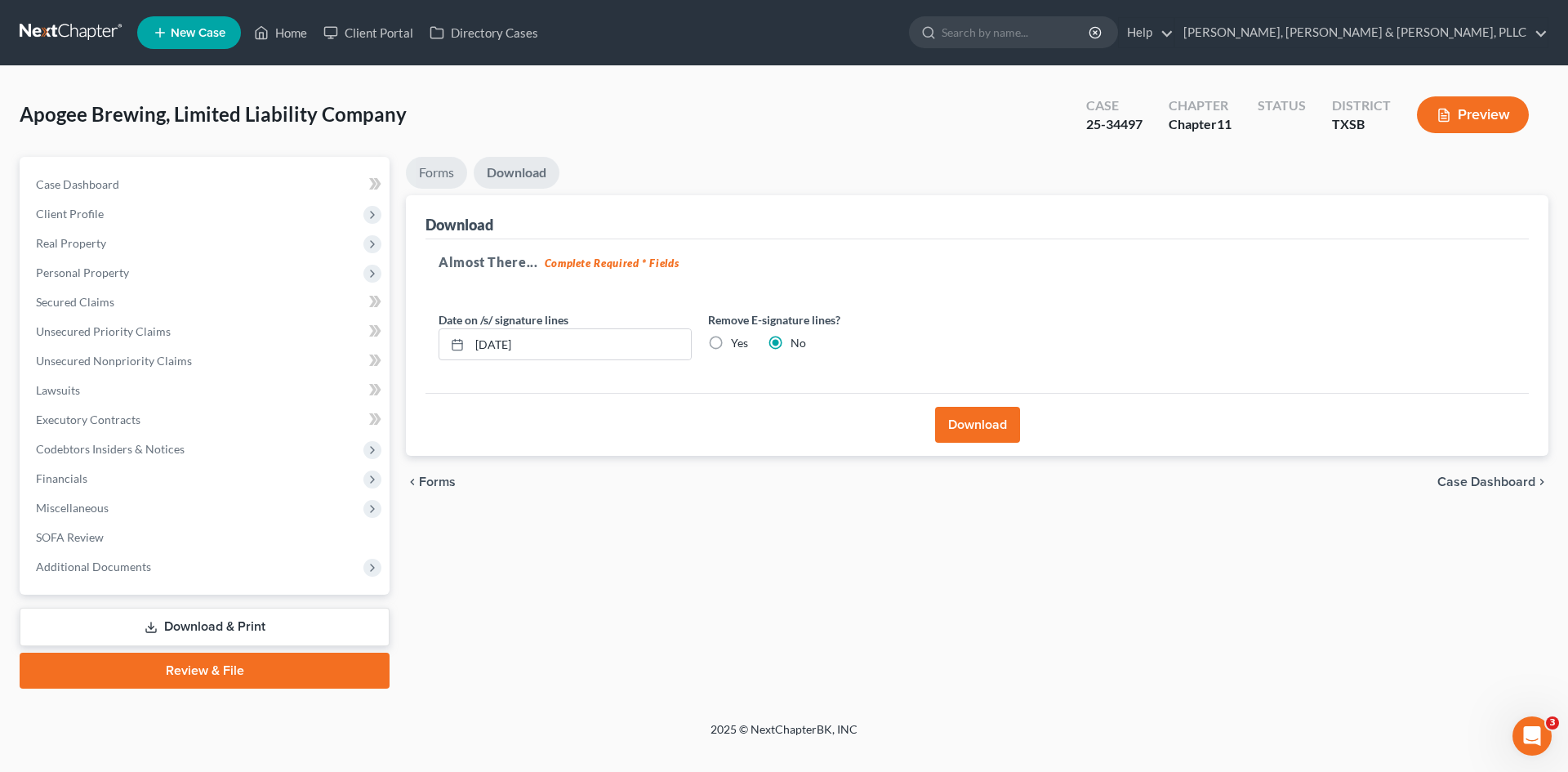
click at [442, 176] on link "Forms" at bounding box center [436, 172] width 61 height 31
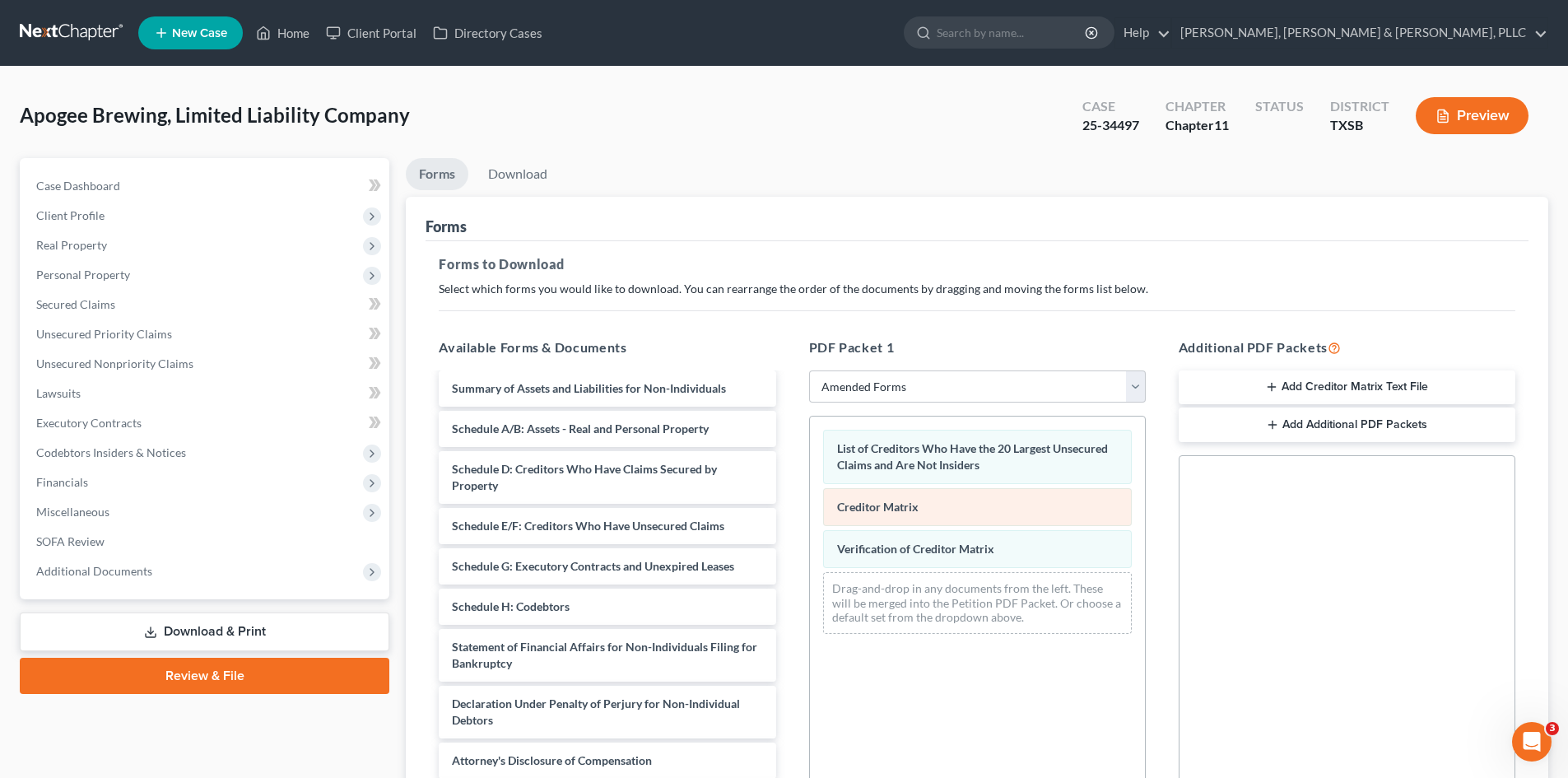
click at [895, 503] on span "Creditor Matrix" at bounding box center [878, 507] width 82 height 14
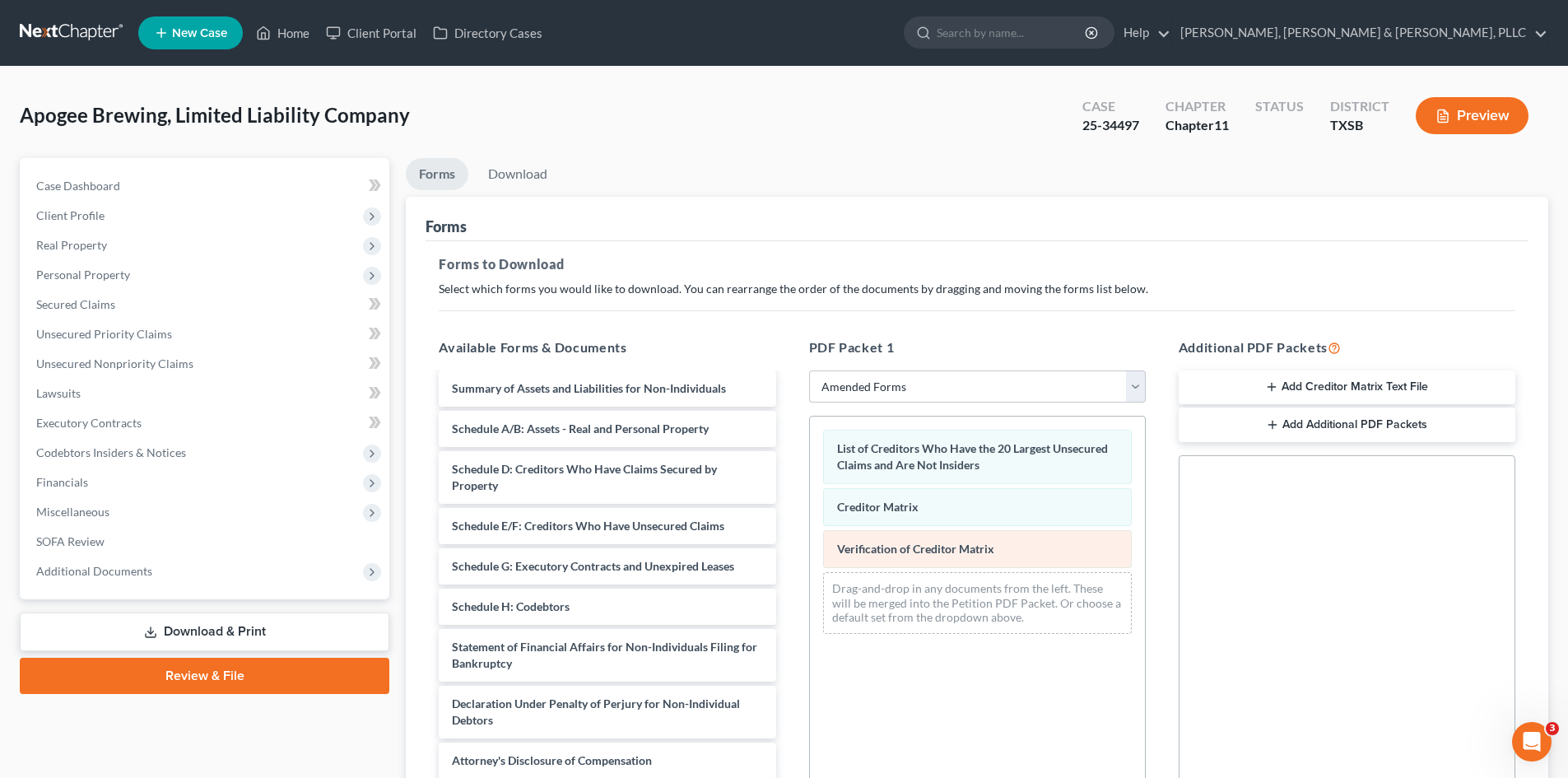
click at [896, 543] on span "Verification of Creditor Matrix" at bounding box center [915, 548] width 157 height 14
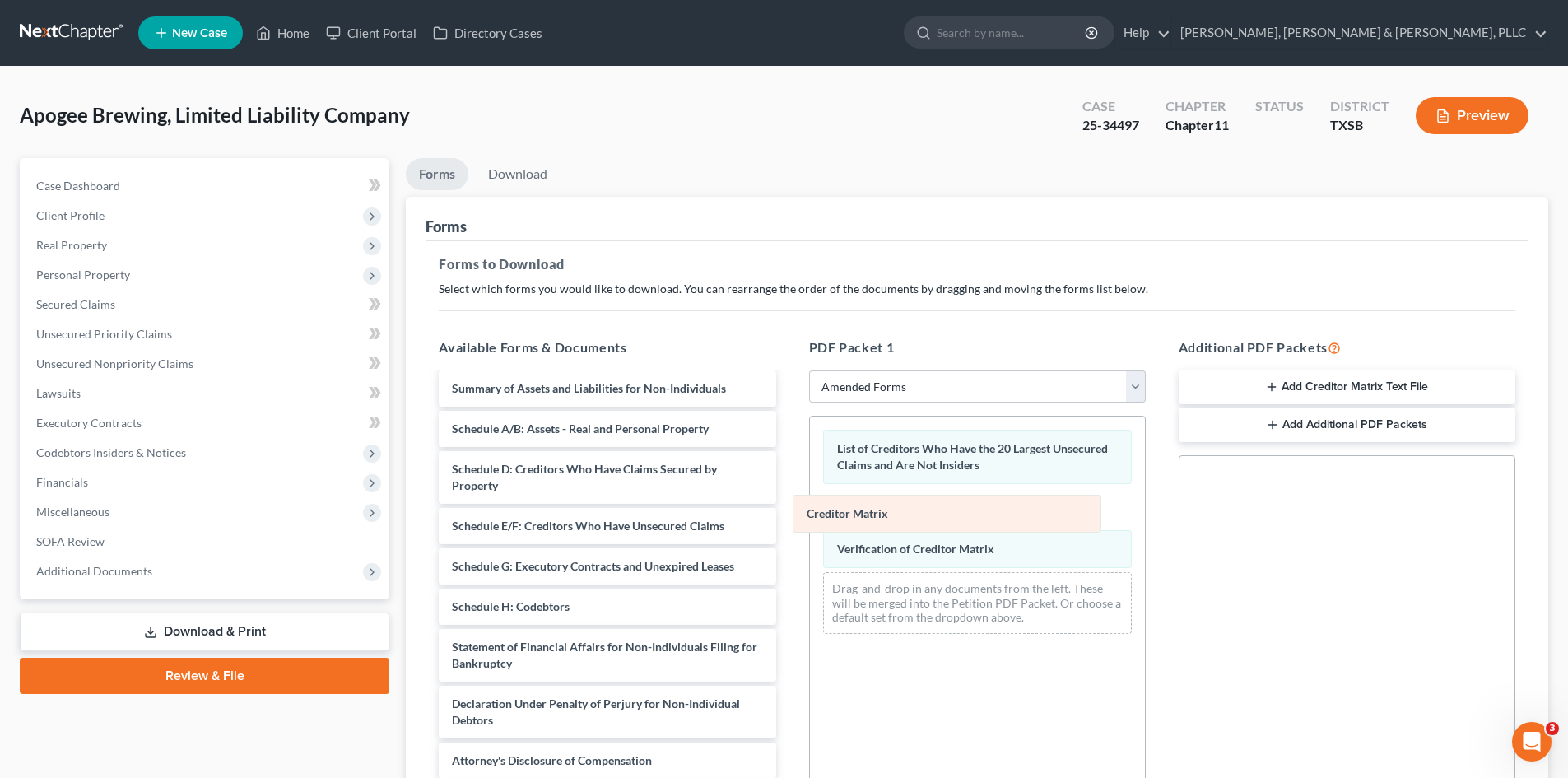
drag, startPoint x: 904, startPoint y: 505, endPoint x: 854, endPoint y: 543, distance: 62.8
click at [810, 550] on div "Creditor Matrix List of Creditors Who Have the 20 Largest Unsecured Claims and …" at bounding box center [977, 532] width 335 height 230
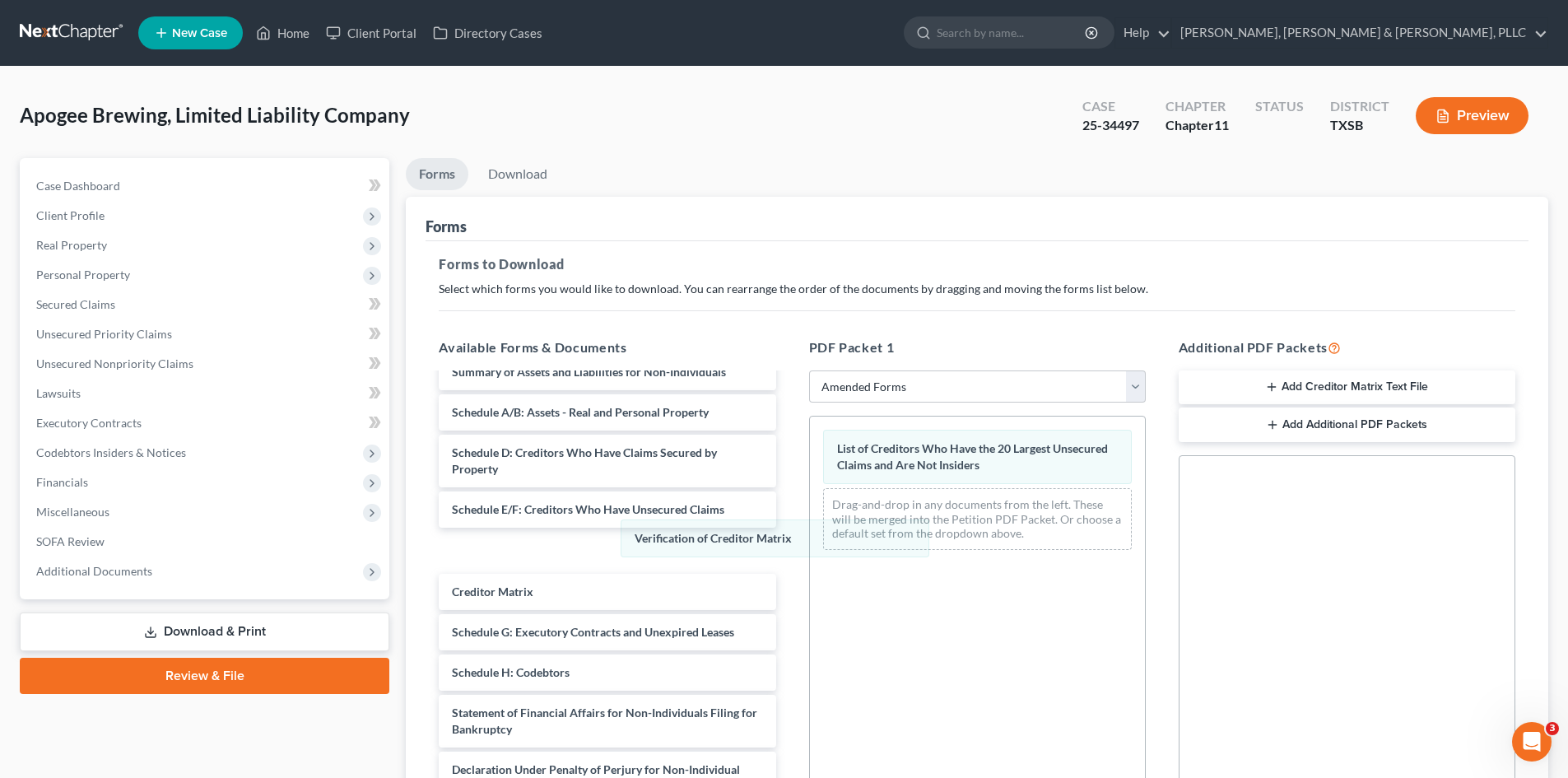
drag, startPoint x: 875, startPoint y: 513, endPoint x: 1195, endPoint y: 302, distance: 383.3
click at [810, 546] on div "Verification of Creditor Matrix List of Creditors Who Have the 20 Largest Unsec…" at bounding box center [977, 490] width 335 height 147
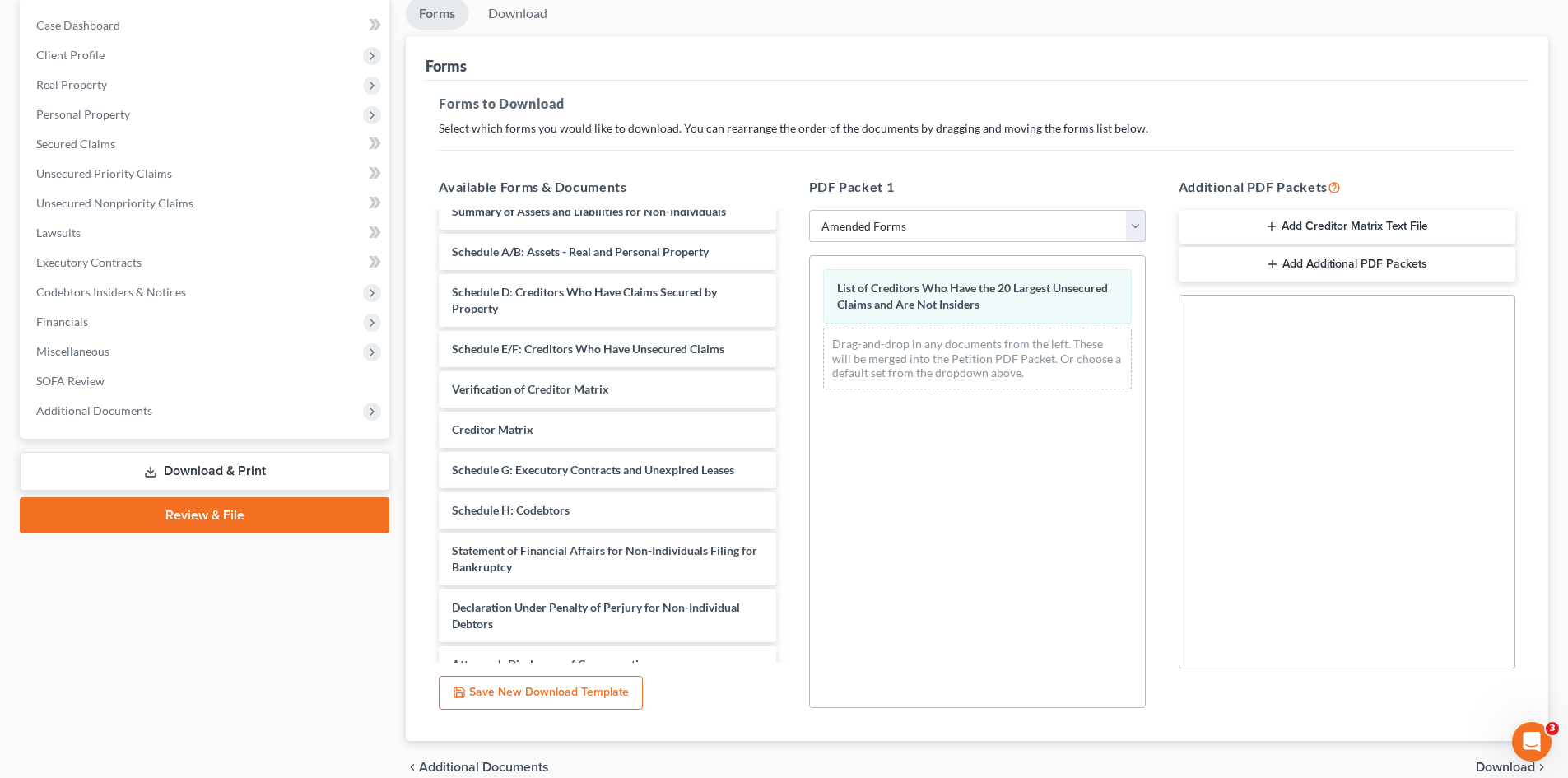
scroll to position [239, 0]
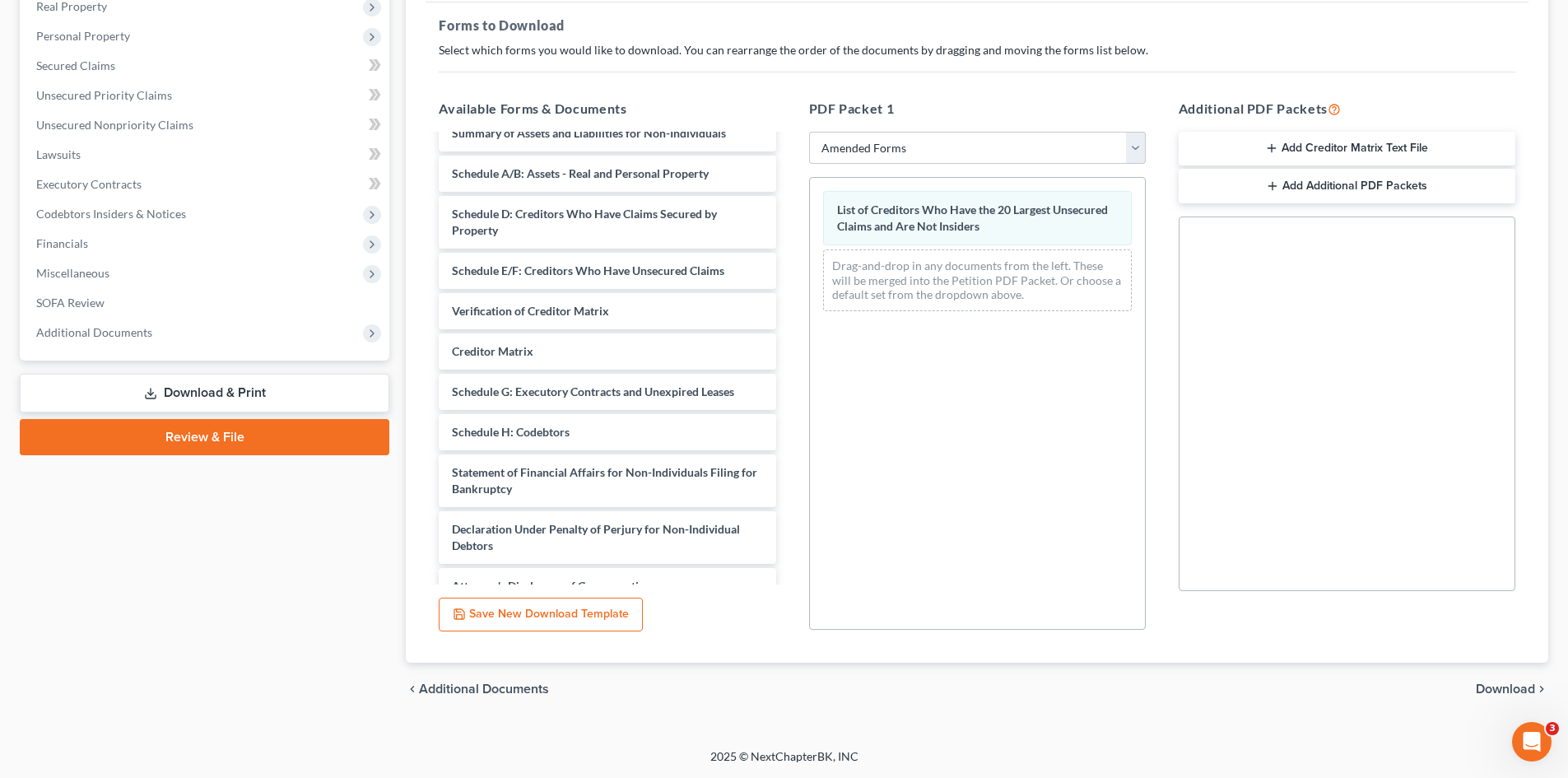
click at [1324, 661] on div "chevron_left Additional Documents Download chevron_right" at bounding box center [976, 689] width 1142 height 53
click at [1324, 661] on span "Download" at bounding box center [1505, 690] width 59 height 13
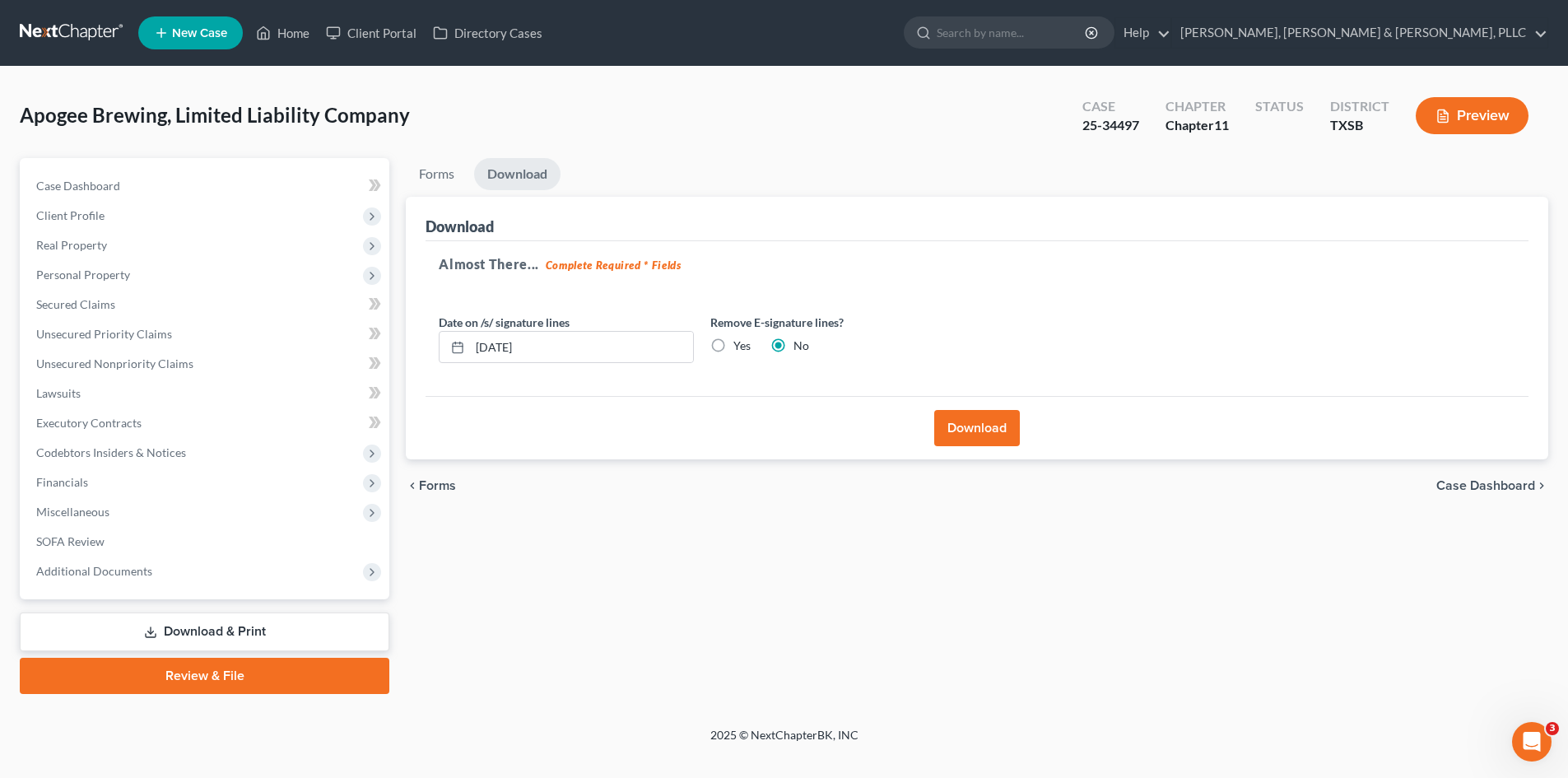
scroll to position [0, 0]
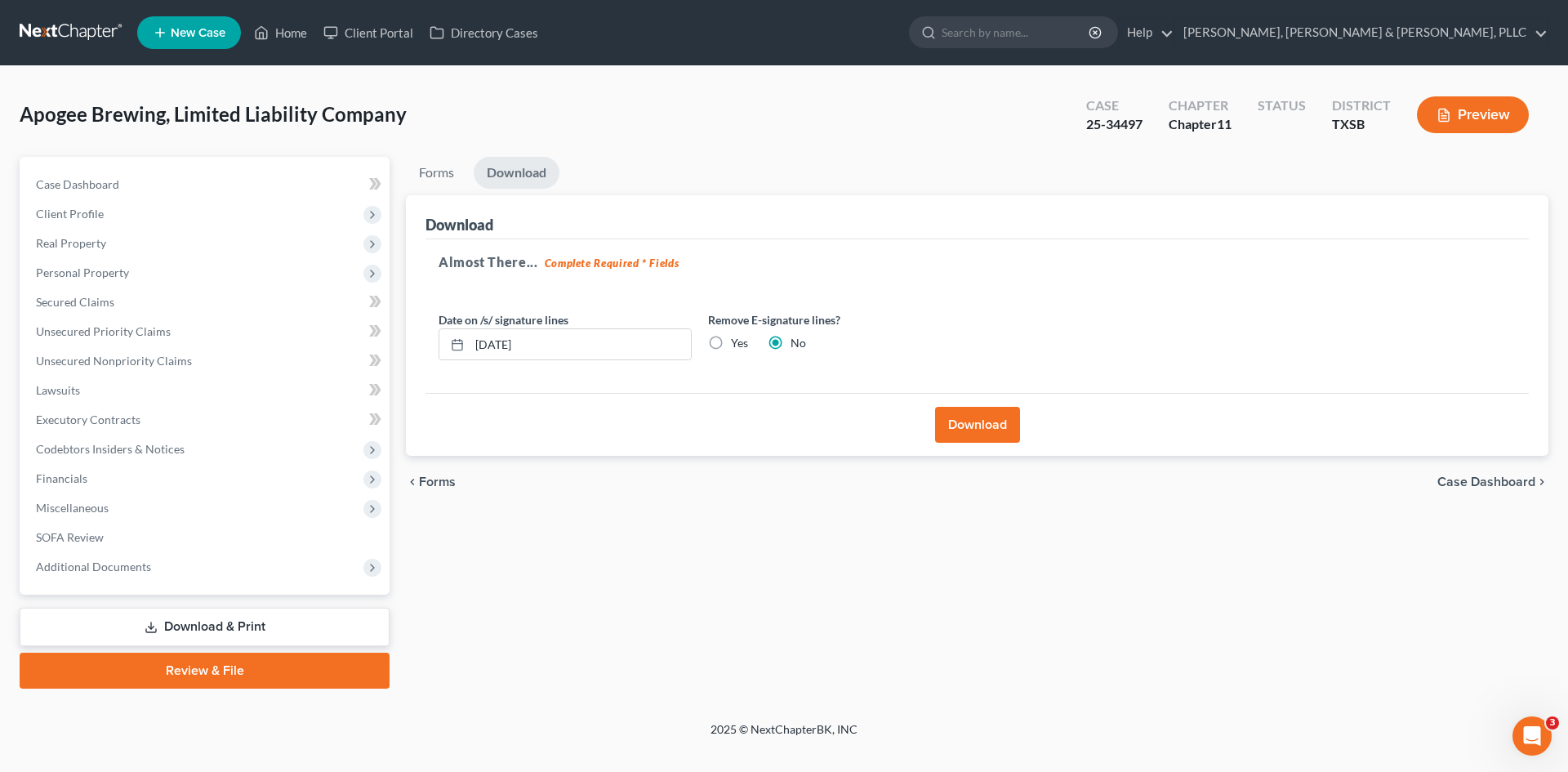
click at [985, 437] on button "Download" at bounding box center [977, 424] width 85 height 36
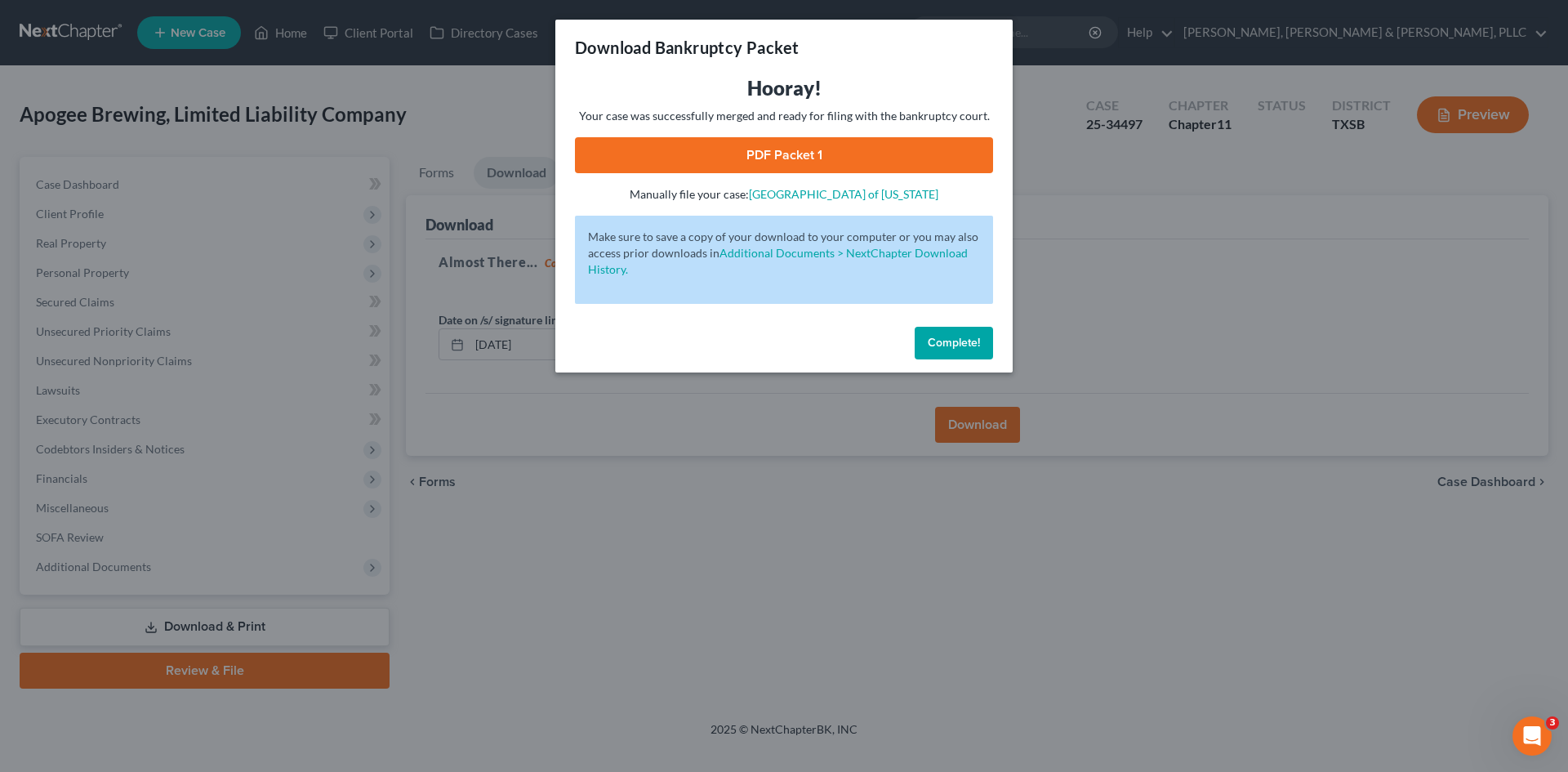
click at [782, 150] on link "PDF Packet 1" at bounding box center [783, 155] width 418 height 36
click at [983, 342] on button "Complete!" at bounding box center [954, 343] width 79 height 32
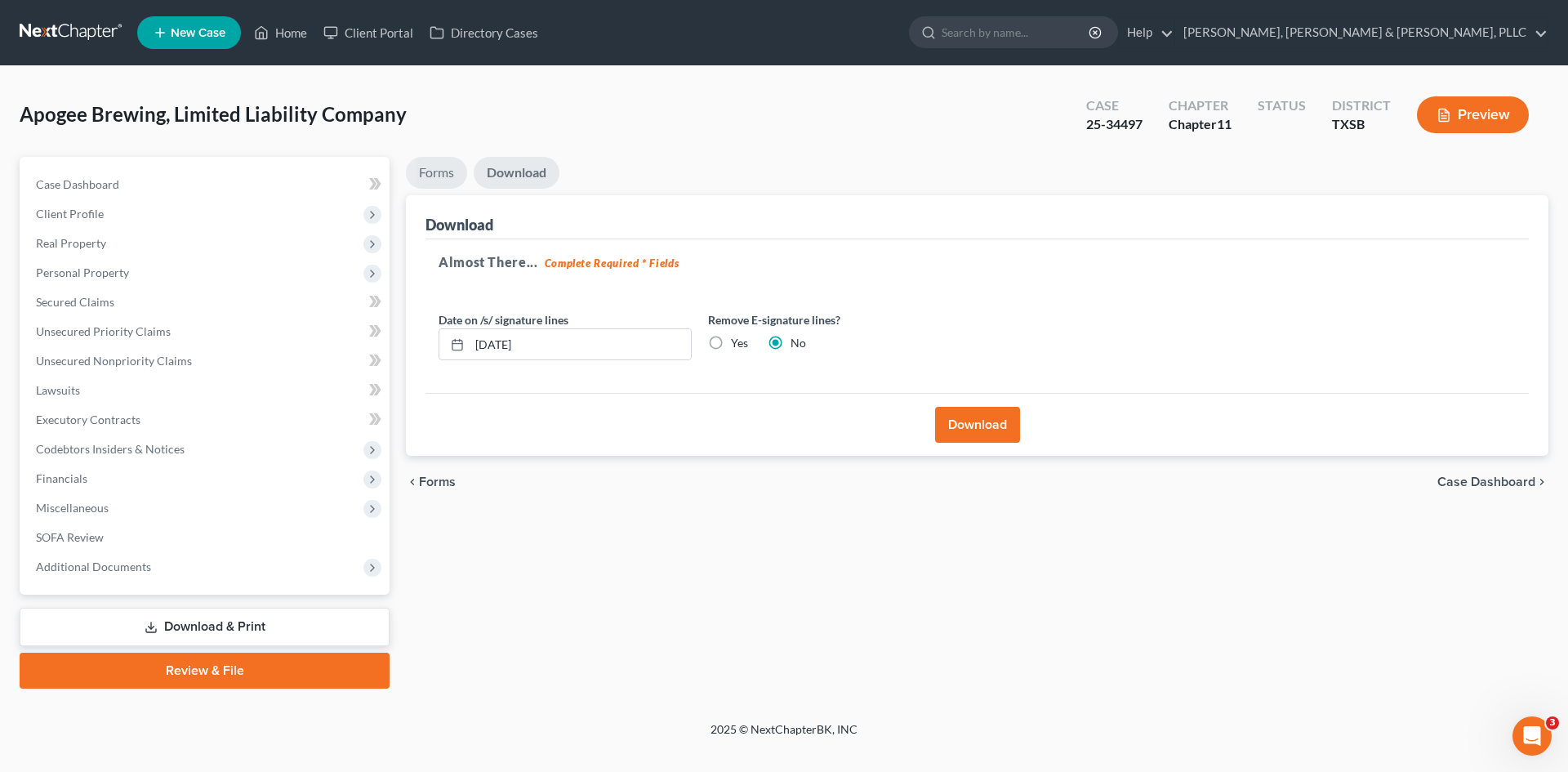
click at [459, 167] on link "Forms" at bounding box center [436, 172] width 61 height 31
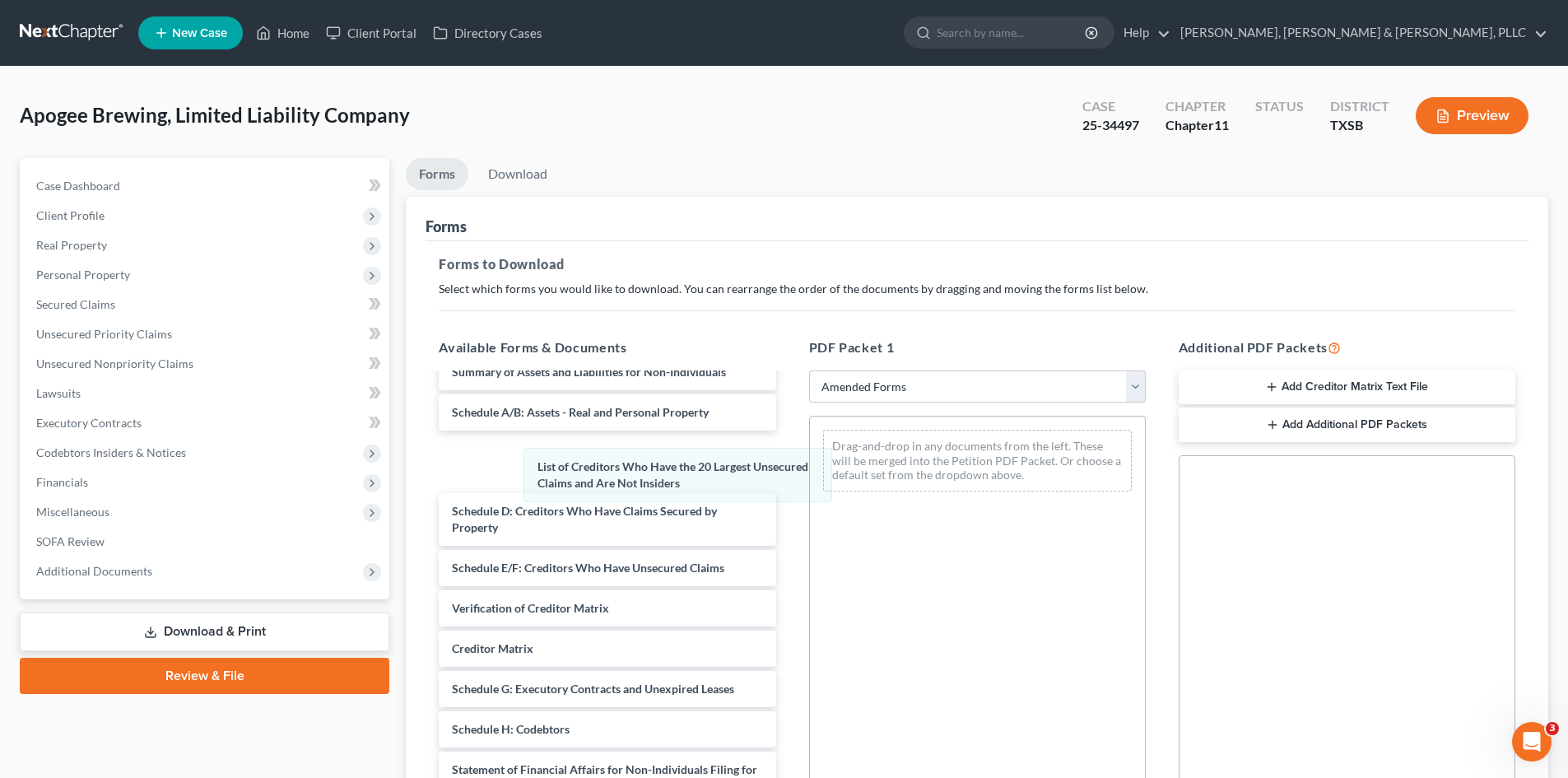
click at [810, 464] on div "List of Creditors Who Have the 20 Largest Unsecured Claims and Are Not Insiders…" at bounding box center [977, 461] width 335 height 88
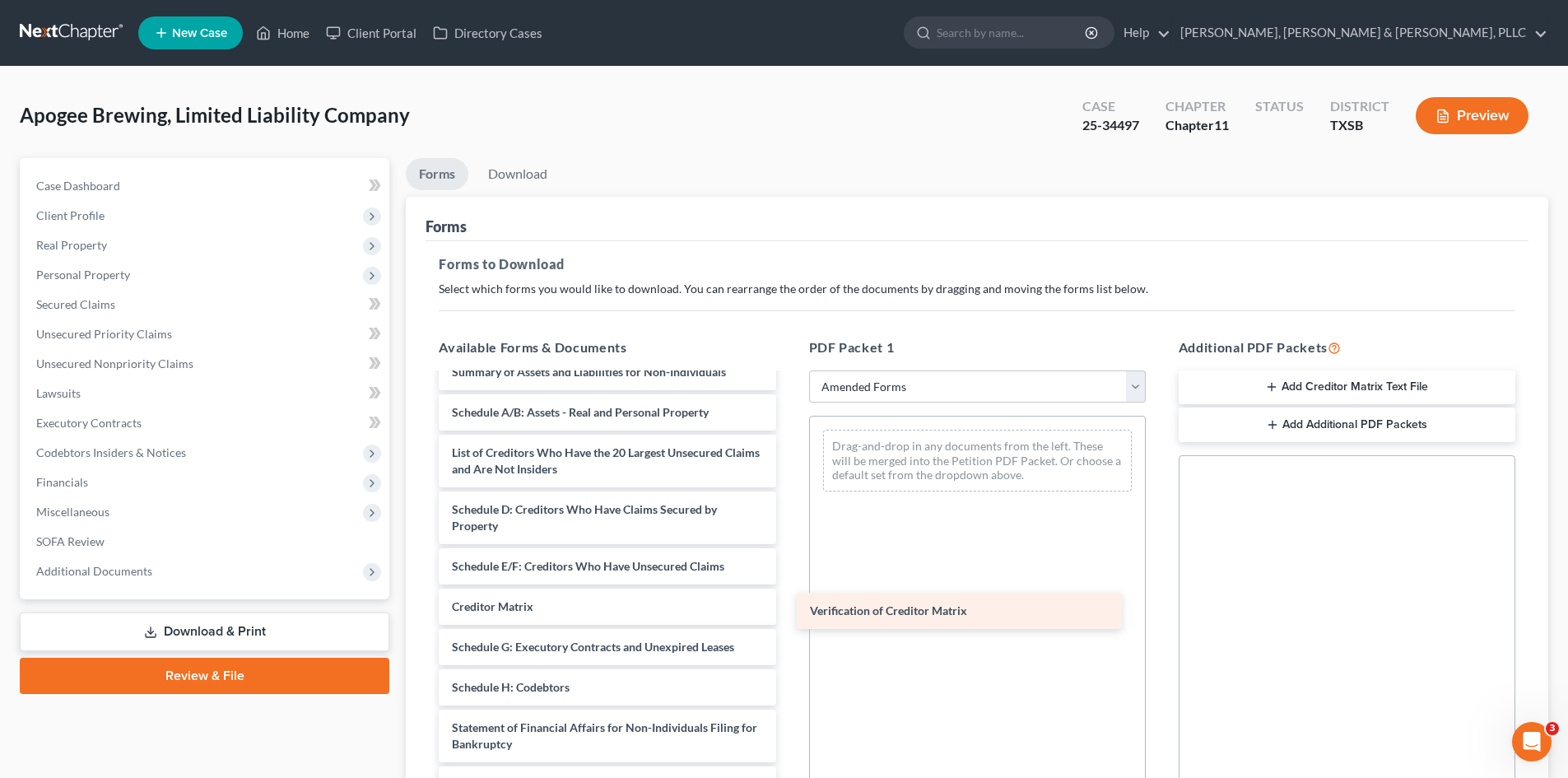
drag, startPoint x: 557, startPoint y: 607, endPoint x: 915, endPoint y: 594, distance: 358.2
click at [789, 594] on div "Verification of Creditor Matrix Voluntary Petition for Non-Individuals Filing f…" at bounding box center [607, 607] width 363 height 586
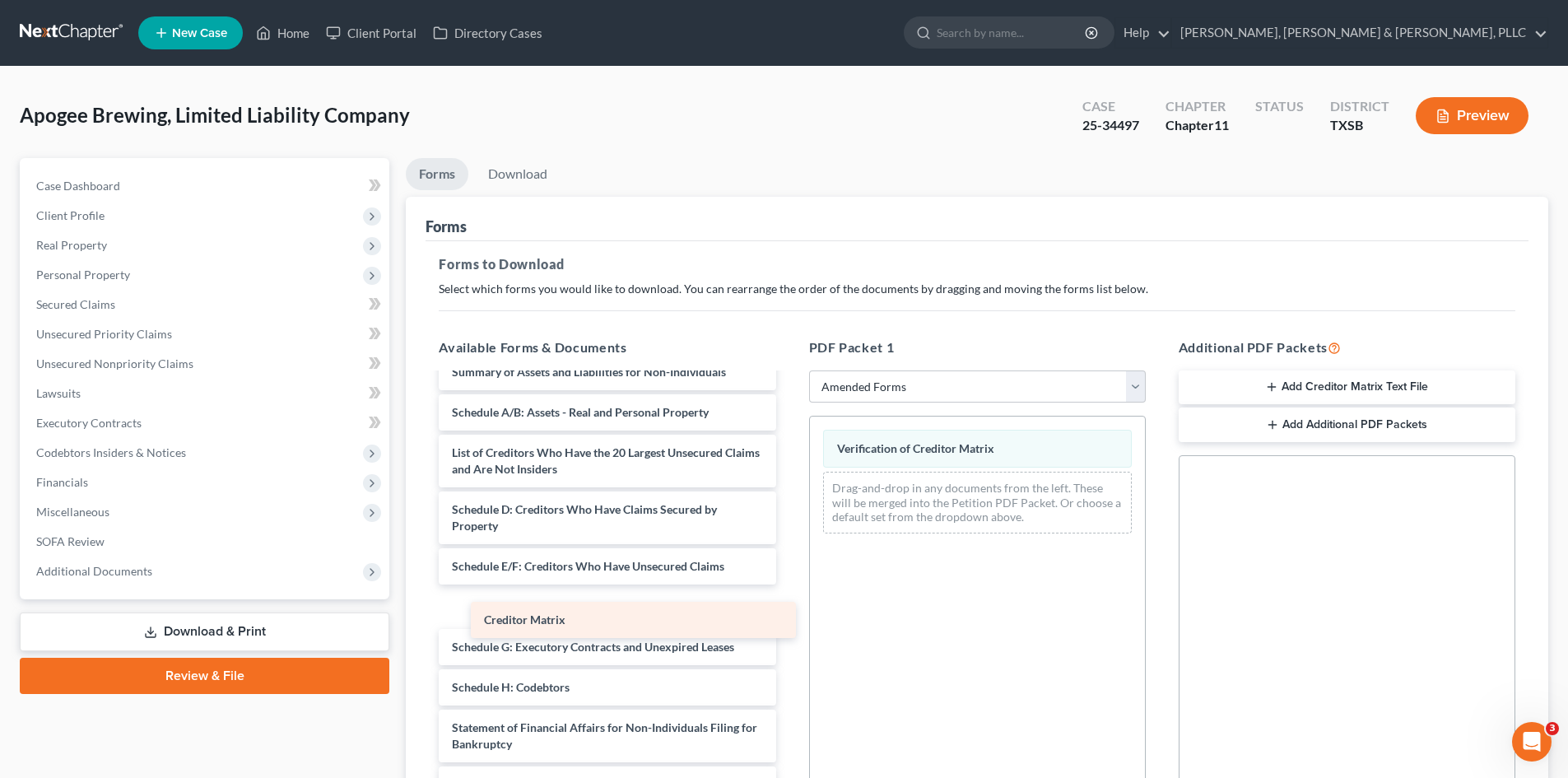
drag, startPoint x: 506, startPoint y: 625, endPoint x: 794, endPoint y: 588, distance: 290.4
click at [766, 596] on div "Creditor Matrix Voluntary Petition for Non-Individuals Filing for Bankruptcy Su…" at bounding box center [607, 607] width 363 height 586
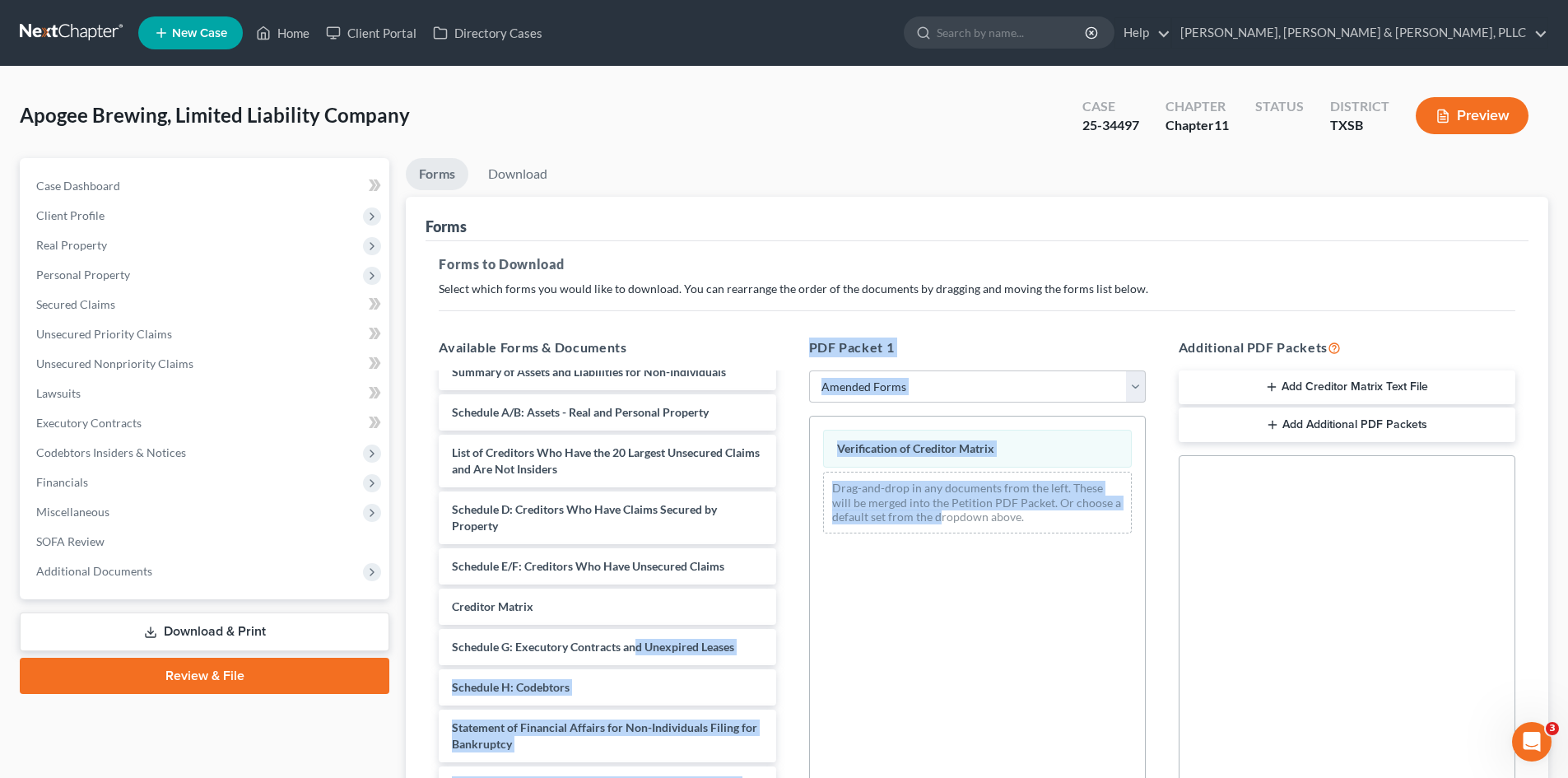
drag, startPoint x: 635, startPoint y: 643, endPoint x: 937, endPoint y: 593, distance: 306.1
click at [937, 593] on div "Available Forms & Documents Voluntary Petition for Non-Individuals Filing for B…" at bounding box center [977, 604] width 1110 height 558
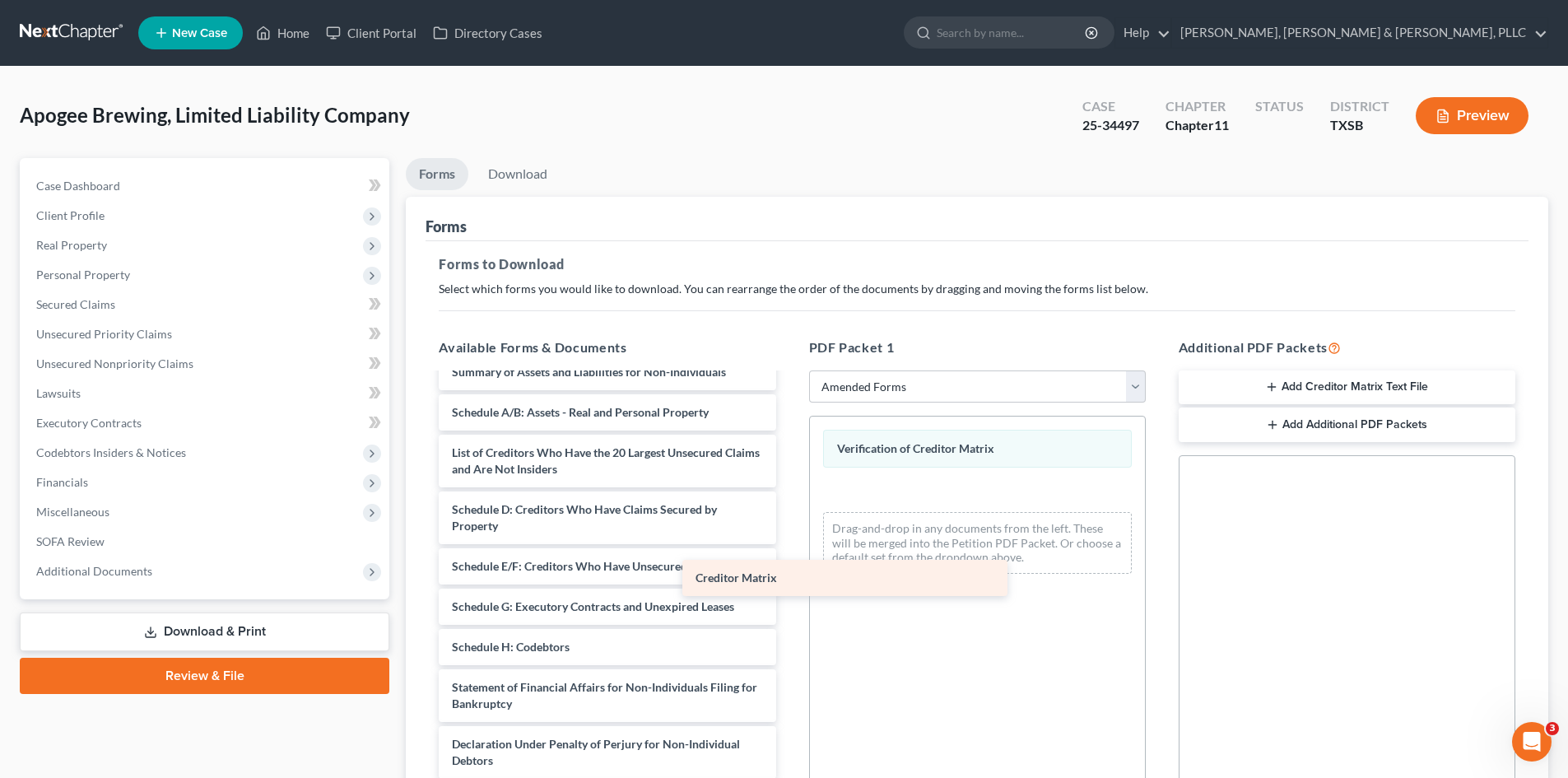
drag, startPoint x: 577, startPoint y: 614, endPoint x: 821, endPoint y: 568, distance: 248.3
click at [789, 568] on div "Creditor Matrix Voluntary Petition for Non-Individuals Filing for Bankruptcy Su…" at bounding box center [607, 587] width 363 height 546
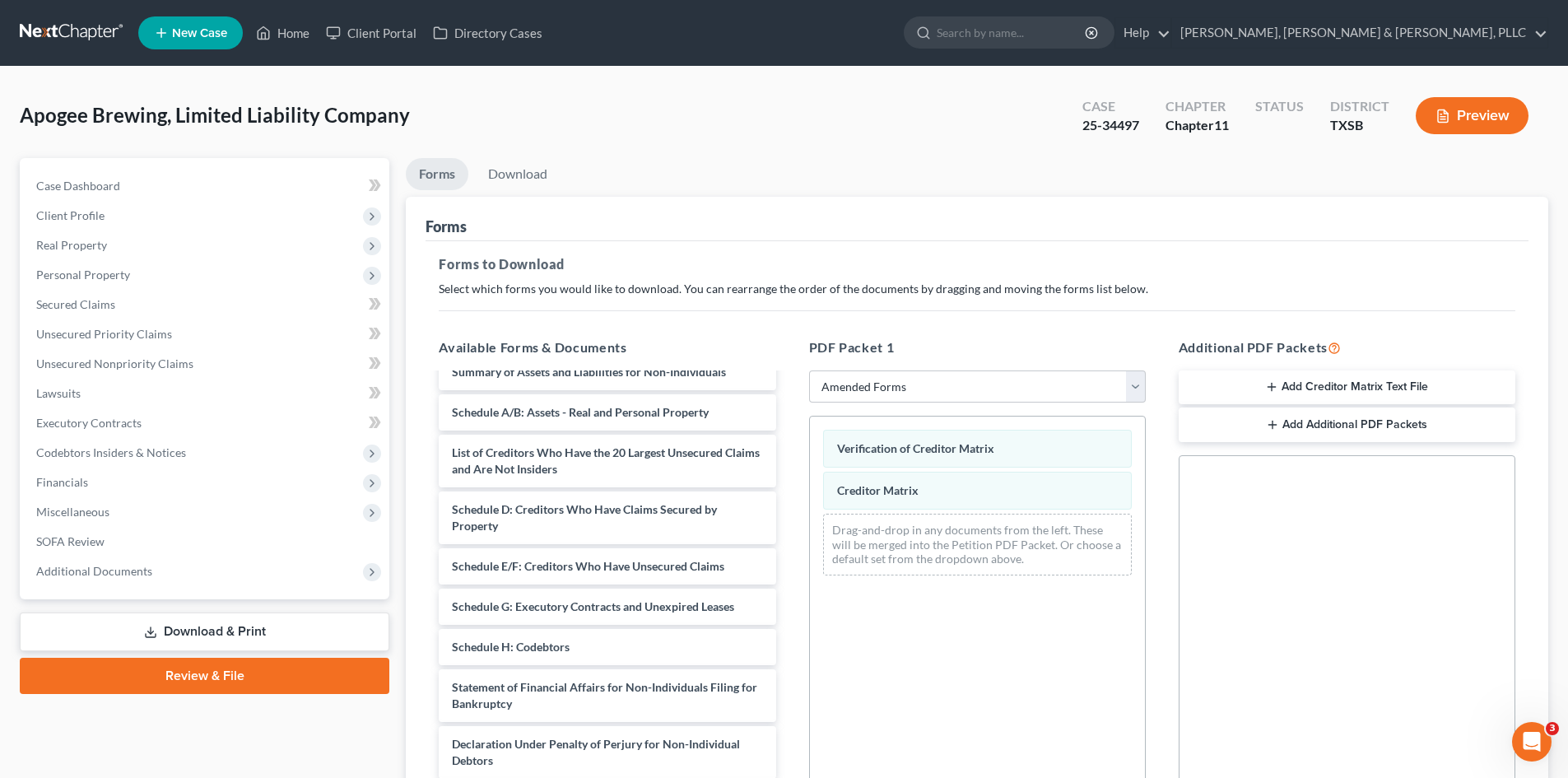
drag, startPoint x: 1035, startPoint y: 680, endPoint x: 1056, endPoint y: 628, distance: 56.1
click at [1035, 661] on div "Verification of Creditor Matrix Creditor Matrix Drag-and-drop in any documents …" at bounding box center [977, 642] width 336 height 453
drag, startPoint x: 914, startPoint y: 495, endPoint x: 913, endPoint y: 446, distance: 49.0
click at [908, 448] on div "Creditor Matrix Creditor Matrix Verification of Creditor Matrix Creditor Matrix…" at bounding box center [977, 503] width 335 height 172
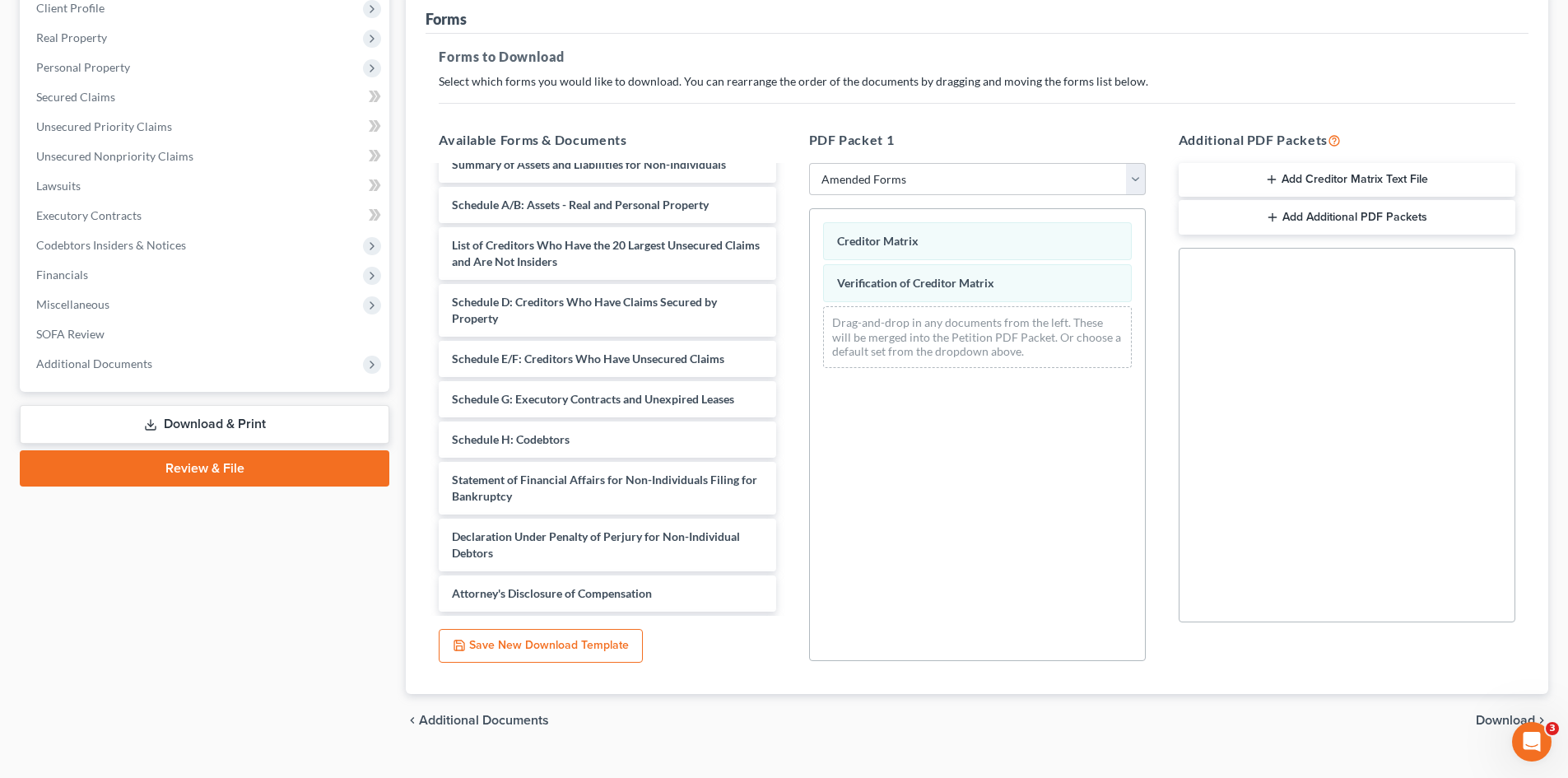
scroll to position [239, 0]
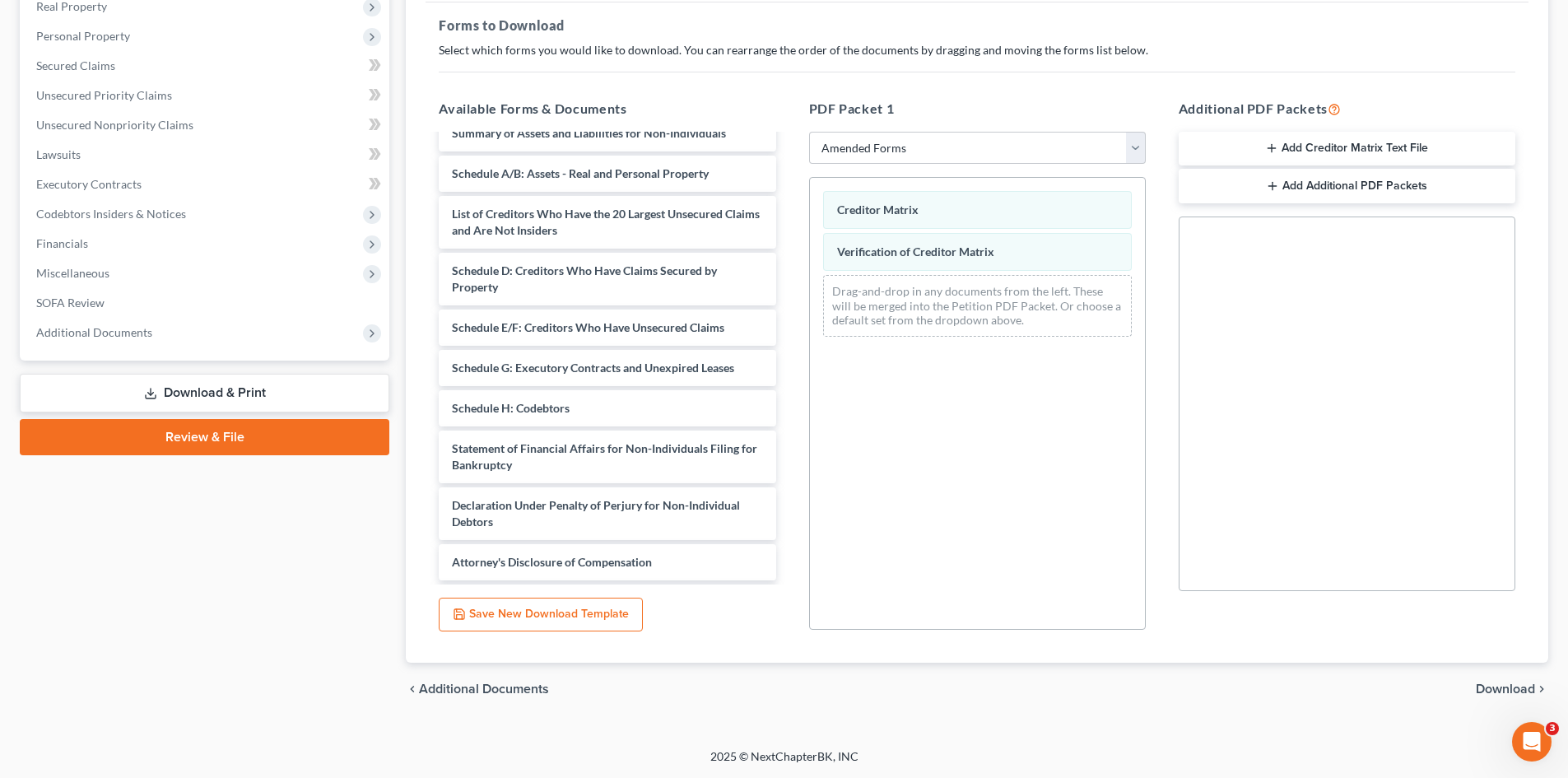
click at [1324, 661] on span "Download" at bounding box center [1505, 690] width 59 height 13
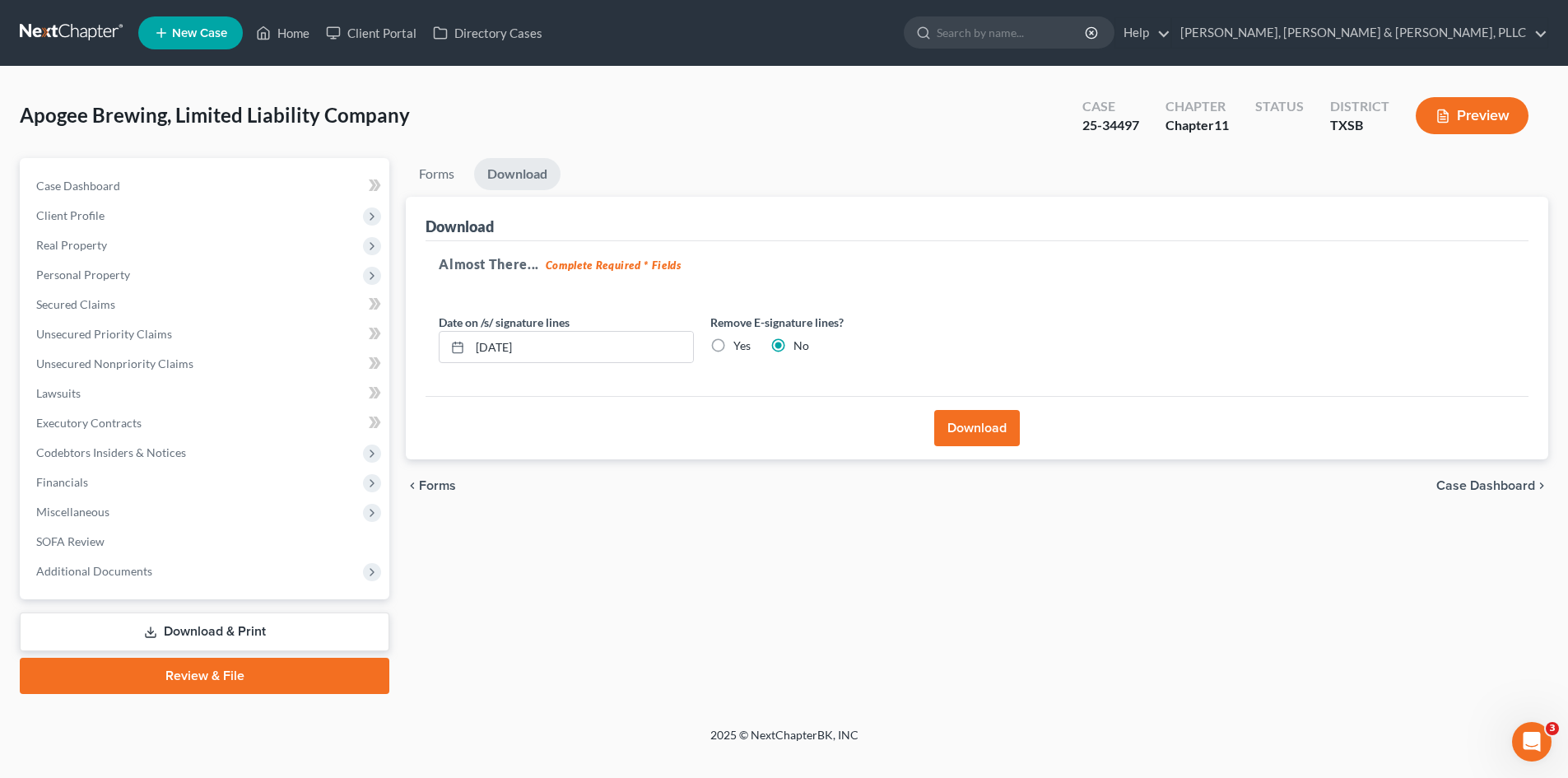
scroll to position [0, 0]
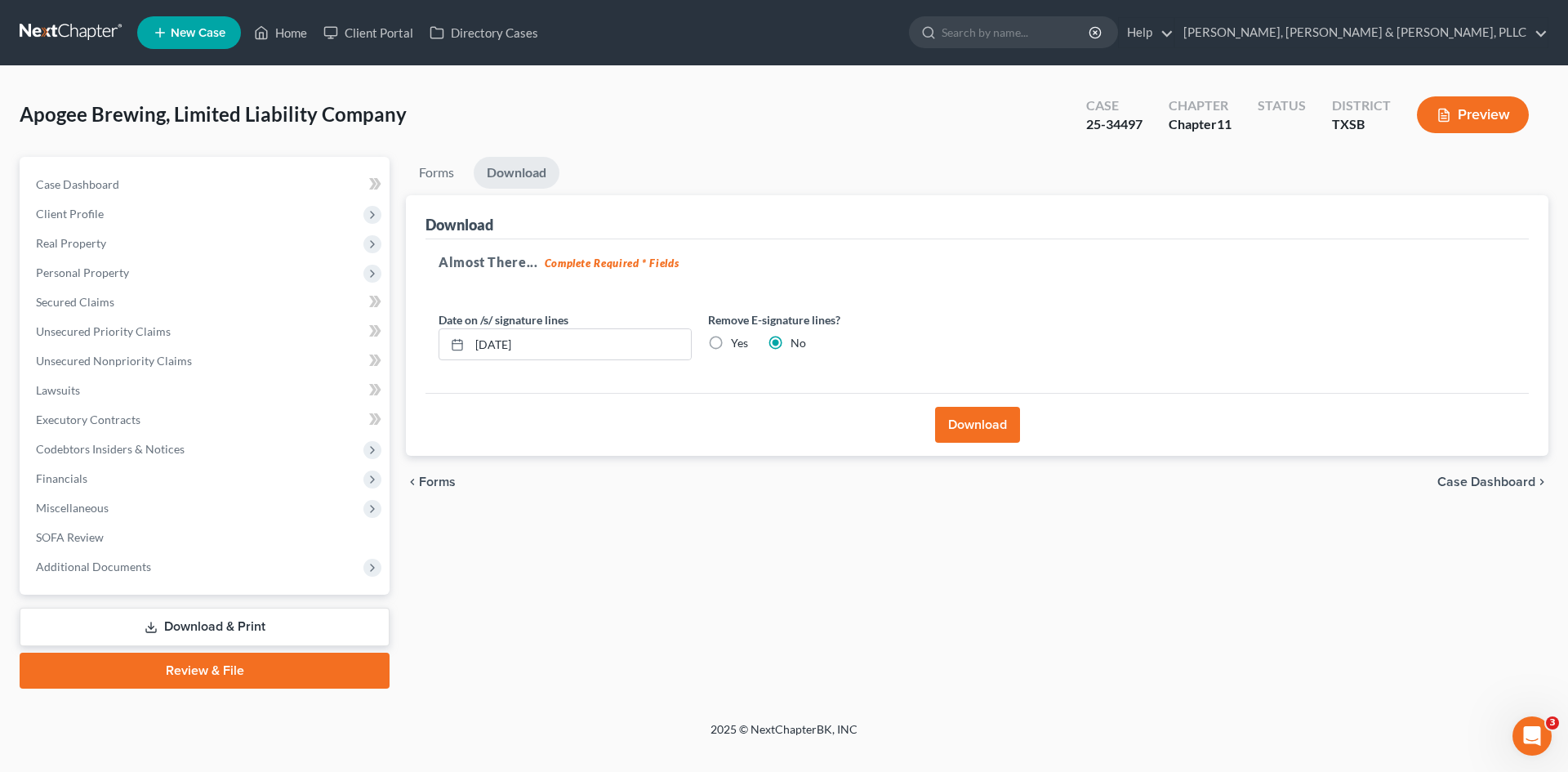
click at [990, 435] on button "Download" at bounding box center [977, 424] width 85 height 36
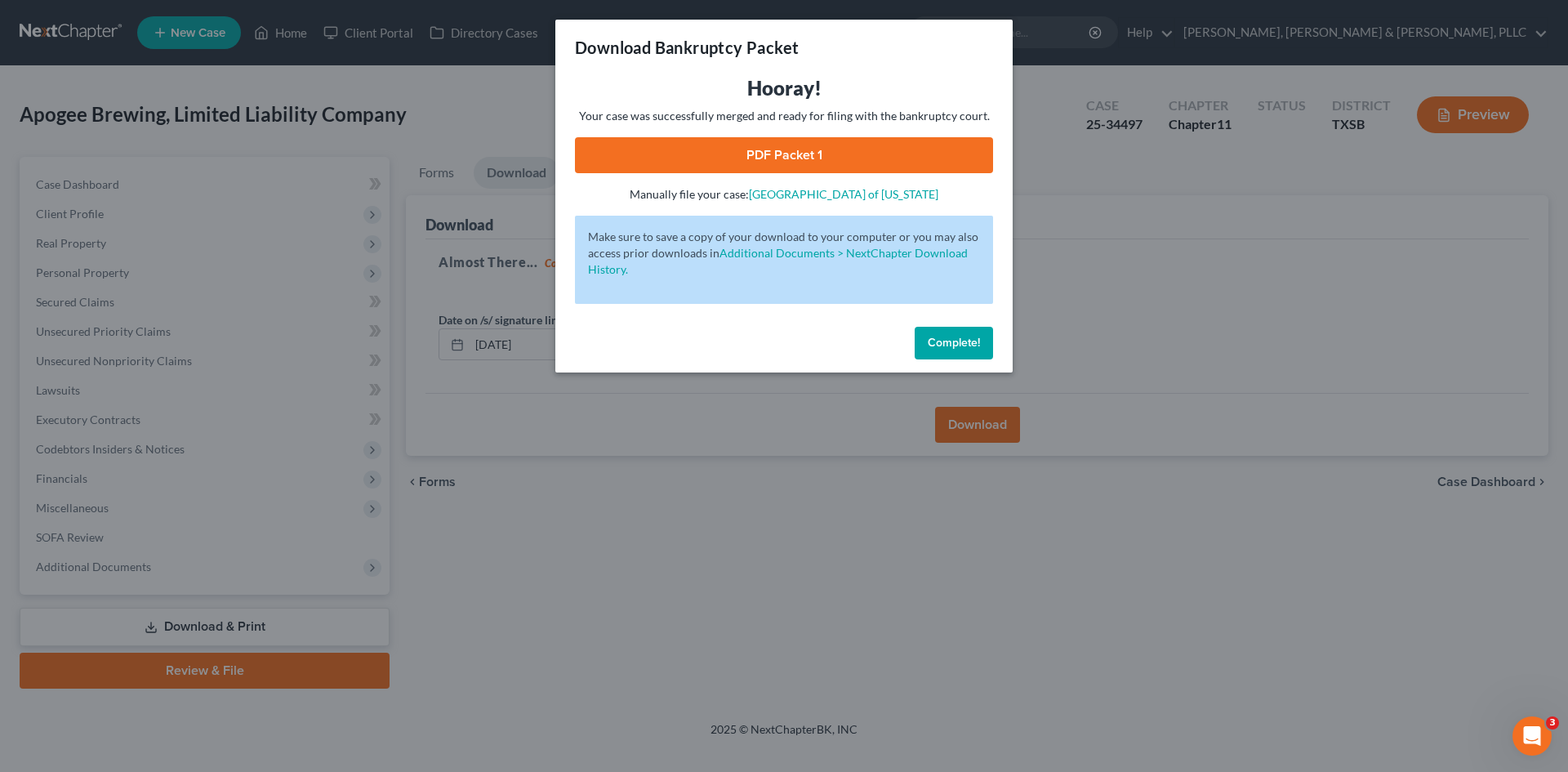
click at [804, 148] on link "PDF Packet 1" at bounding box center [783, 155] width 418 height 36
drag, startPoint x: 938, startPoint y: 350, endPoint x: 848, endPoint y: 362, distance: 90.8
click at [939, 350] on button "Complete!" at bounding box center [954, 343] width 79 height 32
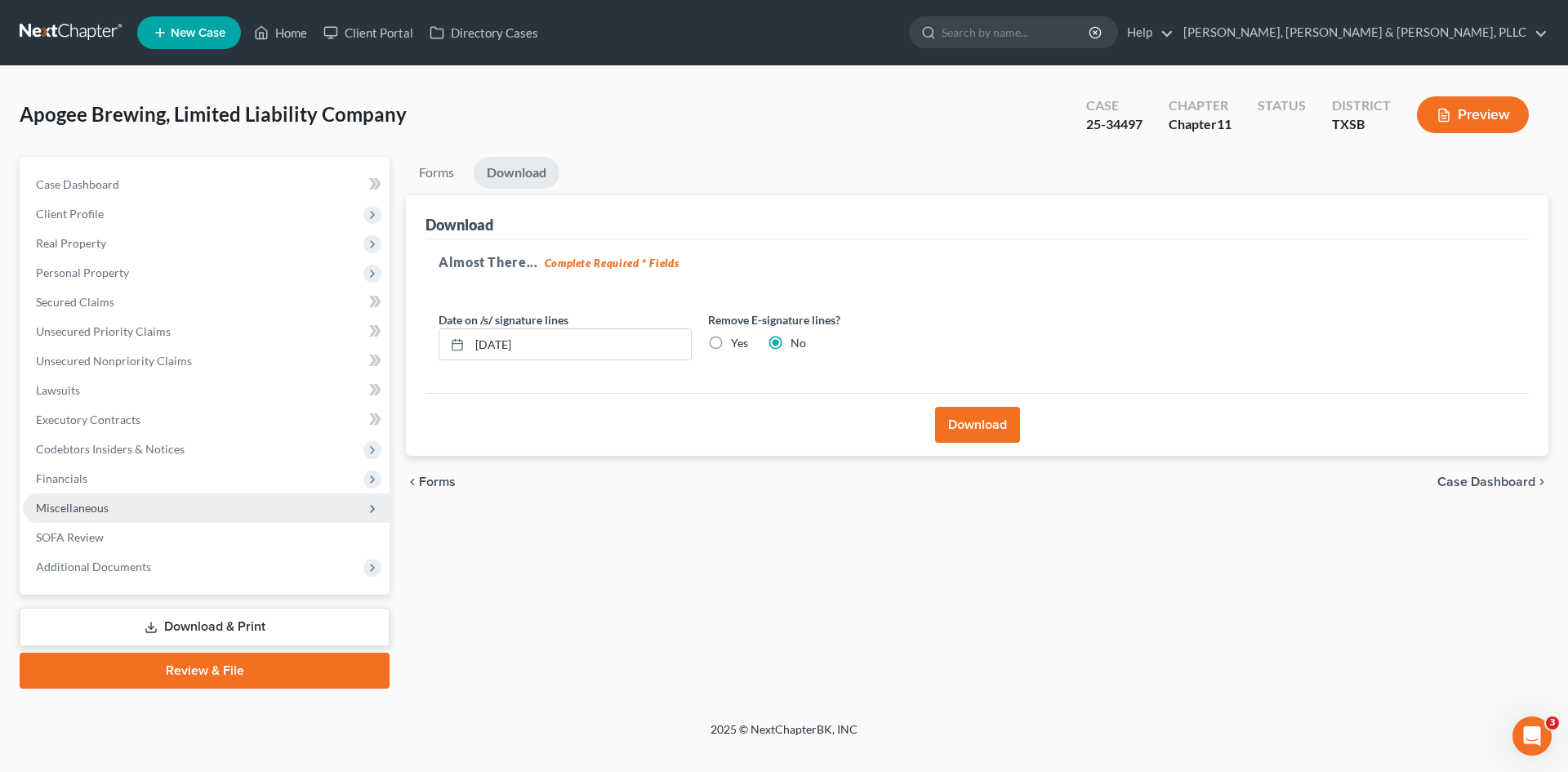
click at [123, 496] on span "Miscellaneous" at bounding box center [206, 509] width 367 height 30
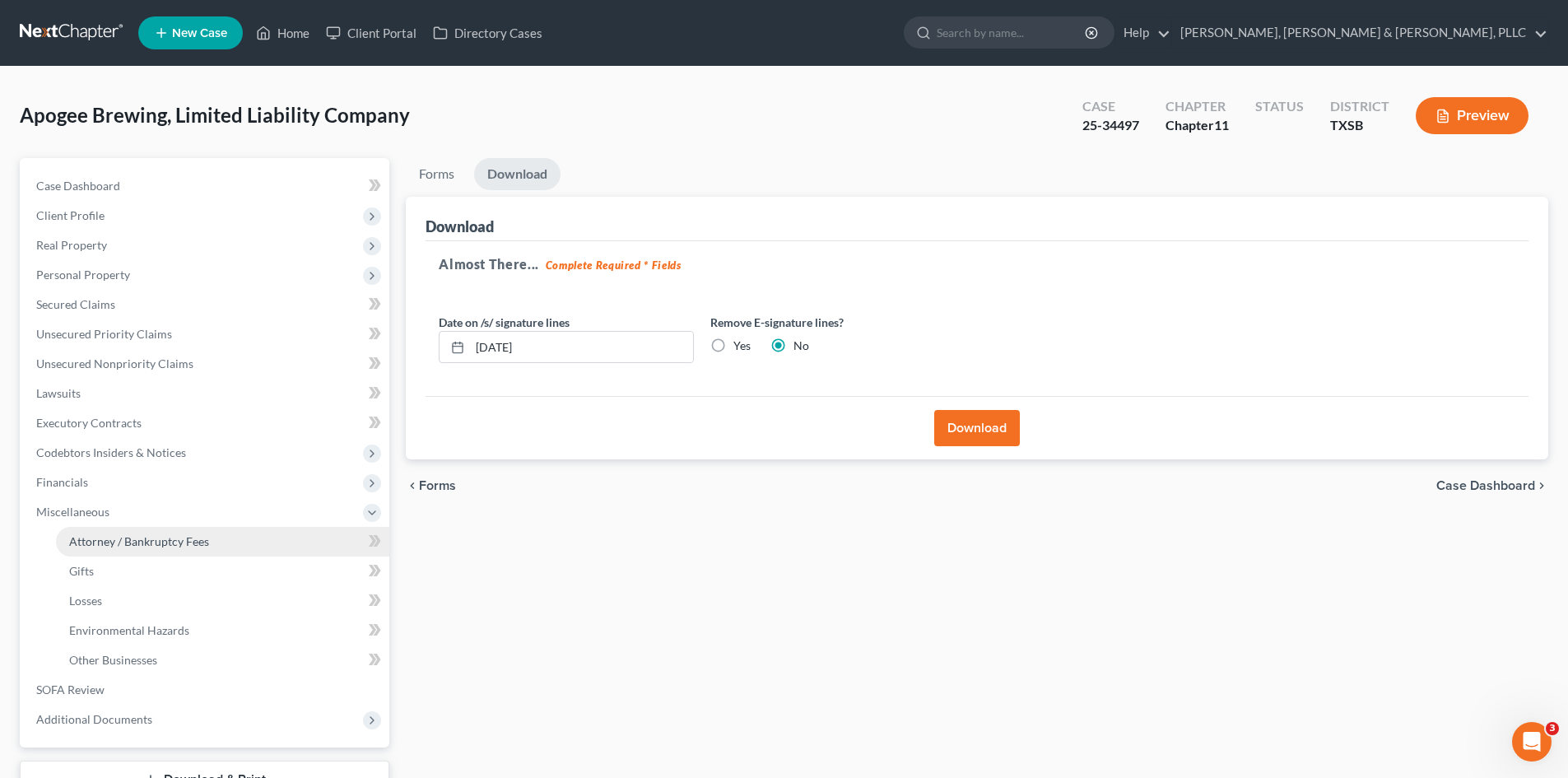
click at [159, 545] on span "Attorney / Bankruptcy Fees" at bounding box center [139, 541] width 140 height 14
select select "0"
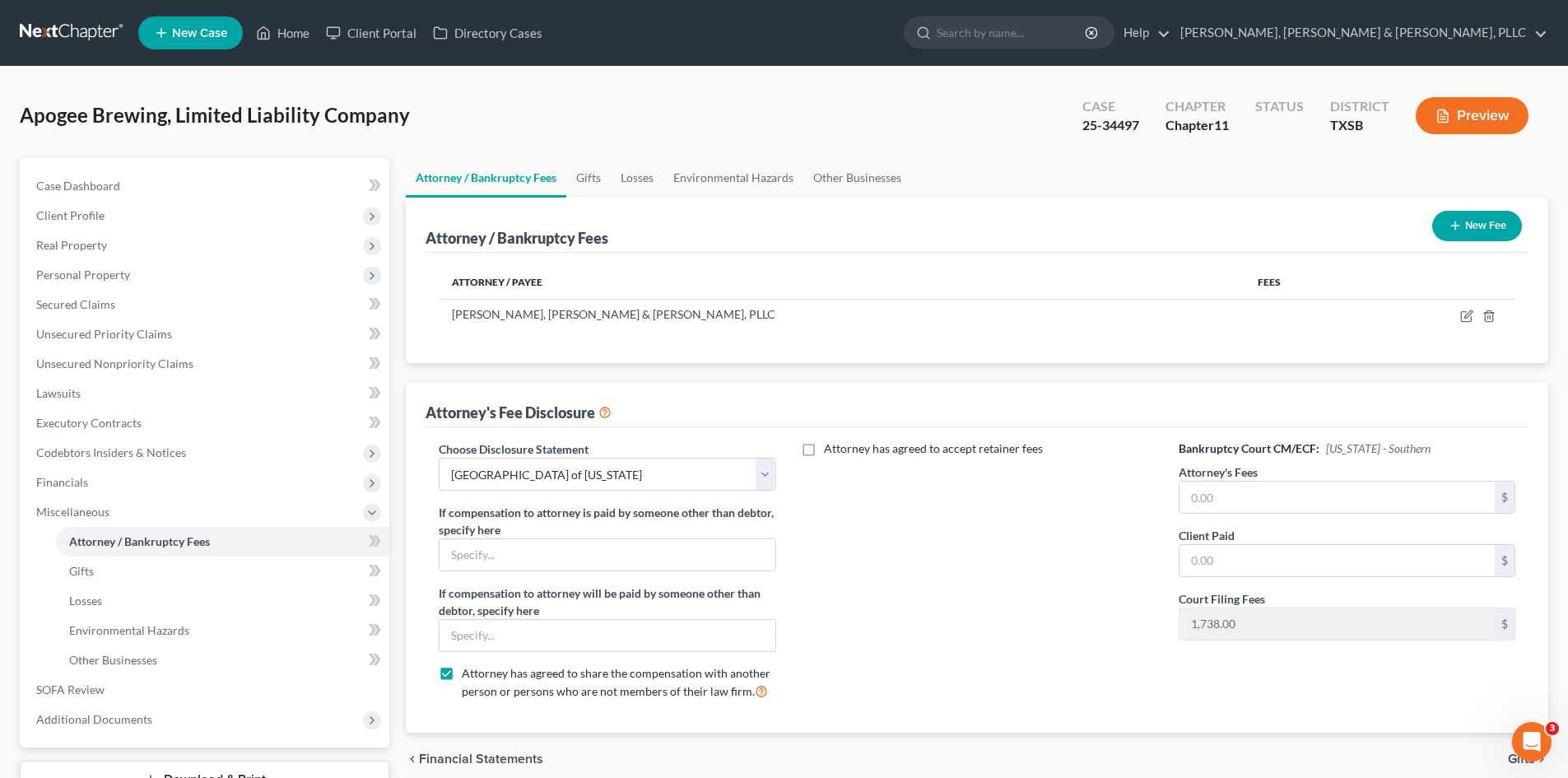
scroll to position [83, 0]
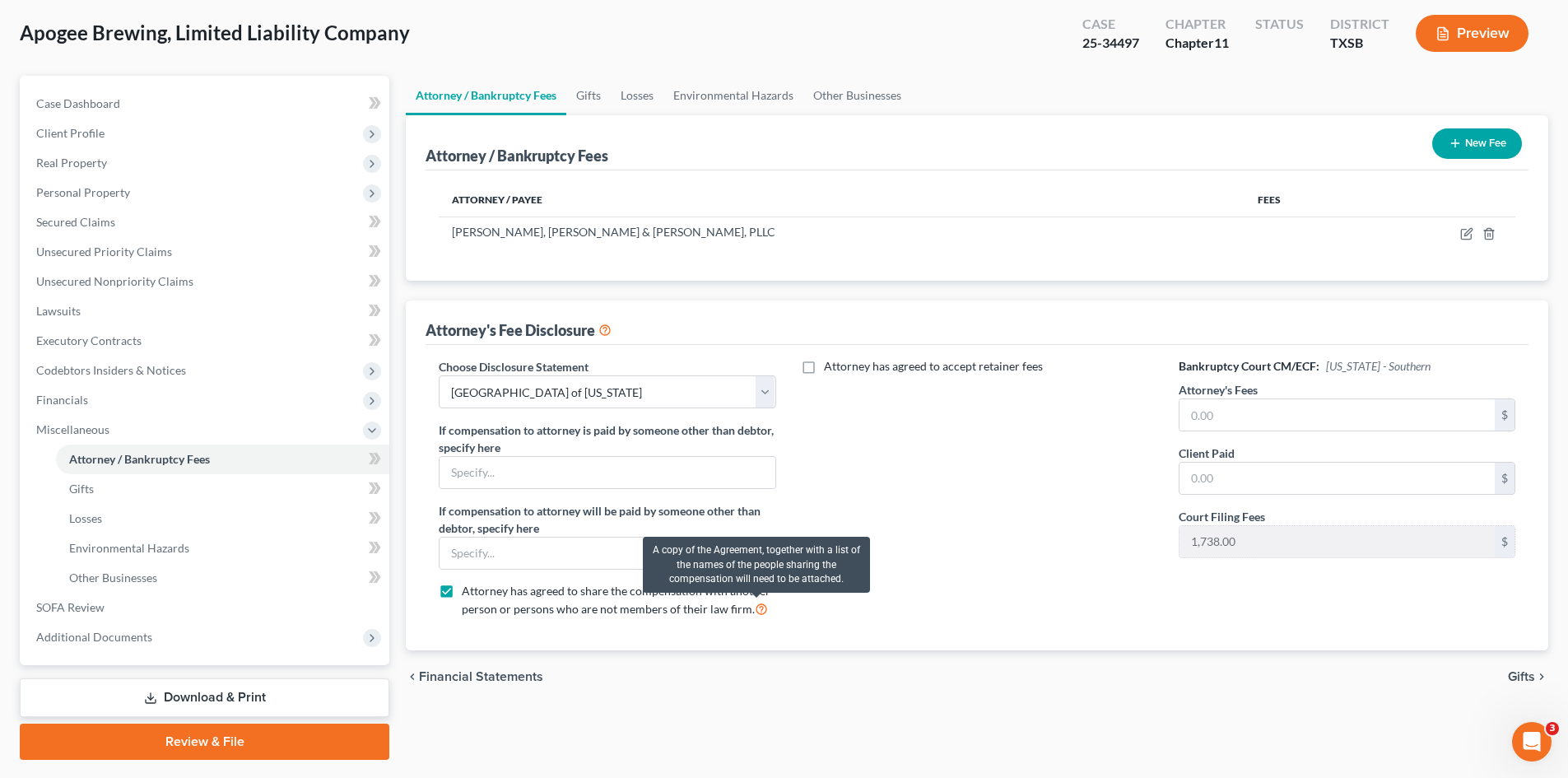
click at [759, 606] on icon at bounding box center [761, 608] width 13 height 16
click at [479, 594] on input "Attorney has agreed to share the compensation with another person or persons wh…" at bounding box center [473, 588] width 11 height 11
checkbox input "false"
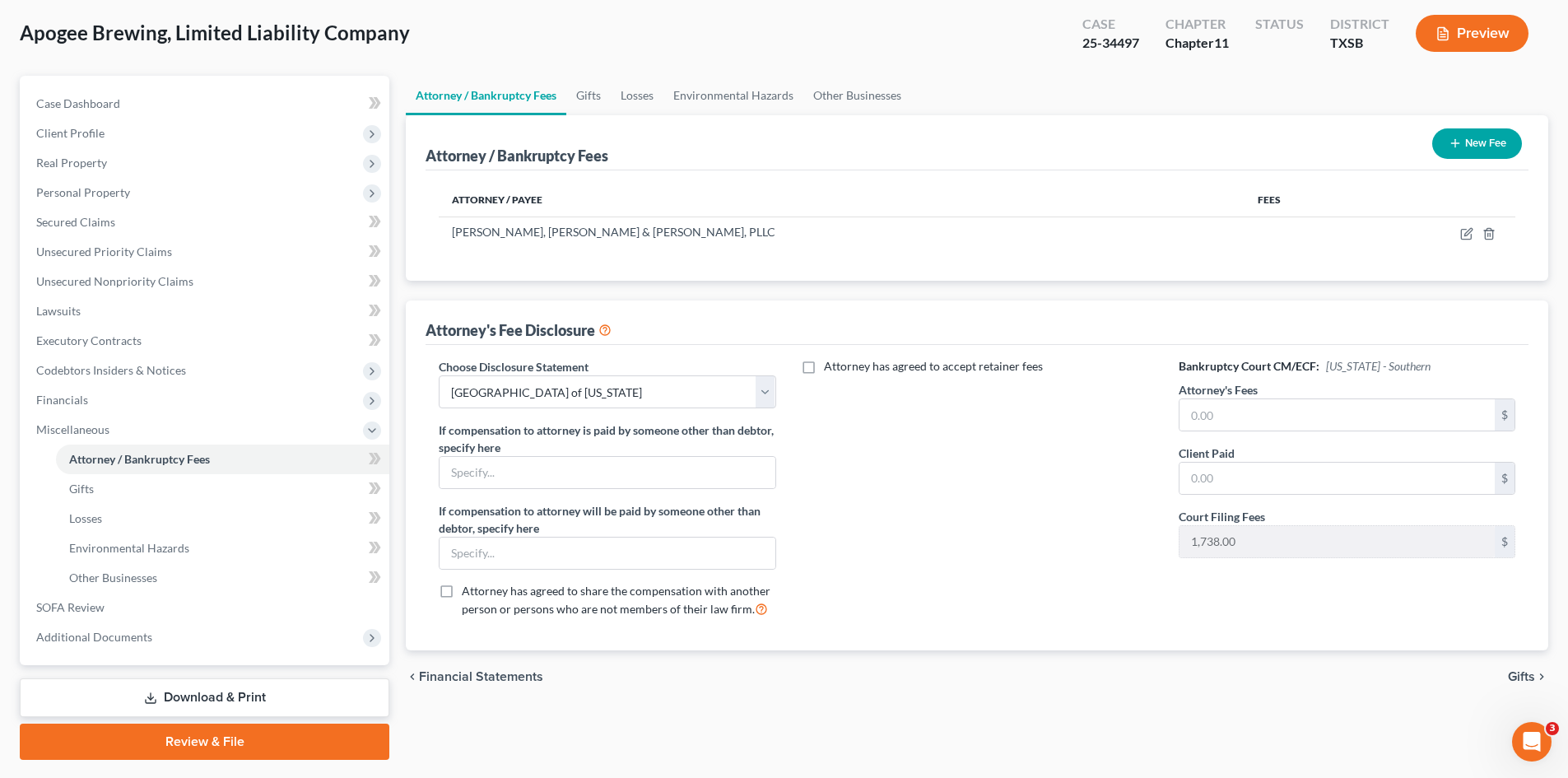
click at [612, 328] on icon at bounding box center [605, 329] width 13 height 16
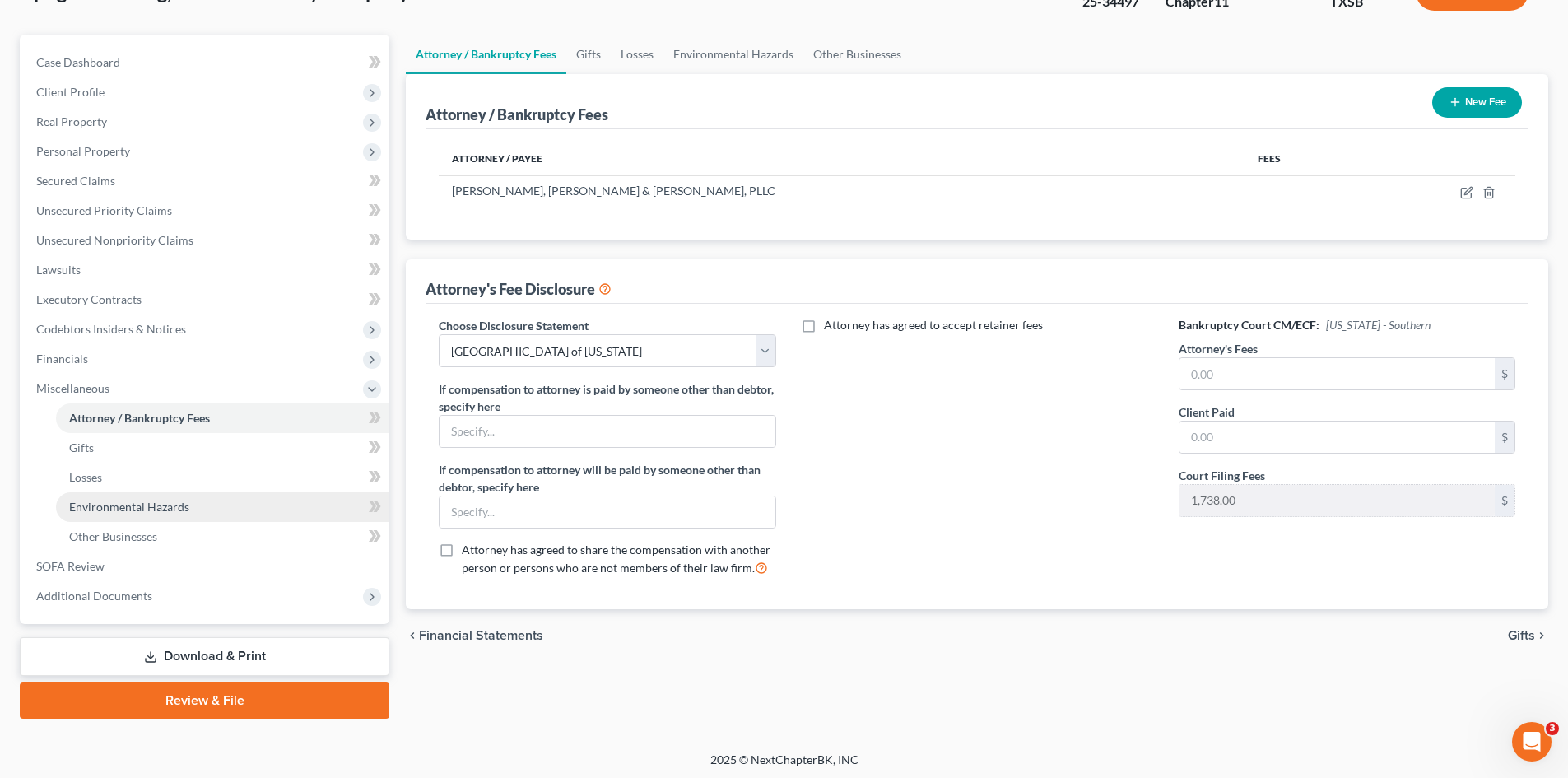
scroll to position [127, 0]
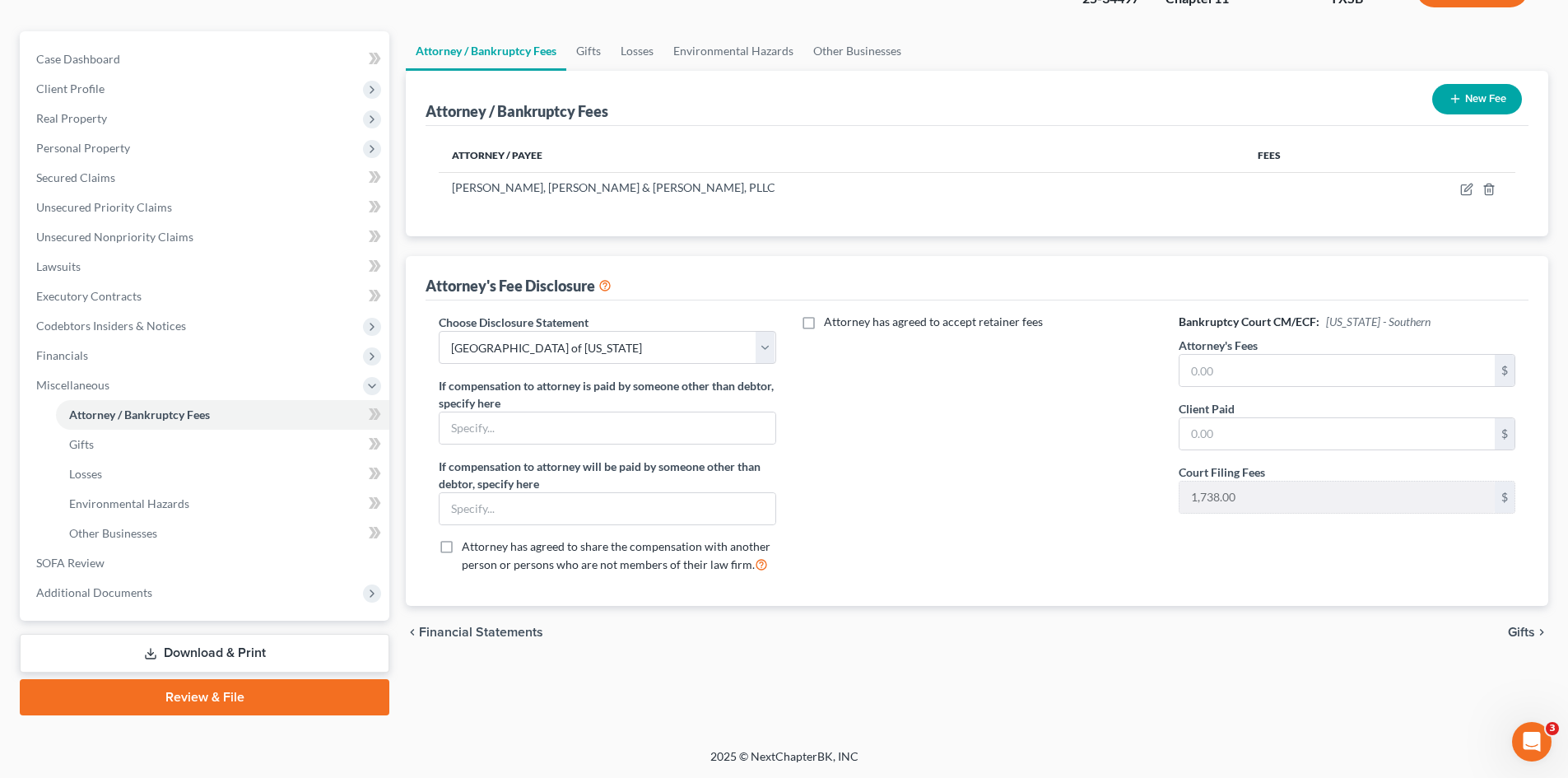
click at [274, 661] on link "Download & Print" at bounding box center [204, 654] width 370 height 38
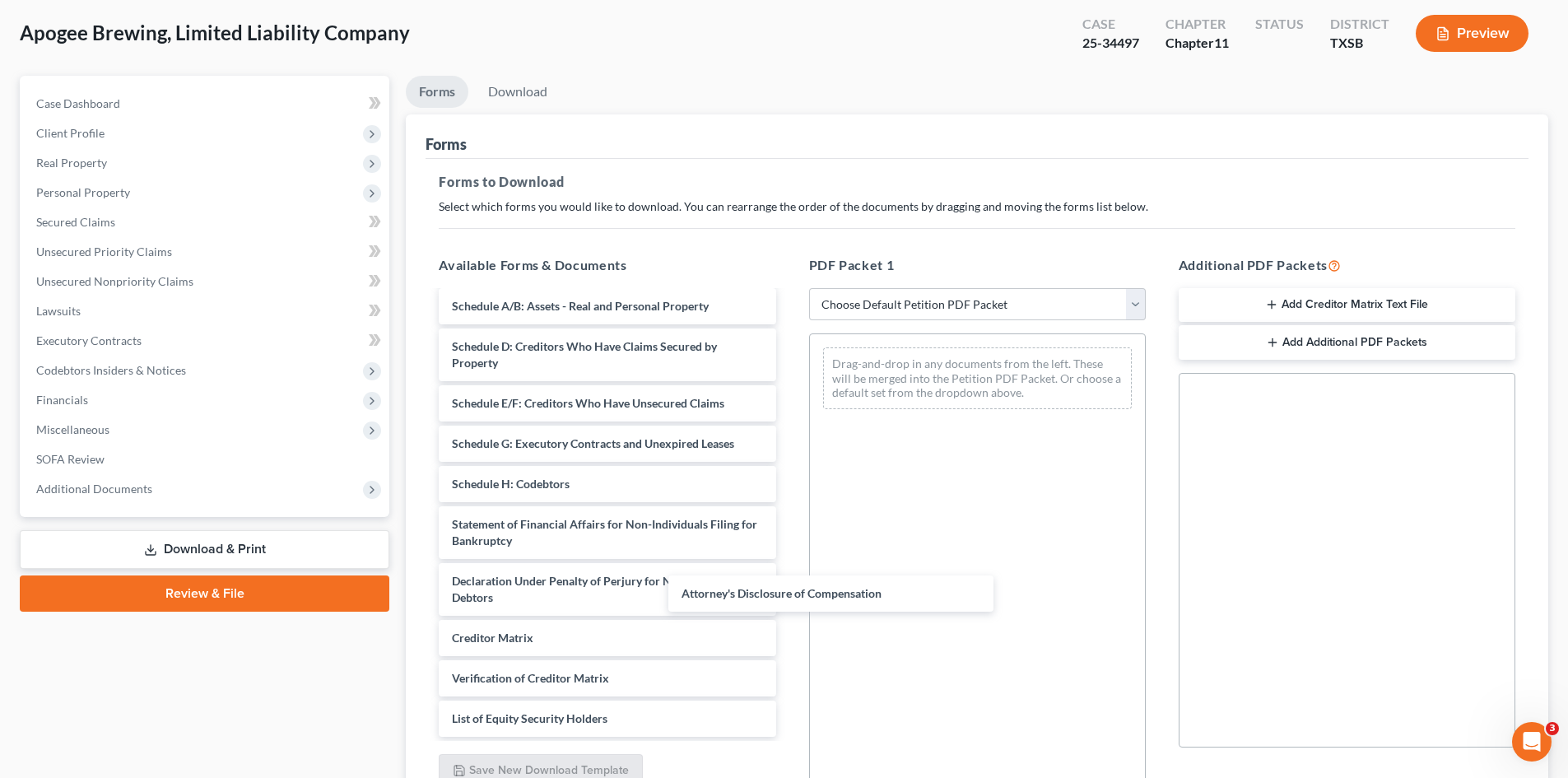
scroll to position [158, 0]
drag, startPoint x: 623, startPoint y: 697, endPoint x: 948, endPoint y: 390, distance: 447.1
click at [789, 392] on div "Attorney's Disclosure of Compensation Voluntary Petition for Non-Individuals Fi…" at bounding box center [607, 444] width 363 height 586
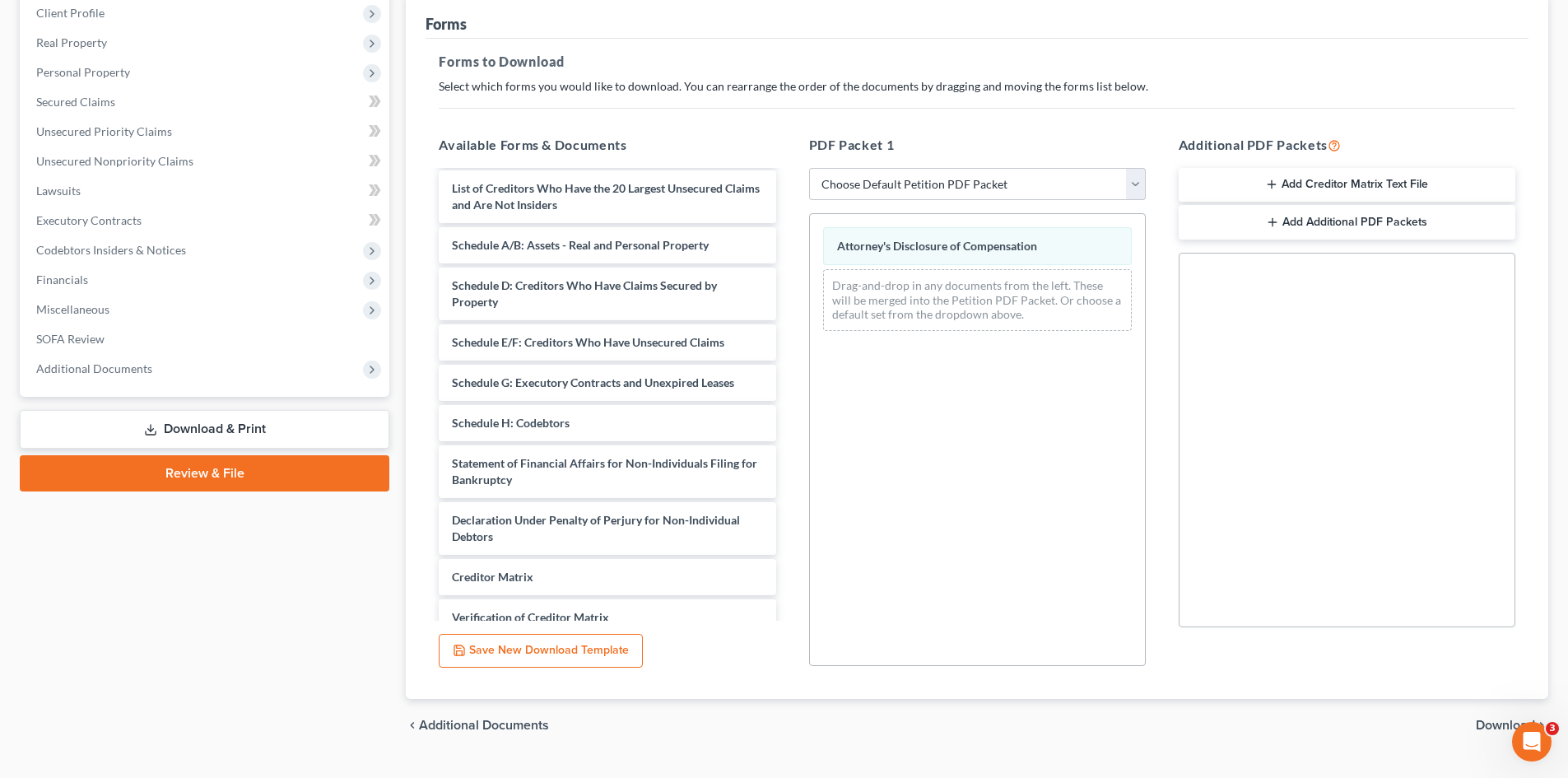
scroll to position [239, 0]
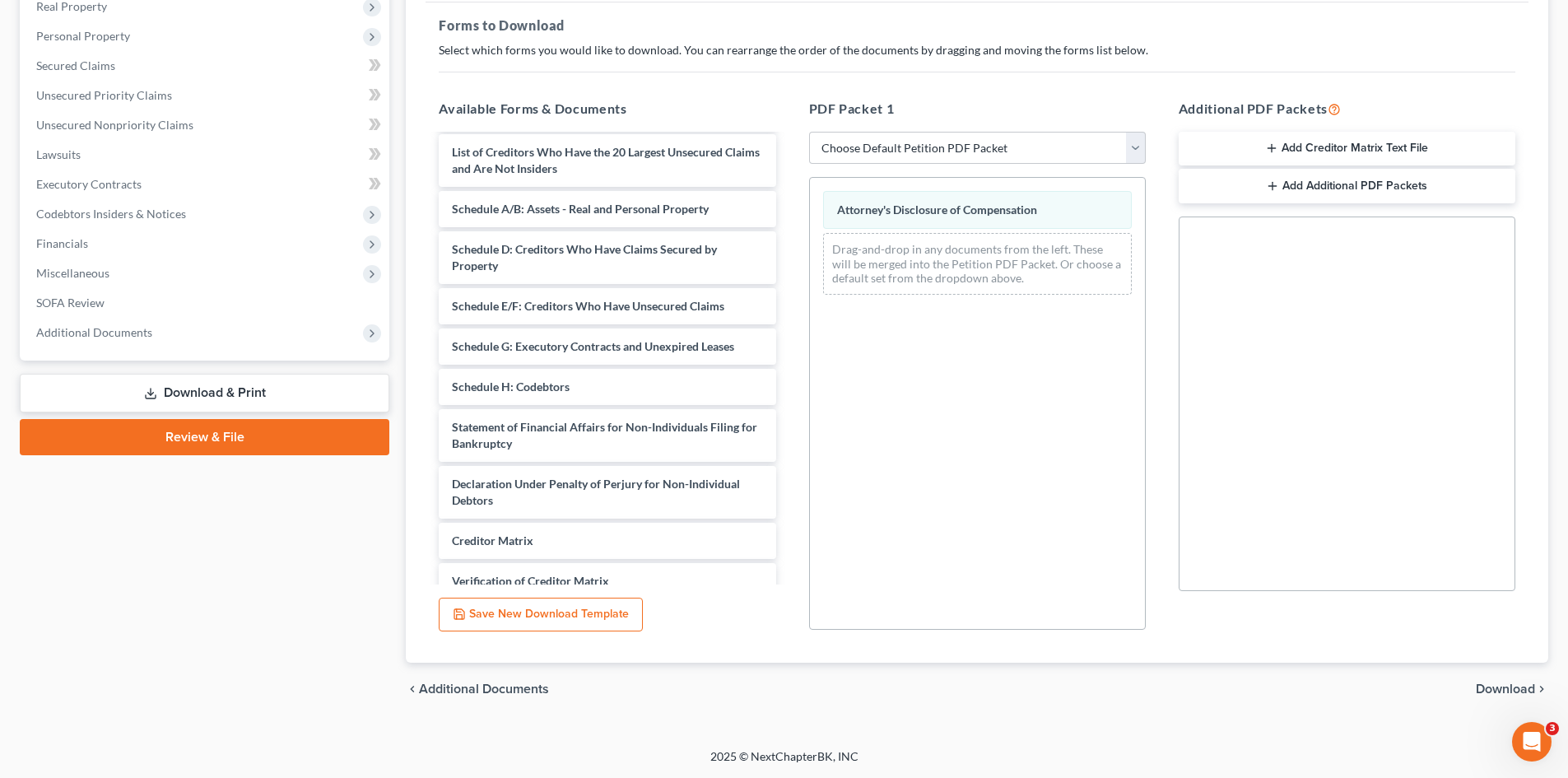
click at [1324, 661] on span "Download" at bounding box center [1505, 690] width 59 height 13
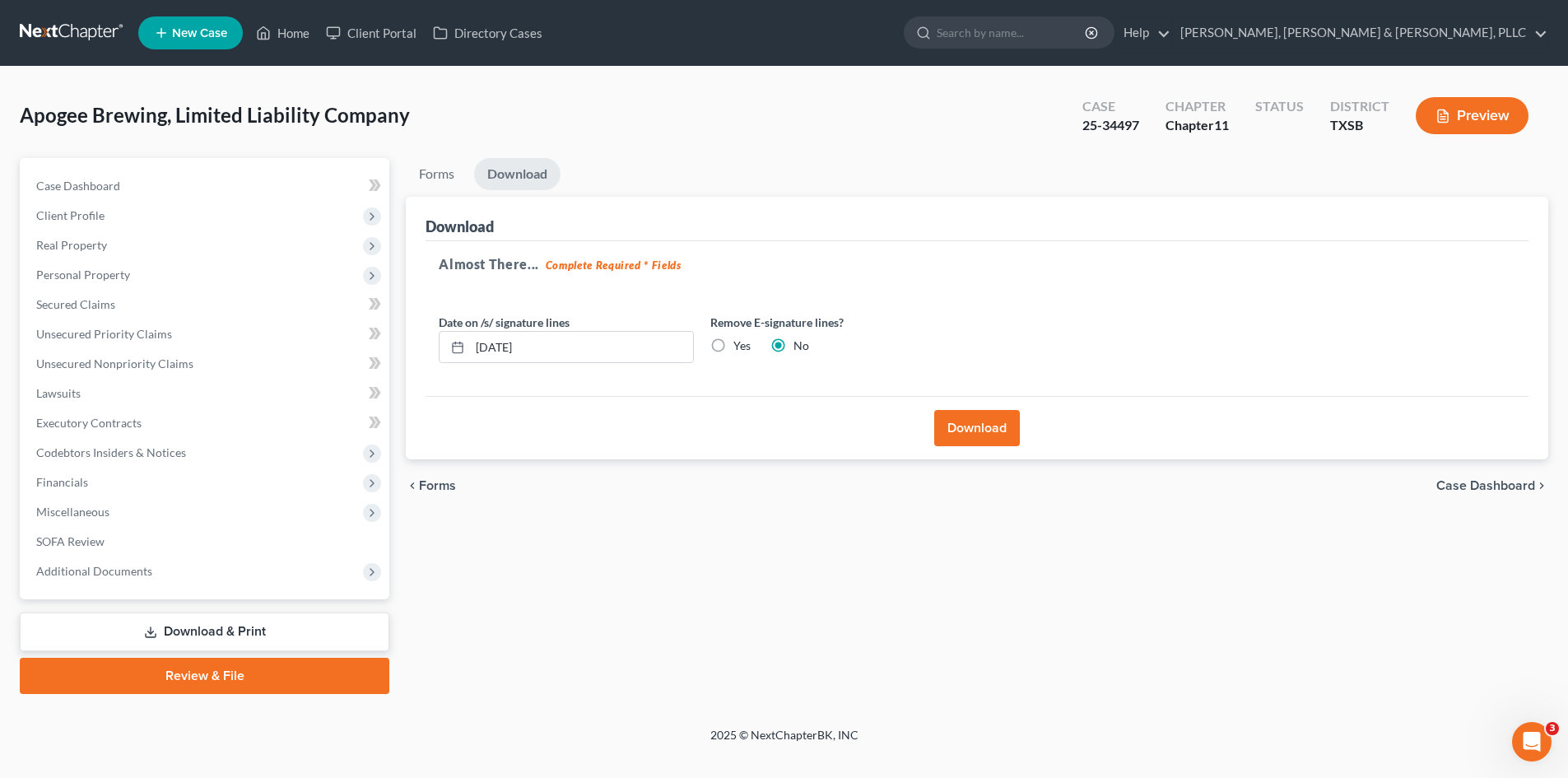
scroll to position [0, 0]
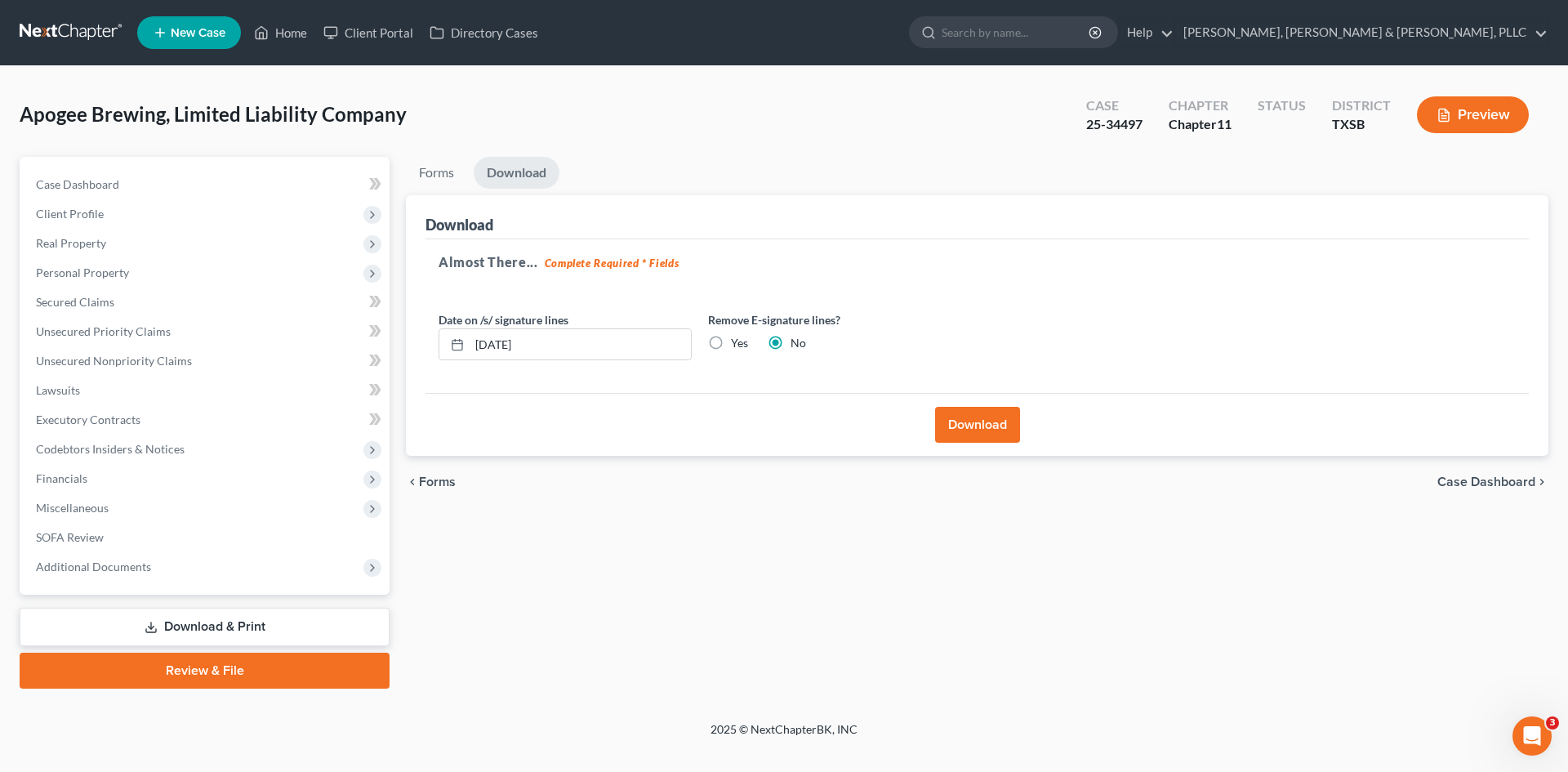
click at [985, 426] on button "Download" at bounding box center [977, 424] width 85 height 36
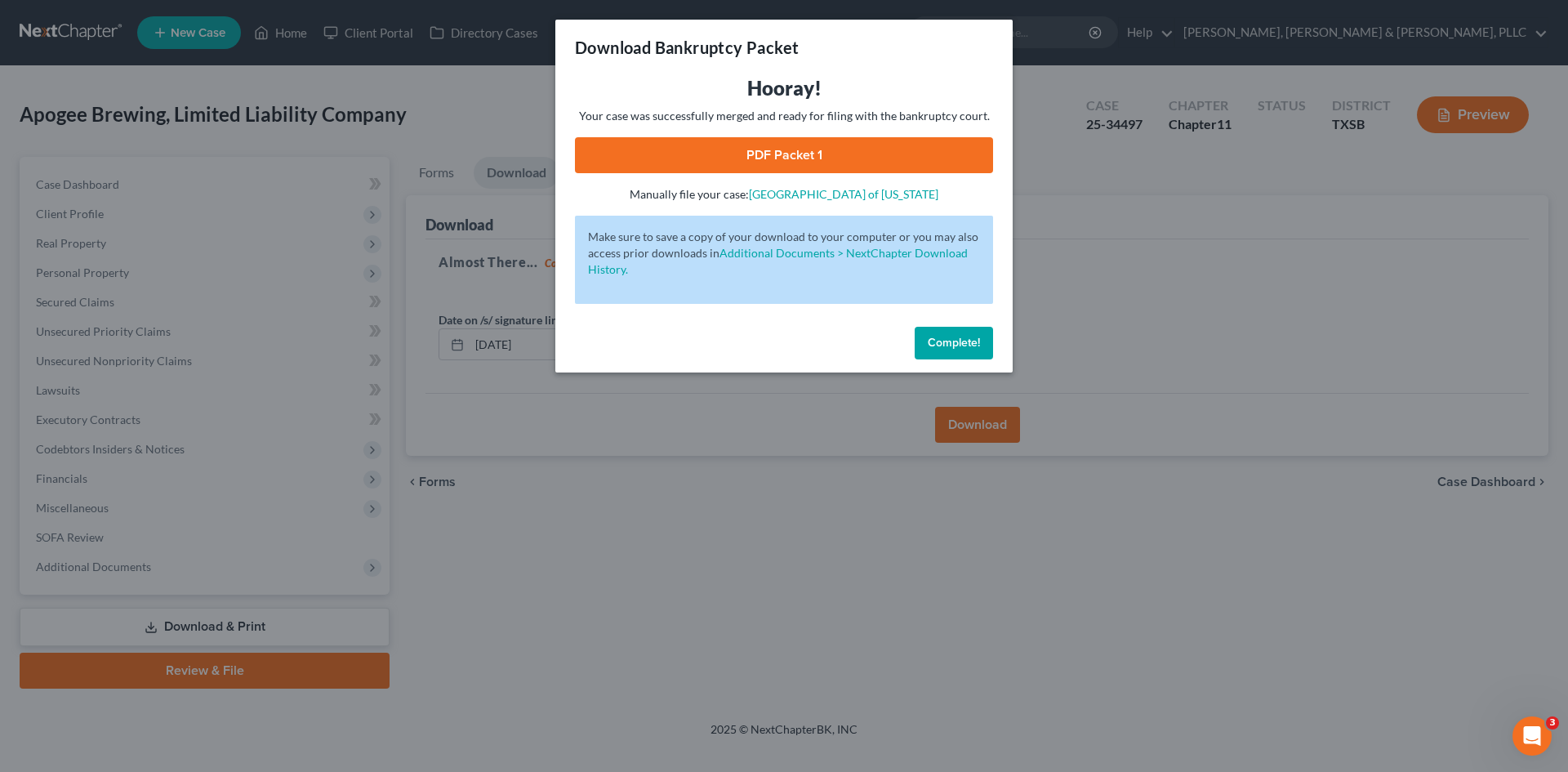
click at [831, 156] on link "PDF Packet 1" at bounding box center [783, 155] width 418 height 36
drag, startPoint x: 955, startPoint y: 345, endPoint x: 943, endPoint y: 339, distance: 13.4
click at [955, 345] on span "Complete!" at bounding box center [954, 342] width 52 height 14
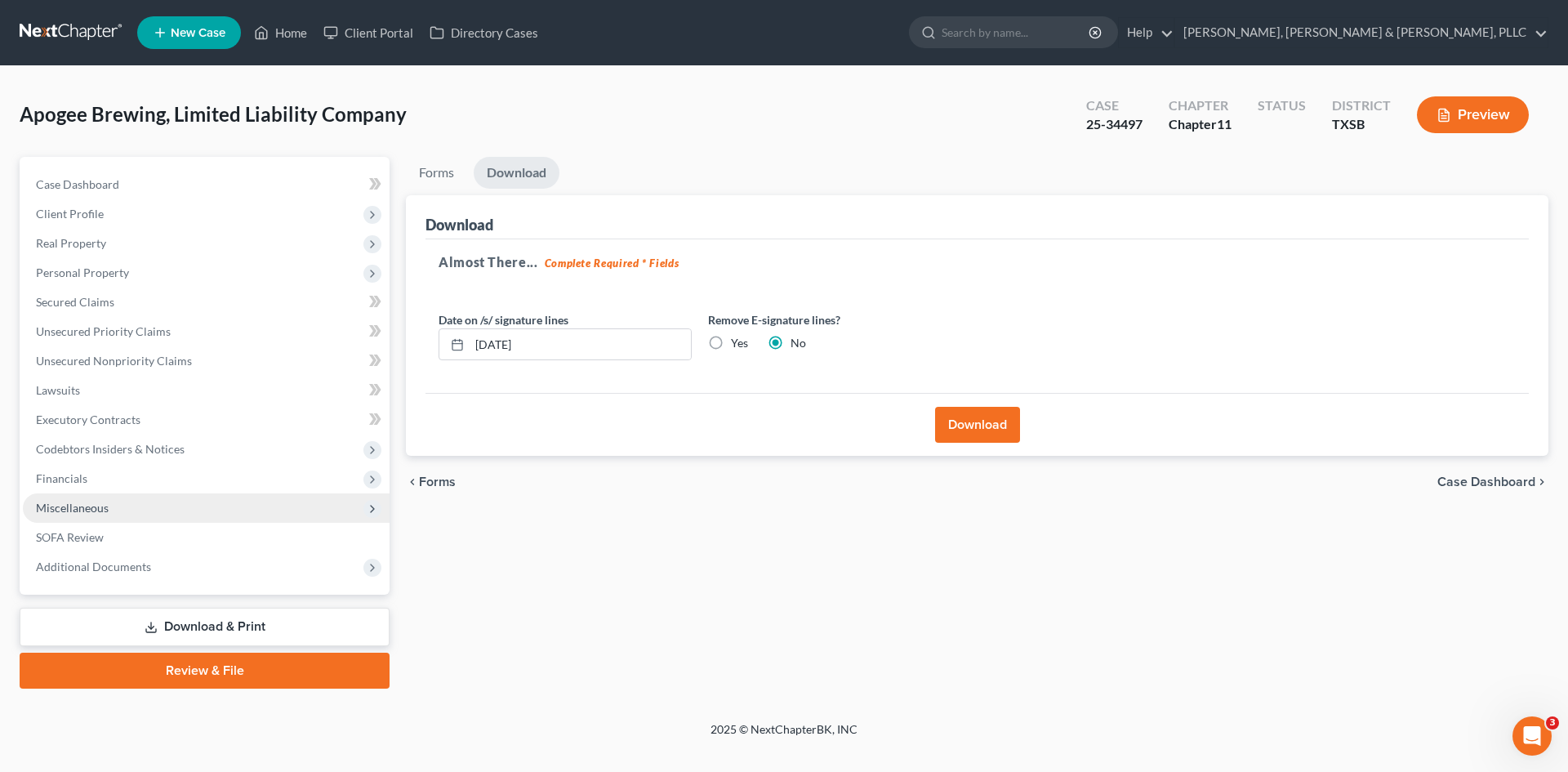
click at [143, 496] on span "Miscellaneous" at bounding box center [206, 509] width 367 height 30
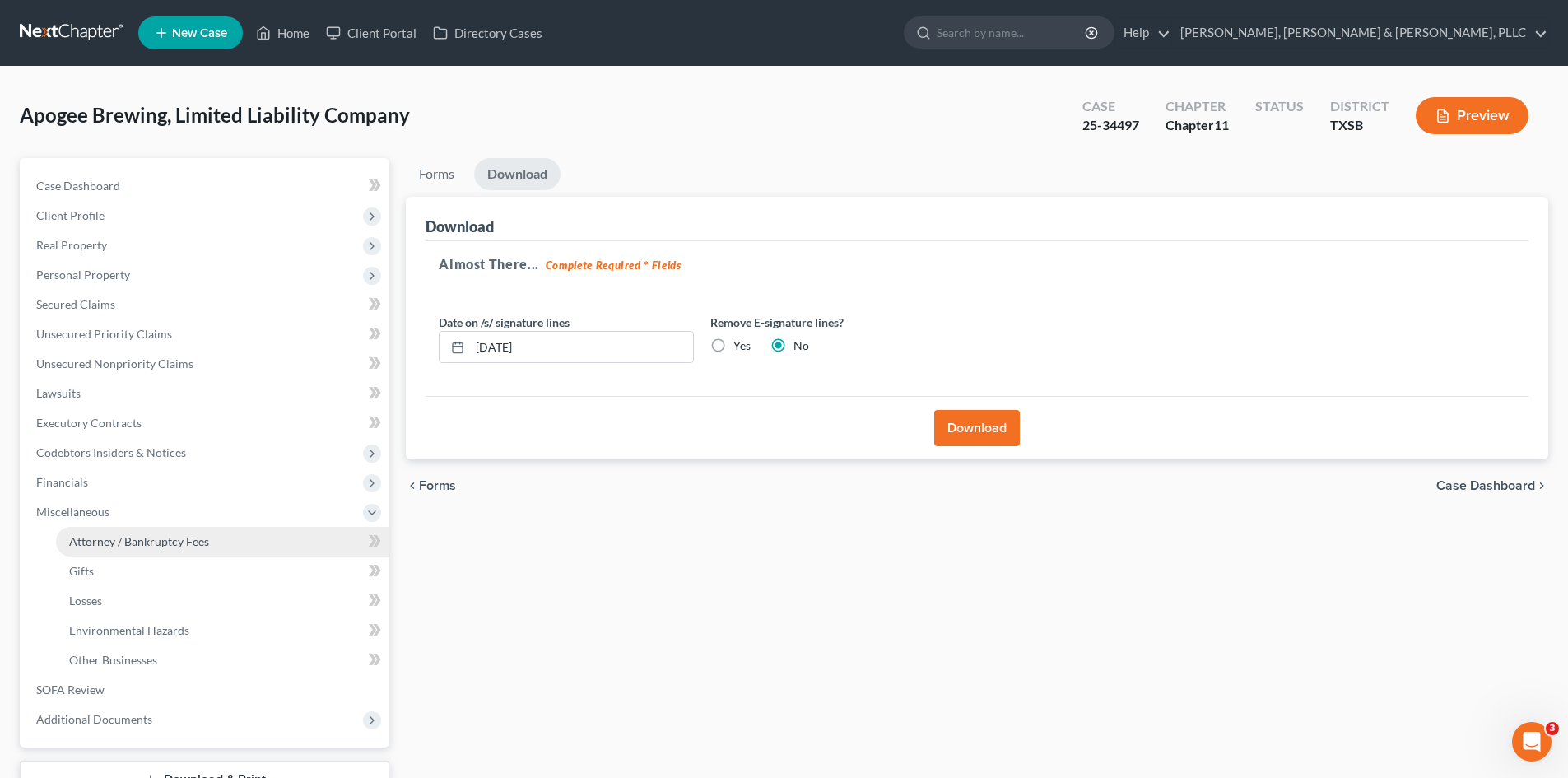
click at [160, 548] on link "Attorney / Bankruptcy Fees" at bounding box center [222, 542] width 333 height 30
select select "0"
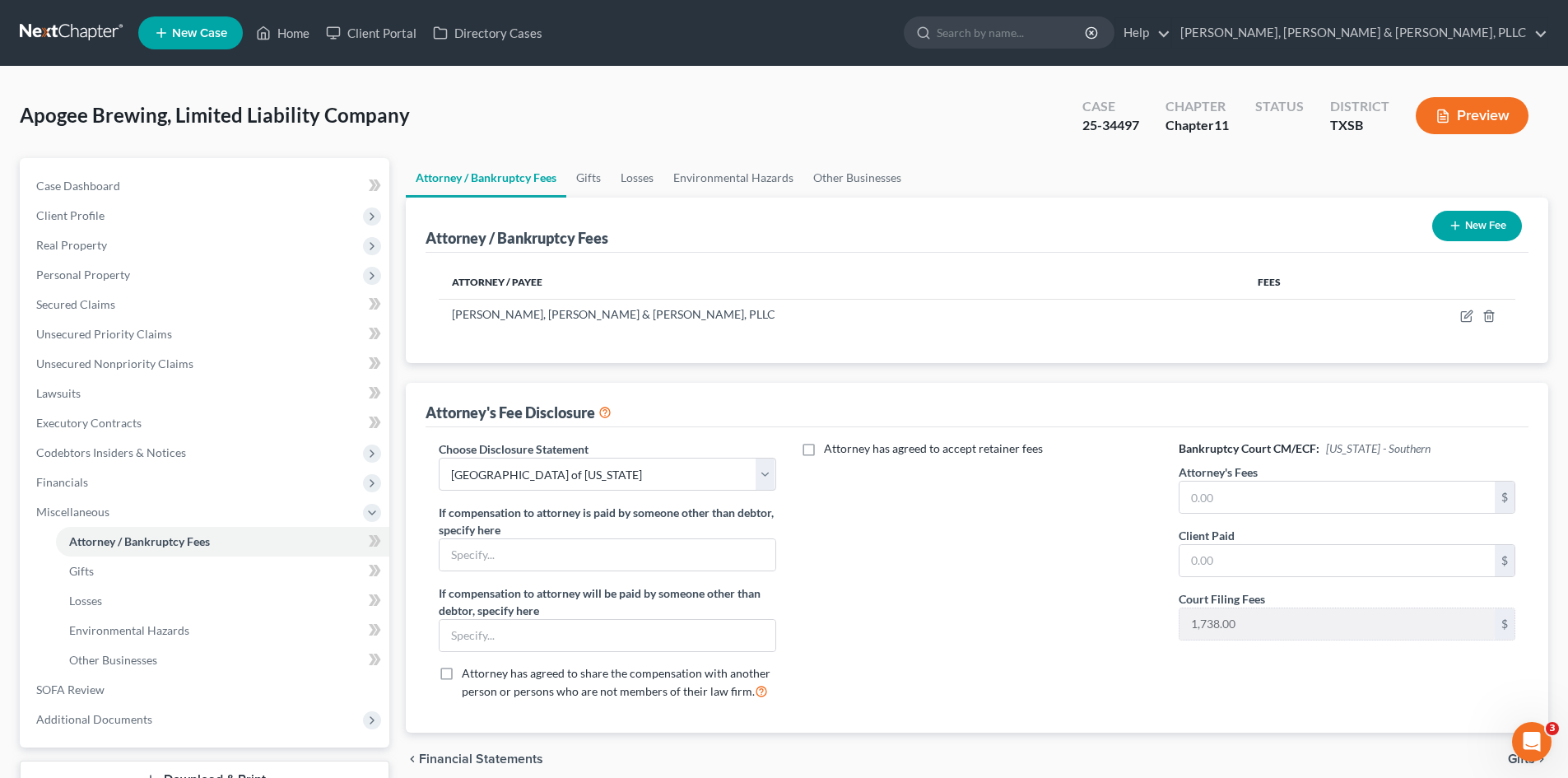
click at [900, 449] on span "Attorney has agreed to accept retainer fees" at bounding box center [933, 448] width 219 height 14
click at [841, 449] on input "Attorney has agreed to accept retainer fees" at bounding box center [835, 446] width 11 height 11
checkbox input "true"
click at [854, 482] on input "0" at bounding box center [968, 486] width 315 height 31
click at [954, 601] on div "Attorney has agreed to accept [MEDICAL_DATA] fees 0 $ Hourly Fee 500.00 $" at bounding box center [977, 577] width 370 height 272
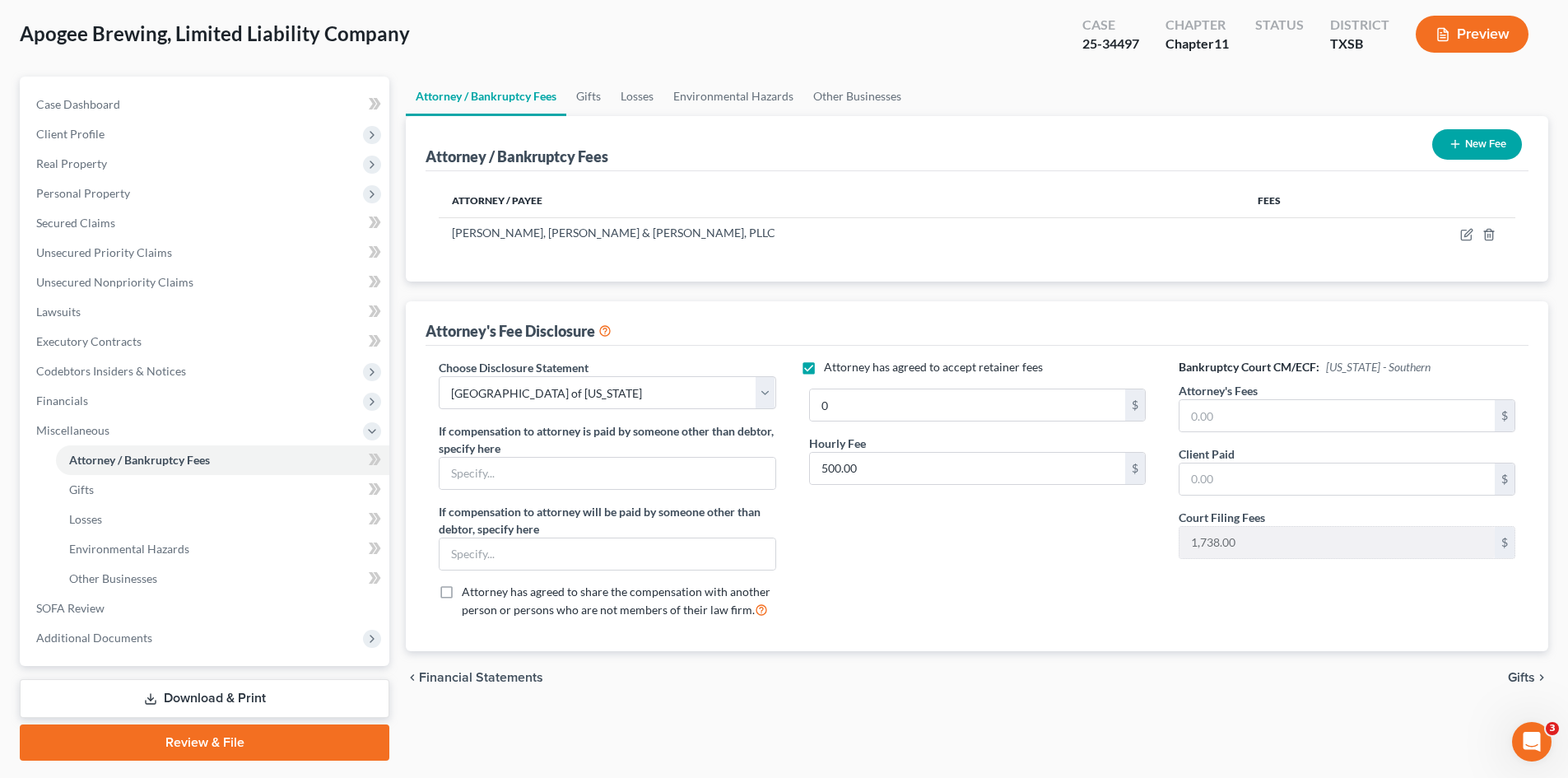
scroll to position [83, 0]
drag, startPoint x: 211, startPoint y: 584, endPoint x: 222, endPoint y: 679, distance: 95.6
click at [210, 584] on link "Other Businesses" at bounding box center [222, 578] width 333 height 30
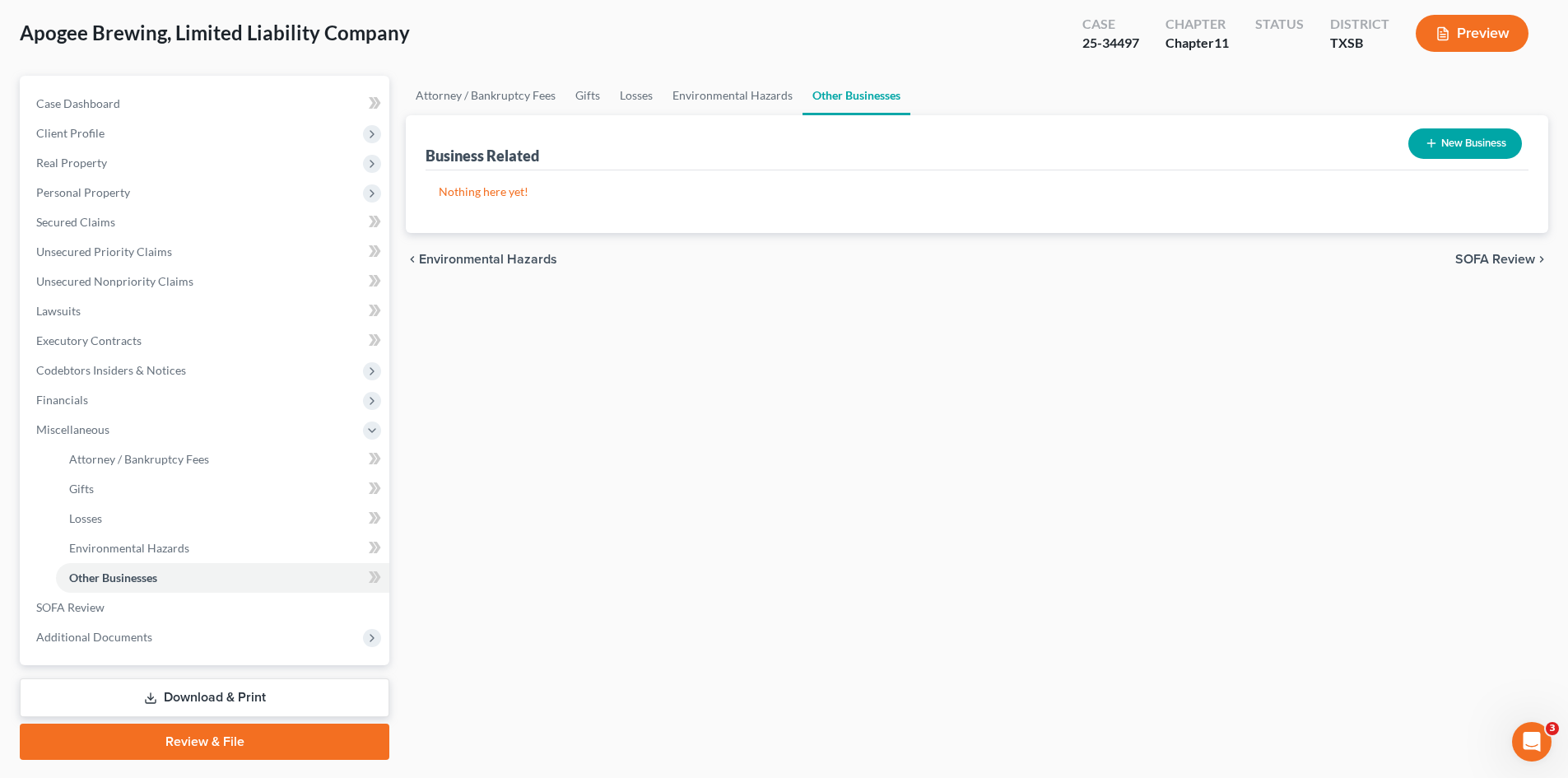
click at [242, 661] on link "Download & Print" at bounding box center [204, 698] width 370 height 38
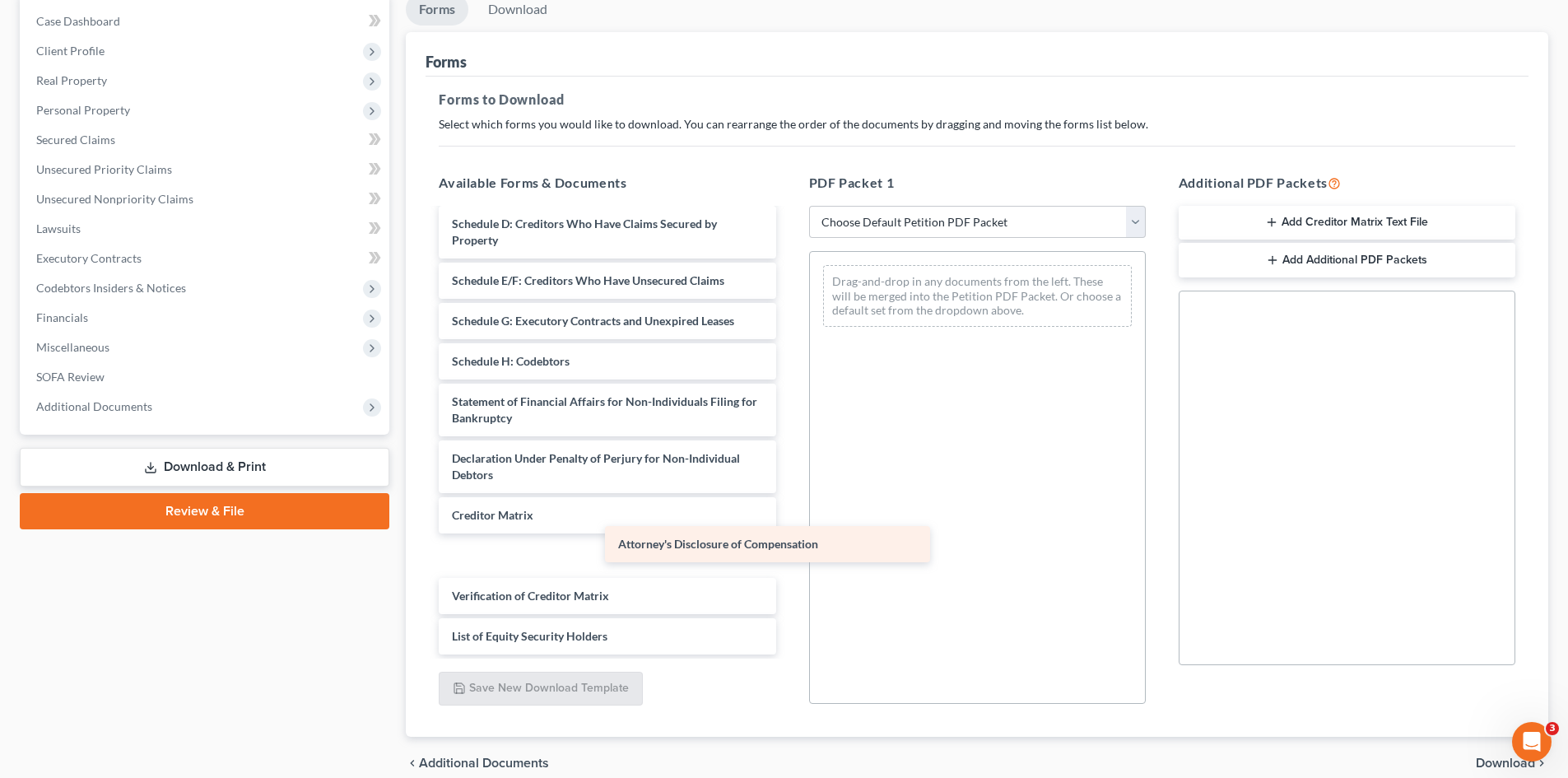
scroll to position [158, 0]
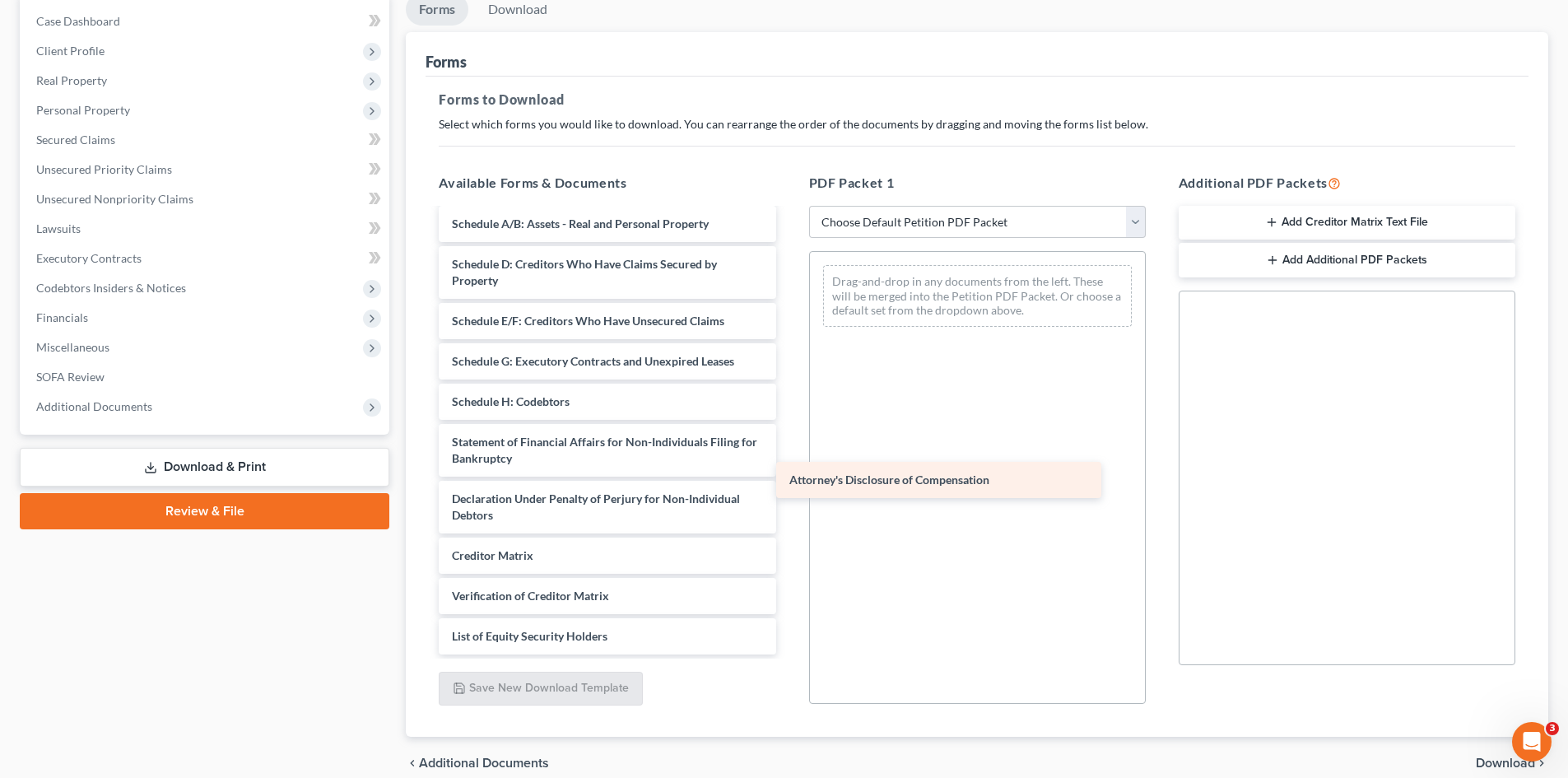
drag, startPoint x: 573, startPoint y: 597, endPoint x: 910, endPoint y: 481, distance: 356.4
click at [789, 481] on div "Attorney's Disclosure of Compensation Voluntary Petition for Non-Individuals Fi…" at bounding box center [607, 361] width 363 height 586
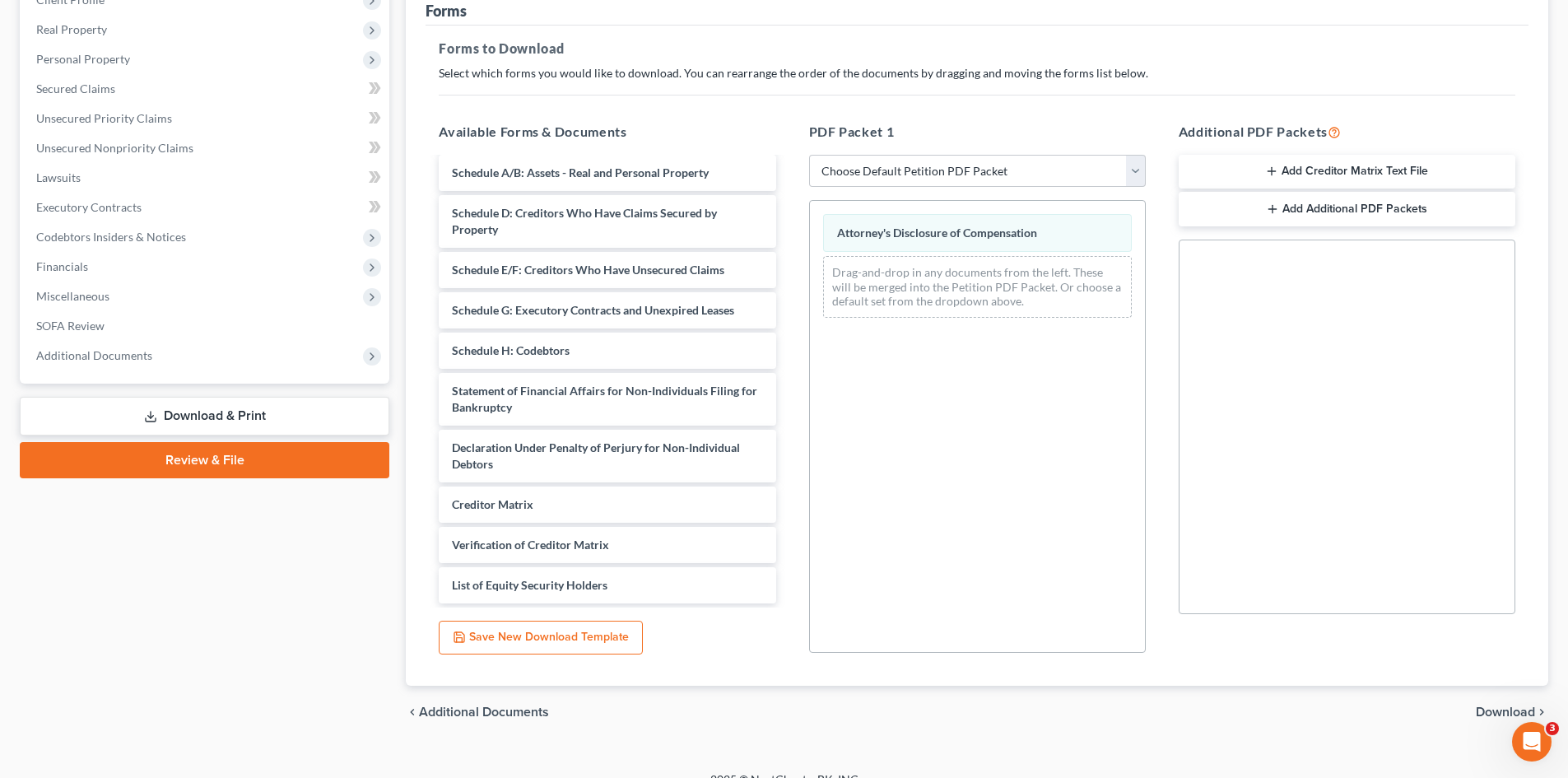
scroll to position [239, 0]
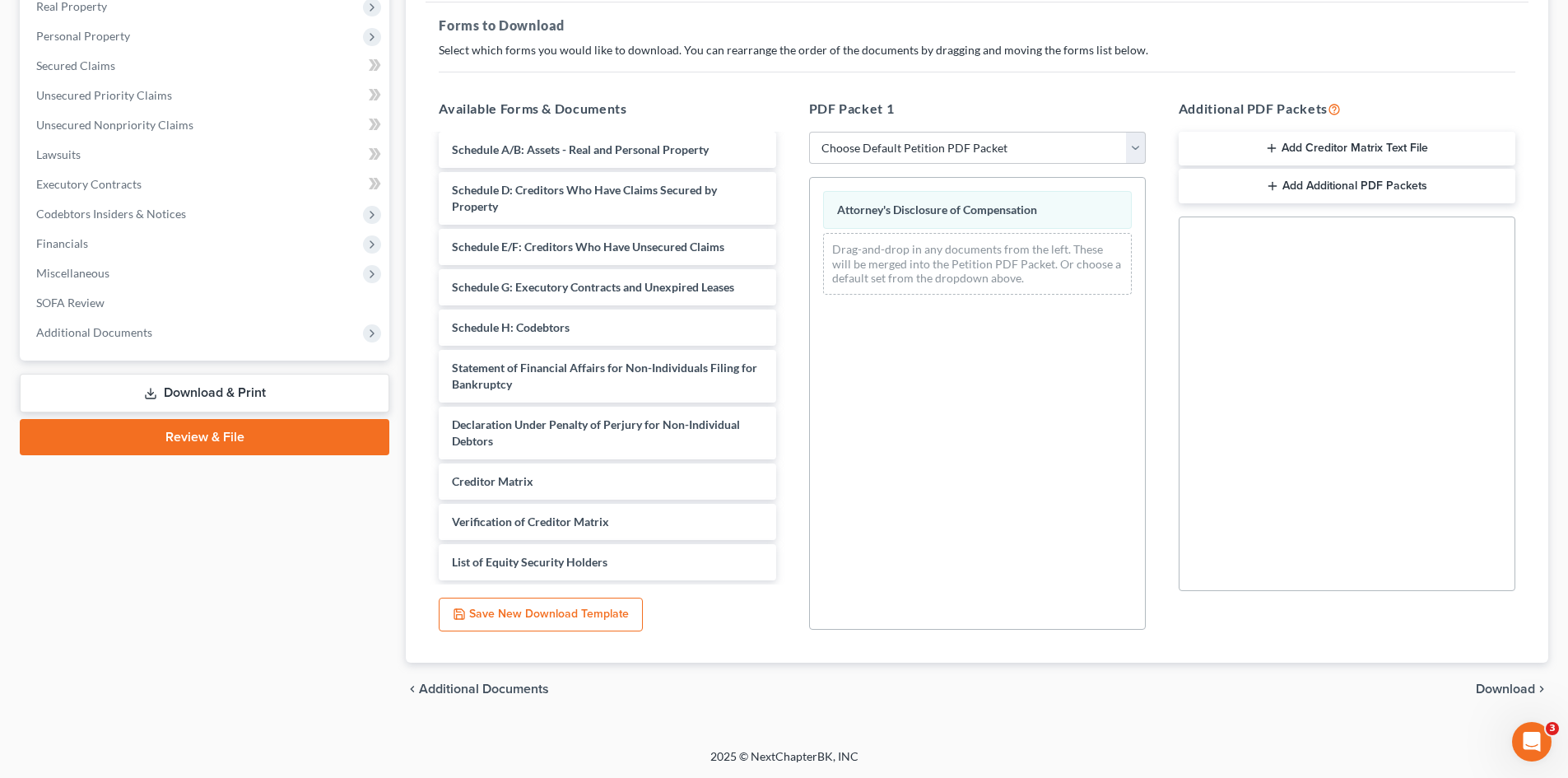
click at [1324, 661] on span "Download" at bounding box center [1505, 690] width 59 height 13
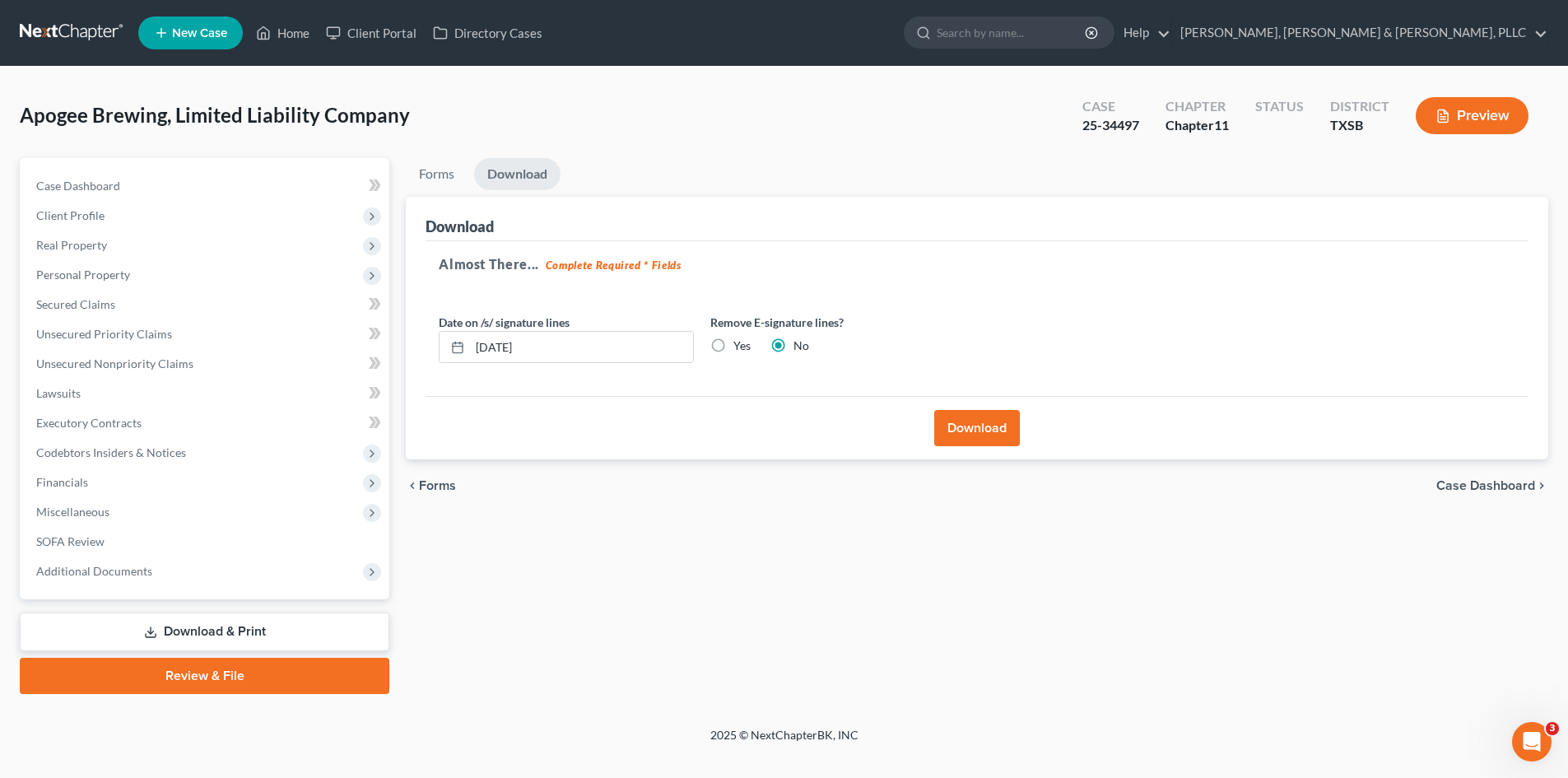
scroll to position [0, 0]
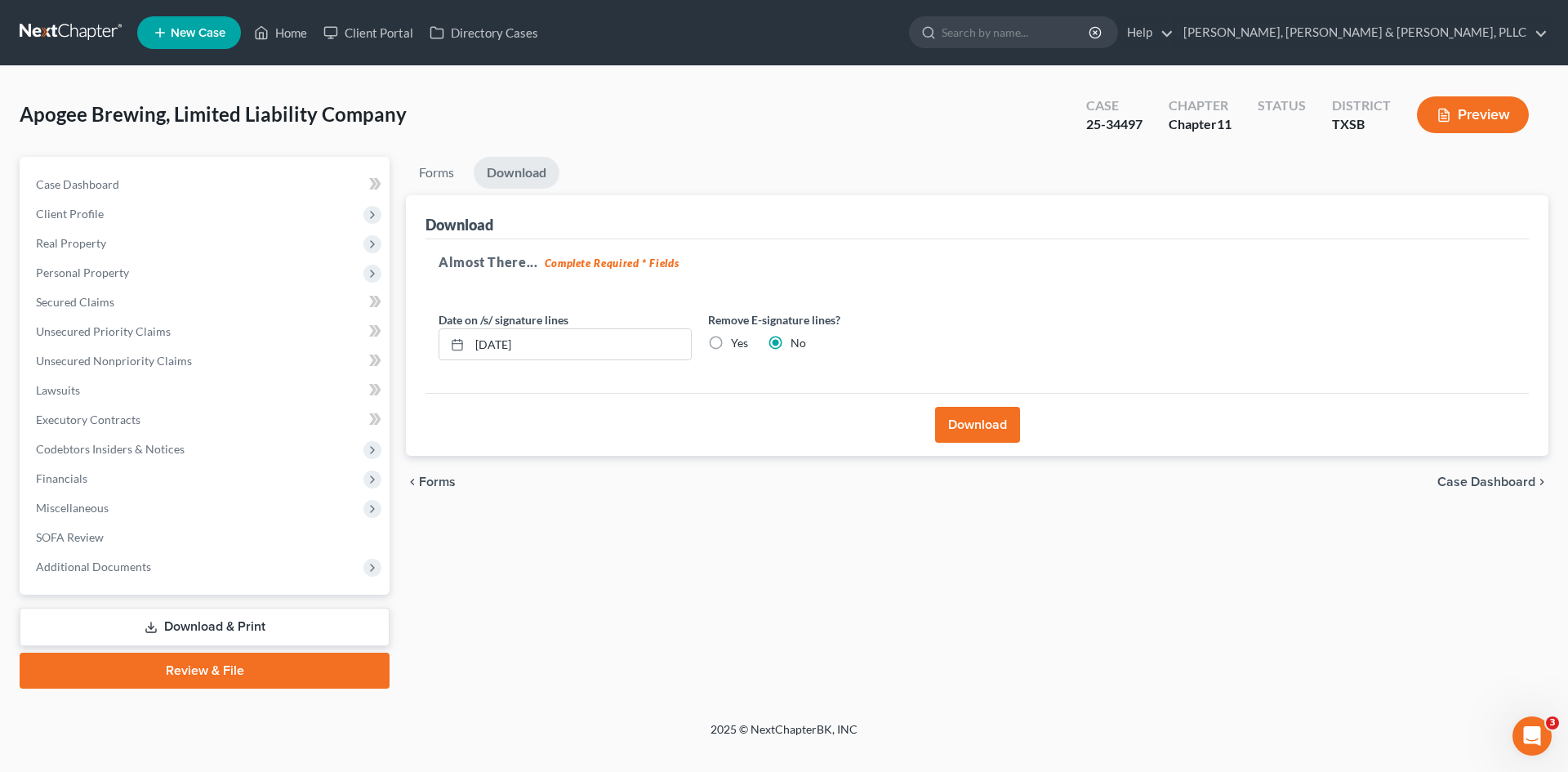
click at [979, 428] on button "Download" at bounding box center [977, 424] width 85 height 36
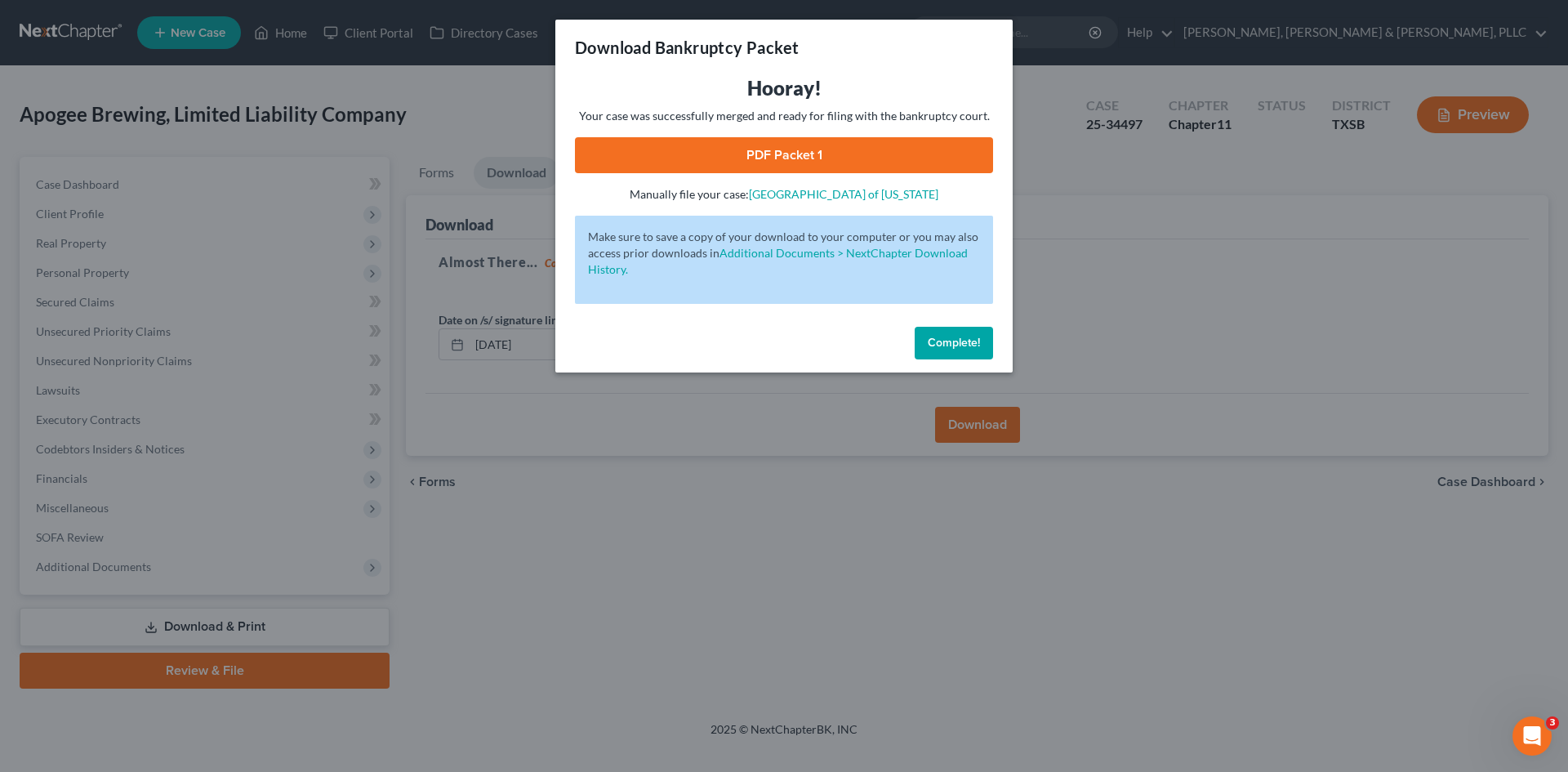
click at [752, 146] on link "PDF Packet 1" at bounding box center [783, 155] width 418 height 36
click at [1133, 275] on div "Download Bankruptcy Packet Hooray! Your case was successfully merged and ready …" at bounding box center [784, 386] width 1568 height 772
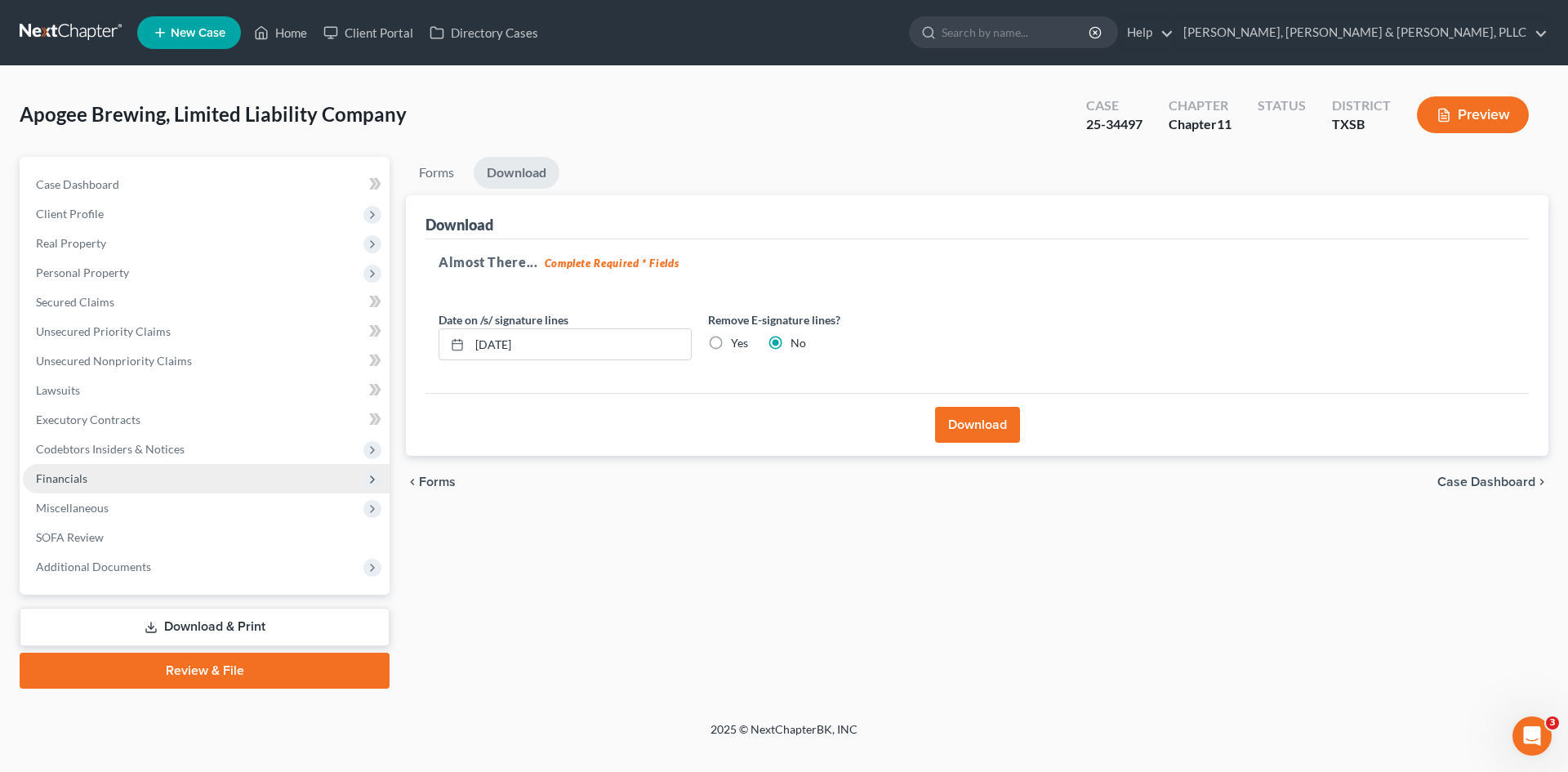
click at [276, 488] on span "Financials" at bounding box center [206, 479] width 367 height 30
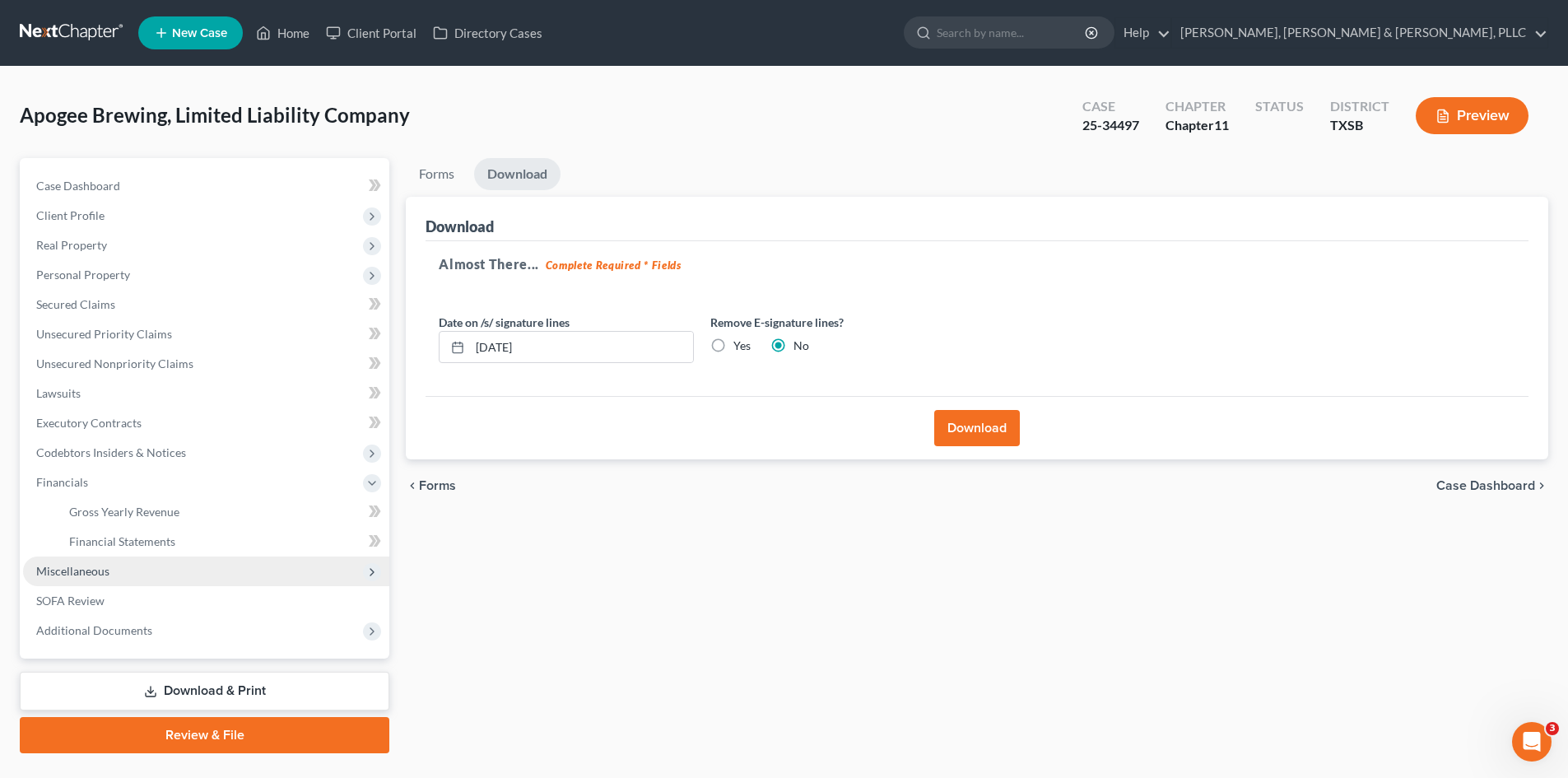
click at [239, 569] on span "Miscellaneous" at bounding box center [206, 572] width 366 height 30
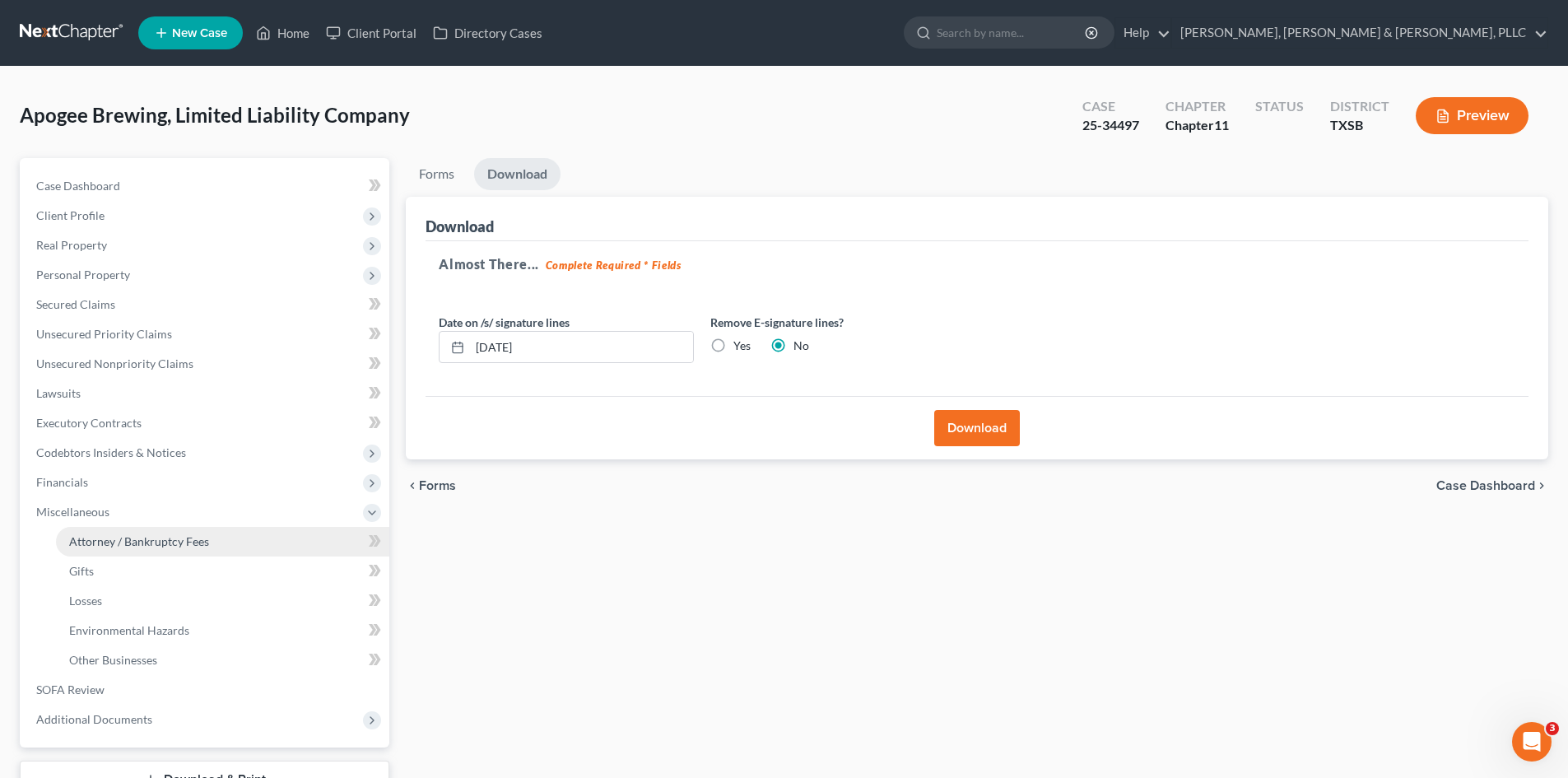
click at [235, 547] on link "Attorney / Bankruptcy Fees" at bounding box center [222, 542] width 333 height 30
select select "0"
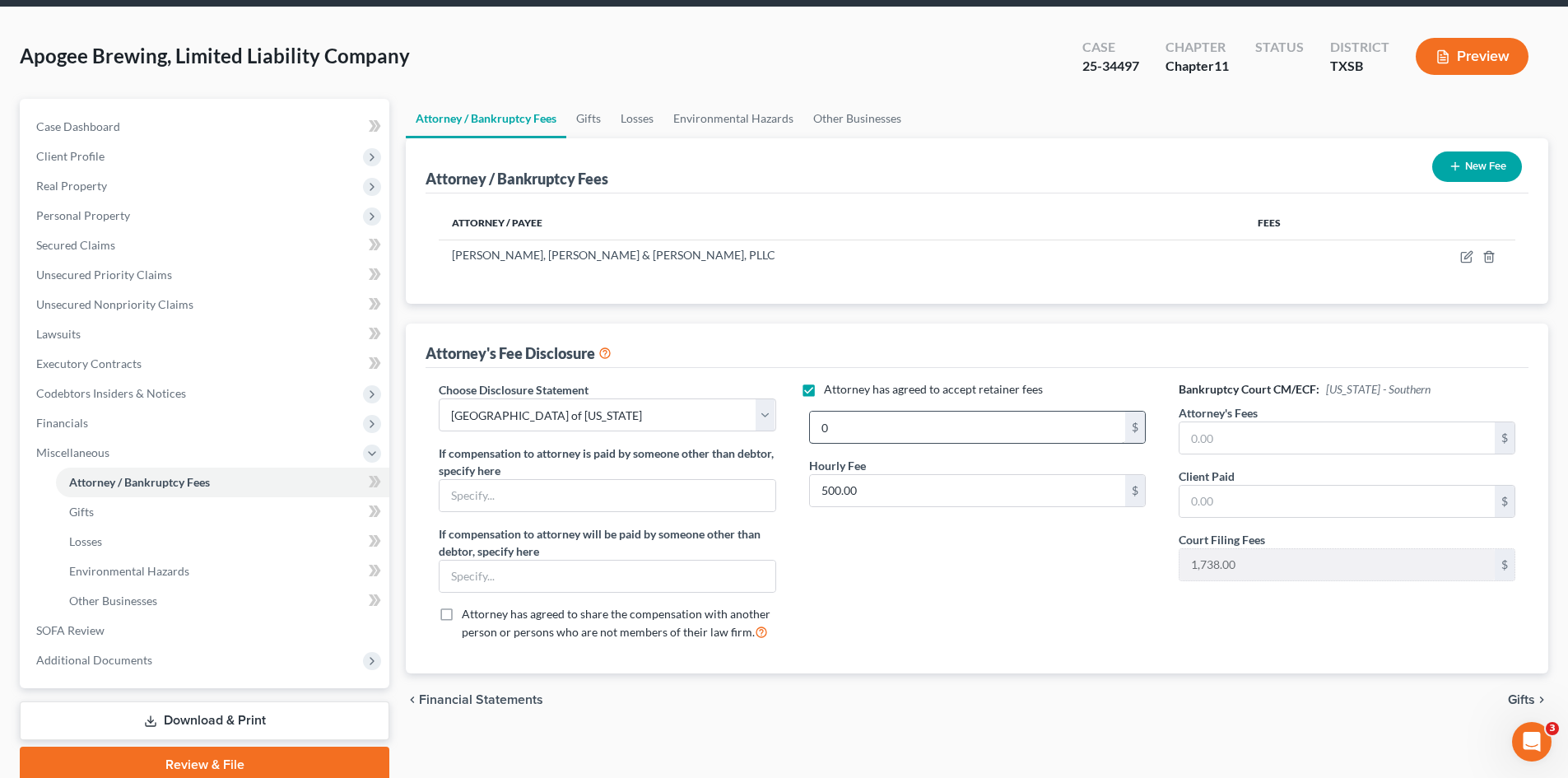
scroll to position [83, 0]
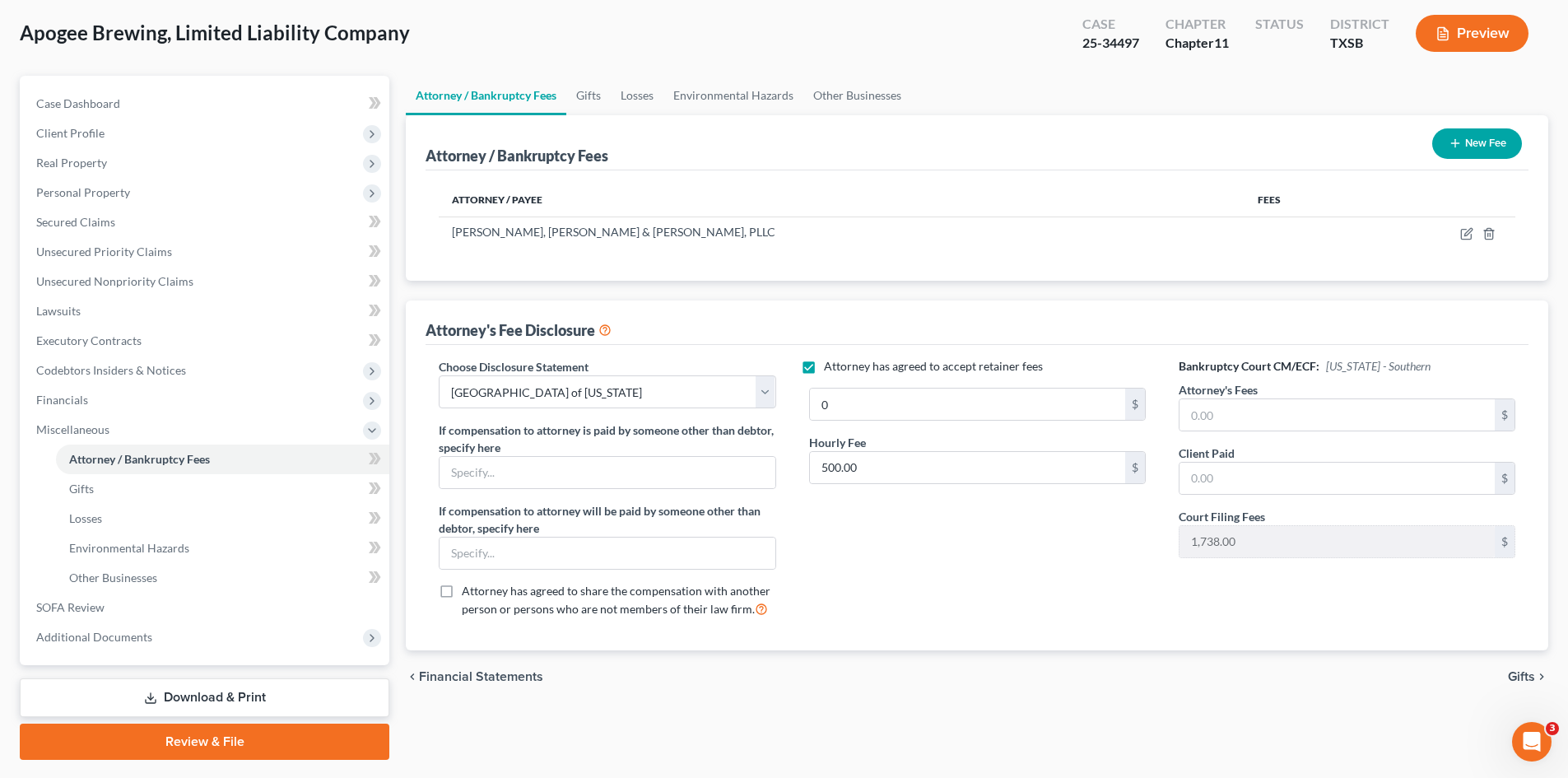
click at [1324, 137] on div "New Fee" at bounding box center [1476, 144] width 103 height 43
click at [1324, 142] on icon "button" at bounding box center [1455, 144] width 13 height 13
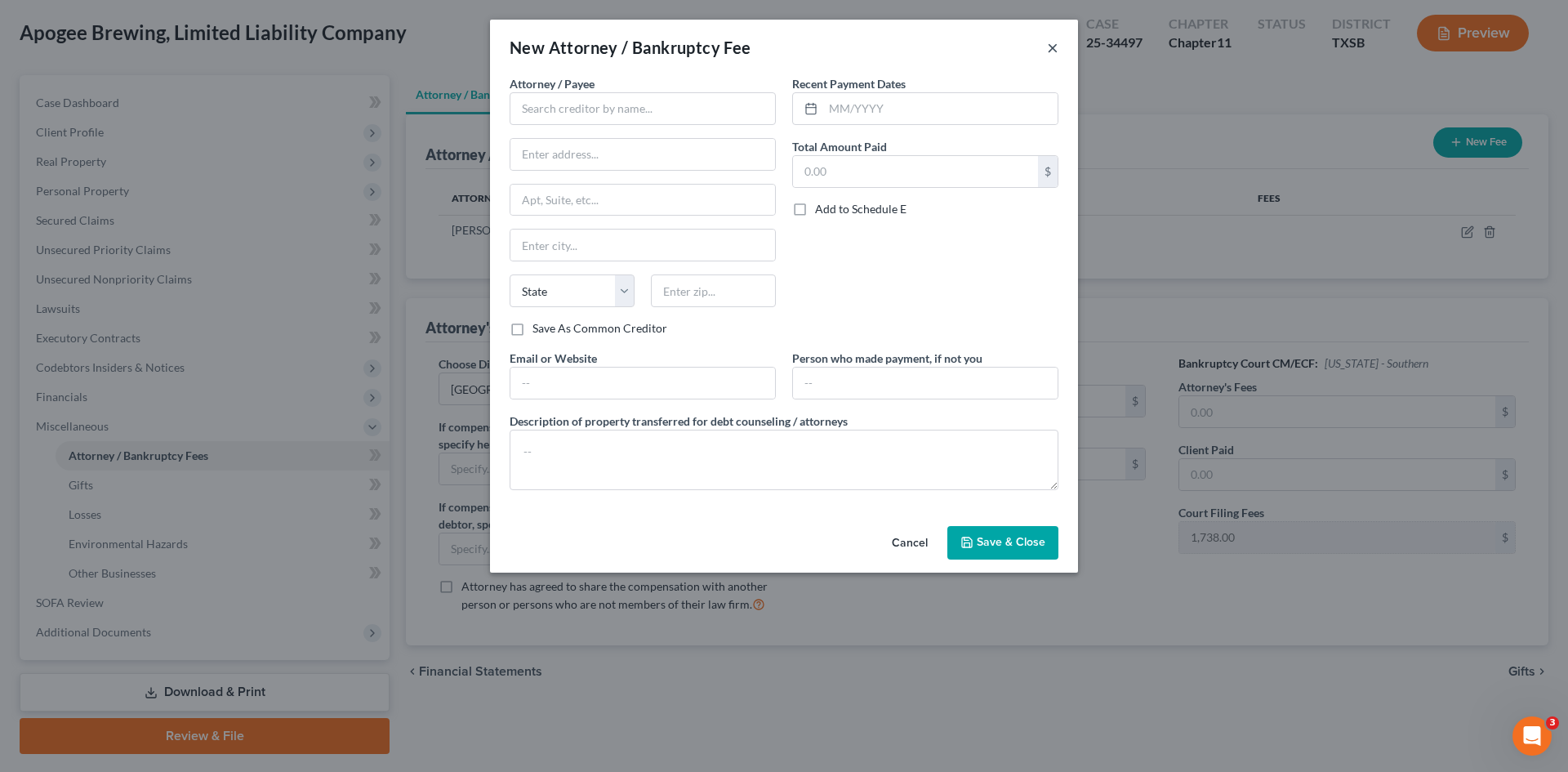
click at [1051, 50] on button "×" at bounding box center [1053, 47] width 12 height 20
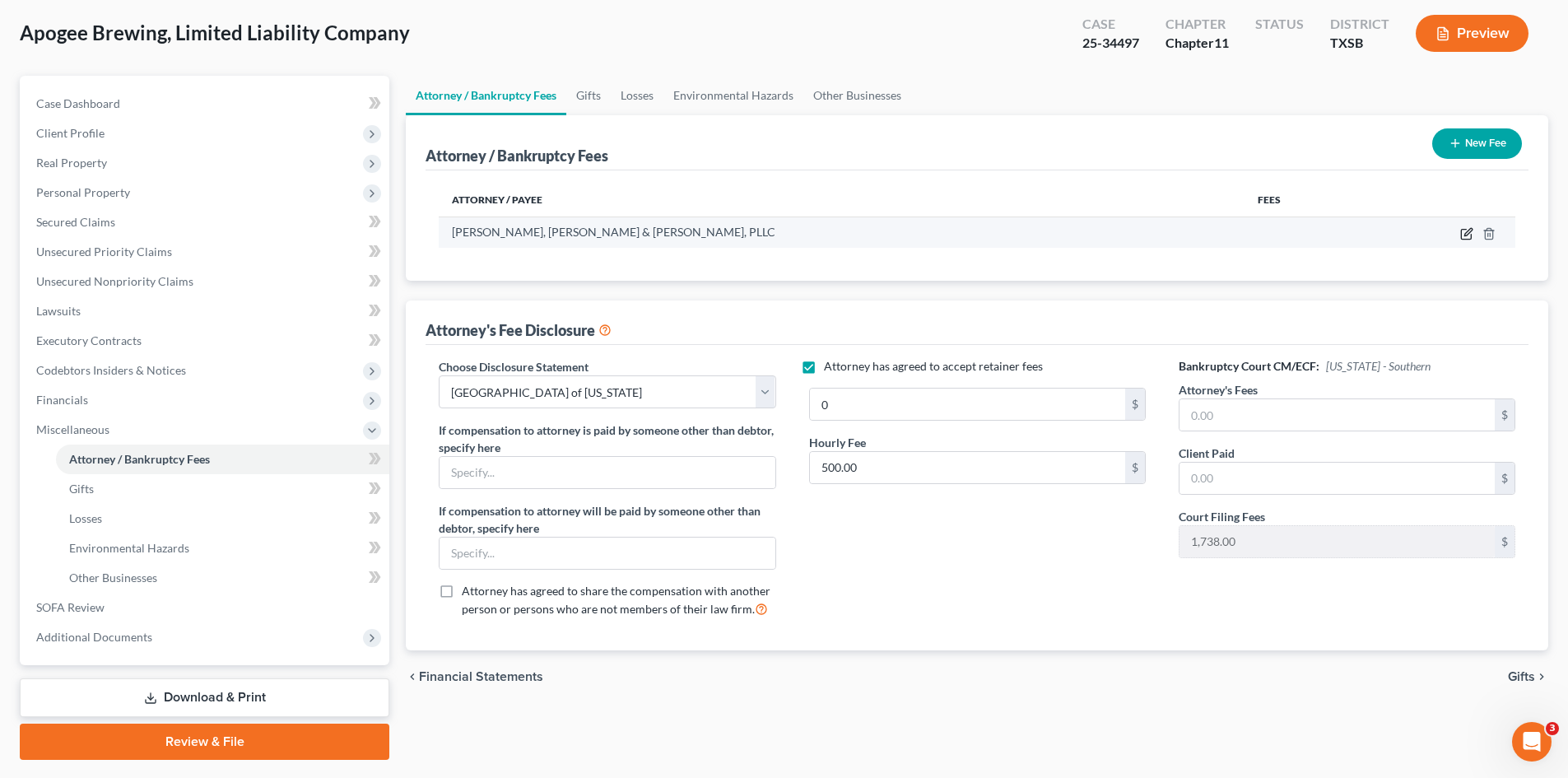
click at [1324, 233] on icon "button" at bounding box center [1468, 231] width 8 height 8
select select "45"
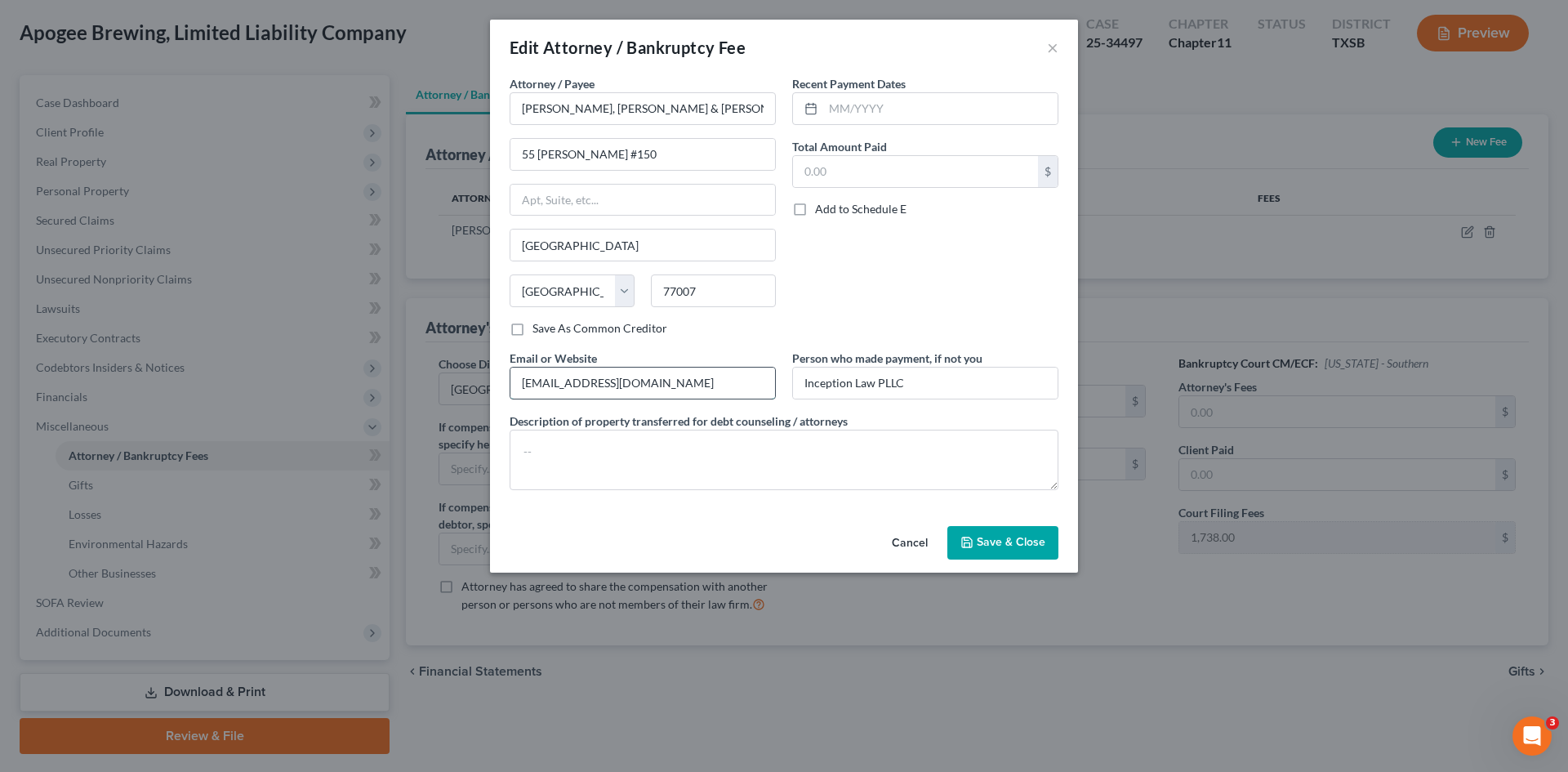
drag, startPoint x: 646, startPoint y: 384, endPoint x: 597, endPoint y: 384, distance: 49.0
click at [646, 384] on input "[EMAIL_ADDRESS][DOMAIN_NAME]" at bounding box center [642, 383] width 265 height 31
click at [565, 378] on input "[EMAIL_ADDRESS][DOMAIN_NAME]" at bounding box center [642, 383] width 265 height 31
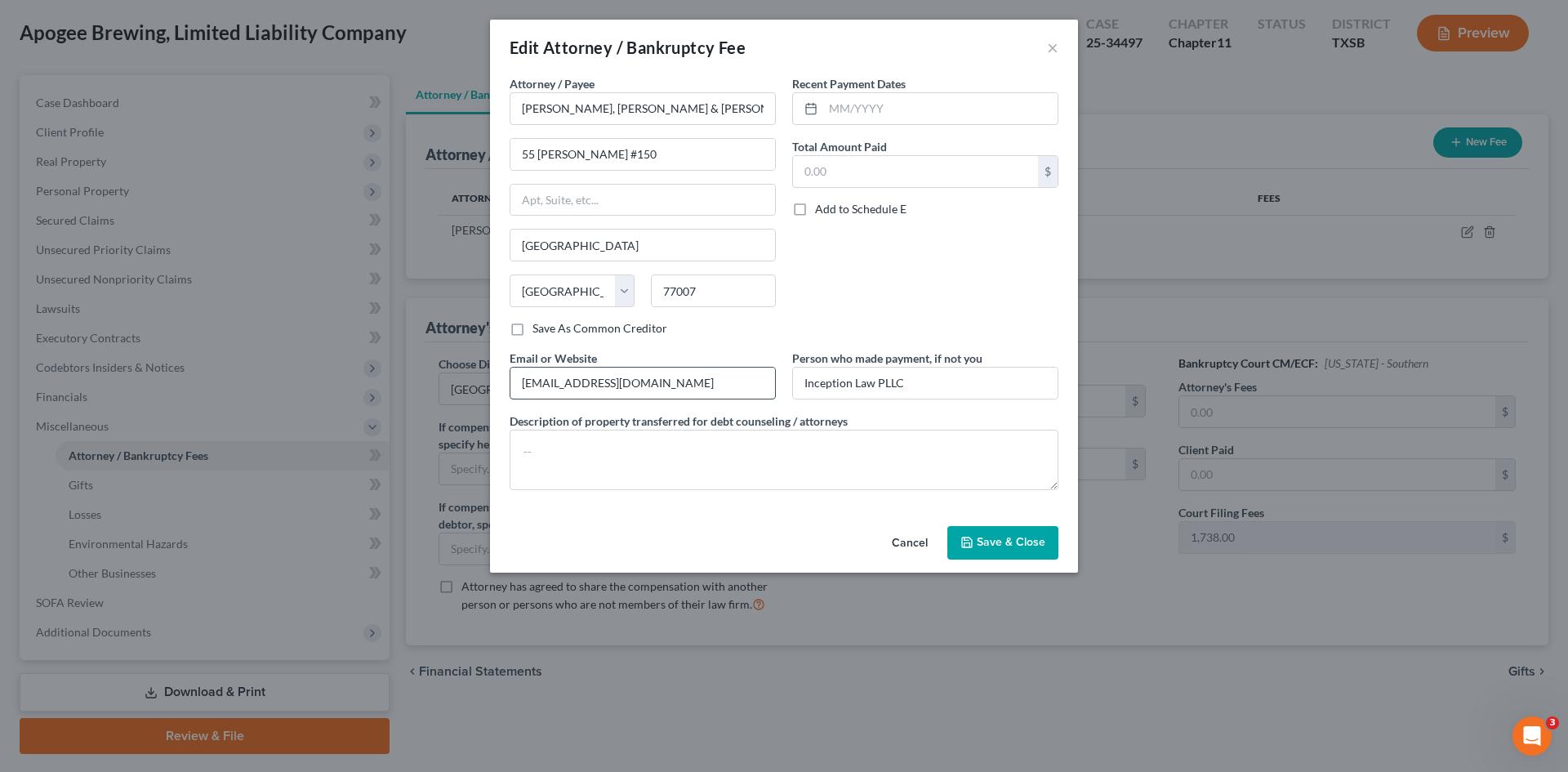
click at [561, 388] on input "[EMAIL_ADDRESS][DOMAIN_NAME]" at bounding box center [642, 383] width 265 height 31
drag, startPoint x: 565, startPoint y: 387, endPoint x: 487, endPoint y: 374, distance: 79.1
click at [489, 379] on div "Edit Attorney / Bankruptcy Fee × Attorney / Payee * [PERSON_NAME], [PERSON_NAME…" at bounding box center [784, 386] width 1568 height 772
type input "[DOMAIN_NAME]"
click at [974, 538] on icon "button" at bounding box center [967, 543] width 13 height 13
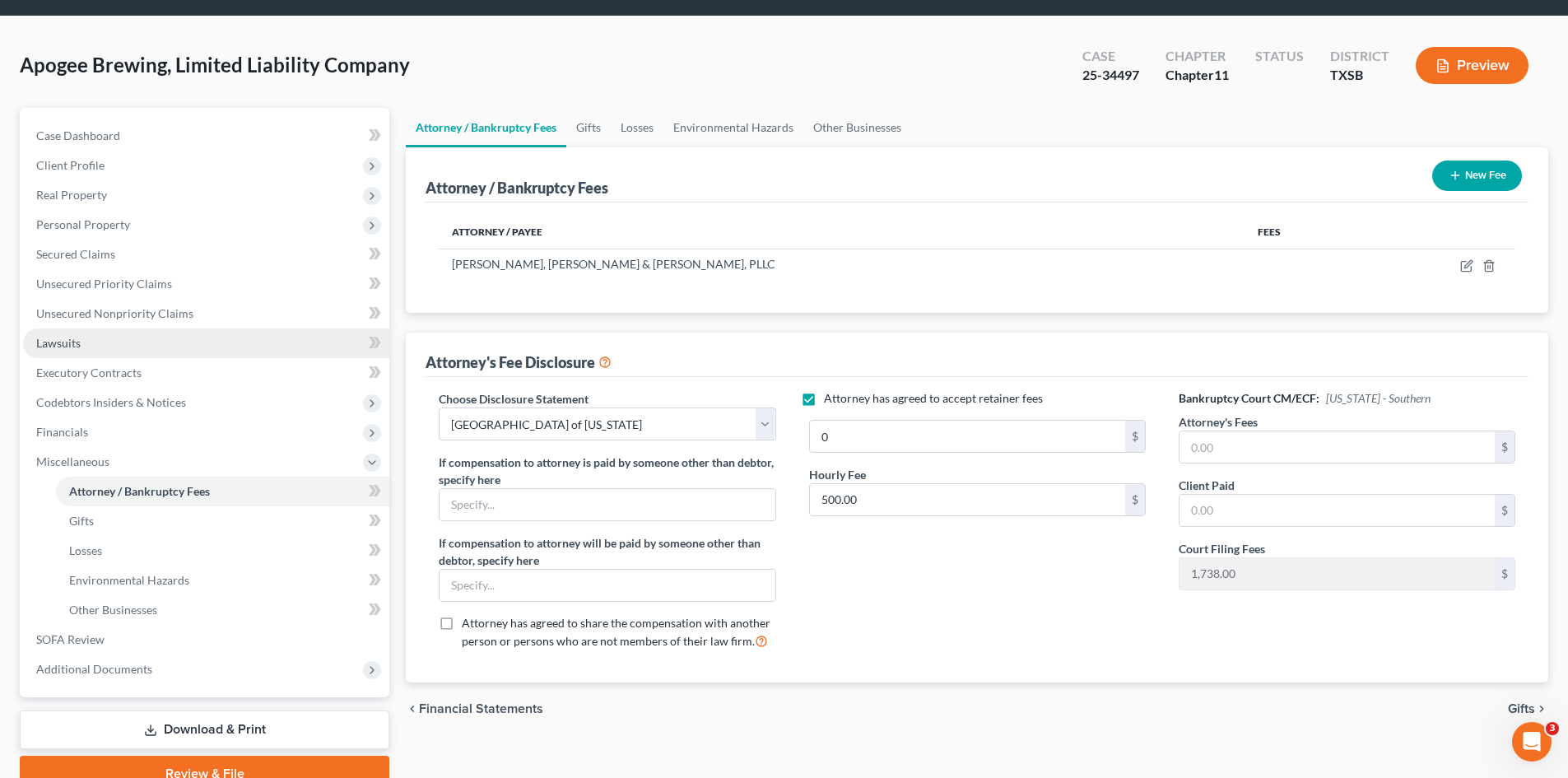
scroll to position [127, 0]
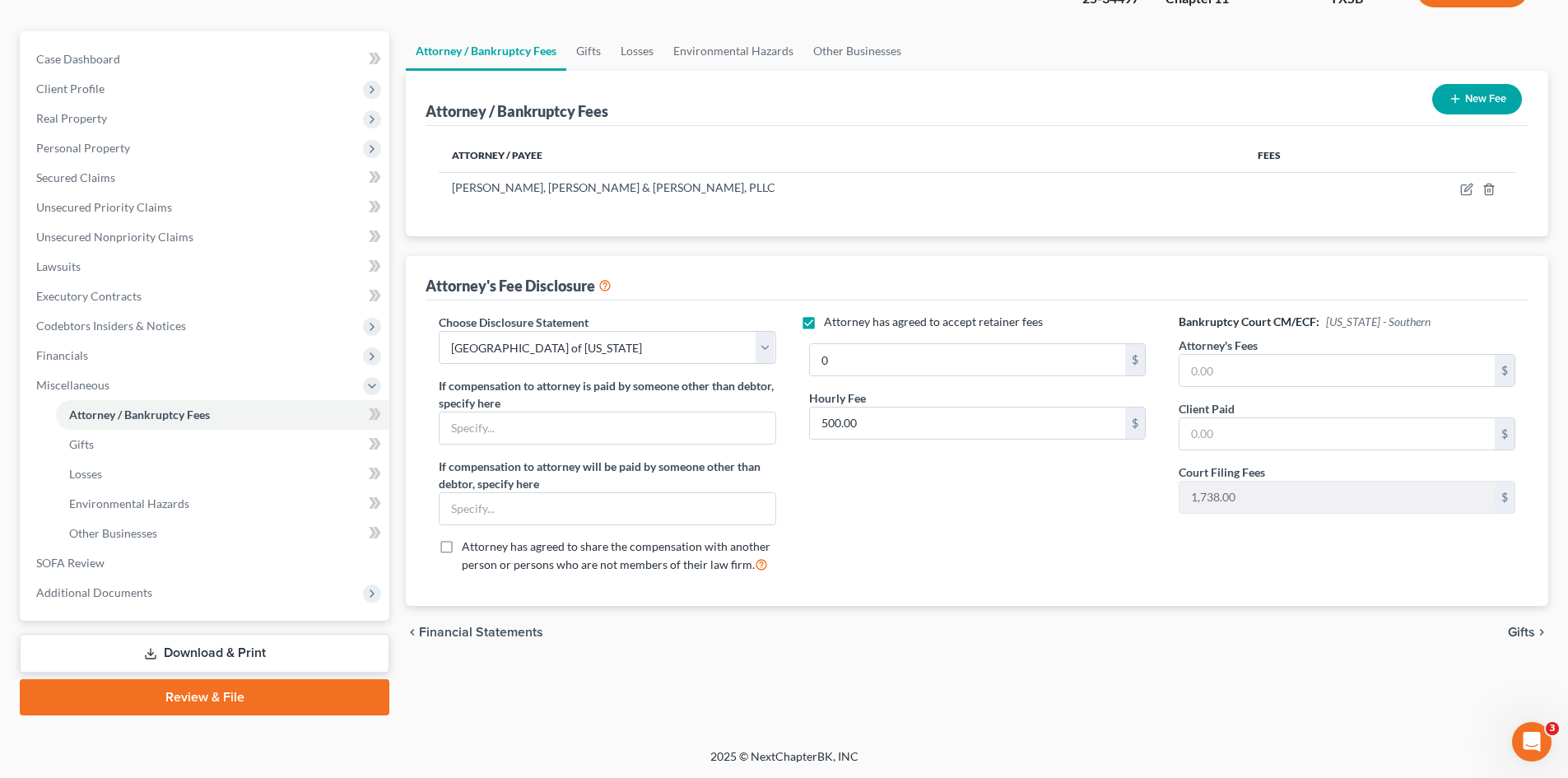
click at [264, 659] on link "Download & Print" at bounding box center [204, 654] width 370 height 38
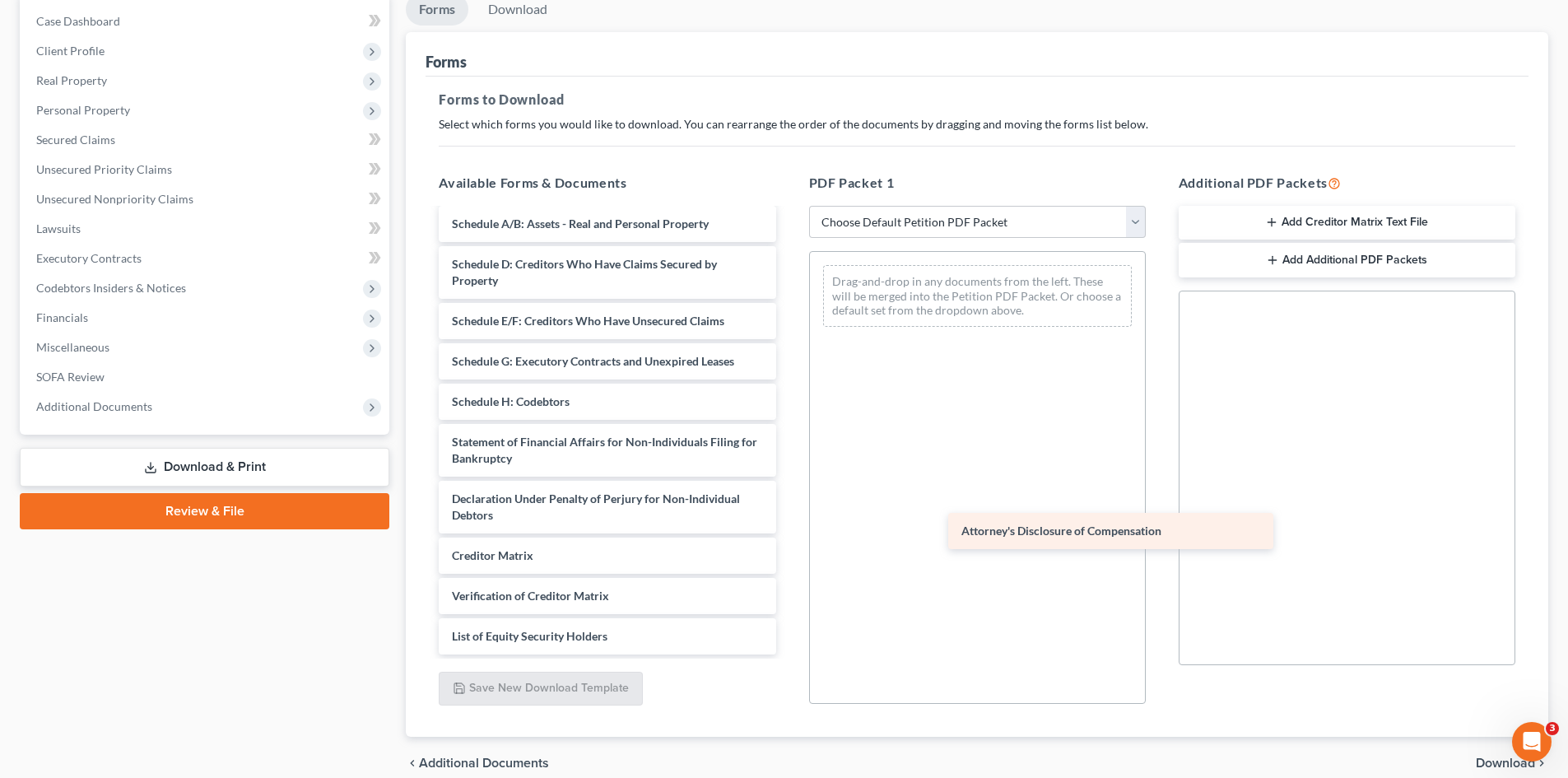
scroll to position [158, 0]
drag, startPoint x: 618, startPoint y: 608, endPoint x: 1020, endPoint y: 525, distance: 410.5
click at [789, 525] on div "Attorney's Disclosure of Compensation Voluntary Petition for Non-Individuals Fi…" at bounding box center [607, 361] width 363 height 586
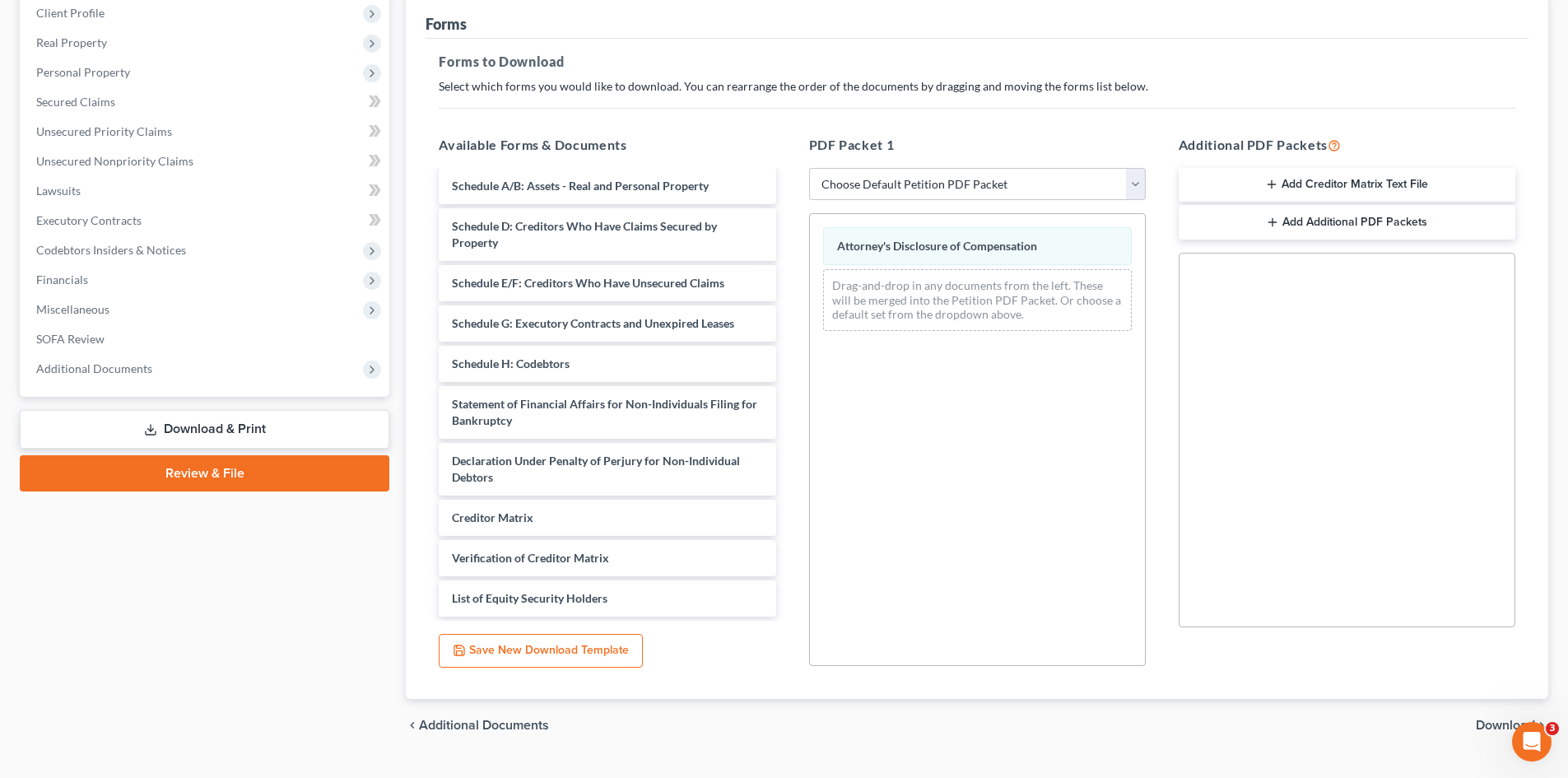
scroll to position [239, 0]
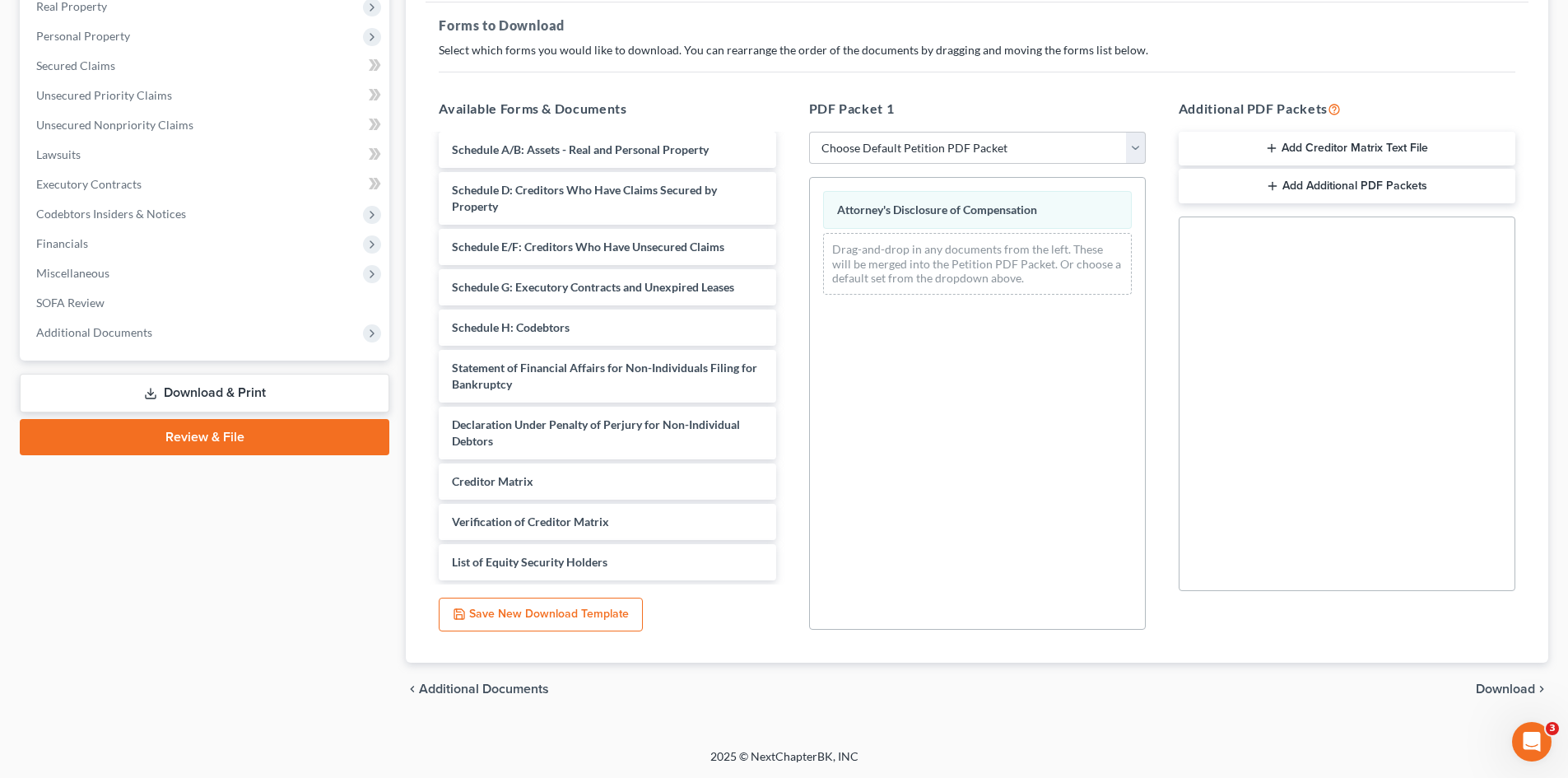
click at [1324, 661] on span "Download" at bounding box center [1505, 690] width 59 height 13
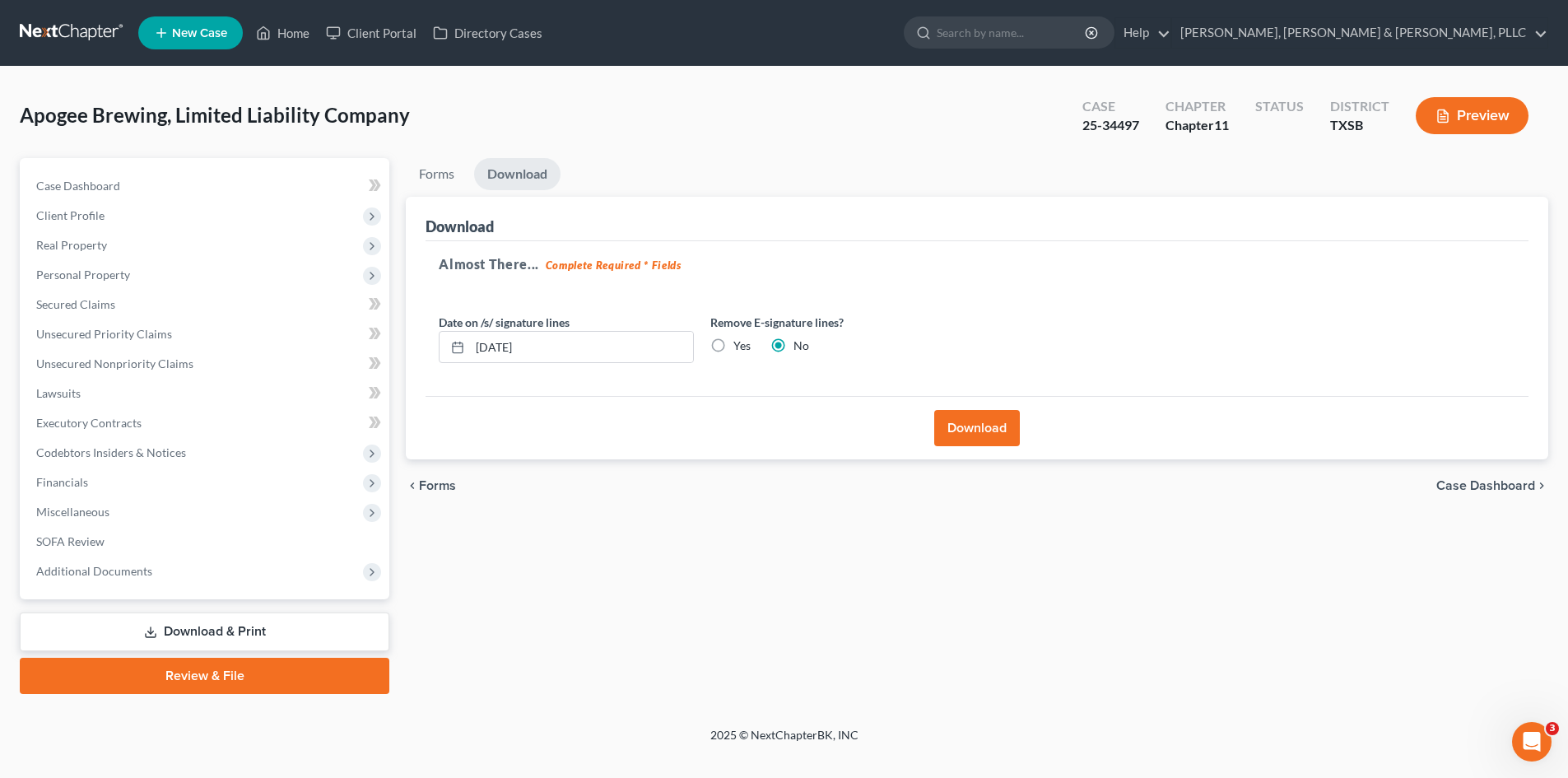
scroll to position [0, 0]
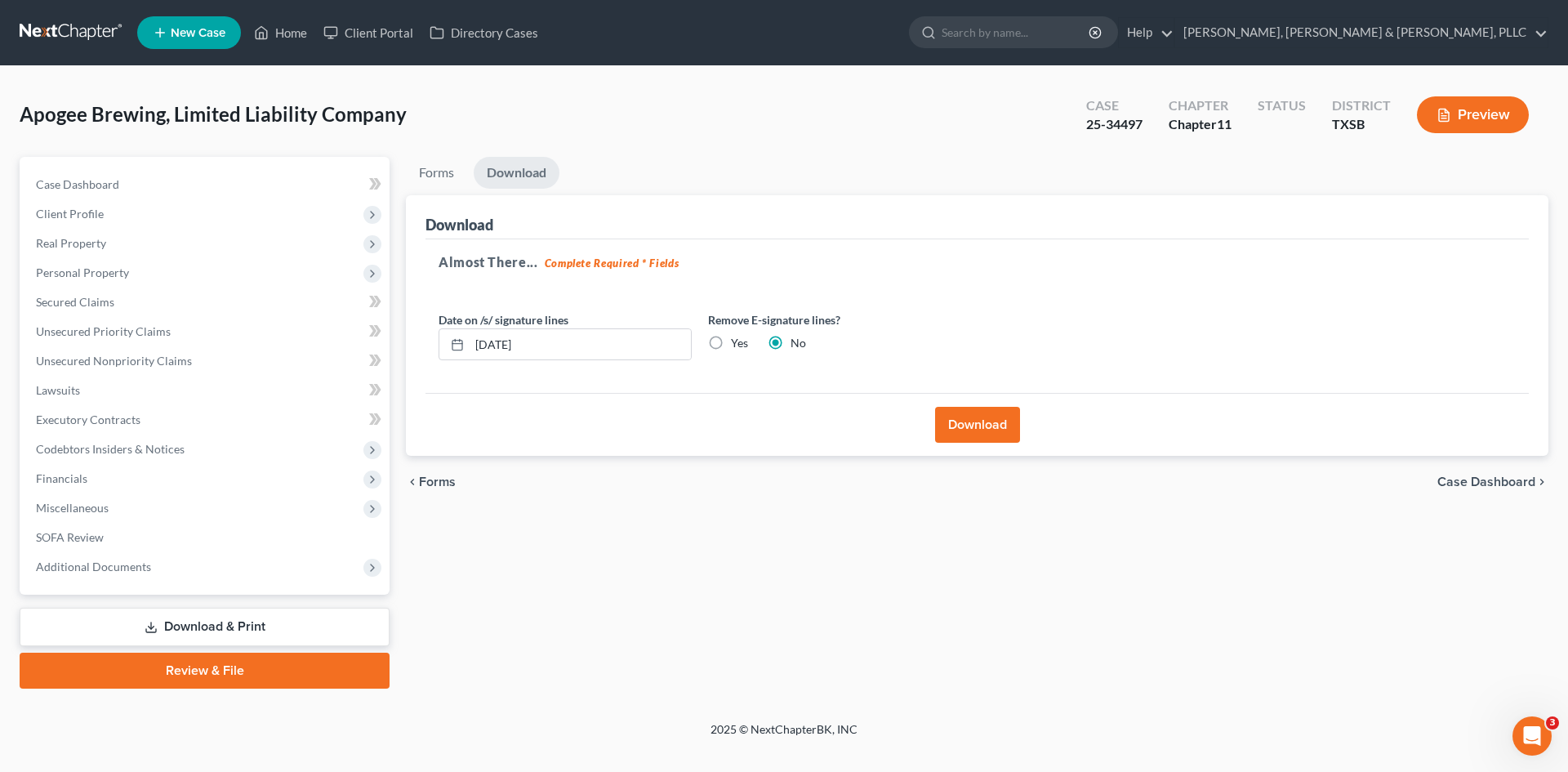
click at [973, 432] on button "Download" at bounding box center [977, 424] width 85 height 36
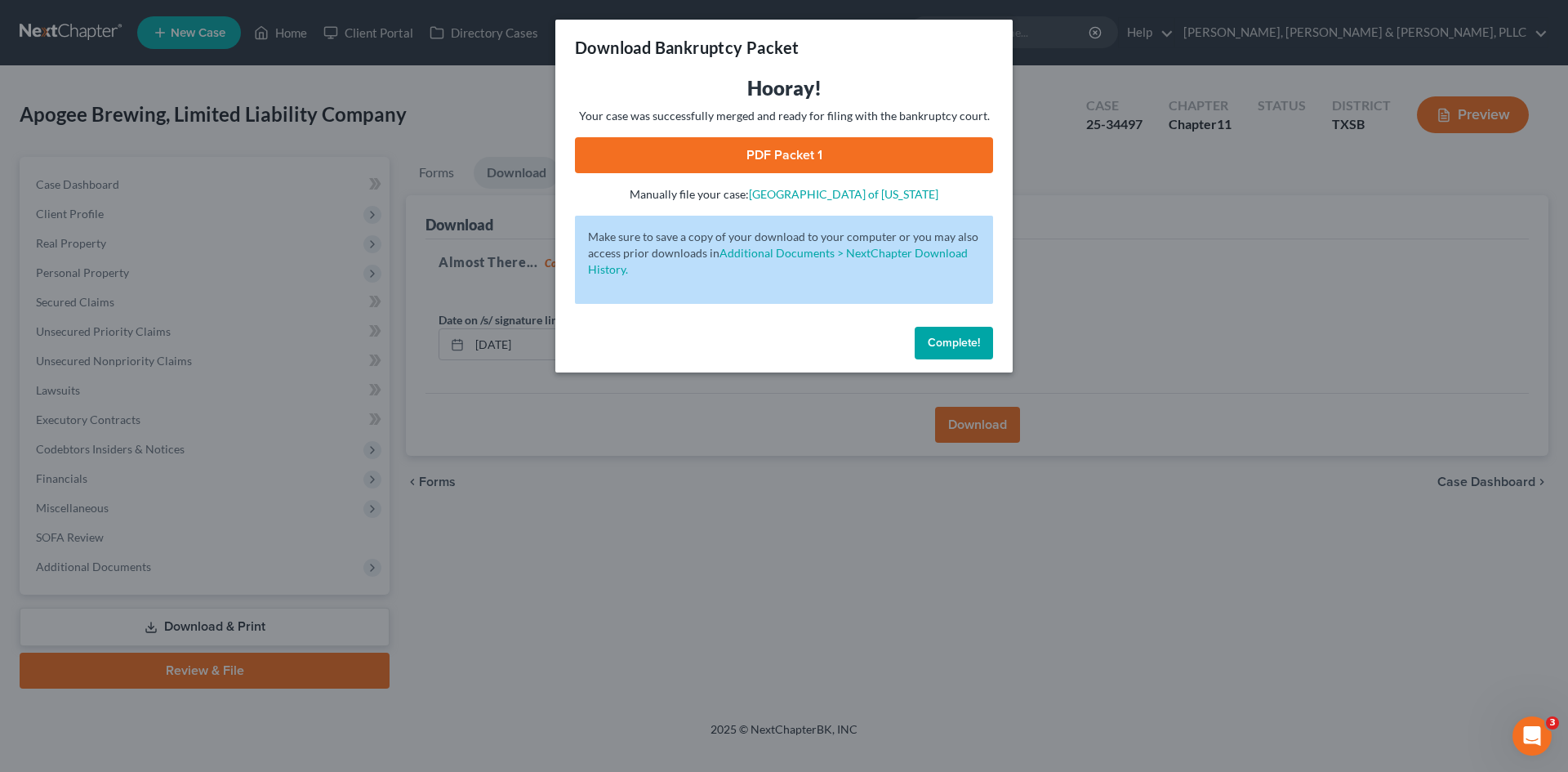
click at [709, 153] on link "PDF Packet 1" at bounding box center [783, 155] width 418 height 36
drag, startPoint x: 866, startPoint y: 552, endPoint x: 940, endPoint y: 302, distance: 260.7
click at [867, 552] on div "Download Bankruptcy Packet Hooray! Your case was successfully merged and ready …" at bounding box center [784, 386] width 1568 height 772
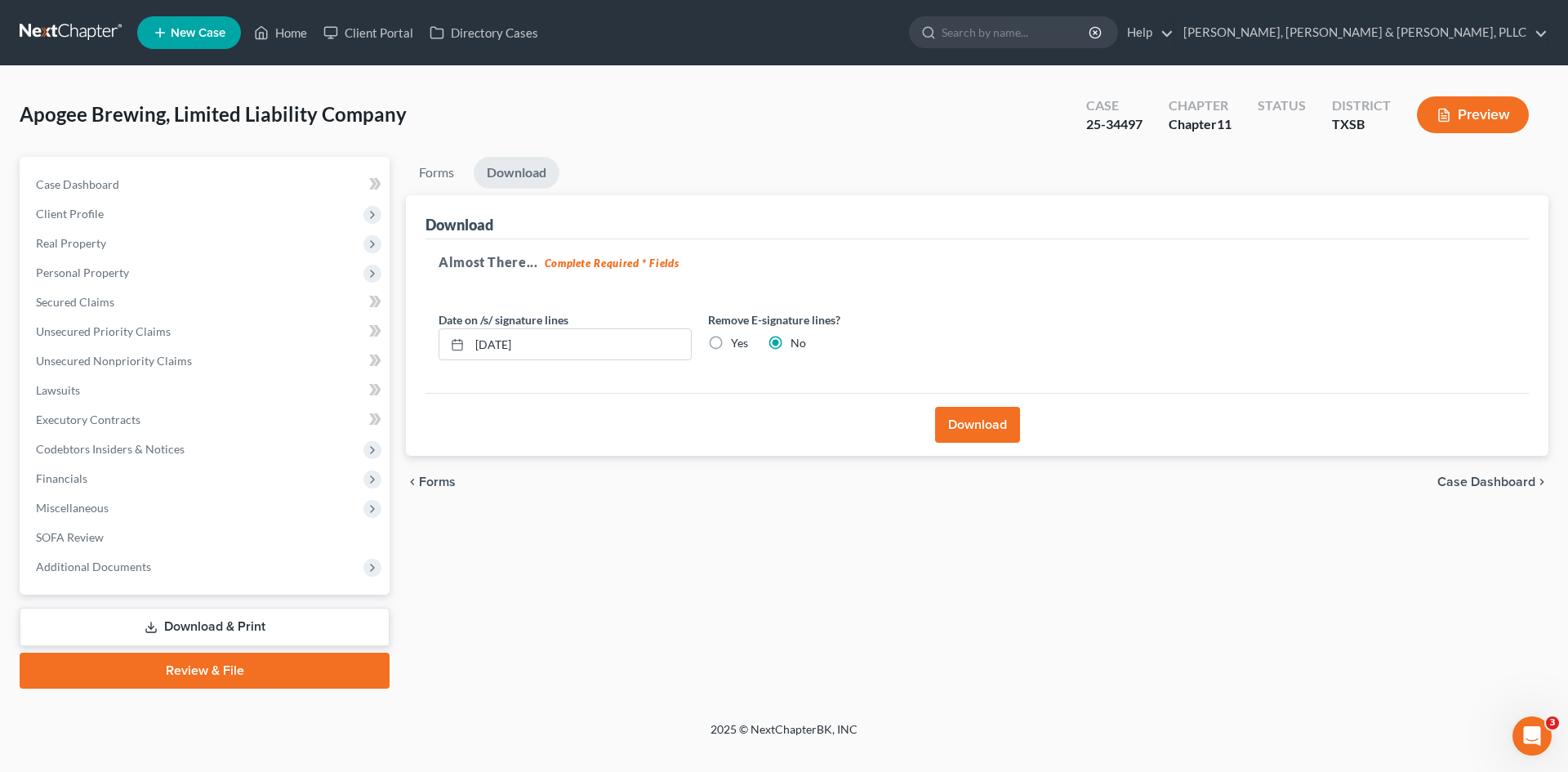
click at [114, 656] on link "Review & File" at bounding box center [204, 670] width 370 height 36
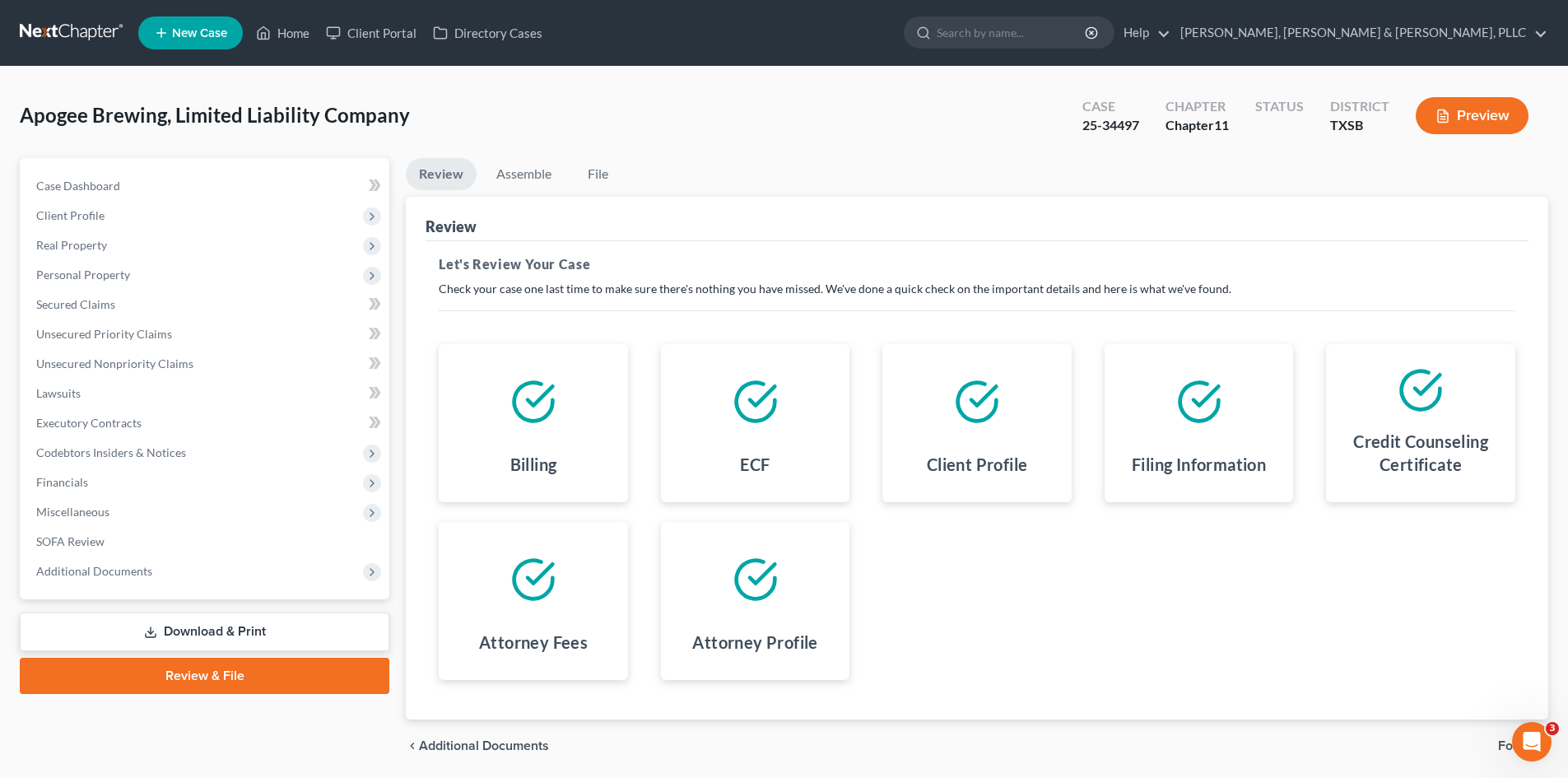
scroll to position [57, 0]
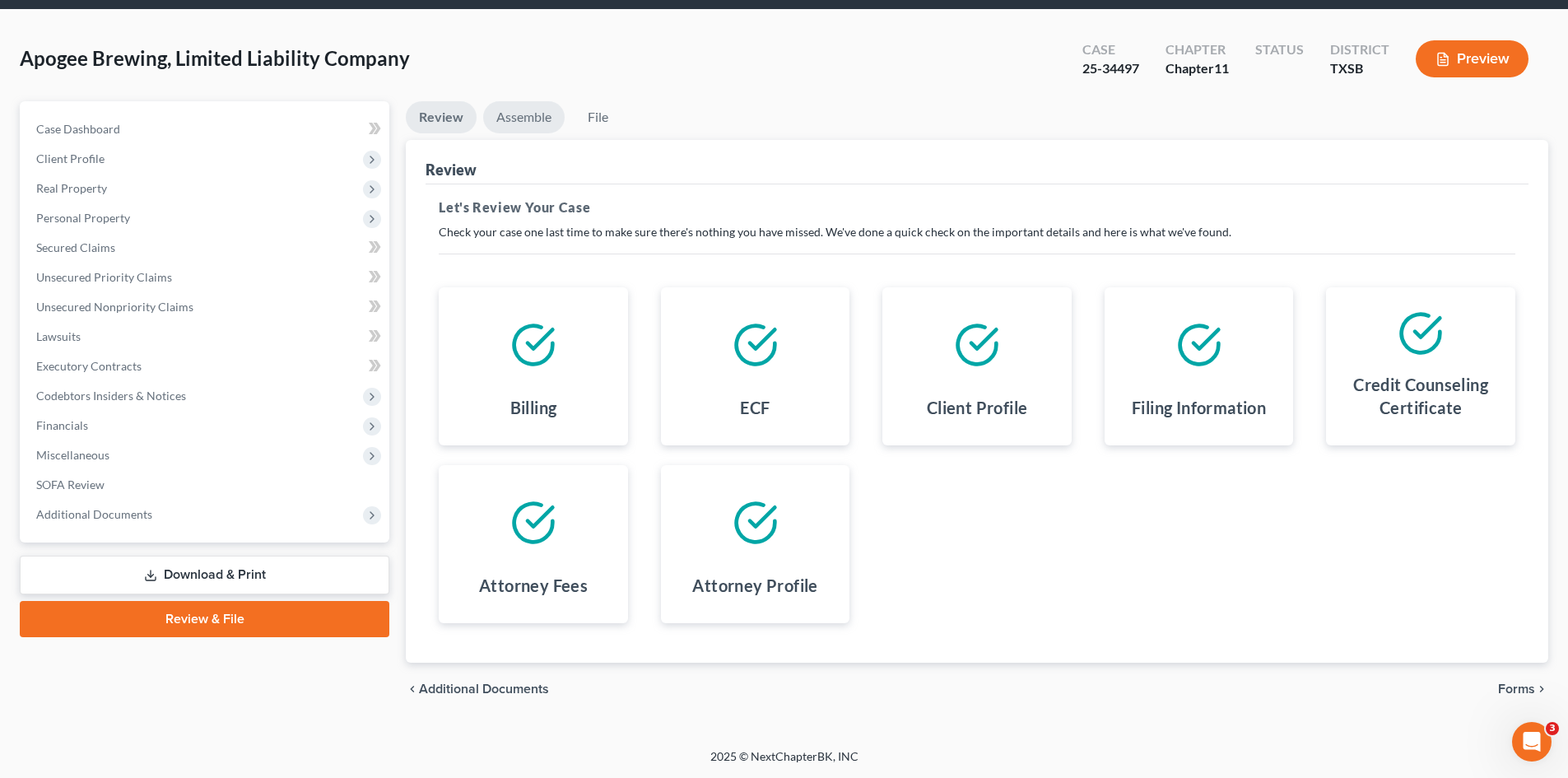
click at [537, 133] on link "Assemble" at bounding box center [524, 117] width 82 height 32
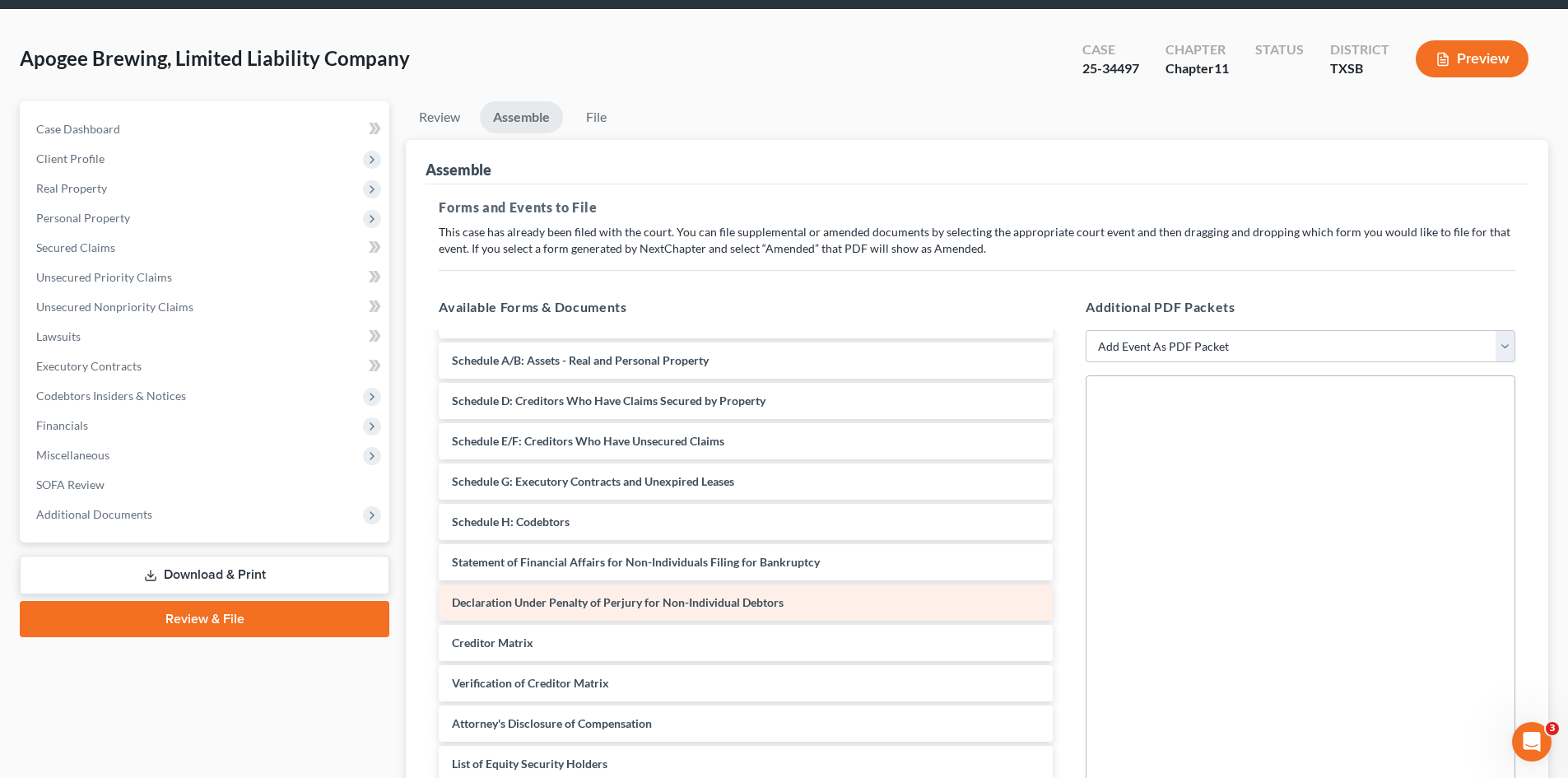
scroll to position [116, 0]
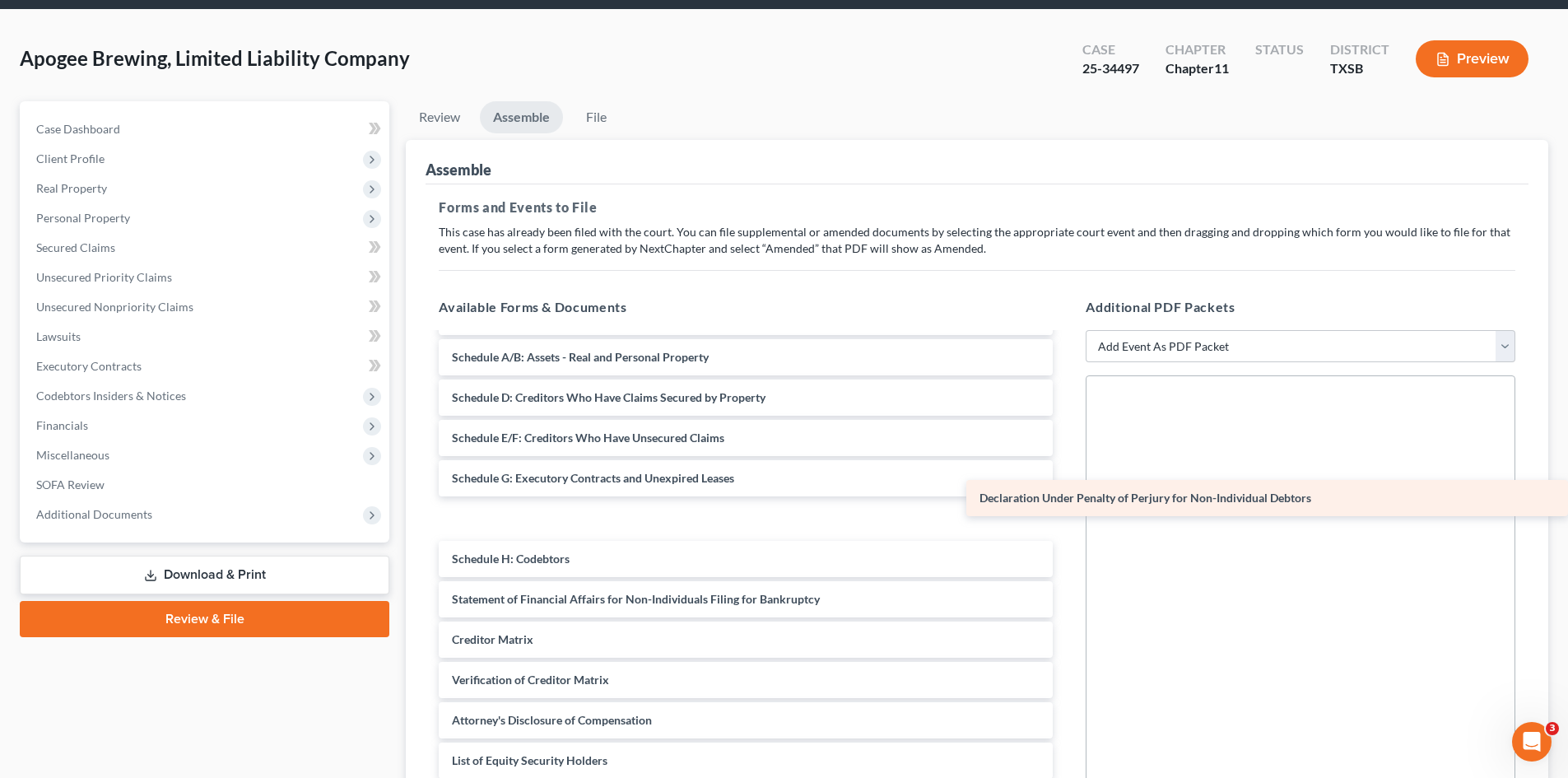
drag, startPoint x: 708, startPoint y: 604, endPoint x: 1258, endPoint y: 503, distance: 559.2
click at [1066, 503] on div "Declaration Under Penalty of Perjury for Non-Individual Debtors Voluntary Petit…" at bounding box center [745, 498] width 640 height 561
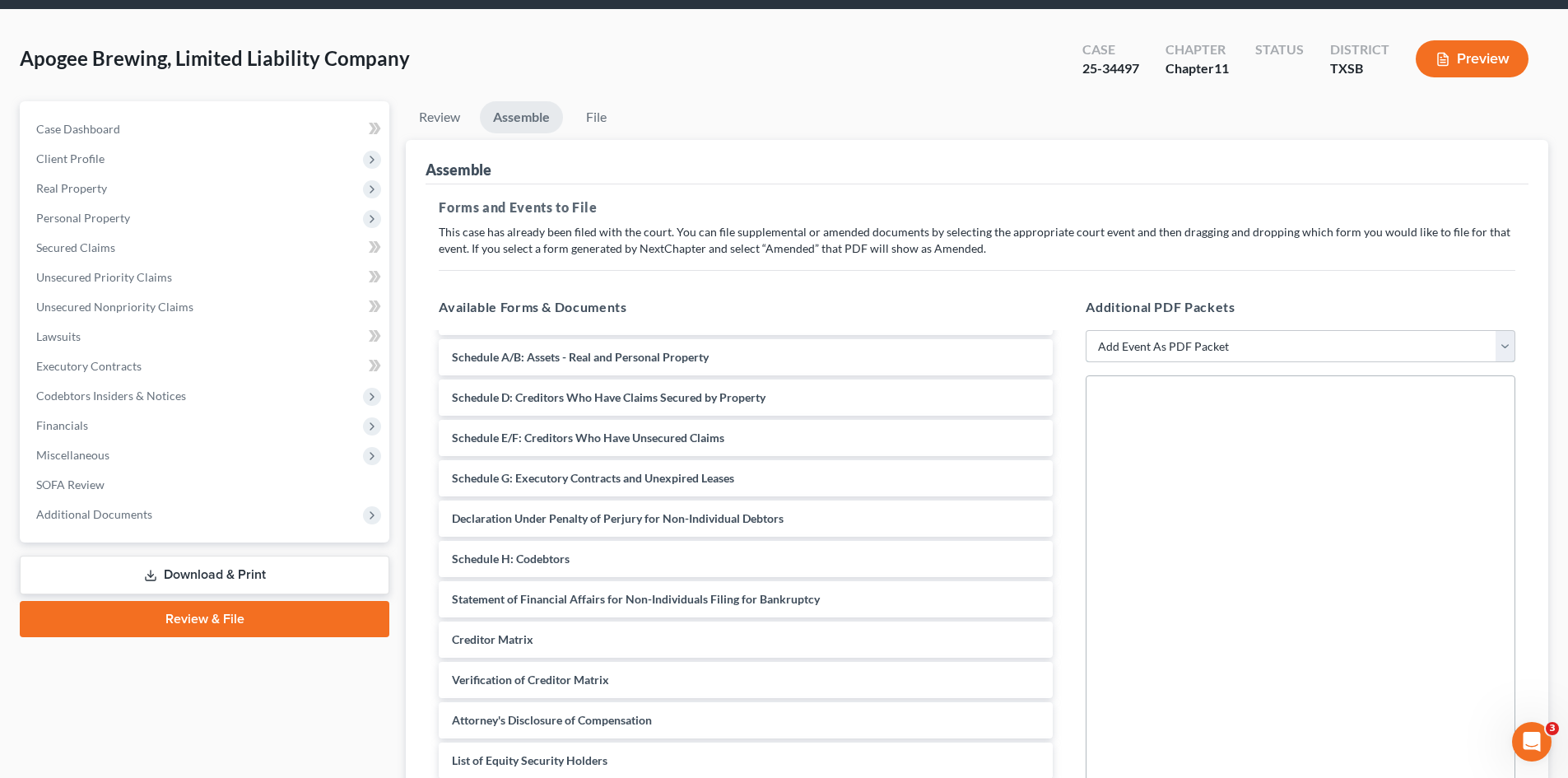
click at [1208, 343] on select "Add Event As PDF Packet 20 Largest Unsecured Creditors Additional Attachments A…" at bounding box center [1300, 346] width 430 height 33
select select "20"
click at [1086, 331] on select "Add Event As PDF Packet 20 Largest Unsecured Creditors Additional Attachments A…" at bounding box center [1300, 346] width 430 height 33
select select
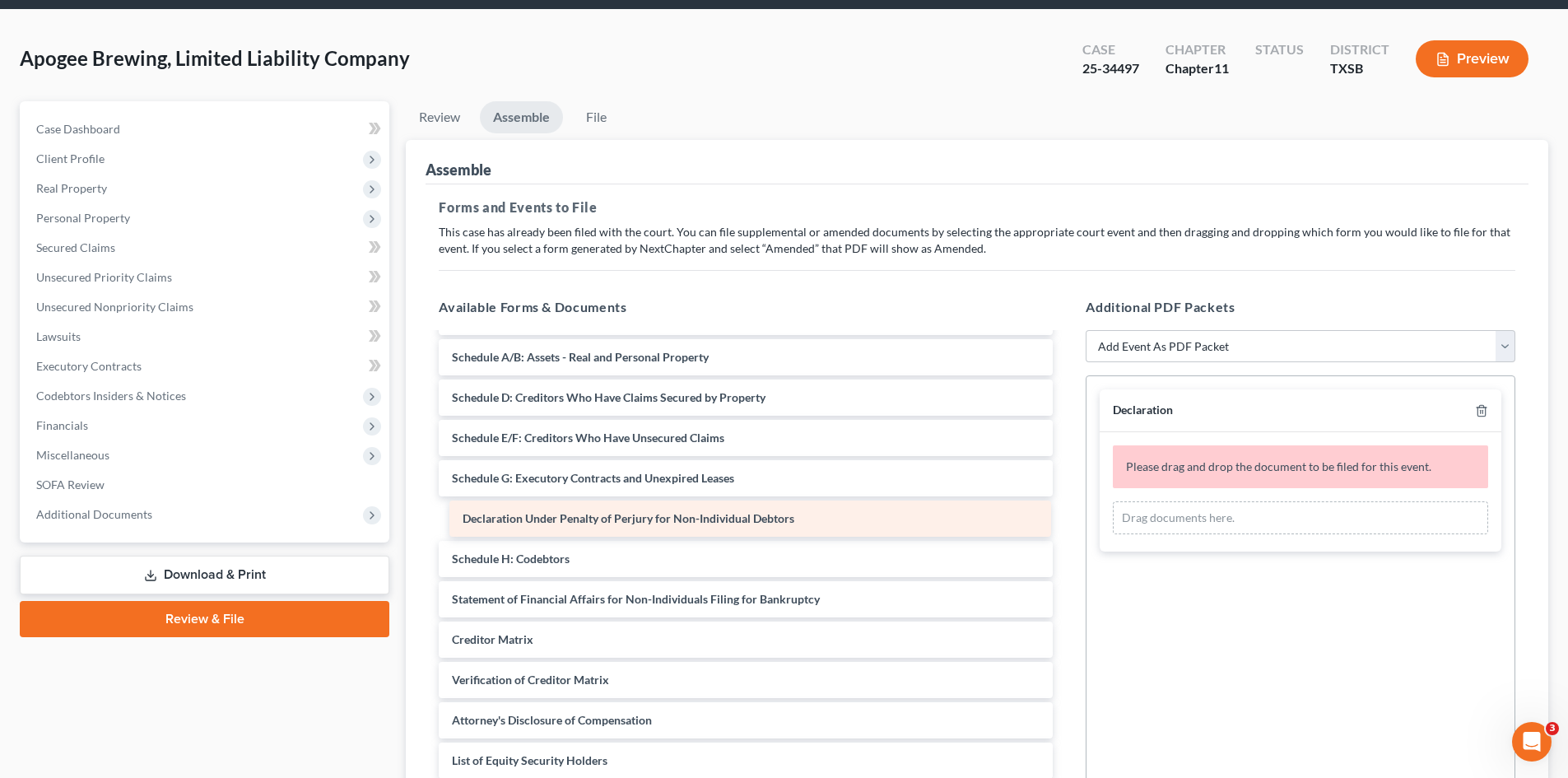
scroll to position [76, 0]
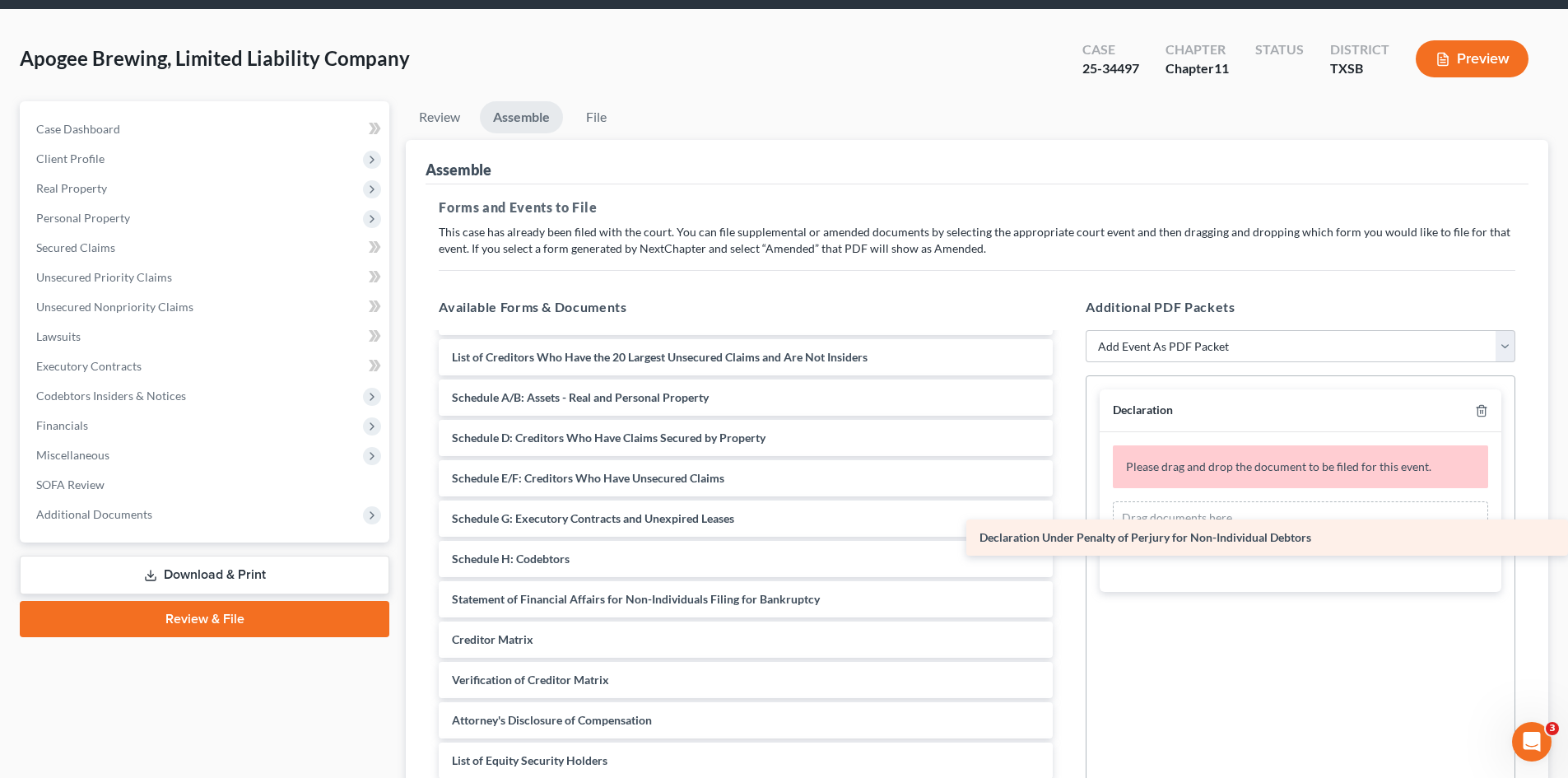
drag, startPoint x: 645, startPoint y: 514, endPoint x: 1337, endPoint y: 533, distance: 692.3
click at [1066, 533] on div "Declaration Under Penalty of Perjury for Non-Individual Debtors Voluntary Petit…" at bounding box center [745, 518] width 640 height 520
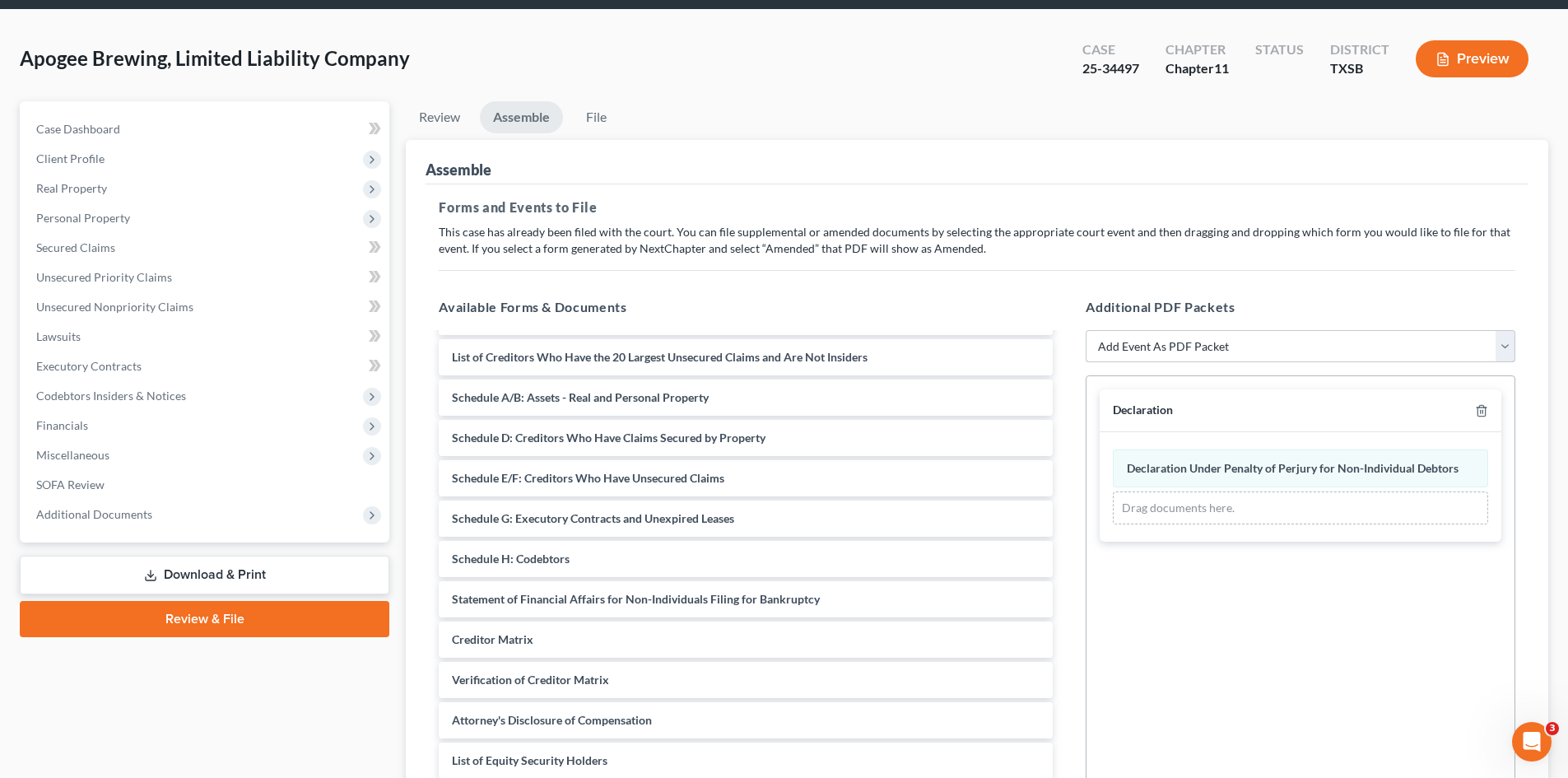
click at [1276, 335] on select "Add Event As PDF Packet 20 Largest Unsecured Creditors Additional Attachments A…" at bounding box center [1300, 346] width 430 height 33
click at [1324, 260] on div "Forms and Events to File Select which forms you want to file merged with the pe…" at bounding box center [977, 523] width 1103 height 678
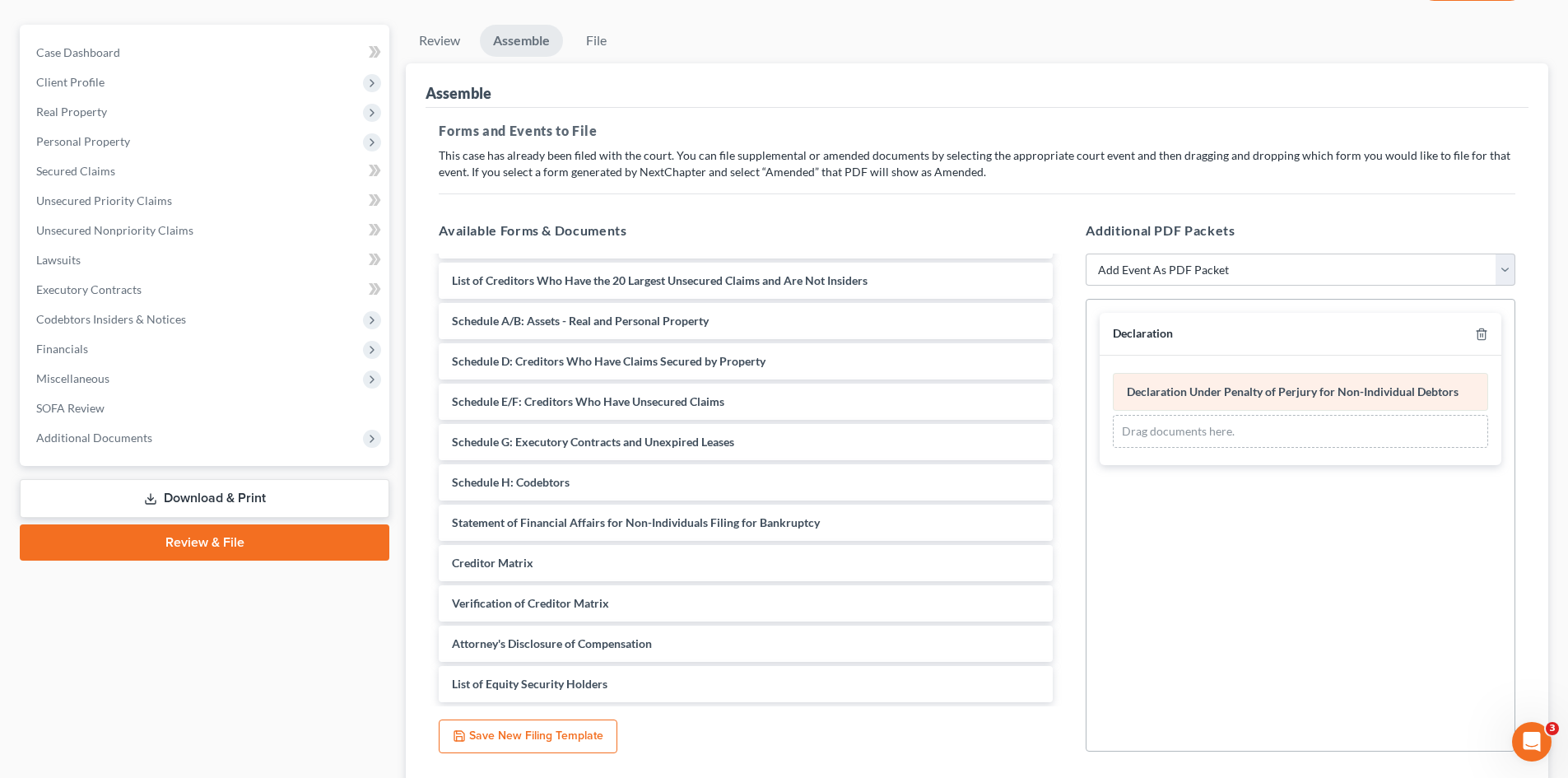
scroll to position [255, 0]
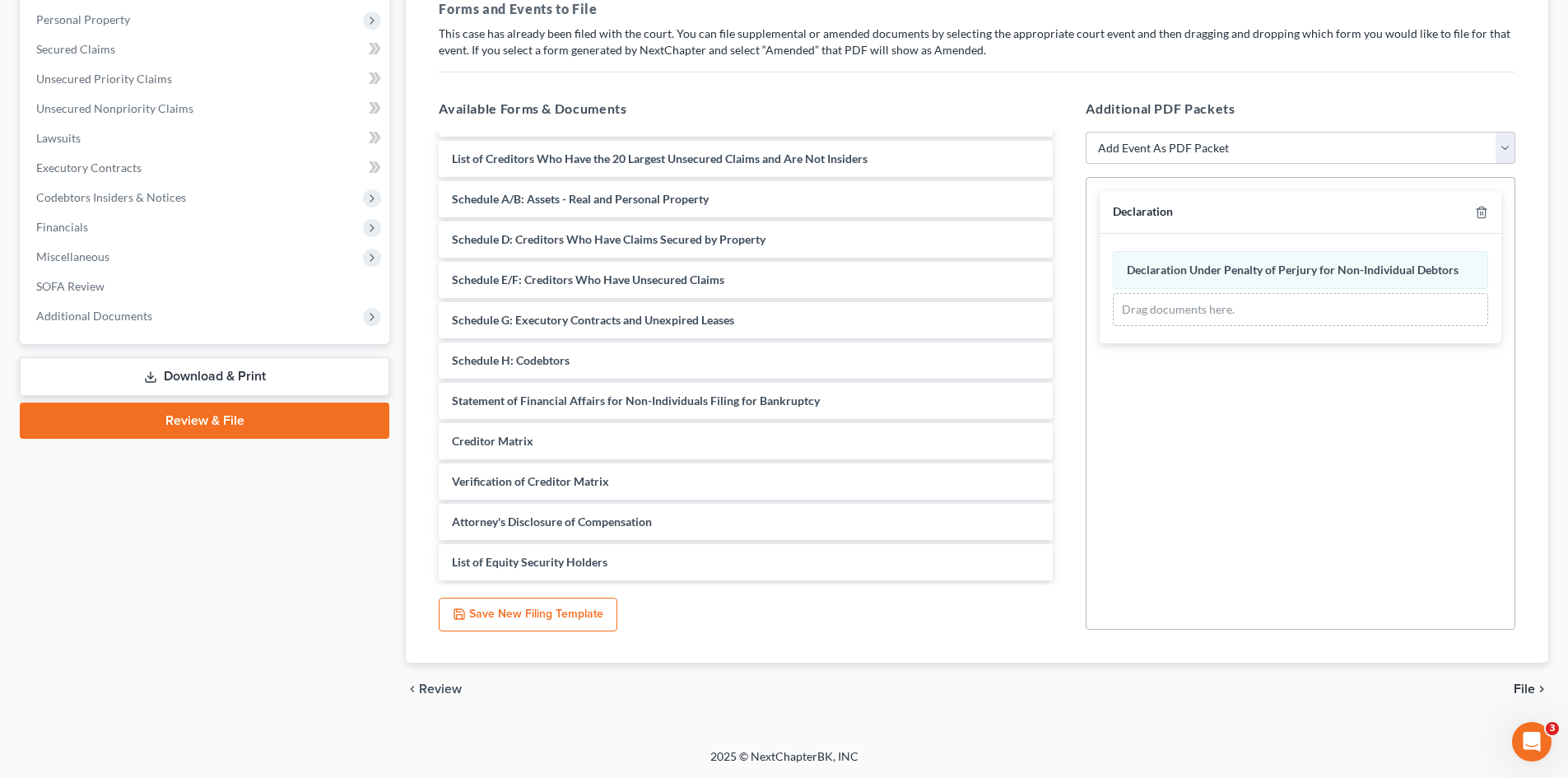
click at [1324, 661] on span "File" at bounding box center [1525, 690] width 22 height 13
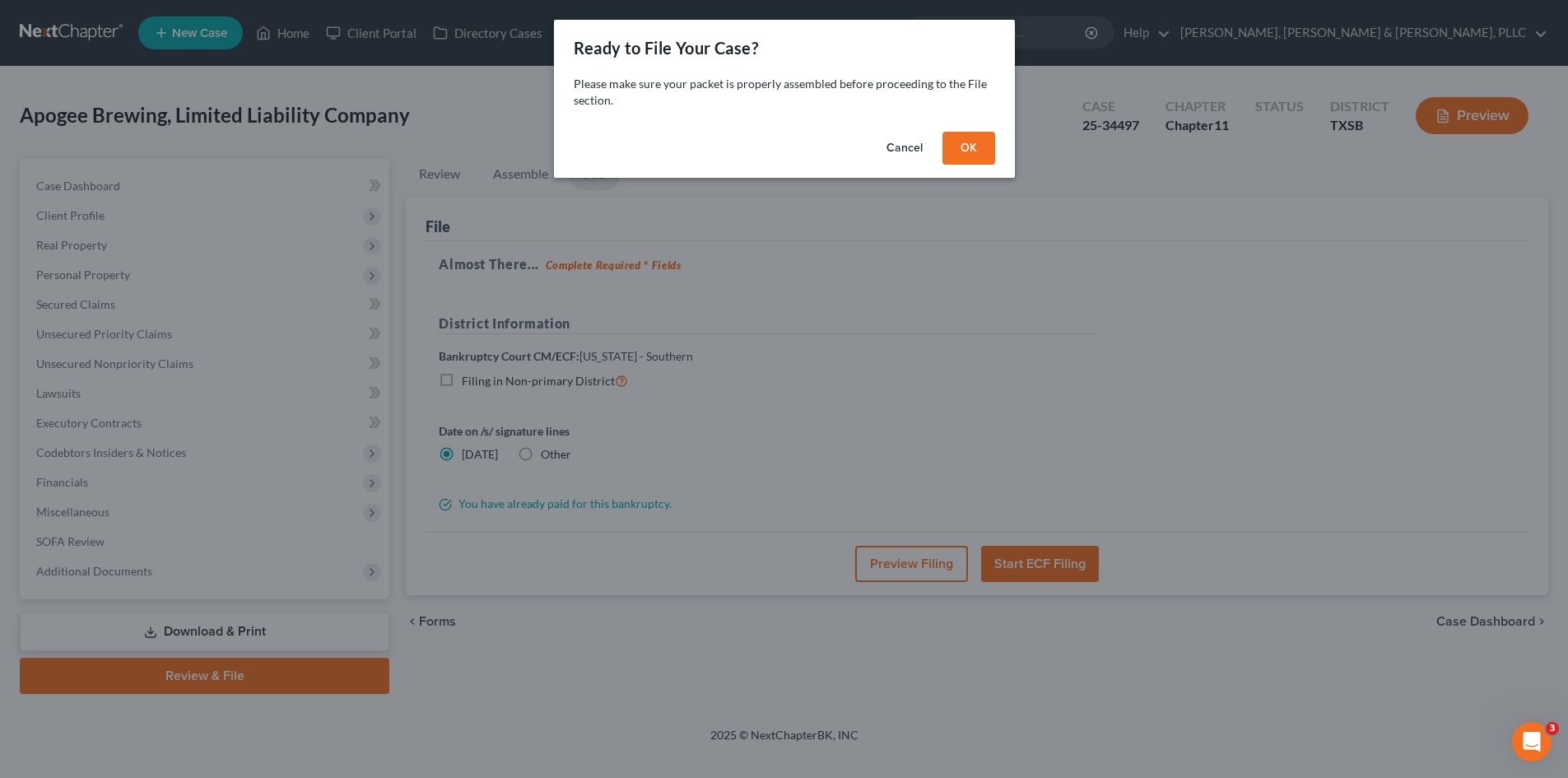
scroll to position [0, 0]
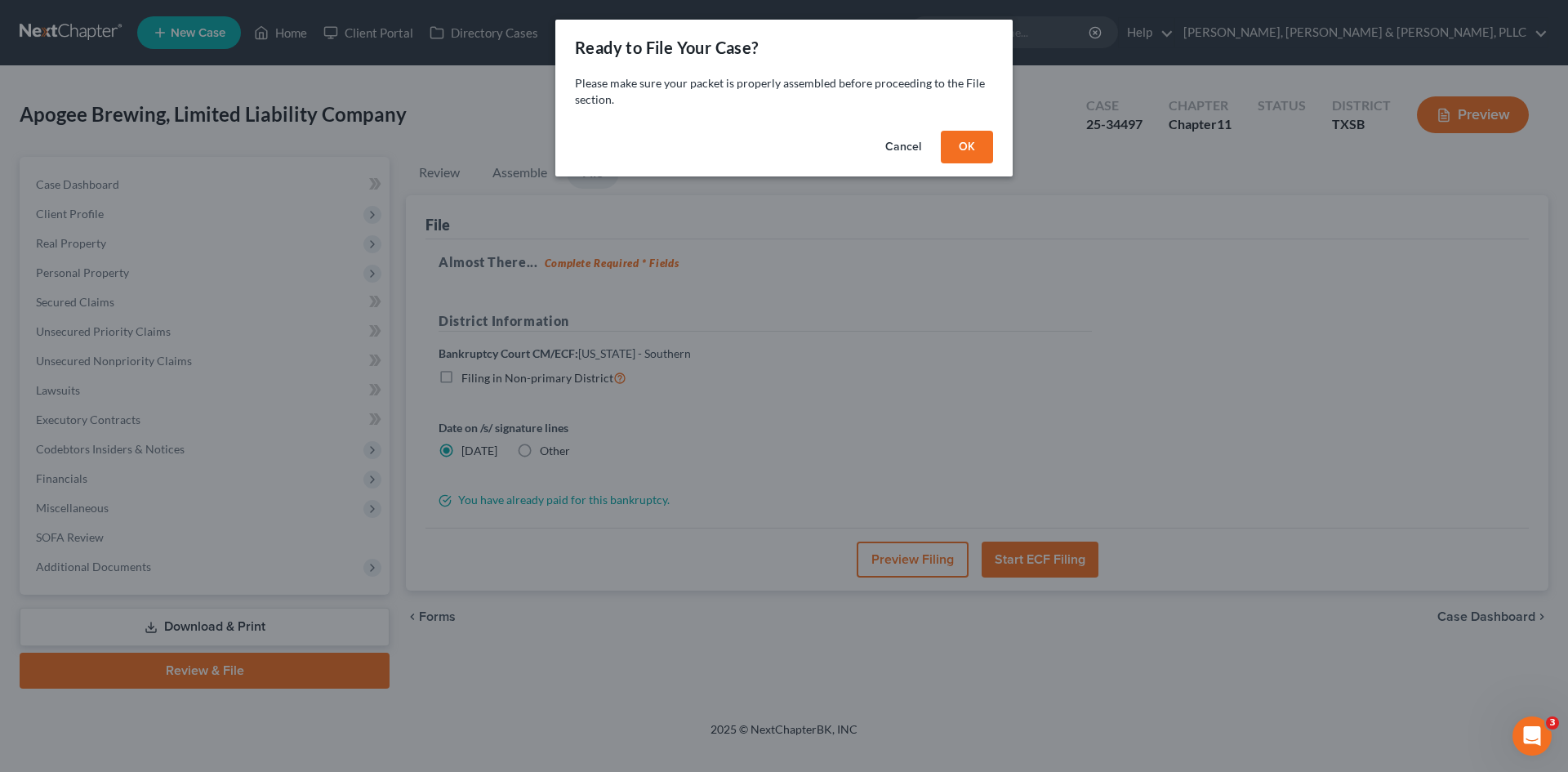
click at [906, 147] on button "Cancel" at bounding box center [902, 147] width 62 height 32
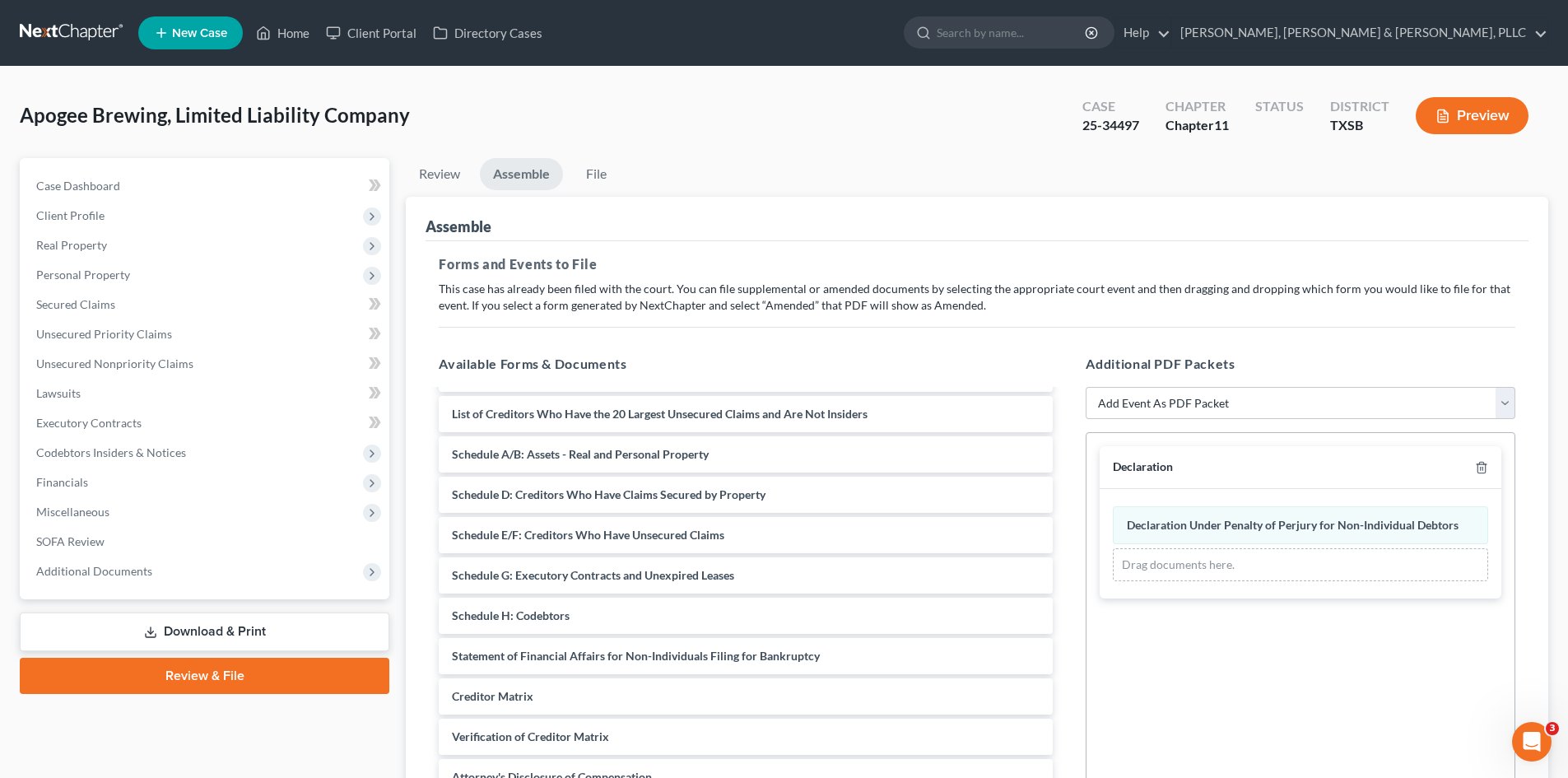
click at [1324, 547] on div "Declaration Under Penalty of Perjury for Non-Individual Debtors Amended Declara…" at bounding box center [1301, 544] width 376 height 75
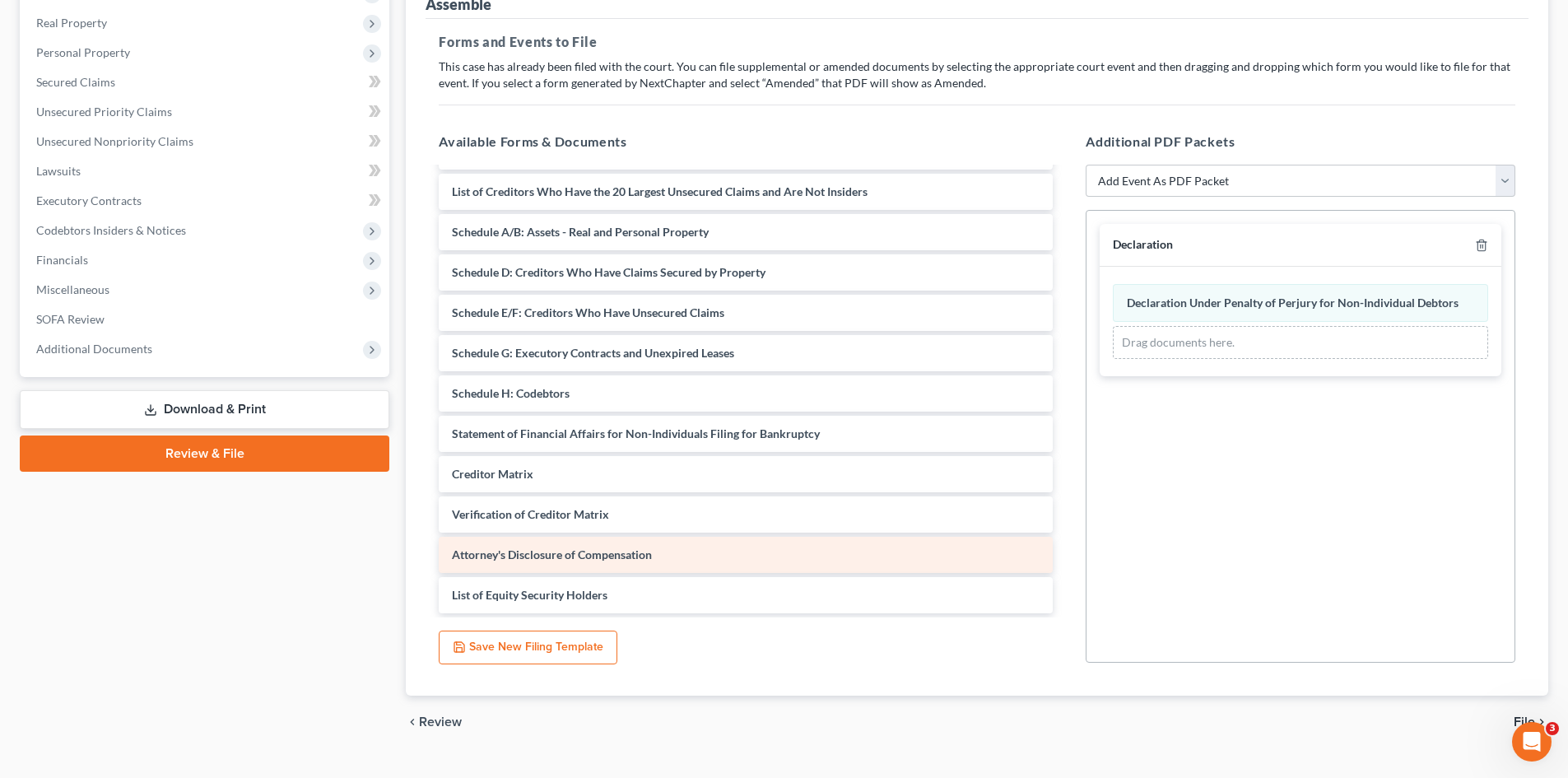
scroll to position [247, 0]
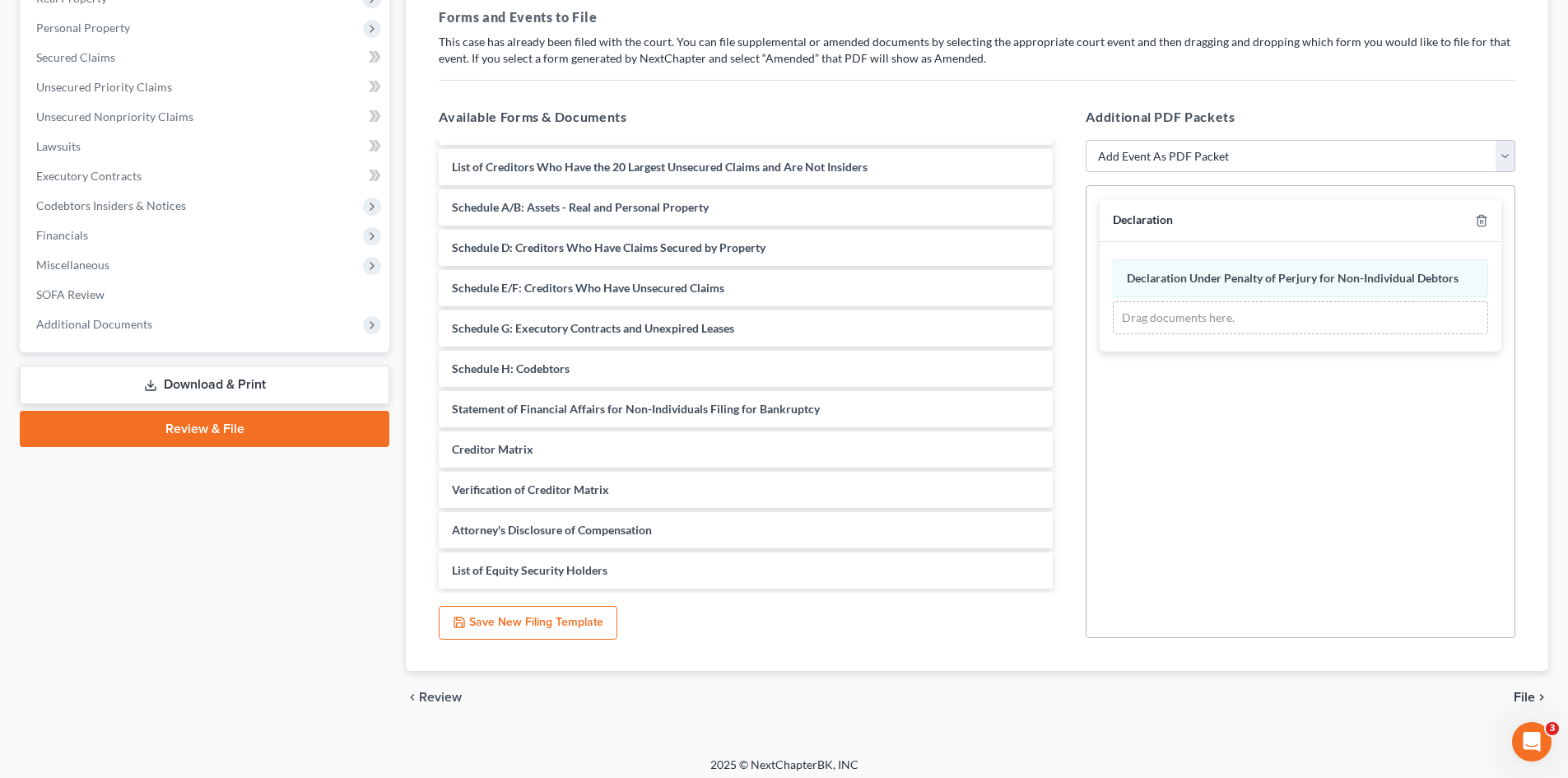
click at [196, 386] on link "Download & Print" at bounding box center [204, 385] width 370 height 38
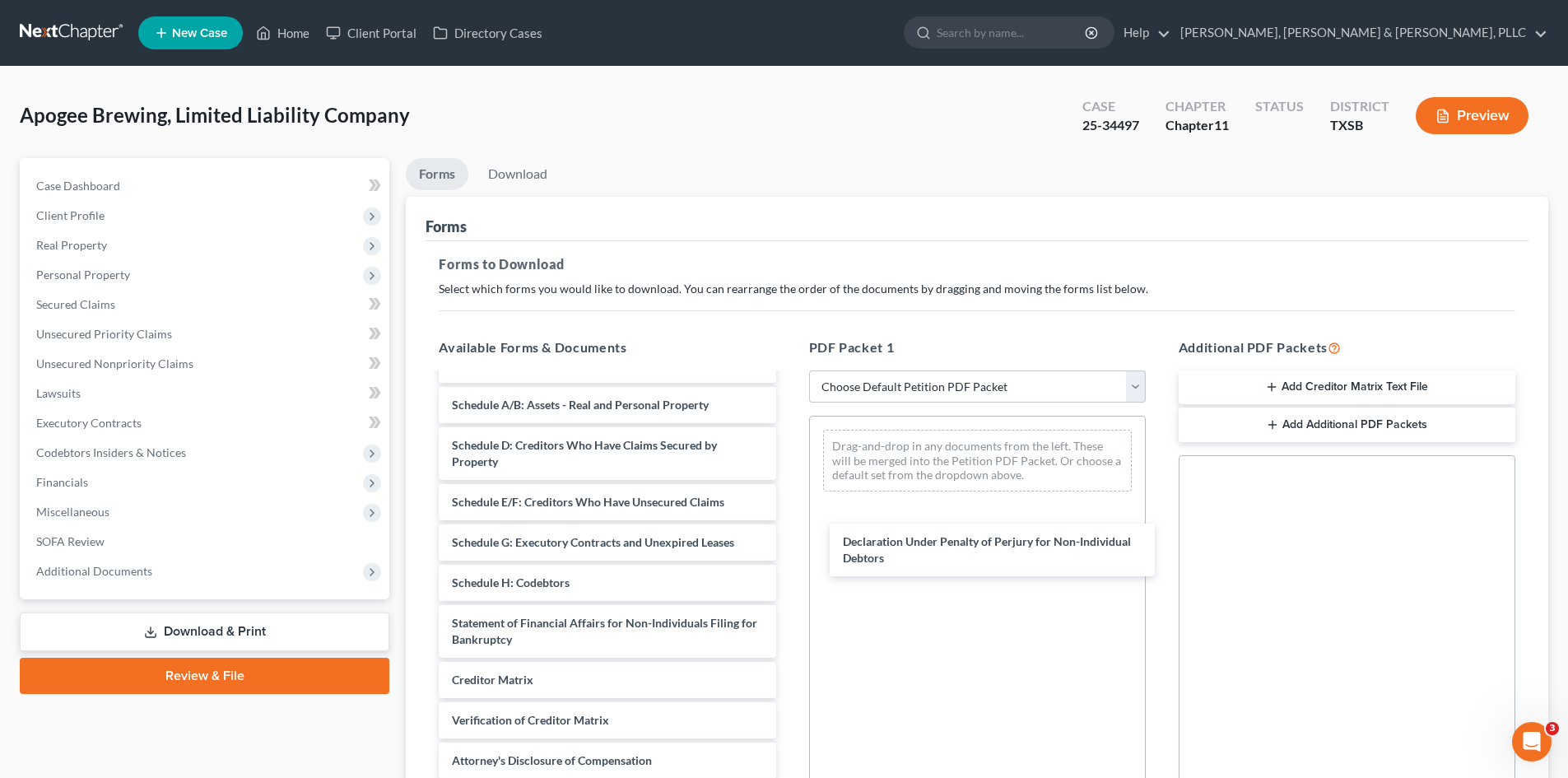
scroll to position [142, 0]
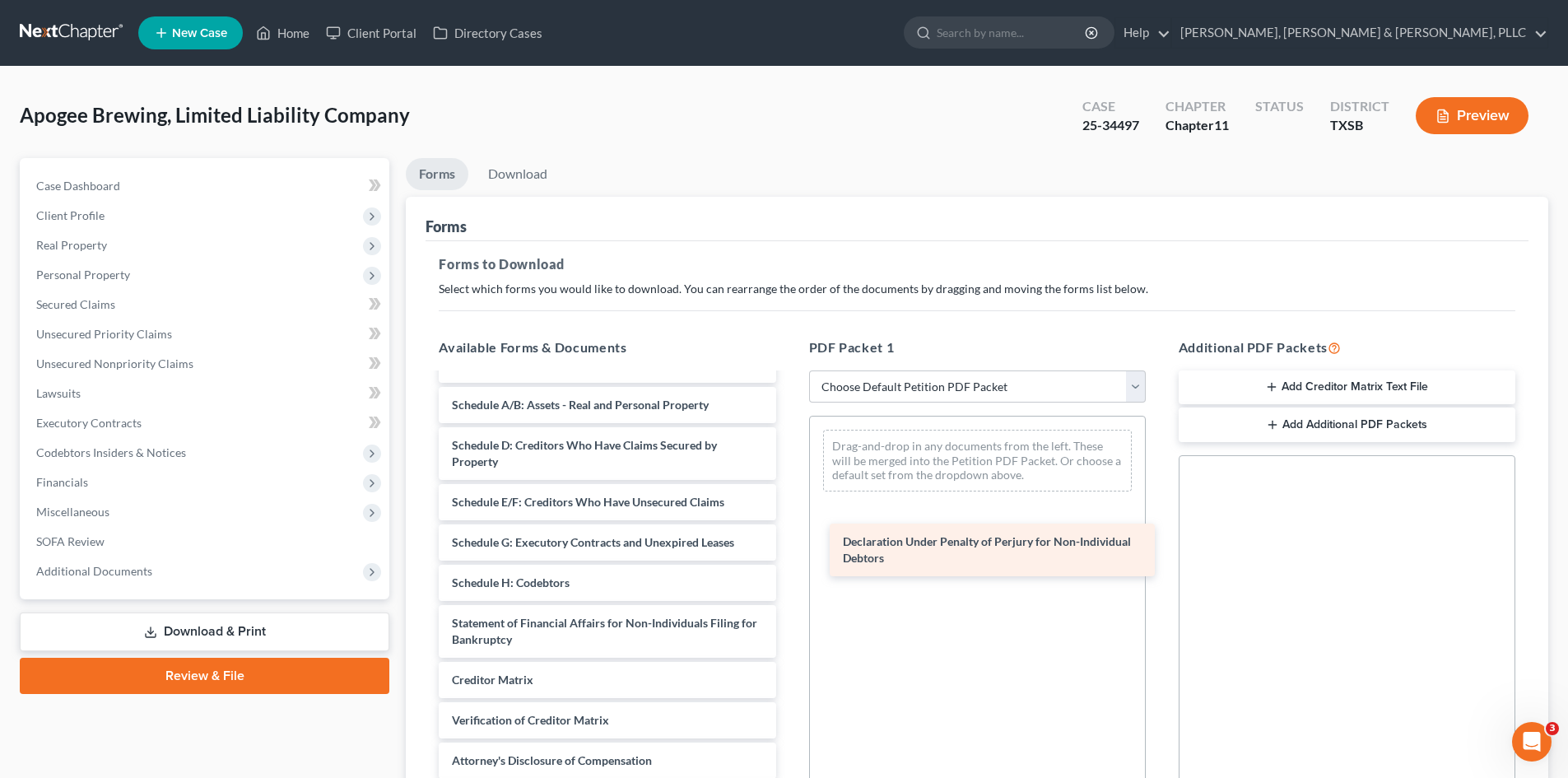
drag, startPoint x: 628, startPoint y: 640, endPoint x: 1016, endPoint y: 559, distance: 396.4
click at [789, 559] on div "Declaration Under Penalty of Perjury for Non-Individual Debtors Voluntary Petit…" at bounding box center [607, 534] width 363 height 570
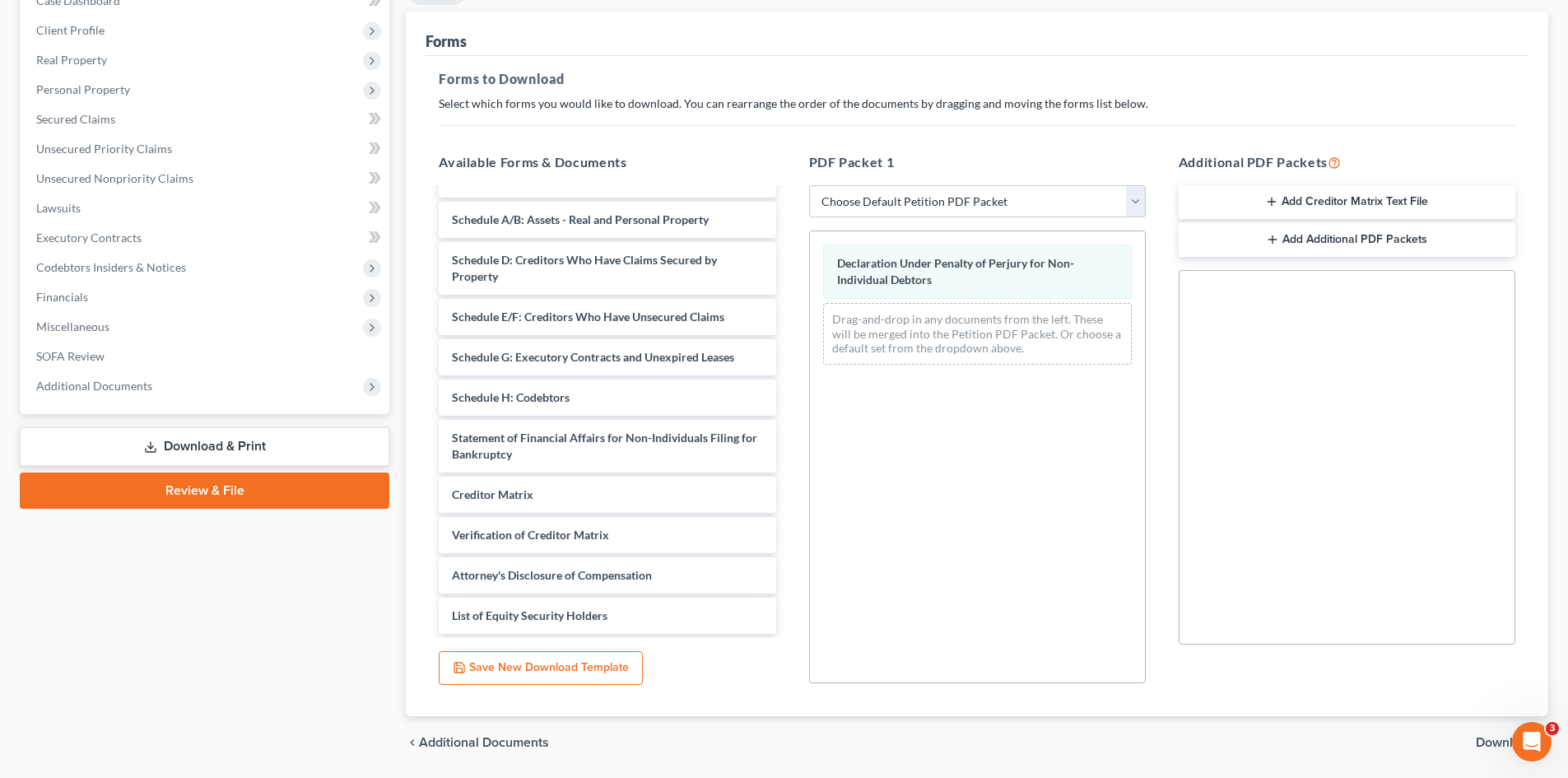
scroll to position [239, 0]
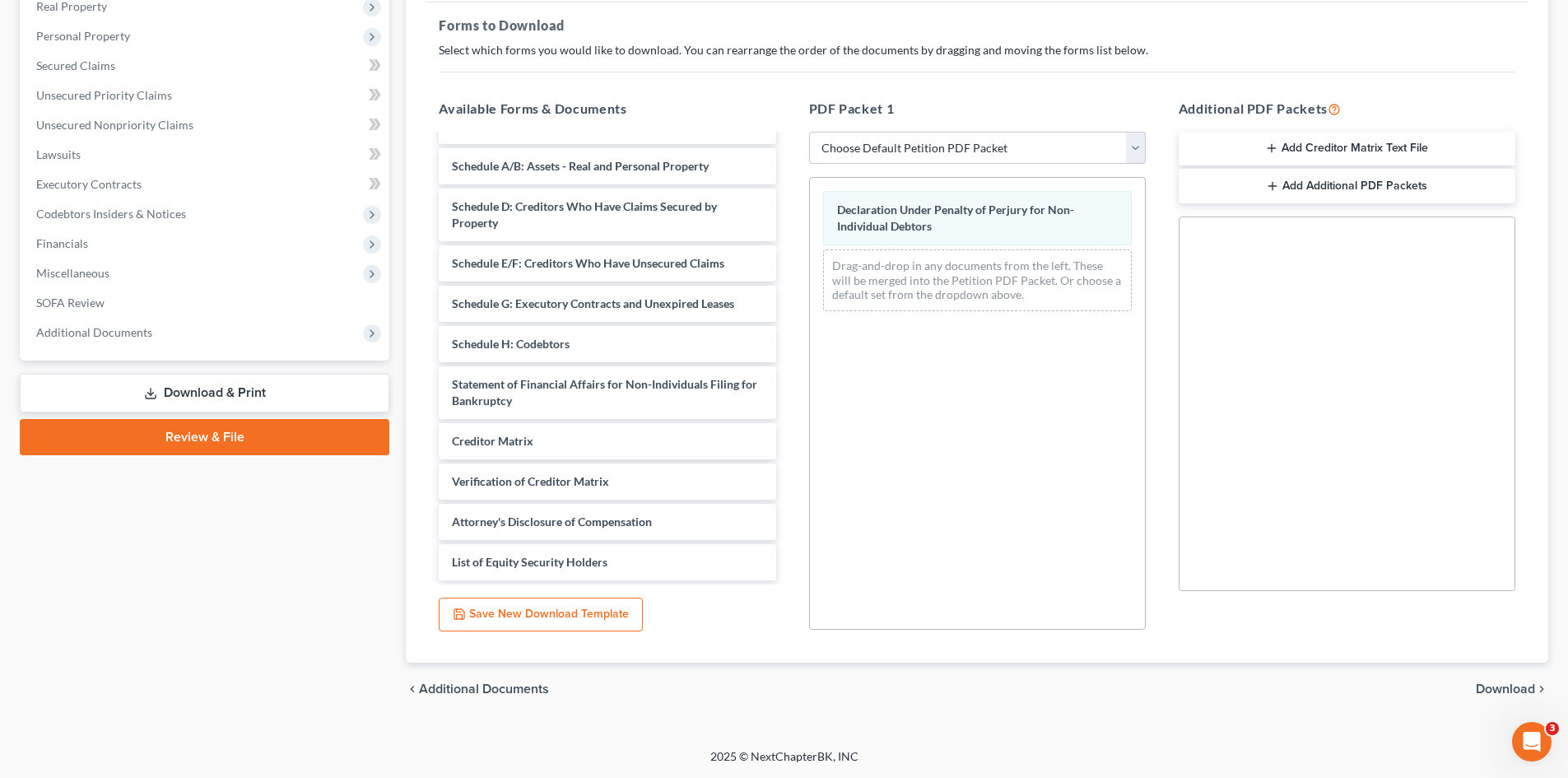
click at [1324, 661] on span "Download" at bounding box center [1505, 690] width 59 height 13
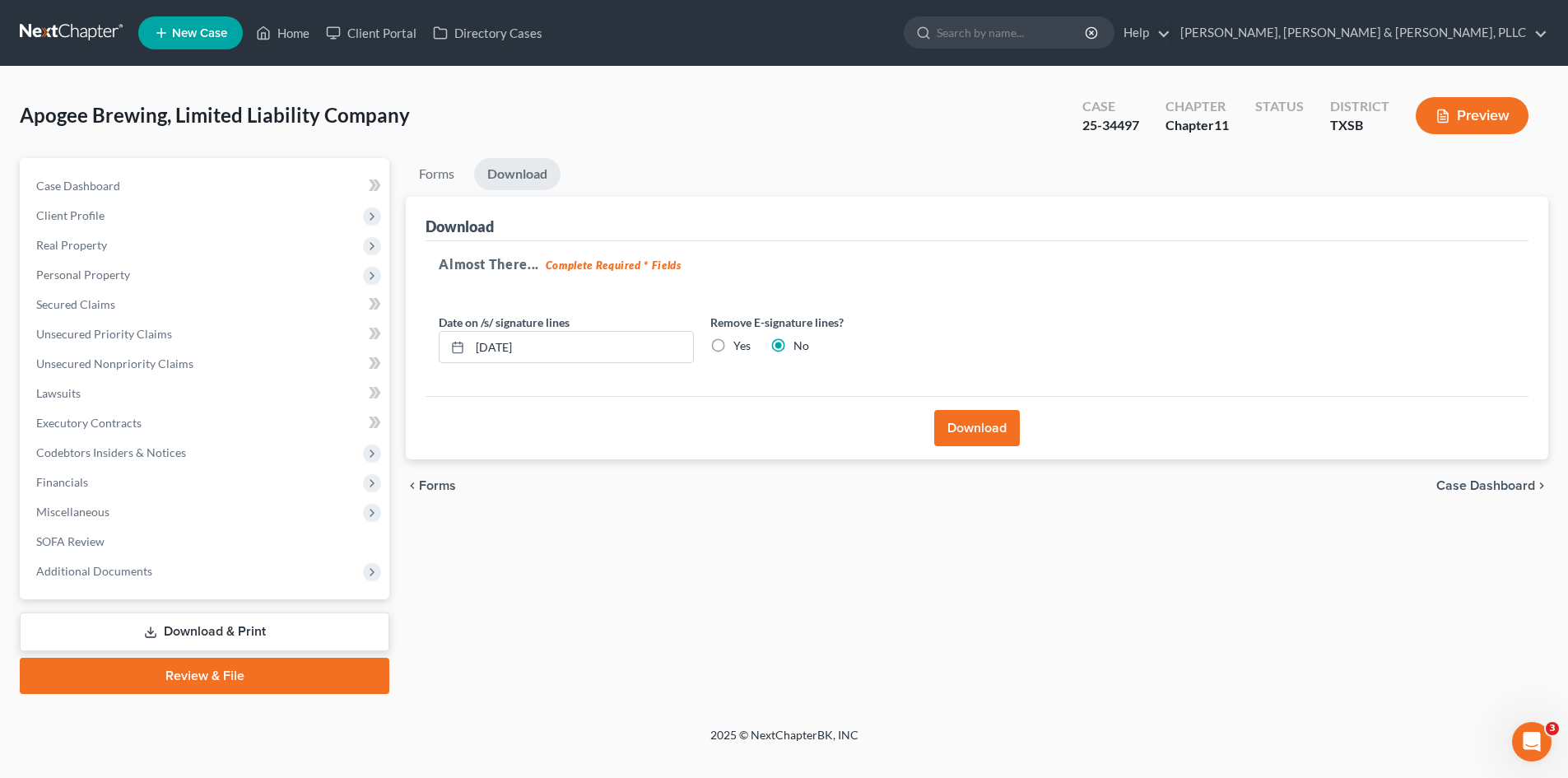
scroll to position [0, 0]
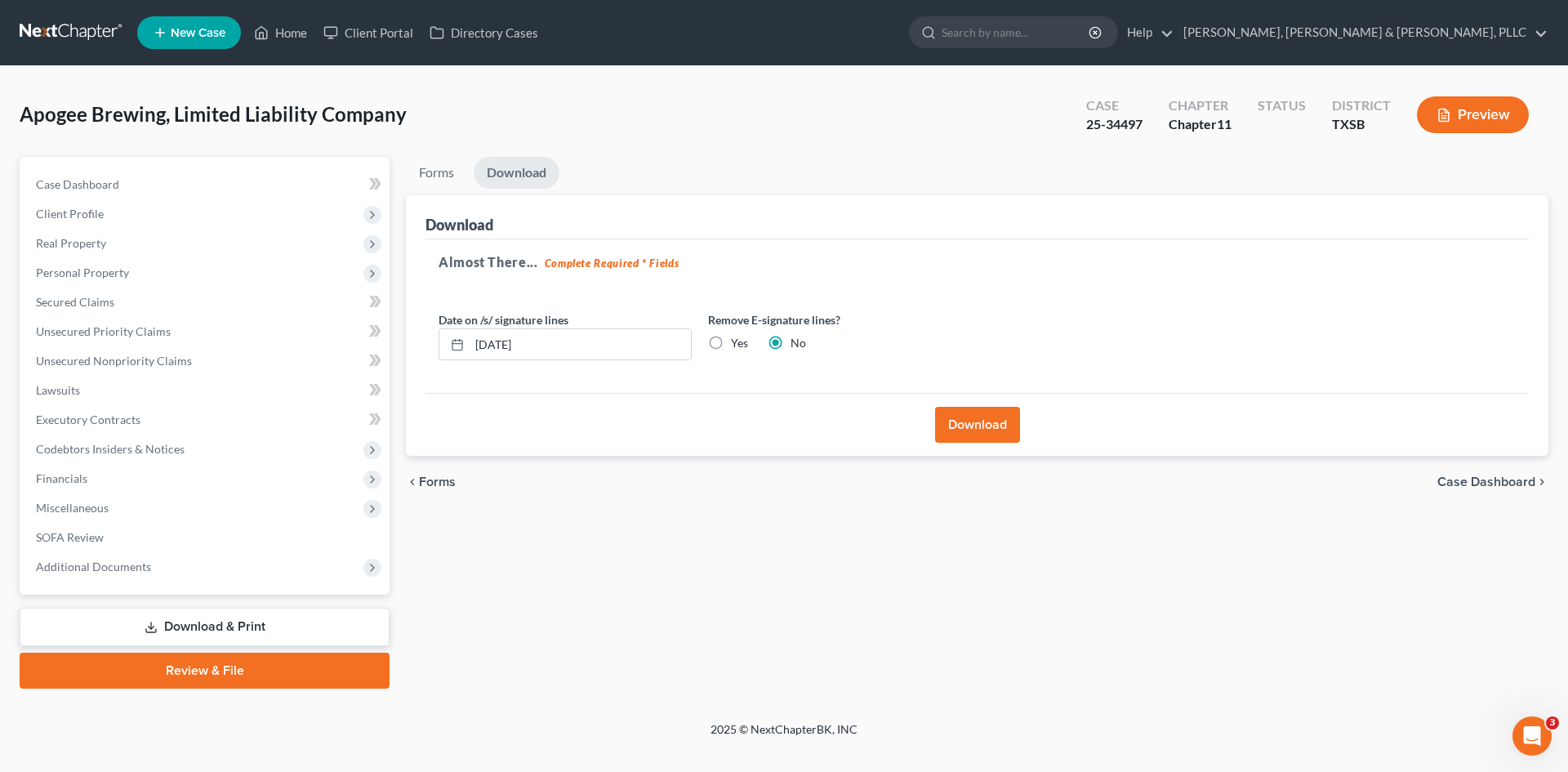
click at [988, 429] on button "Download" at bounding box center [977, 424] width 85 height 36
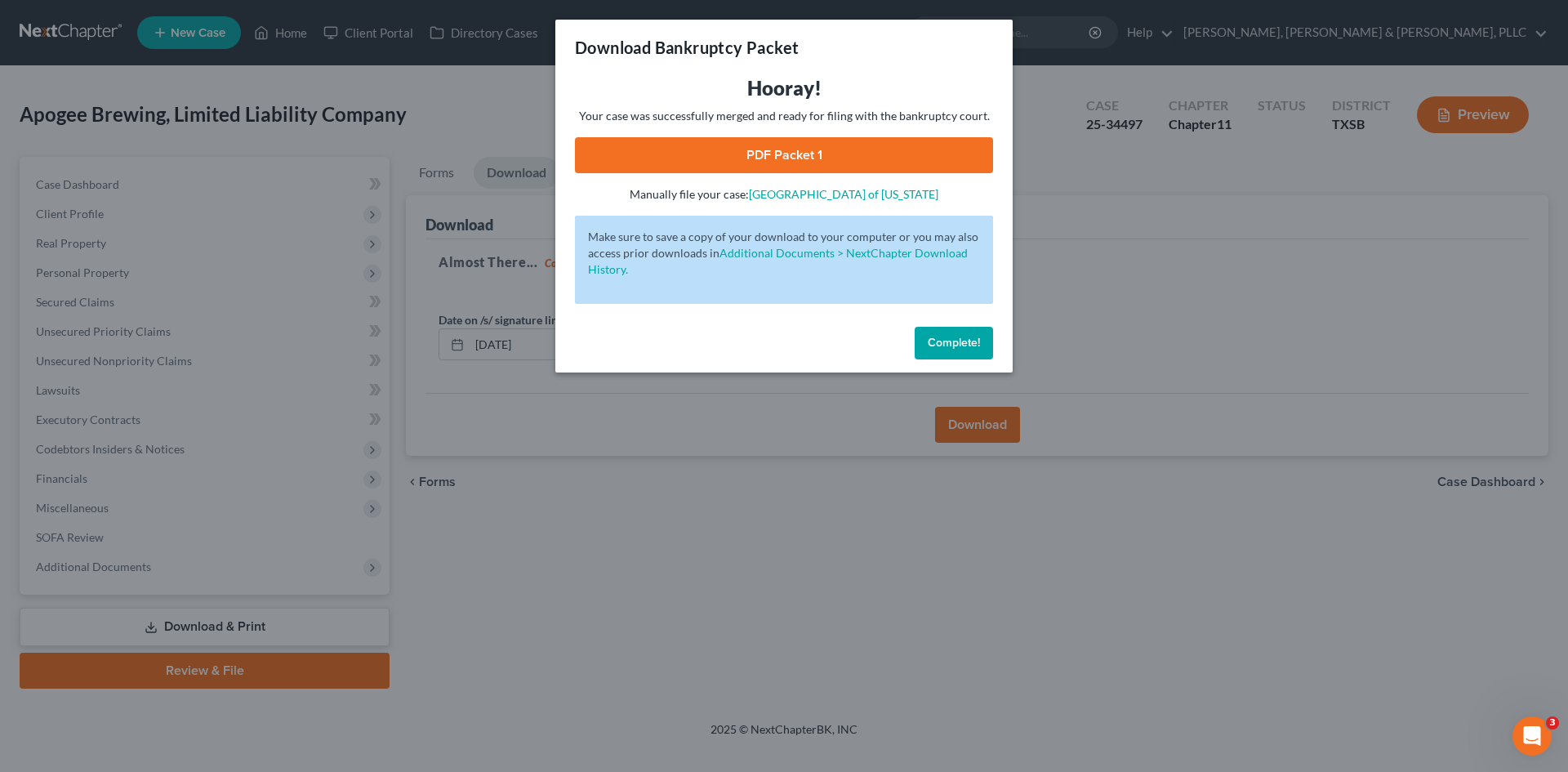
click at [752, 139] on link "PDF Packet 1" at bounding box center [783, 155] width 418 height 36
click at [427, 521] on div "Download Bankruptcy Packet Hooray! Your case was successfully merged and ready …" at bounding box center [784, 386] width 1568 height 772
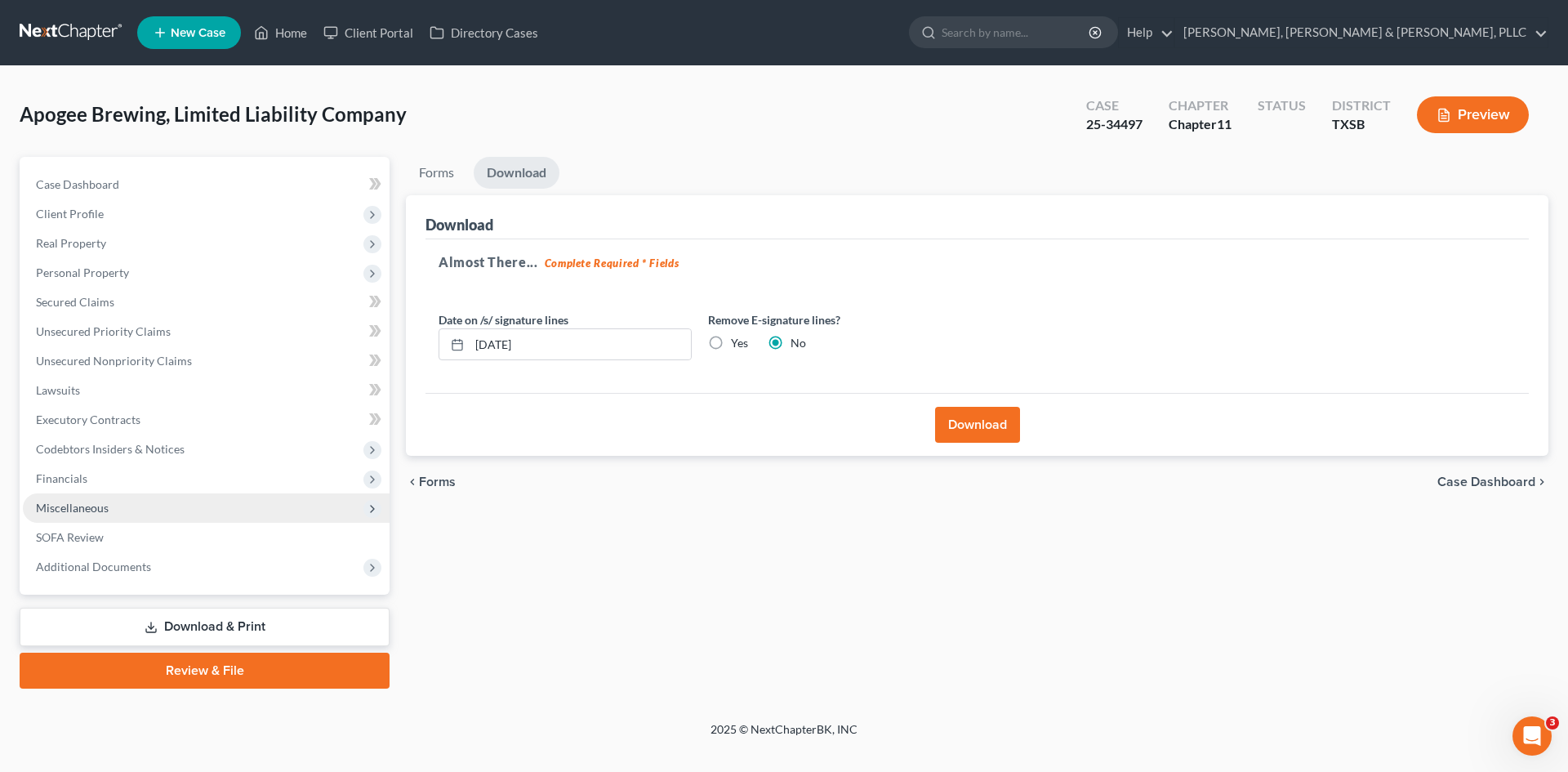
click at [237, 521] on span "Miscellaneous" at bounding box center [206, 509] width 367 height 30
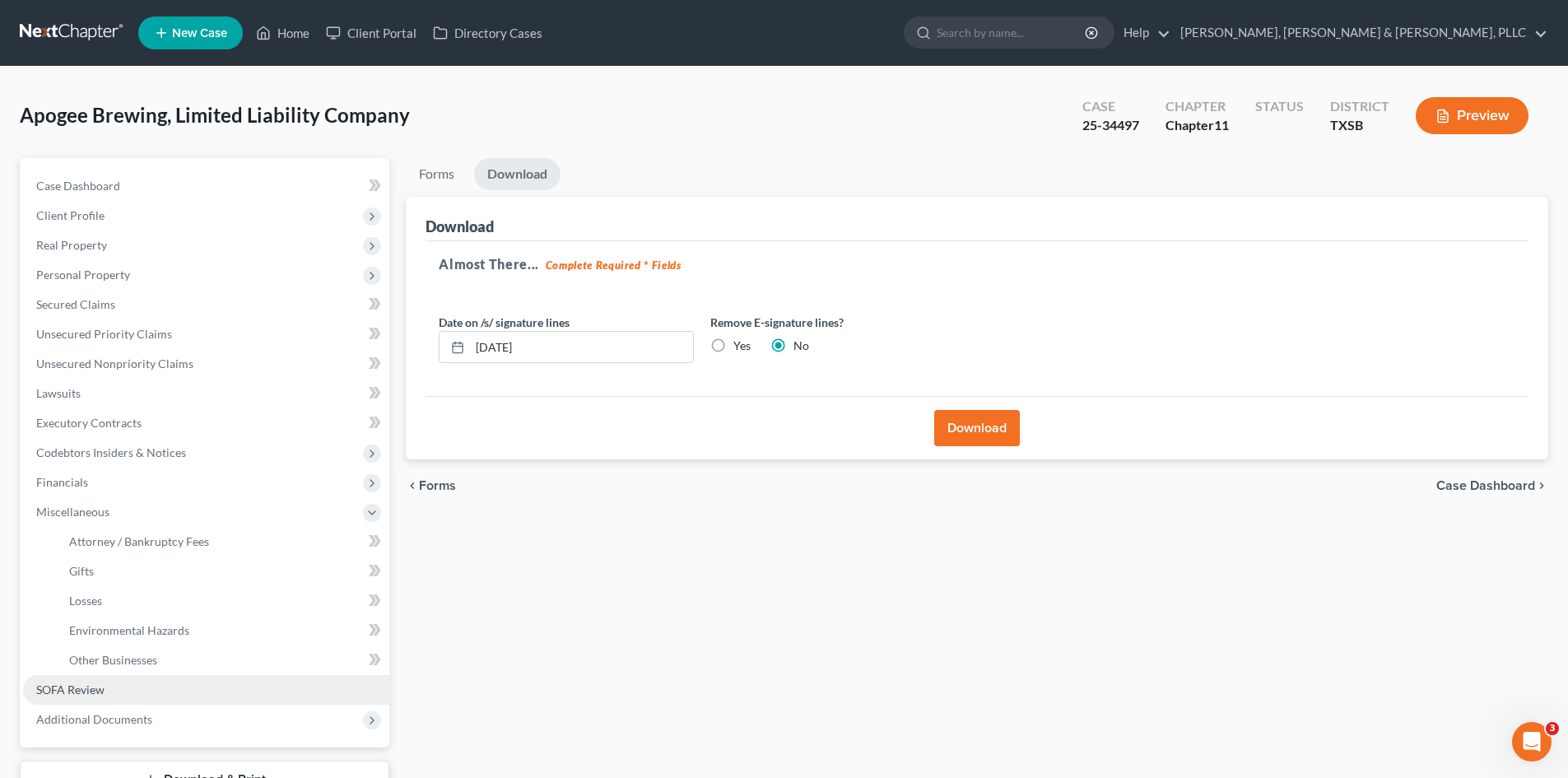
click at [234, 661] on link "SOFA Review" at bounding box center [206, 690] width 366 height 30
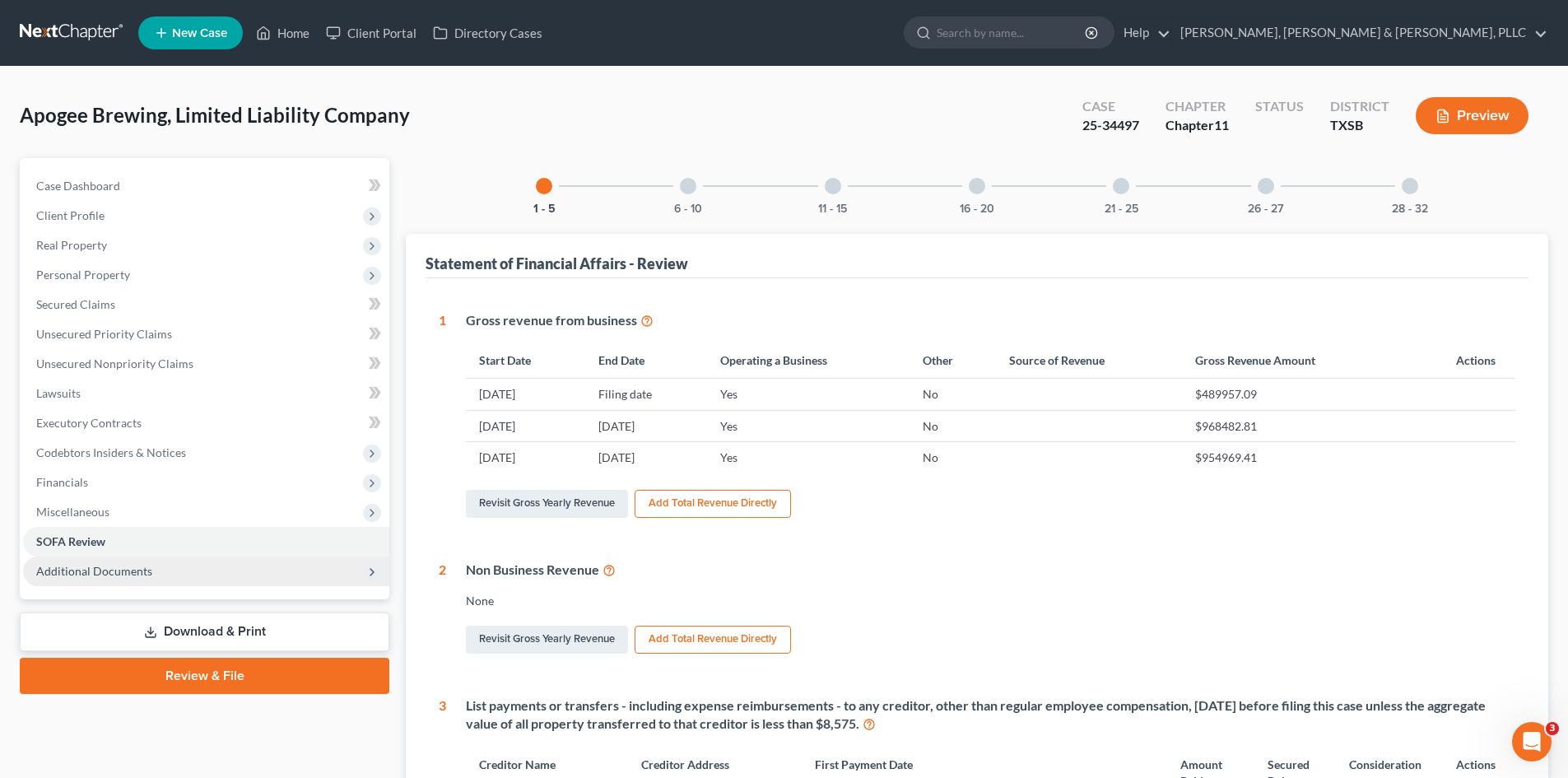
click at [300, 568] on span "Additional Documents" at bounding box center [206, 572] width 366 height 30
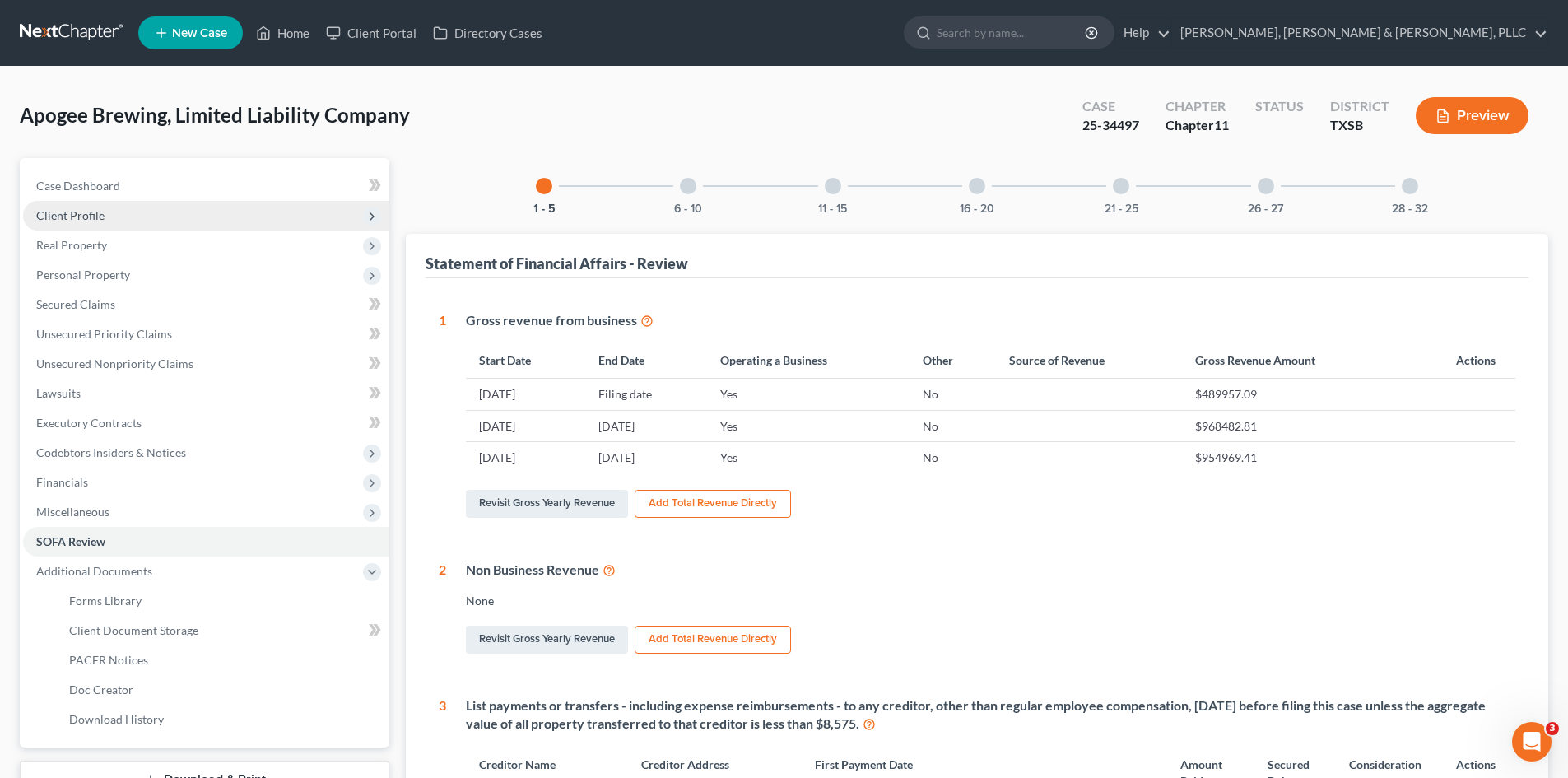
click at [162, 216] on span "Client Profile" at bounding box center [206, 216] width 366 height 30
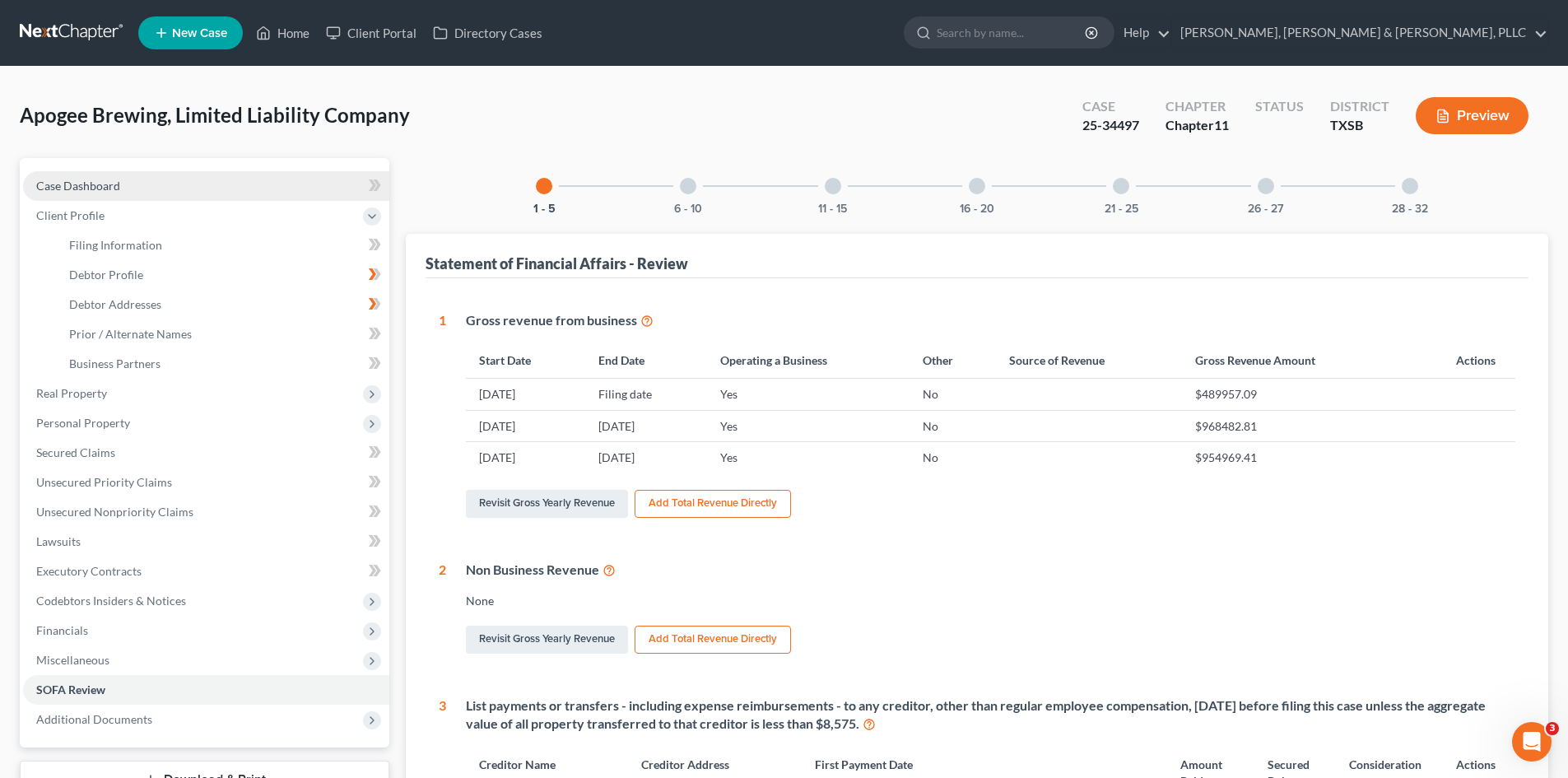
click at [211, 183] on link "Case Dashboard" at bounding box center [206, 186] width 366 height 30
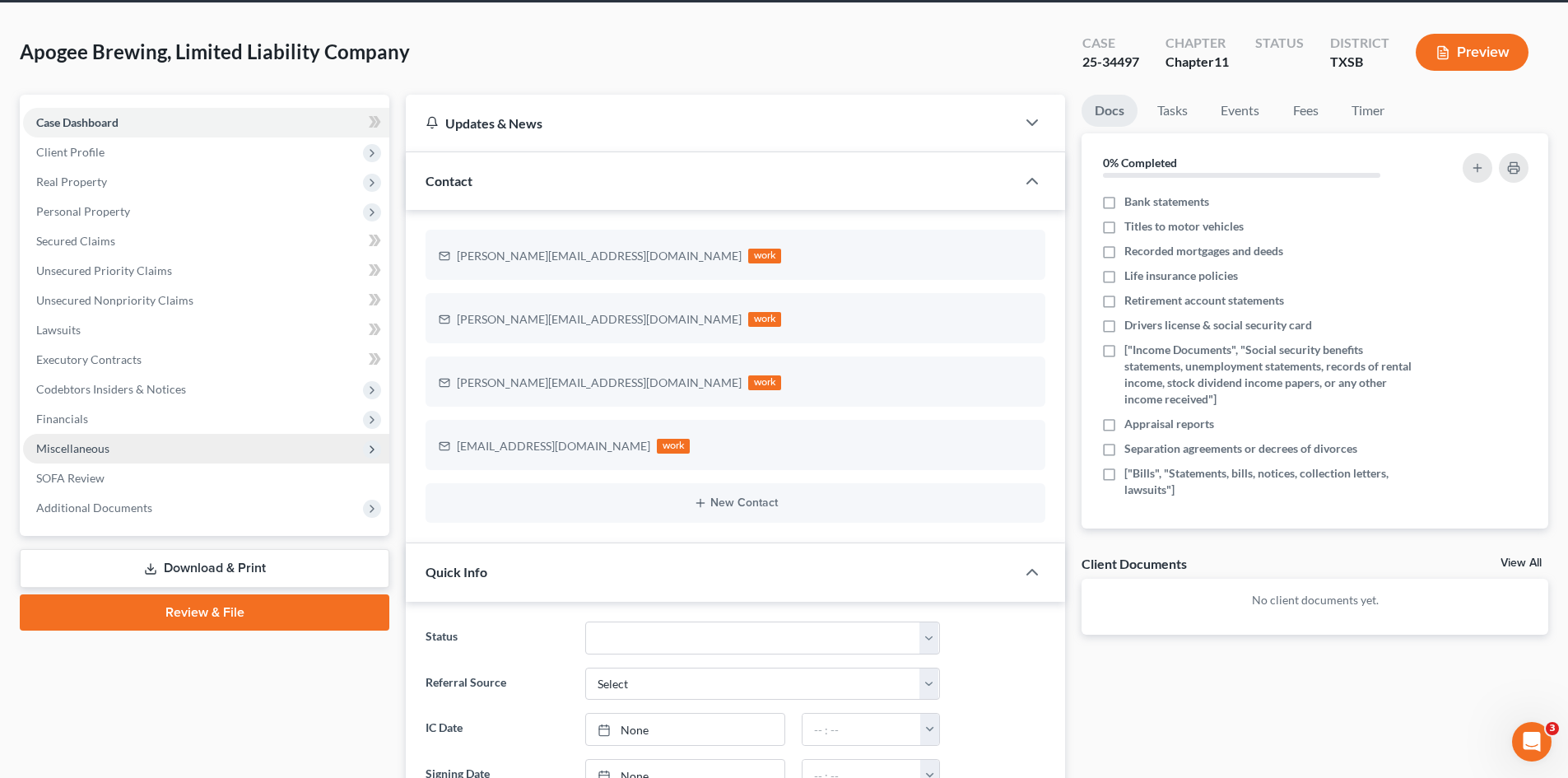
scroll to position [83, 0]
